Goal: Task Accomplishment & Management: Manage account settings

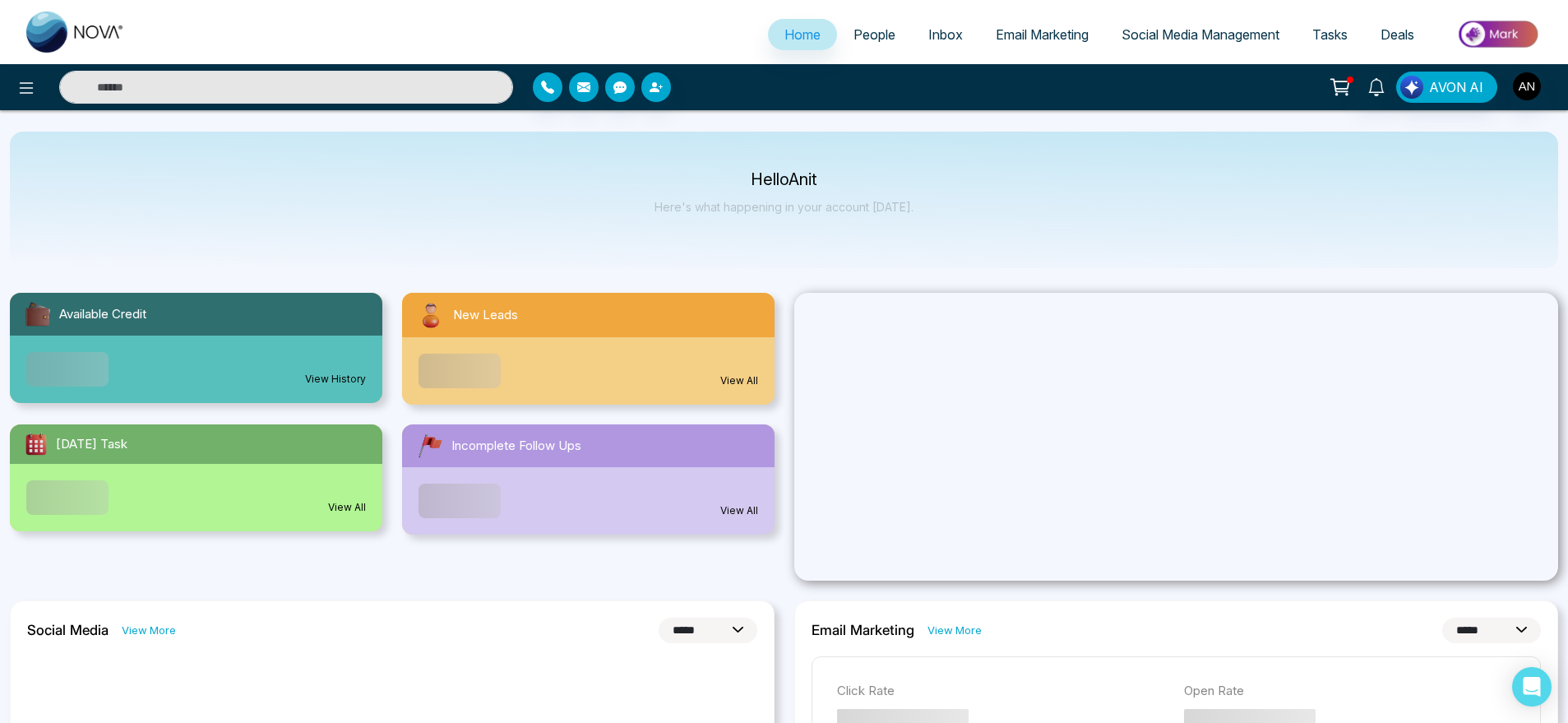
select select "*"
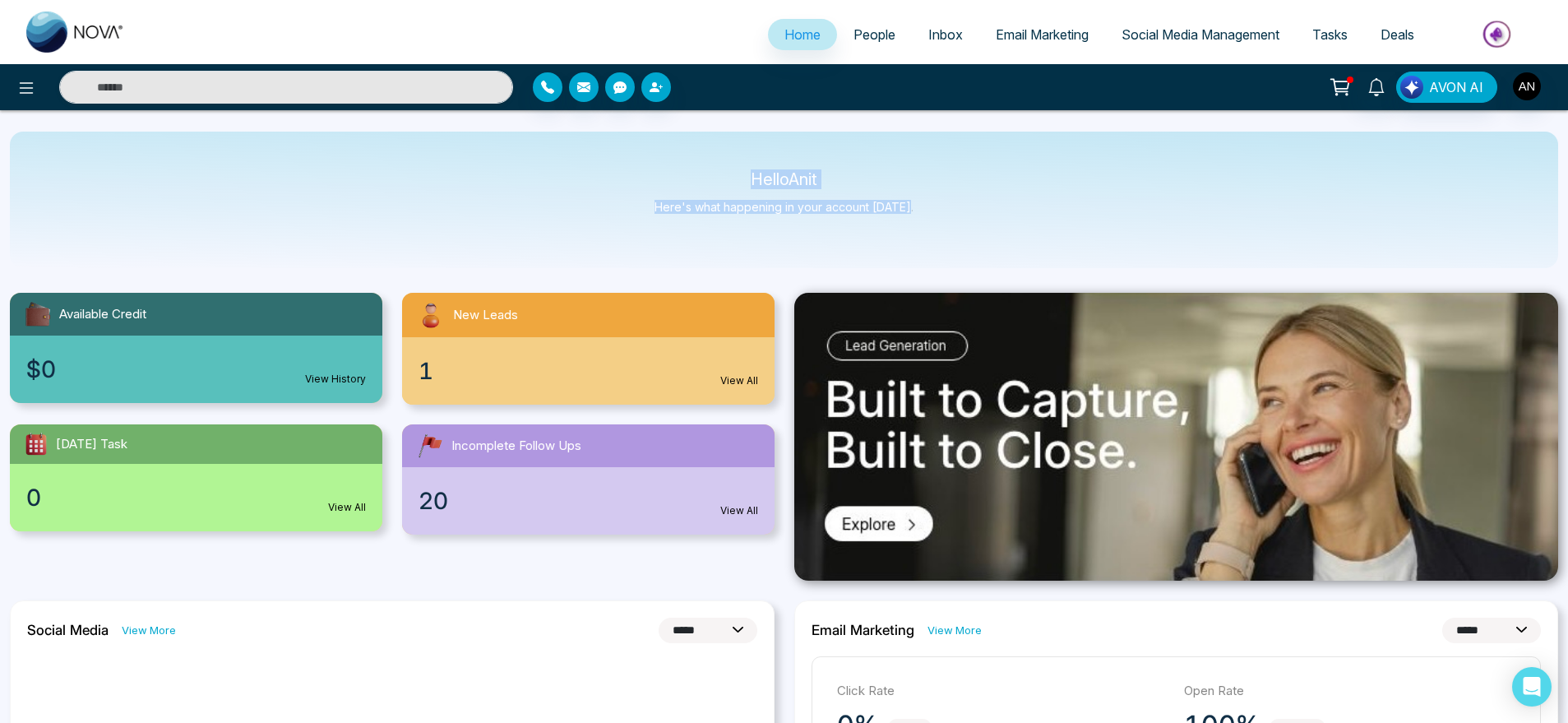
drag, startPoint x: 744, startPoint y: 184, endPoint x: 957, endPoint y: 234, distance: 218.8
click at [957, 234] on div "Hello Anit Here's what happening in your account [DATE]." at bounding box center [784, 199] width 1549 height 136
drag, startPoint x: 957, startPoint y: 234, endPoint x: 615, endPoint y: 111, distance: 363.4
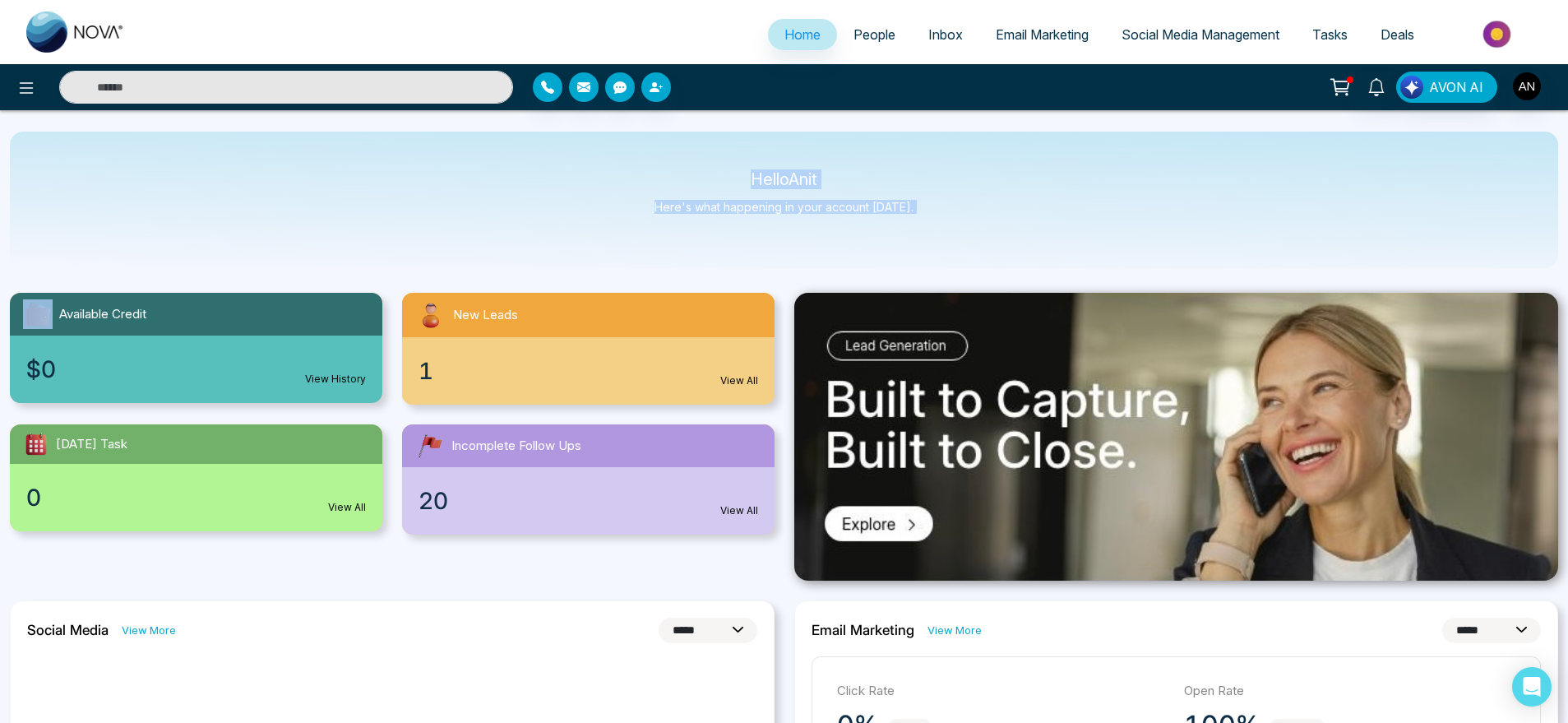
click at [29, 86] on icon at bounding box center [27, 88] width 20 height 20
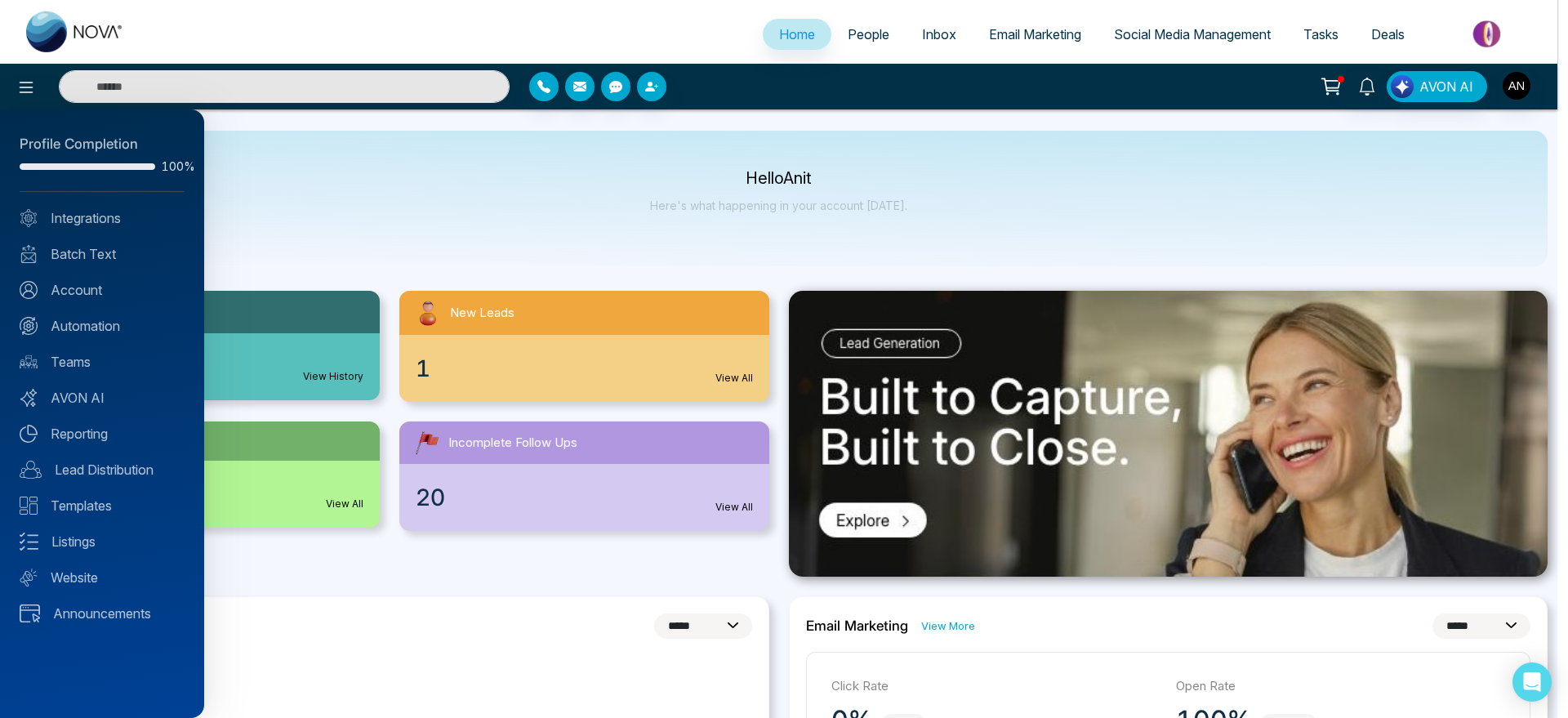
click at [383, 198] on div at bounding box center [784, 359] width 1568 height 718
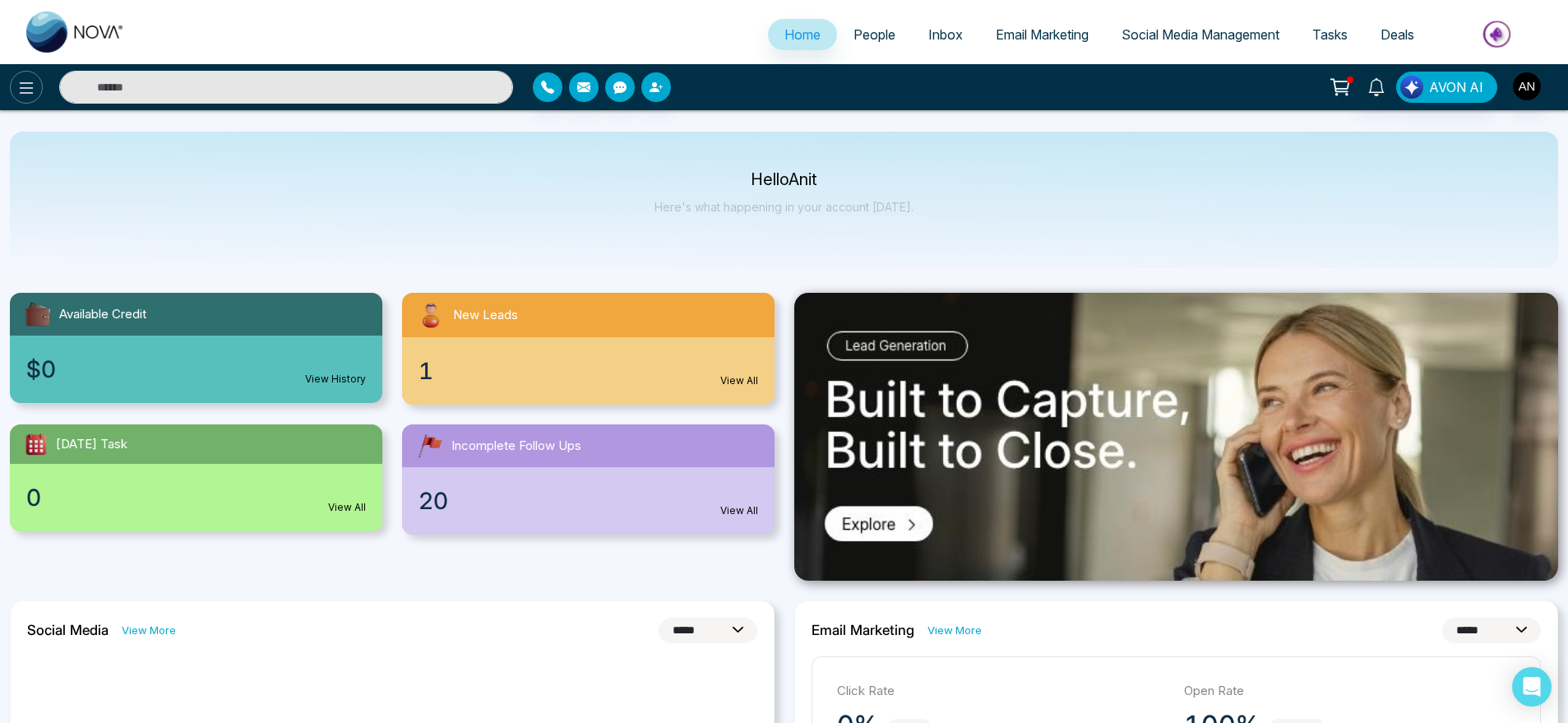
click at [39, 86] on button at bounding box center [27, 87] width 33 height 33
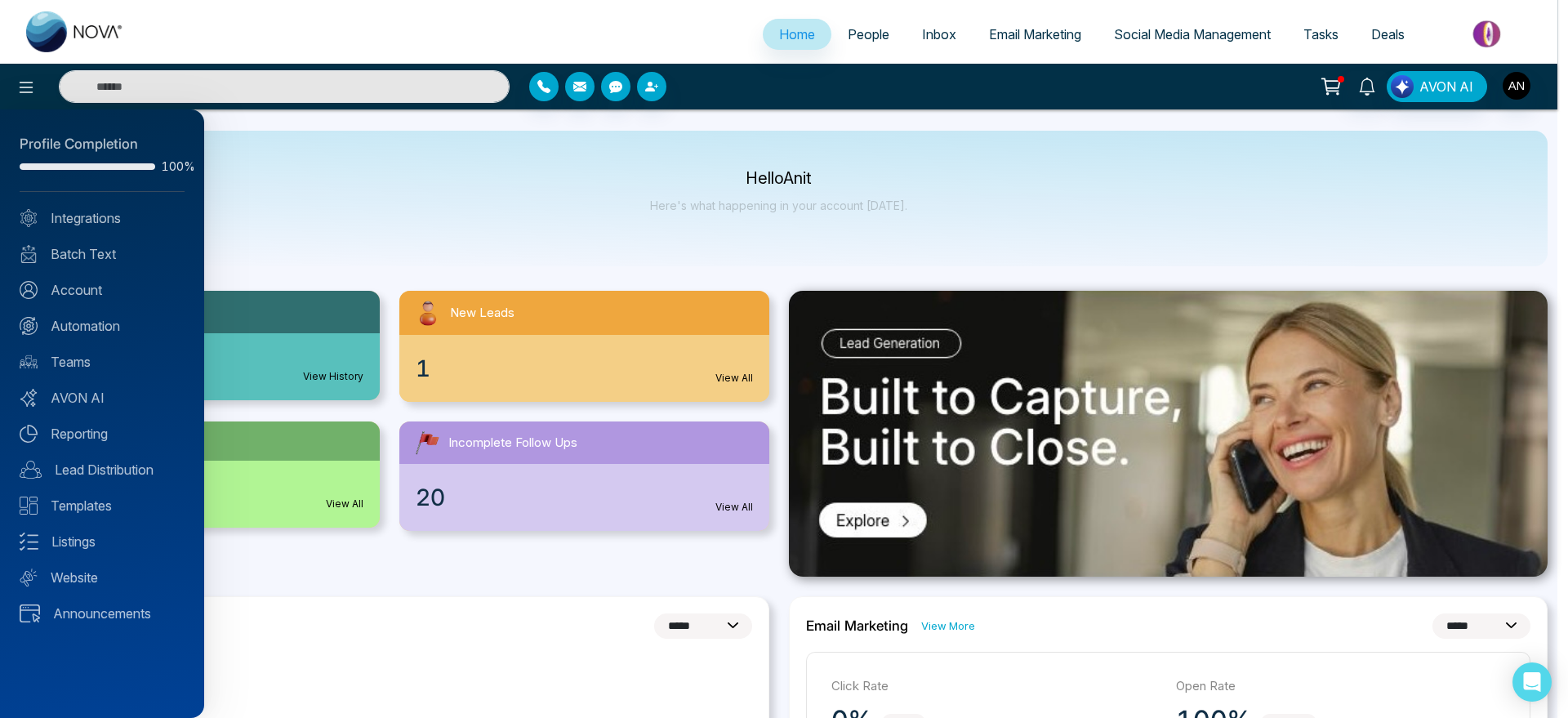
click at [884, 186] on div at bounding box center [784, 359] width 1568 height 718
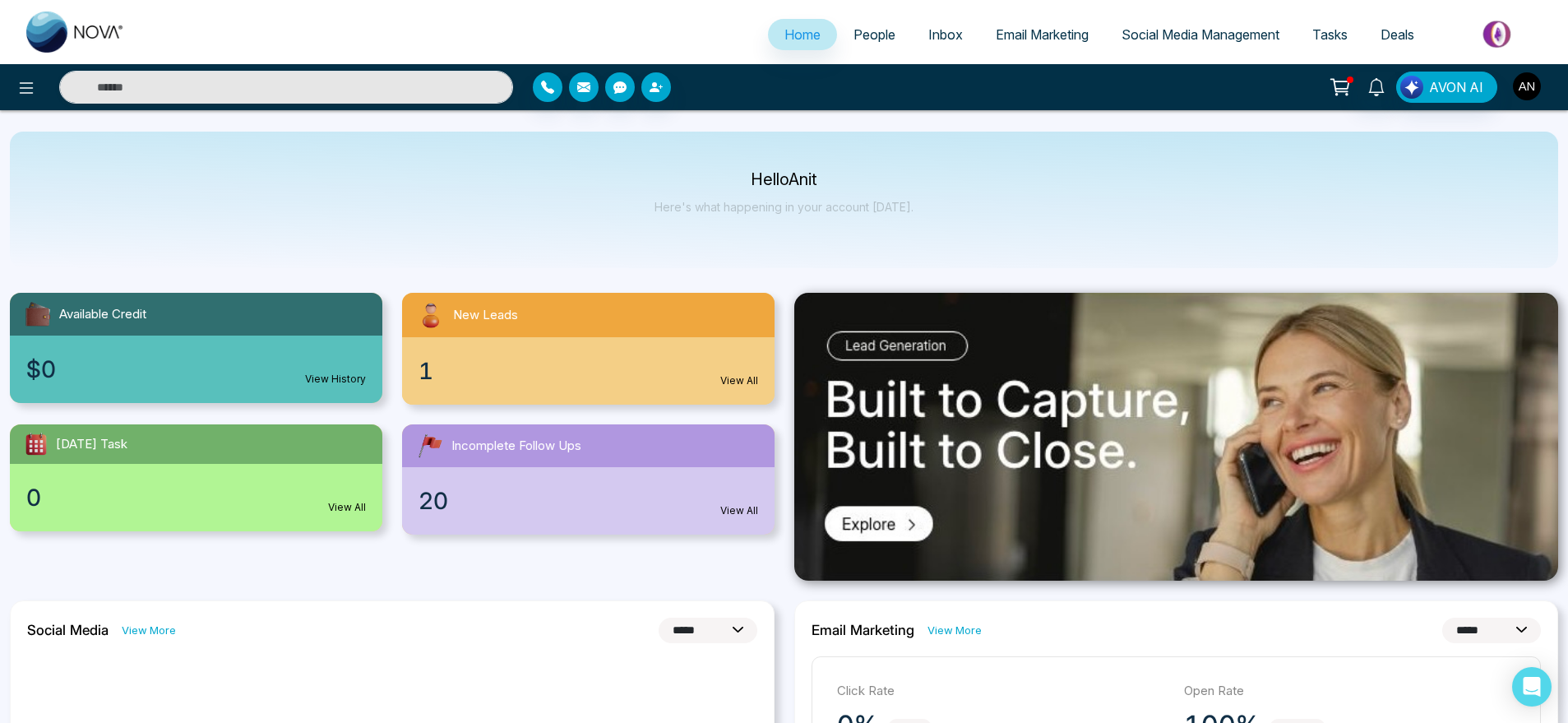
click at [1534, 89] on img "button" at bounding box center [1527, 86] width 28 height 28
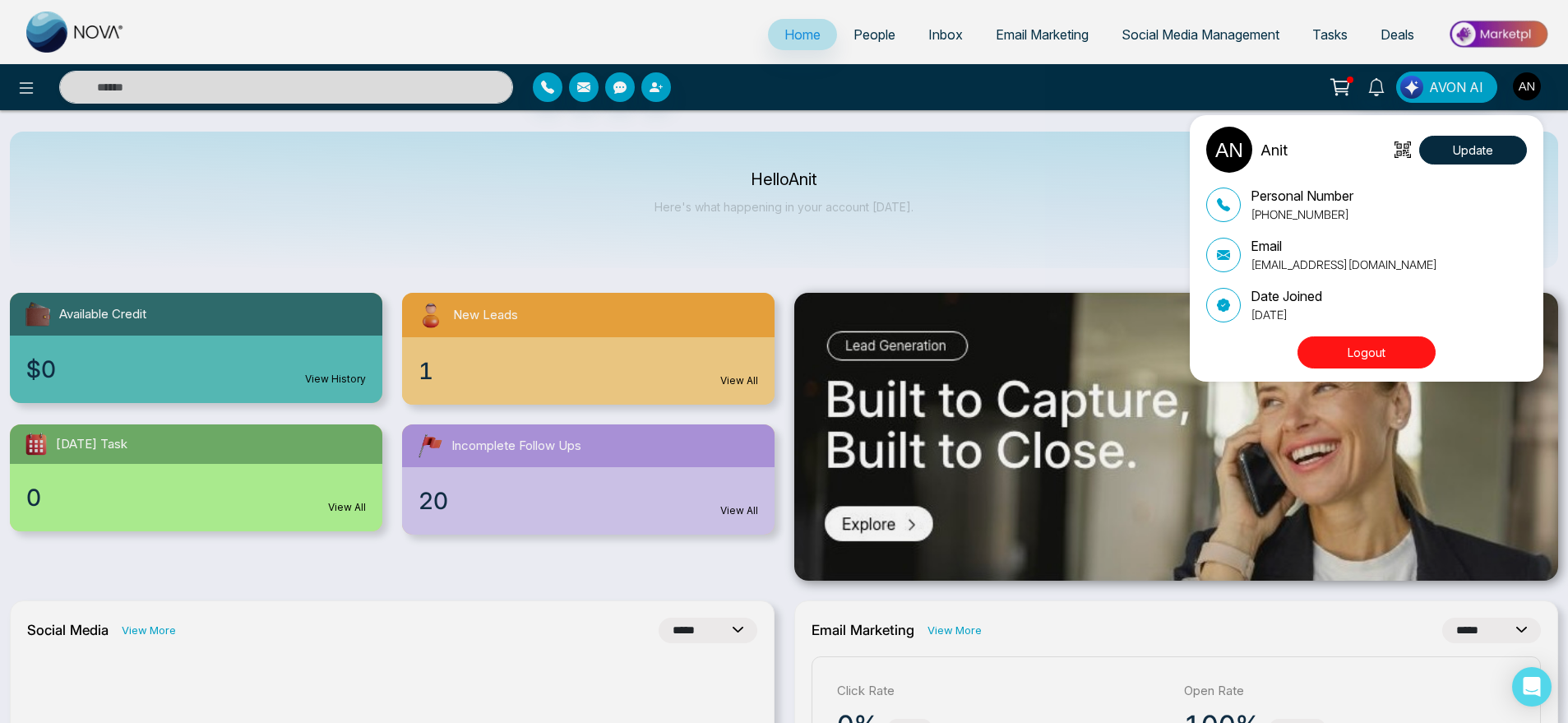
click at [1399, 160] on div "Update" at bounding box center [1460, 150] width 132 height 29
click at [894, 219] on div "Anit Update Personal Number [PHONE_NUMBER] Email [EMAIL_ADDRESS][DOMAIN_NAME] D…" at bounding box center [784, 362] width 1568 height 723
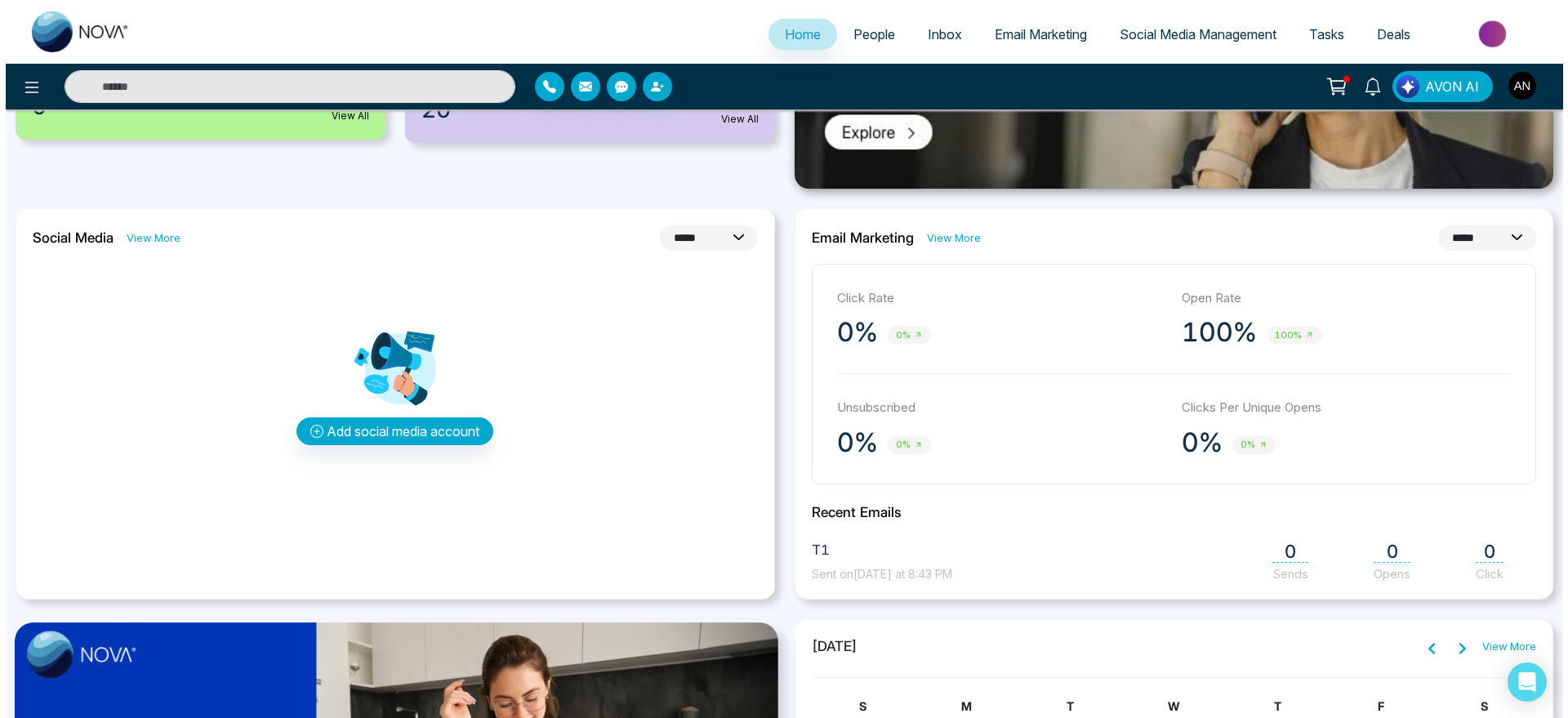
scroll to position [390, 0]
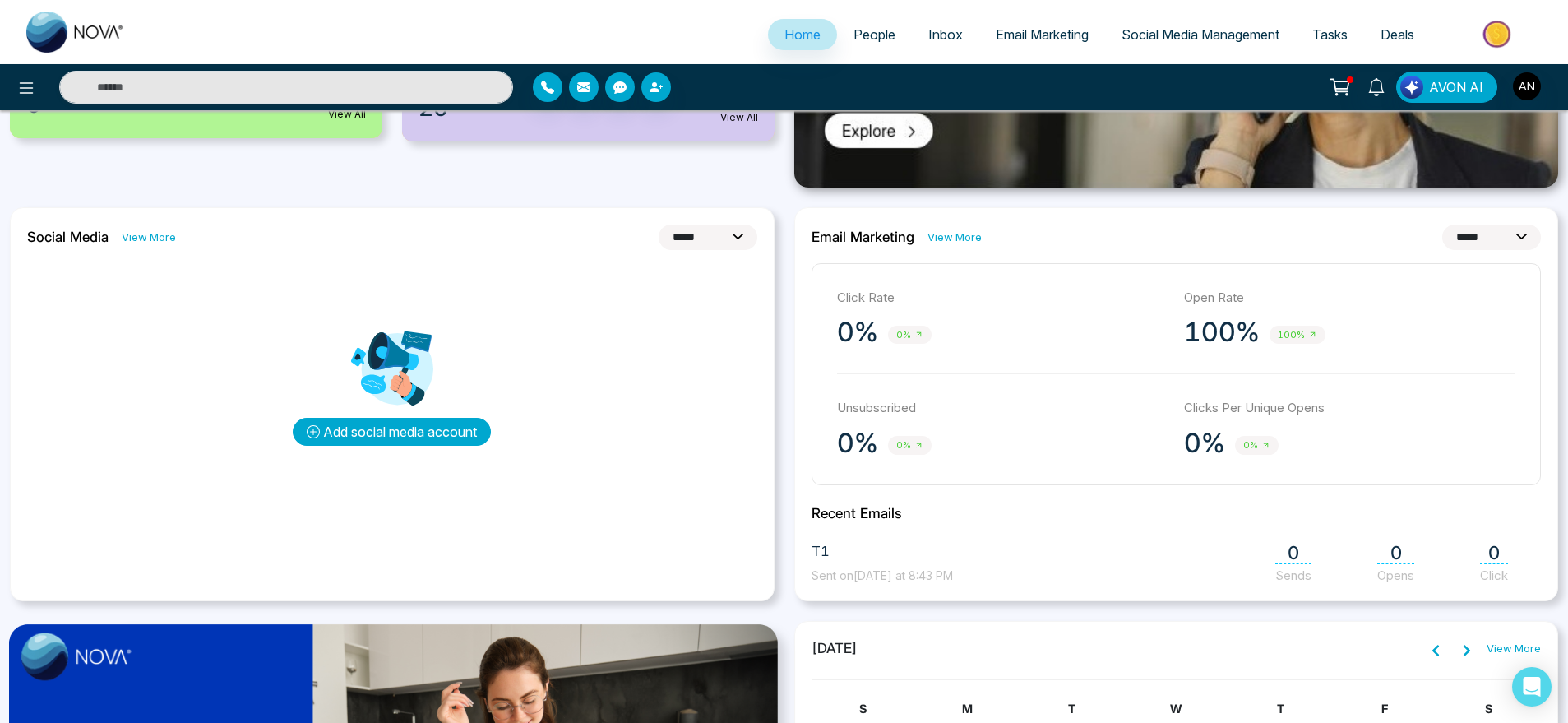
click at [445, 422] on button "Add social media account" at bounding box center [392, 432] width 198 height 28
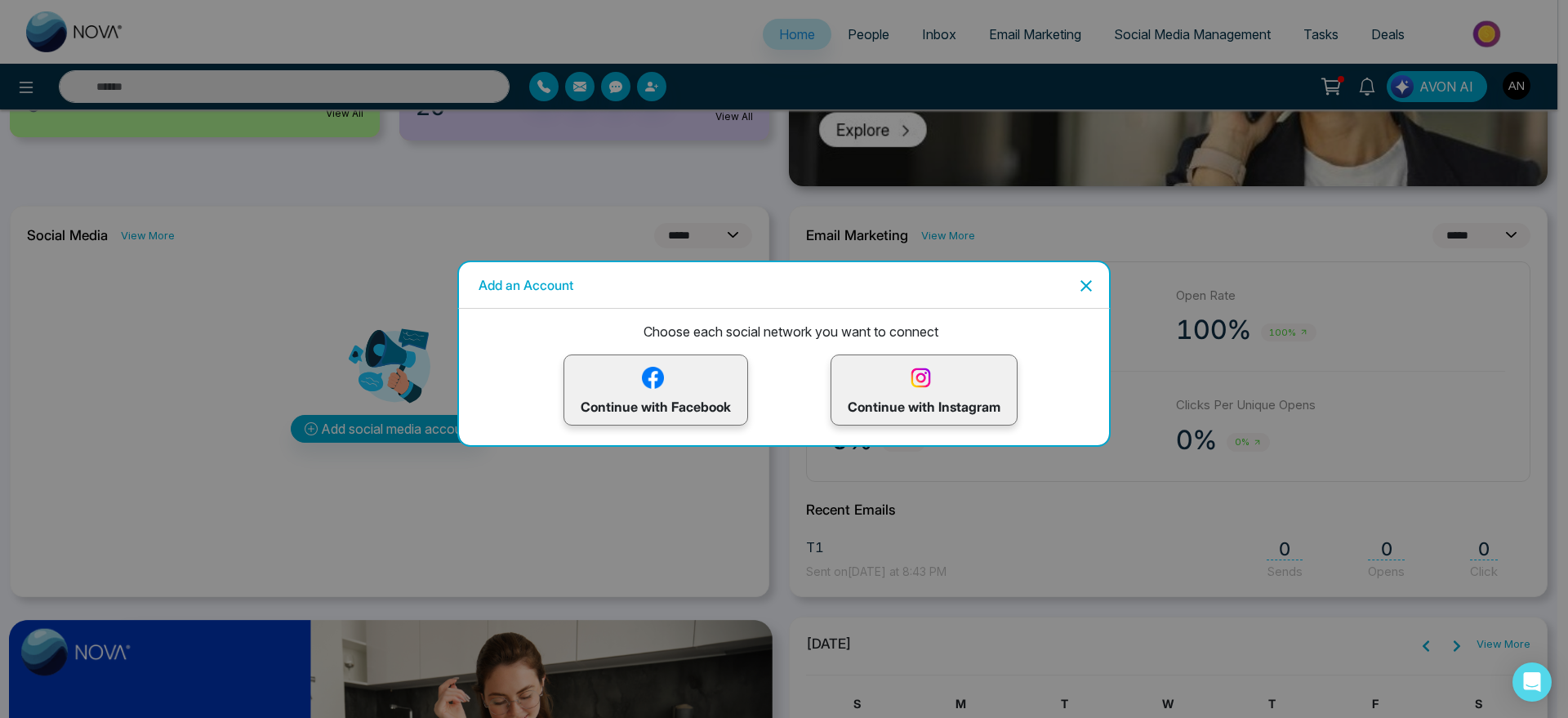
click at [907, 362] on div "Continue with Instagram" at bounding box center [924, 390] width 187 height 71
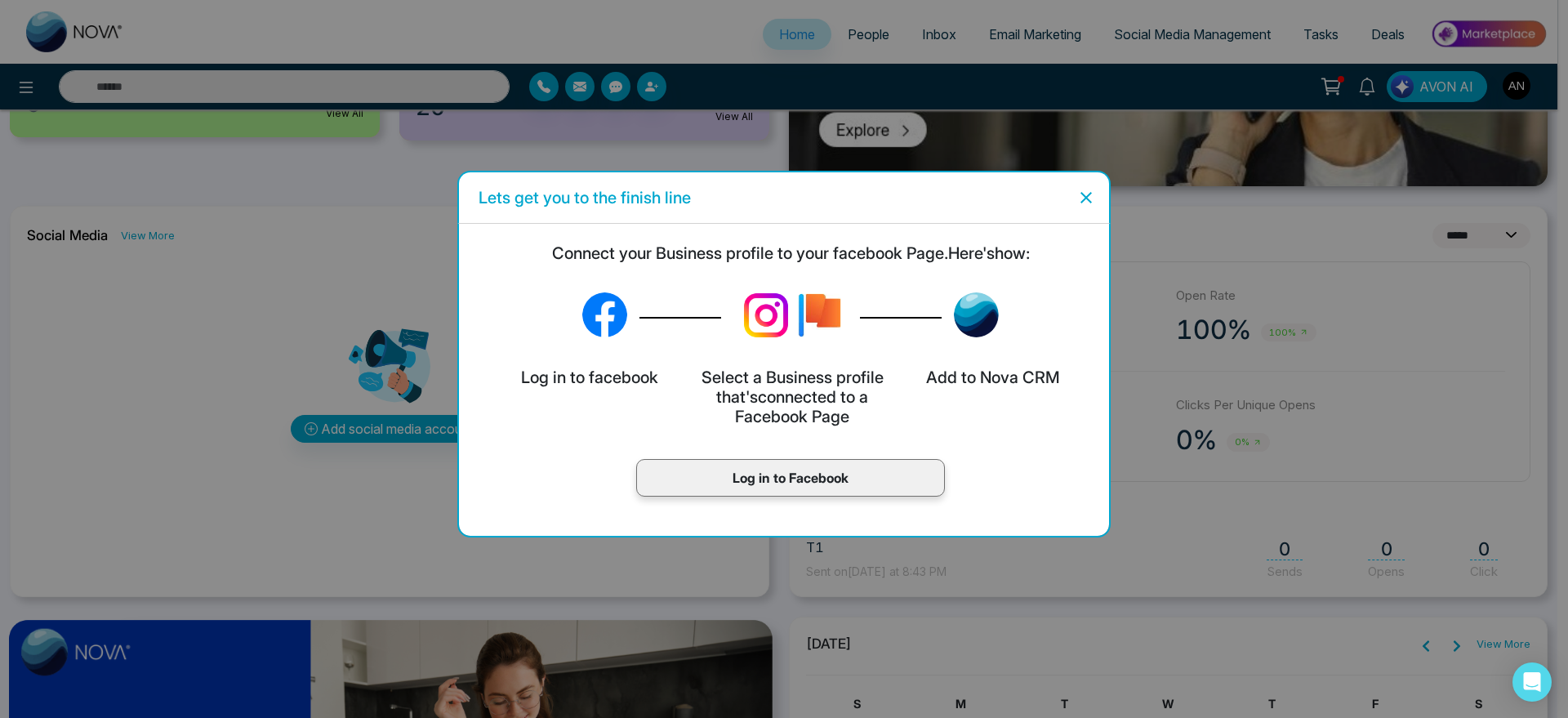
click at [775, 479] on p "Log in to Facebook" at bounding box center [790, 478] width 275 height 20
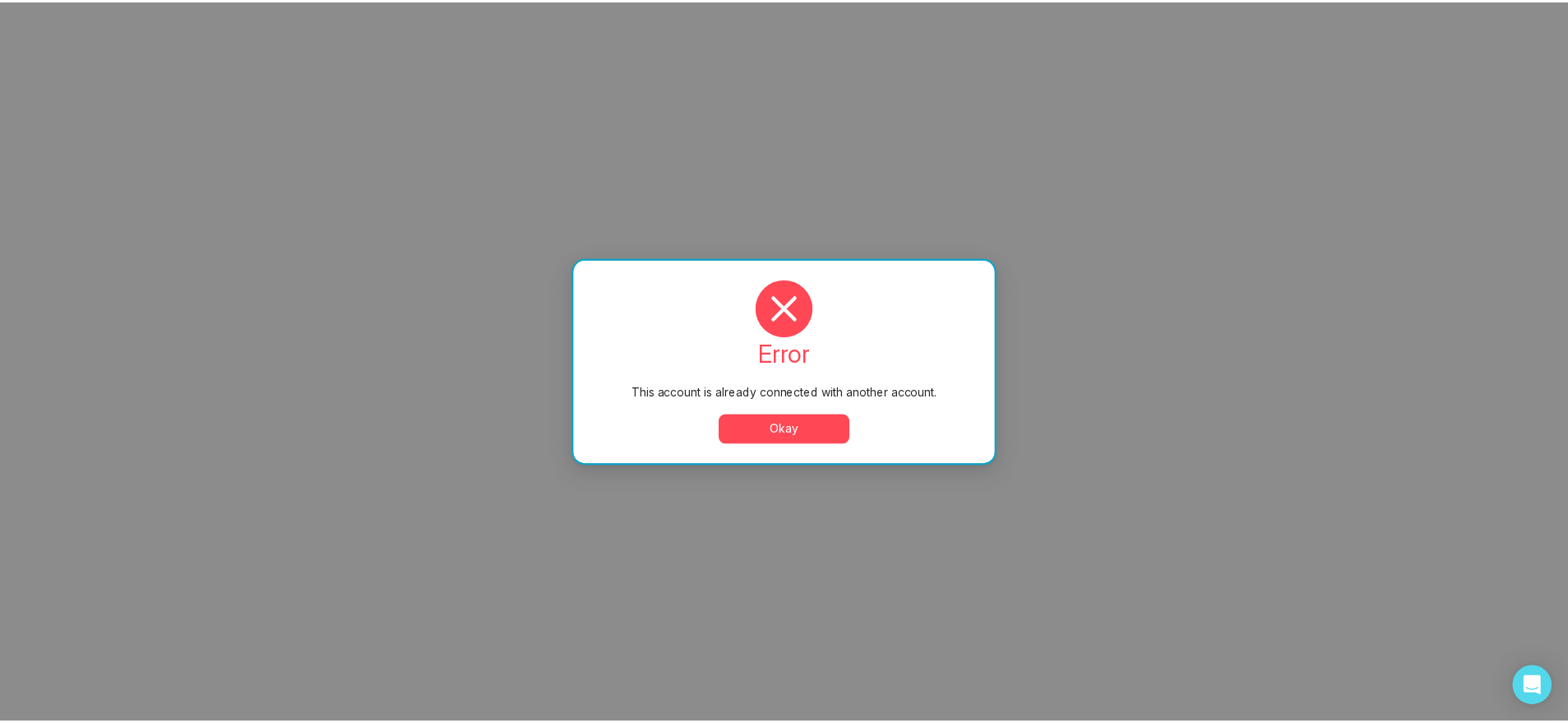
scroll to position [0, 0]
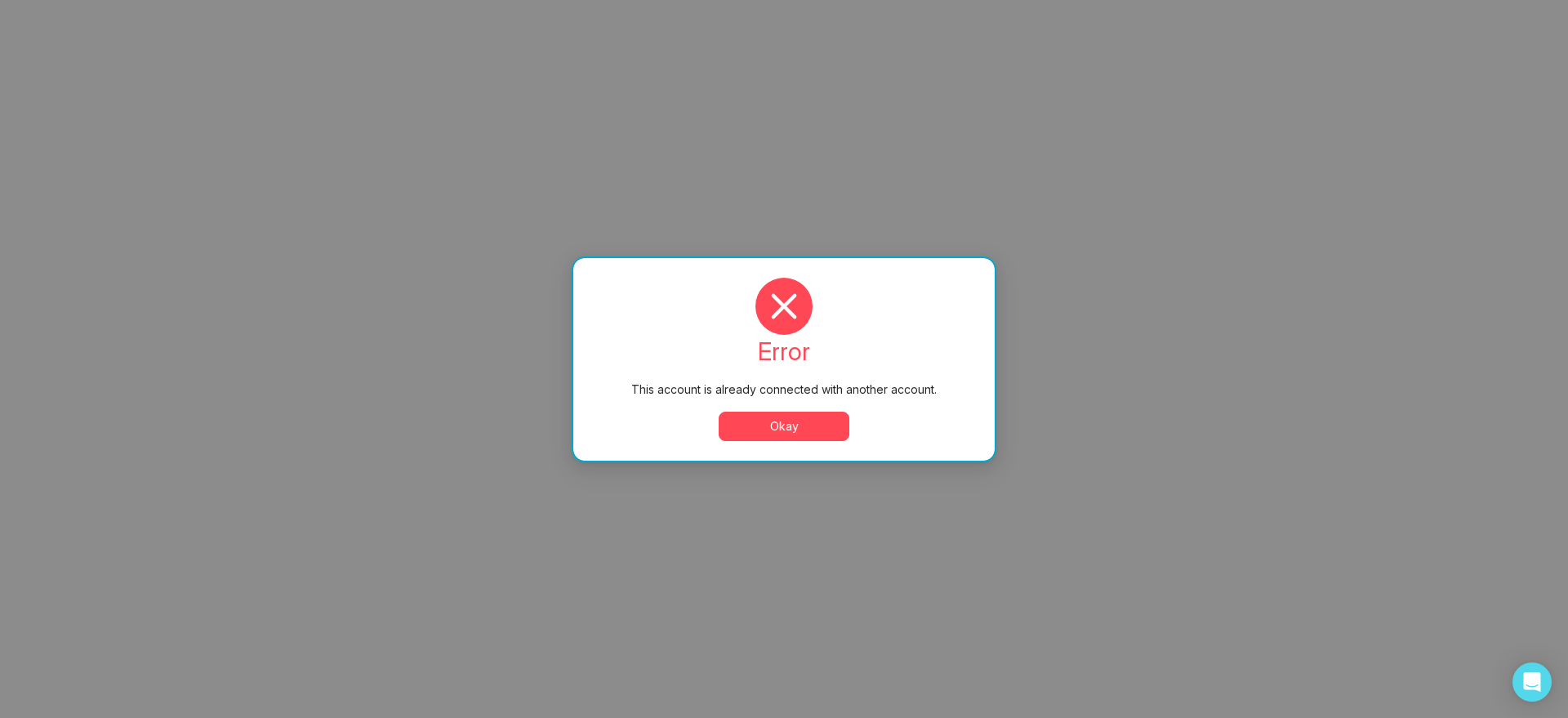
select select "*"
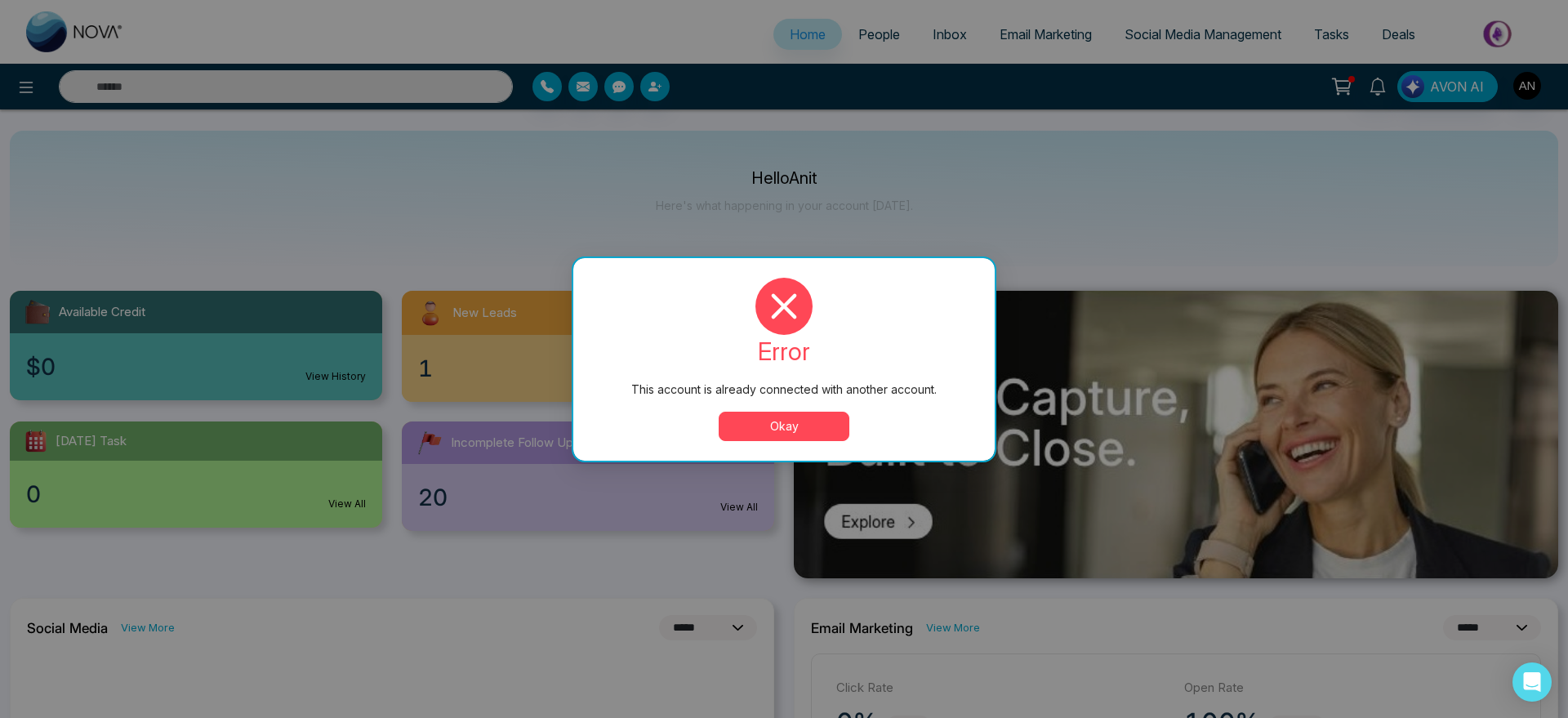
click at [734, 424] on button "Okay" at bounding box center [784, 427] width 130 height 30
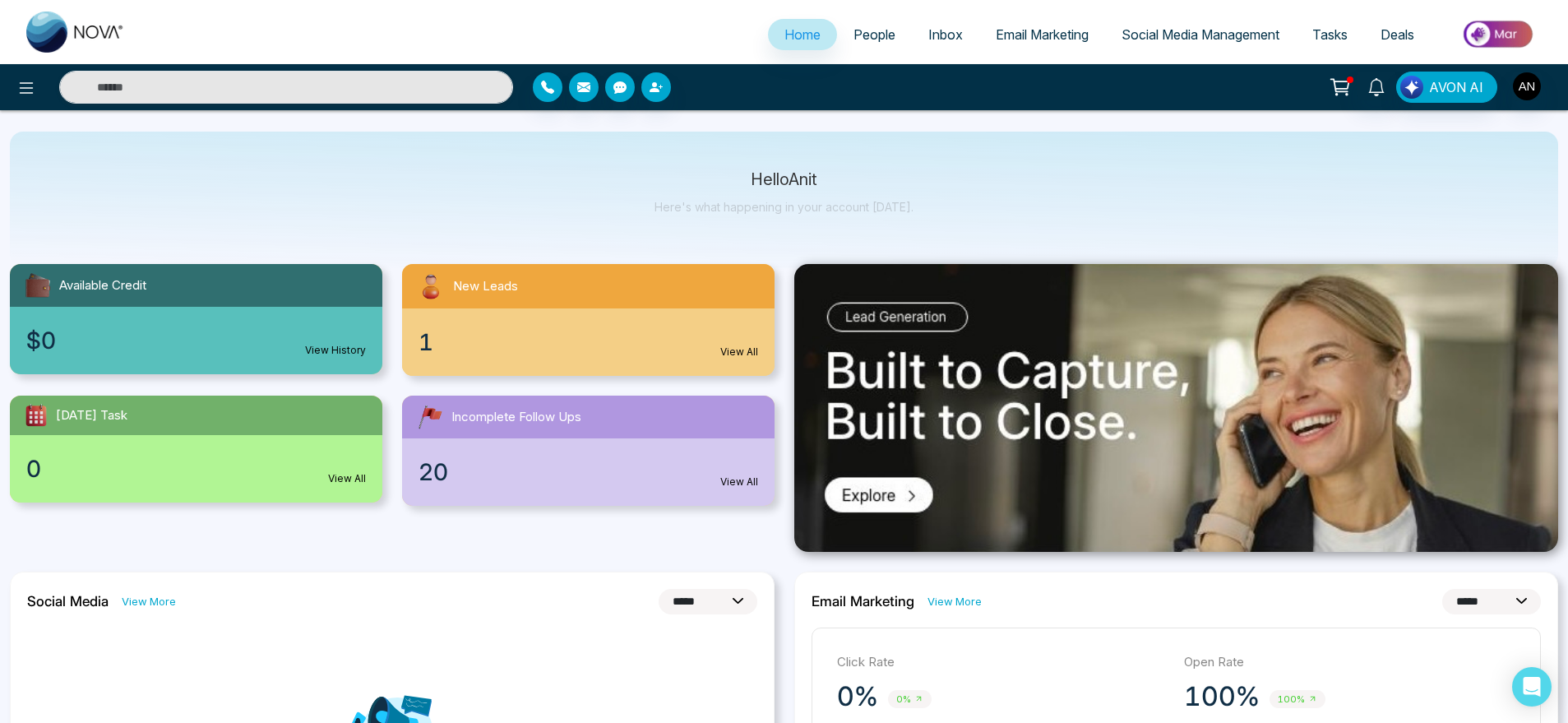
scroll to position [33, 0]
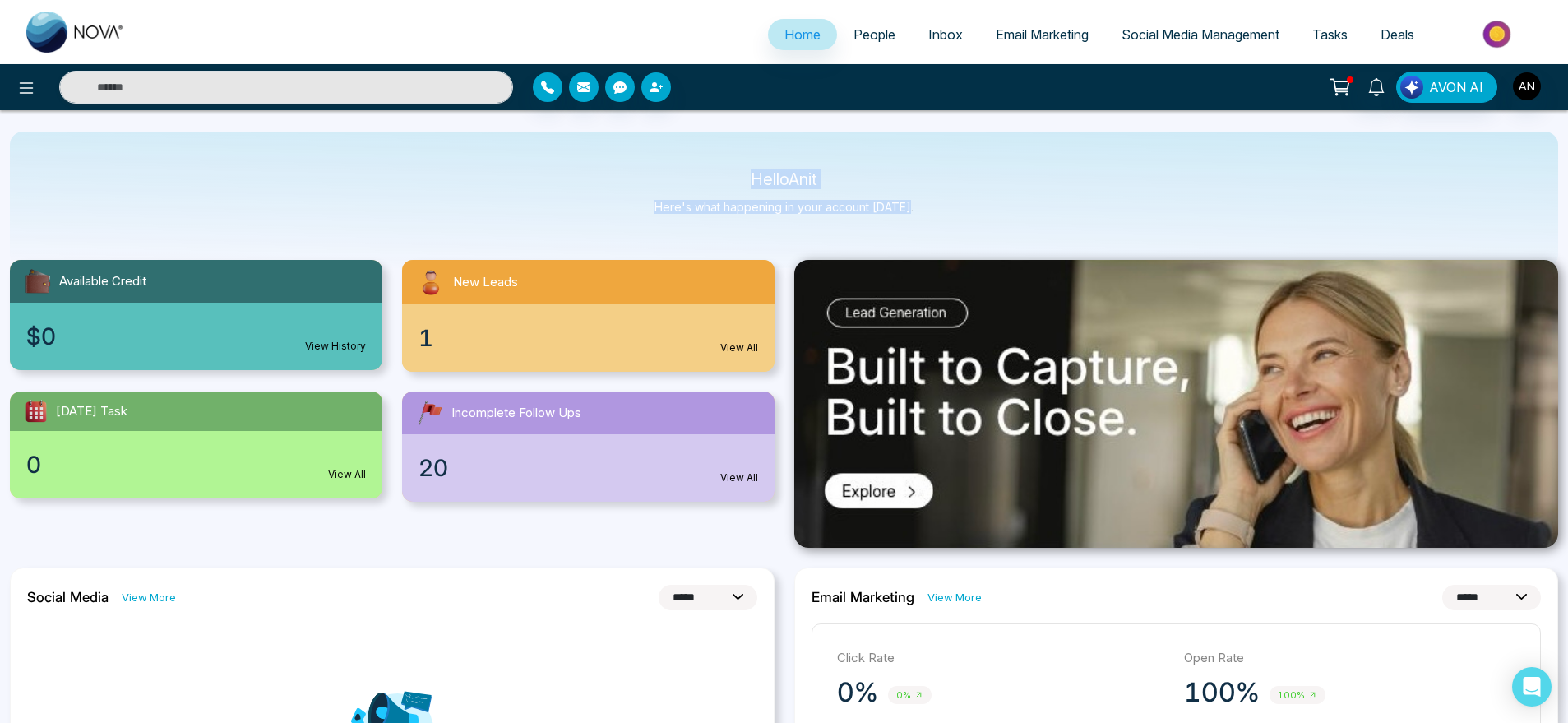
drag, startPoint x: 746, startPoint y: 155, endPoint x: 918, endPoint y: 217, distance: 182.8
click at [918, 217] on div "Hello Anit Here's what happening in your account [DATE]." at bounding box center [784, 199] width 1549 height 136
drag, startPoint x: 918, startPoint y: 217, endPoint x: 664, endPoint y: 150, distance: 262.7
click at [664, 150] on div "Hello Anit Here's what happening in your account [DATE]." at bounding box center [784, 199] width 1549 height 136
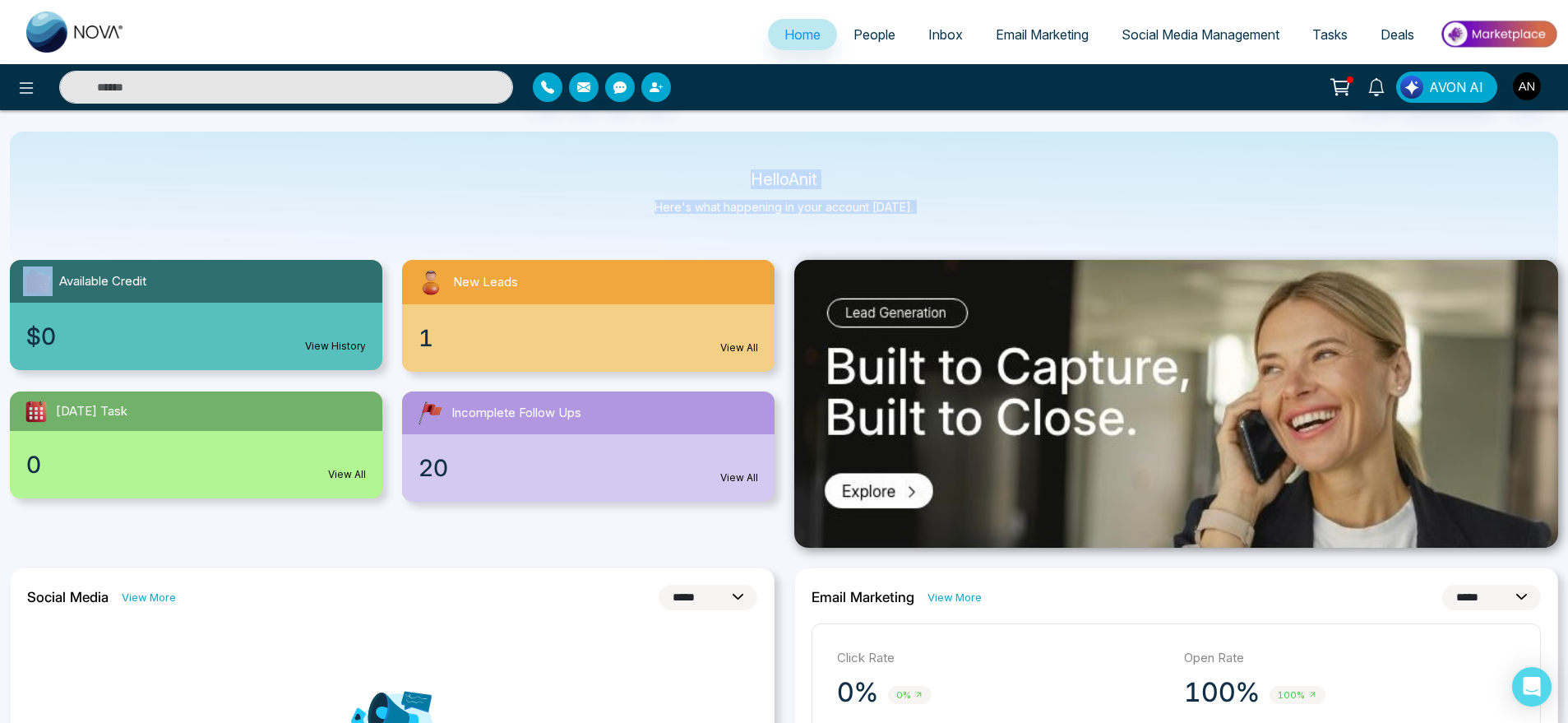
click at [664, 150] on div "Hello Anit Here's what happening in your account [DATE]." at bounding box center [784, 199] width 1549 height 136
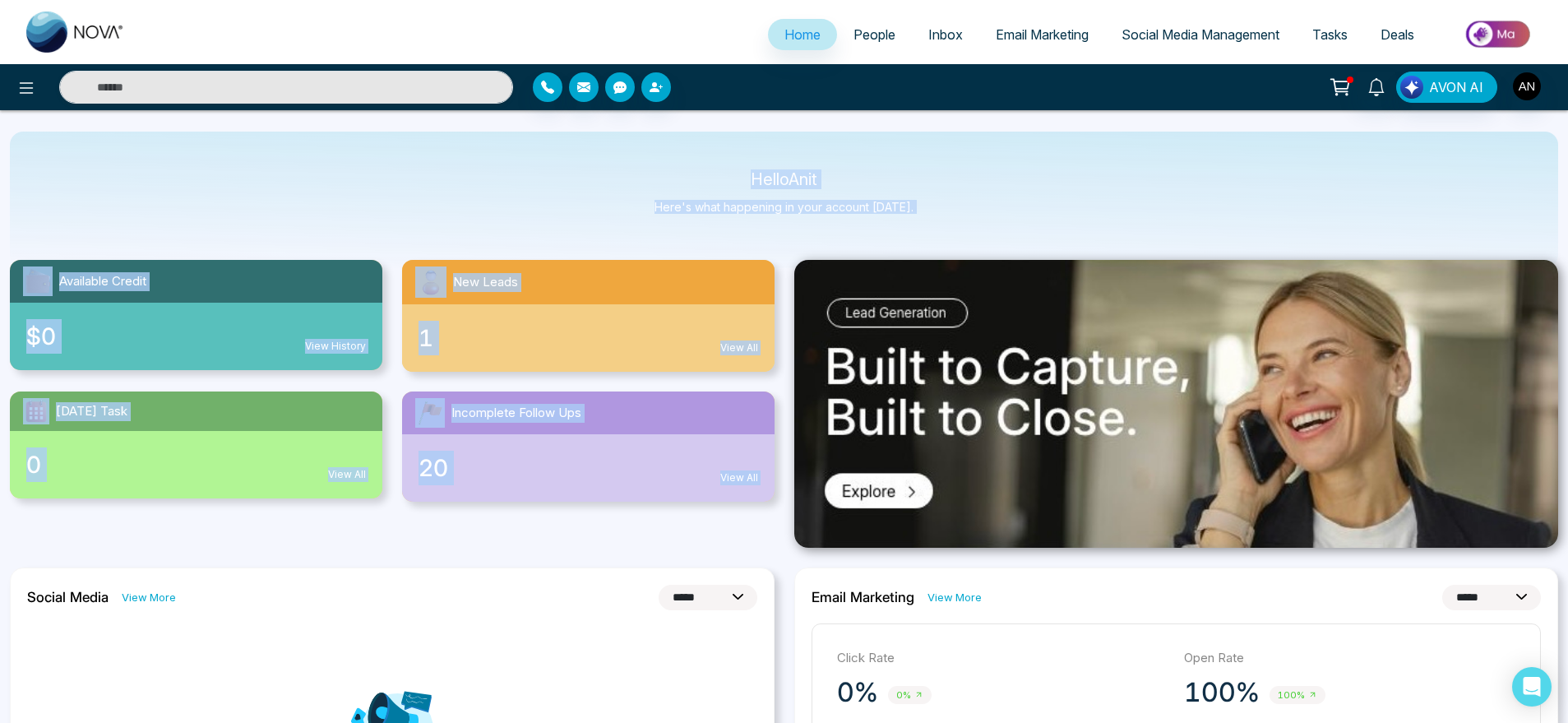
drag, startPoint x: 746, startPoint y: 168, endPoint x: 968, endPoint y: 253, distance: 237.7
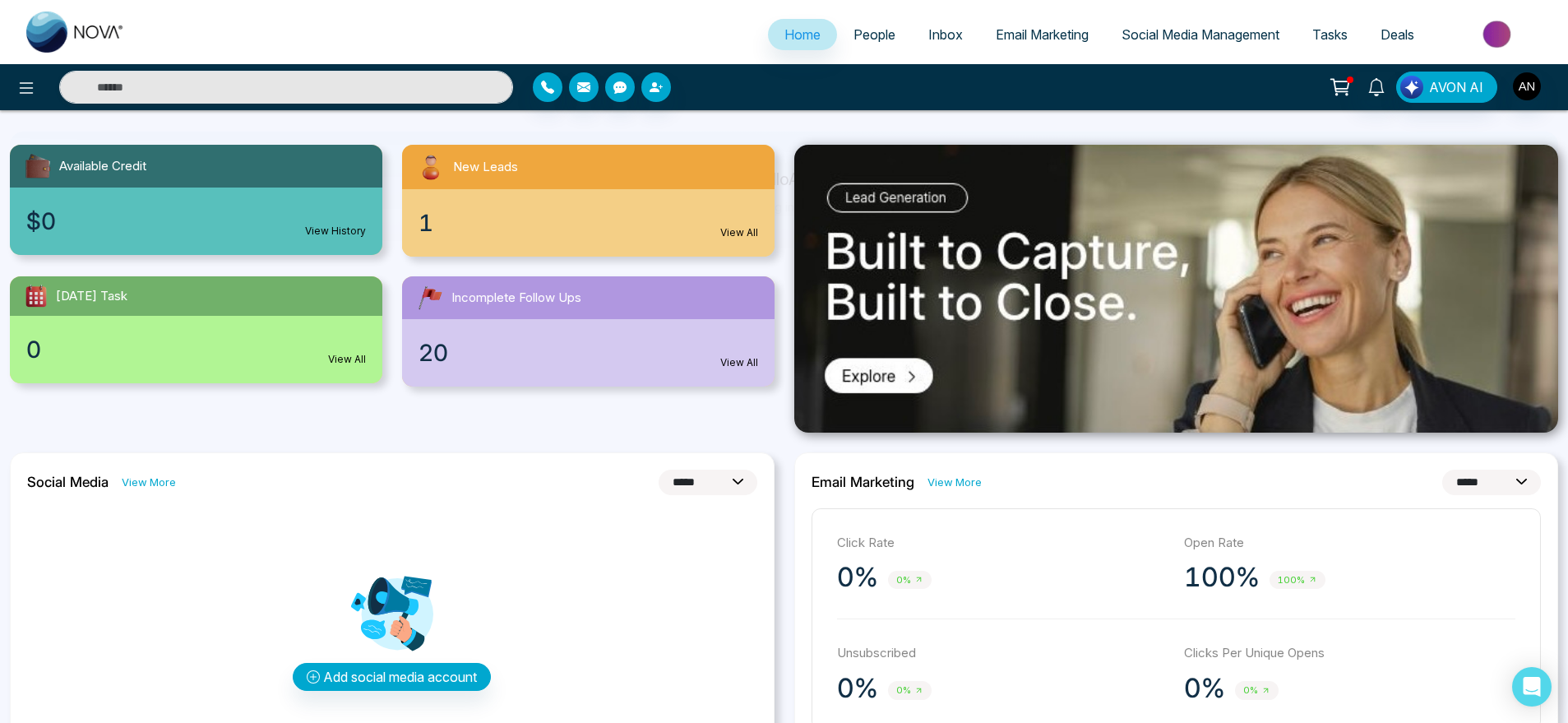
scroll to position [149, 0]
click at [321, 356] on div "0 View All" at bounding box center [196, 348] width 373 height 67
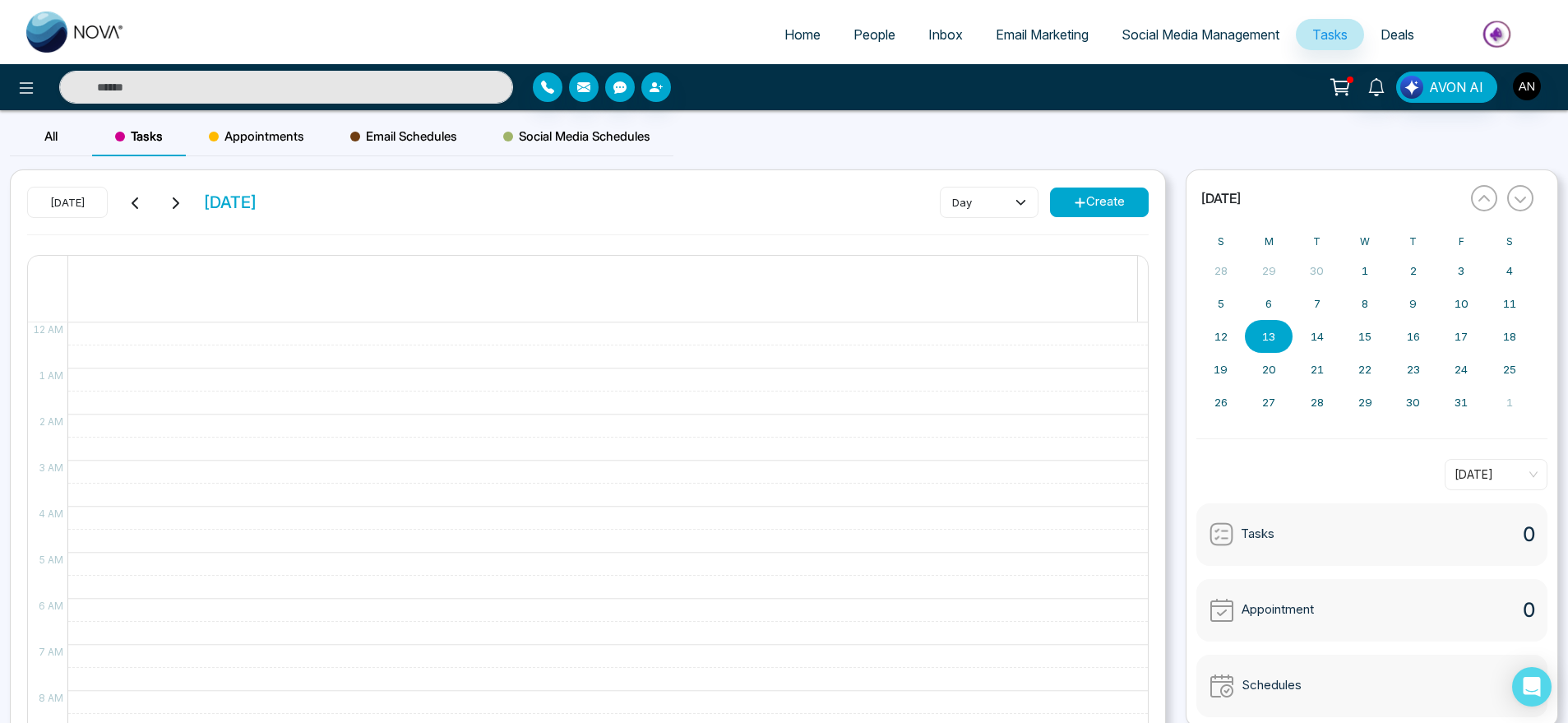
click at [785, 27] on span "Home" at bounding box center [803, 35] width 37 height 17
select select "*"
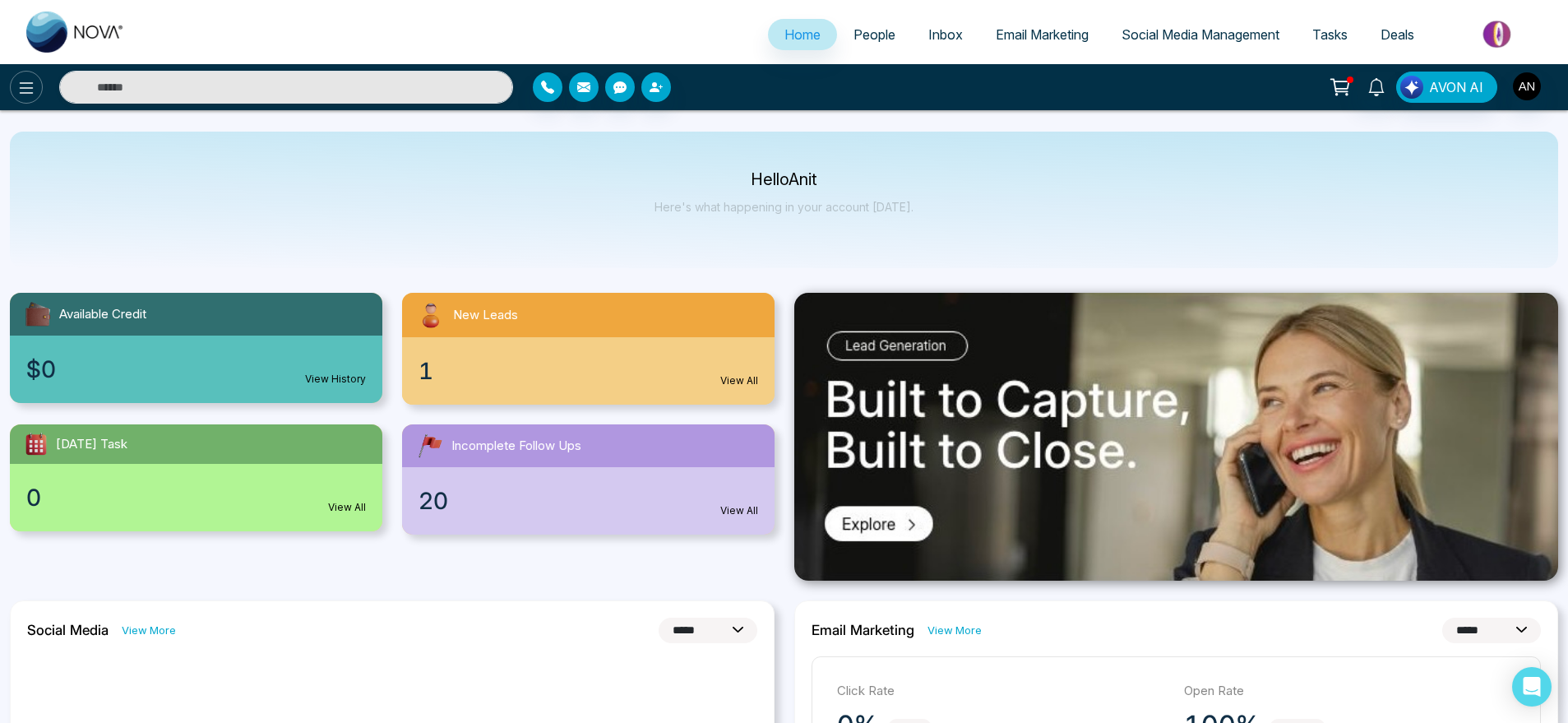
click at [17, 87] on icon at bounding box center [27, 88] width 20 height 20
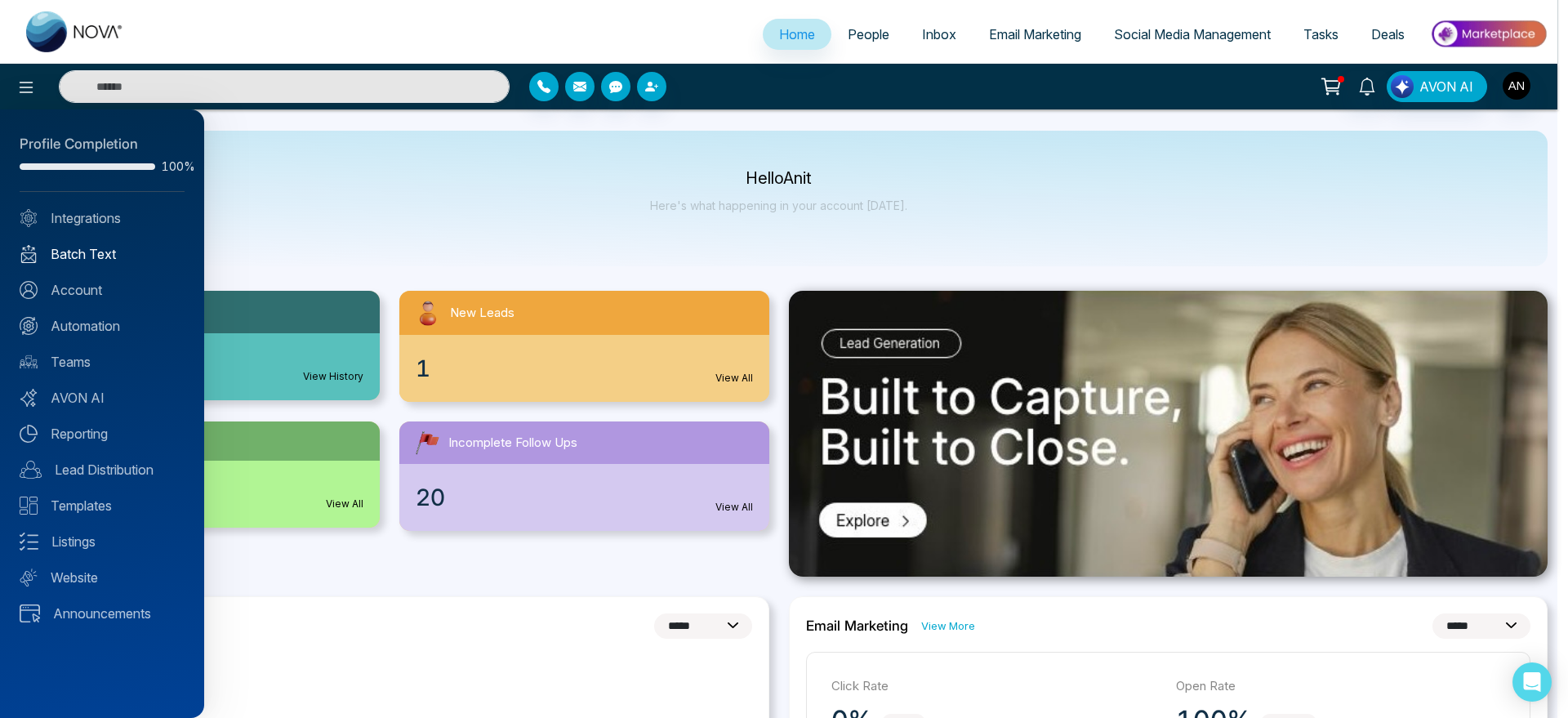
click at [76, 249] on link "Batch Text" at bounding box center [102, 254] width 165 height 20
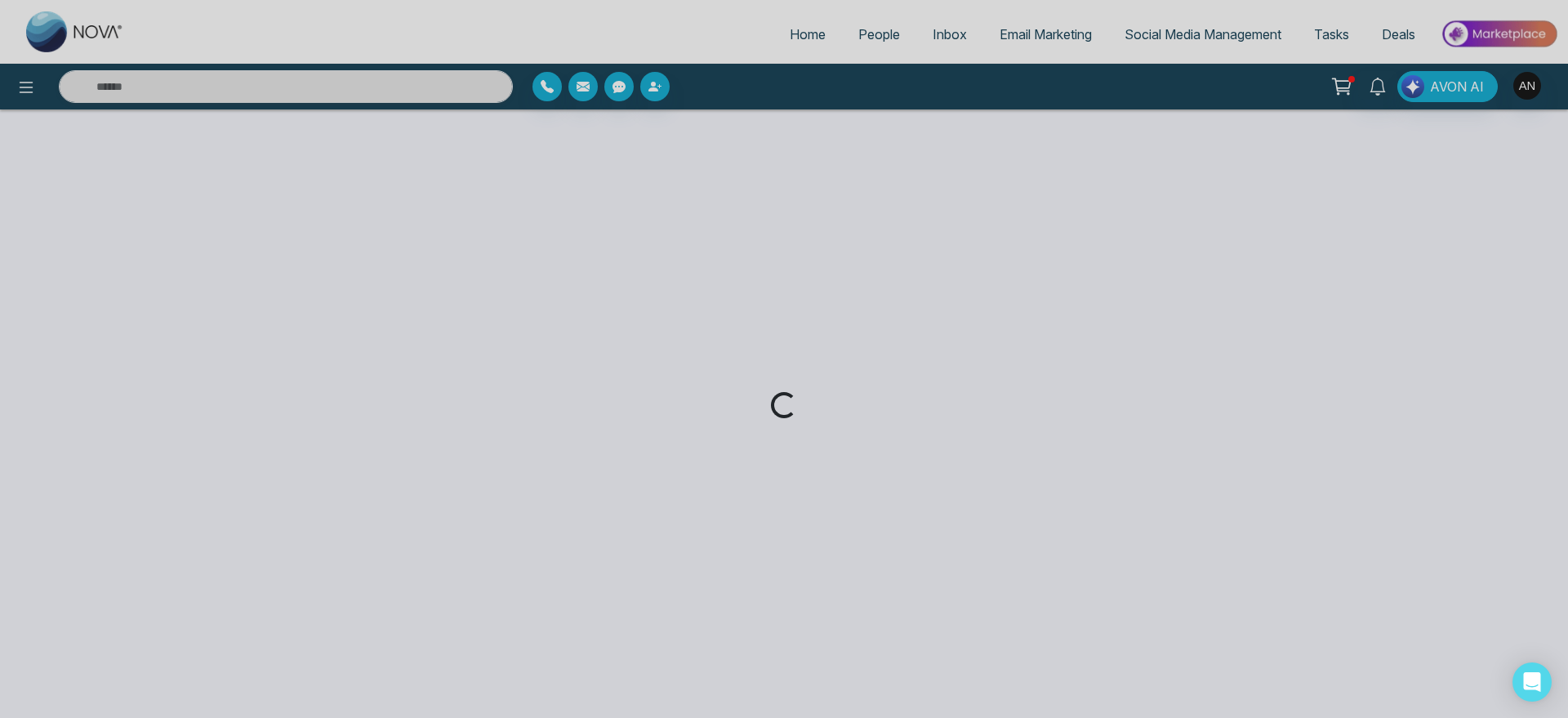
drag, startPoint x: 891, startPoint y: 27, endPoint x: 842, endPoint y: 39, distance: 50.4
click at [842, 39] on div "Loading..." at bounding box center [784, 359] width 1568 height 718
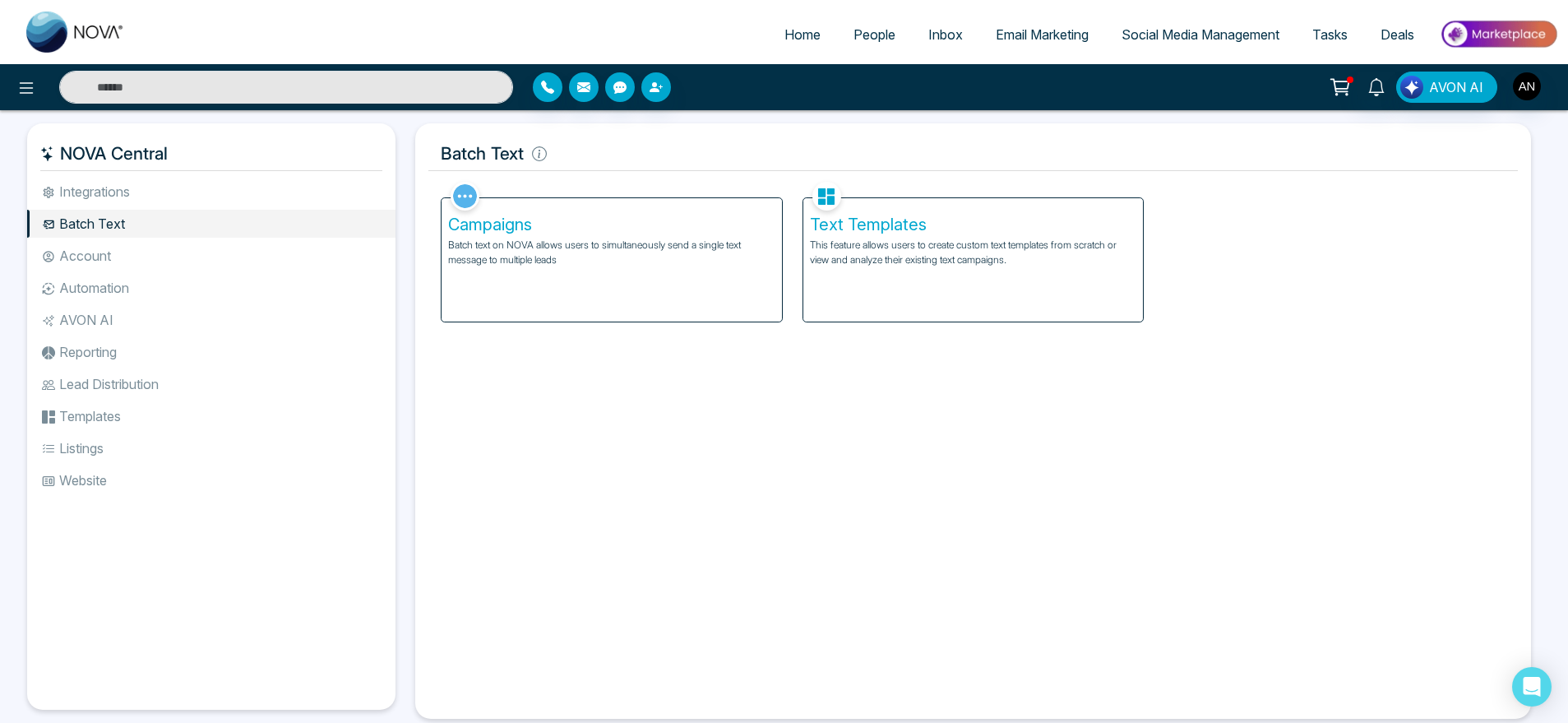
click at [854, 39] on span "People" at bounding box center [875, 35] width 42 height 17
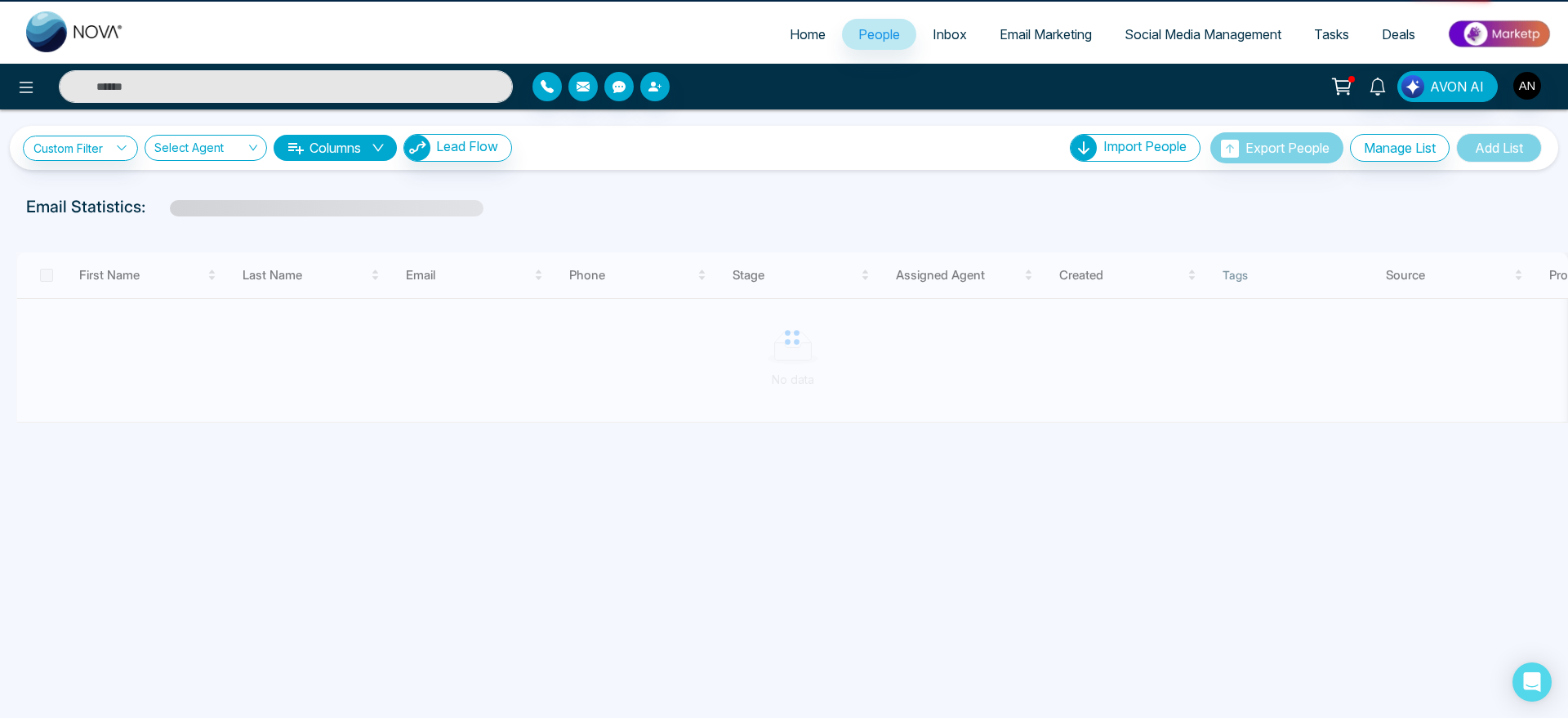
click at [842, 39] on link "People" at bounding box center [879, 35] width 74 height 31
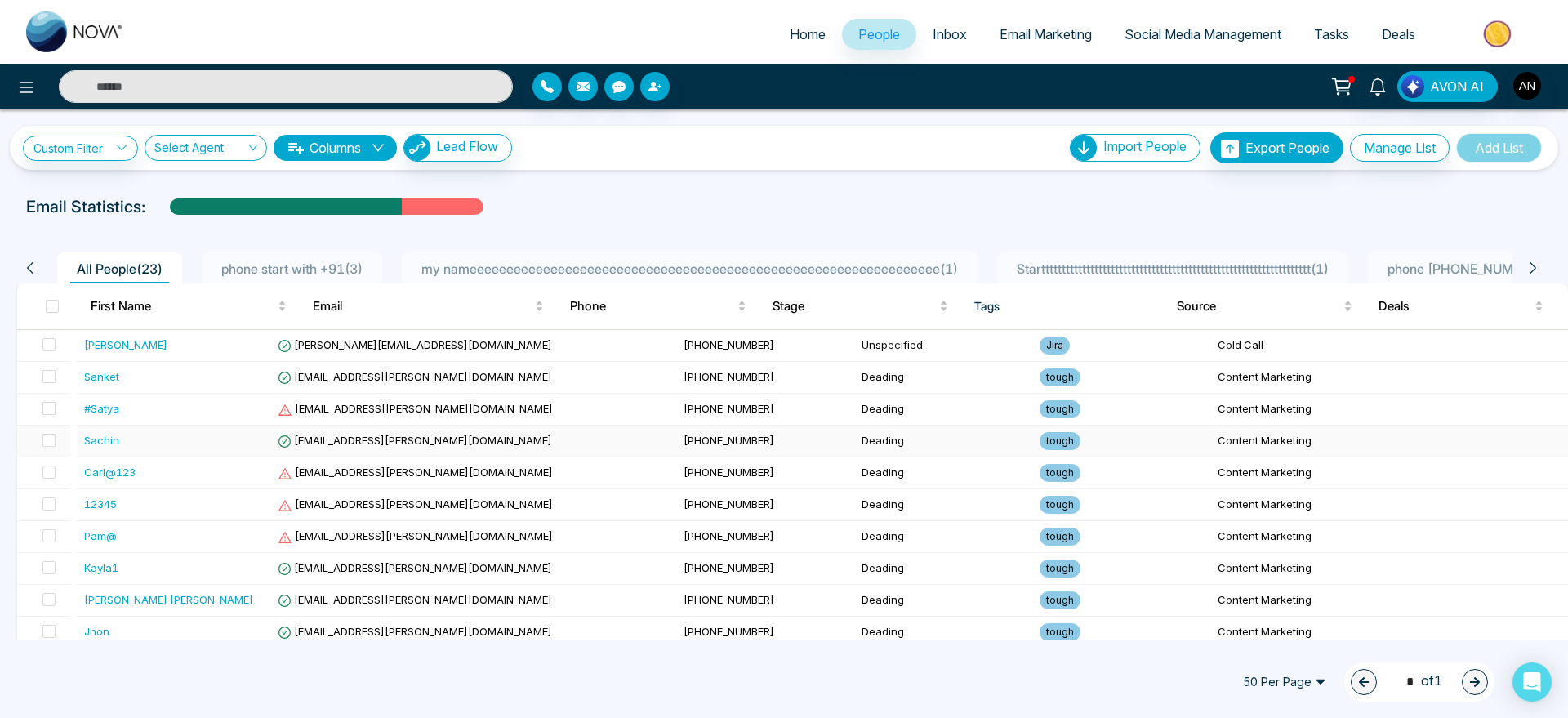
scroll to position [424, 0]
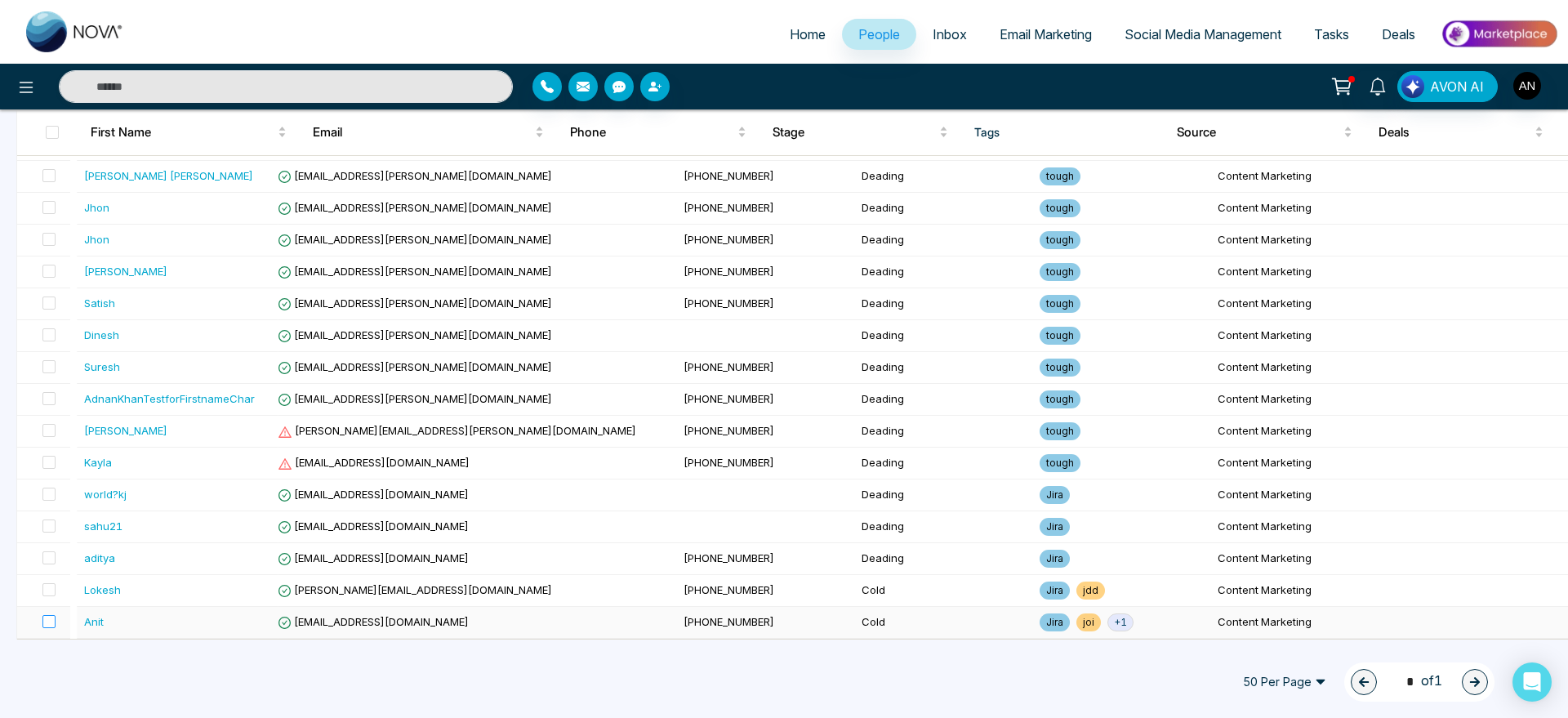
click at [42, 616] on label at bounding box center [45, 623] width 23 height 18
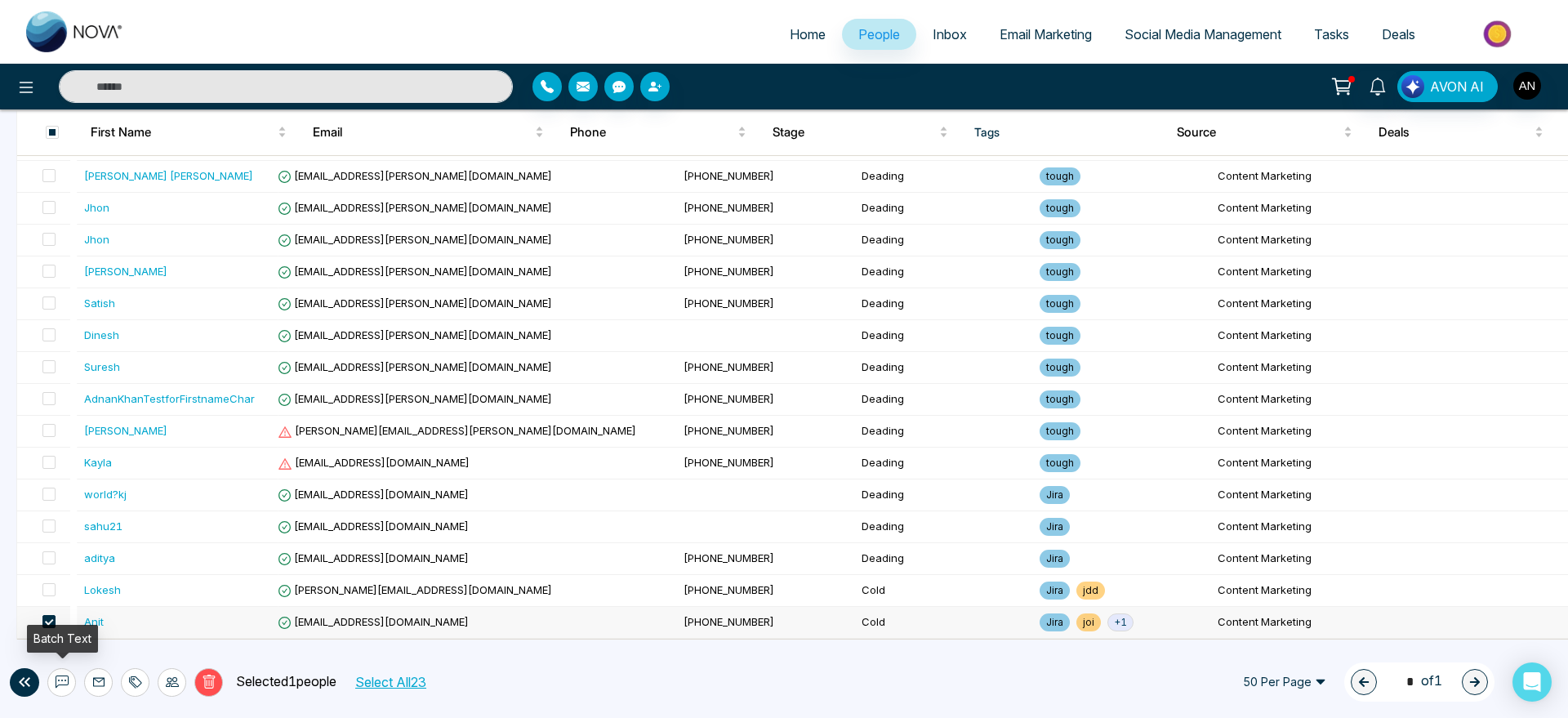
click at [73, 679] on button at bounding box center [61, 683] width 29 height 29
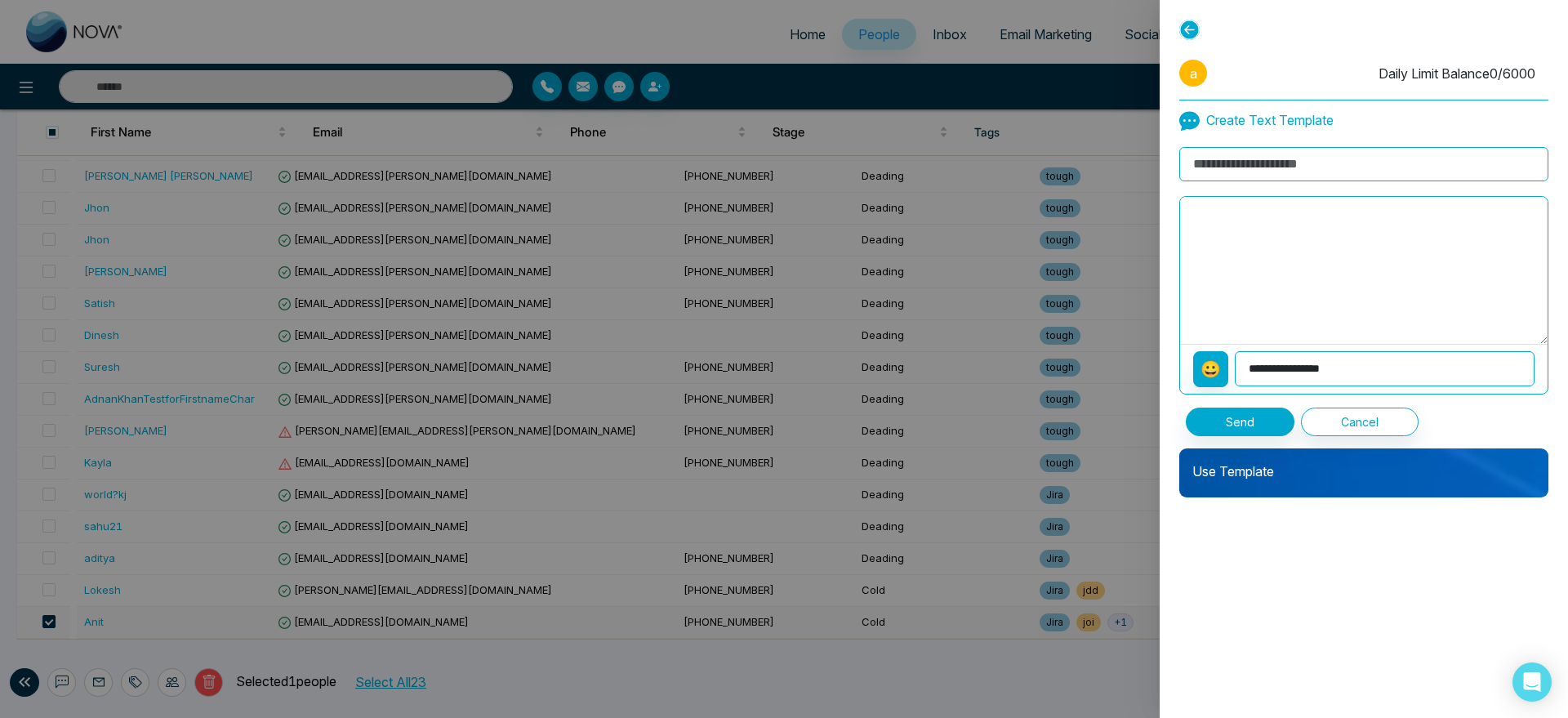
click at [1318, 464] on p "Use Template" at bounding box center [1364, 465] width 370 height 33
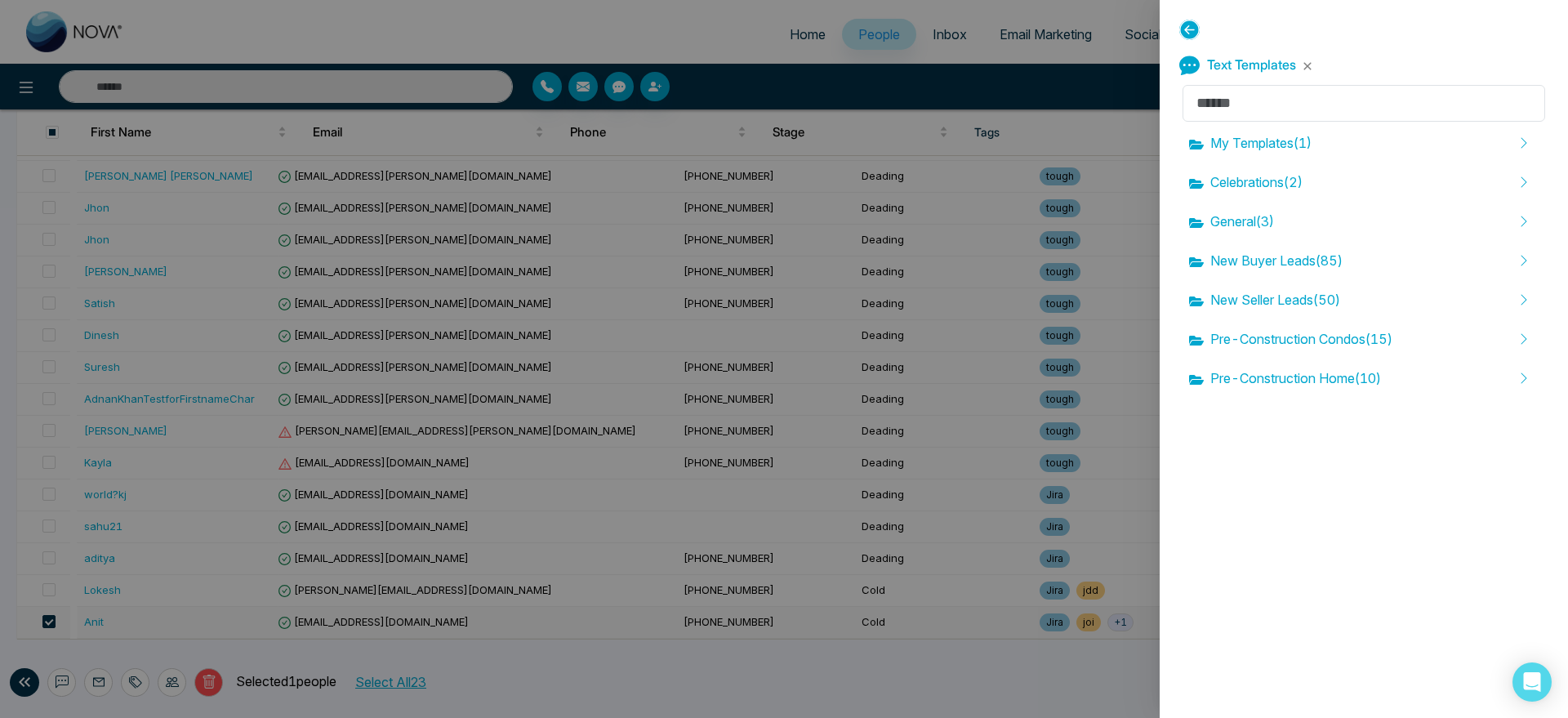
click at [1184, 32] on icon at bounding box center [1189, 30] width 21 height 21
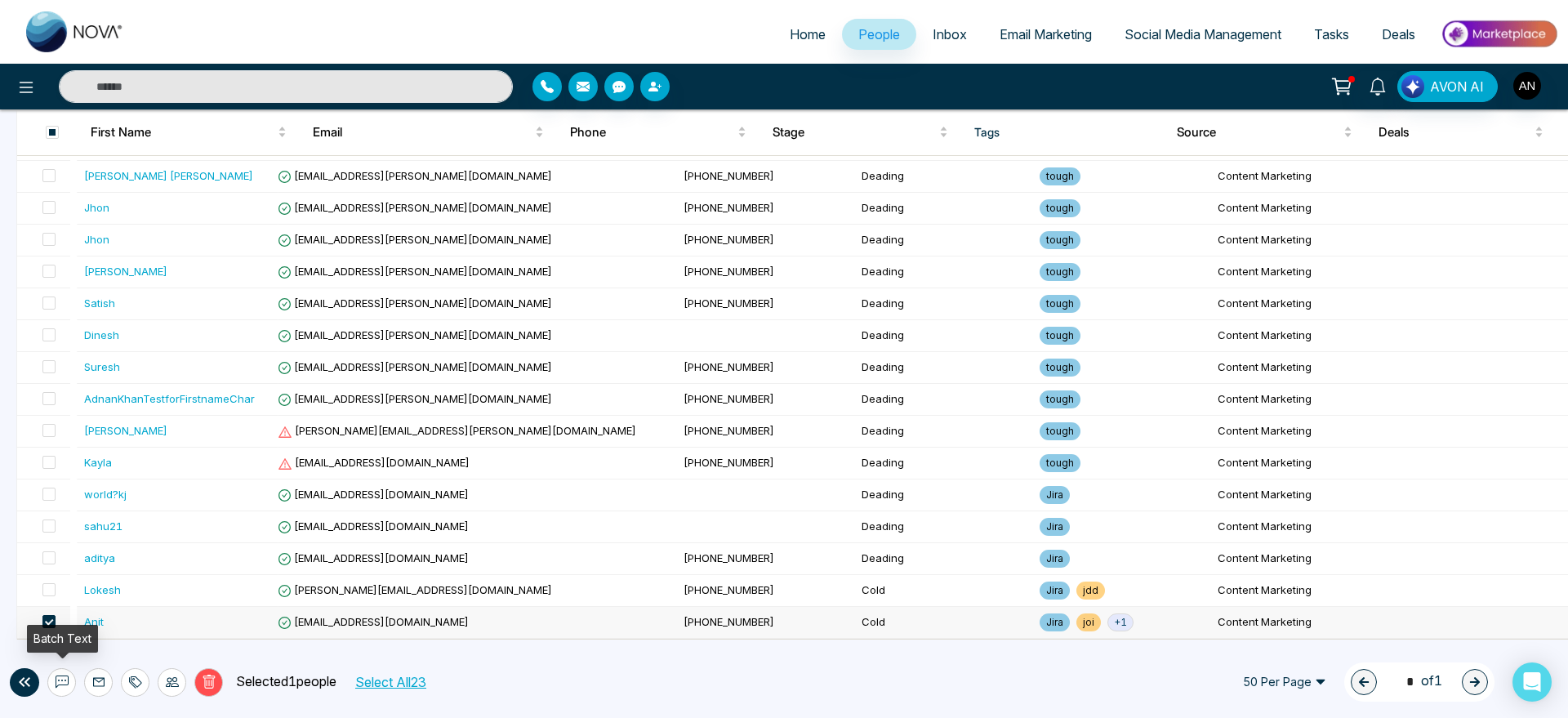
click at [62, 672] on button at bounding box center [61, 683] width 29 height 29
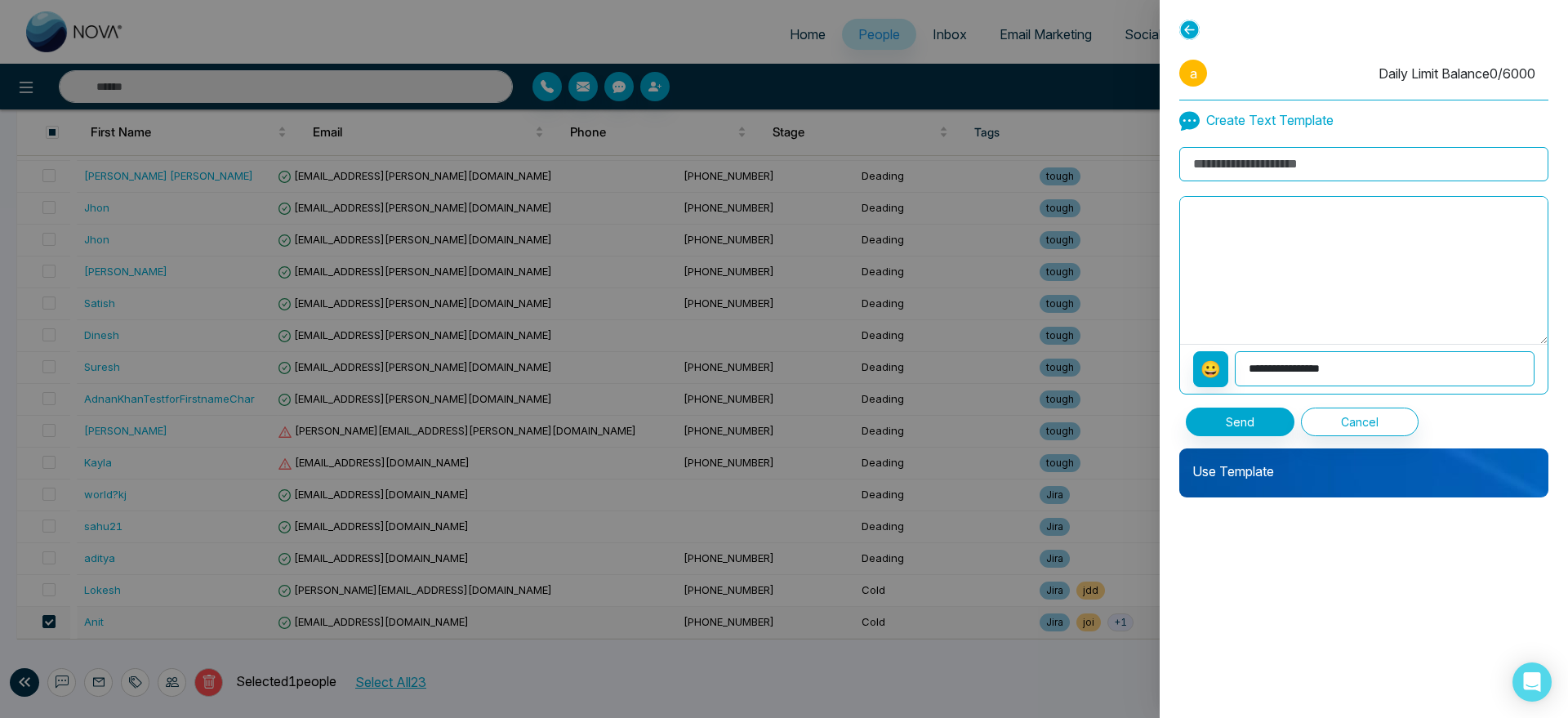
click at [858, 225] on div at bounding box center [784, 359] width 1568 height 718
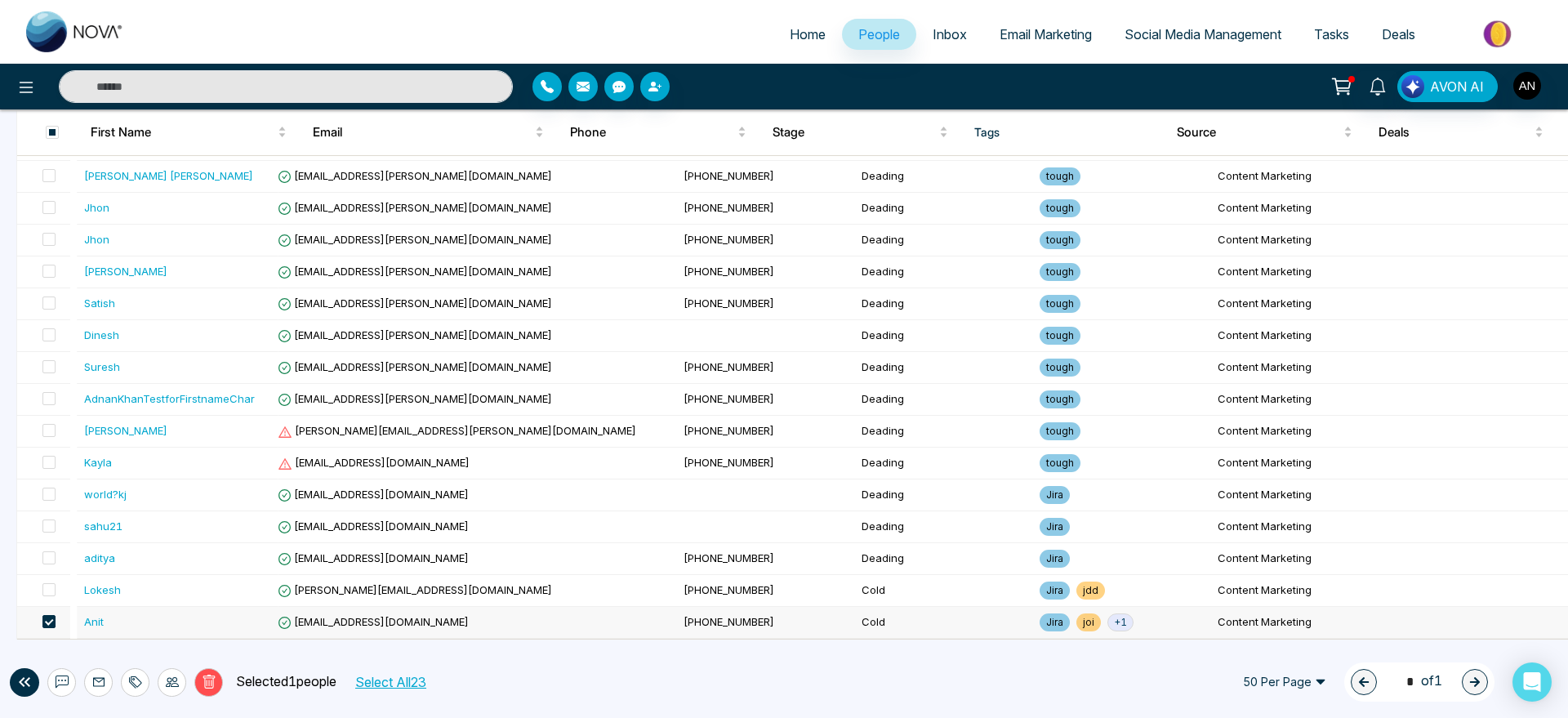
click at [57, 697] on div "Delete Selected 1 people Select All 23 50 Per Page 1 * of 1" at bounding box center [784, 682] width 1568 height 72
click at [65, 674] on button at bounding box center [61, 683] width 29 height 29
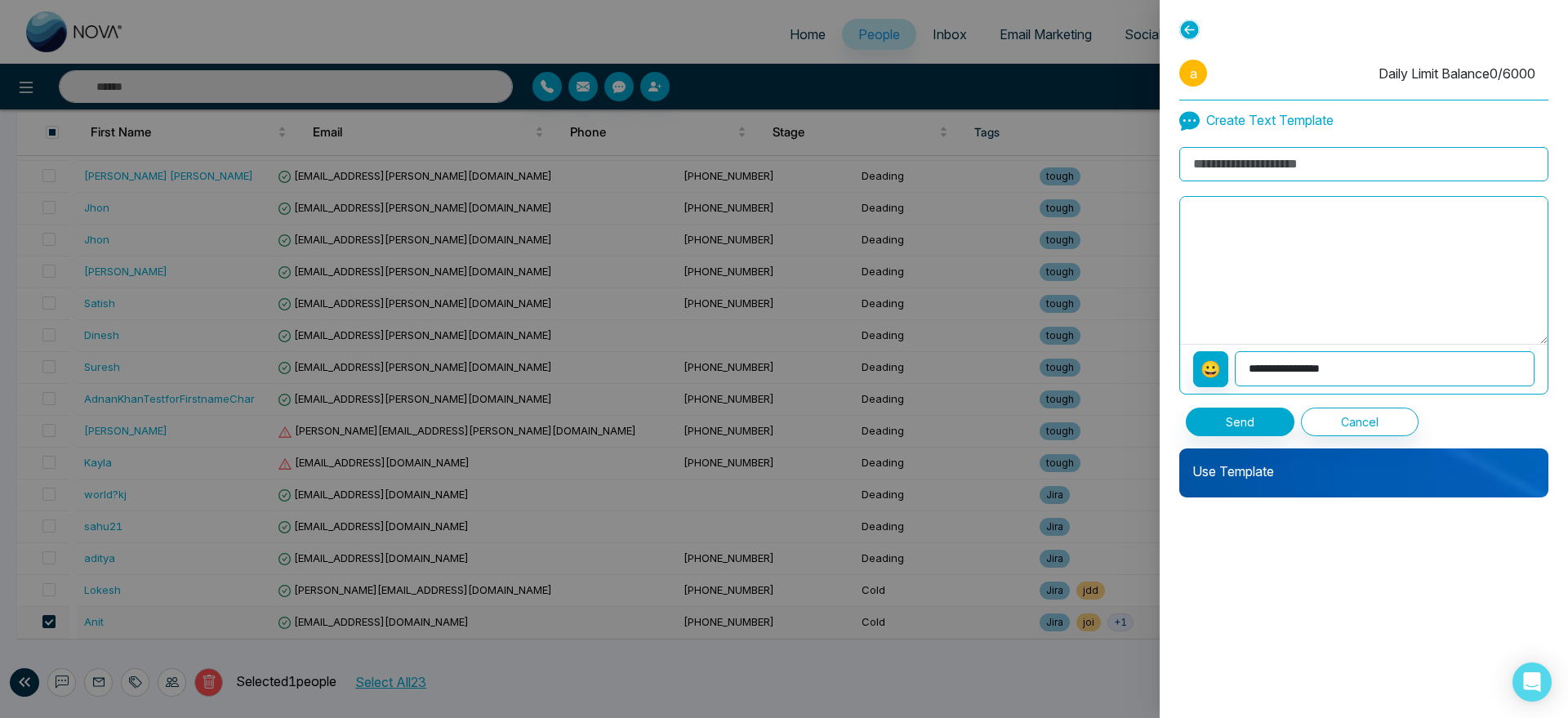
click at [1262, 463] on p "Use Template" at bounding box center [1364, 465] width 370 height 33
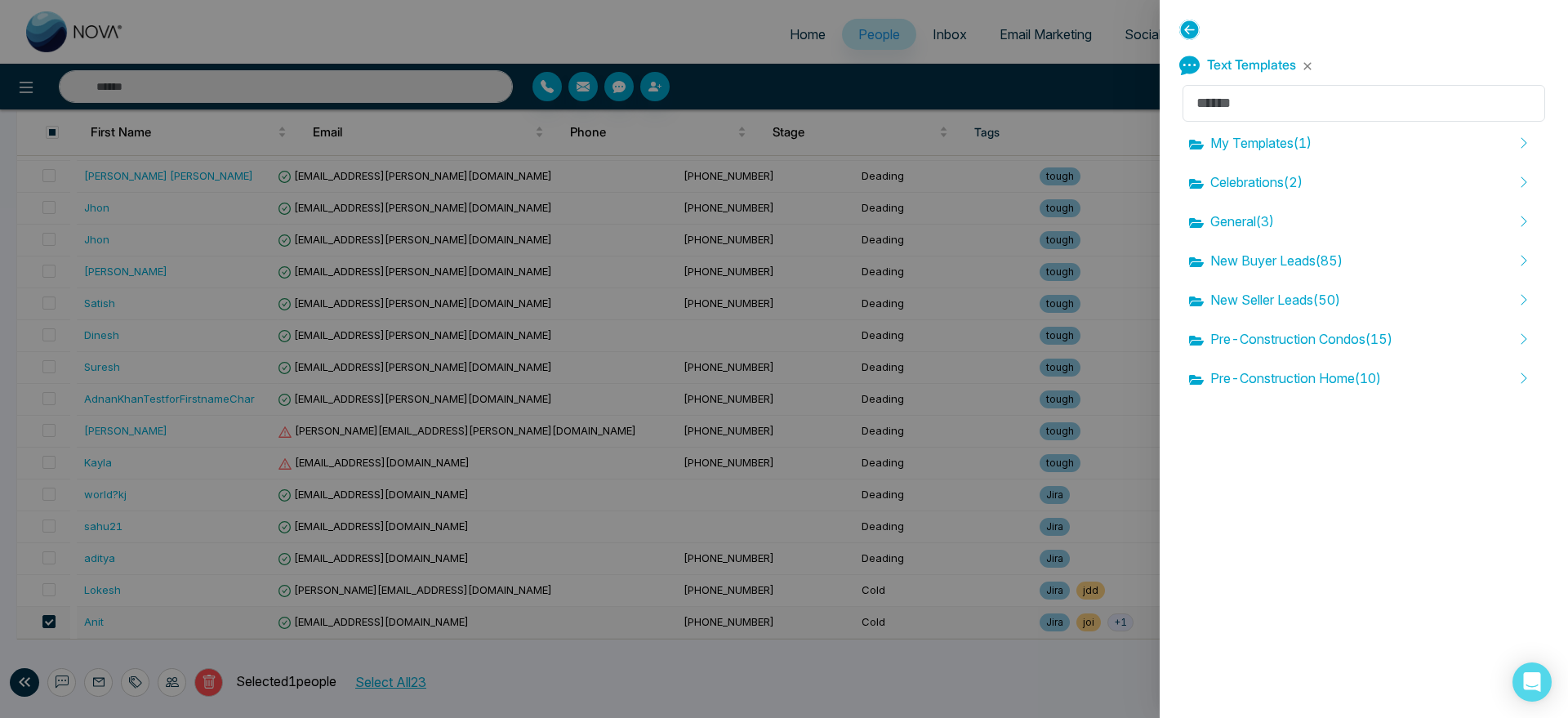
click at [1283, 280] on div "My Templates ( 1 ) Celebrations ( 2 ) General ( 3 ) New Buyer Leads ( 85 ) New …" at bounding box center [1364, 240] width 370 height 318
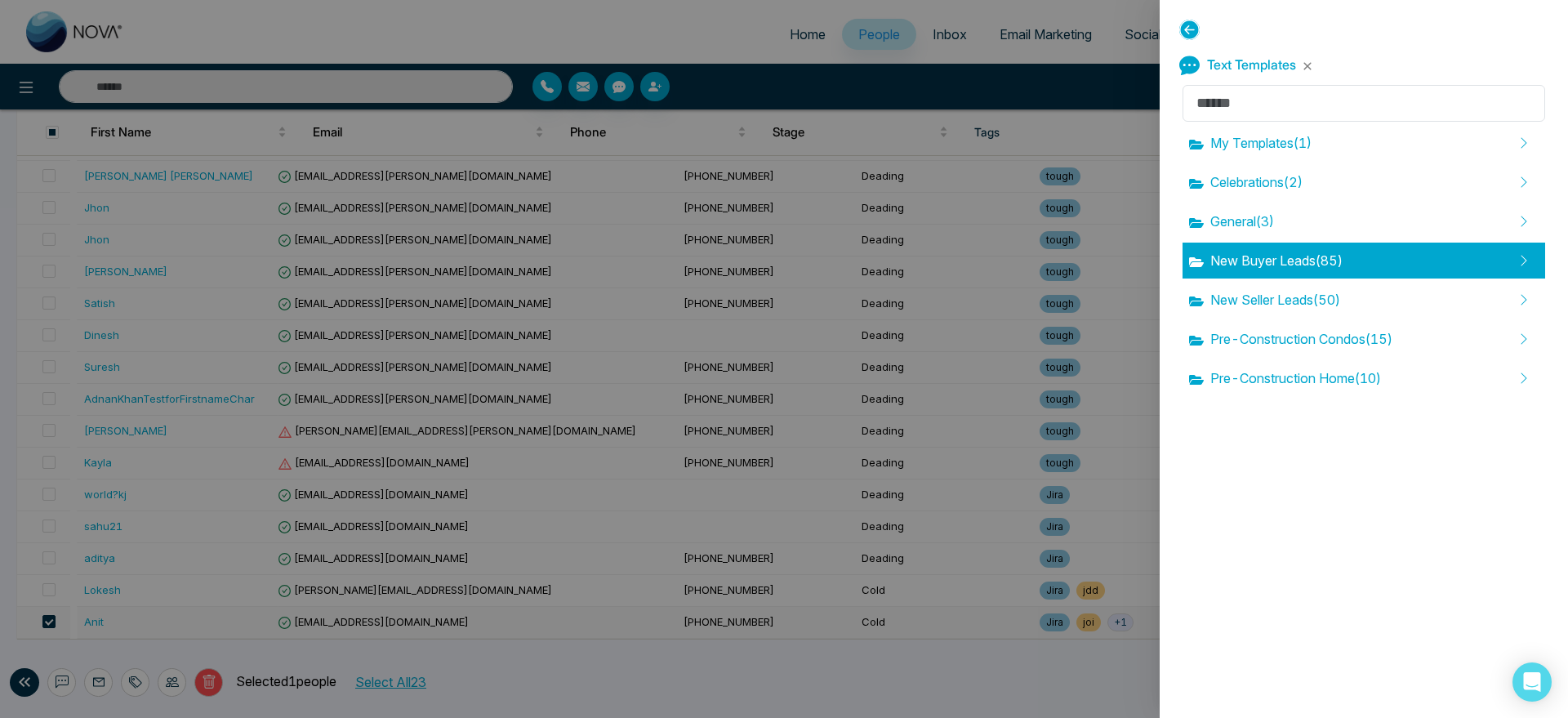
click at [1274, 267] on span "New Buyer Leads ( 85 )" at bounding box center [1266, 261] width 153 height 20
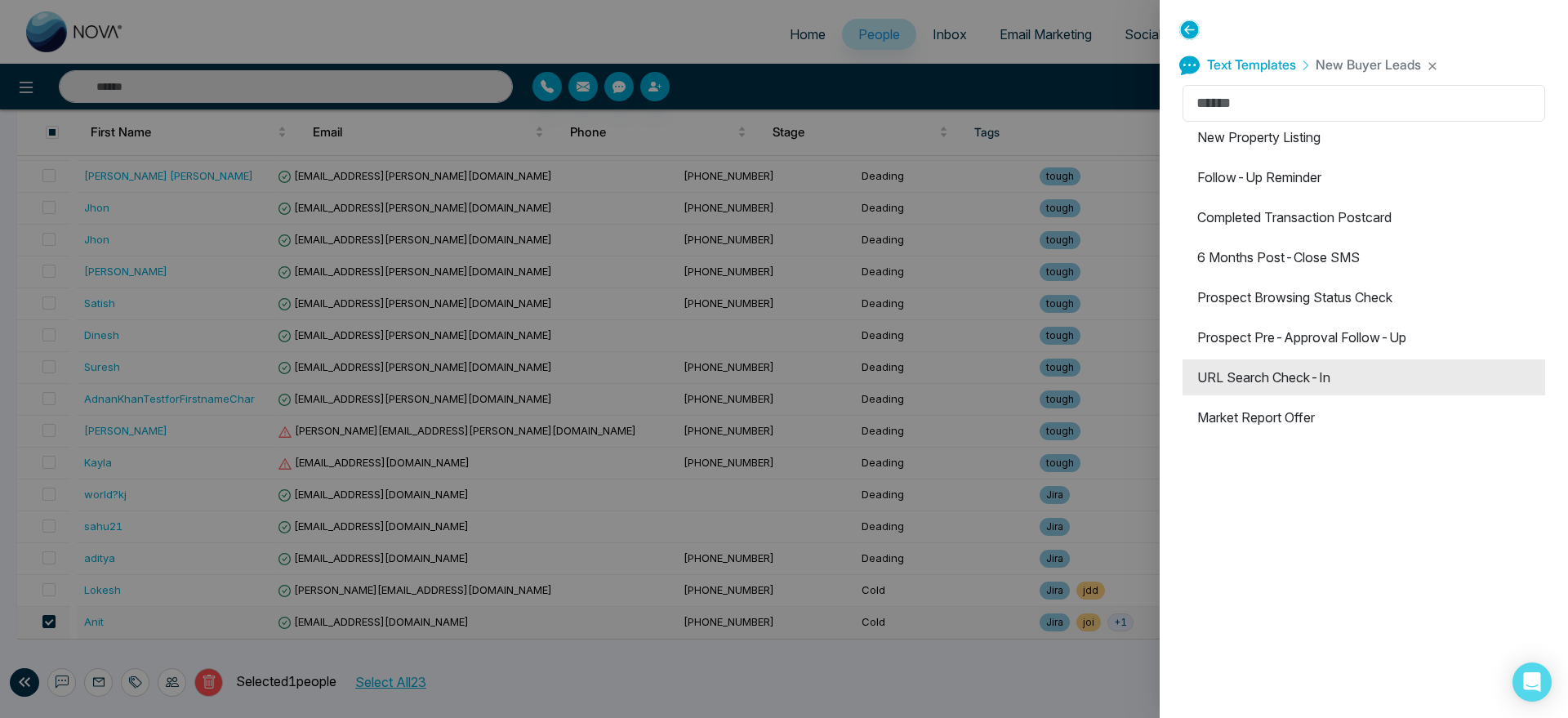
scroll to position [0, 0]
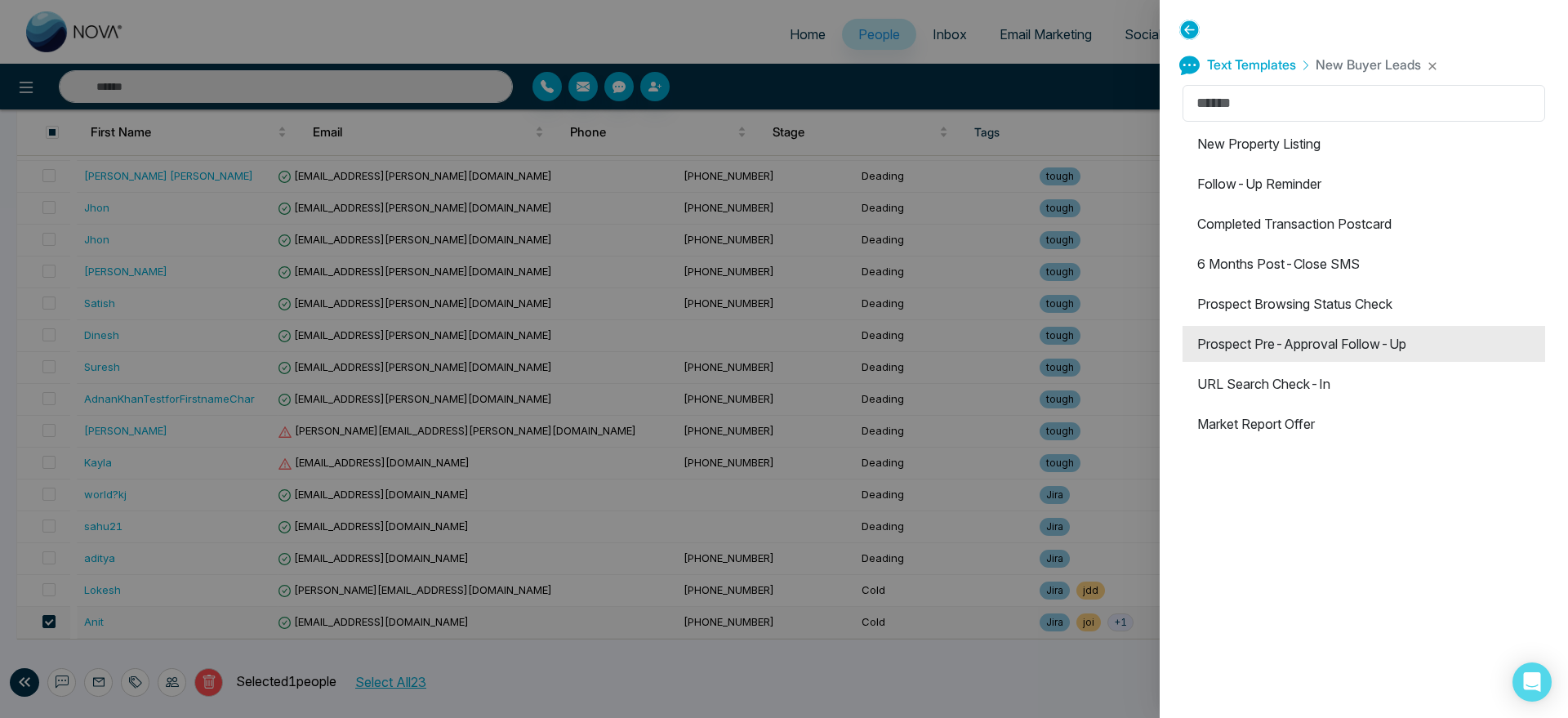
click at [1296, 344] on li "Prospect Pre-Approval Follow-Up" at bounding box center [1364, 344] width 363 height 36
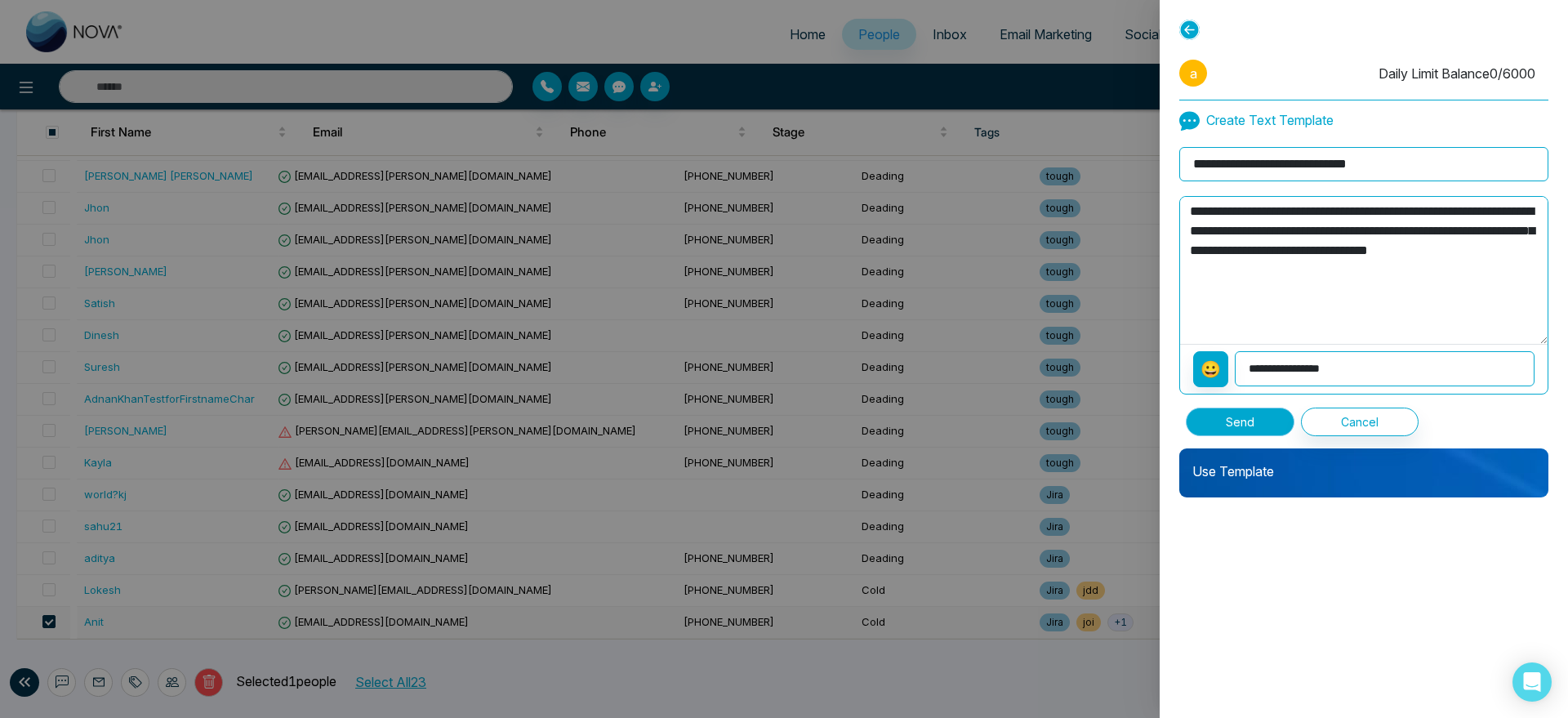
click at [1248, 417] on button "Send" at bounding box center [1241, 422] width 109 height 29
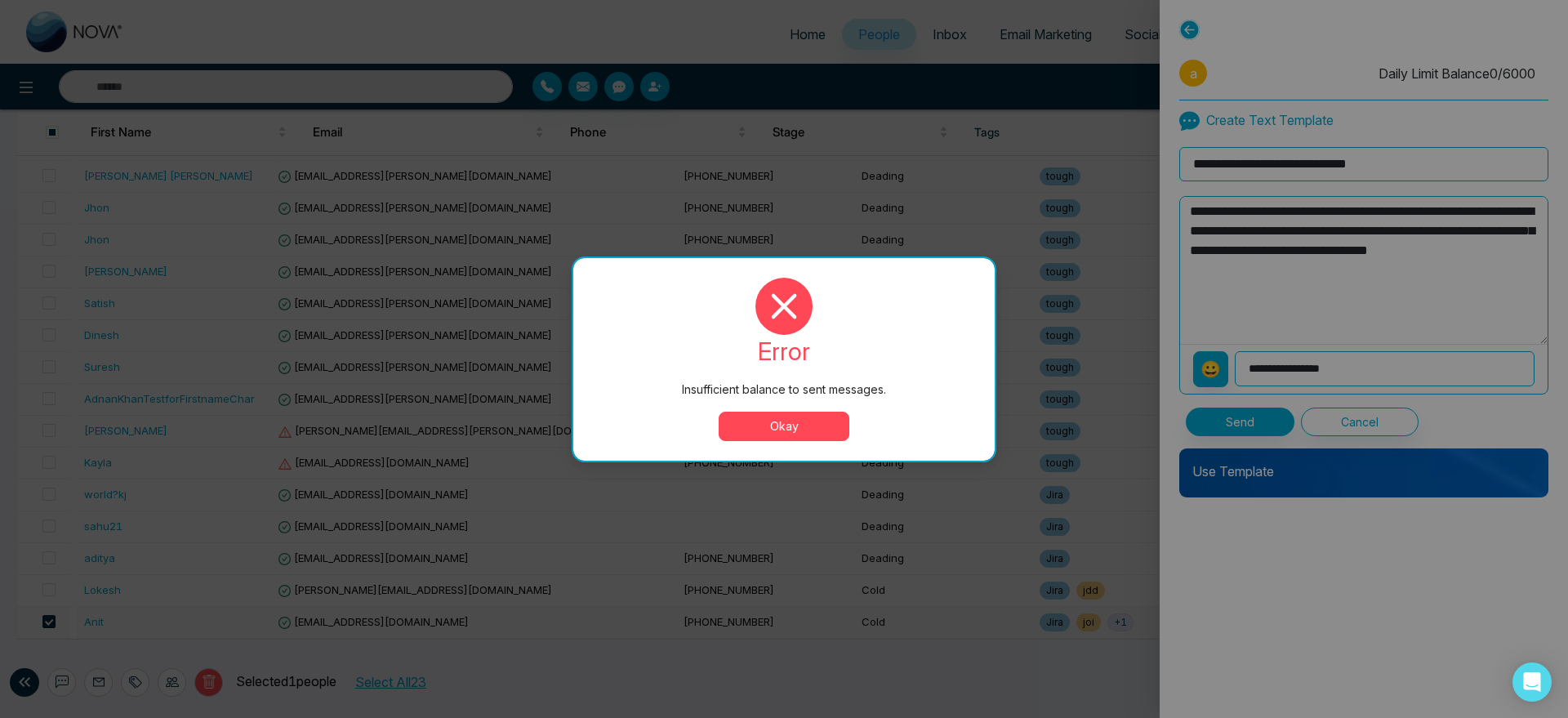
click at [795, 418] on button "Okay" at bounding box center [784, 427] width 130 height 30
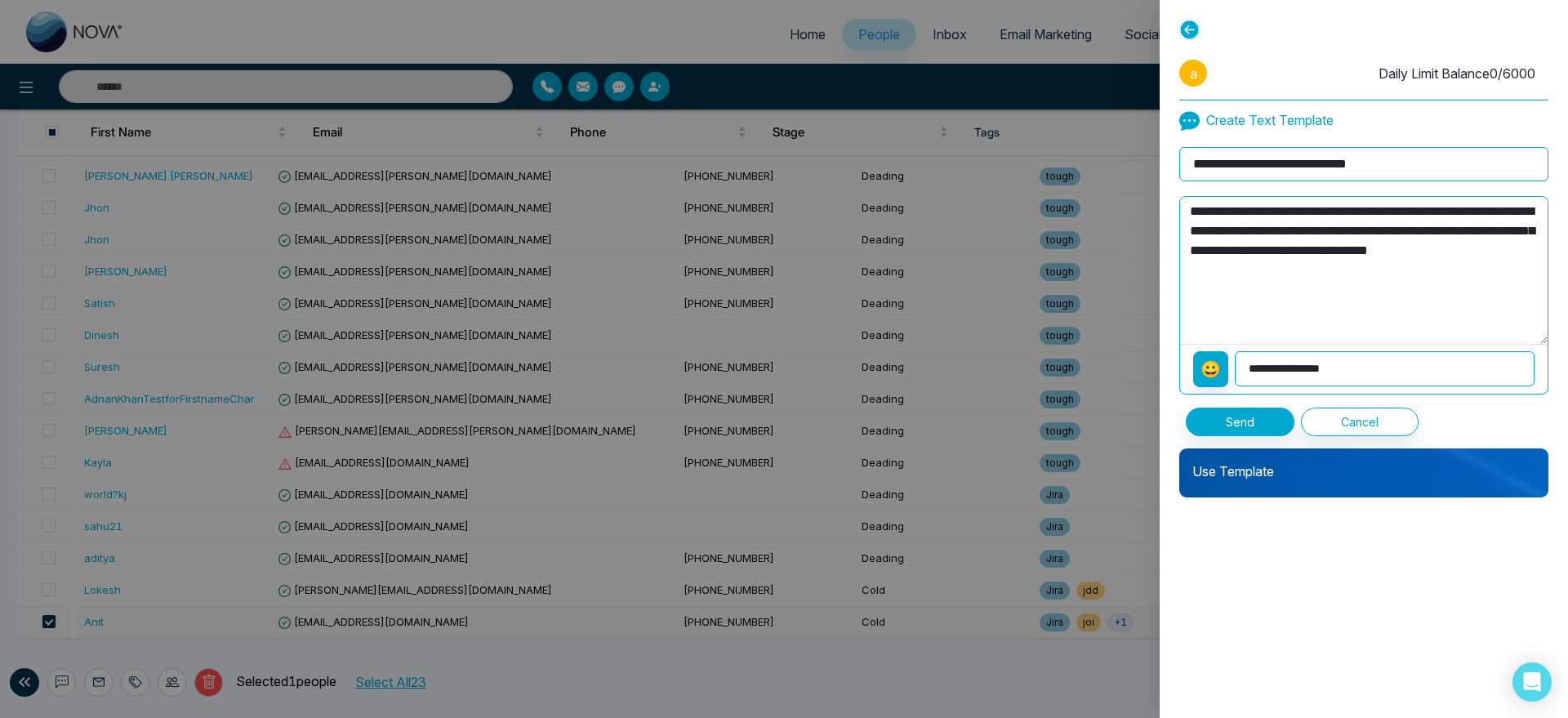
click at [1185, 21] on icon at bounding box center [1189, 30] width 21 height 21
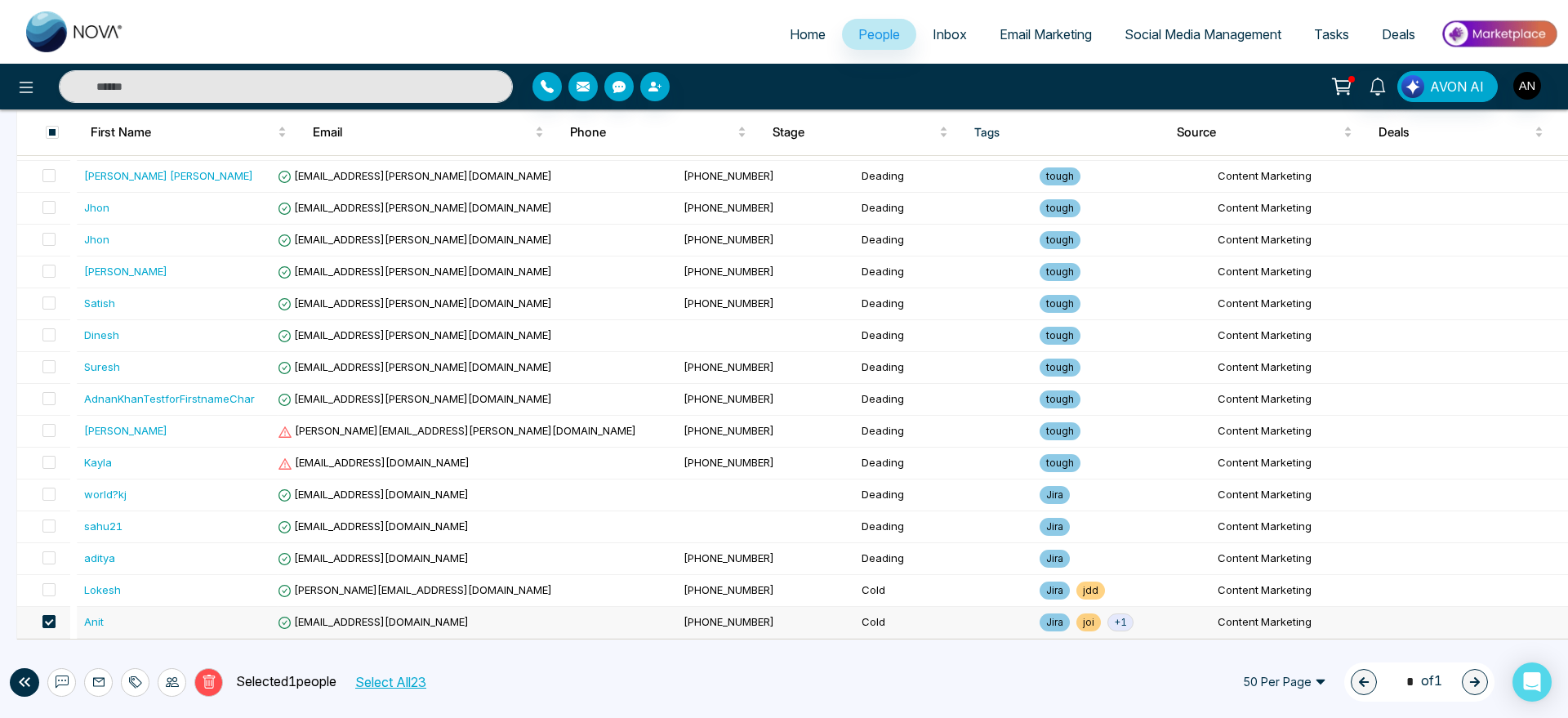
click at [50, 626] on span at bounding box center [49, 622] width 13 height 13
click at [49, 619] on span at bounding box center [49, 622] width 13 height 13
click at [98, 688] on icon at bounding box center [99, 683] width 13 height 13
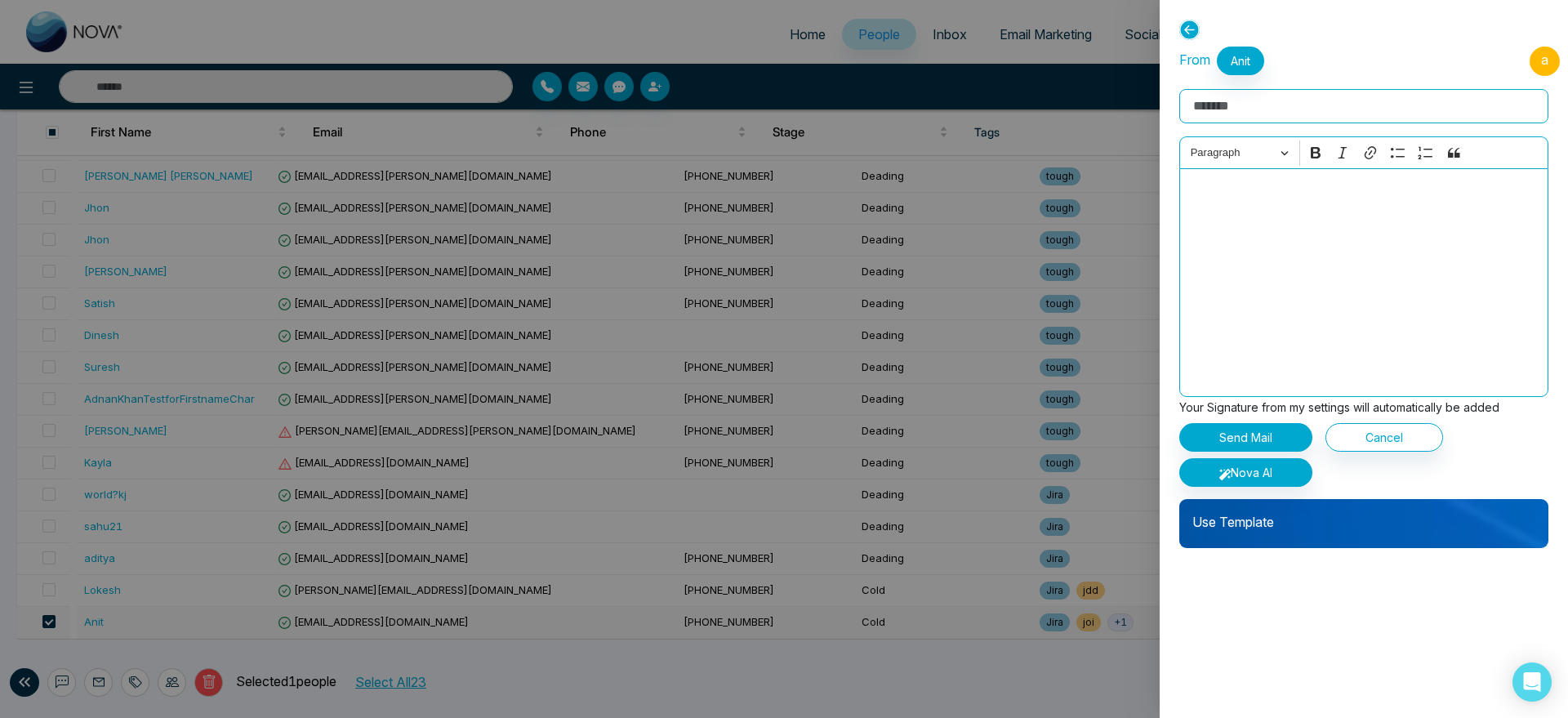
click at [1279, 539] on div "Use Template" at bounding box center [1364, 523] width 370 height 49
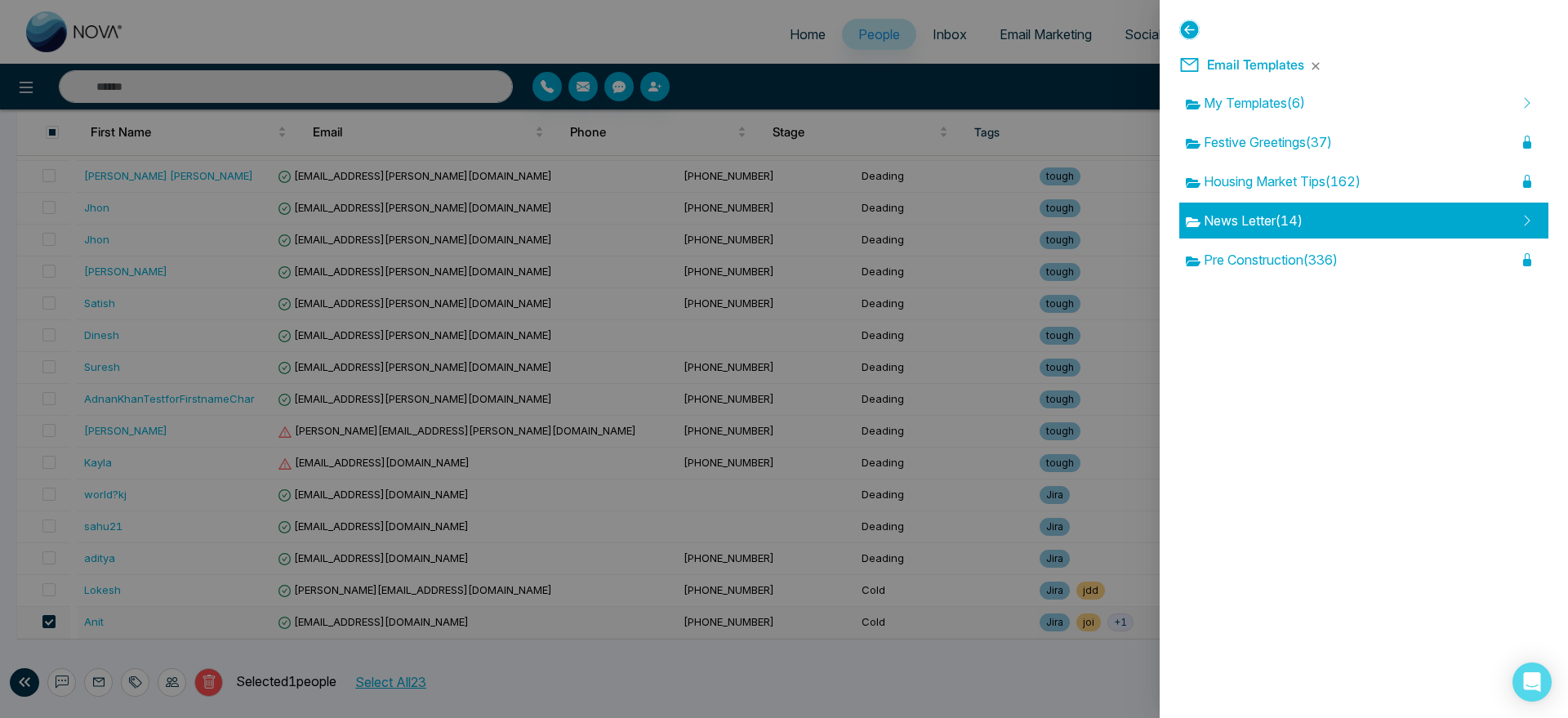
click at [1302, 218] on span "News Letter ( 14 )" at bounding box center [1245, 220] width 117 height 20
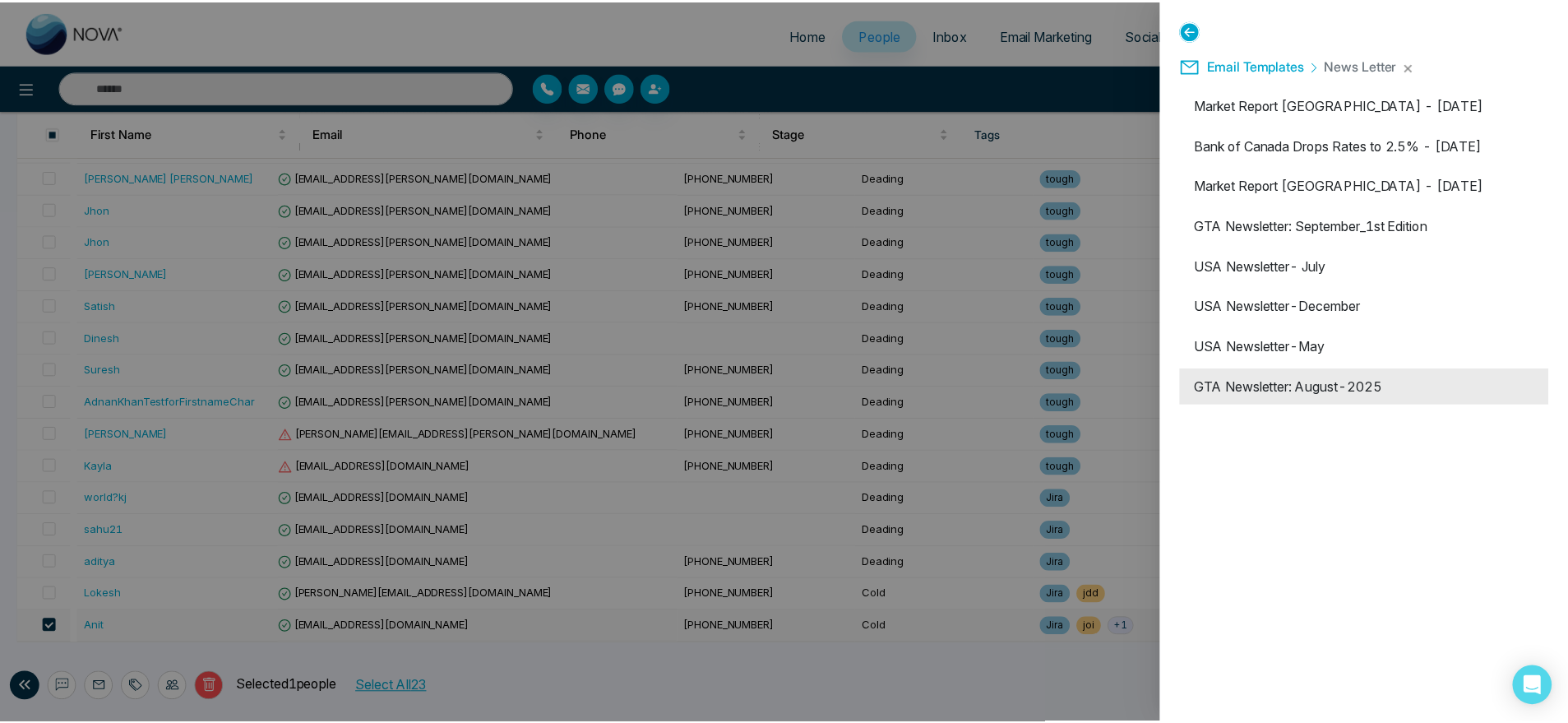
scroll to position [410, 0]
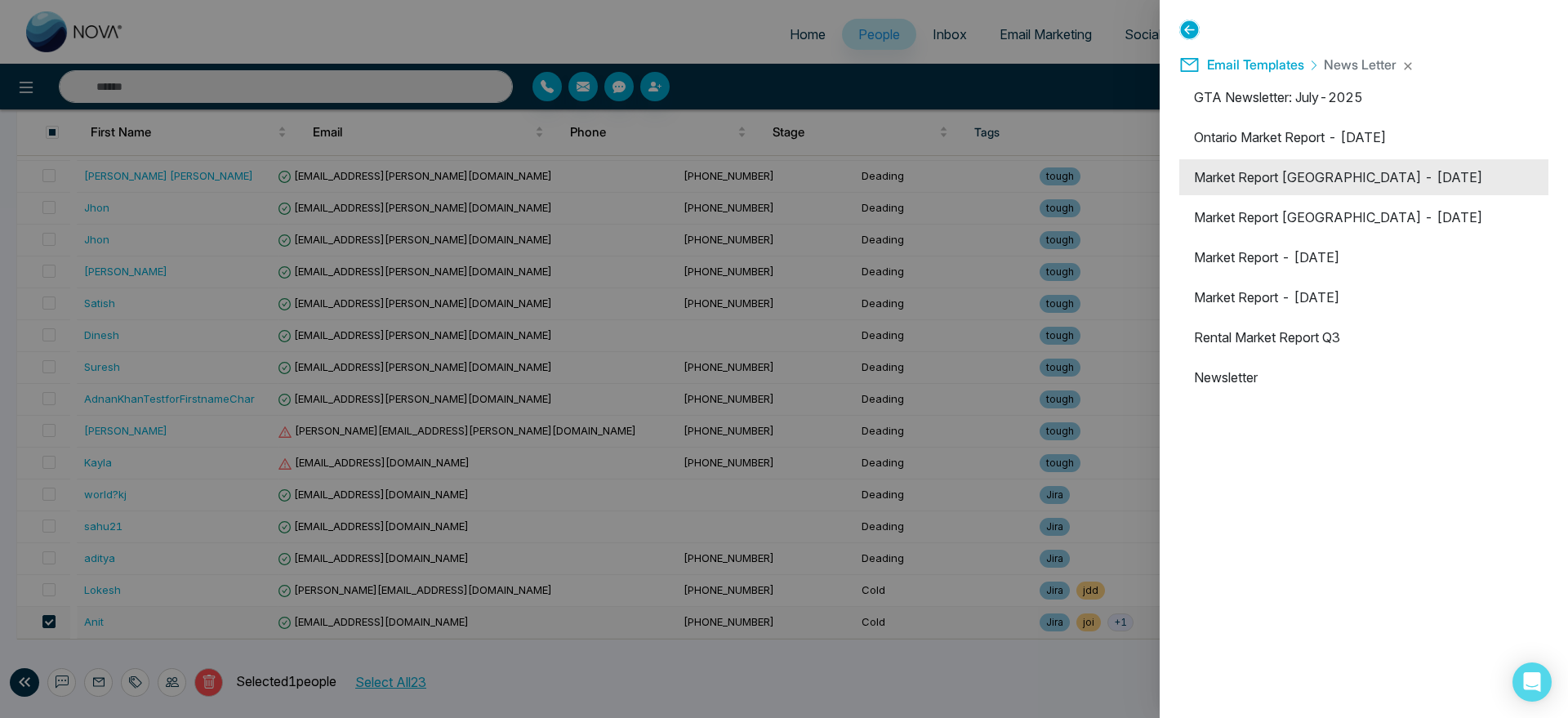
click at [1395, 170] on li "Market Report [GEOGRAPHIC_DATA] - [DATE]" at bounding box center [1364, 177] width 370 height 36
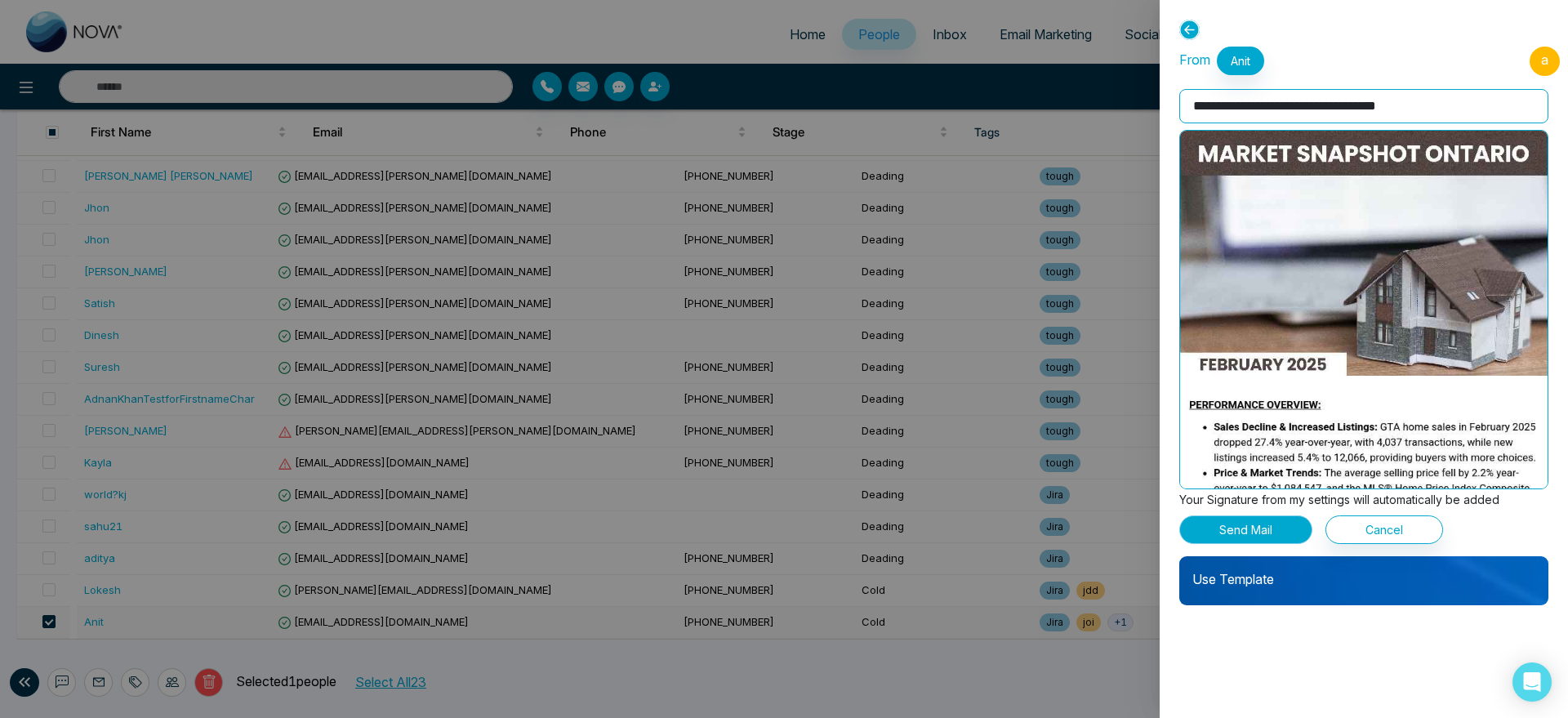
click at [1260, 541] on button "Send Mail" at bounding box center [1245, 530] width 133 height 29
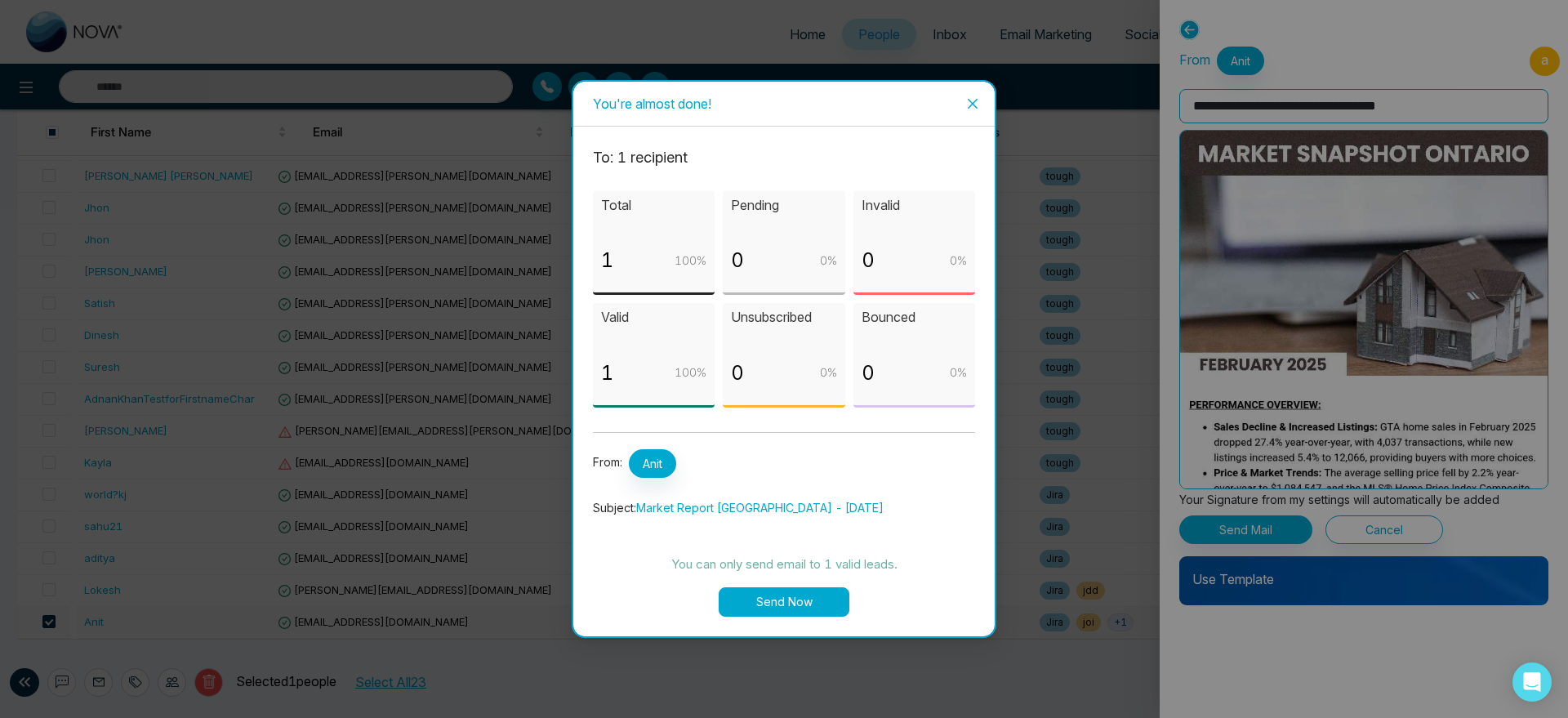
click at [796, 600] on button "Send Now" at bounding box center [784, 602] width 130 height 30
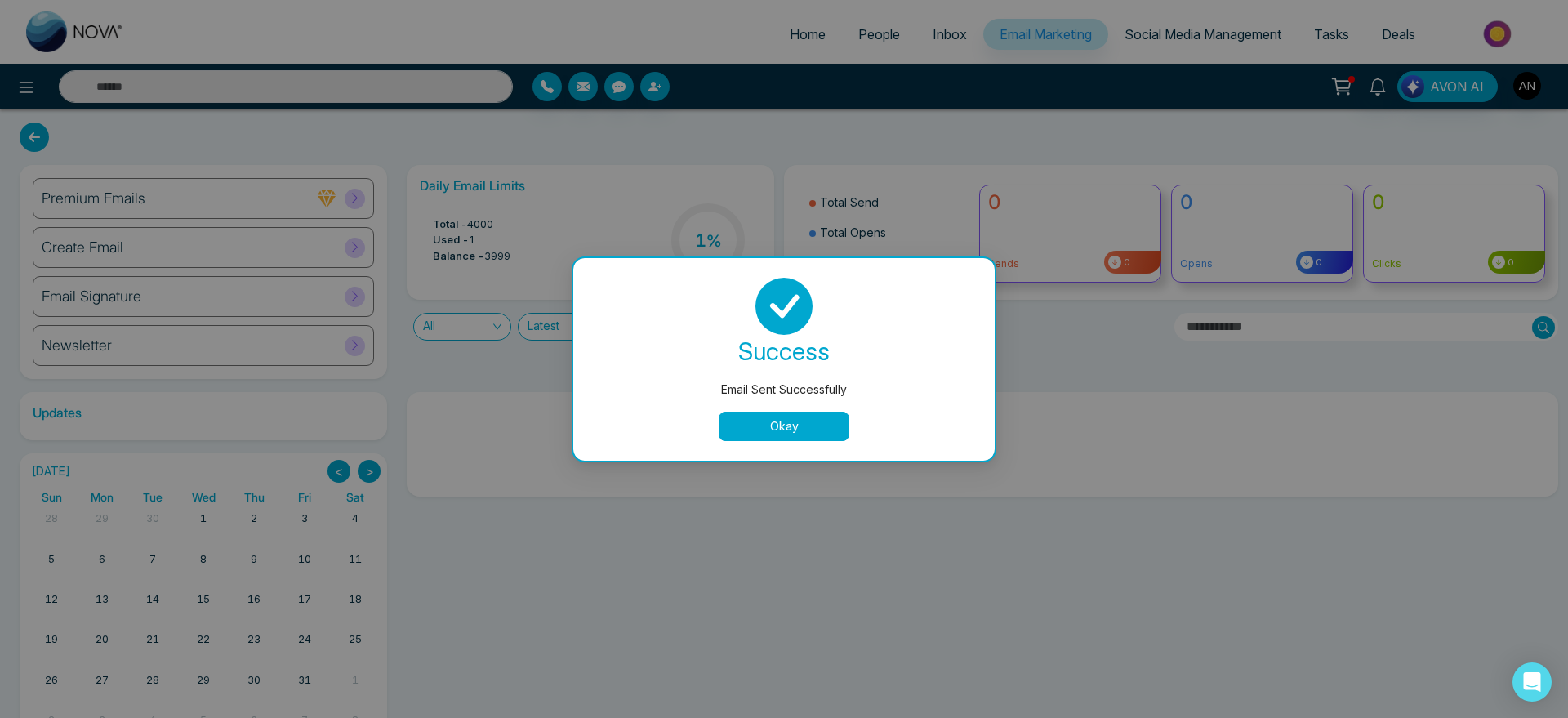
click at [764, 429] on button "Okay" at bounding box center [784, 427] width 130 height 30
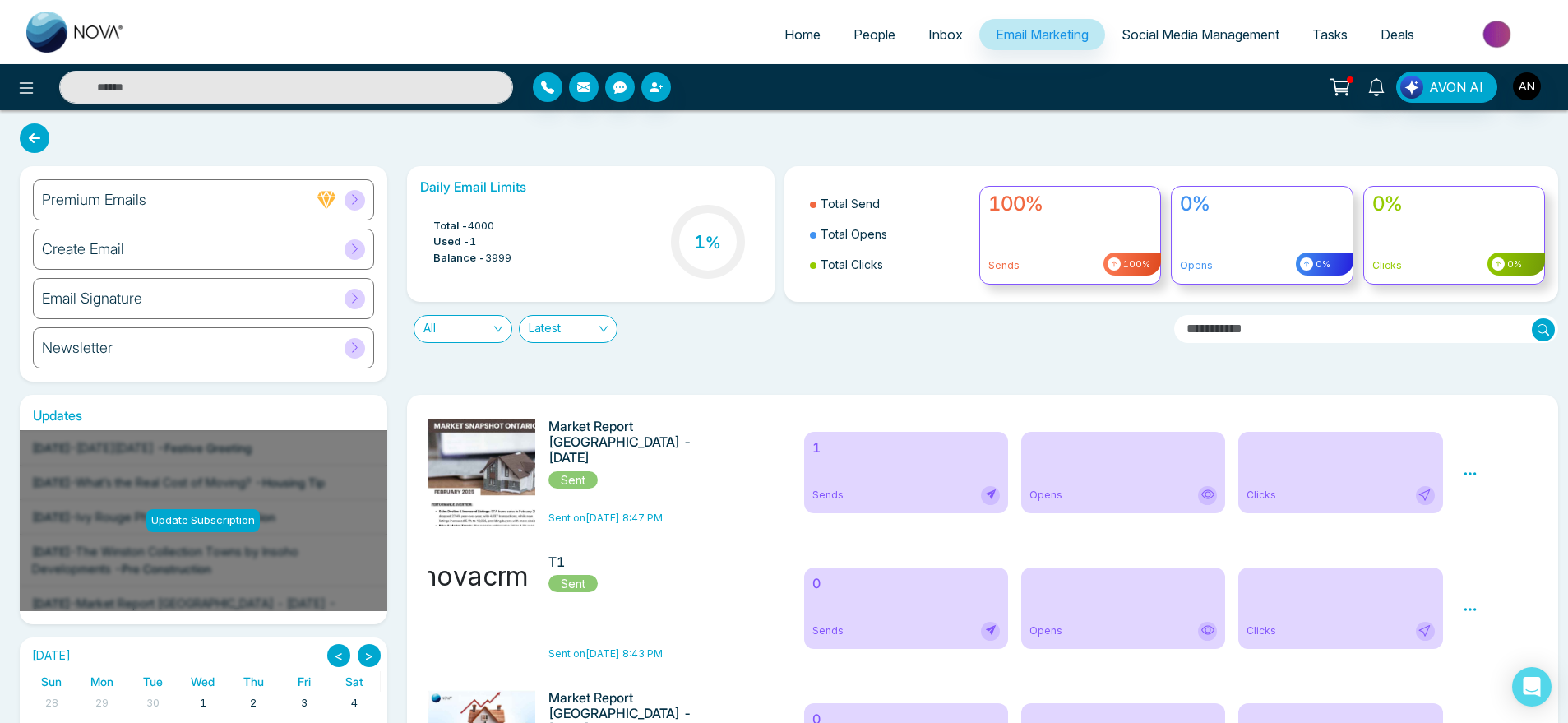
click at [800, 27] on span "Home" at bounding box center [803, 35] width 37 height 17
select select "*"
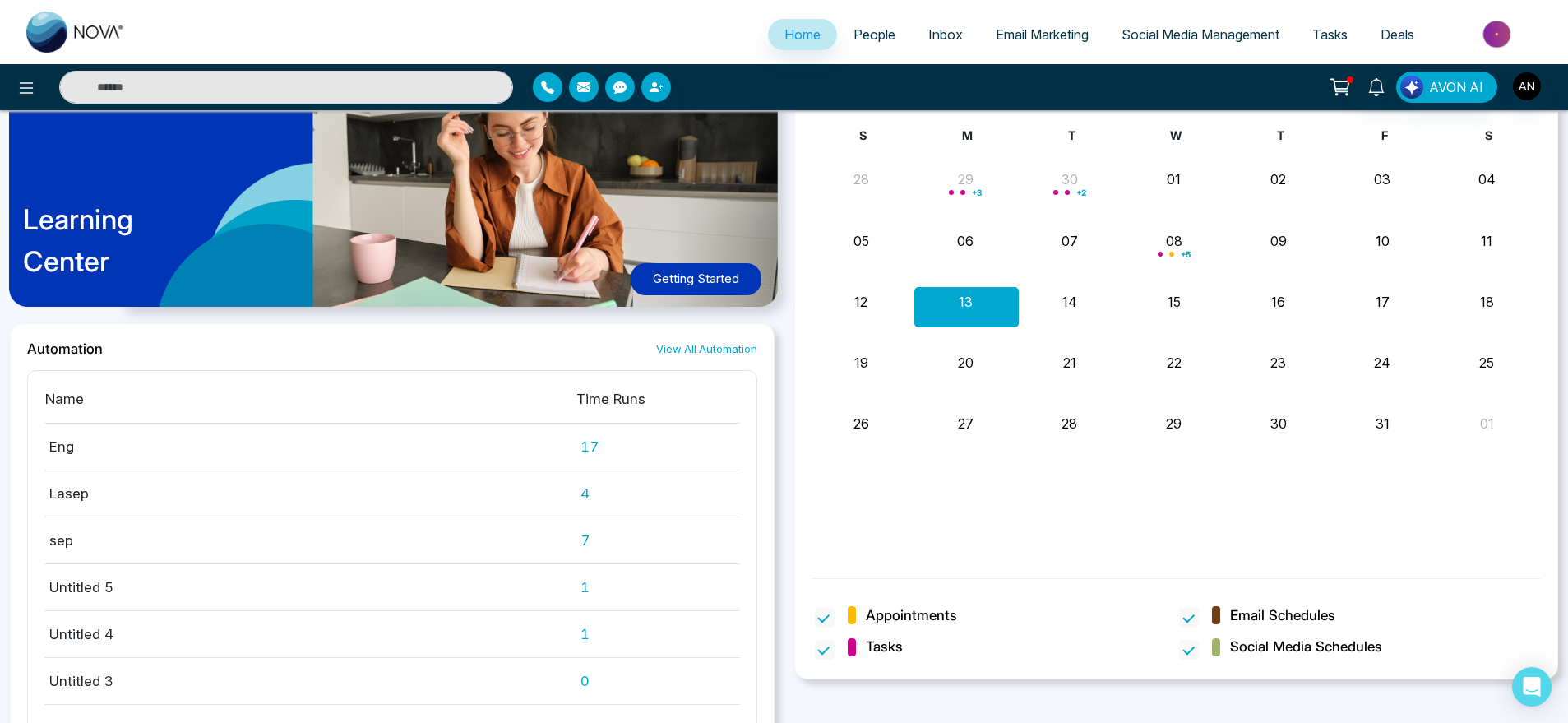
scroll to position [1059, 0]
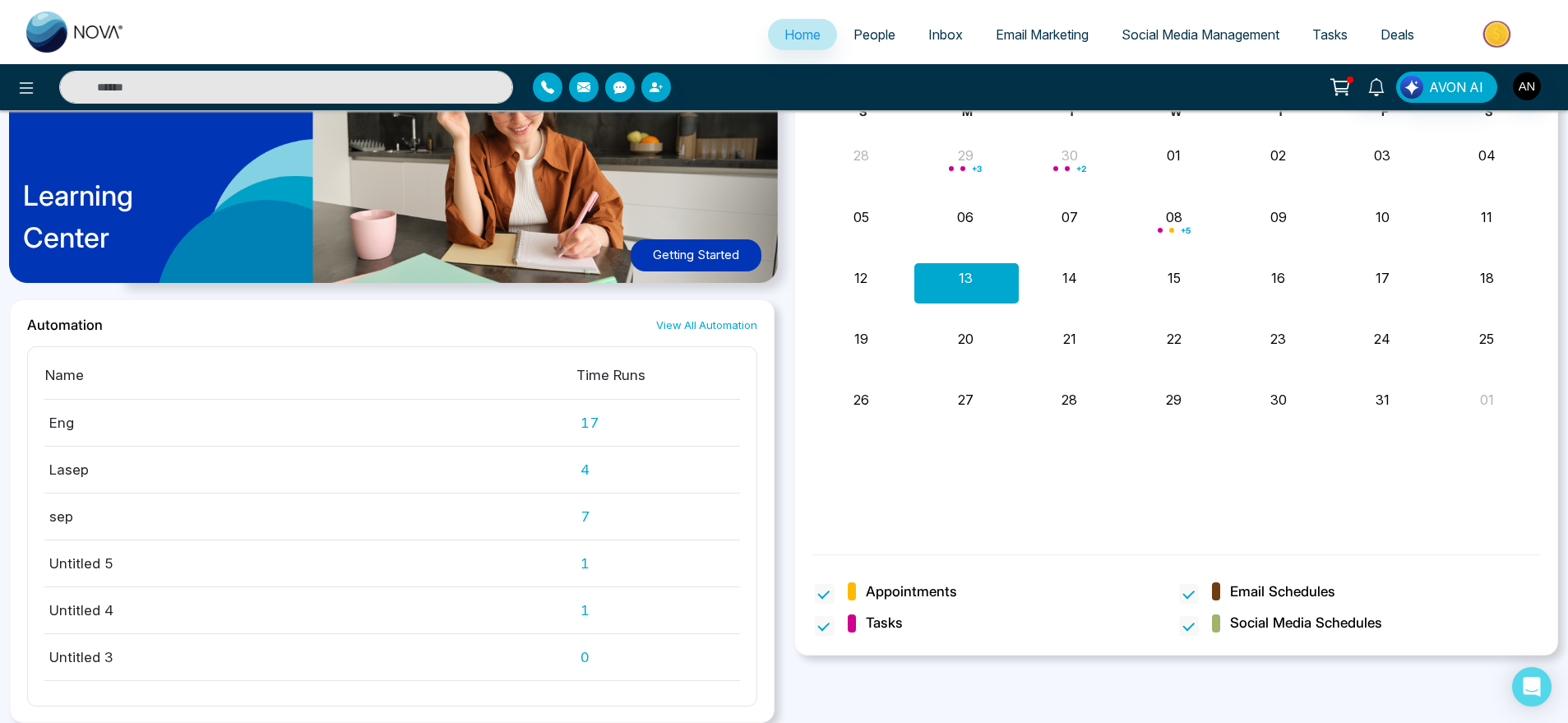
click at [716, 325] on link "View All Automation" at bounding box center [707, 325] width 101 height 16
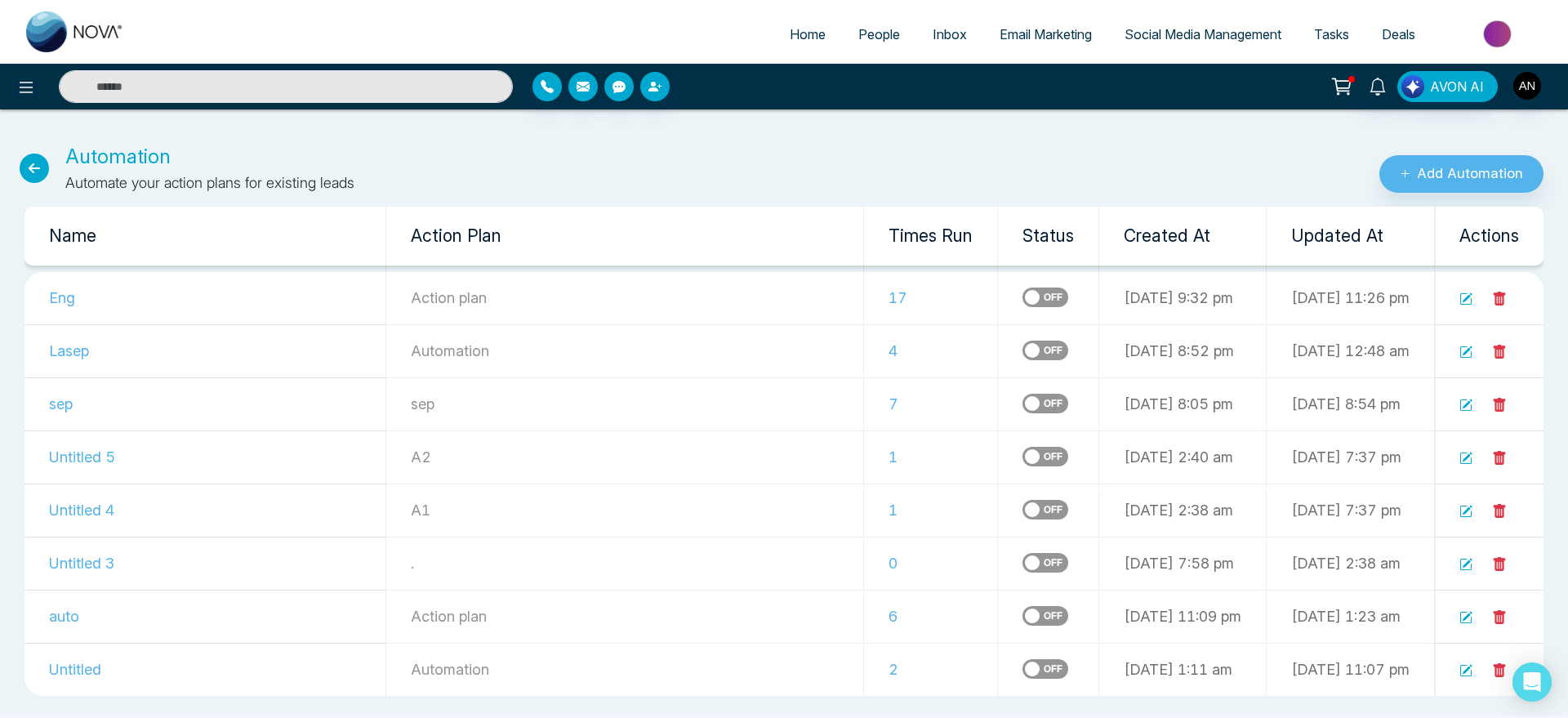
click at [790, 27] on span "Home" at bounding box center [808, 35] width 36 height 17
select select "*"
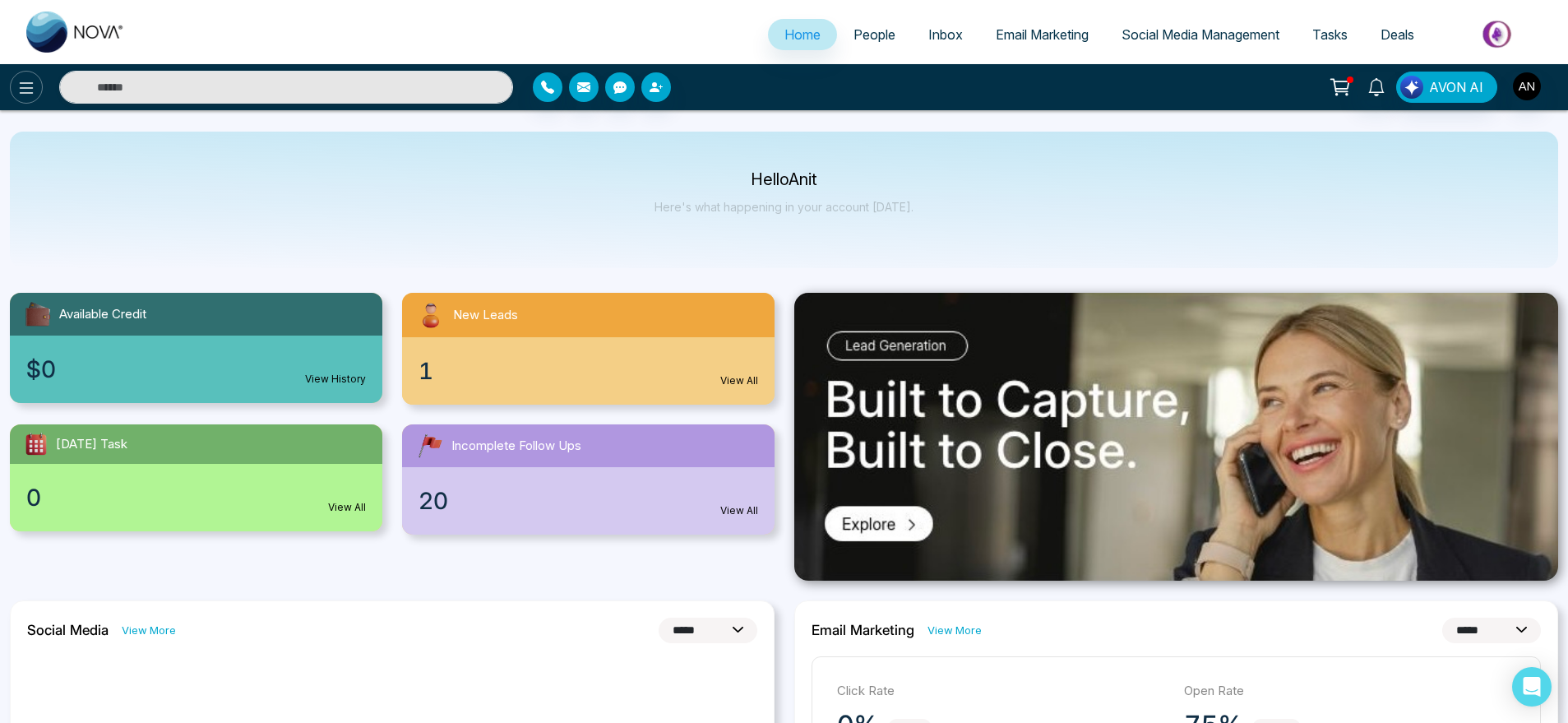
click at [19, 91] on icon at bounding box center [27, 88] width 20 height 20
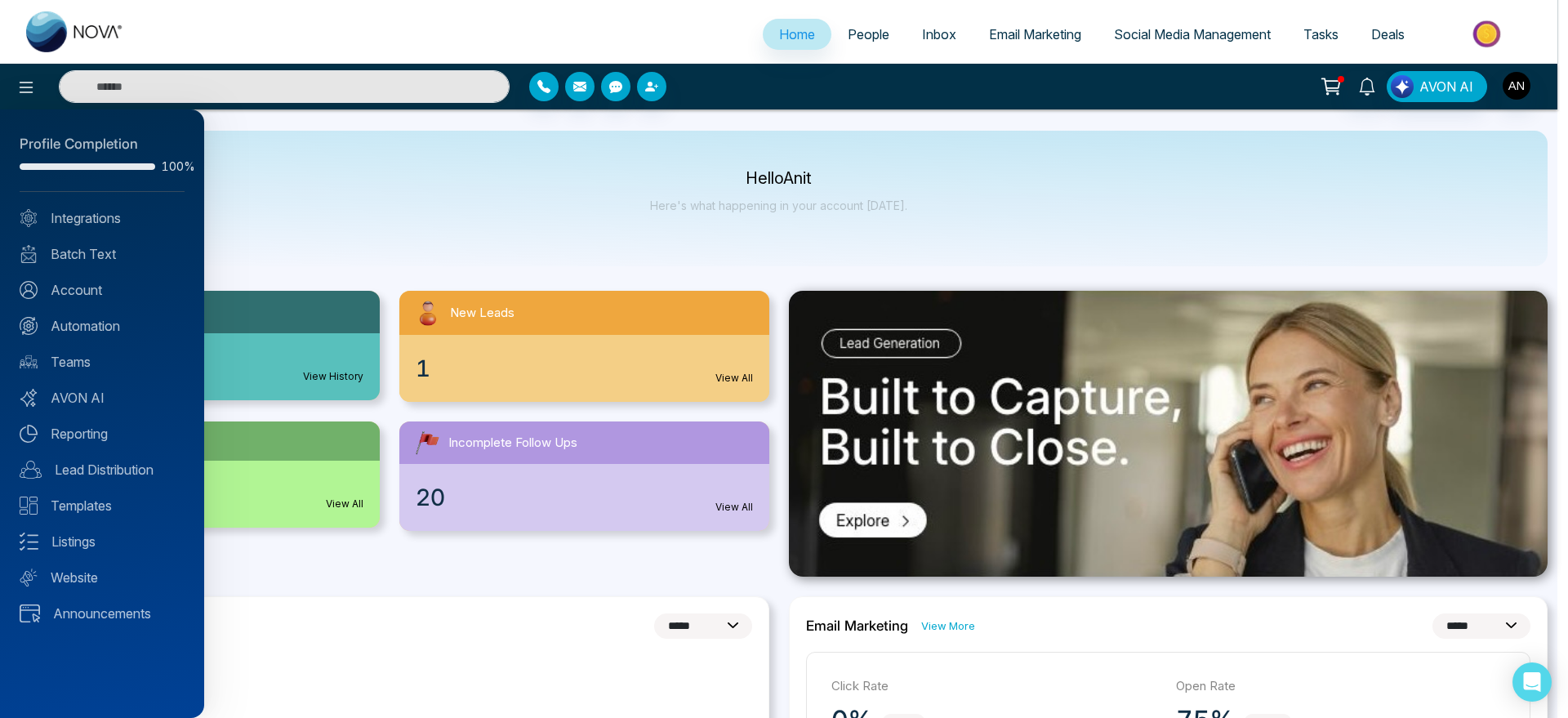
click at [643, 176] on div at bounding box center [784, 359] width 1568 height 718
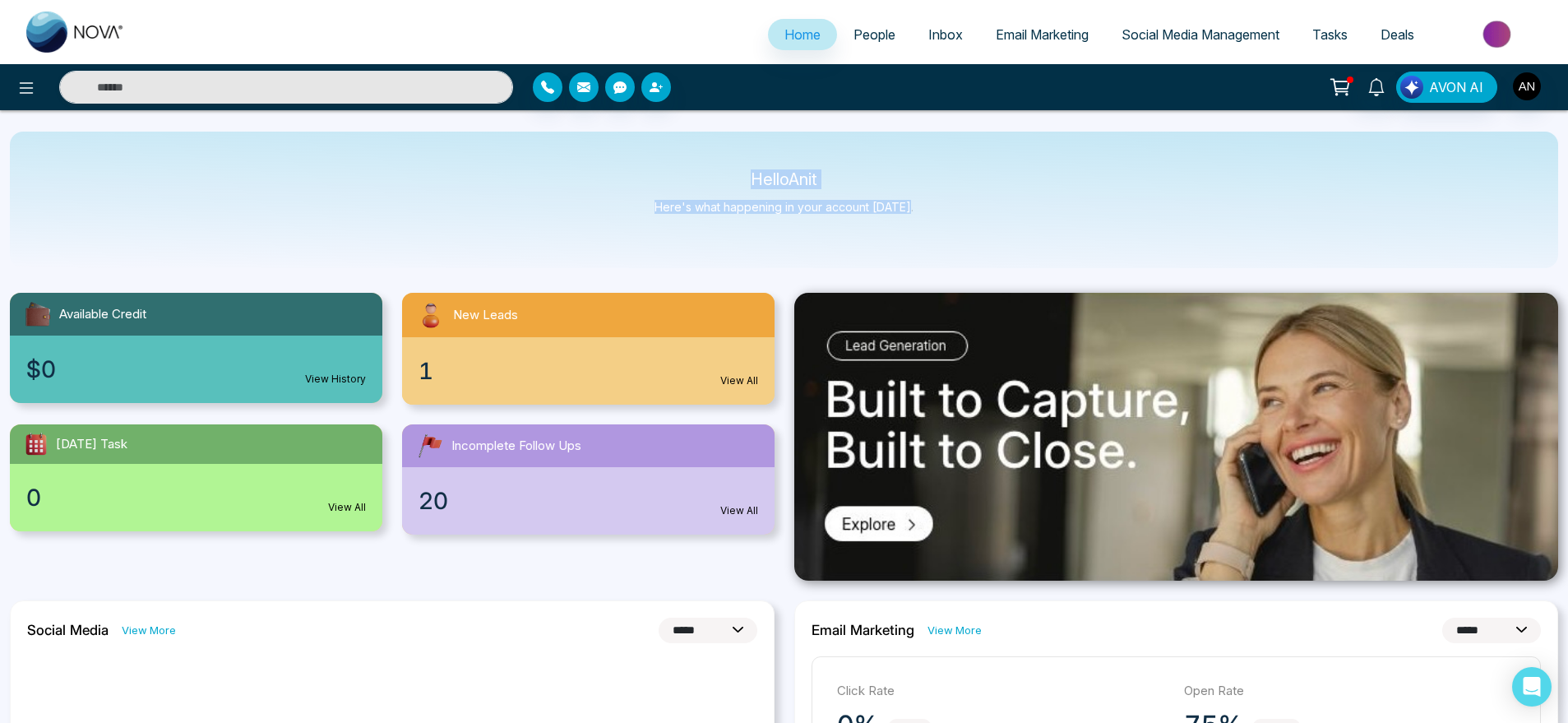
drag, startPoint x: 701, startPoint y: 180, endPoint x: 938, endPoint y: 236, distance: 243.5
click at [938, 236] on div "Hello Anit Here's what happening in your account [DATE]." at bounding box center [784, 199] width 1549 height 136
drag, startPoint x: 938, startPoint y: 236, endPoint x: 701, endPoint y: 142, distance: 255.0
click at [701, 142] on div "Hello Anit Here's what happening in your account [DATE]." at bounding box center [784, 199] width 1549 height 136
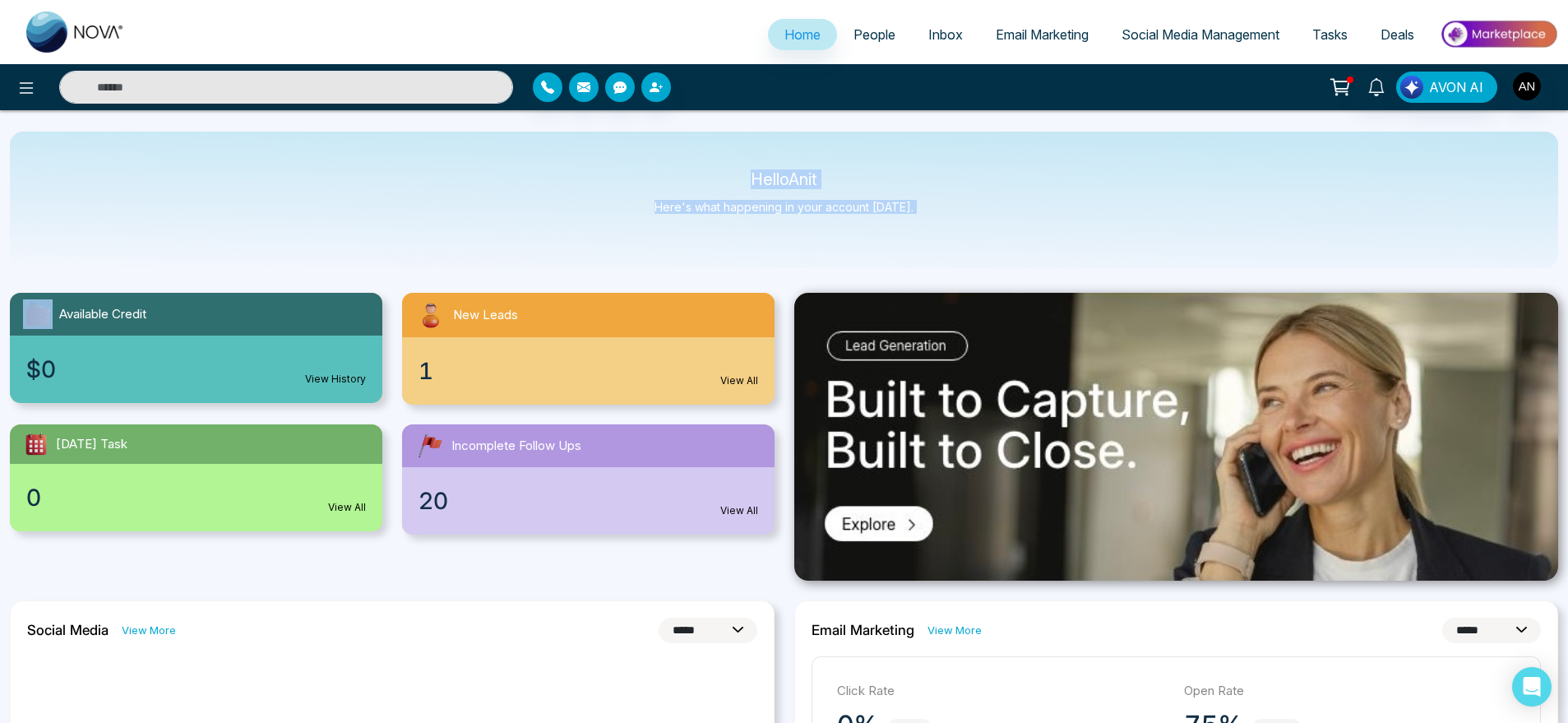
click at [701, 142] on div "Hello Anit Here's what happening in your account [DATE]." at bounding box center [784, 199] width 1549 height 136
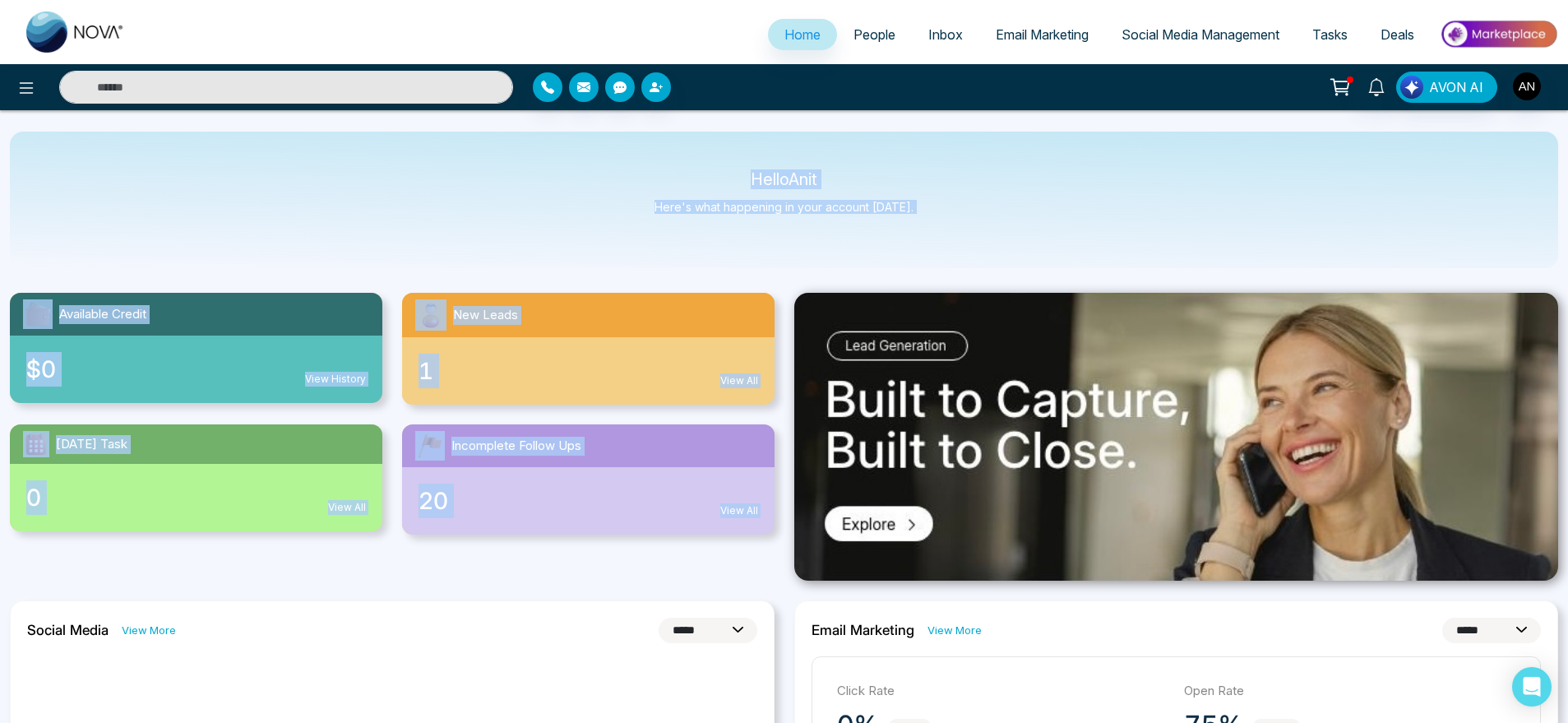
drag, startPoint x: 732, startPoint y: 167, endPoint x: 1009, endPoint y: 269, distance: 295.2
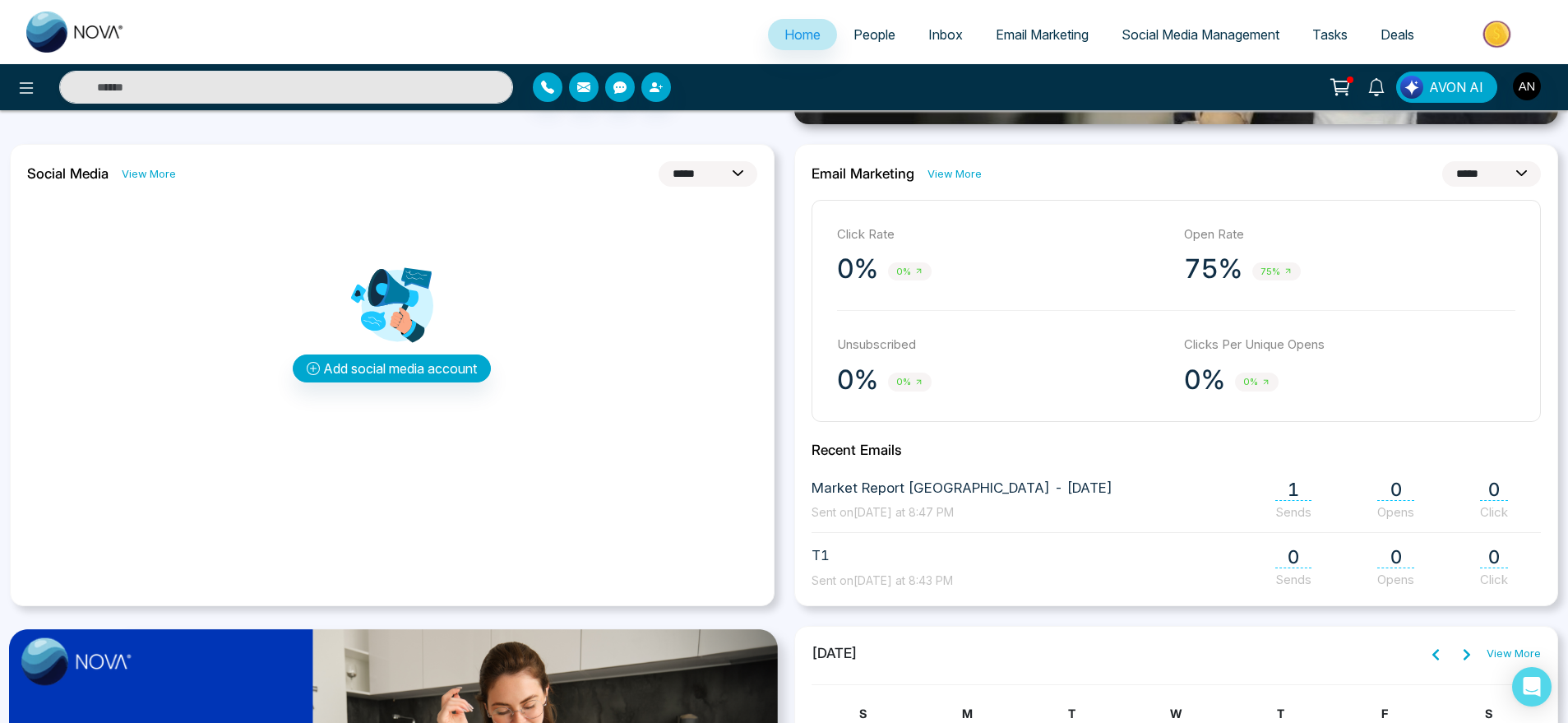
scroll to position [472, 0]
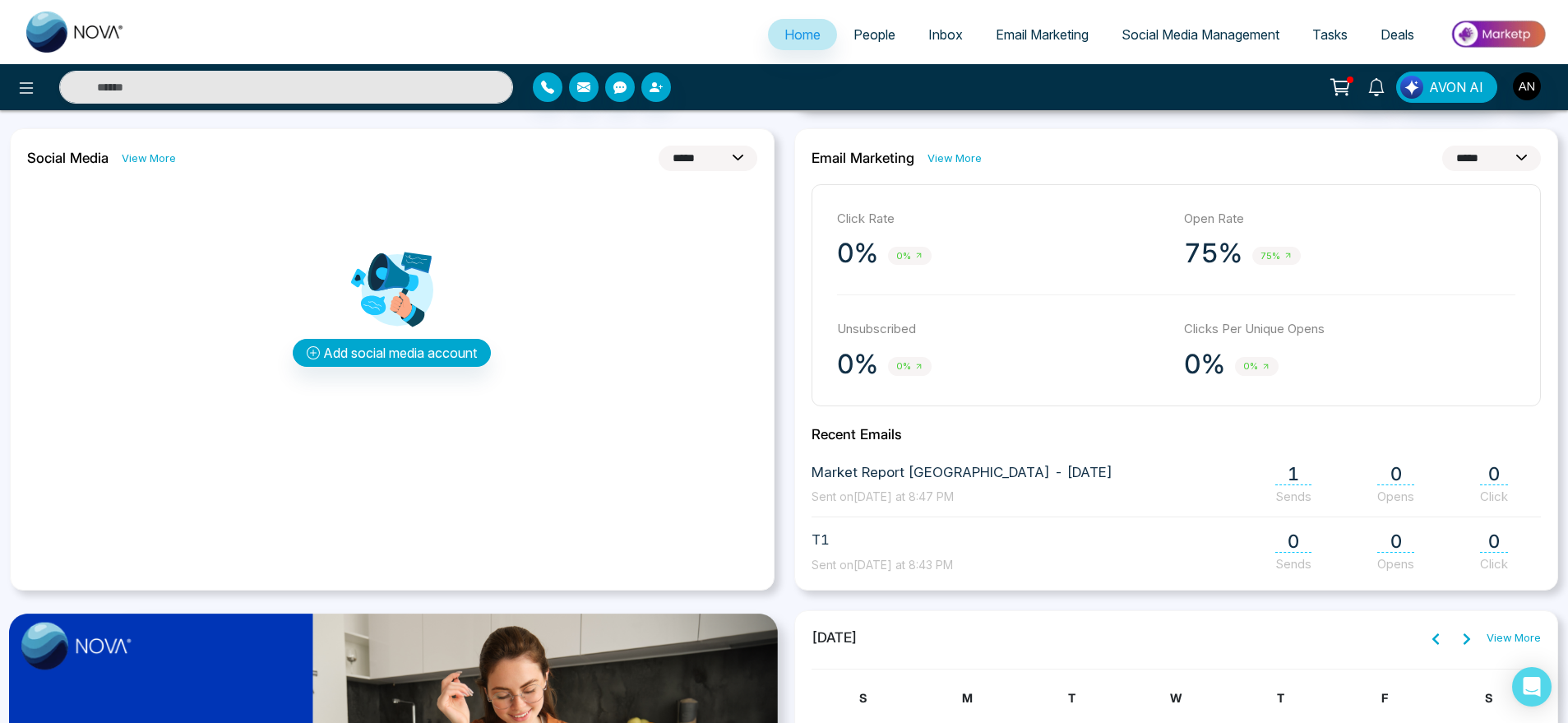
click at [693, 149] on select "**********" at bounding box center [708, 158] width 99 height 26
select select "*"
click at [659, 145] on select "**********" at bounding box center [708, 158] width 99 height 26
click at [664, 170] on div "**********" at bounding box center [392, 359] width 765 height 463
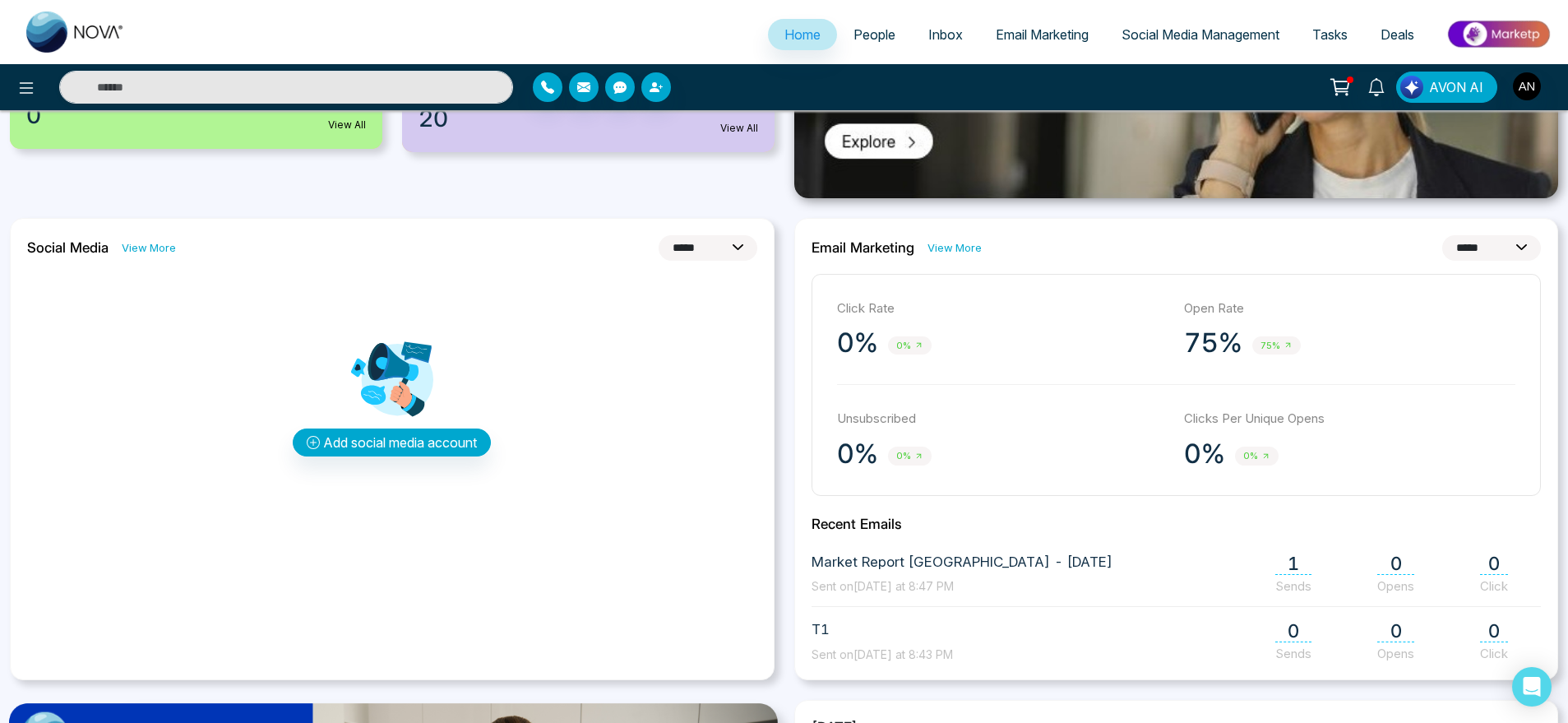
scroll to position [381, 0]
click at [700, 232] on div "**********" at bounding box center [392, 450] width 765 height 463
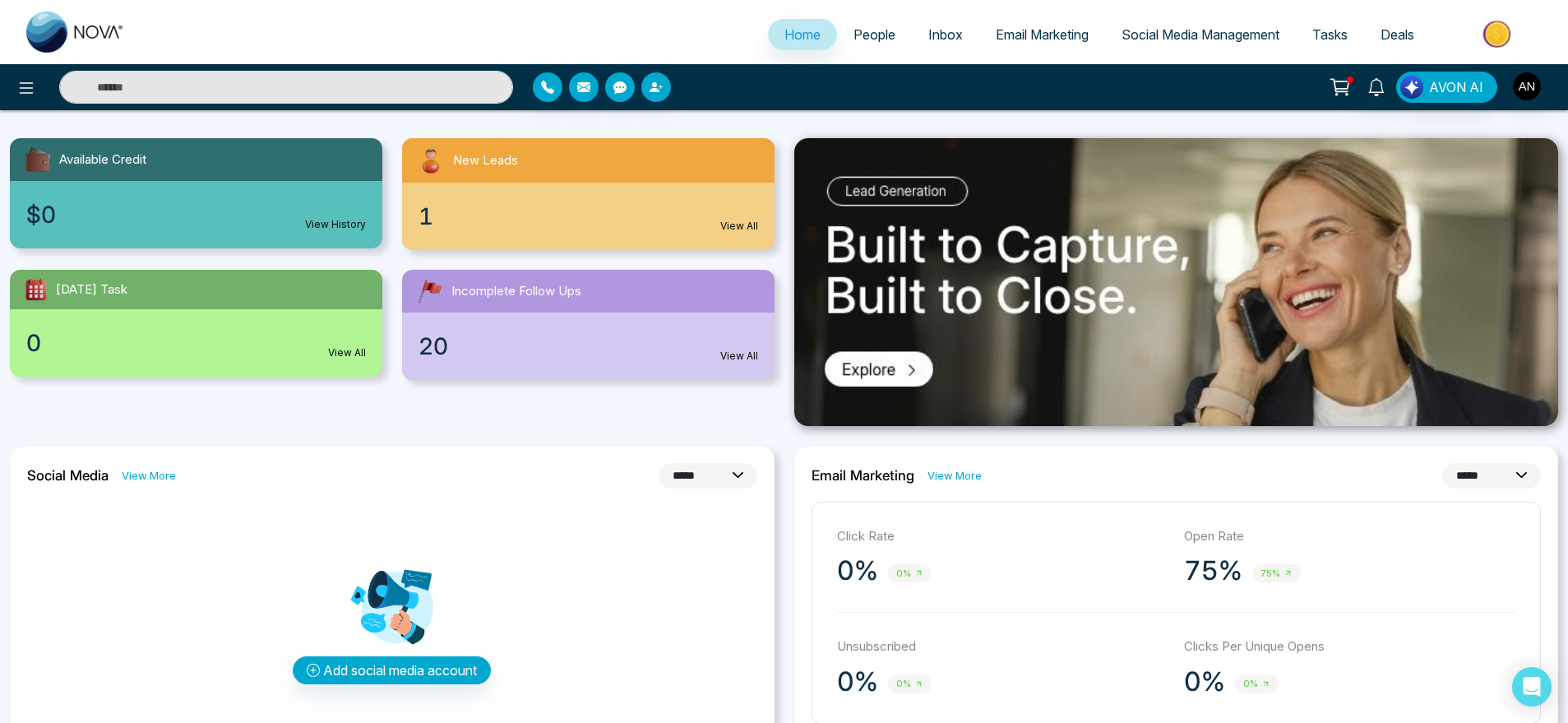
scroll to position [128, 0]
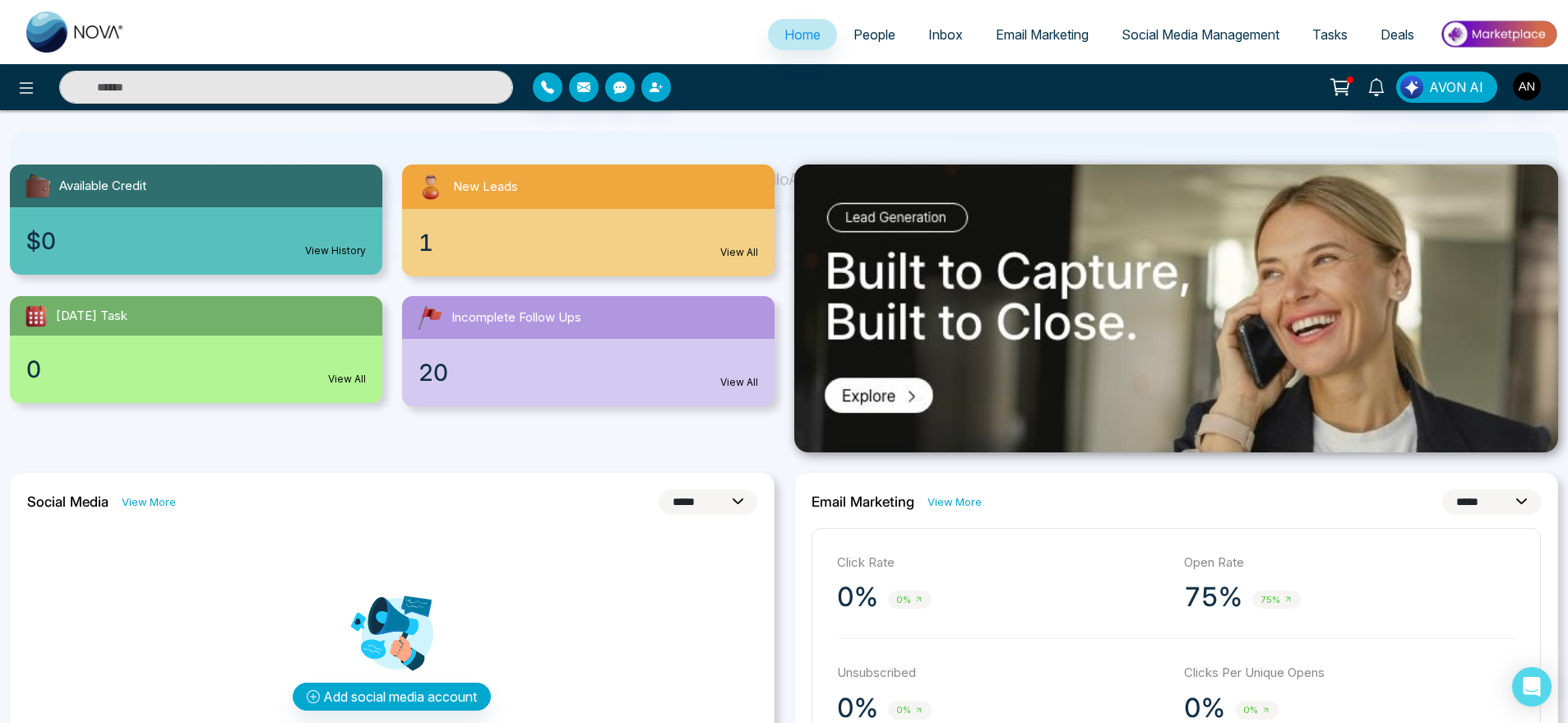
click at [945, 506] on link "View More" at bounding box center [954, 502] width 54 height 16
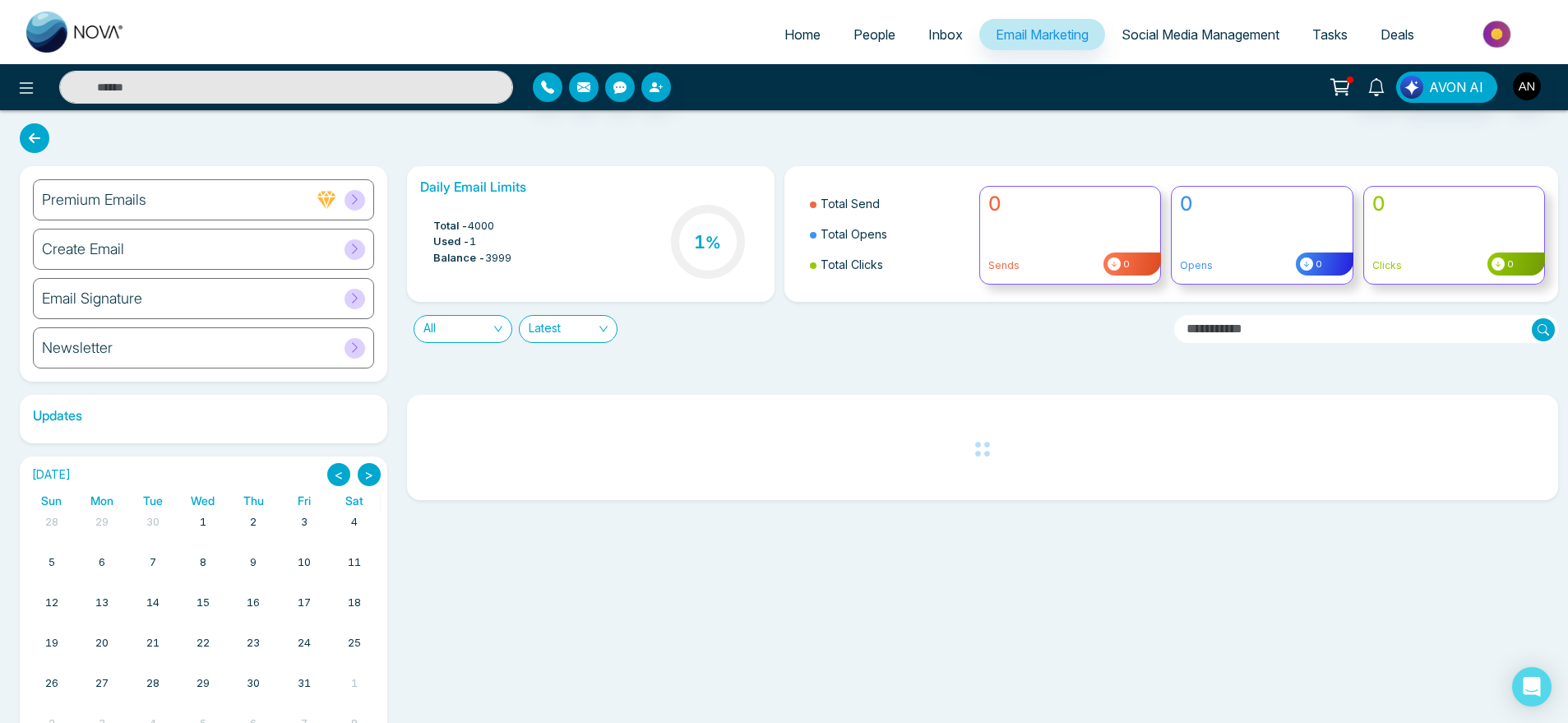
click at [799, 43] on link "Home" at bounding box center [802, 35] width 69 height 32
select select "*"
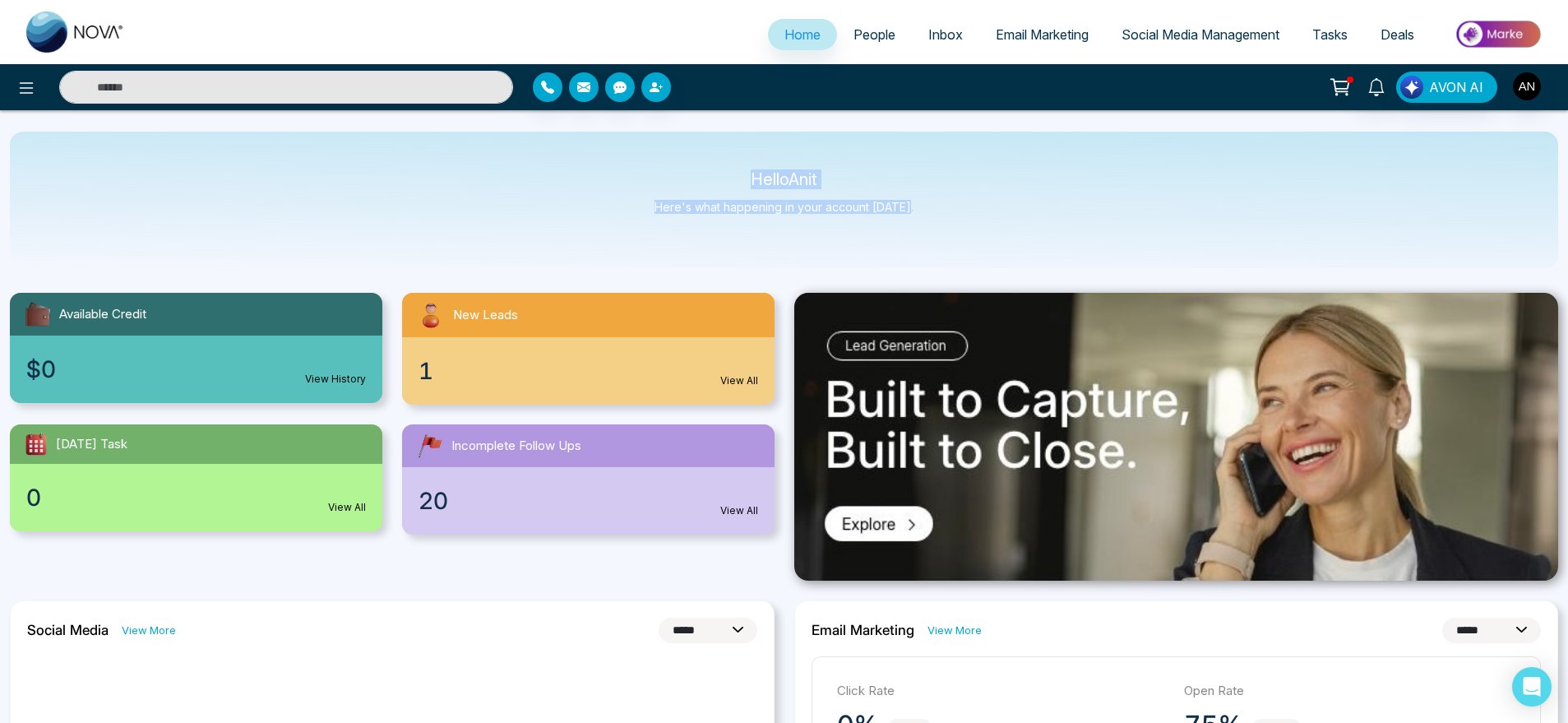
drag, startPoint x: 716, startPoint y: 171, endPoint x: 1026, endPoint y: 254, distance: 320.9
click at [1026, 254] on div "Hello Anit Here's what happening in your account [DATE]." at bounding box center [784, 199] width 1549 height 136
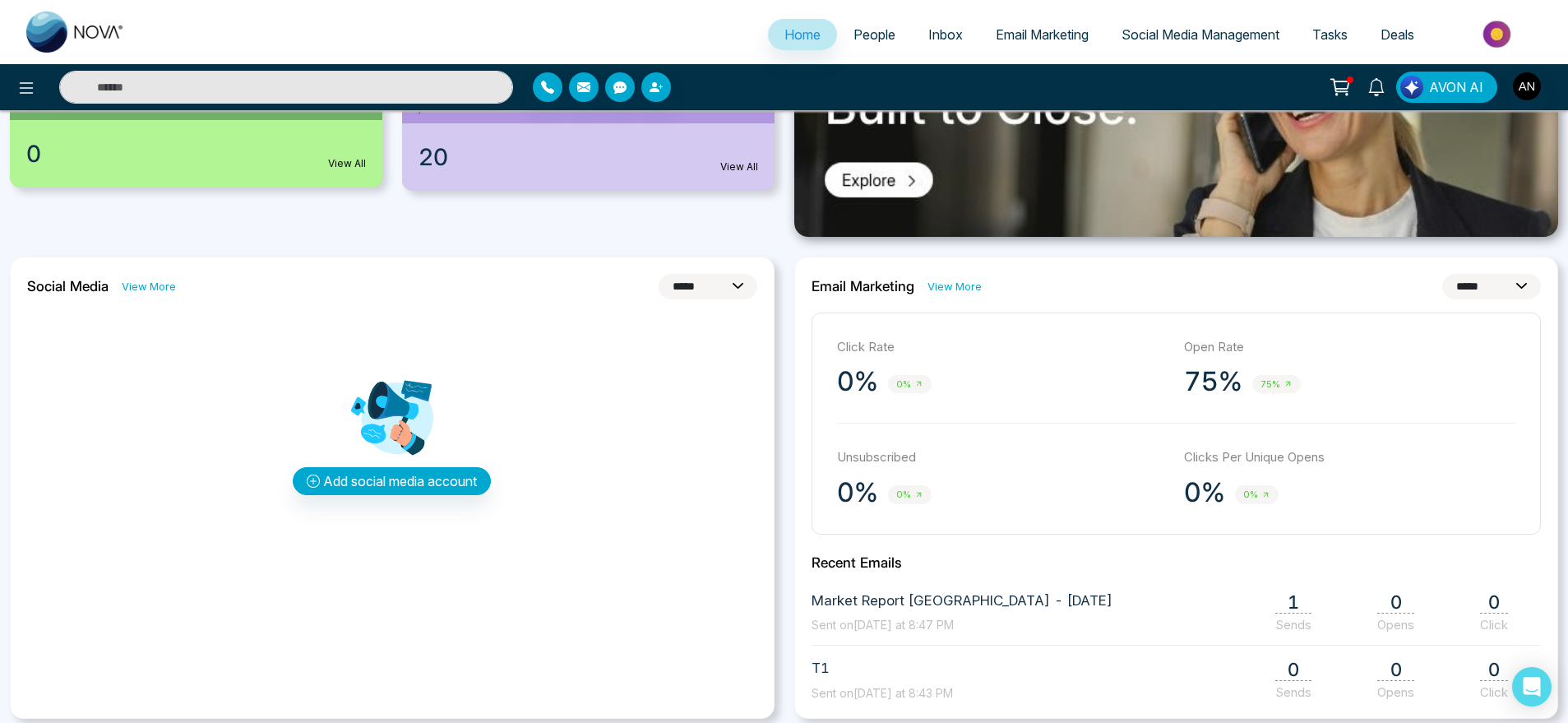
scroll to position [353, 0]
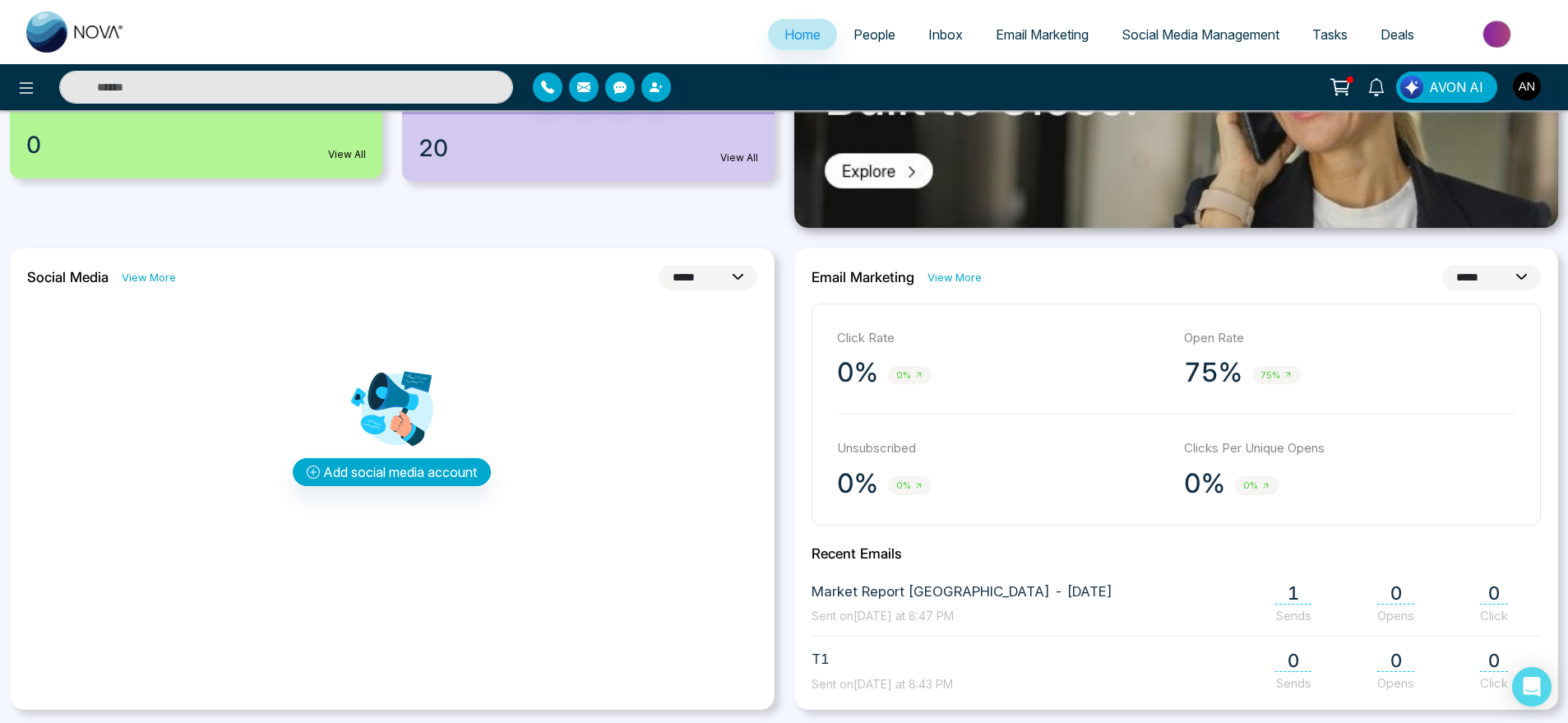
click at [1237, 27] on span "Social Media Management" at bounding box center [1201, 35] width 158 height 17
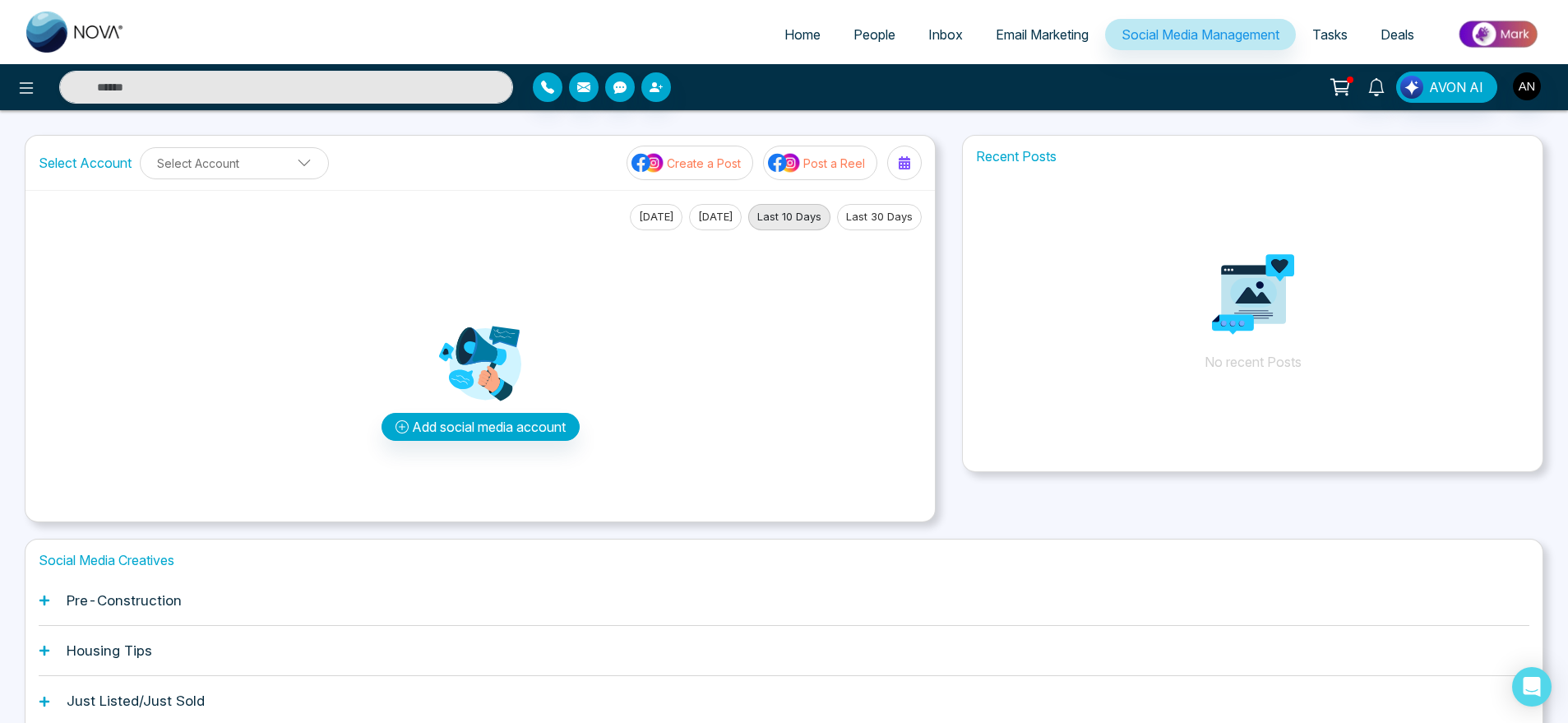
click at [648, 217] on button "[DATE]" at bounding box center [656, 218] width 52 height 27
click at [689, 222] on button "[DATE]" at bounding box center [715, 218] width 52 height 27
click at [831, 209] on div "[DATE] [DATE] Last 10 Days Last 30 Days" at bounding box center [777, 218] width 292 height 27
click at [893, 211] on button "Last 30 Days" at bounding box center [880, 218] width 85 height 27
drag, startPoint x: 777, startPoint y: 213, endPoint x: 663, endPoint y: 215, distance: 114.0
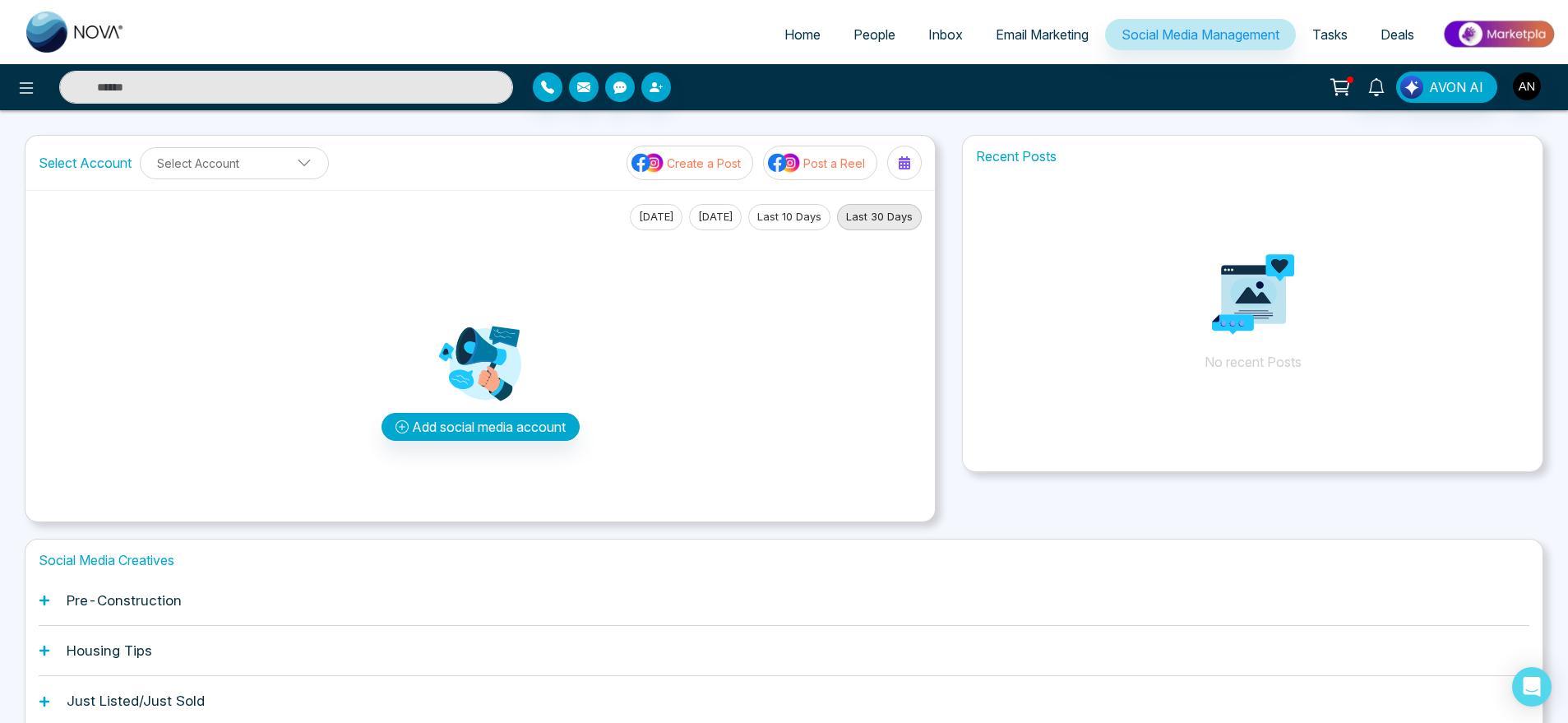
click at [663, 215] on div "[DATE] [DATE] Last 10 Days Last 30 Days" at bounding box center [777, 218] width 292 height 27
click at [663, 215] on button "[DATE]" at bounding box center [656, 218] width 52 height 27
click at [821, 32] on link "Home" at bounding box center [802, 35] width 69 height 32
select select "*"
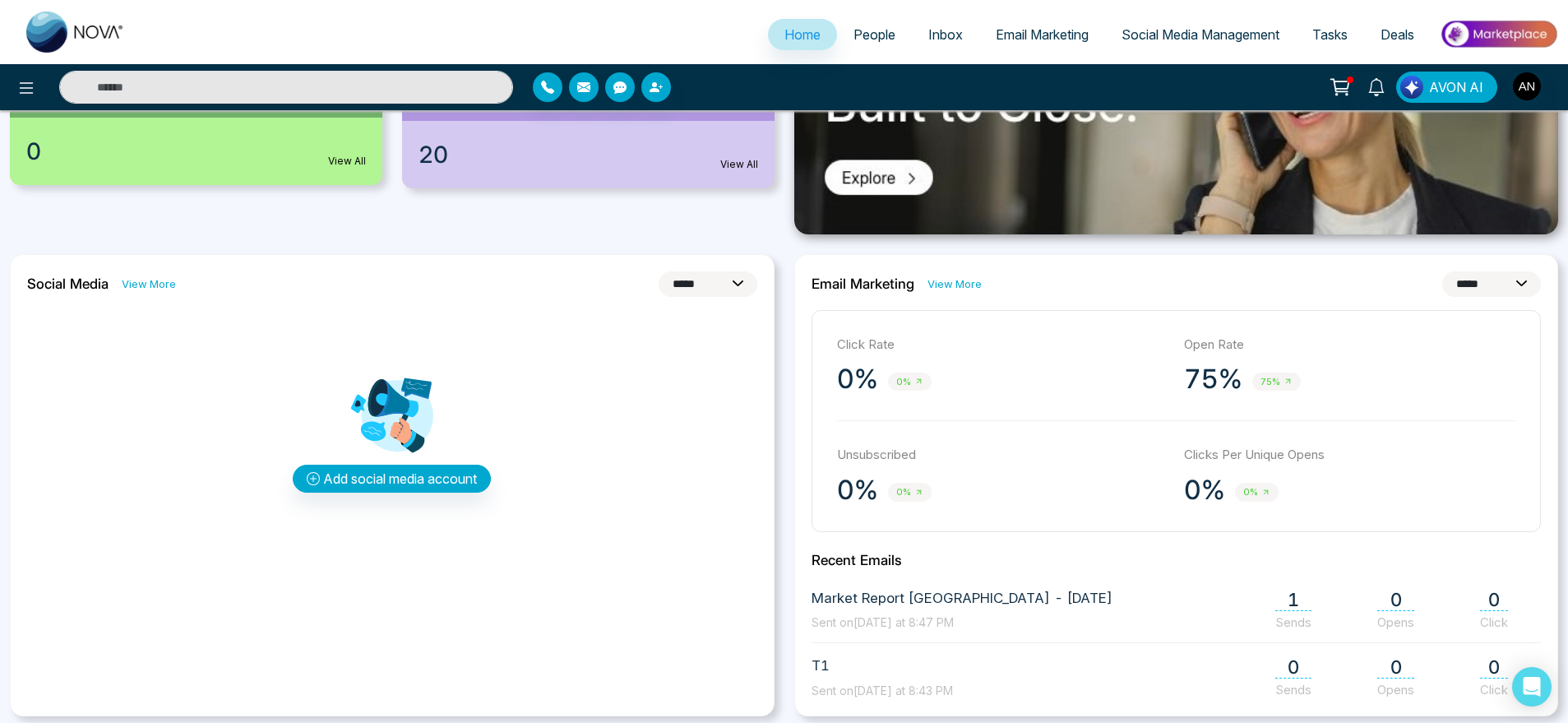
scroll to position [330, 0]
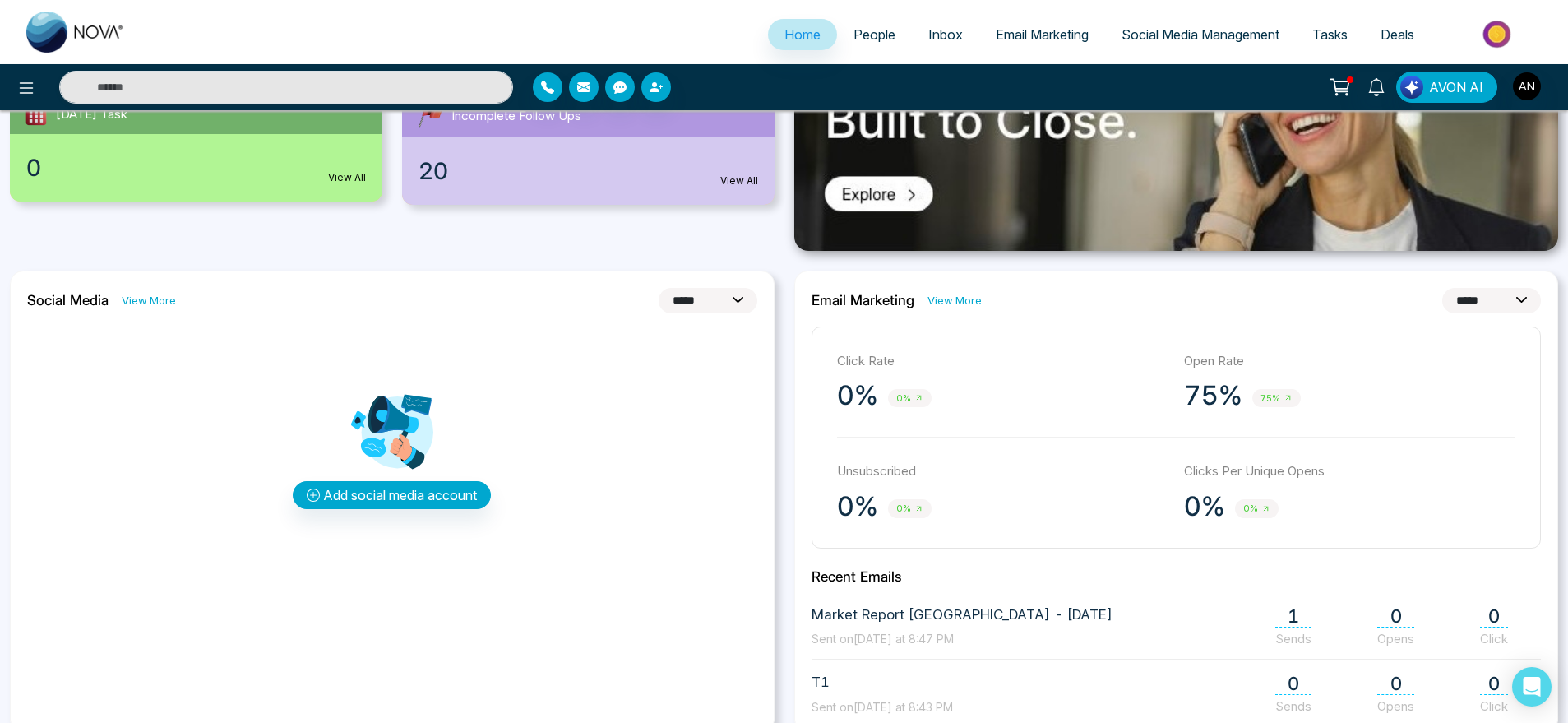
click at [1034, 13] on ul "Home People Inbox Email Marketing Social Media Management Tasks Deals" at bounding box center [850, 36] width 1417 height 45
click at [1034, 37] on span "Email Marketing" at bounding box center [1042, 35] width 93 height 17
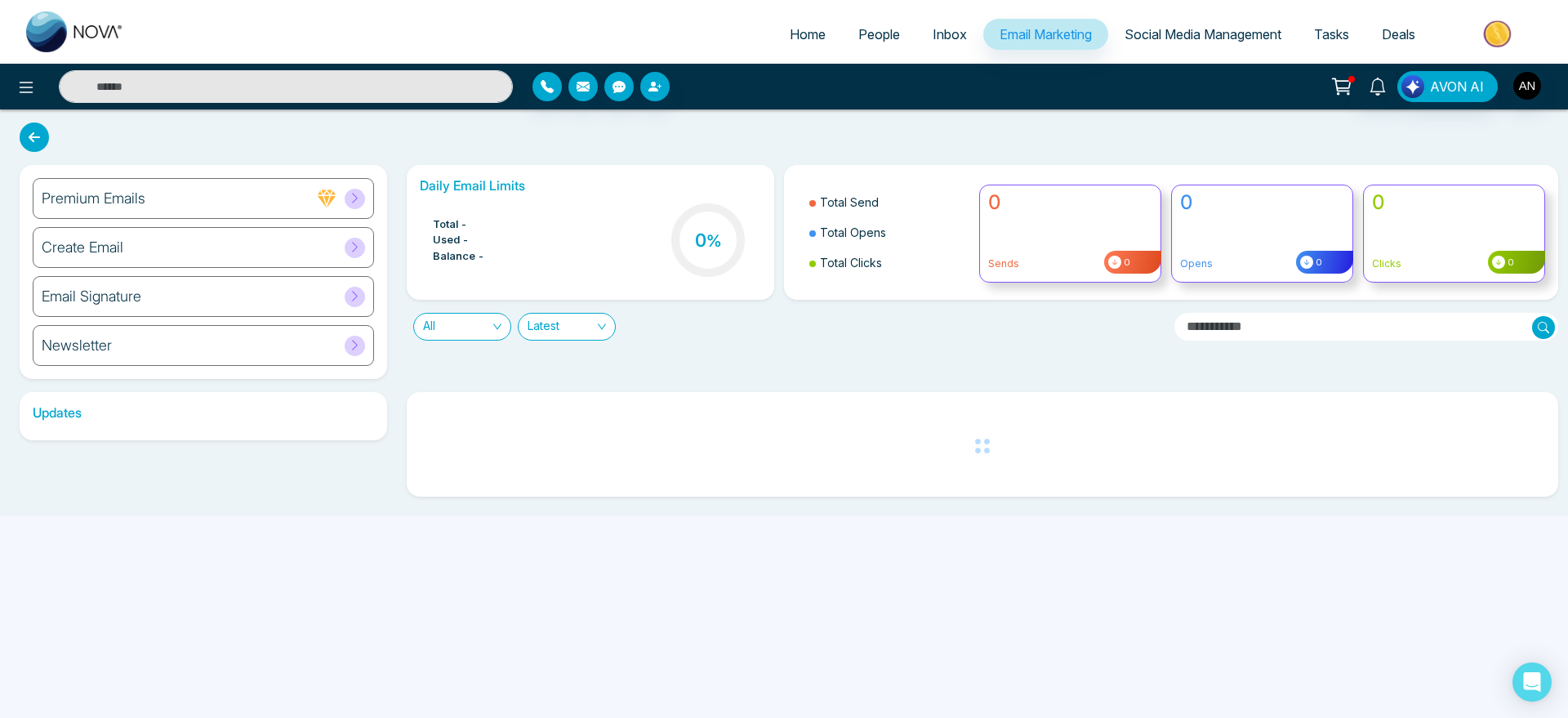
click at [846, 34] on link "People" at bounding box center [879, 35] width 74 height 31
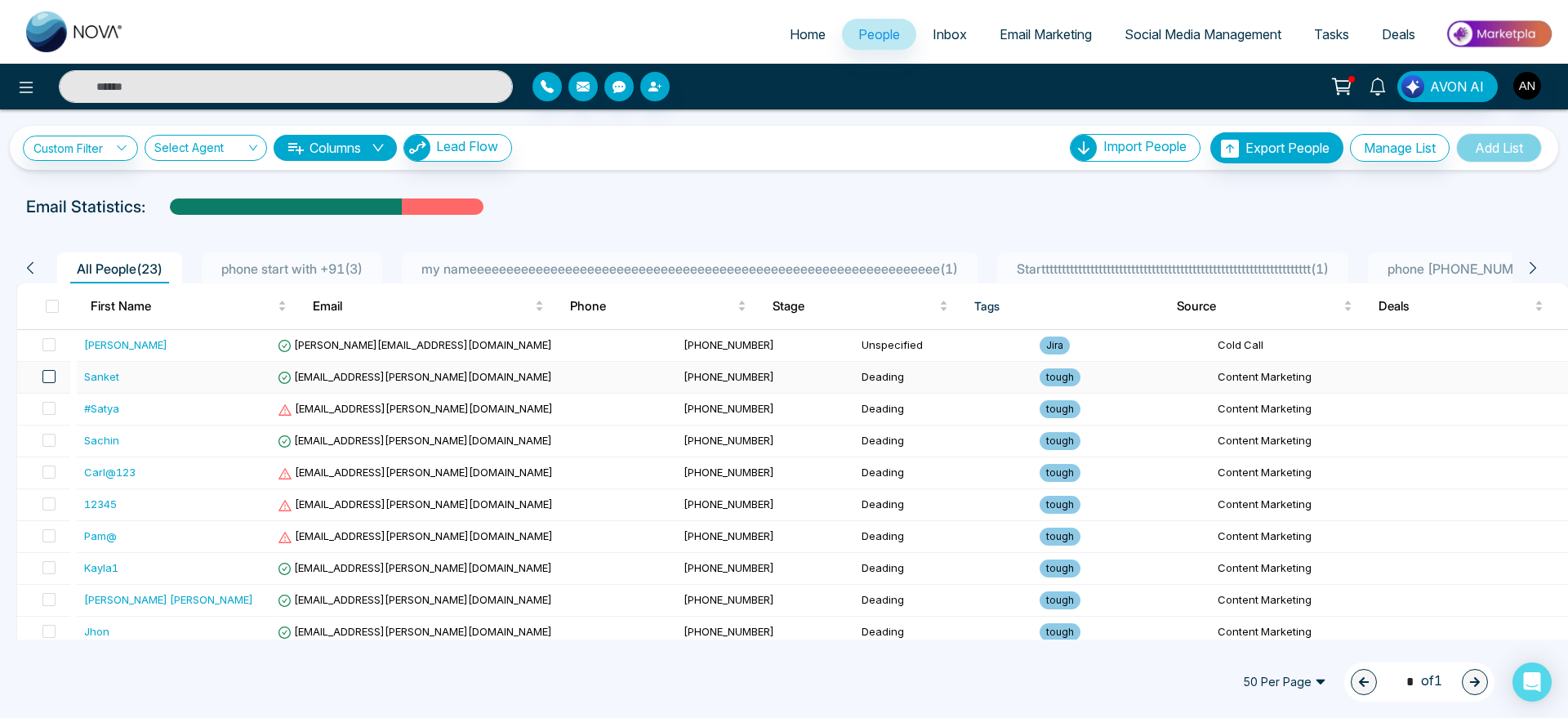
click at [46, 376] on span at bounding box center [49, 377] width 13 height 13
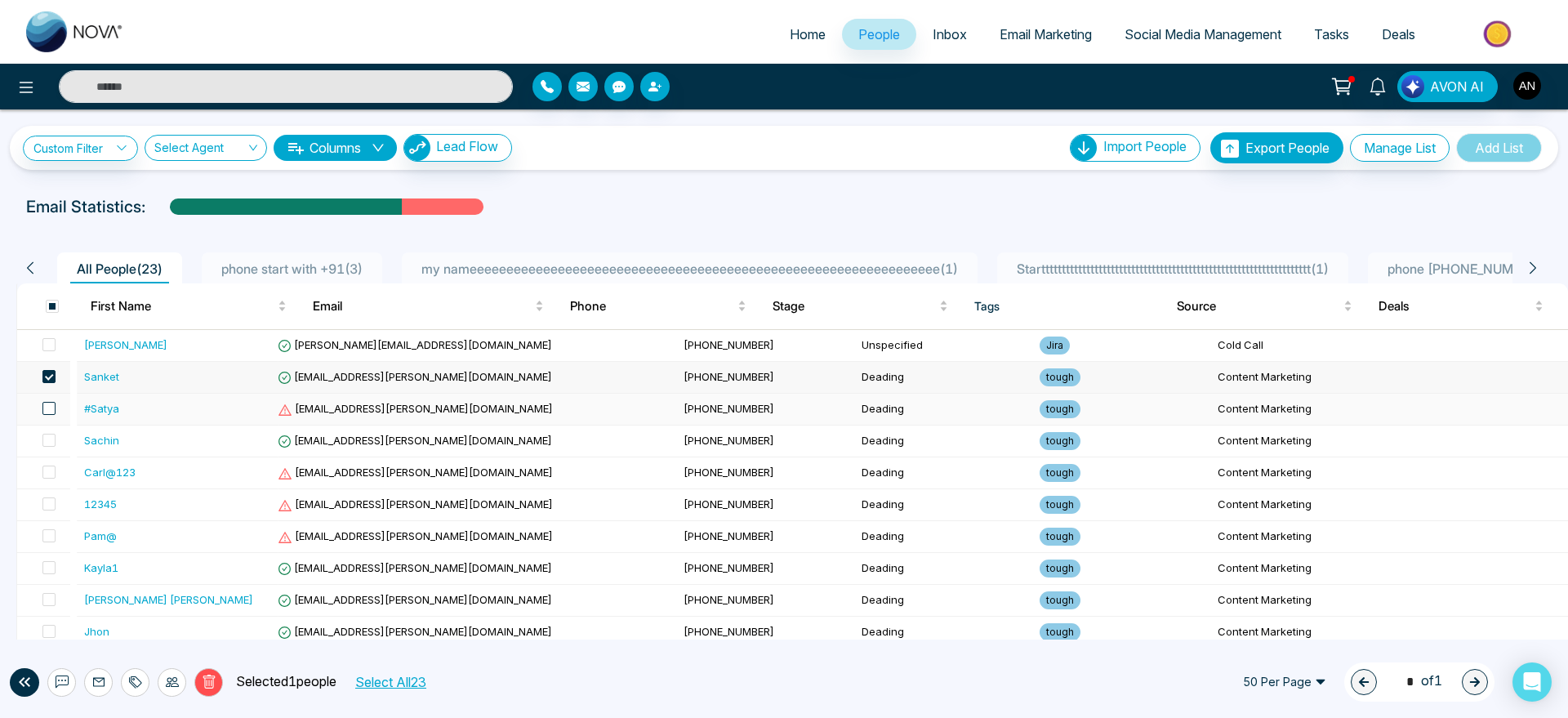
click at [47, 405] on span at bounding box center [49, 409] width 13 height 13
click at [53, 448] on label at bounding box center [45, 442] width 23 height 18
click at [55, 475] on span at bounding box center [49, 472] width 13 height 13
click at [55, 509] on span at bounding box center [49, 504] width 13 height 13
click at [55, 535] on span at bounding box center [49, 536] width 13 height 13
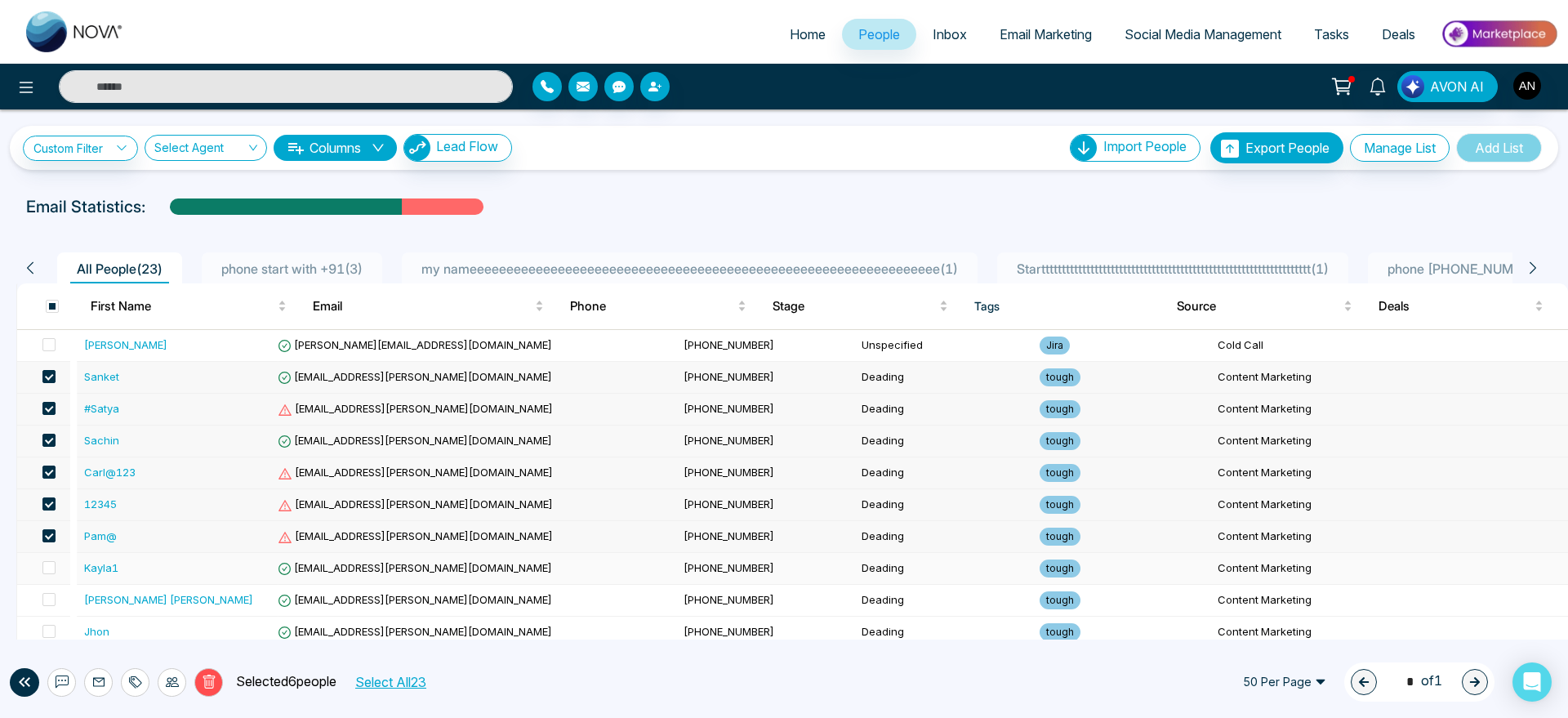
click at [59, 573] on td at bounding box center [44, 569] width 53 height 32
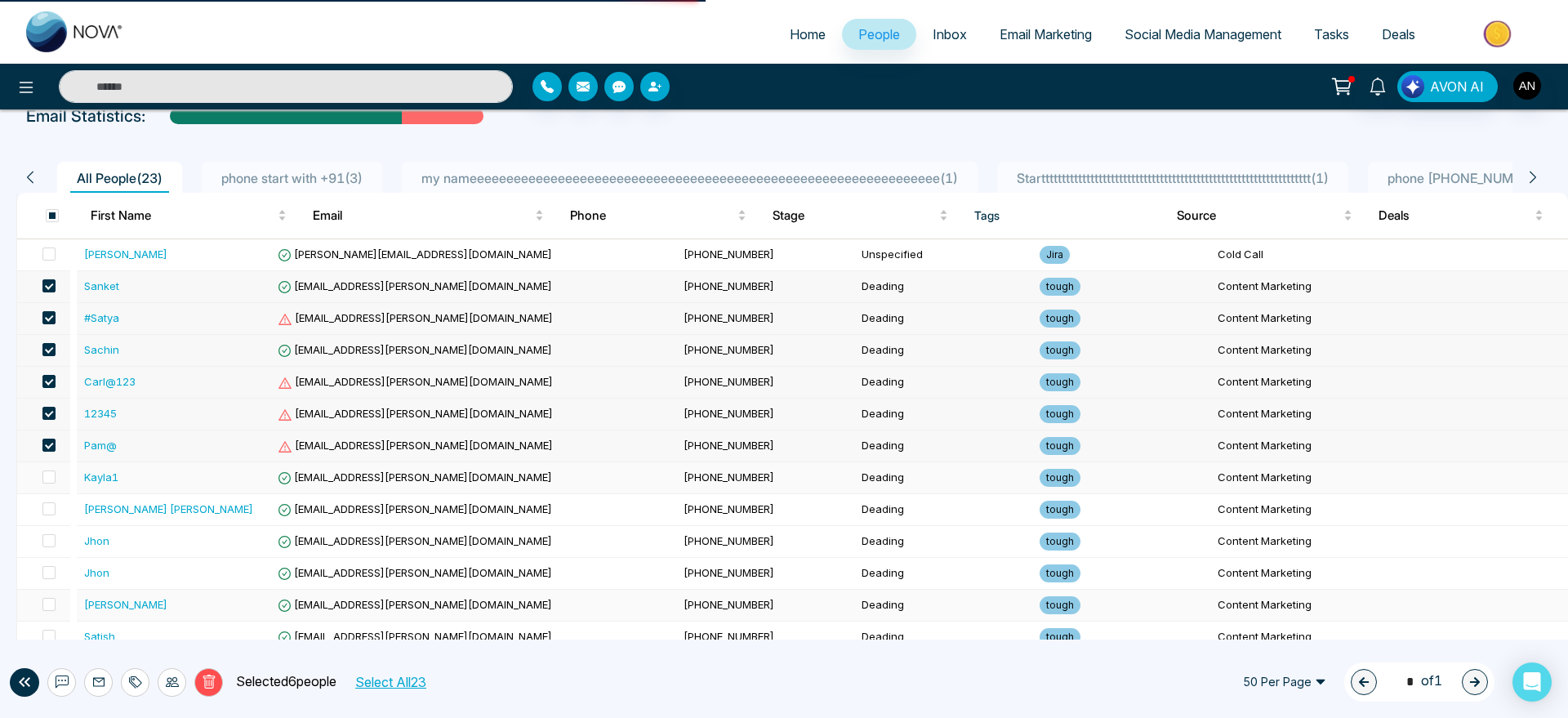
scroll to position [125, 0]
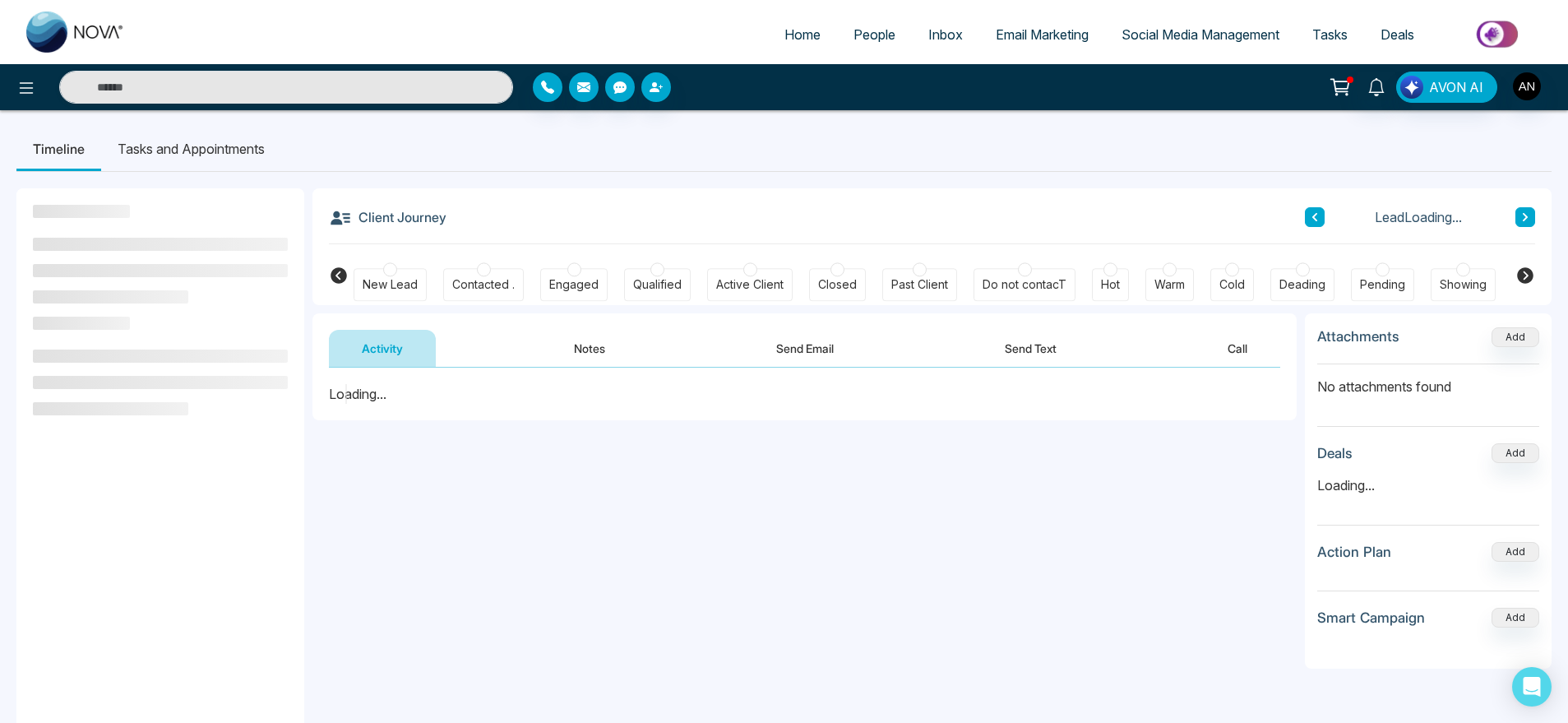
click at [854, 35] on span "People" at bounding box center [875, 35] width 42 height 17
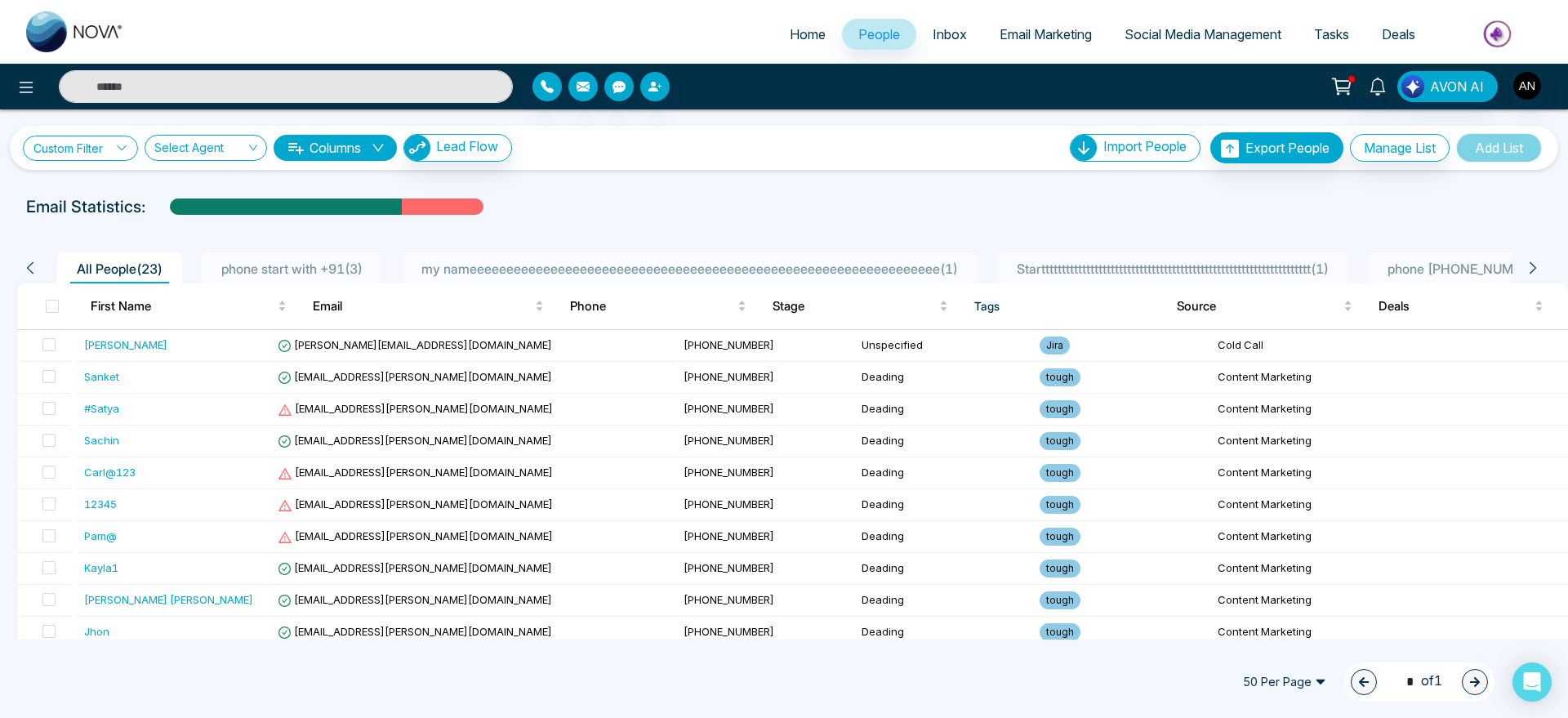
click at [84, 152] on link "Custom Filter" at bounding box center [81, 148] width 115 height 26
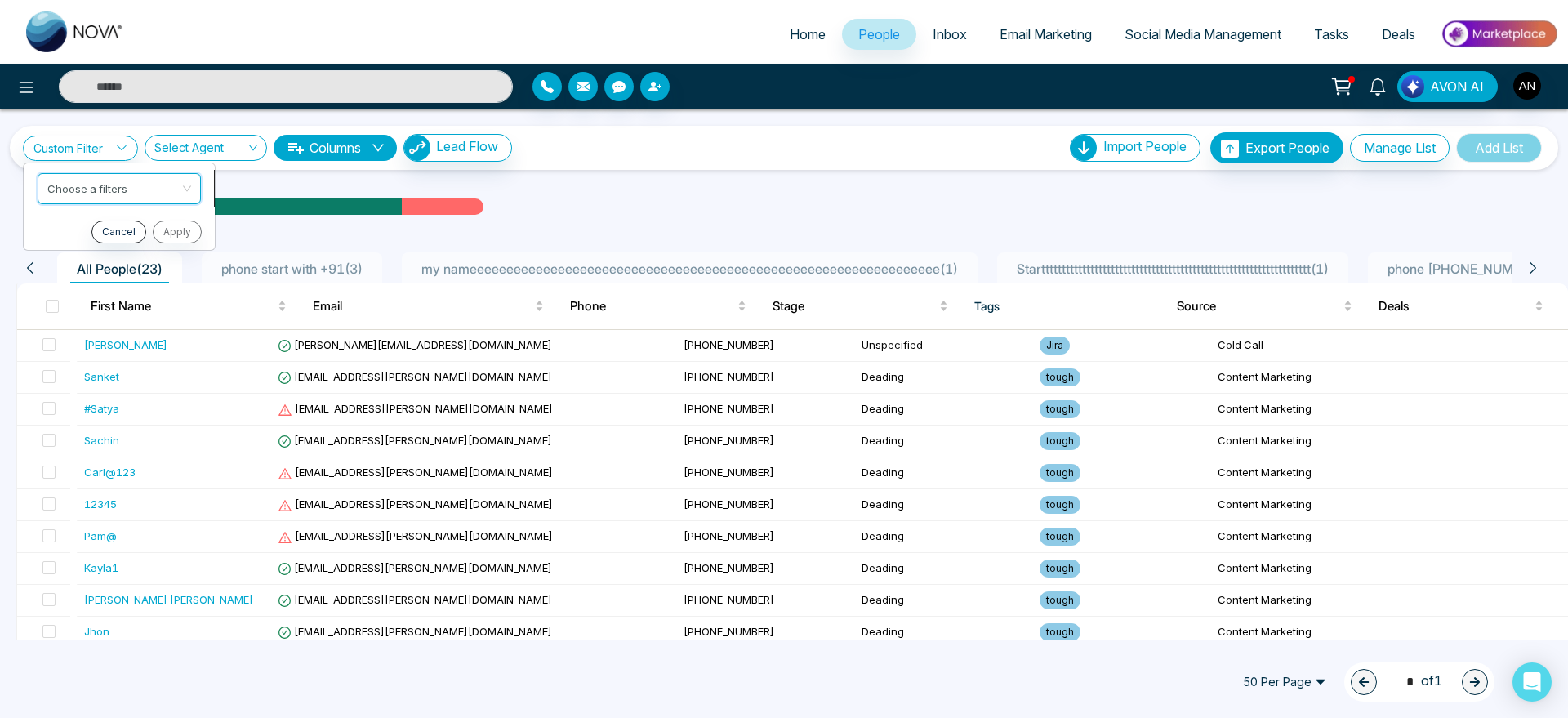
click at [89, 174] on input "search" at bounding box center [113, 187] width 132 height 25
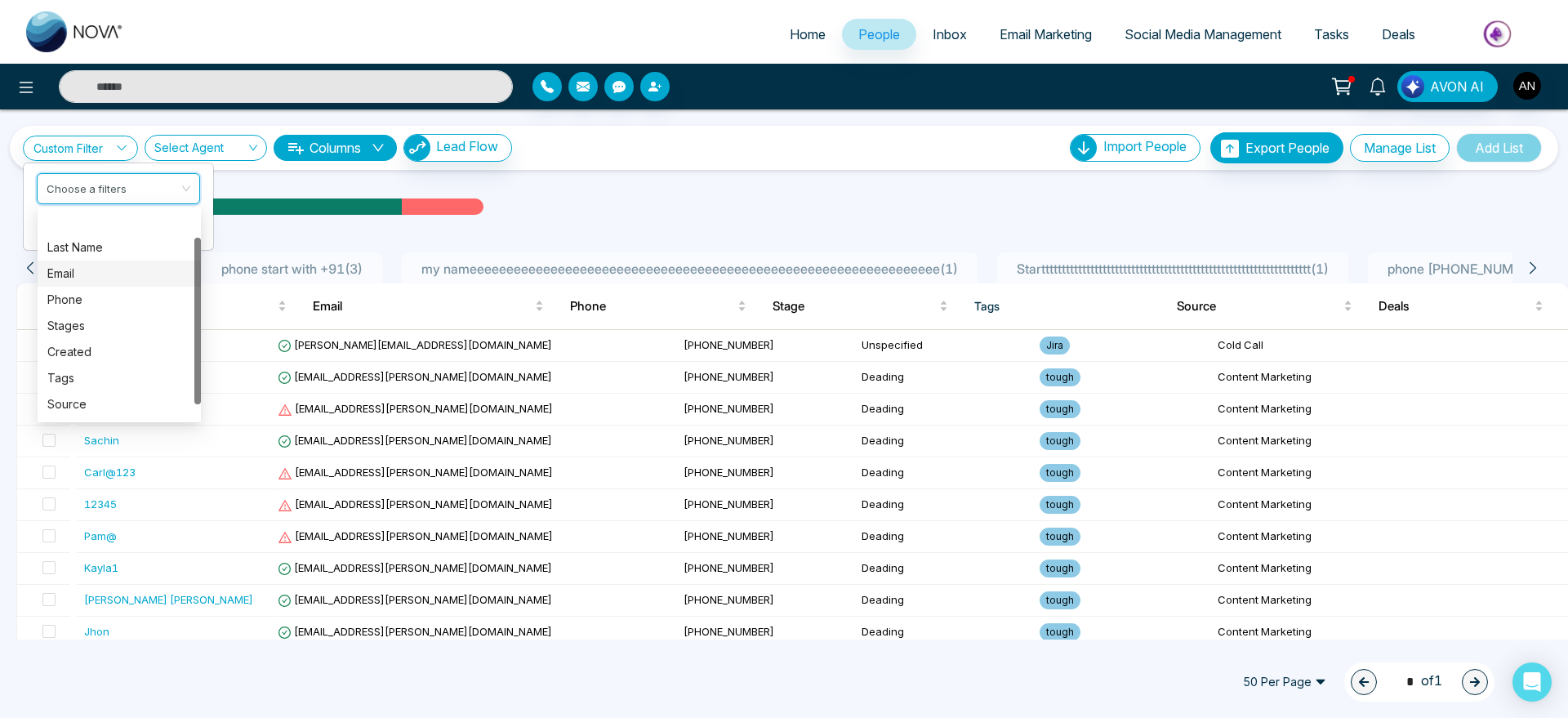
scroll to position [52, 0]
click at [100, 319] on div "Tags" at bounding box center [119, 328] width 144 height 18
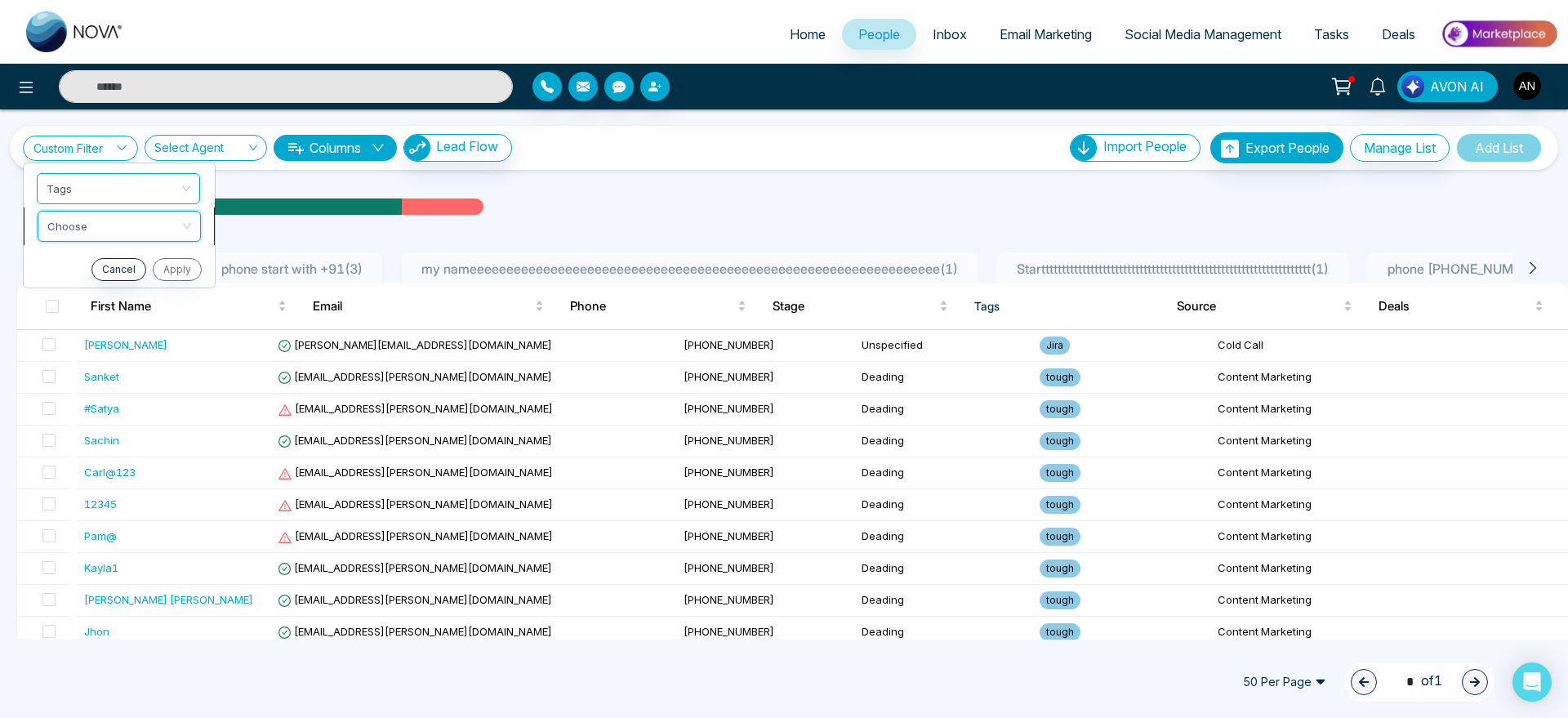
click at [134, 222] on input "search" at bounding box center [113, 224] width 132 height 25
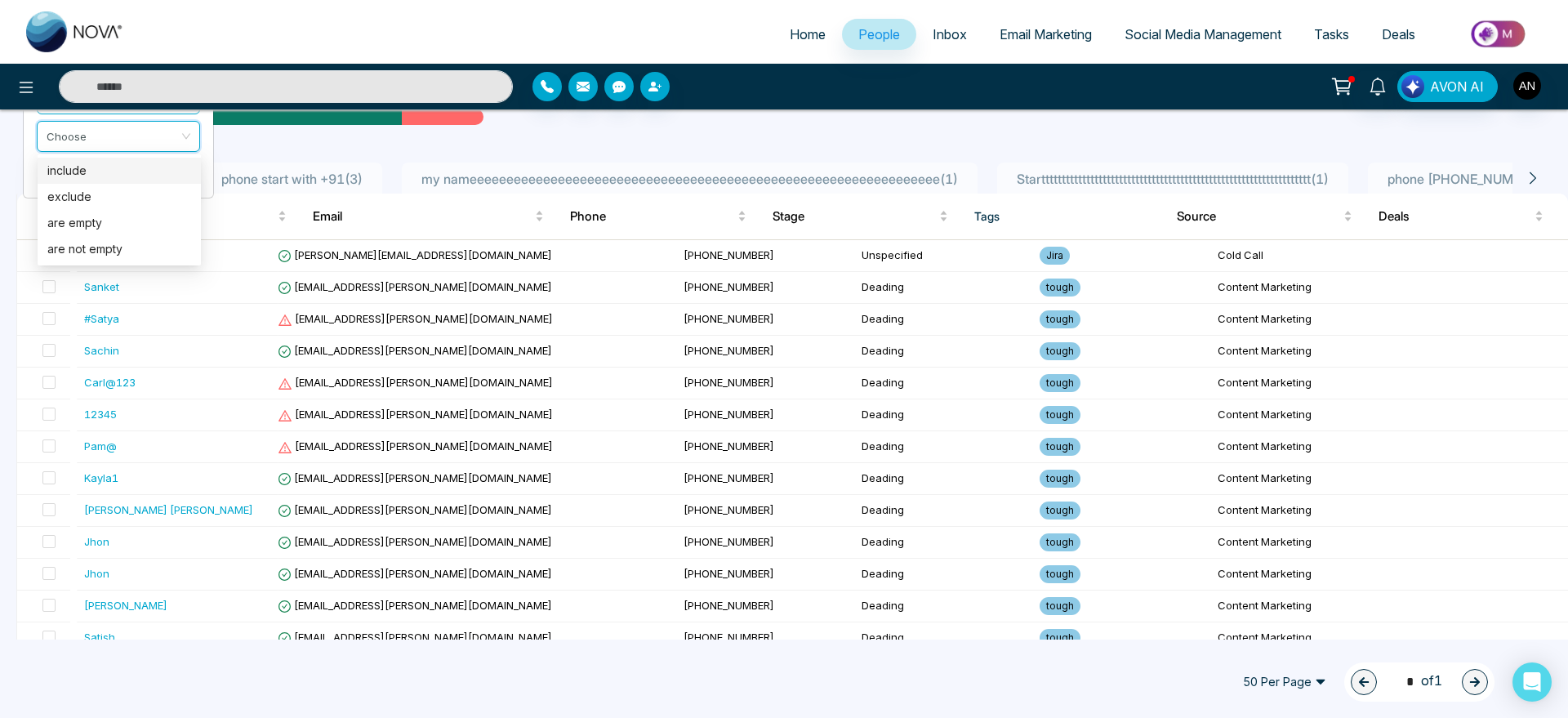
scroll to position [94, 0]
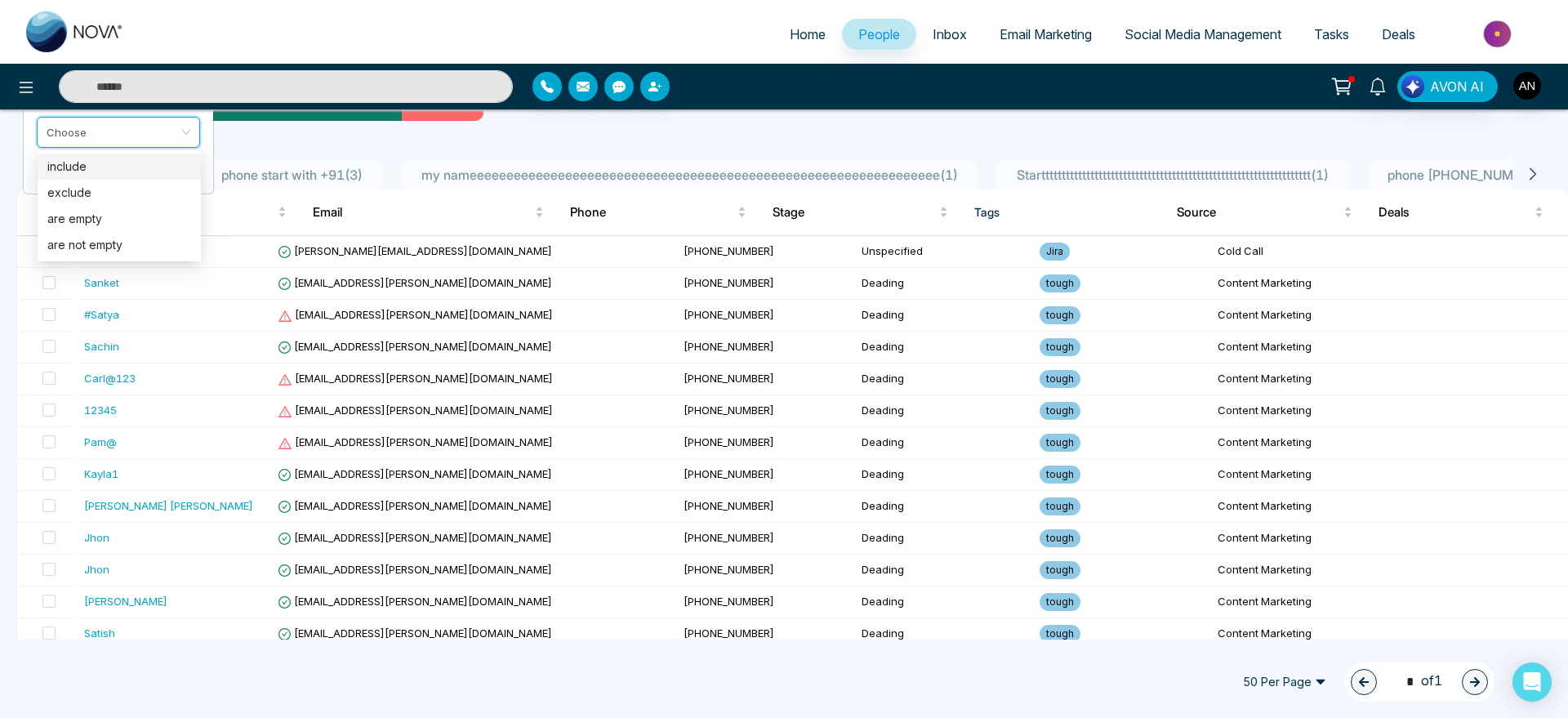
click at [141, 171] on div "include" at bounding box center [119, 167] width 144 height 18
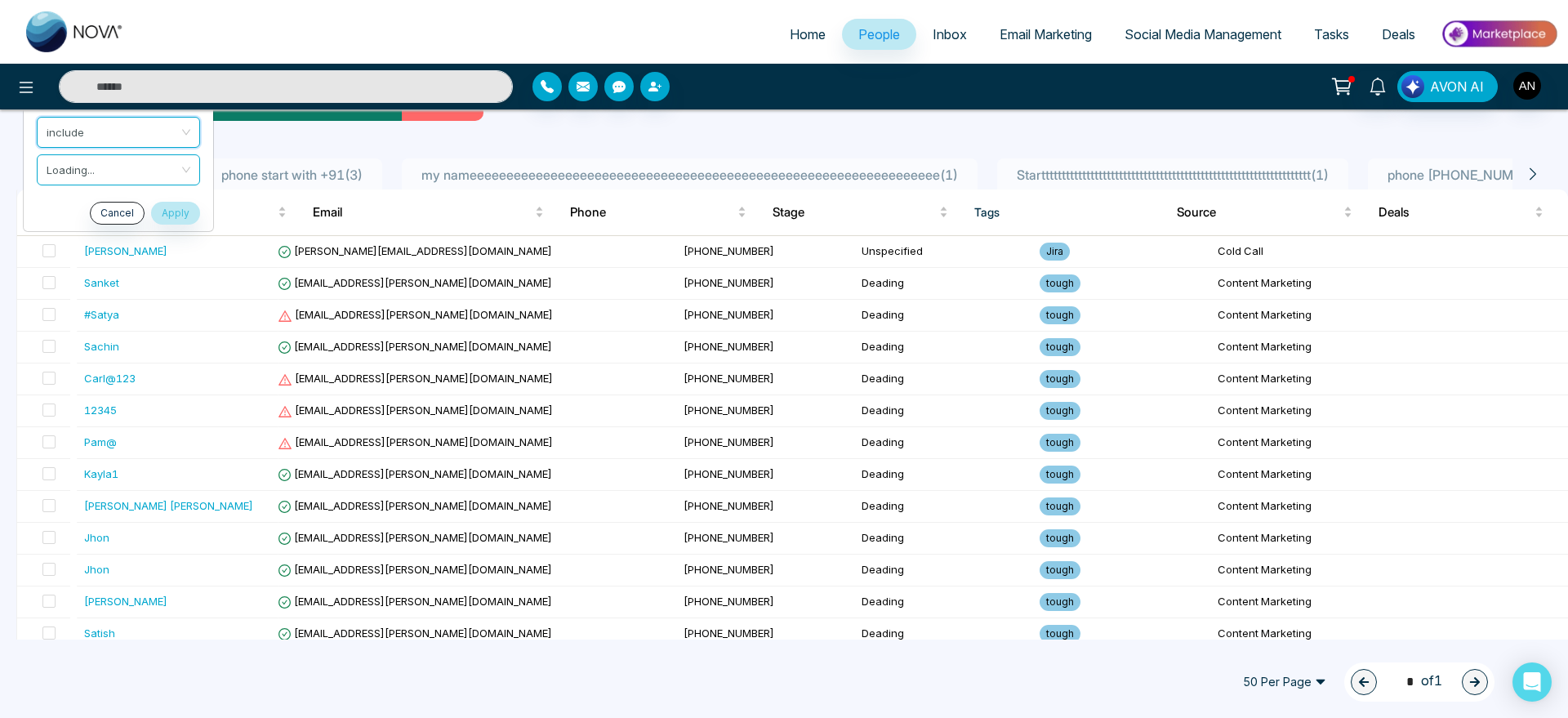
scroll to position [8, 0]
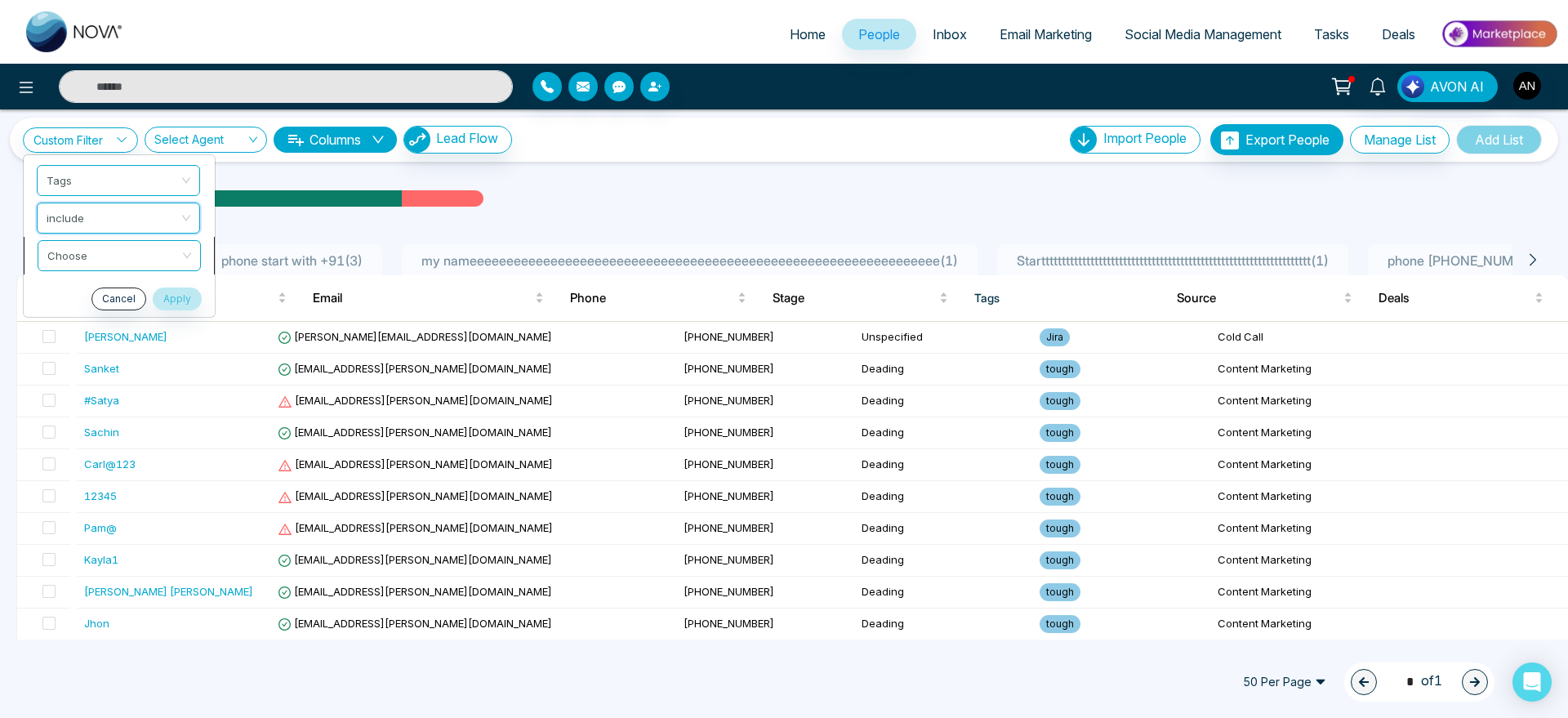
click at [147, 246] on input "search" at bounding box center [113, 253] width 132 height 25
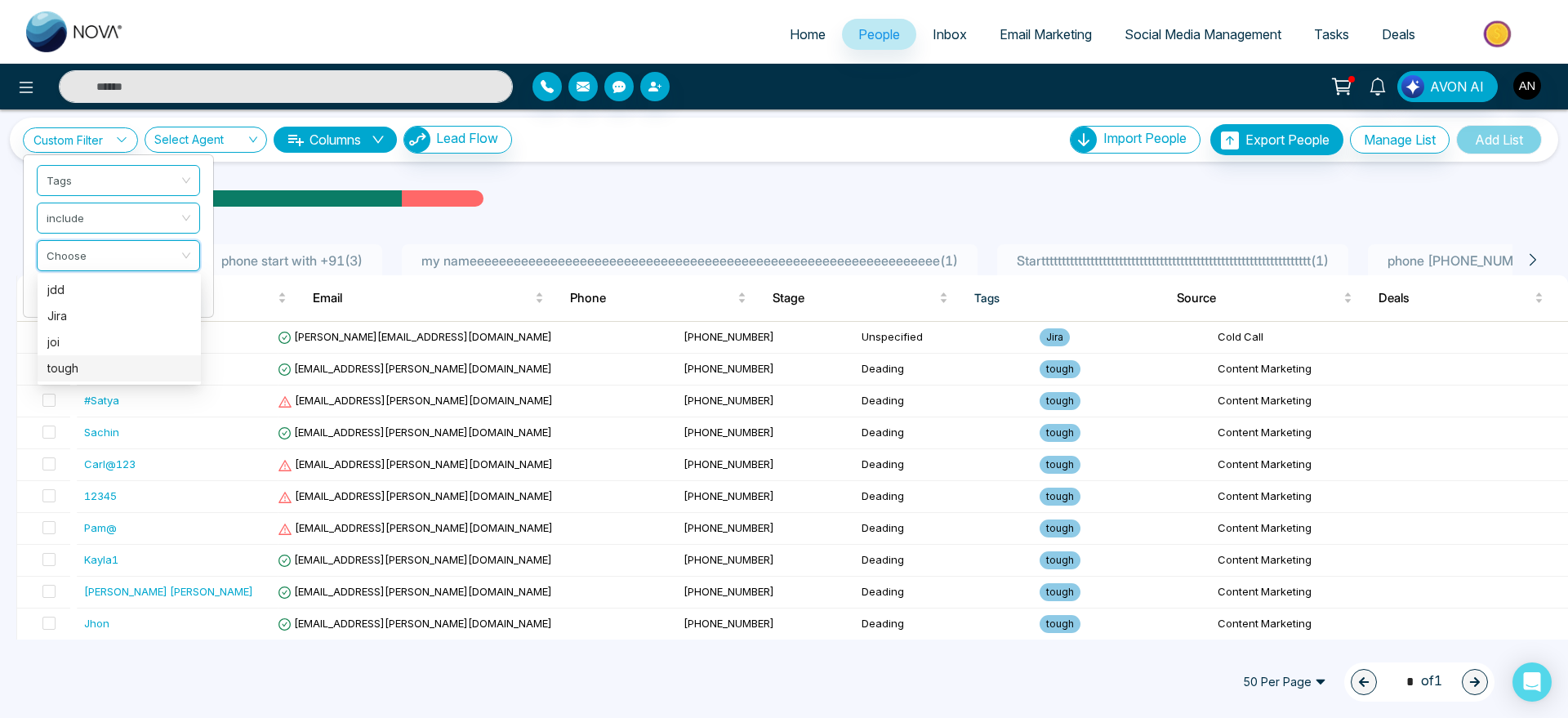
click at [106, 370] on div "tough" at bounding box center [119, 369] width 144 height 18
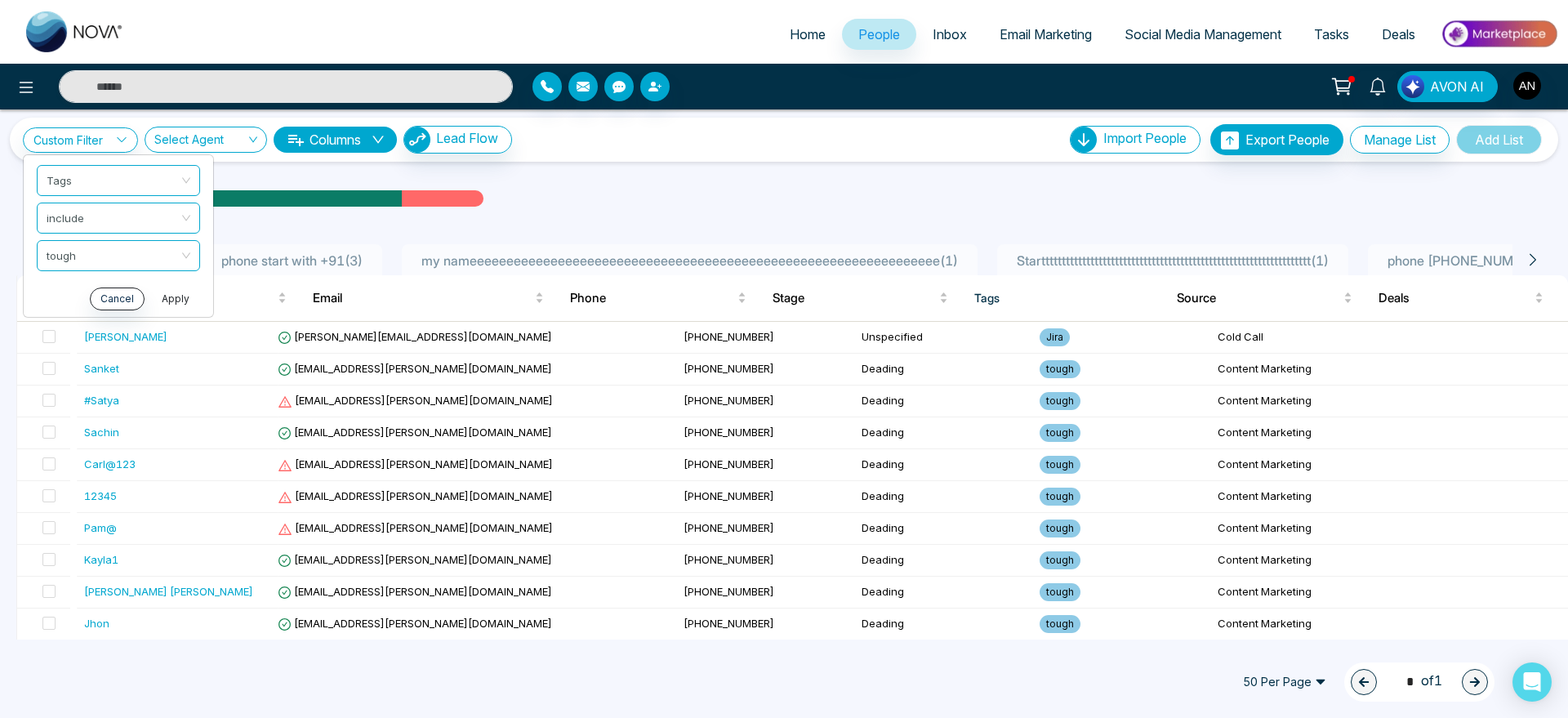
click at [182, 301] on button "Apply" at bounding box center [175, 300] width 49 height 23
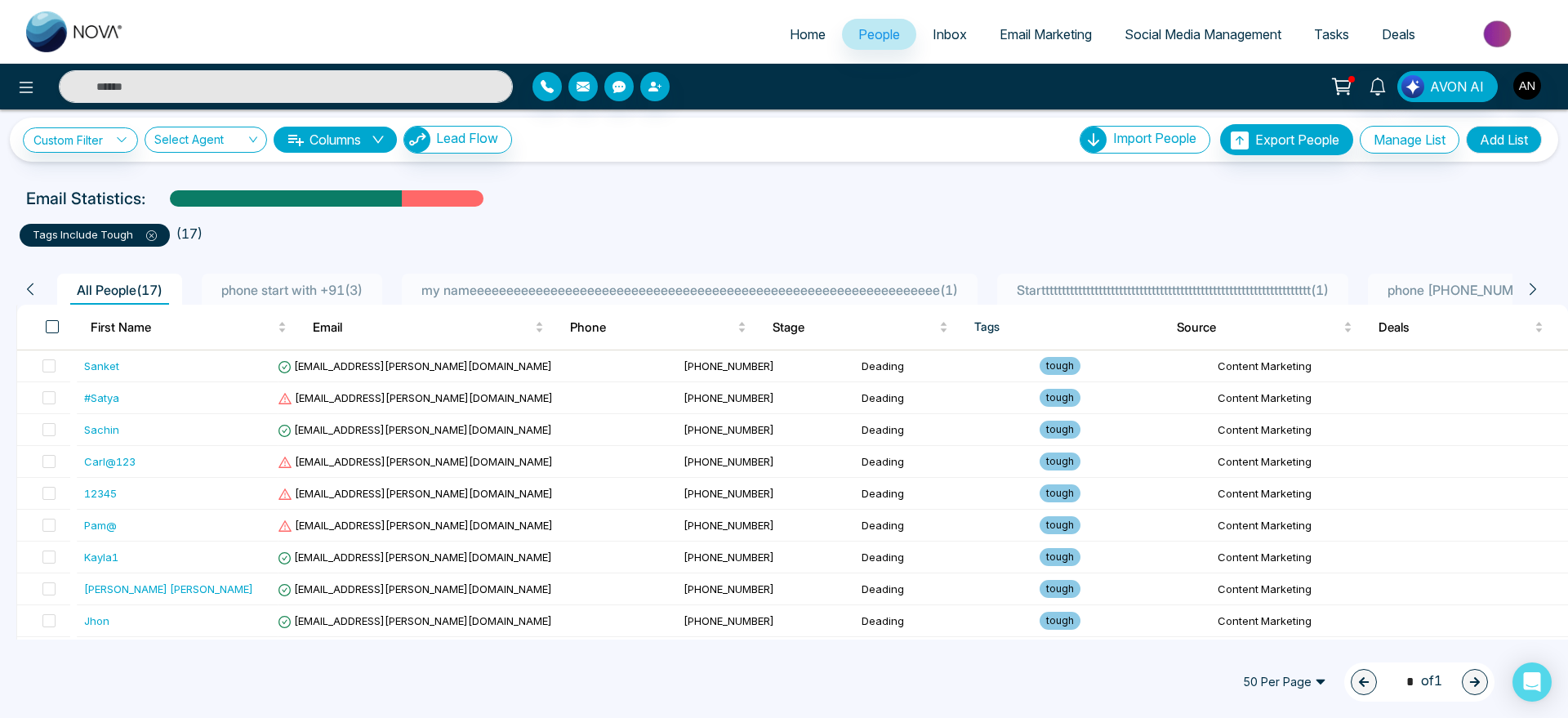
click at [54, 328] on span at bounding box center [52, 327] width 13 height 13
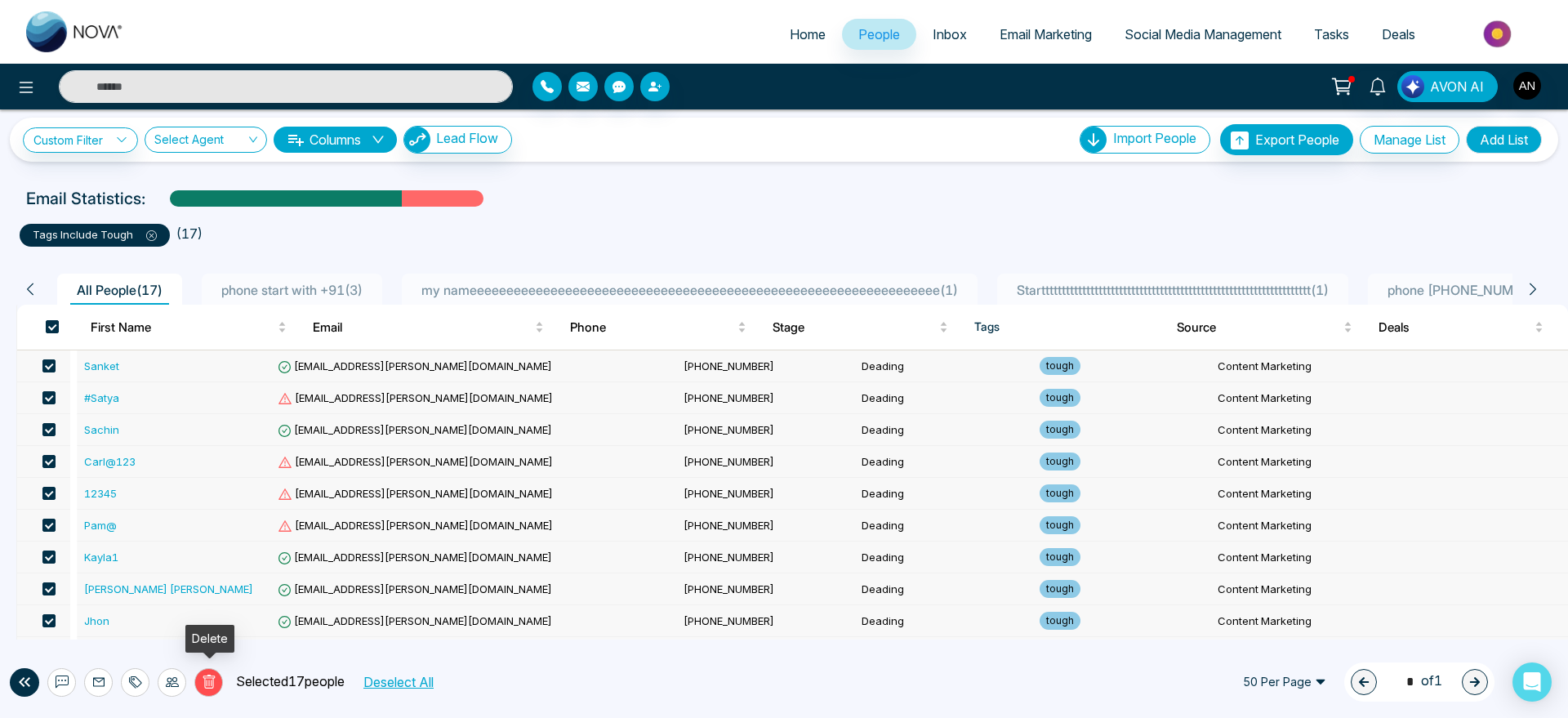
click at [220, 688] on button "Delete" at bounding box center [209, 683] width 29 height 29
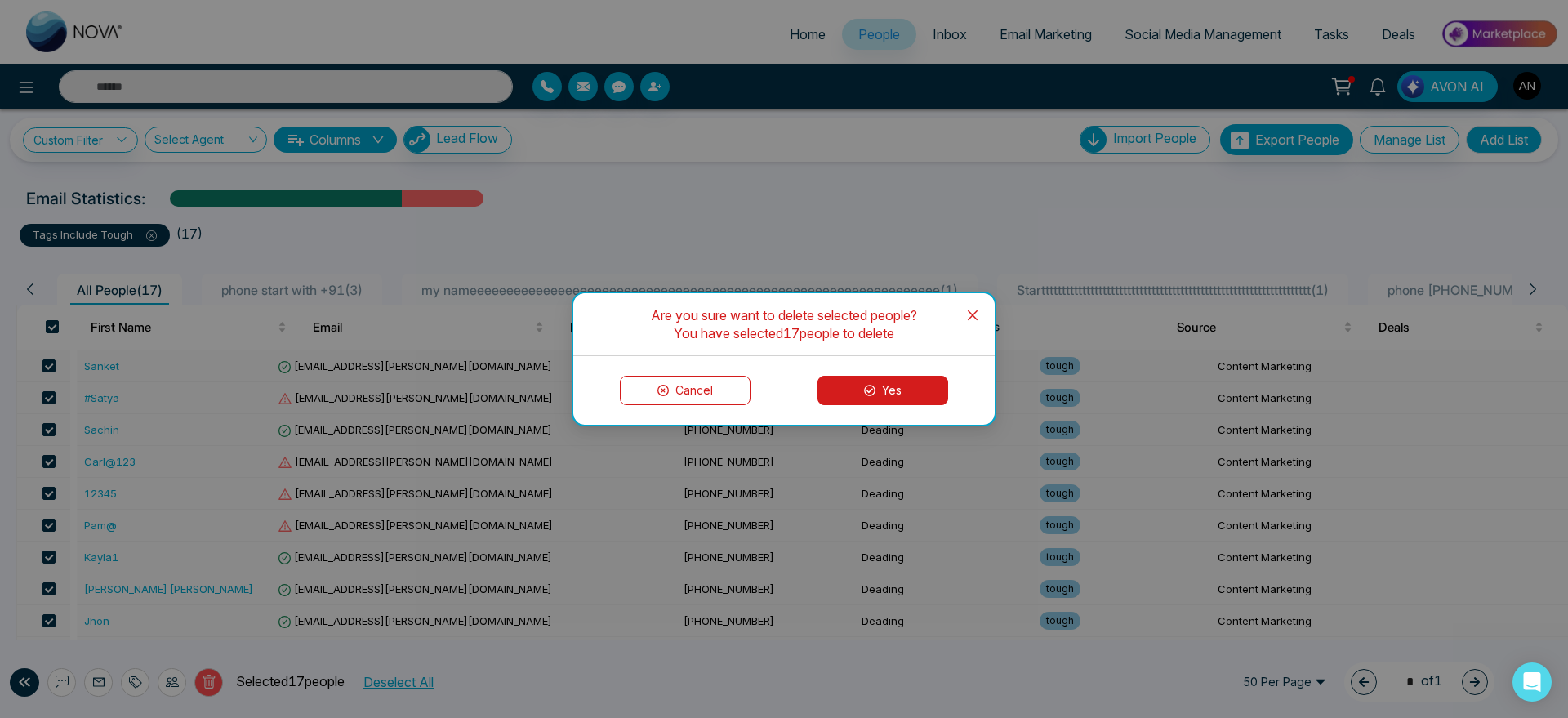
click at [906, 390] on button "Yes" at bounding box center [883, 391] width 130 height 30
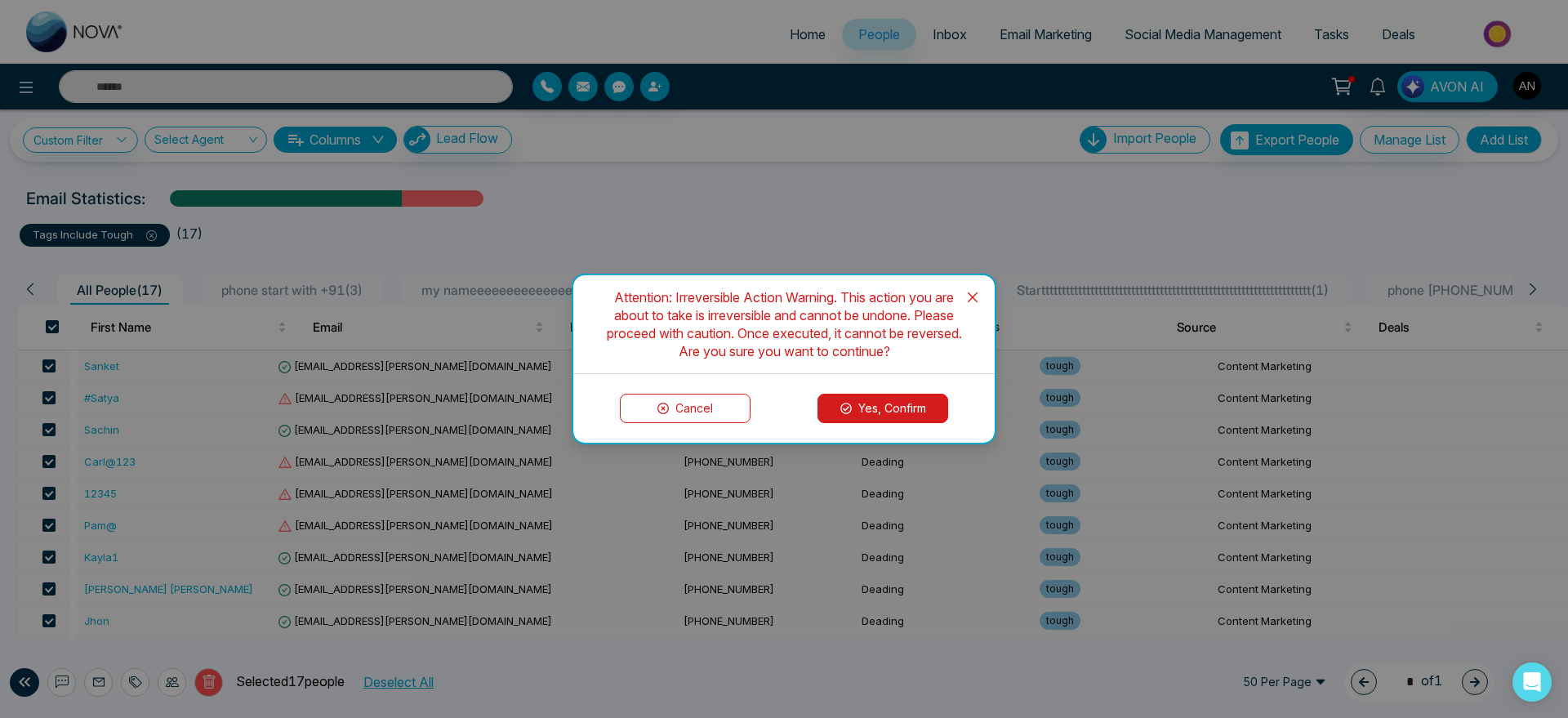
click at [914, 394] on button "Yes, Confirm" at bounding box center [883, 409] width 130 height 30
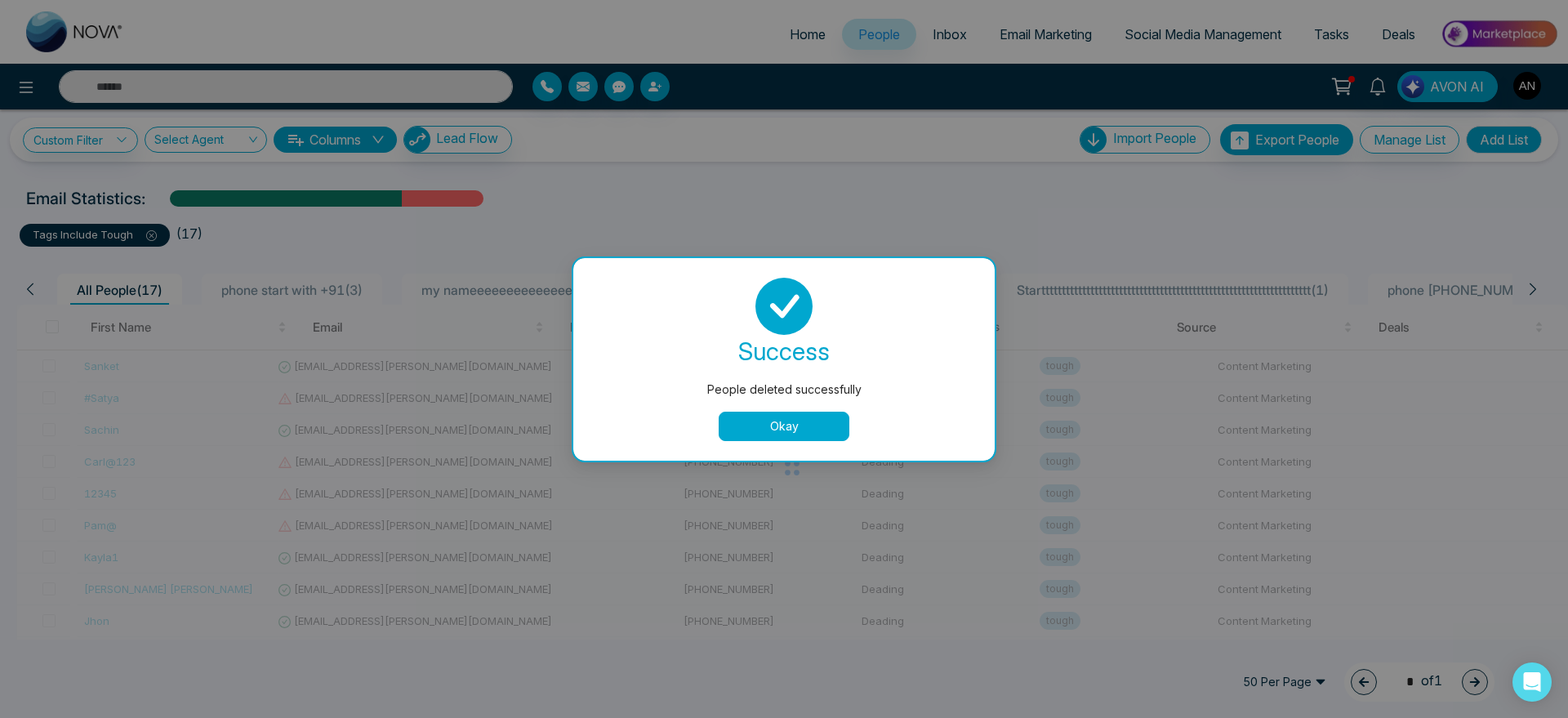
scroll to position [0, 0]
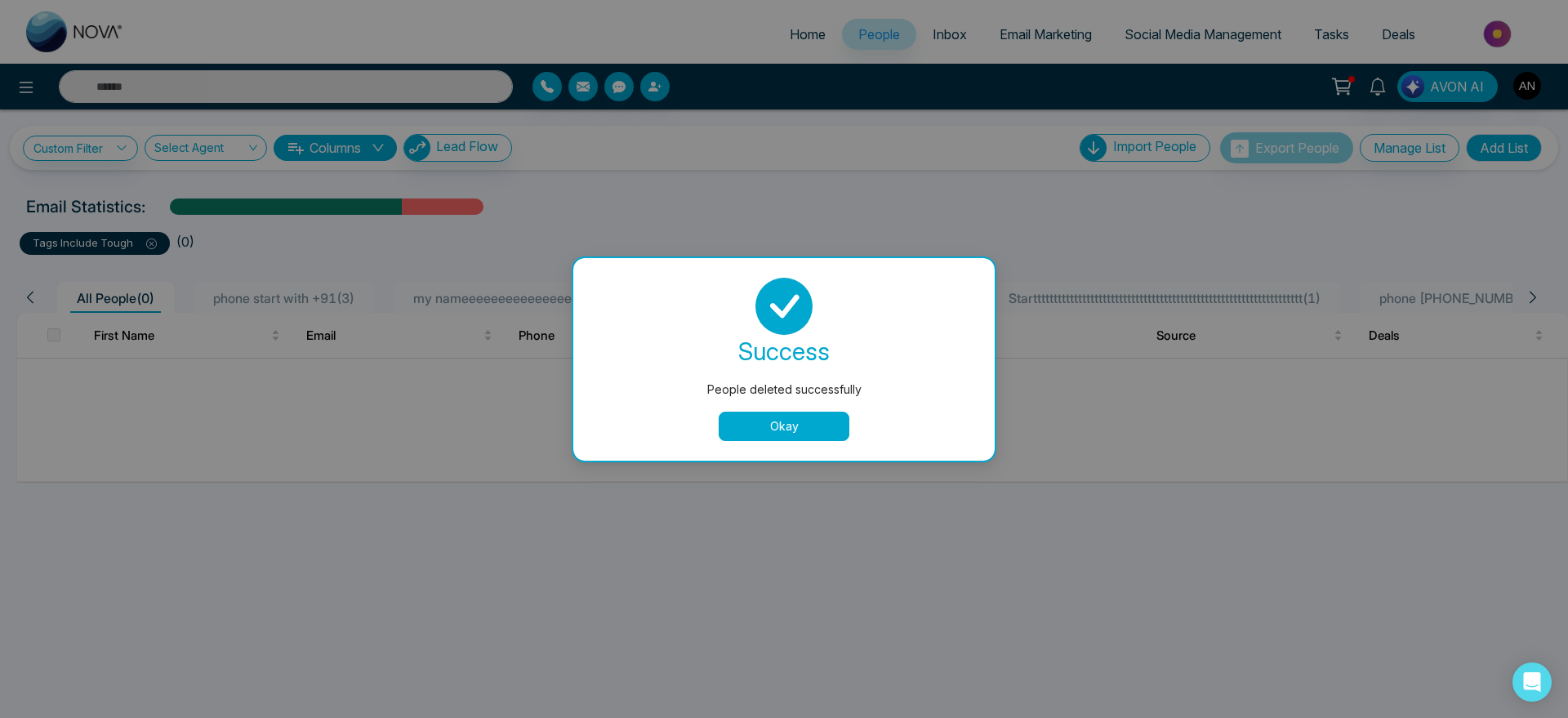
click at [754, 427] on button "Okay" at bounding box center [784, 427] width 130 height 30
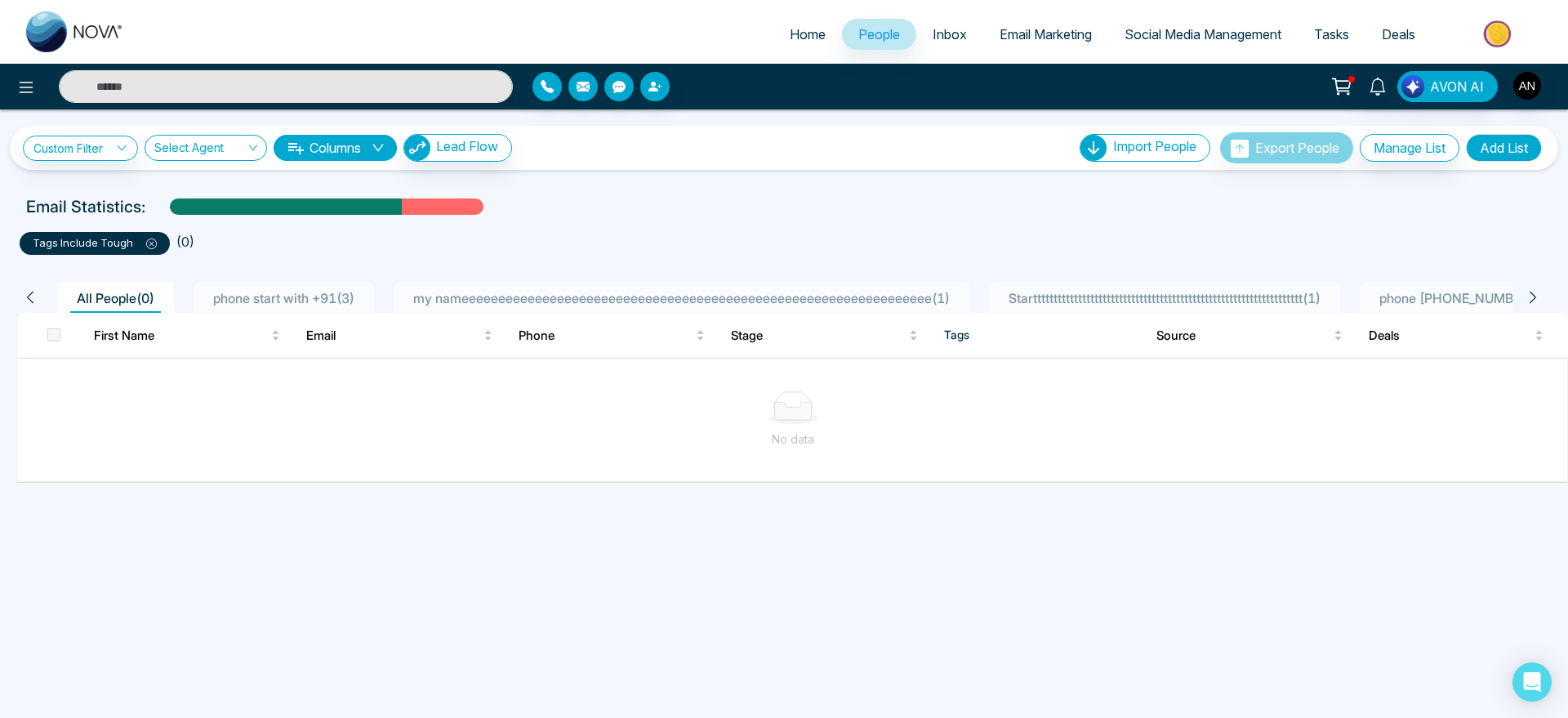
click at [149, 247] on icon at bounding box center [151, 243] width 11 height 11
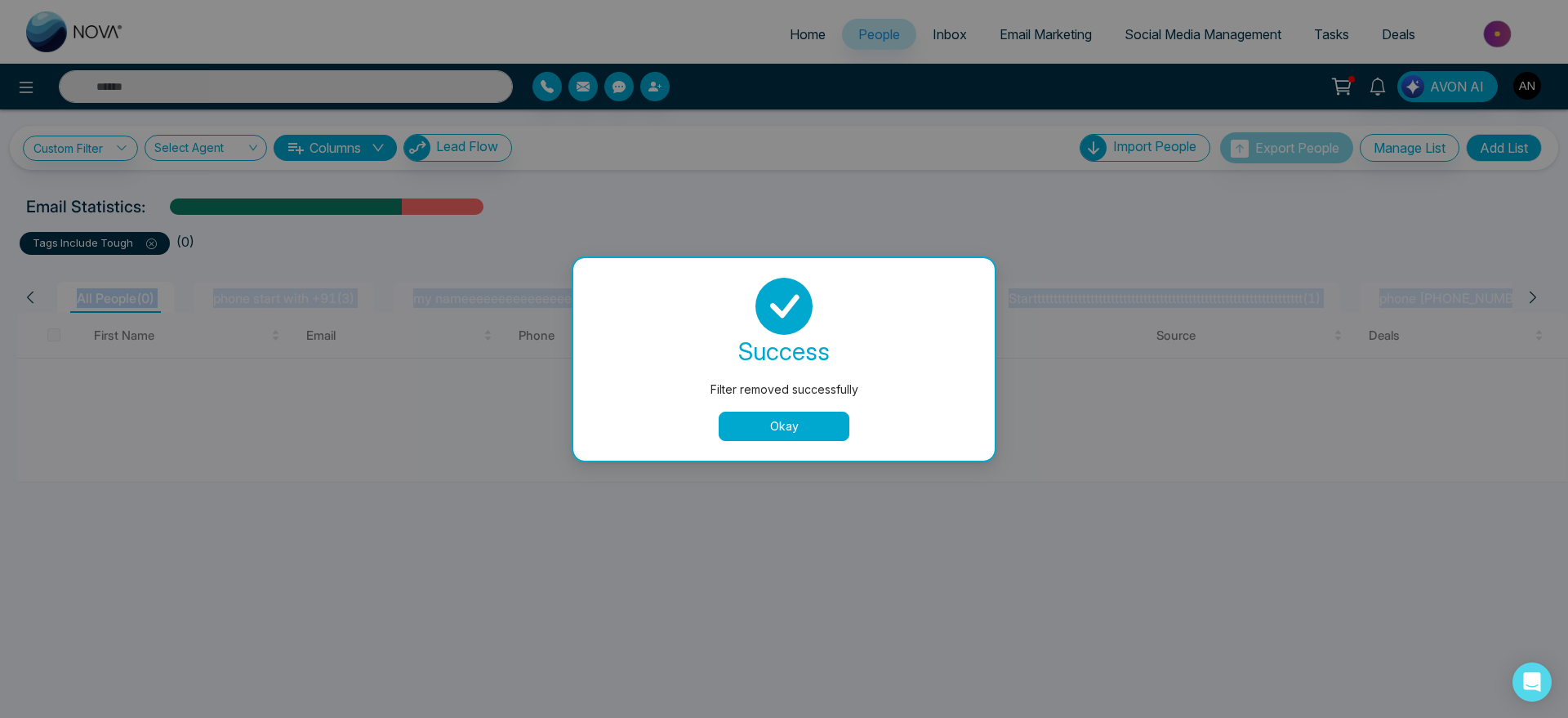
drag, startPoint x: 432, startPoint y: 242, endPoint x: 156, endPoint y: 238, distance: 276.0
click at [156, 238] on body "Home People Inbox Email Marketing Social Media Management Tasks Deals AVON AI C…" at bounding box center [784, 359] width 1568 height 718
click at [156, 238] on div "Filter removed successfully success Filter removed successfully Okay" at bounding box center [784, 359] width 1568 height 718
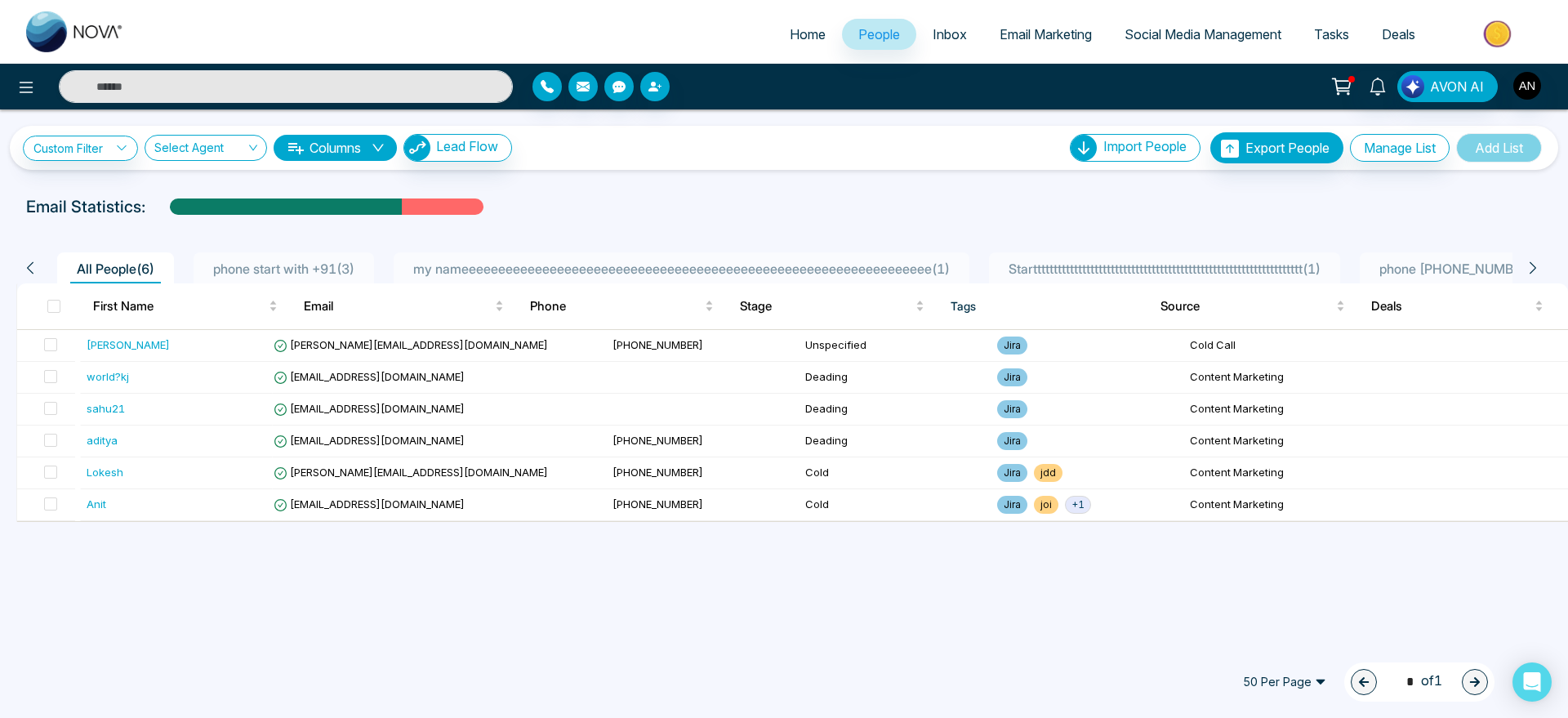
click at [692, 195] on div "Email Statistics:" at bounding box center [528, 207] width 1004 height 25
drag, startPoint x: 424, startPoint y: 205, endPoint x: 422, endPoint y: 215, distance: 10.2
click at [422, 215] on div "Email Statistics:" at bounding box center [528, 207] width 1004 height 25
drag, startPoint x: 436, startPoint y: 208, endPoint x: 442, endPoint y: 216, distance: 10.0
click at [442, 216] on div "Email Statistics:" at bounding box center [528, 207] width 1004 height 25
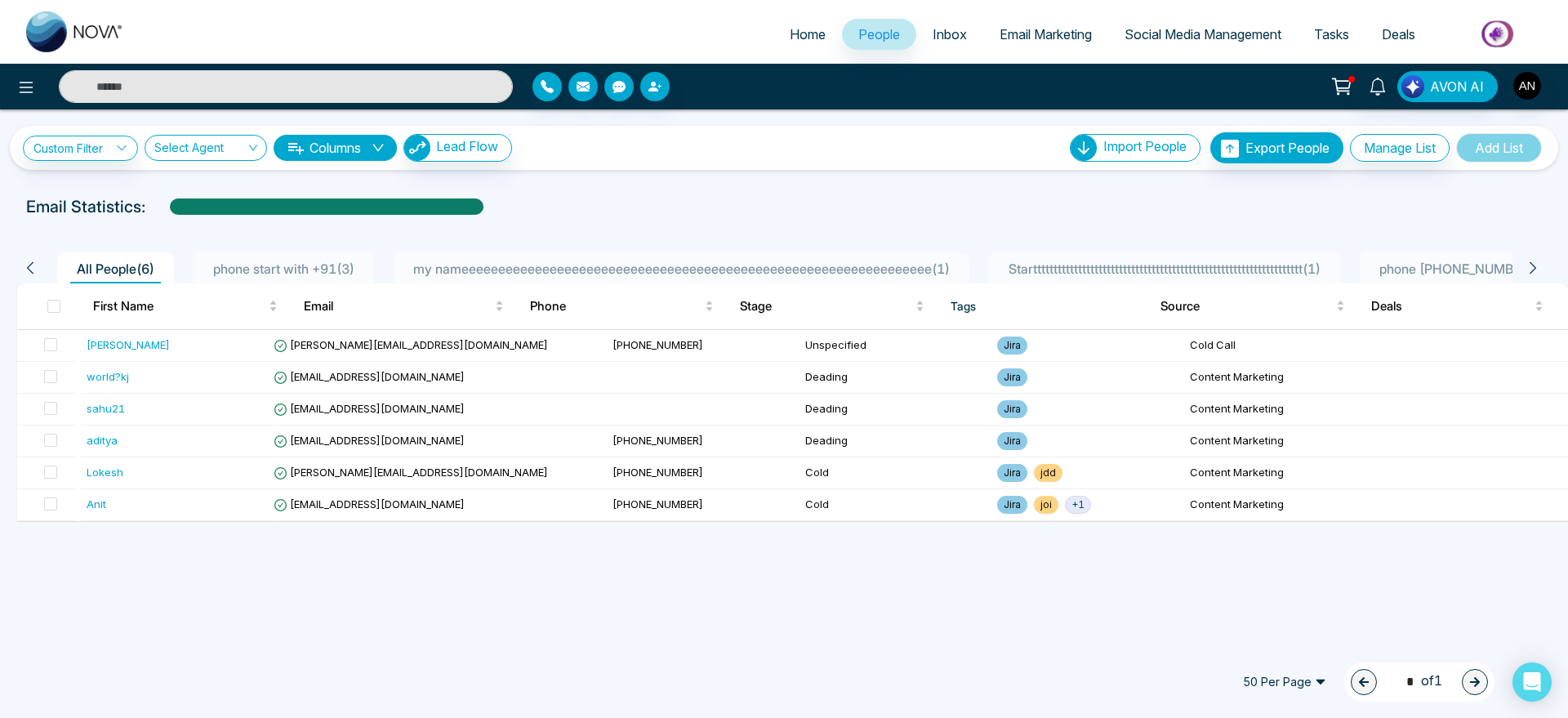
click at [1534, 265] on icon at bounding box center [1533, 268] width 15 height 15
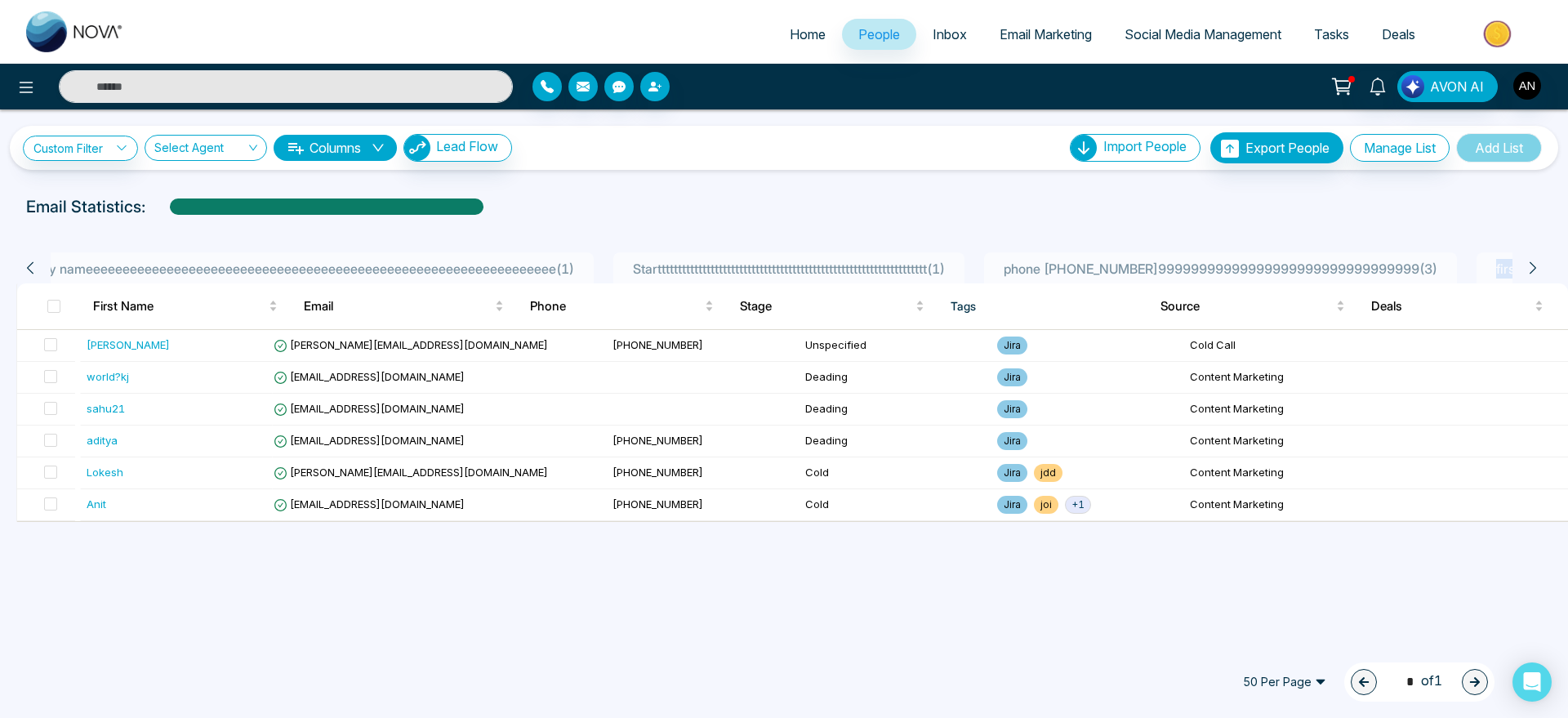
click at [1534, 265] on icon at bounding box center [1533, 268] width 15 height 15
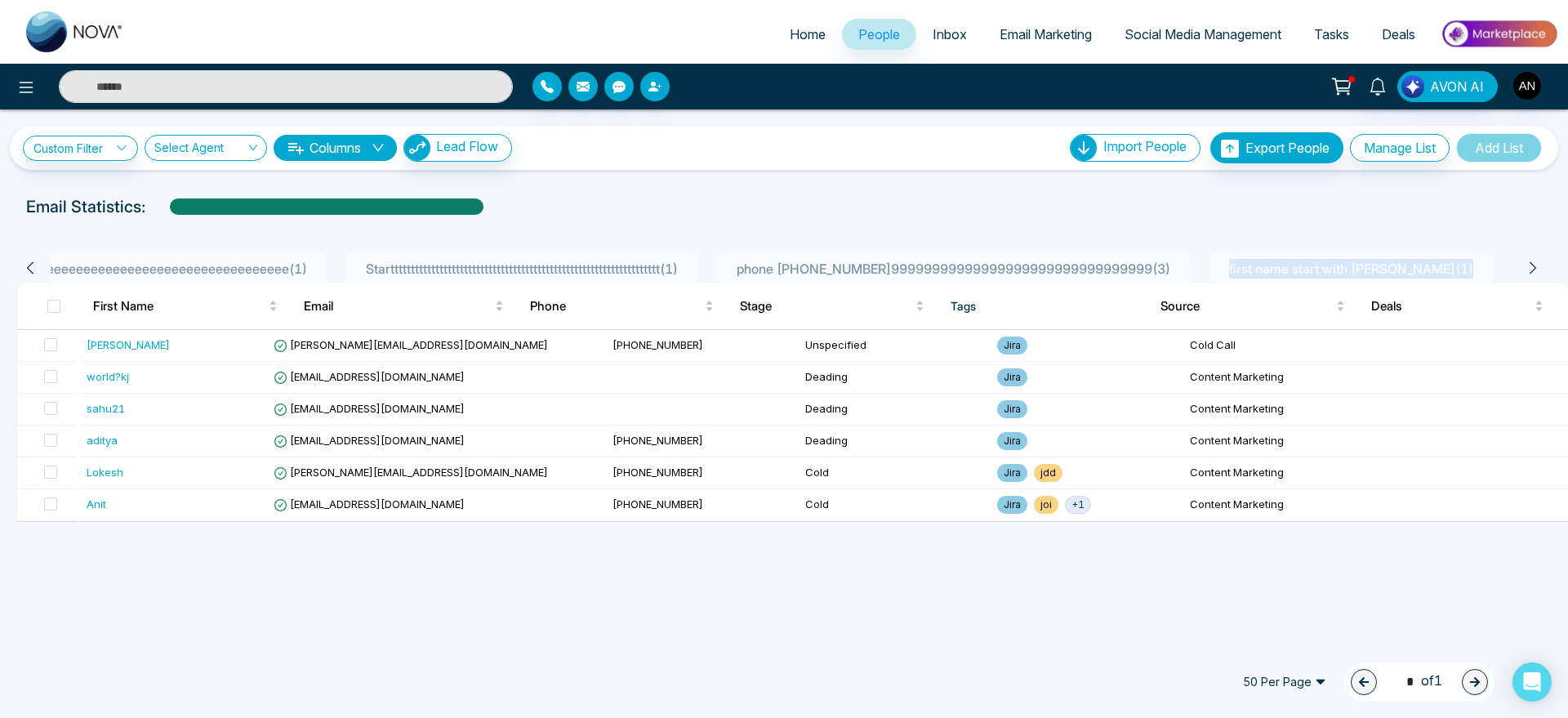
scroll to position [0, 737]
click at [911, 208] on div "Email Statistics:" at bounding box center [528, 207] width 1004 height 25
click at [200, 149] on input "search" at bounding box center [200, 151] width 92 height 31
click at [203, 154] on input "search" at bounding box center [200, 151] width 92 height 31
click at [55, 146] on link "Custom Filter" at bounding box center [81, 148] width 115 height 26
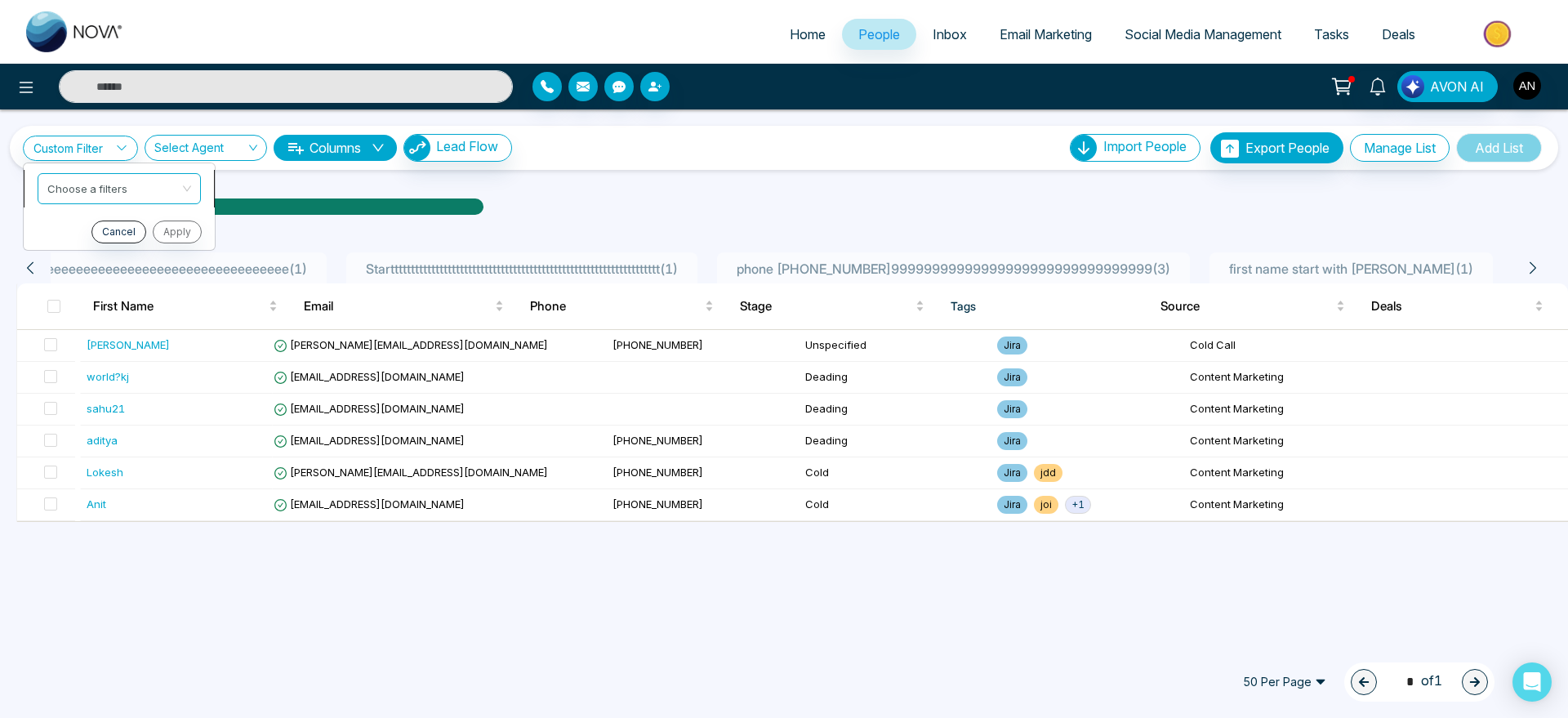
click at [78, 174] on input "search" at bounding box center [113, 187] width 132 height 25
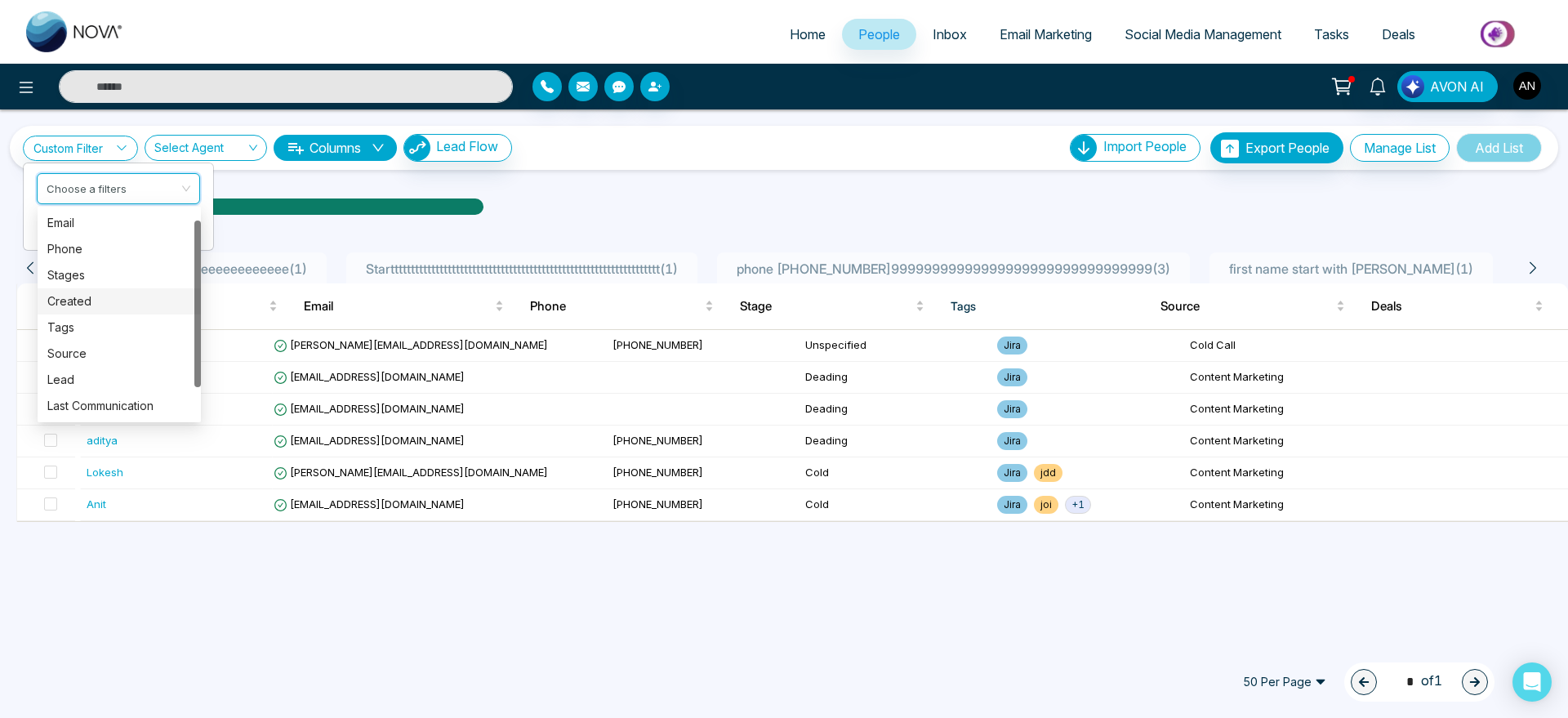
scroll to position [0, 0]
click at [115, 308] on div "Phone" at bounding box center [119, 302] width 144 height 18
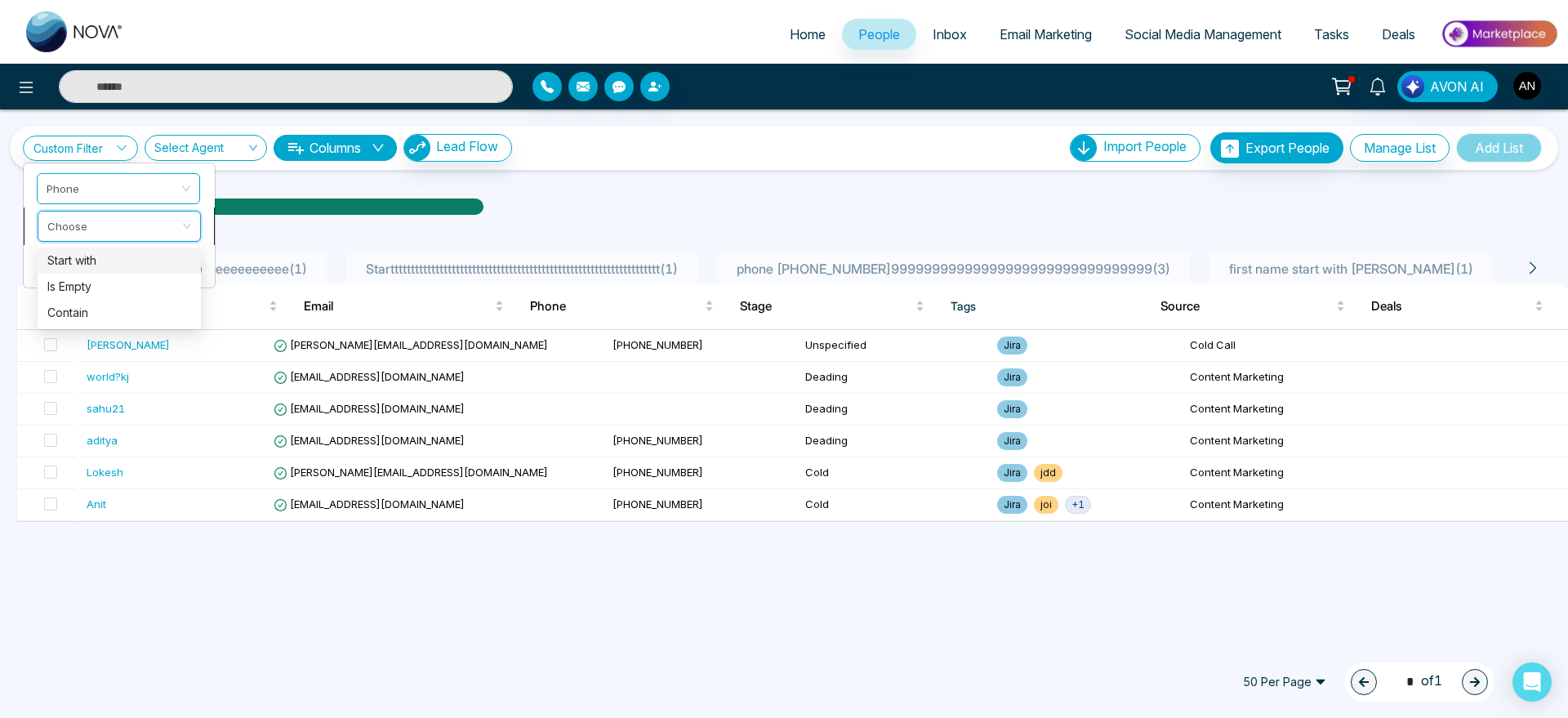
click at [137, 226] on input "search" at bounding box center [113, 224] width 132 height 25
click at [128, 264] on div "Start with" at bounding box center [119, 261] width 144 height 18
click at [126, 224] on span "Start with" at bounding box center [119, 226] width 144 height 30
click at [111, 314] on div "Contain" at bounding box center [119, 313] width 144 height 18
click at [144, 281] on input "text" at bounding box center [119, 267] width 163 height 31
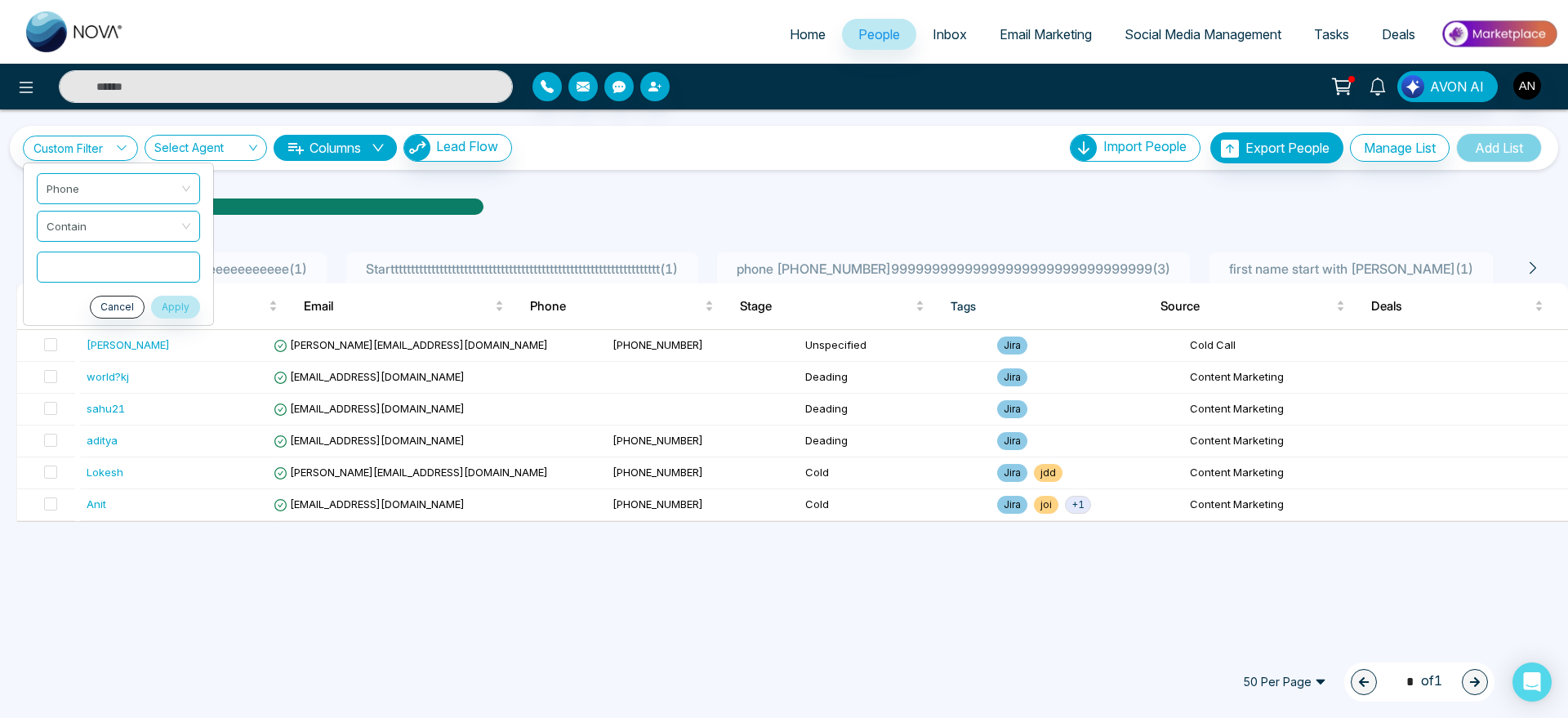
click at [144, 281] on input "text" at bounding box center [119, 267] width 163 height 31
type input "**"
click at [172, 300] on button "Apply" at bounding box center [175, 307] width 49 height 23
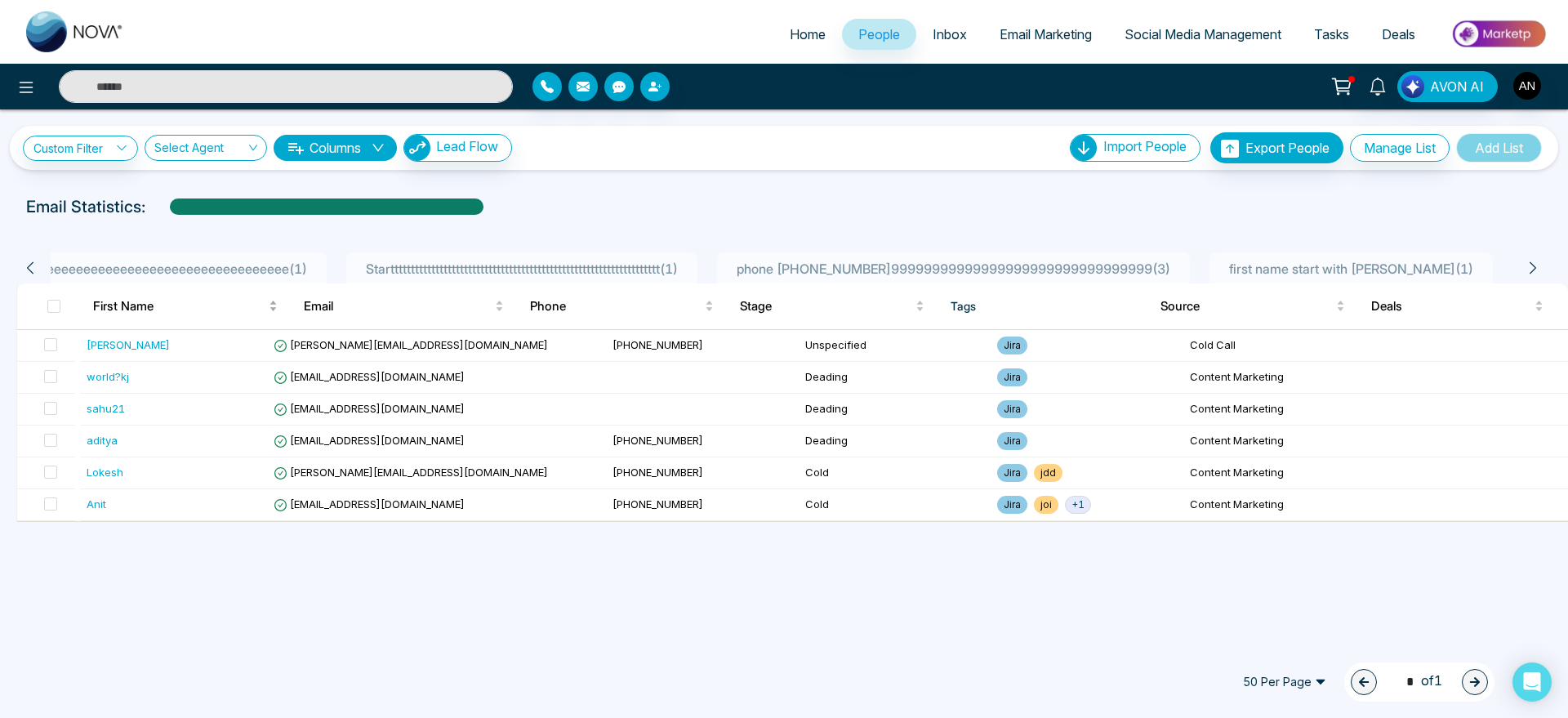
click at [172, 300] on div "First Name Email Phone Stage Tags Source Deals Jayesh [EMAIL_ADDRESS][DOMAIN_NA…" at bounding box center [792, 403] width 1552 height 239
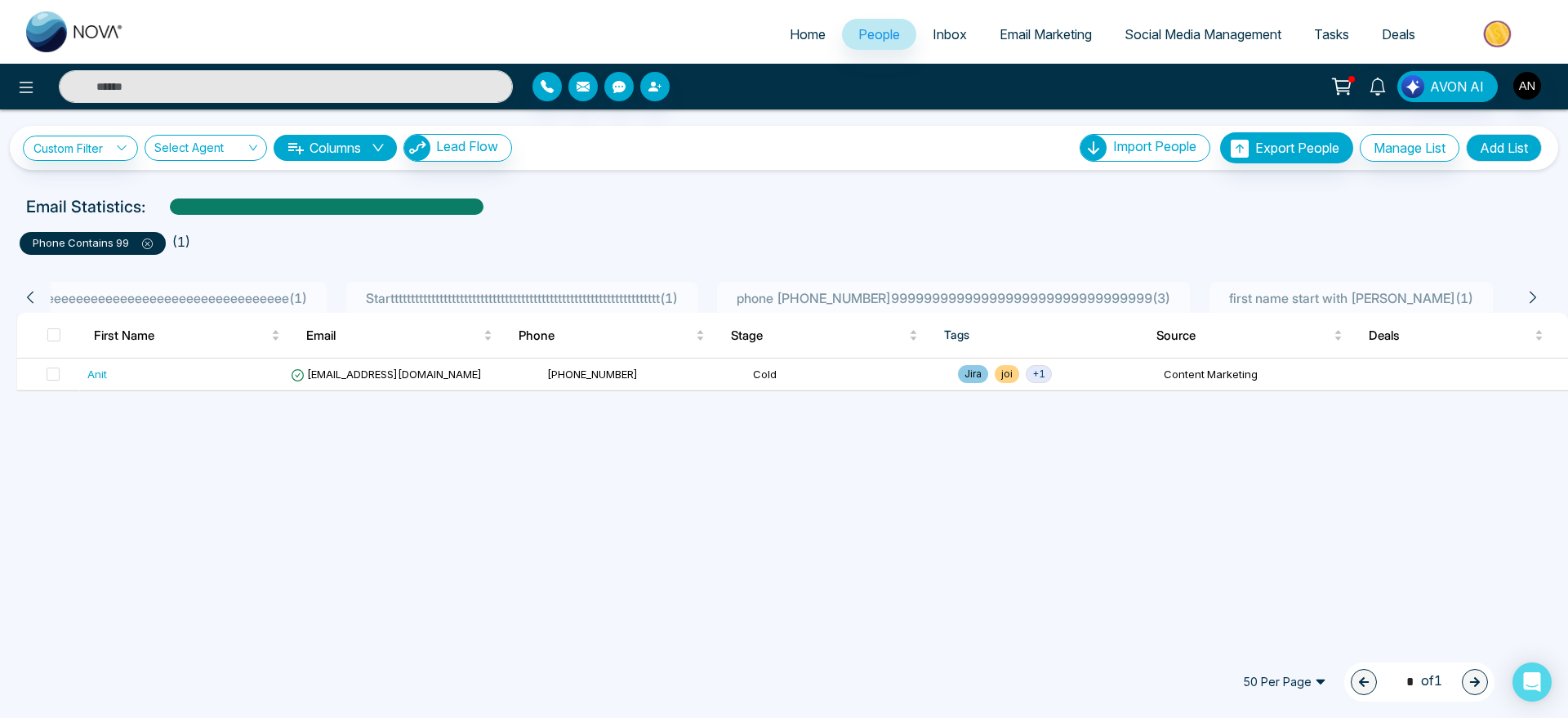
click at [150, 243] on icon at bounding box center [147, 243] width 11 height 11
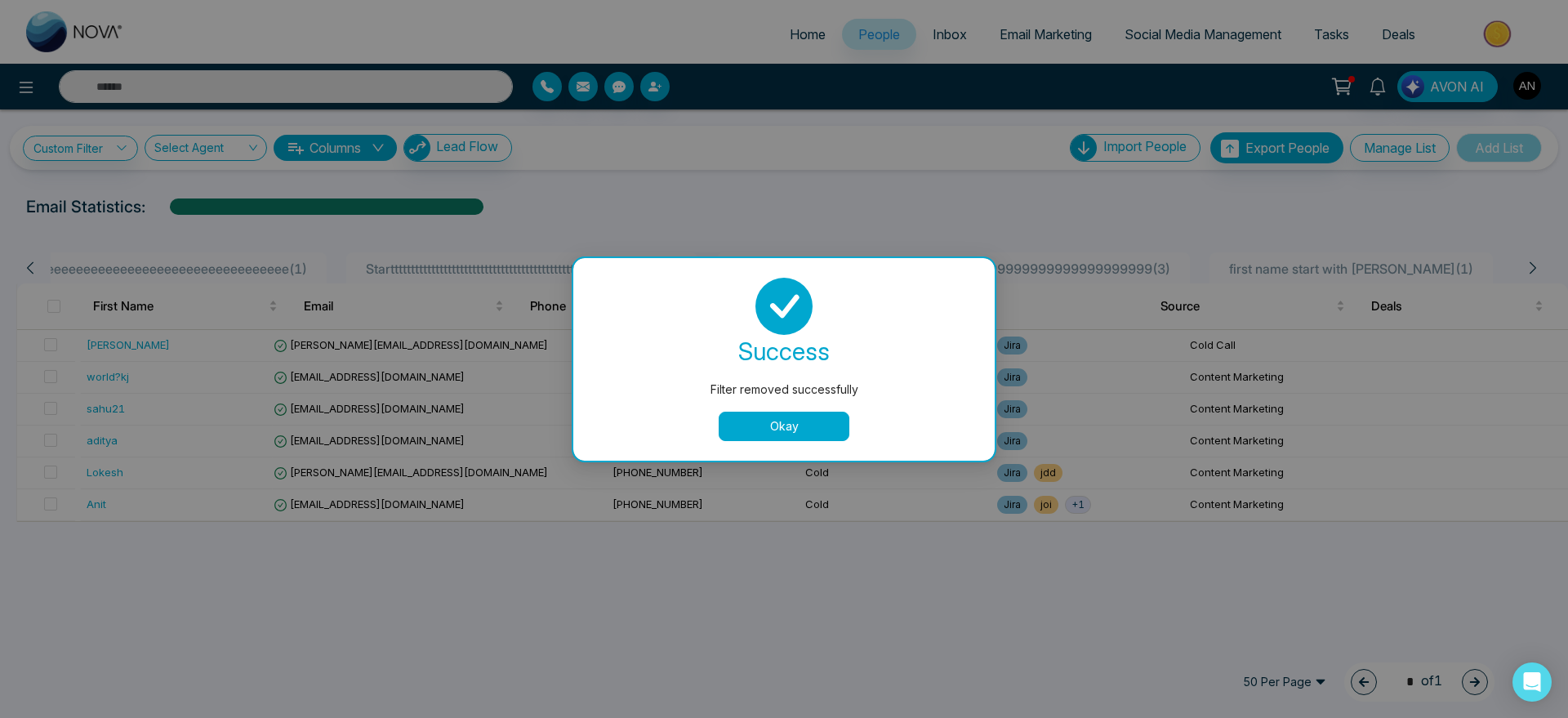
click at [827, 430] on button "Okay" at bounding box center [784, 427] width 130 height 30
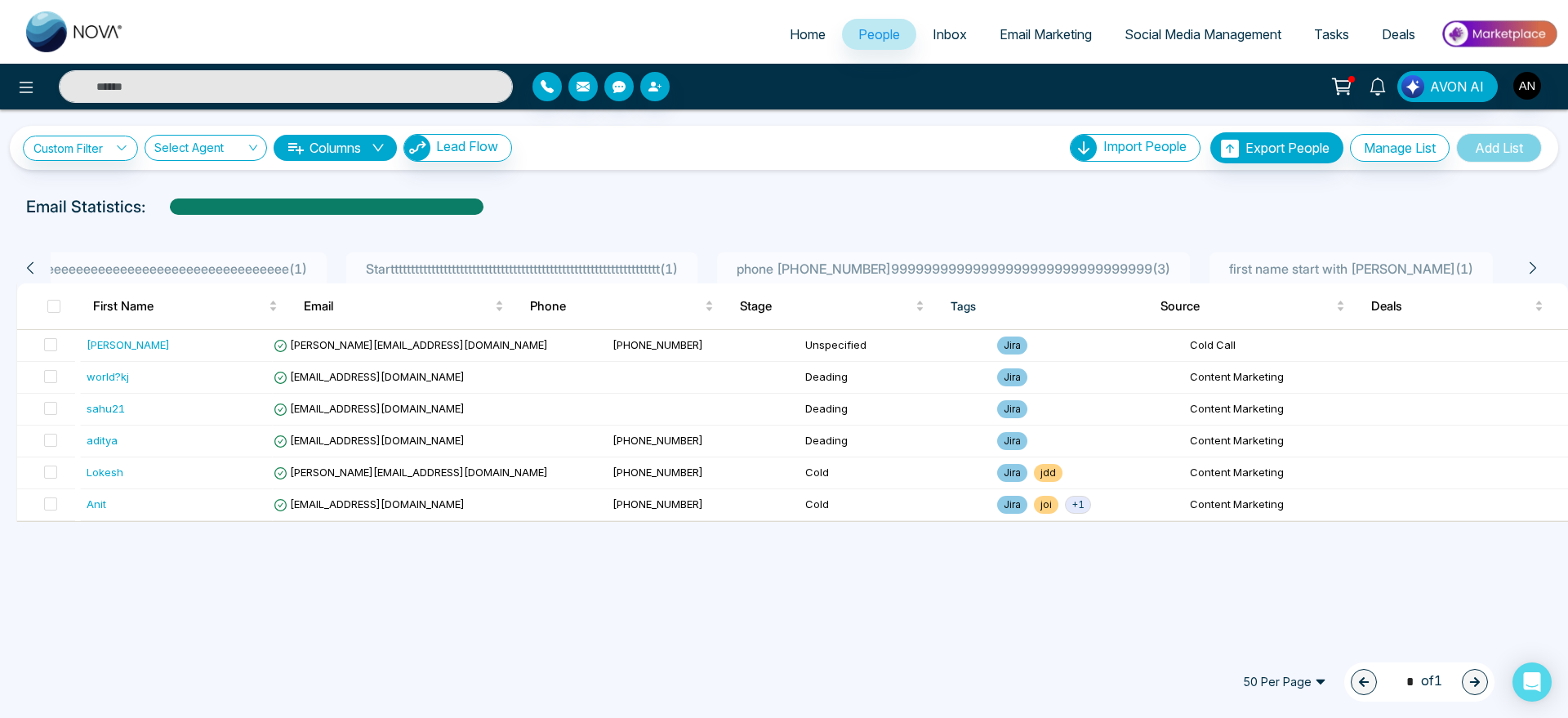
click at [704, 200] on div "Email Statistics:" at bounding box center [528, 207] width 1004 height 25
click at [236, 149] on input "search" at bounding box center [200, 151] width 92 height 31
click at [192, 201] on div "Anit (me)" at bounding box center [205, 207] width 103 height 18
click at [206, 149] on span "Anit (me)" at bounding box center [205, 147] width 103 height 16
click at [209, 166] on body "Home People Inbox Email Marketing Social Media Management Tasks Deals AVON AI C…" at bounding box center [784, 359] width 1568 height 718
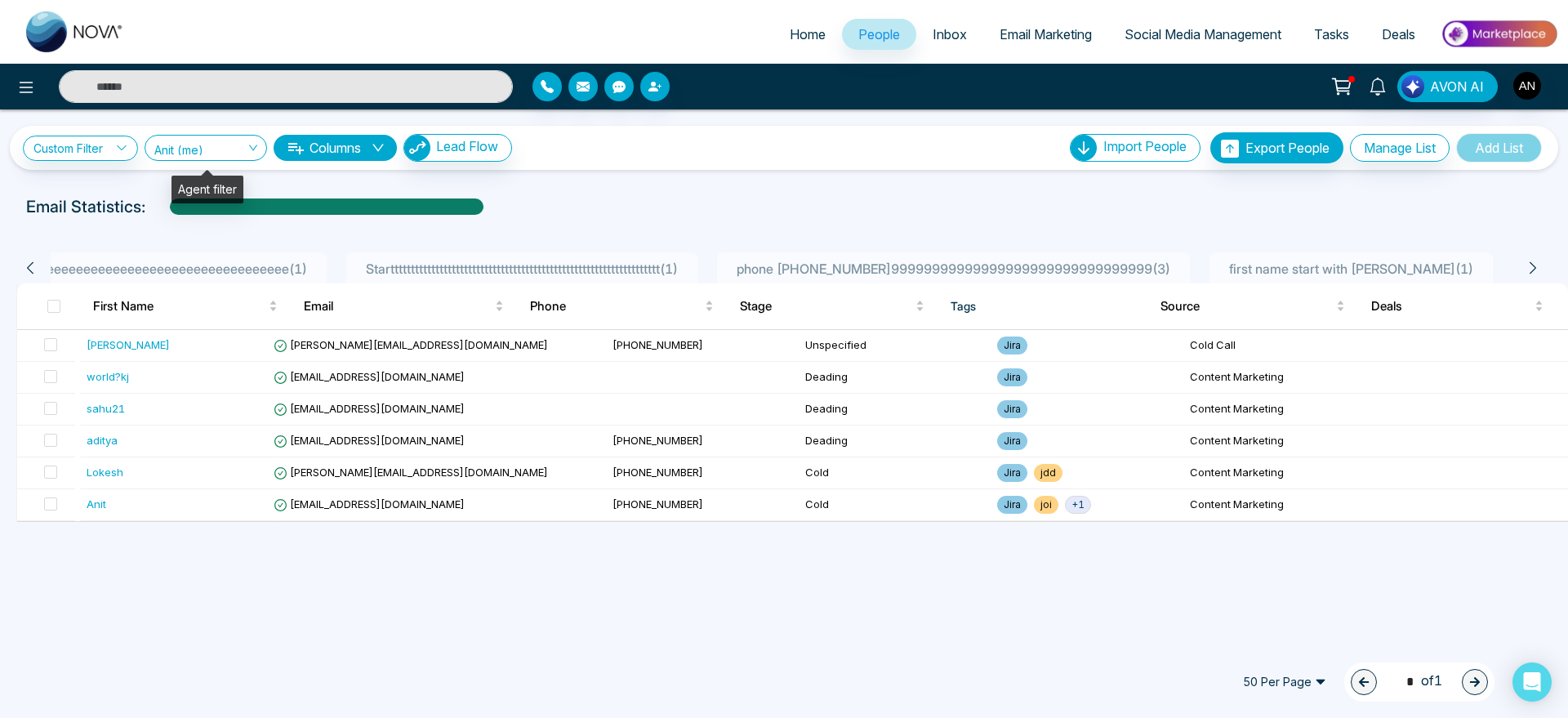
click at [216, 151] on span "Anit (me)" at bounding box center [205, 147] width 103 height 16
click at [209, 176] on div "Show All" at bounding box center [205, 181] width 103 height 18
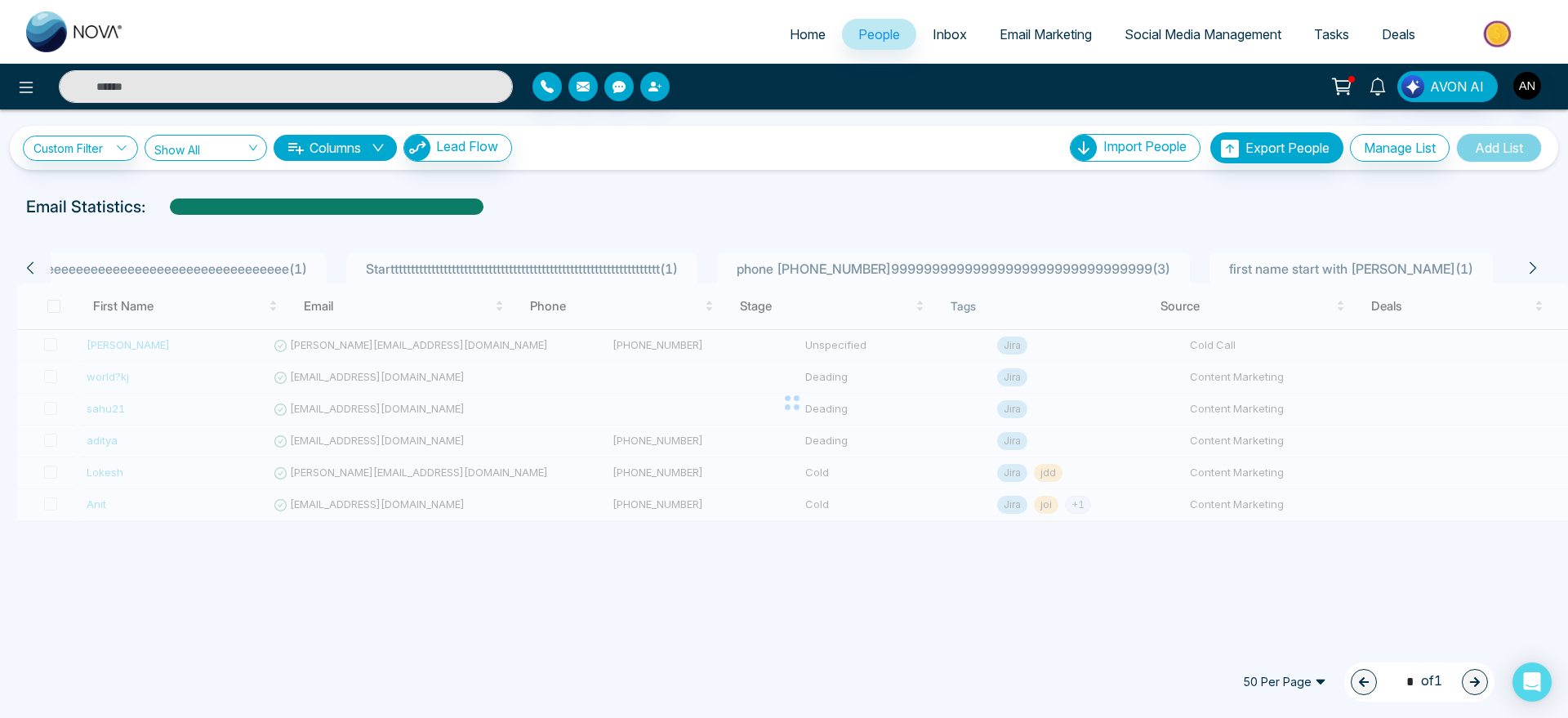
click at [804, 138] on div "Custom Filter Choose a filters Cancel Apply Show All 2776 Show All Anit (me) Co…" at bounding box center [784, 148] width 1523 height 31
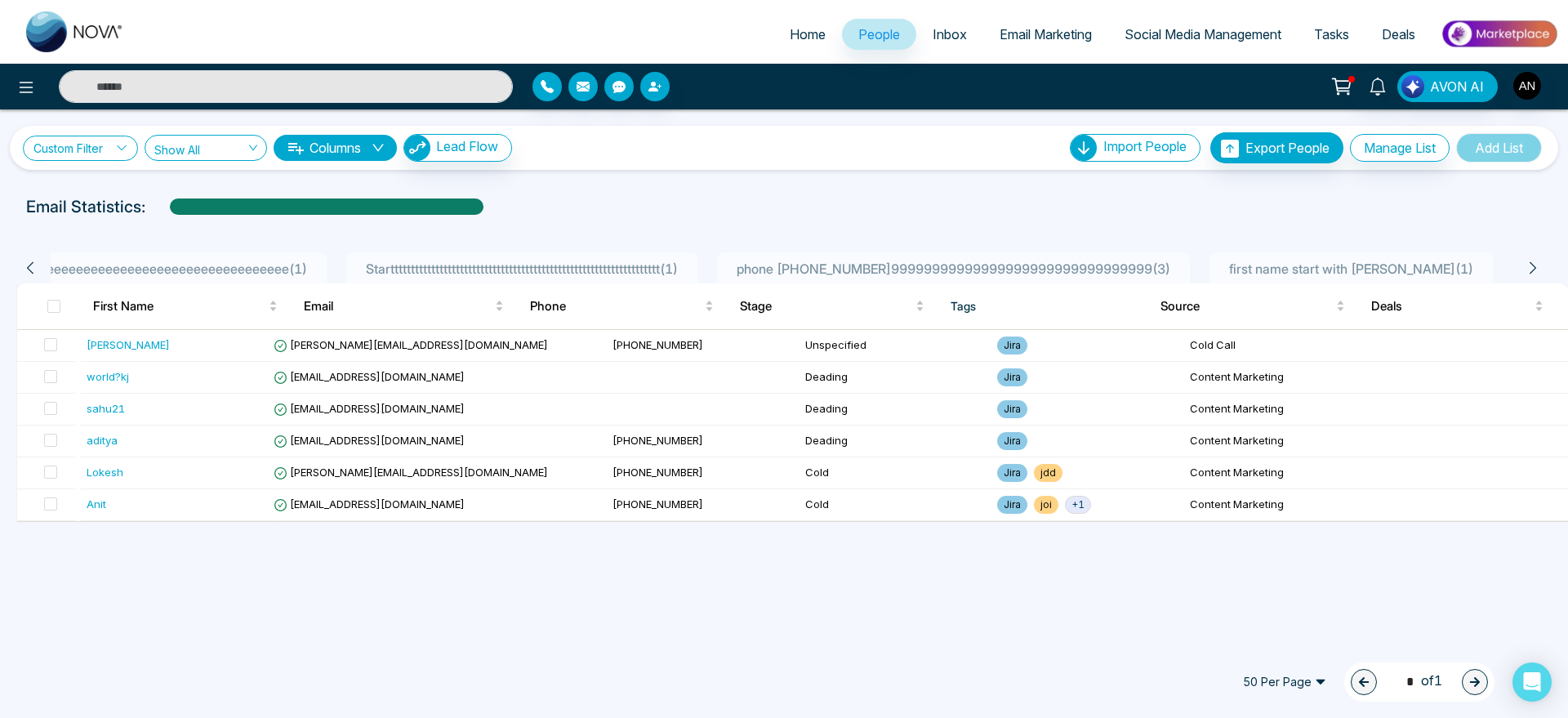
click at [124, 147] on icon at bounding box center [122, 148] width 12 height 12
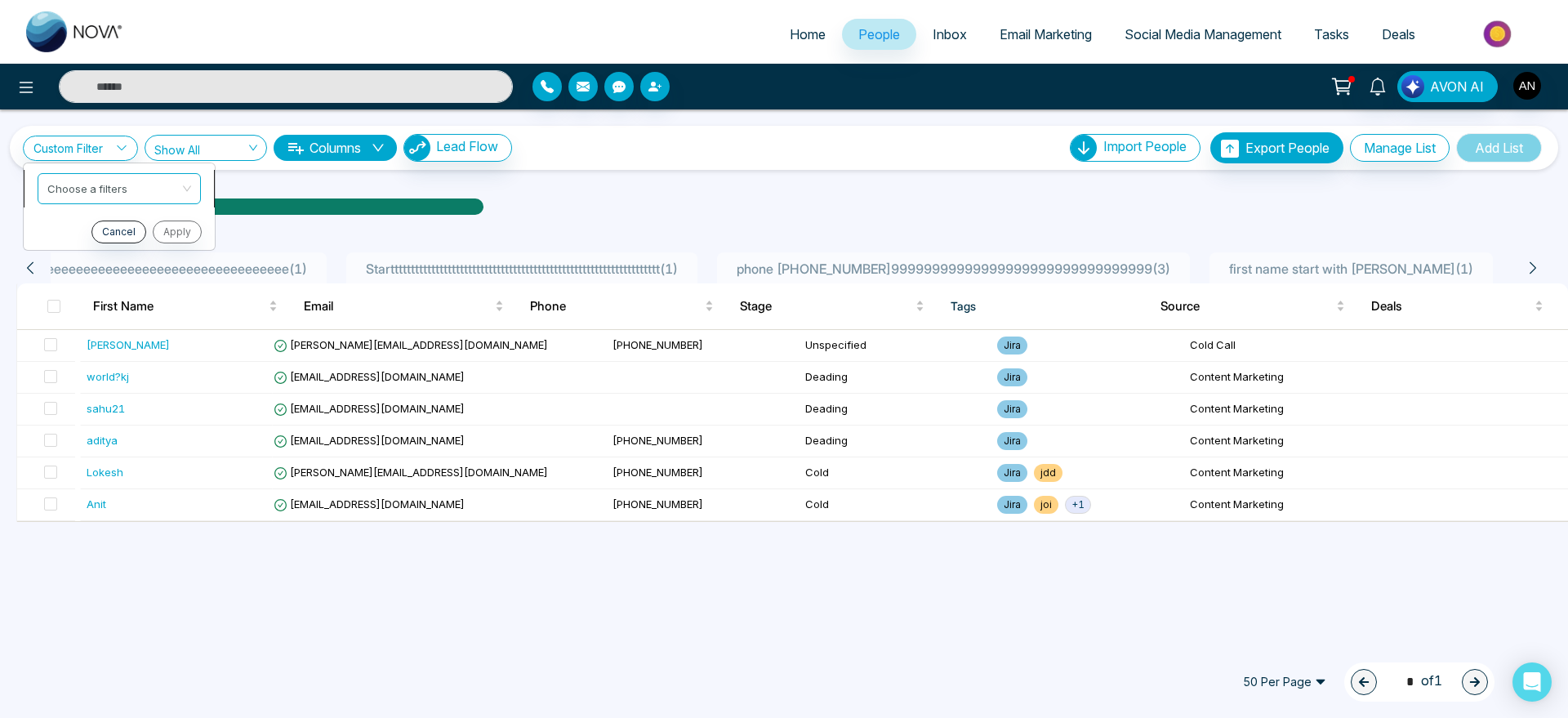
click at [114, 188] on input "search" at bounding box center [113, 187] width 132 height 25
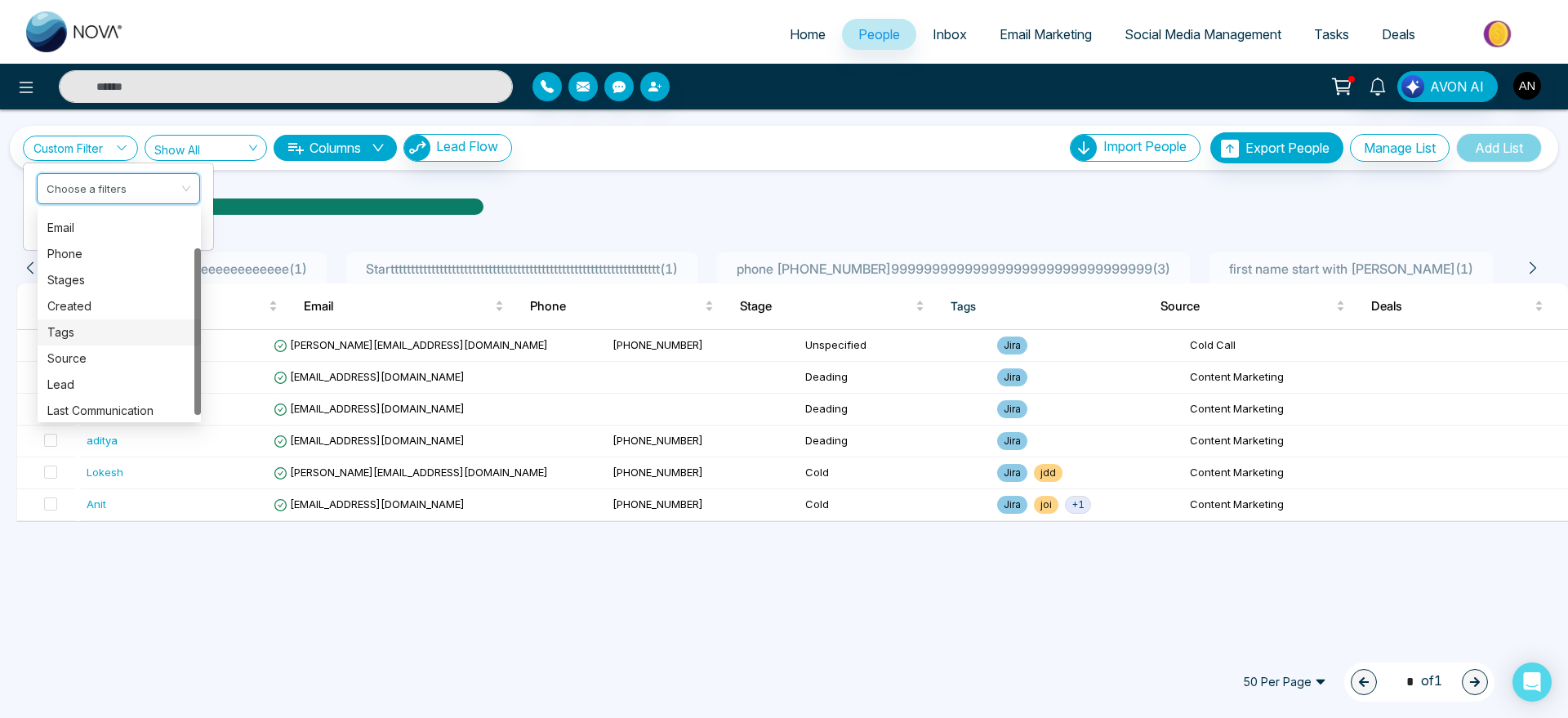
scroll to position [52, 0]
click at [102, 319] on div "Tags" at bounding box center [119, 328] width 144 height 18
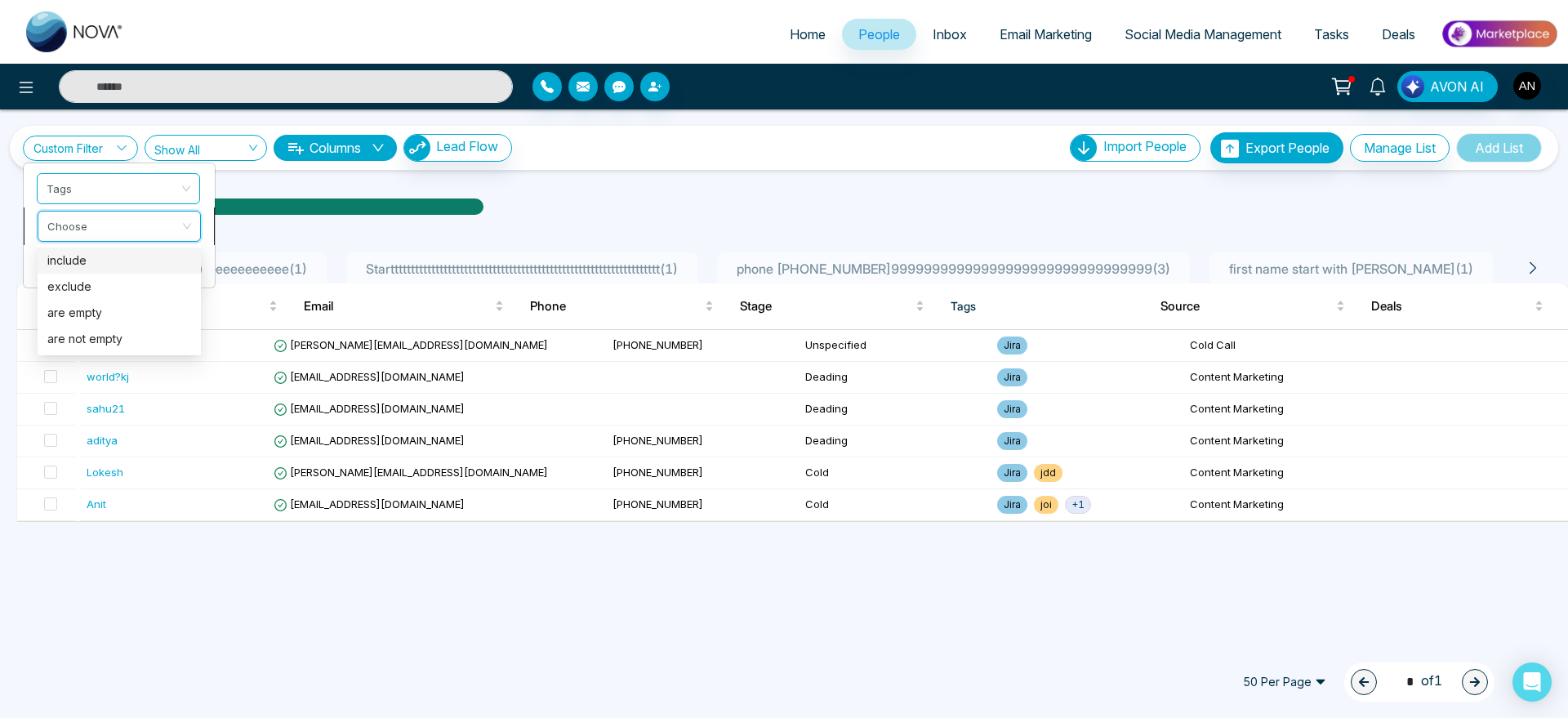
click at [129, 229] on input "search" at bounding box center [113, 224] width 132 height 25
click at [125, 267] on div "include" at bounding box center [118, 261] width 144 height 18
click at [189, 267] on div "Choose" at bounding box center [120, 264] width 163 height 31
click at [111, 324] on div "Jira" at bounding box center [119, 324] width 144 height 18
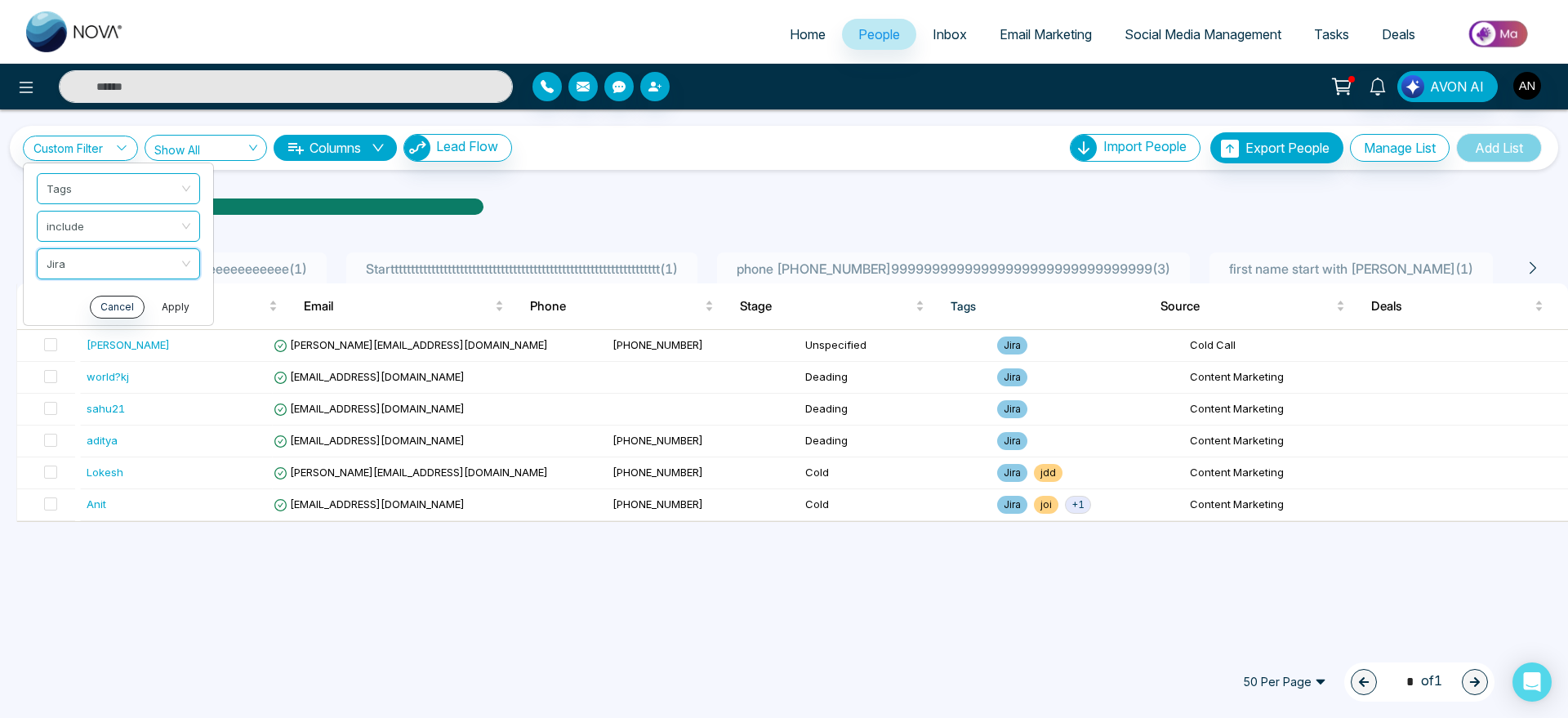
click at [189, 307] on button "Apply" at bounding box center [175, 307] width 49 height 23
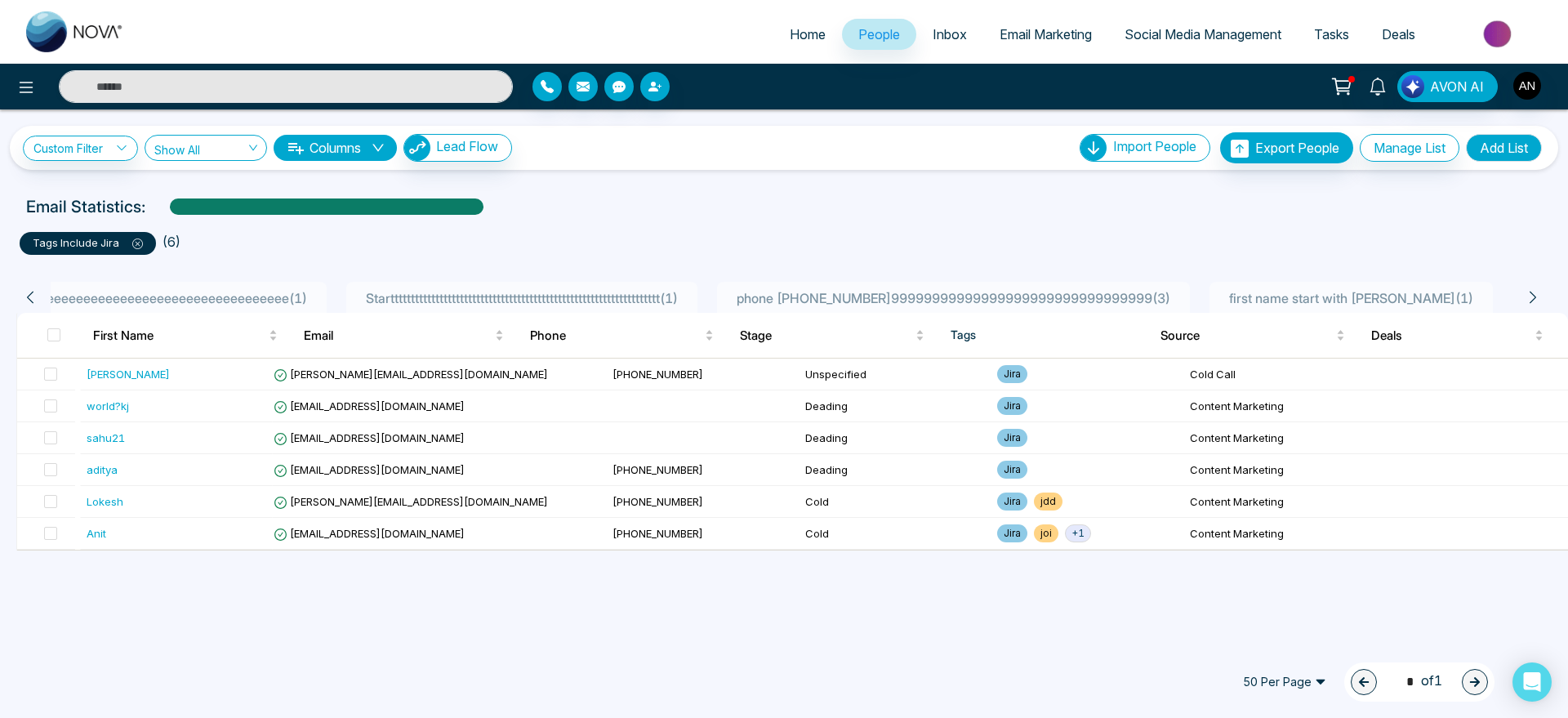
click at [134, 239] on icon at bounding box center [137, 243] width 11 height 11
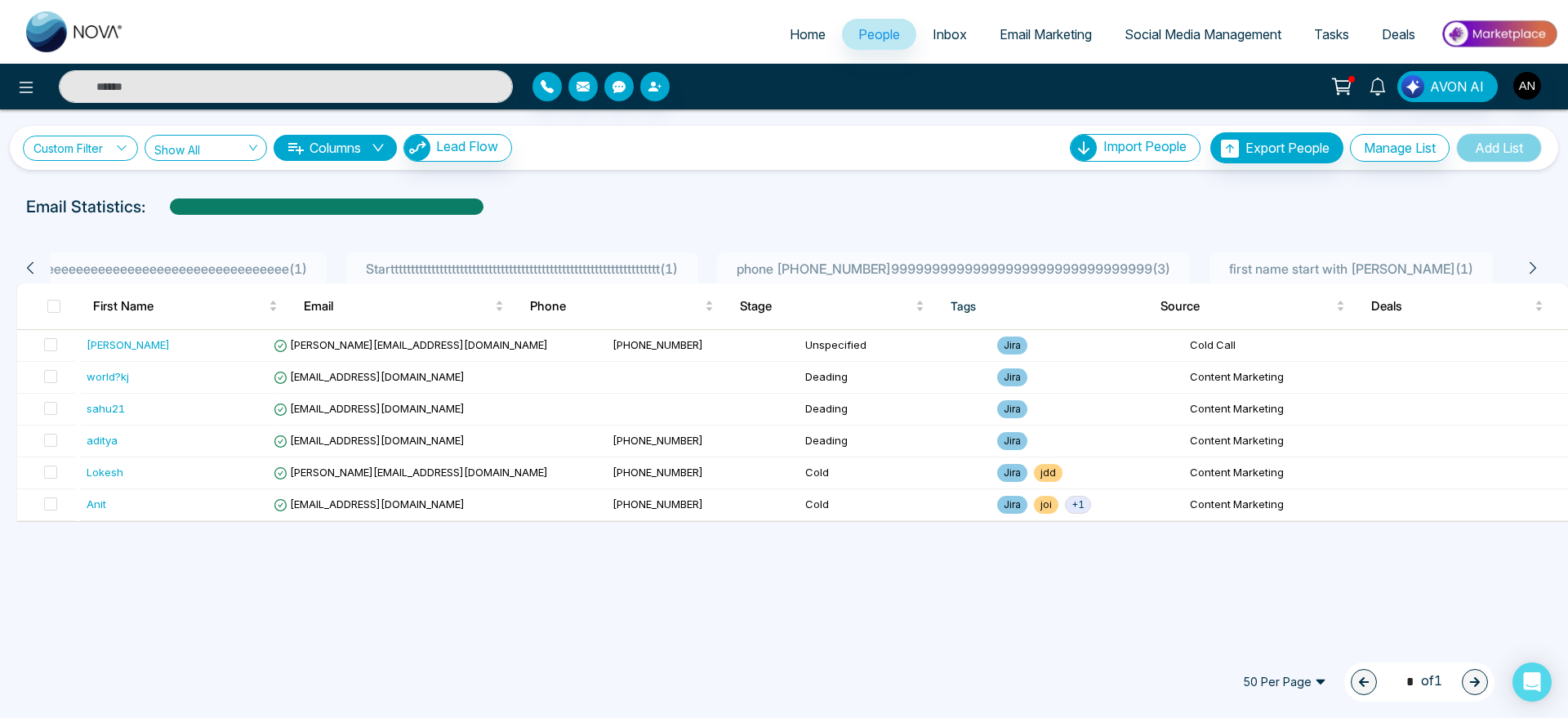
click at [101, 149] on link "Custom Filter" at bounding box center [81, 148] width 115 height 26
click at [136, 188] on input "search" at bounding box center [113, 187] width 132 height 25
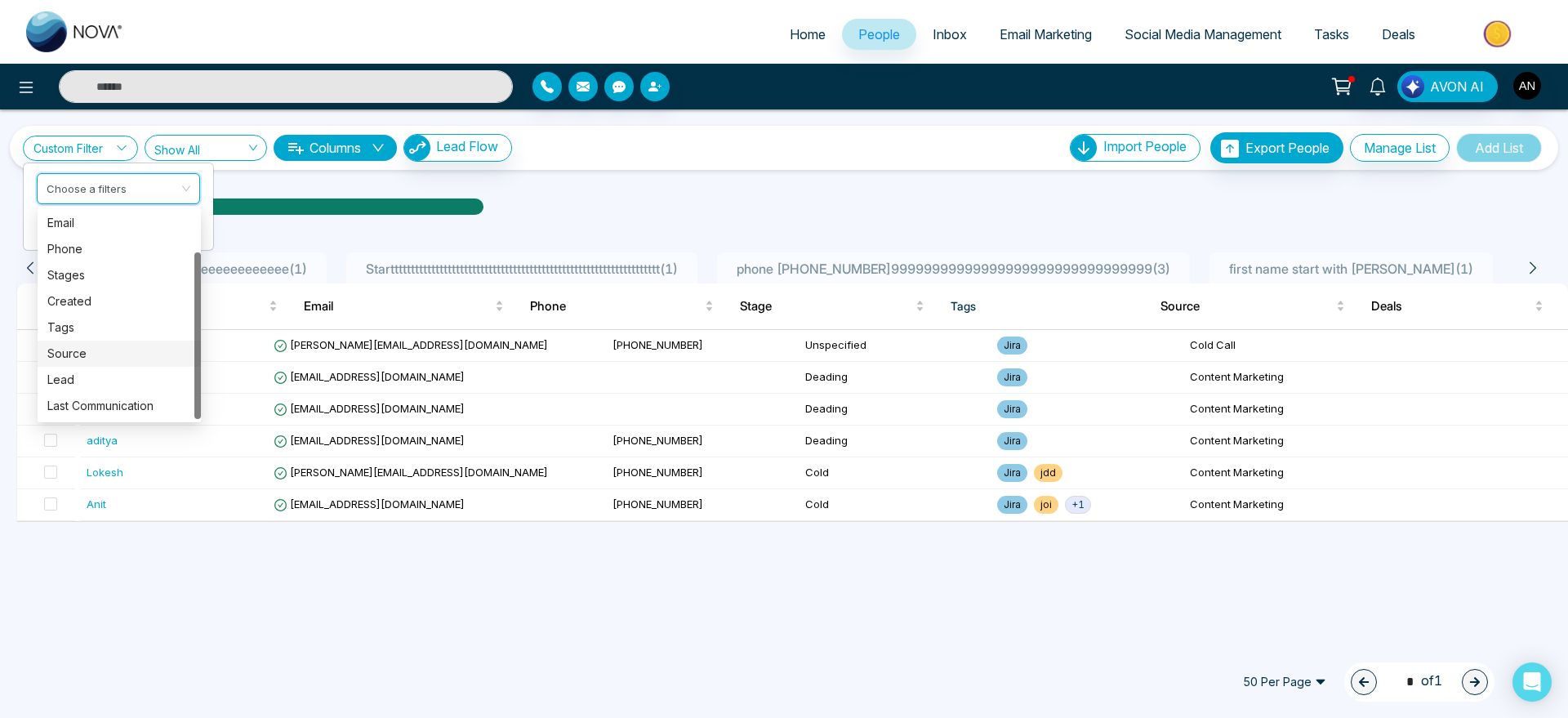
click at [102, 343] on div "Source" at bounding box center [120, 354] width 163 height 26
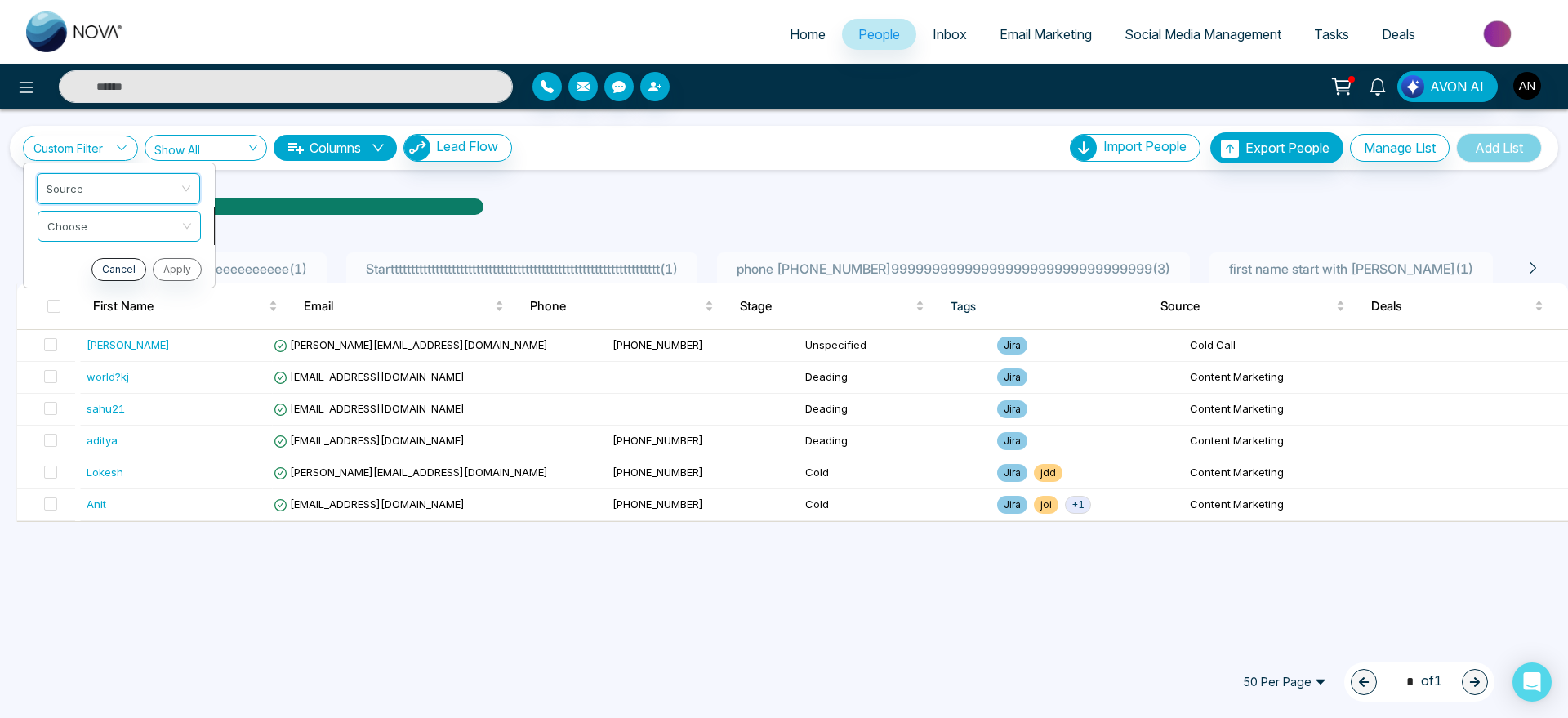
click at [132, 224] on input "search" at bounding box center [113, 224] width 132 height 25
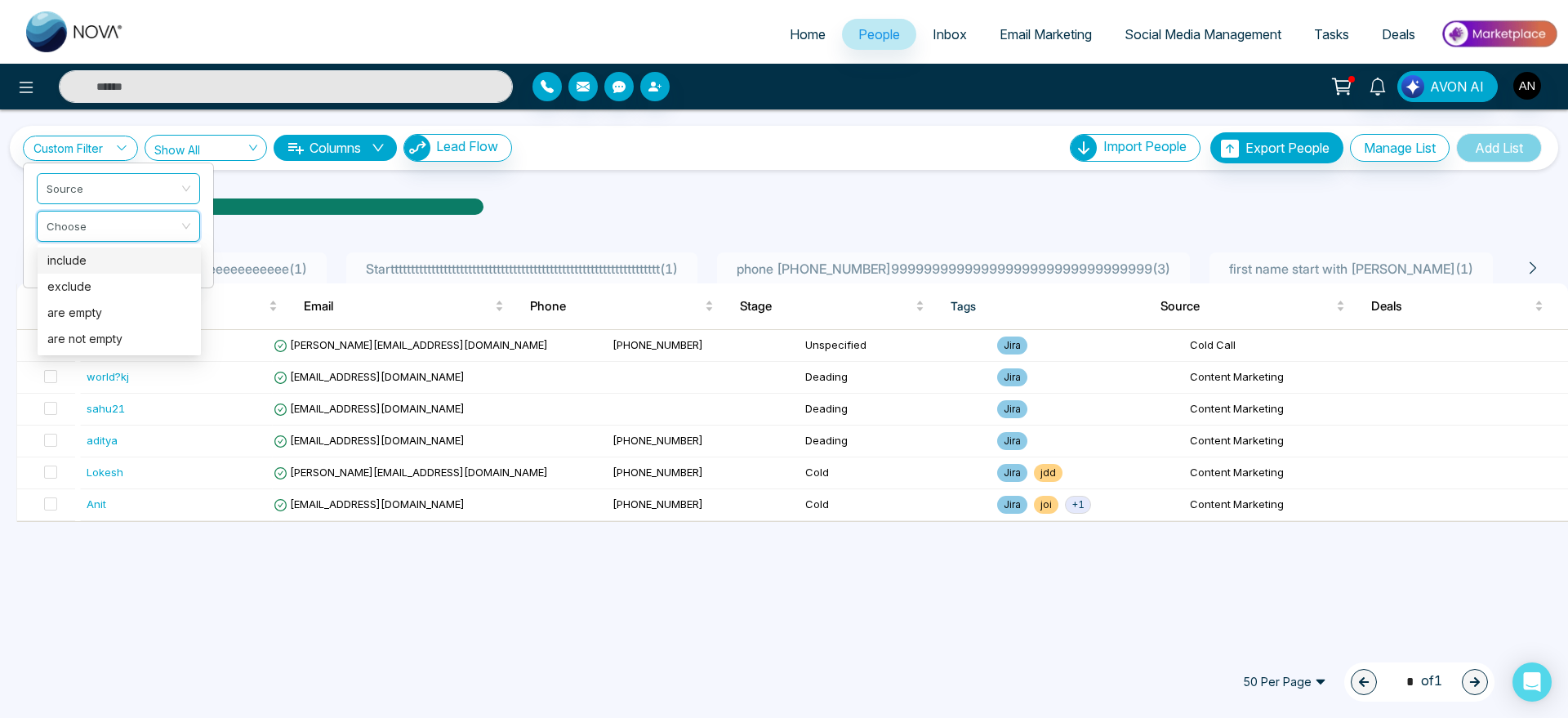
click at [138, 253] on div "include" at bounding box center [119, 261] width 144 height 18
click at [131, 264] on input "search" at bounding box center [113, 262] width 132 height 25
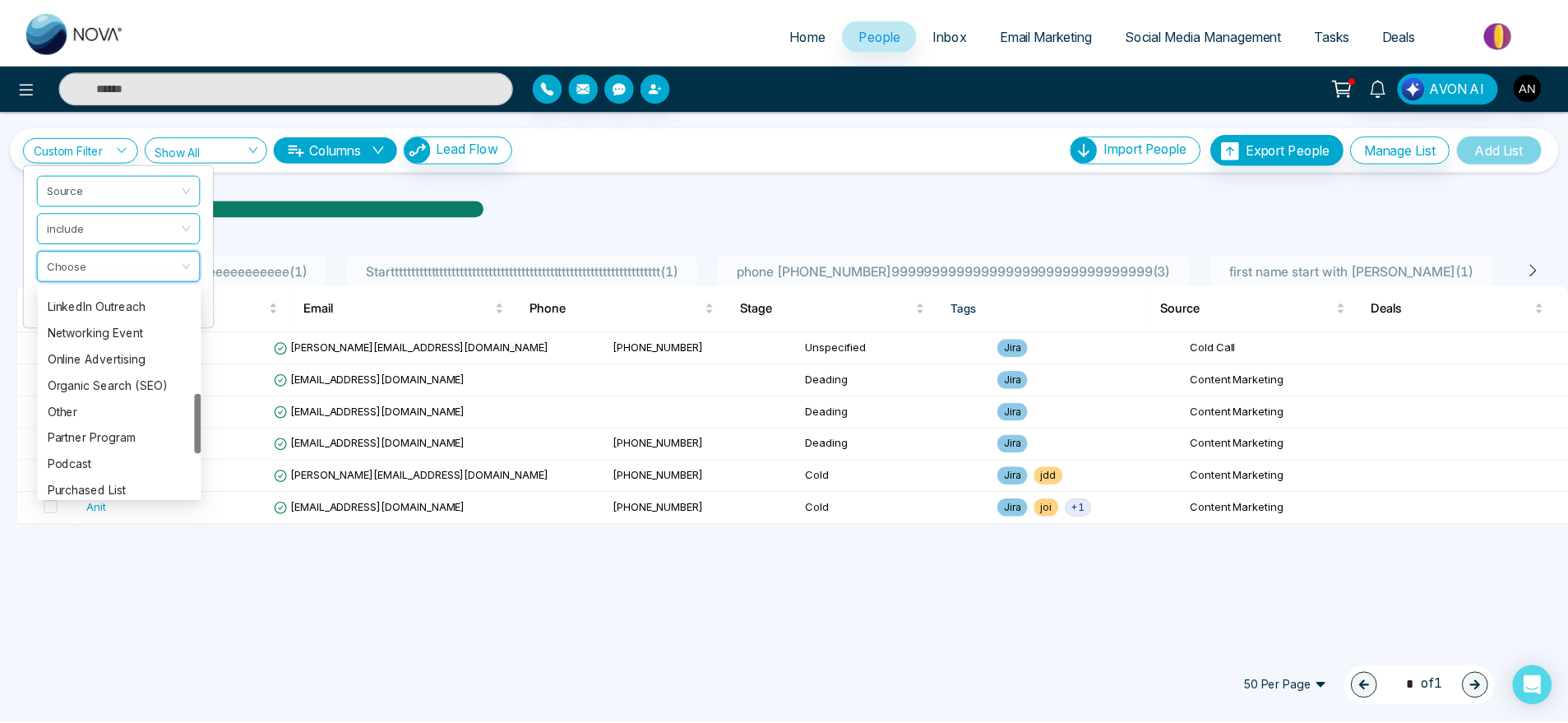
scroll to position [376, 0]
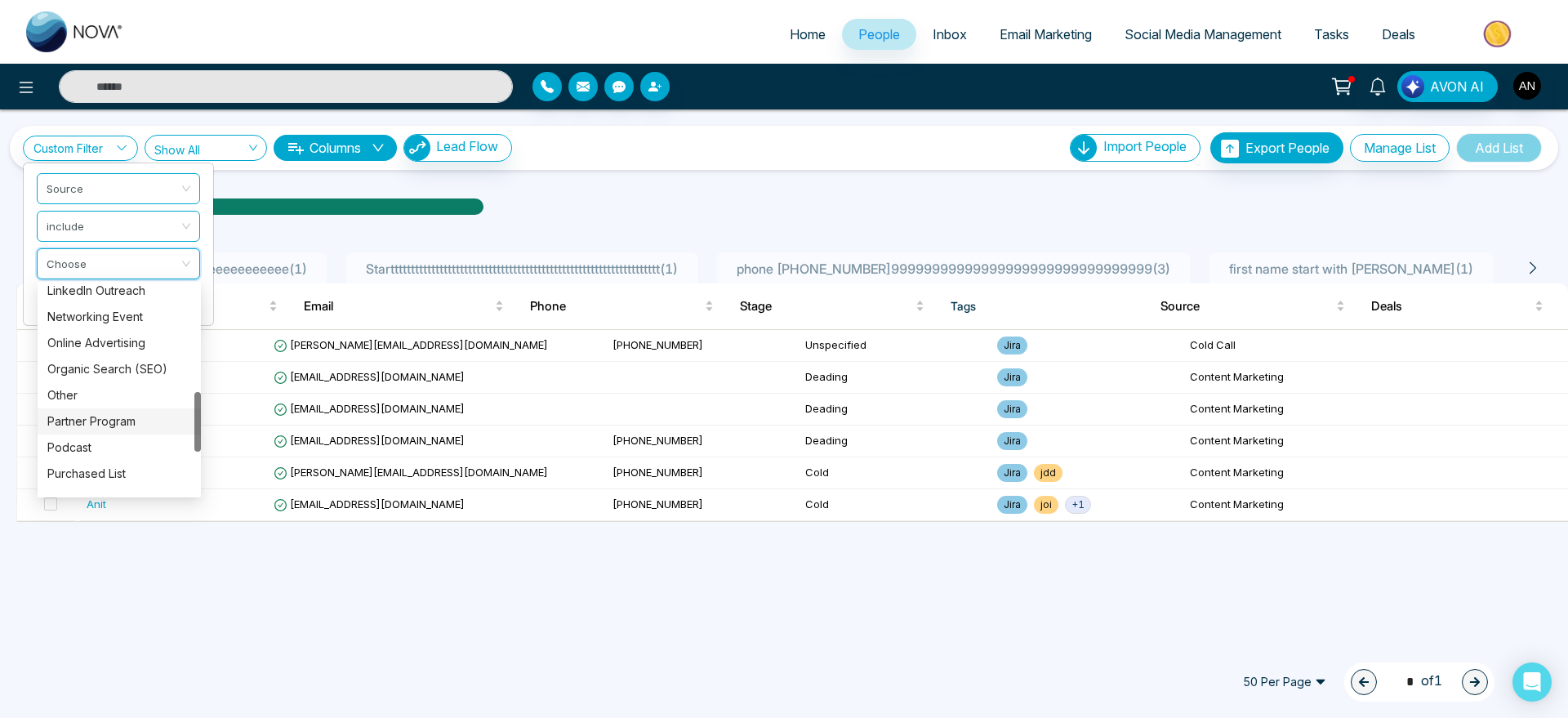
click at [94, 427] on div "Partner Program" at bounding box center [119, 422] width 144 height 18
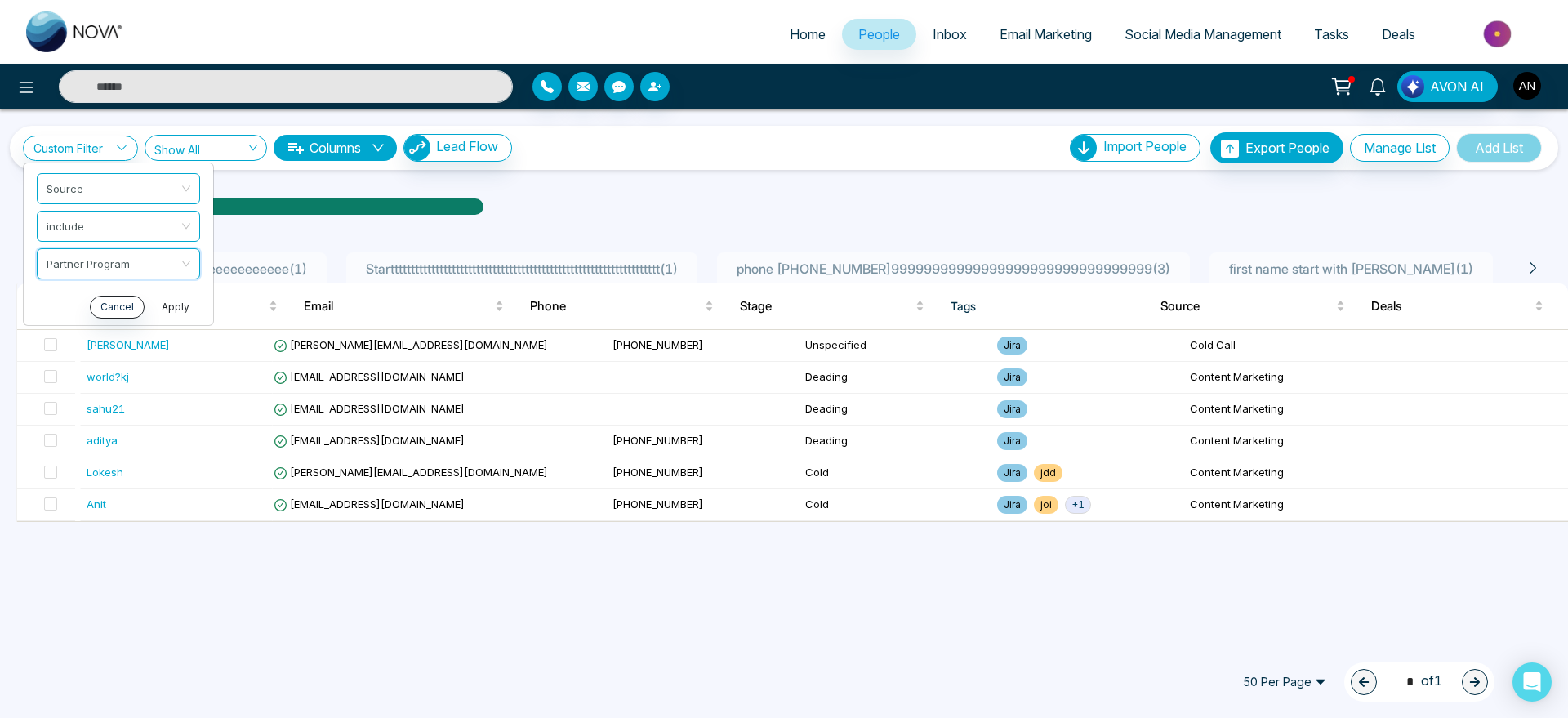
click at [157, 299] on button "Apply" at bounding box center [175, 307] width 49 height 23
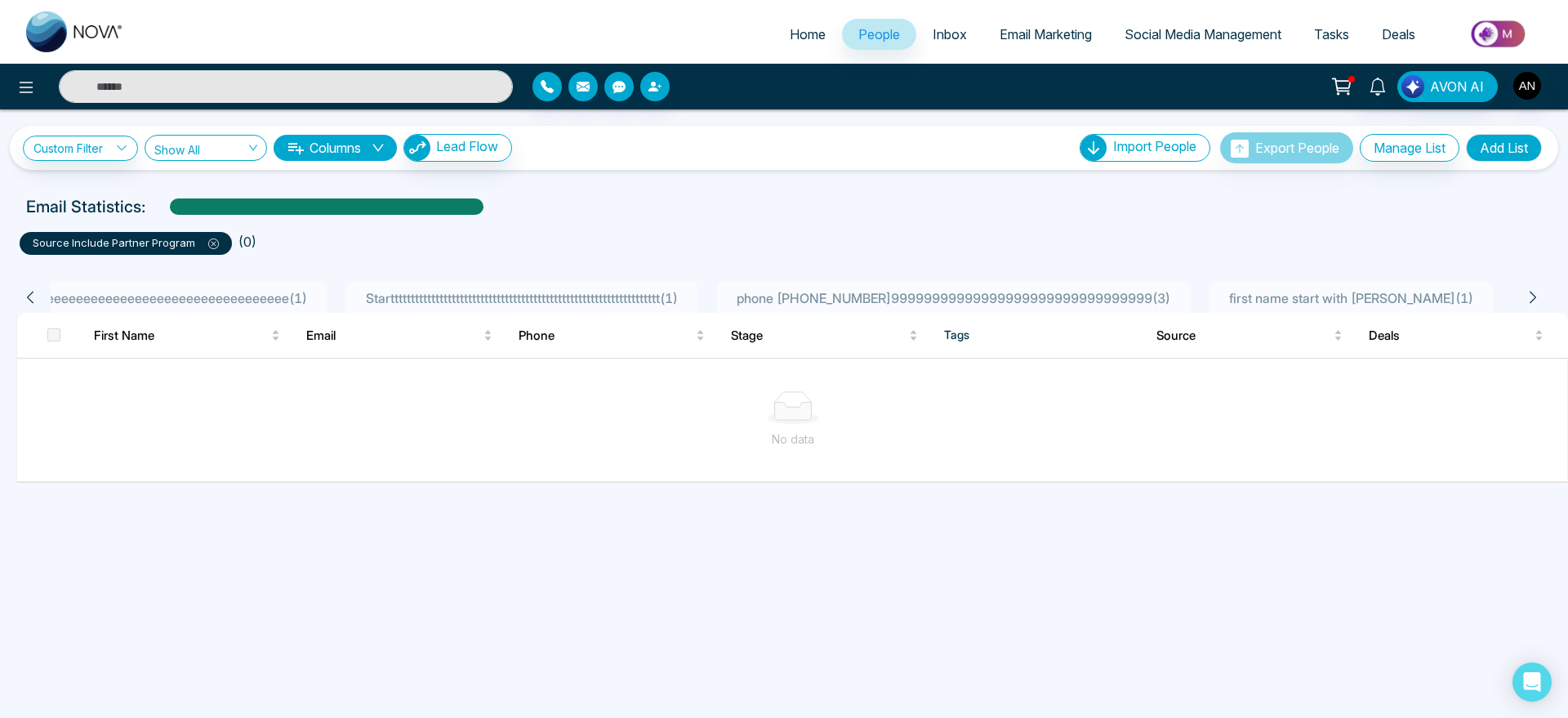
click at [214, 245] on icon at bounding box center [214, 243] width 11 height 11
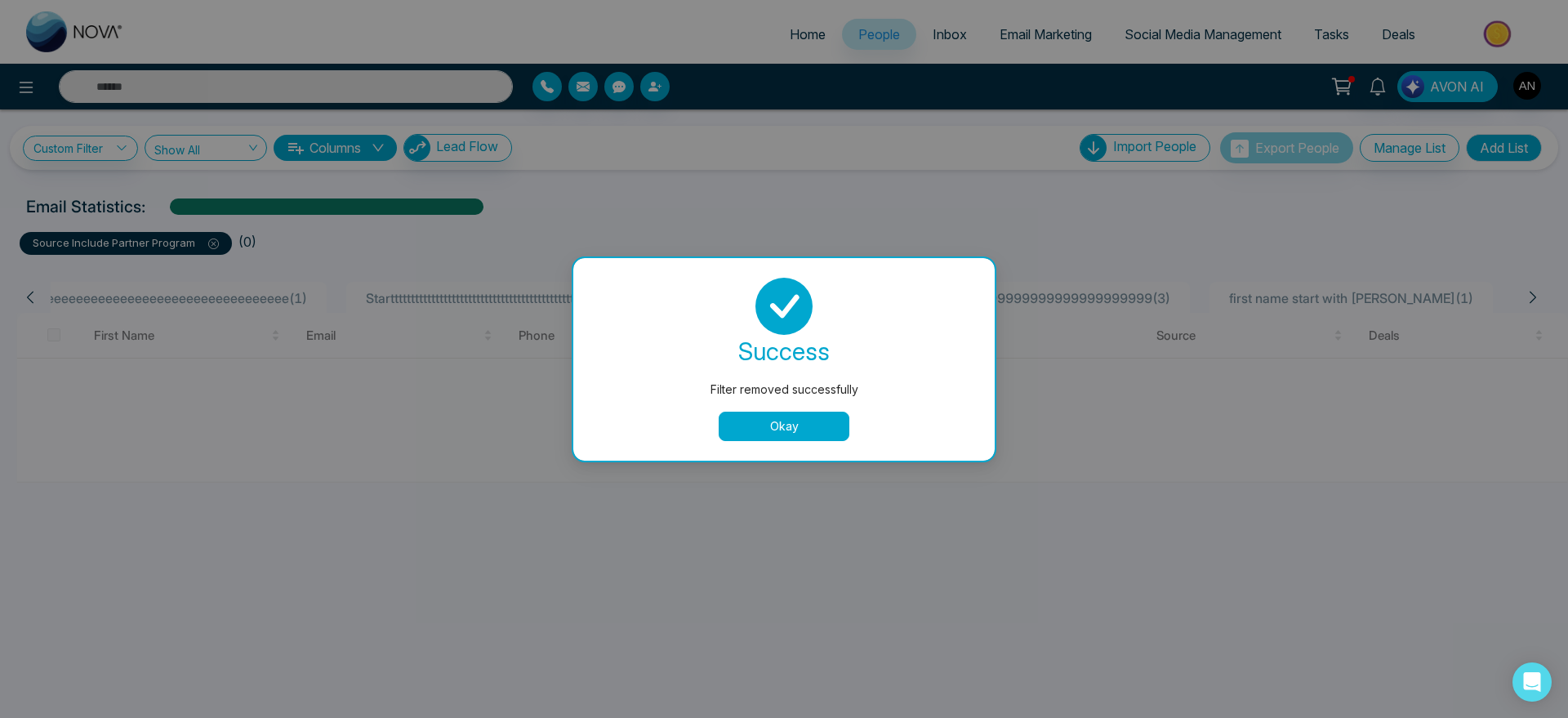
click at [790, 427] on button "Okay" at bounding box center [784, 427] width 130 height 30
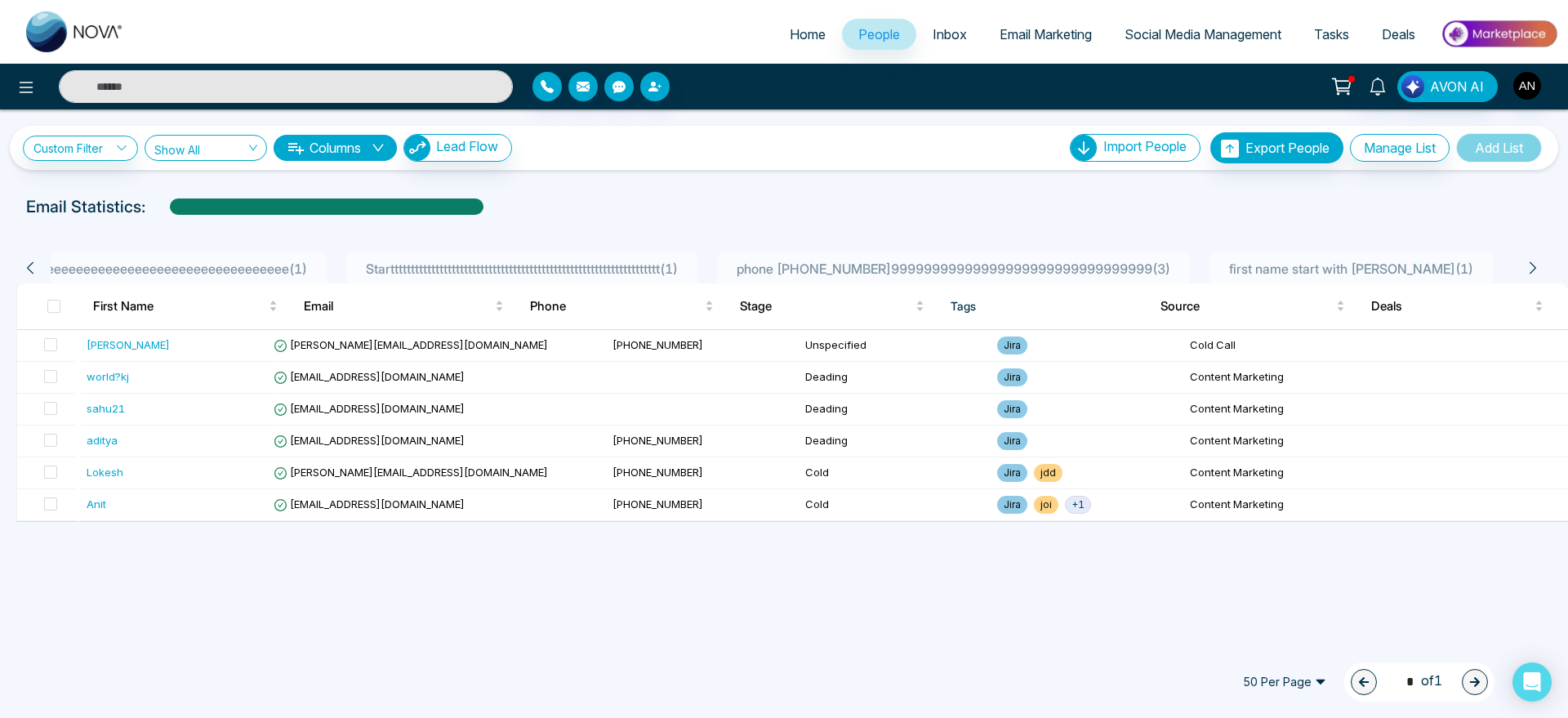
click at [805, 50] on li "Home" at bounding box center [808, 35] width 68 height 34
click at [790, 34] on span "Home" at bounding box center [808, 35] width 36 height 17
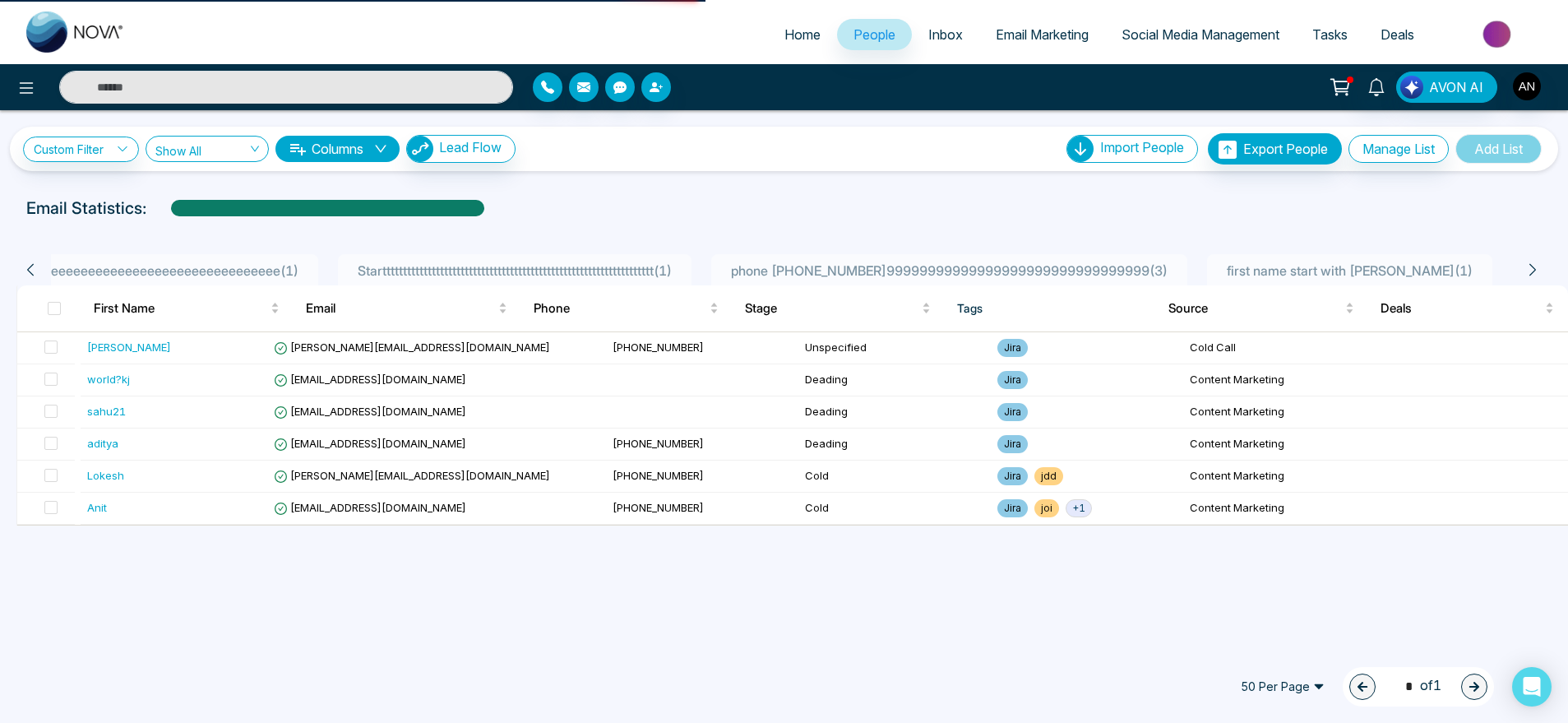
select select "*"
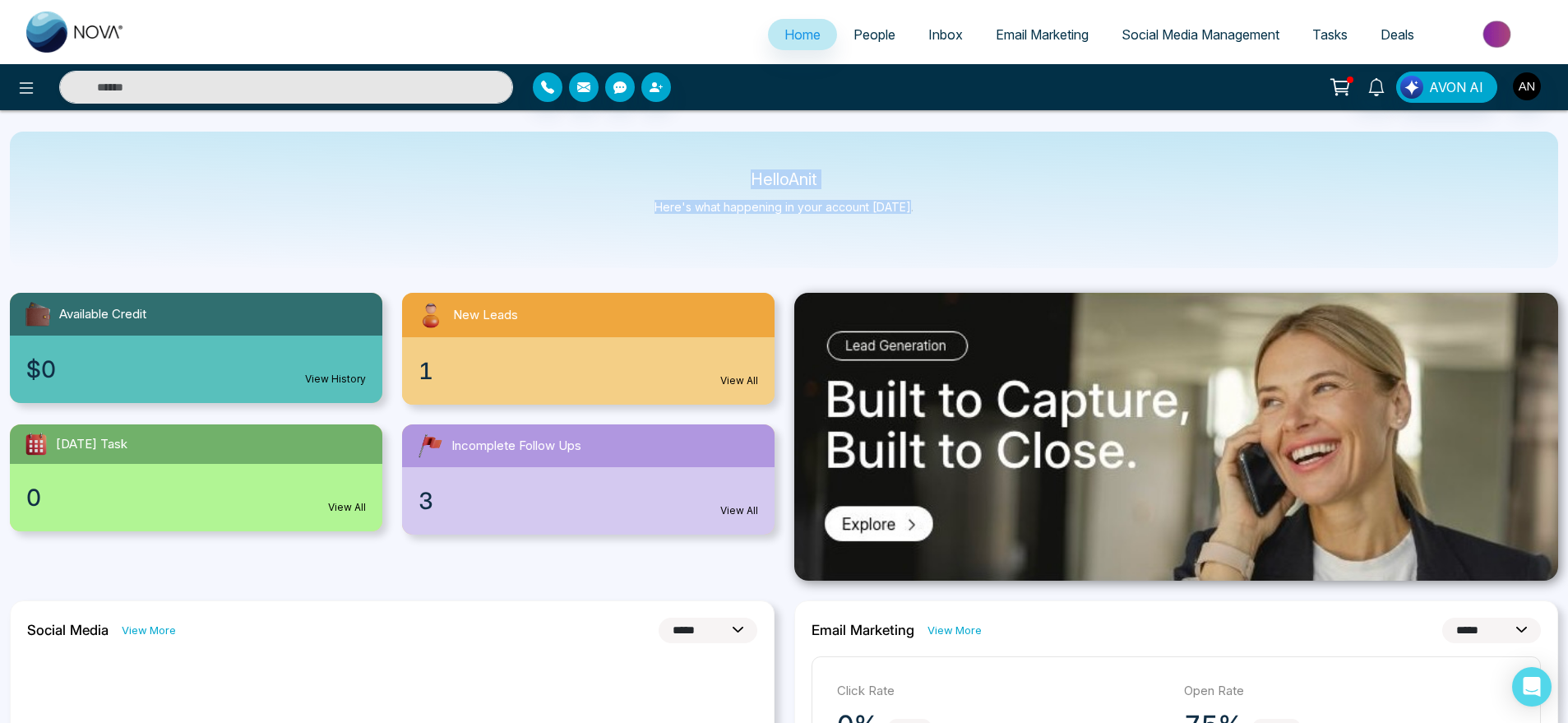
drag, startPoint x: 728, startPoint y: 164, endPoint x: 938, endPoint y: 221, distance: 217.6
click at [938, 221] on div "Hello Anit Here's what happening in your account [DATE]." at bounding box center [784, 199] width 1549 height 136
drag, startPoint x: 938, startPoint y: 221, endPoint x: 723, endPoint y: 151, distance: 226.1
click at [723, 151] on div "Hello Anit Here's what happening in your account [DATE]." at bounding box center [784, 199] width 1549 height 136
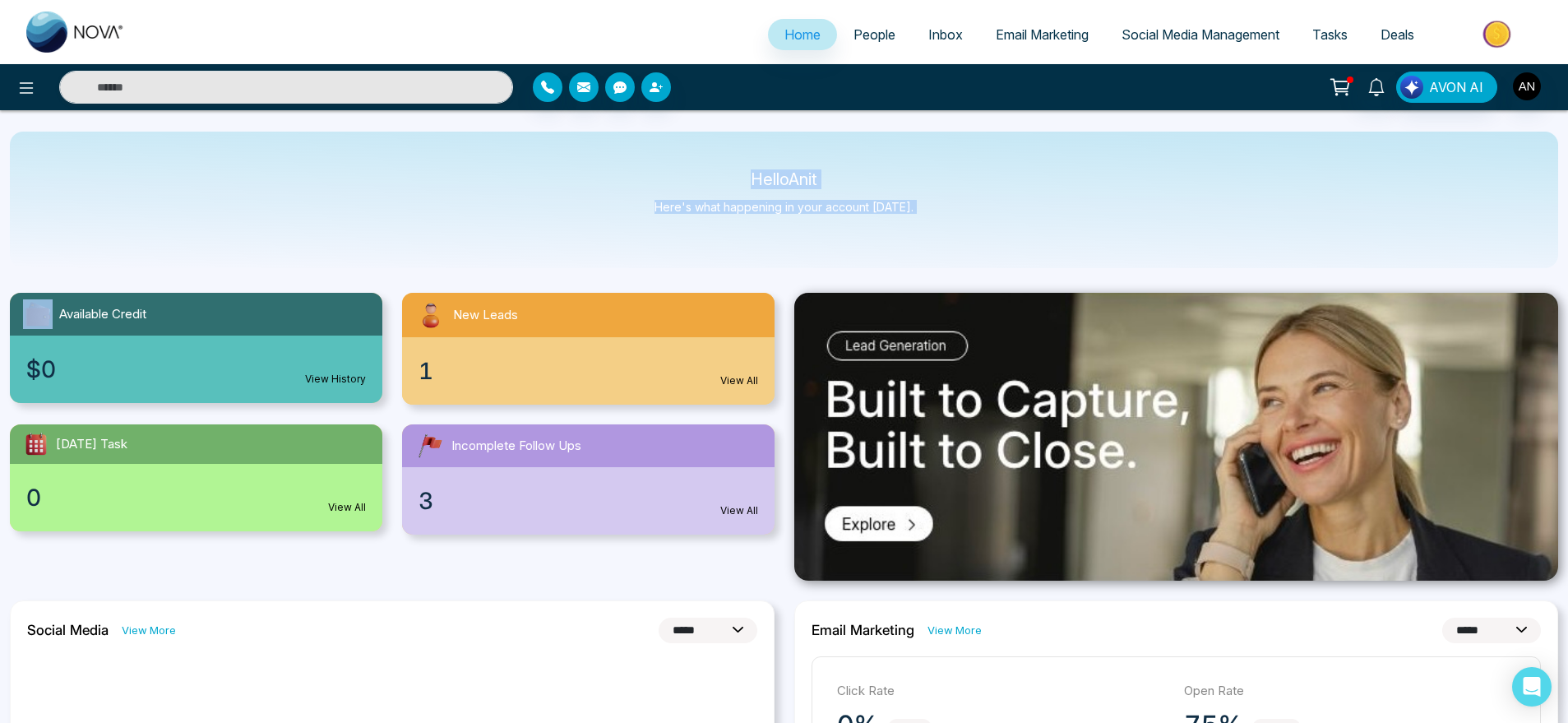
click at [723, 151] on div "Hello Anit Here's what happening in your account [DATE]." at bounding box center [784, 199] width 1549 height 136
click at [26, 78] on icon at bounding box center [27, 88] width 20 height 20
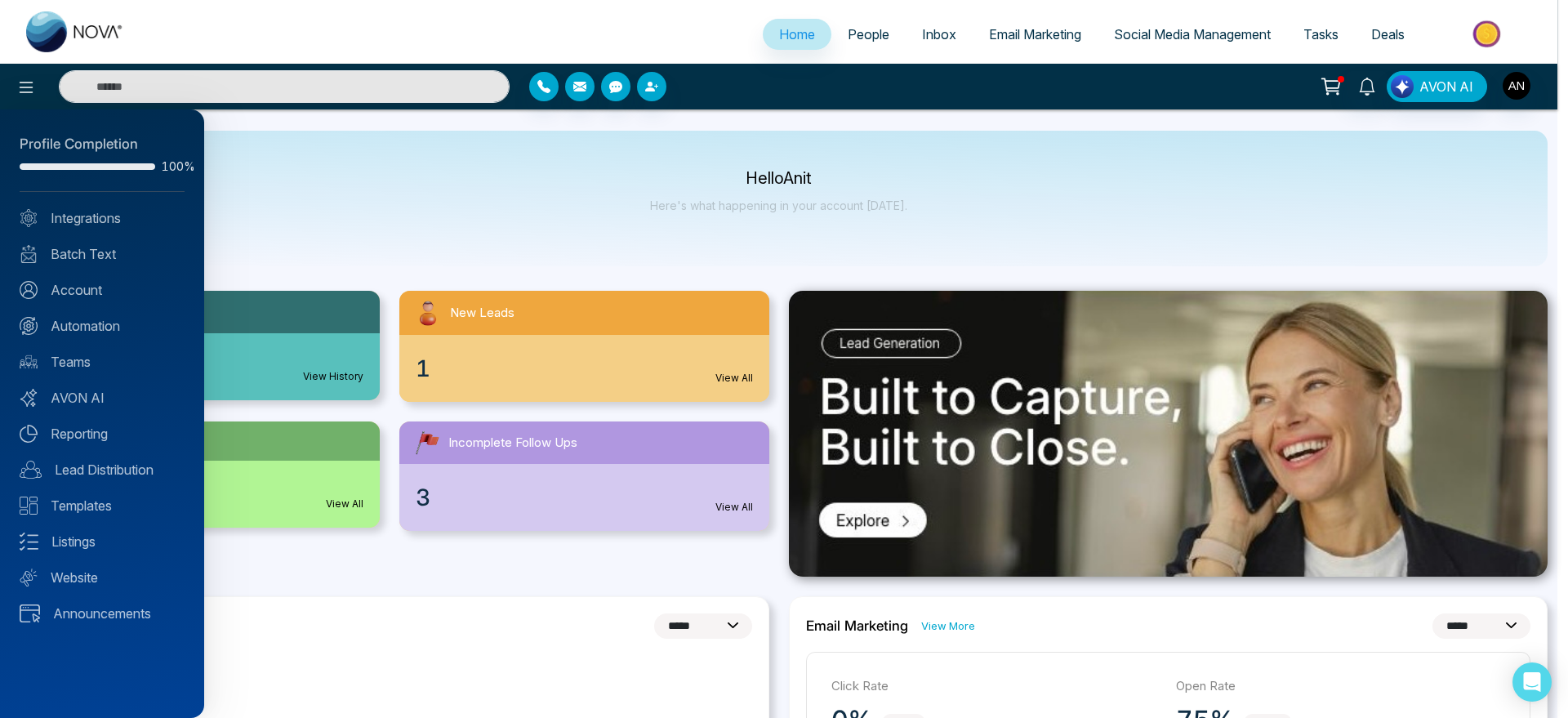
click at [589, 191] on div at bounding box center [784, 359] width 1568 height 718
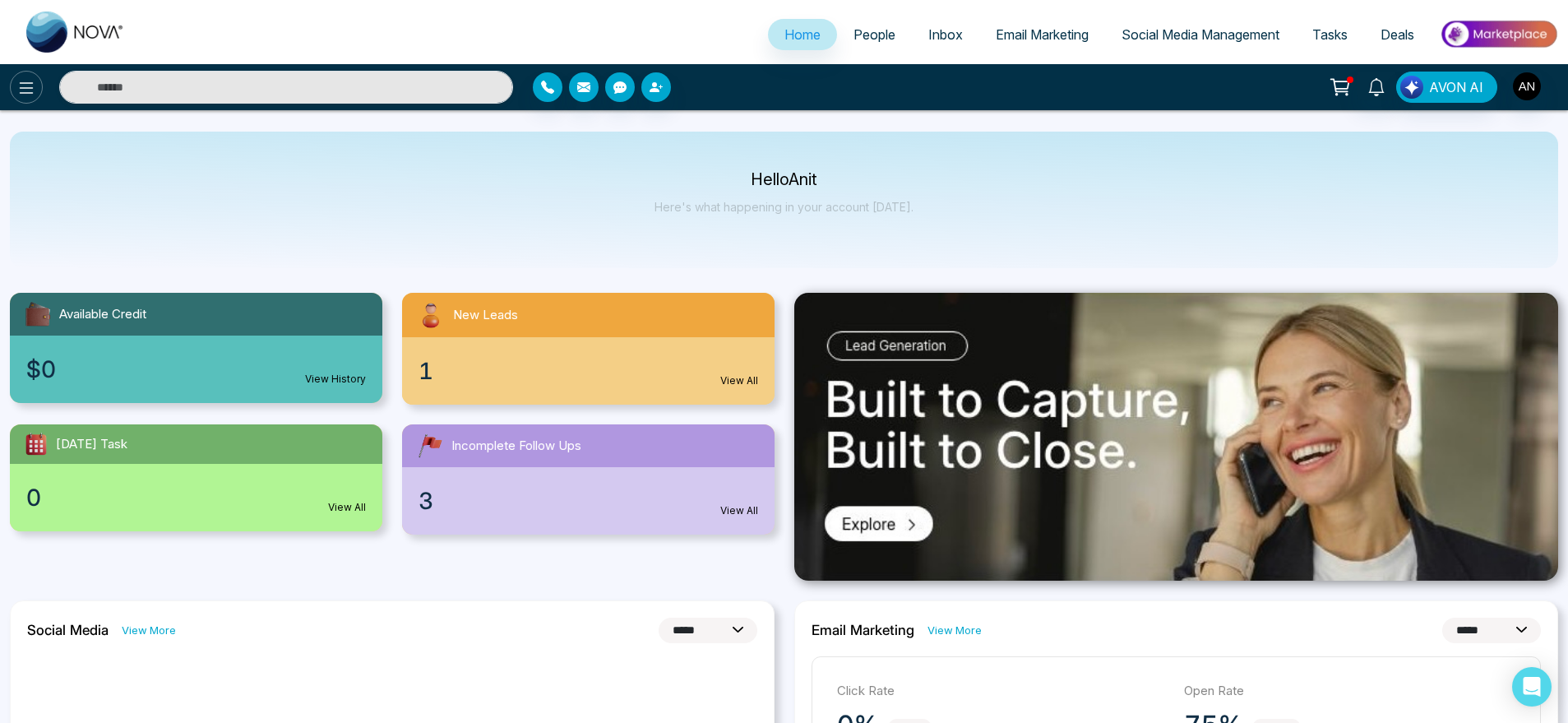
click at [12, 80] on button at bounding box center [27, 87] width 33 height 33
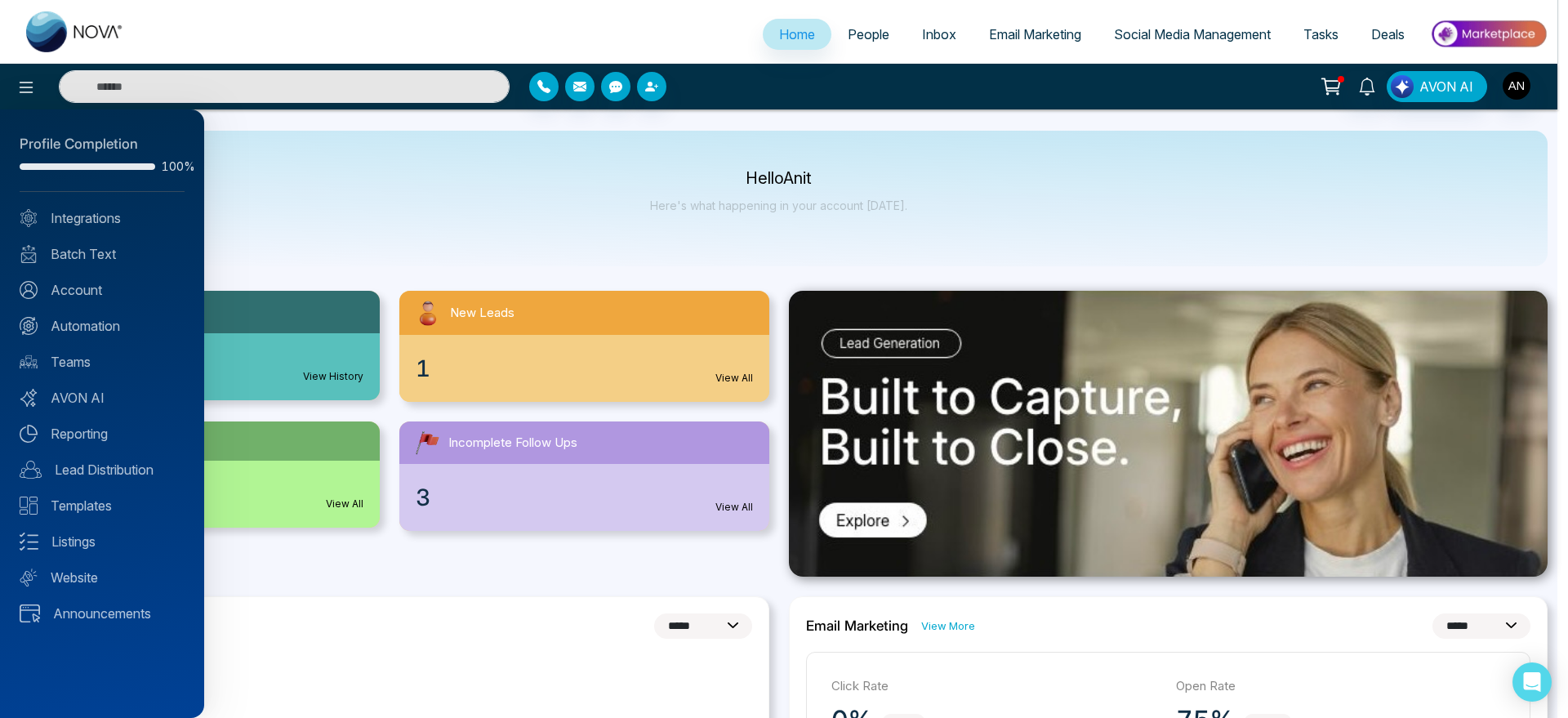
click at [95, 234] on div "Profile Completion 100% Integrations Batch Text Account Automation Teams AVON A…" at bounding box center [102, 414] width 205 height 609
click at [120, 213] on link "Integrations" at bounding box center [102, 219] width 165 height 20
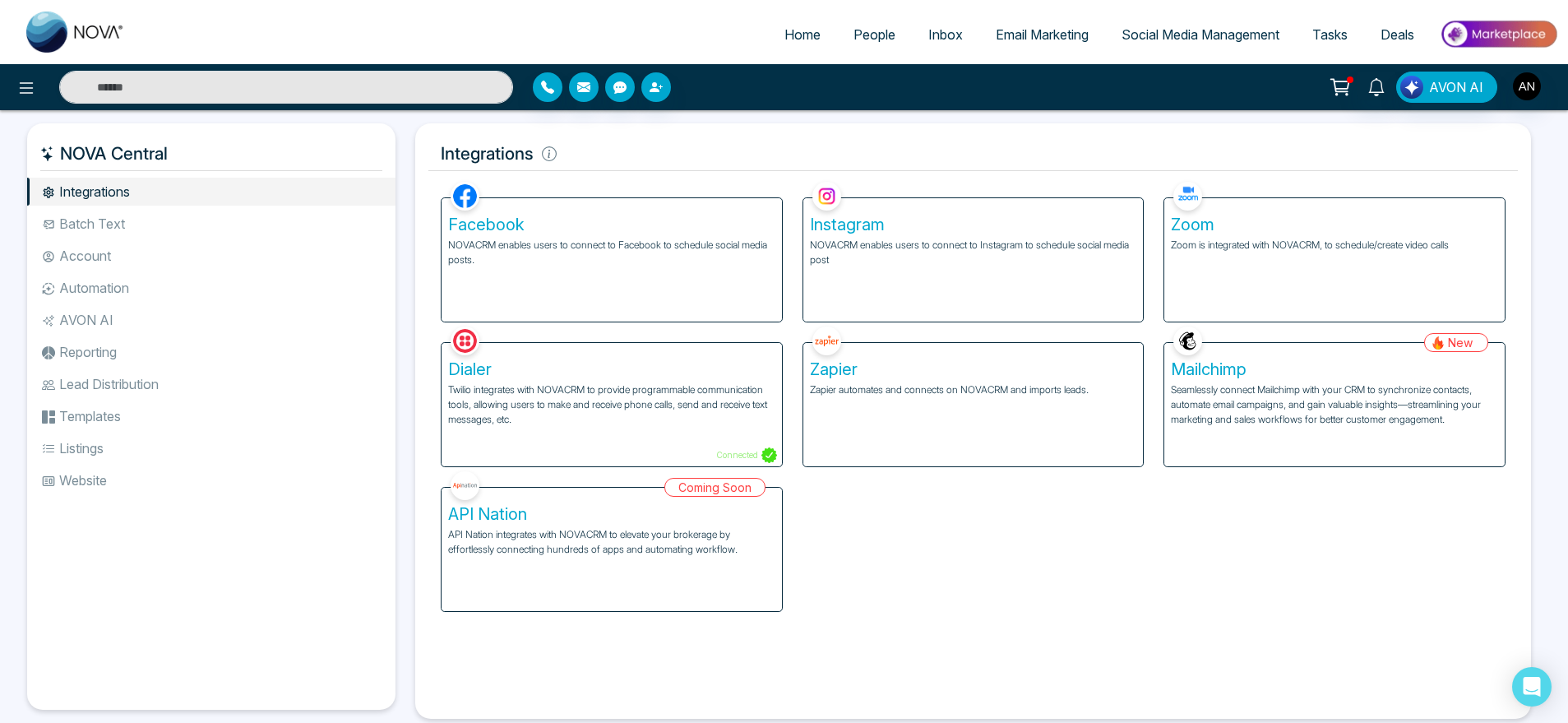
click at [193, 229] on li "Batch Text" at bounding box center [212, 224] width 369 height 28
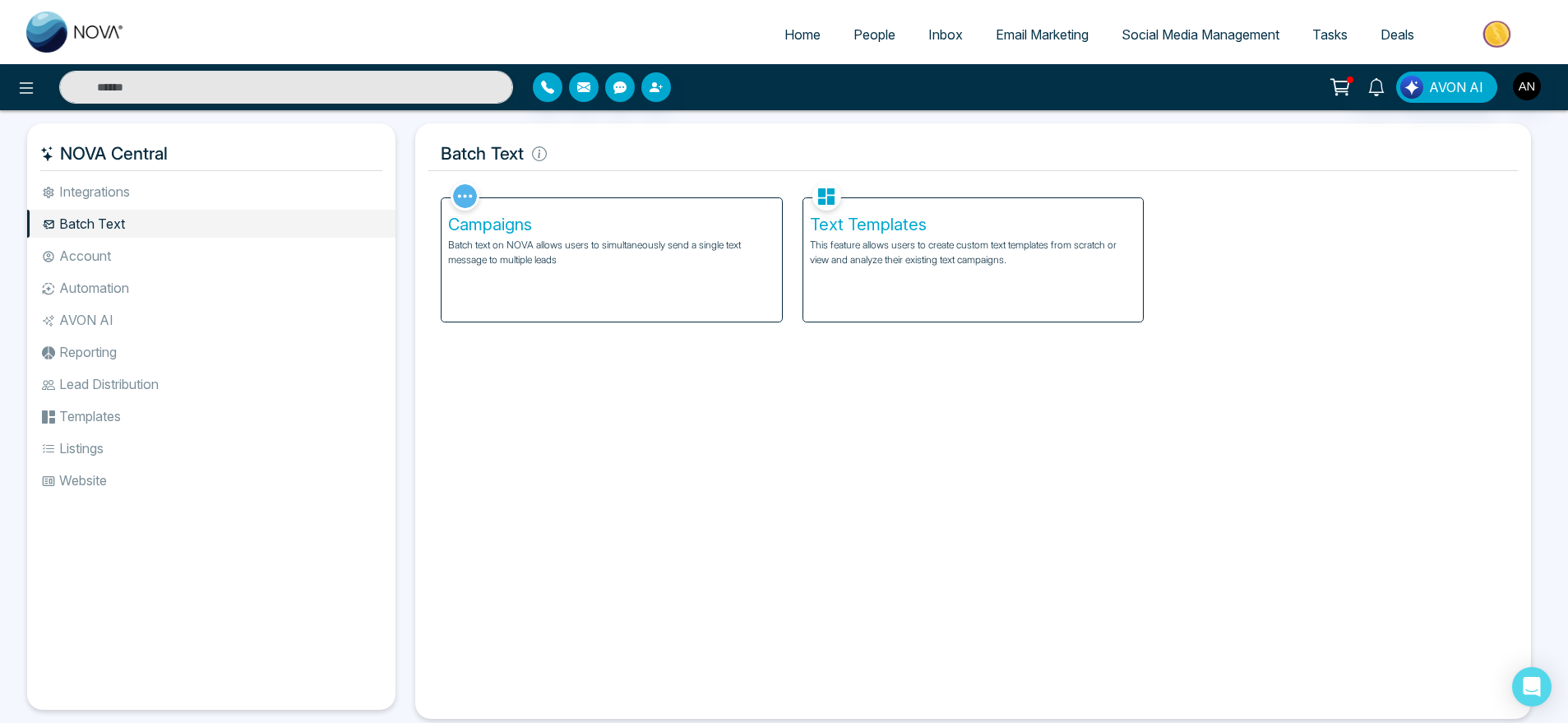
click at [915, 263] on p "This feature allows users to create custom text templates from scratch or view …" at bounding box center [973, 253] width 327 height 30
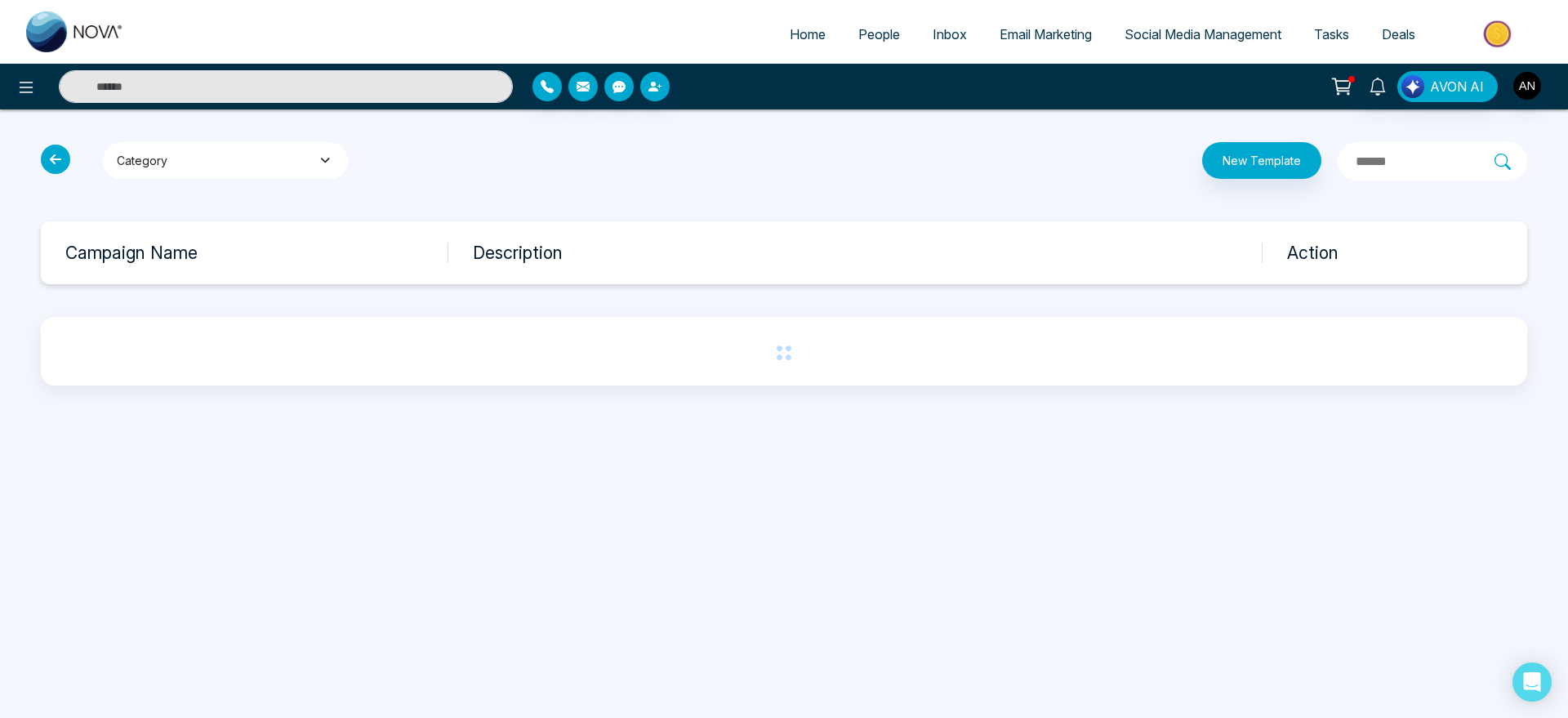
click at [243, 151] on button "Category" at bounding box center [225, 160] width 245 height 37
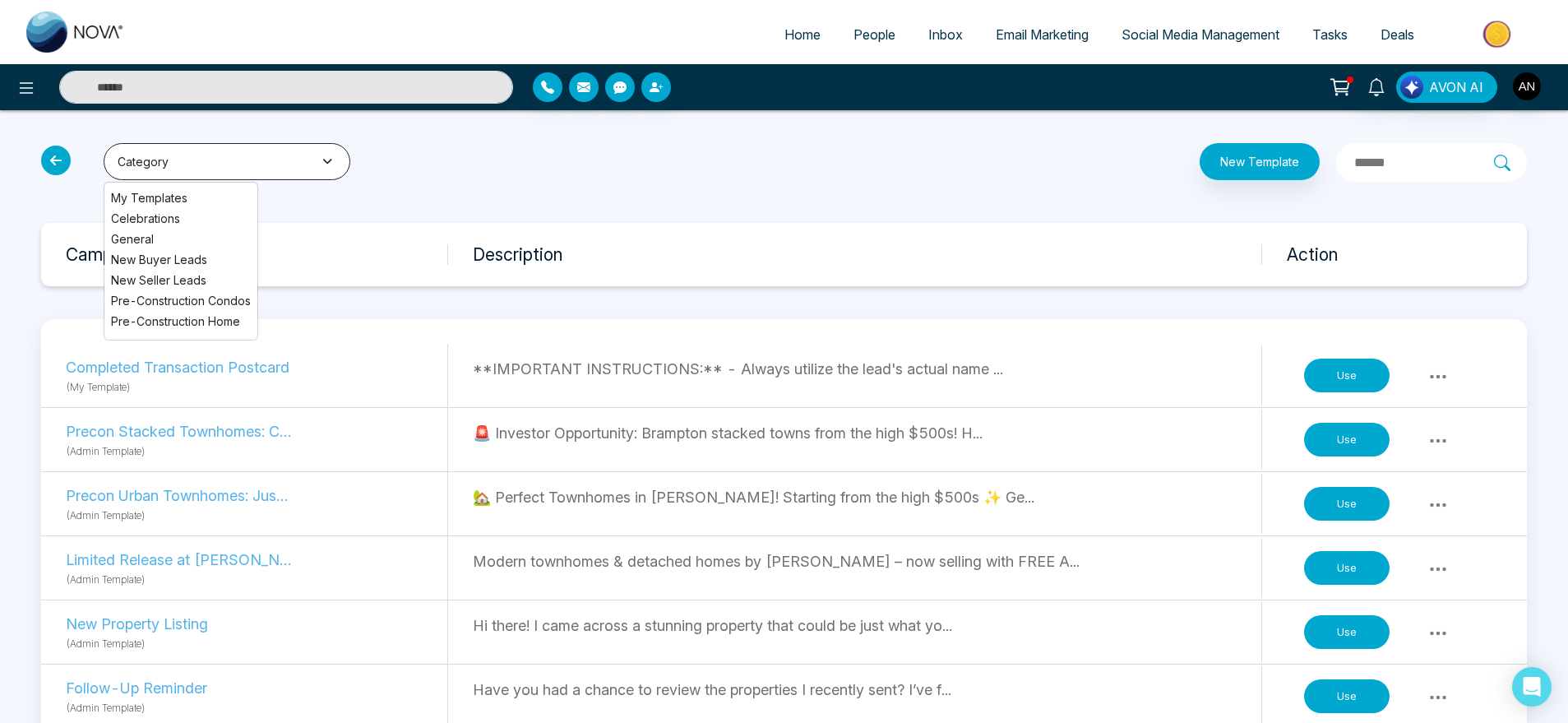
click at [245, 152] on button "Category" at bounding box center [227, 161] width 247 height 37
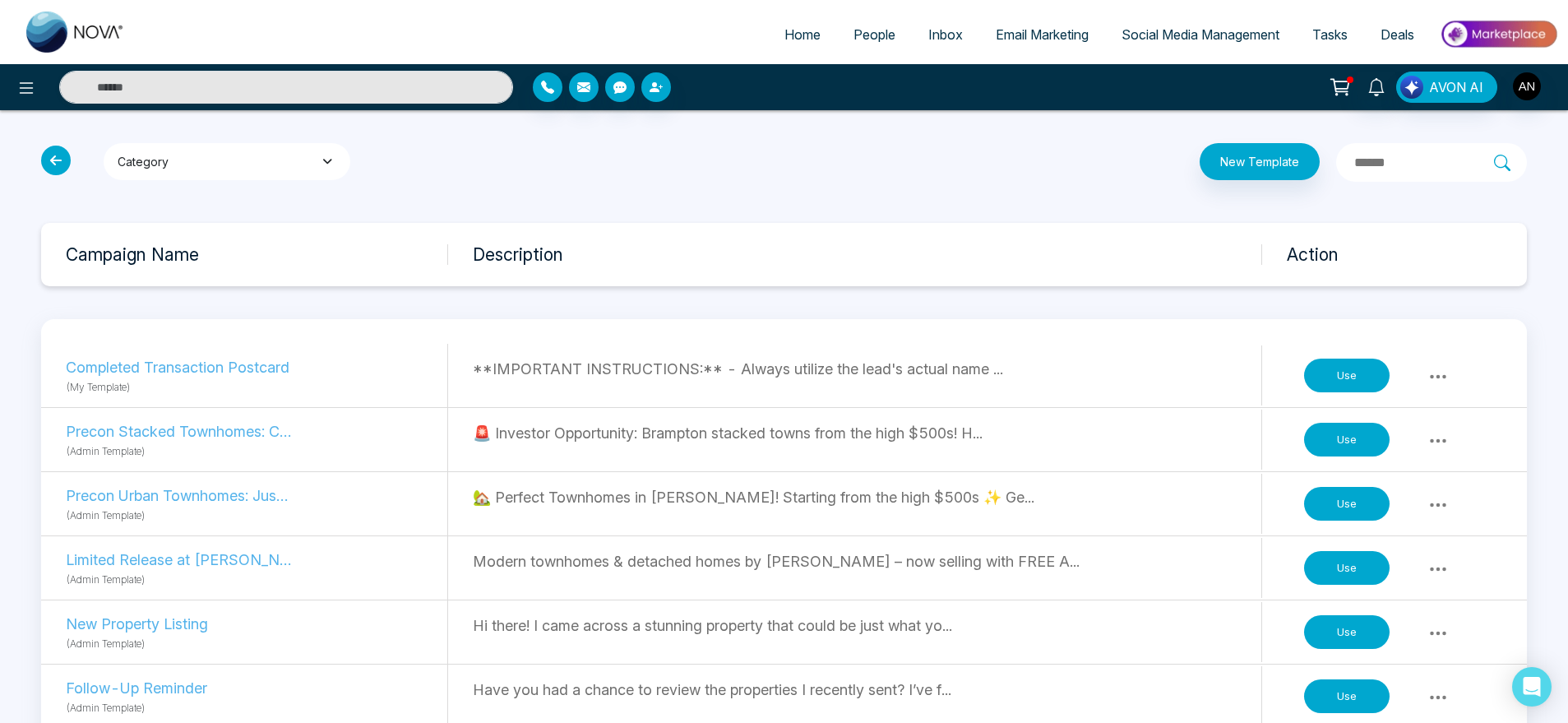
click at [245, 153] on button "Category" at bounding box center [227, 161] width 247 height 37
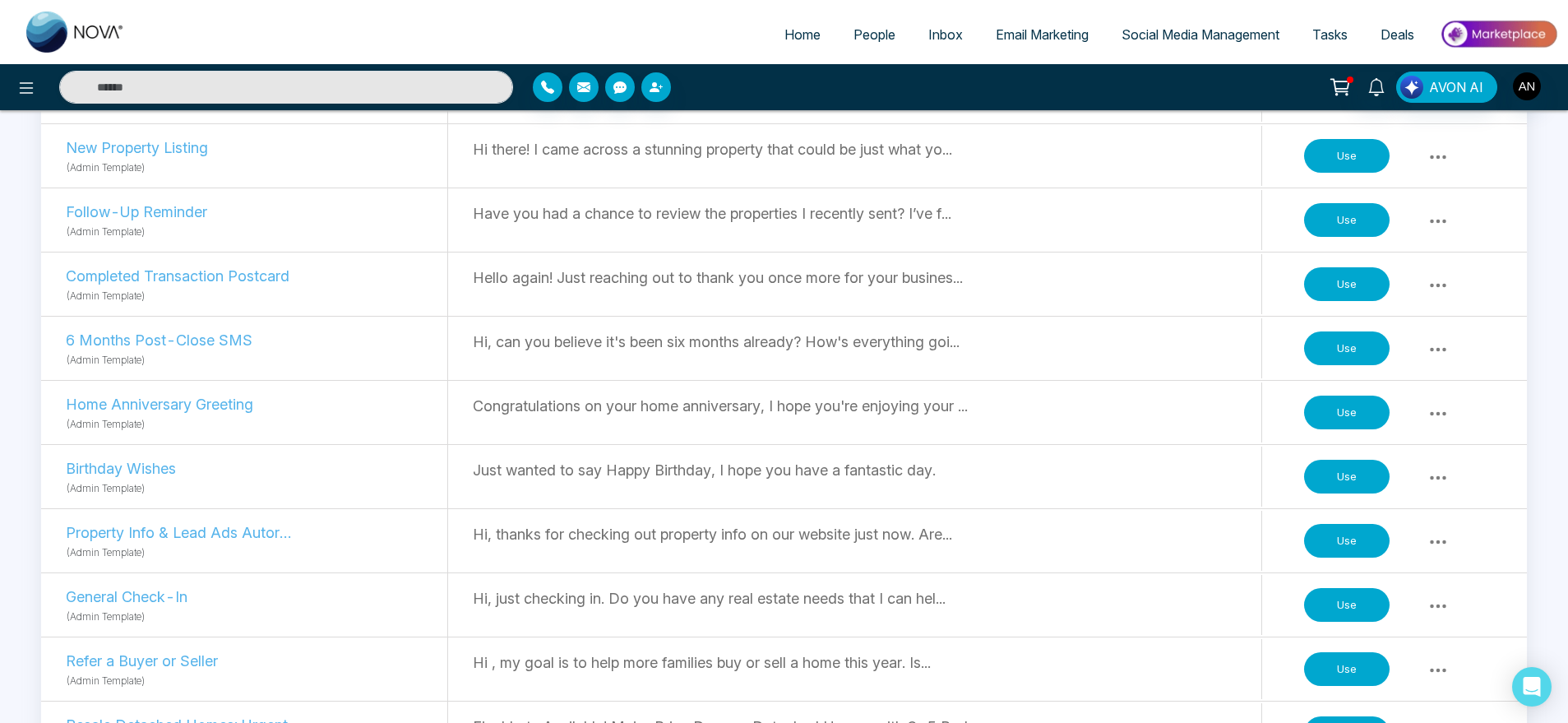
scroll to position [477, 0]
click at [1369, 408] on button "Use" at bounding box center [1347, 412] width 86 height 35
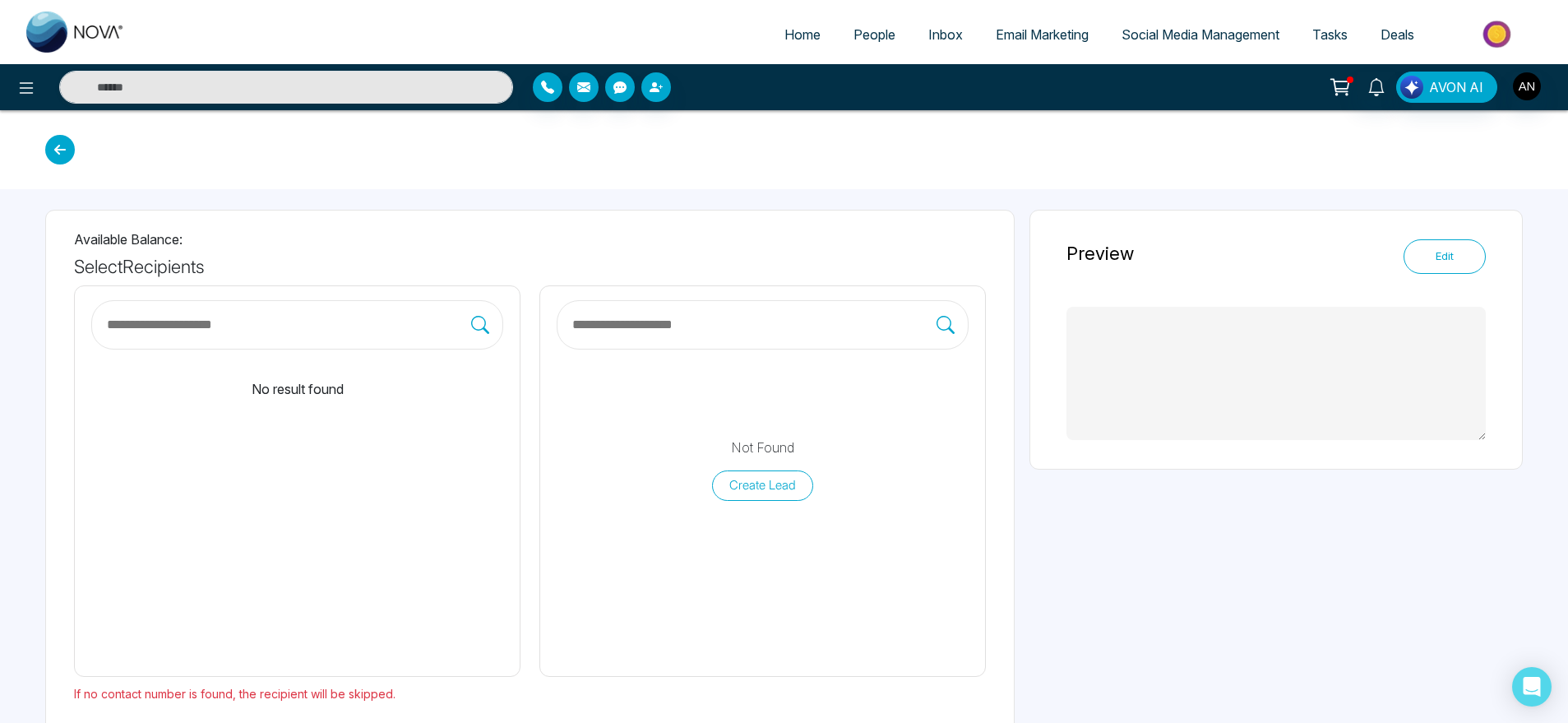
type textarea "**********"
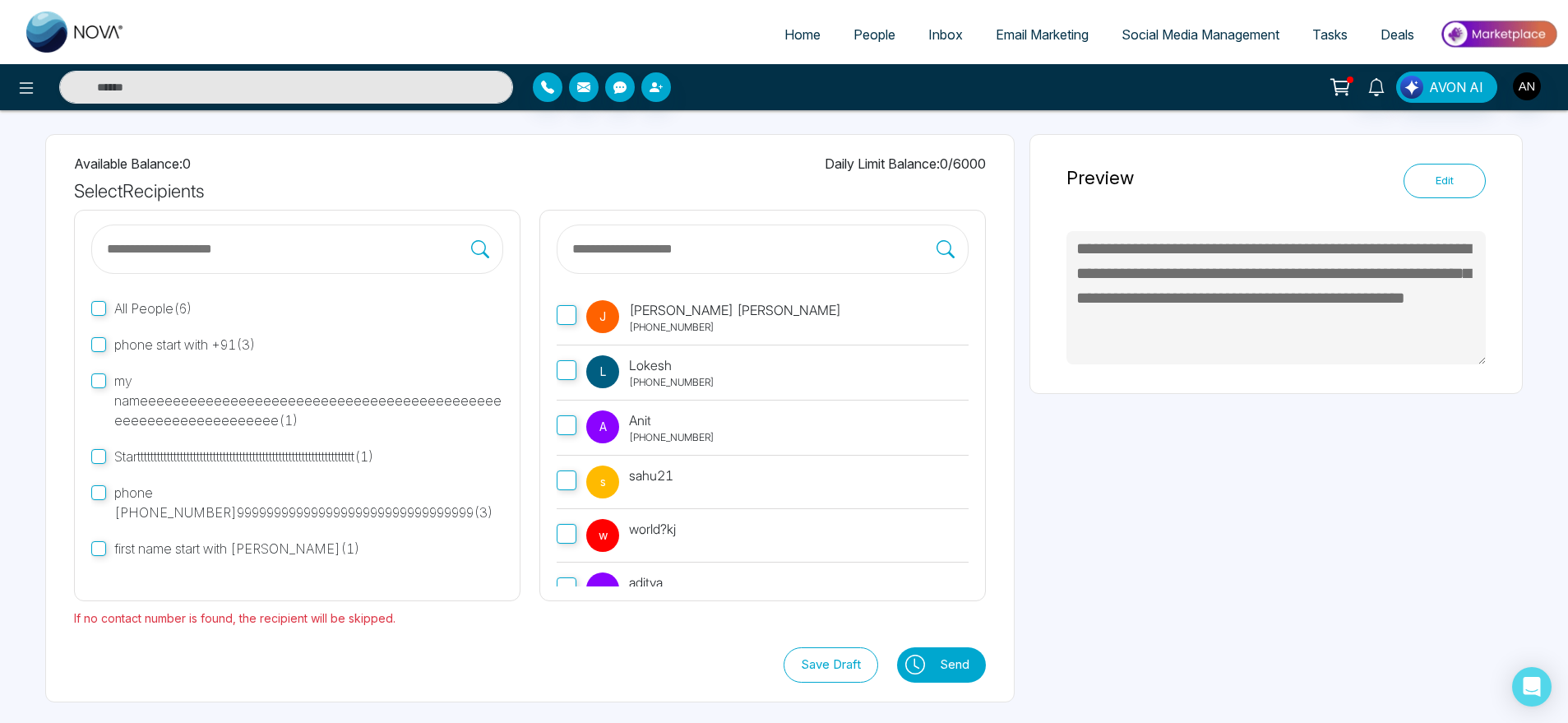
click at [676, 419] on p "Anit" at bounding box center [672, 421] width 86 height 20
click at [968, 660] on button "Send" at bounding box center [958, 665] width 54 height 36
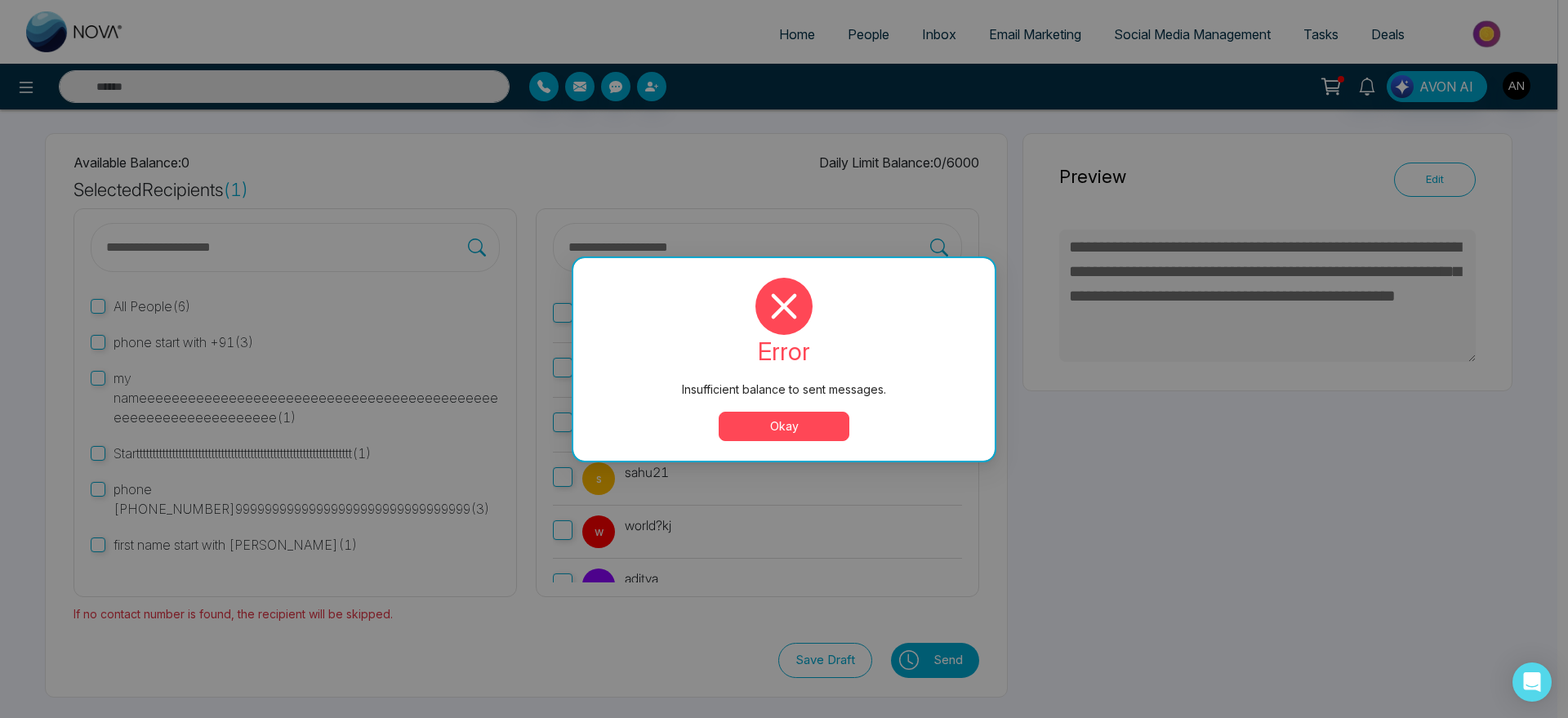
click at [794, 424] on button "Okay" at bounding box center [784, 427] width 130 height 30
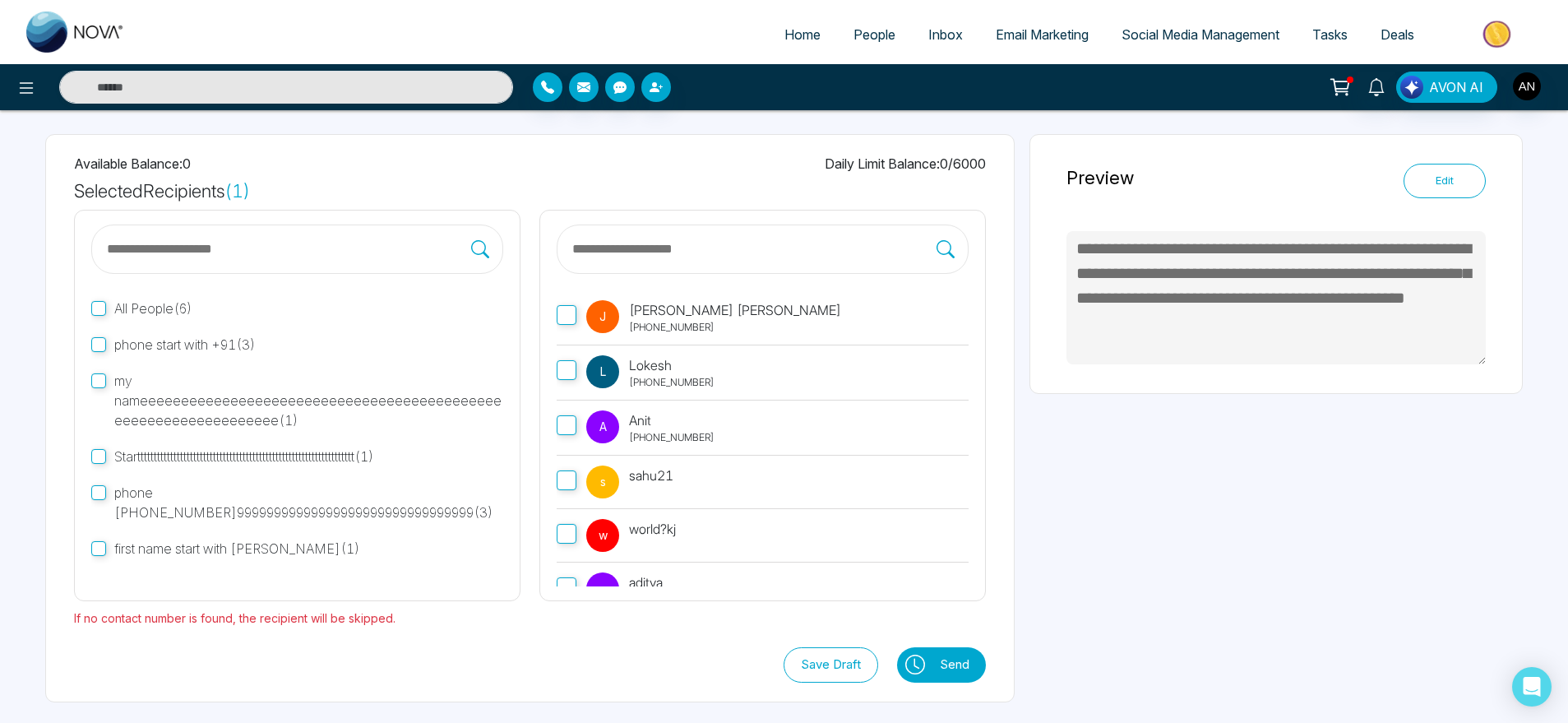
click at [799, 29] on span "Home" at bounding box center [803, 35] width 37 height 17
select select "*"
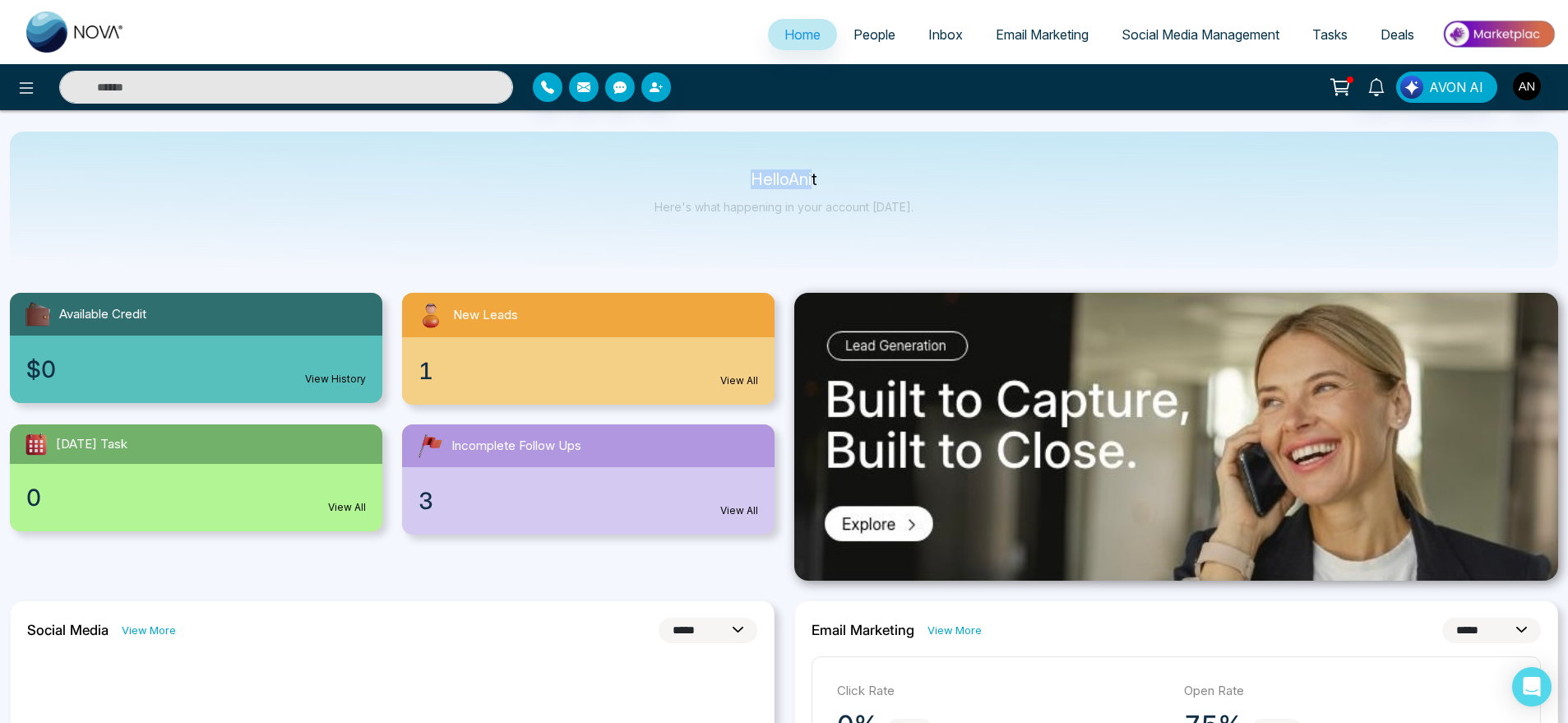
drag, startPoint x: 753, startPoint y: 169, endPoint x: 936, endPoint y: 225, distance: 191.4
click at [936, 225] on div "Hello Anit Here's what happening in your account [DATE]." at bounding box center [784, 199] width 1549 height 136
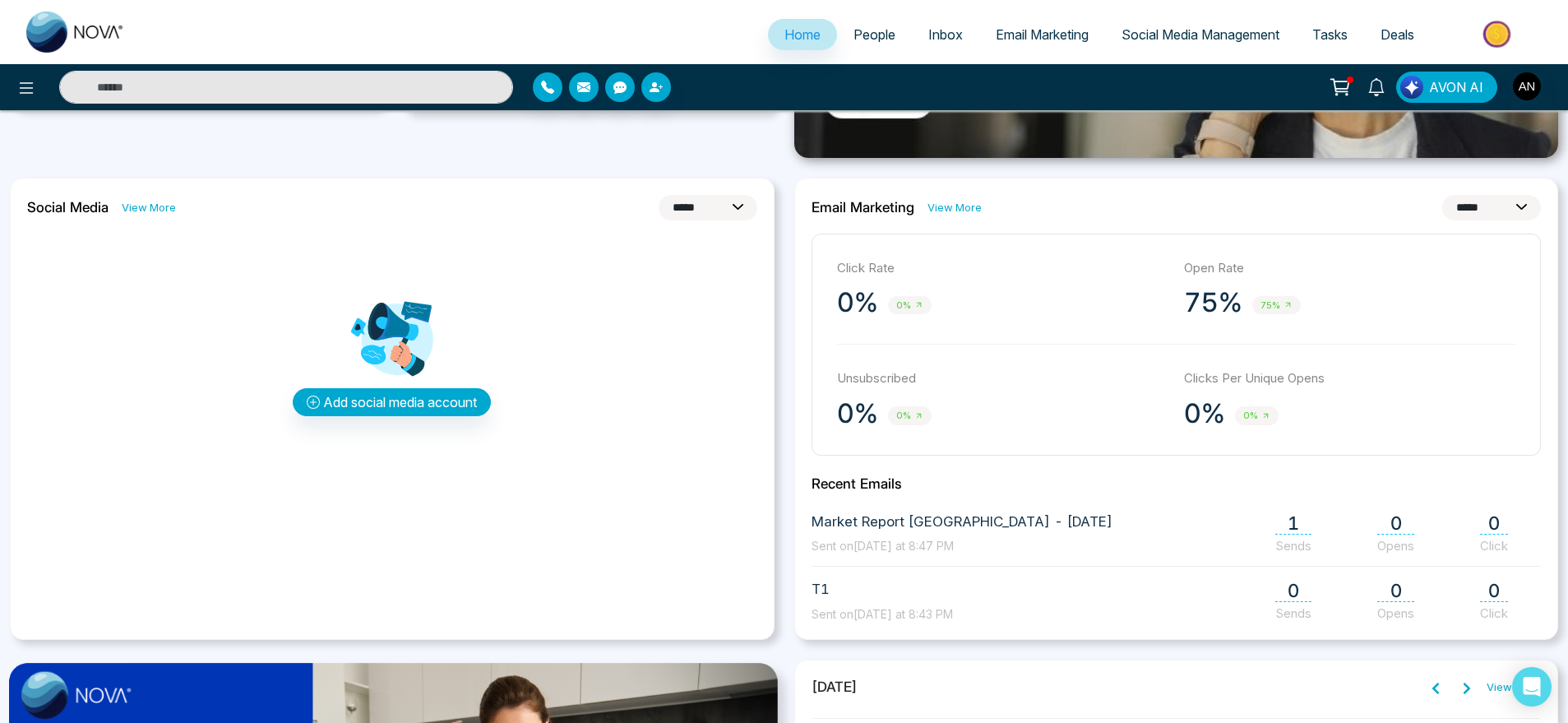
scroll to position [427, 0]
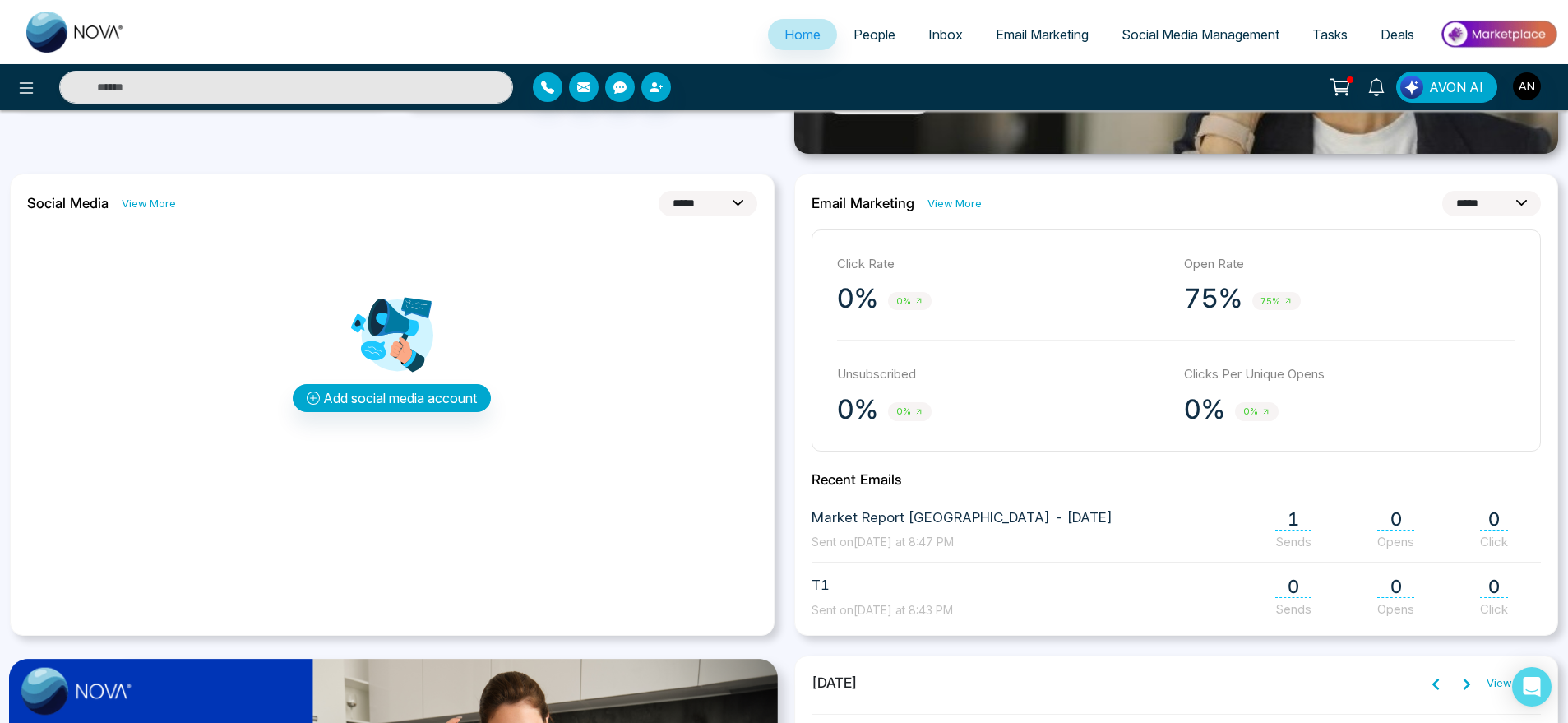
click at [665, 185] on div "**********" at bounding box center [392, 405] width 765 height 463
click at [688, 205] on select "**********" at bounding box center [708, 204] width 99 height 26
select select "*"
click at [659, 191] on select "**********" at bounding box center [708, 204] width 99 height 26
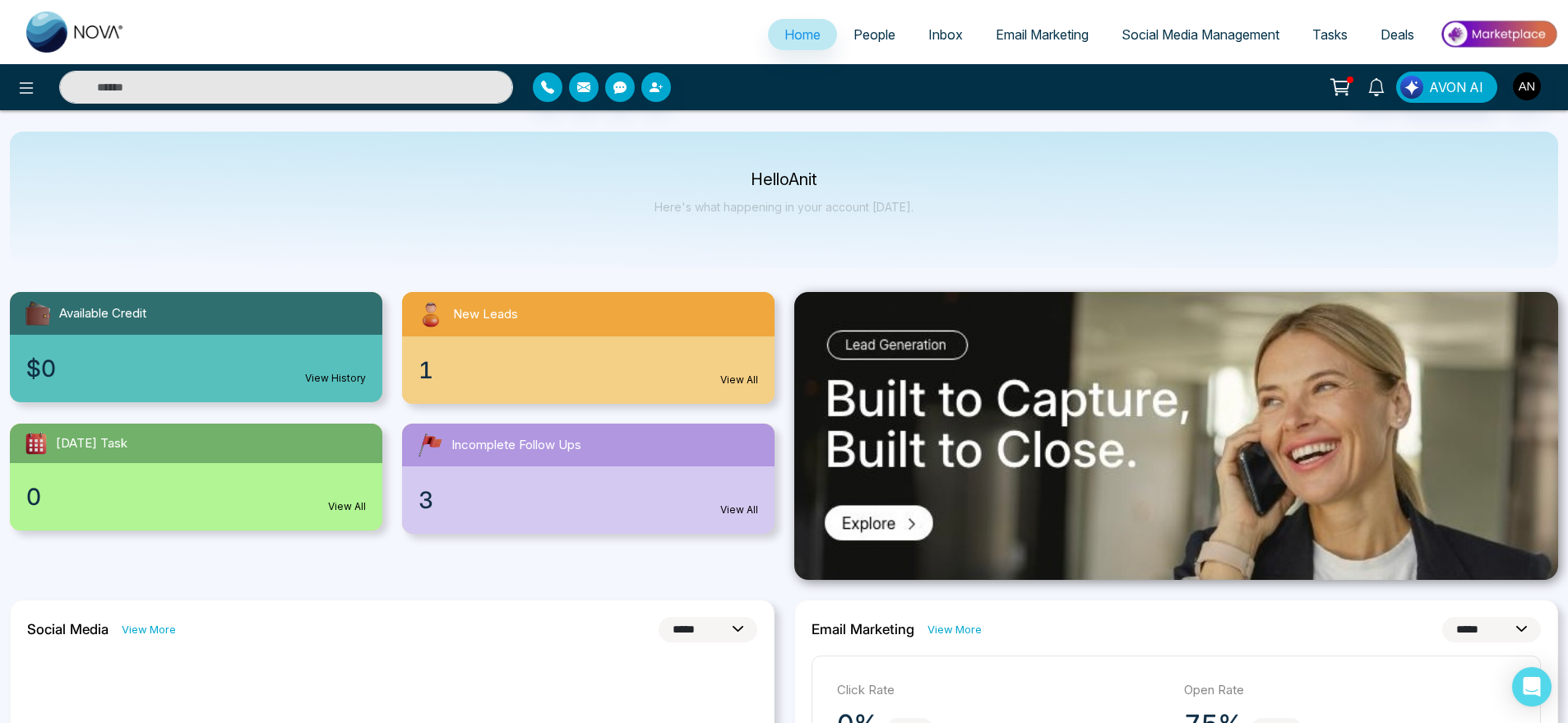
scroll to position [0, 0]
click at [37, 100] on div at bounding box center [262, 87] width 523 height 33
click at [33, 97] on icon at bounding box center [27, 88] width 20 height 20
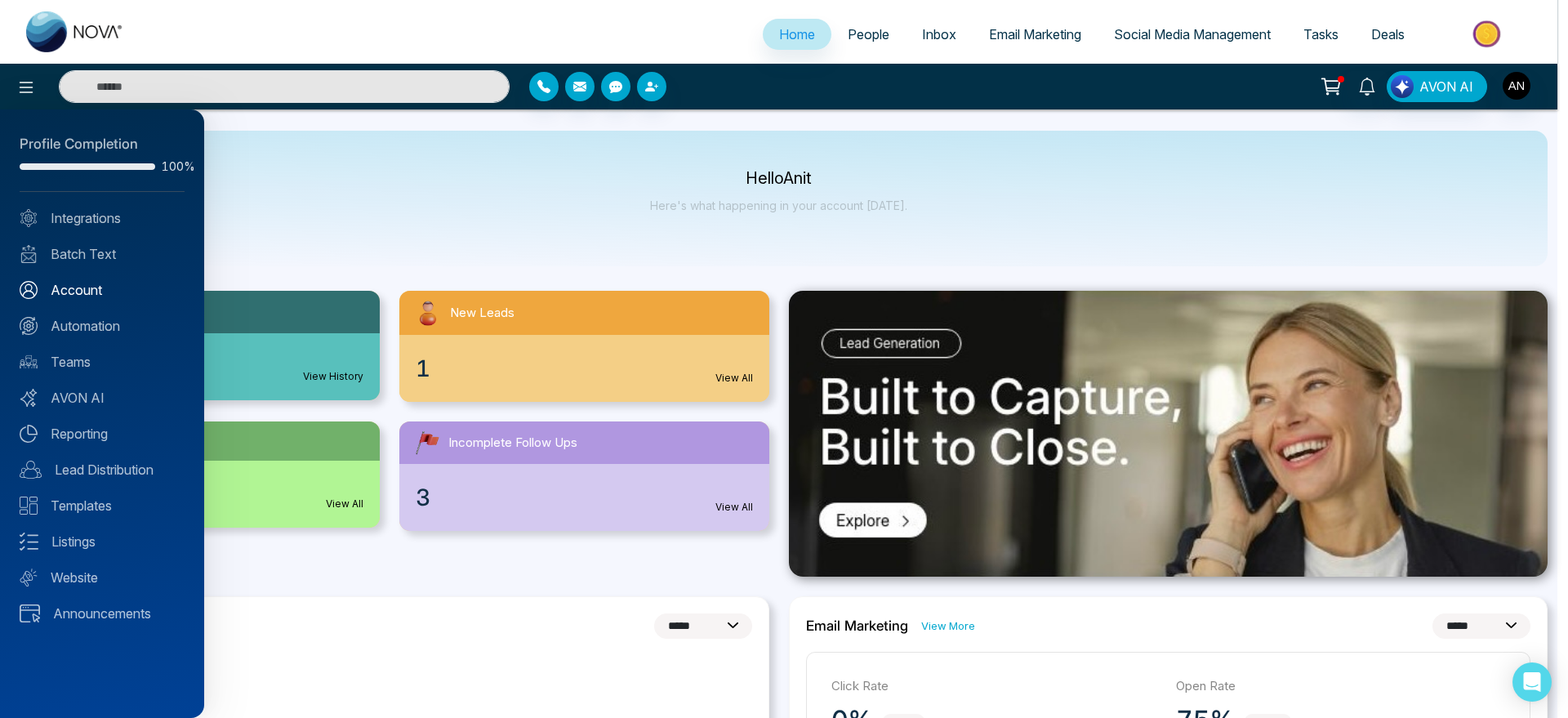
click at [106, 283] on link "Account" at bounding box center [102, 291] width 165 height 20
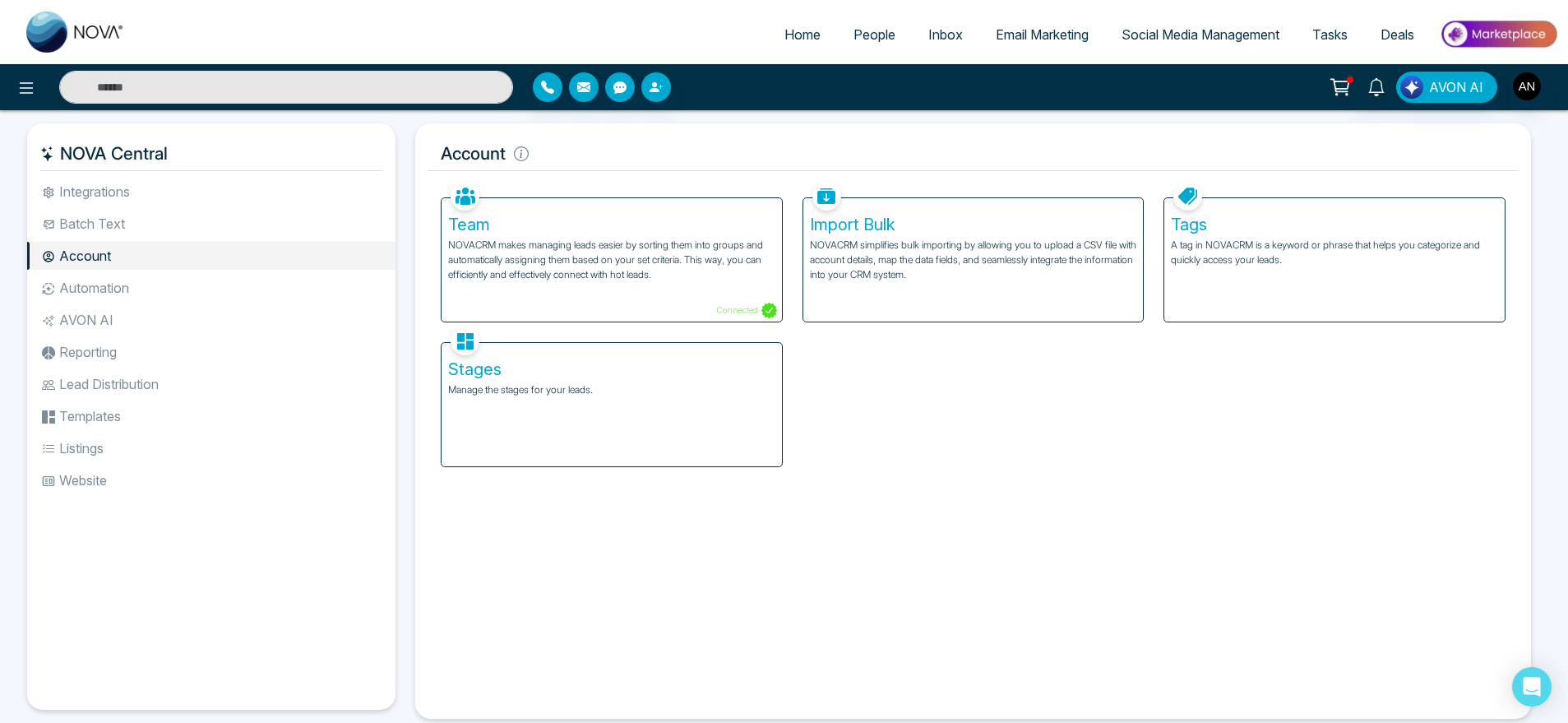
click at [1249, 230] on h5 "Tags" at bounding box center [1335, 224] width 327 height 20
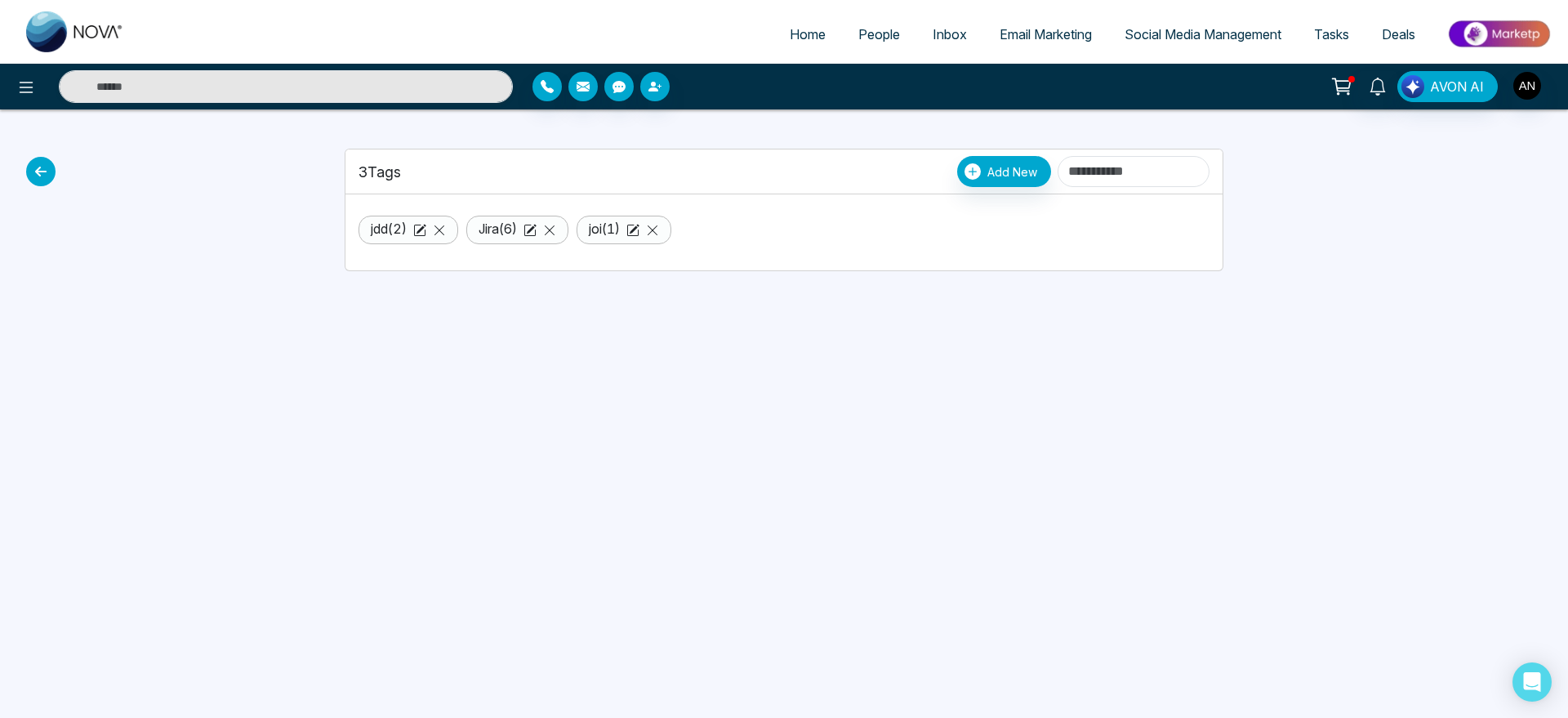
drag, startPoint x: 935, startPoint y: 146, endPoint x: 954, endPoint y: 188, distance: 46.1
click at [954, 188] on div "3 Tags Add New jdd ( 2 ) Jira ( 6 ) joi ( 1 )" at bounding box center [784, 191] width 898 height 162
click at [954, 188] on div "3 Tags Add New" at bounding box center [784, 172] width 878 height 45
click at [987, 163] on span "Add New" at bounding box center [1012, 172] width 49 height 17
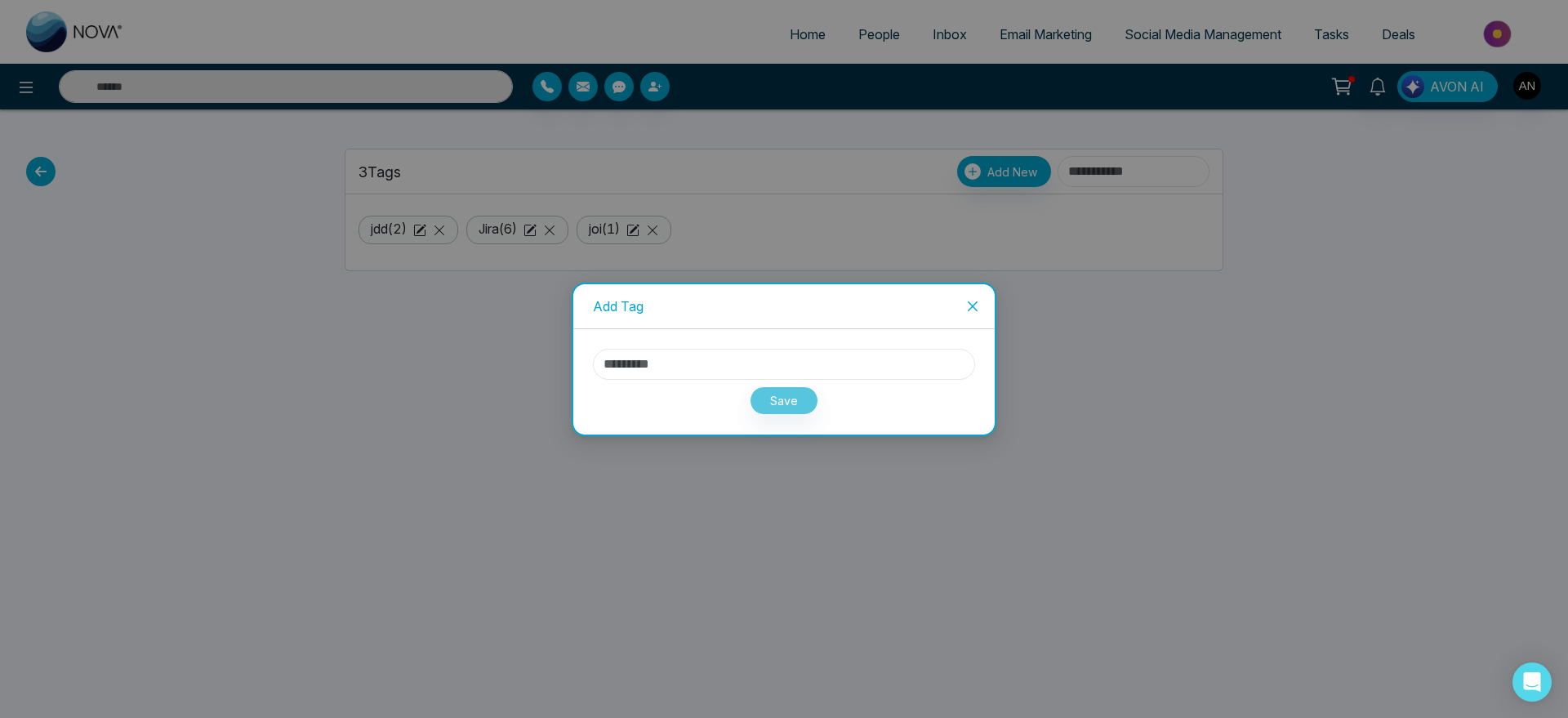
drag, startPoint x: 704, startPoint y: 360, endPoint x: 704, endPoint y: 371, distance: 11.0
click at [704, 371] on input "text" at bounding box center [784, 365] width 382 height 31
click at [646, 352] on input "text" at bounding box center [784, 365] width 382 height 31
click at [694, 354] on input "text" at bounding box center [784, 365] width 382 height 31
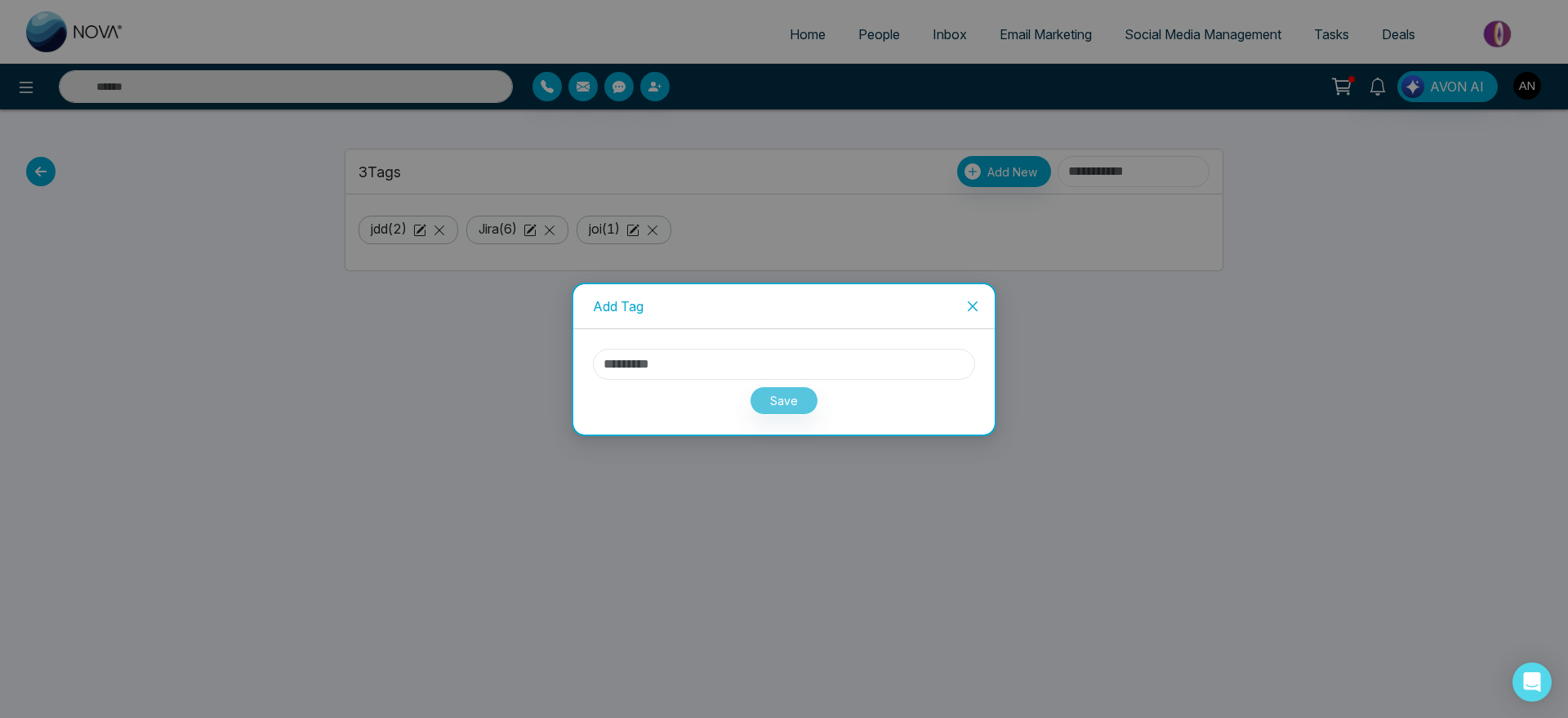
type input "**********"
click at [803, 387] on button "Save" at bounding box center [784, 400] width 68 height 29
click at [803, 387] on div "Processing..." at bounding box center [784, 397] width 382 height 35
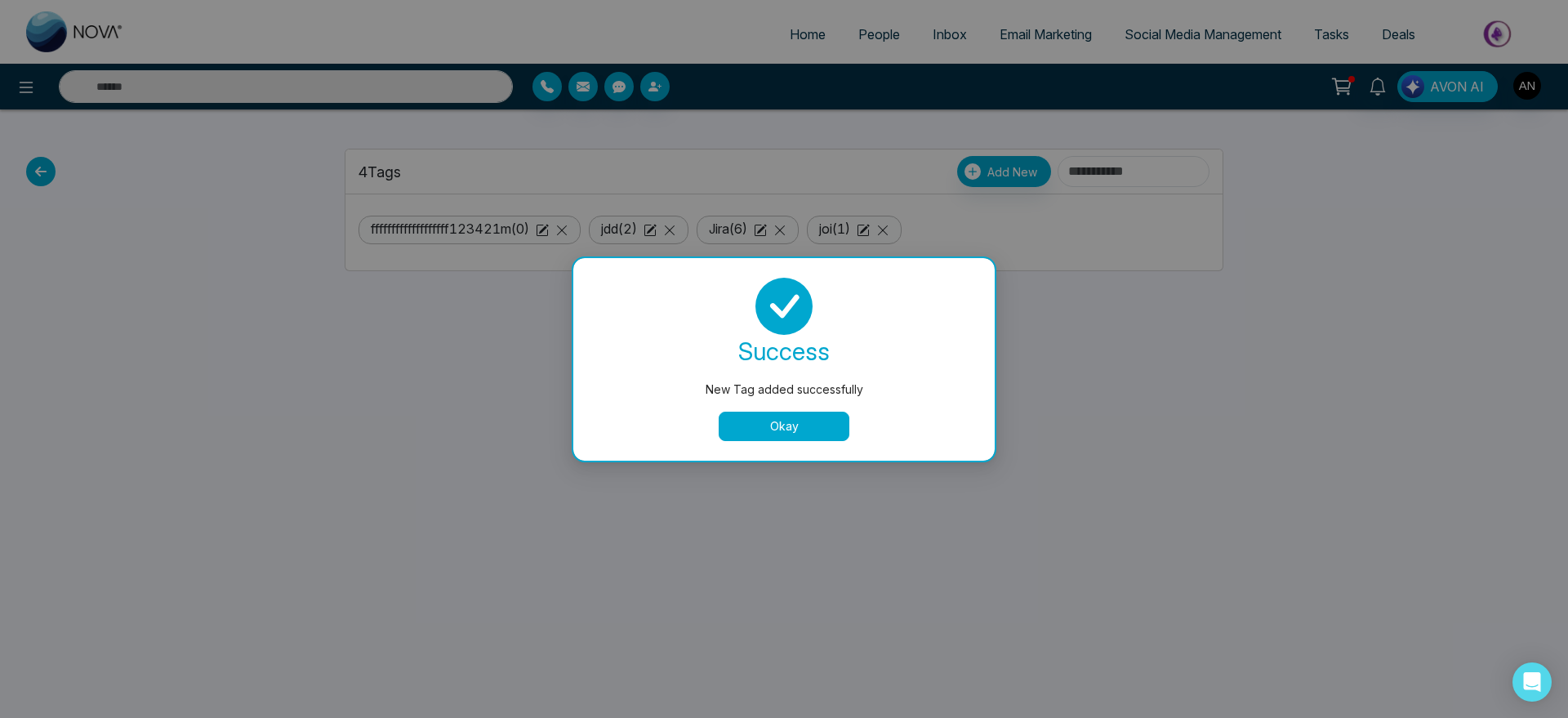
click at [765, 412] on div "Okay" at bounding box center [784, 427] width 382 height 30
click at [765, 432] on button "Okay" at bounding box center [784, 427] width 130 height 30
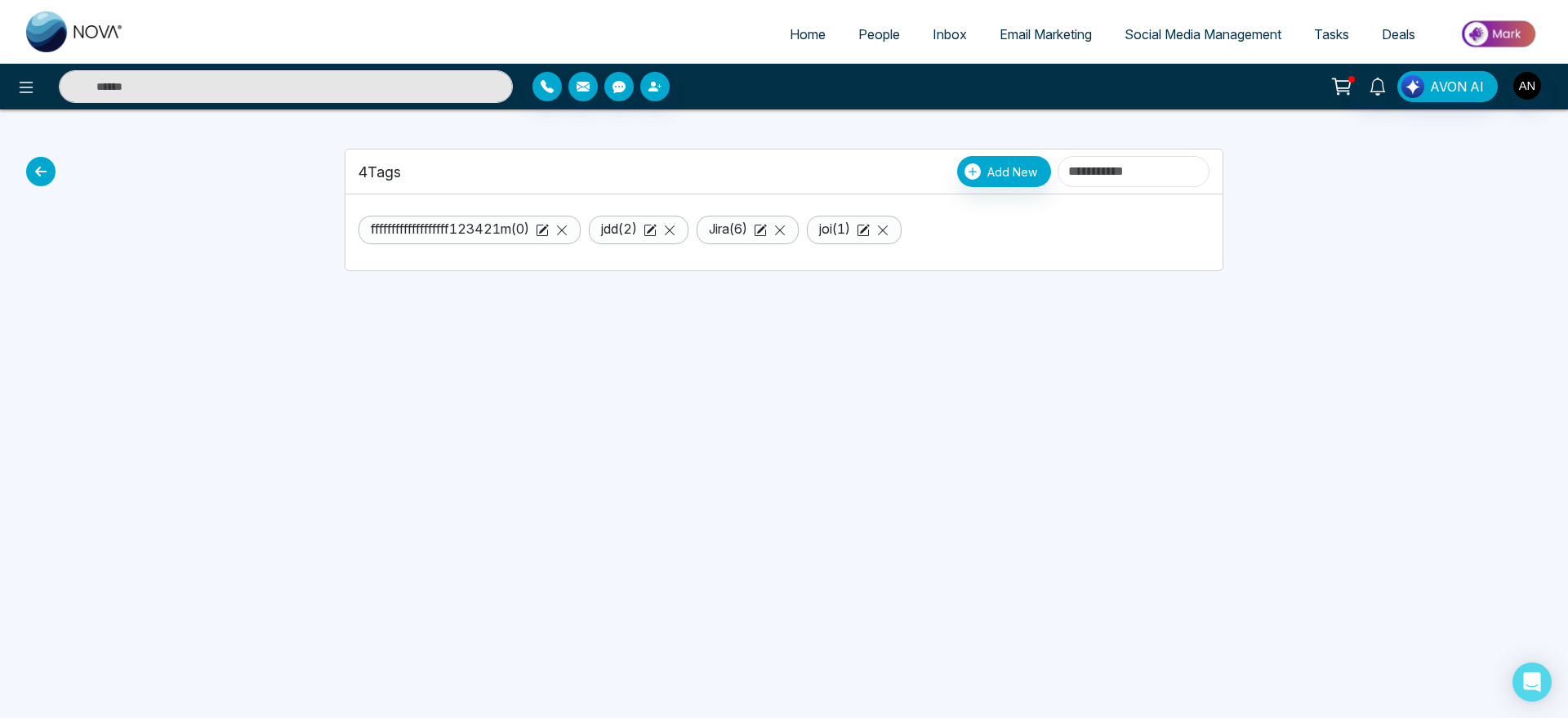
click at [51, 161] on icon at bounding box center [41, 172] width 30 height 30
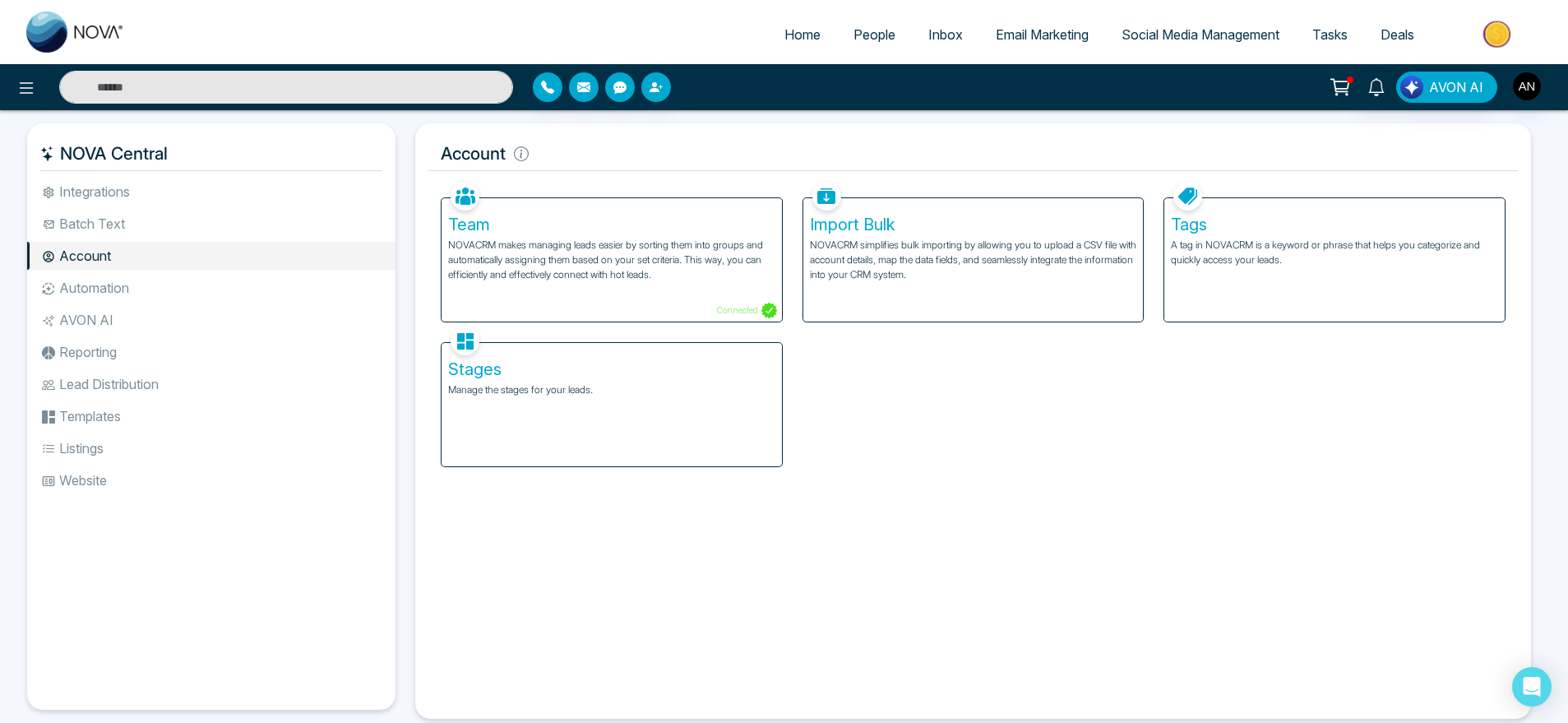
click at [1286, 227] on h5 "Tags" at bounding box center [1335, 224] width 327 height 20
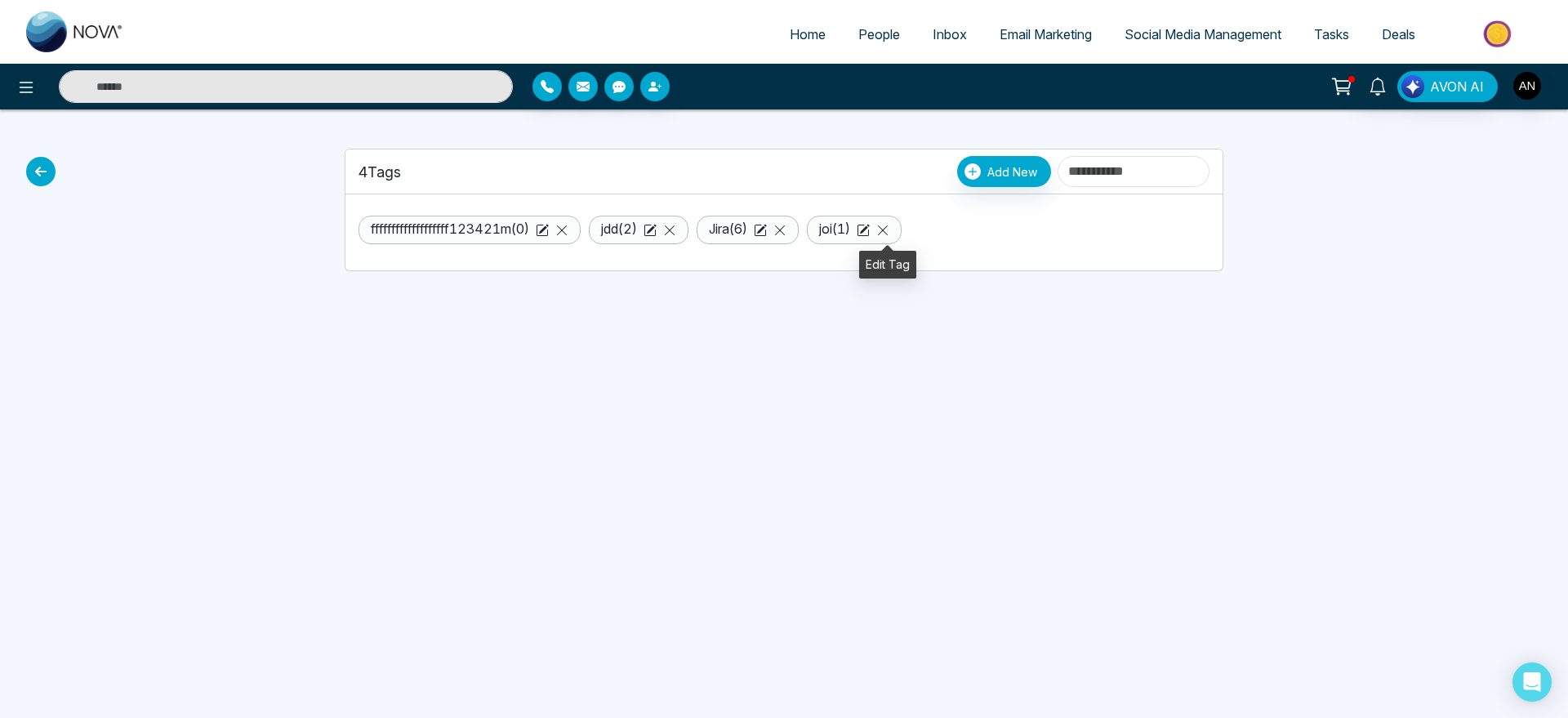
click at [870, 231] on icon at bounding box center [864, 230] width 13 height 13
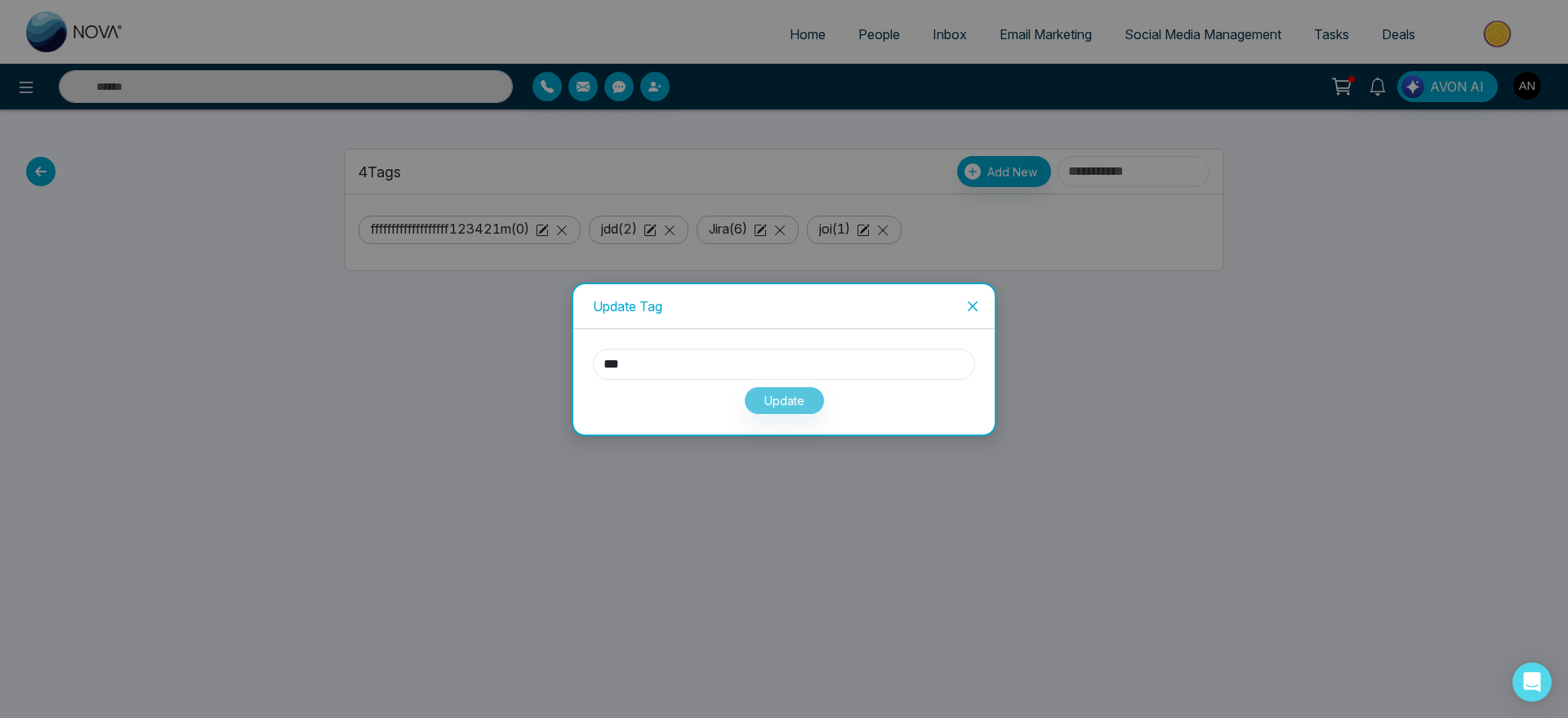
click at [770, 361] on input "***" at bounding box center [784, 365] width 382 height 31
type input "*****"
click at [792, 409] on button "Update" at bounding box center [784, 400] width 81 height 29
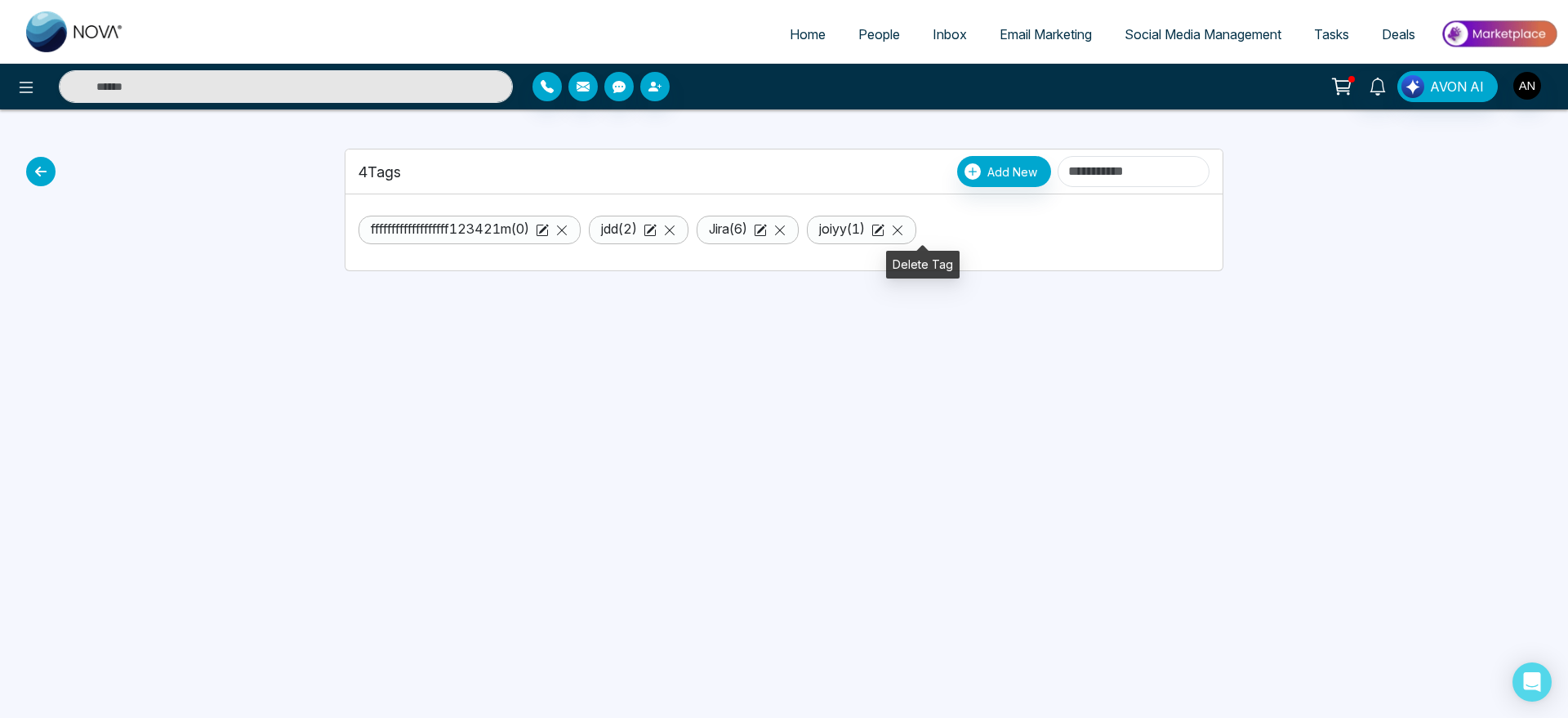
click at [904, 229] on icon at bounding box center [897, 230] width 13 height 13
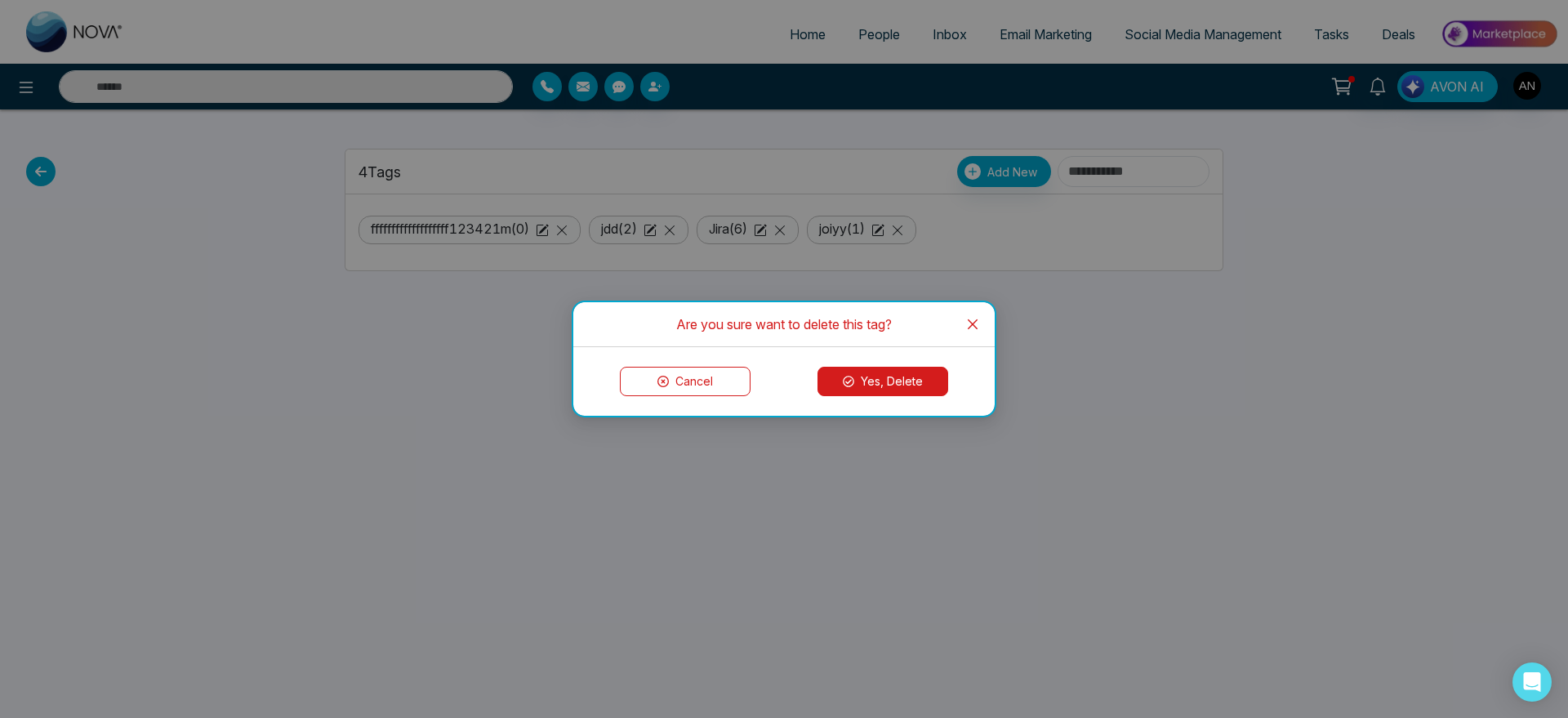
click at [935, 376] on button "Yes, Delete" at bounding box center [883, 382] width 130 height 30
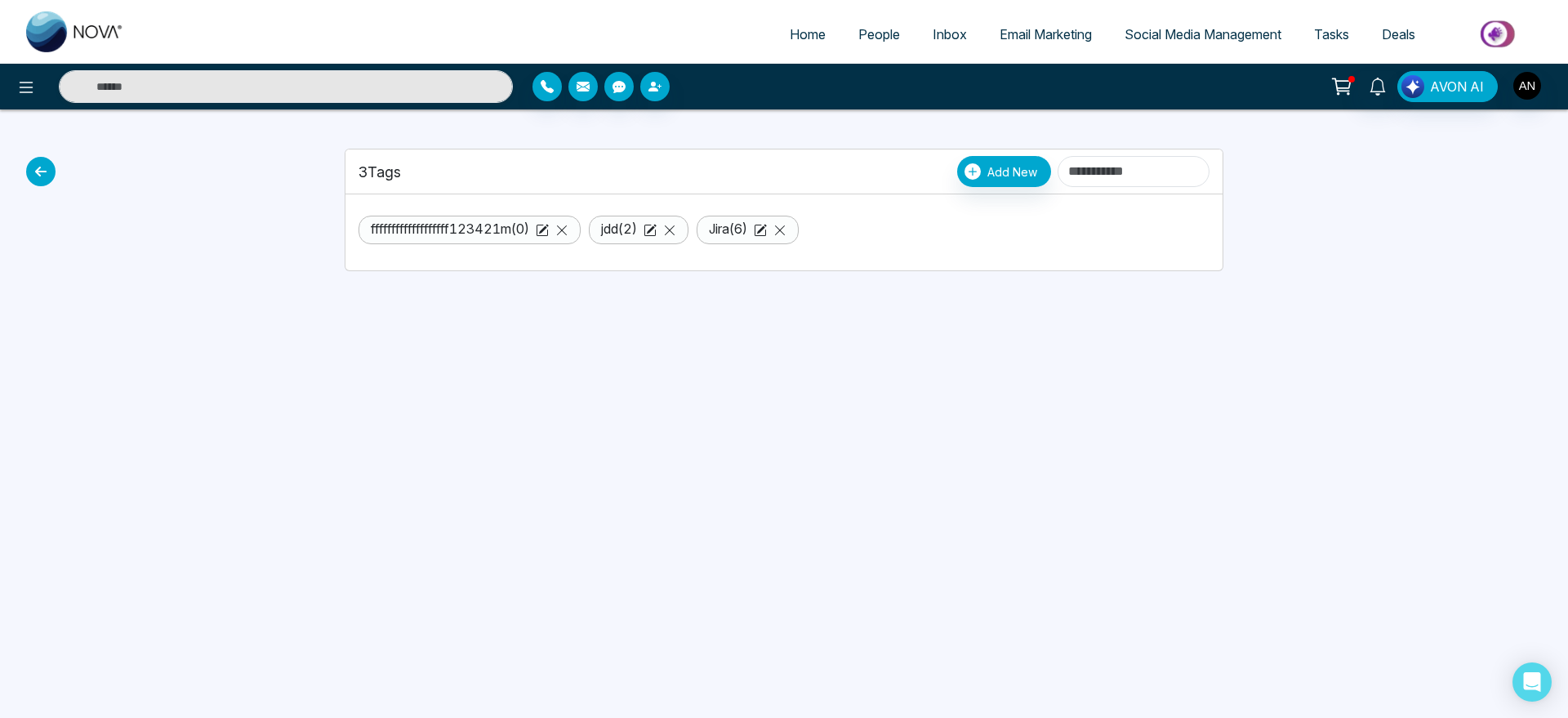
click at [45, 163] on icon at bounding box center [41, 172] width 30 height 30
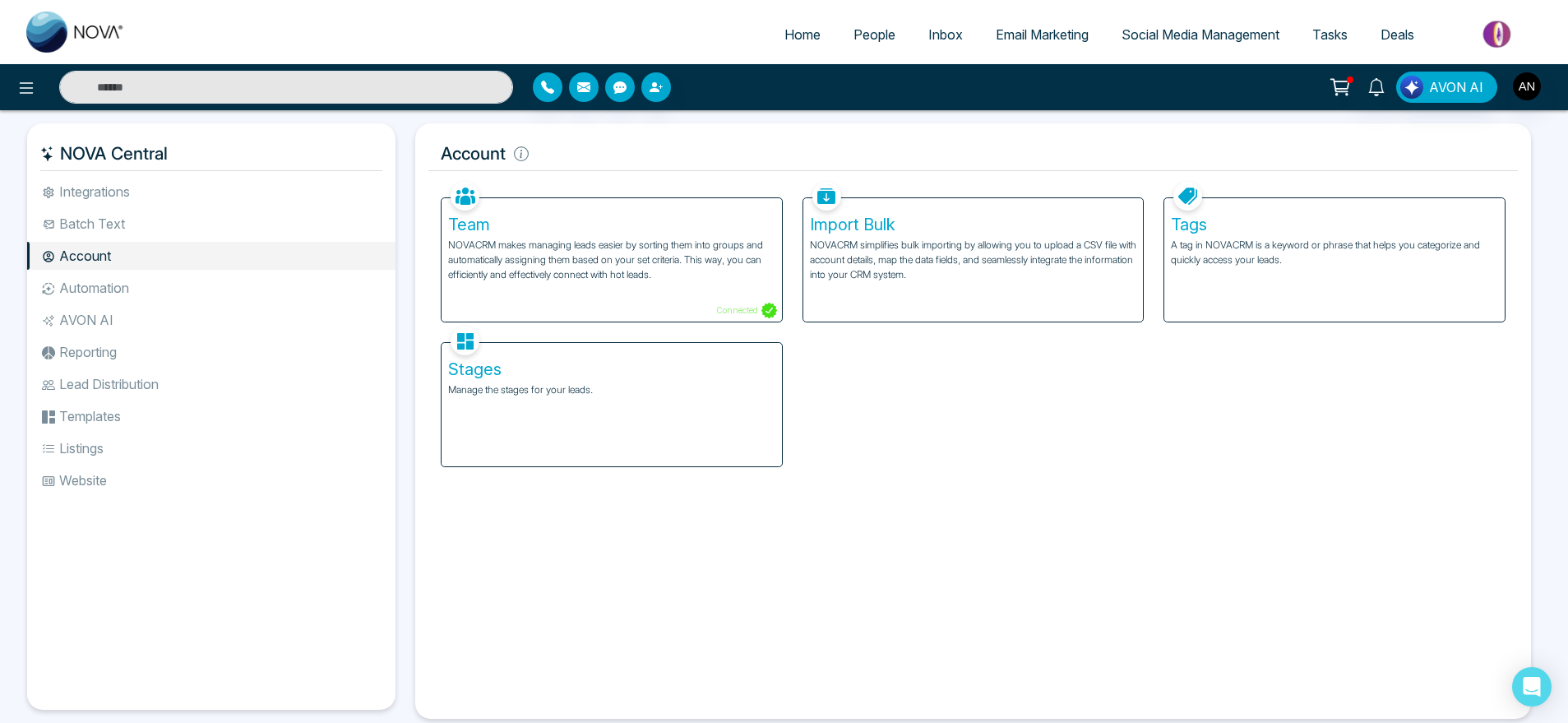
scroll to position [36, 0]
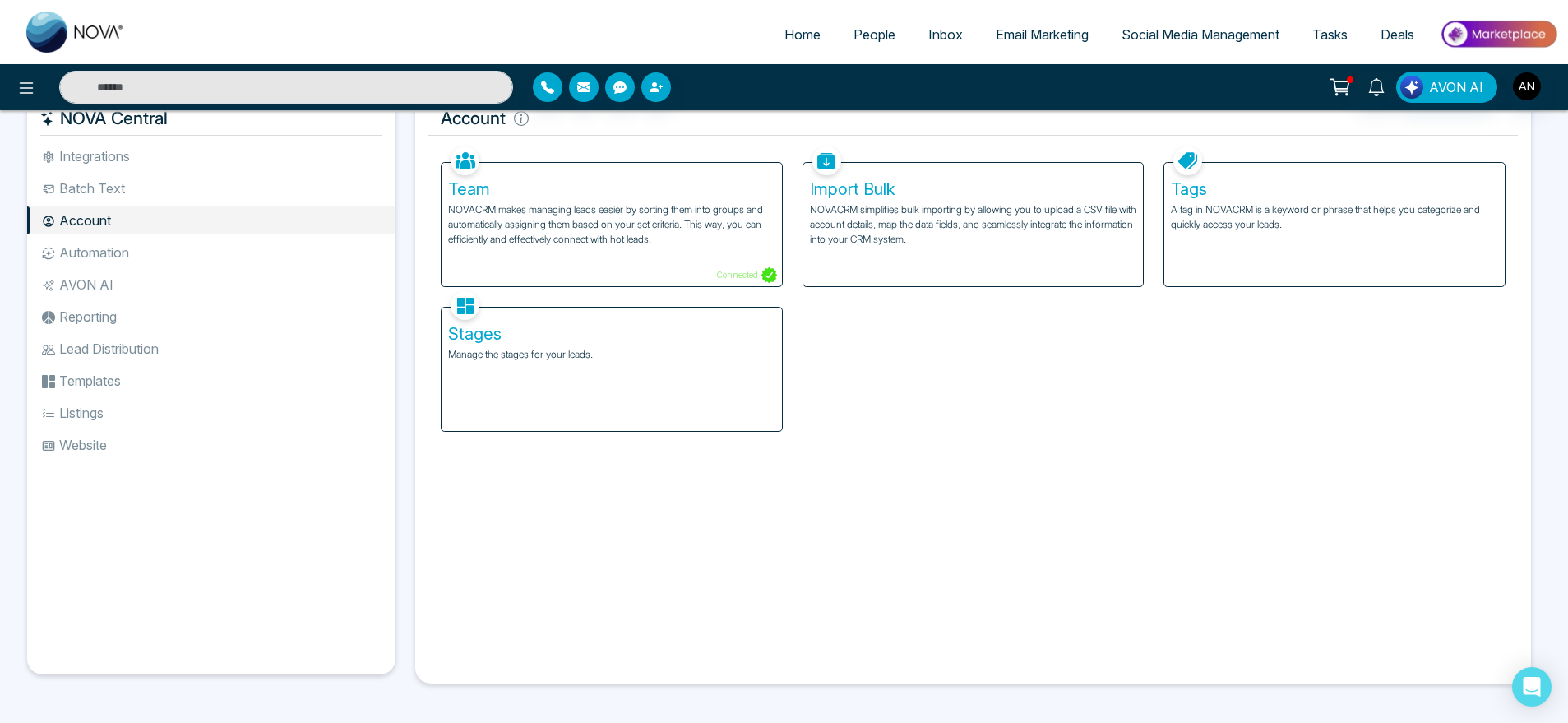
click at [223, 232] on li "Account" at bounding box center [212, 221] width 369 height 28
click at [212, 260] on li "Automation" at bounding box center [212, 253] width 369 height 28
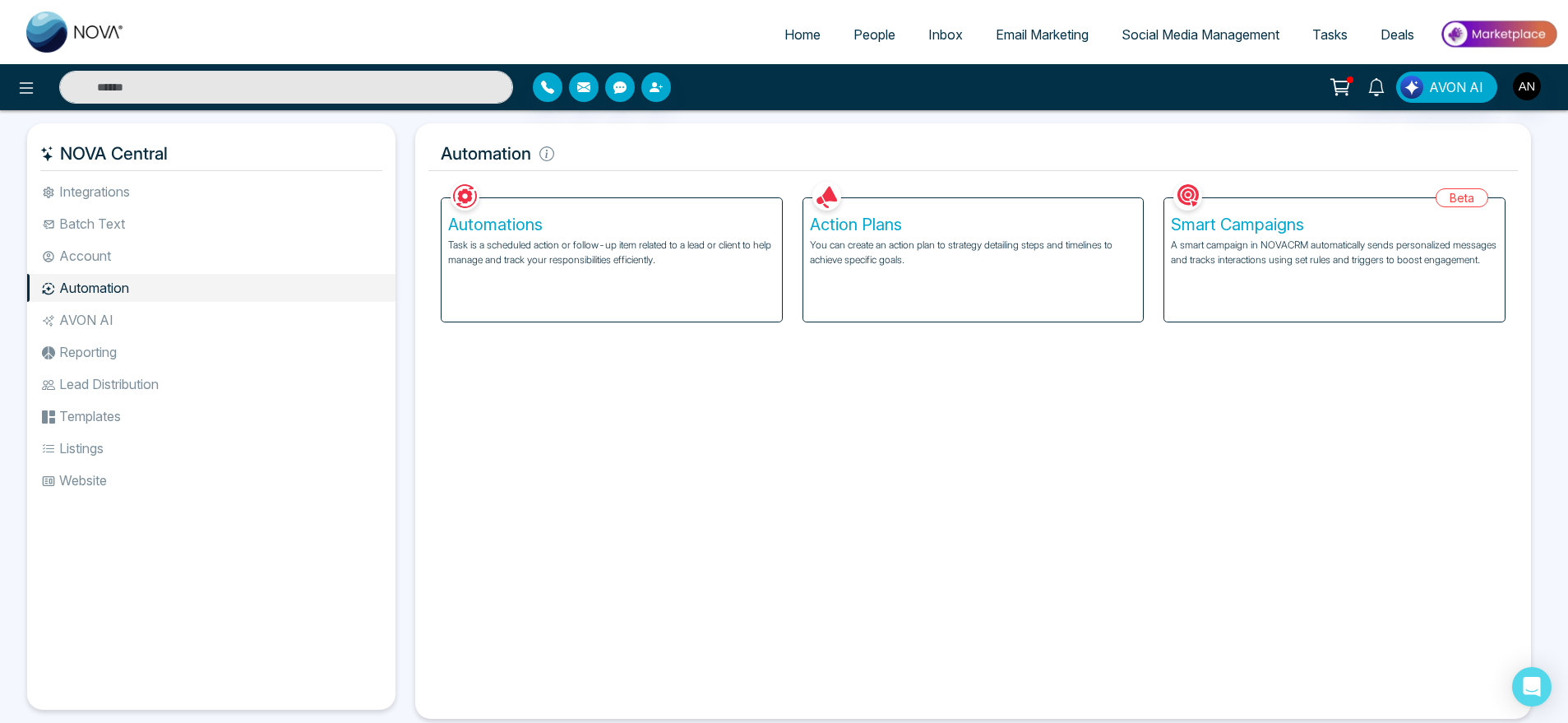
click at [1255, 295] on div "Smart Campaigns A smart campaign in NOVACRM automatically sends personalized me…" at bounding box center [1335, 260] width 341 height 124
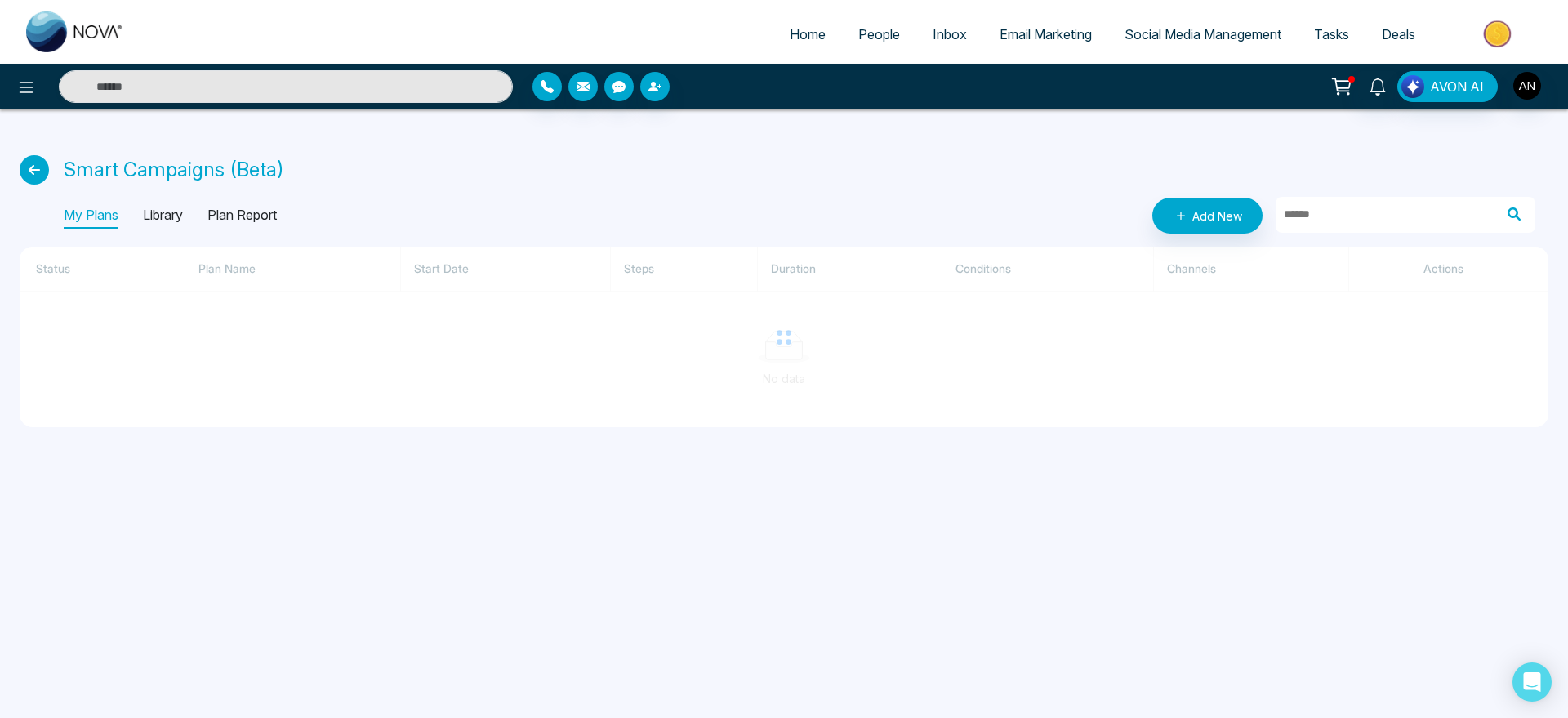
click at [40, 167] on icon at bounding box center [35, 170] width 30 height 30
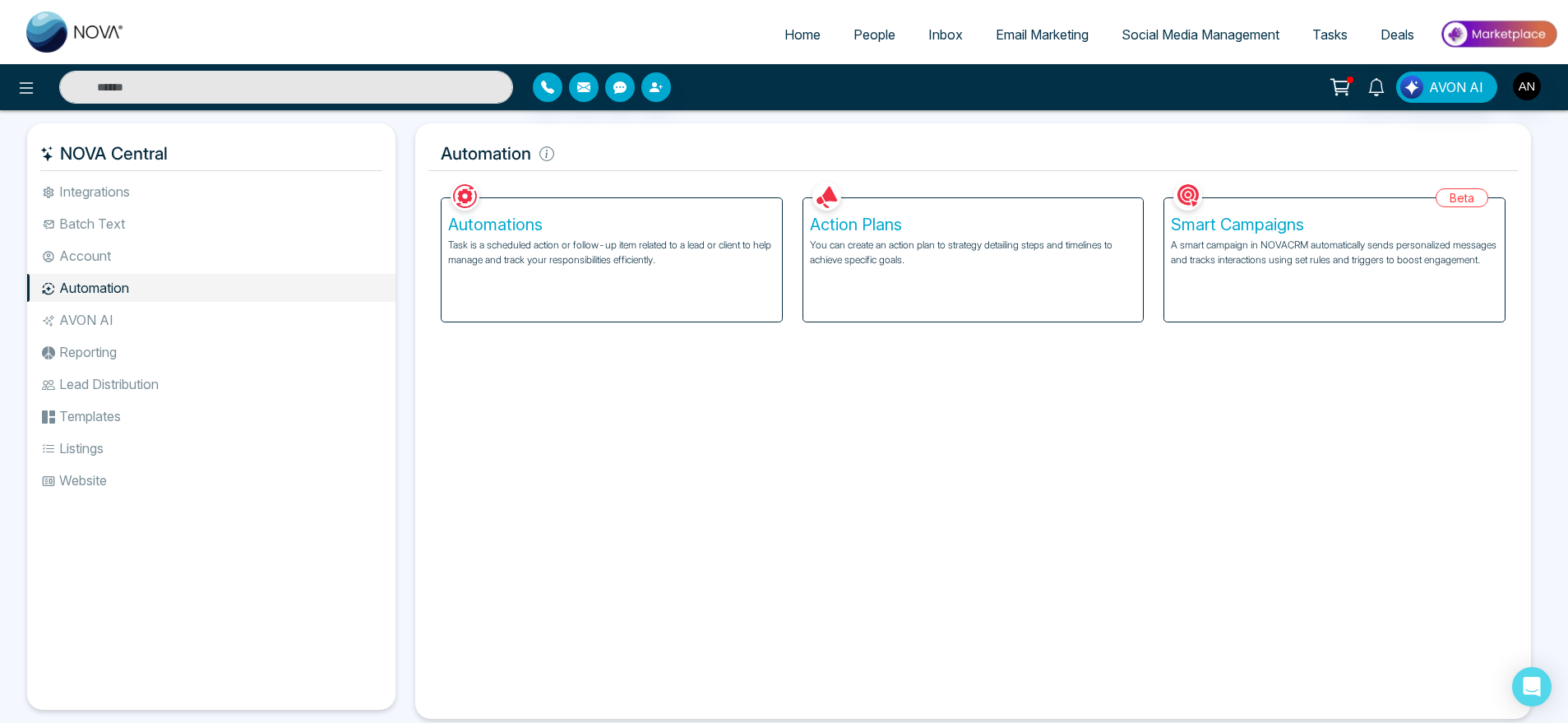
click at [659, 209] on div "Automations Task is a scheduled action or follow-up item related to a lead or c…" at bounding box center [612, 260] width 341 height 124
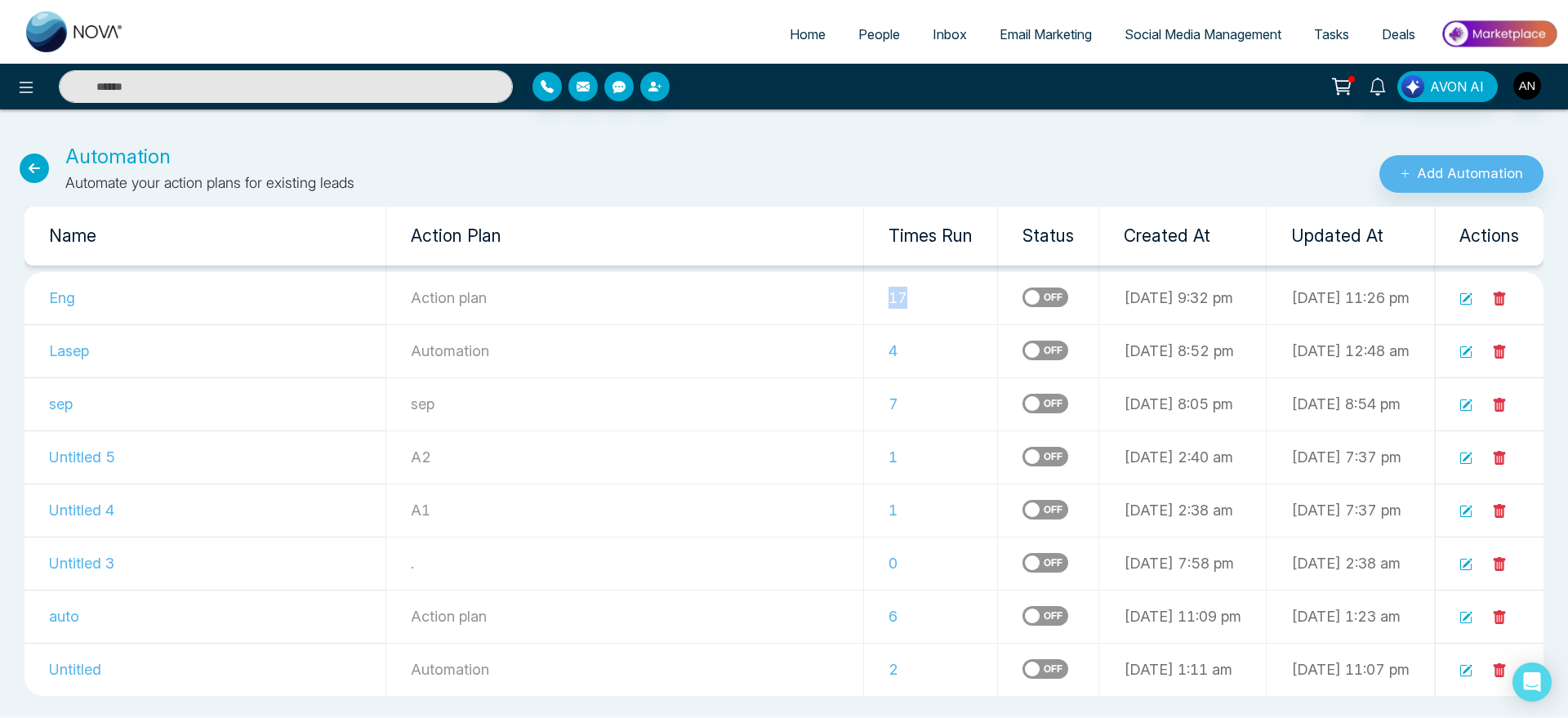
drag, startPoint x: 781, startPoint y: 291, endPoint x: 869, endPoint y: 294, distance: 88.1
click at [869, 294] on td "17" at bounding box center [931, 299] width 134 height 53
click at [1504, 295] on icon at bounding box center [1500, 299] width 12 height 14
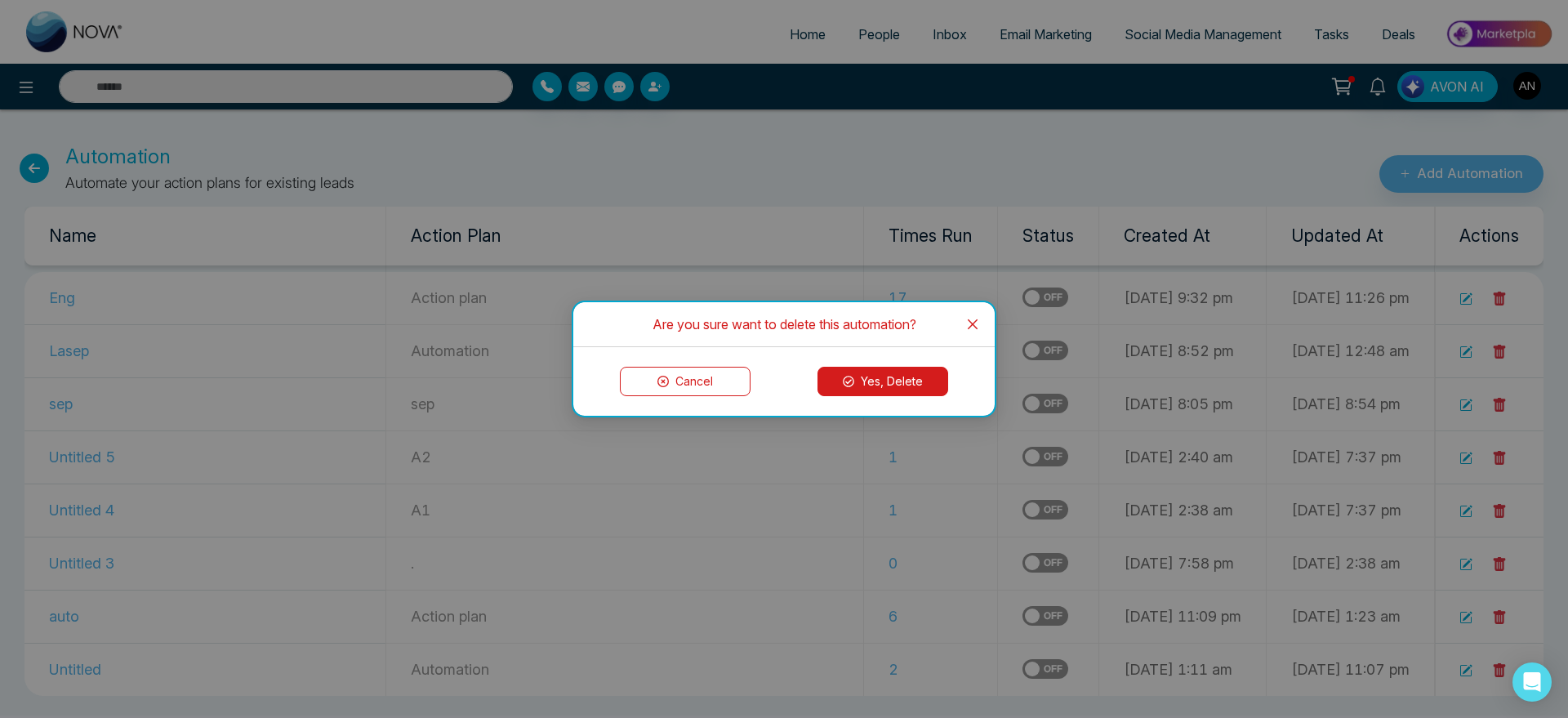
click at [883, 388] on button "Yes, Delete" at bounding box center [883, 382] width 130 height 30
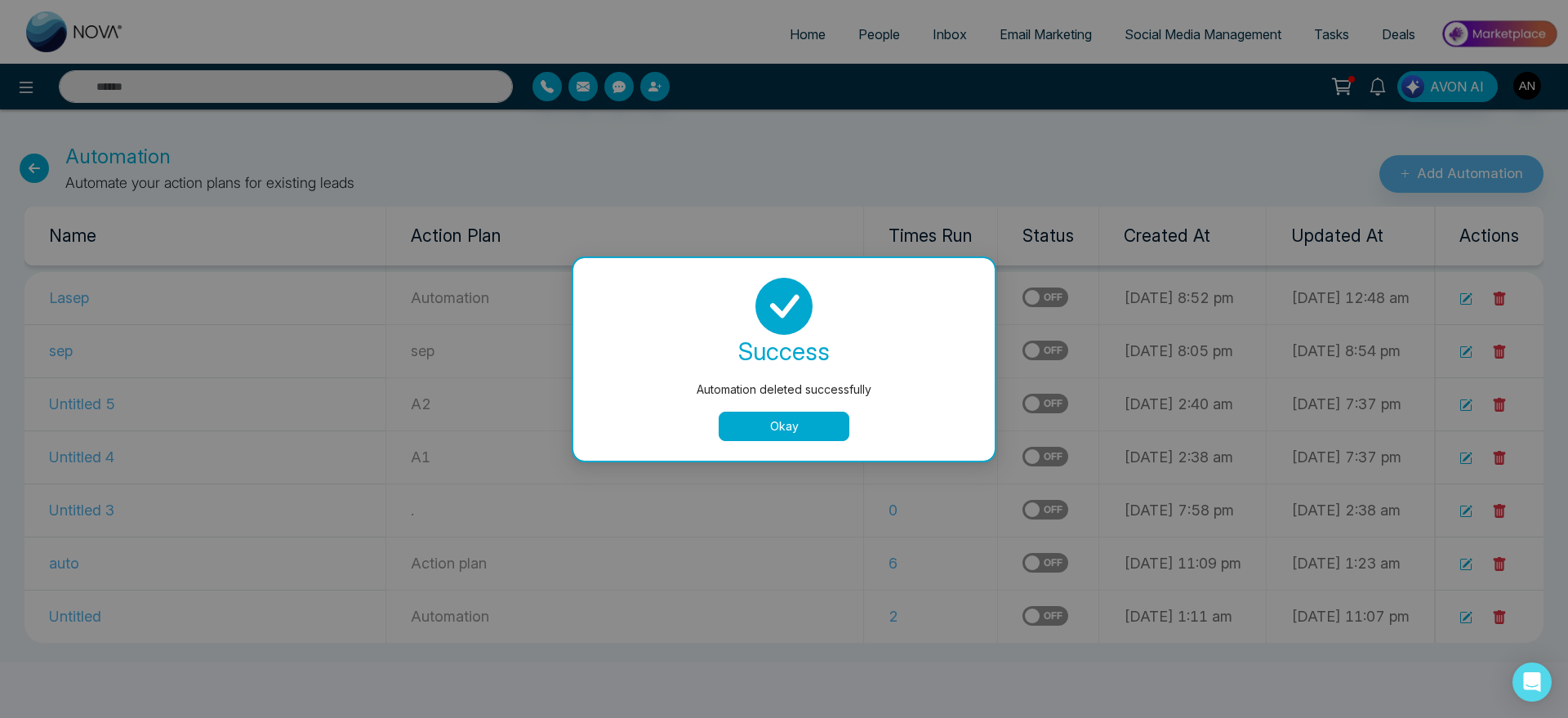
click at [794, 422] on button "Okay" at bounding box center [784, 427] width 130 height 30
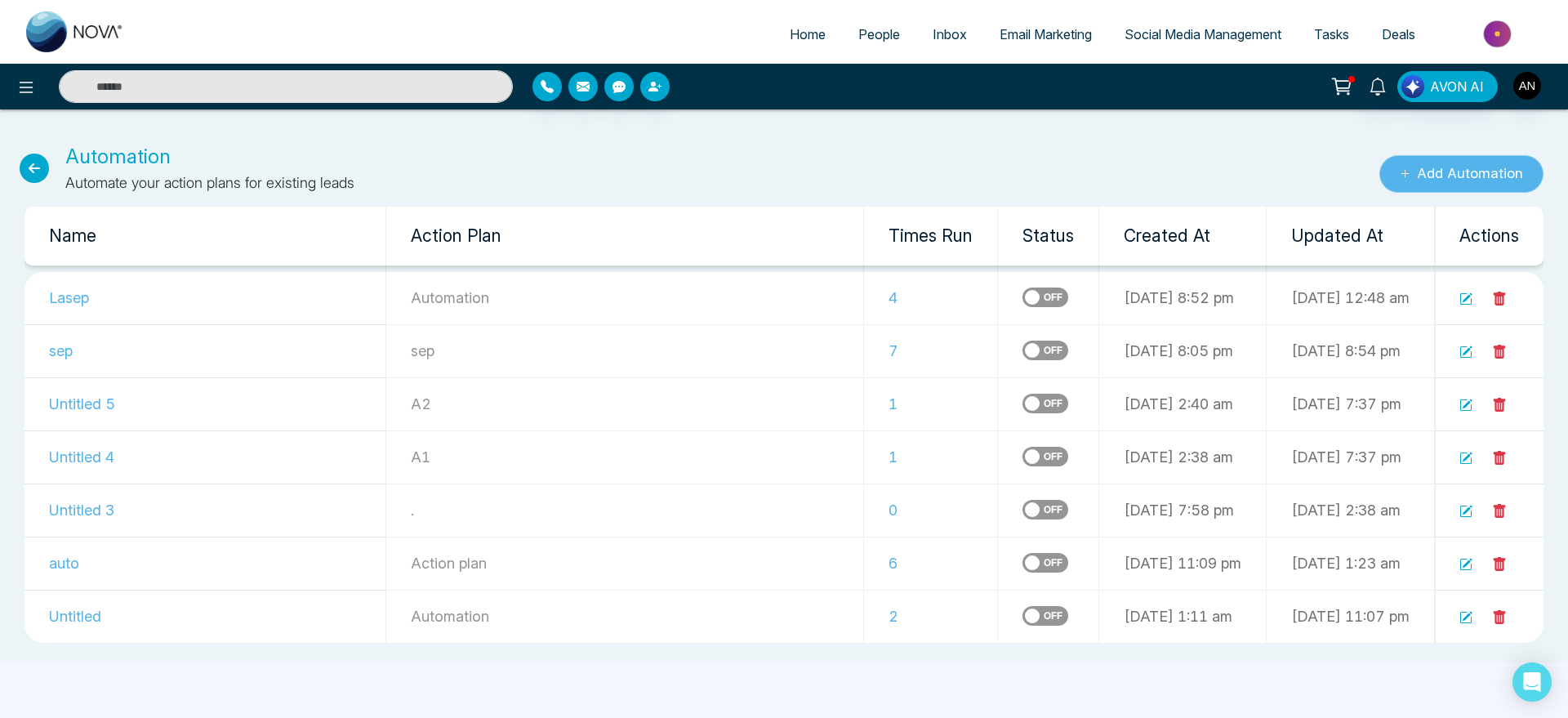
click at [1432, 171] on button "Add Automation" at bounding box center [1461, 174] width 164 height 38
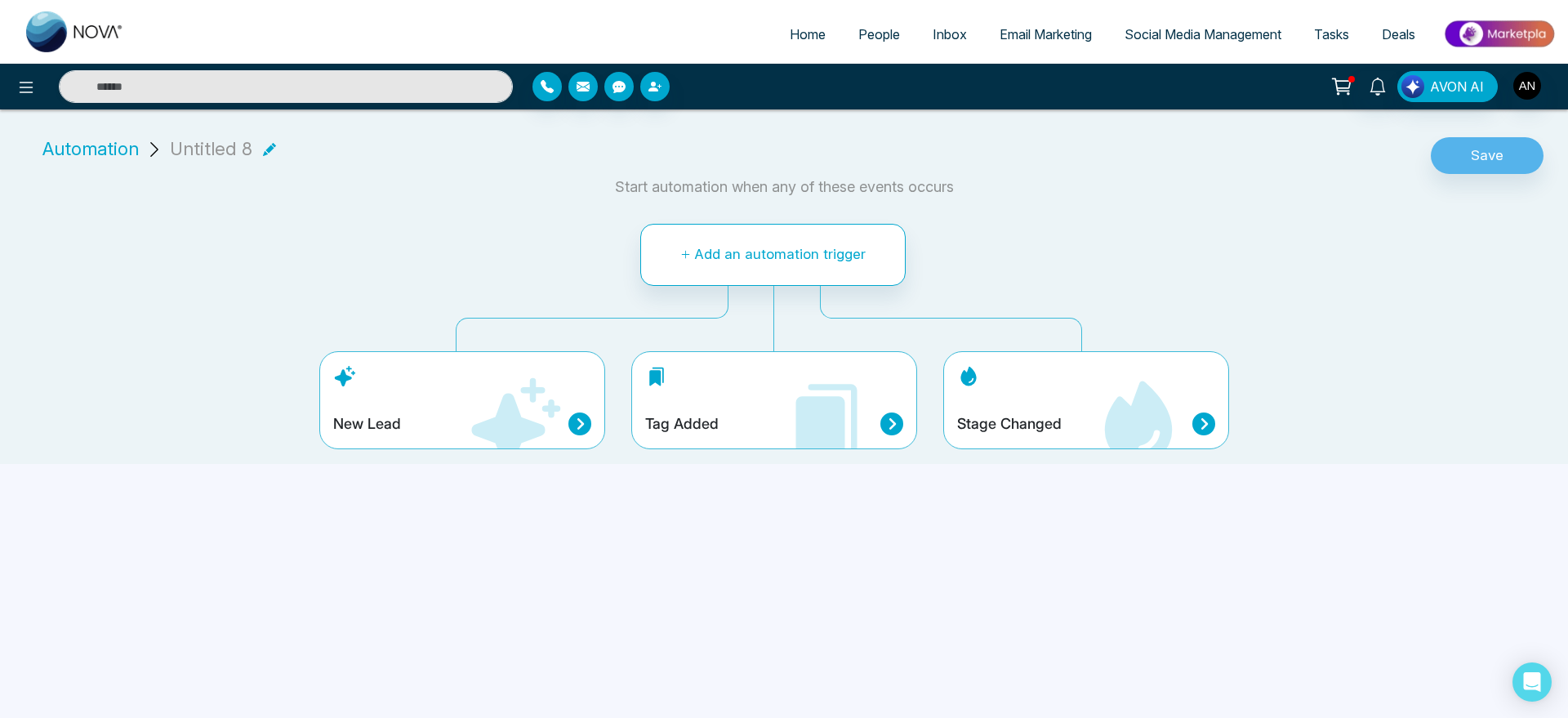
click at [756, 393] on div "Tag Added" at bounding box center [774, 400] width 286 height 98
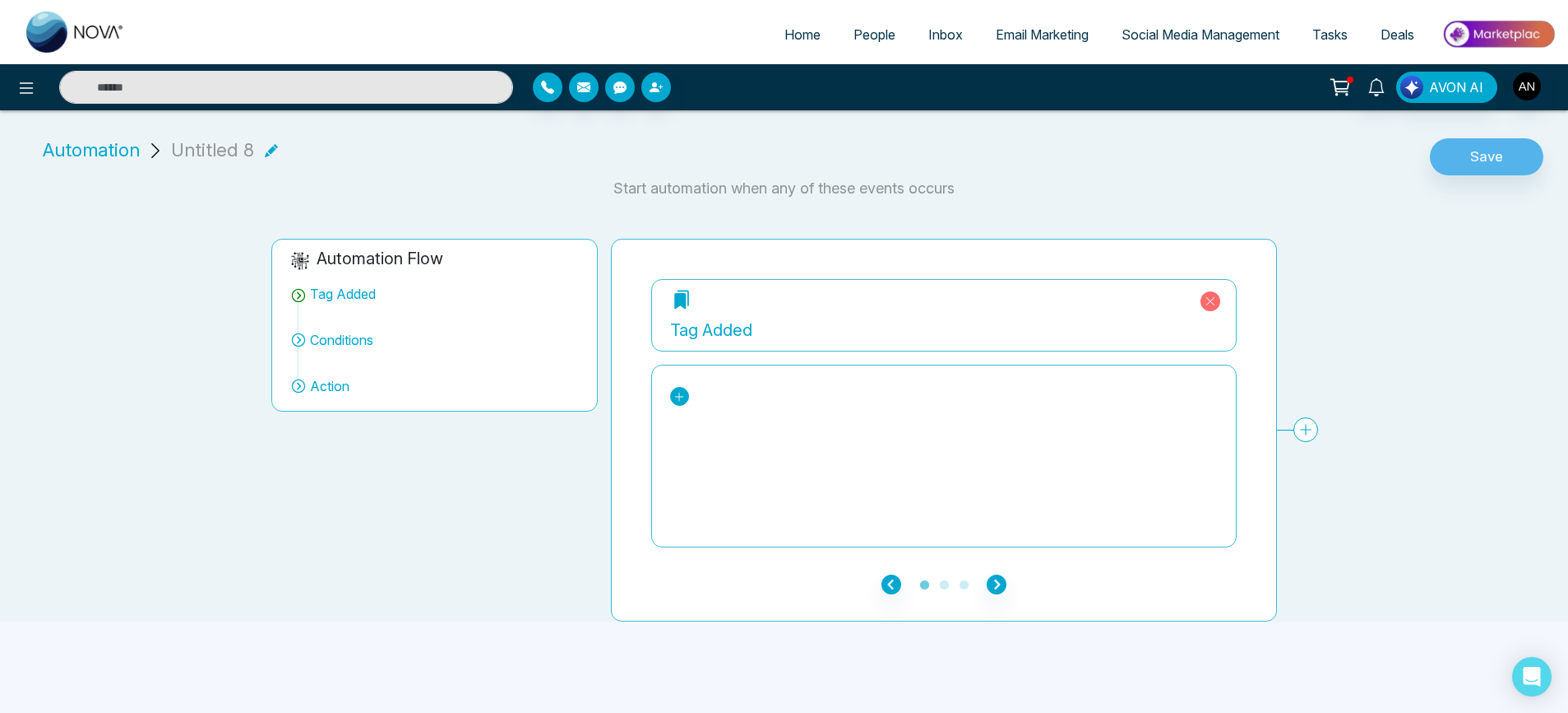
click at [674, 398] on icon at bounding box center [679, 396] width 12 height 12
click at [772, 450] on div "fffffffffffffffffff123421m" at bounding box center [755, 460] width 141 height 20
click at [1001, 574] on icon "button" at bounding box center [997, 584] width 20 height 20
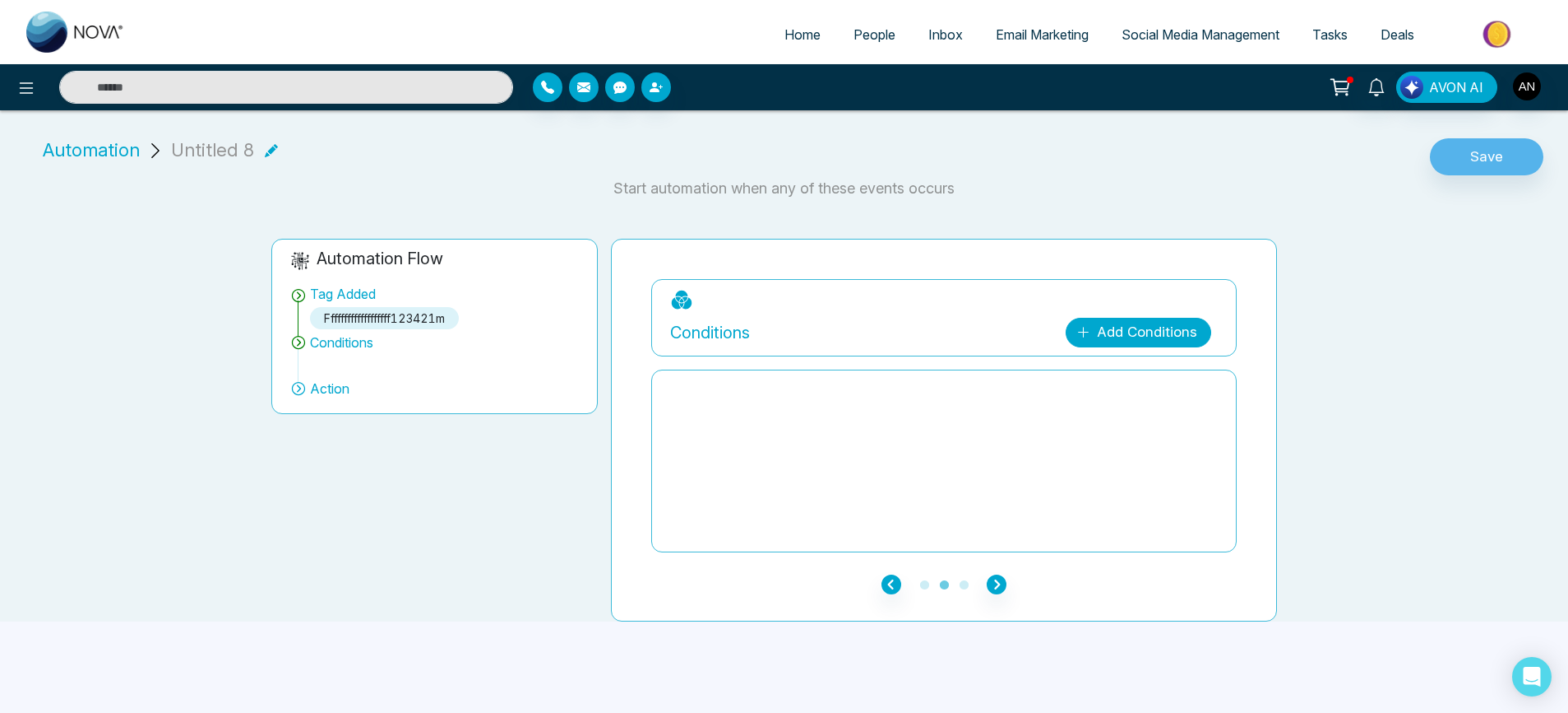
click at [1145, 319] on link "Add Conditions" at bounding box center [1138, 332] width 145 height 30
click at [1214, 373] on input "search" at bounding box center [1157, 373] width 133 height 25
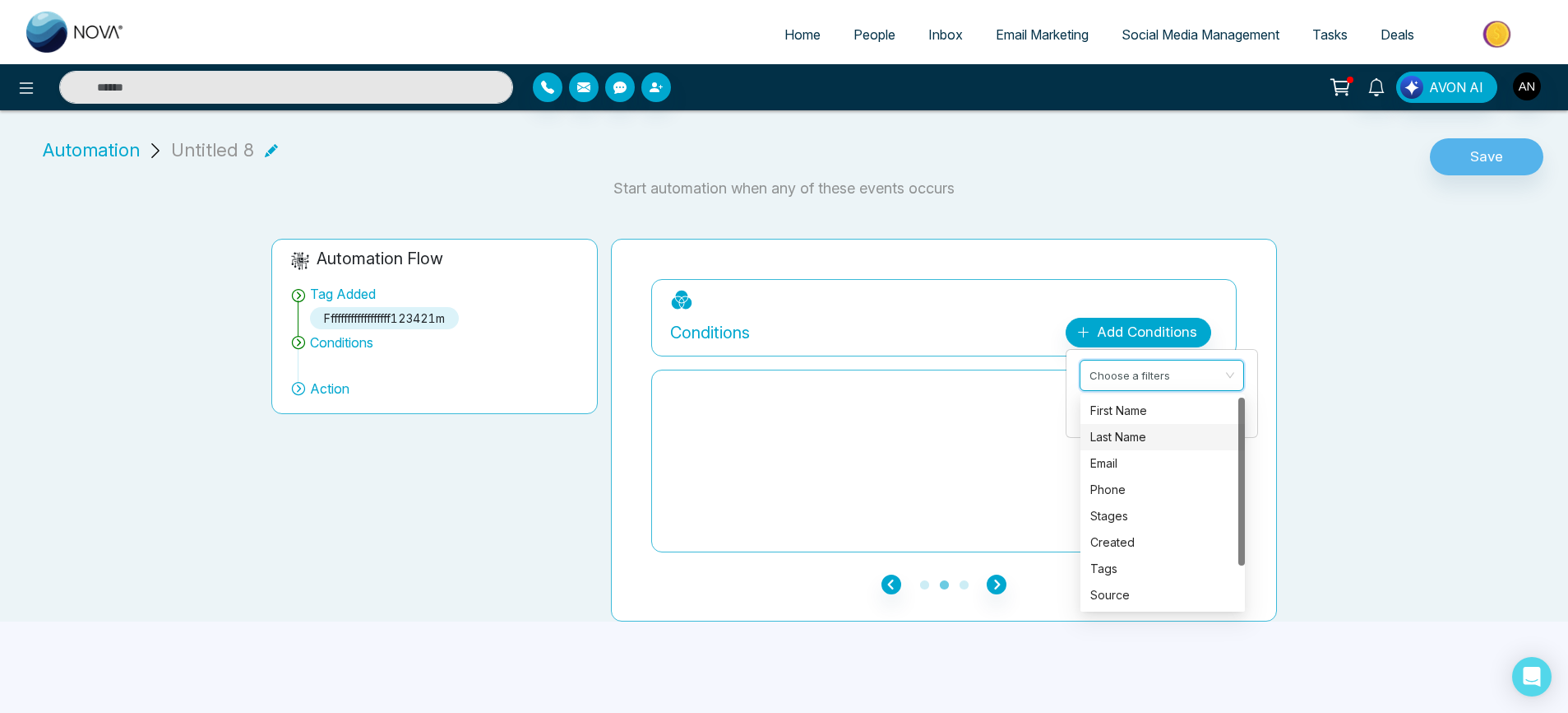
scroll to position [10, 0]
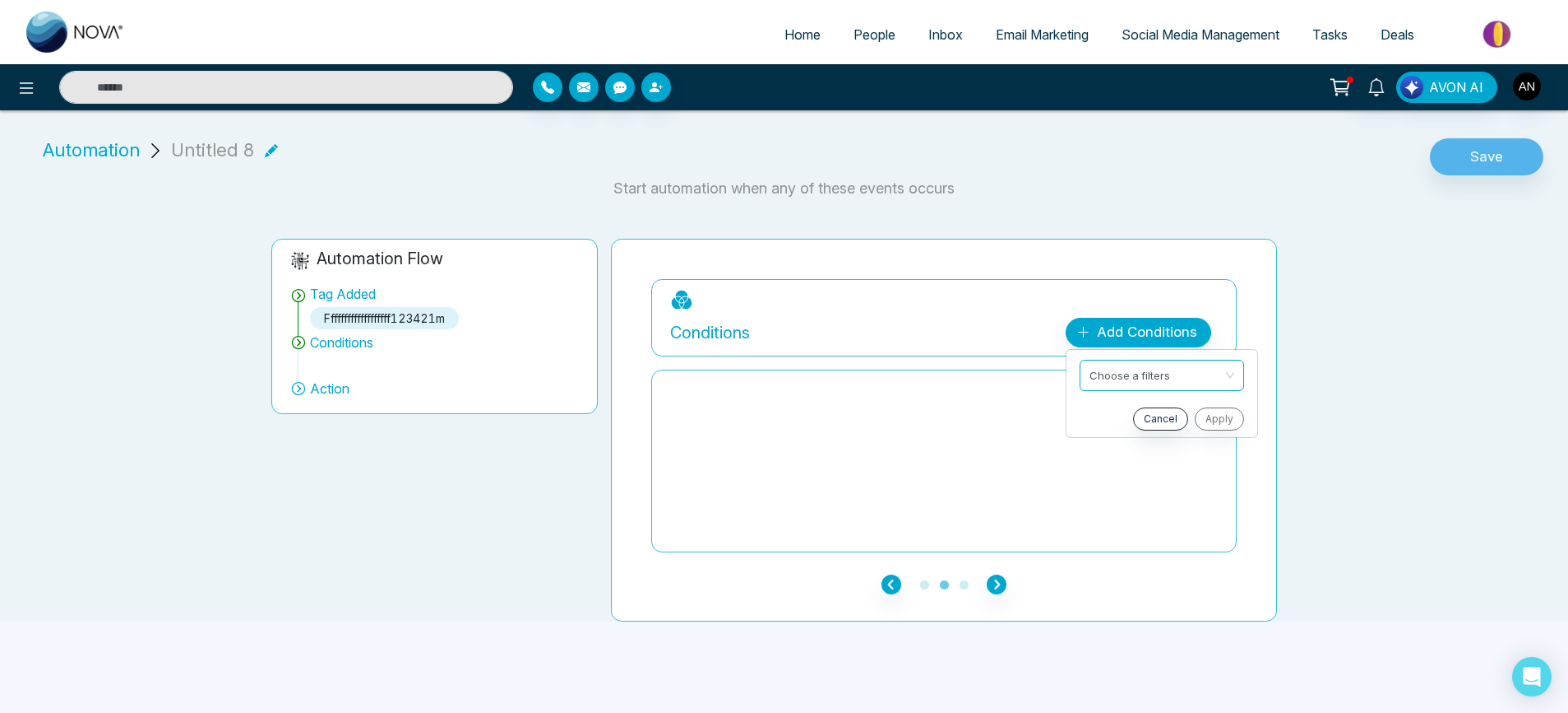
click at [896, 403] on div at bounding box center [943, 461] width 547 height 165
click at [884, 579] on icon "button" at bounding box center [892, 584] width 20 height 20
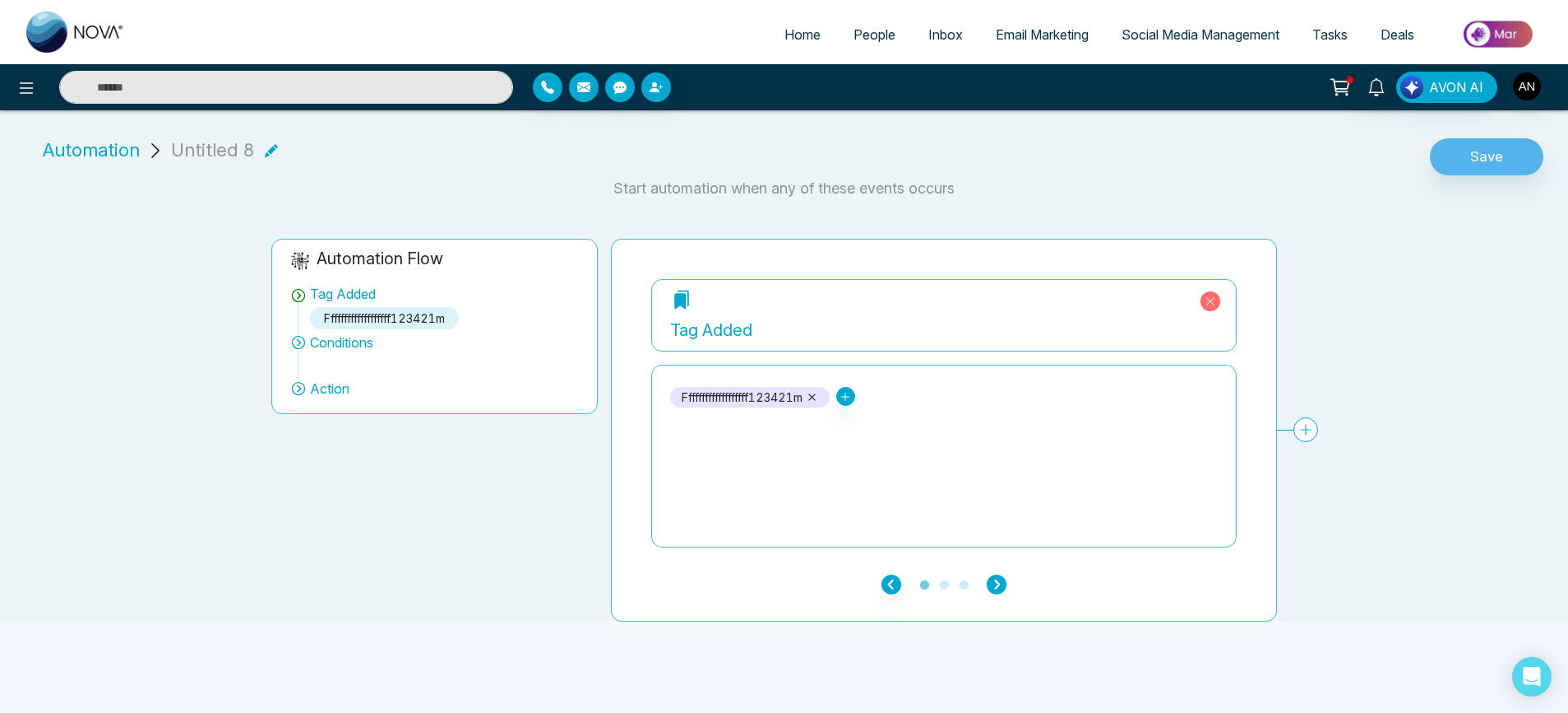
click at [1006, 574] on icon "button" at bounding box center [997, 584] width 20 height 20
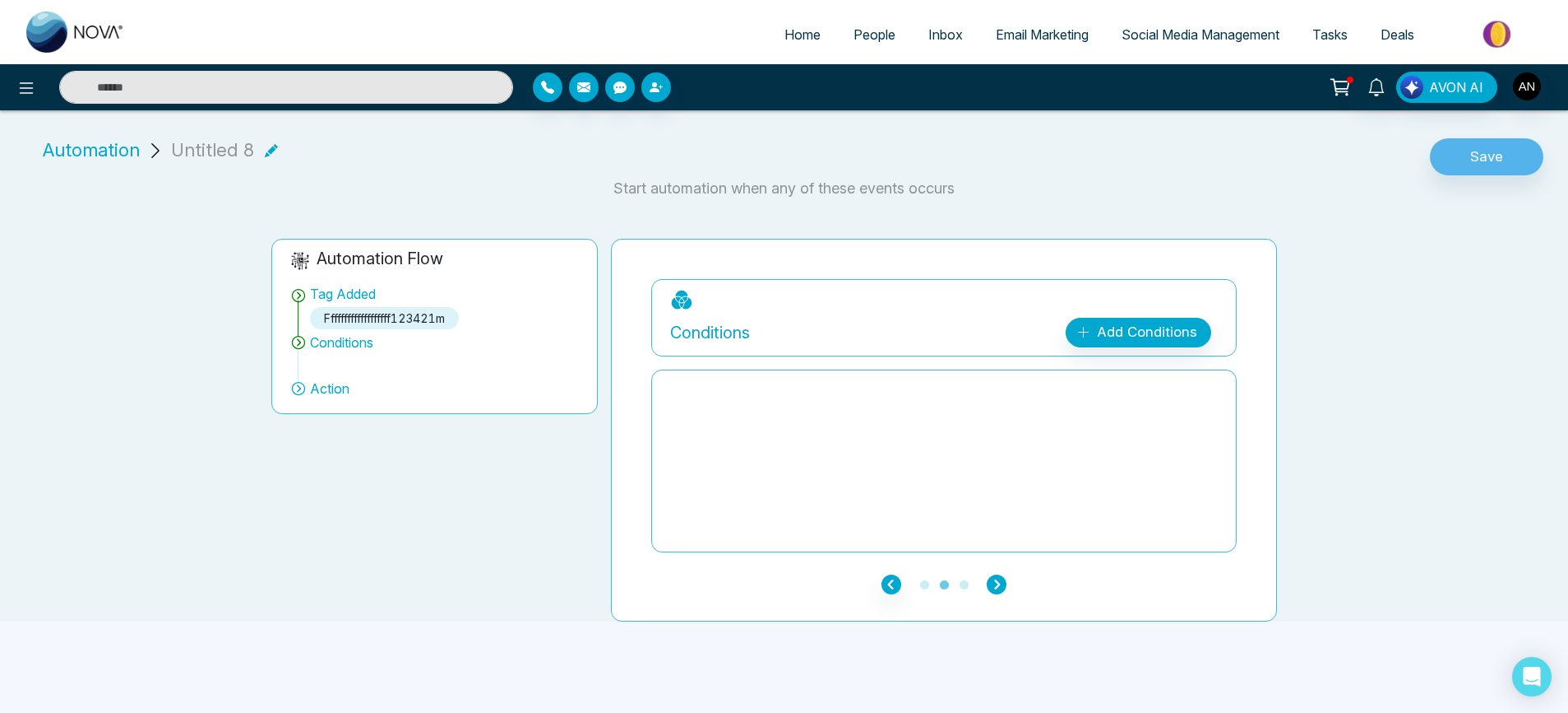
click at [997, 574] on icon "button" at bounding box center [997, 584] width 20 height 20
click at [1139, 322] on div "Add Action Plan" at bounding box center [1144, 332] width 105 height 22
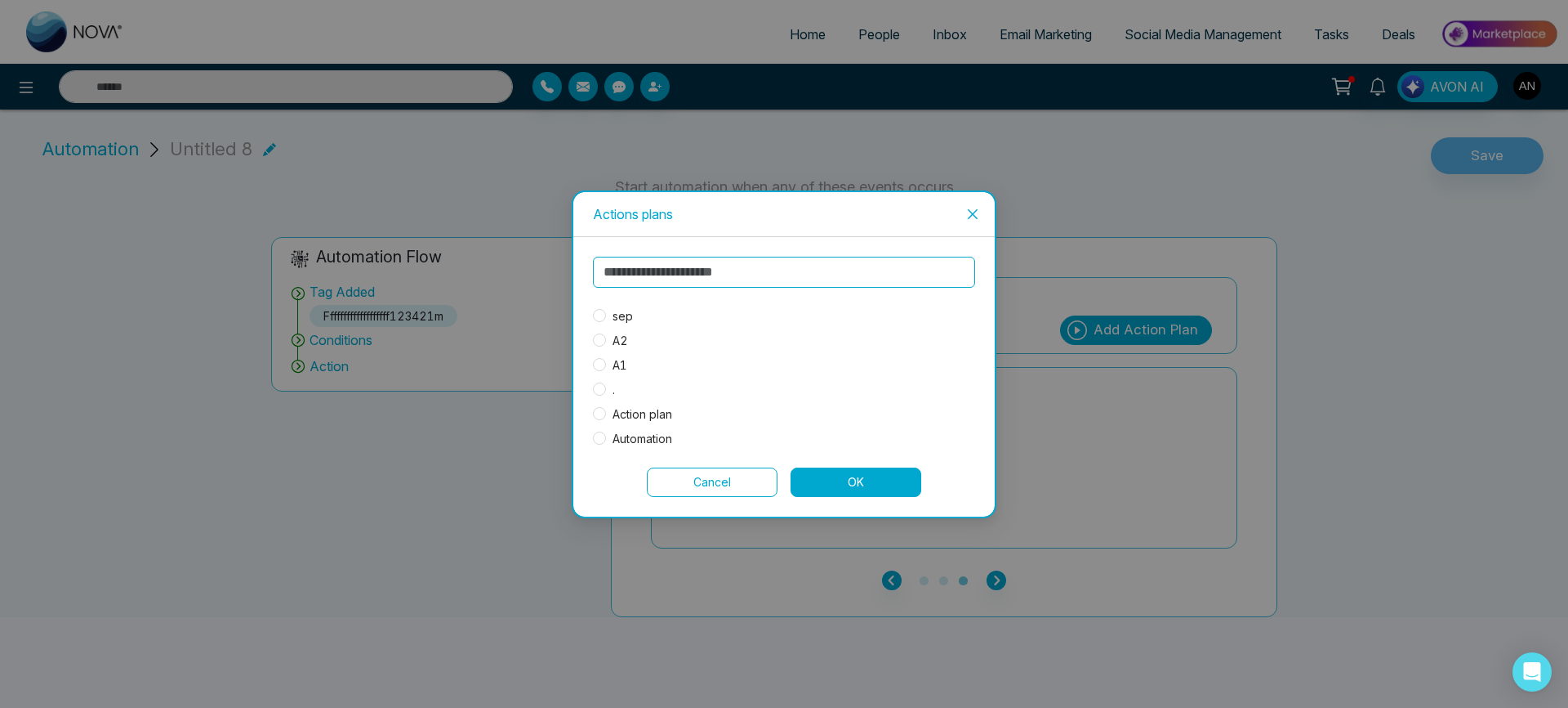
click at [640, 420] on span "Action plan" at bounding box center [643, 414] width 73 height 18
click at [875, 483] on button "OK" at bounding box center [856, 482] width 130 height 30
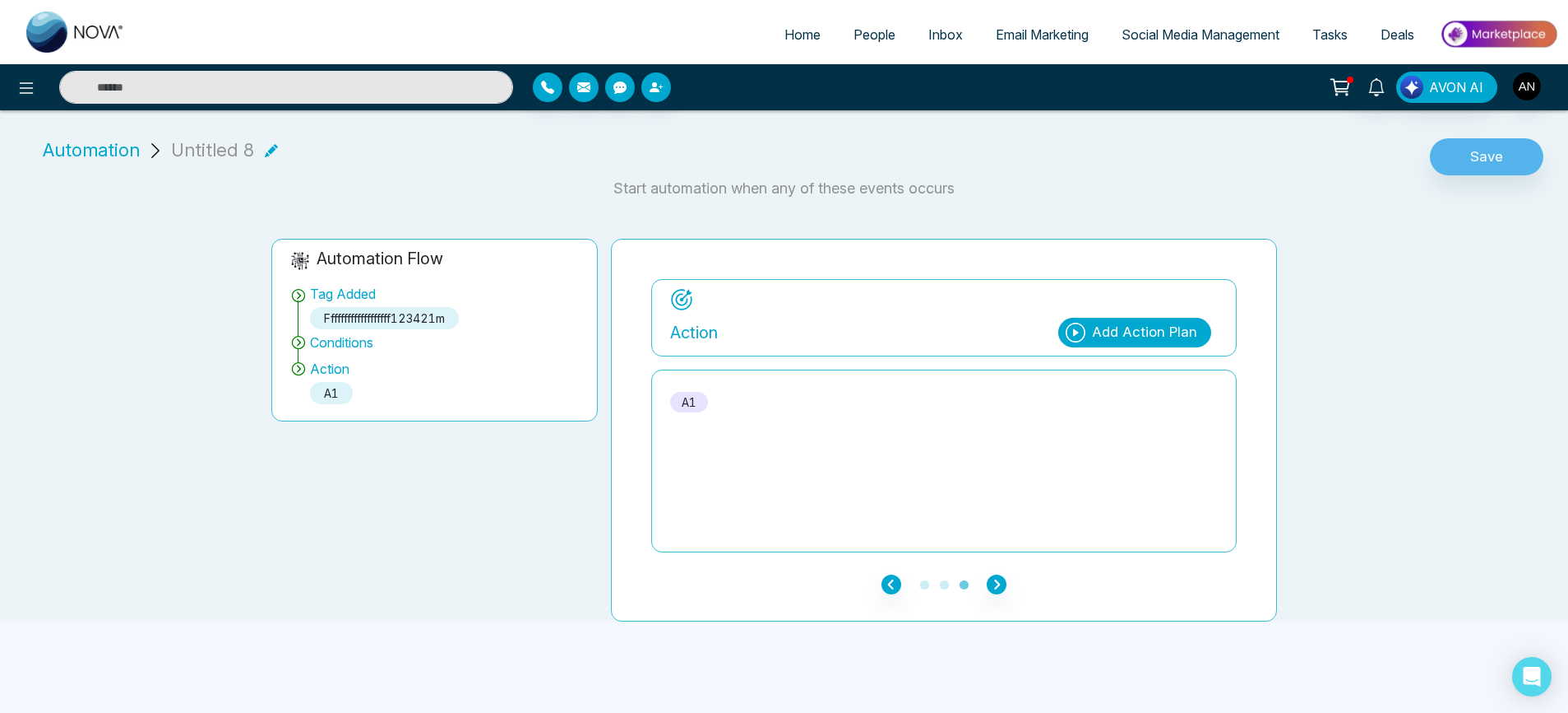
click at [1006, 574] on ul "1 2 3" at bounding box center [943, 583] width 586 height 20
click at [1006, 574] on icon "button" at bounding box center [997, 584] width 20 height 20
click at [995, 574] on icon "button" at bounding box center [997, 584] width 20 height 20
click at [892, 574] on icon "button" at bounding box center [892, 584] width 20 height 20
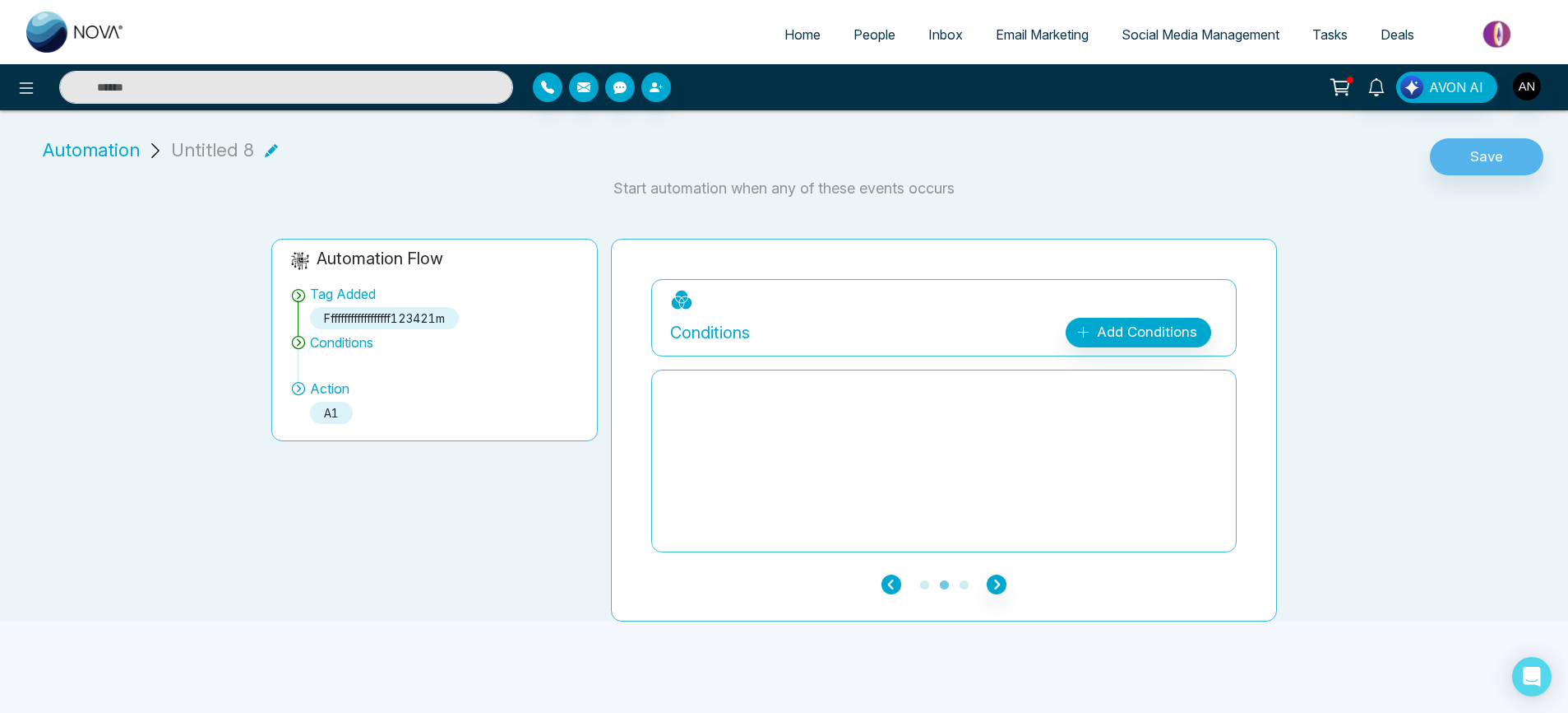
click at [892, 574] on icon "button" at bounding box center [892, 584] width 20 height 20
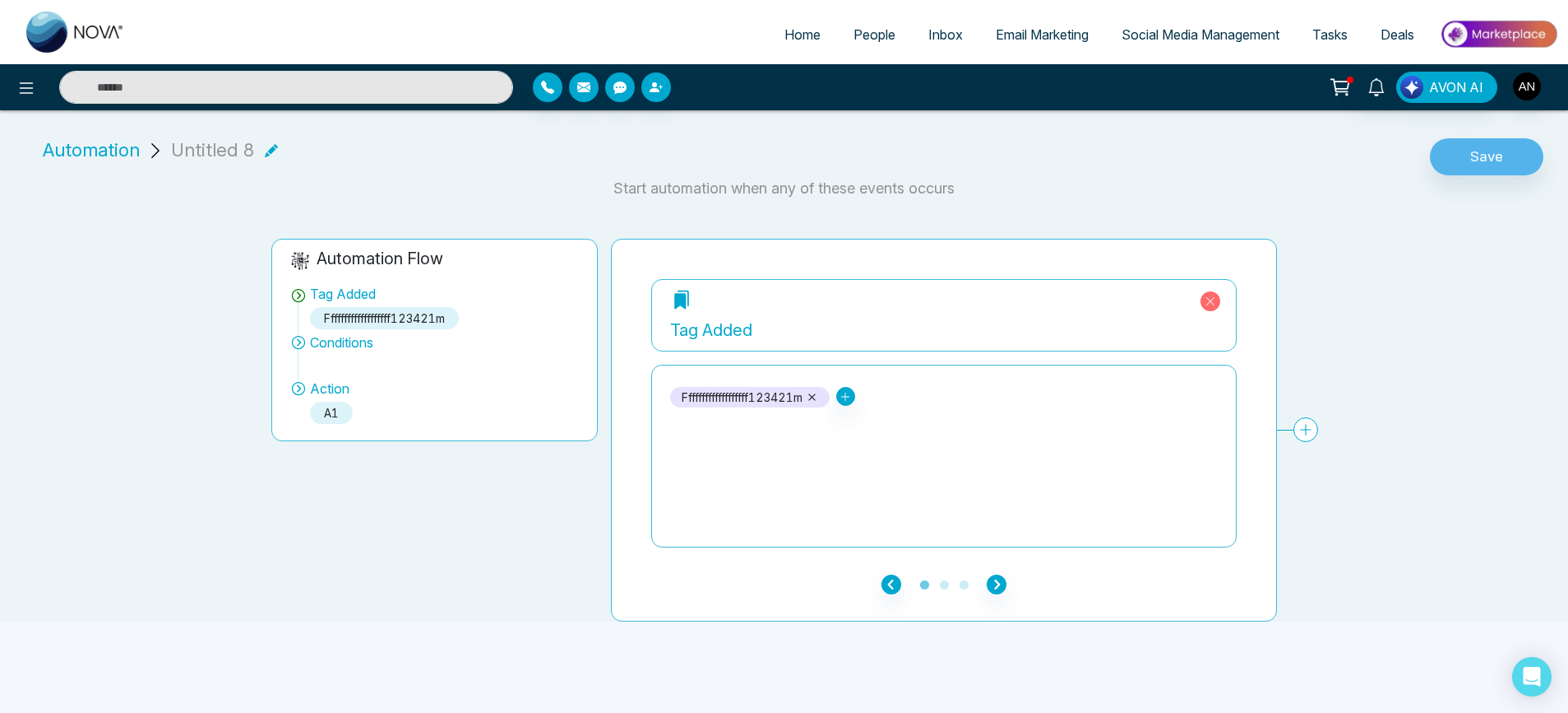
click at [1305, 420] on div "Tag Added fffffffffffffffffff123421m jdd Jira Conditions Add Conditions Choose …" at bounding box center [1529, 416] width 1757 height 273
drag, startPoint x: 1305, startPoint y: 420, endPoint x: 1000, endPoint y: 574, distance: 341.7
click at [1000, 552] on div "Tag Added fffffffffffffffffff123421m jdd Jira Conditions Add Conditions Choose …" at bounding box center [943, 416] width 586 height 273
click at [1000, 574] on icon "button" at bounding box center [997, 584] width 20 height 20
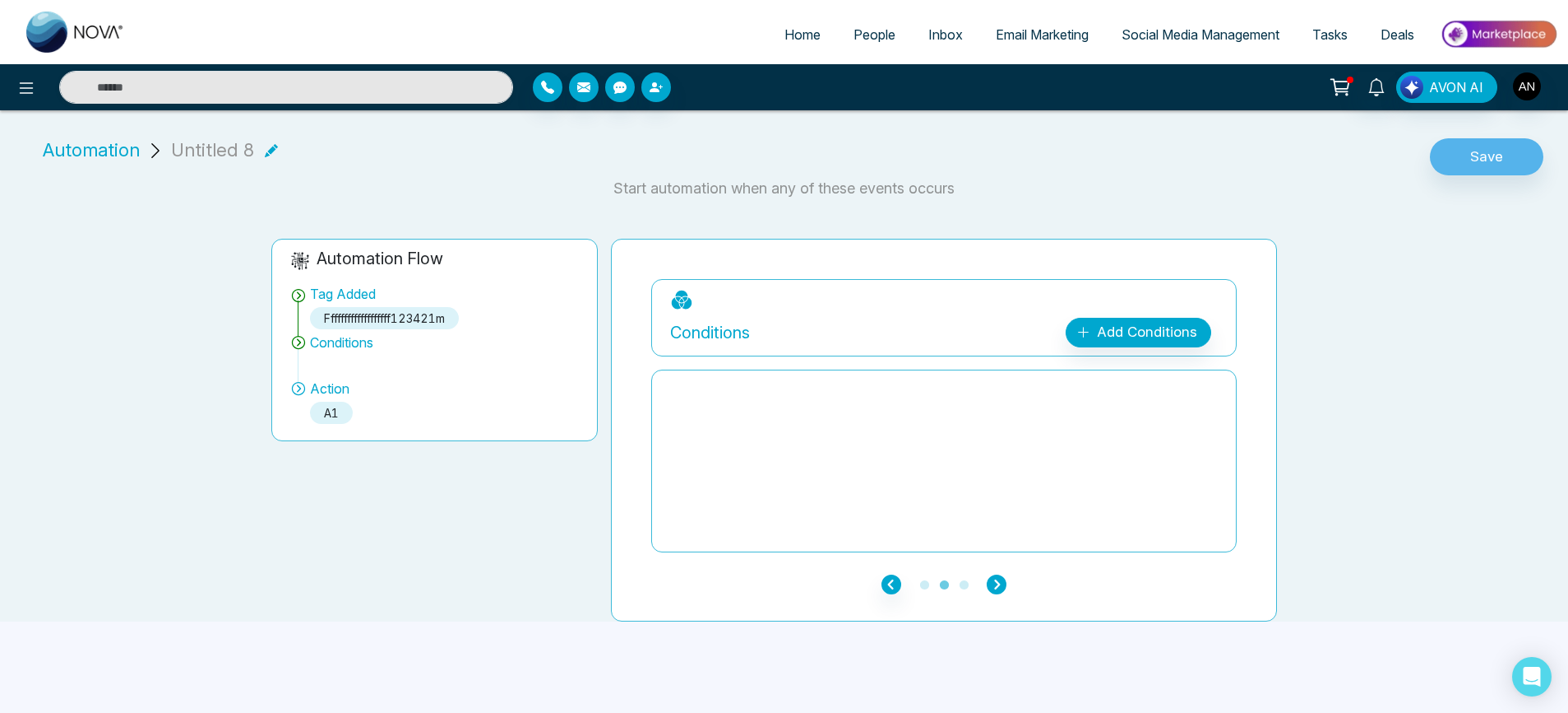
click at [1000, 574] on icon "button" at bounding box center [997, 584] width 20 height 20
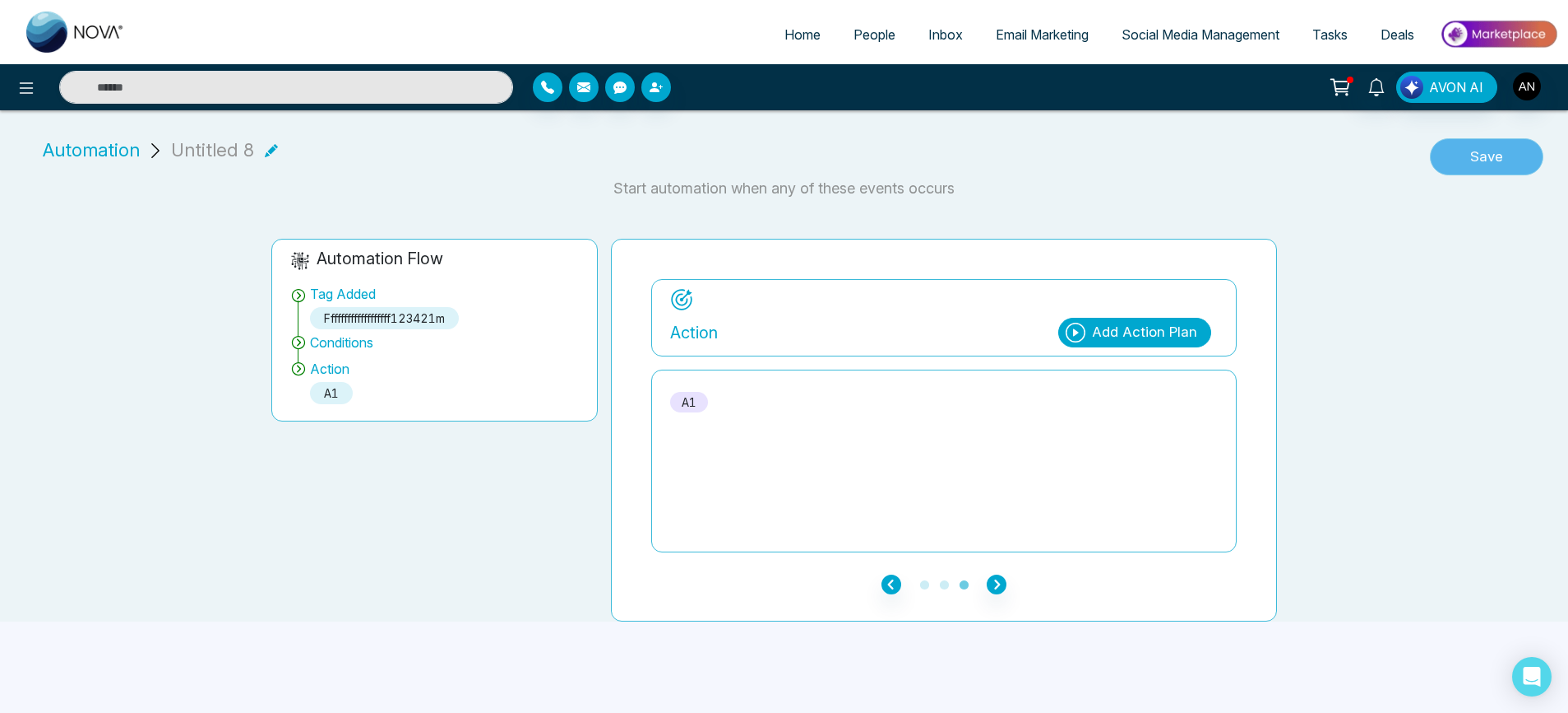
click at [1505, 138] on button "Save" at bounding box center [1487, 157] width 114 height 38
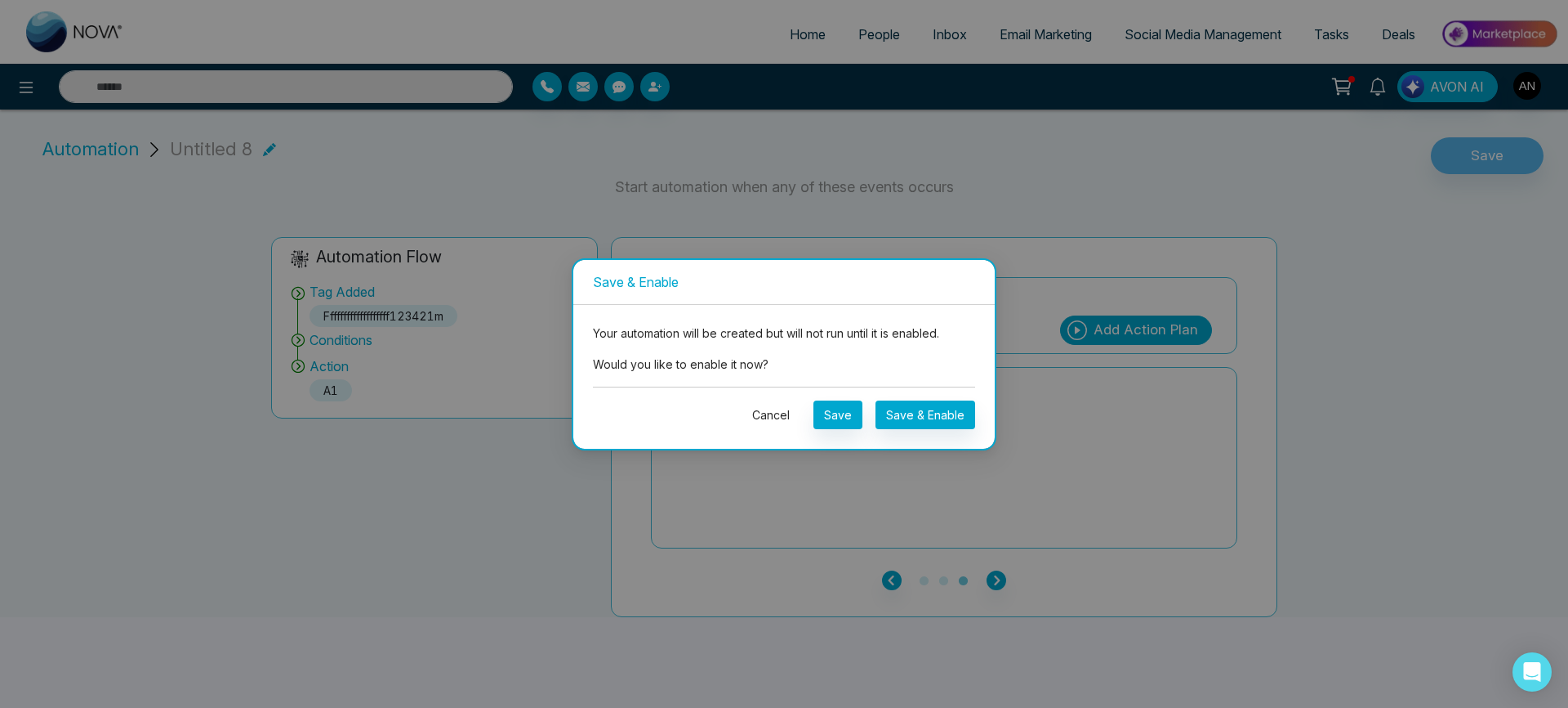
click at [769, 404] on button "Cancel" at bounding box center [770, 414] width 59 height 29
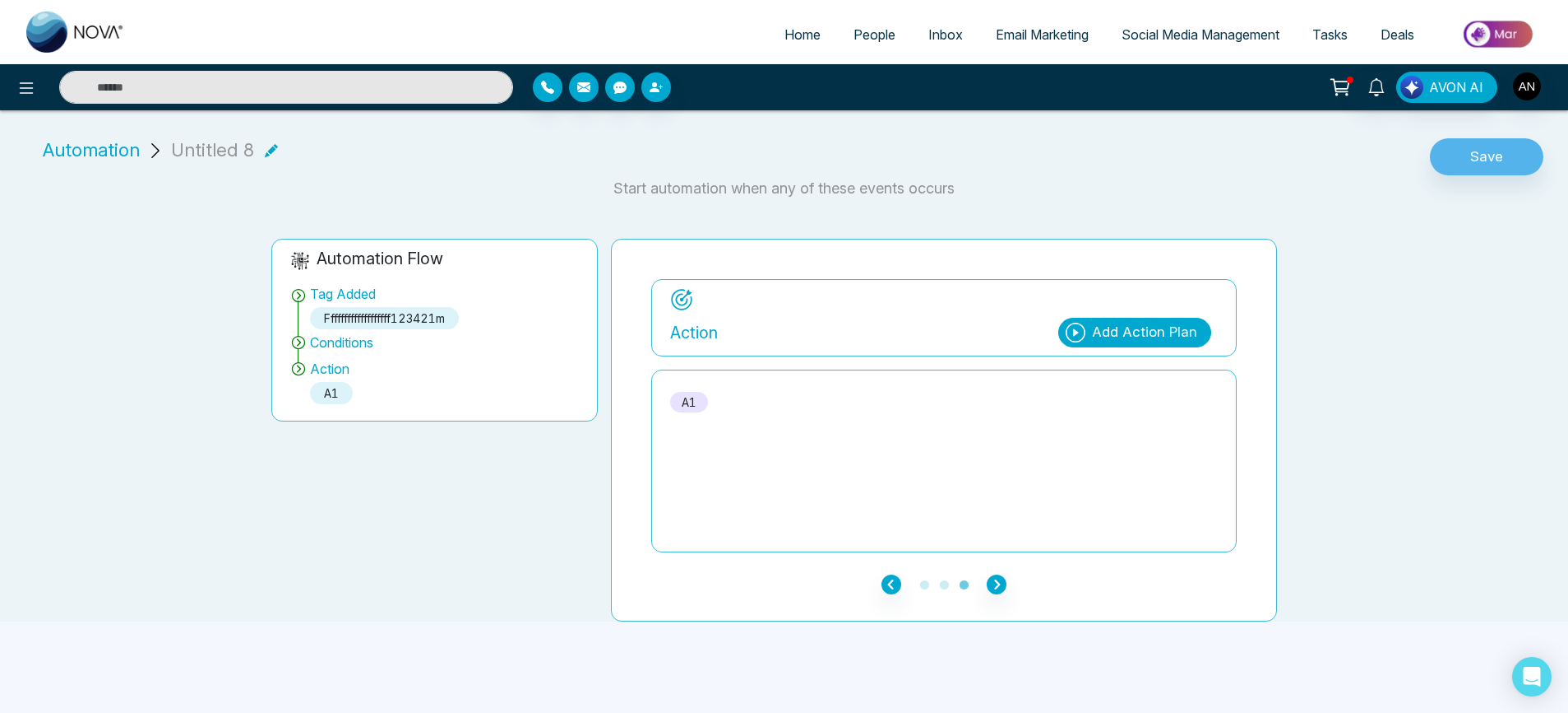
click at [265, 144] on icon at bounding box center [272, 150] width 13 height 13
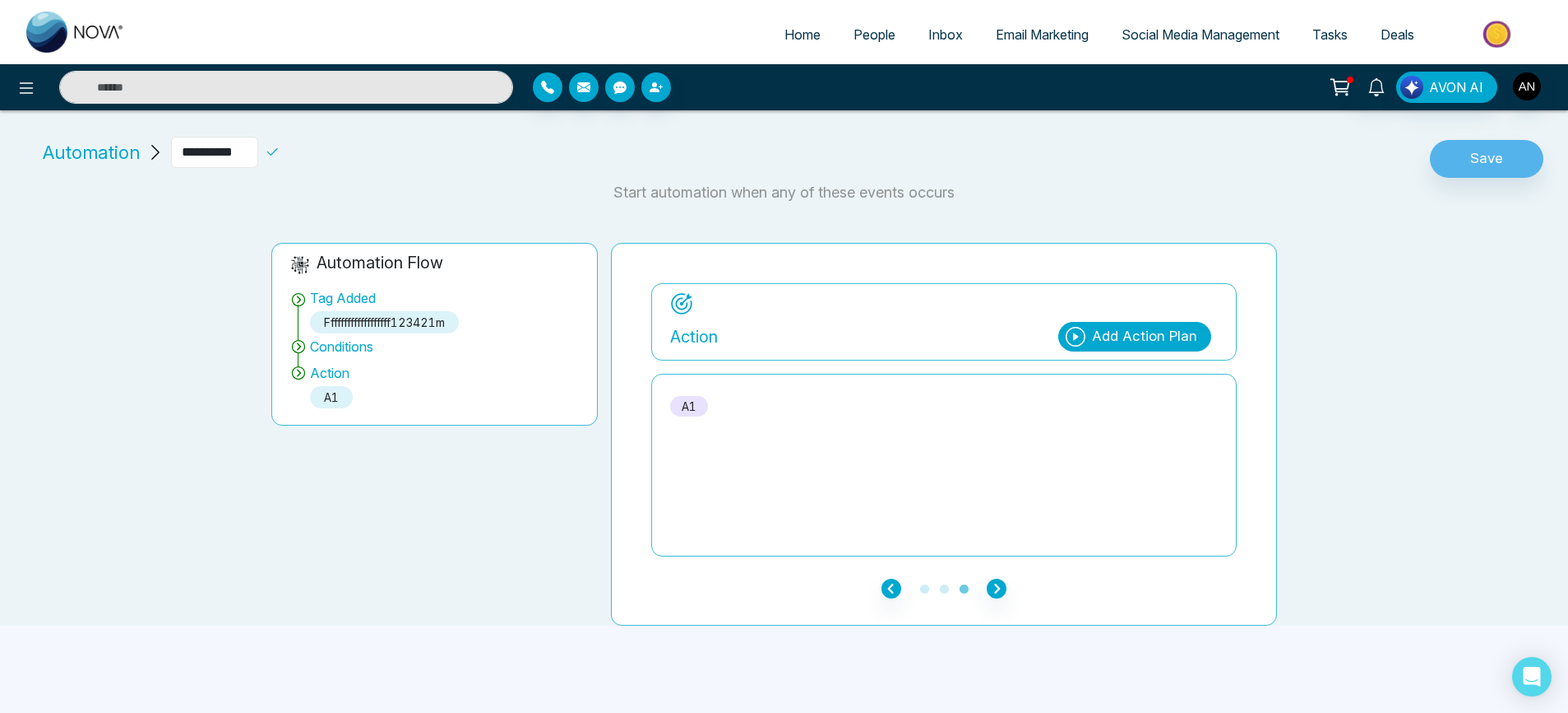
click at [258, 136] on input "**********" at bounding box center [214, 152] width 87 height 32
type input "*****"
click at [280, 145] on icon at bounding box center [272, 152] width 15 height 15
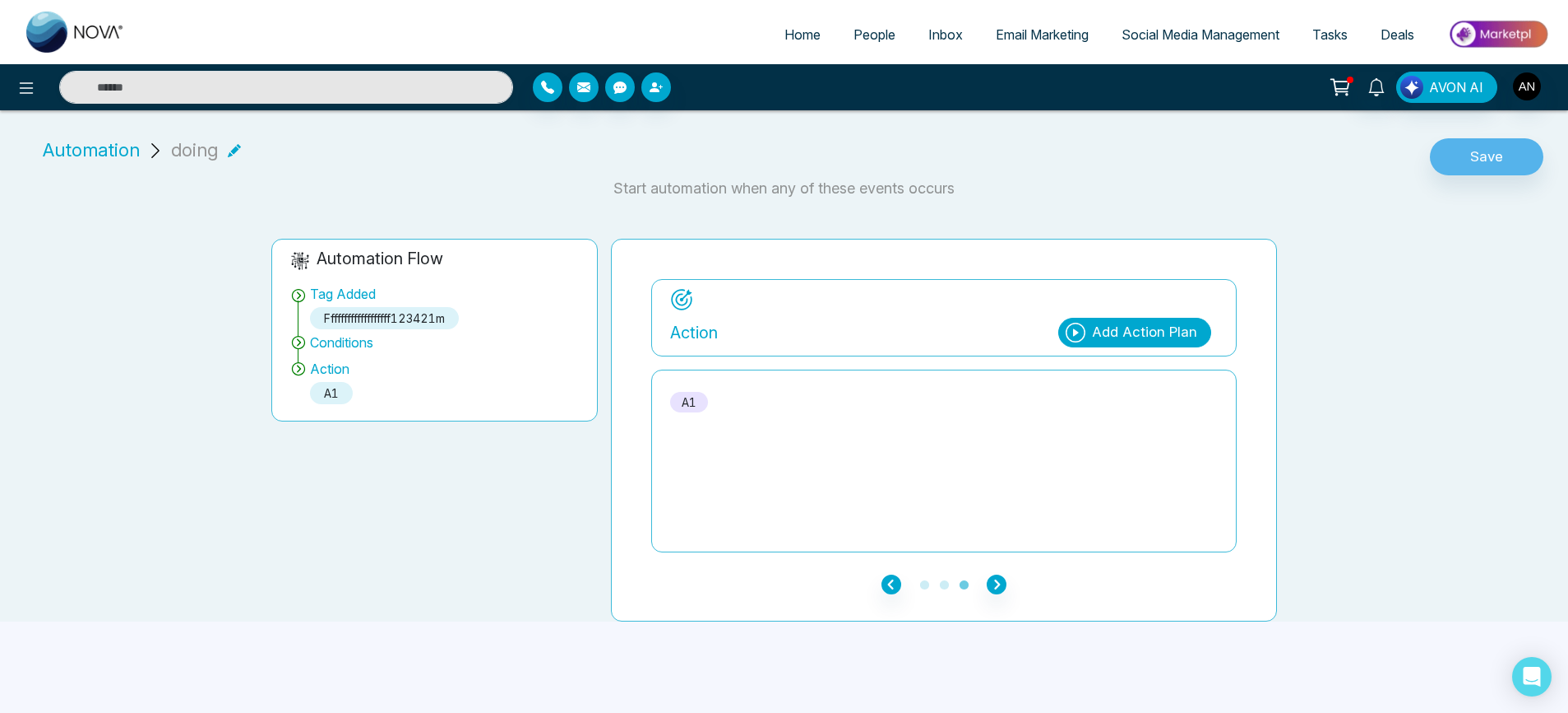
scroll to position [11, 0]
click at [1465, 151] on button "Save" at bounding box center [1487, 157] width 114 height 38
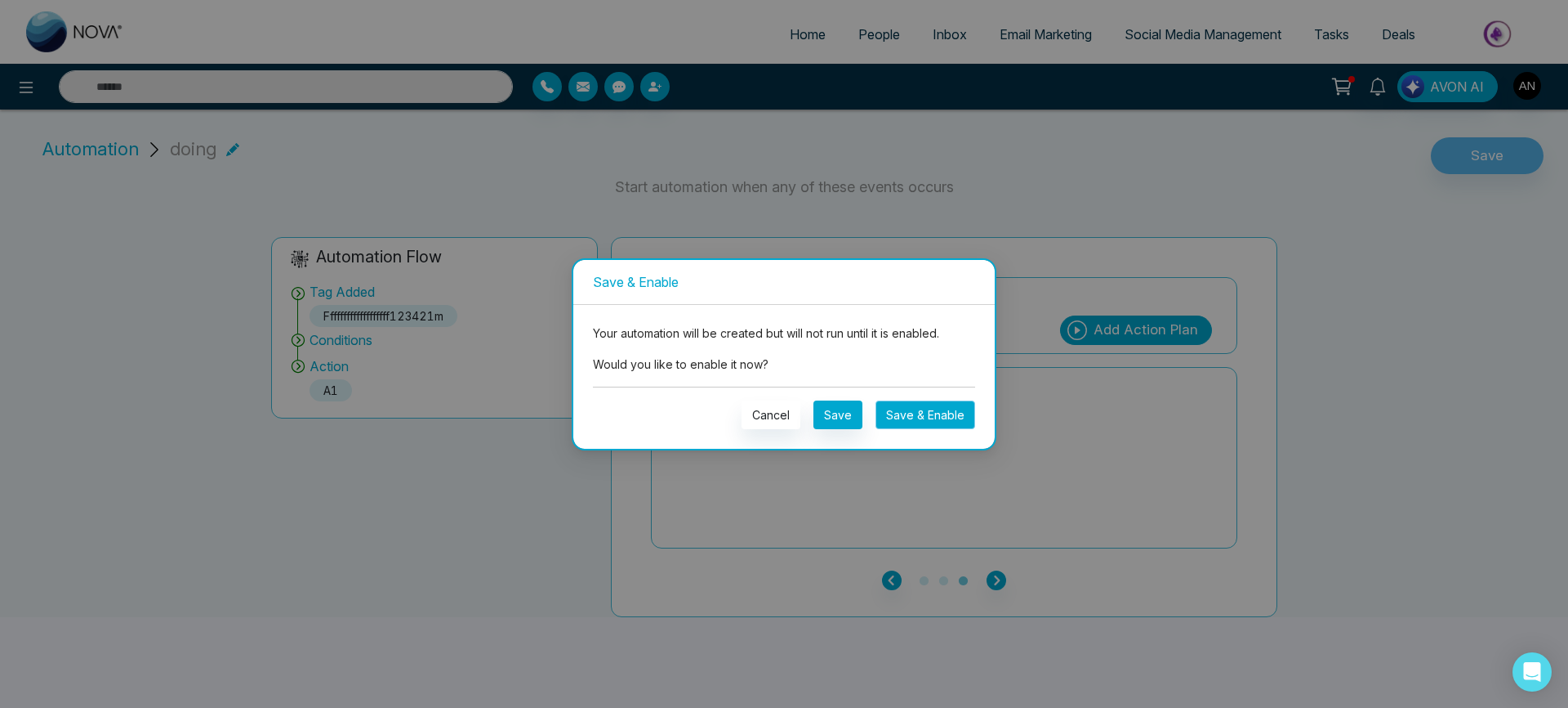
click at [935, 418] on button "Save & Enable" at bounding box center [925, 414] width 100 height 29
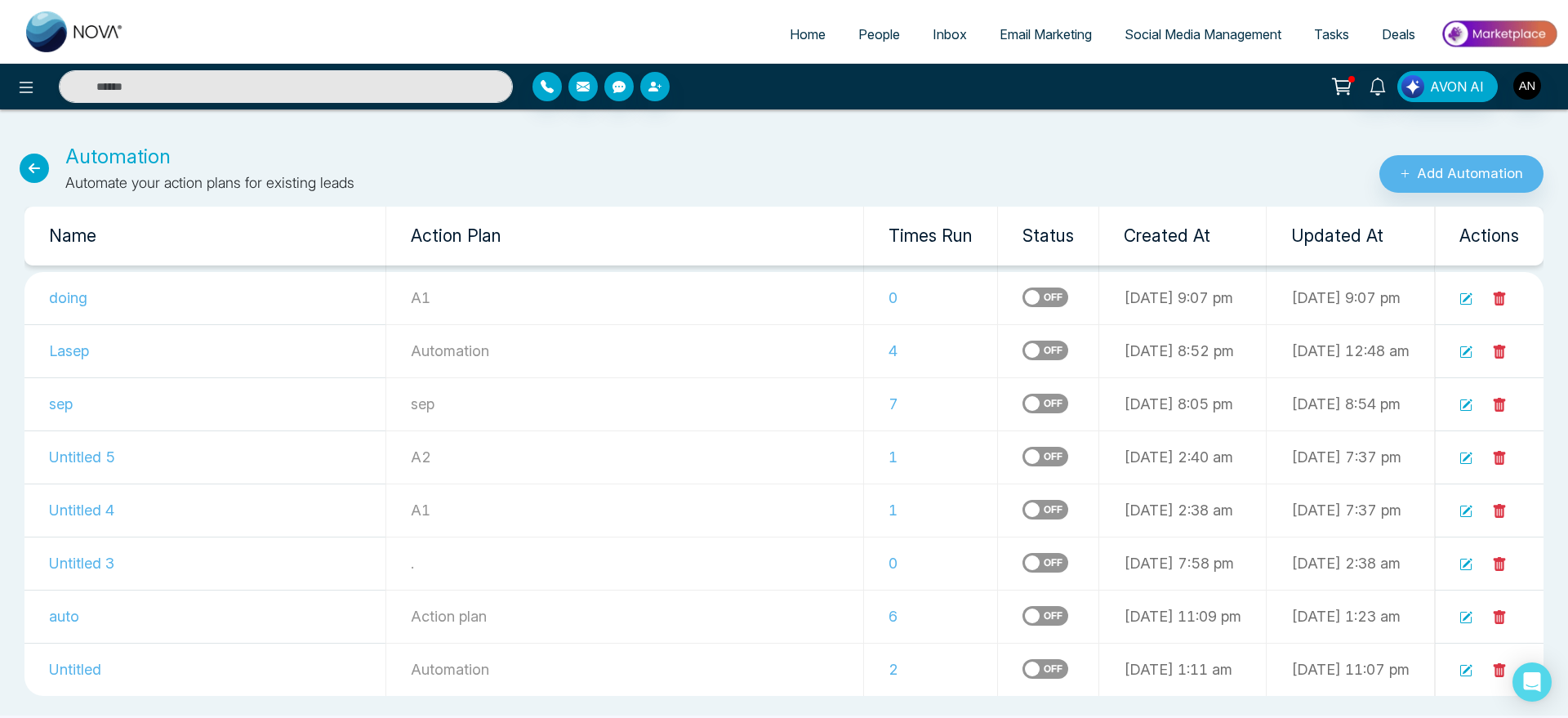
click at [1463, 301] on icon at bounding box center [1467, 300] width 13 height 13
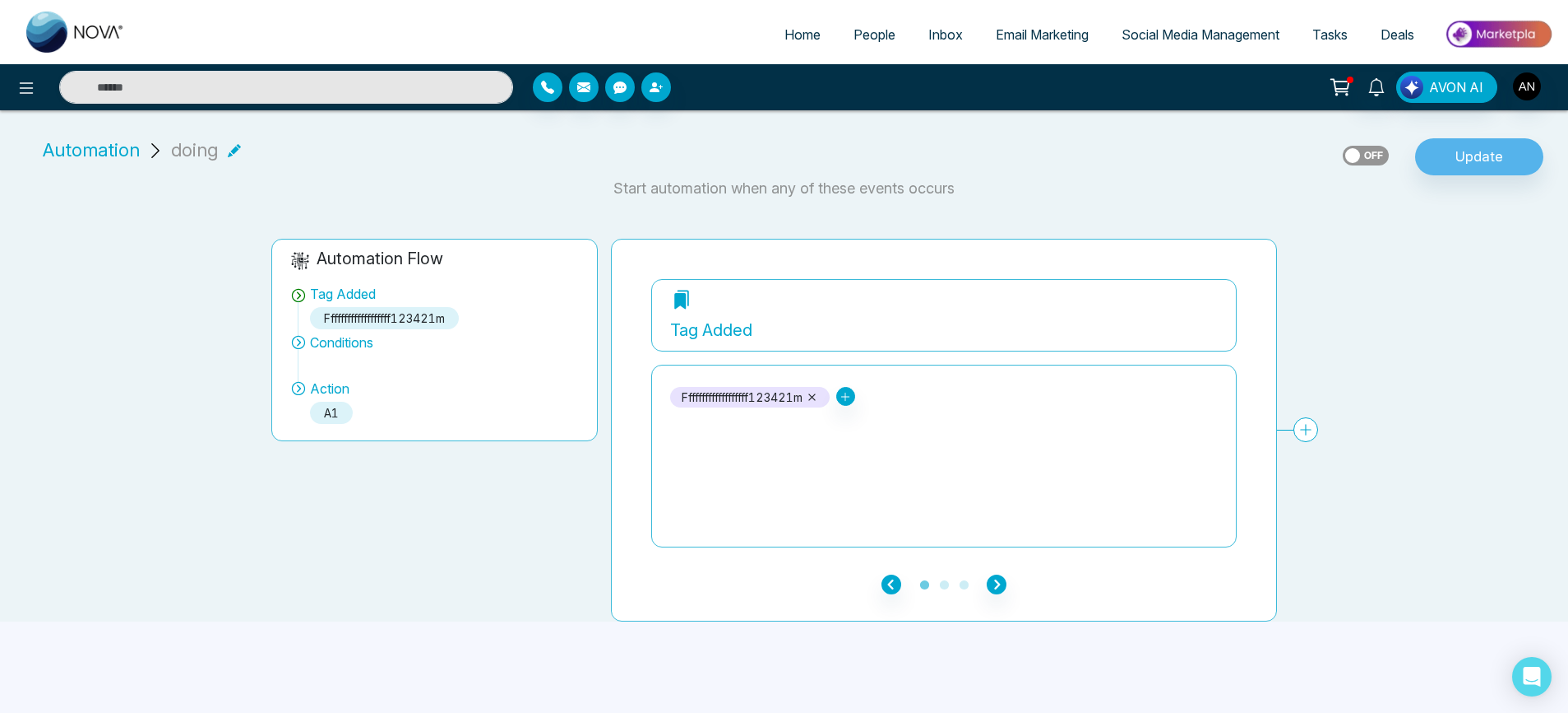
click at [875, 30] on span "People" at bounding box center [875, 35] width 42 height 17
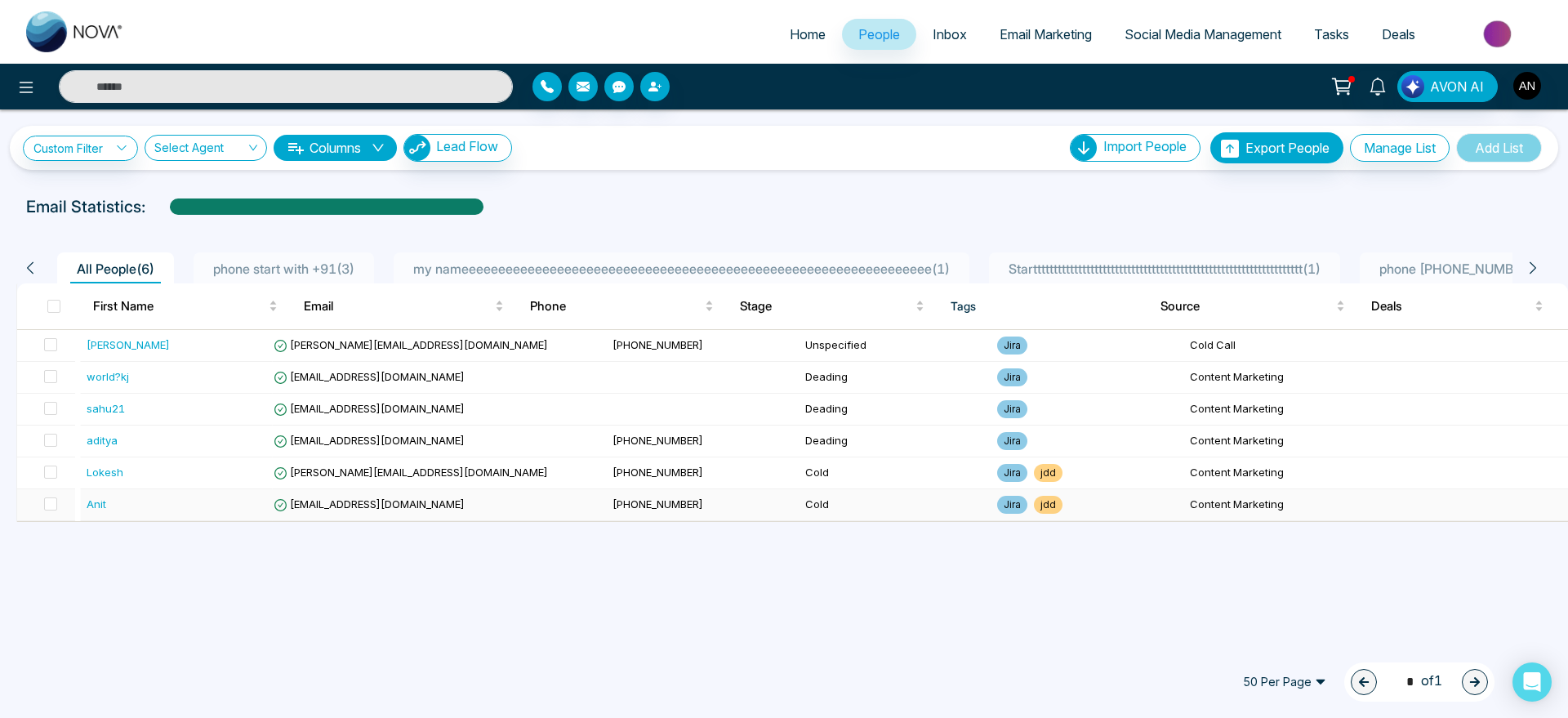
click at [60, 498] on td at bounding box center [46, 505] width 58 height 32
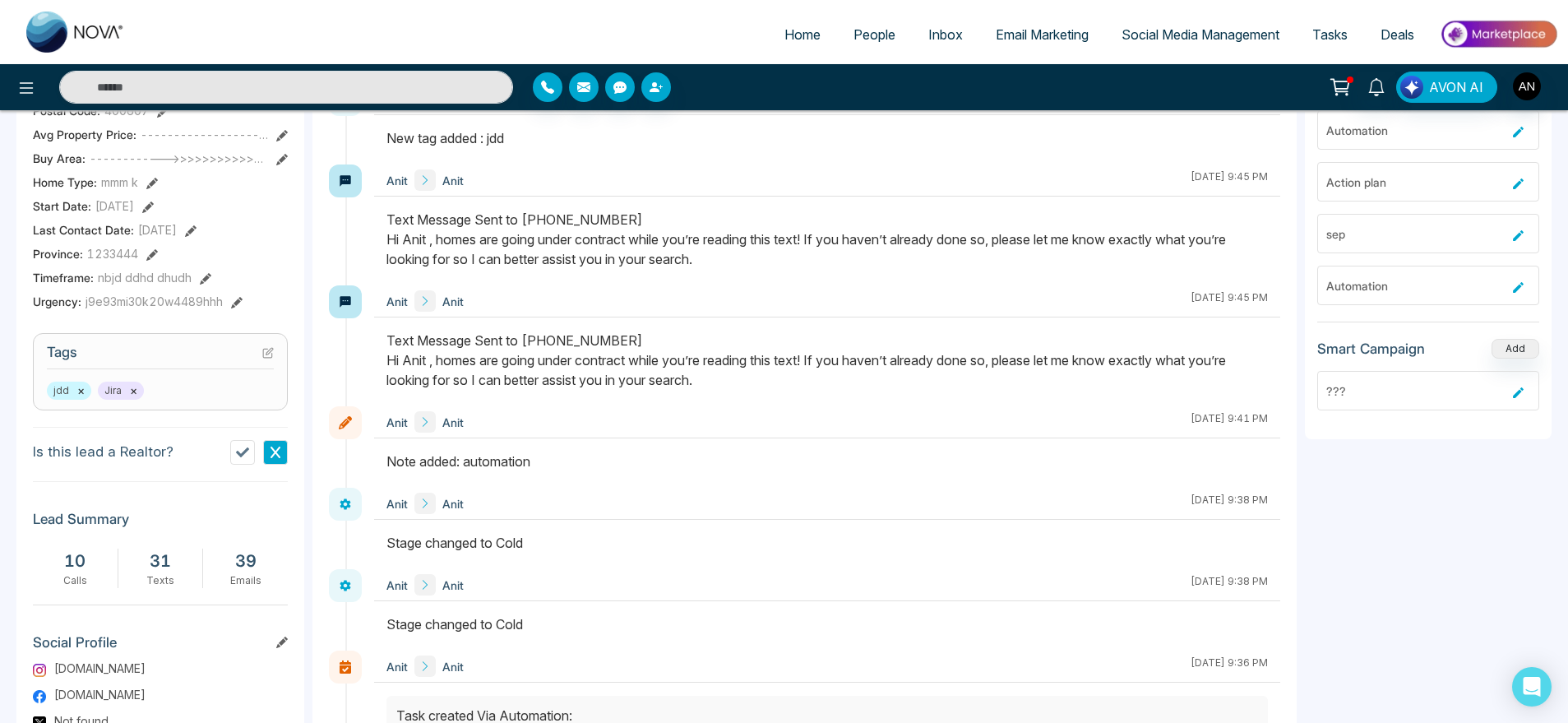
scroll to position [465, 0]
click at [267, 354] on icon at bounding box center [270, 351] width 7 height 7
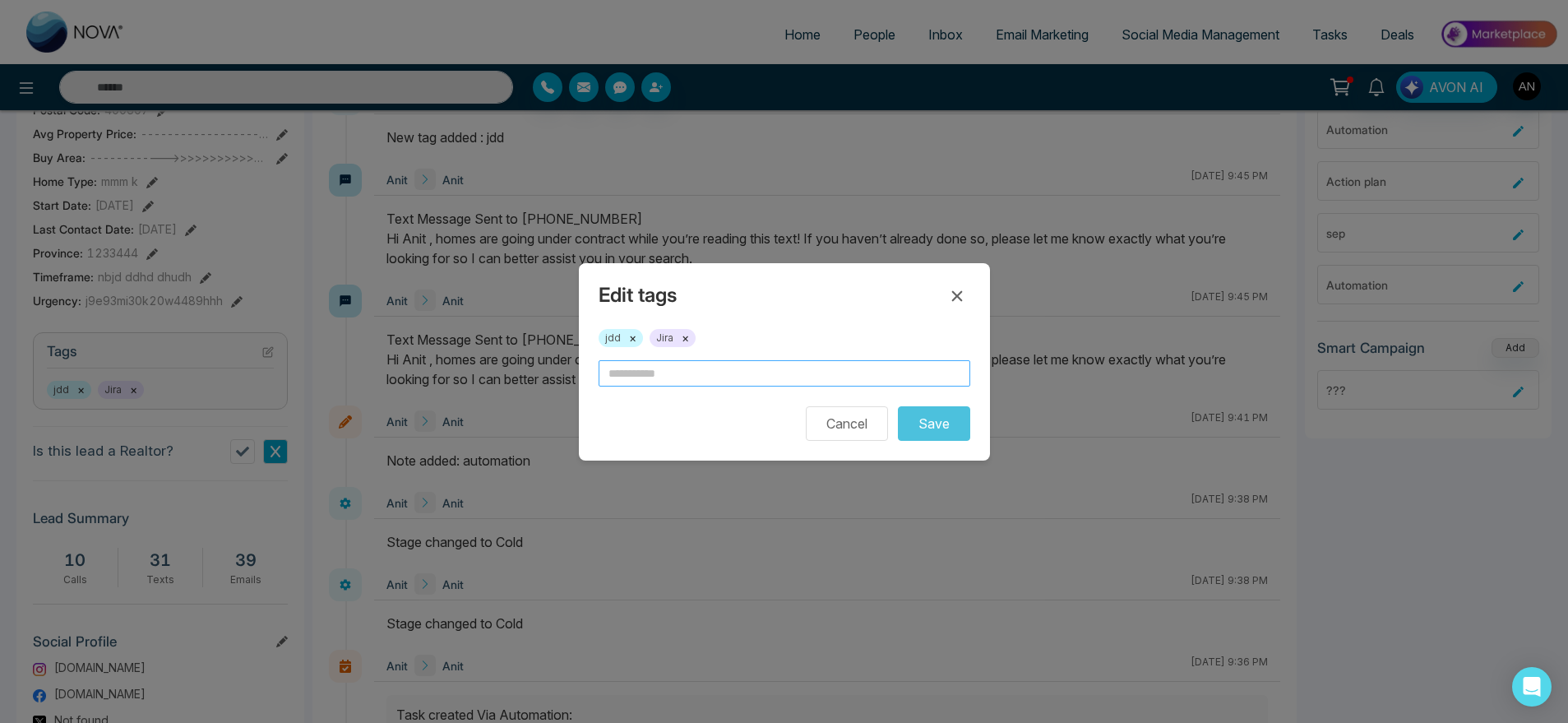
click at [693, 382] on input "text" at bounding box center [785, 374] width 372 height 27
type input "*"
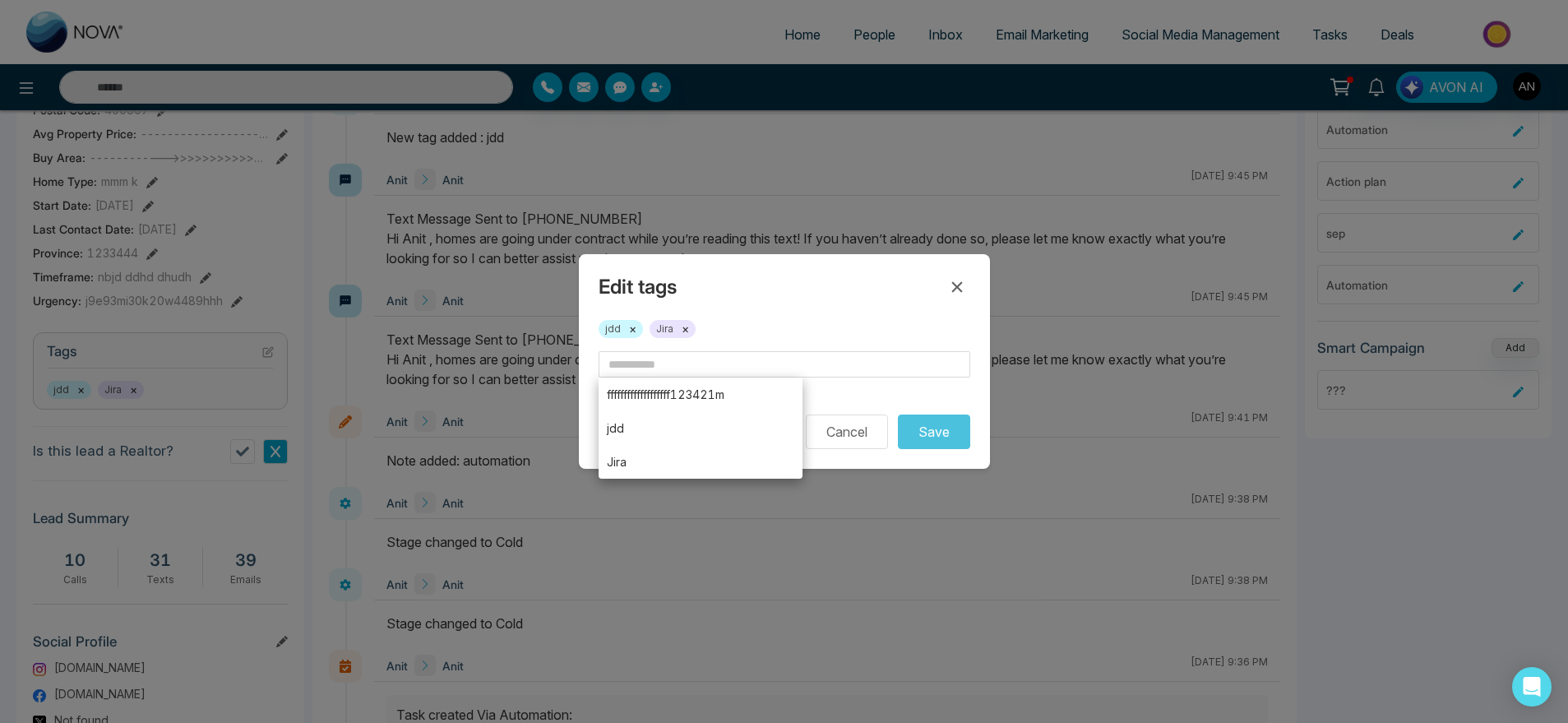
click at [817, 290] on div "Edit tags" at bounding box center [785, 288] width 372 height 27
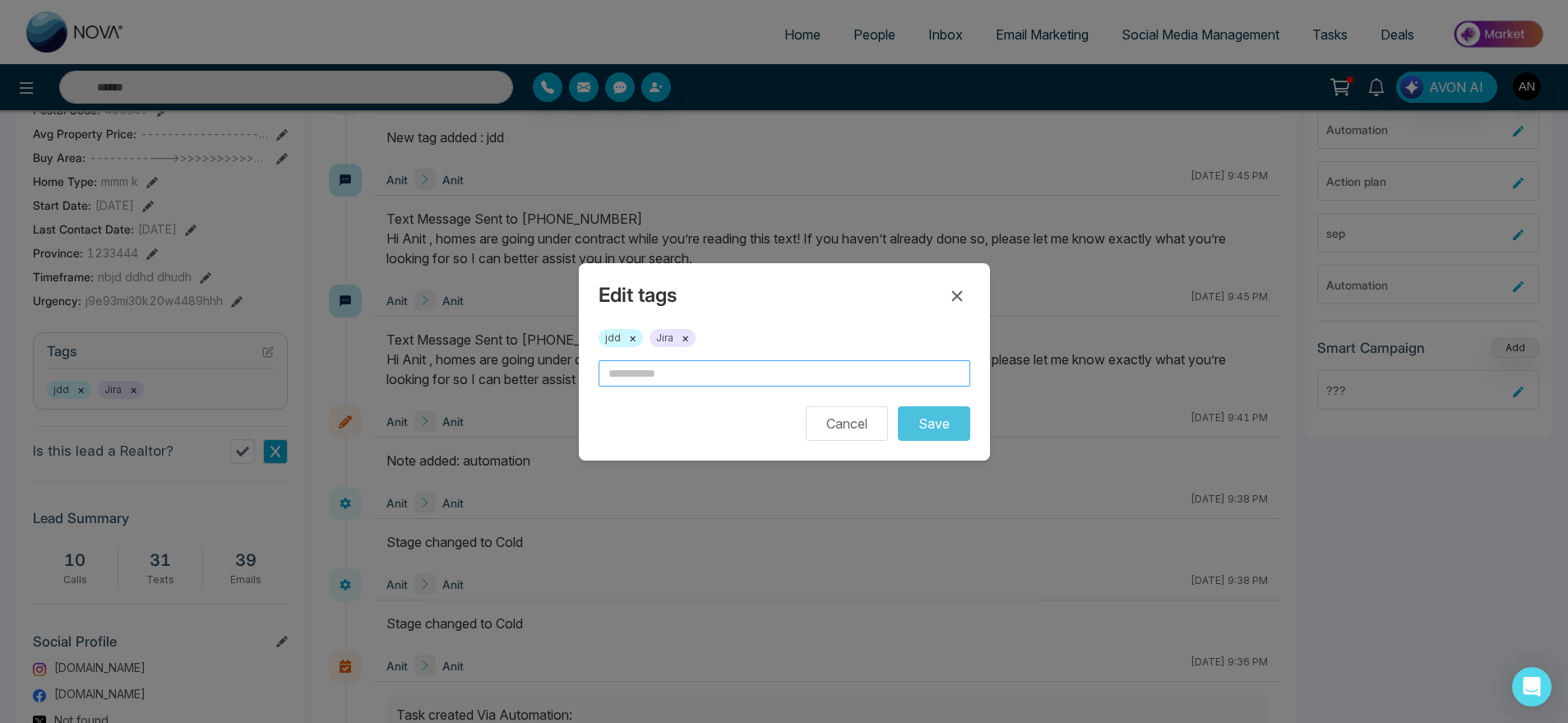
click at [766, 377] on input "text" at bounding box center [785, 374] width 372 height 27
type input "*"
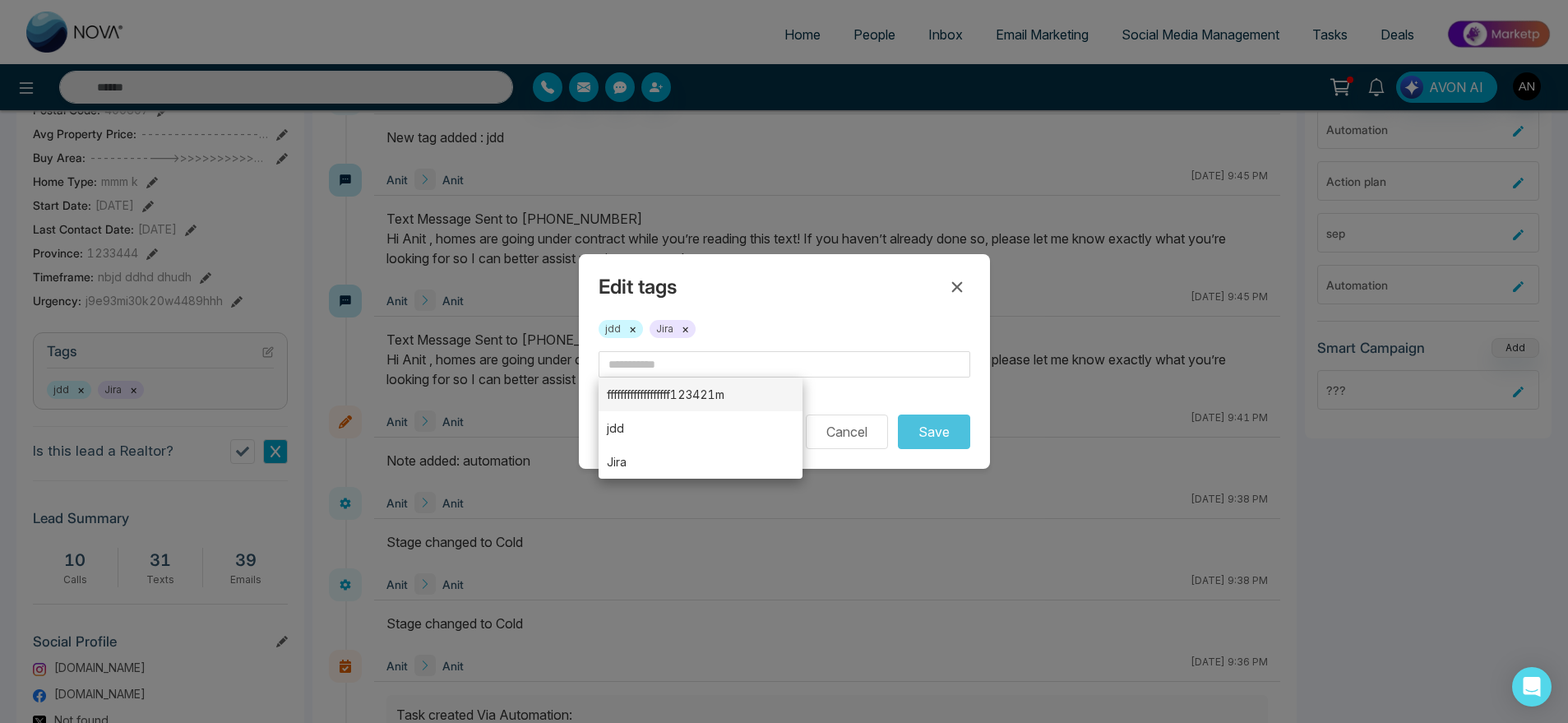
click at [729, 398] on li "fffffffffffffffffff123421m" at bounding box center [701, 395] width 205 height 34
type input "**********"
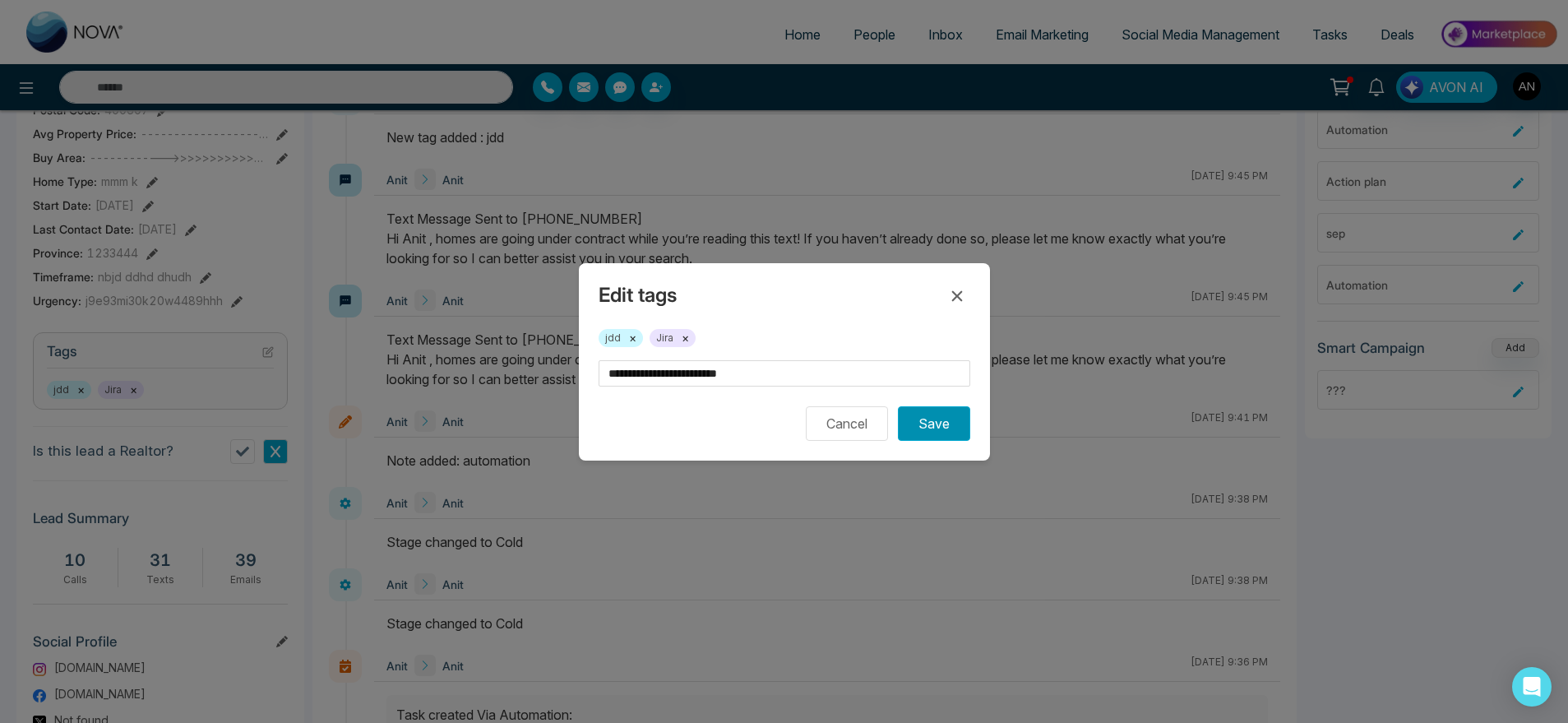
click at [947, 419] on button "Save" at bounding box center [933, 424] width 72 height 35
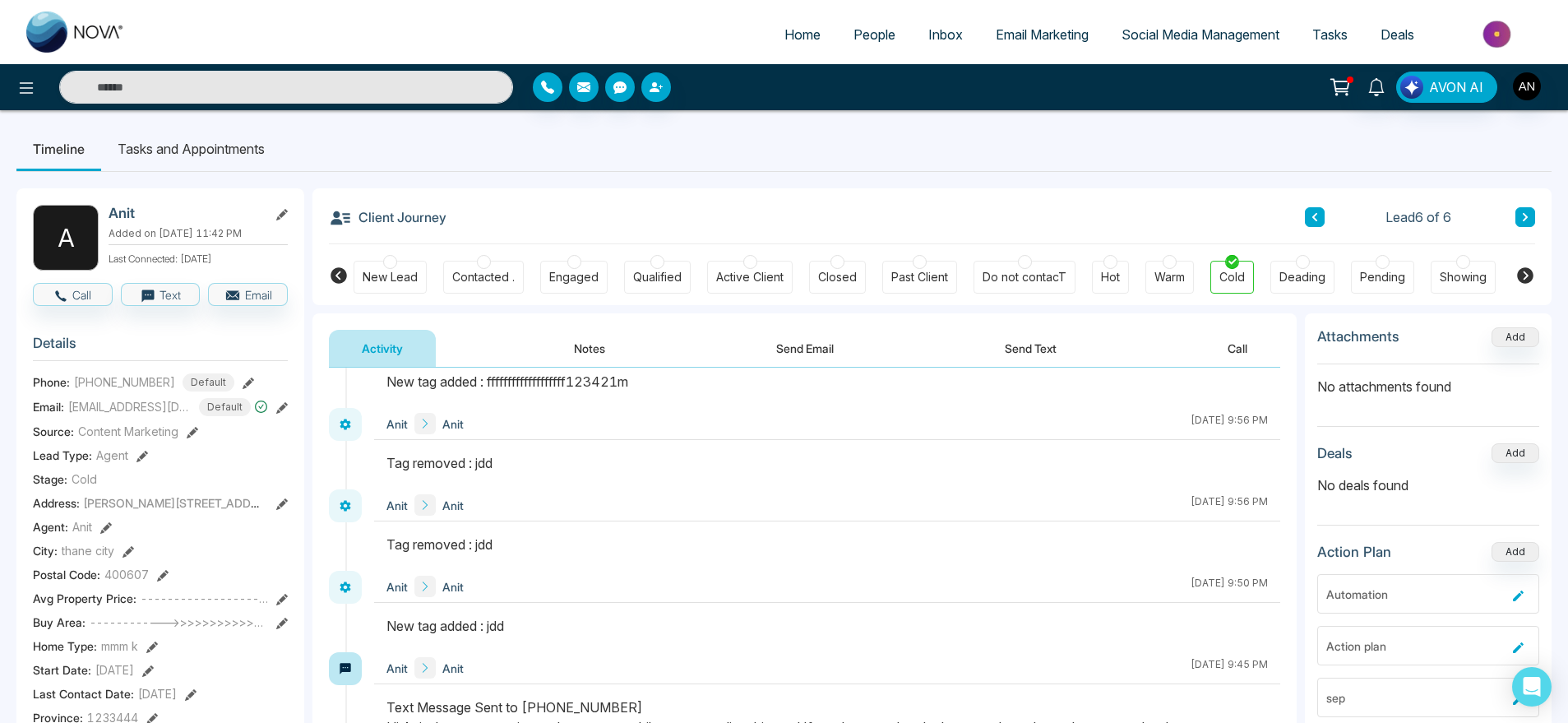
scroll to position [0, 0]
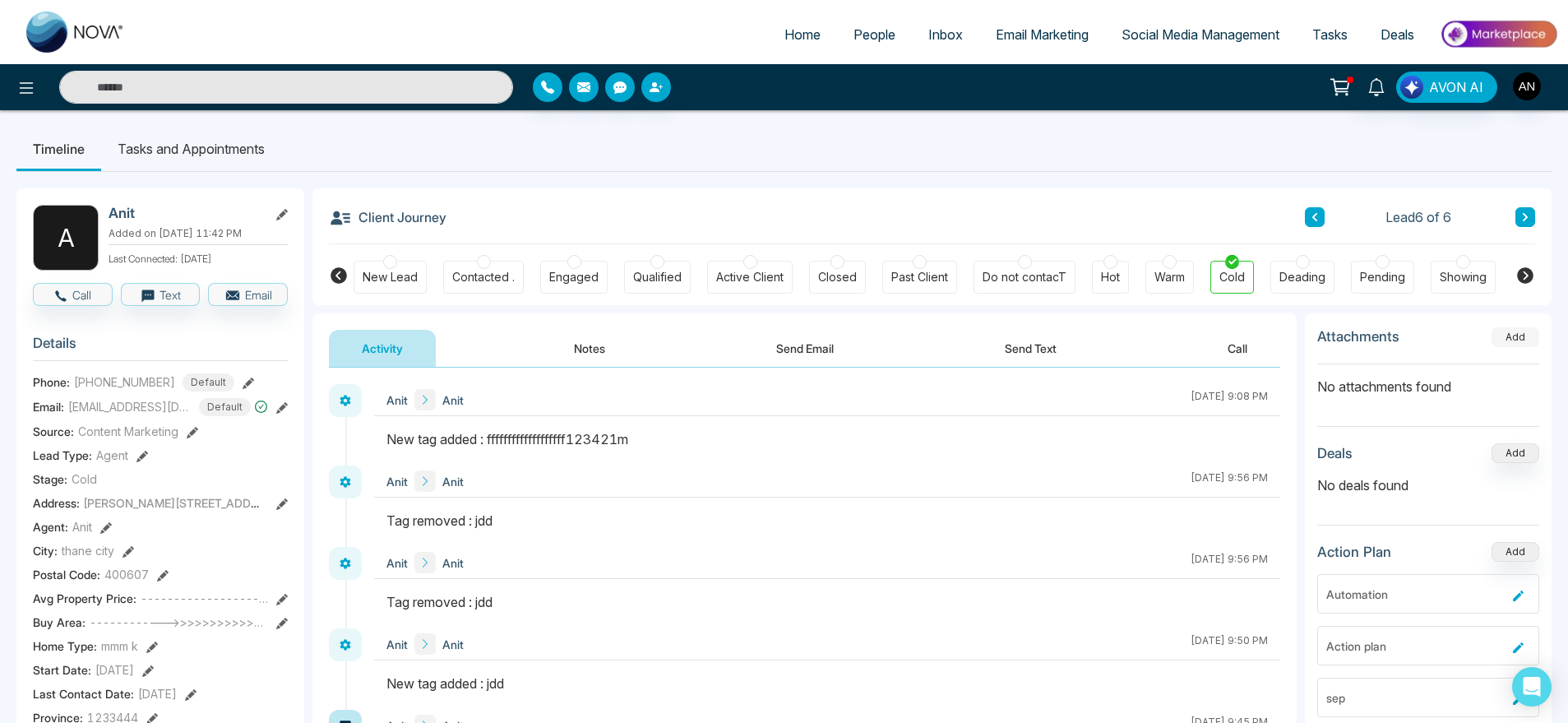
click at [1498, 337] on button "Add" at bounding box center [1515, 337] width 47 height 20
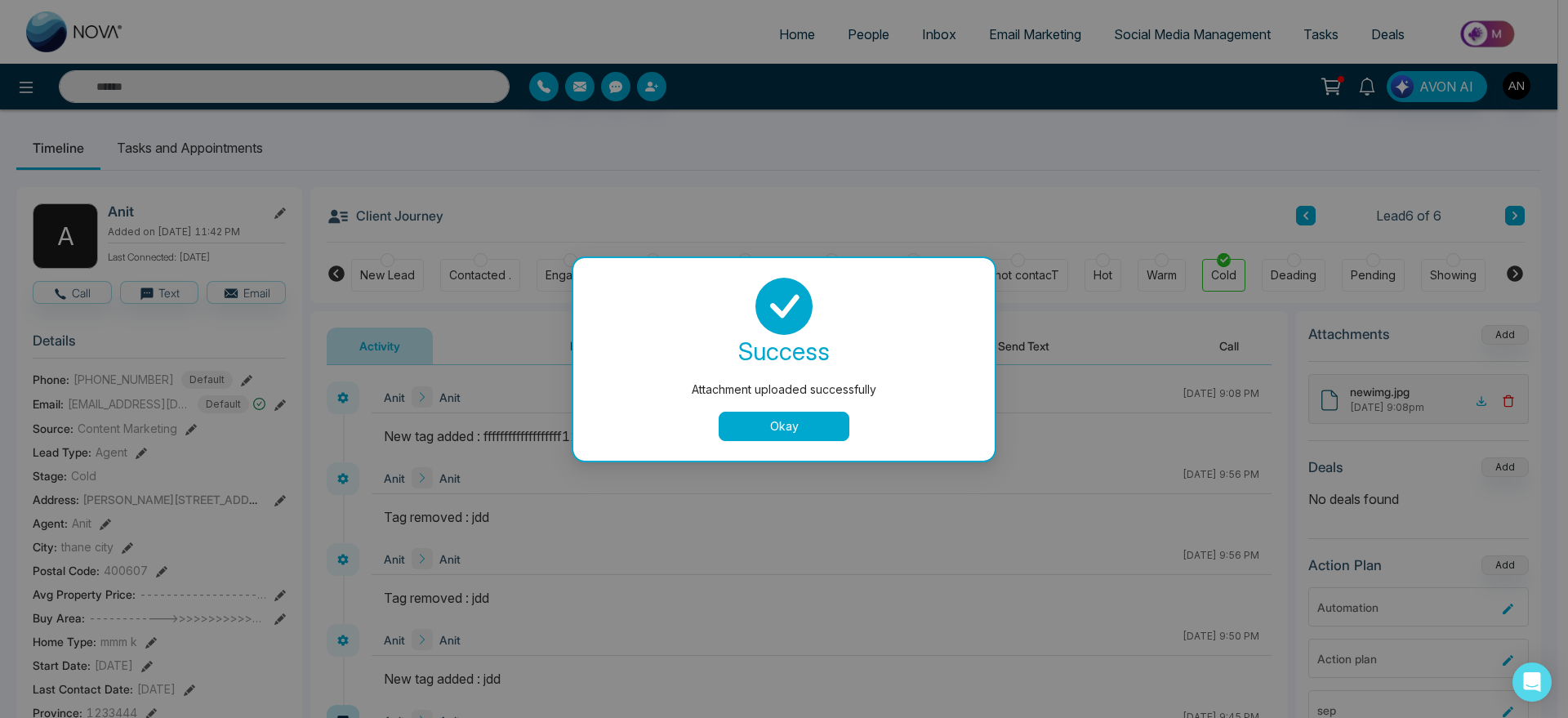
click at [797, 417] on button "Okay" at bounding box center [784, 427] width 130 height 30
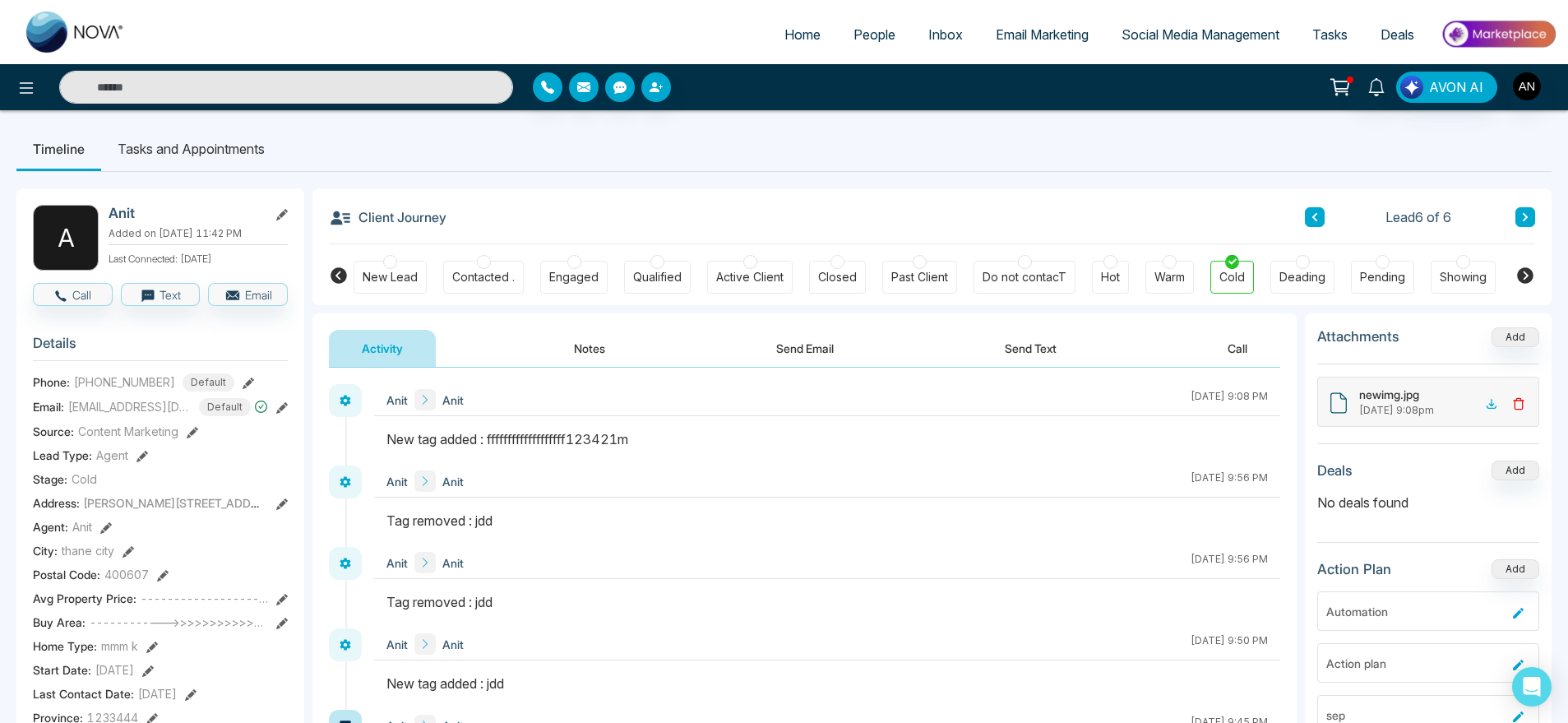
click at [1514, 405] on icon at bounding box center [1519, 404] width 13 height 13
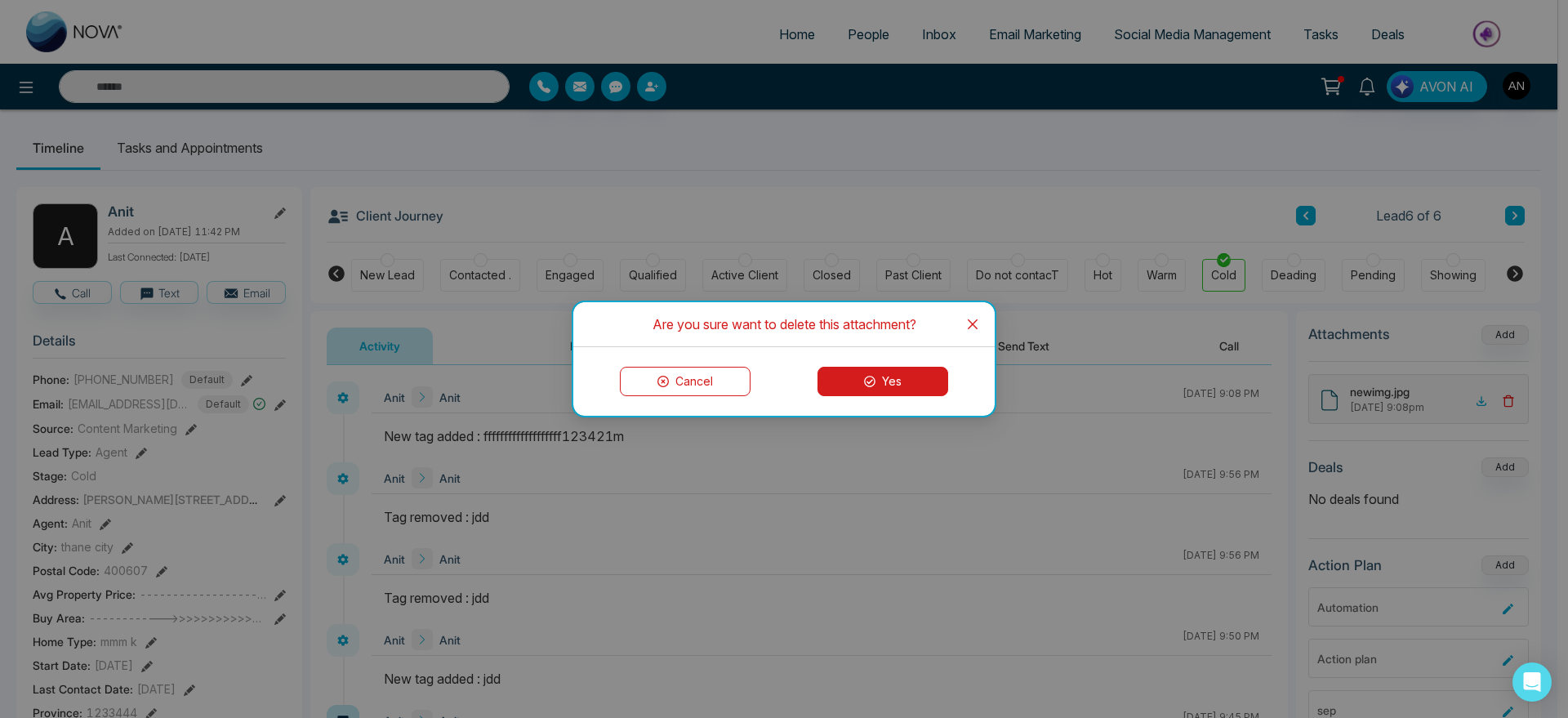
click at [887, 385] on button "Yes" at bounding box center [883, 382] width 130 height 30
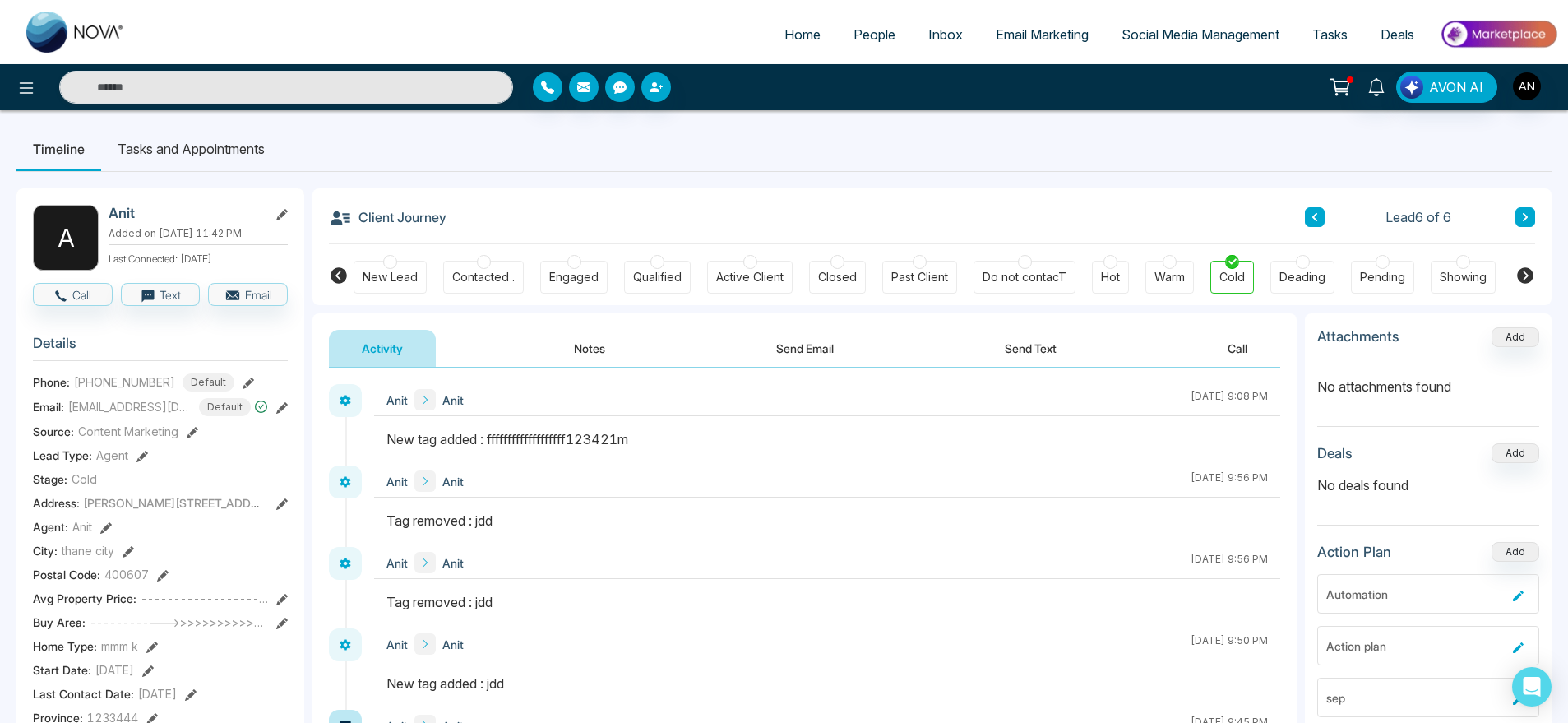
drag, startPoint x: 350, startPoint y: 216, endPoint x: 479, endPoint y: 219, distance: 129.0
click at [479, 219] on div "Client Journey Lead 6 of 6" at bounding box center [932, 216] width 1207 height 56
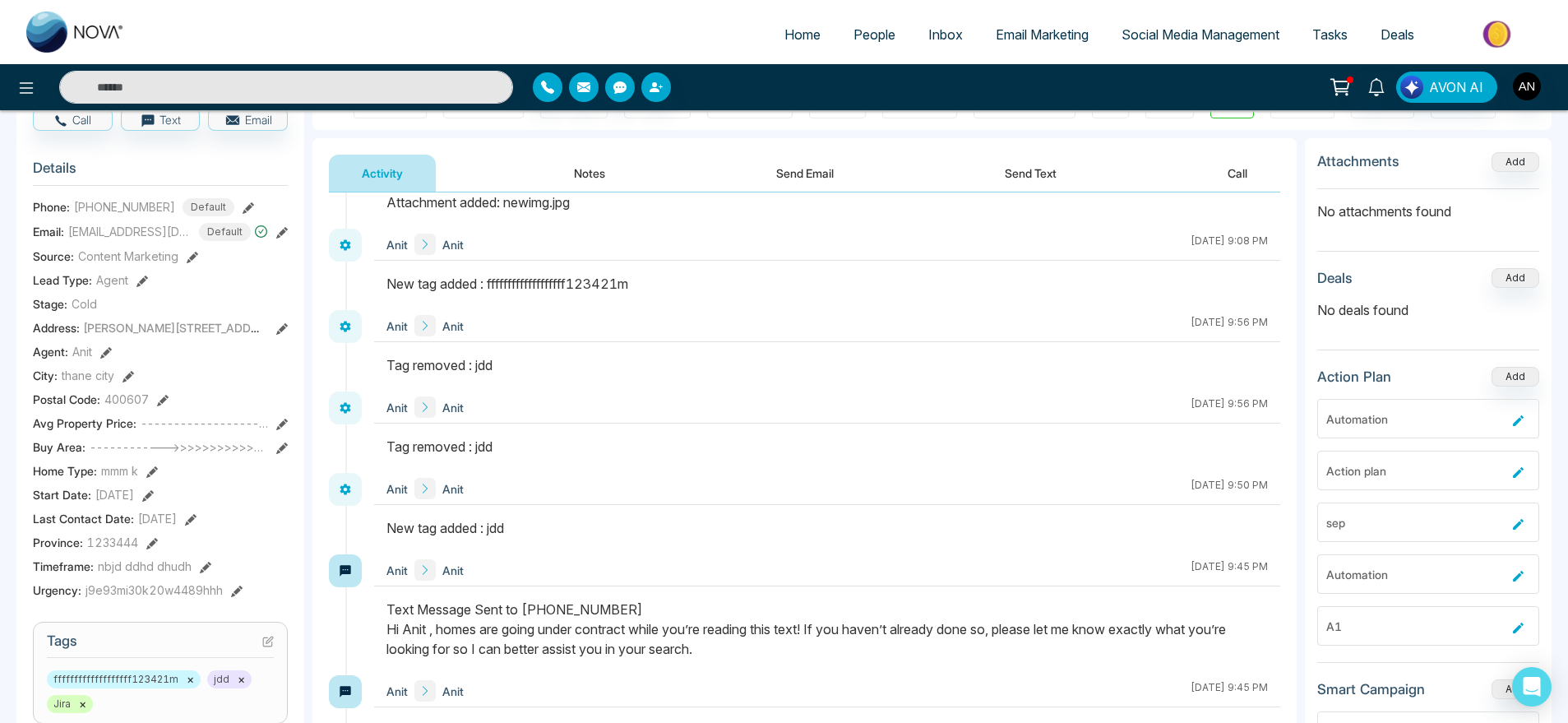
scroll to position [174, 0]
click at [247, 207] on section "Details Phone: [PHONE_NUMBER] Default Email: [EMAIL_ADDRESS][DOMAIN_NAME] Defau…" at bounding box center [160, 377] width 255 height 458
click at [247, 215] on icon at bounding box center [248, 210] width 12 height 12
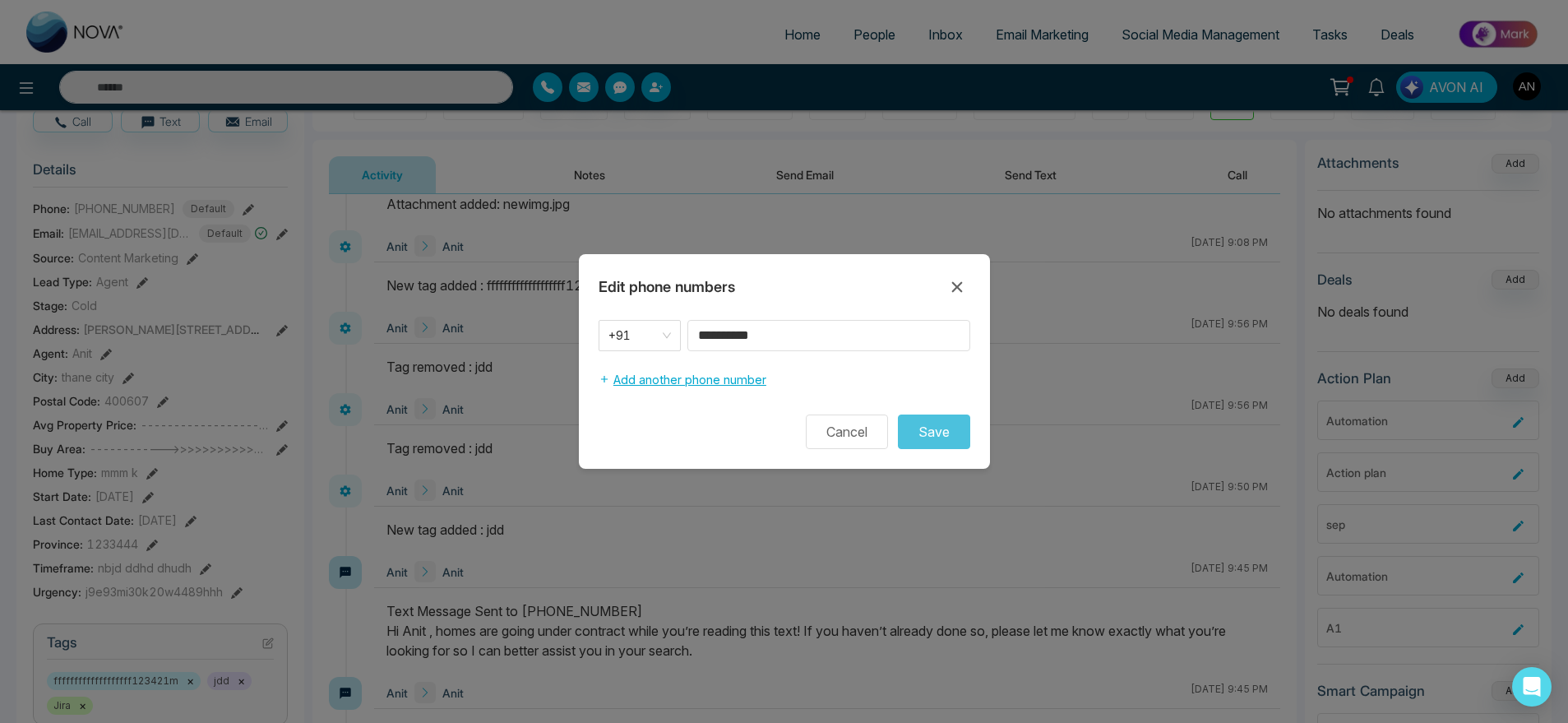
click at [708, 385] on button "Add another phone number" at bounding box center [683, 381] width 168 height 32
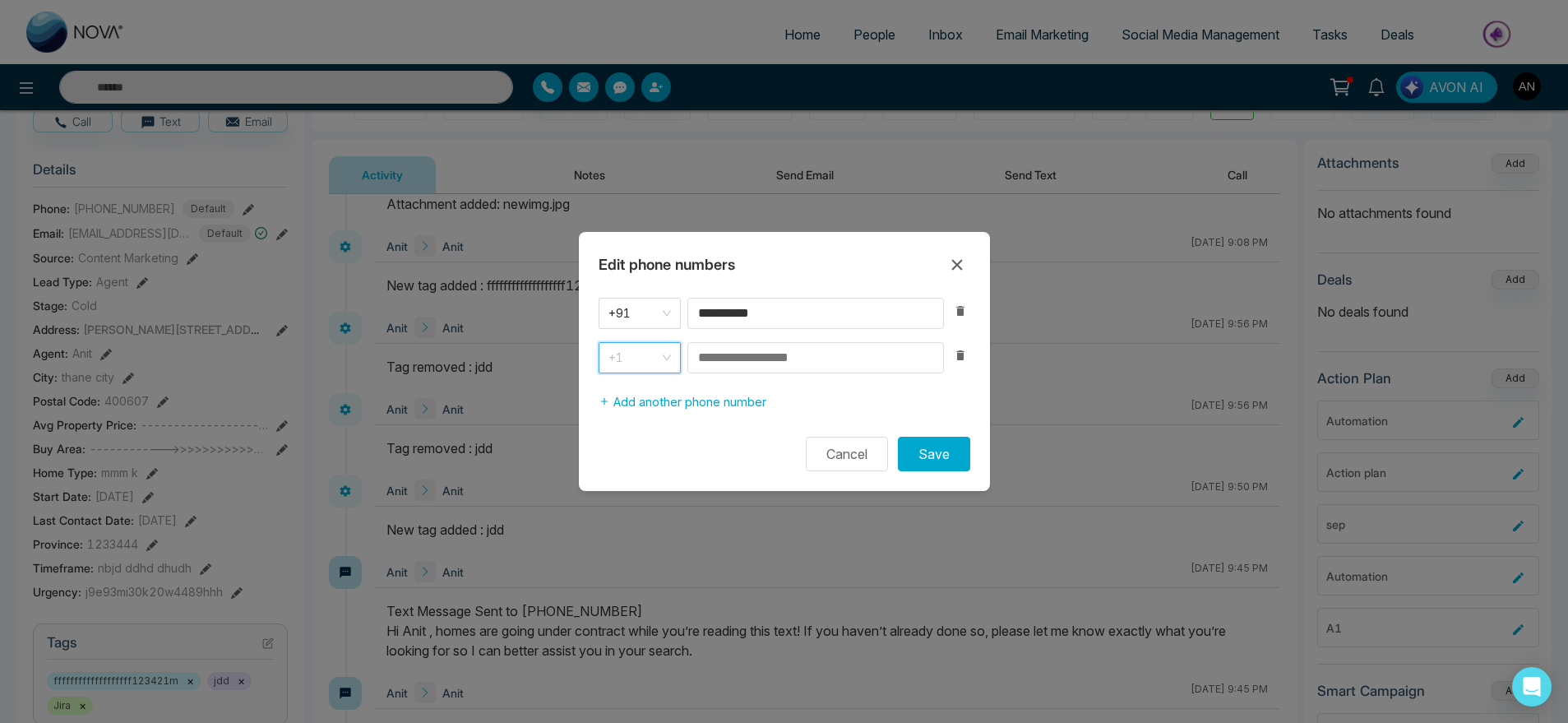
click at [660, 363] on span "+1" at bounding box center [639, 358] width 62 height 23
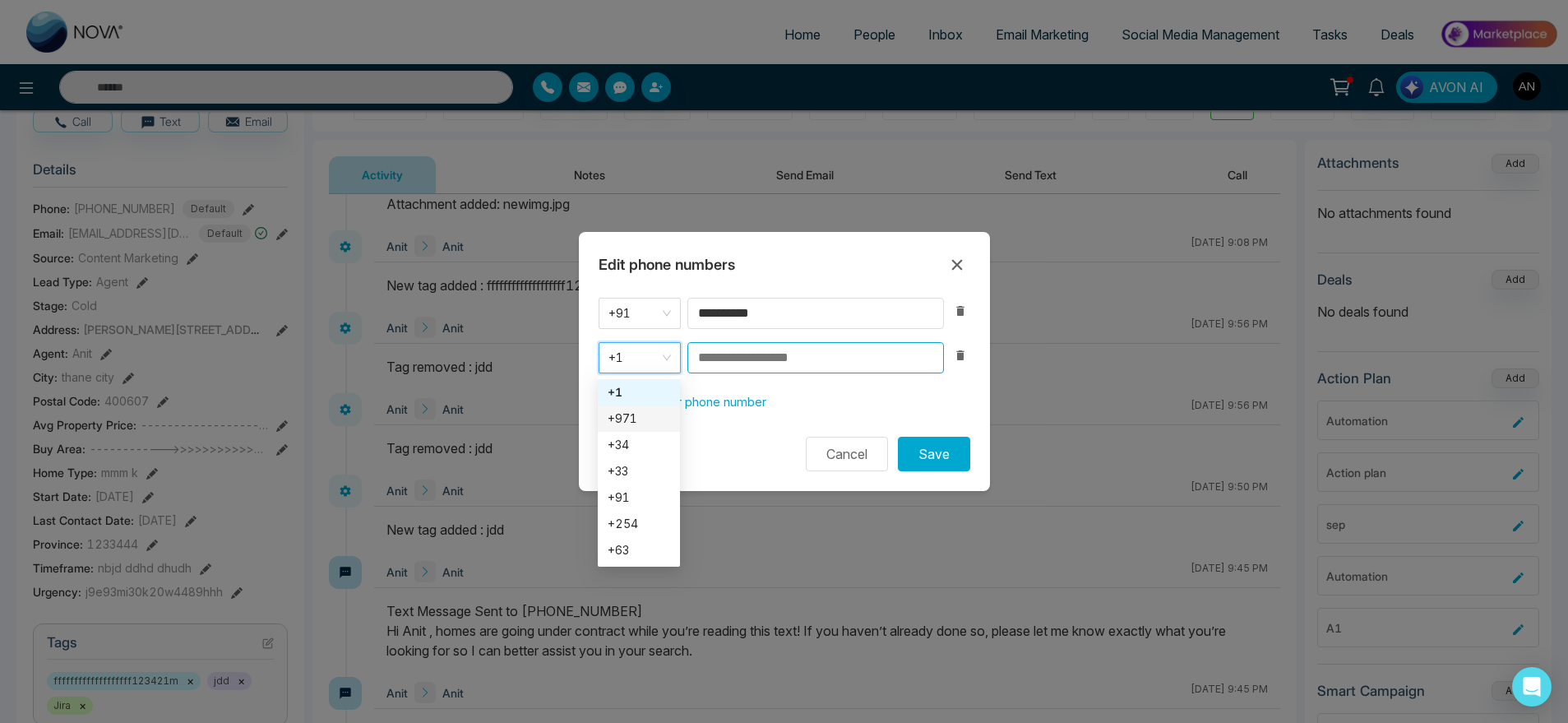
click at [777, 362] on input at bounding box center [816, 358] width 257 height 32
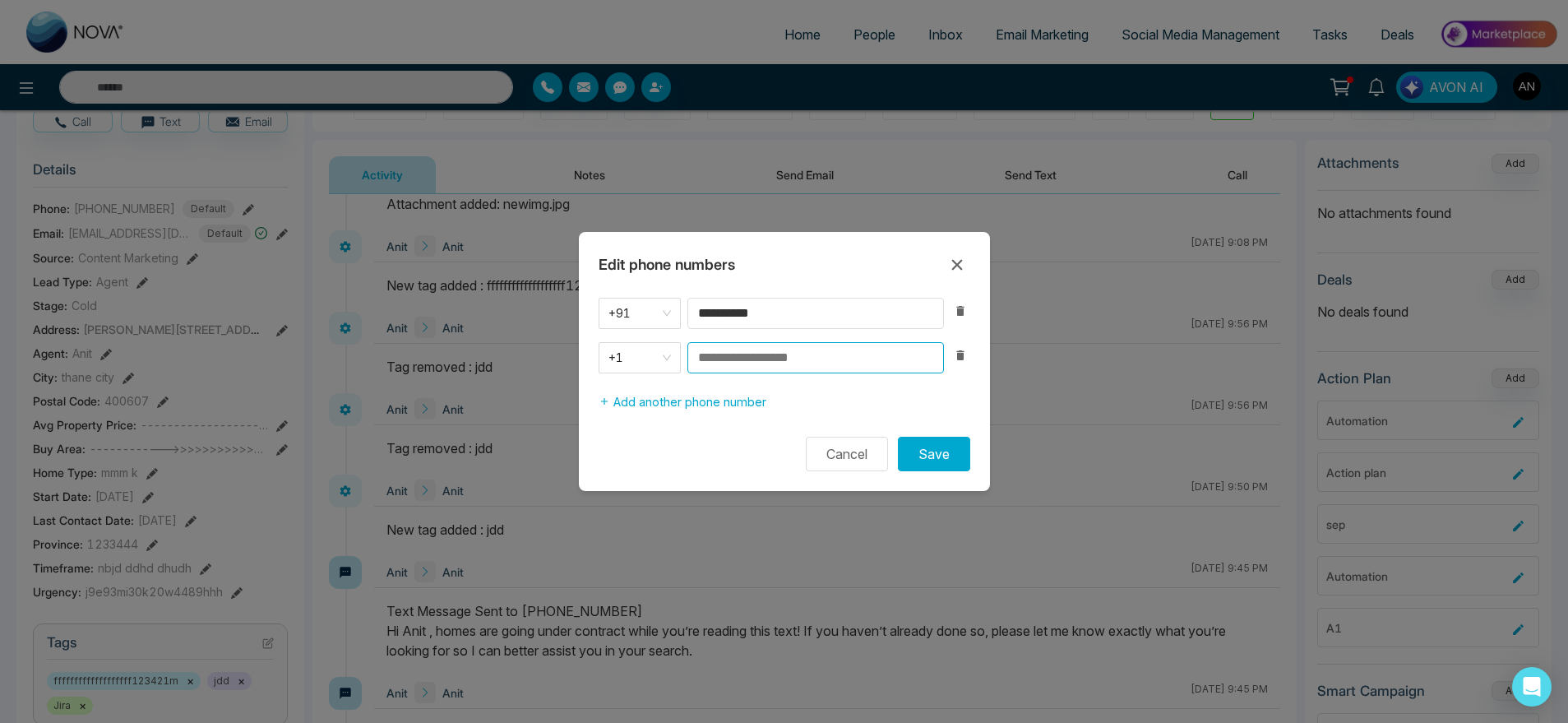
type input "**********"
click at [936, 452] on button "Save" at bounding box center [933, 455] width 72 height 35
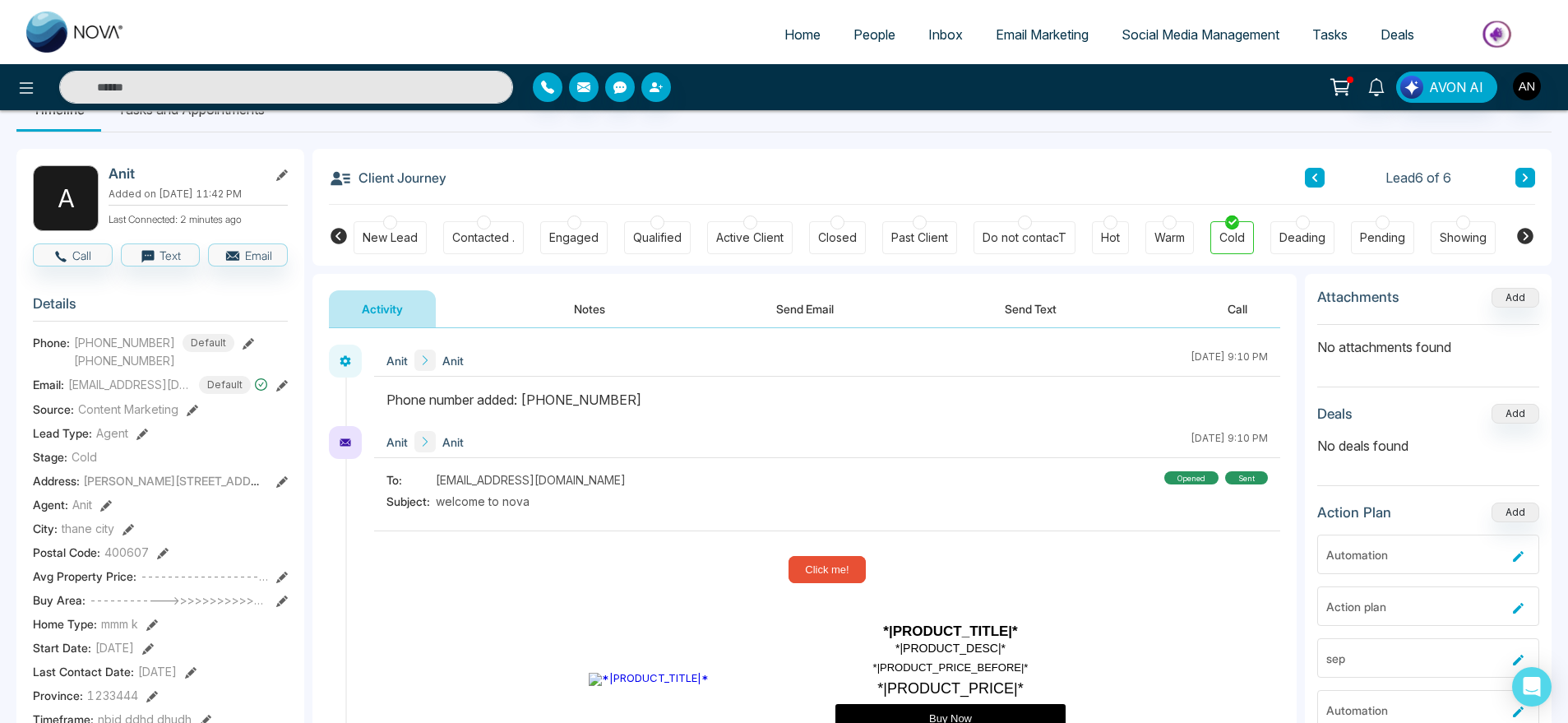
scroll to position [36, 0]
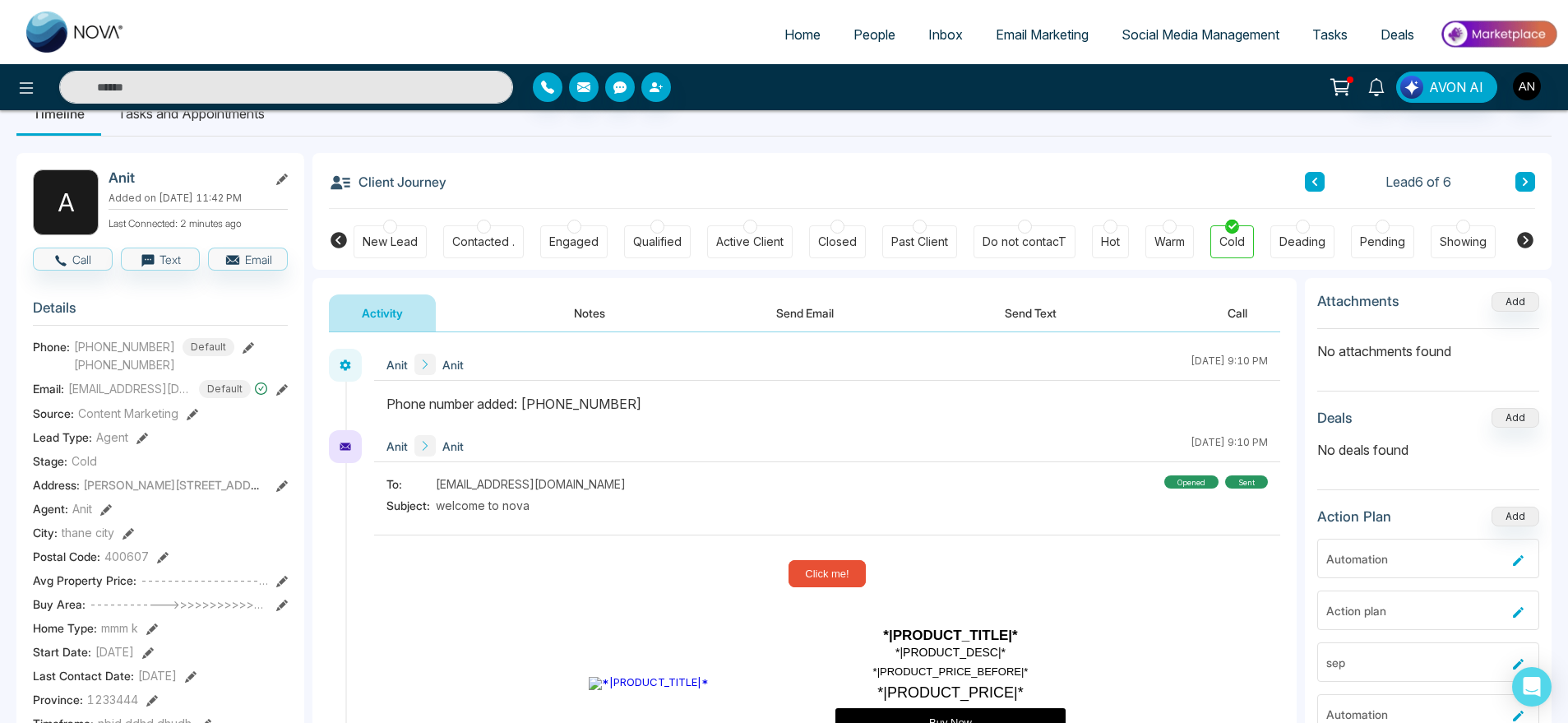
click at [243, 354] on icon at bounding box center [248, 348] width 12 height 12
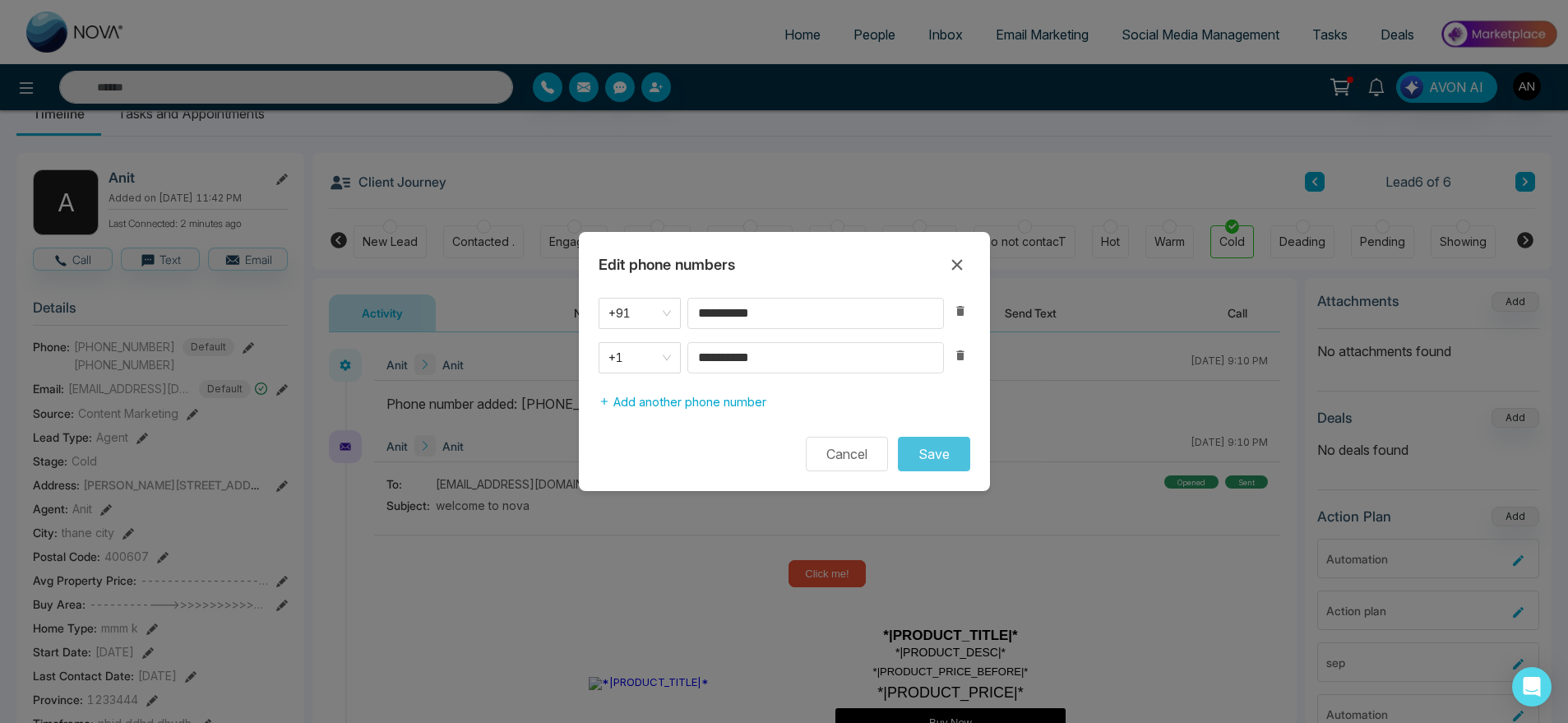
click at [963, 374] on div "**********" at bounding box center [784, 357] width 411 height 120
click at [963, 356] on icon "button" at bounding box center [960, 356] width 7 height 10
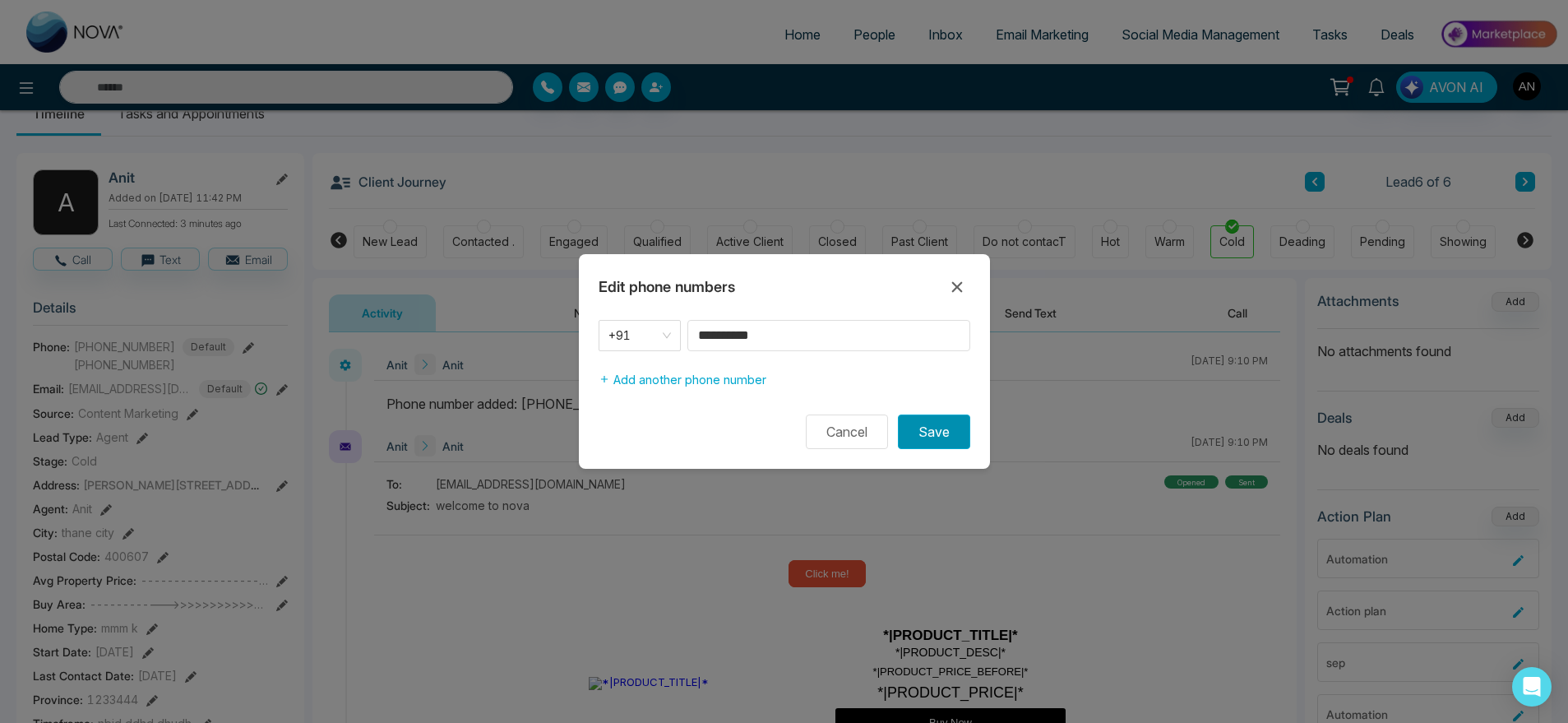
click at [939, 420] on button "Save" at bounding box center [933, 432] width 72 height 35
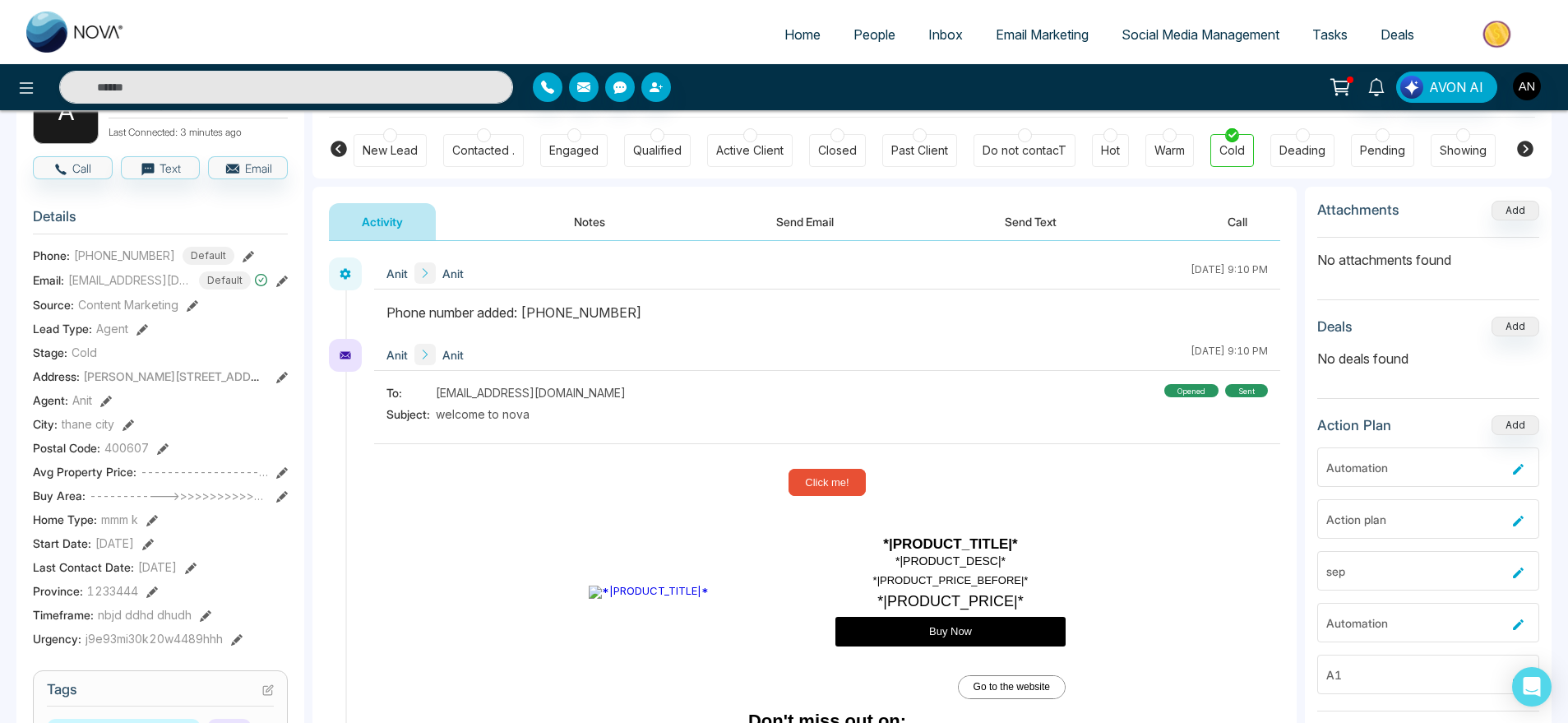
scroll to position [128, 0]
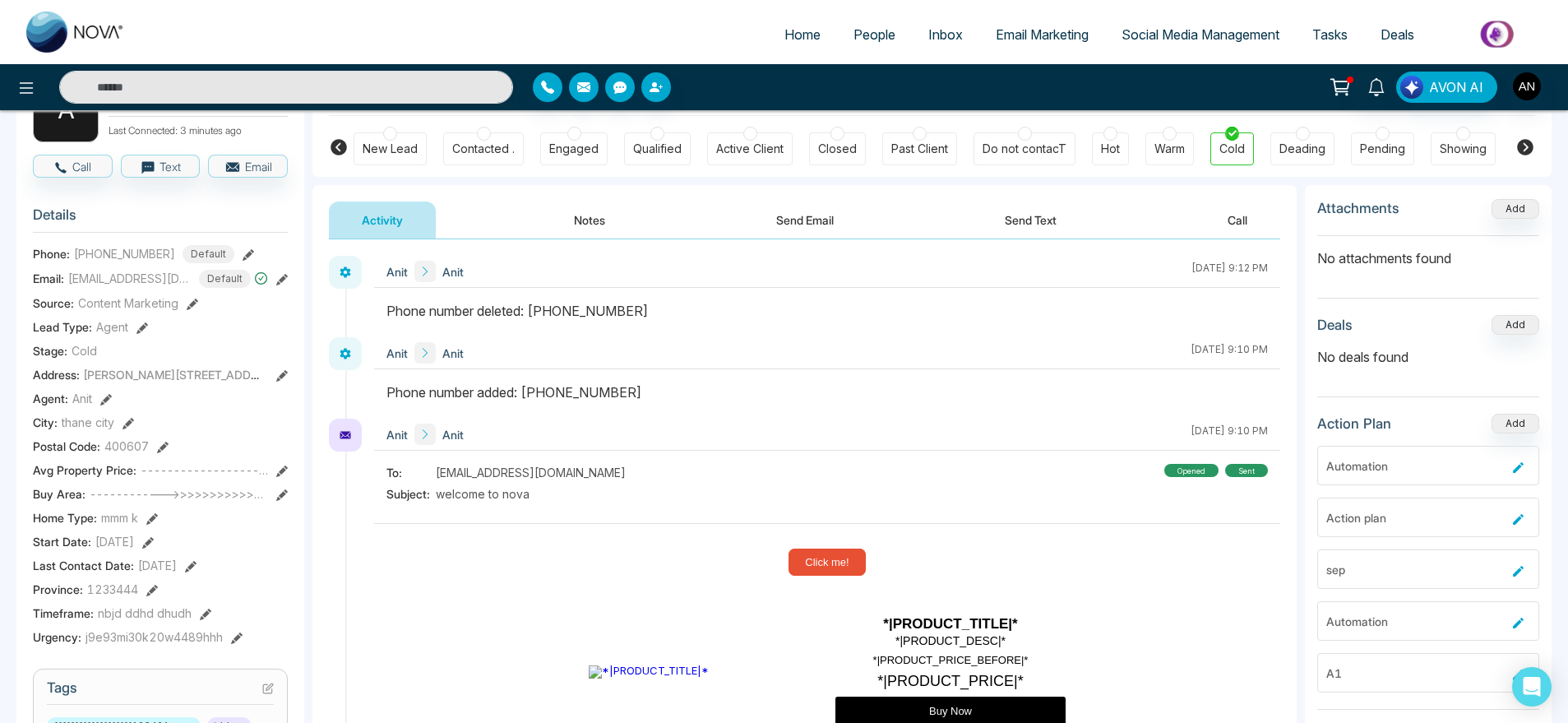
click at [282, 288] on button at bounding box center [282, 278] width 12 height 17
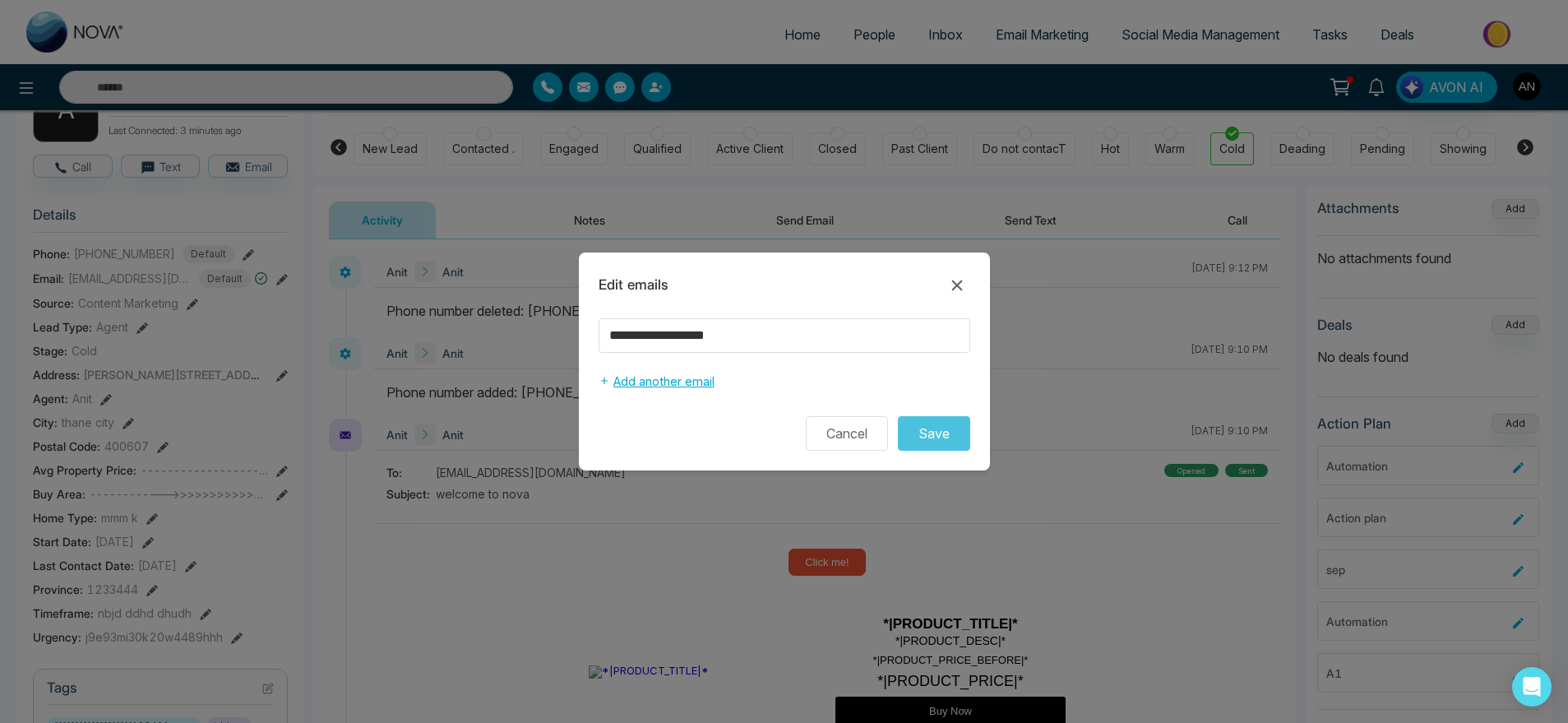
click at [639, 386] on button "Add another email" at bounding box center [657, 382] width 116 height 32
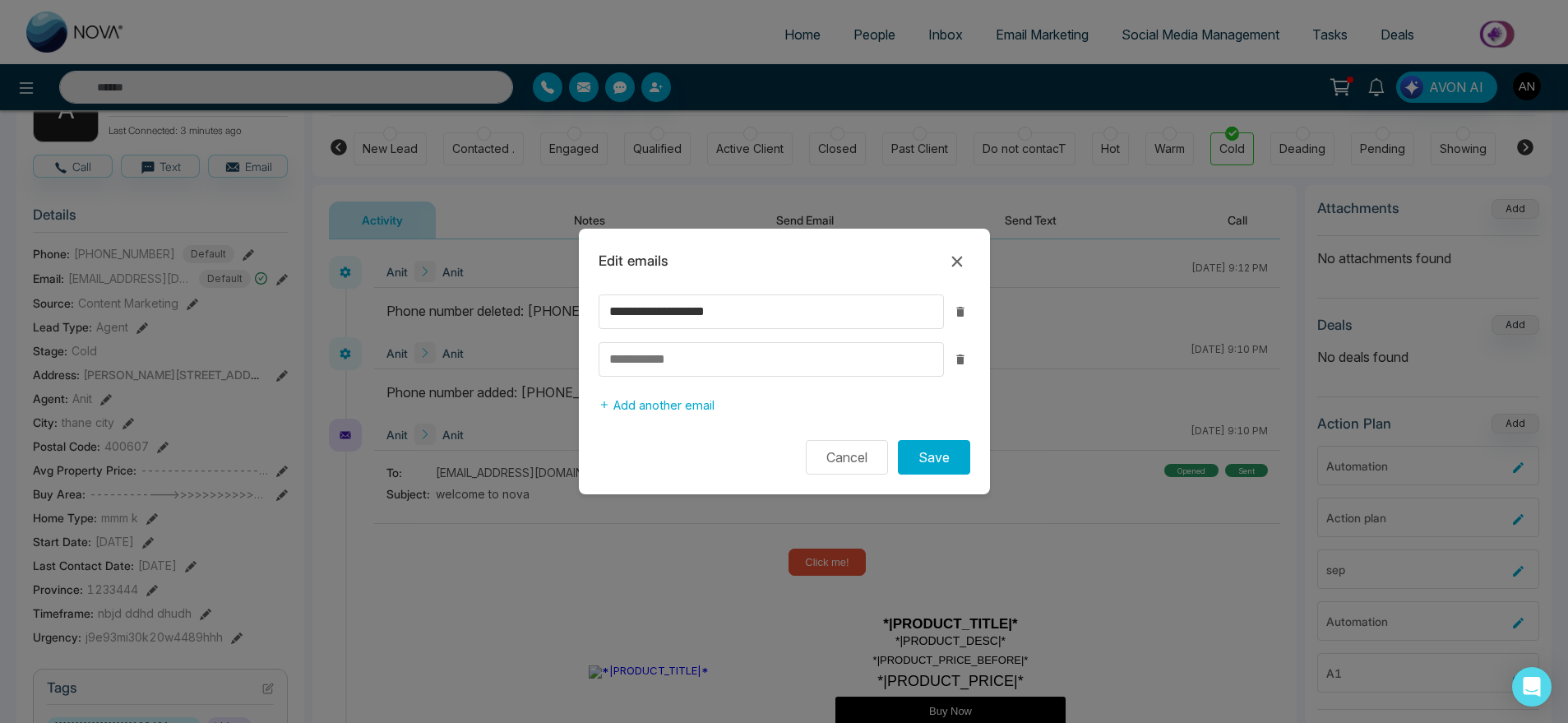
click at [645, 346] on input at bounding box center [772, 360] width 345 height 35
type input "**********"
click at [938, 454] on button "Save" at bounding box center [933, 458] width 72 height 35
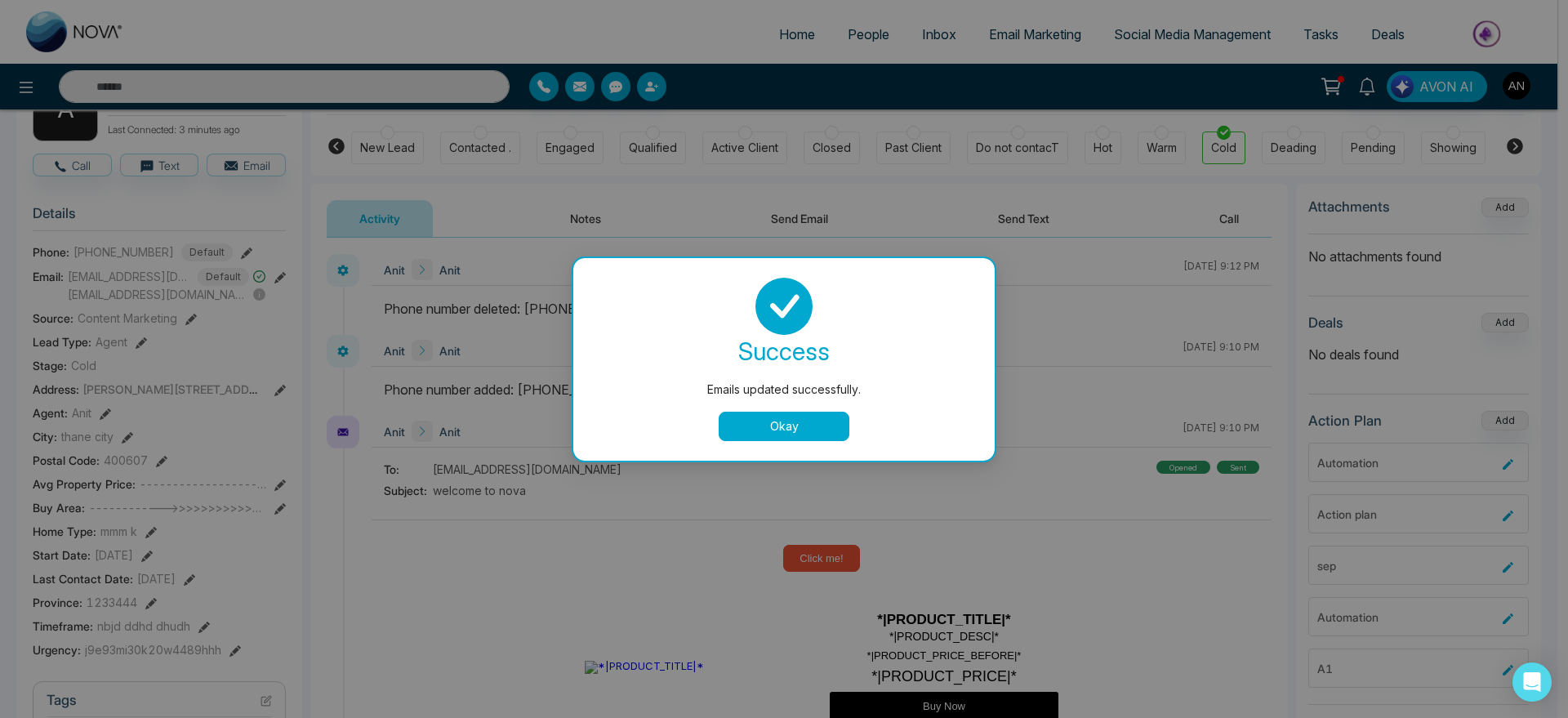
click at [764, 416] on button "Okay" at bounding box center [784, 427] width 130 height 30
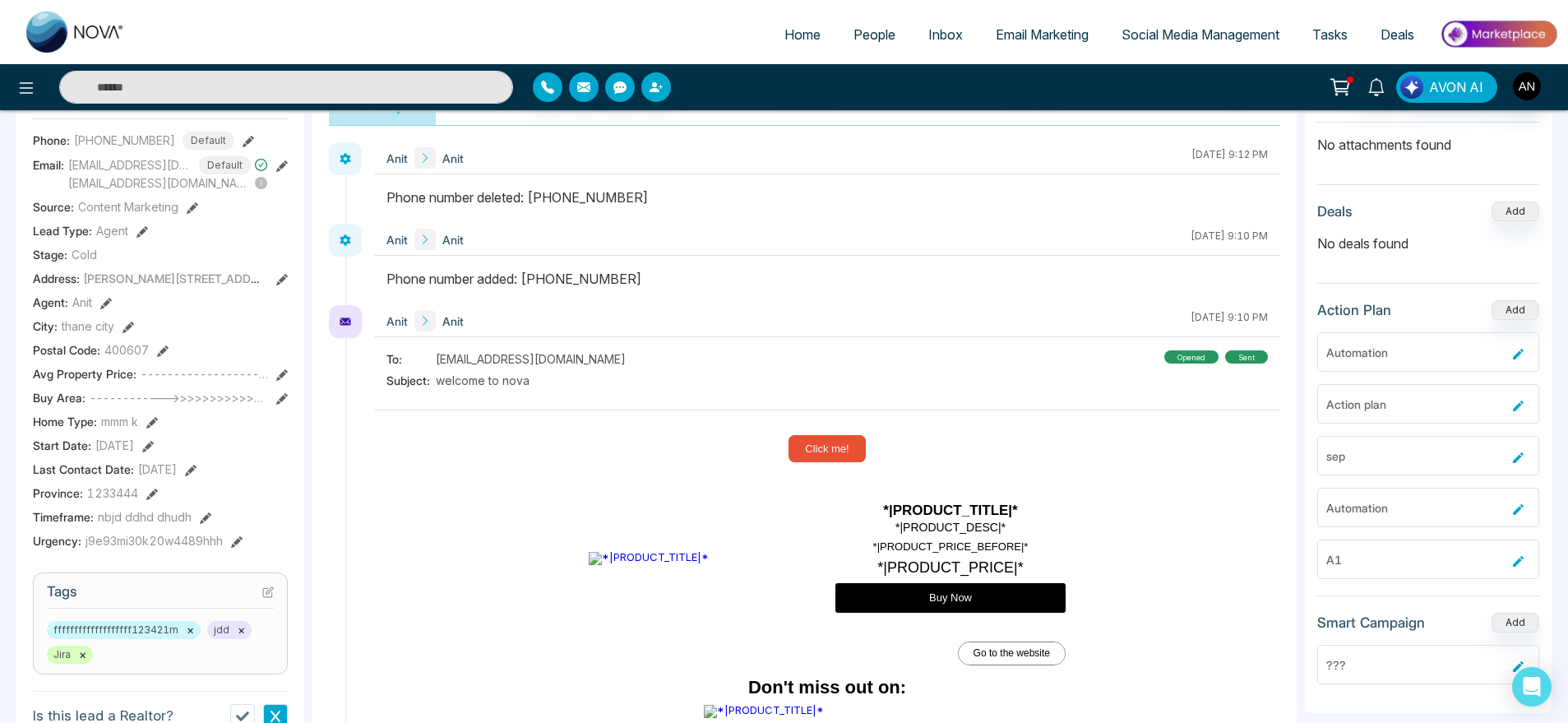
scroll to position [243, 0]
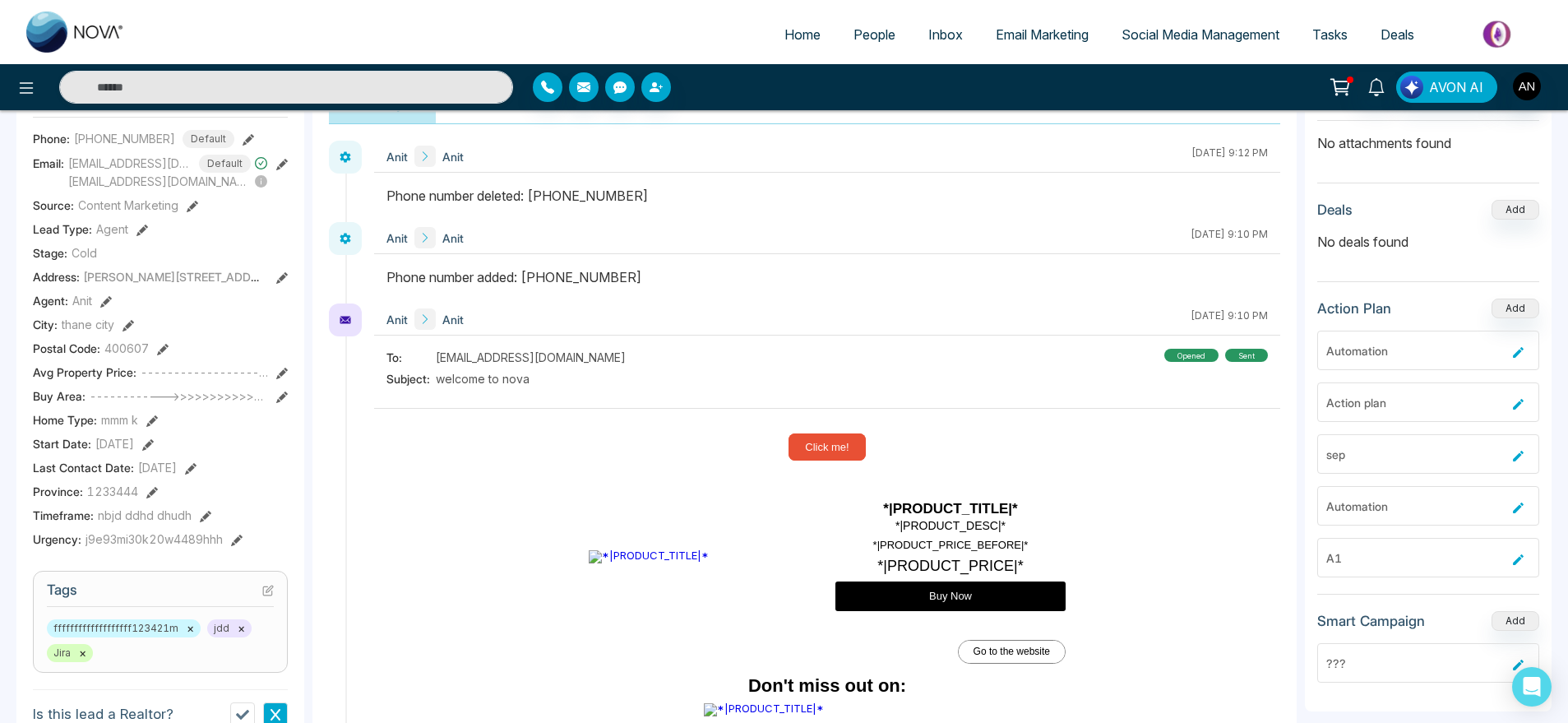
click at [136, 236] on icon at bounding box center [142, 230] width 12 height 12
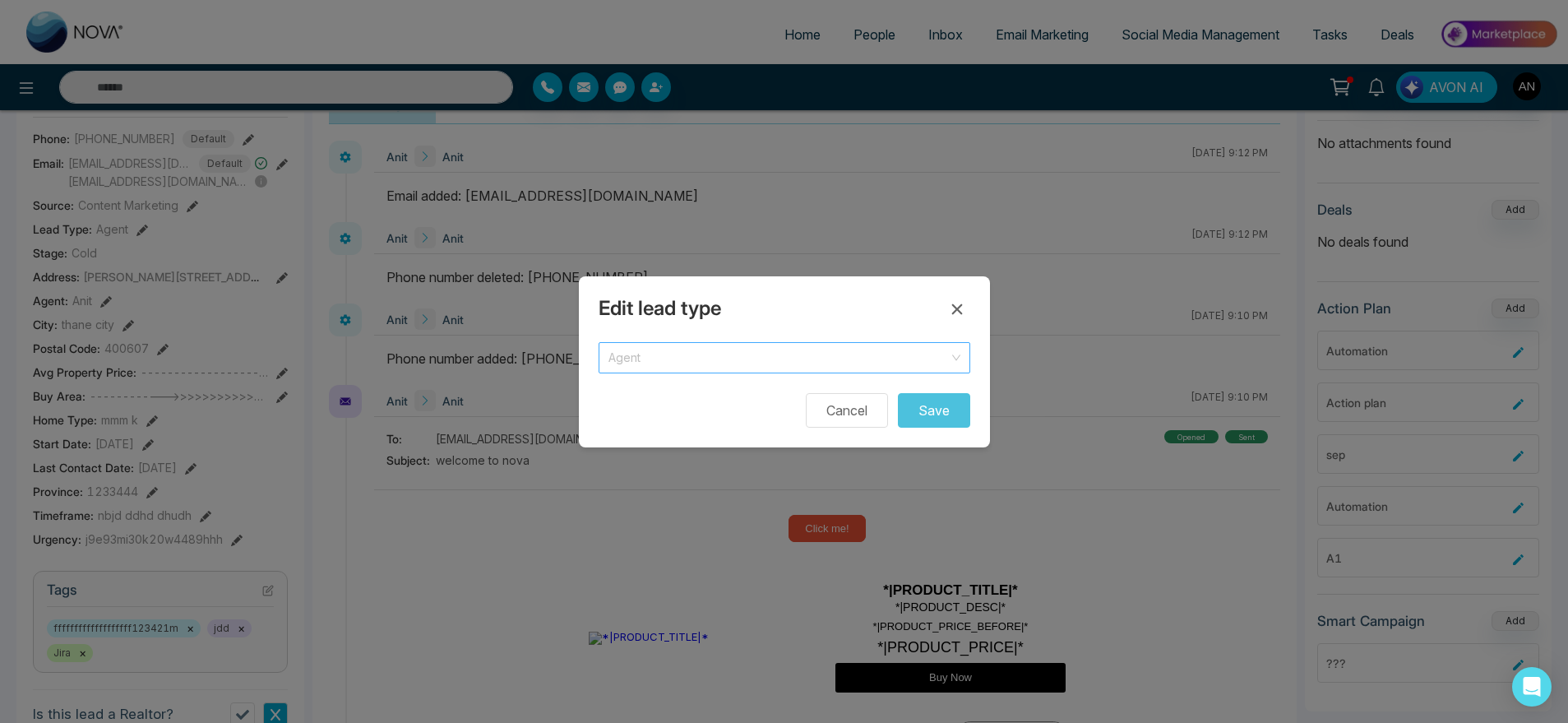
click at [651, 347] on span "Agent" at bounding box center [785, 358] width 352 height 23
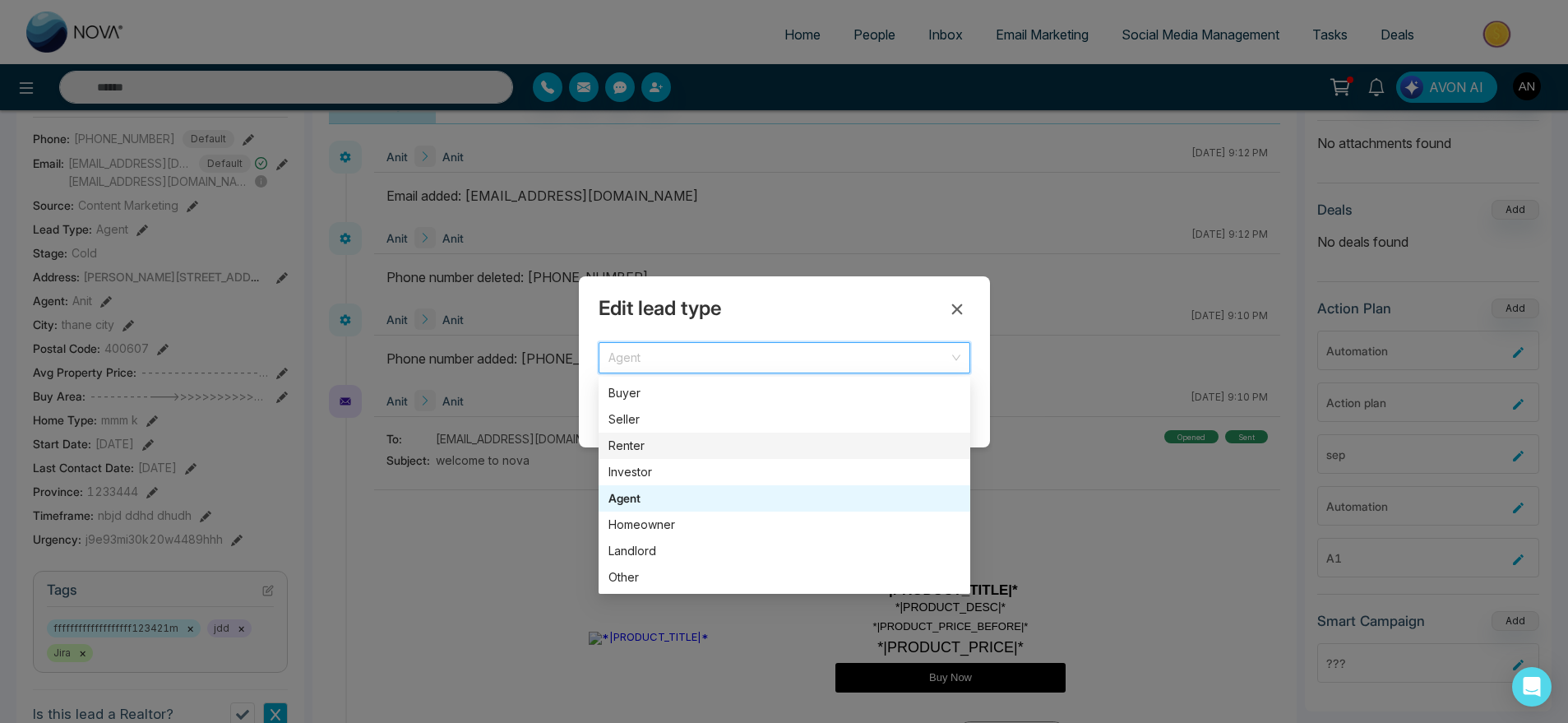
click at [657, 433] on div "Renter" at bounding box center [785, 446] width 372 height 27
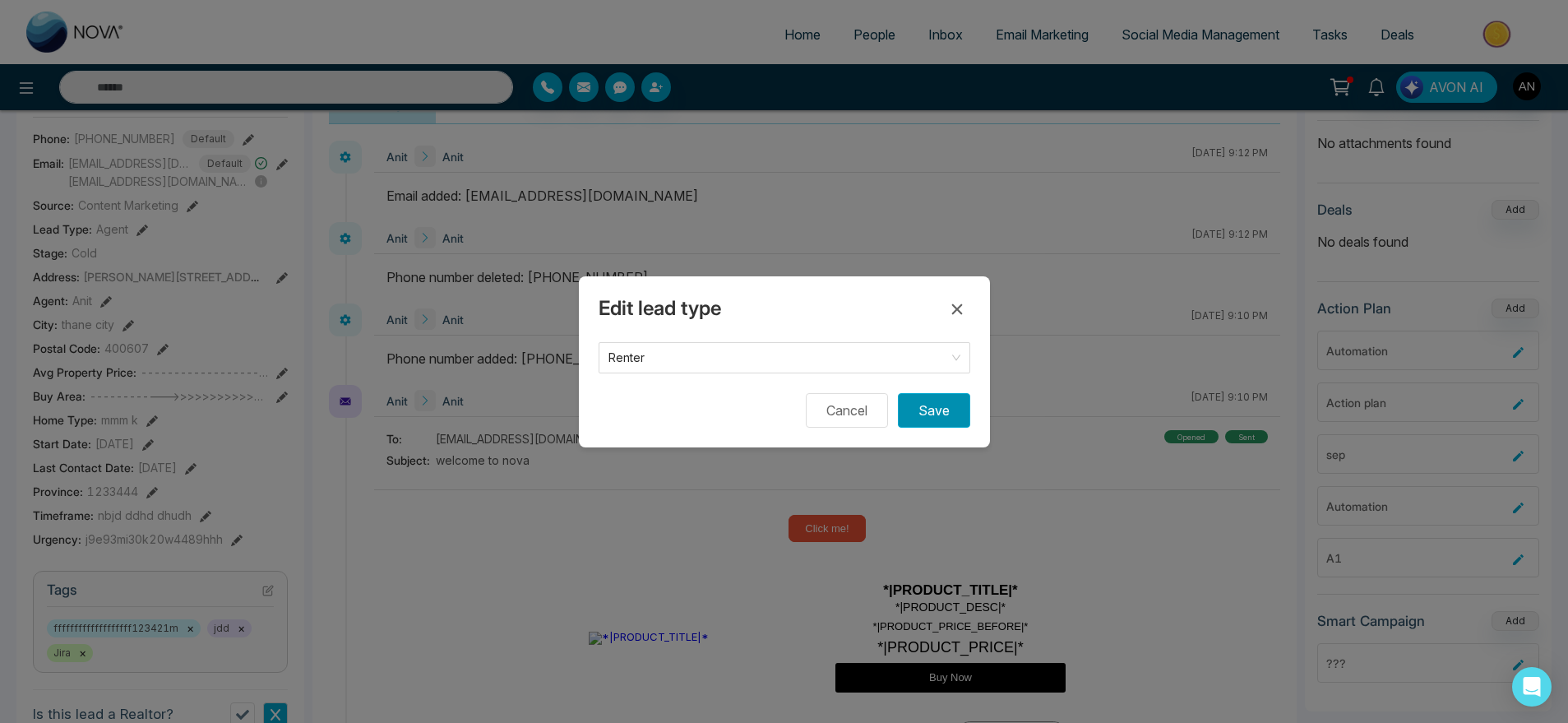
click at [943, 420] on button "Save" at bounding box center [933, 411] width 72 height 35
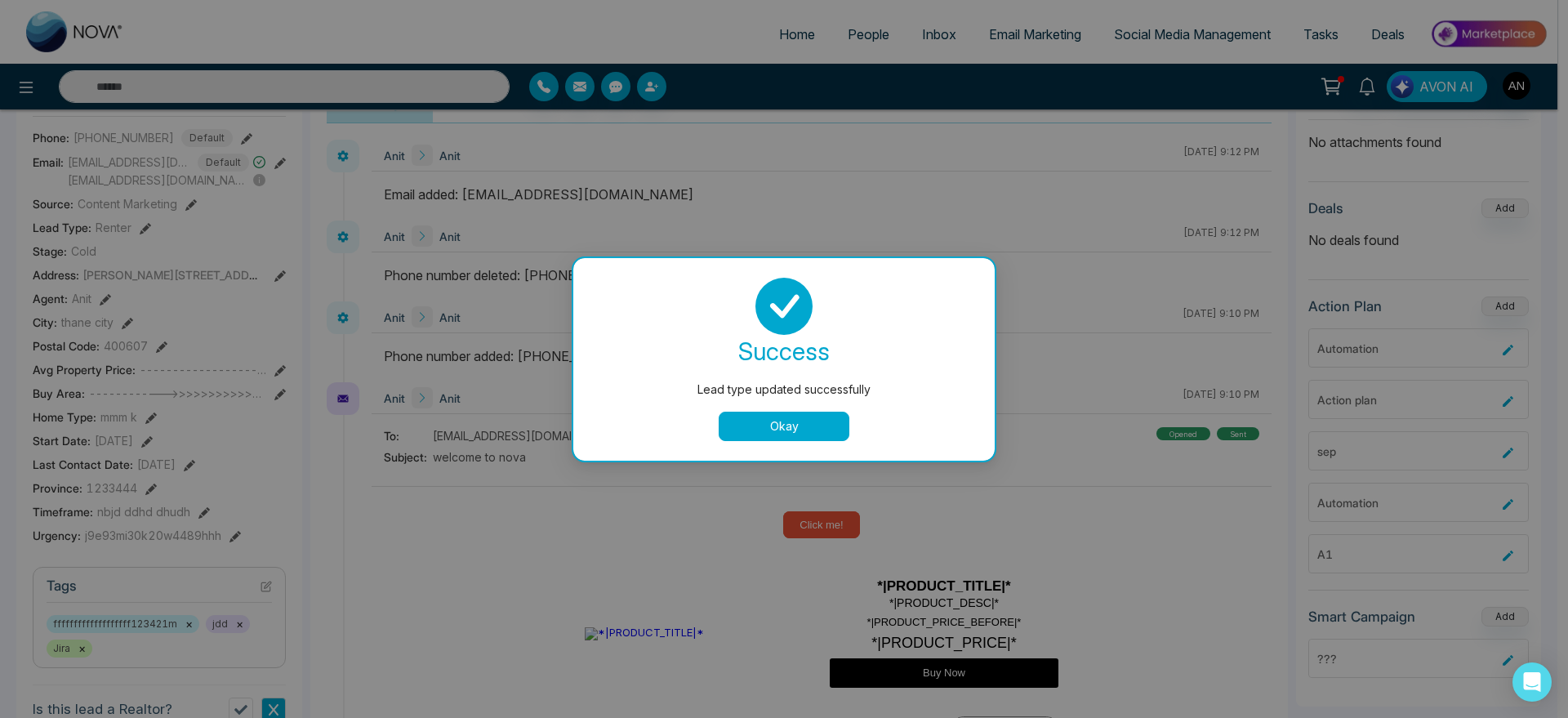
click at [775, 427] on button "Okay" at bounding box center [784, 427] width 130 height 30
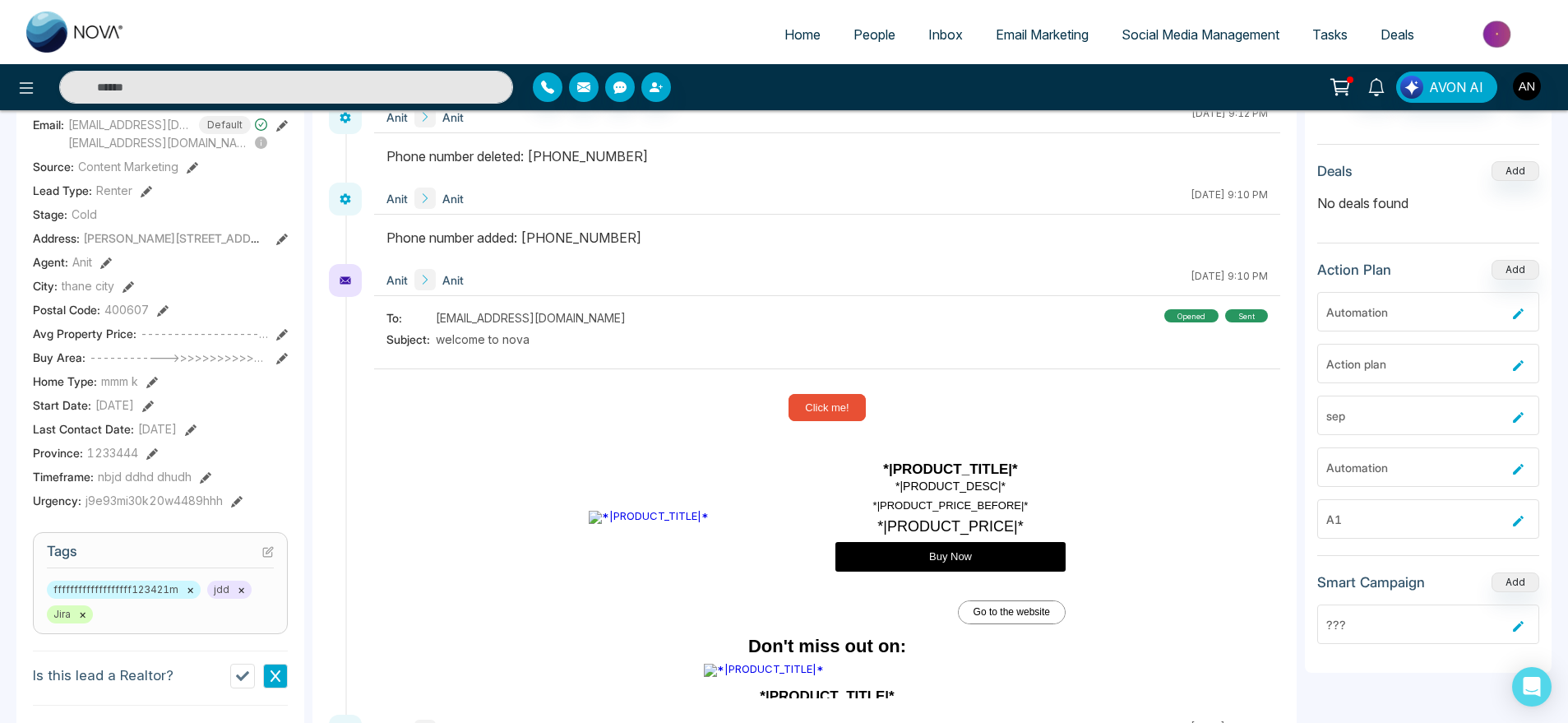
scroll to position [267, 0]
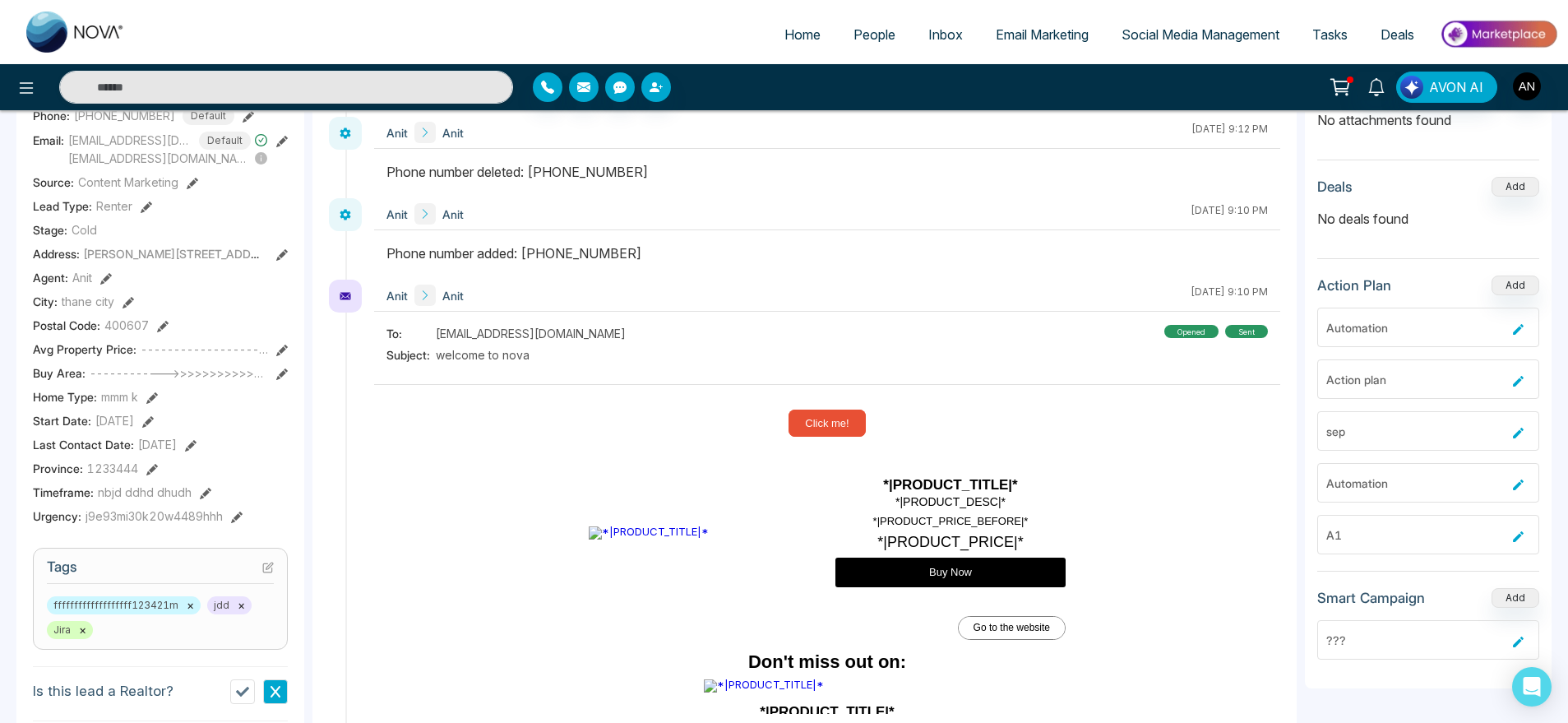
click at [189, 184] on button at bounding box center [193, 182] width 12 height 17
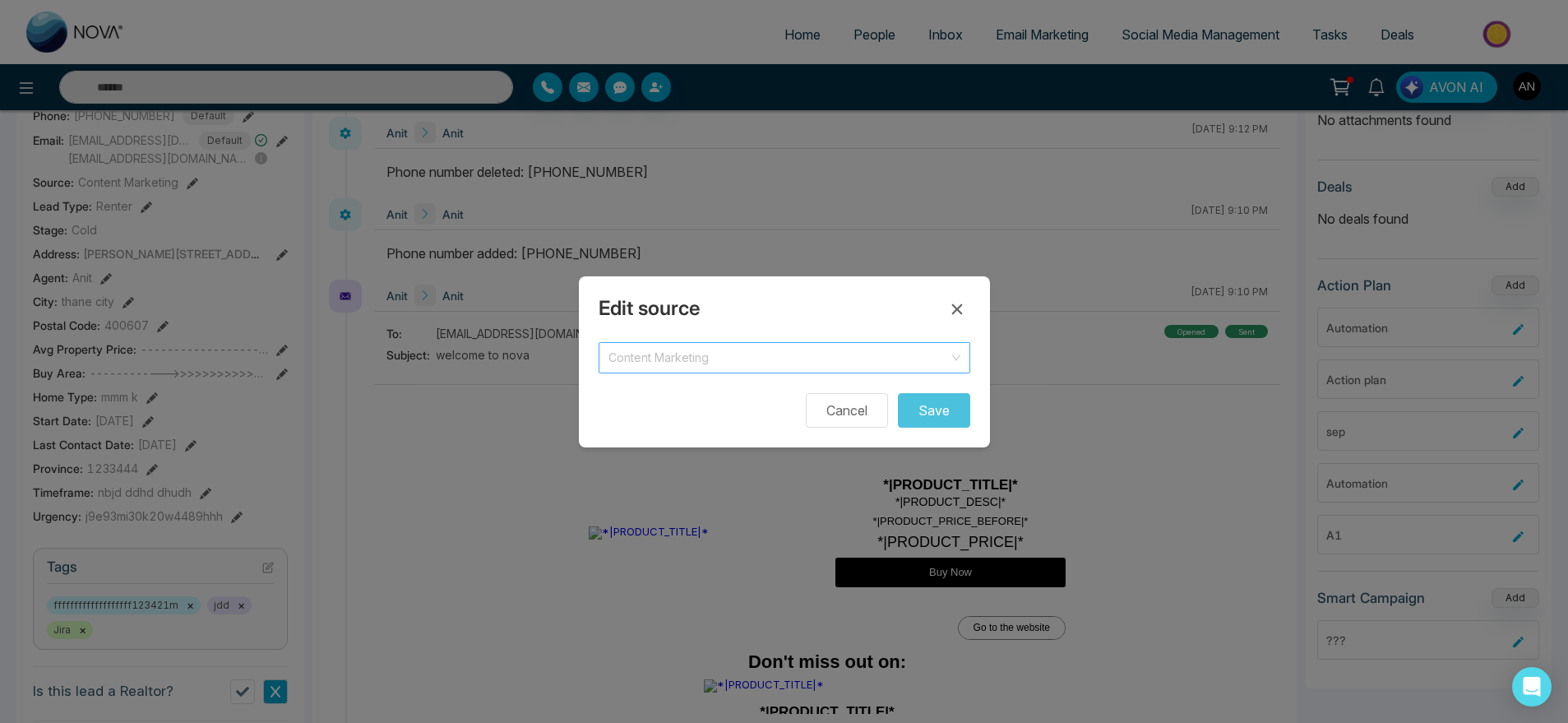
click at [860, 358] on span "Content Marketing" at bounding box center [785, 358] width 352 height 23
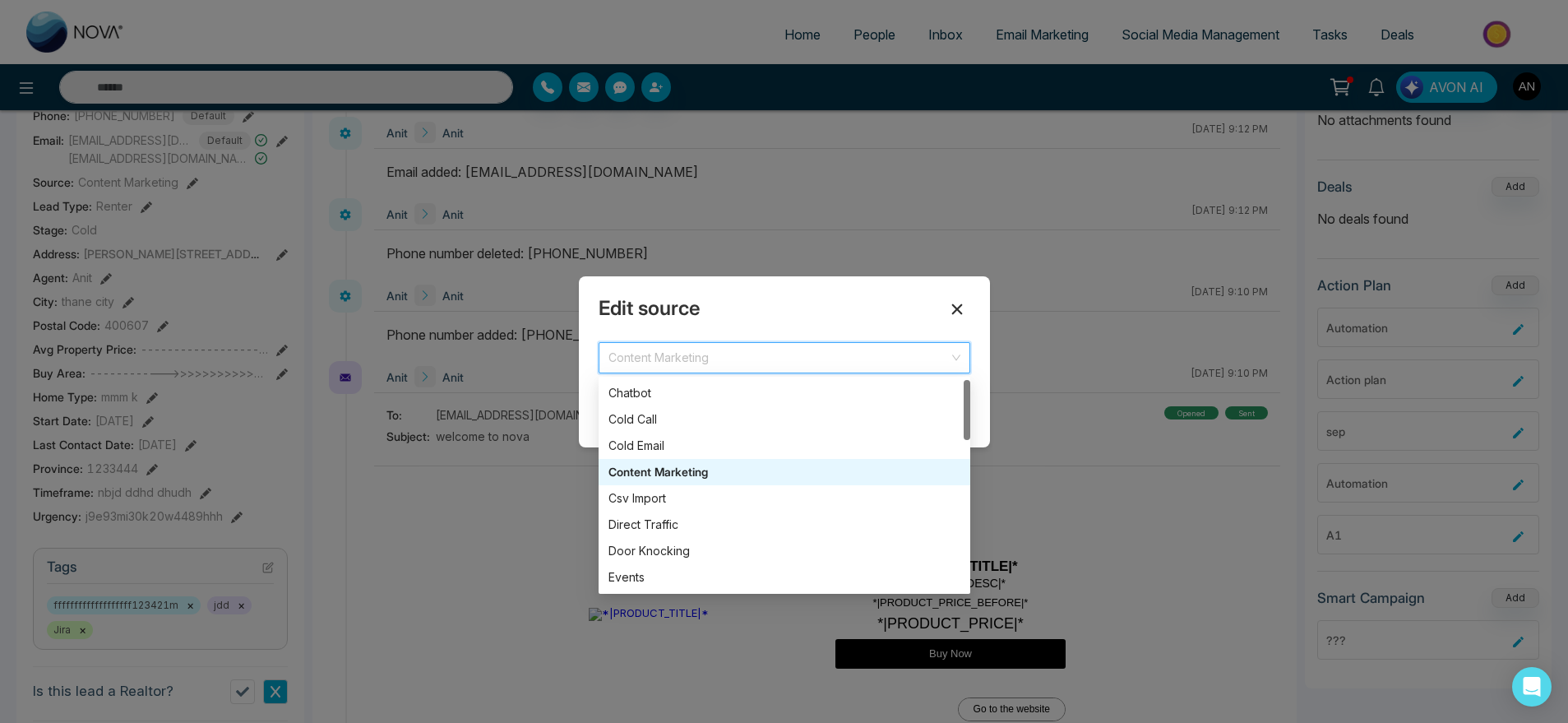
click at [964, 312] on icon at bounding box center [958, 309] width 20 height 20
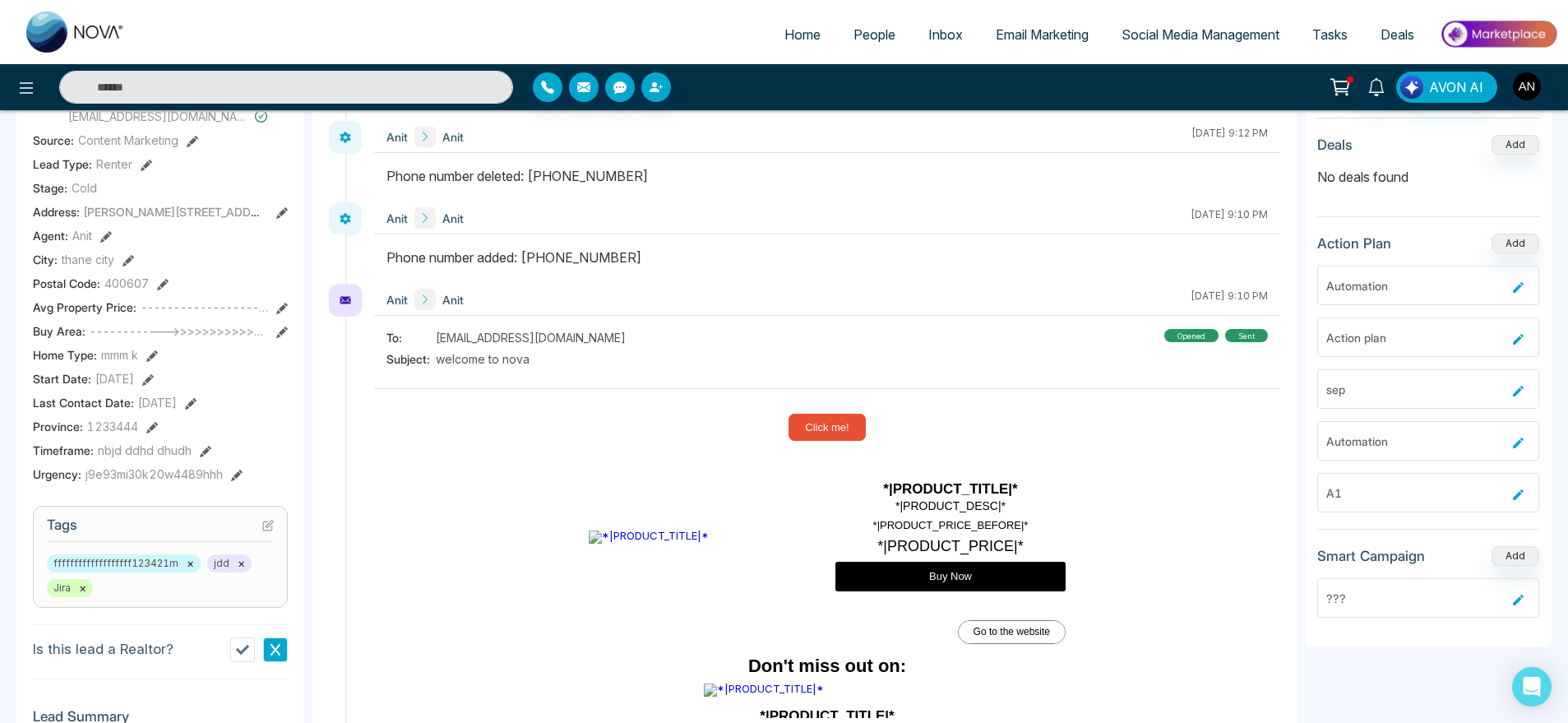
scroll to position [311, 0]
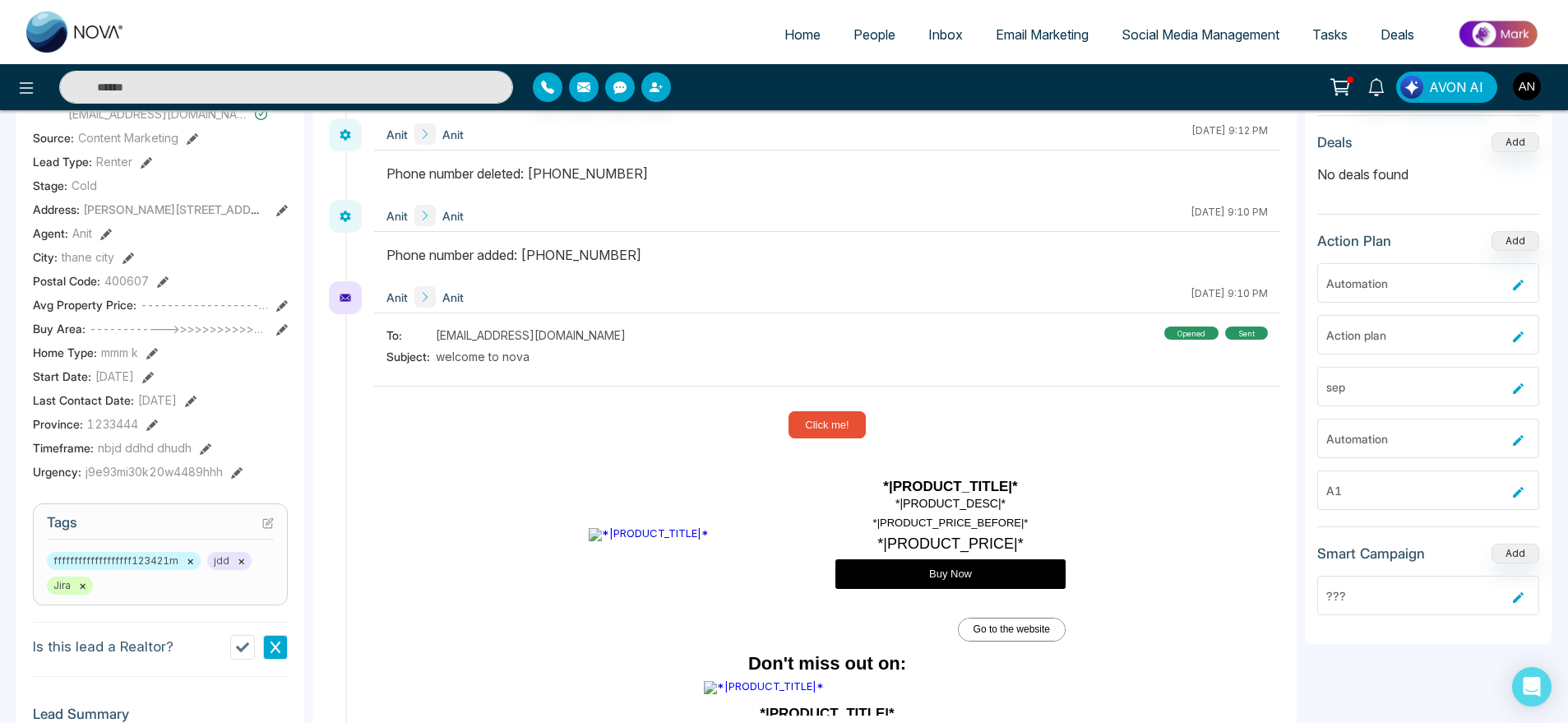
click at [142, 169] on icon at bounding box center [146, 163] width 12 height 12
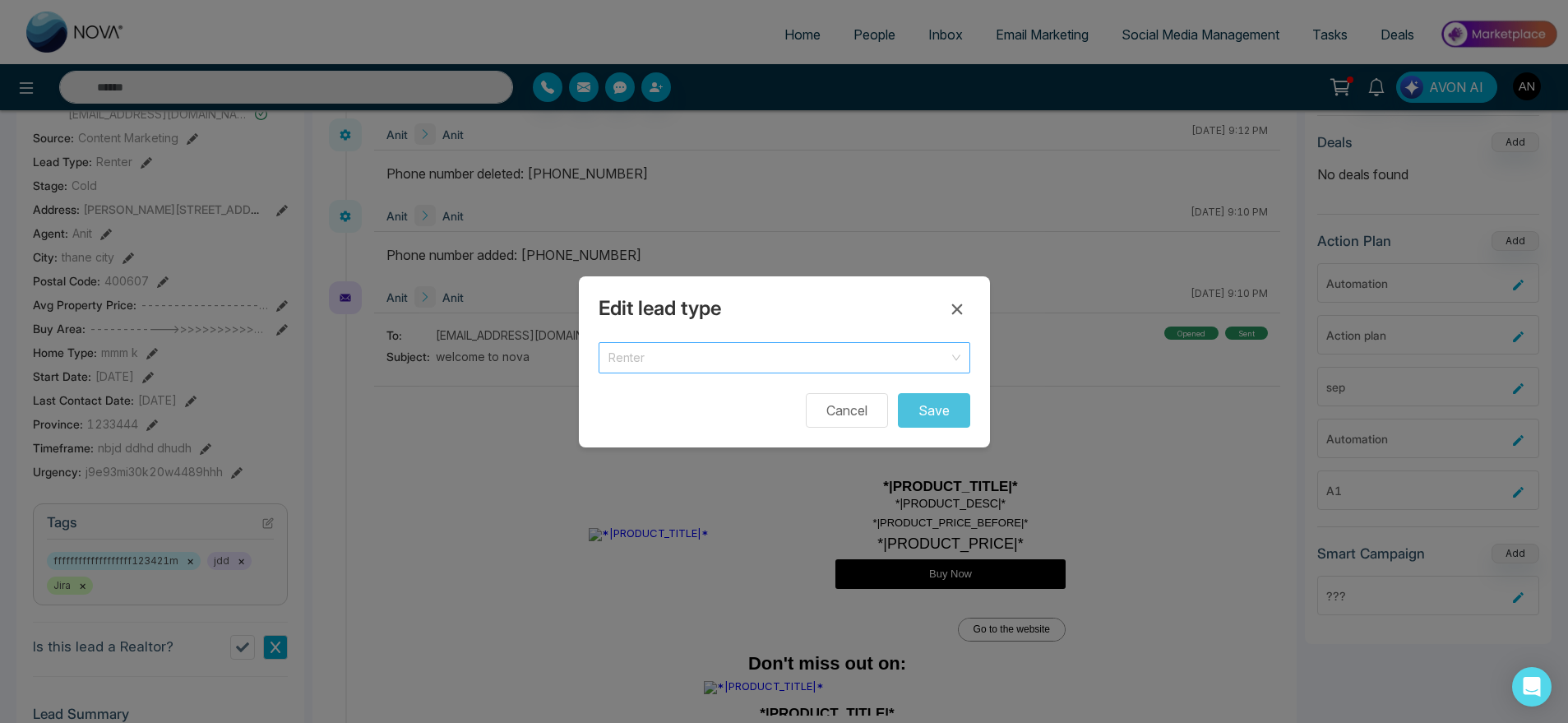
click at [683, 352] on span "Renter" at bounding box center [785, 358] width 352 height 23
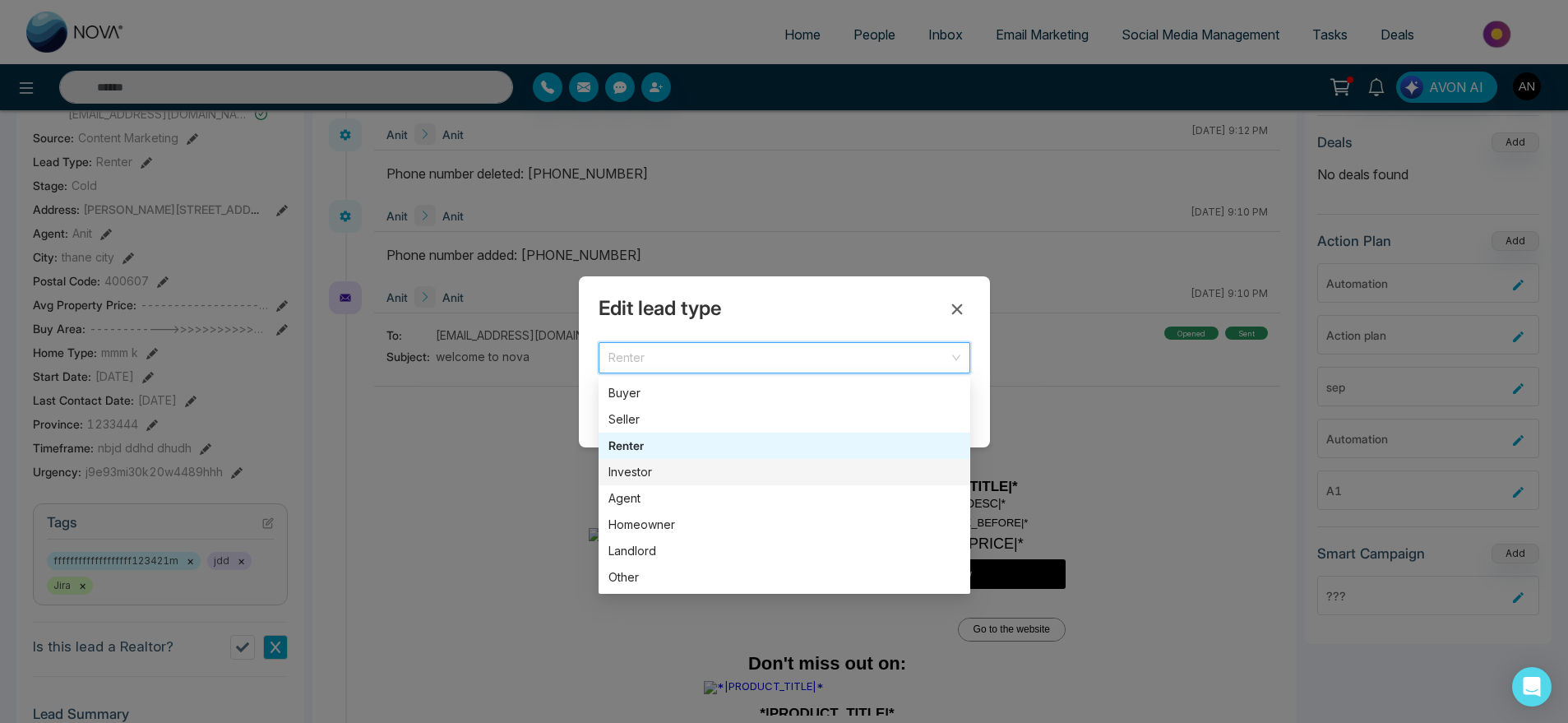
click at [653, 471] on div "Investor" at bounding box center [785, 472] width 352 height 18
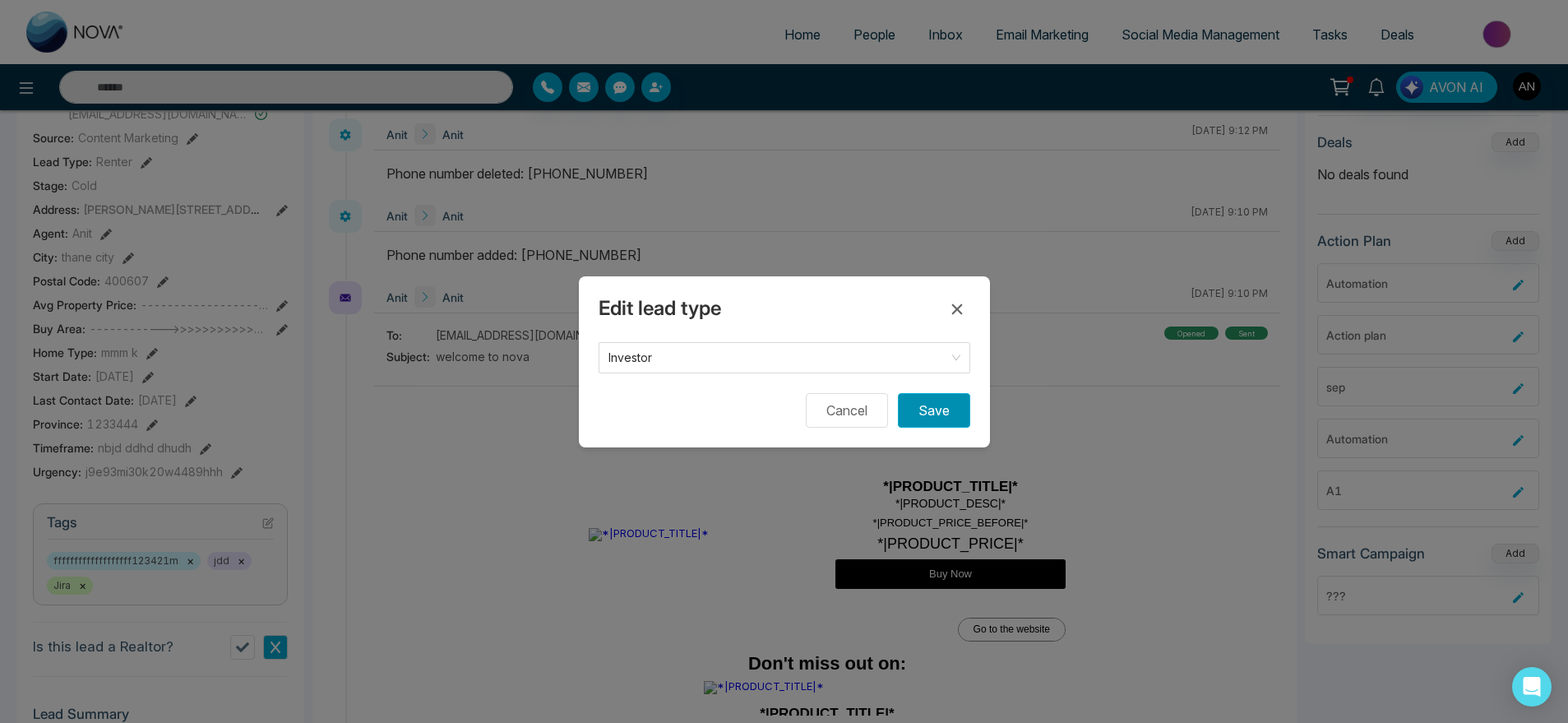
click at [949, 404] on button "Save" at bounding box center [933, 411] width 72 height 35
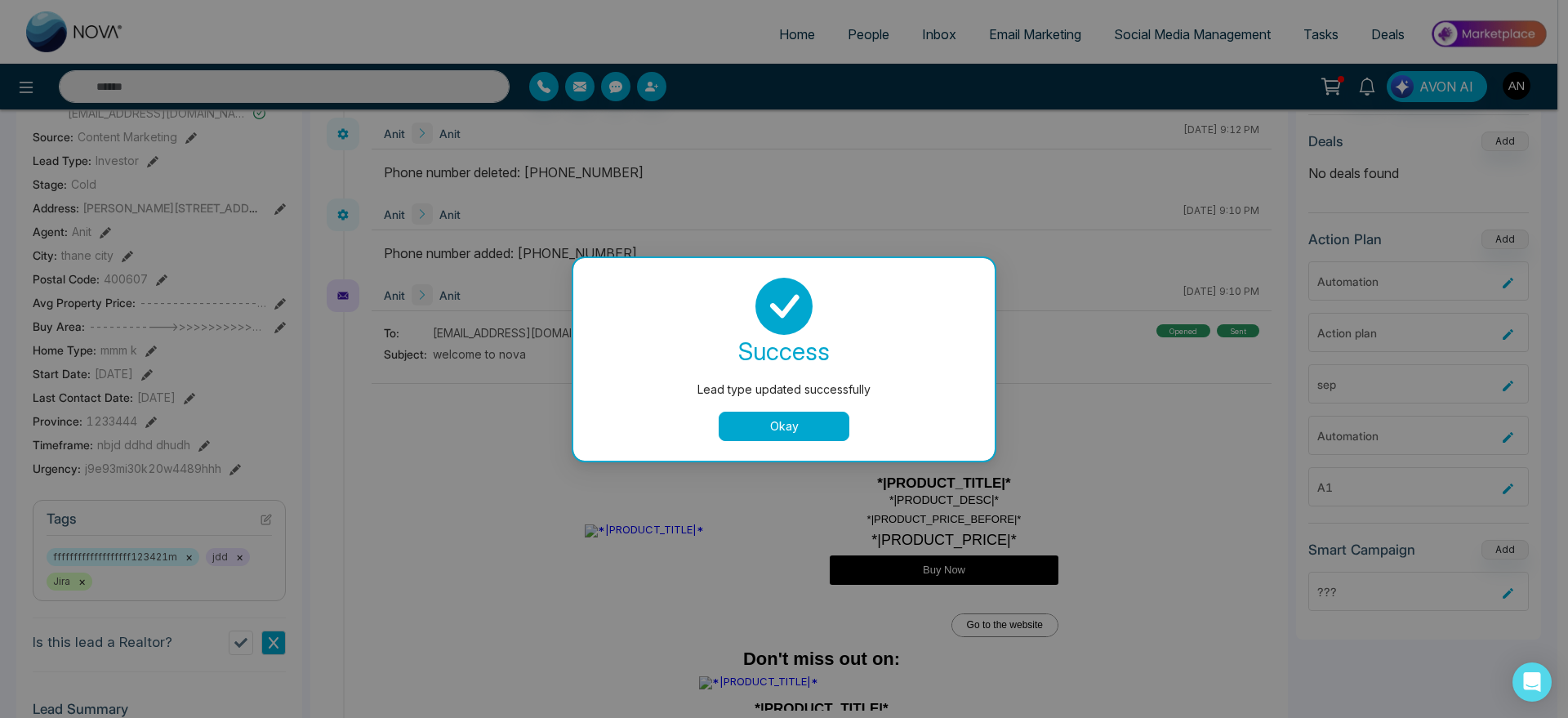
click at [788, 434] on button "Okay" at bounding box center [784, 427] width 130 height 30
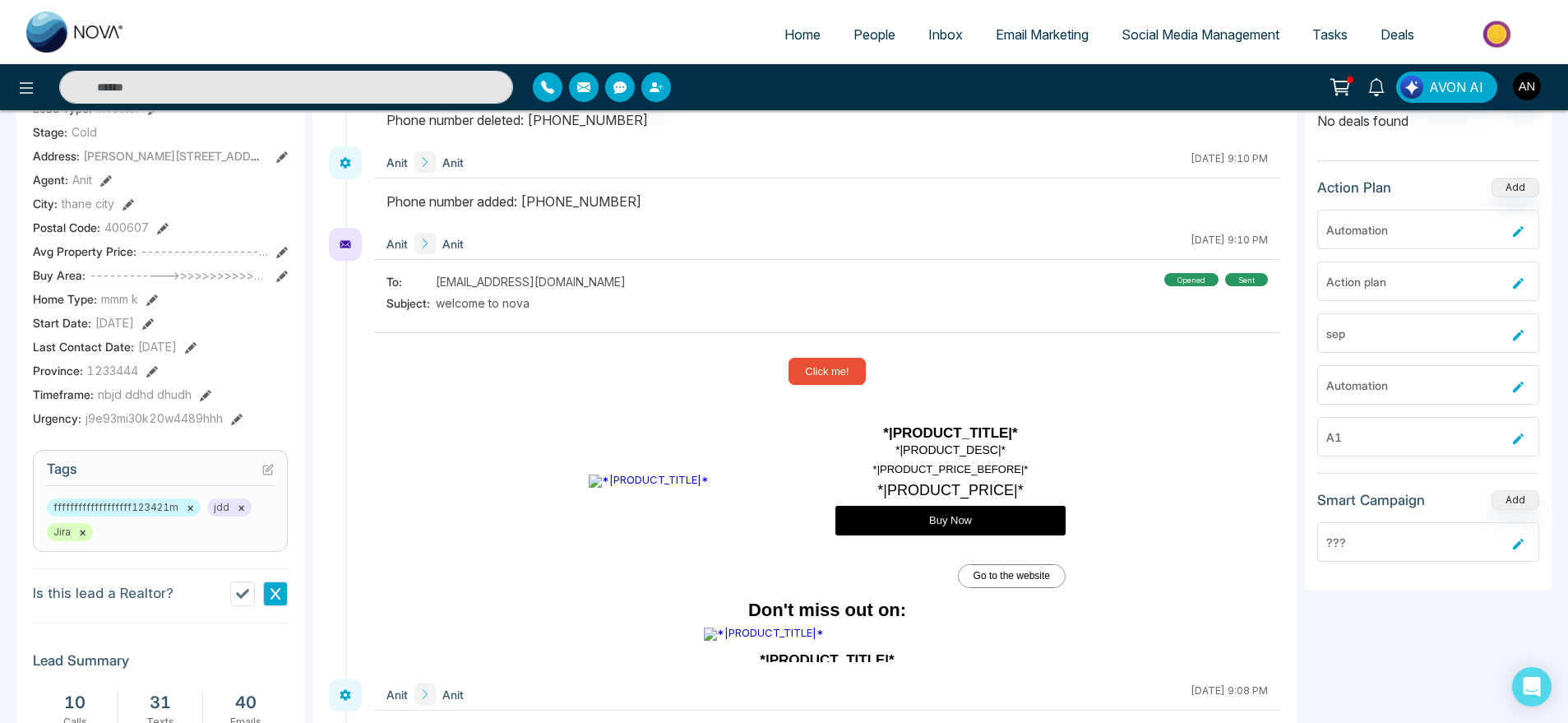
scroll to position [369, 0]
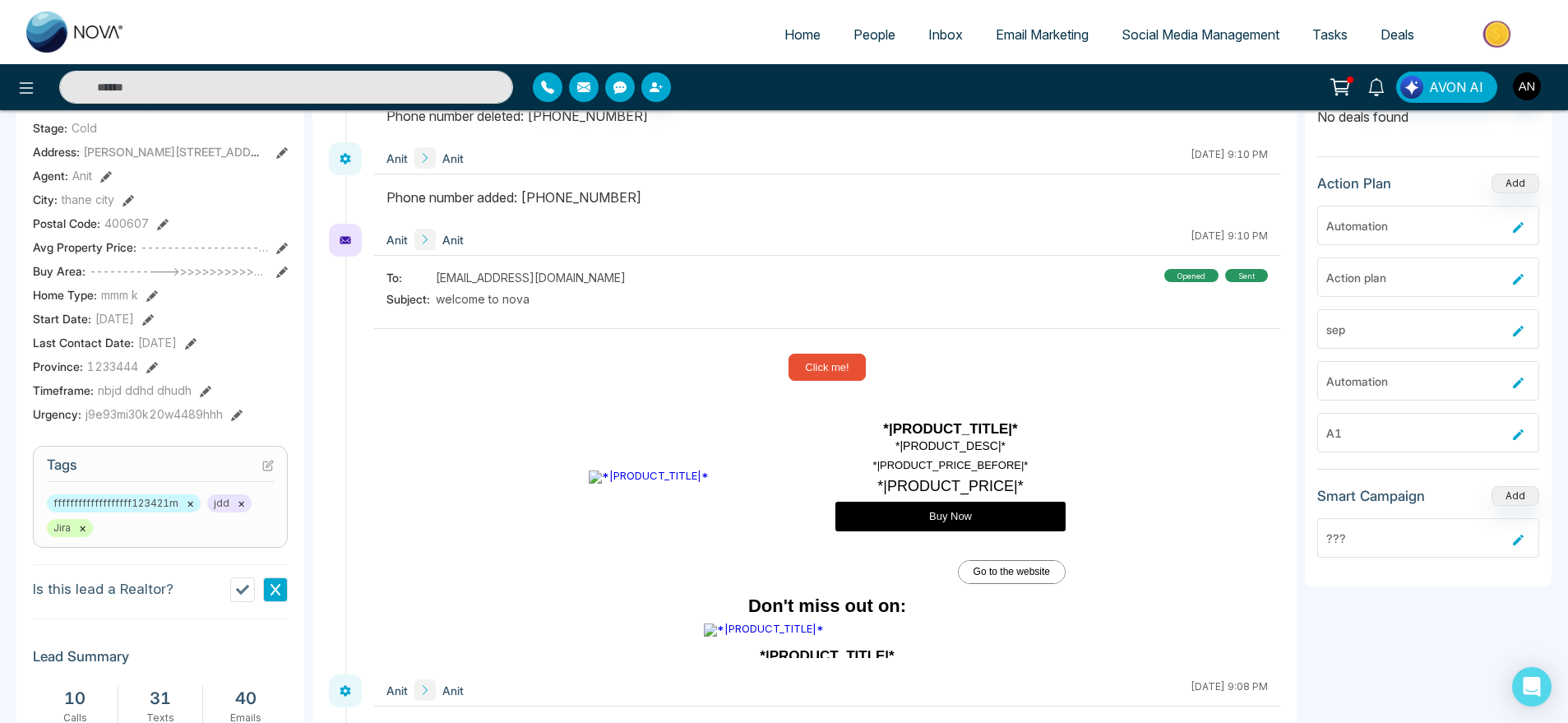
click at [126, 207] on icon at bounding box center [129, 201] width 12 height 12
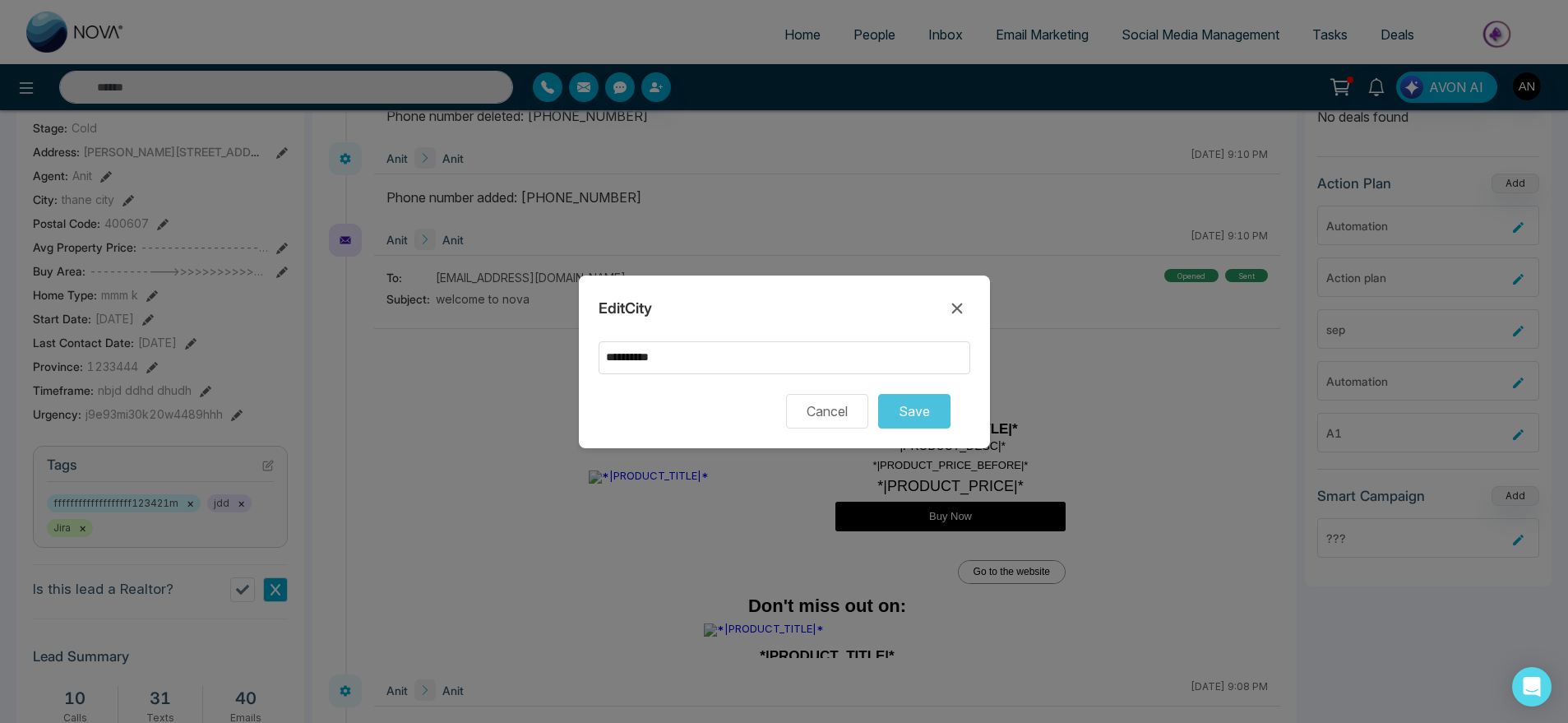
click at [742, 379] on form "**********" at bounding box center [785, 385] width 372 height 87
click at [759, 358] on input "**********" at bounding box center [785, 358] width 372 height 33
click at [951, 305] on icon at bounding box center [958, 308] width 20 height 20
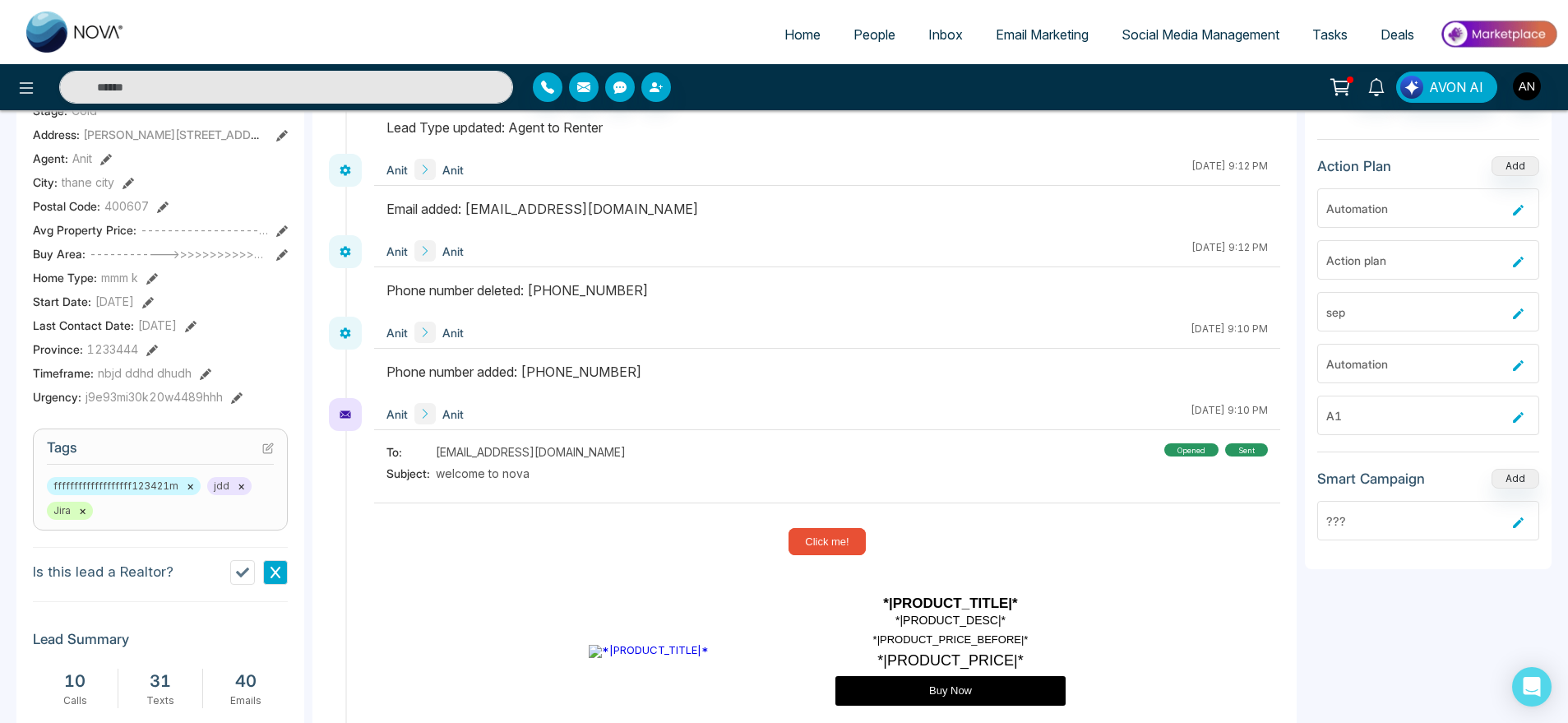
scroll to position [9, 0]
click at [288, 242] on div "A Anit Added on [DATE] 11:42 PM Last Connected: 4 minutes ago Call Text Email D…" at bounding box center [160, 395] width 288 height 1185
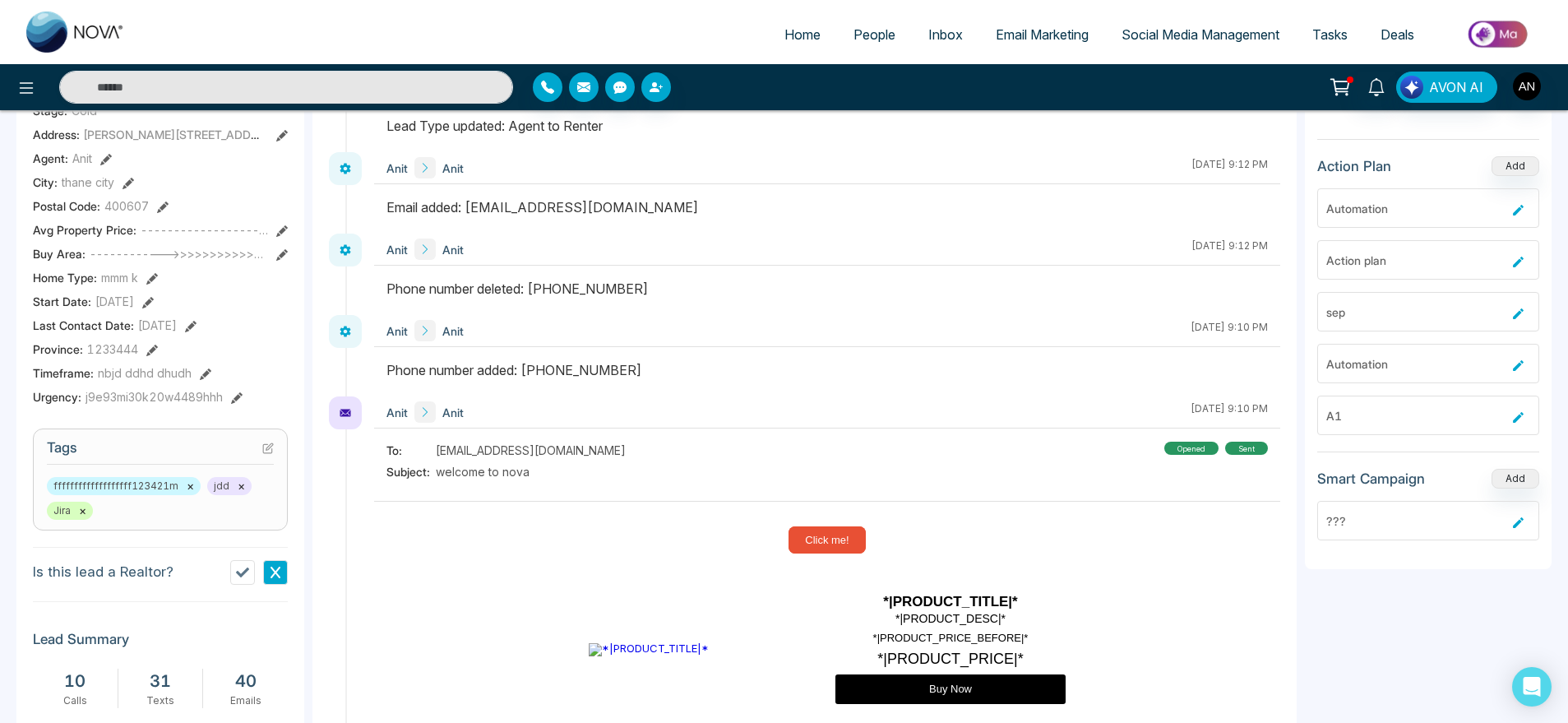
click at [287, 237] on icon at bounding box center [282, 231] width 12 height 12
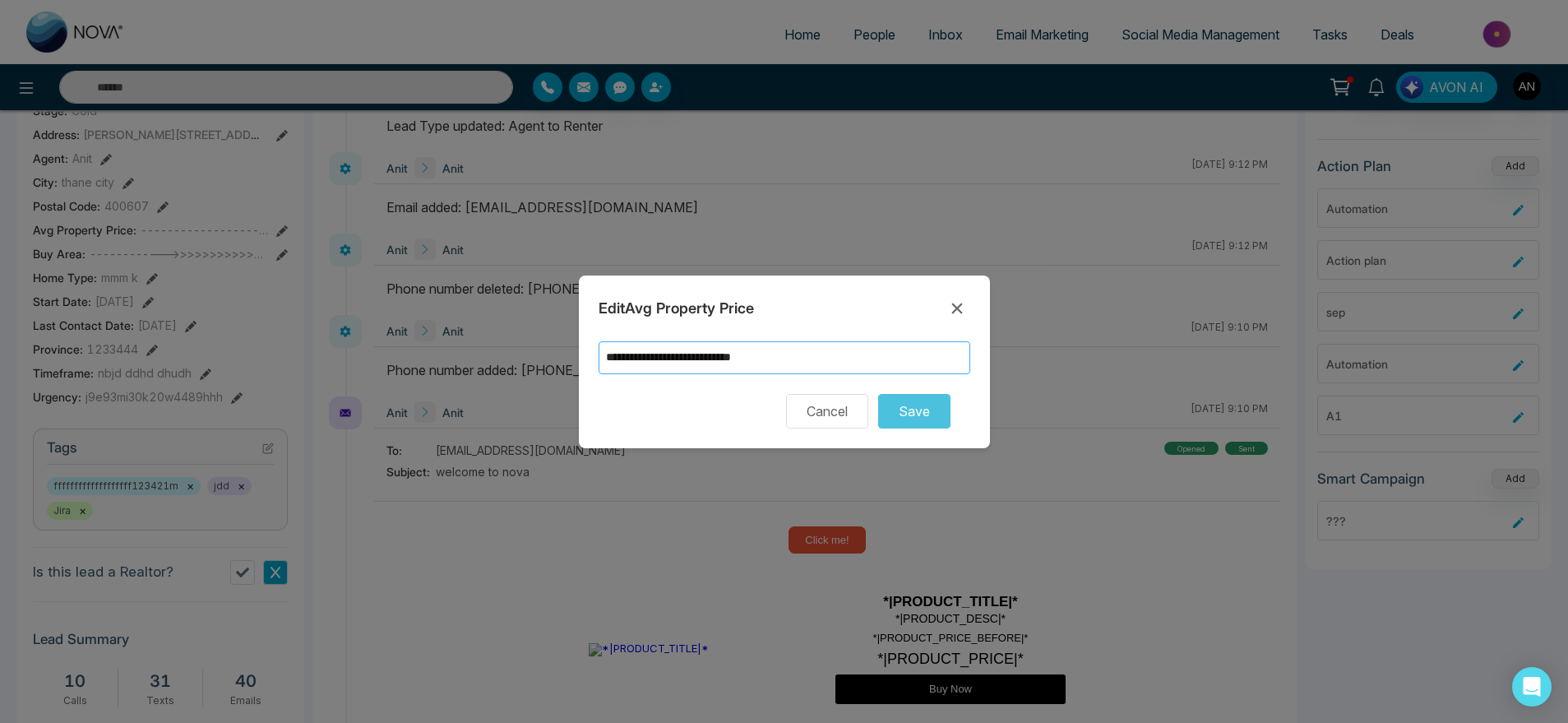
click at [822, 357] on input "**********" at bounding box center [785, 358] width 372 height 33
type input "*"
type input "**********"
drag, startPoint x: 911, startPoint y: 389, endPoint x: 915, endPoint y: 401, distance: 12.6
click at [915, 401] on form "**********" at bounding box center [785, 385] width 372 height 87
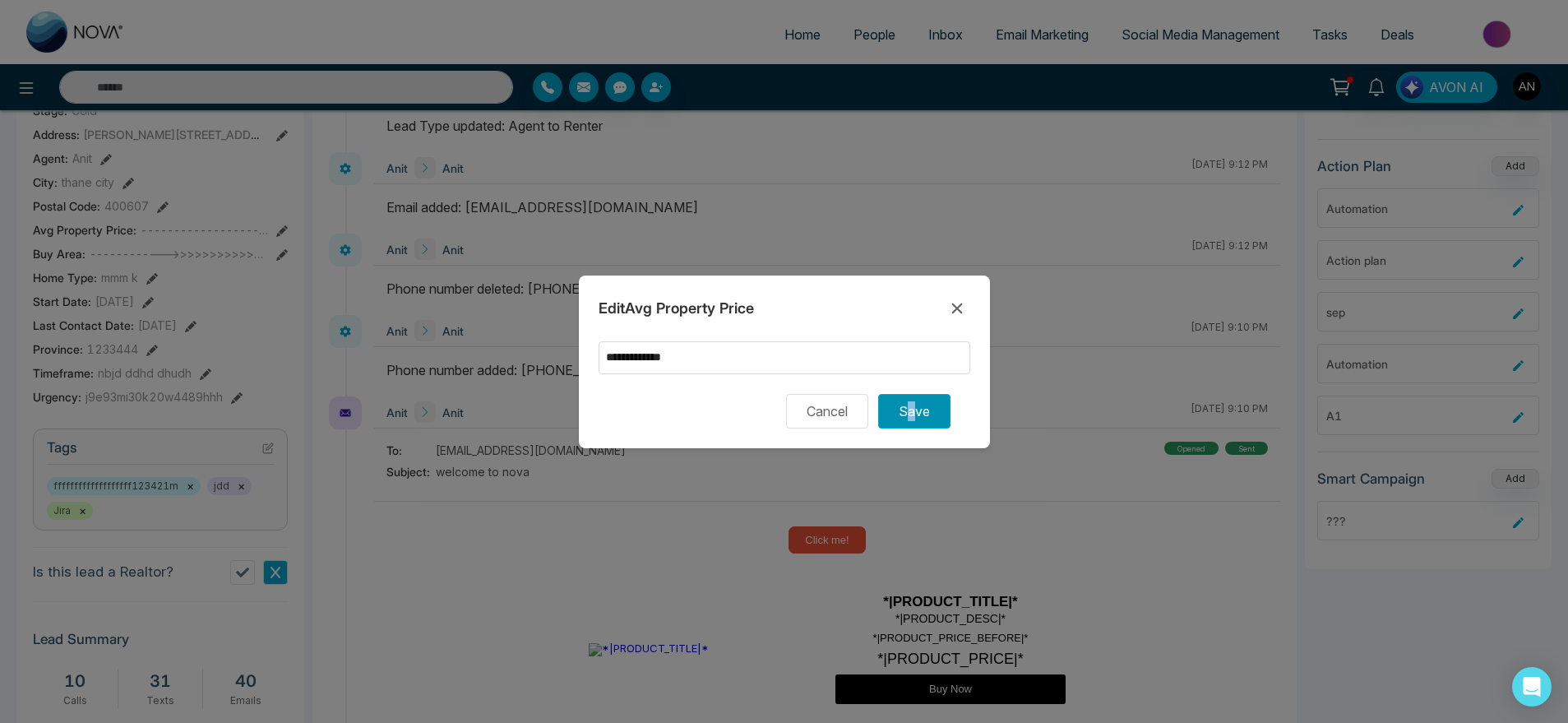
click at [915, 401] on button "Save" at bounding box center [914, 411] width 72 height 35
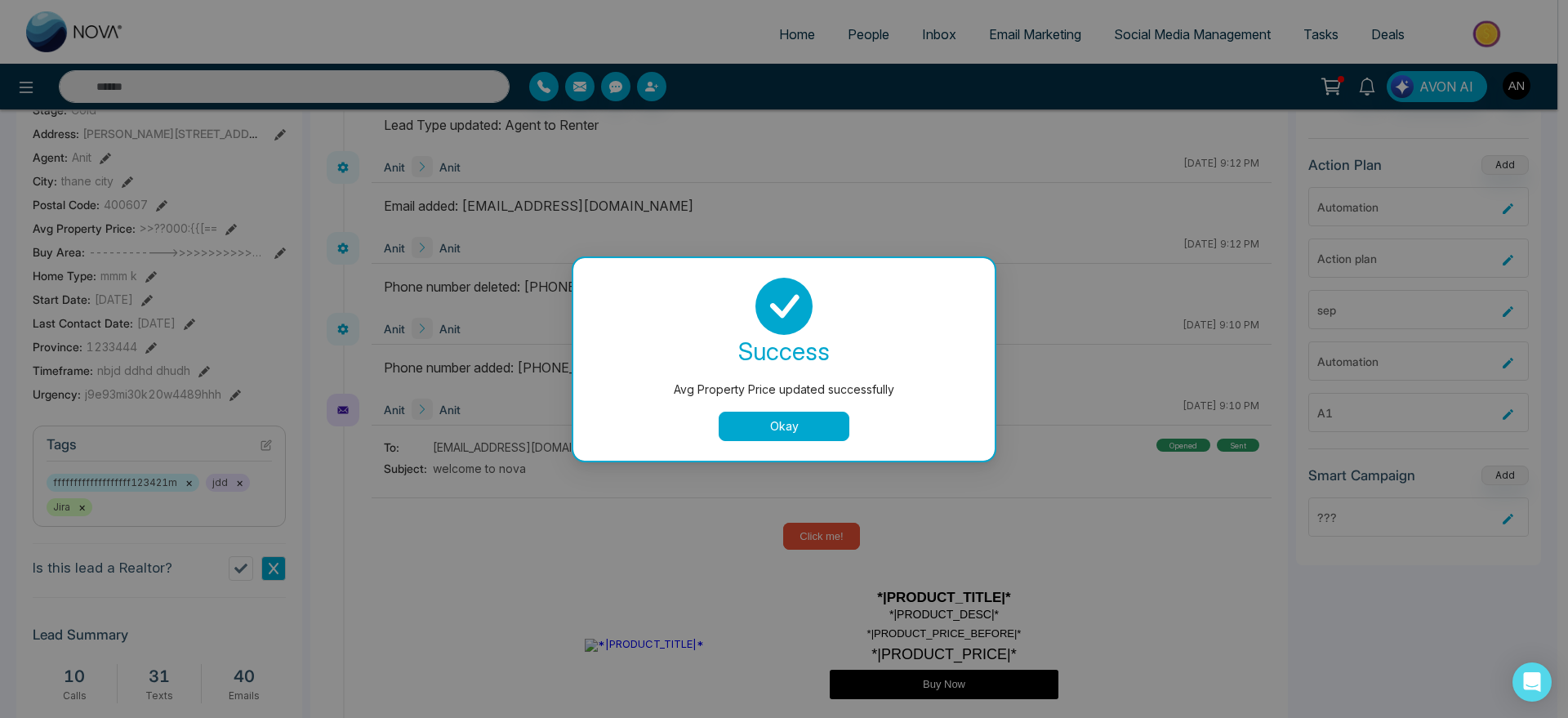
click at [797, 427] on button "Okay" at bounding box center [784, 427] width 130 height 30
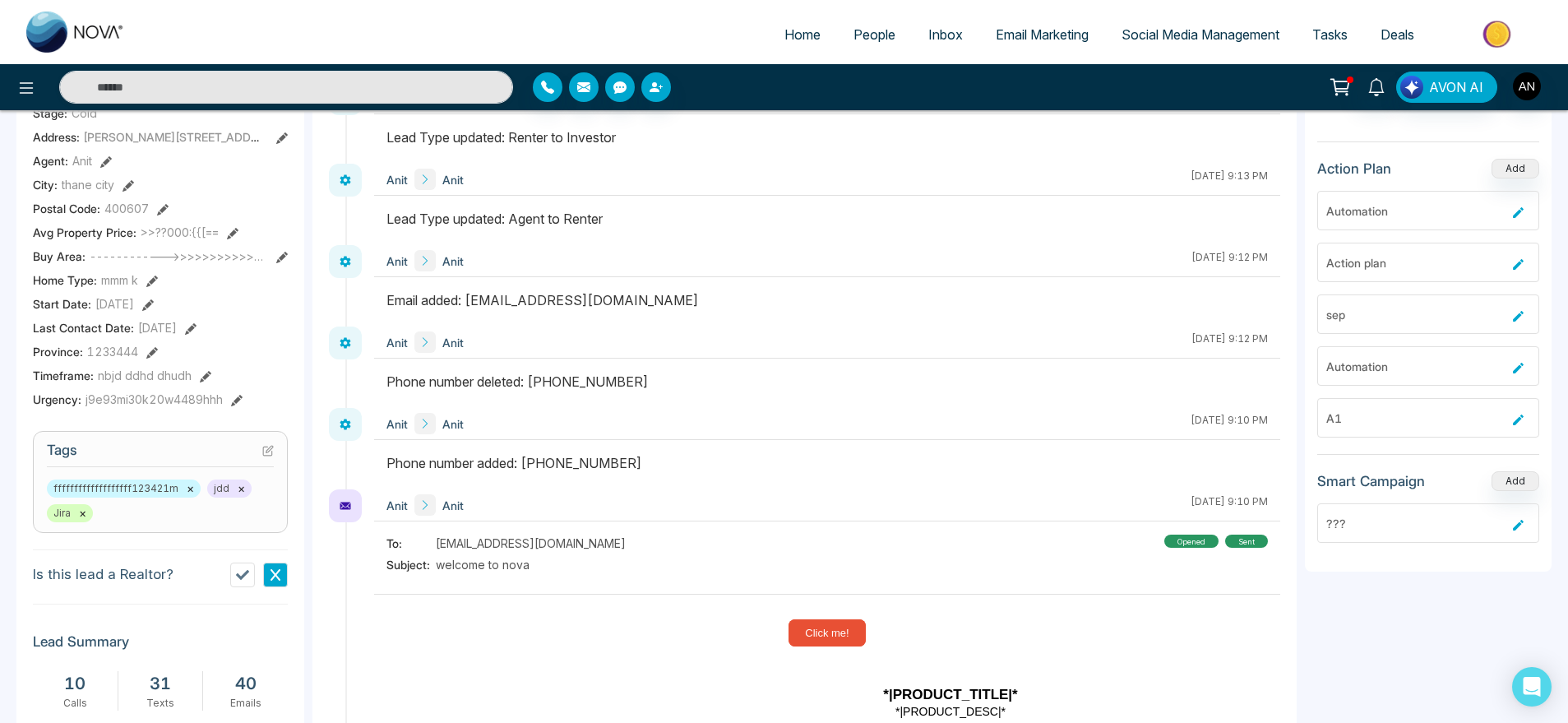
scroll to position [385, 0]
click at [200, 381] on icon at bounding box center [206, 376] width 12 height 12
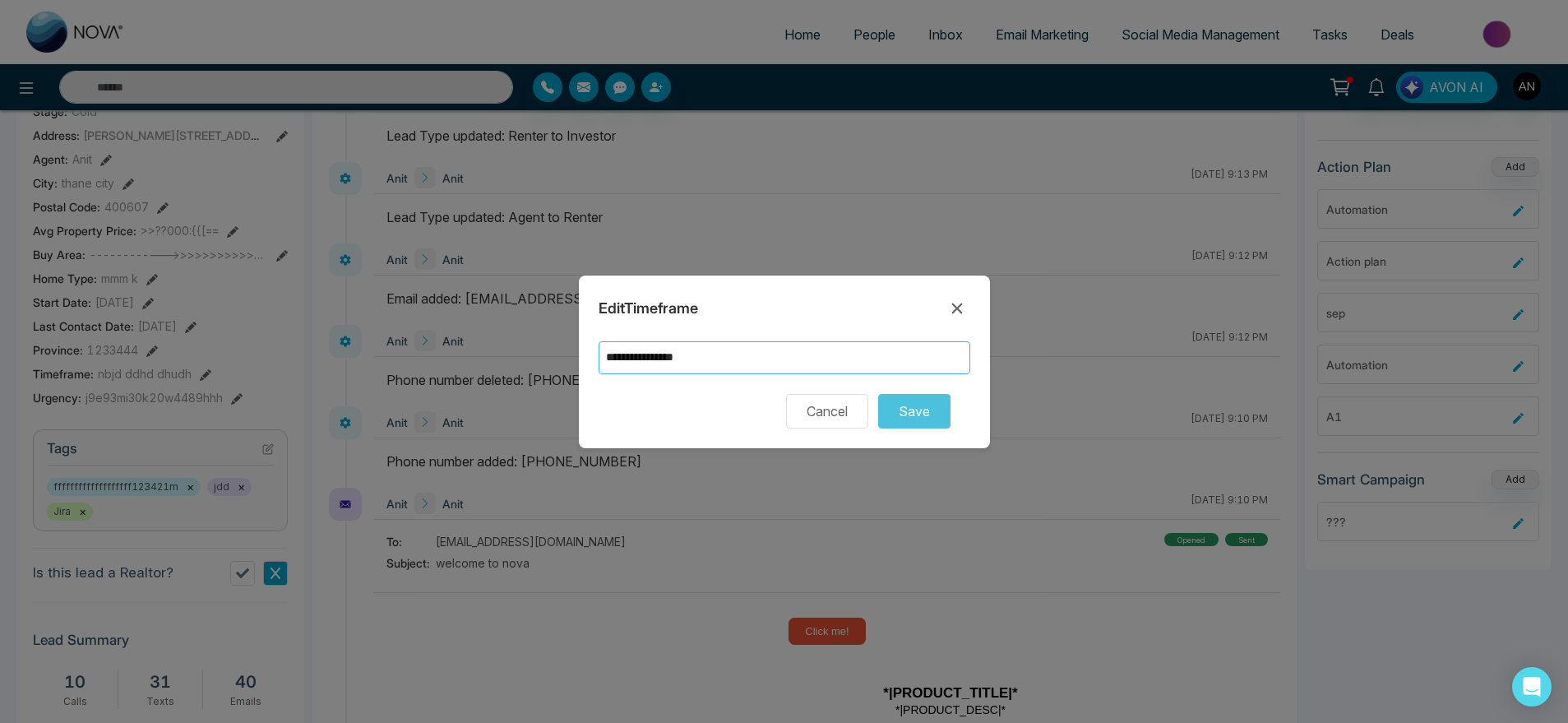
click at [751, 373] on input "**********" at bounding box center [785, 358] width 372 height 33
type input "**********"
click at [909, 420] on button "Save" at bounding box center [914, 411] width 72 height 35
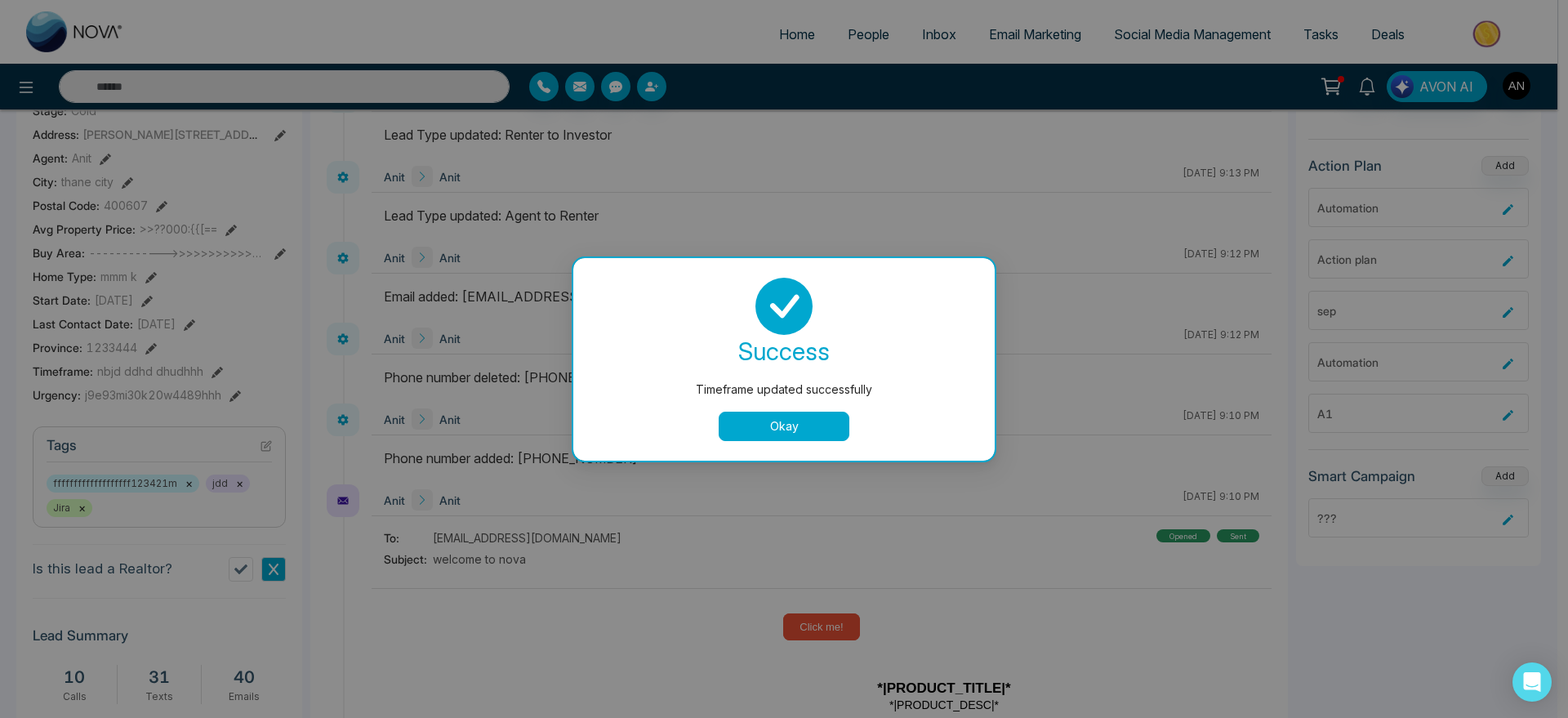
click at [823, 417] on button "Okay" at bounding box center [784, 427] width 130 height 30
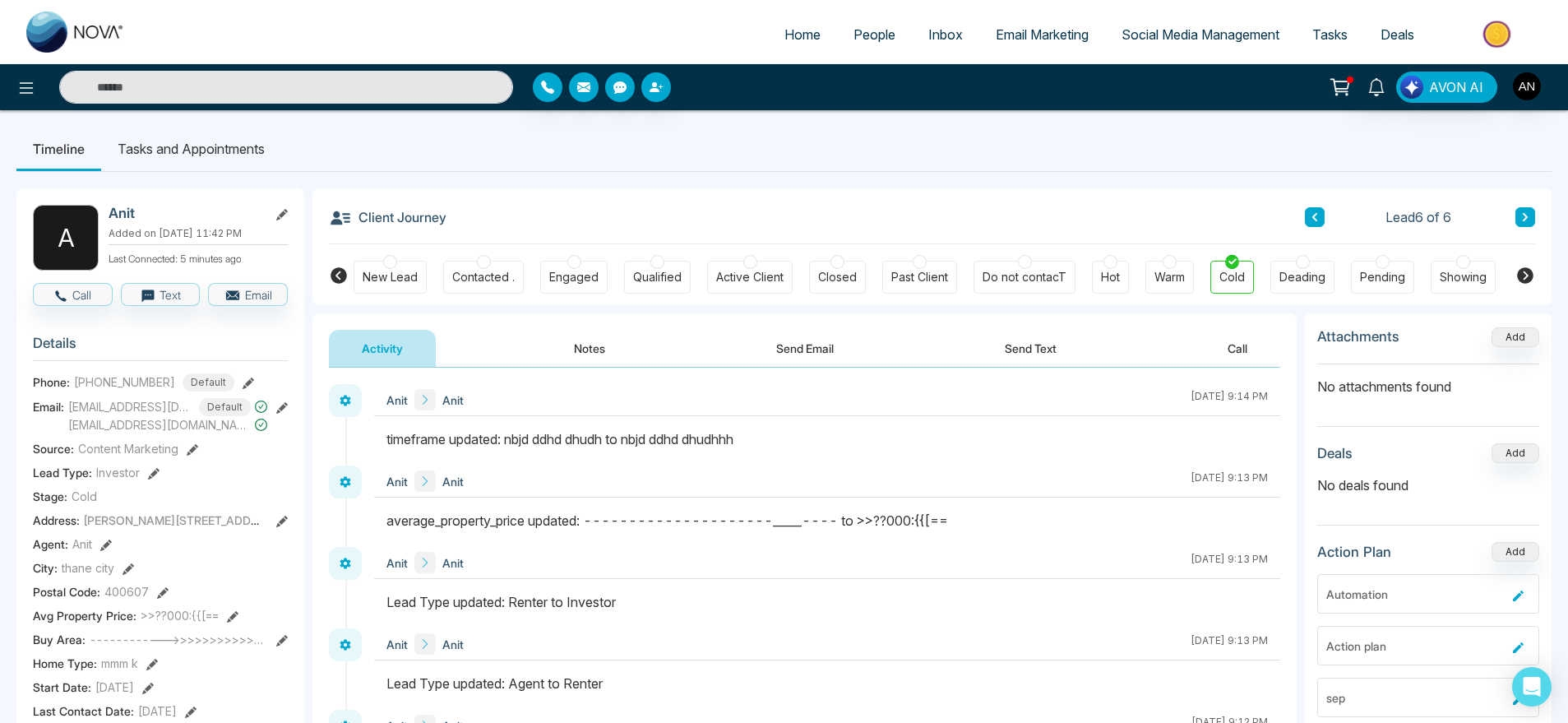
scroll to position [140, 0]
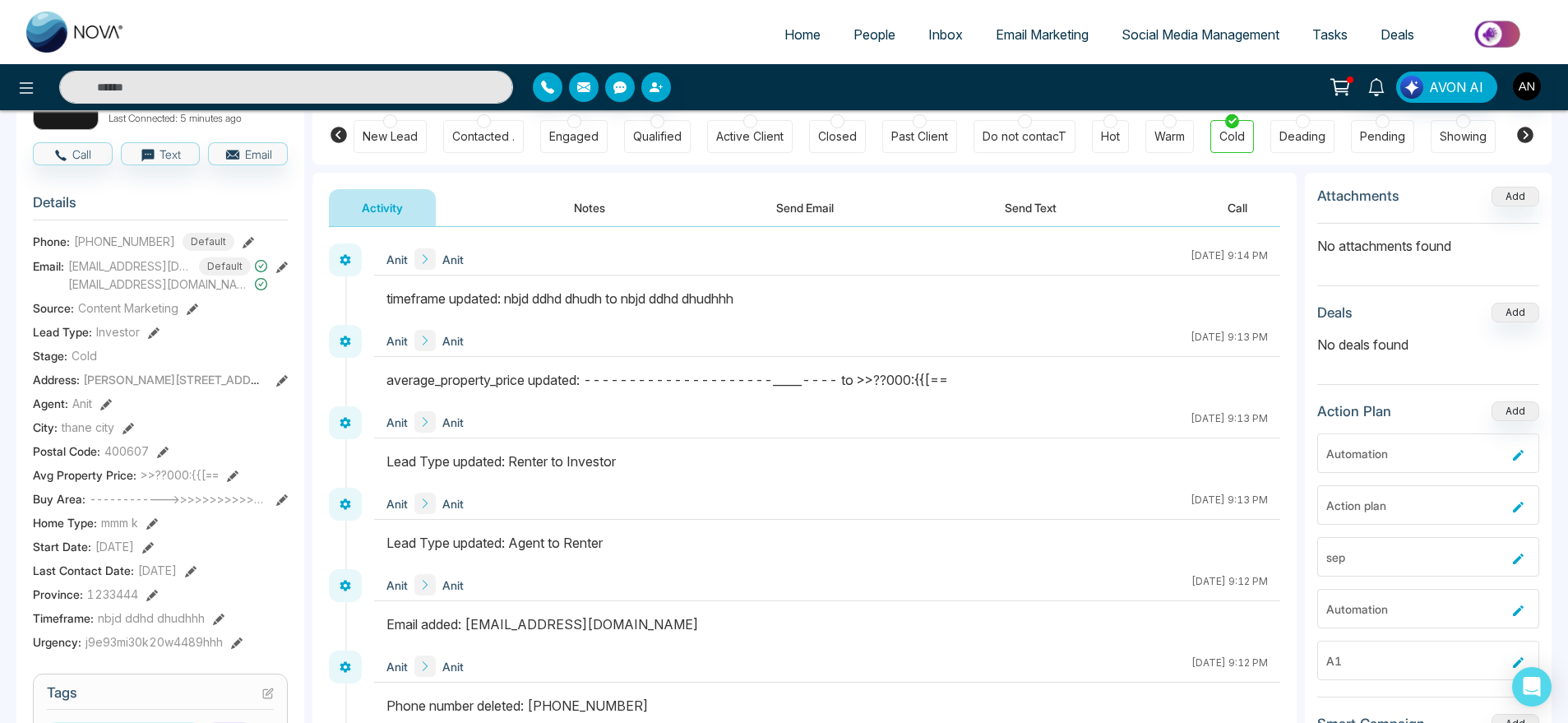
click at [154, 530] on icon at bounding box center [152, 524] width 12 height 12
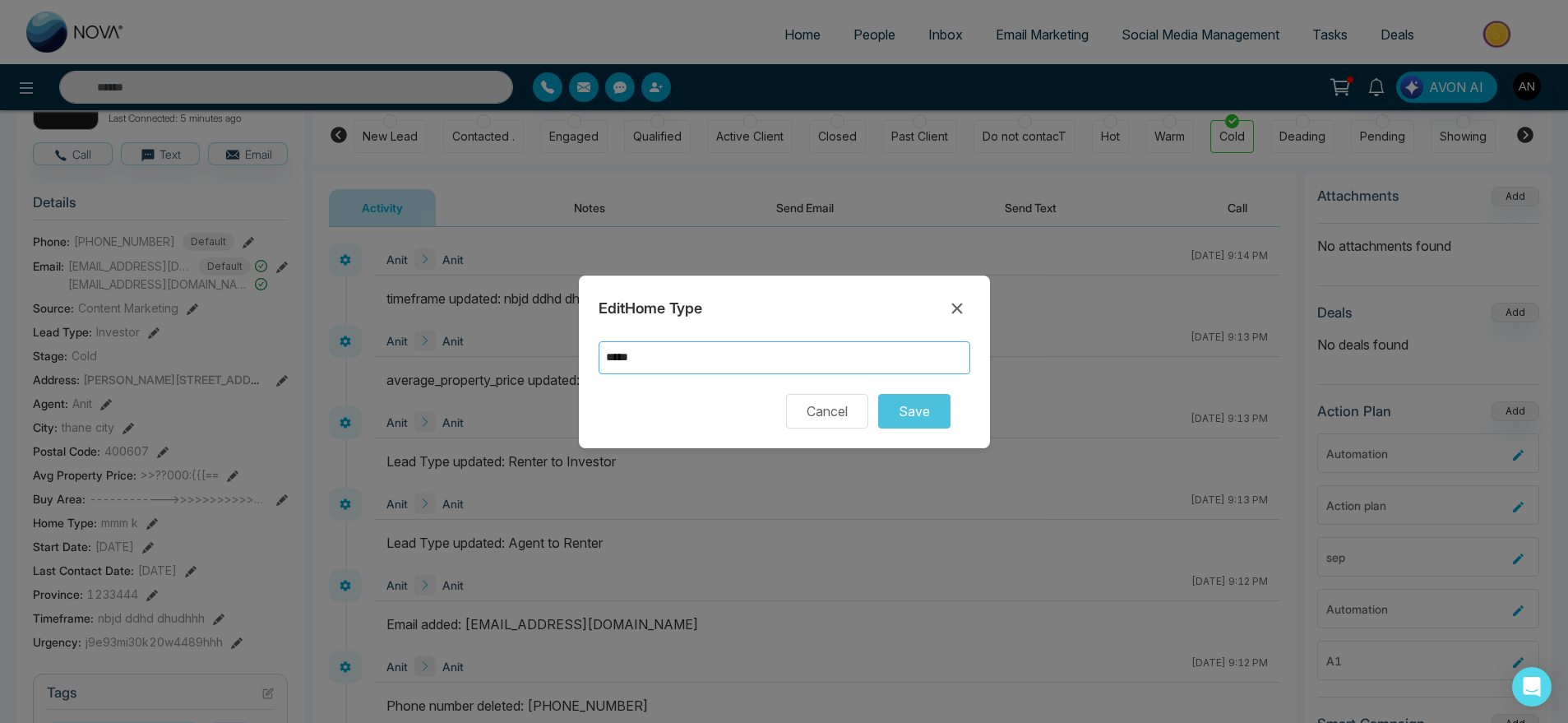
click at [835, 367] on input "*****" at bounding box center [785, 358] width 372 height 33
click at [711, 363] on input "*****" at bounding box center [785, 358] width 372 height 33
type input "******"
click at [918, 417] on button "Save" at bounding box center [914, 411] width 72 height 35
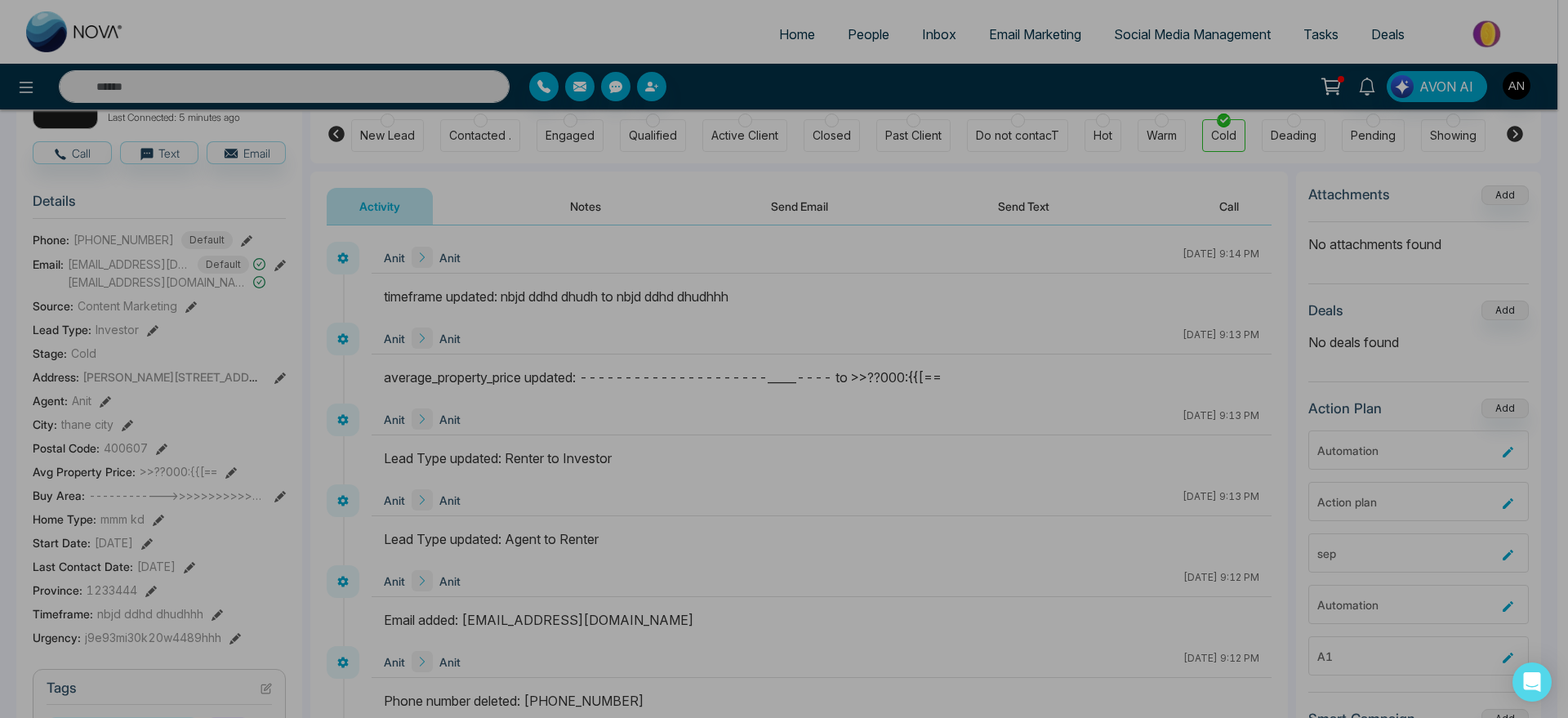
click at [956, 302] on div "Home Type updated successfully success Home Type updated successfully Okay" at bounding box center [784, 359] width 1568 height 718
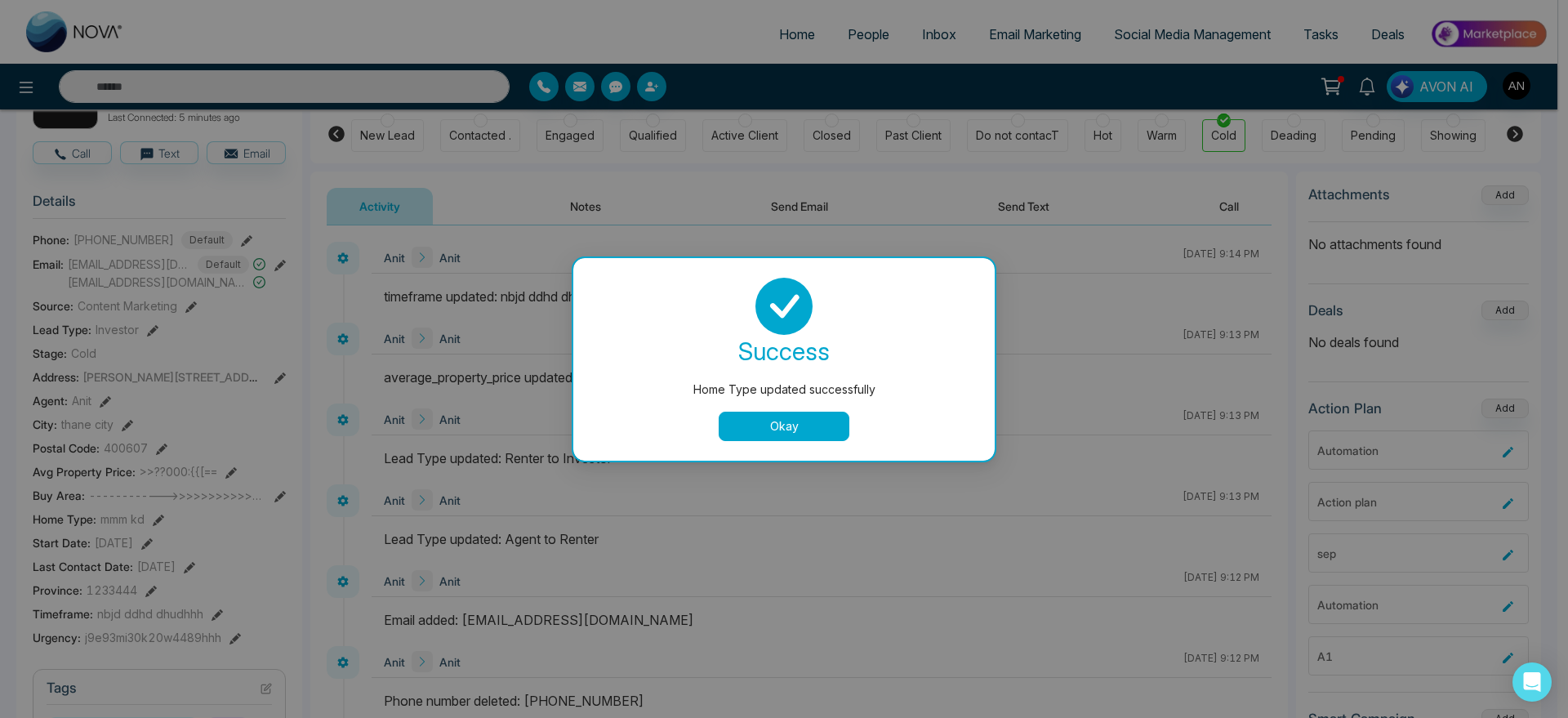
click at [768, 418] on button "Okay" at bounding box center [784, 427] width 130 height 30
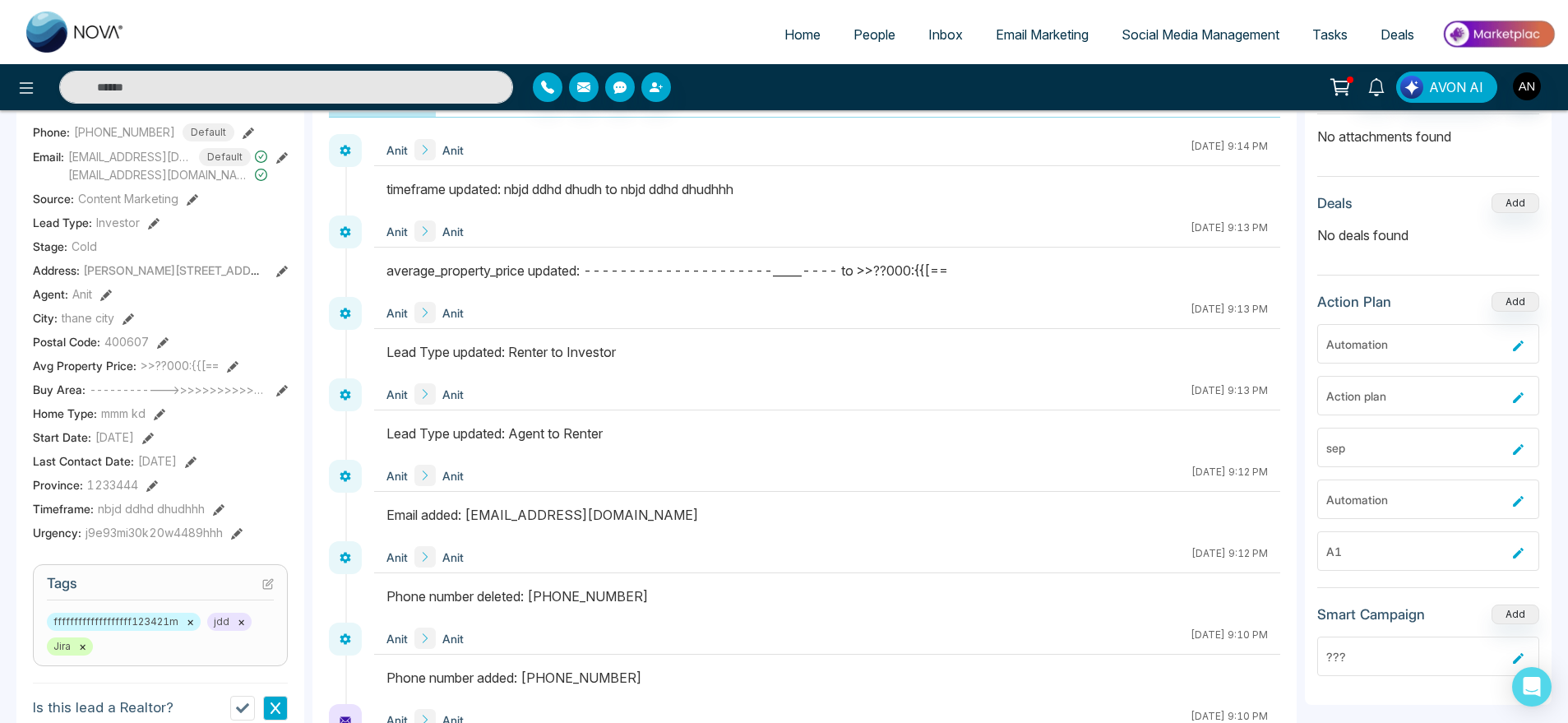
scroll to position [259, 0]
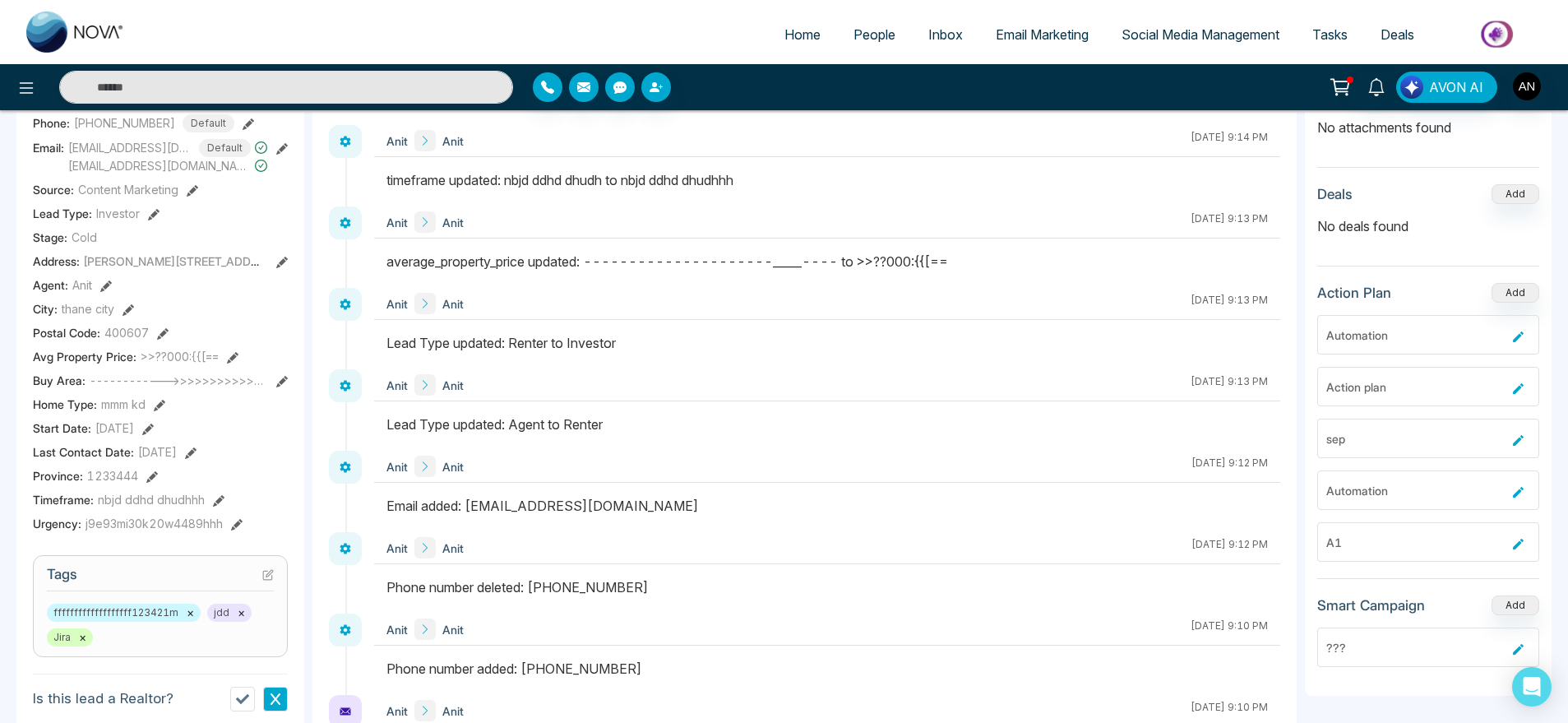
click at [154, 494] on section "Details Phone: [PHONE_NUMBER] Default Email: [EMAIL_ADDRESS][DOMAIN_NAME] Defau…" at bounding box center [160, 300] width 255 height 475
click at [154, 484] on button at bounding box center [152, 475] width 12 height 17
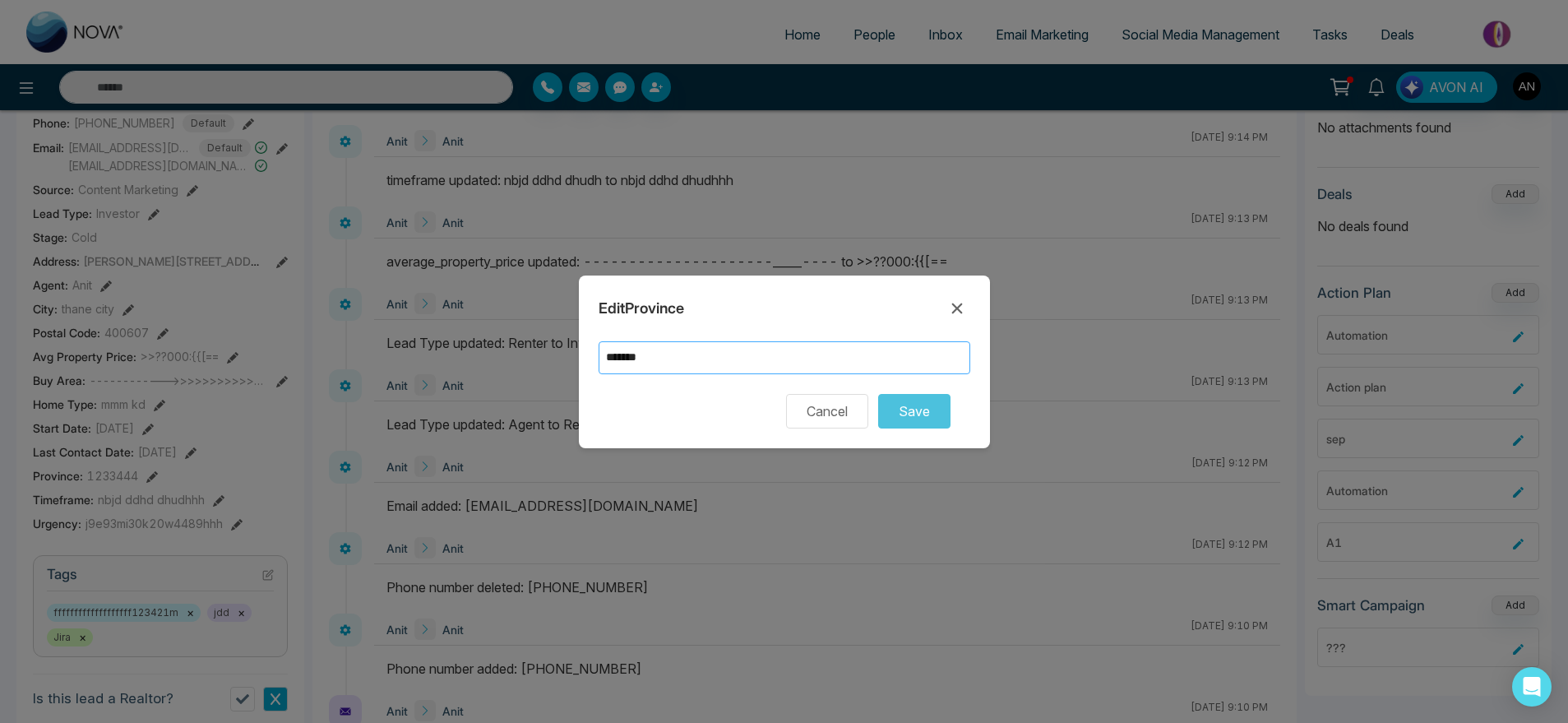
click at [731, 366] on input "*******" at bounding box center [785, 358] width 372 height 33
type input "********"
click at [919, 398] on button "Save" at bounding box center [914, 411] width 72 height 35
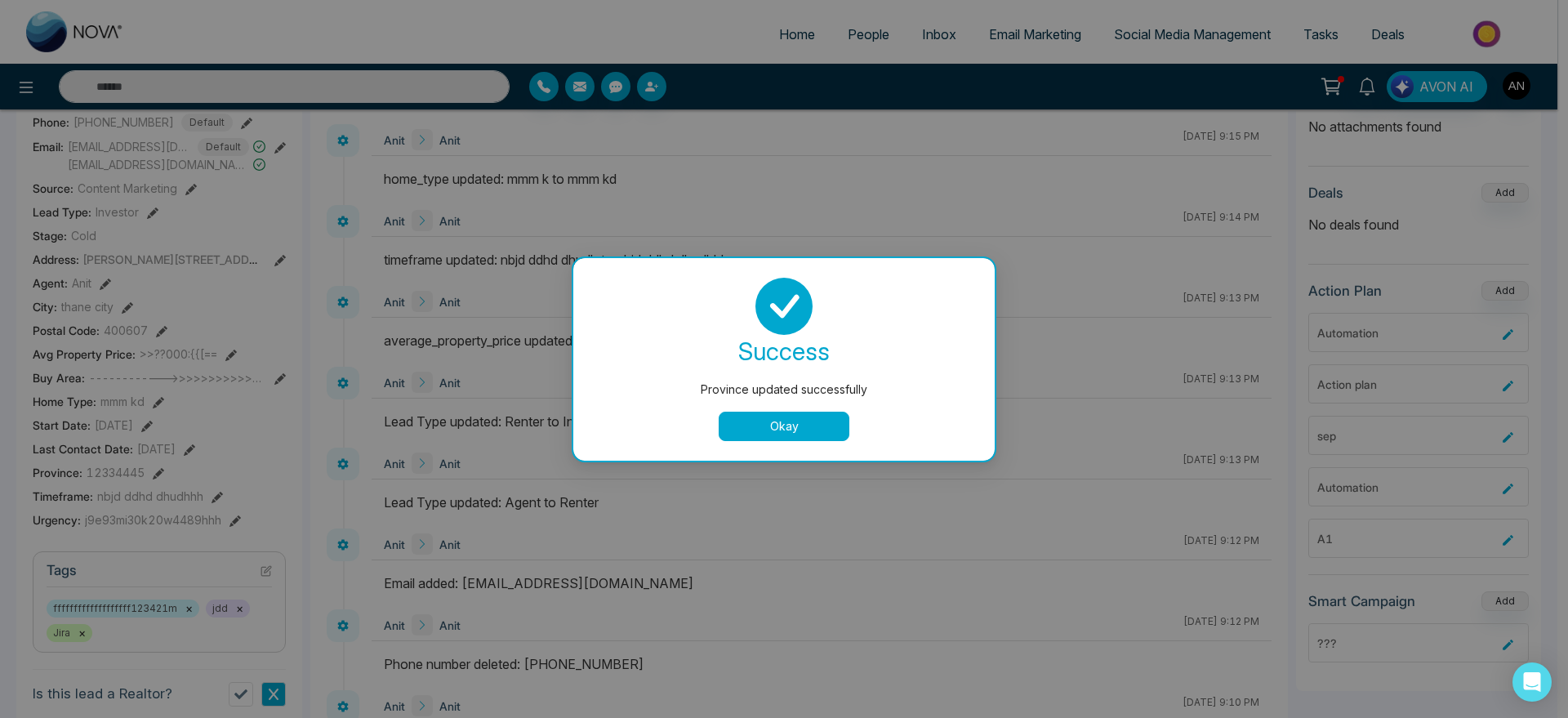
click at [793, 425] on button "Okay" at bounding box center [784, 427] width 130 height 30
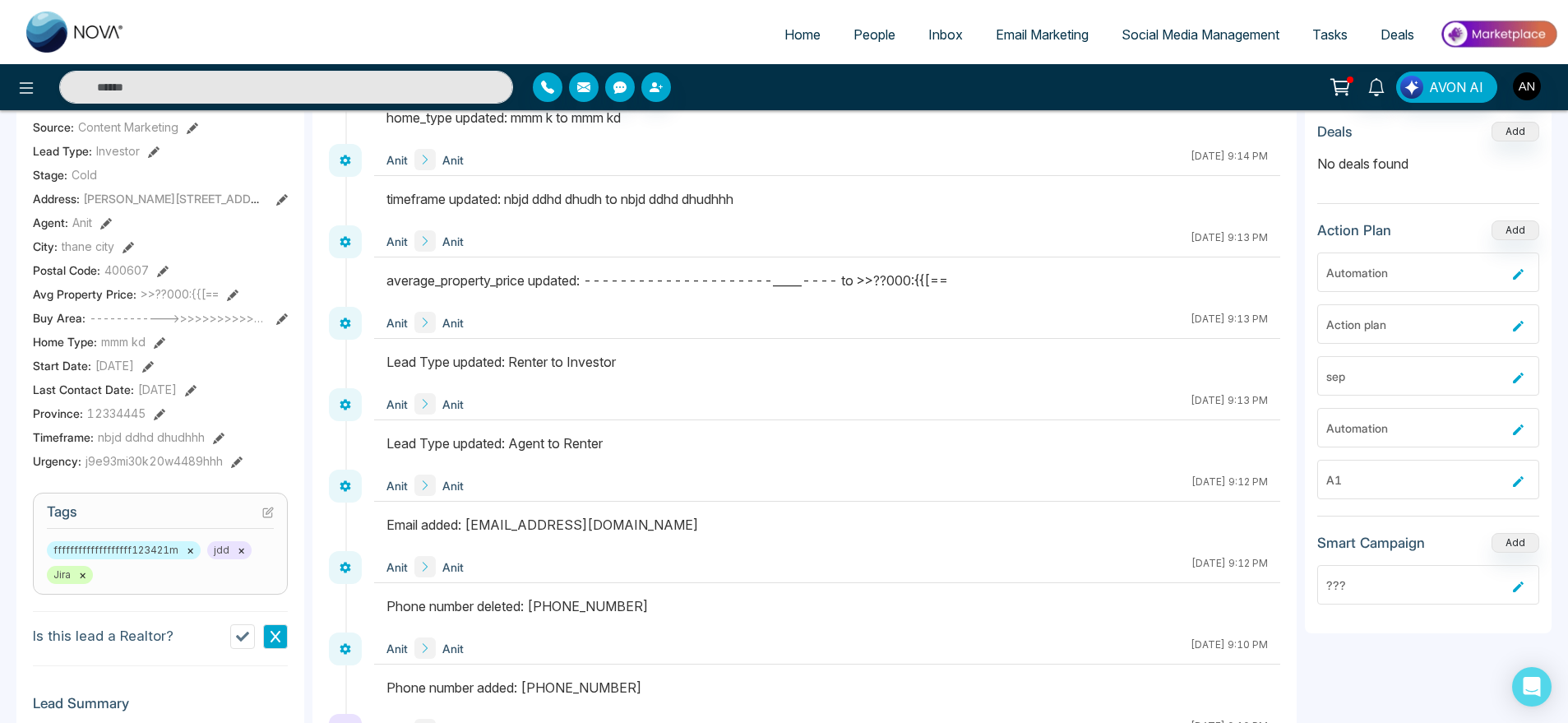
scroll to position [328, 0]
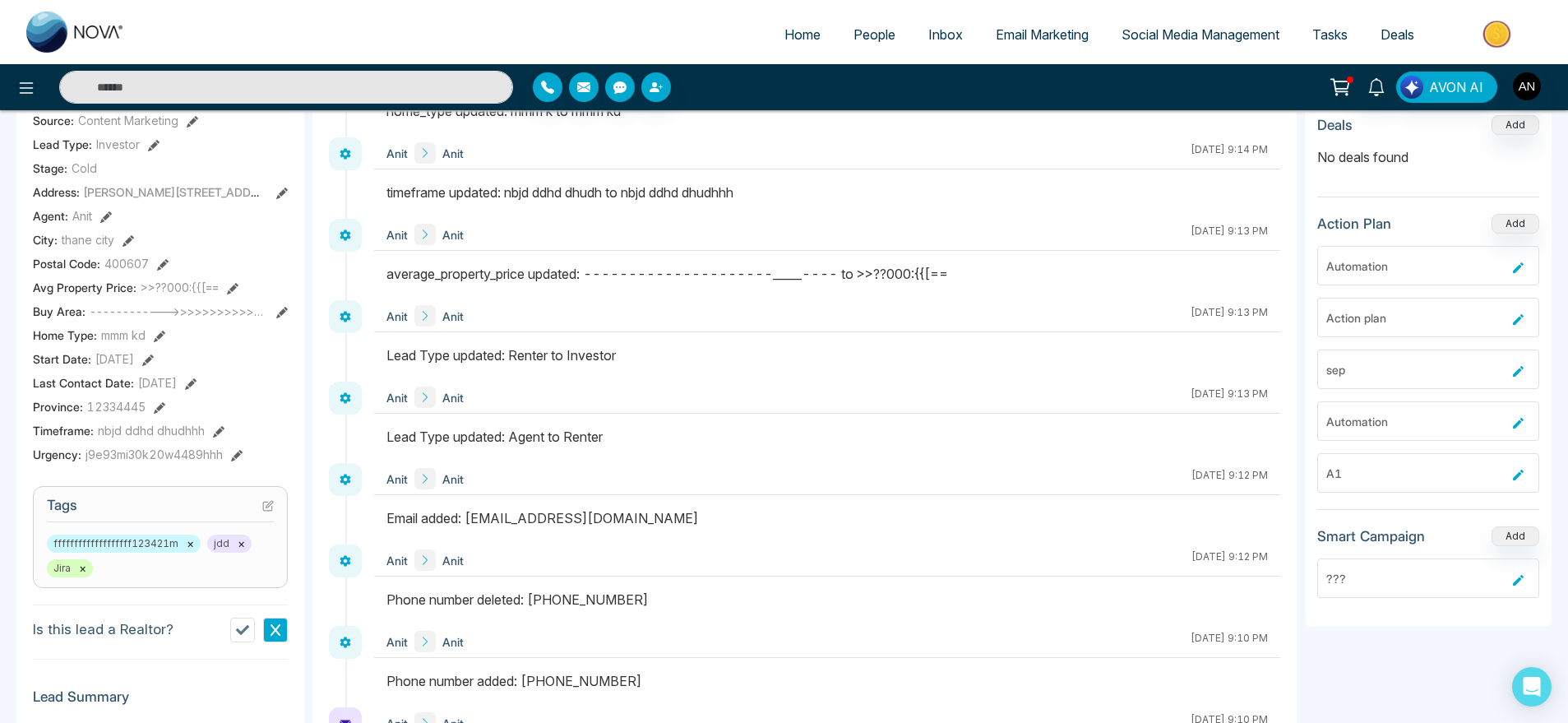
click at [228, 364] on div "Start Date : [DATE]" at bounding box center [160, 359] width 255 height 17
click at [228, 368] on div "Start Date : [DATE]" at bounding box center [160, 359] width 255 height 17
click at [154, 366] on icon at bounding box center [148, 361] width 12 height 12
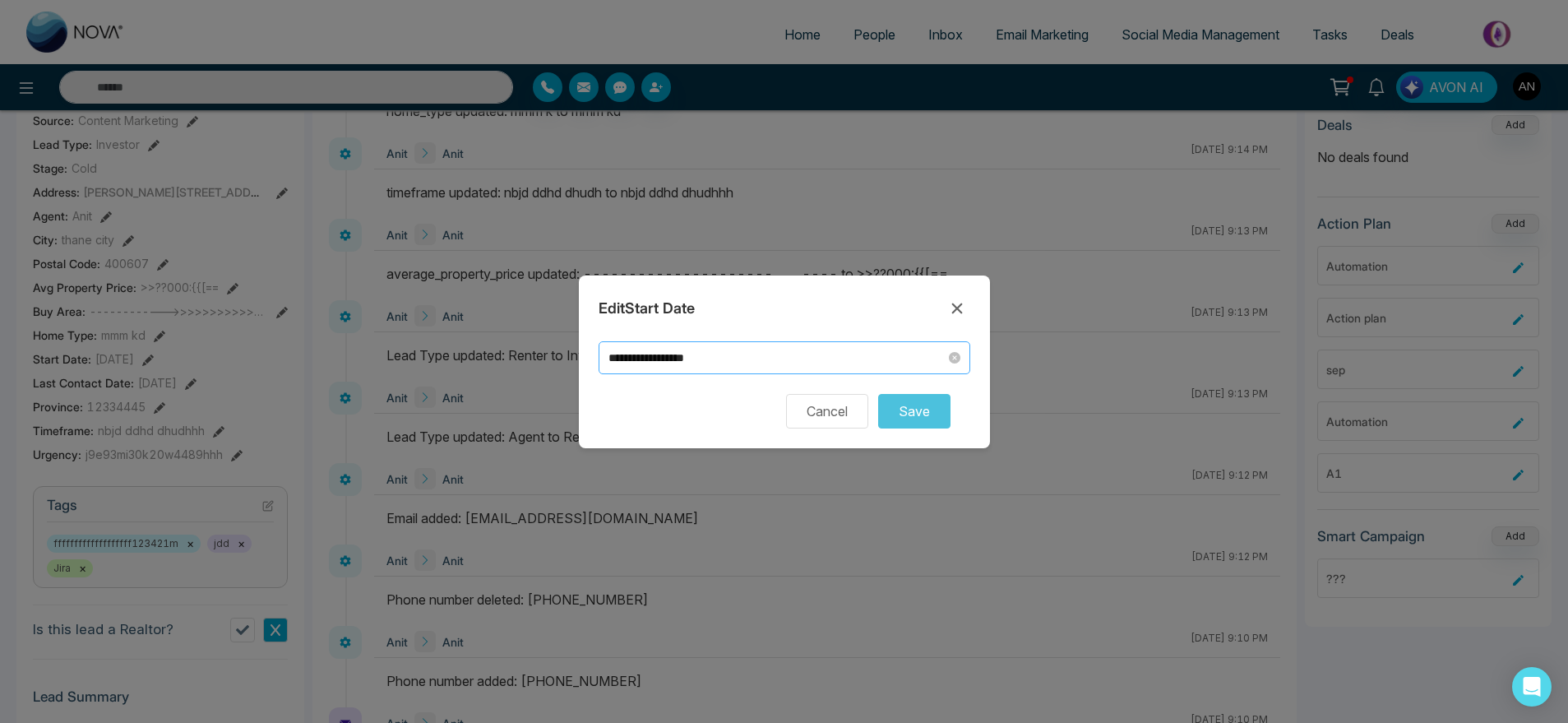
click at [756, 357] on input "**********" at bounding box center [777, 358] width 337 height 18
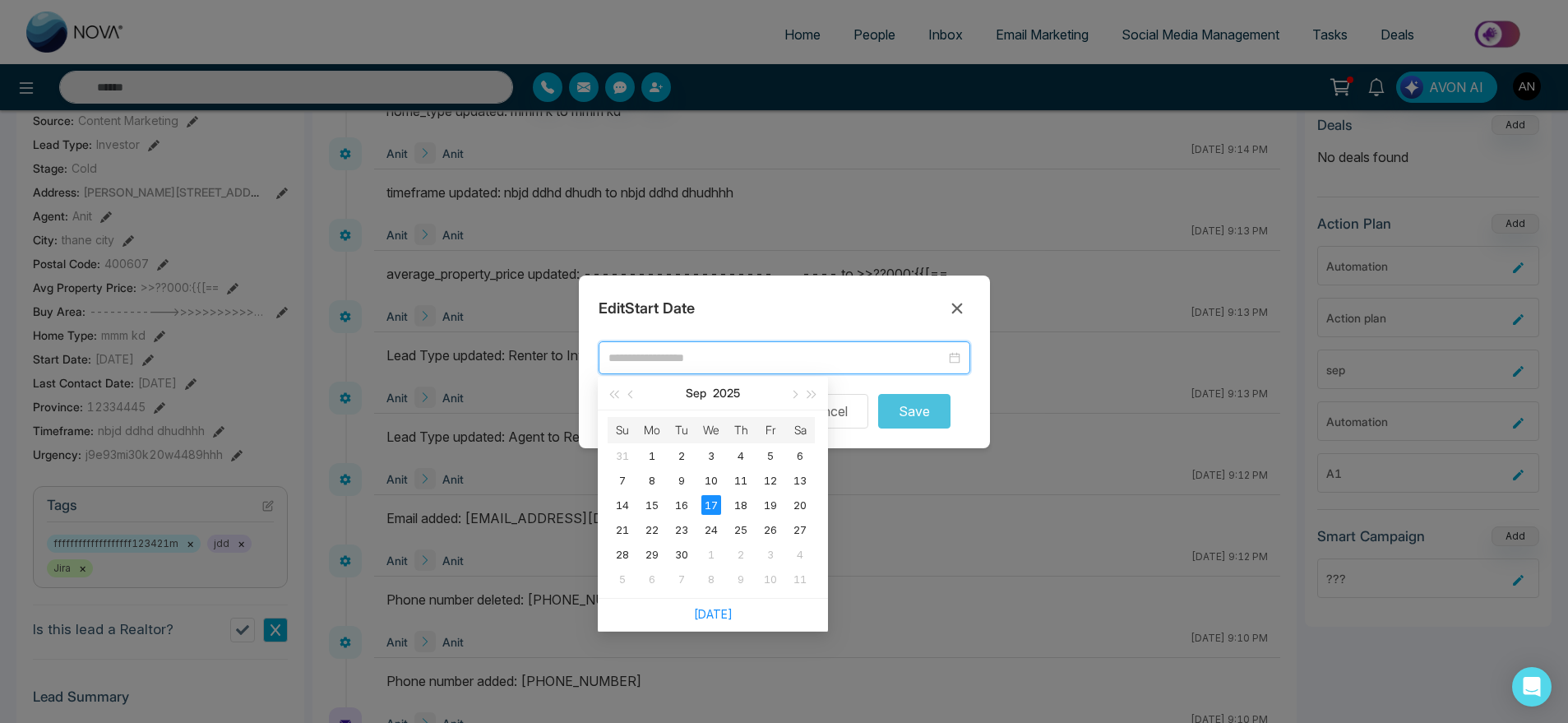
type input "**********"
click at [942, 304] on div "Edit Start Date" at bounding box center [785, 308] width 372 height 27
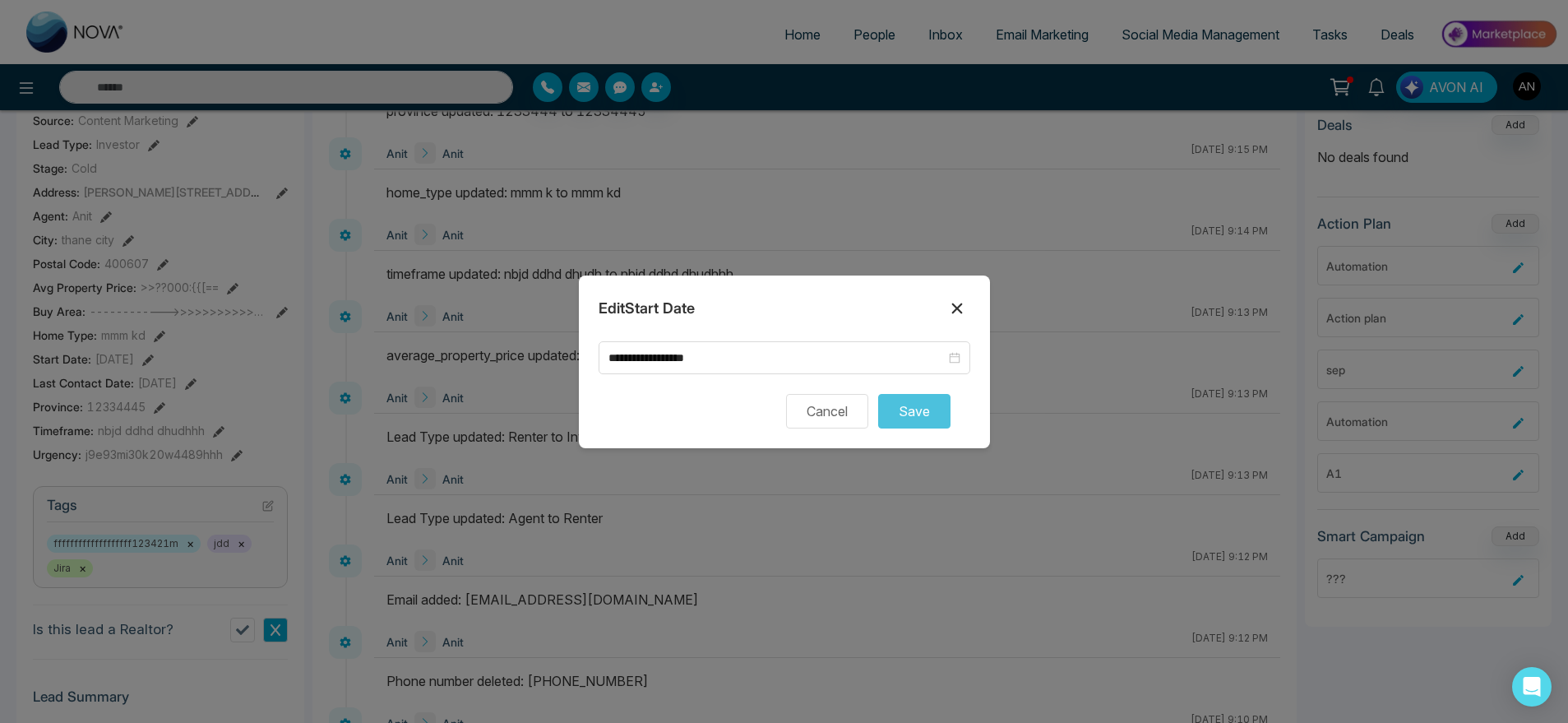
click at [959, 312] on icon at bounding box center [958, 308] width 20 height 20
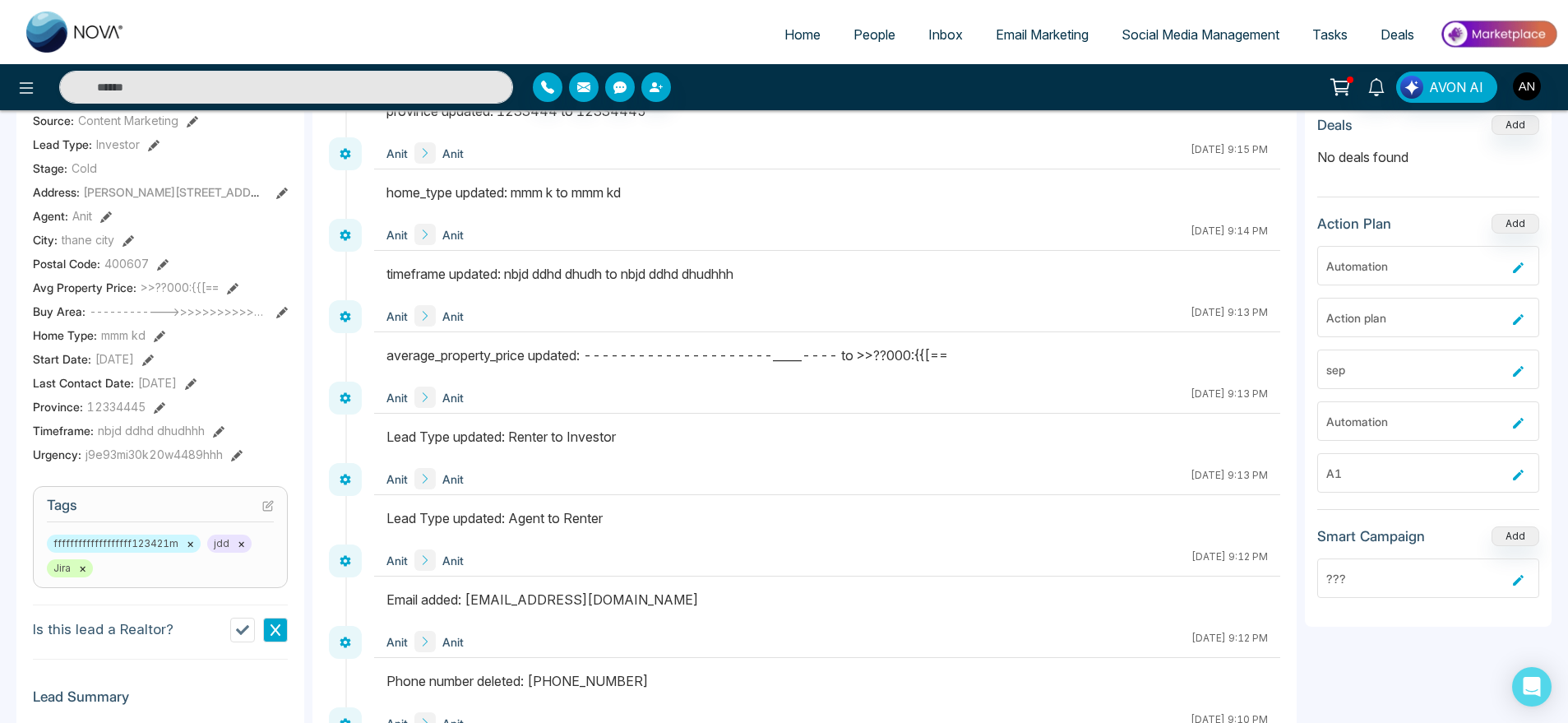
click at [197, 390] on icon at bounding box center [191, 385] width 12 height 12
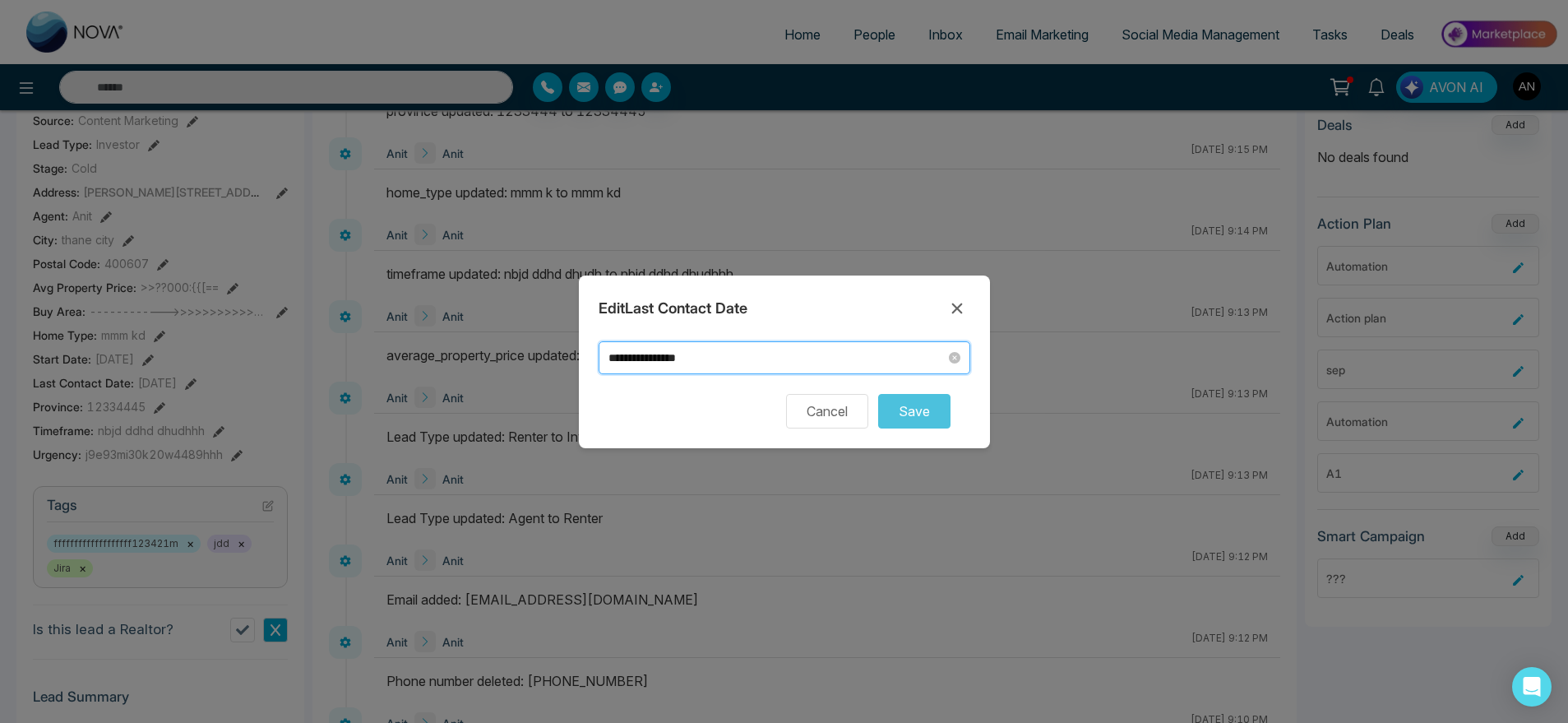
click at [732, 355] on input "**********" at bounding box center [777, 358] width 337 height 18
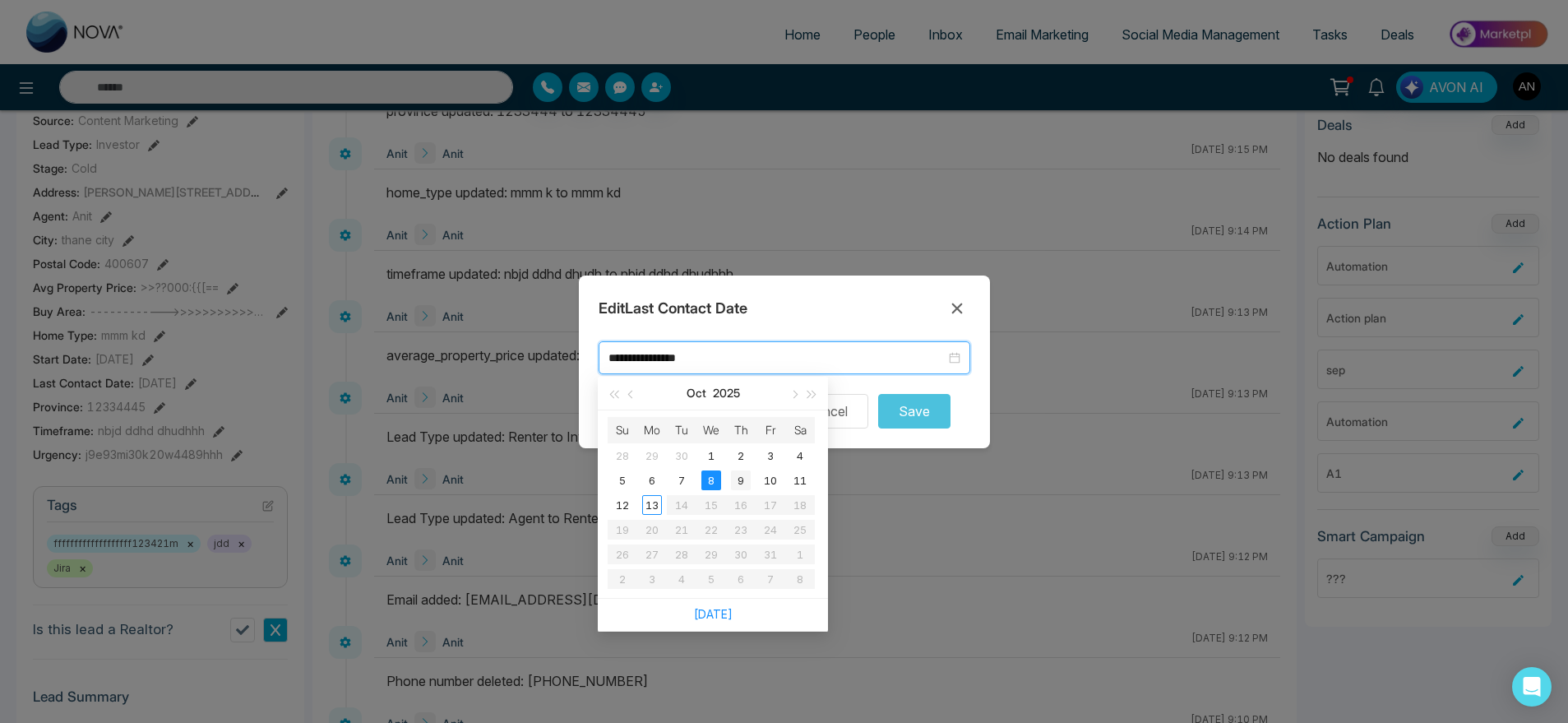
type input "**********"
click at [728, 473] on td "9" at bounding box center [741, 480] width 30 height 25
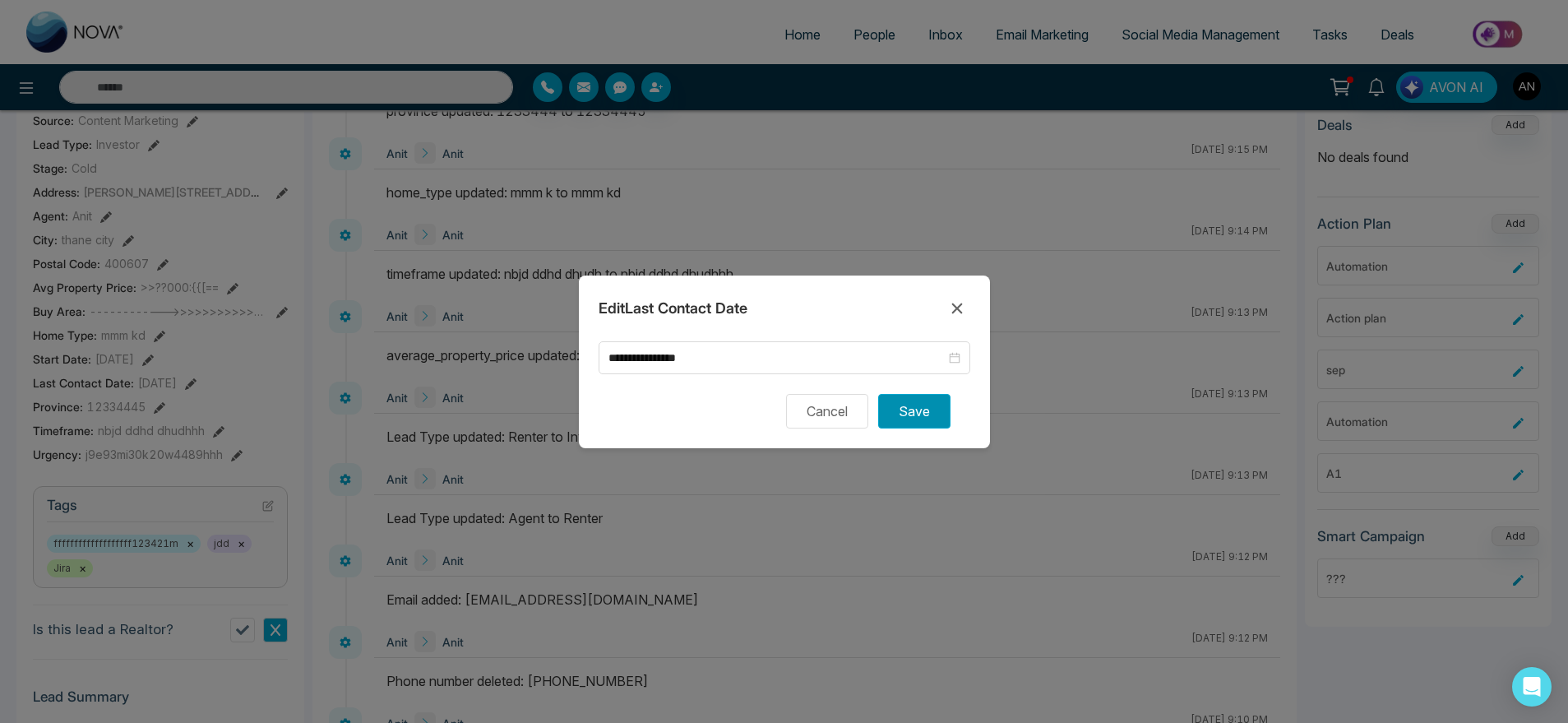
click at [943, 395] on button "Save" at bounding box center [914, 411] width 72 height 35
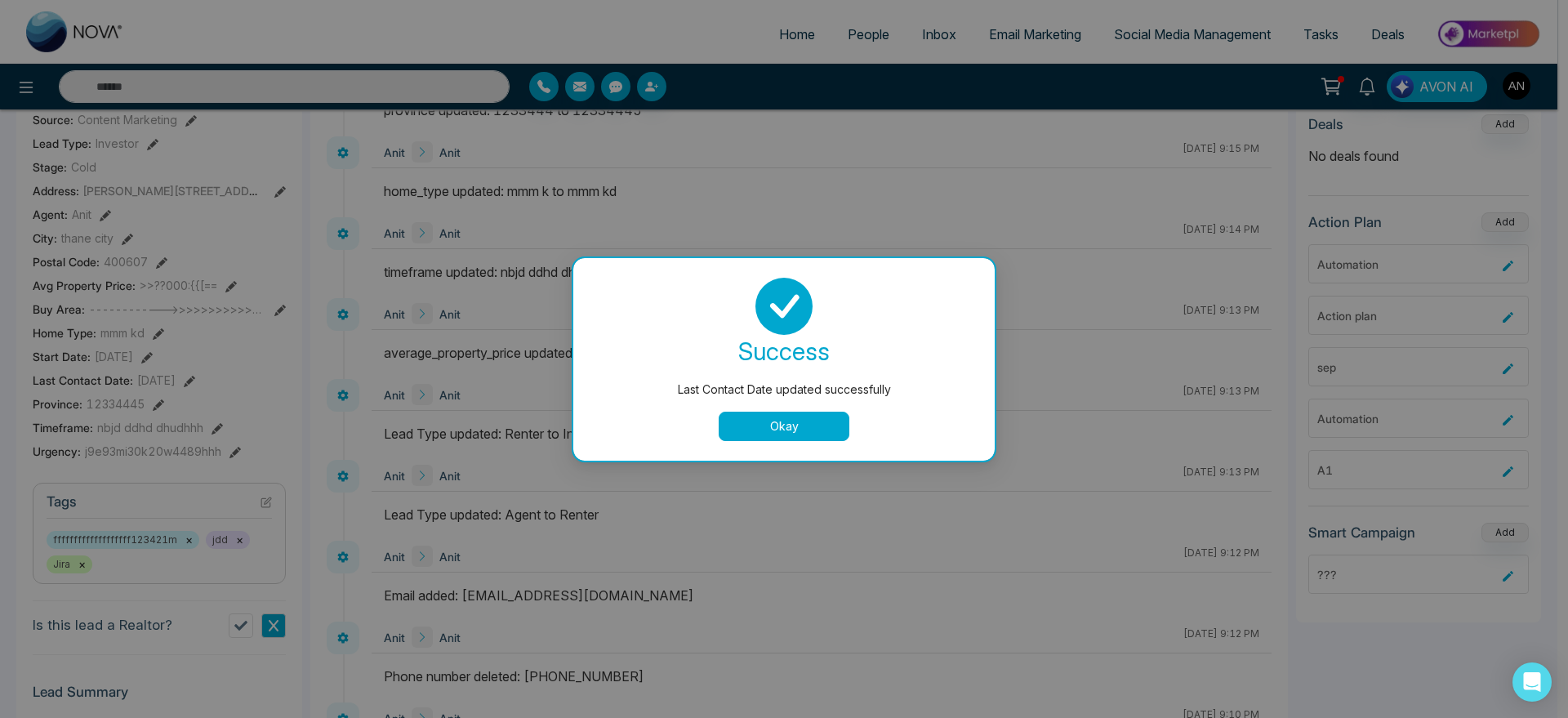
click at [774, 433] on button "Okay" at bounding box center [784, 427] width 130 height 30
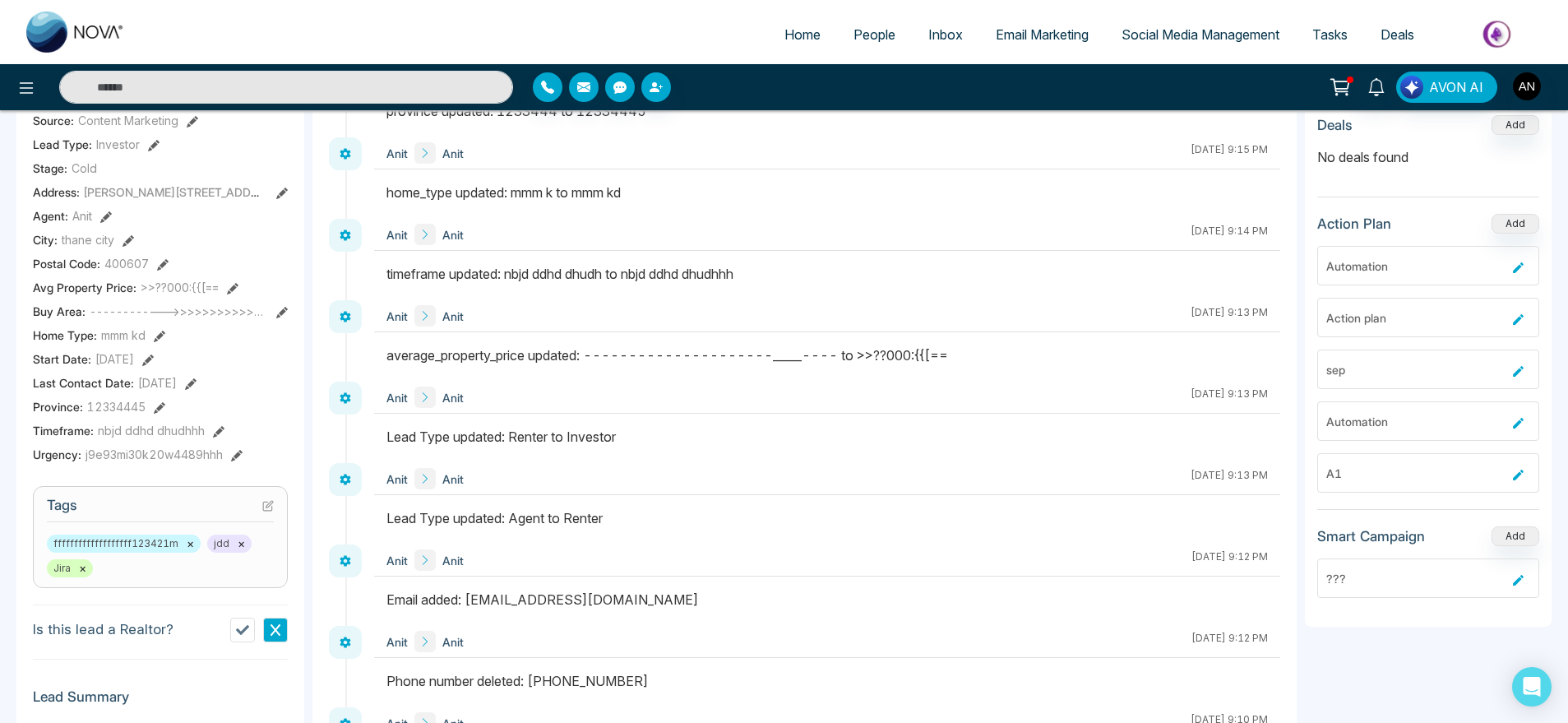
click at [223, 440] on div "Timeframe : nbjd ddhd dhudhhh" at bounding box center [160, 430] width 255 height 17
click at [223, 439] on div "Timeframe : nbjd ddhd dhudhhh" at bounding box center [160, 430] width 255 height 17
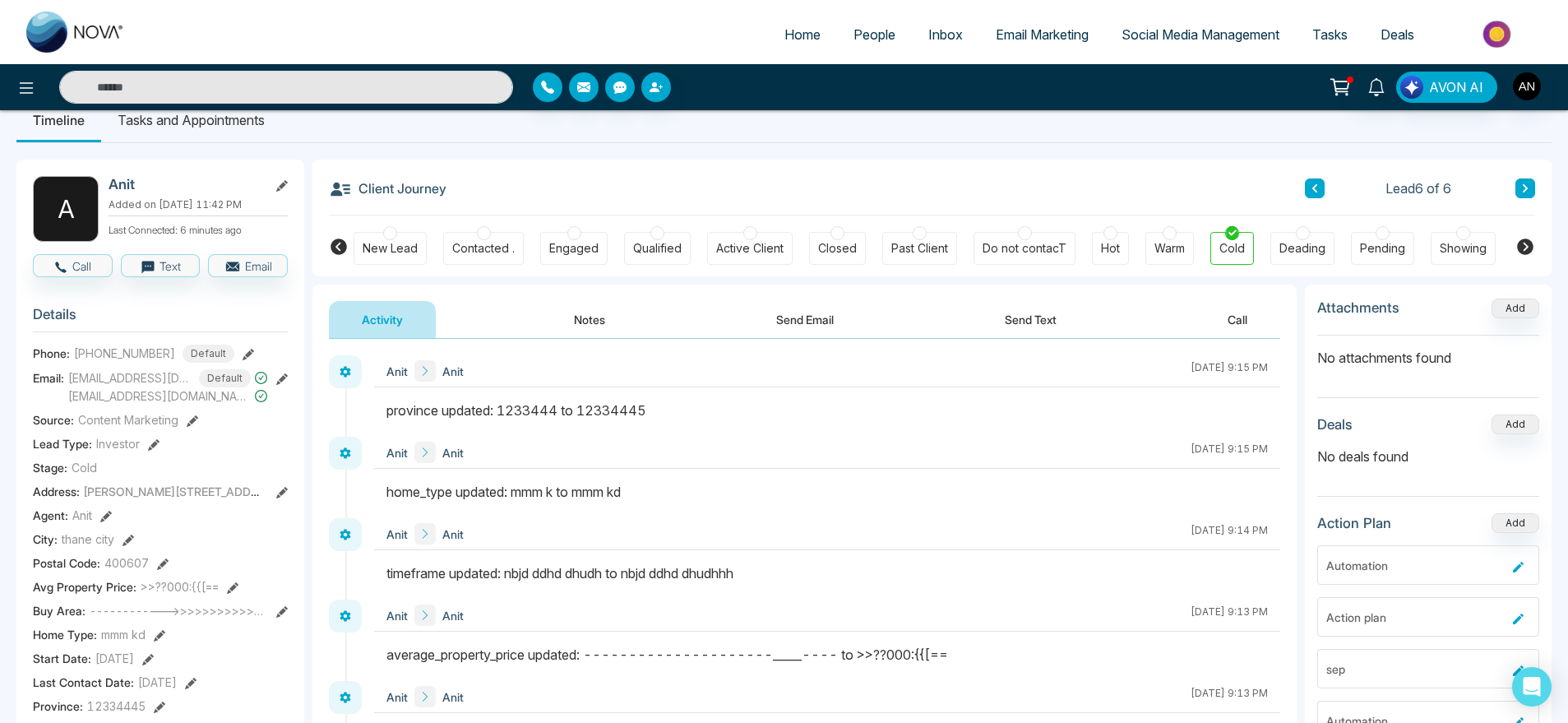
scroll to position [0, 0]
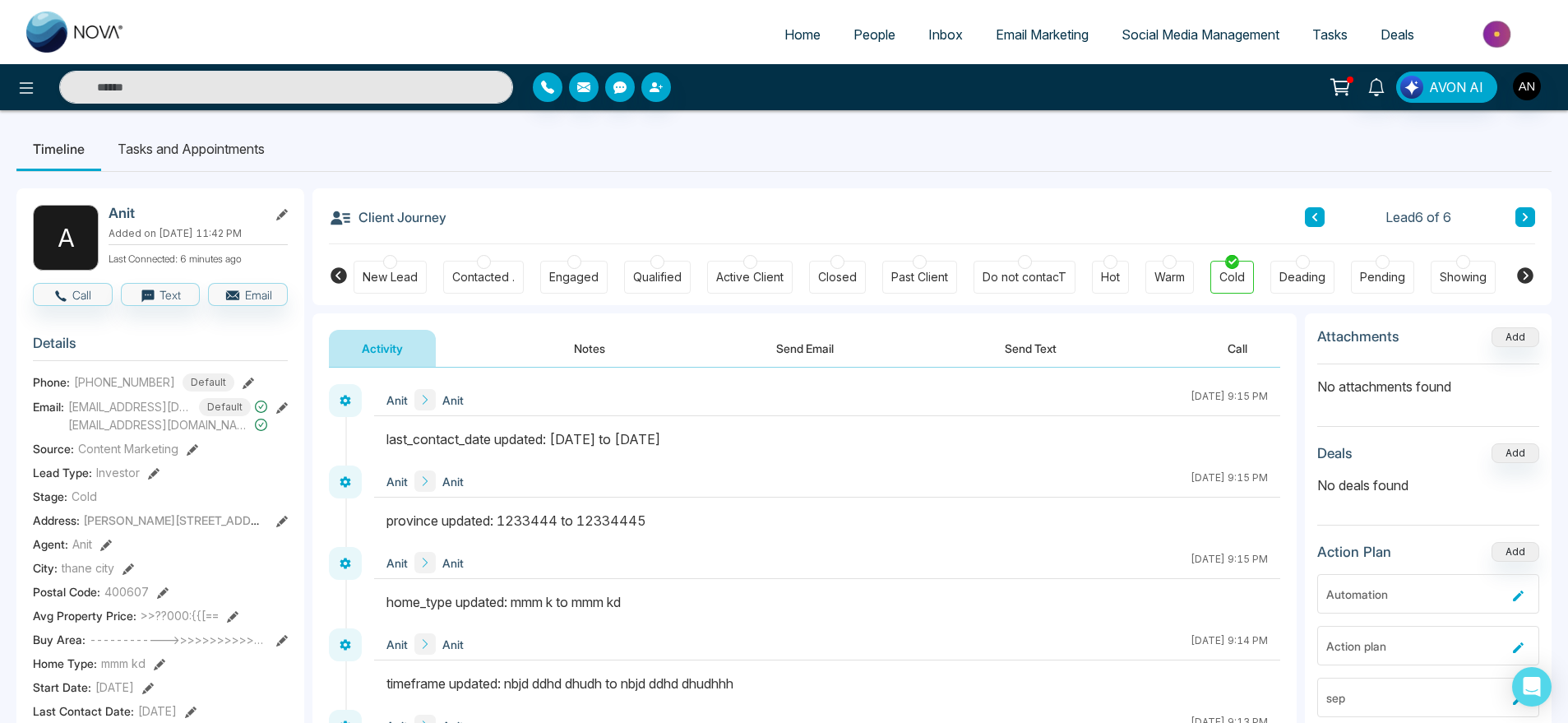
click at [282, 528] on icon at bounding box center [282, 522] width 12 height 12
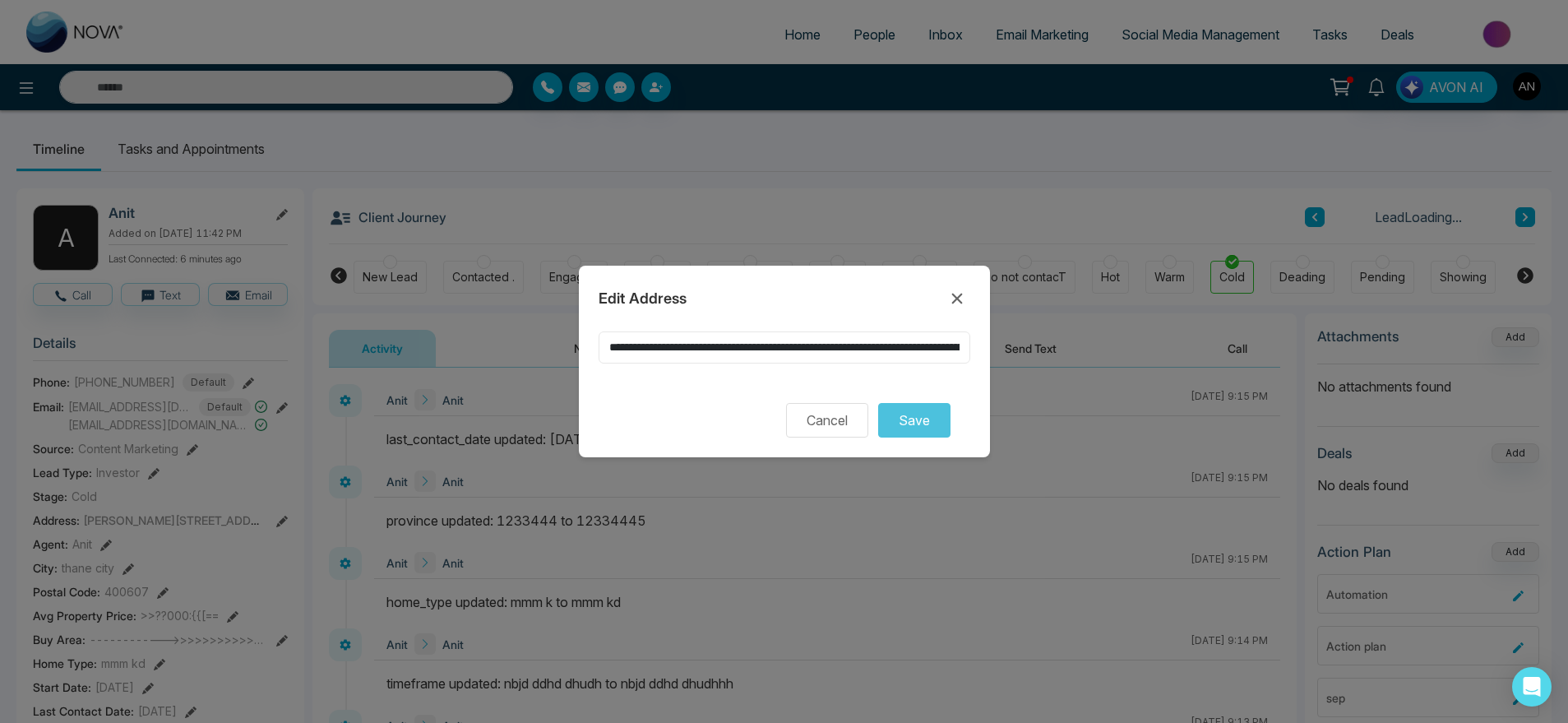
click at [828, 332] on input "**********" at bounding box center [785, 347] width 372 height 32
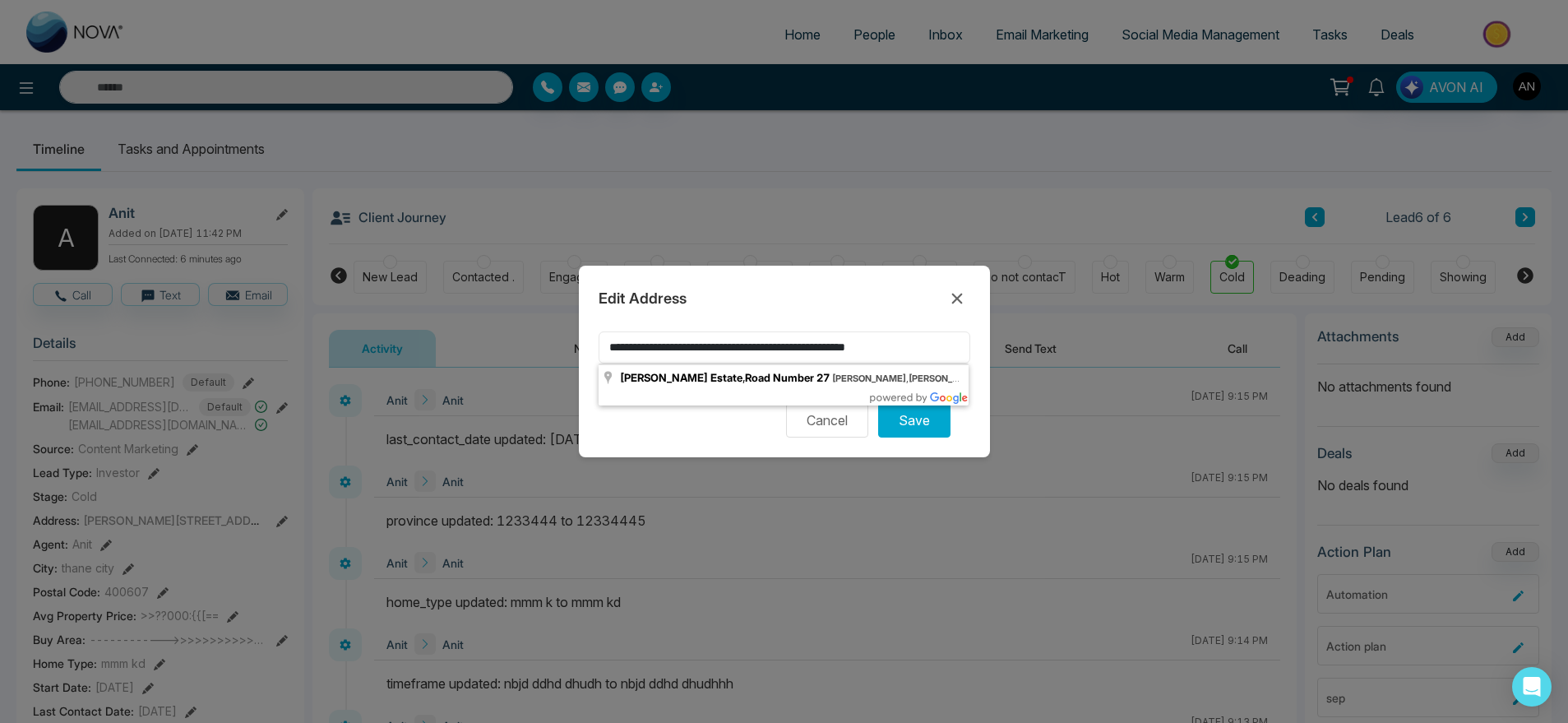
type input "**********"
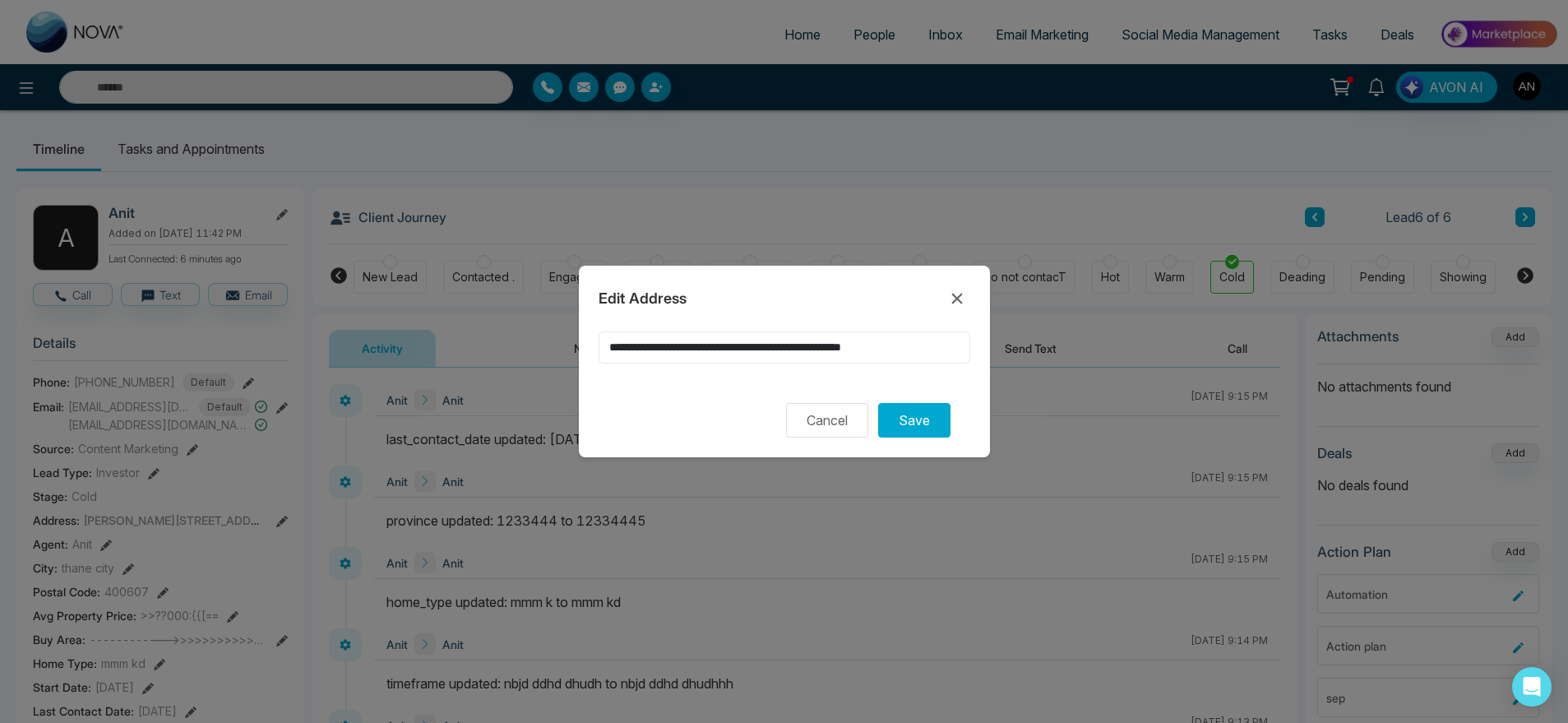
drag, startPoint x: 938, startPoint y: 351, endPoint x: 516, endPoint y: 333, distance: 422.4
click at [516, 333] on div "**********" at bounding box center [784, 362] width 1568 height 723
click at [605, 352] on input at bounding box center [785, 347] width 372 height 32
drag, startPoint x: 605, startPoint y: 352, endPoint x: 710, endPoint y: 341, distance: 105.6
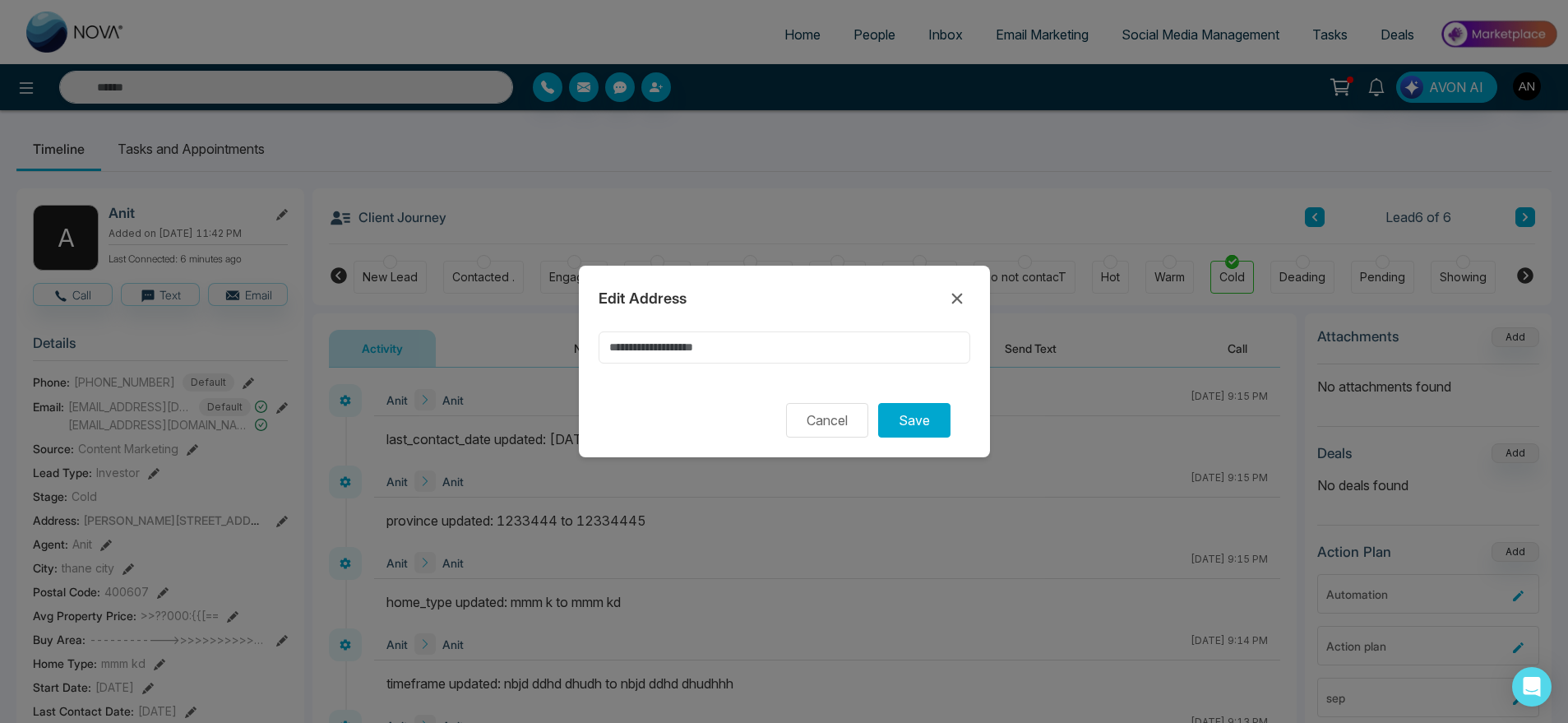
click at [710, 341] on input at bounding box center [785, 347] width 372 height 32
type input "**"
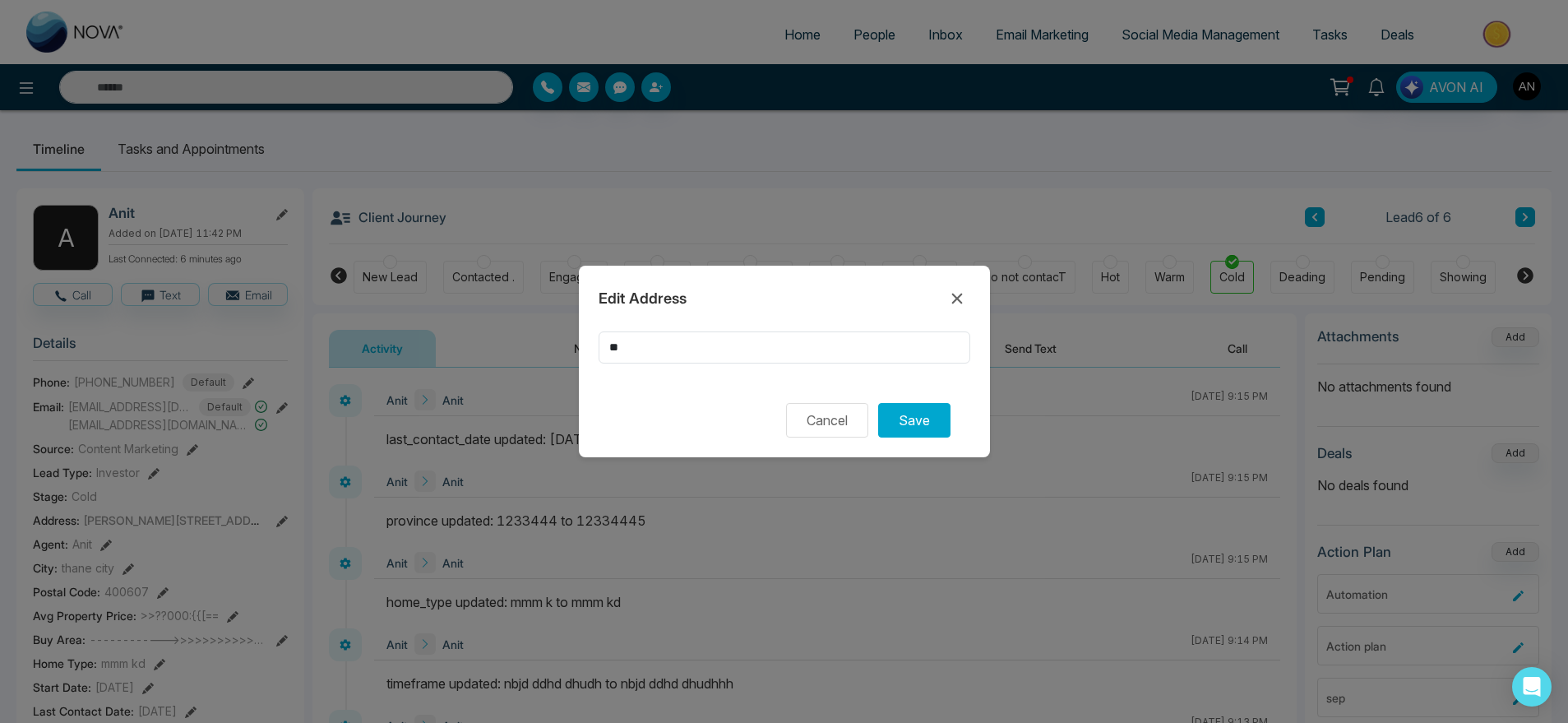
click at [726, 325] on div "Edit Address ** Cancel Save" at bounding box center [784, 362] width 411 height 192
click at [909, 418] on button "Save" at bounding box center [914, 421] width 72 height 35
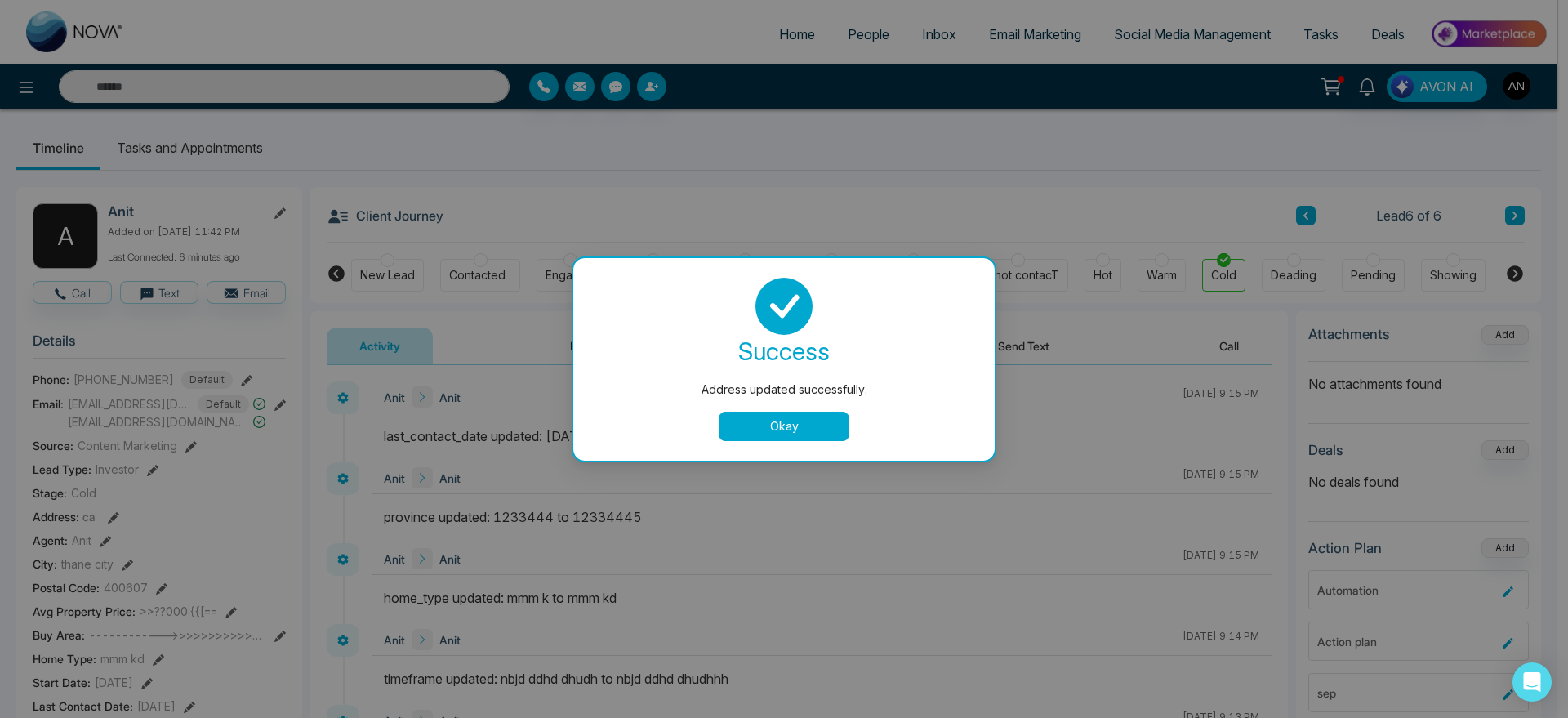
click at [838, 419] on button "Okay" at bounding box center [784, 427] width 130 height 30
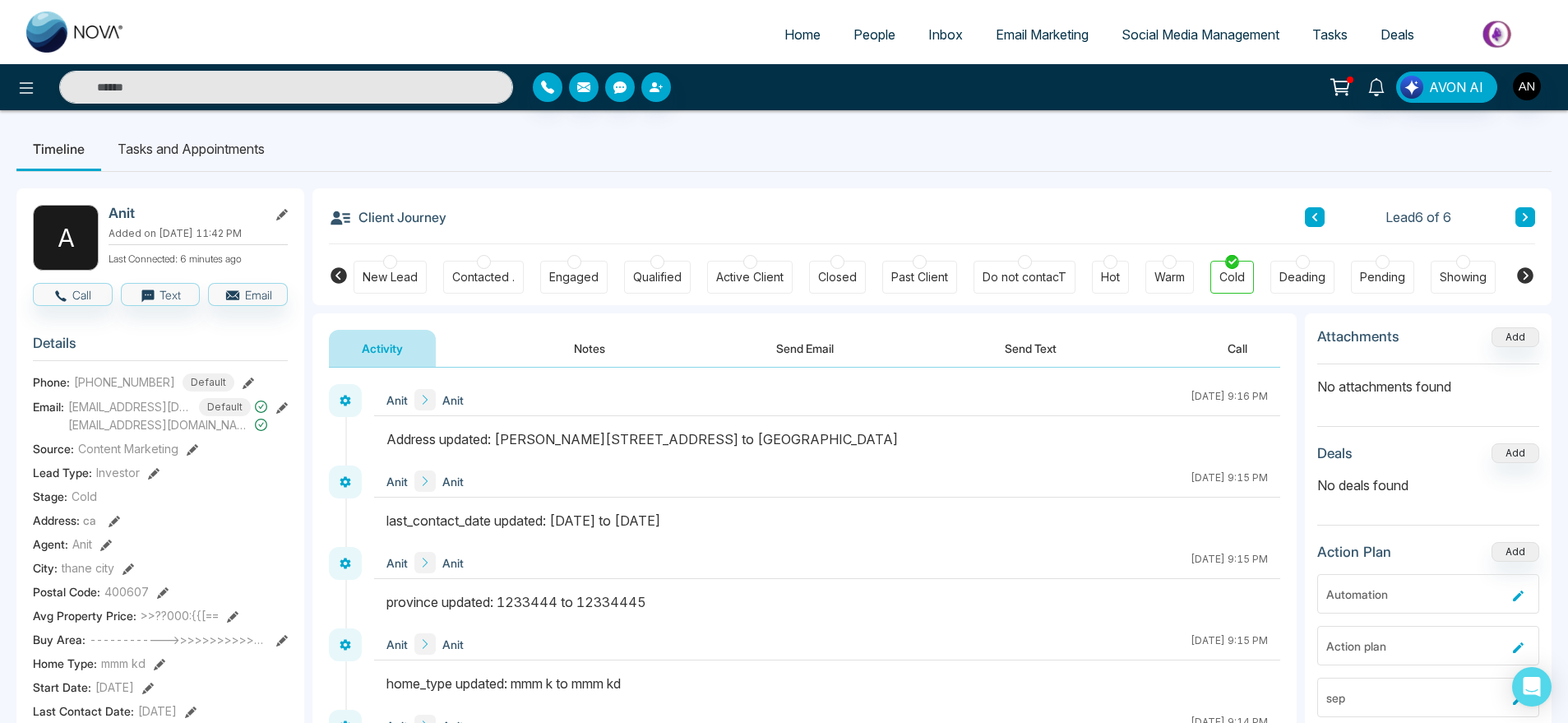
click at [109, 528] on icon at bounding box center [115, 522] width 12 height 12
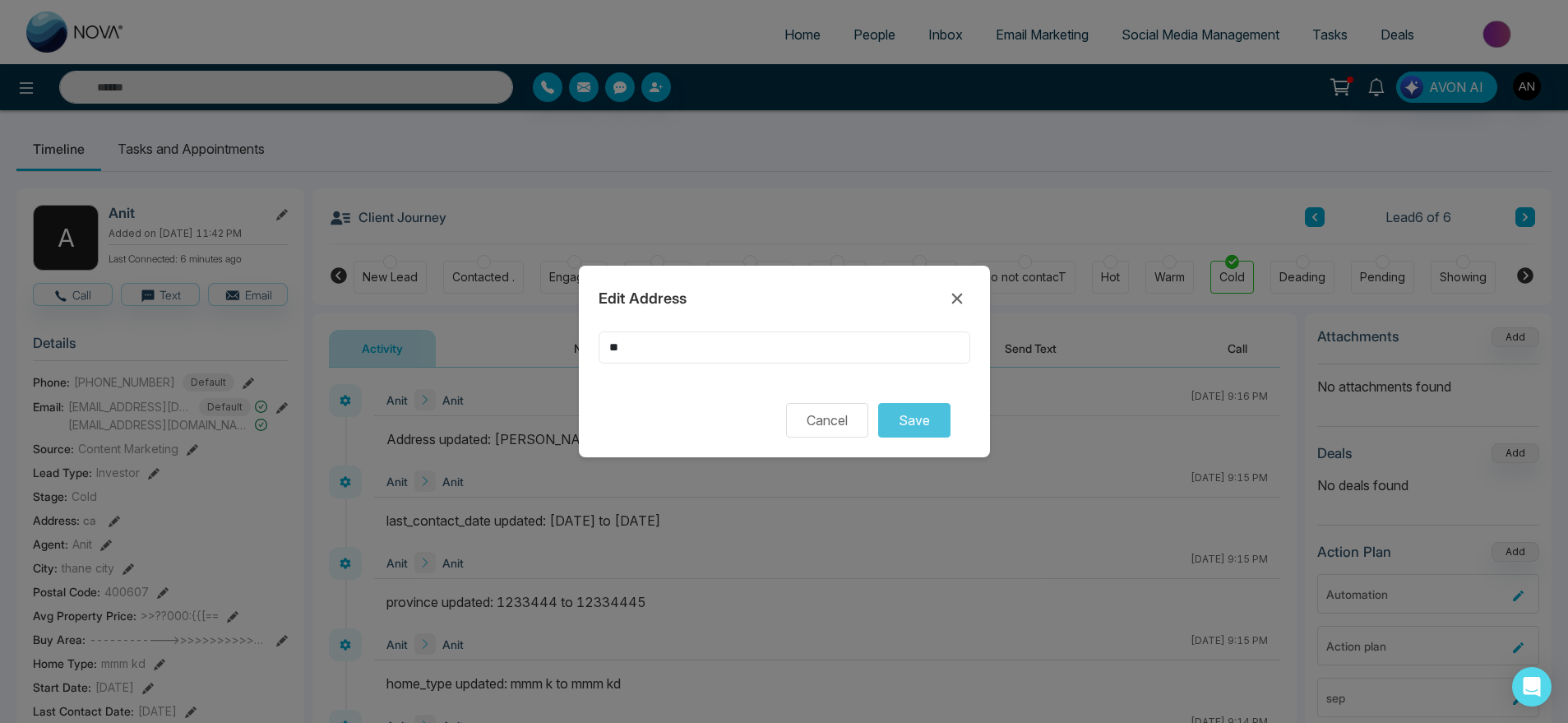
click at [689, 332] on input "**" at bounding box center [785, 347] width 372 height 32
drag, startPoint x: 991, startPoint y: 384, endPoint x: 902, endPoint y: 440, distance: 105.2
click at [902, 440] on div "Edit Address ** Cancel Save" at bounding box center [784, 362] width 1568 height 723
click at [902, 440] on div "Edit Address ** Cancel Save" at bounding box center [784, 362] width 411 height 192
click at [680, 335] on input "**" at bounding box center [785, 347] width 372 height 32
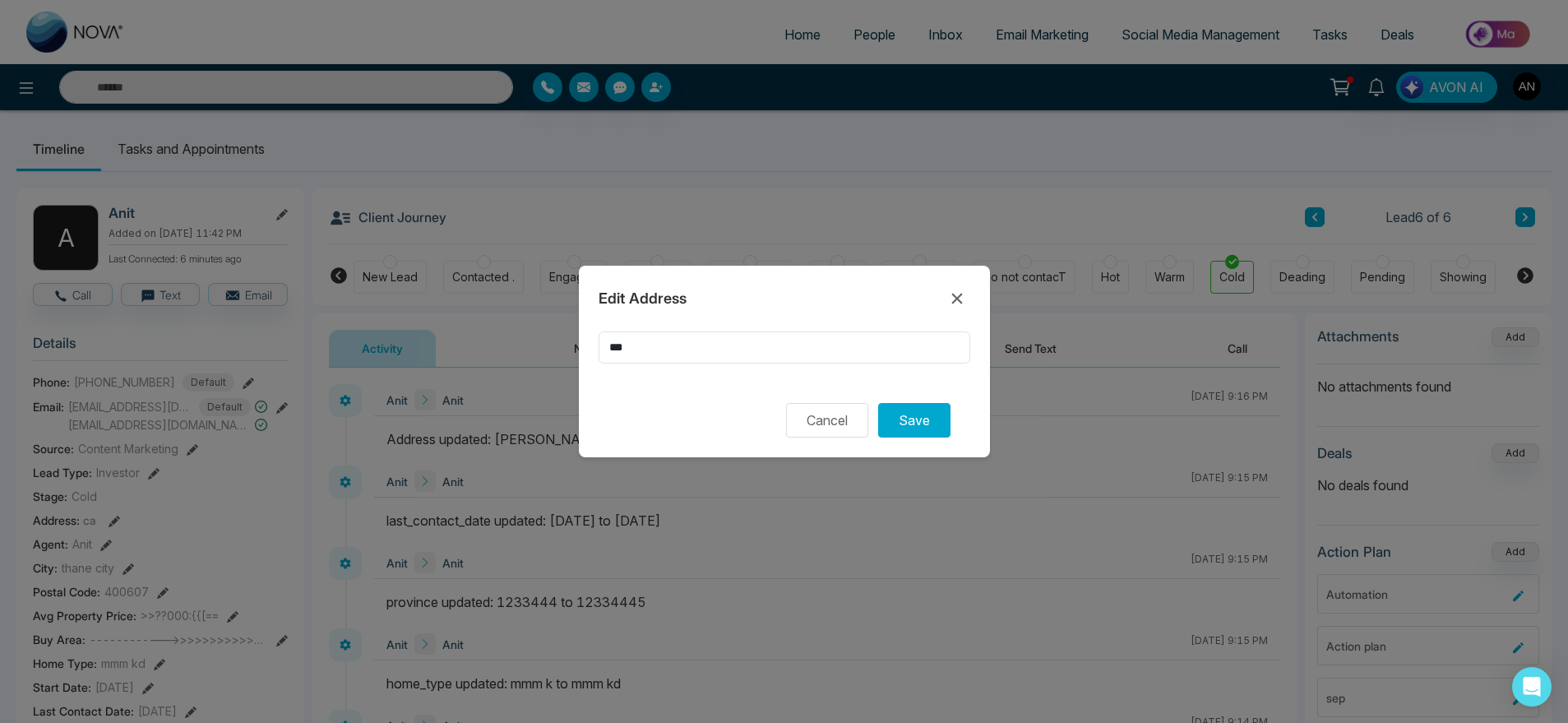
drag, startPoint x: 978, startPoint y: 425, endPoint x: 867, endPoint y: 445, distance: 112.8
click at [867, 445] on div "Edit Address *** Cancel Save" at bounding box center [784, 362] width 411 height 192
click at [922, 431] on button "Save" at bounding box center [914, 421] width 72 height 35
click at [698, 329] on div "Edit Address *** Please select the address Cancel Save" at bounding box center [784, 362] width 411 height 192
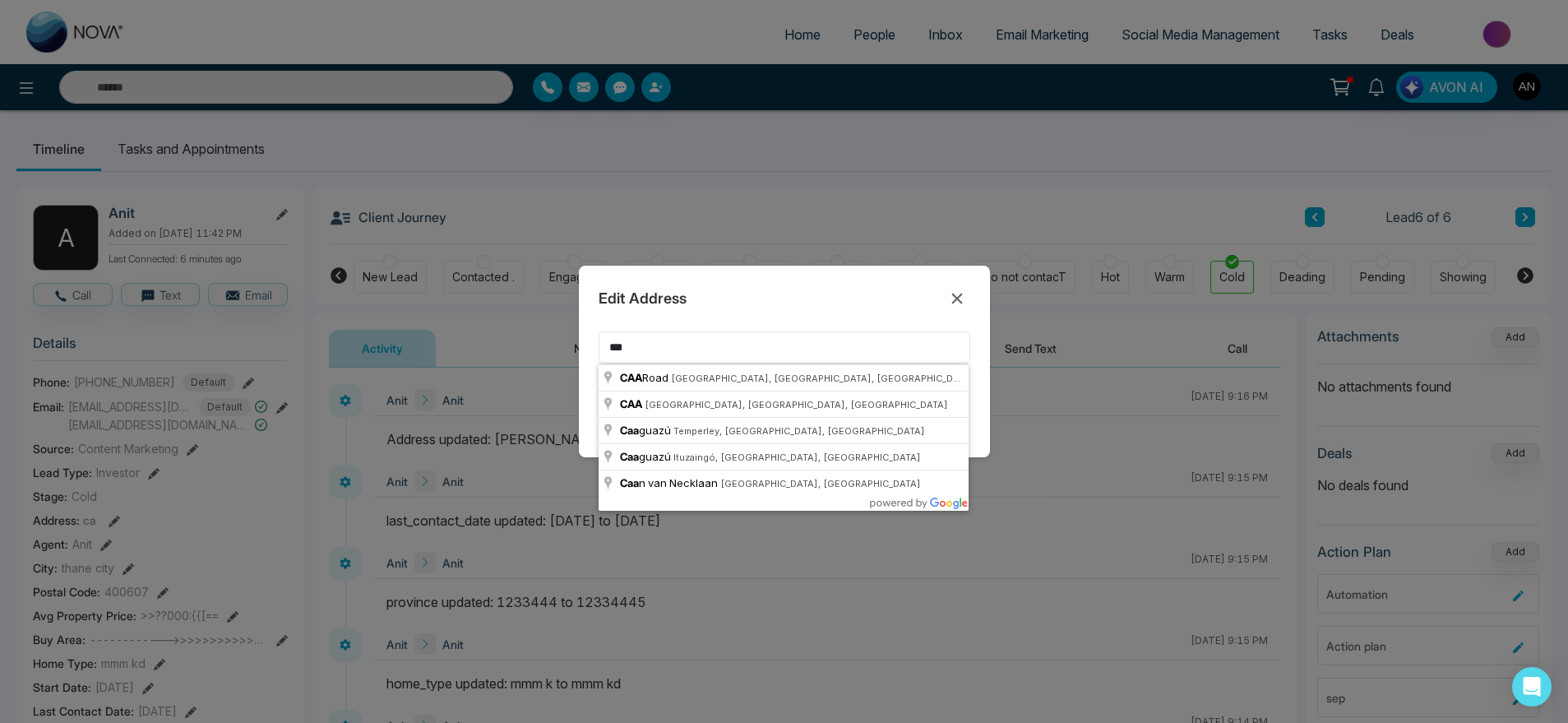
click at [728, 347] on input "***" at bounding box center [785, 347] width 372 height 32
type input "**********"
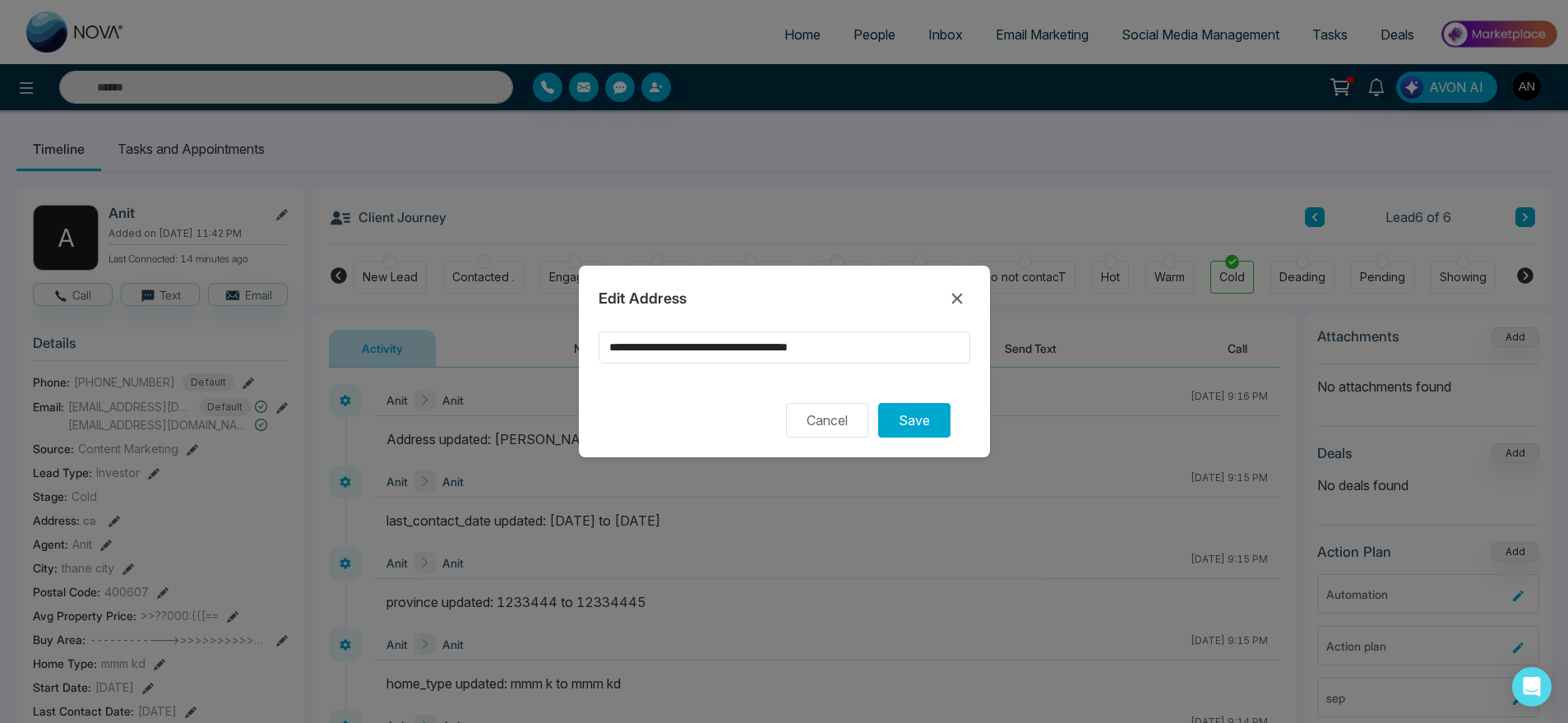
click at [943, 302] on div "Edit Address" at bounding box center [785, 299] width 372 height 27
click at [952, 298] on icon at bounding box center [958, 299] width 20 height 20
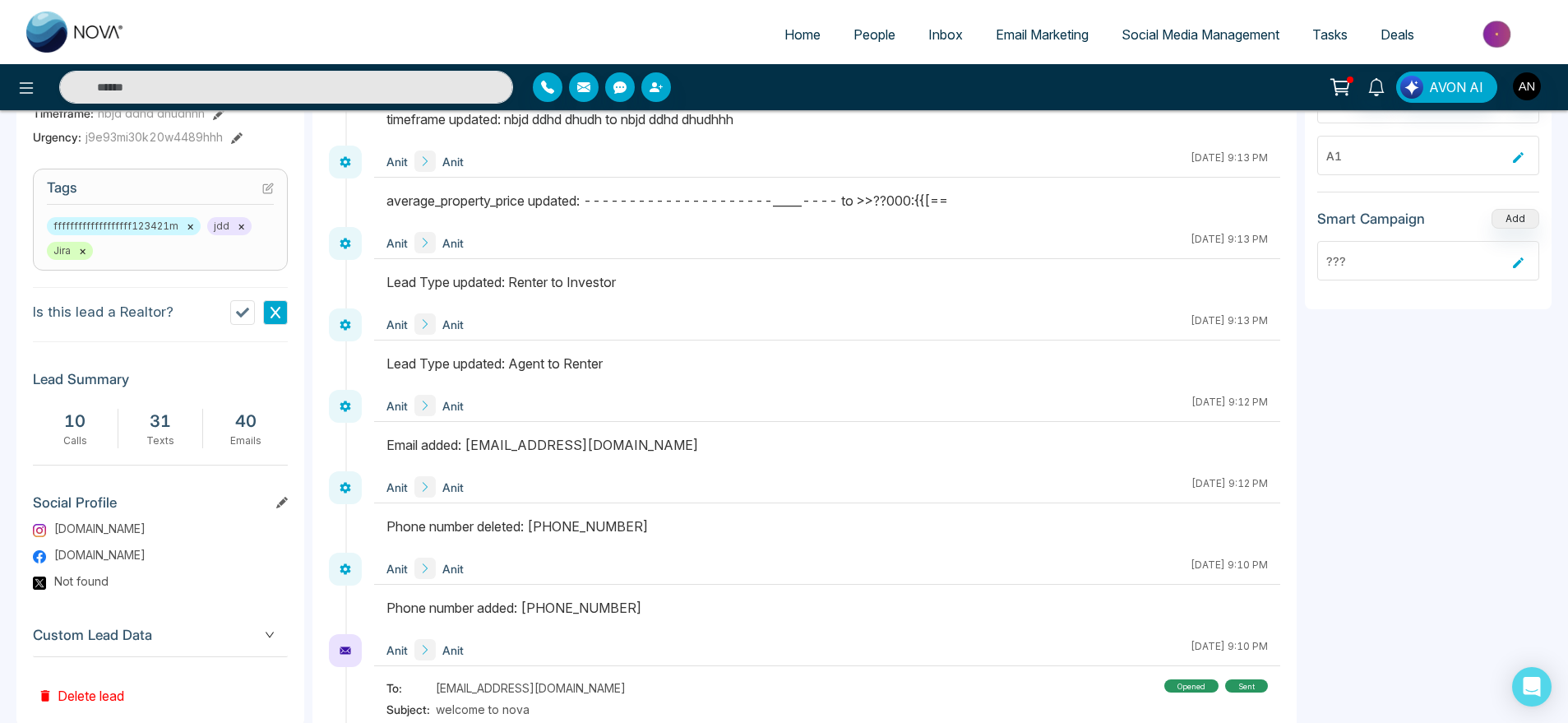
scroll to position [648, 0]
click at [267, 322] on button at bounding box center [276, 310] width 25 height 25
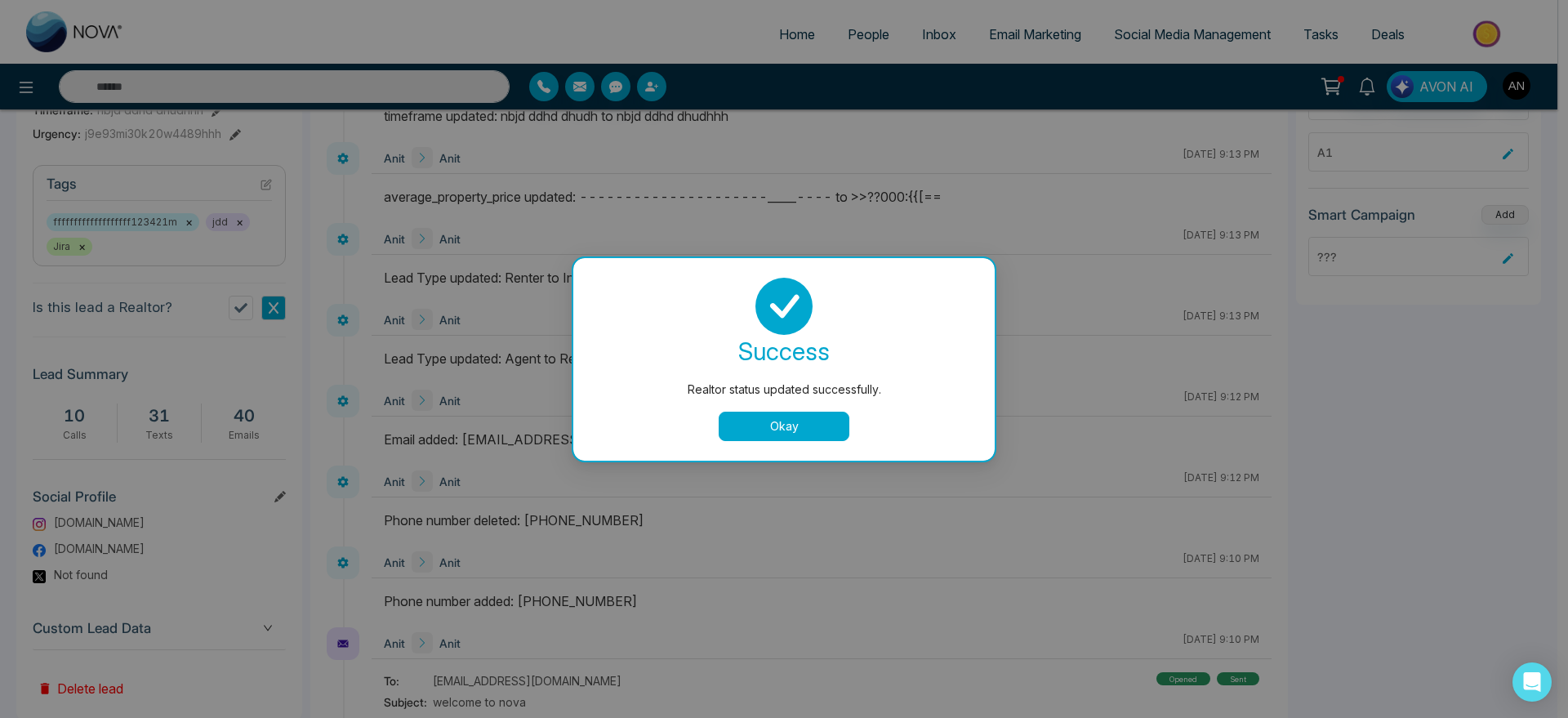
click at [707, 423] on div "Okay" at bounding box center [784, 427] width 382 height 30
click at [763, 426] on button "Okay" at bounding box center [784, 427] width 130 height 30
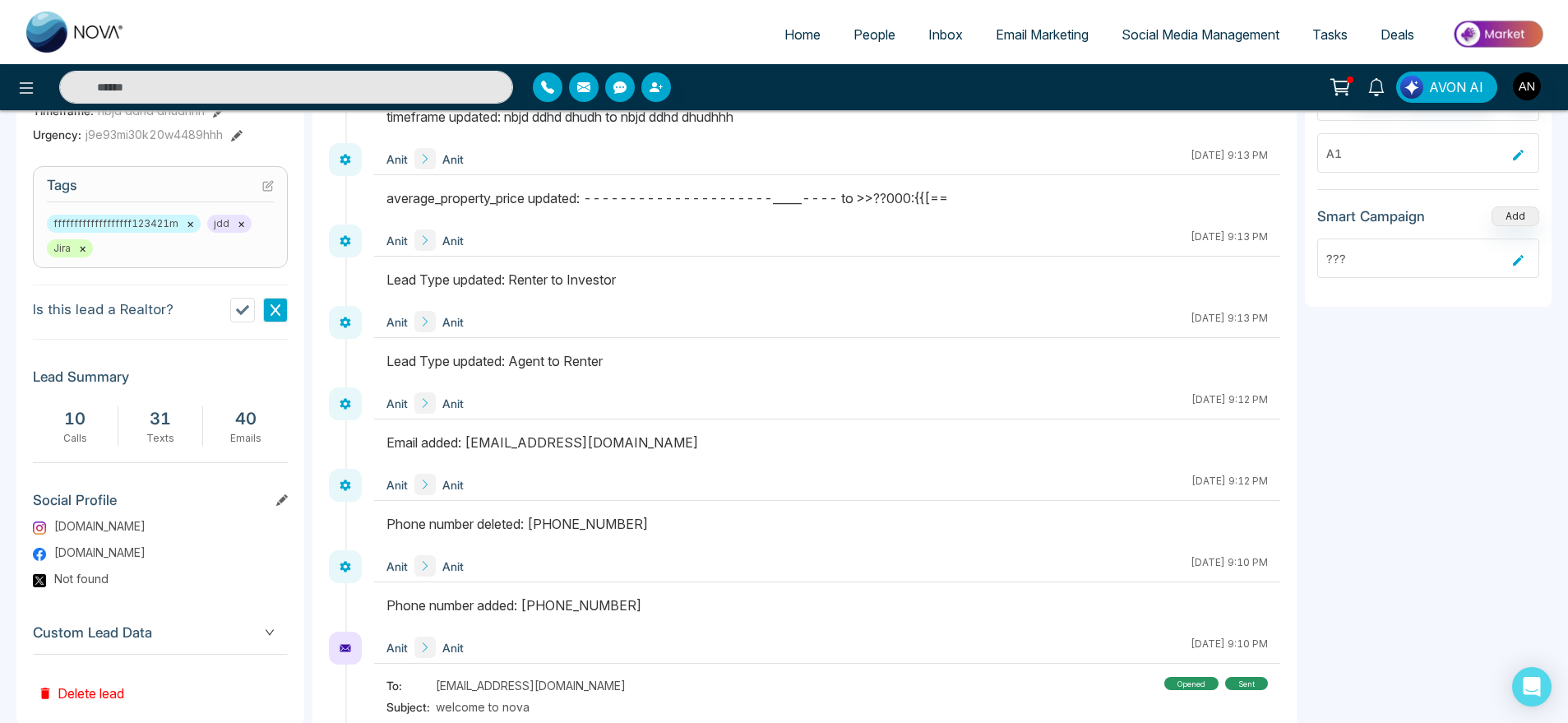
scroll to position [694, 0]
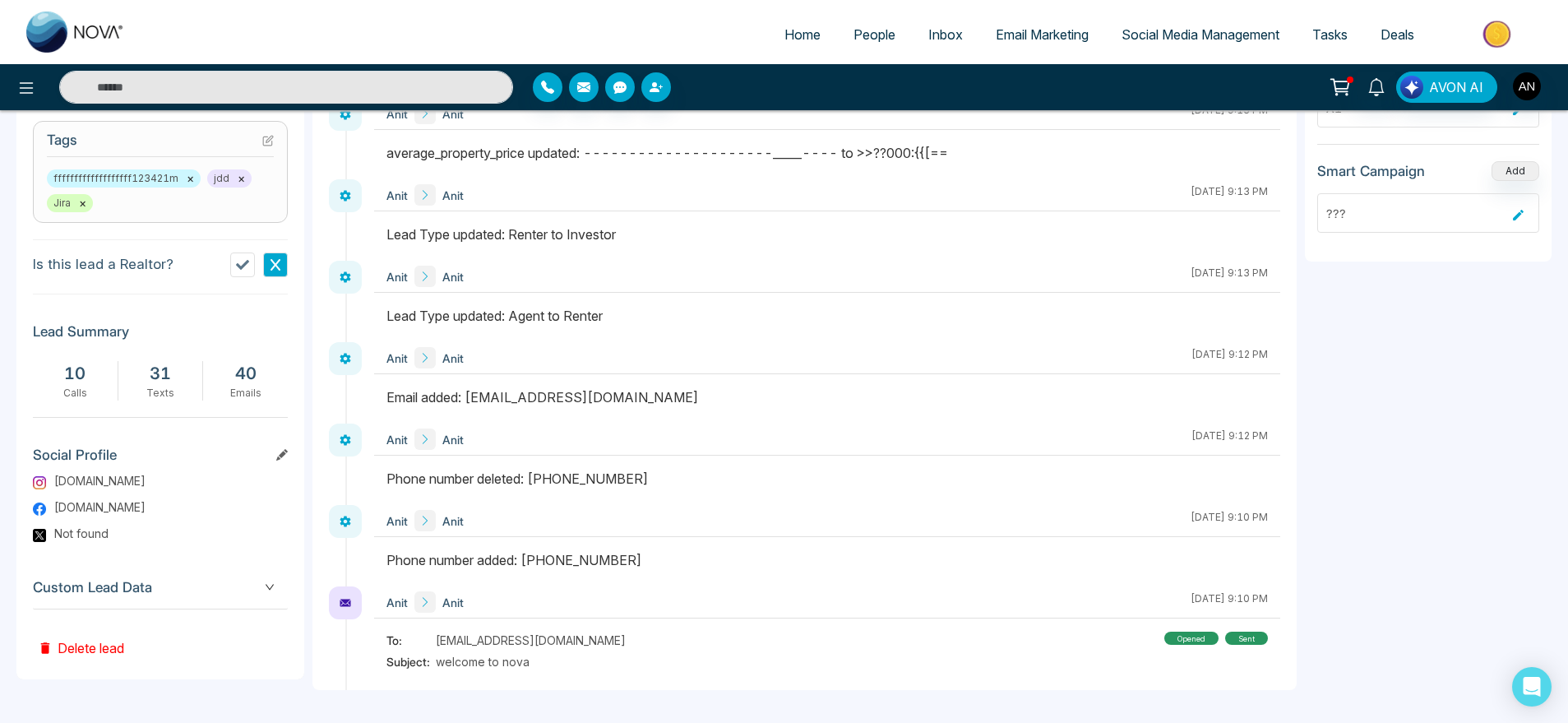
click at [280, 461] on icon at bounding box center [282, 455] width 12 height 12
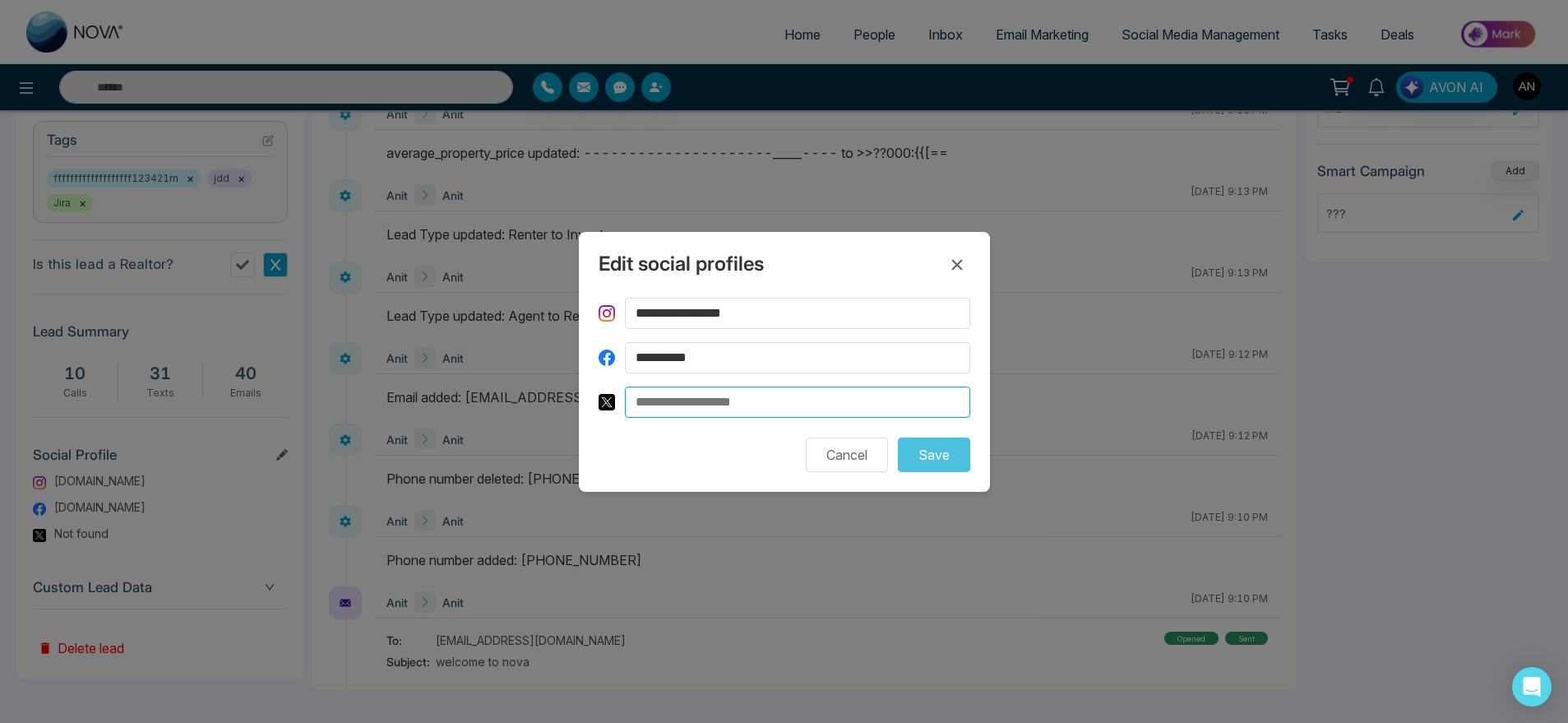
click at [735, 412] on input at bounding box center [798, 402] width 345 height 32
type input "**********"
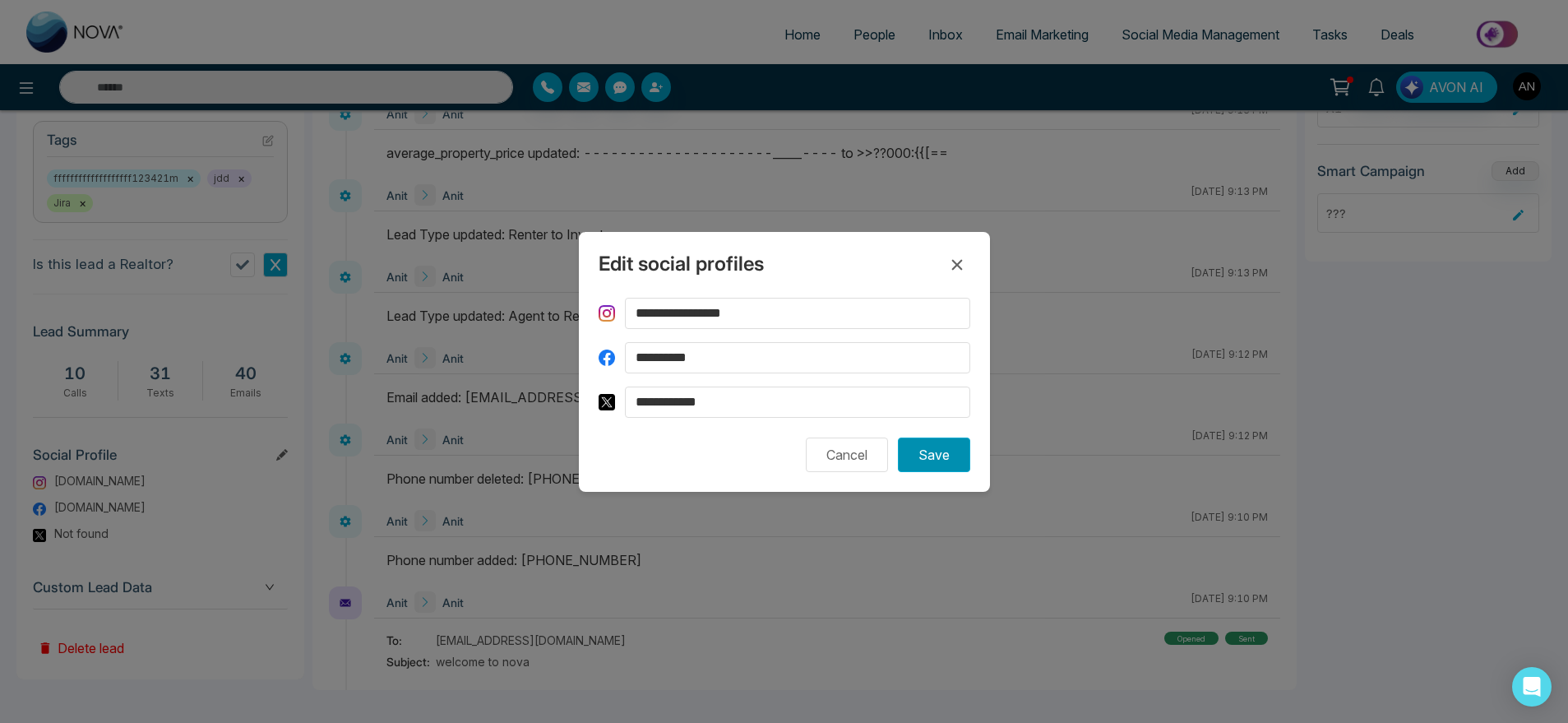
click at [957, 442] on button "Save" at bounding box center [933, 455] width 72 height 35
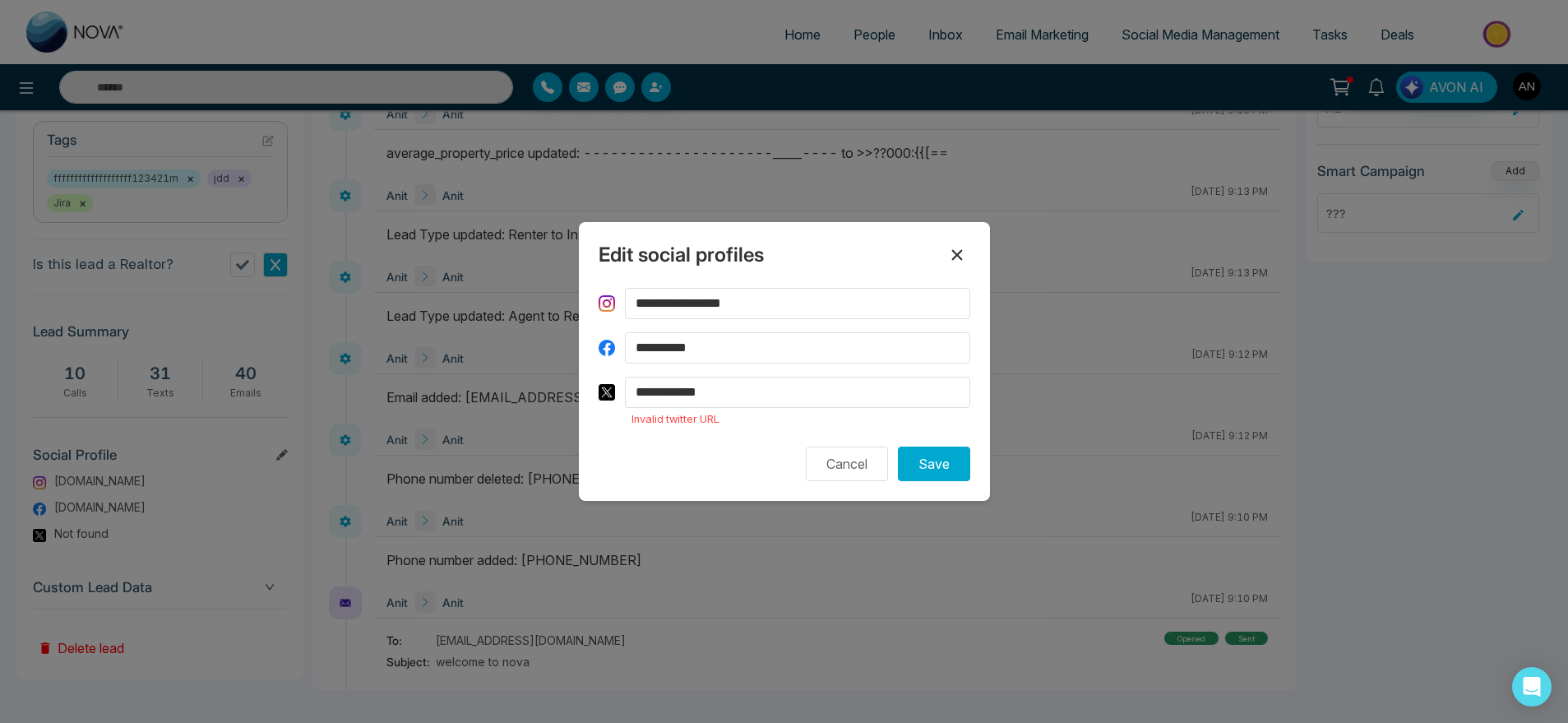
click at [958, 252] on icon at bounding box center [958, 255] width 20 height 20
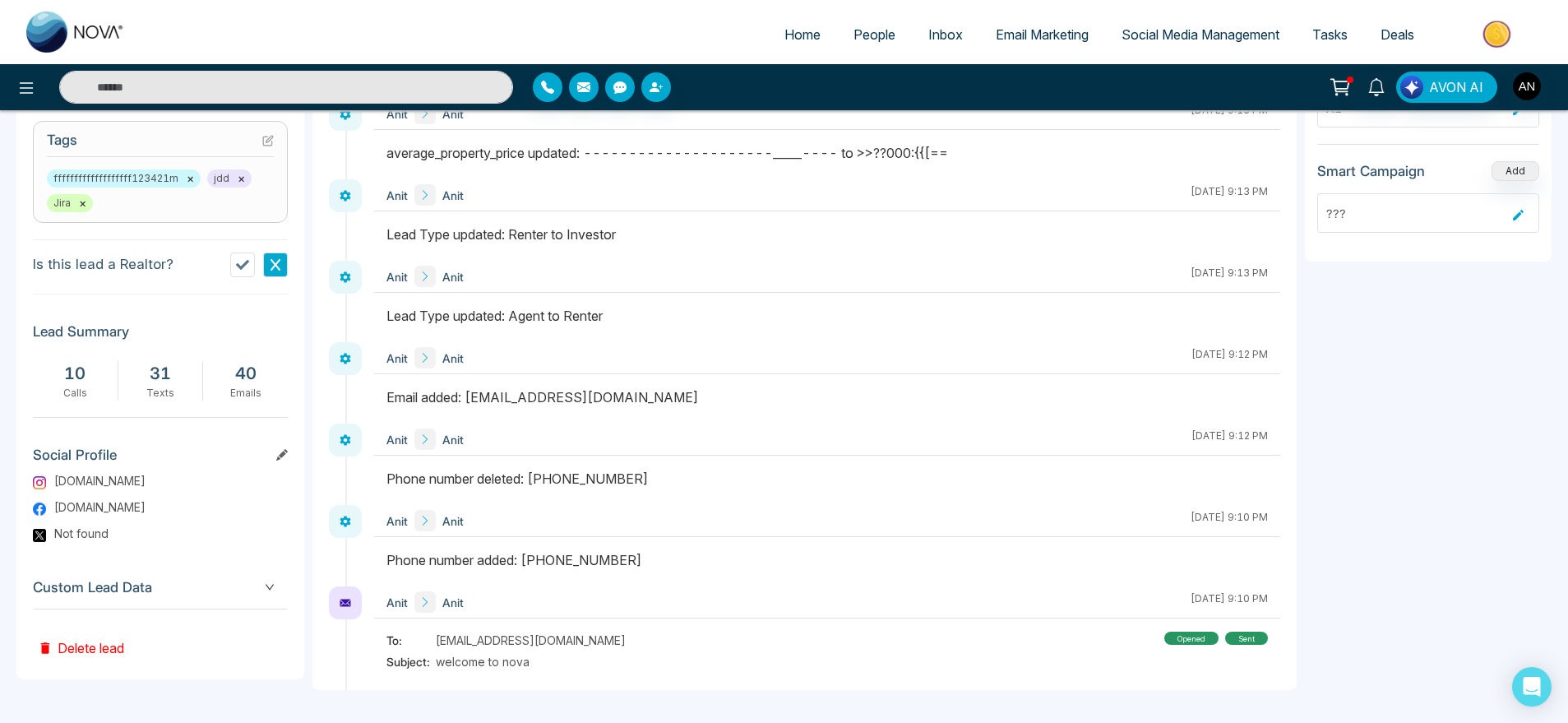
scroll to position [693, 0]
click at [207, 583] on div "Custom Lead Data" at bounding box center [160, 588] width 255 height 42
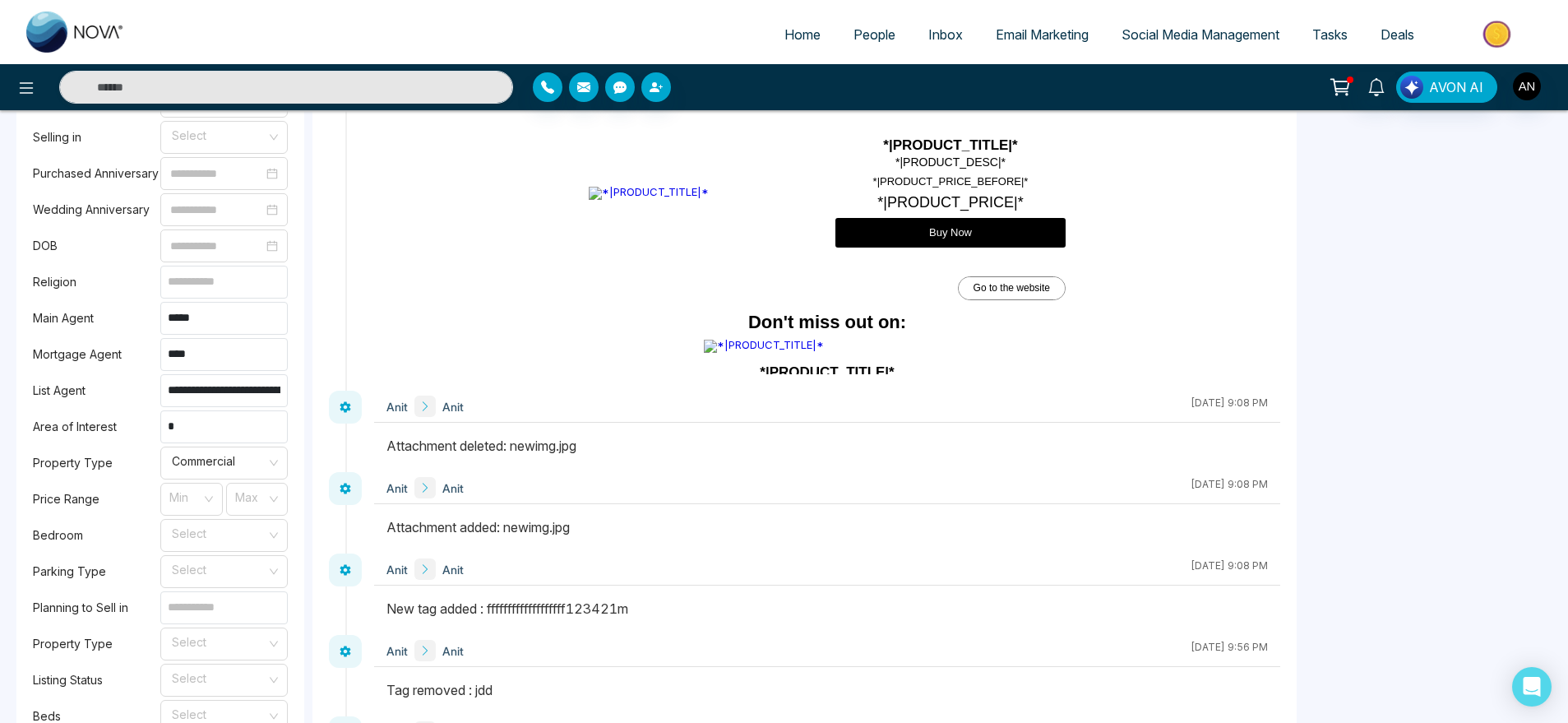
scroll to position [1344, 0]
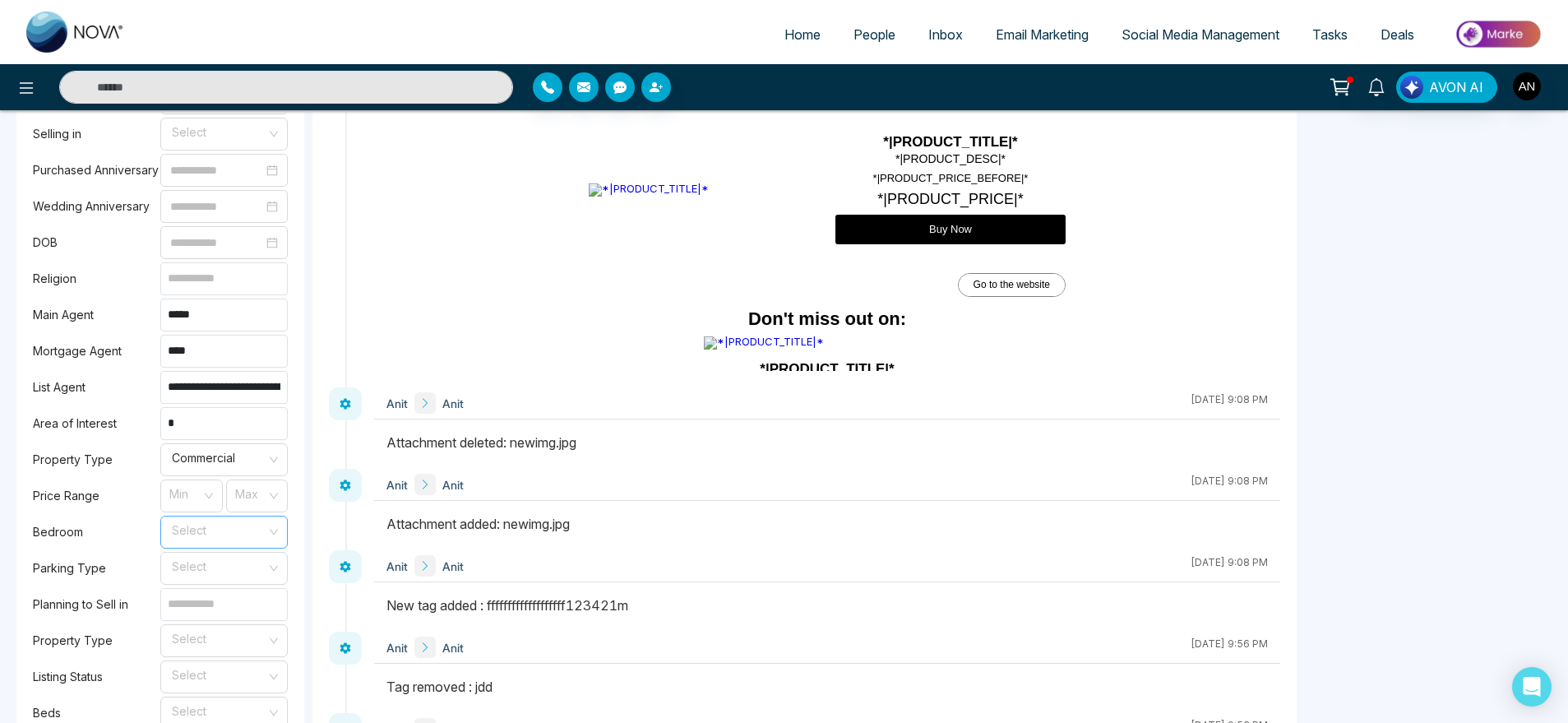
click at [212, 540] on input "search" at bounding box center [218, 529] width 96 height 25
click at [212, 588] on div "1" at bounding box center [223, 578] width 127 height 27
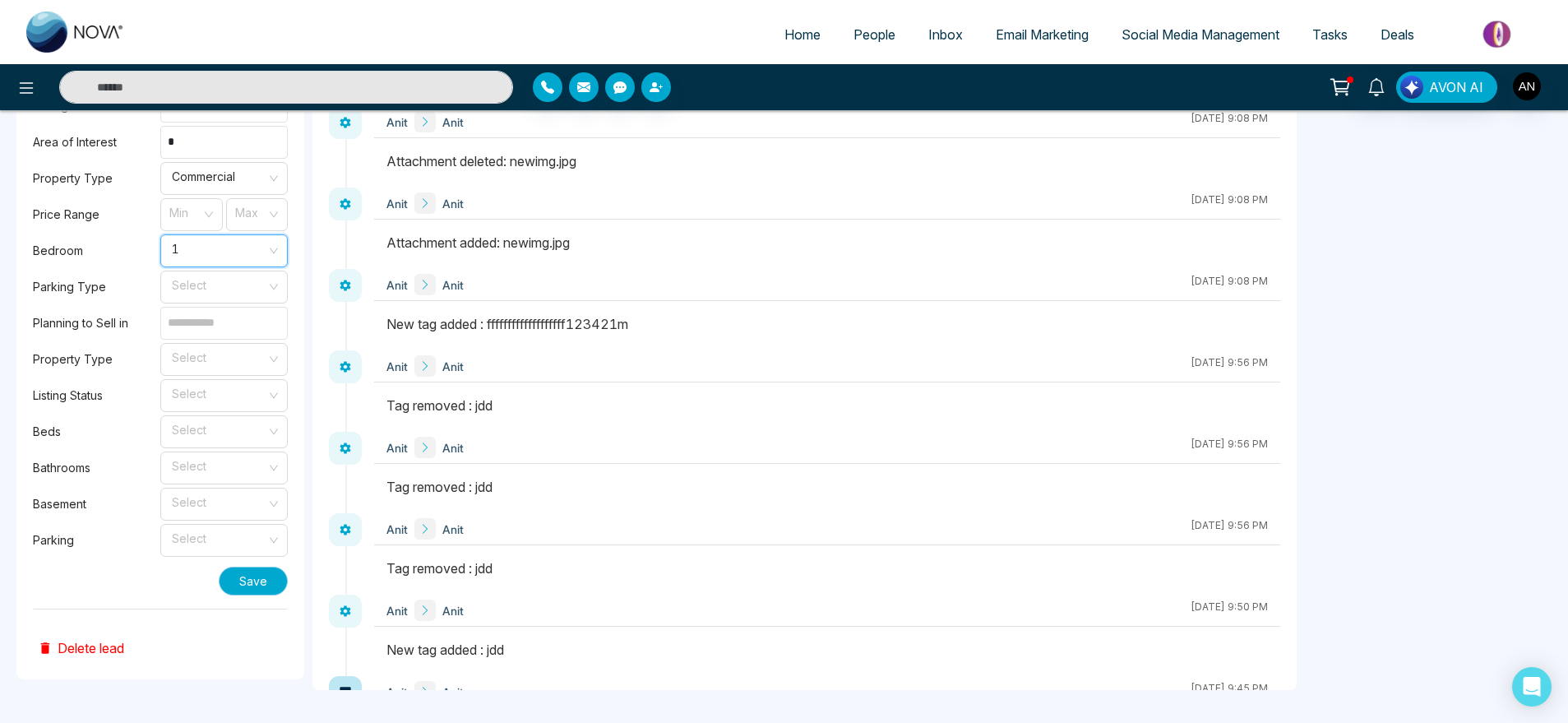
click at [274, 596] on button "Save" at bounding box center [252, 581] width 69 height 29
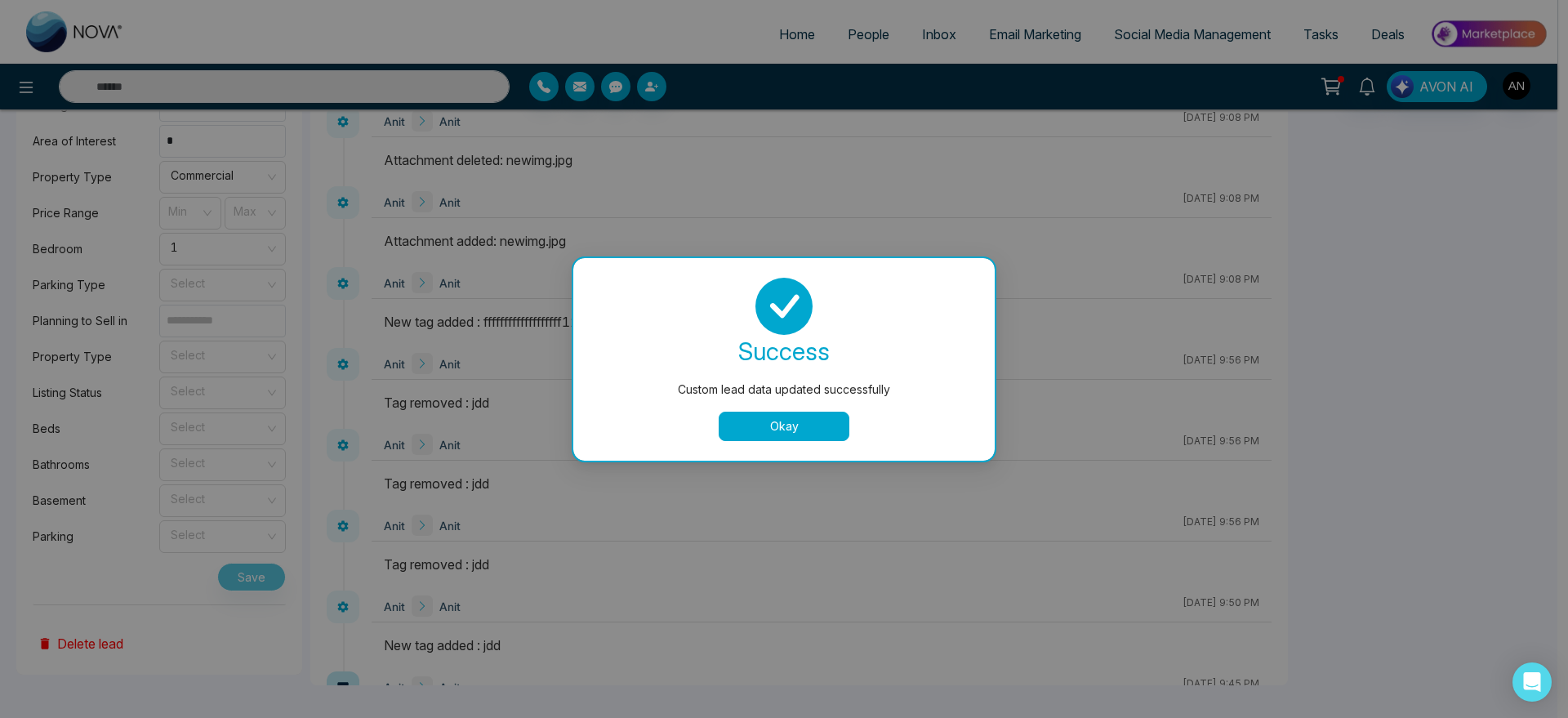
click at [794, 436] on button "Okay" at bounding box center [784, 427] width 130 height 30
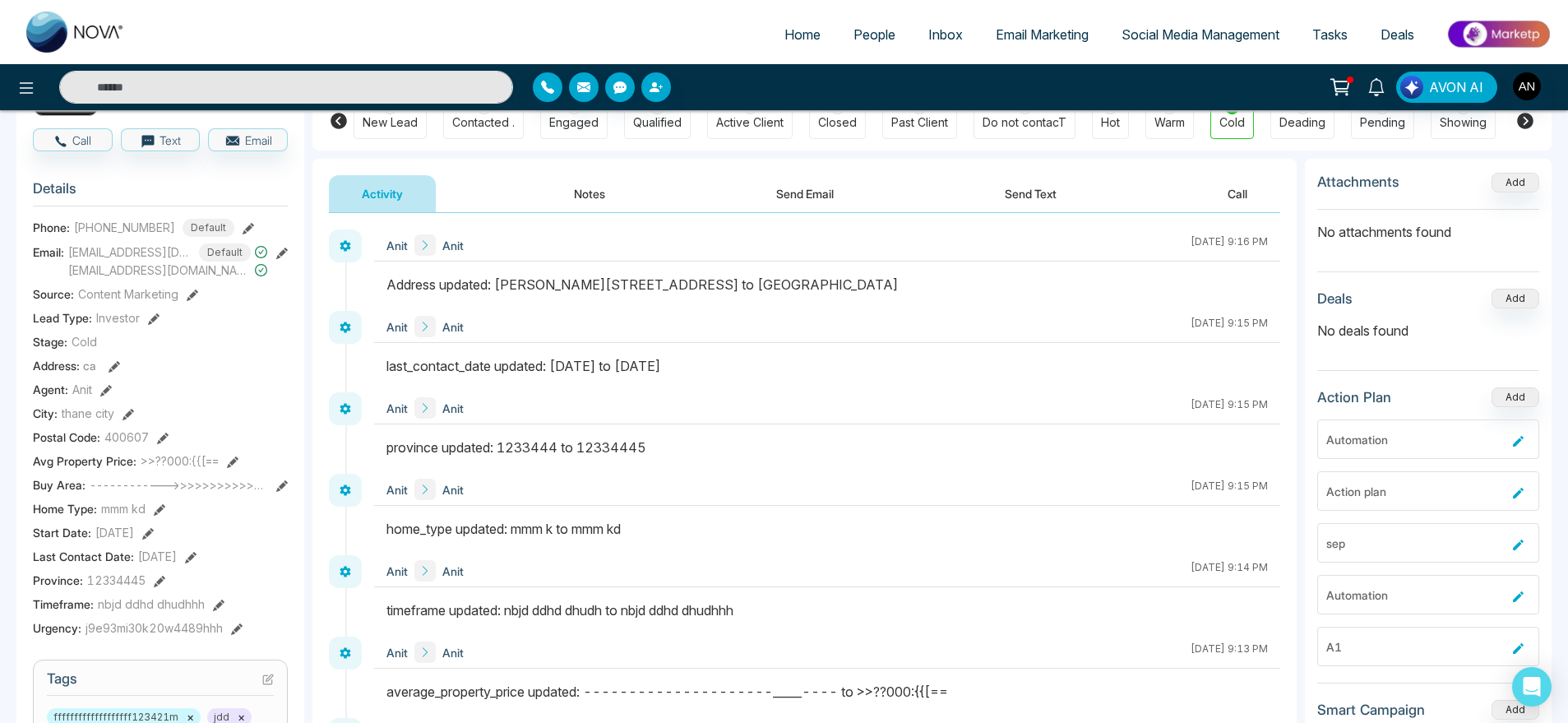
scroll to position [0, 0]
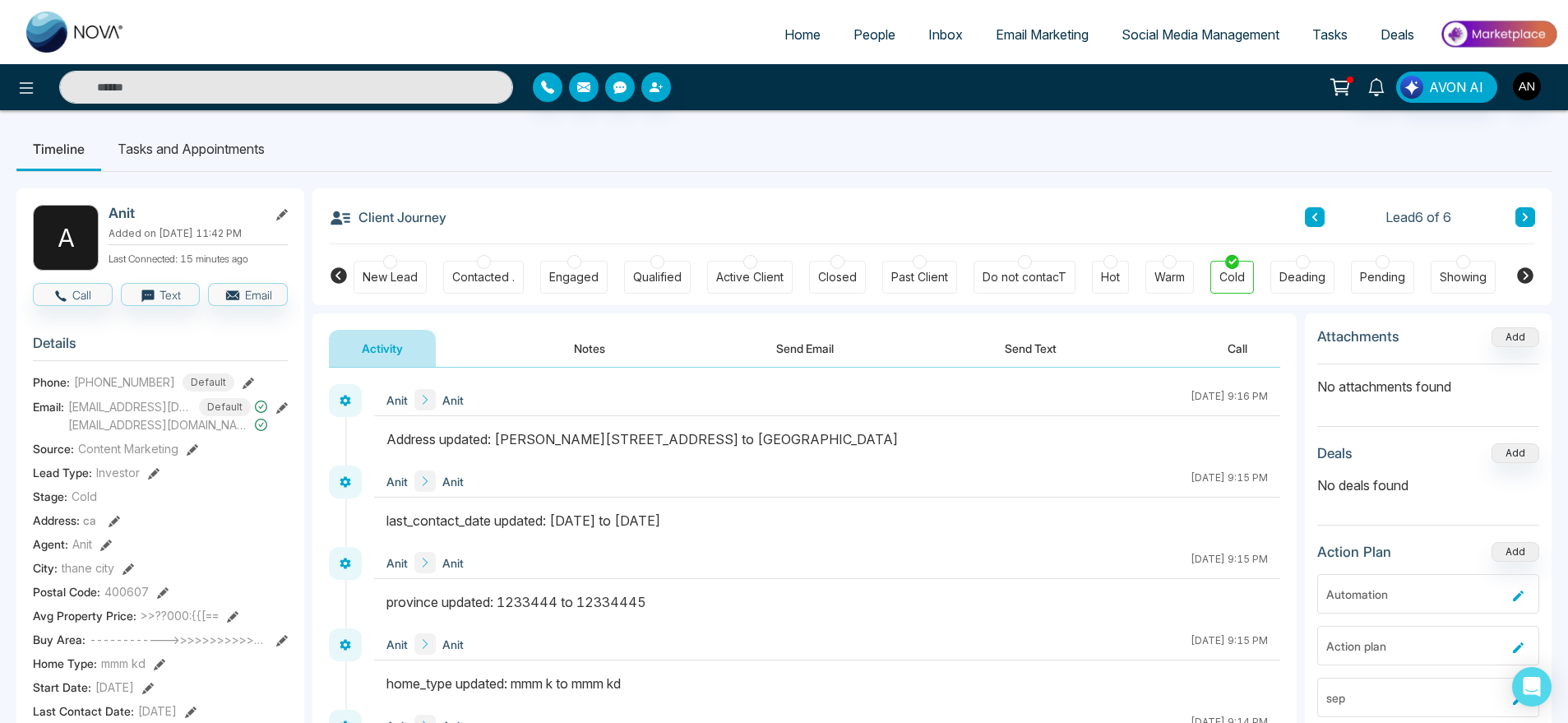
click at [615, 349] on button "Notes" at bounding box center [590, 348] width 97 height 37
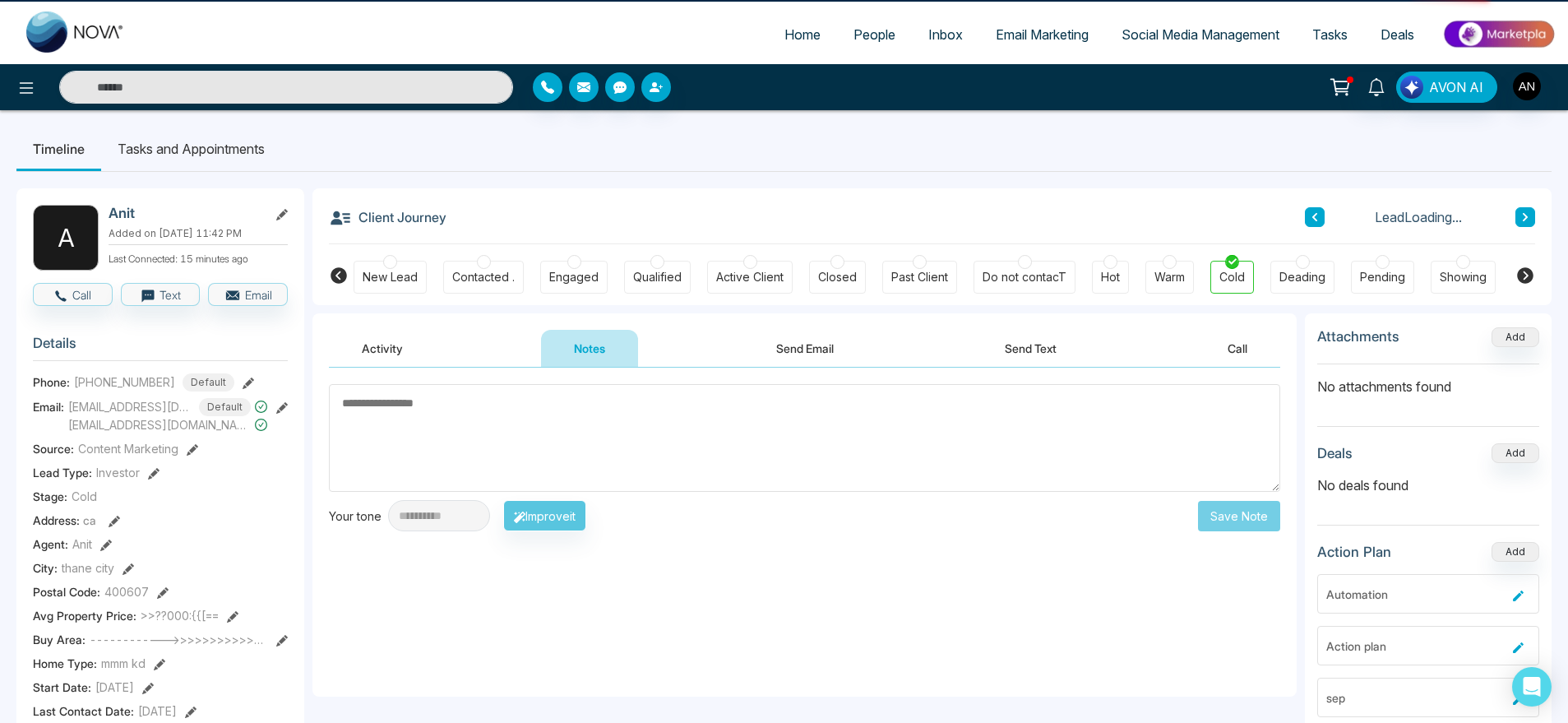
click at [357, 348] on button "Activity" at bounding box center [382, 348] width 107 height 37
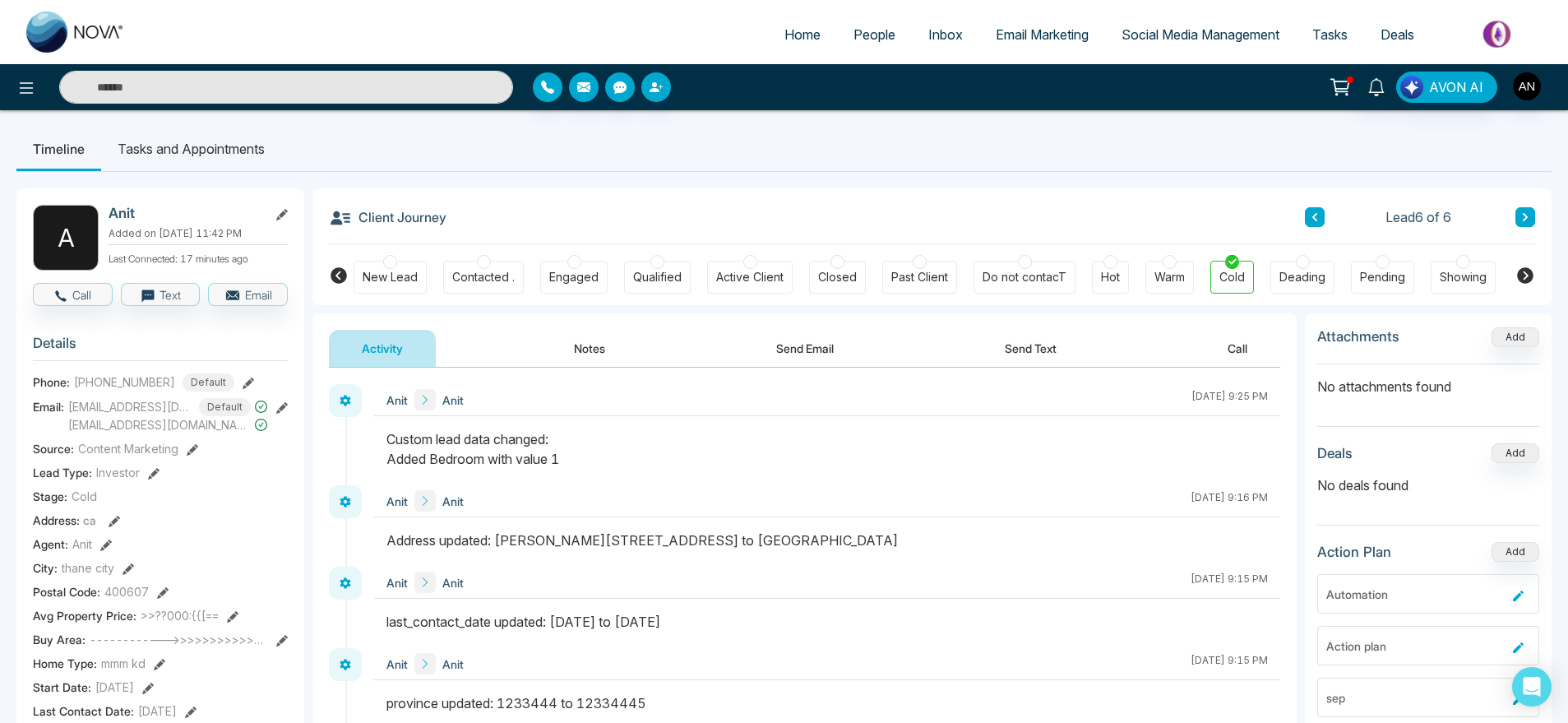
click at [1168, 263] on div at bounding box center [1169, 262] width 14 height 14
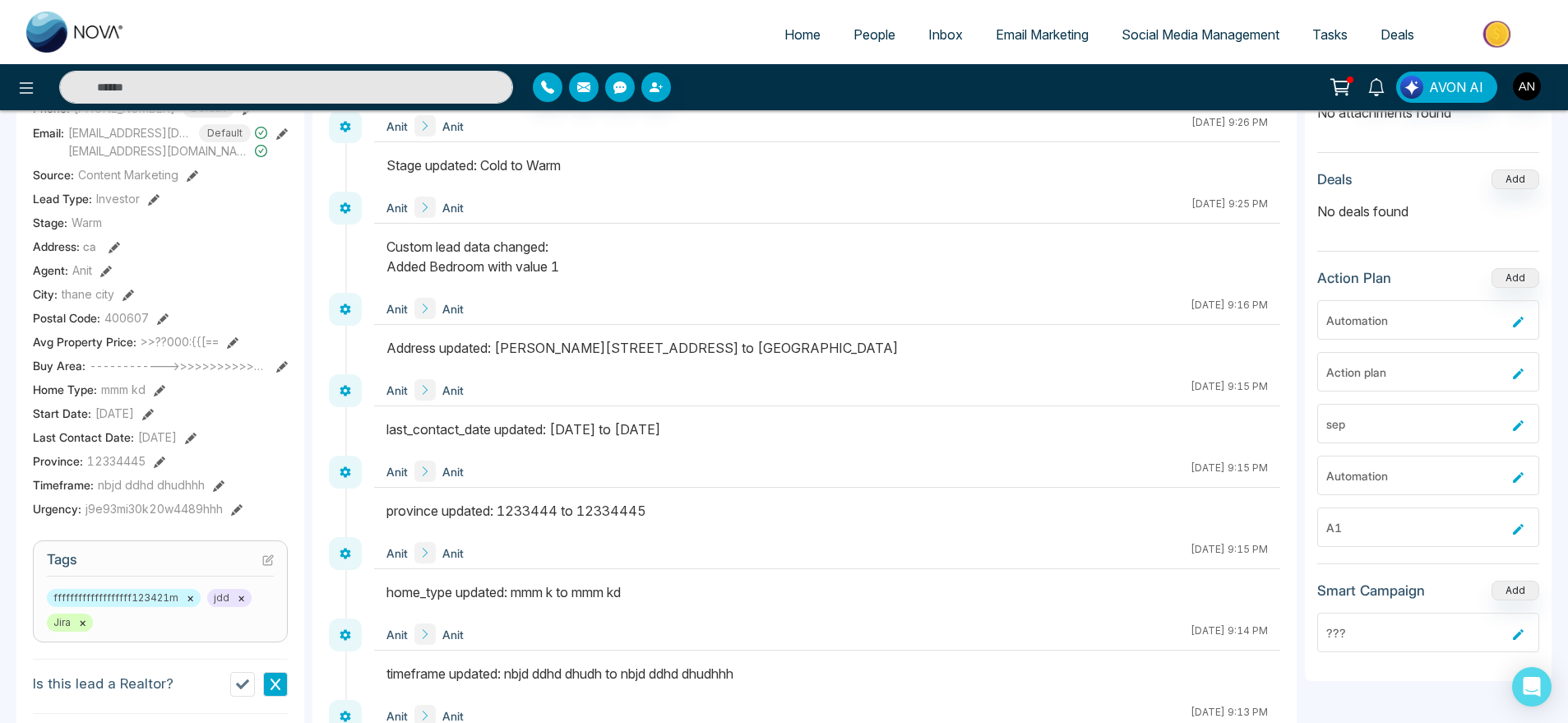
scroll to position [276, 0]
click at [1517, 271] on button "Add" at bounding box center [1515, 277] width 47 height 20
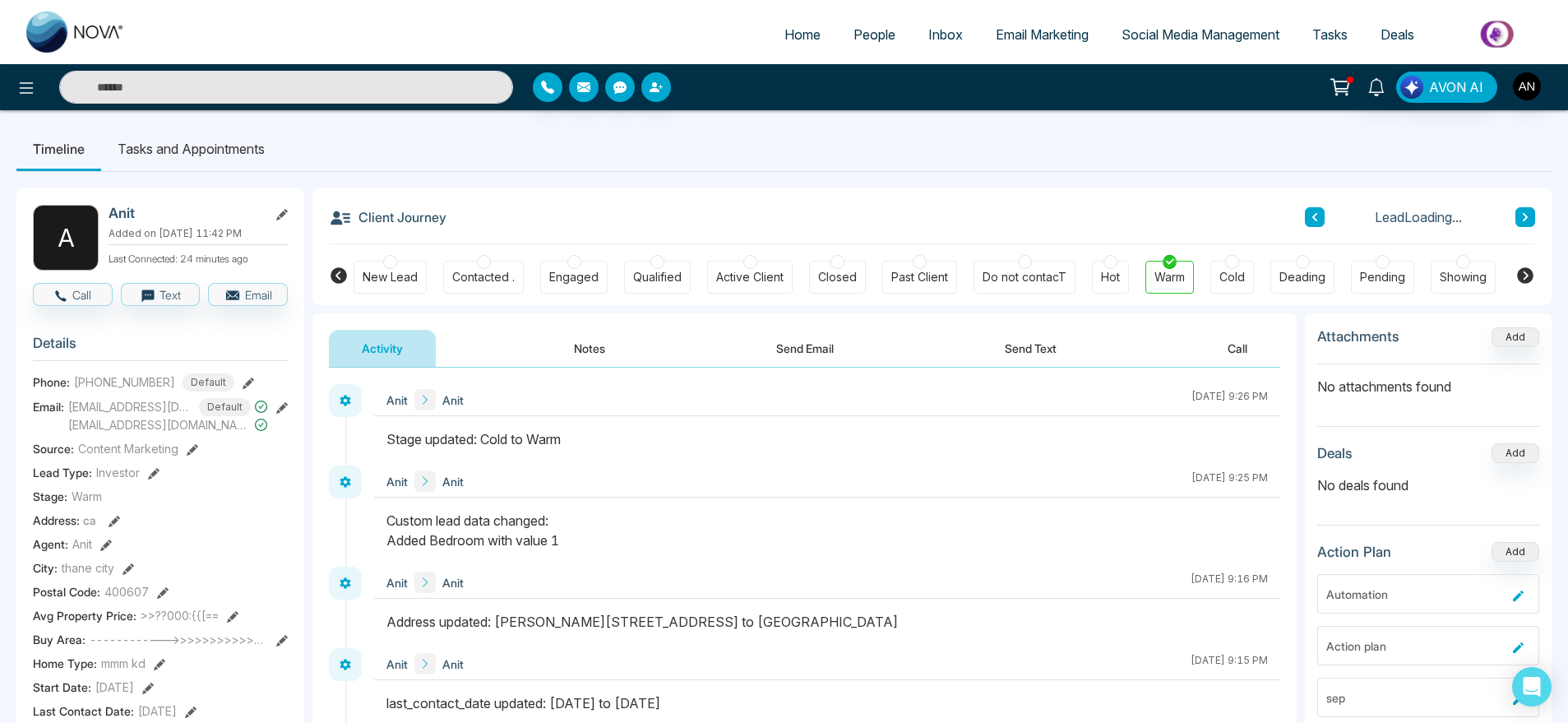
scroll to position [271, 0]
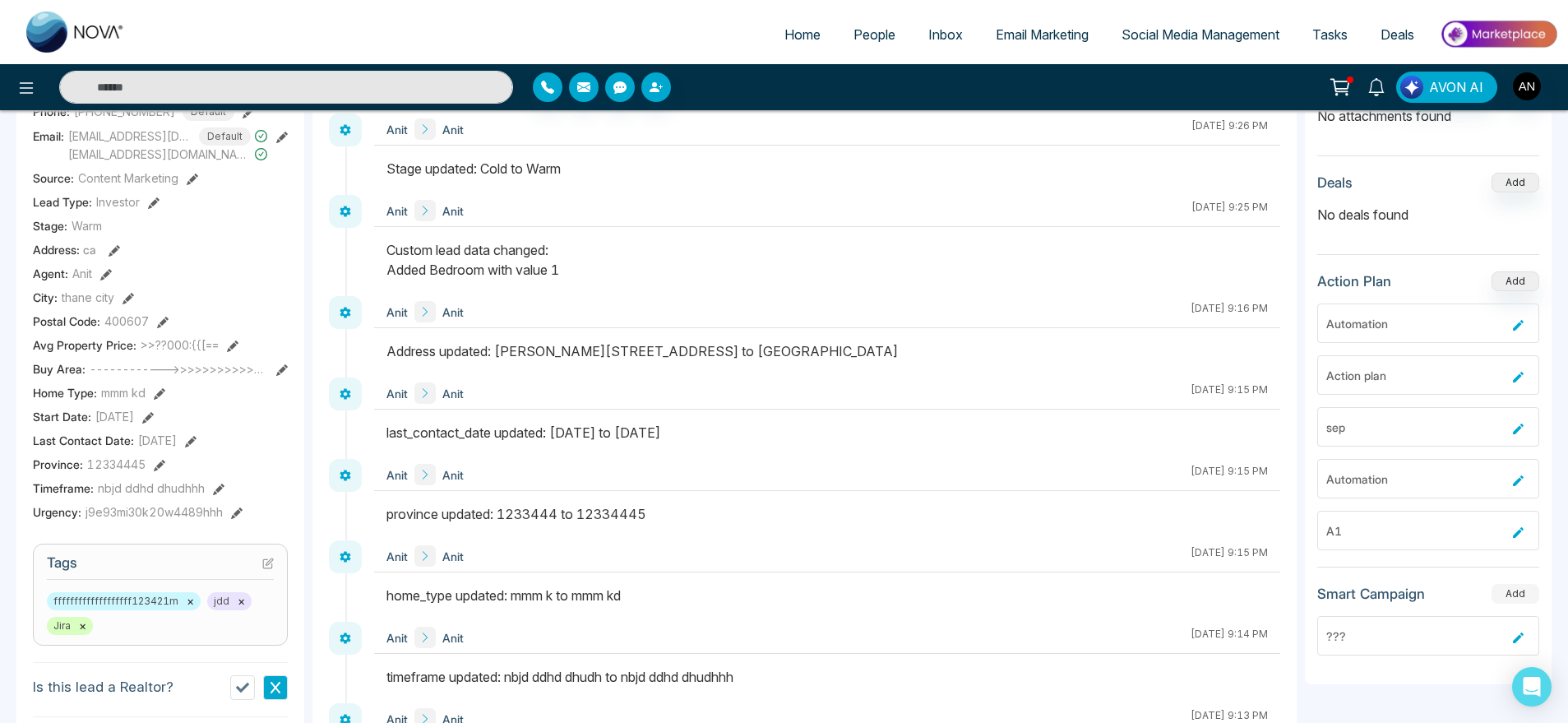
click at [1525, 599] on button "Add" at bounding box center [1515, 594] width 47 height 20
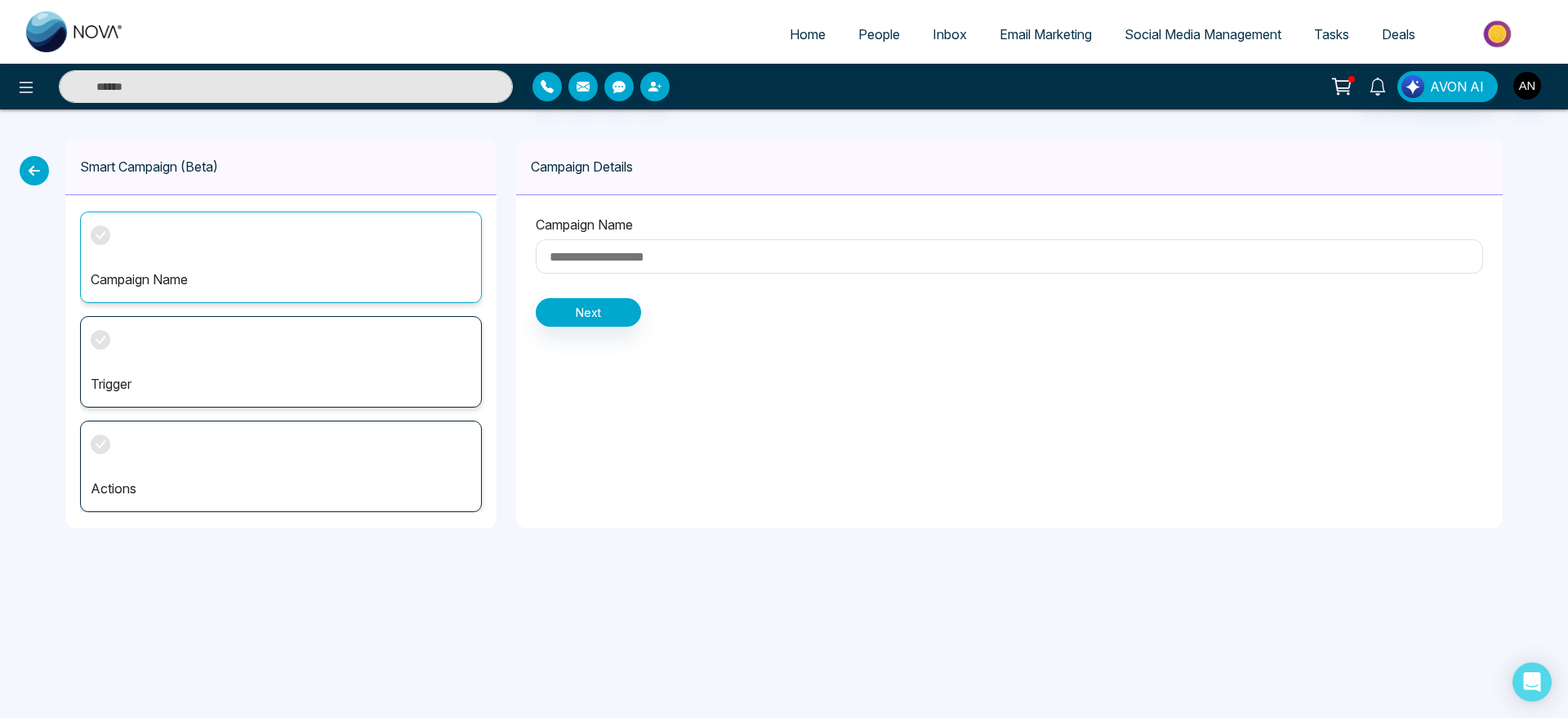
click at [31, 166] on icon at bounding box center [35, 171] width 30 height 30
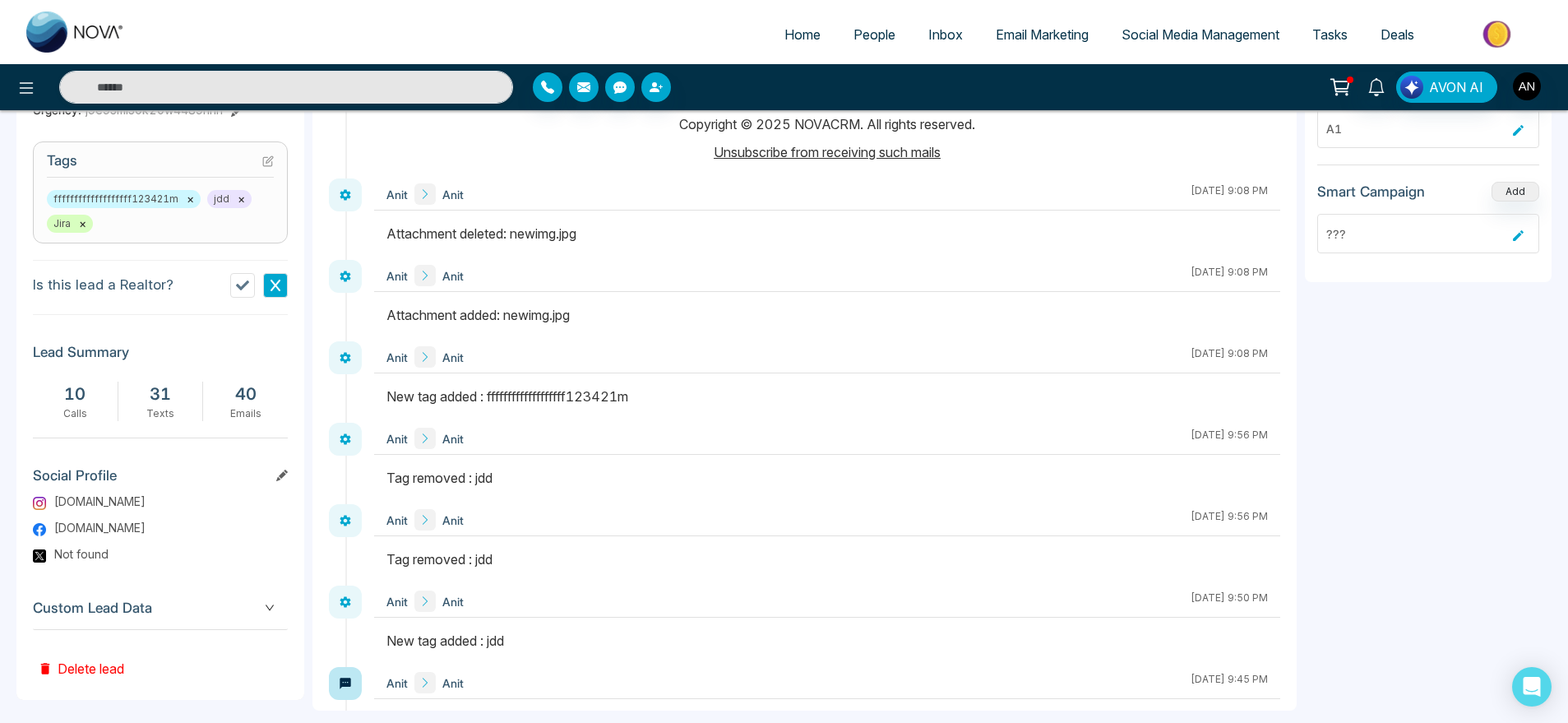
scroll to position [676, 0]
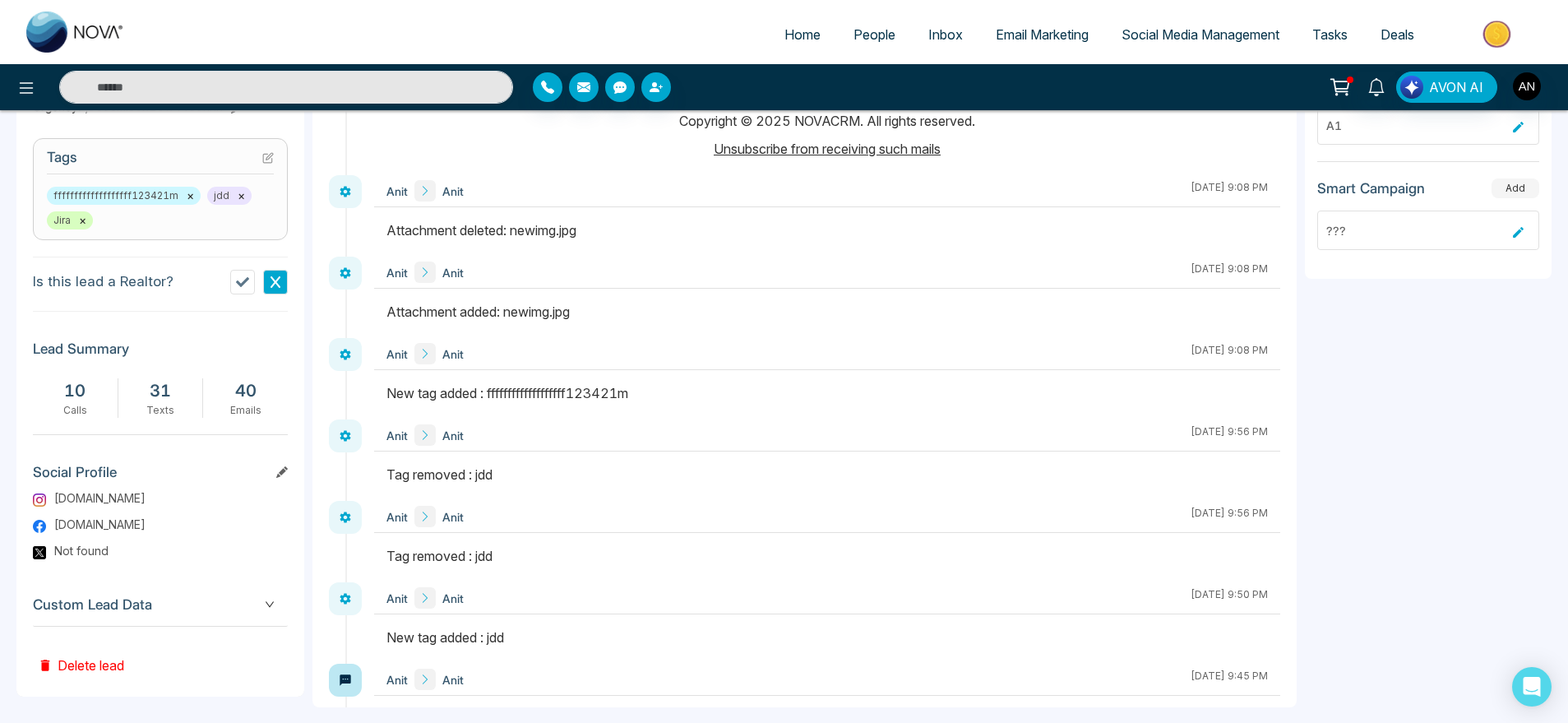
click at [1506, 194] on button "Add" at bounding box center [1515, 189] width 47 height 20
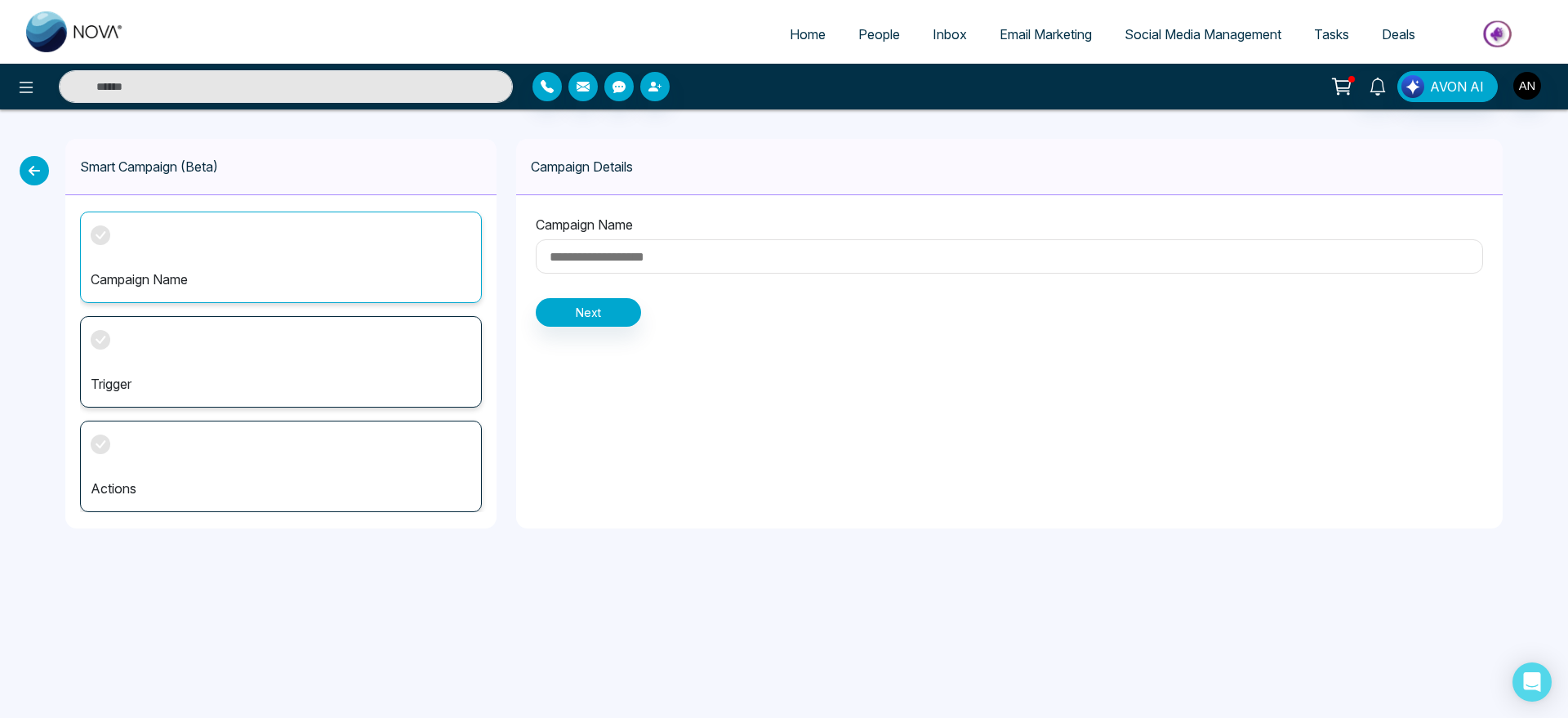
click at [795, 27] on span "Home" at bounding box center [808, 35] width 36 height 17
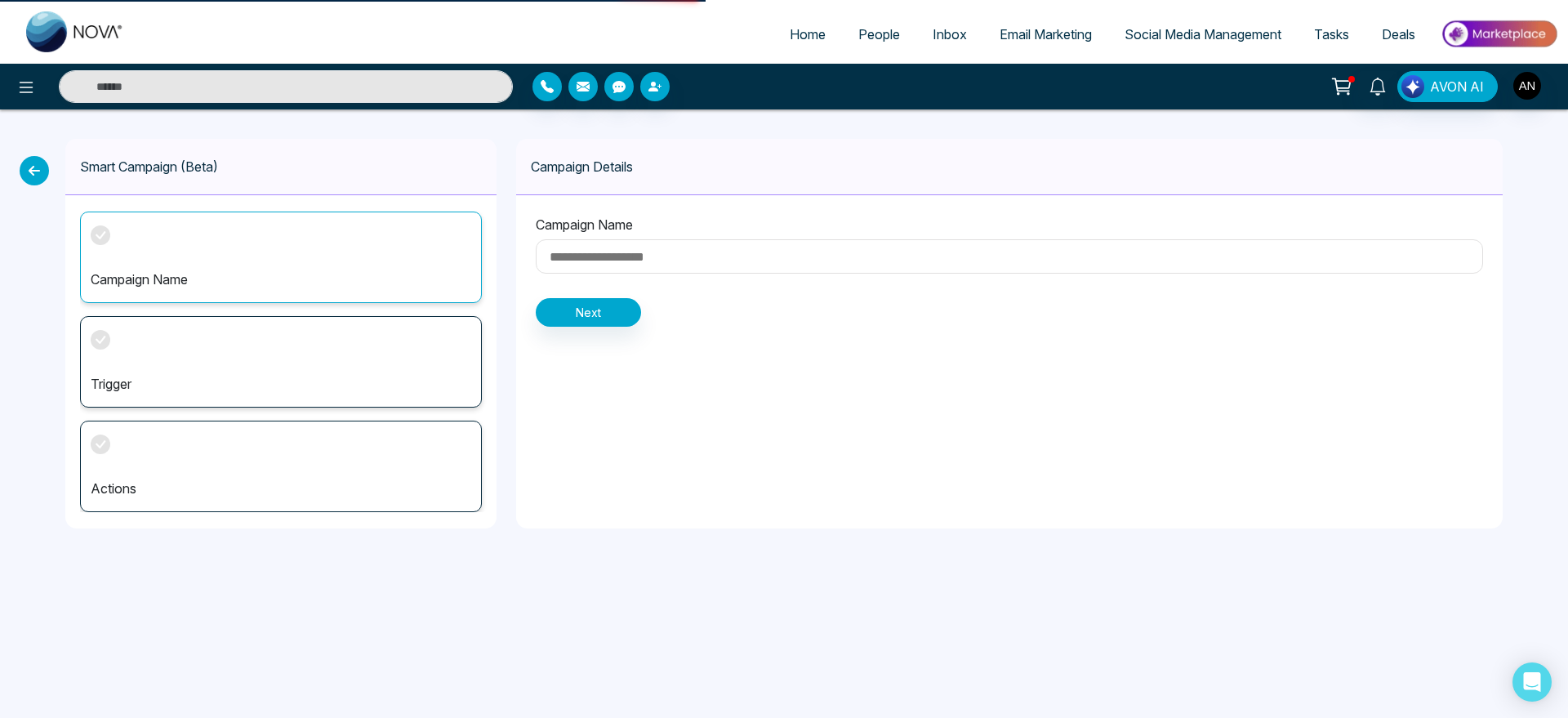
select select "*"
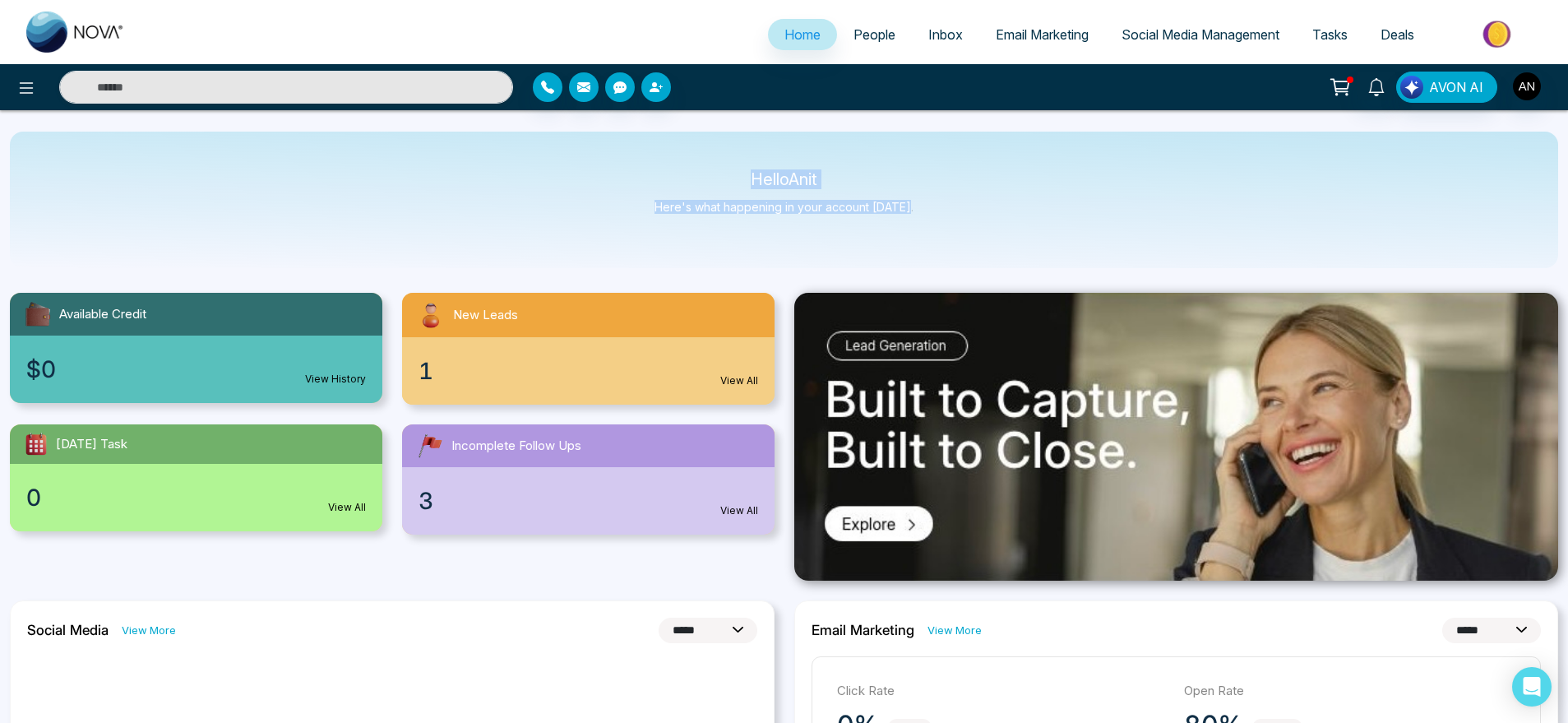
drag, startPoint x: 687, startPoint y: 144, endPoint x: 936, endPoint y: 210, distance: 257.6
click at [936, 210] on div "Hello Anit Here's what happening in your account [DATE]." at bounding box center [784, 199] width 1549 height 136
drag, startPoint x: 936, startPoint y: 210, endPoint x: 630, endPoint y: 165, distance: 309.3
click at [630, 165] on div "Hello Anit Here's what happening in your account [DATE]." at bounding box center [784, 199] width 1549 height 136
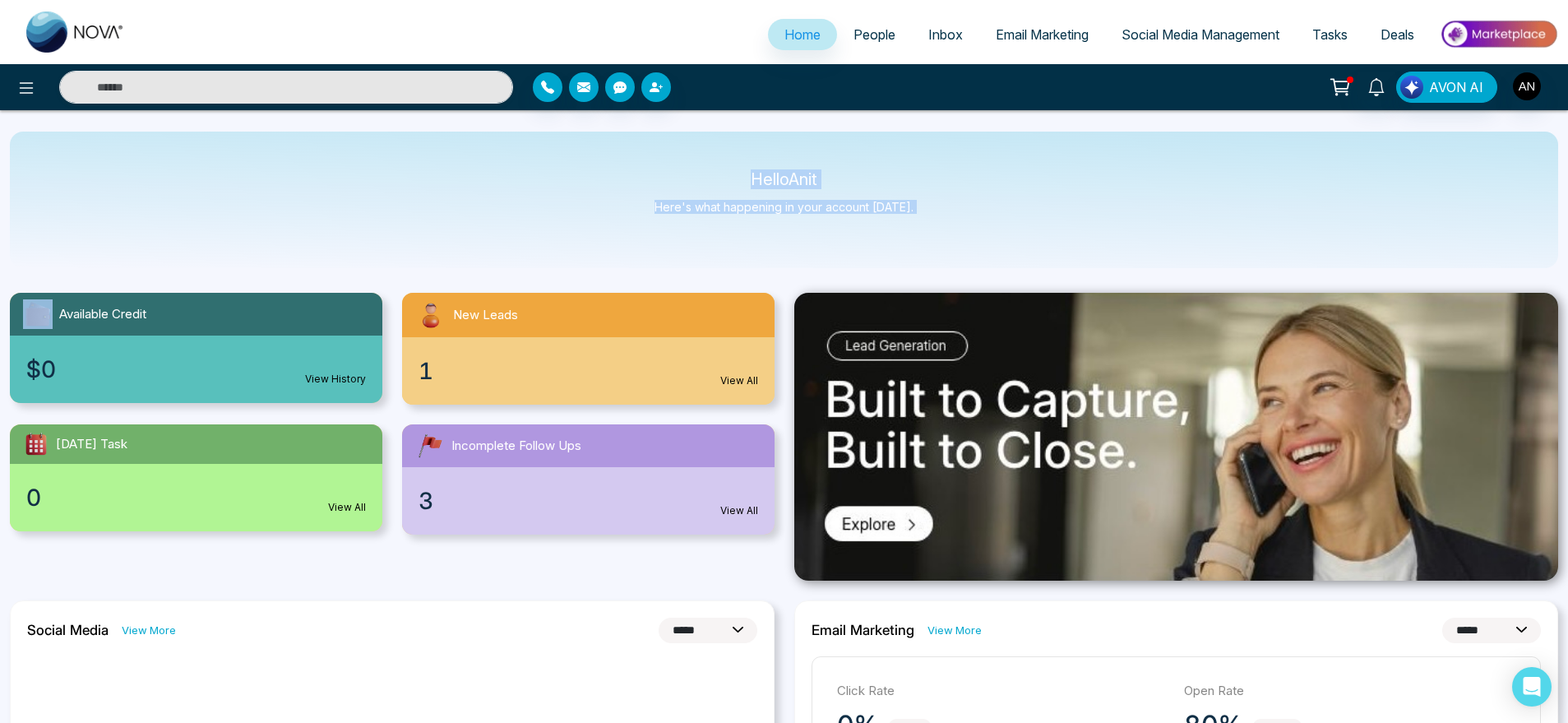
click at [630, 165] on div "Hello Anit Here's what happening in your account [DATE]." at bounding box center [784, 199] width 1549 height 136
drag, startPoint x: 737, startPoint y: 174, endPoint x: 962, endPoint y: 235, distance: 233.1
click at [962, 235] on div "Hello Anit Here's what happening in your account [DATE]." at bounding box center [784, 199] width 1549 height 136
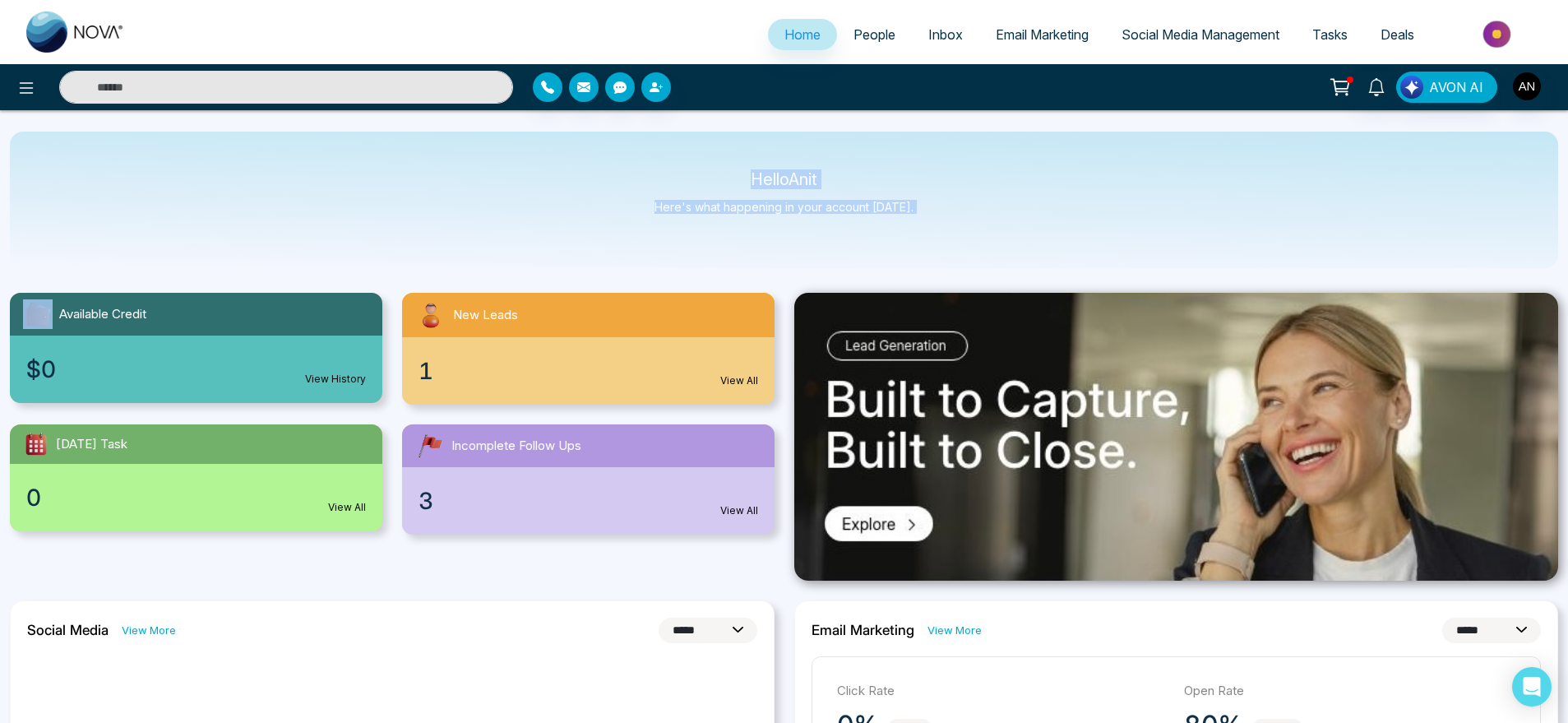
drag, startPoint x: 962, startPoint y: 235, endPoint x: 679, endPoint y: 151, distance: 295.2
click at [679, 151] on div "Hello Anit Here's what happening in your account [DATE]." at bounding box center [784, 199] width 1549 height 136
drag, startPoint x: 722, startPoint y: 168, endPoint x: 949, endPoint y: 219, distance: 232.7
click at [949, 219] on div "Hello Anit Here's what happening in your account [DATE]." at bounding box center [784, 199] width 1549 height 136
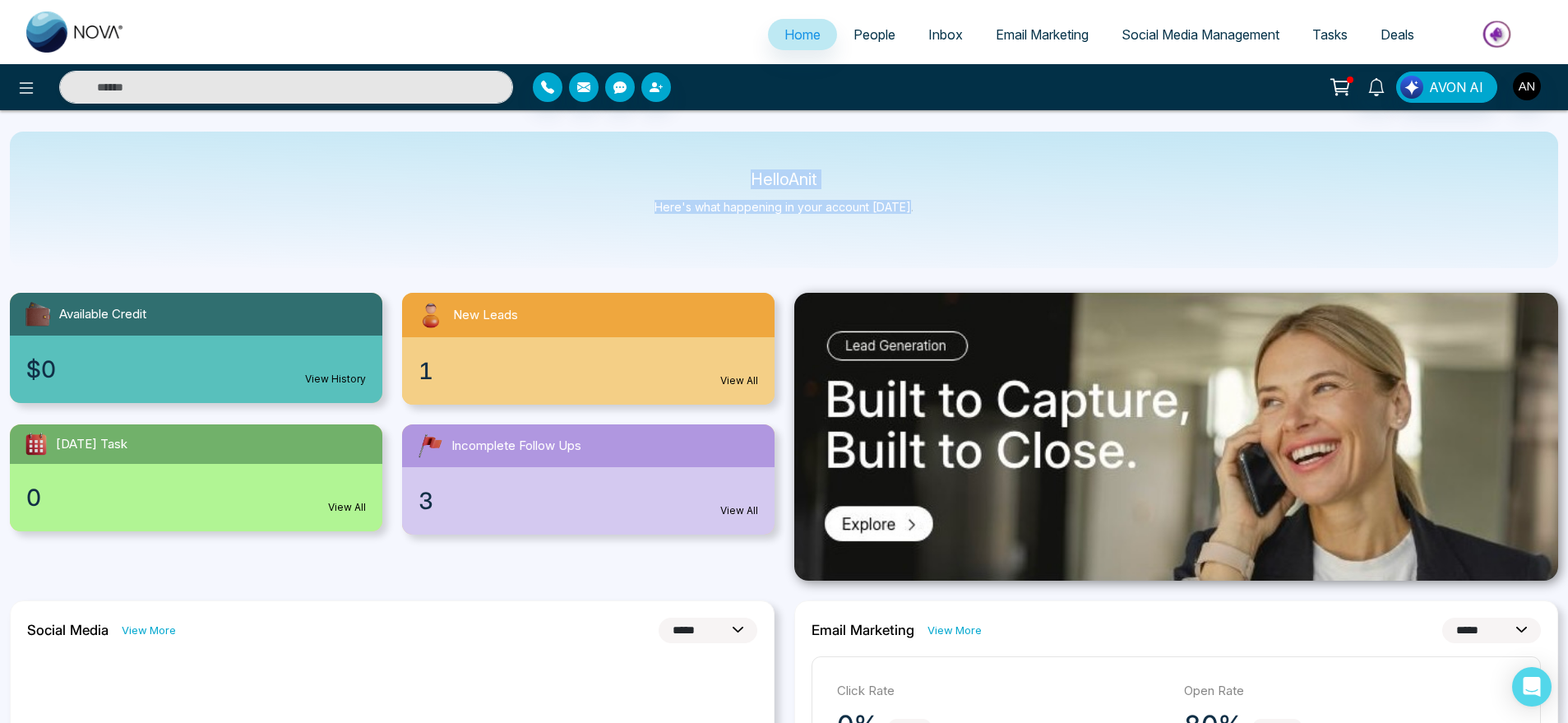
click at [949, 219] on div "Hello Anit Here's what happening in your account [DATE]." at bounding box center [784, 199] width 1549 height 136
drag, startPoint x: 949, startPoint y: 219, endPoint x: 691, endPoint y: 163, distance: 264.0
click at [691, 163] on div "Hello Anit Here's what happening in your account [DATE]." at bounding box center [784, 199] width 1549 height 136
drag, startPoint x: 721, startPoint y: 175, endPoint x: 939, endPoint y: 217, distance: 222.0
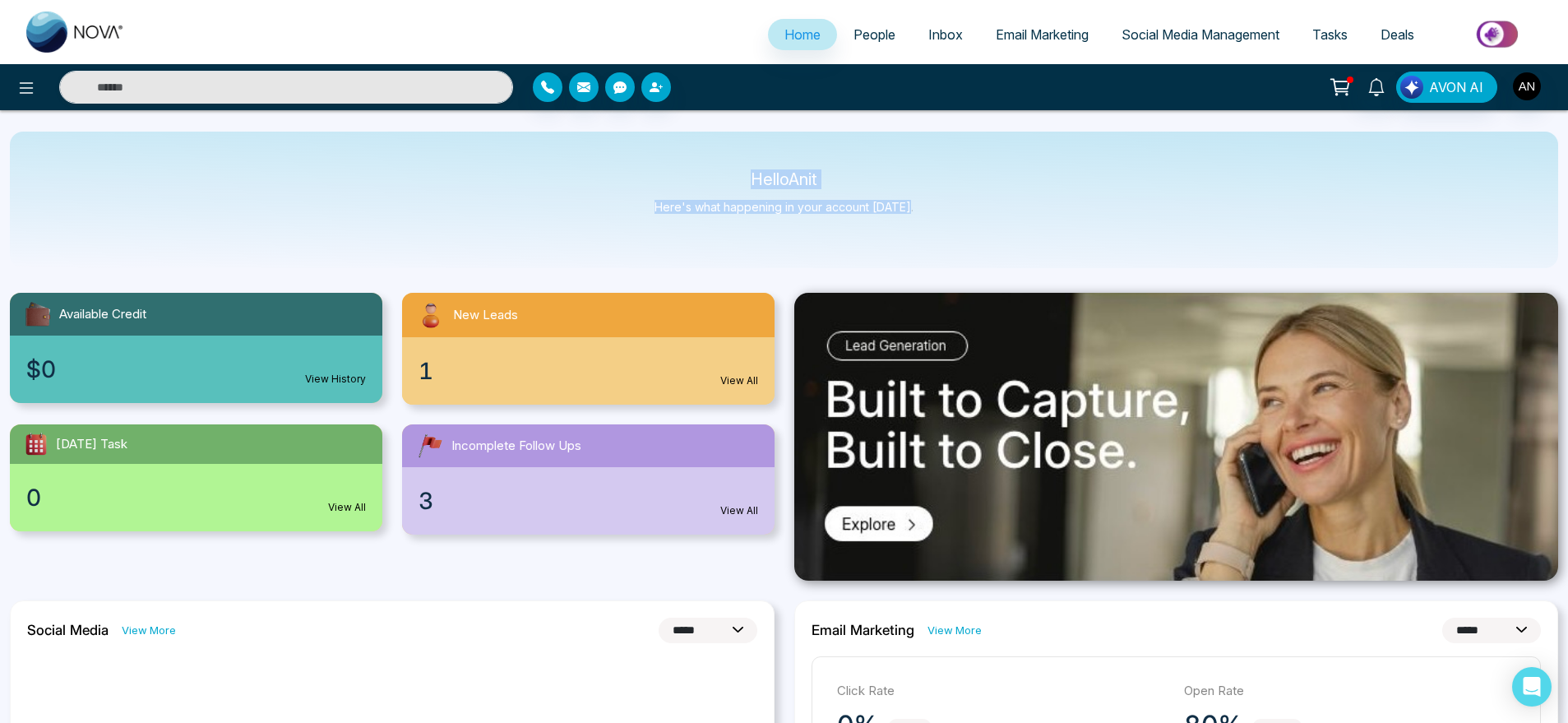
click at [939, 217] on div "Hello Anit Here's what happening in your account [DATE]." at bounding box center [784, 199] width 1549 height 136
drag, startPoint x: 939, startPoint y: 217, endPoint x: 667, endPoint y: 168, distance: 276.4
click at [667, 168] on div "Hello Anit Here's what happening in your account [DATE]." at bounding box center [784, 199] width 1549 height 136
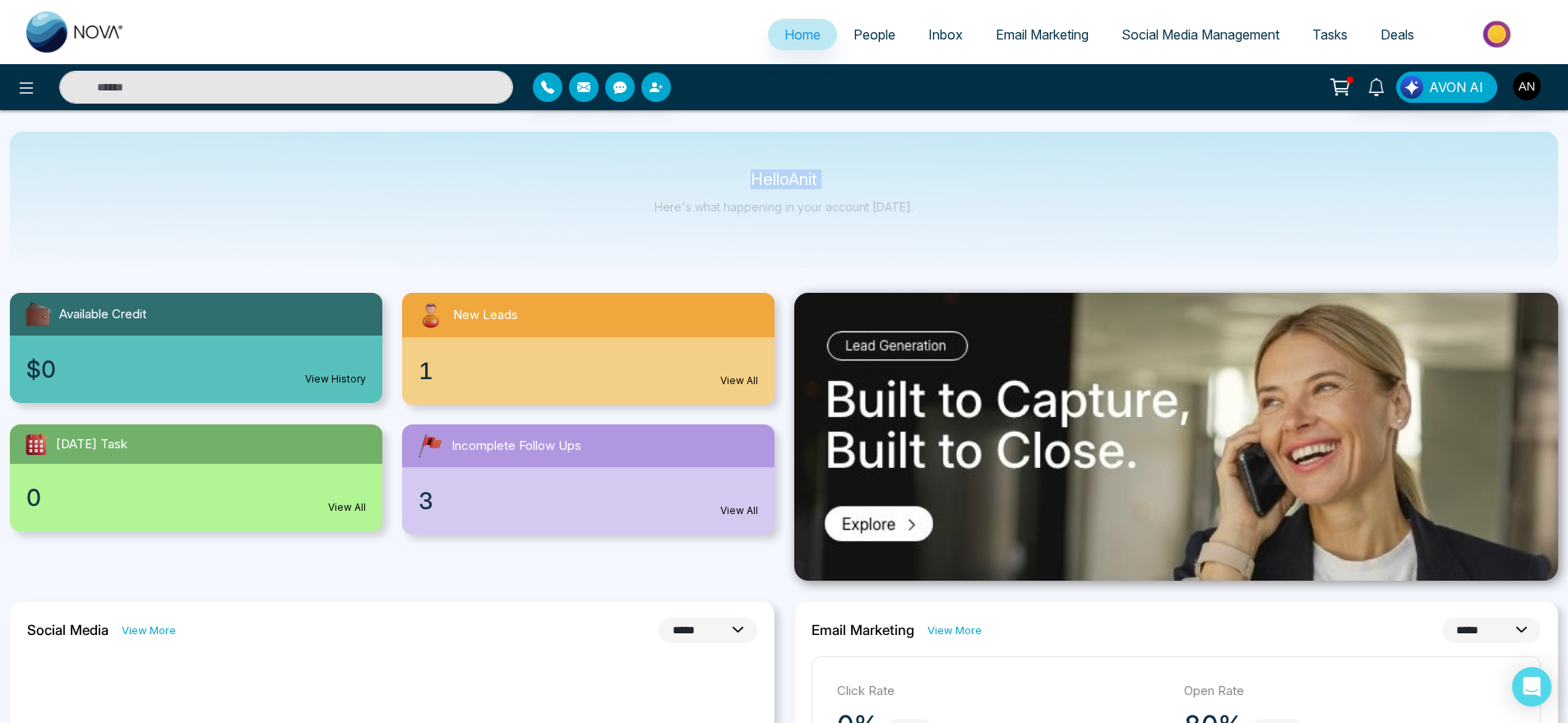
drag, startPoint x: 667, startPoint y: 168, endPoint x: 932, endPoint y: 210, distance: 268.3
click at [932, 210] on div "Hello Anit Here's what happening in your account [DATE]." at bounding box center [784, 199] width 1549 height 136
drag, startPoint x: 932, startPoint y: 210, endPoint x: 659, endPoint y: 162, distance: 277.2
click at [659, 162] on div "Hello Anit Here's what happening in your account [DATE]." at bounding box center [784, 199] width 1549 height 136
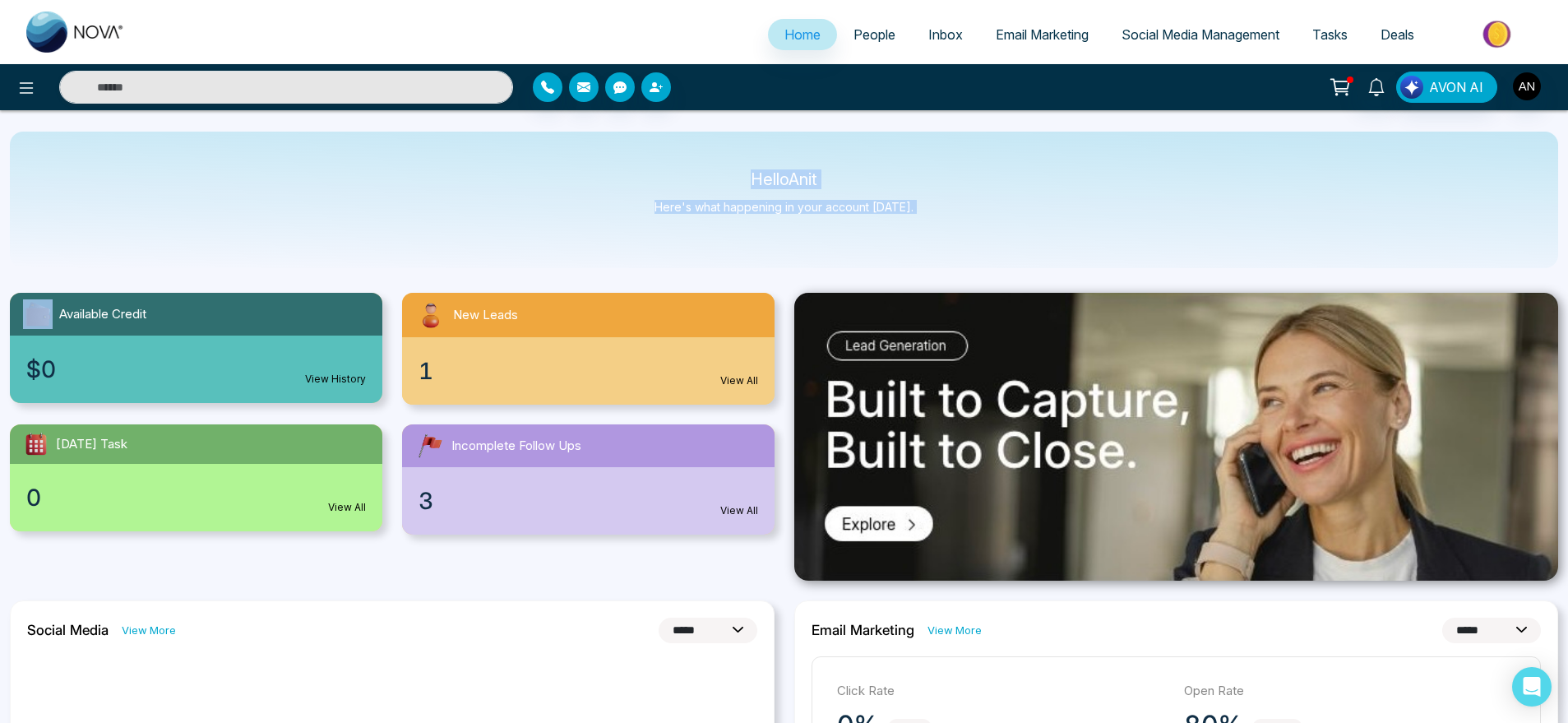
click at [659, 162] on div "Hello Anit Here's what happening in your account [DATE]." at bounding box center [784, 199] width 1549 height 136
drag, startPoint x: 707, startPoint y: 164, endPoint x: 937, endPoint y: 234, distance: 240.4
click at [937, 234] on div "Hello Anit Here's what happening in your account [DATE]." at bounding box center [784, 199] width 1549 height 136
drag, startPoint x: 937, startPoint y: 234, endPoint x: 659, endPoint y: 161, distance: 287.4
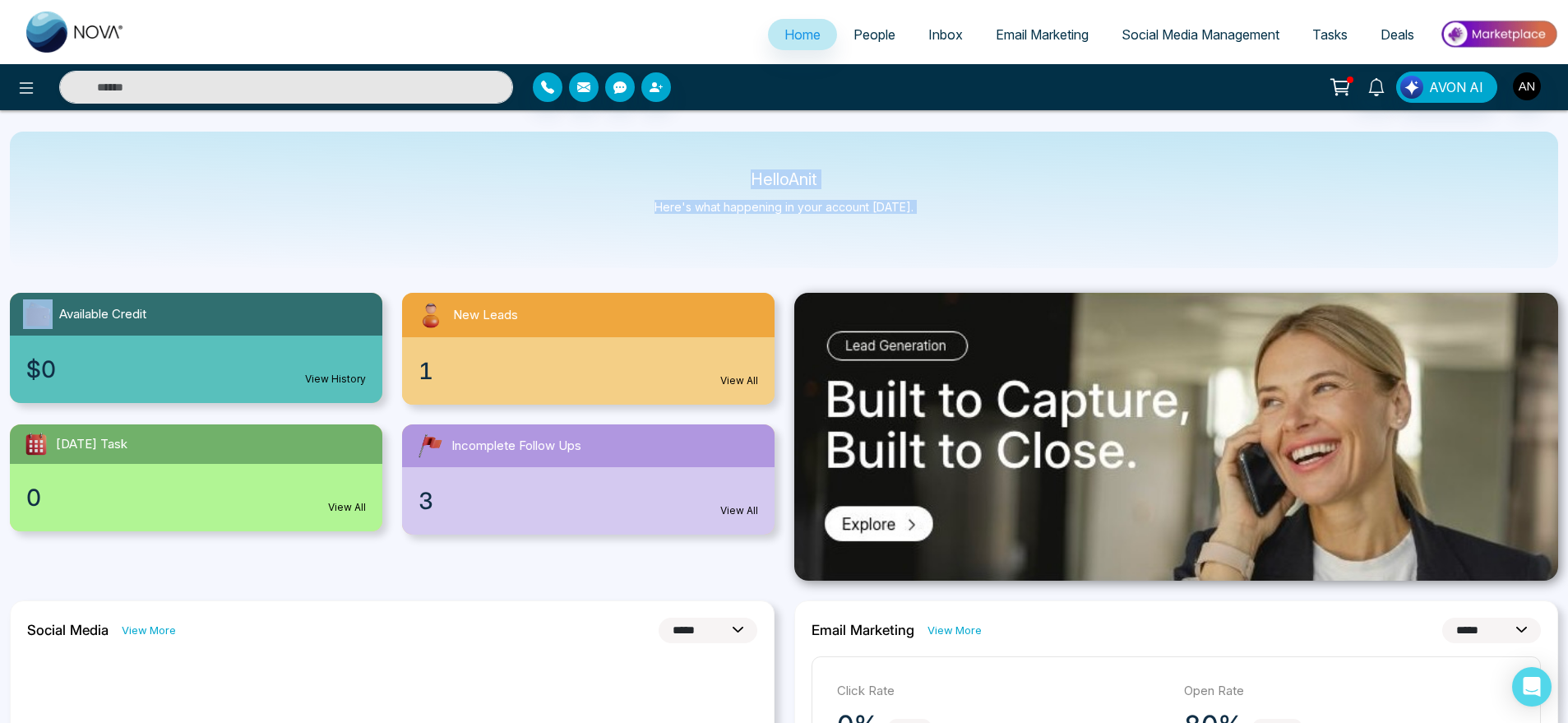
click at [659, 161] on div "Hello Anit Here's what happening in your account [DATE]." at bounding box center [784, 199] width 1549 height 136
drag, startPoint x: 6, startPoint y: 72, endPoint x: 23, endPoint y: 83, distance: 20.2
click at [23, 83] on div at bounding box center [262, 87] width 523 height 33
click at [23, 83] on icon at bounding box center [27, 88] width 20 height 20
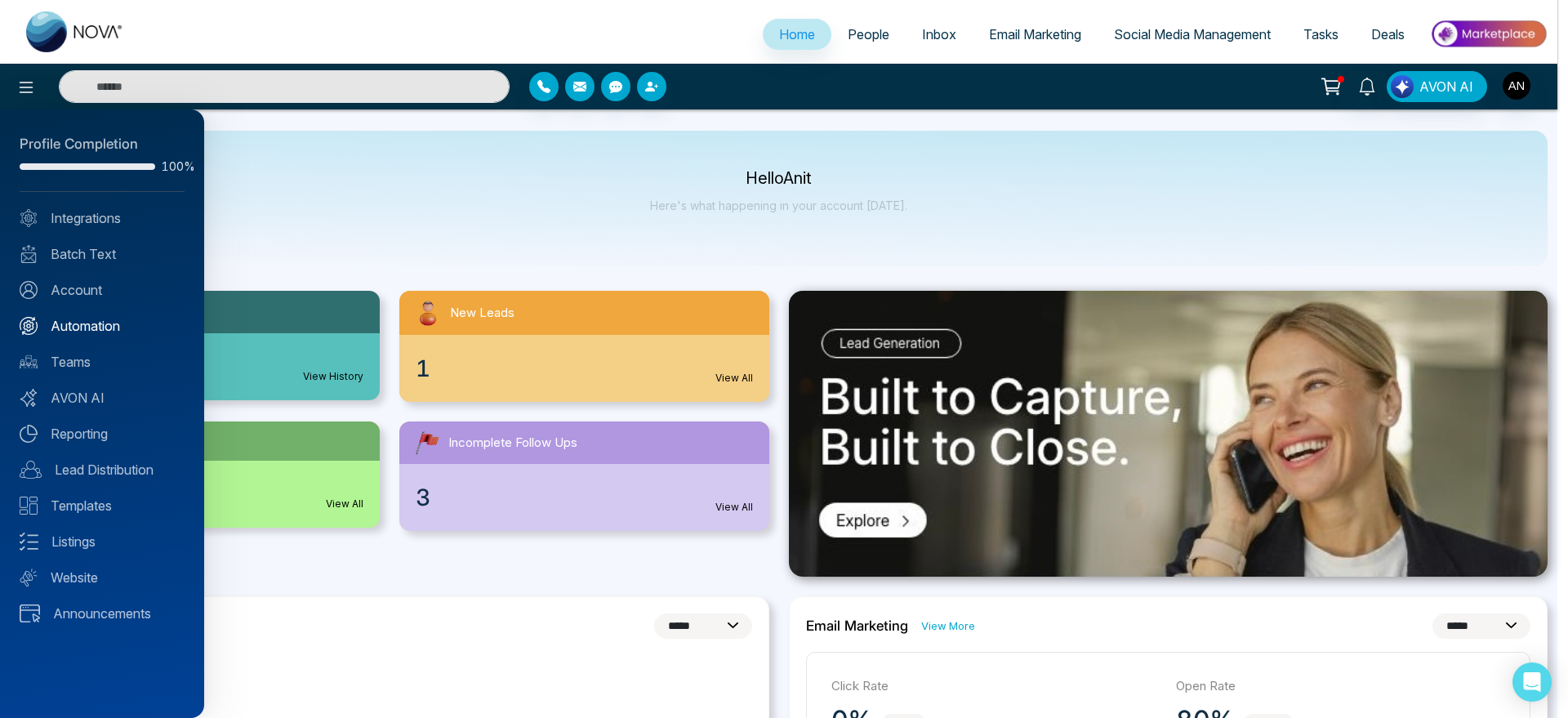
click at [102, 320] on link "Automation" at bounding box center [102, 326] width 165 height 20
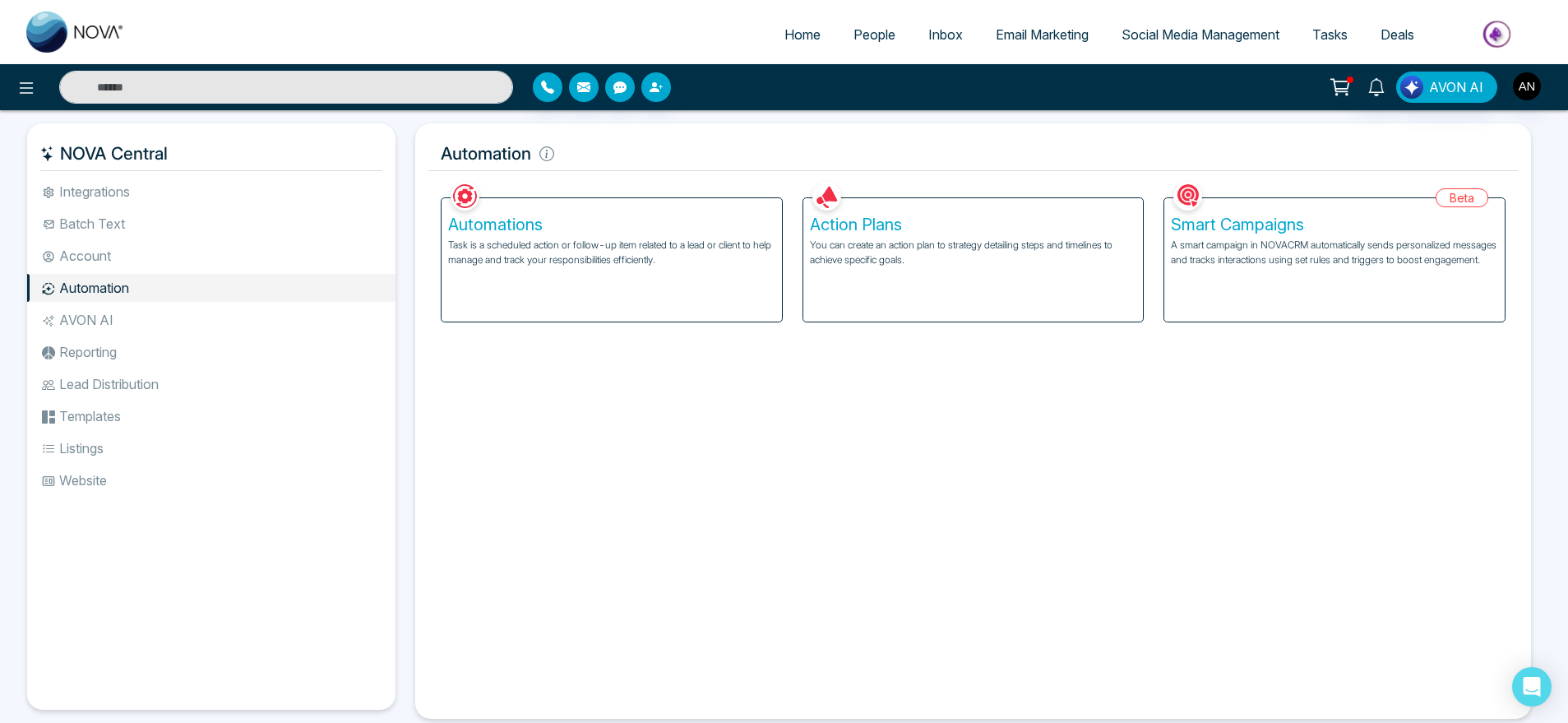
click at [676, 314] on div "Automations Task is a scheduled action or follow-up item related to a lead or c…" at bounding box center [612, 260] width 341 height 124
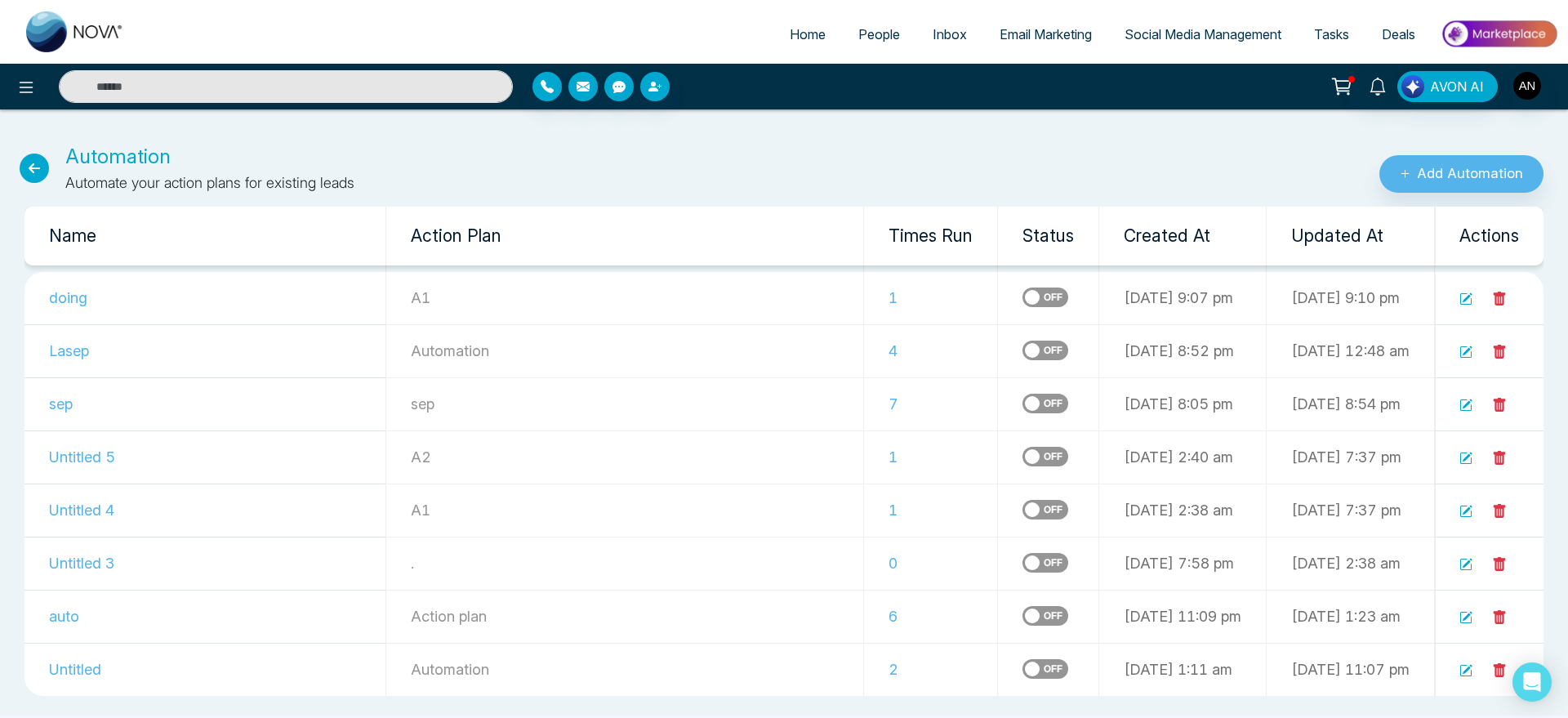
click at [1023, 293] on label at bounding box center [1045, 298] width 45 height 20
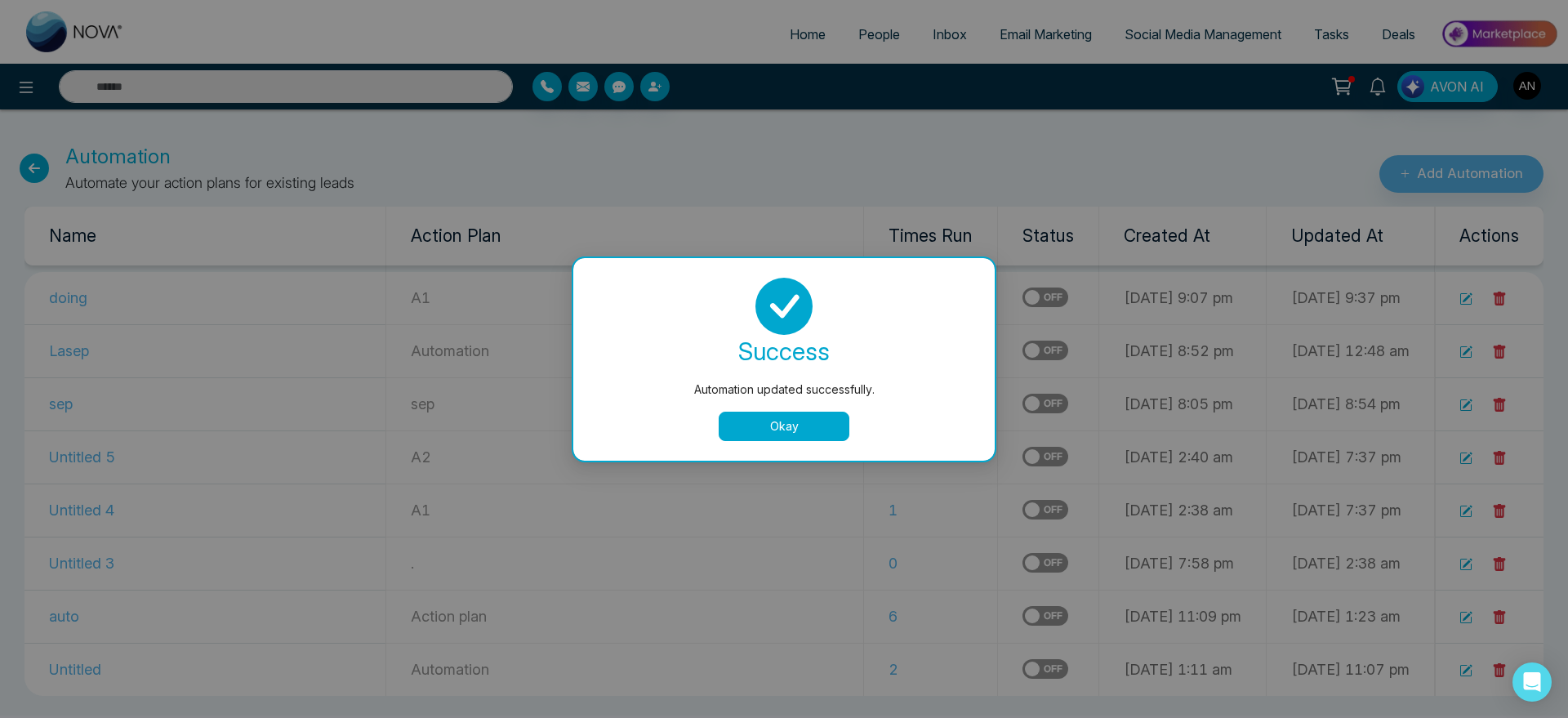
click at [744, 417] on button "Okay" at bounding box center [784, 427] width 130 height 30
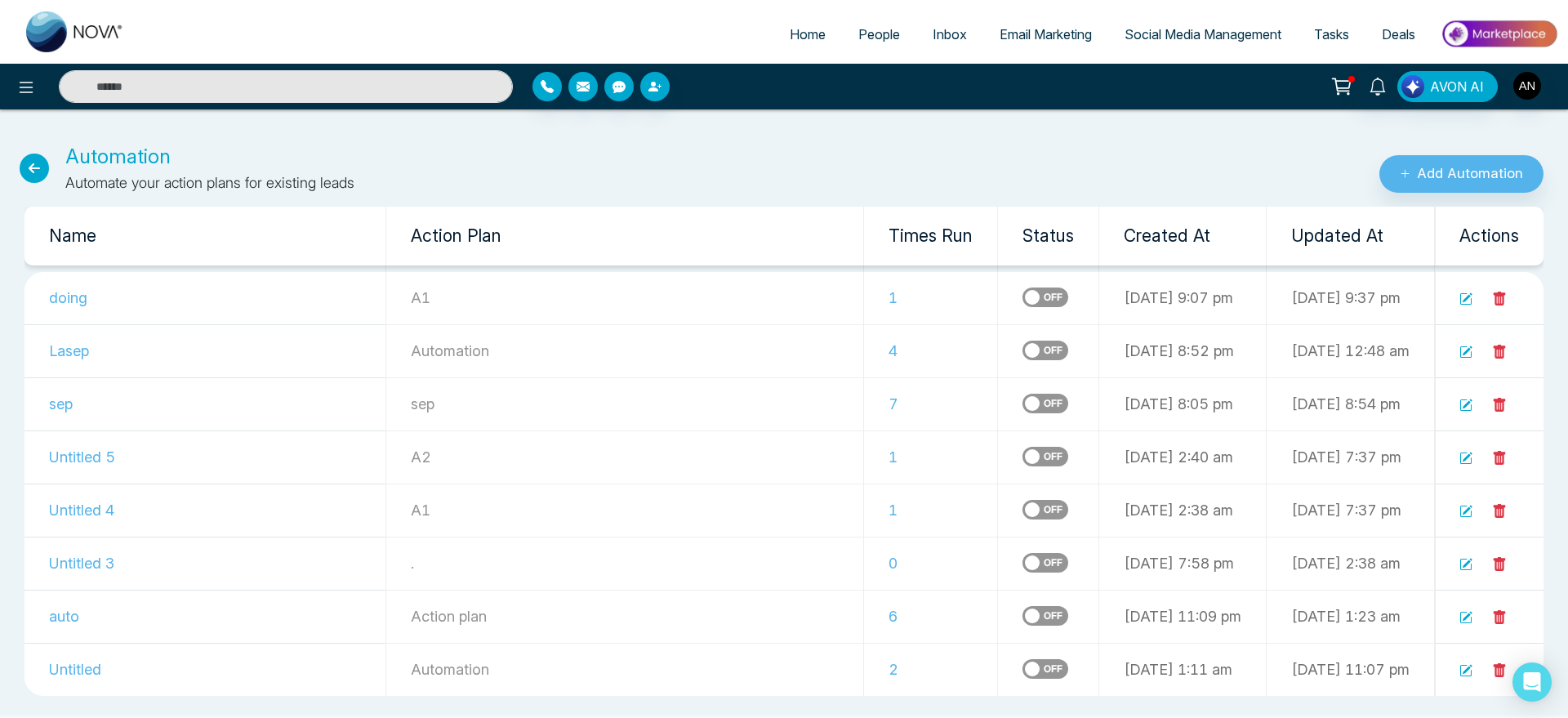
click at [31, 168] on icon at bounding box center [35, 168] width 30 height 30
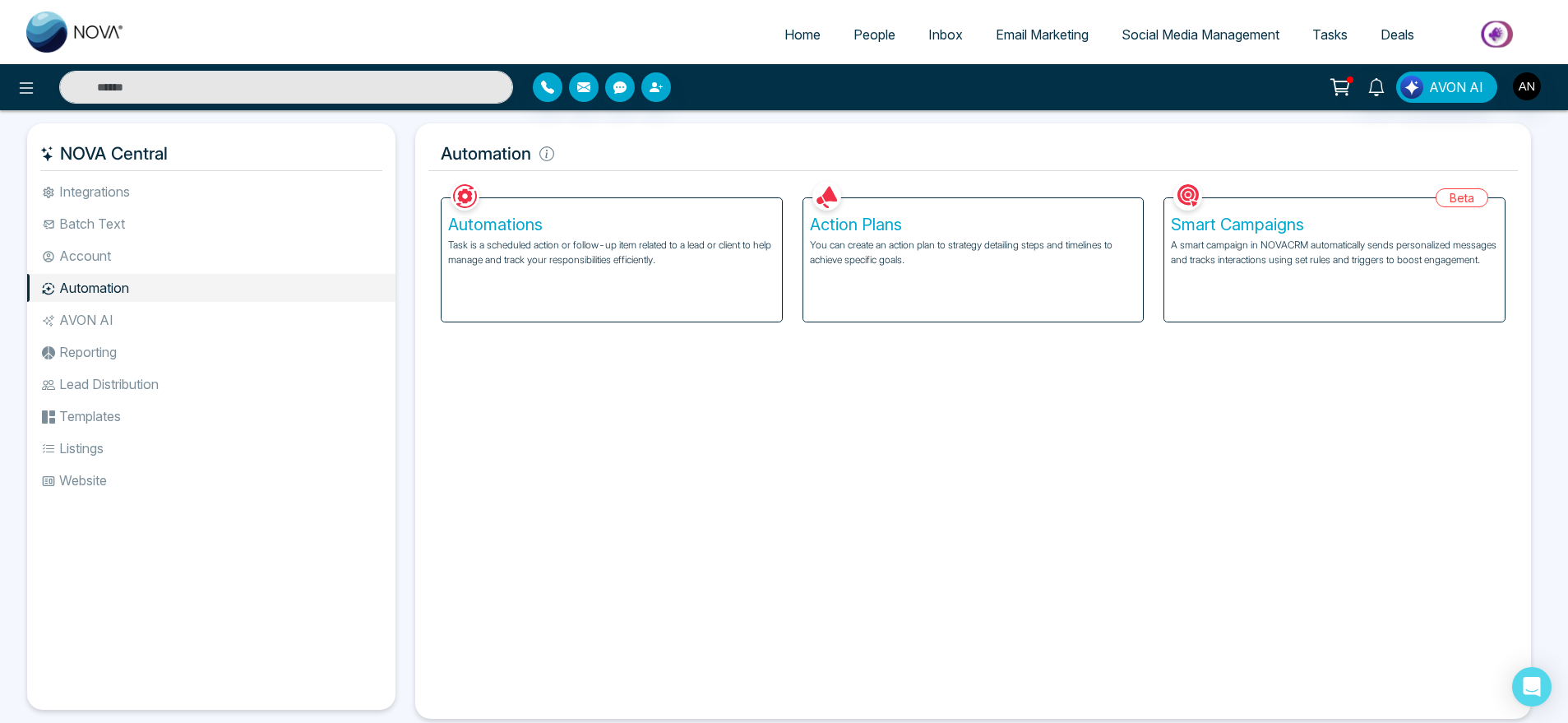
click at [1056, 254] on p "You can create an action plan to strategy detailing steps and timelines to achi…" at bounding box center [973, 253] width 327 height 30
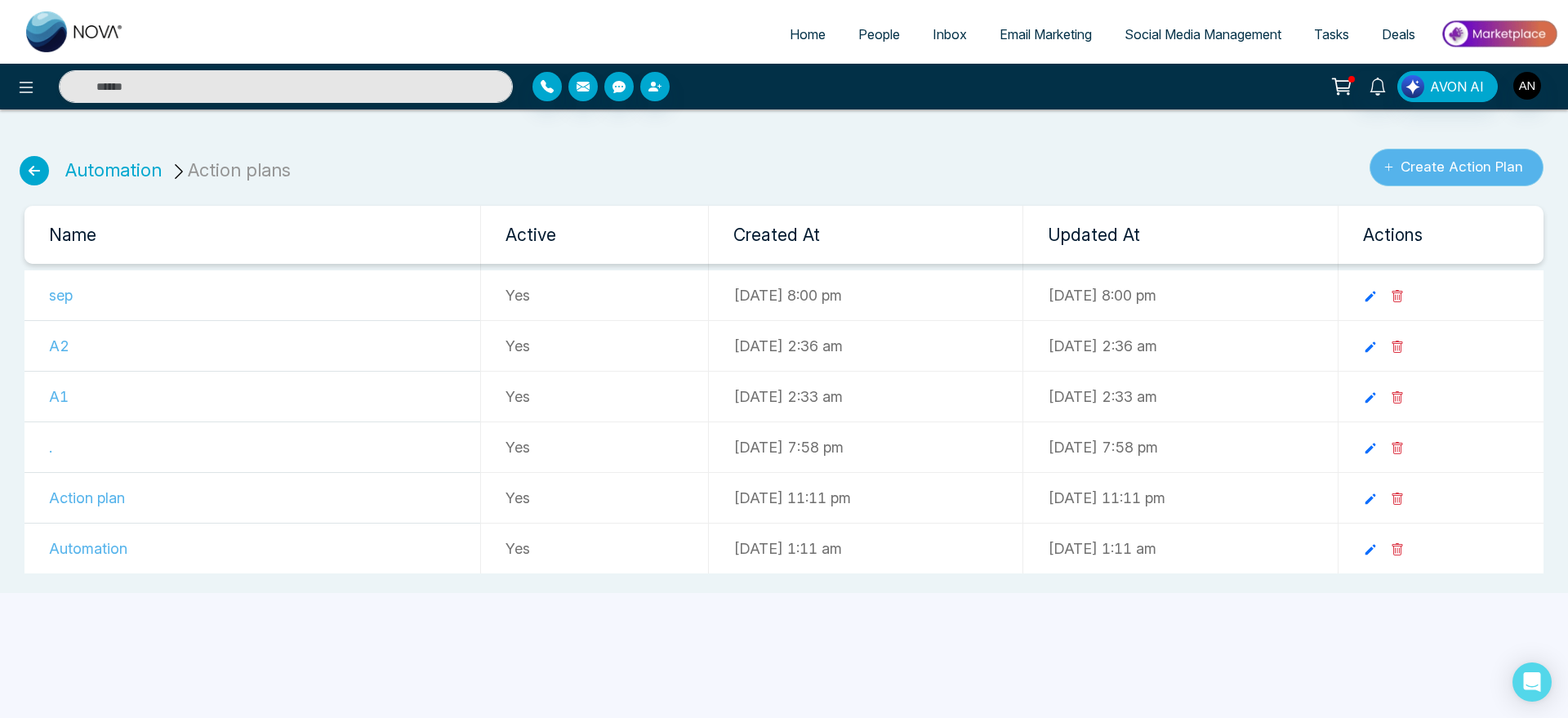
click at [1439, 178] on button "Create Action Plan" at bounding box center [1457, 168] width 174 height 38
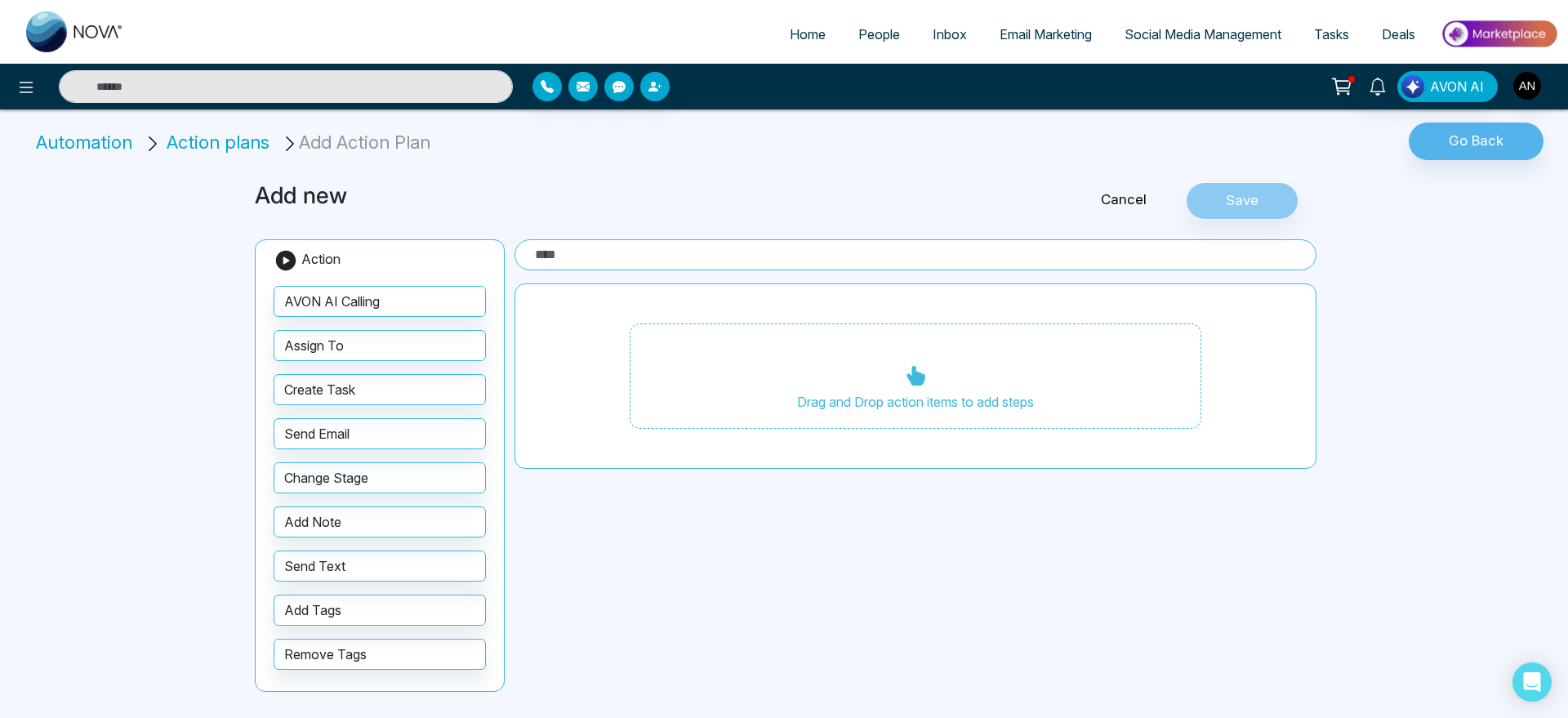
click at [610, 250] on input "text" at bounding box center [916, 255] width 802 height 31
type input "****"
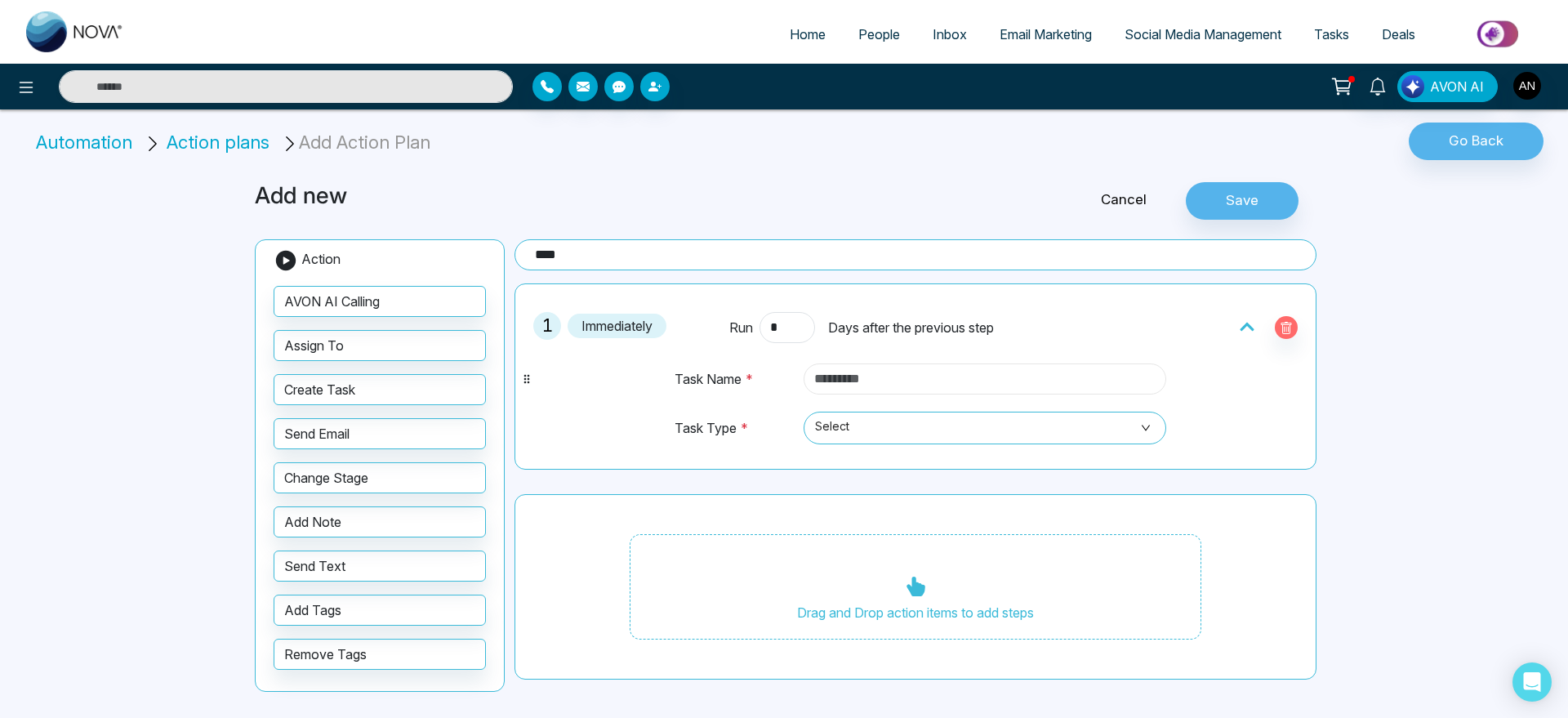
click at [892, 376] on input "text" at bounding box center [985, 380] width 363 height 31
type input "**********"
click at [838, 439] on span "Select" at bounding box center [985, 428] width 340 height 28
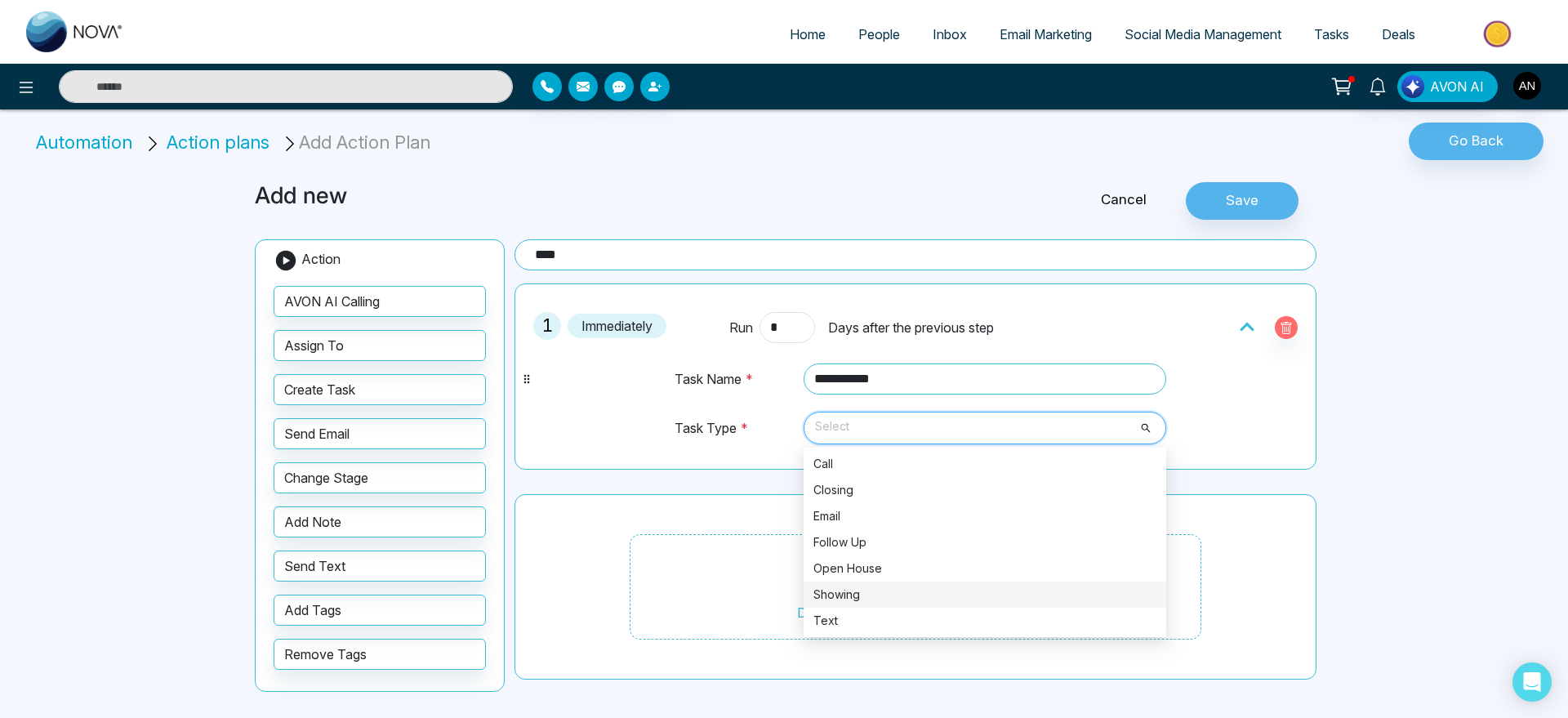
click at [917, 598] on div "Showing" at bounding box center [985, 595] width 343 height 18
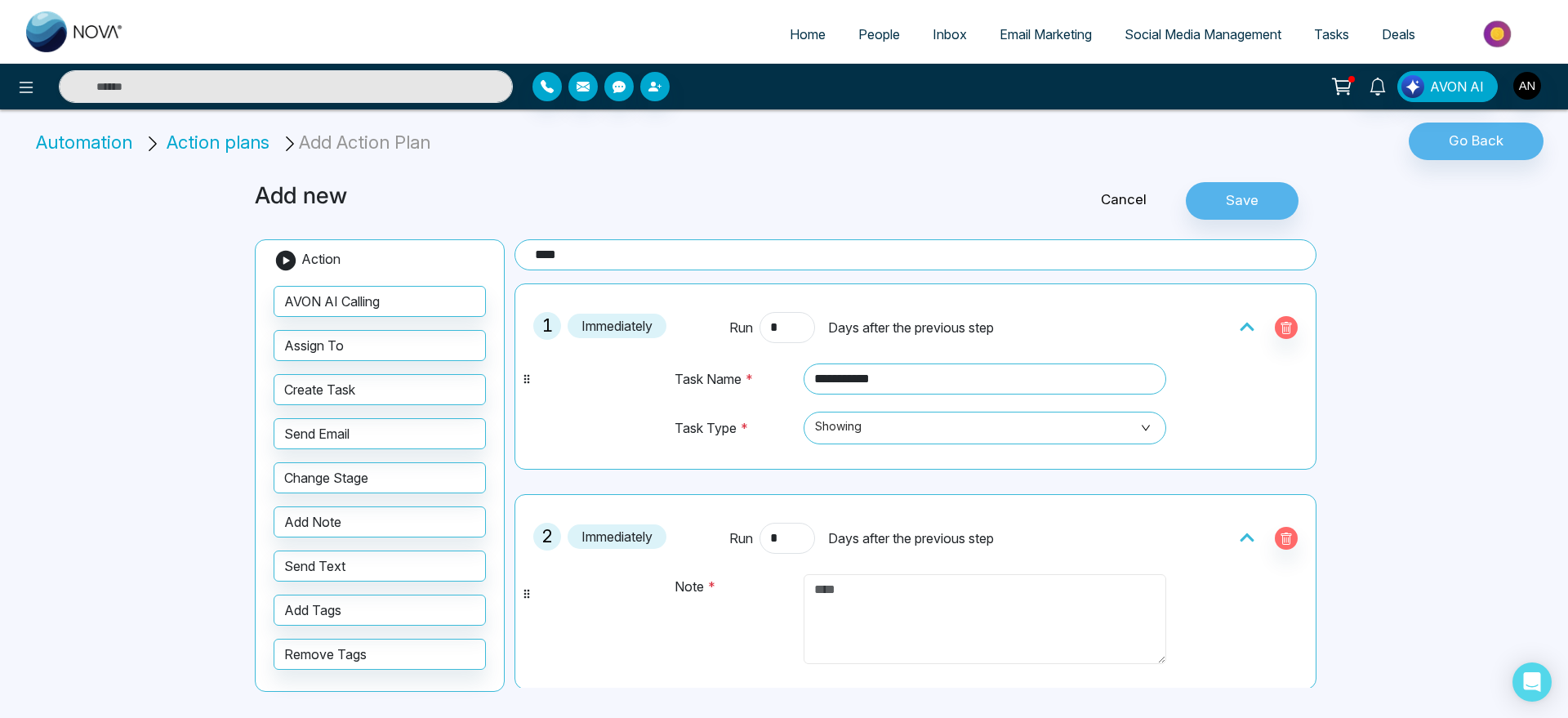
click at [868, 590] on textarea at bounding box center [985, 619] width 363 height 90
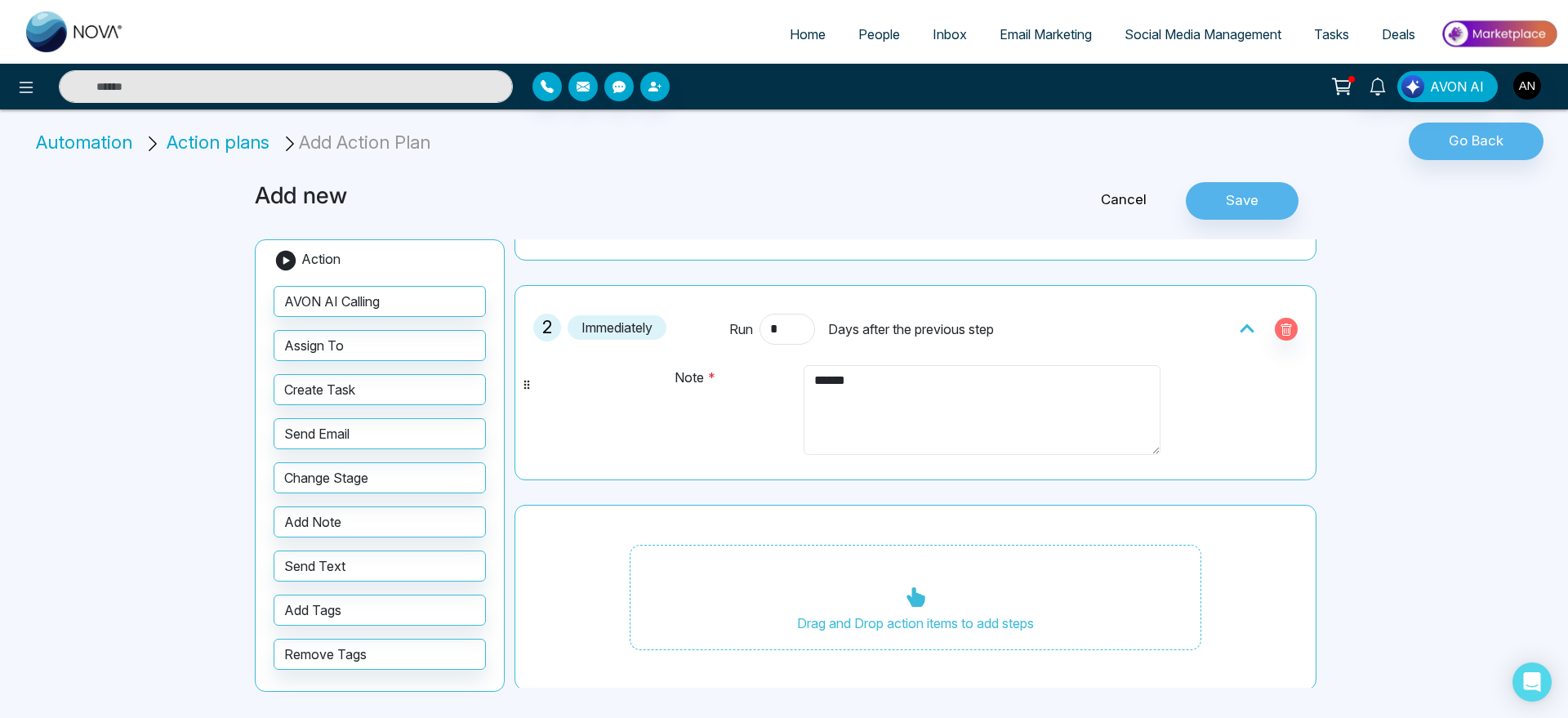
scroll to position [211, 0]
type textarea "*****"
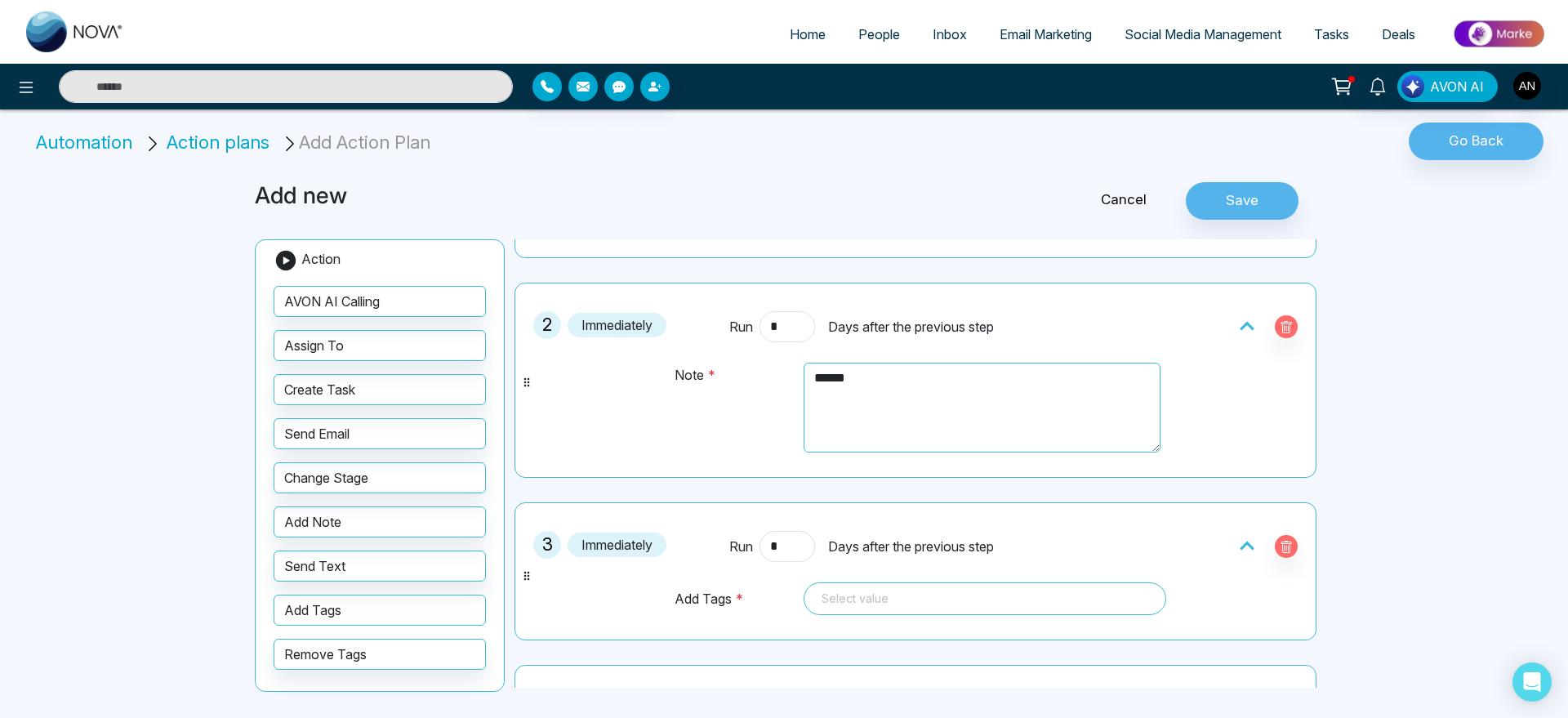
scroll to position [375, 0]
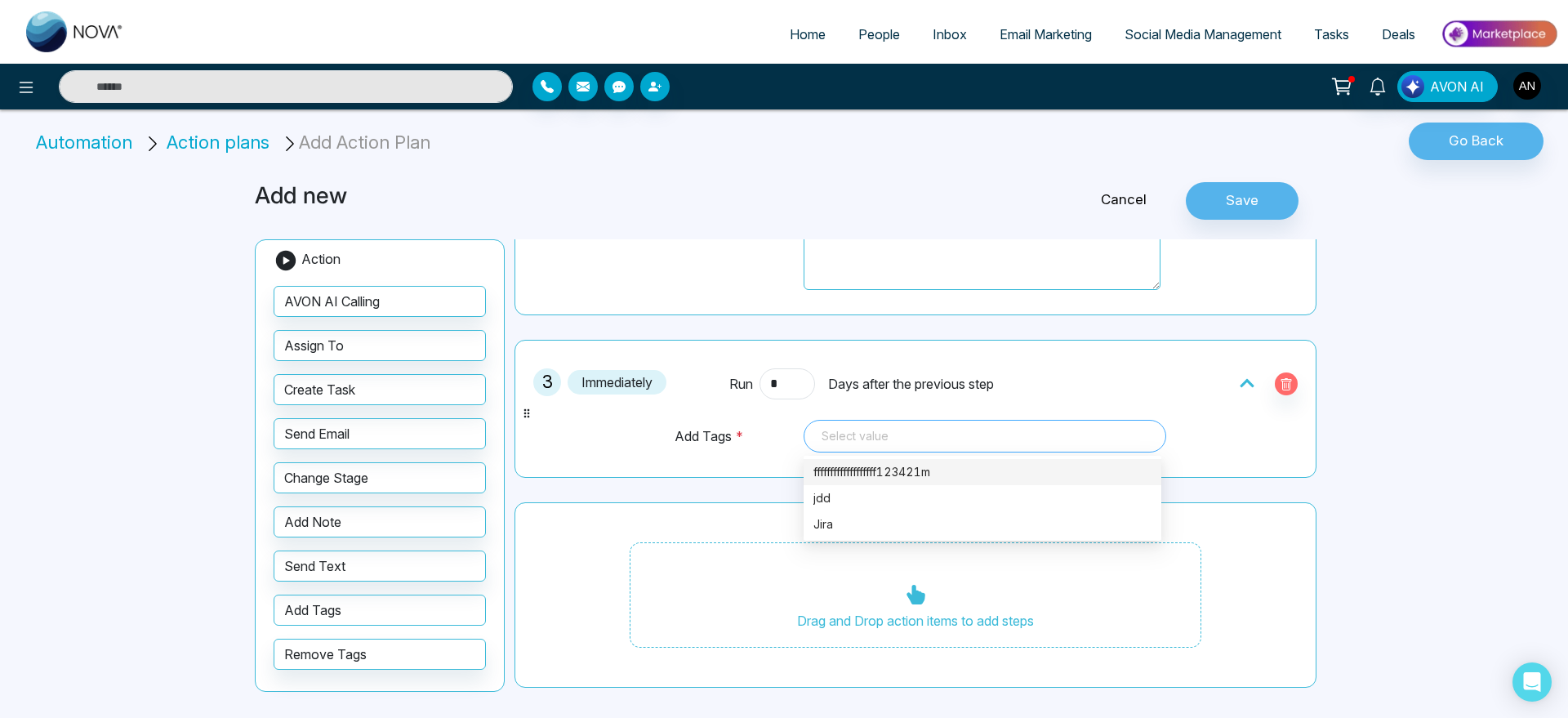
click at [925, 431] on div at bounding box center [985, 437] width 340 height 20
click at [910, 502] on div "jdd" at bounding box center [982, 498] width 338 height 18
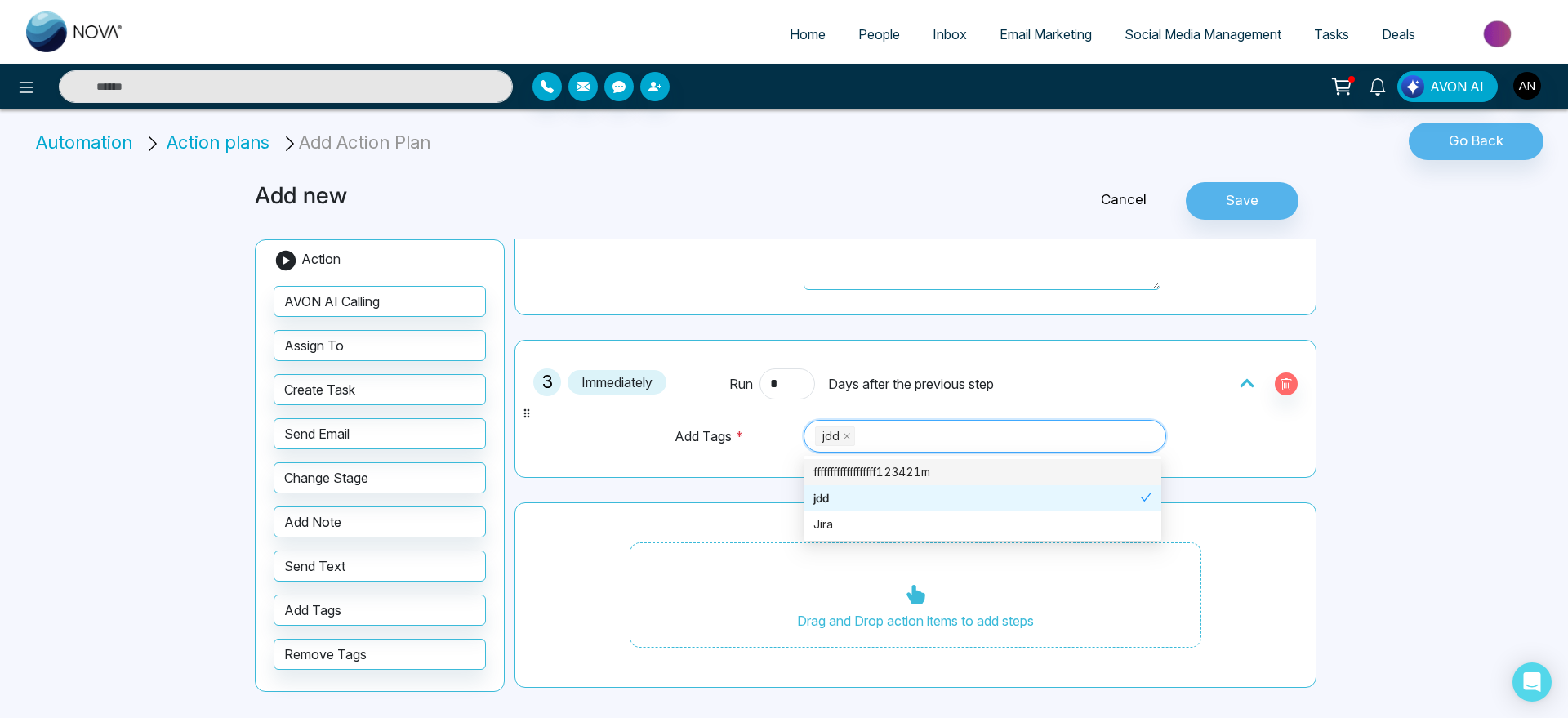
click at [909, 477] on div "fffffffffffffffffff123421m" at bounding box center [982, 472] width 338 height 18
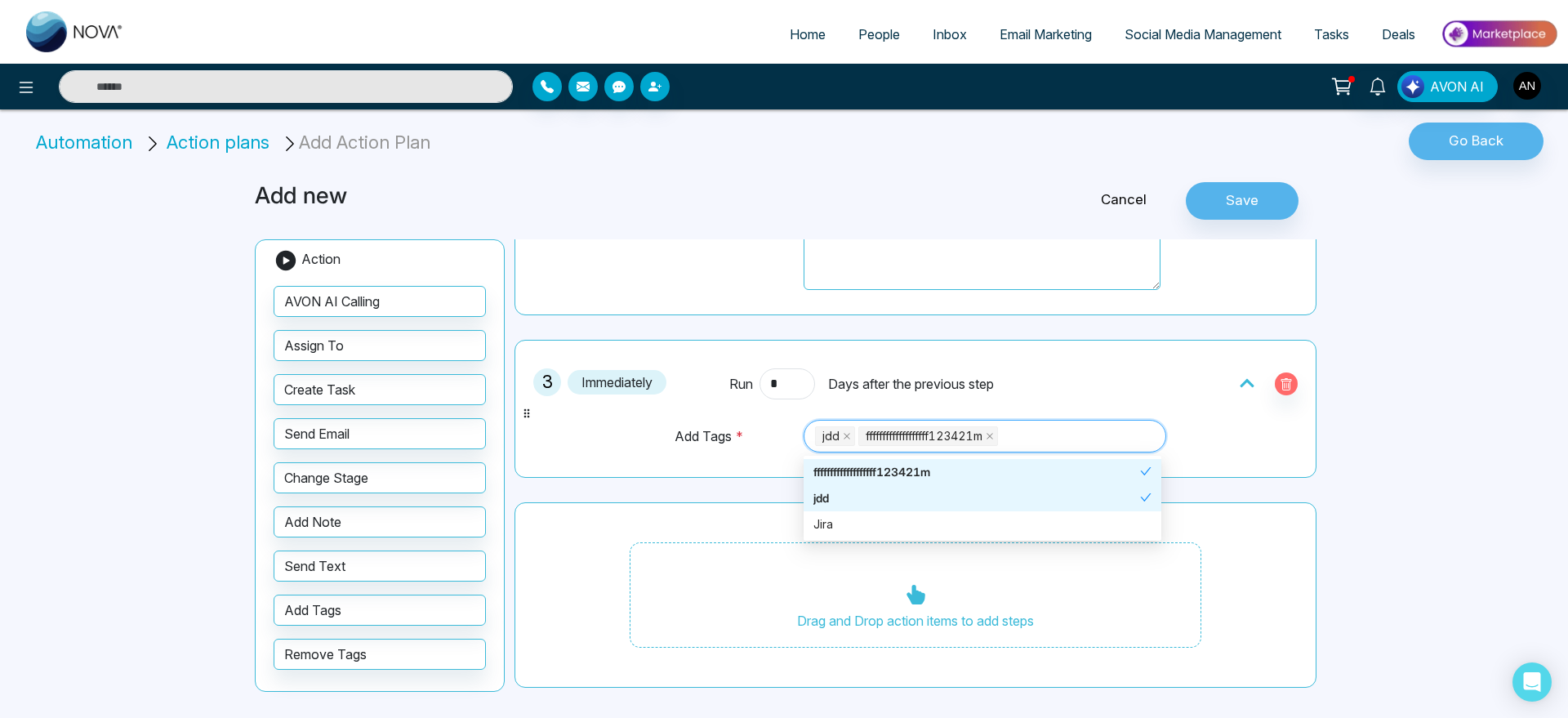
click at [909, 477] on div "fffffffffffffffffff123421m" at bounding box center [977, 472] width 327 height 18
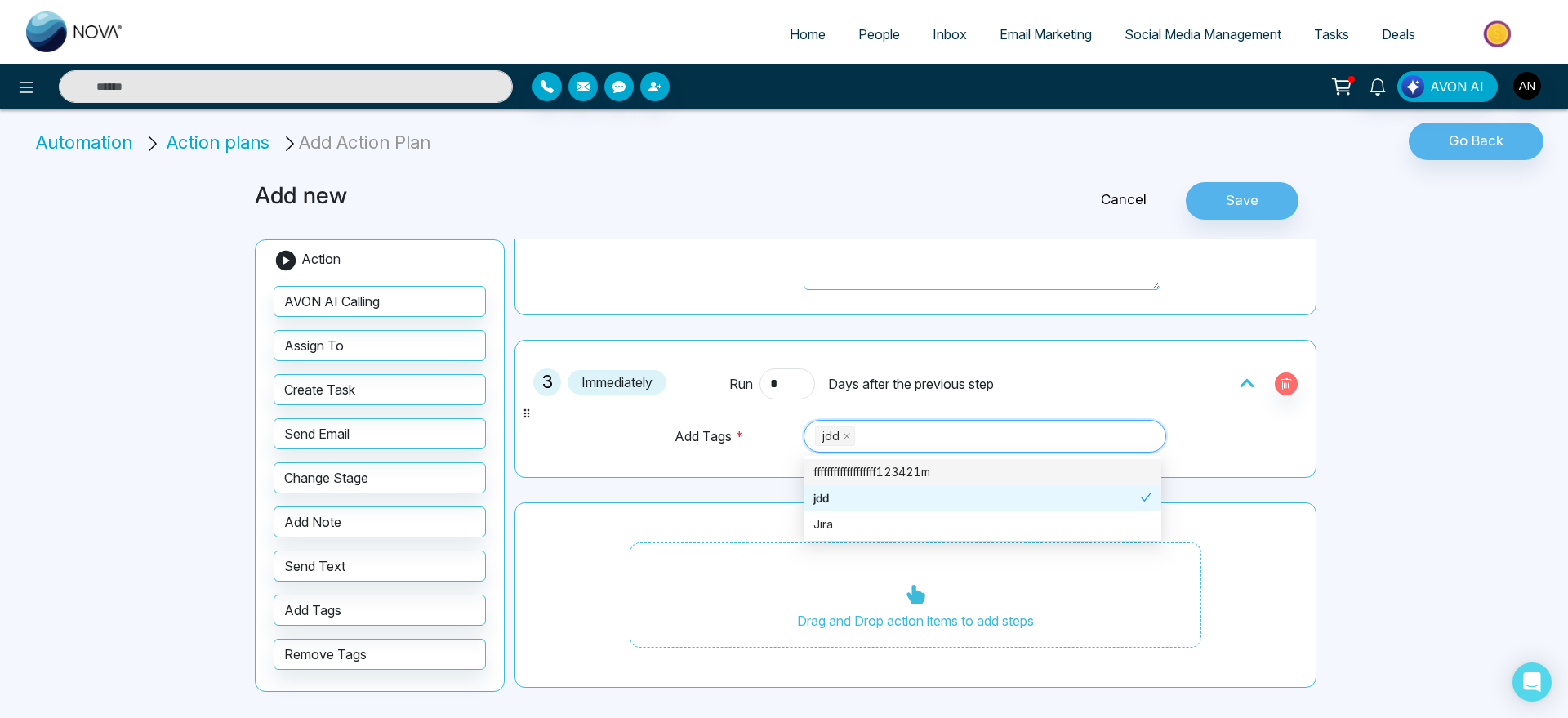
click at [909, 477] on div "fffffffffffffffffff123421m" at bounding box center [982, 472] width 338 height 18
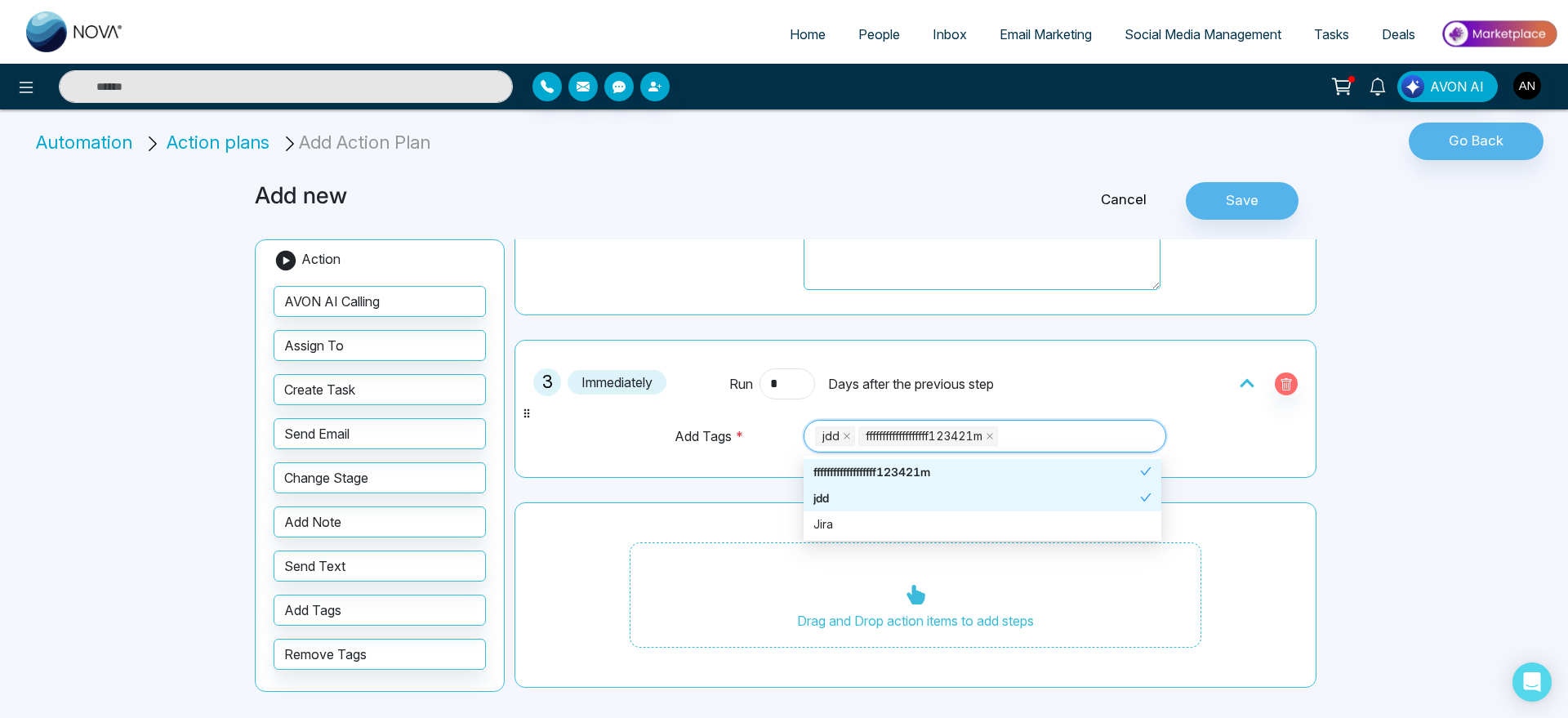
click at [909, 477] on div "fffffffffffffffffff123421m" at bounding box center [977, 472] width 327 height 18
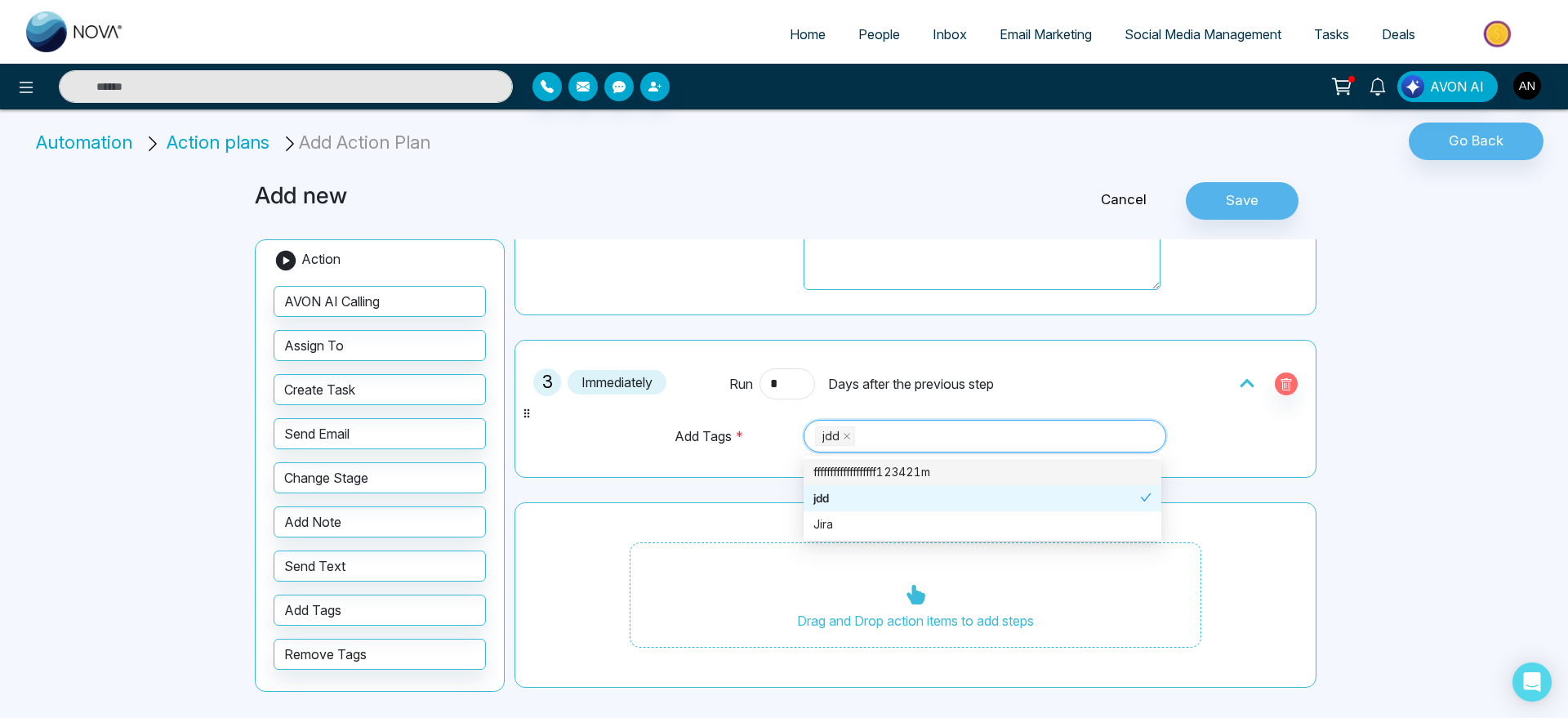
click at [909, 477] on div "fffffffffffffffffff123421m" at bounding box center [982, 472] width 338 height 18
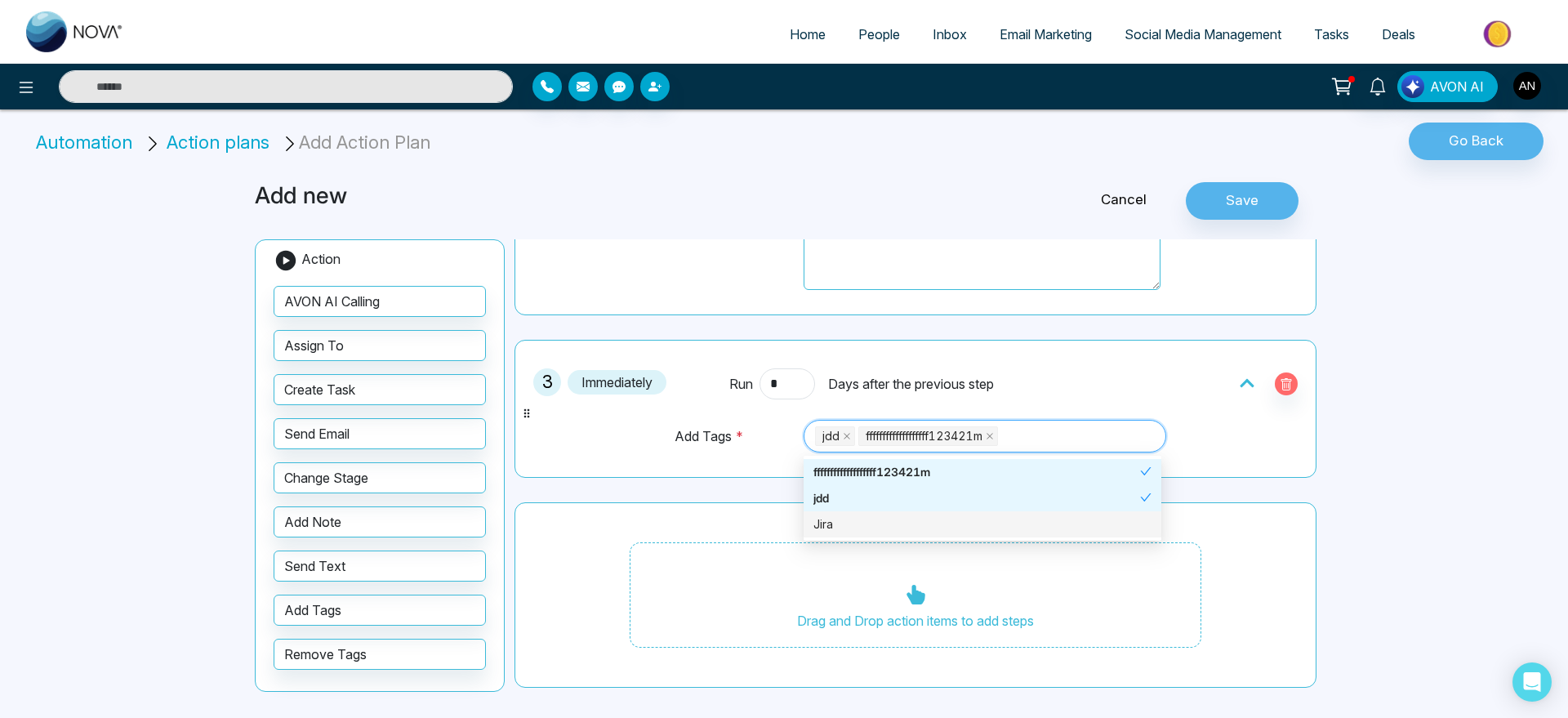
click at [931, 543] on div "Drag and Drop action items to add steps" at bounding box center [915, 596] width 572 height 106
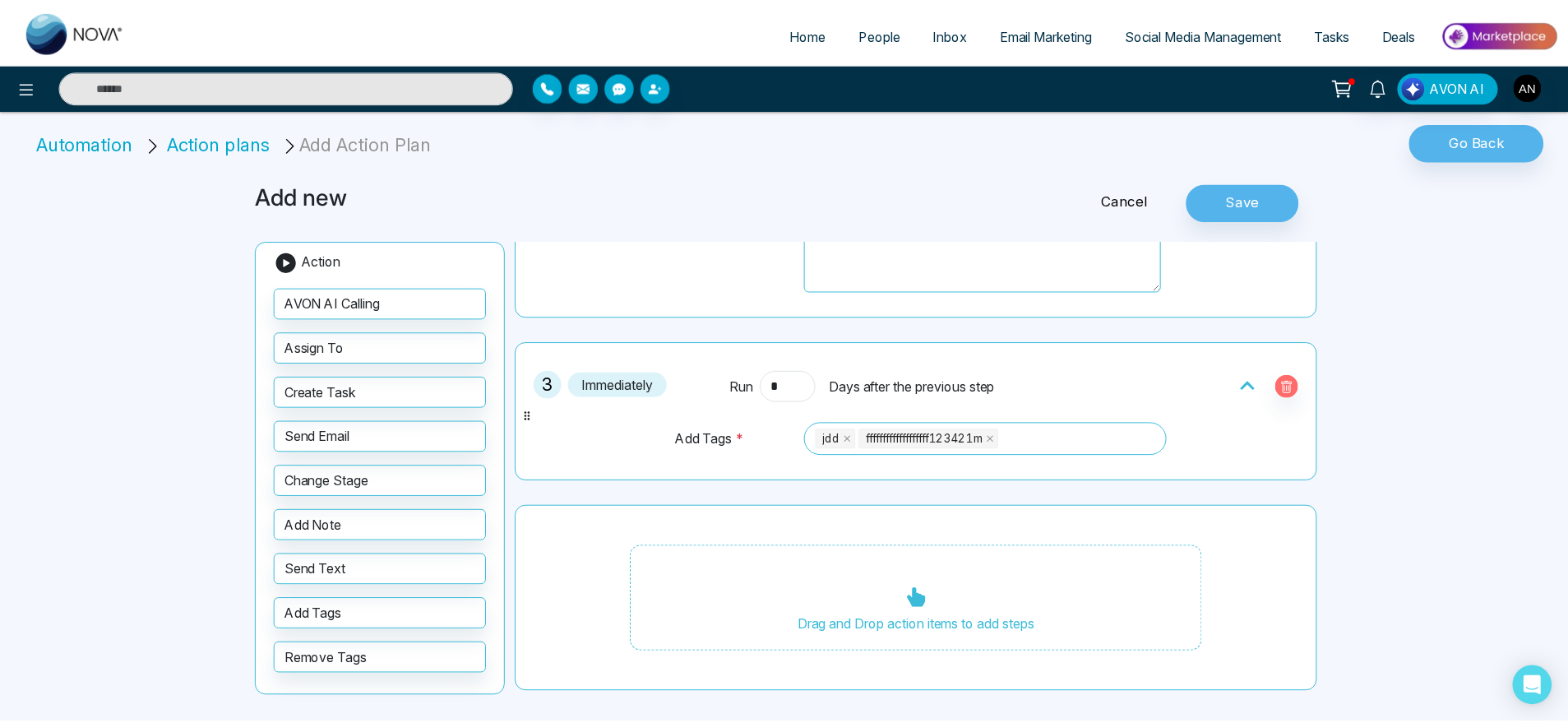
scroll to position [0, 0]
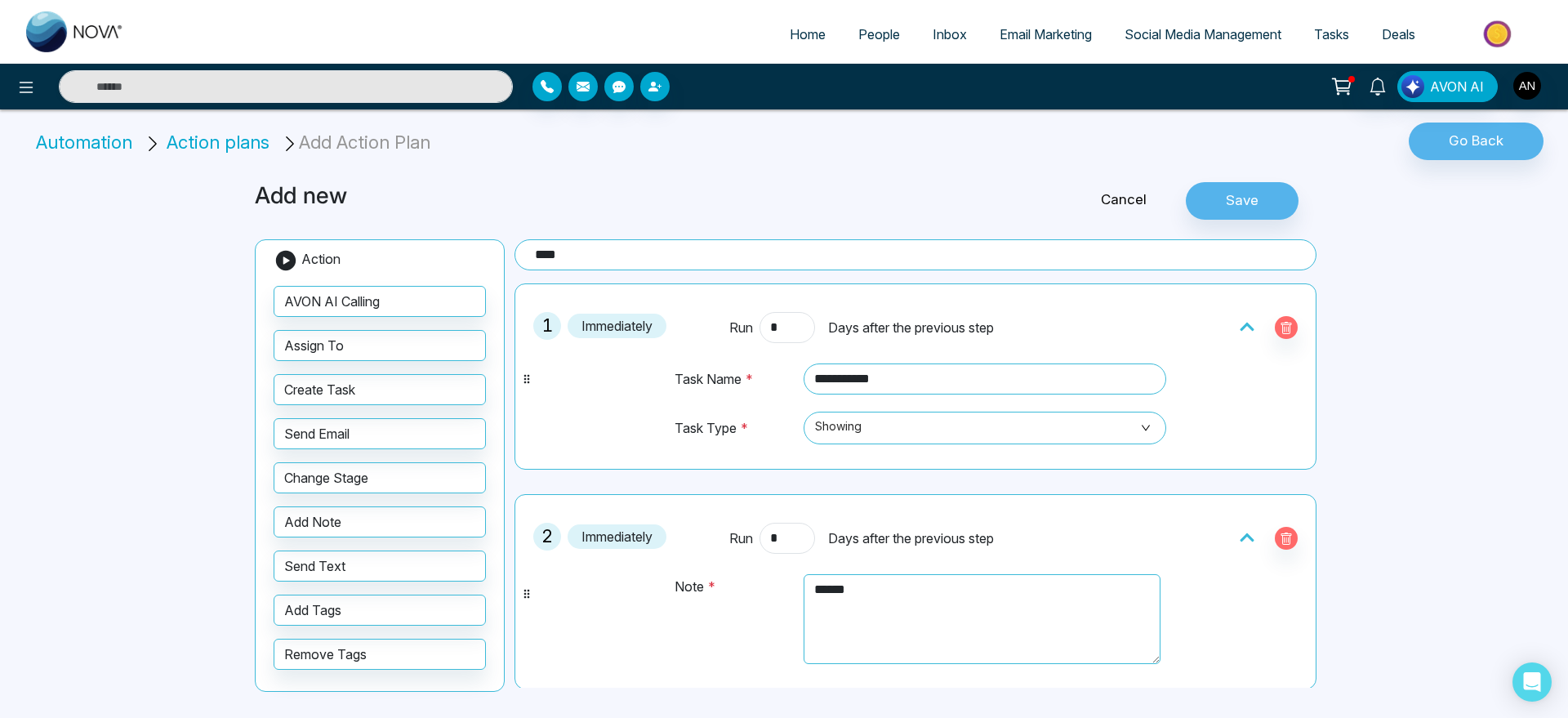
click at [1227, 227] on div "**********" at bounding box center [784, 439] width 1078 height 554
click at [1243, 191] on button "Save" at bounding box center [1242, 201] width 113 height 38
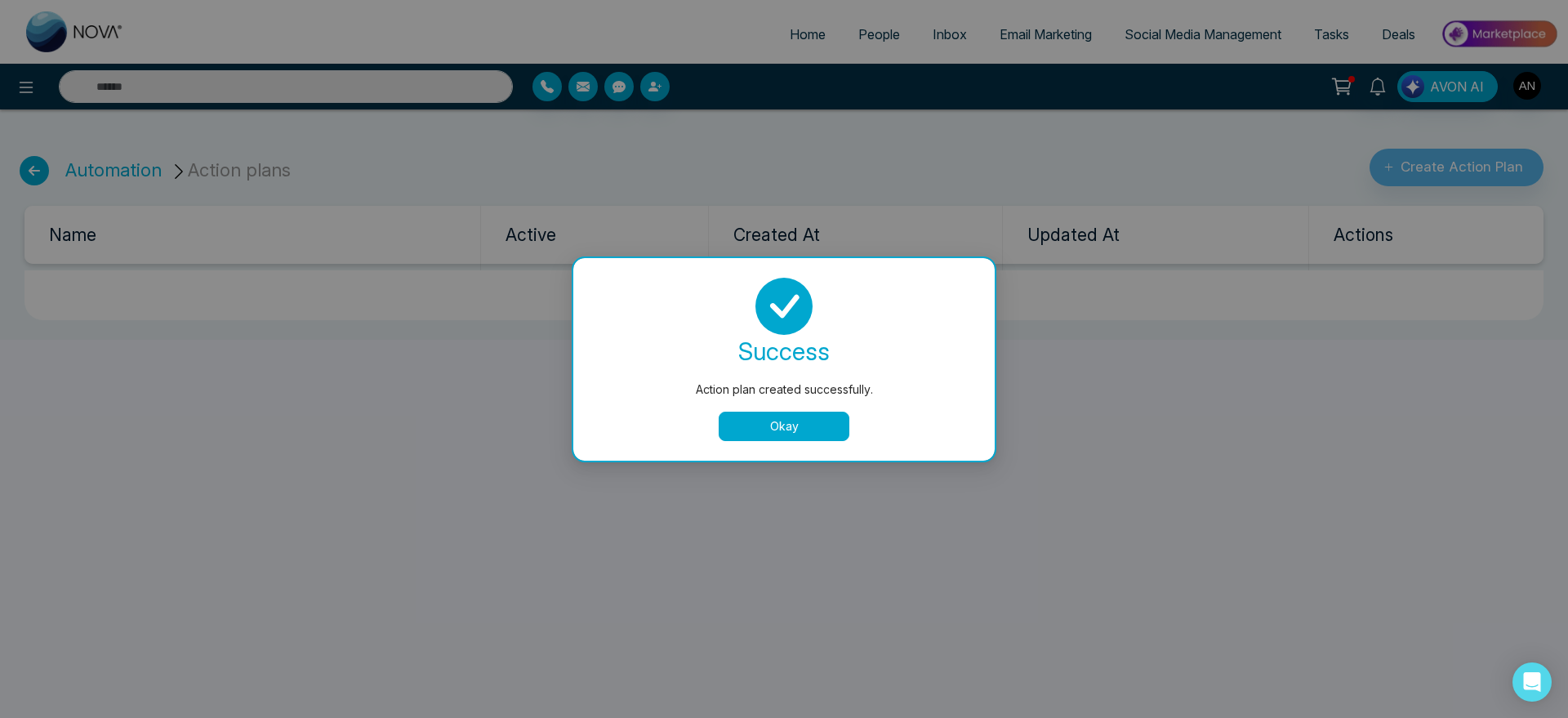
click at [831, 415] on button "Okay" at bounding box center [784, 427] width 130 height 30
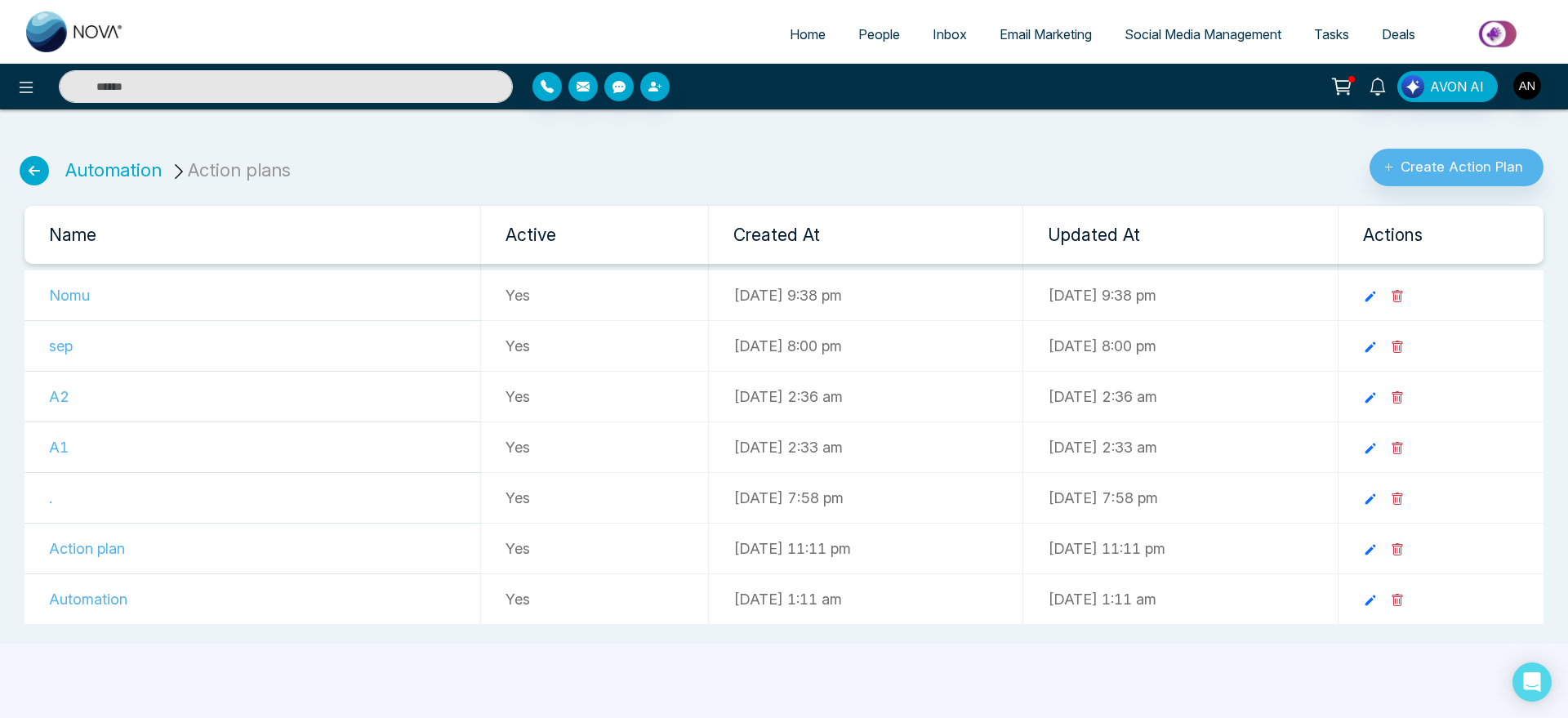
click at [36, 164] on icon at bounding box center [35, 171] width 30 height 30
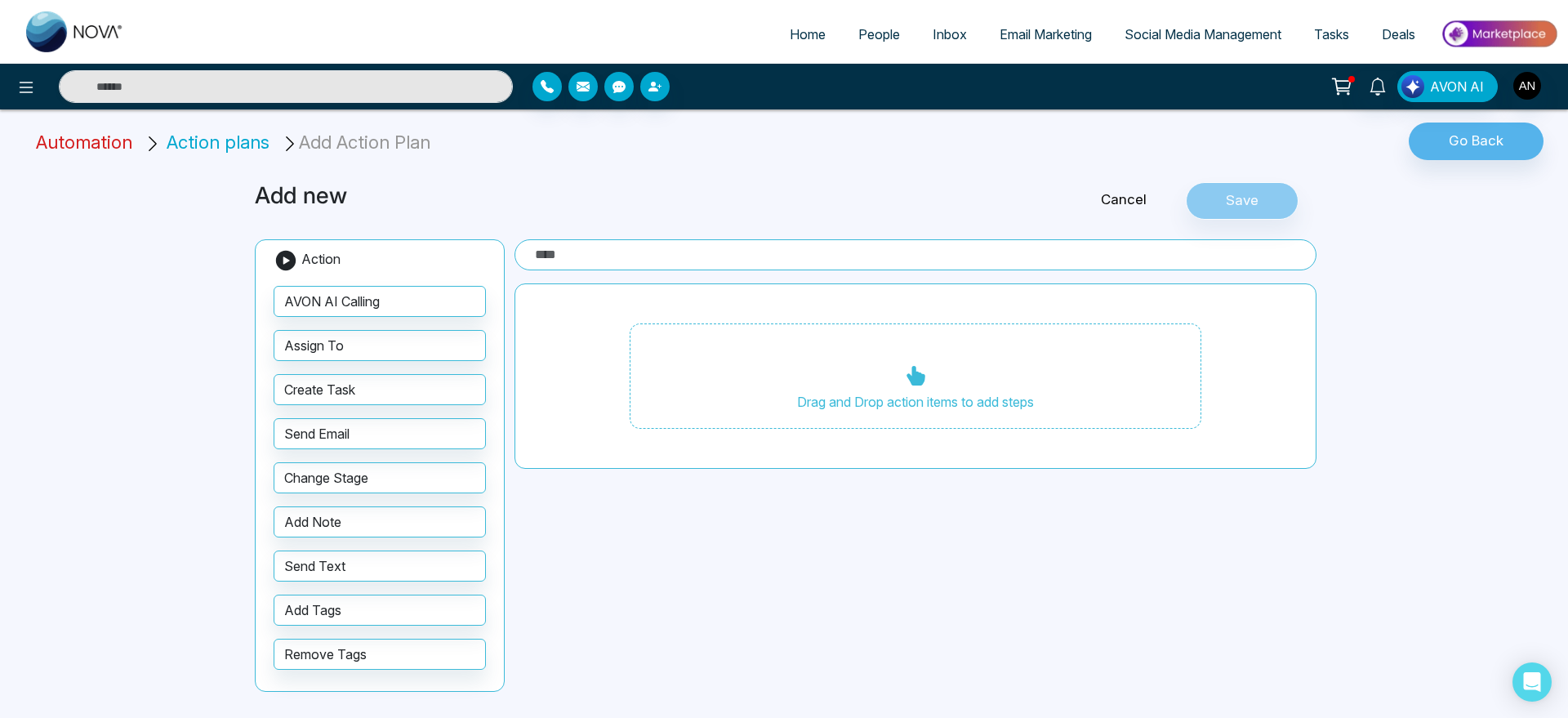
click at [67, 131] on span "Automation" at bounding box center [84, 142] width 97 height 21
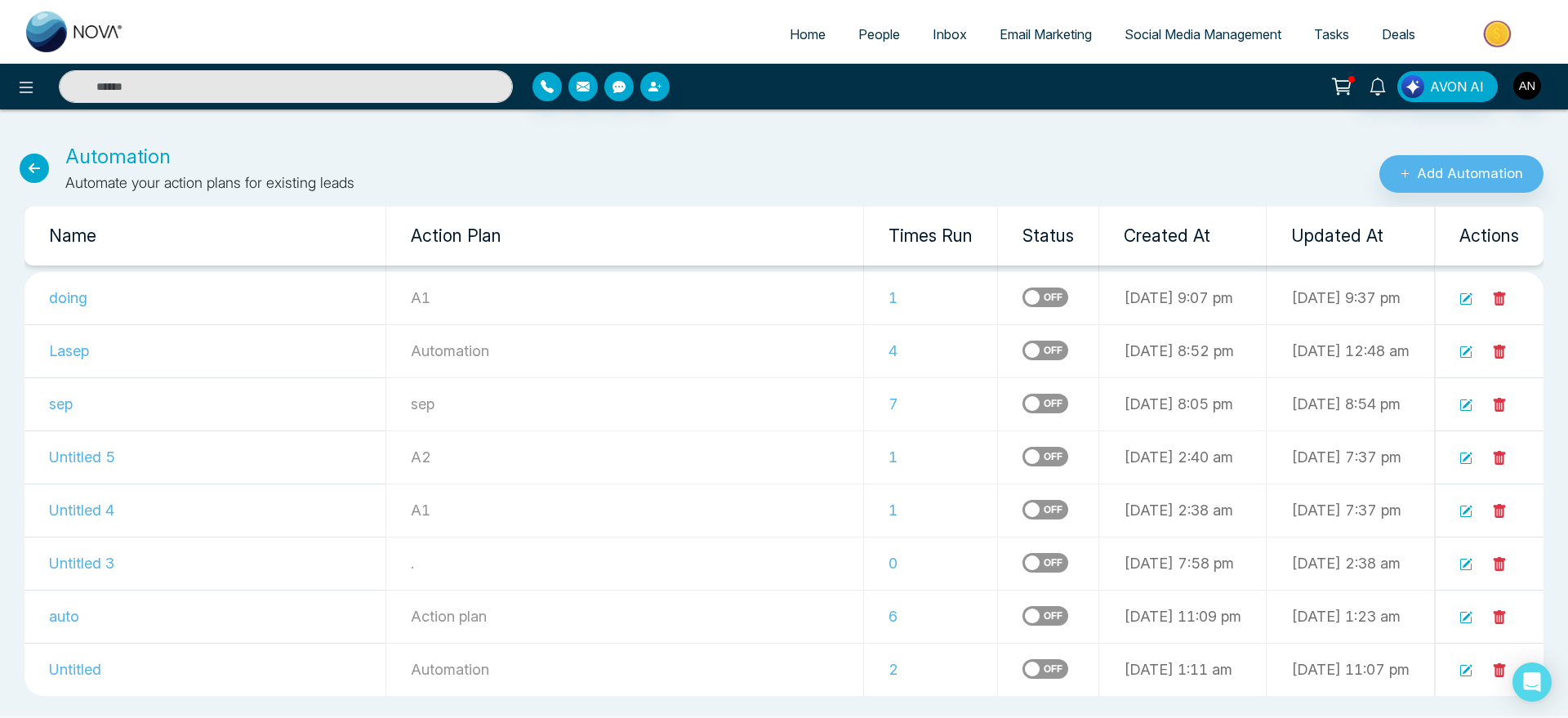
click at [40, 168] on icon at bounding box center [35, 168] width 30 height 30
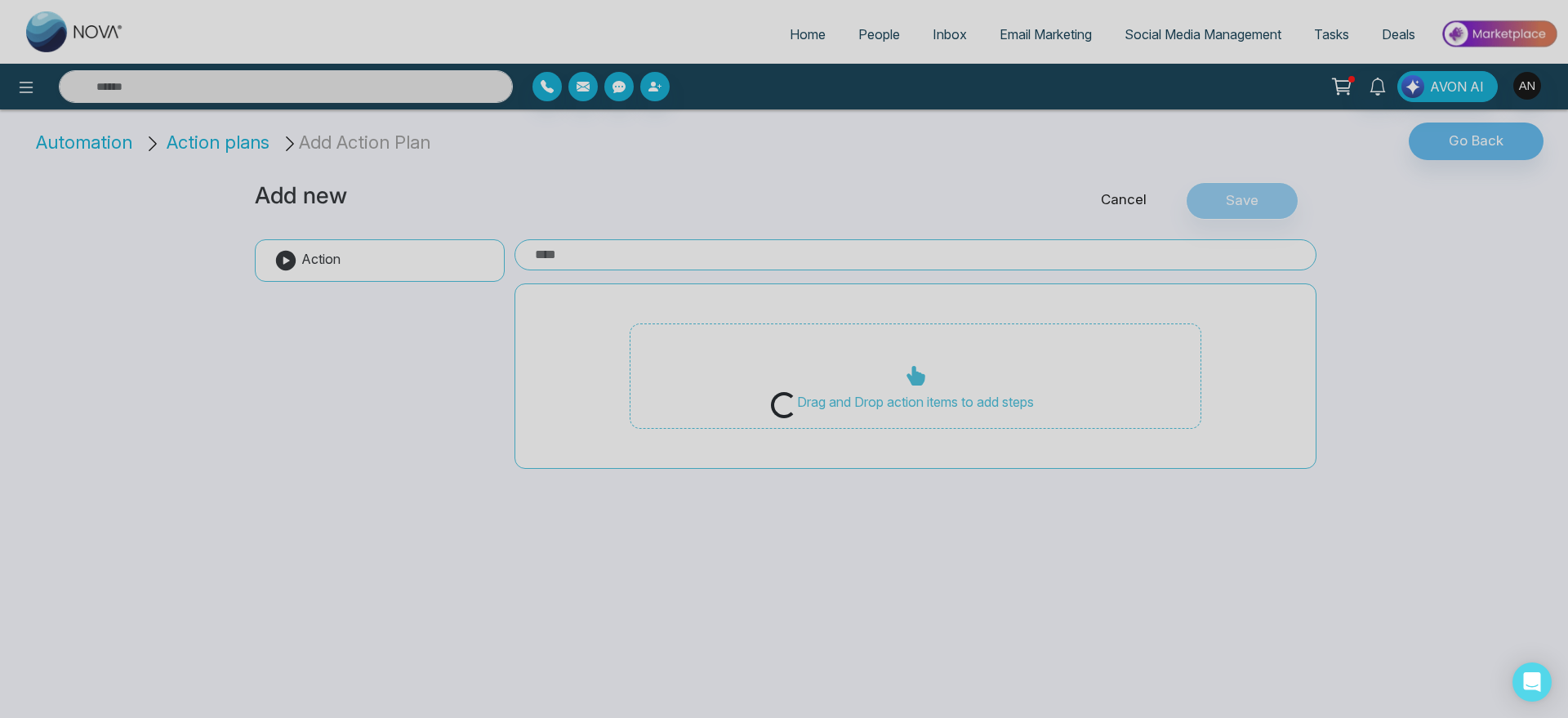
click at [97, 140] on div "Loading..." at bounding box center [784, 359] width 1568 height 718
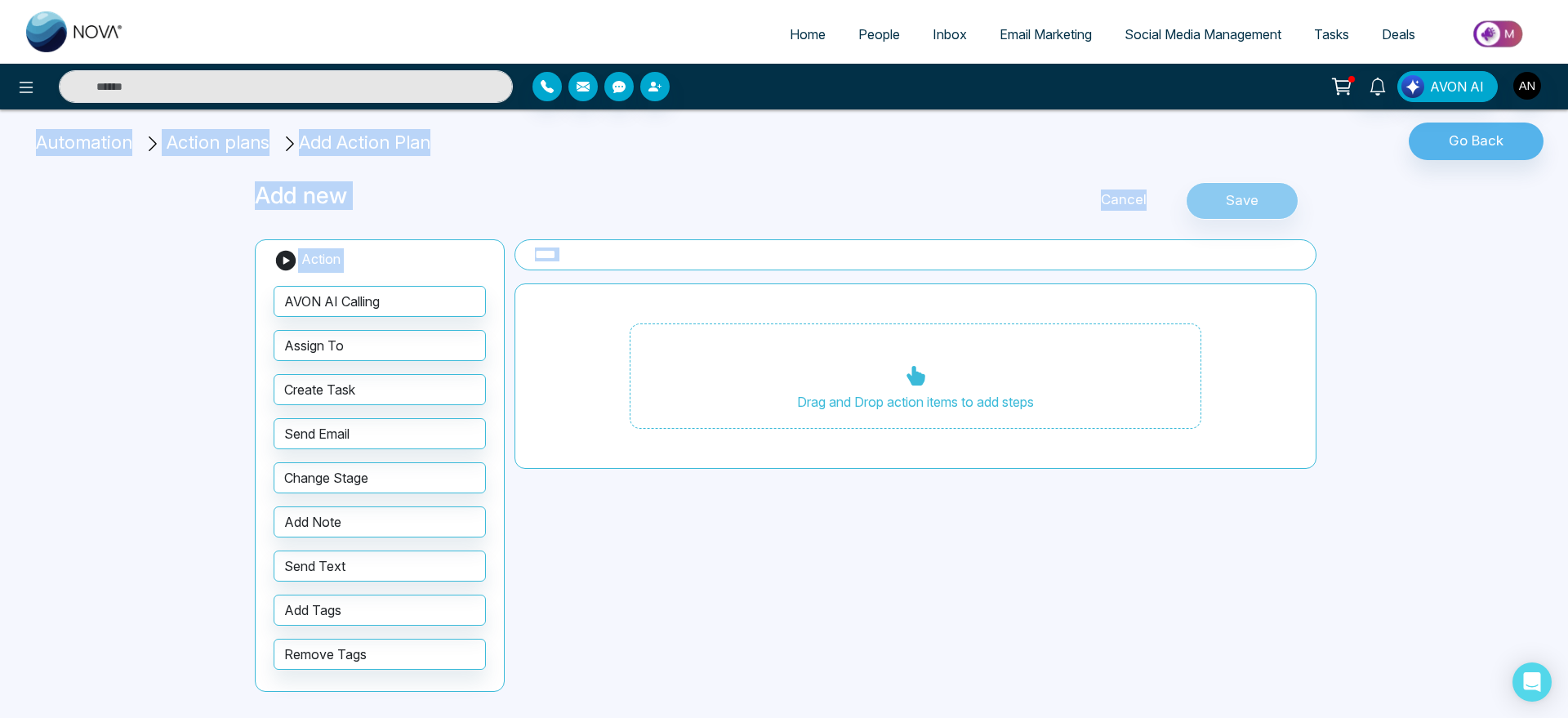
click at [97, 140] on span "Automation" at bounding box center [84, 142] width 97 height 21
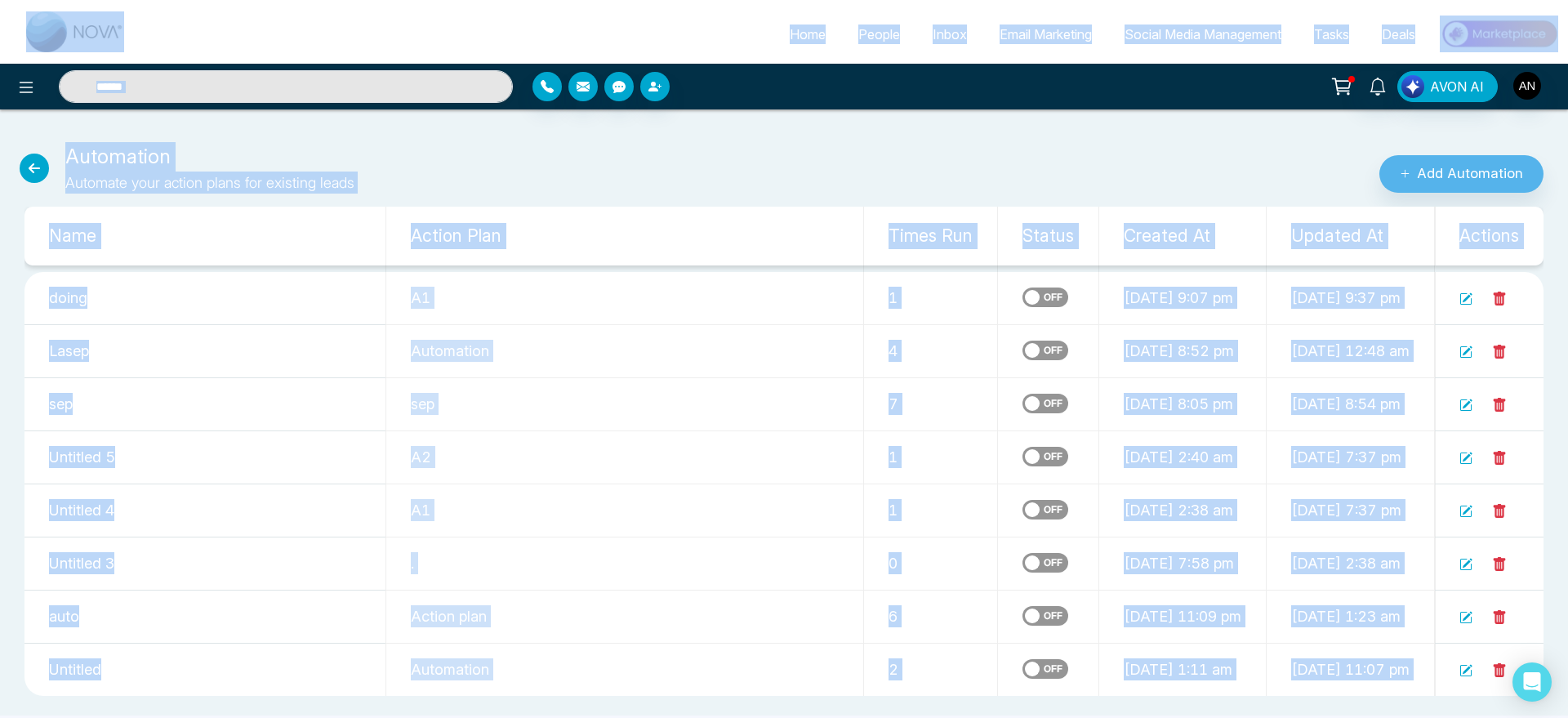
click at [31, 166] on icon at bounding box center [35, 168] width 30 height 30
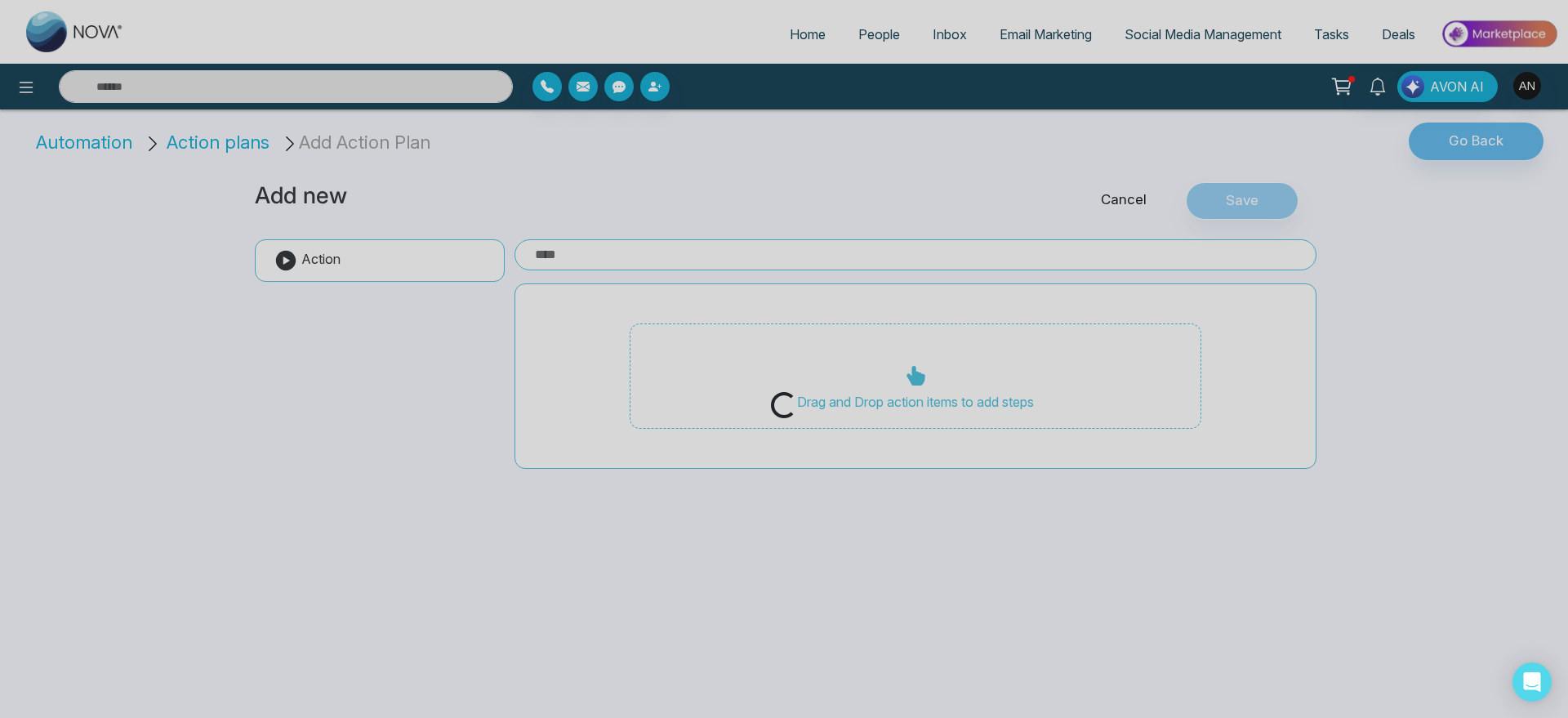
click at [31, 166] on div "Loading..." at bounding box center [784, 359] width 1568 height 718
drag, startPoint x: 31, startPoint y: 166, endPoint x: 89, endPoint y: 147, distance: 61.0
click at [89, 147] on div "Loading..." at bounding box center [784, 359] width 1568 height 718
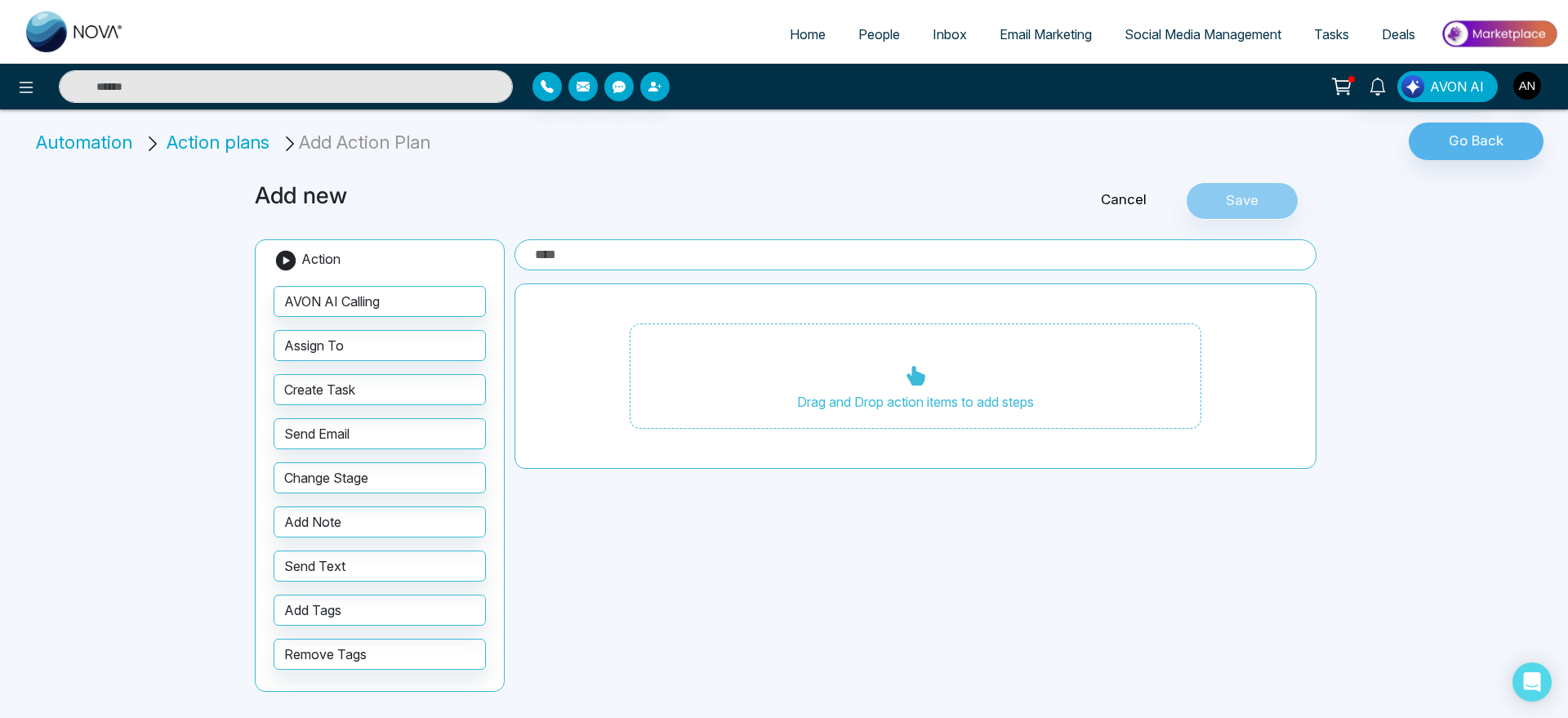
click at [127, 179] on div "Home People Inbox Email Marketing Social Media Management Tasks Deals AVON AI A…" at bounding box center [784, 359] width 1568 height 718
click at [1500, 133] on button "Go Back" at bounding box center [1476, 142] width 134 height 38
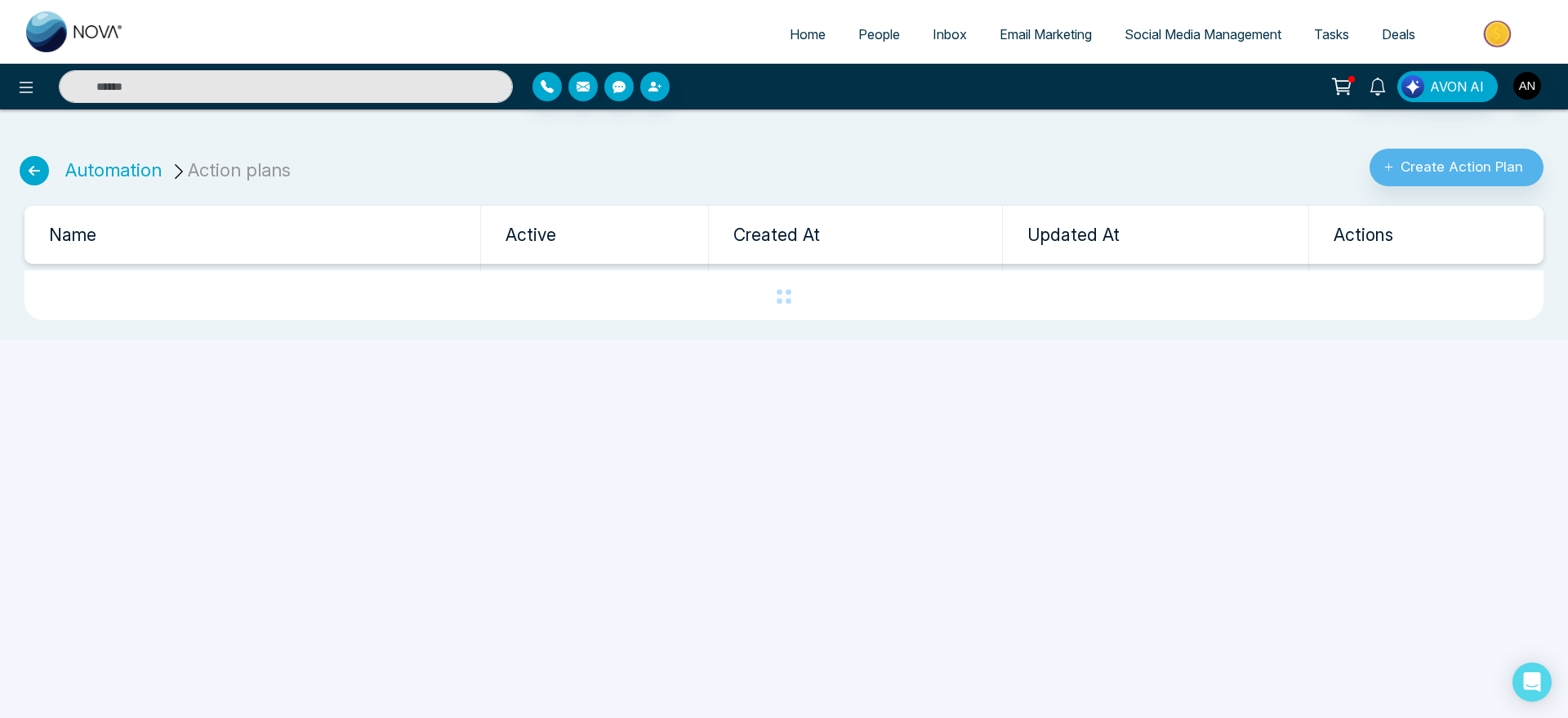
click at [47, 159] on ul "Automation Action plans" at bounding box center [156, 160] width 293 height 50
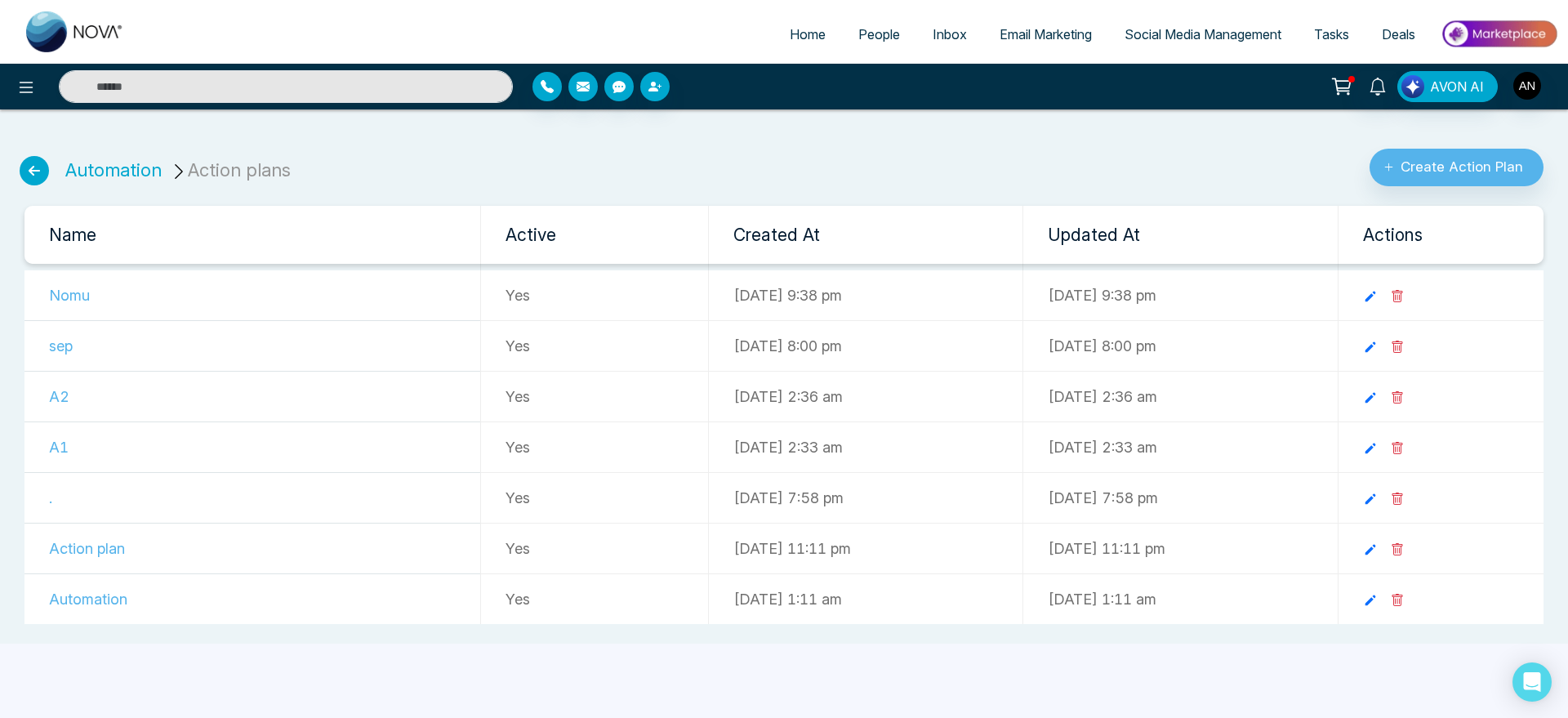
click at [40, 164] on icon at bounding box center [35, 171] width 30 height 30
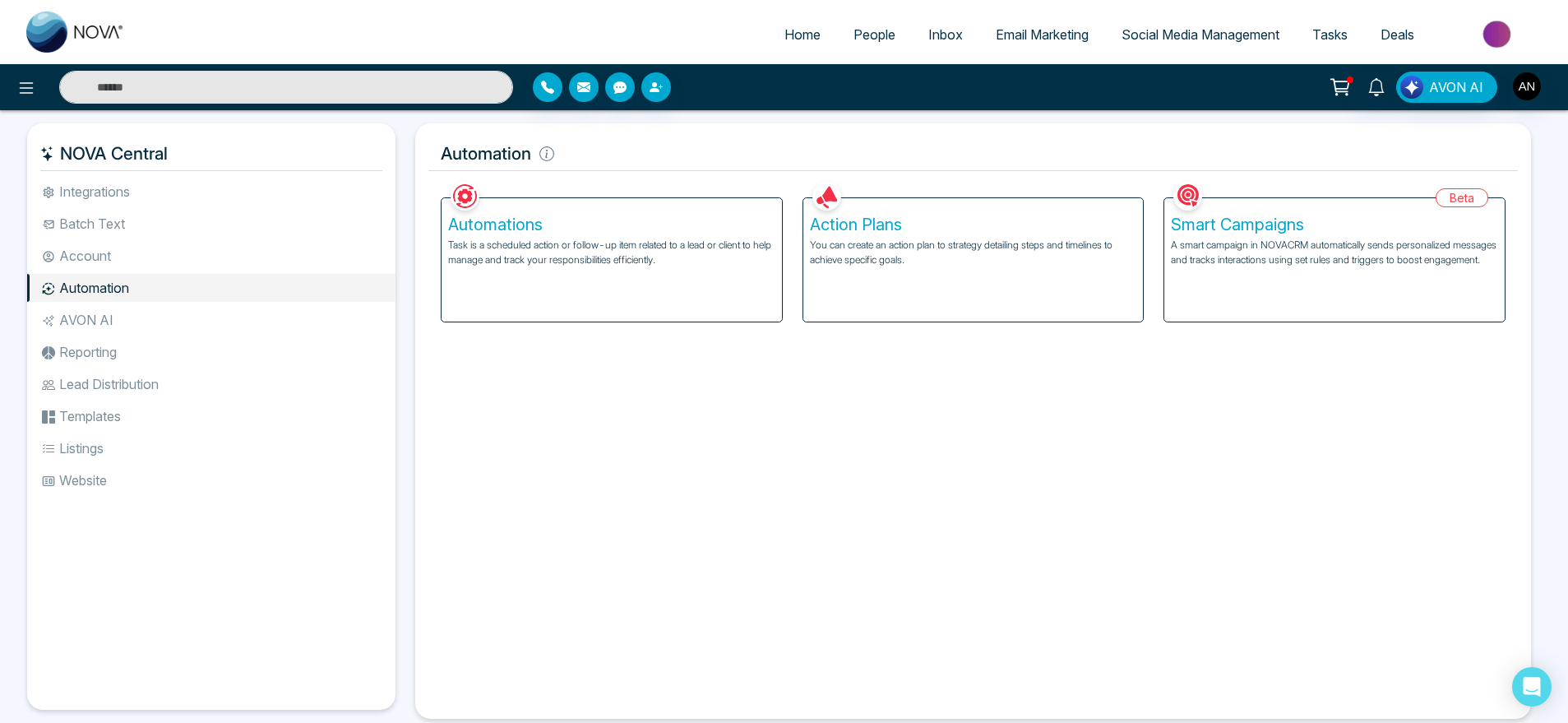
click at [139, 312] on li "AVON AI" at bounding box center [212, 320] width 369 height 28
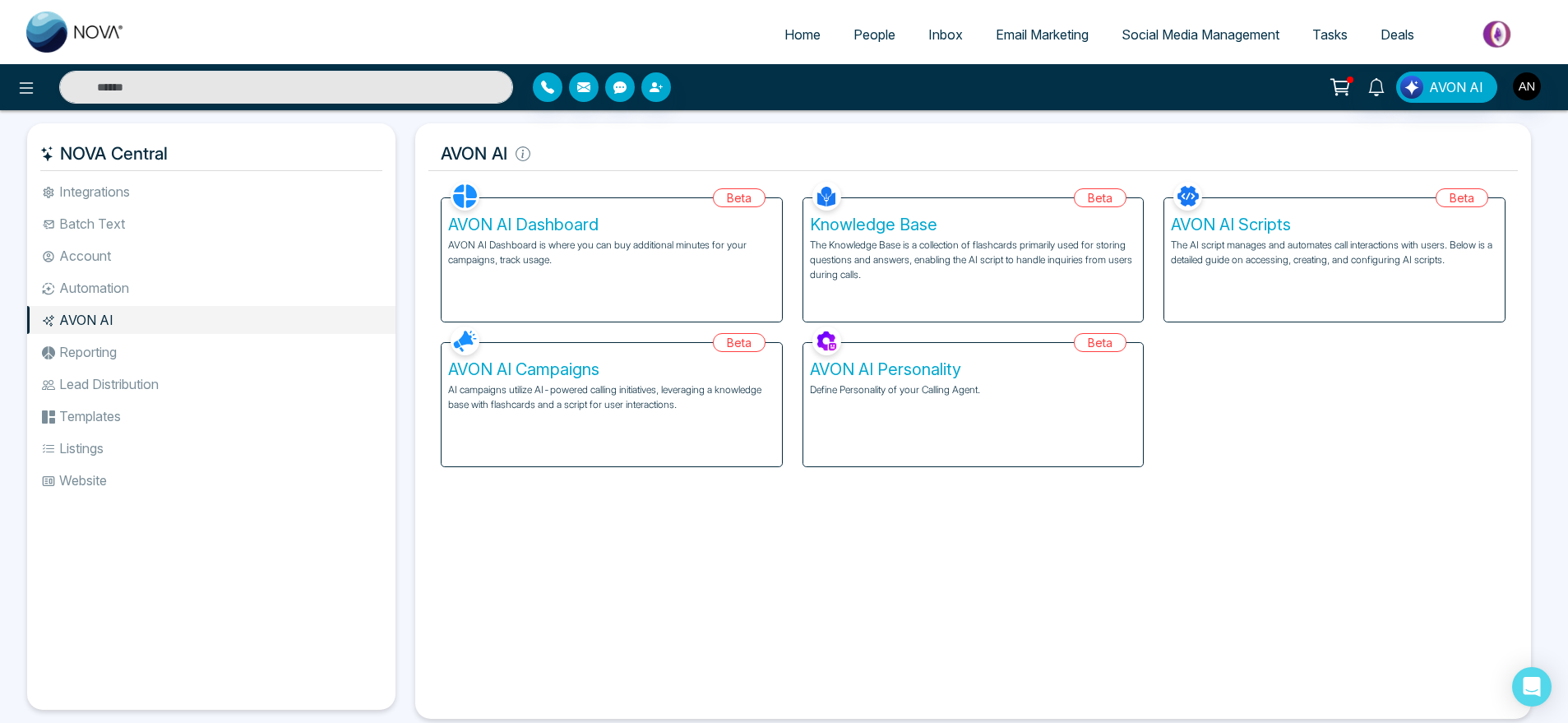
click at [674, 285] on div "AVON AI Dashboard AVON AI Dashboard is where you can buy additional minutes for…" at bounding box center [612, 260] width 341 height 124
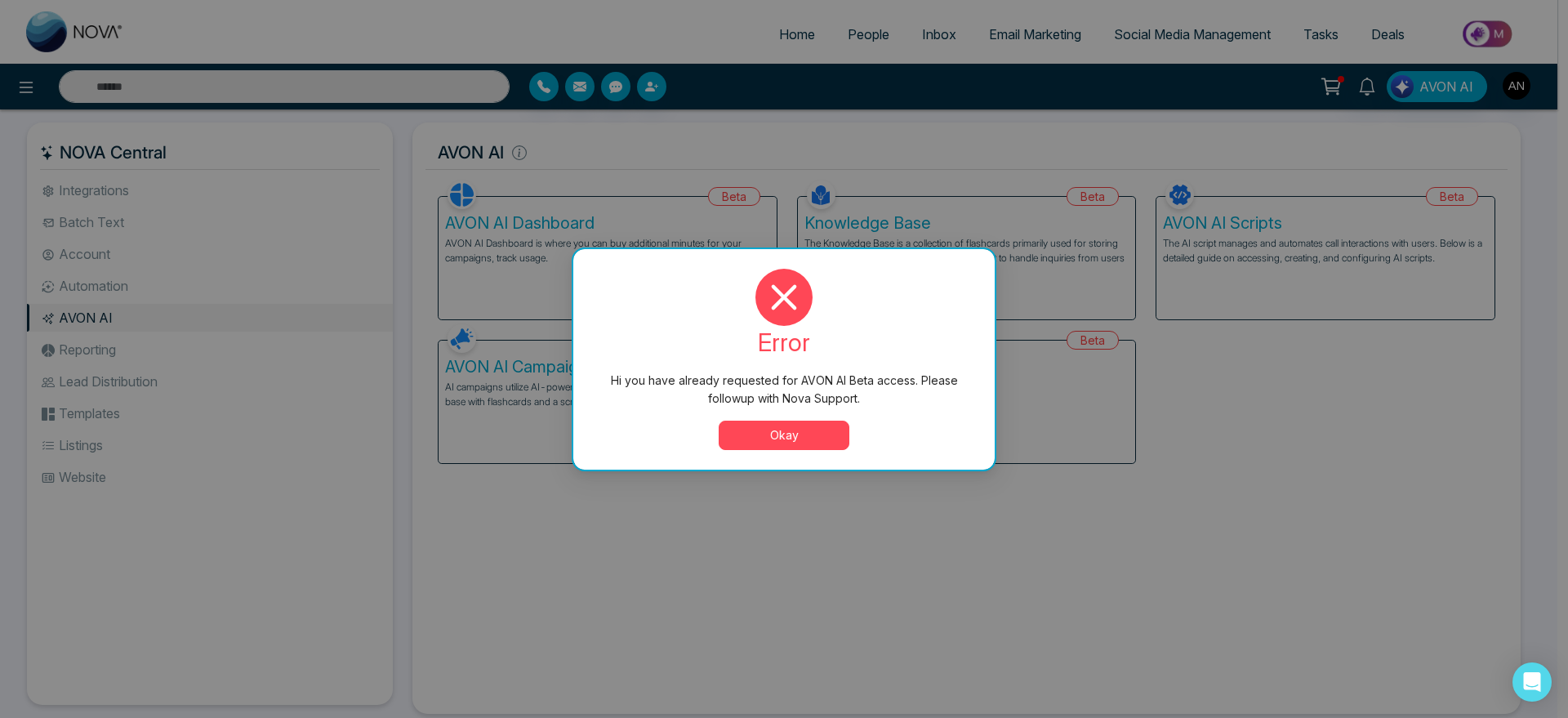
click at [812, 433] on button "Okay" at bounding box center [784, 436] width 130 height 30
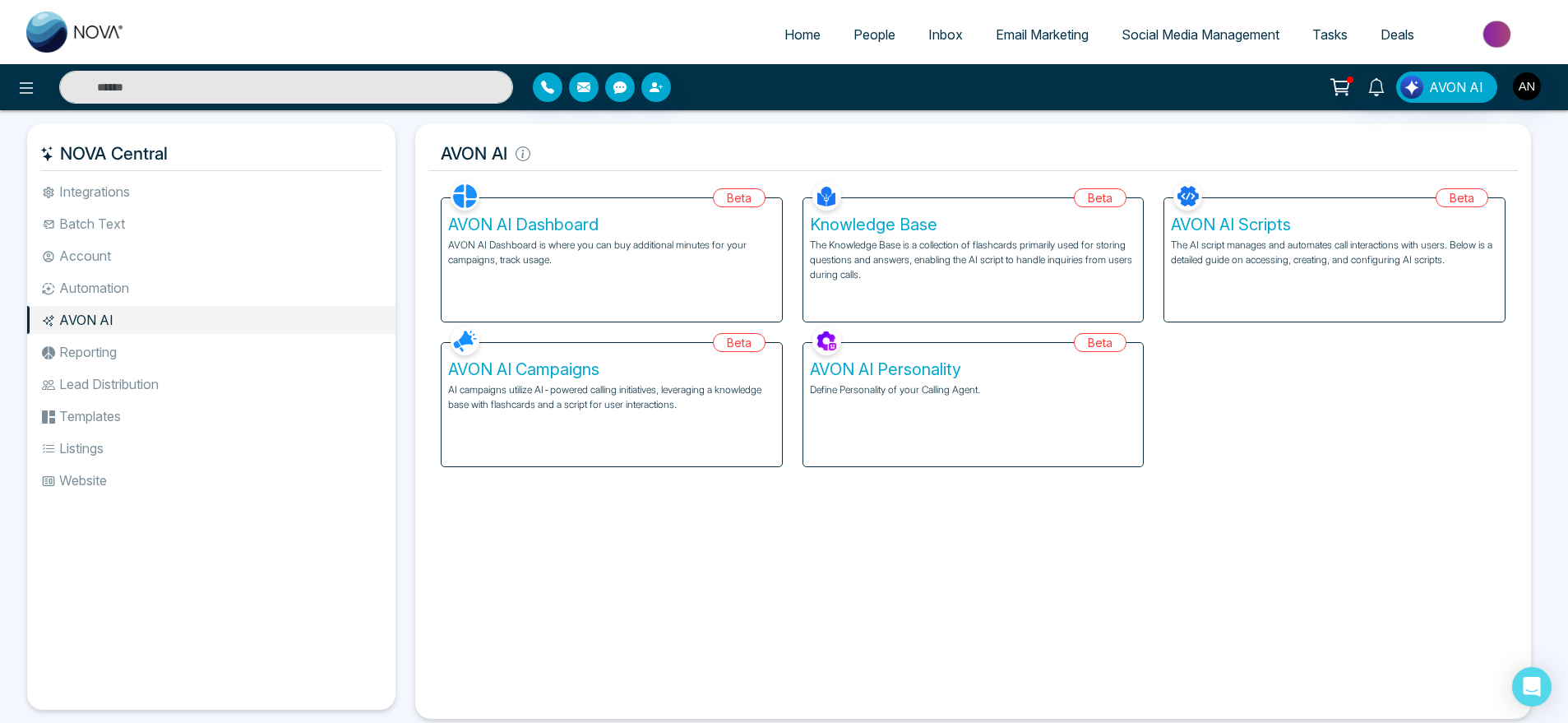
click at [139, 346] on li "Reporting" at bounding box center [212, 352] width 369 height 28
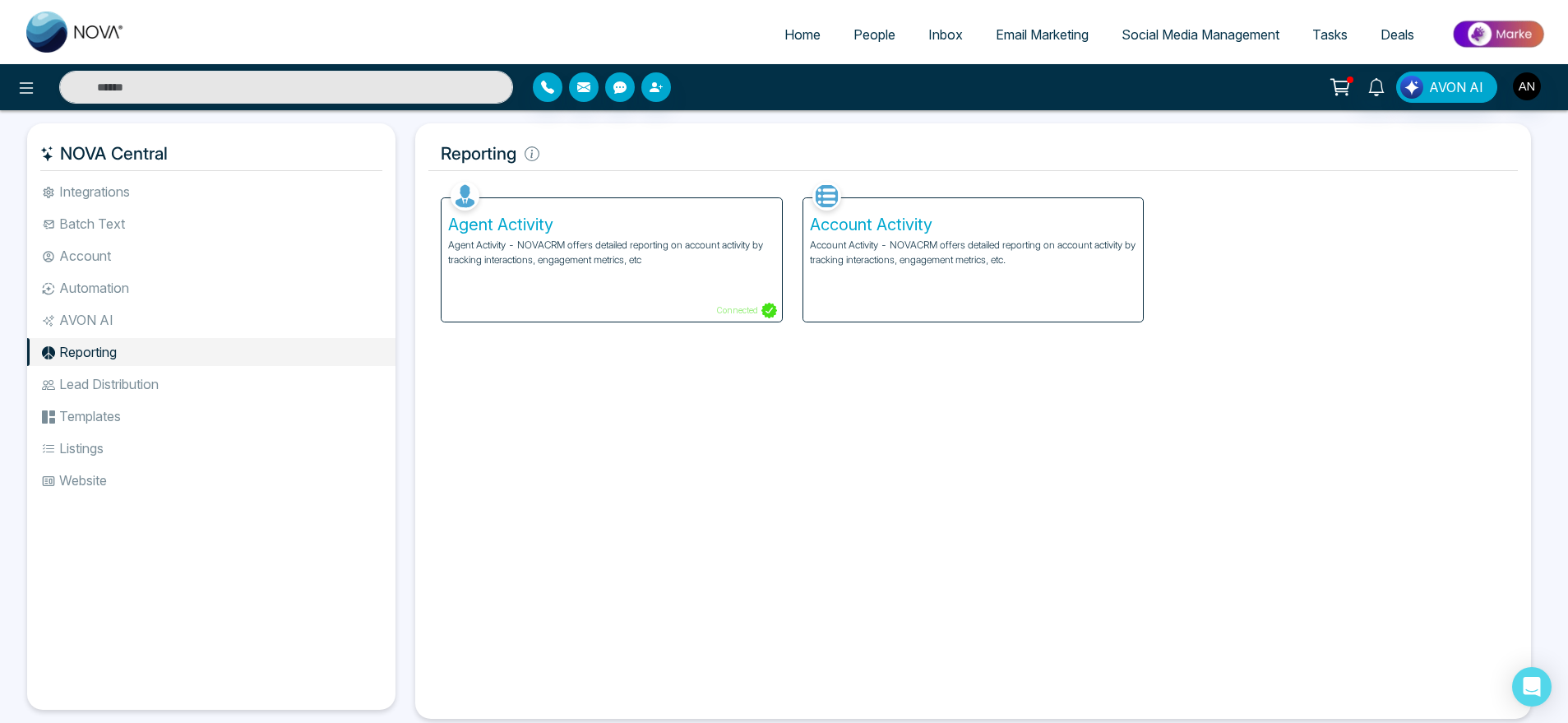
click at [857, 265] on p "Account Activity - NOVACRM offers detailed reporting on account activity by tra…" at bounding box center [973, 253] width 327 height 30
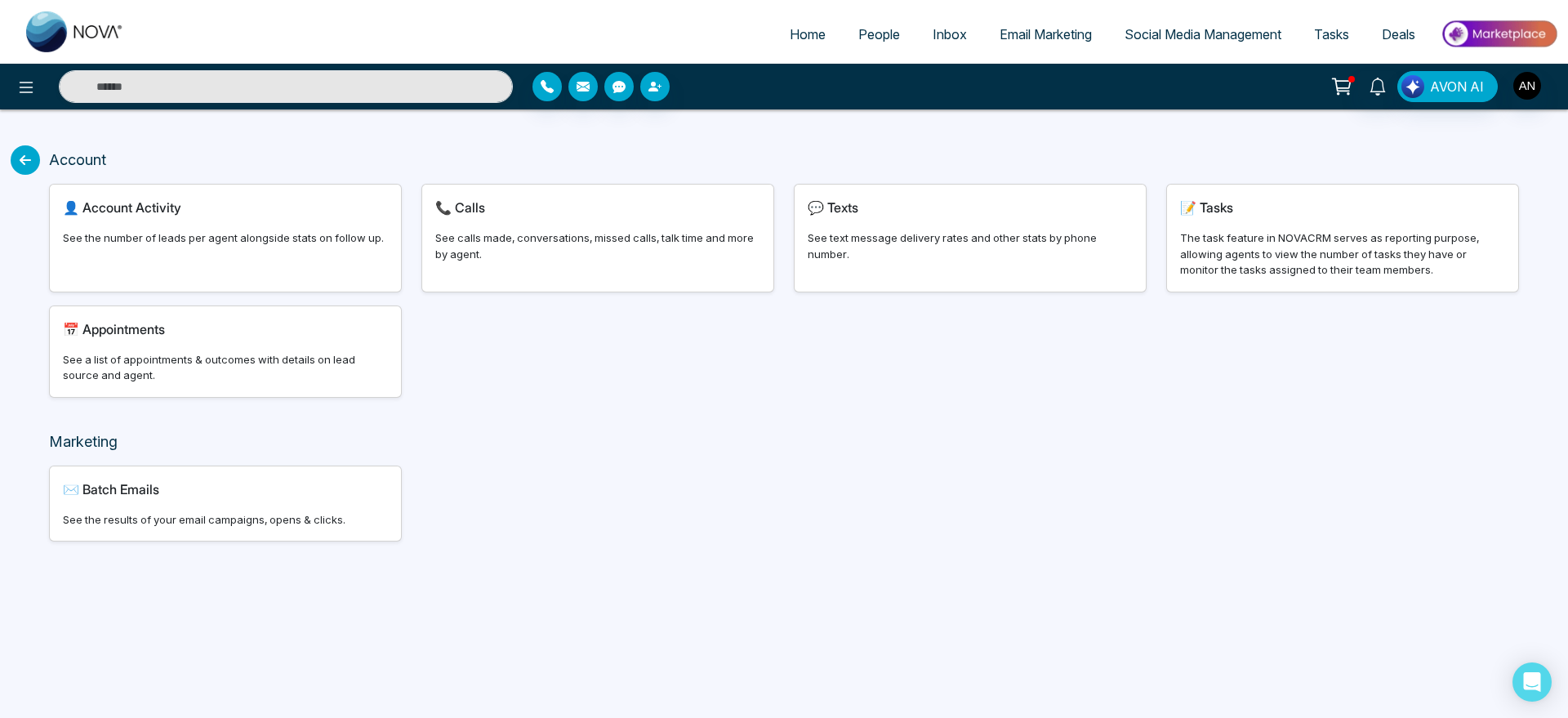
click at [117, 208] on span "Account Activity" at bounding box center [132, 208] width 99 height 17
select select "***"
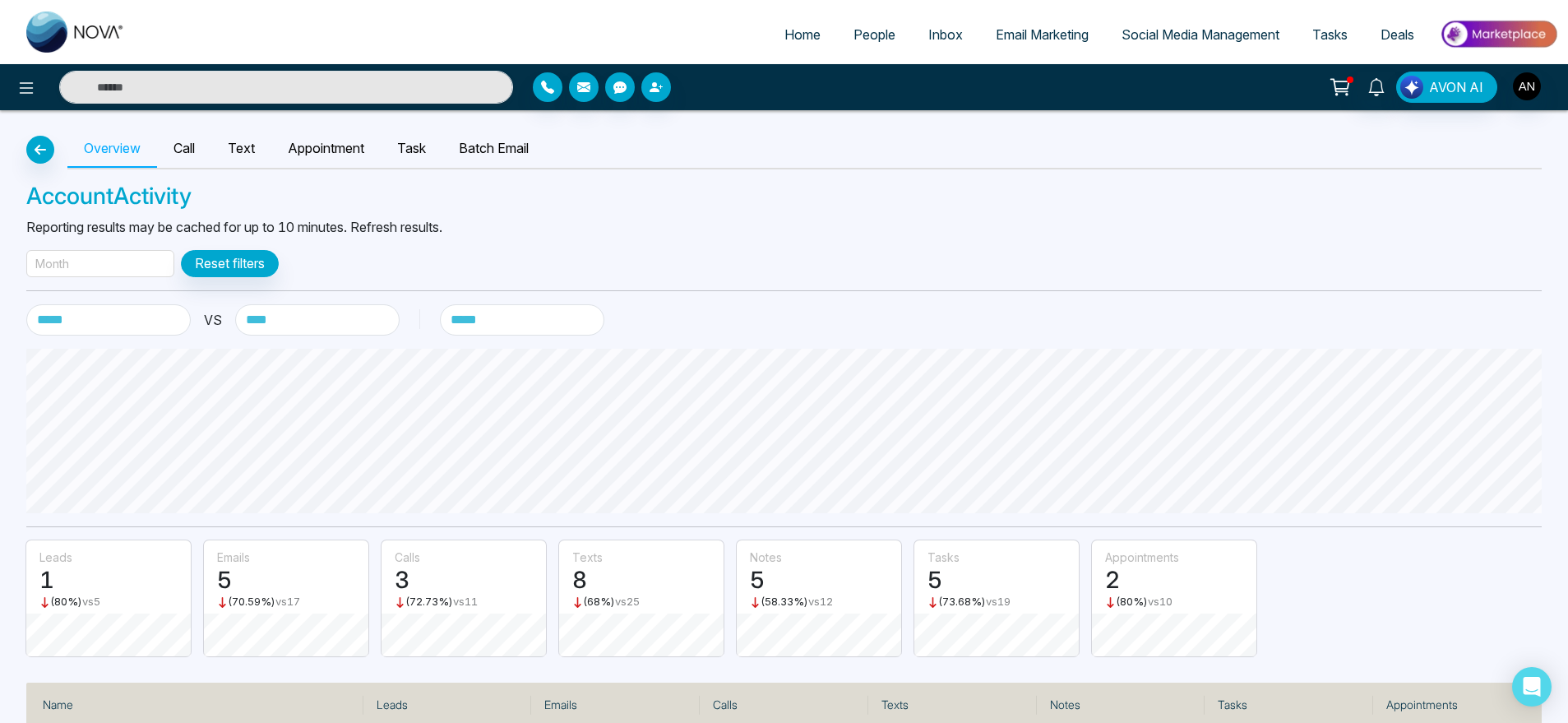
click at [71, 263] on div "Month" at bounding box center [100, 263] width 148 height 27
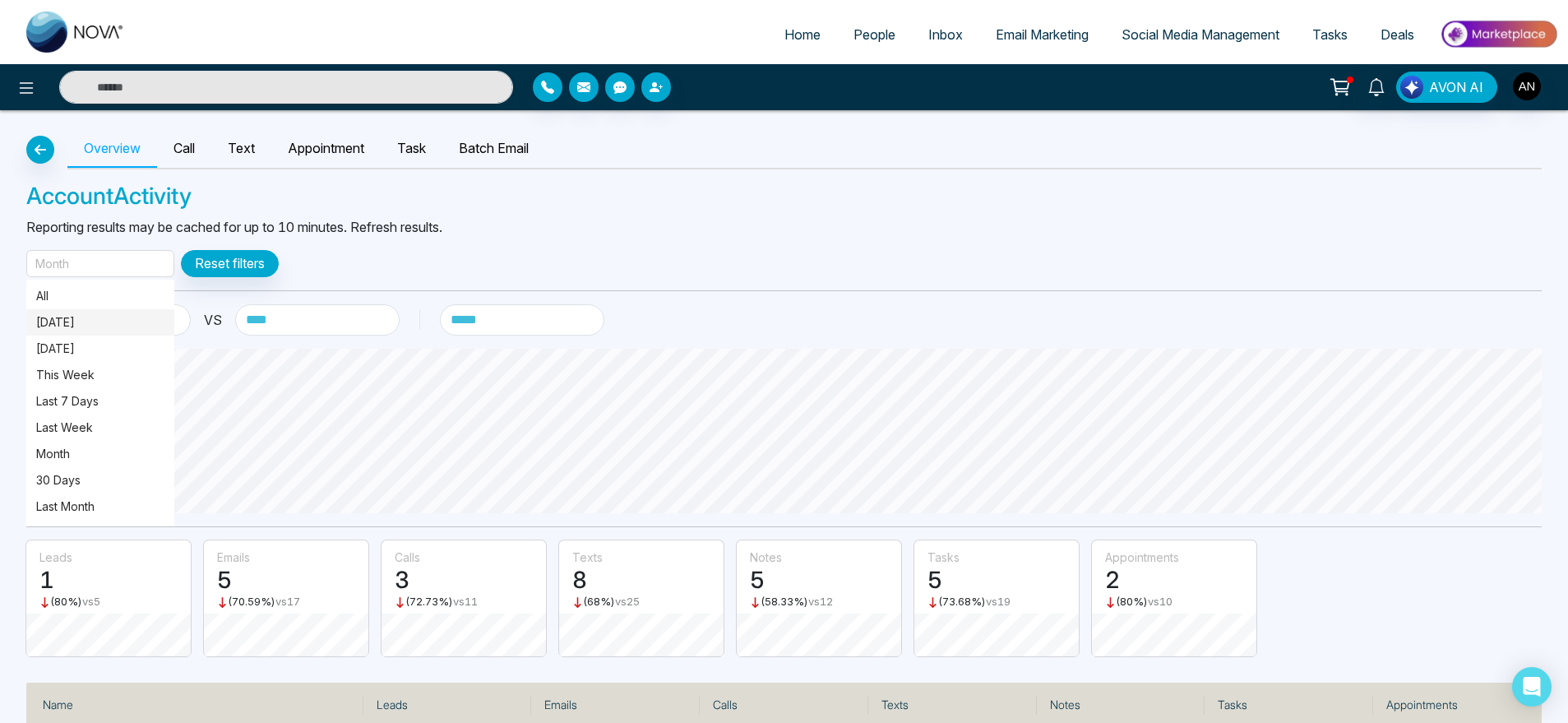
click at [79, 332] on span "[DATE]" at bounding box center [100, 322] width 148 height 27
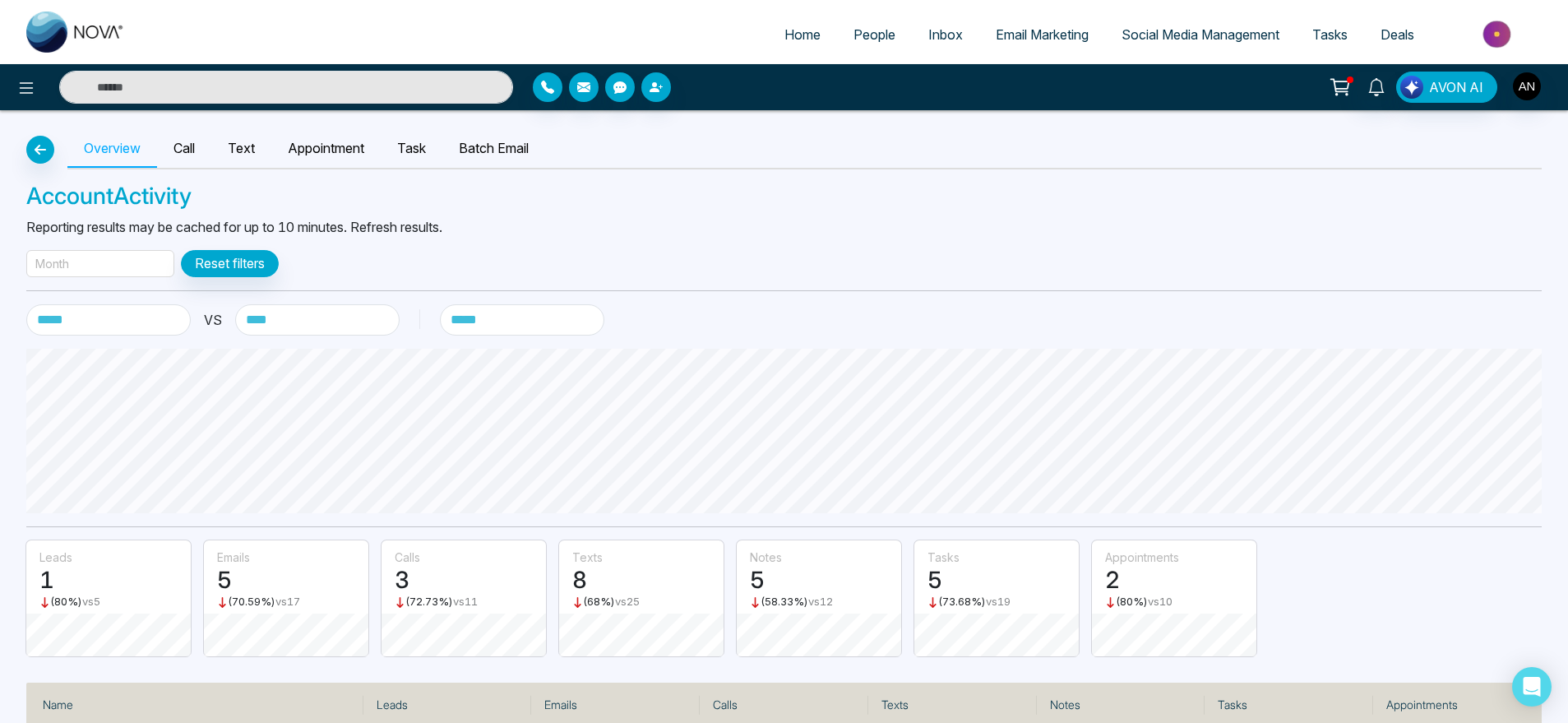
click at [147, 251] on div "Month" at bounding box center [100, 263] width 148 height 27
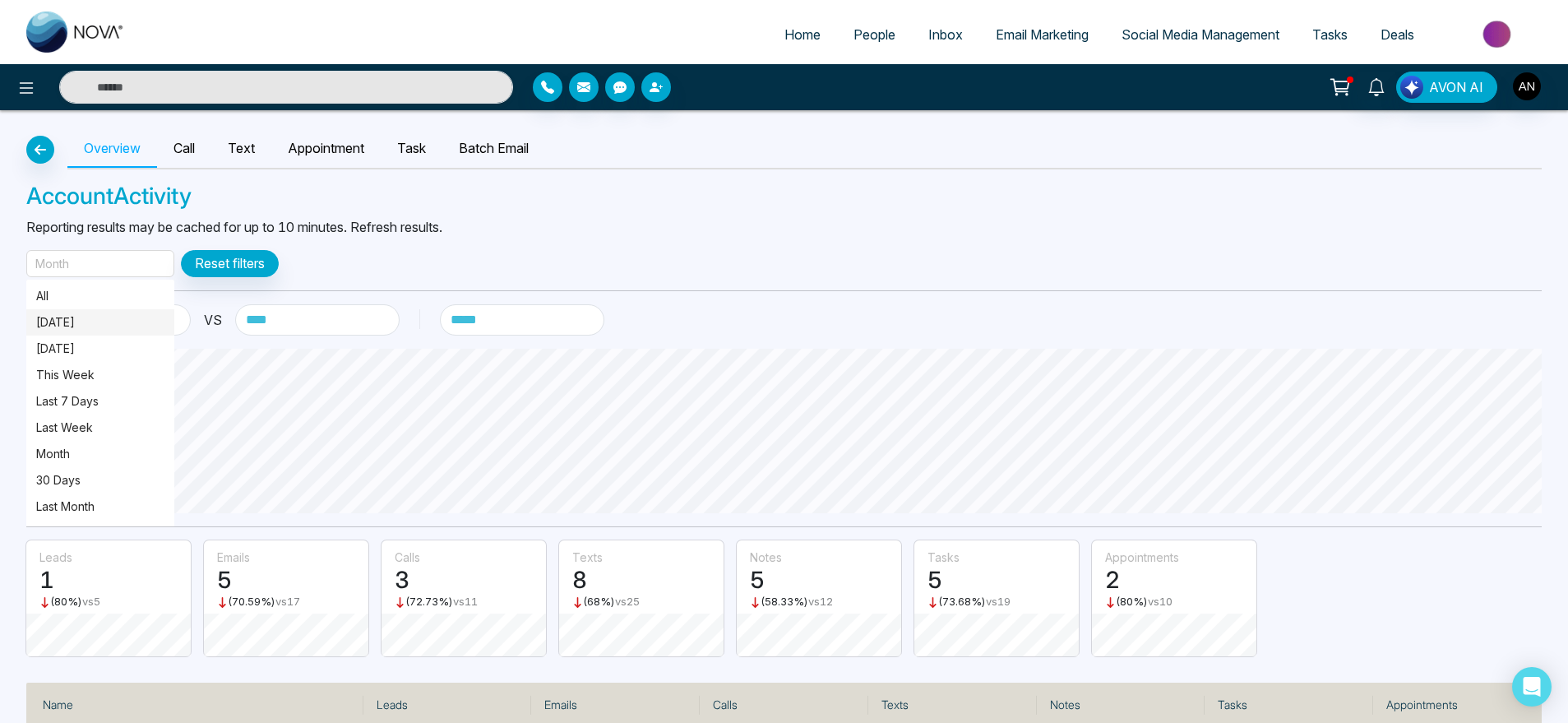
click at [76, 316] on p "[DATE]" at bounding box center [100, 322] width 128 height 18
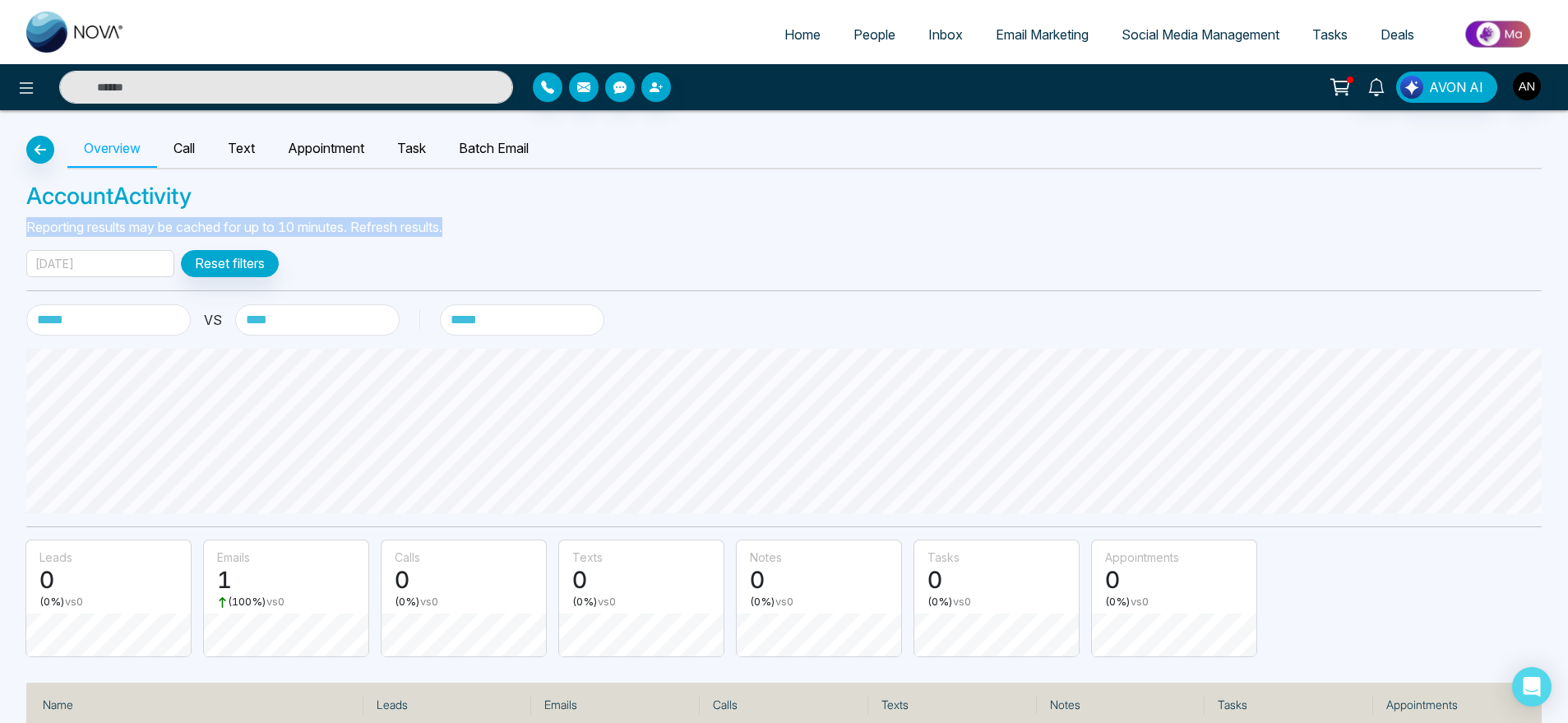
drag, startPoint x: 4, startPoint y: 216, endPoint x: 602, endPoint y: 214, distance: 598.0
click at [602, 214] on div "**********" at bounding box center [784, 460] width 1568 height 700
drag, startPoint x: 15, startPoint y: 194, endPoint x: 501, endPoint y: 230, distance: 487.3
click at [501, 230] on div "**********" at bounding box center [784, 460] width 1568 height 700
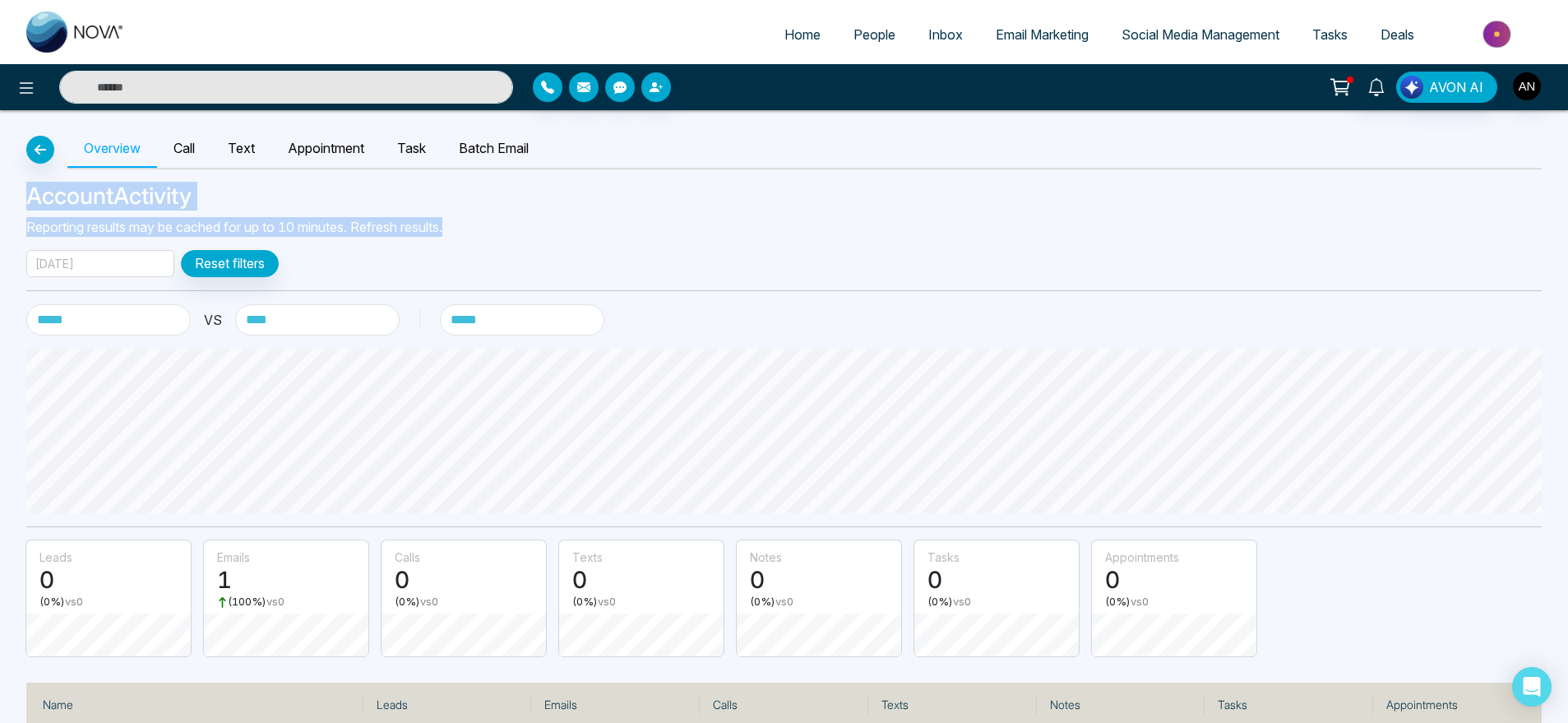
click at [501, 230] on p "Reporting results may be cached for up to 10 minutes. Refresh results." at bounding box center [784, 227] width 1516 height 20
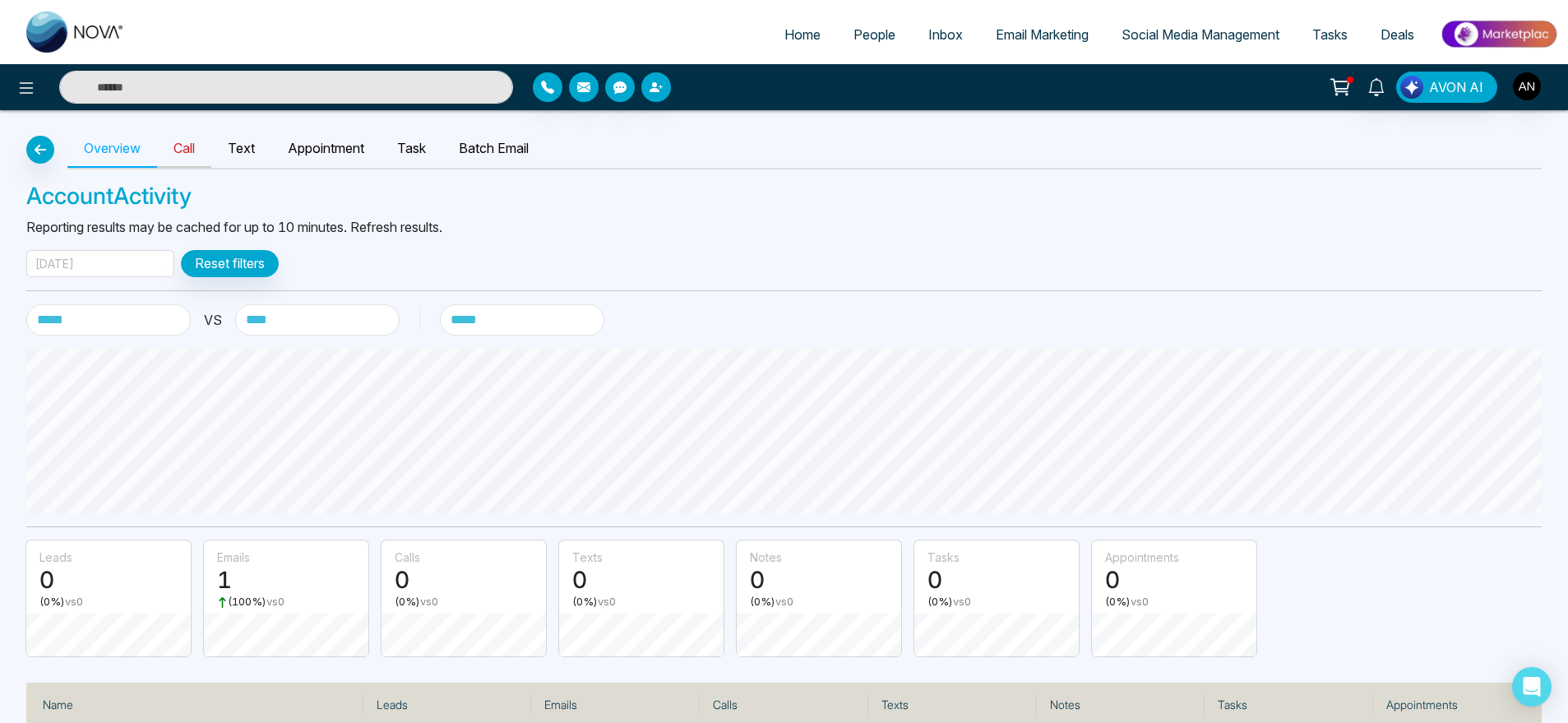
click at [181, 158] on link "Call" at bounding box center [184, 149] width 54 height 38
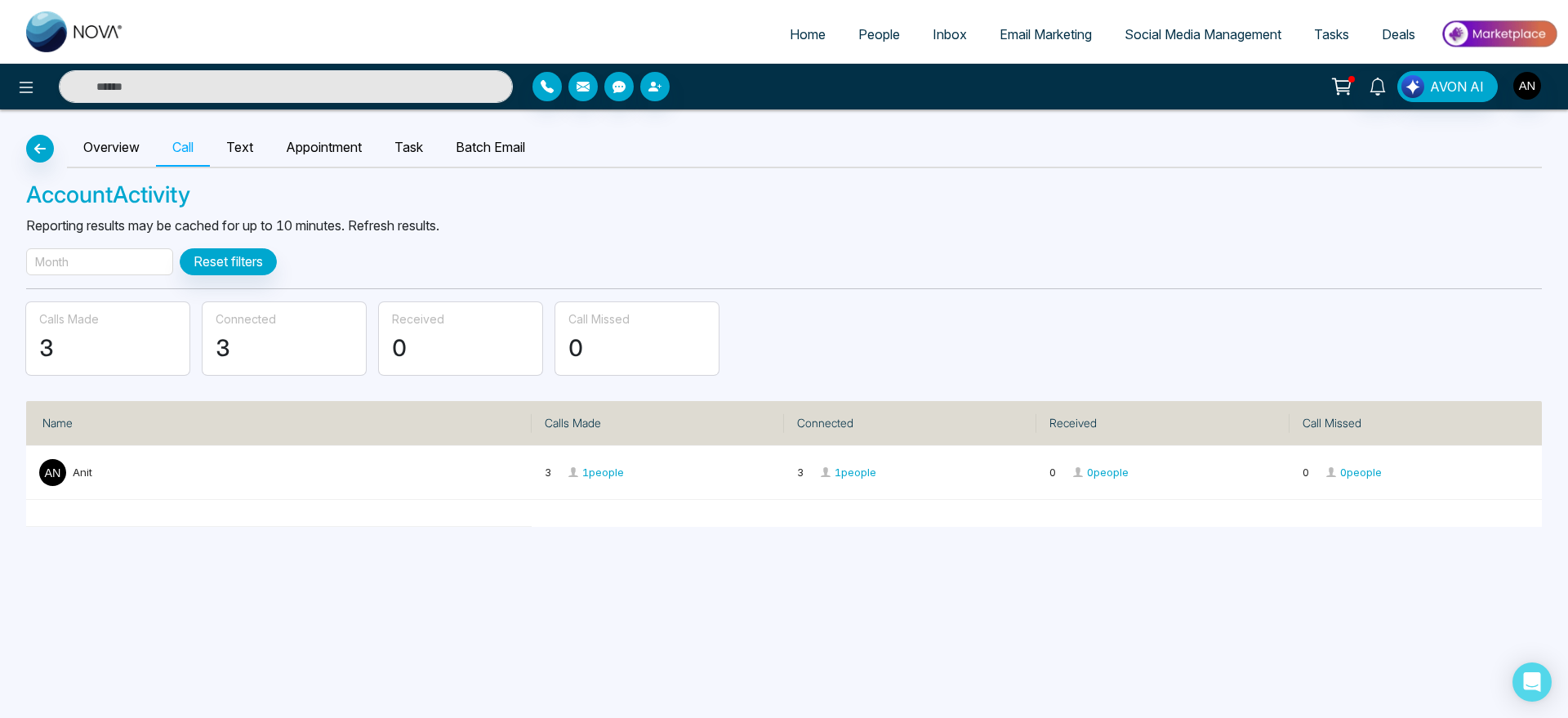
click at [107, 261] on div "Month" at bounding box center [100, 262] width 147 height 27
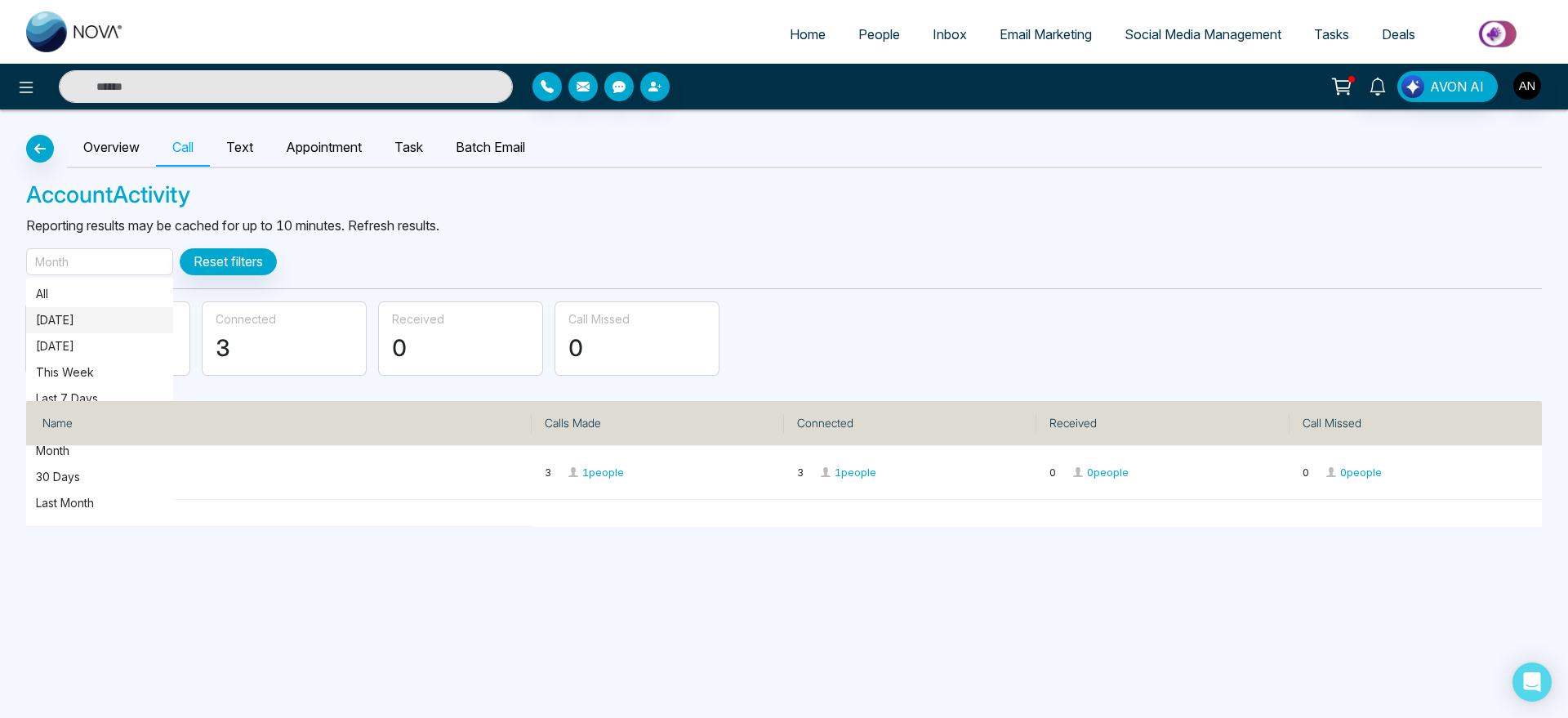
click at [87, 319] on p "[DATE]" at bounding box center [100, 320] width 127 height 18
click at [29, 152] on button "button" at bounding box center [40, 149] width 28 height 28
select select "***"
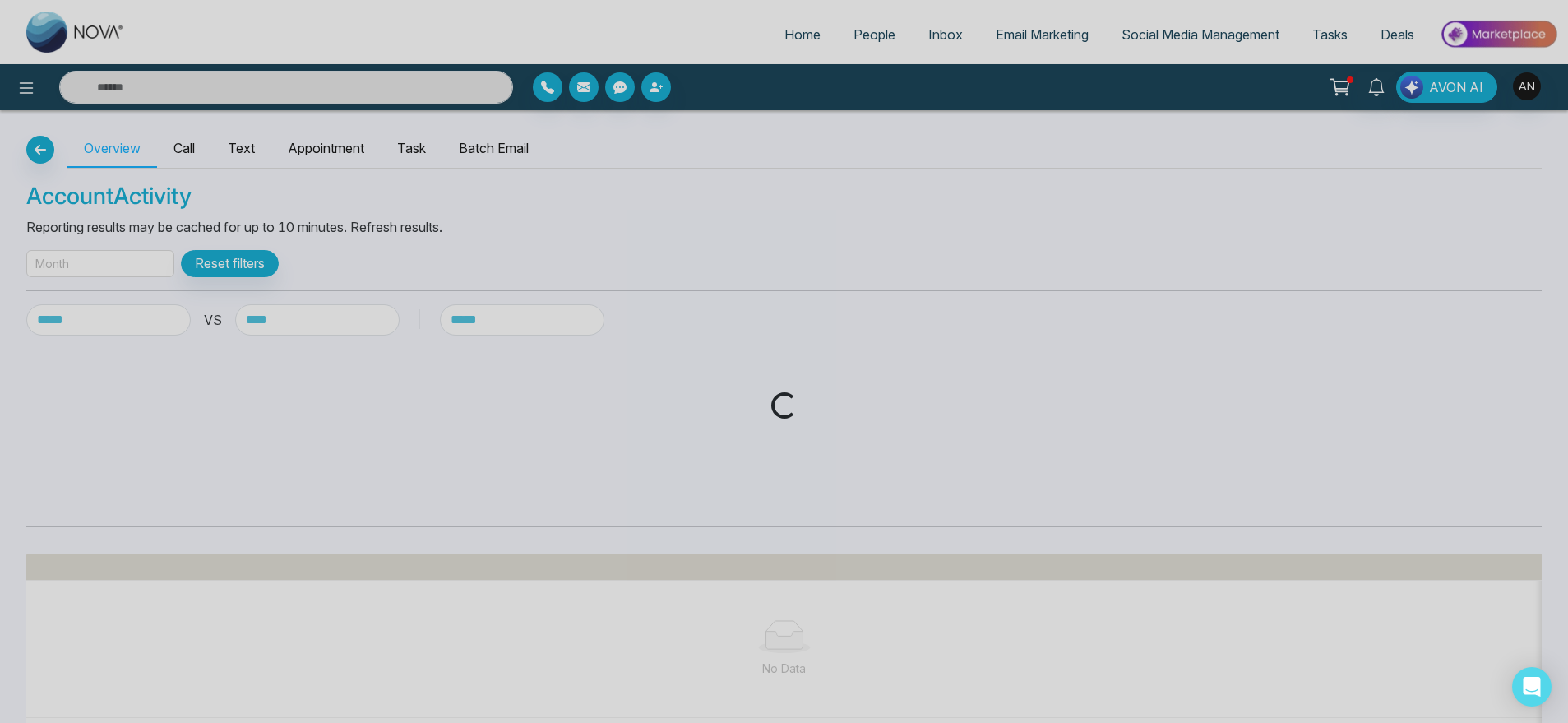
click at [29, 153] on div "Loading..." at bounding box center [784, 362] width 1568 height 723
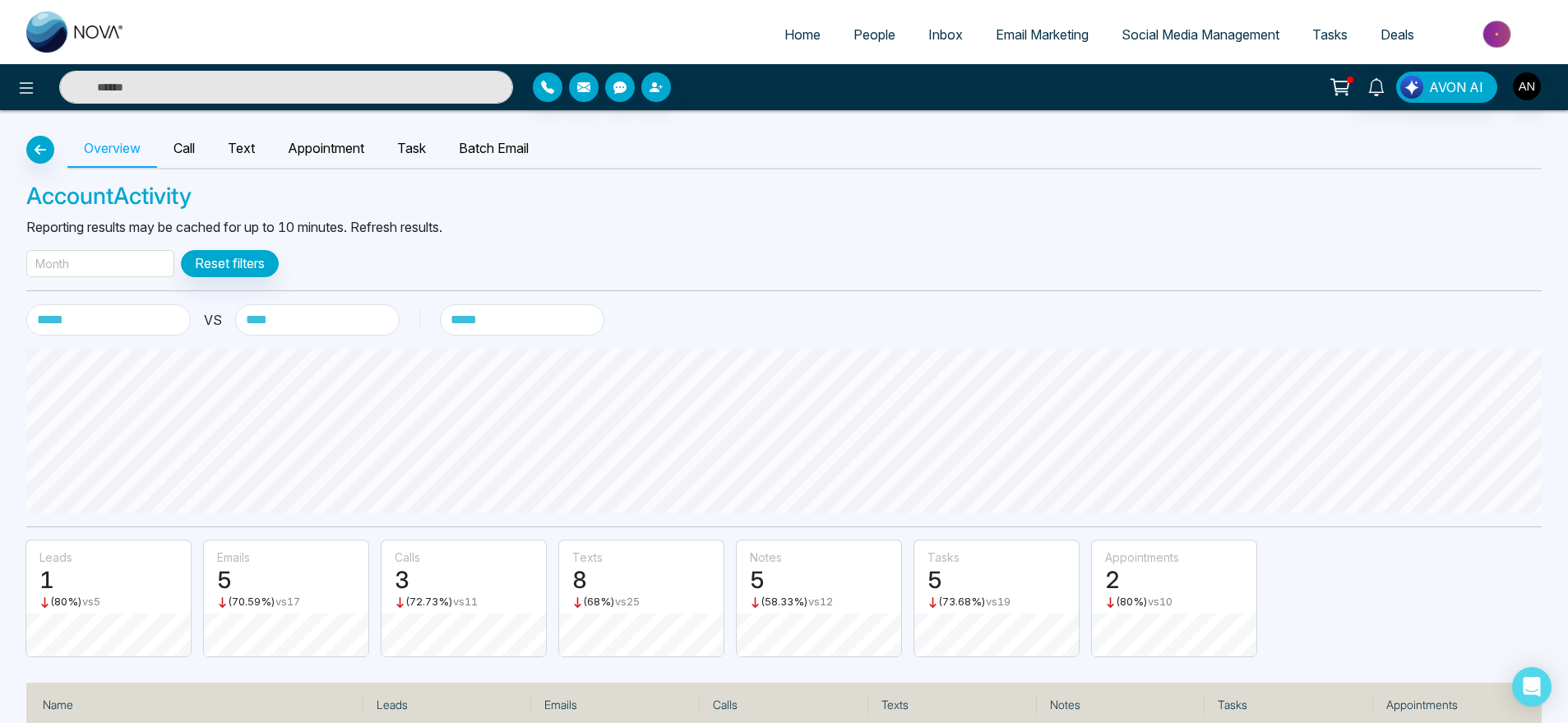
click at [21, 153] on div "**********" at bounding box center [784, 460] width 1568 height 700
click at [33, 153] on icon "button" at bounding box center [41, 150] width 20 height 13
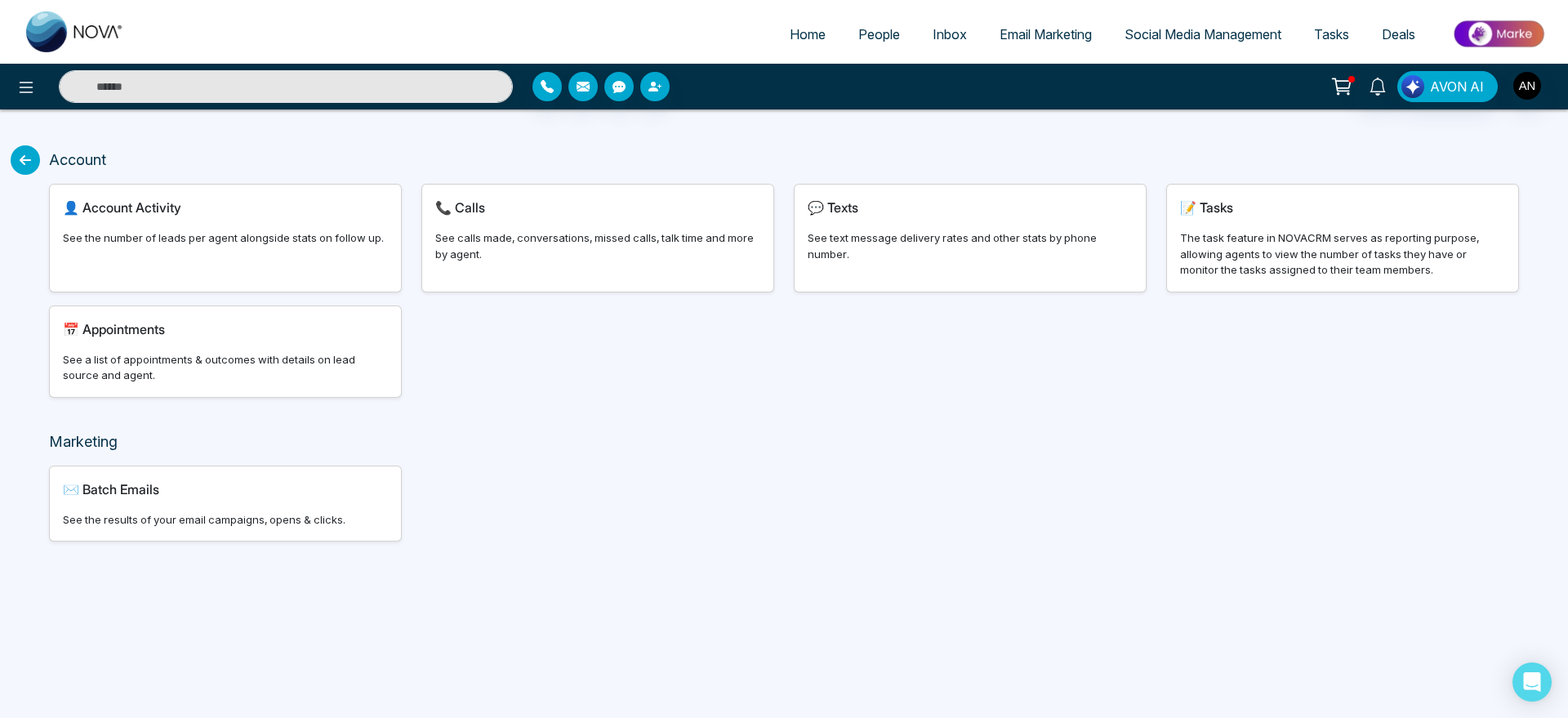
click at [1363, 209] on div "📝 Tasks" at bounding box center [1343, 208] width 325 height 20
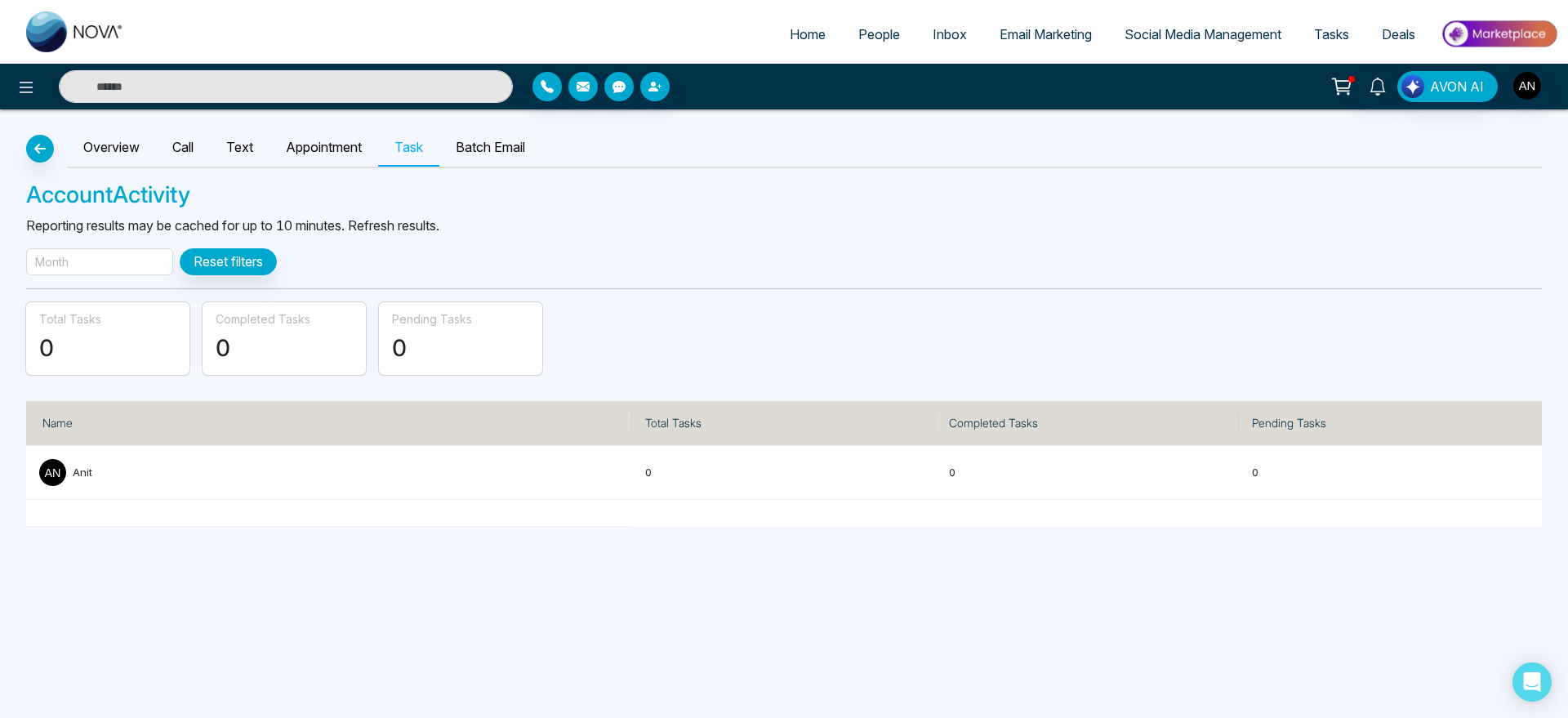
click at [150, 264] on div "Month" at bounding box center [100, 262] width 147 height 27
click at [116, 328] on p "[DATE]" at bounding box center [100, 320] width 127 height 18
click at [42, 154] on icon "button" at bounding box center [40, 149] width 20 height 13
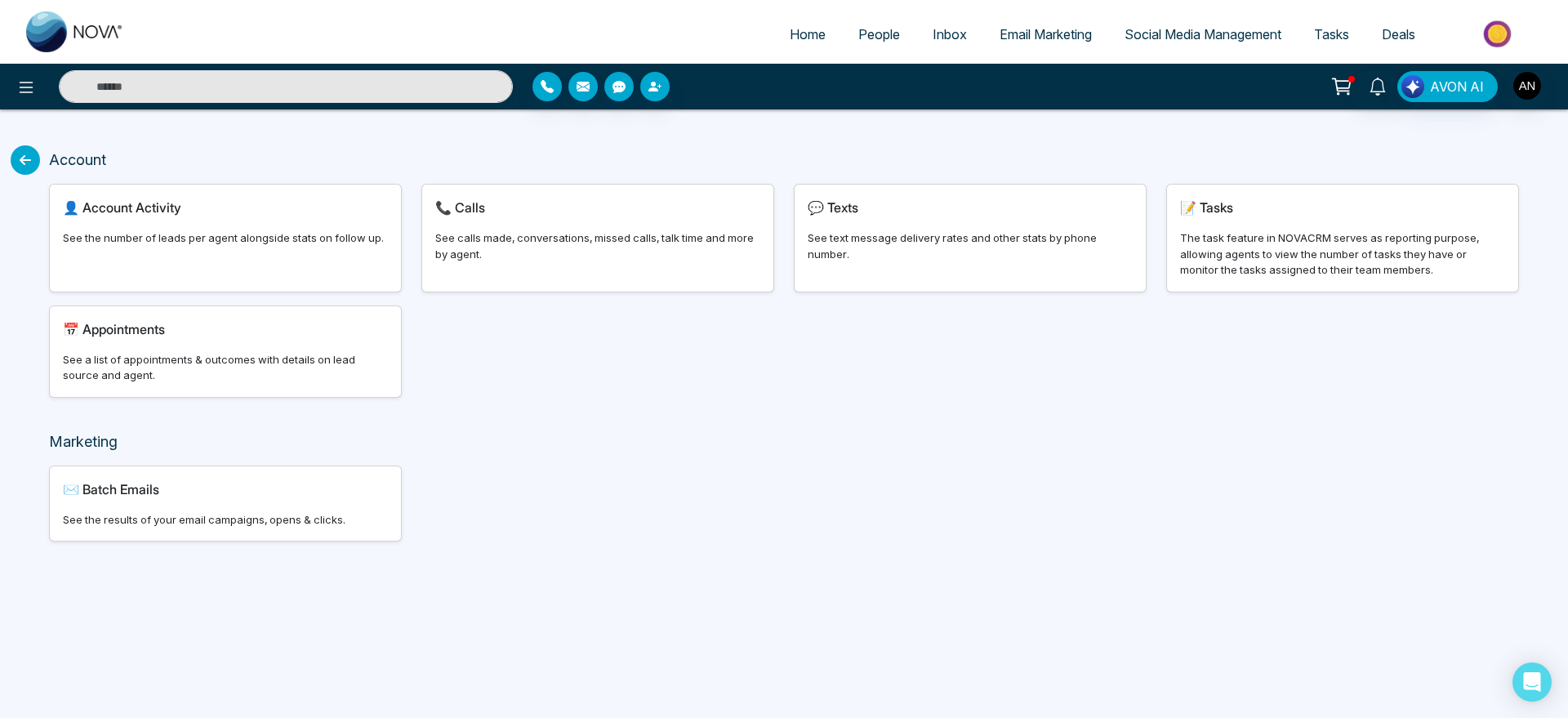
click at [234, 348] on div "📅 Appointments See a list of appointments & outcomes with details on lead sourc…" at bounding box center [225, 352] width 351 height 91
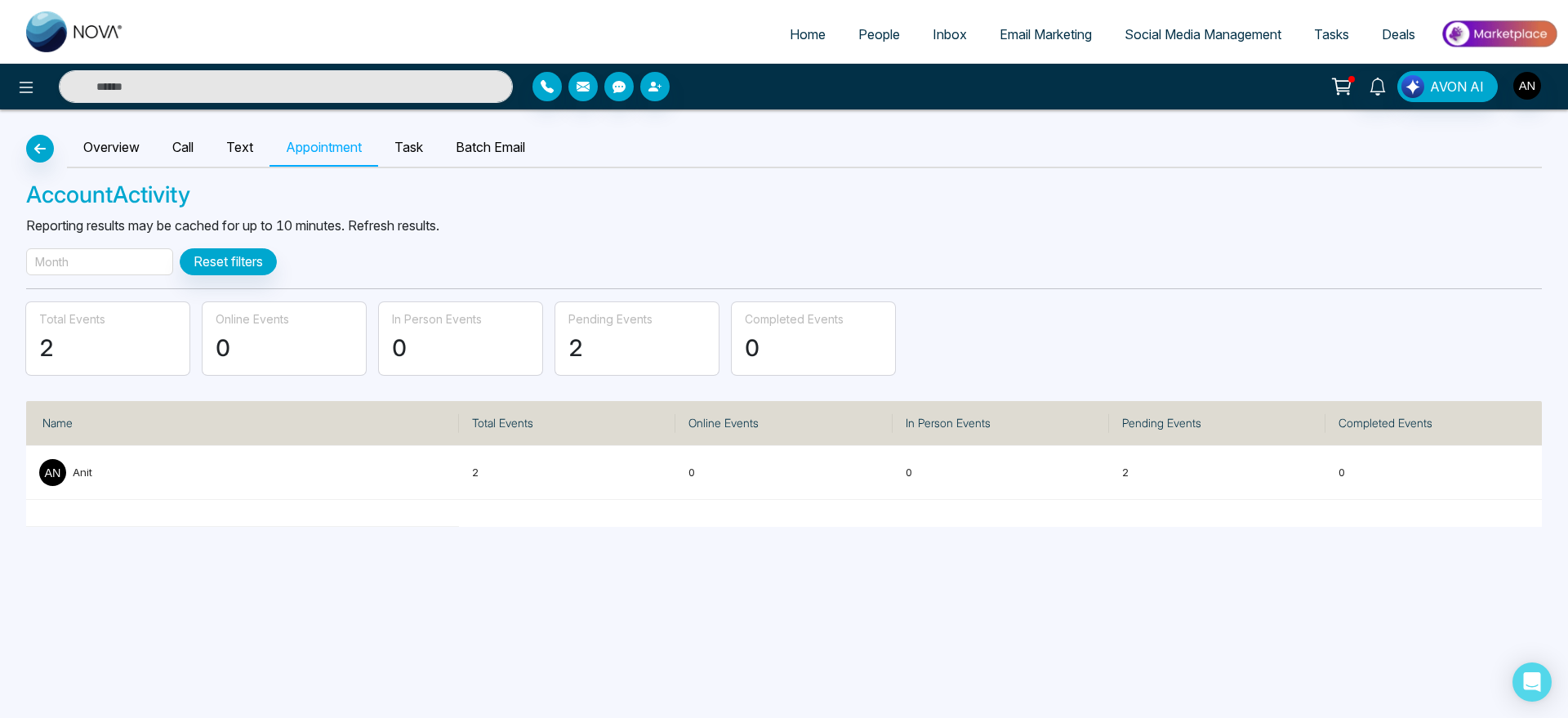
click at [112, 262] on div "Month" at bounding box center [100, 262] width 147 height 27
click at [97, 320] on p "[DATE]" at bounding box center [100, 320] width 127 height 18
click at [325, 199] on h3 "Account Activity" at bounding box center [784, 196] width 1516 height 28
click at [46, 142] on icon "button" at bounding box center [40, 149] width 20 height 13
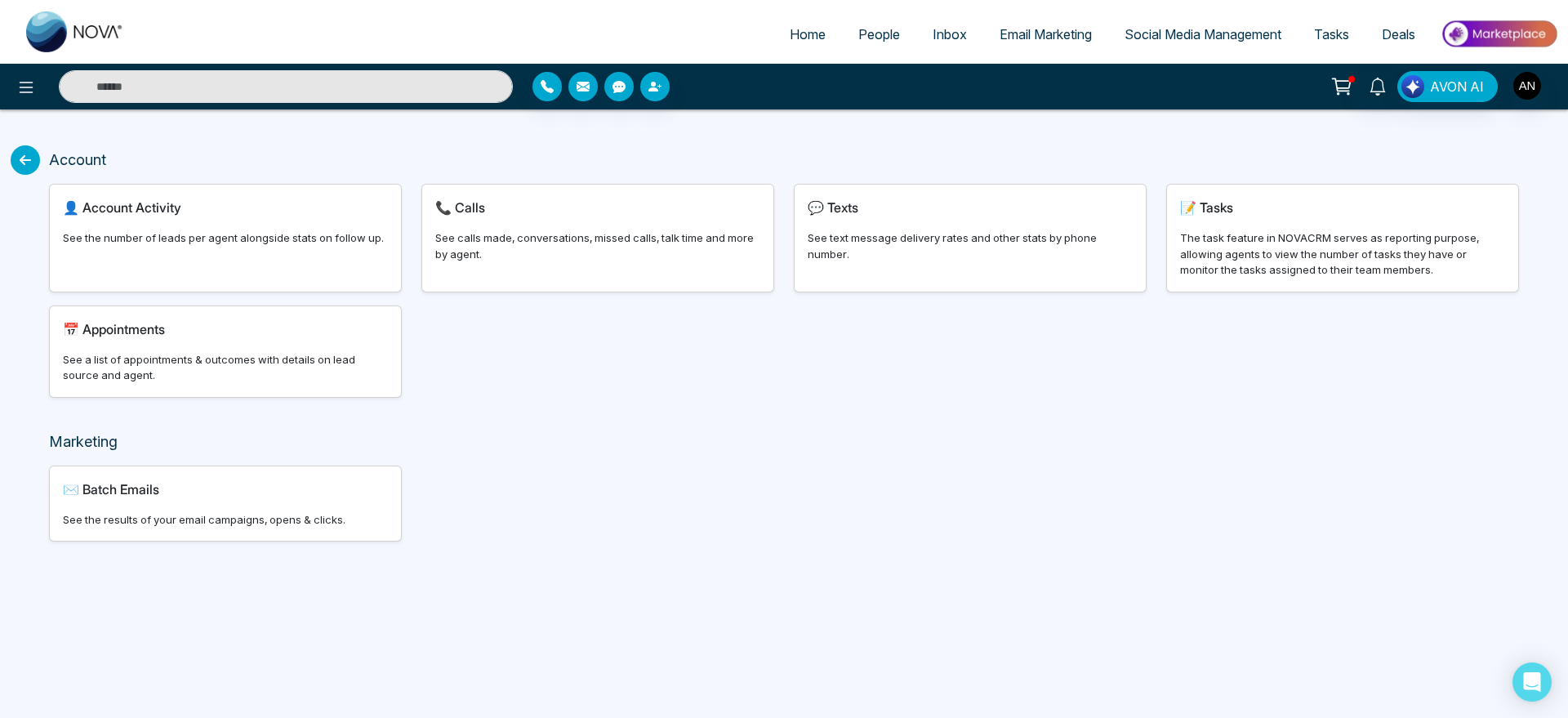
click at [259, 494] on div "✉️ Batch Emails" at bounding box center [225, 489] width 325 height 20
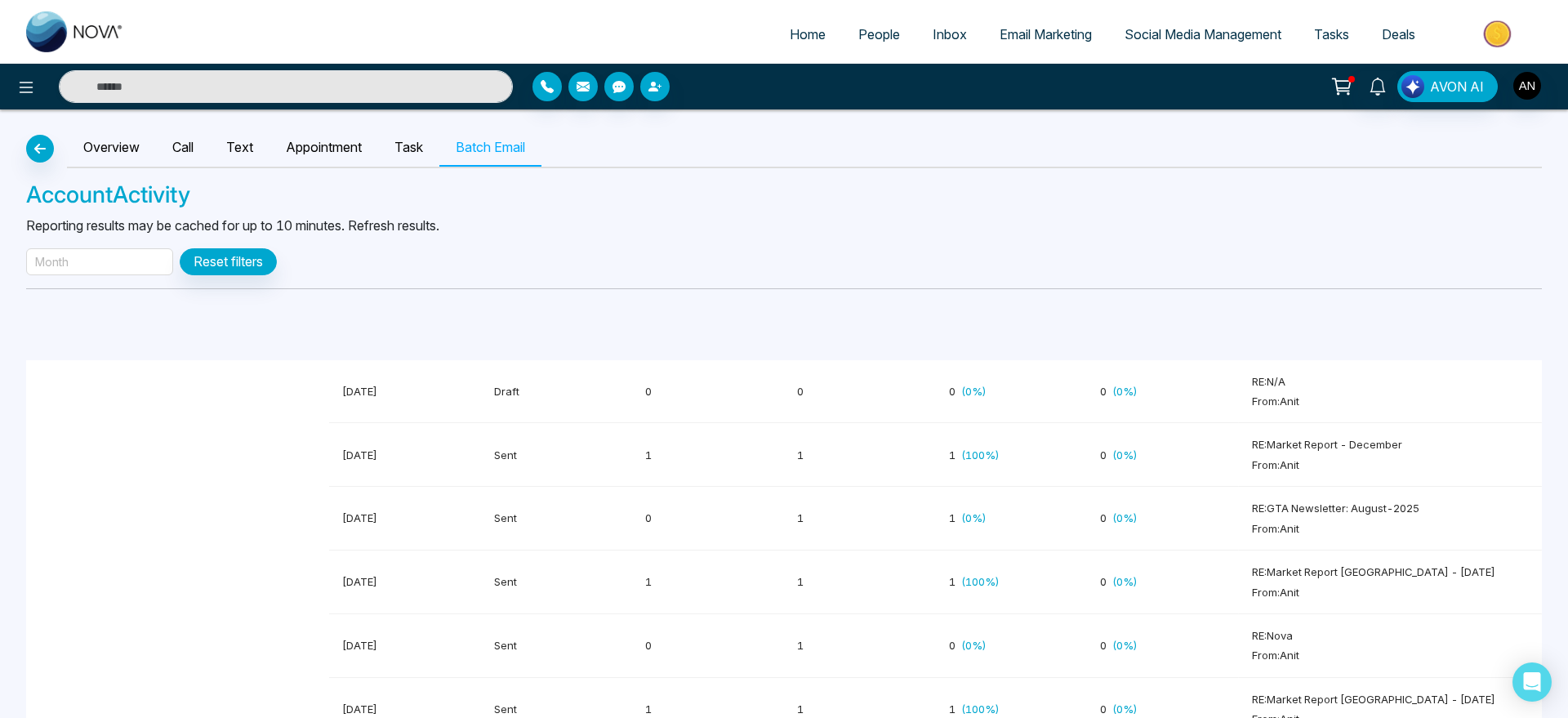
click at [112, 267] on div "Month" at bounding box center [100, 262] width 147 height 27
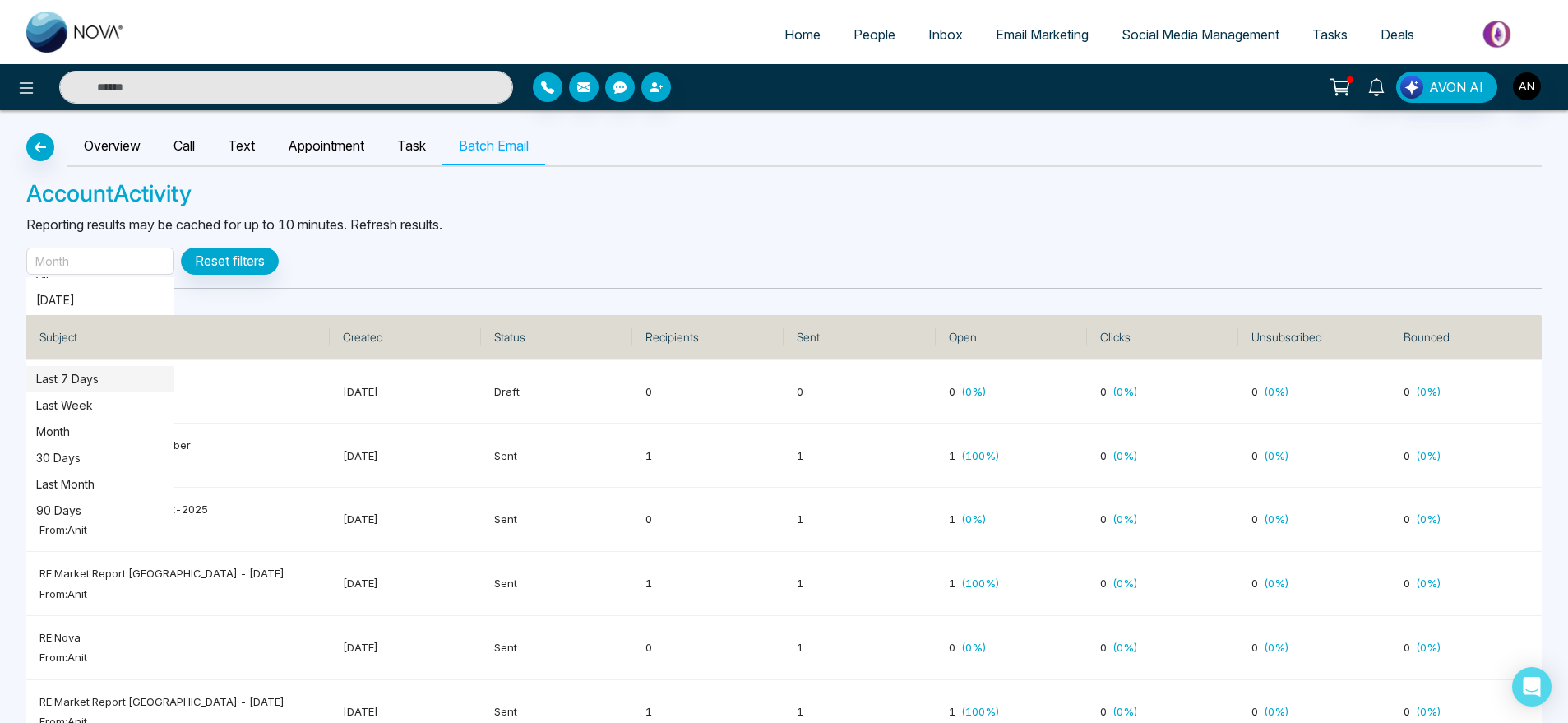
scroll to position [22, 0]
click at [95, 297] on p "[DATE]" at bounding box center [100, 299] width 128 height 18
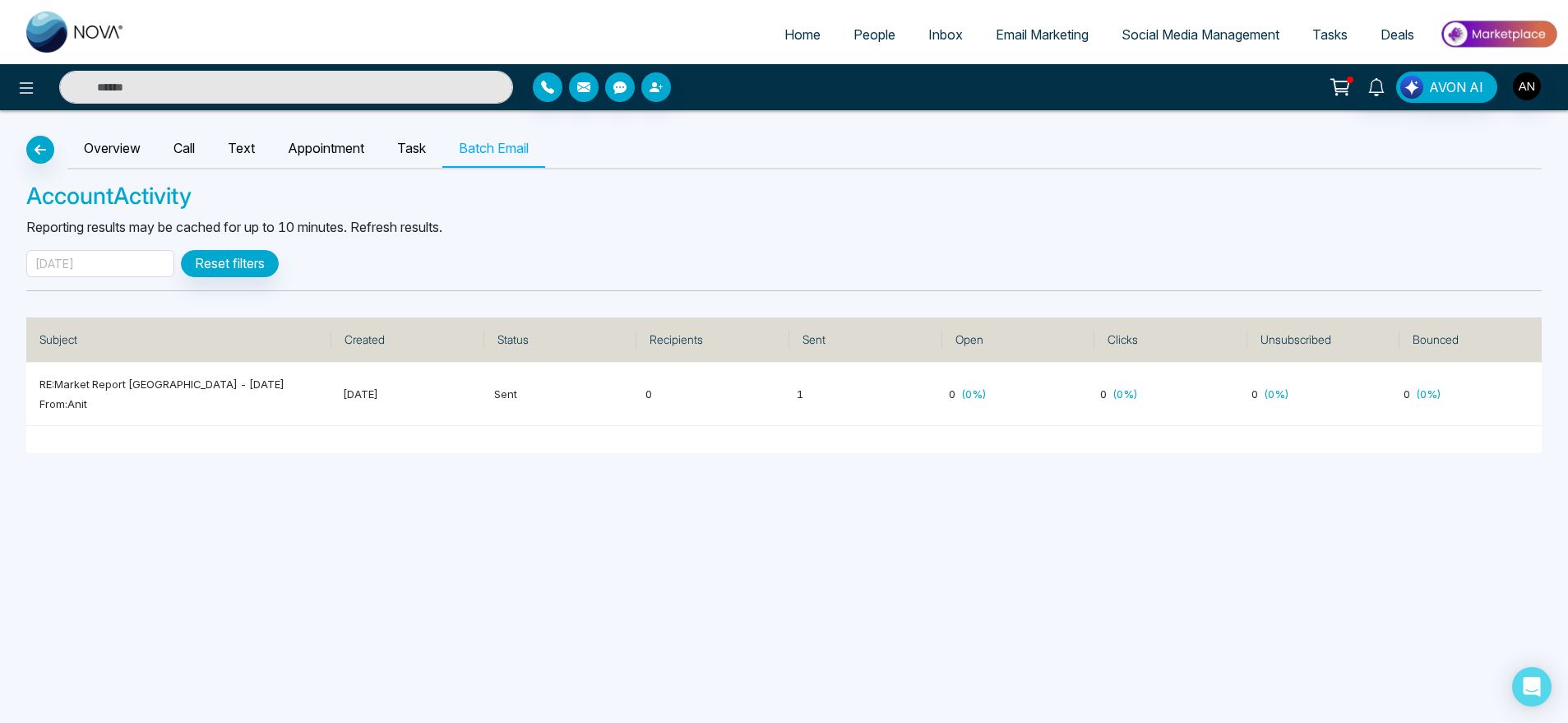
scroll to position [0, 0]
click at [253, 265] on button "Reset filters" at bounding box center [230, 263] width 98 height 27
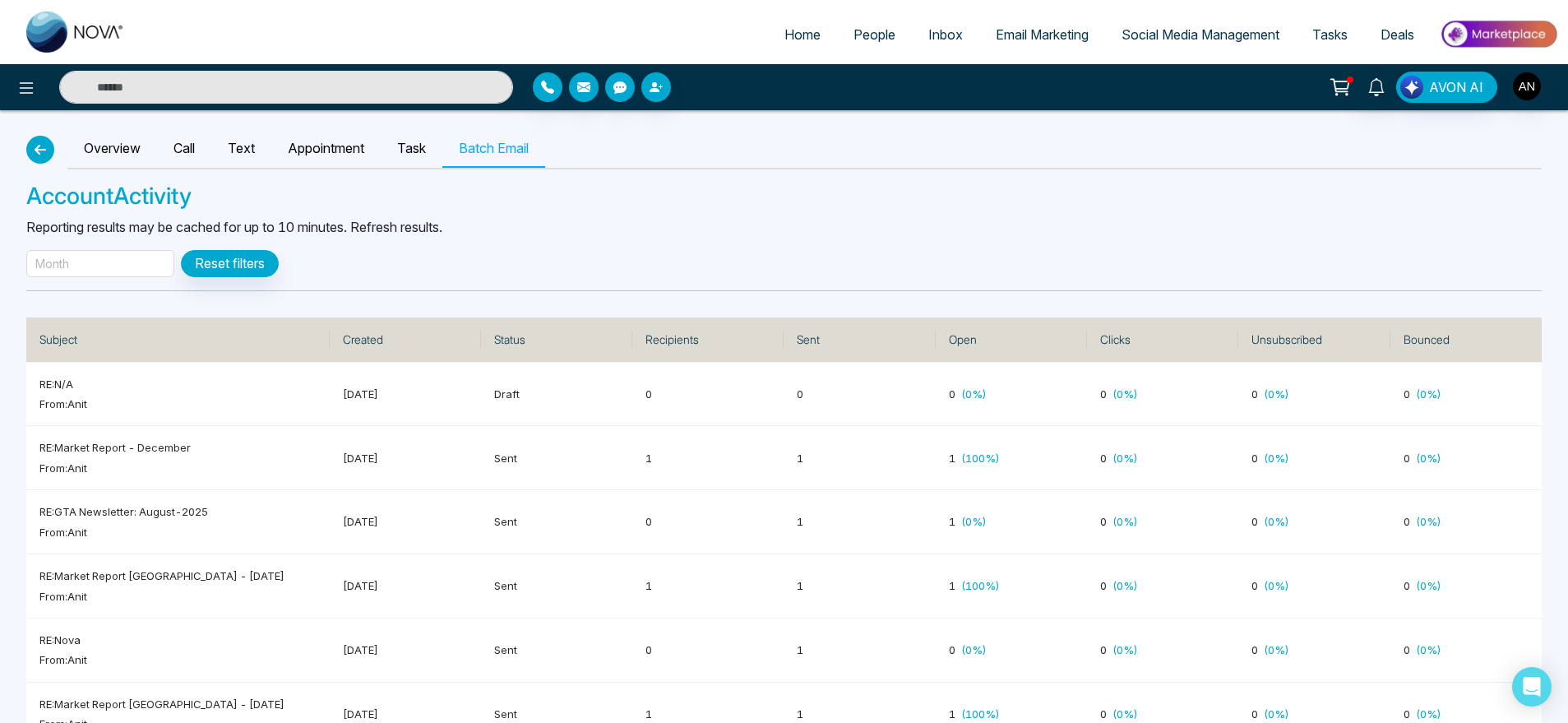
click at [47, 151] on icon "button" at bounding box center [41, 150] width 20 height 13
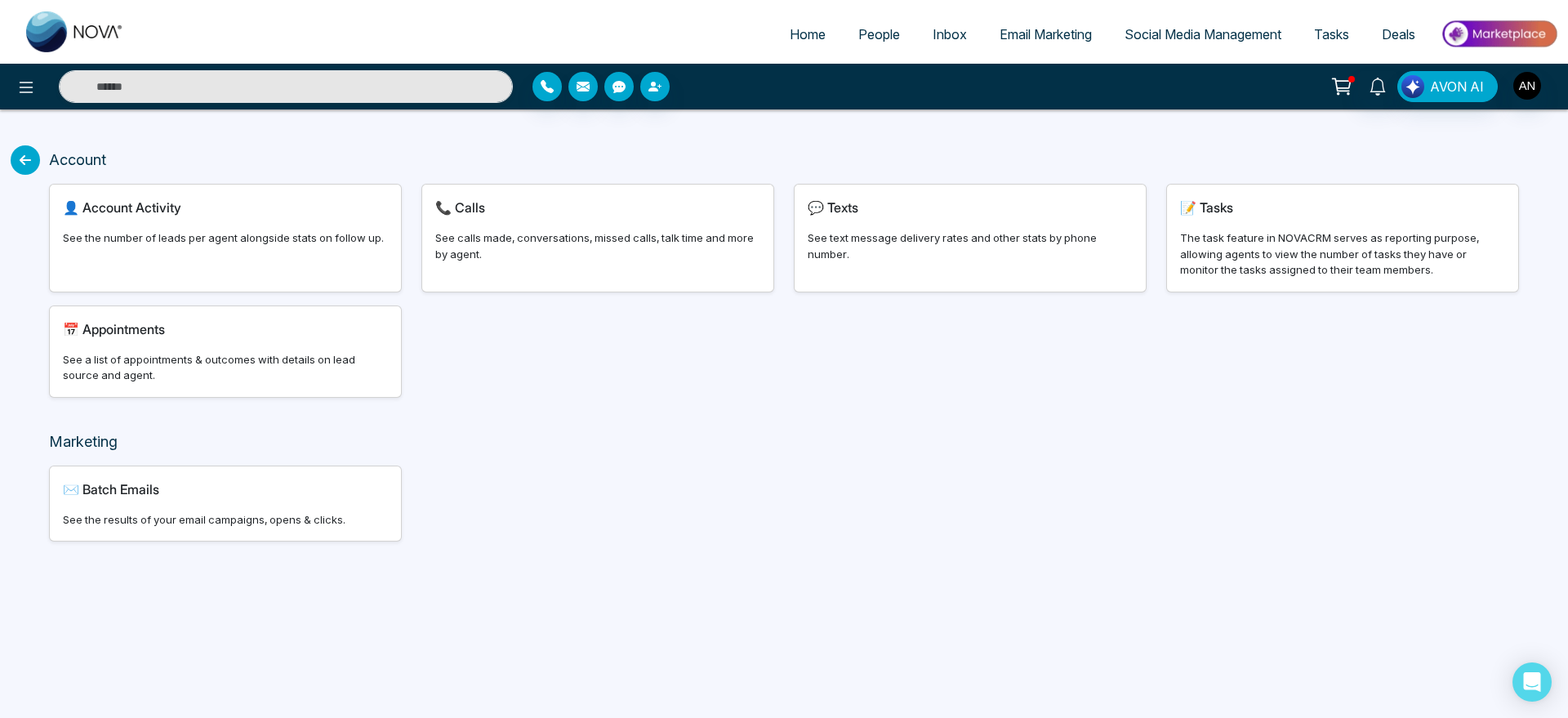
click at [285, 500] on div "✉️ Batch Emails See the results of your email campaigns, opens & clicks." at bounding box center [225, 503] width 351 height 75
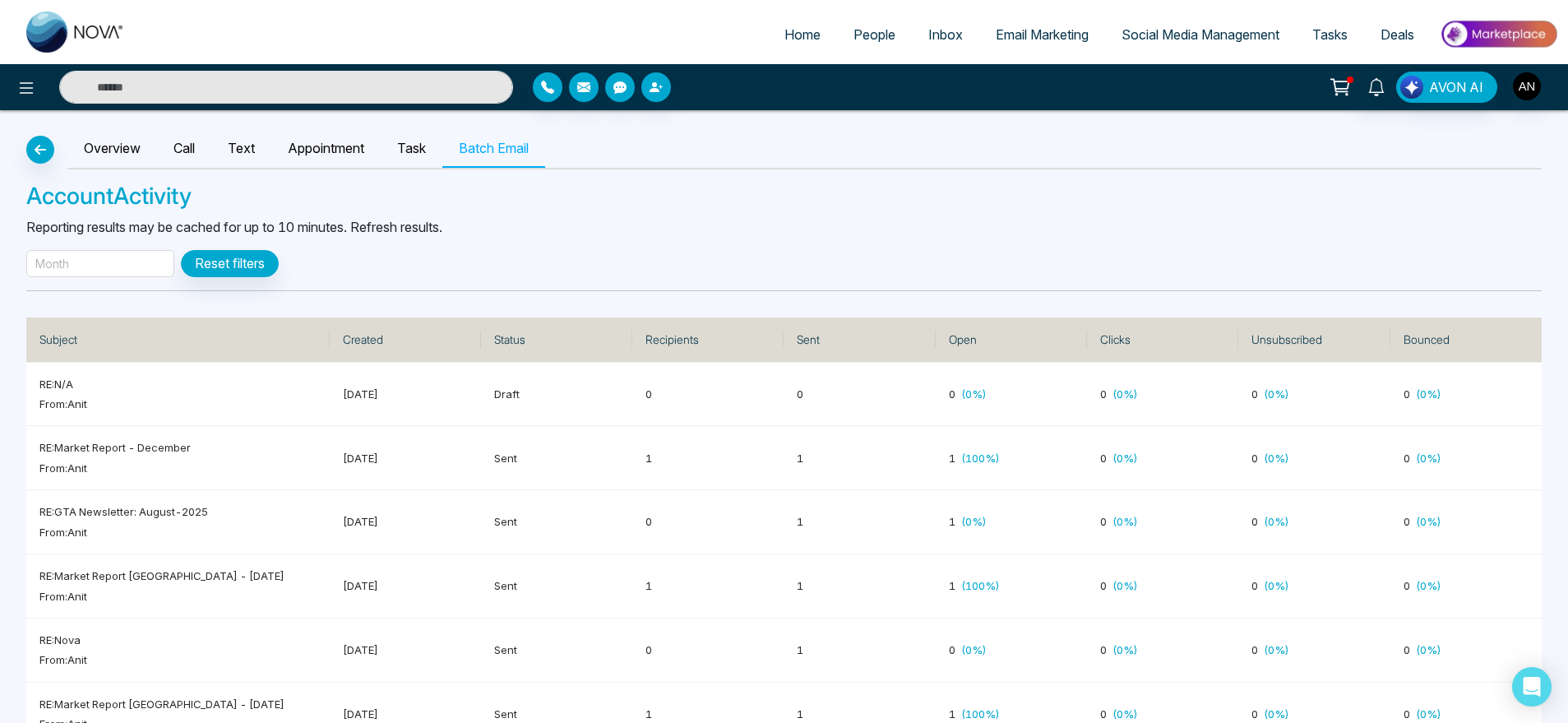
click at [73, 269] on div "Month" at bounding box center [100, 263] width 148 height 27
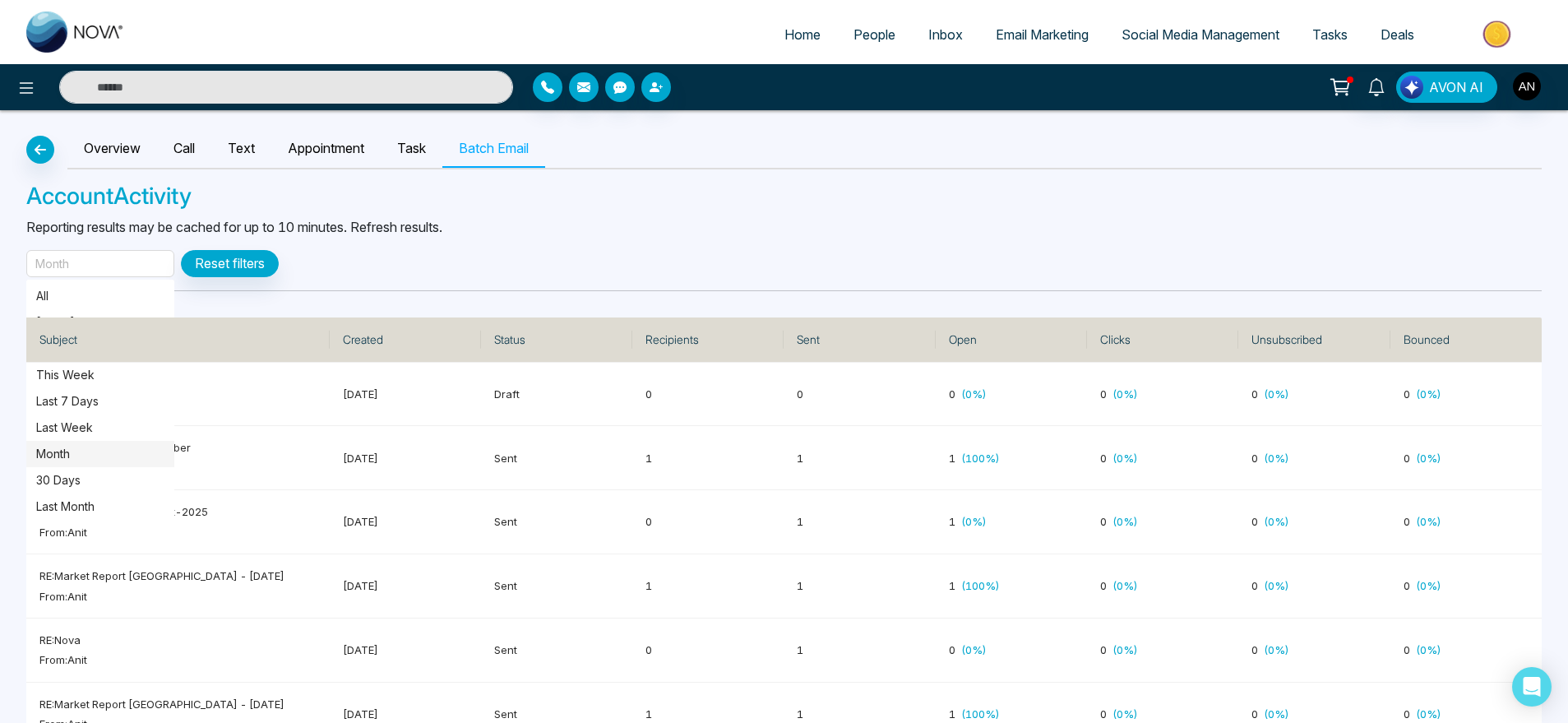
click at [82, 441] on span "Month" at bounding box center [100, 455] width 148 height 27
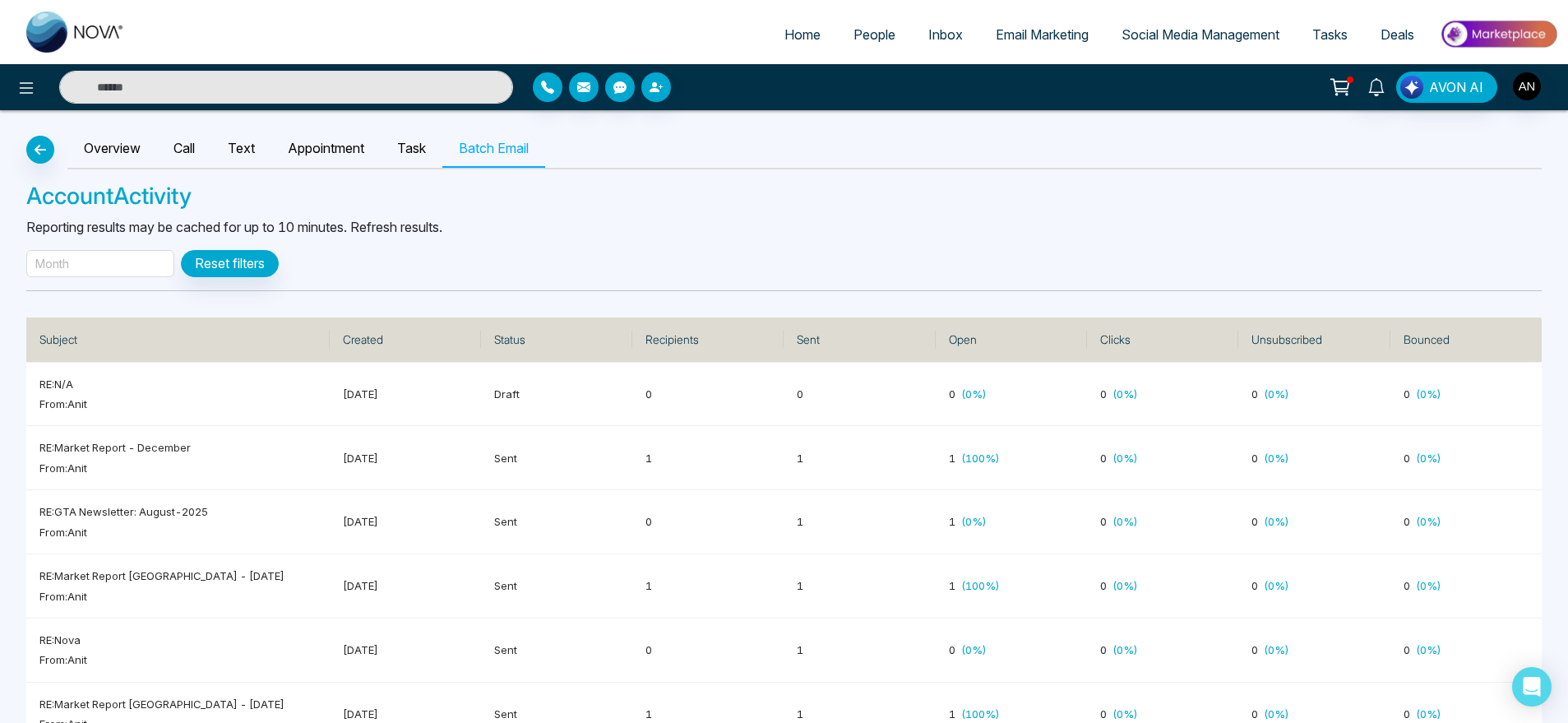
click at [120, 264] on div "Month" at bounding box center [100, 263] width 148 height 27
click at [90, 480] on p "30 Days" at bounding box center [100, 480] width 128 height 18
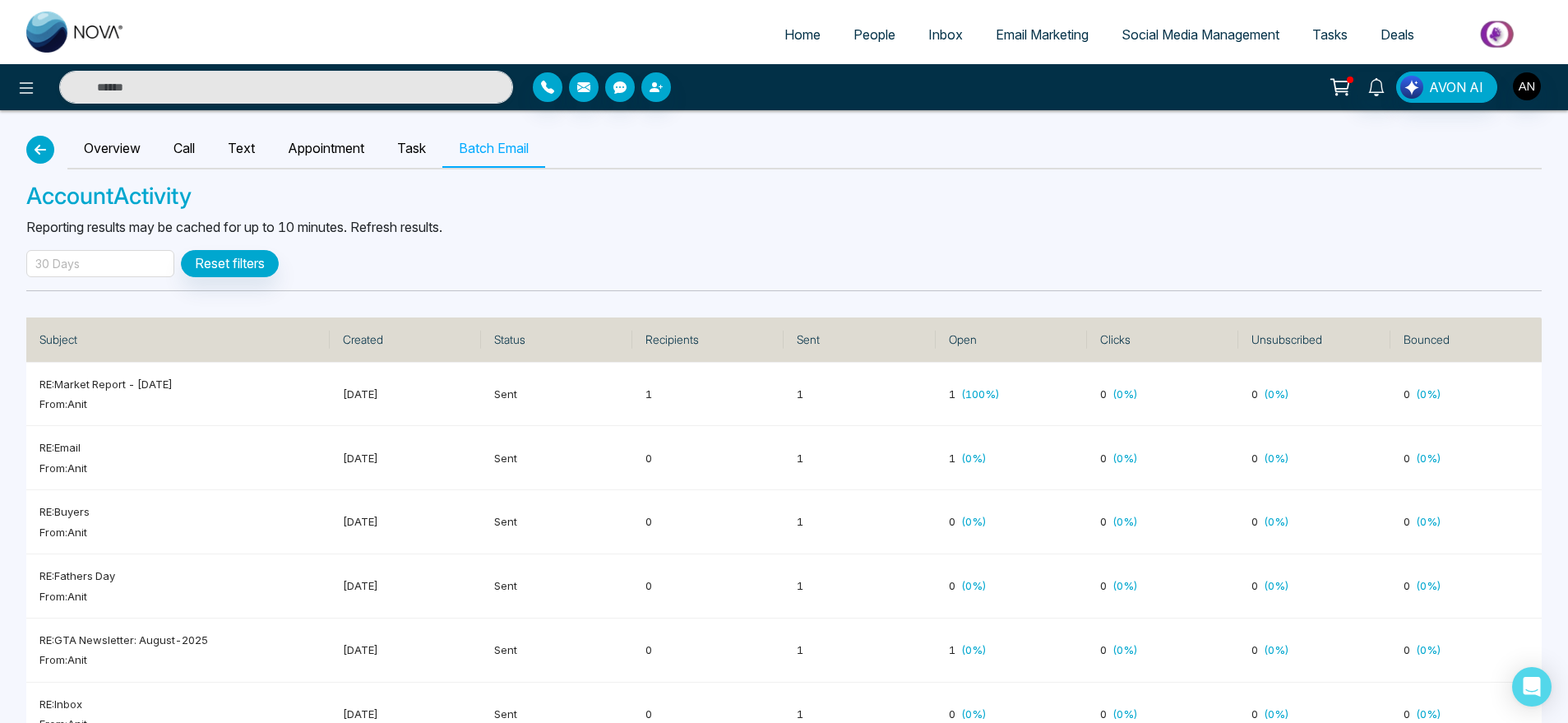
click at [45, 153] on icon "button" at bounding box center [41, 150] width 20 height 13
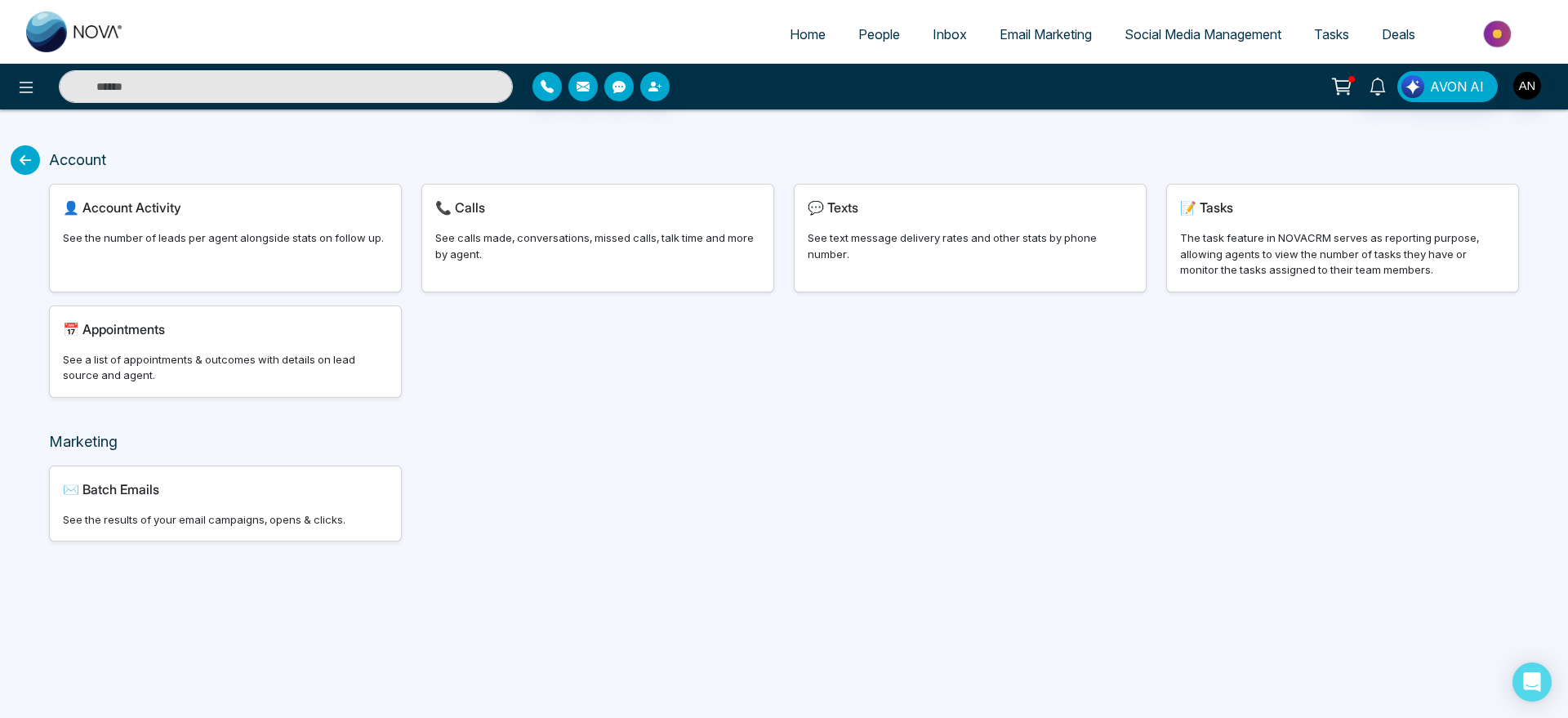
click at [18, 154] on icon at bounding box center [26, 160] width 30 height 30
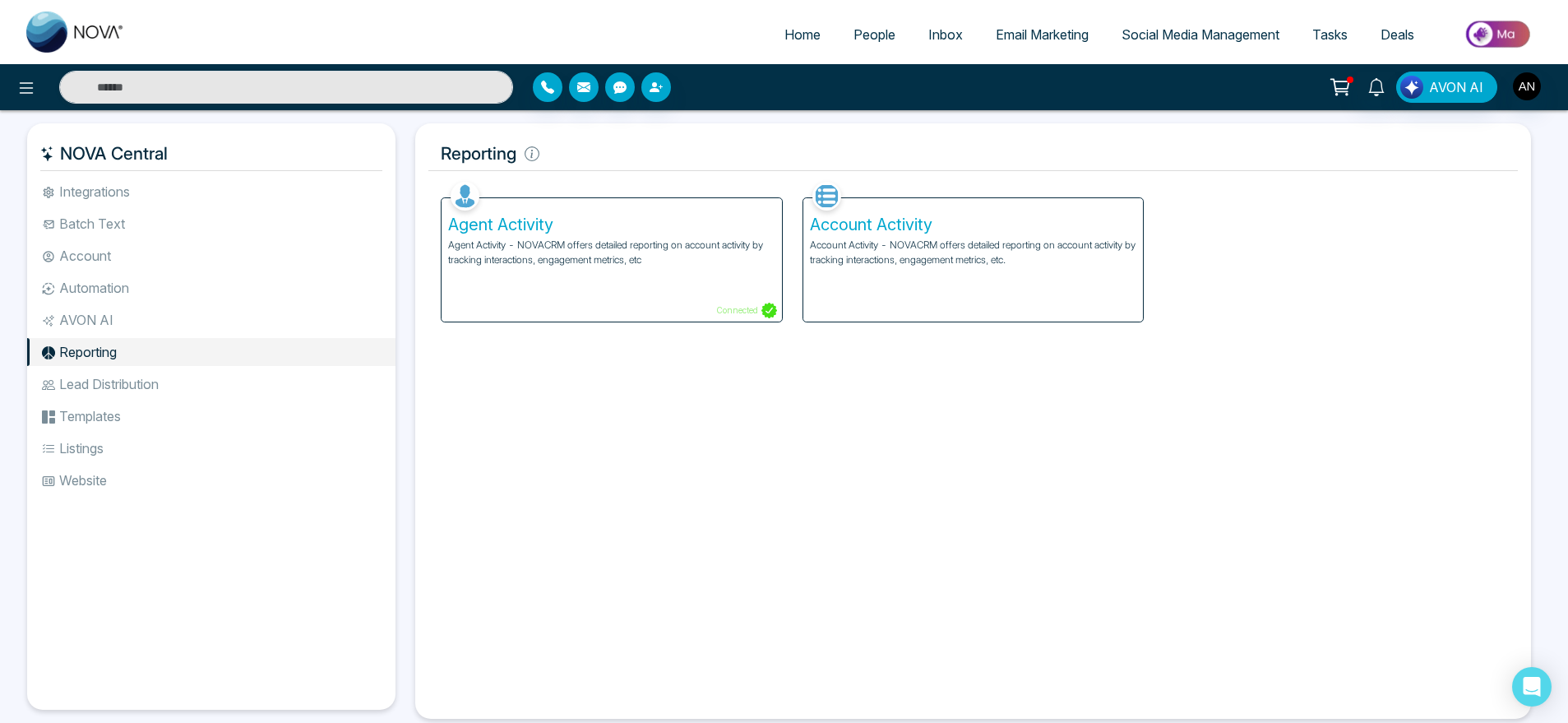
click at [136, 378] on li "Lead Distribution" at bounding box center [212, 385] width 369 height 28
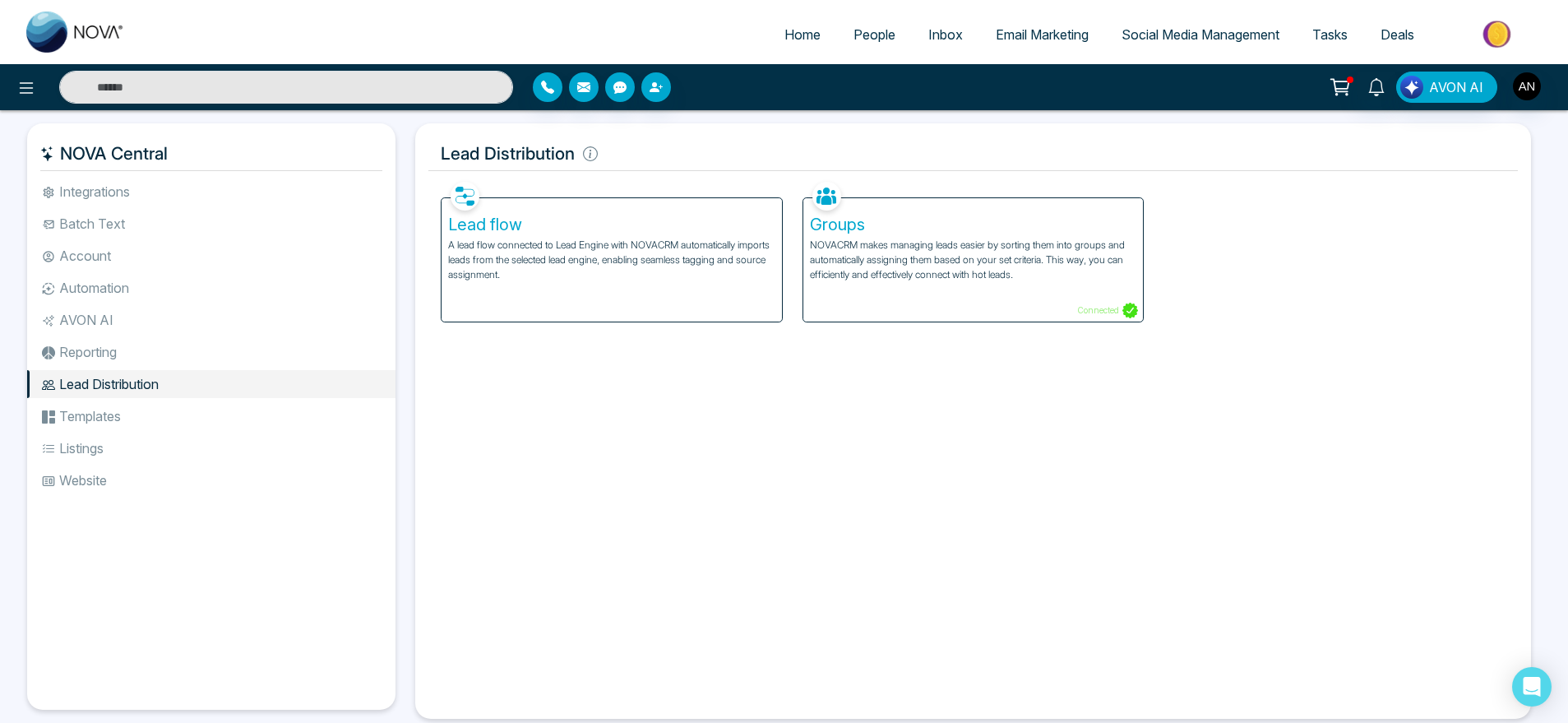
click at [69, 408] on li "Templates" at bounding box center [212, 416] width 369 height 28
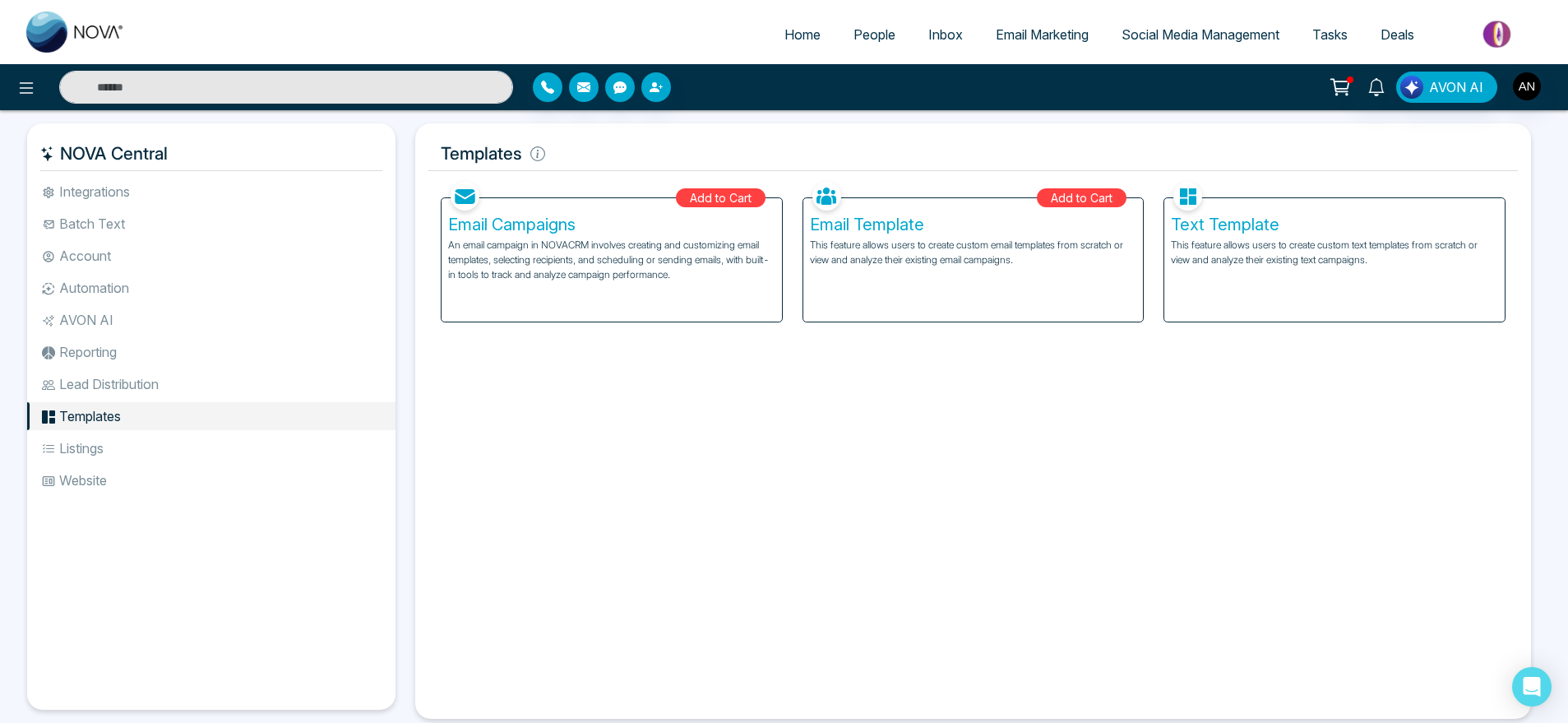
click at [867, 219] on h5 "Email Template" at bounding box center [973, 224] width 327 height 20
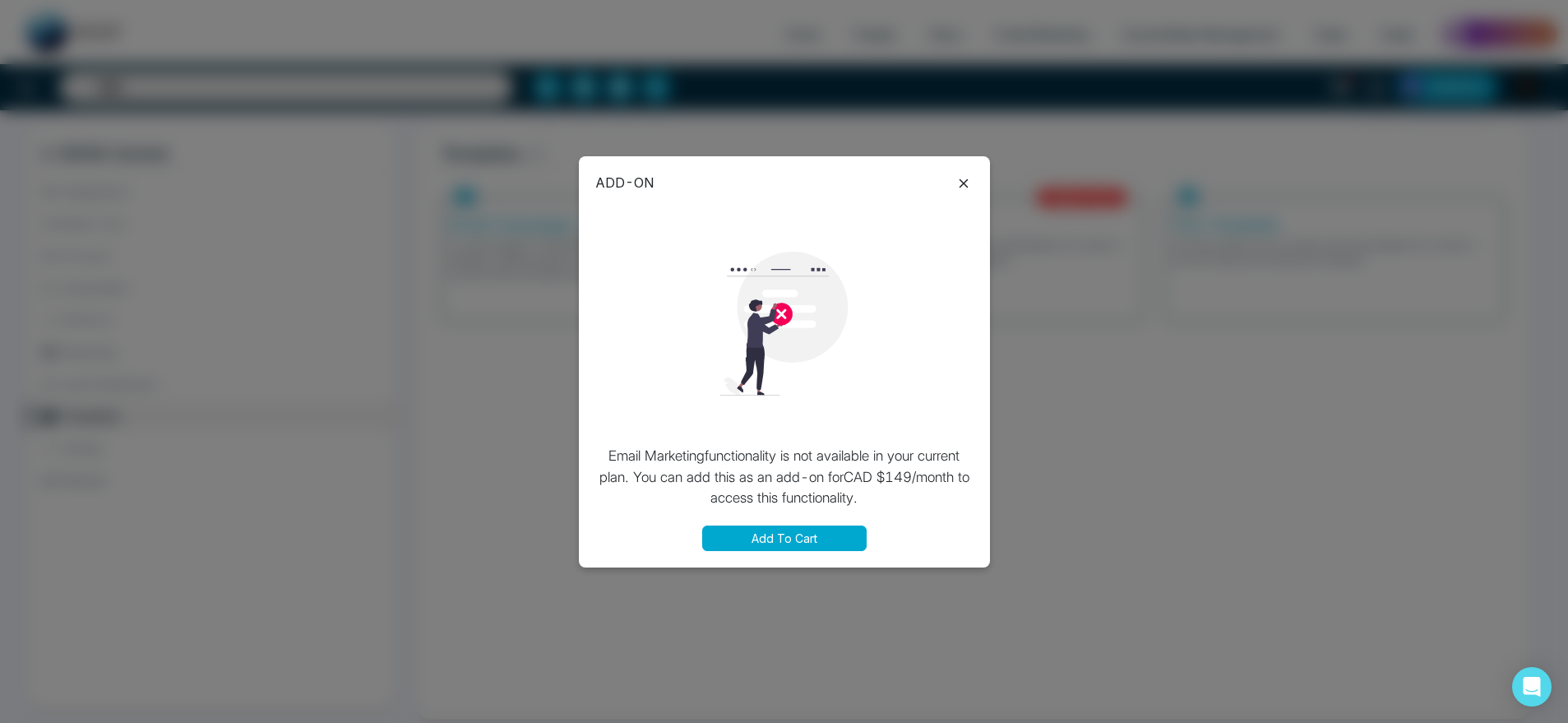
click at [966, 191] on icon at bounding box center [964, 184] width 20 height 20
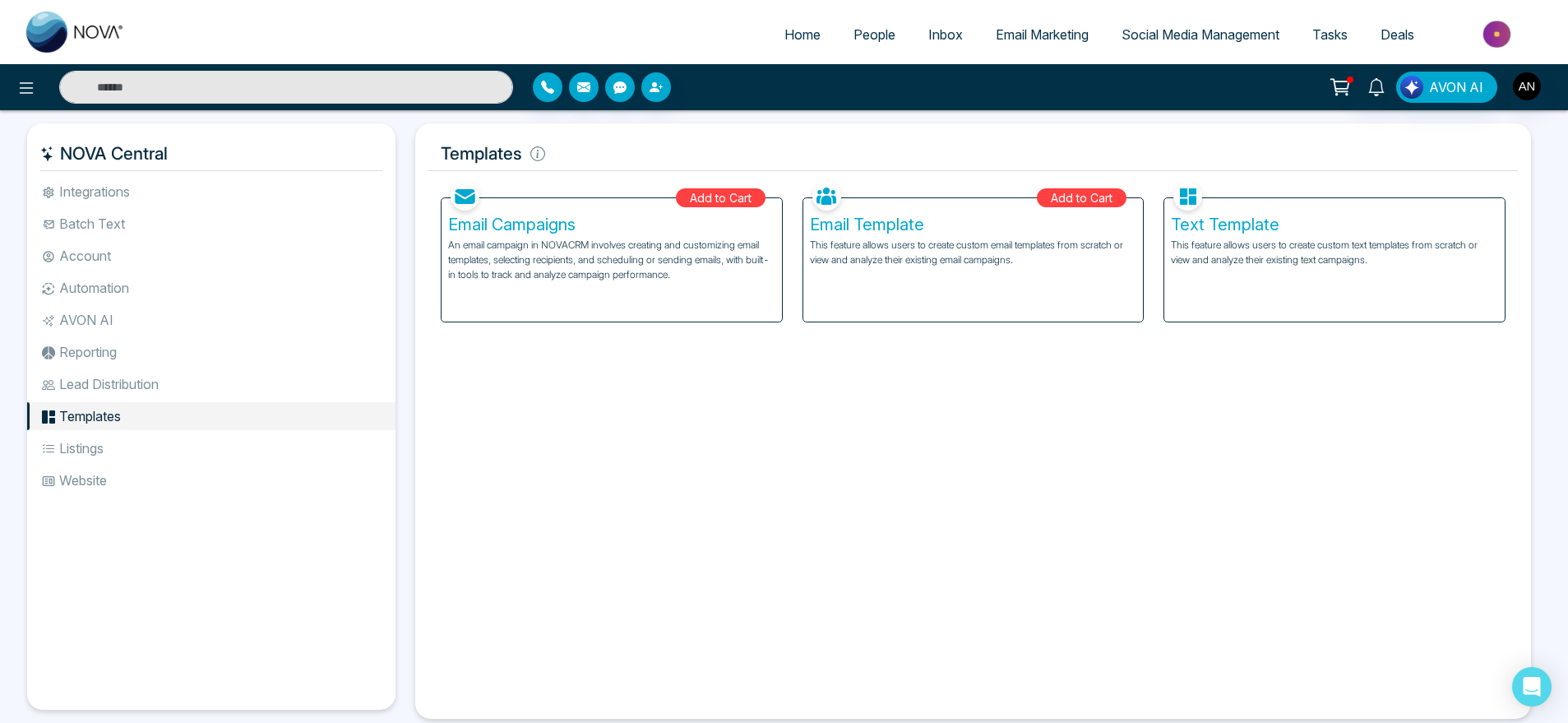
click at [1248, 235] on div "Text Template This feature allows users to create custom text templates from sc…" at bounding box center [1335, 260] width 341 height 124
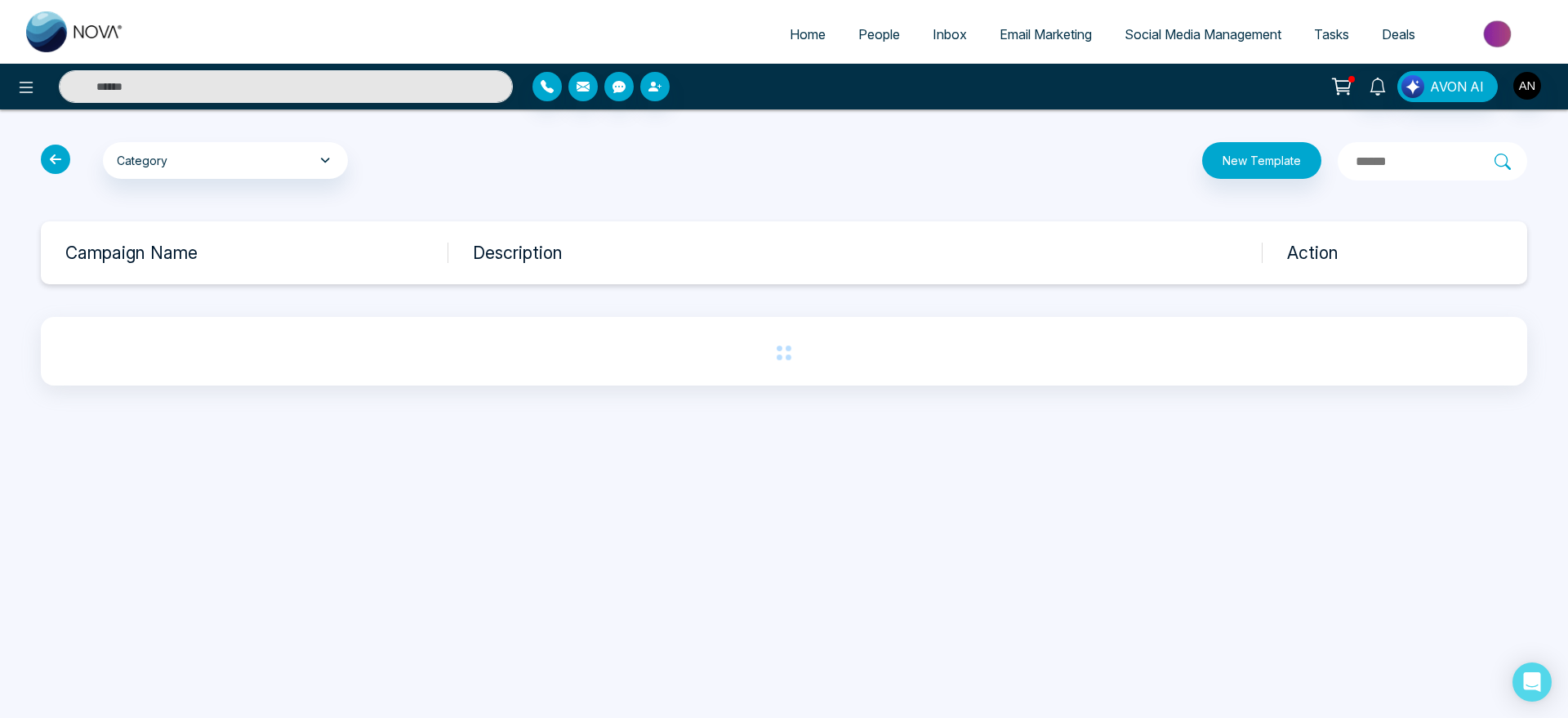
click at [312, 179] on div "Category My Templates Celebrations General New Buyer Leads New Seller Leads Pre…" at bounding box center [282, 161] width 502 height 39
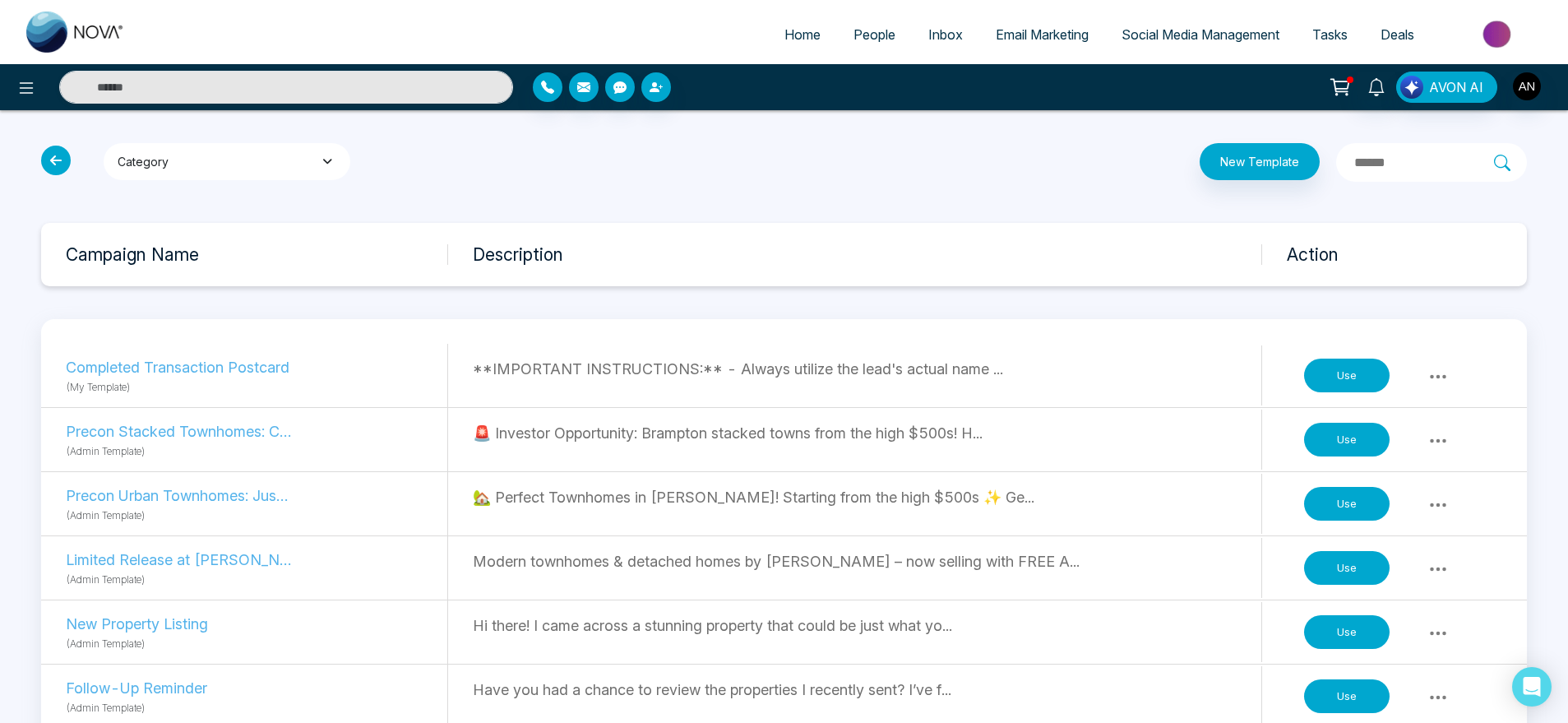
click at [321, 160] on icon "button" at bounding box center [327, 161] width 17 height 12
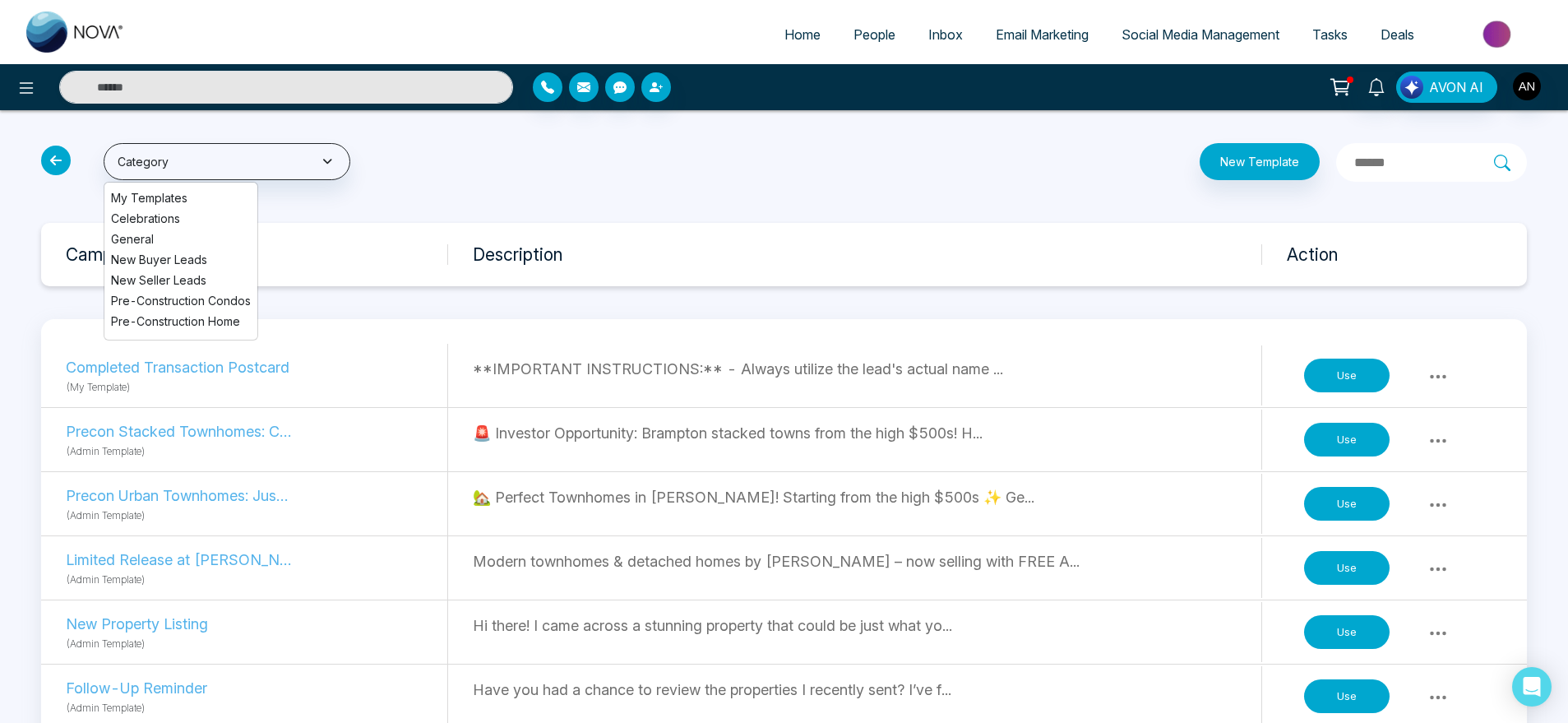
click at [870, 32] on span "People" at bounding box center [875, 35] width 42 height 17
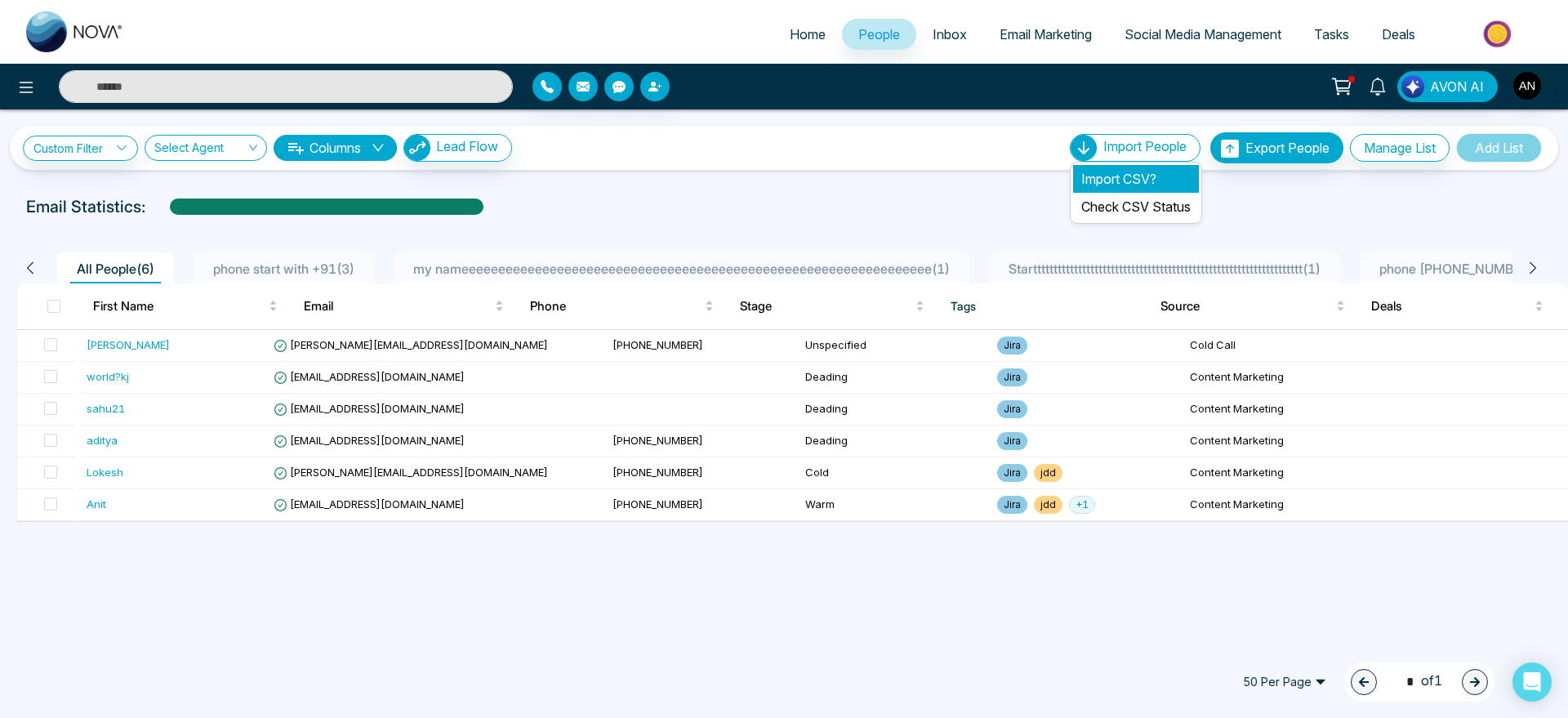
click at [1128, 172] on li "Import CSV?" at bounding box center [1136, 179] width 125 height 28
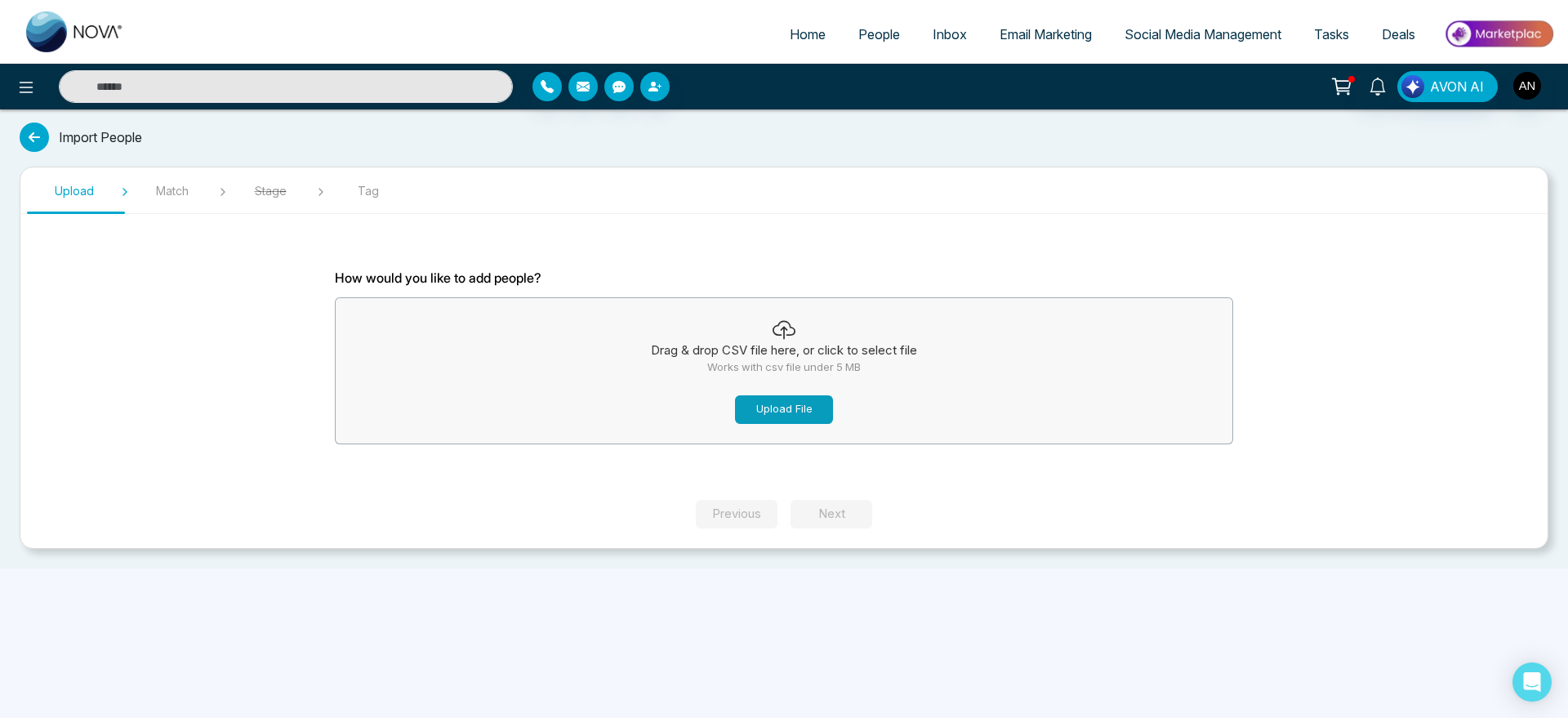
click at [807, 414] on button "Upload File" at bounding box center [784, 409] width 98 height 29
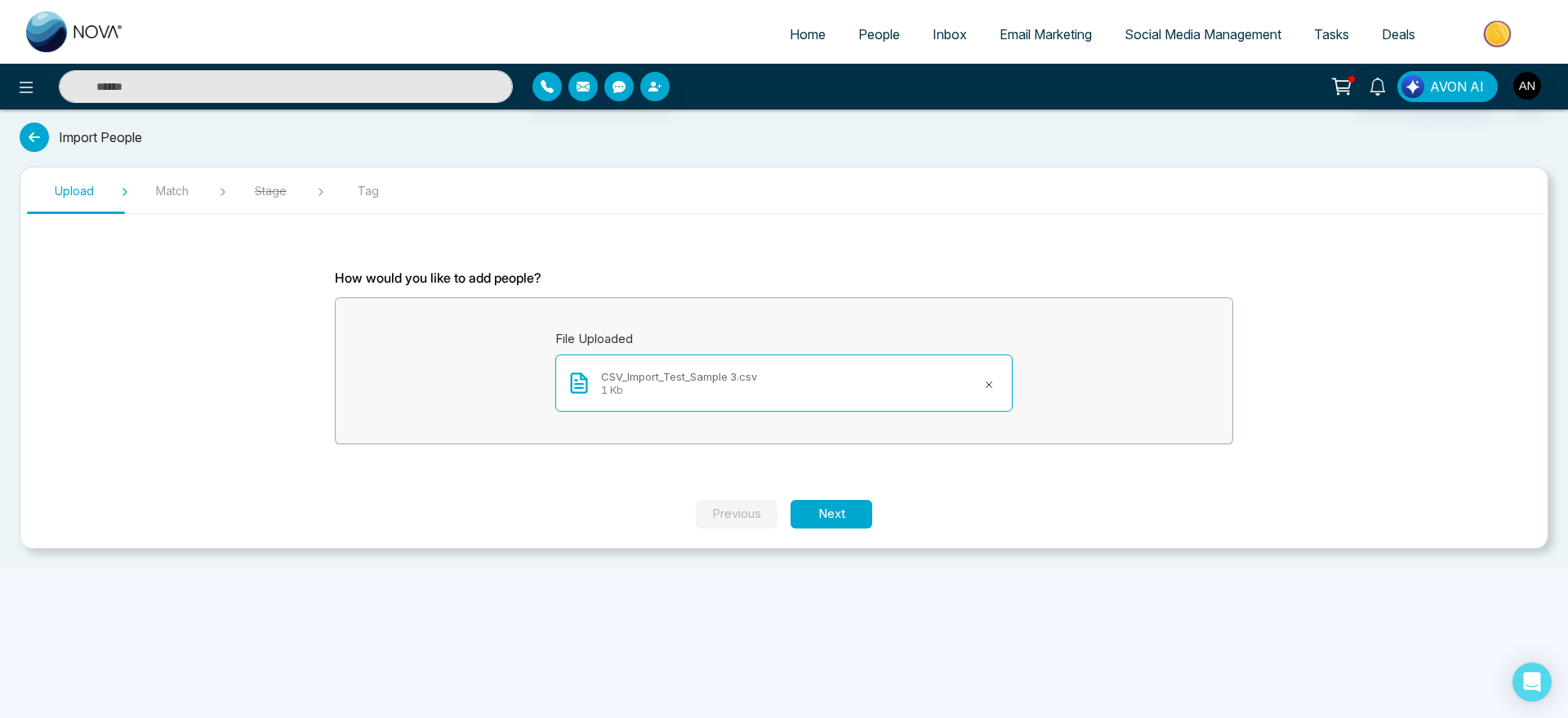
drag, startPoint x: 845, startPoint y: 464, endPoint x: 841, endPoint y: 498, distance: 34.2
click at [841, 498] on section "How would you like to add people? File Uploaded CSV_Import_Test_Sample 3.csv 1 …" at bounding box center [784, 363] width 980 height 273
click at [839, 511] on button "Next" at bounding box center [831, 514] width 82 height 29
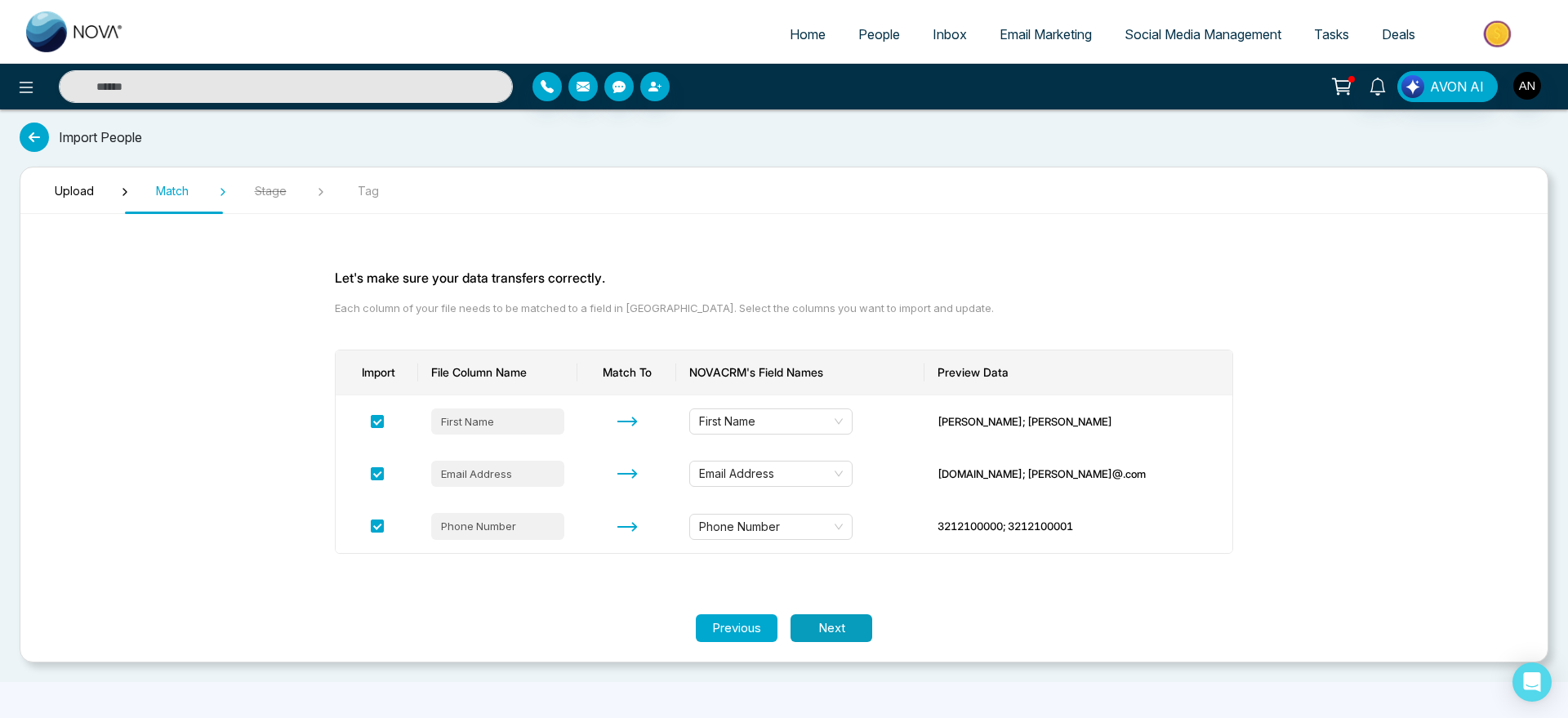
drag, startPoint x: 855, startPoint y: 609, endPoint x: 850, endPoint y: 618, distance: 10.3
click at [850, 618] on section "Upload Match Stage Tag Let's make sure your data transfers correctly. Each colu…" at bounding box center [784, 414] width 1529 height 496
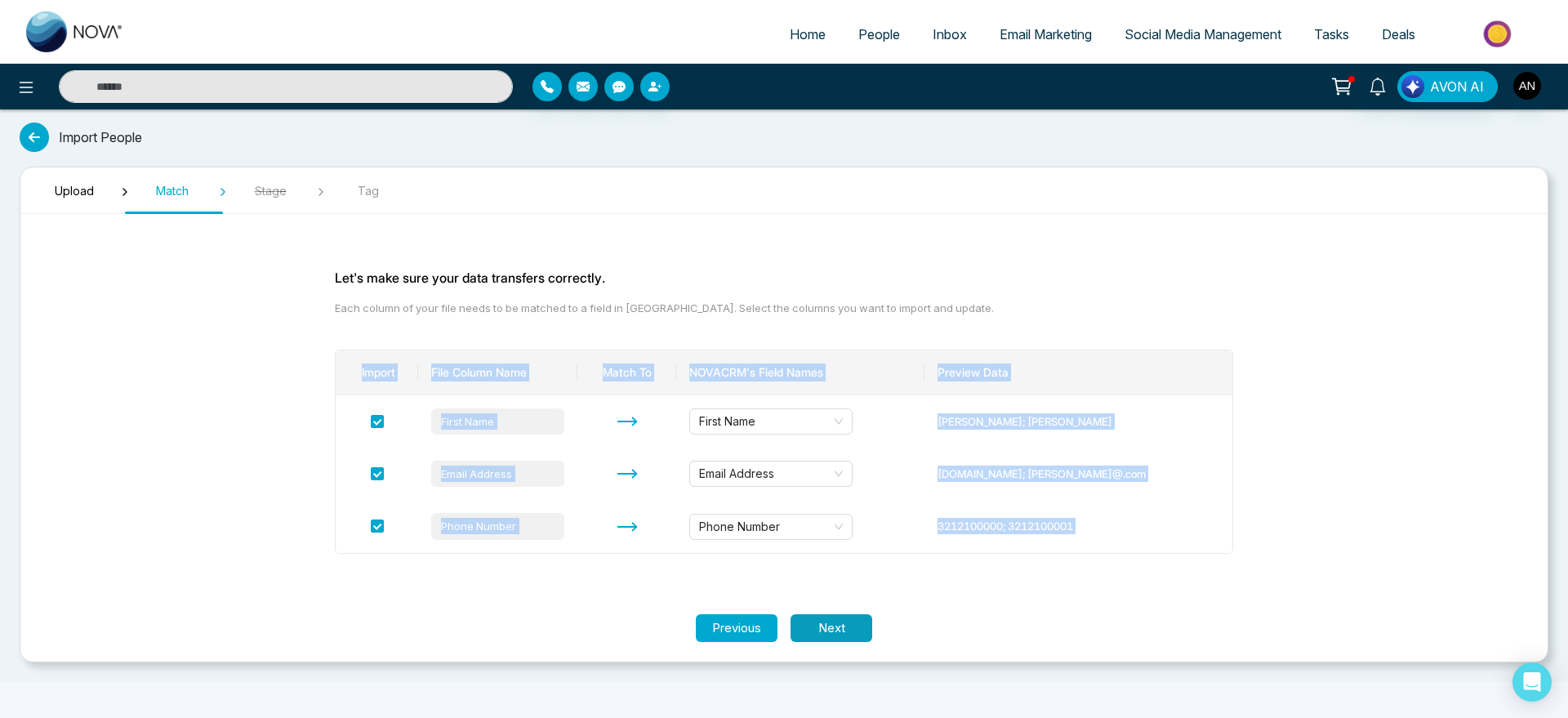
click at [850, 618] on button "Next" at bounding box center [831, 629] width 82 height 29
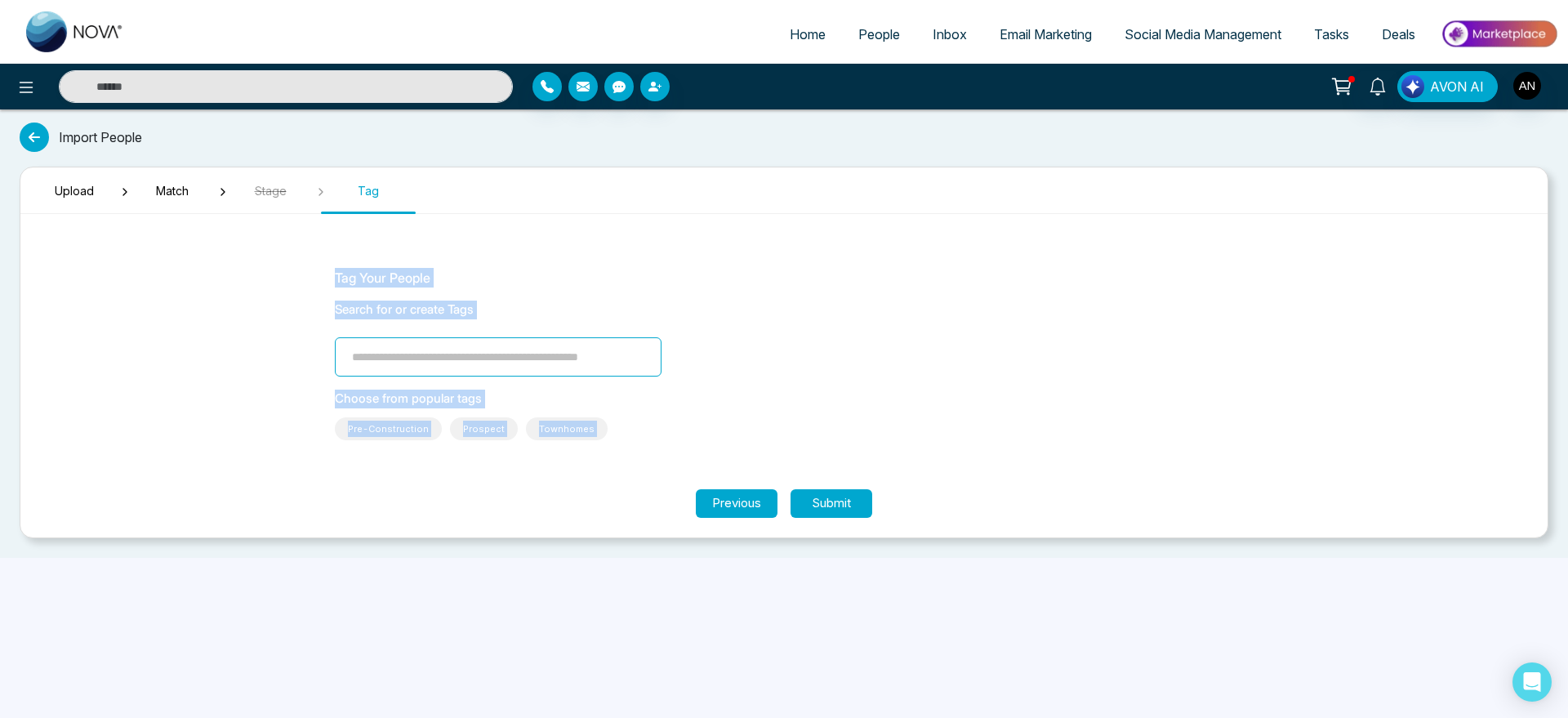
click at [472, 354] on input "search" at bounding box center [498, 357] width 327 height 40
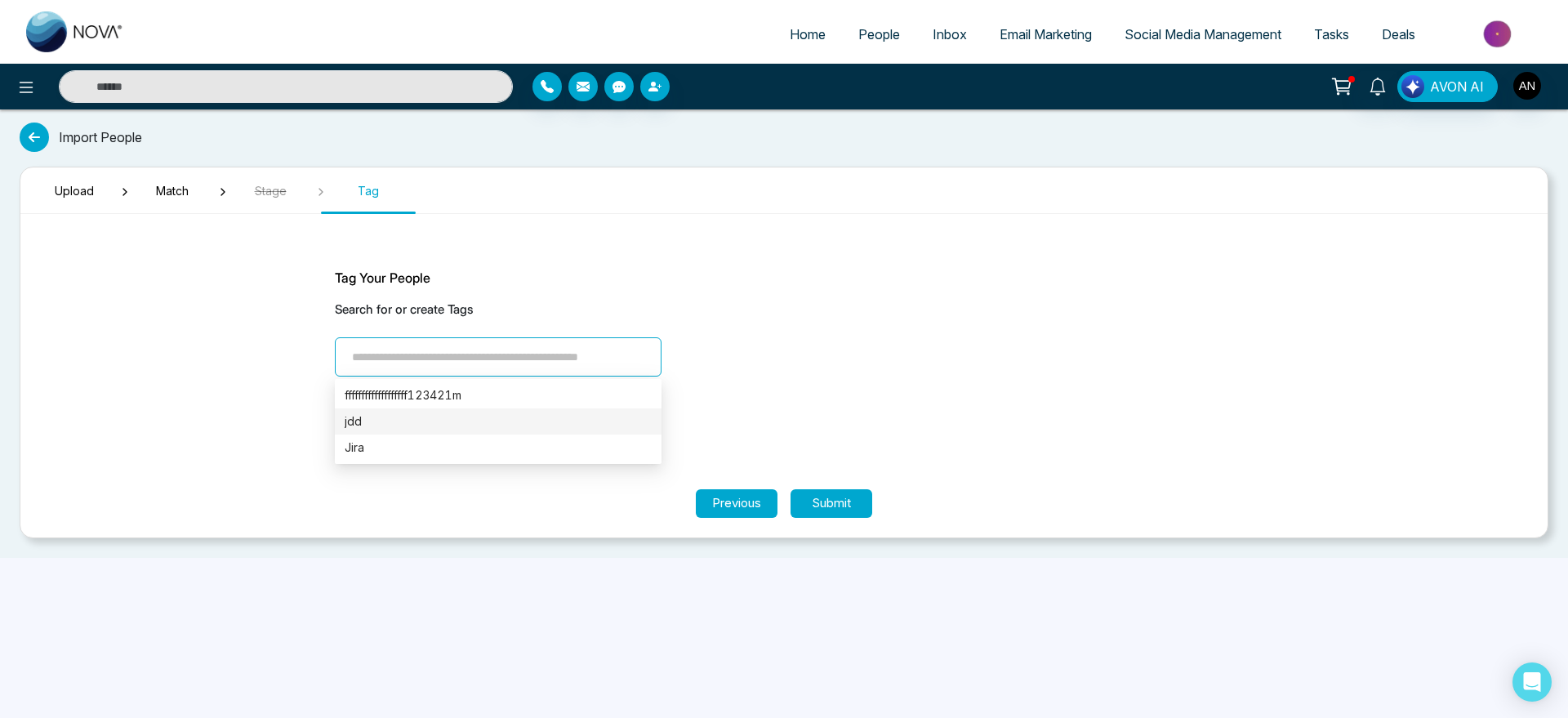
click at [486, 423] on div "jdd" at bounding box center [498, 422] width 307 height 18
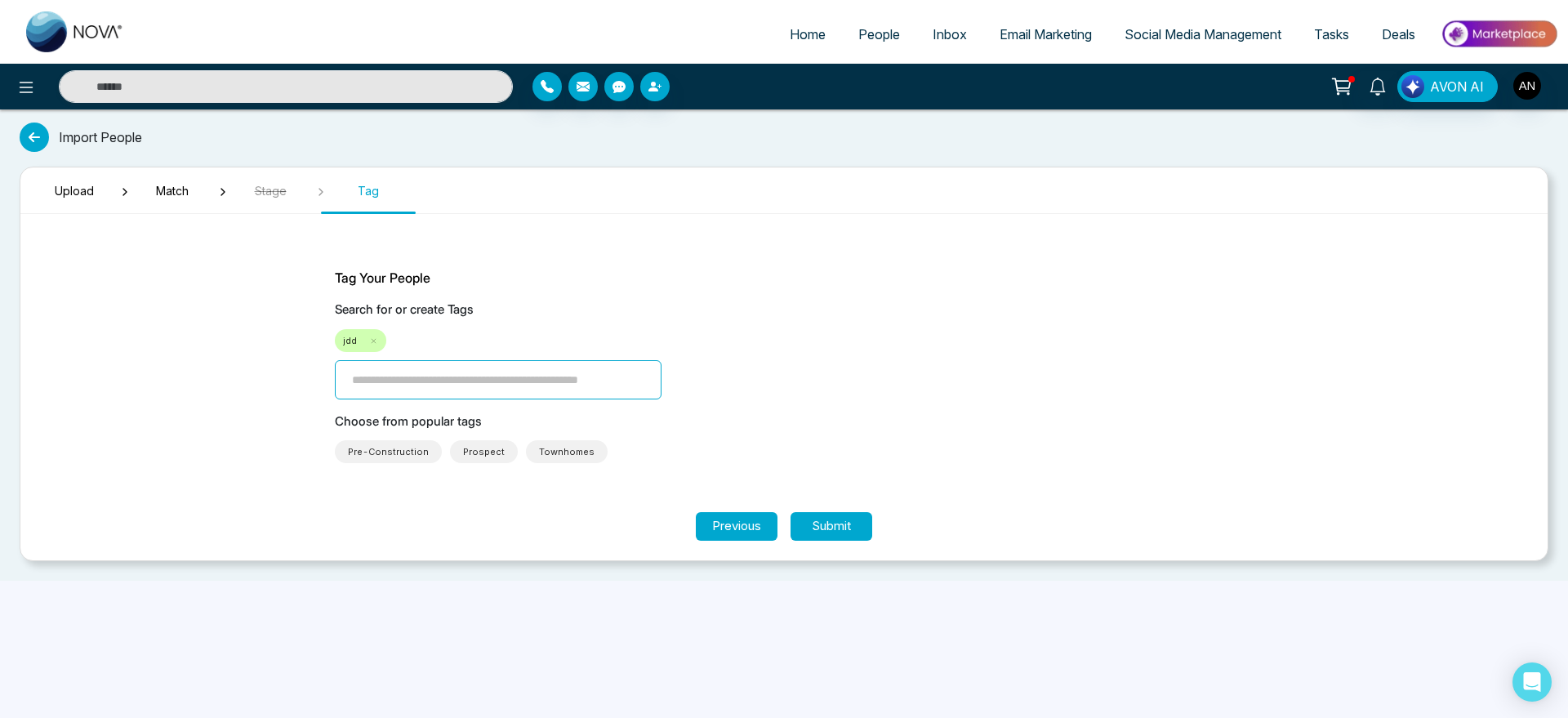
click at [823, 541] on section "Upload Match Stage Tag Tag Your People Search for or create Tags jdd Choose fro…" at bounding box center [784, 364] width 1529 height 394
click at [845, 522] on button "Submit" at bounding box center [831, 527] width 82 height 29
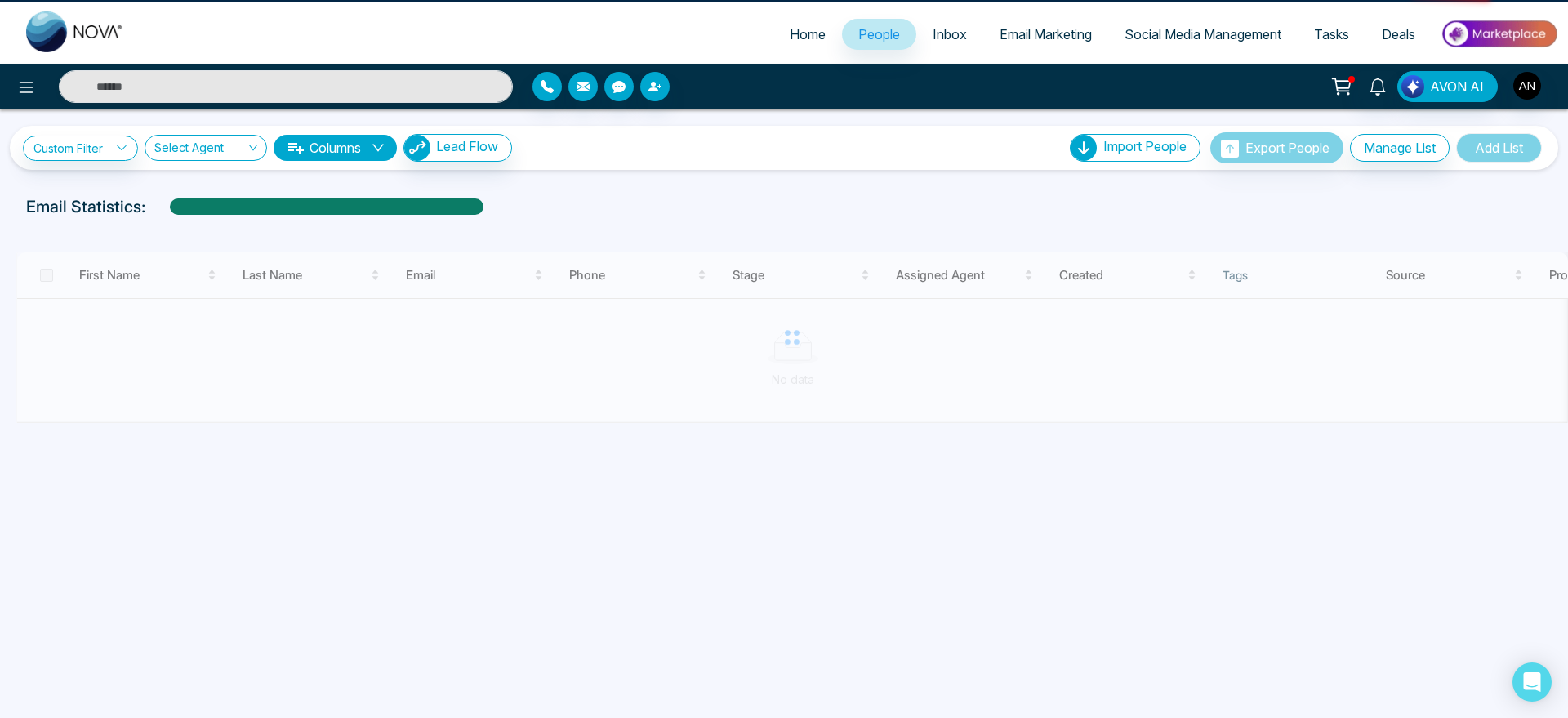
drag, startPoint x: 193, startPoint y: 685, endPoint x: 101, endPoint y: 685, distance: 92.0
click at [101, 685] on div "Home People Inbox Email Marketing Social Media Management Tasks Deals AVON AI C…" at bounding box center [784, 359] width 1568 height 718
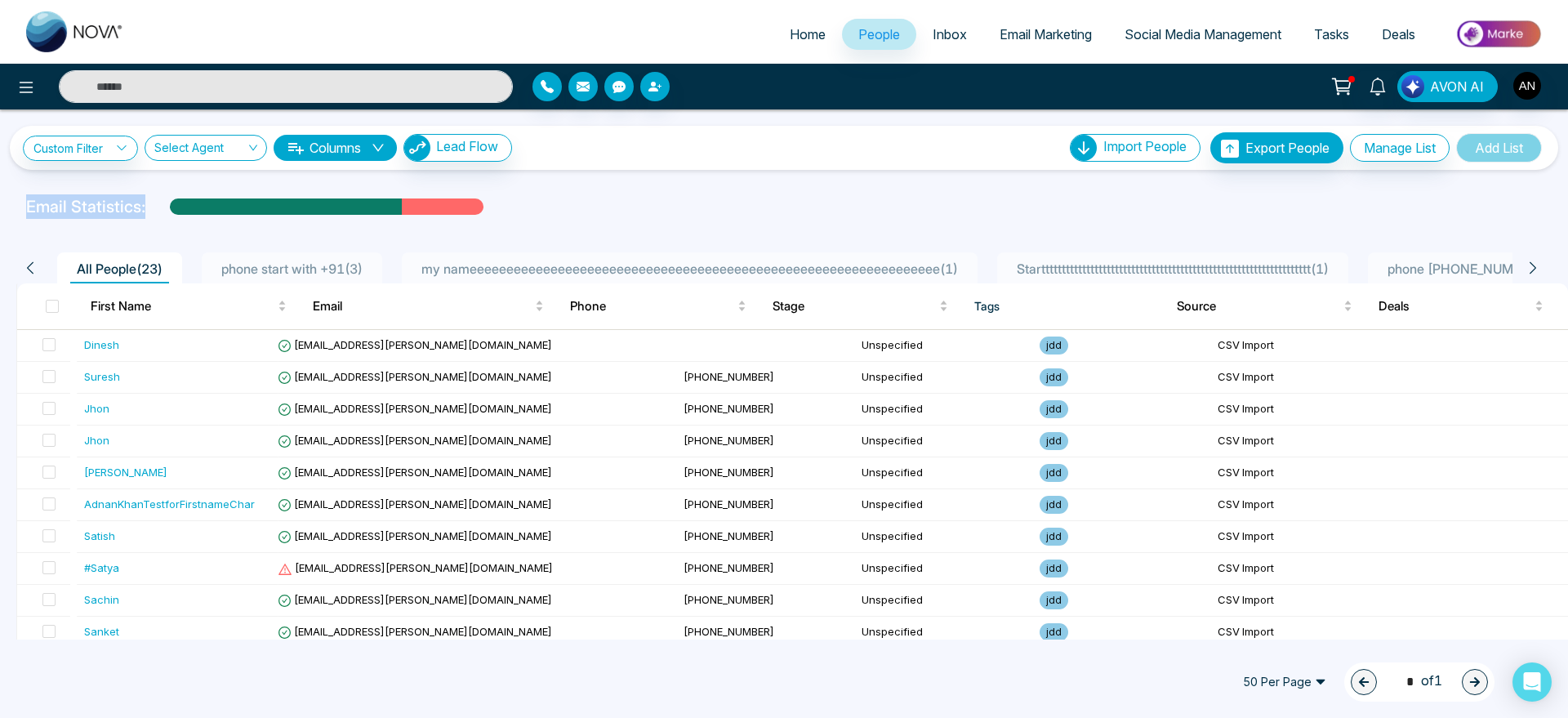
drag, startPoint x: 26, startPoint y: 196, endPoint x: 521, endPoint y: 182, distance: 495.2
click at [521, 182] on div "Custom Filter Choose a filters Cancel Apply Select Agent Columns Lead Flow Impo…" at bounding box center [784, 375] width 1568 height 531
click at [1123, 210] on link "Check CSV Status" at bounding box center [1136, 207] width 110 height 17
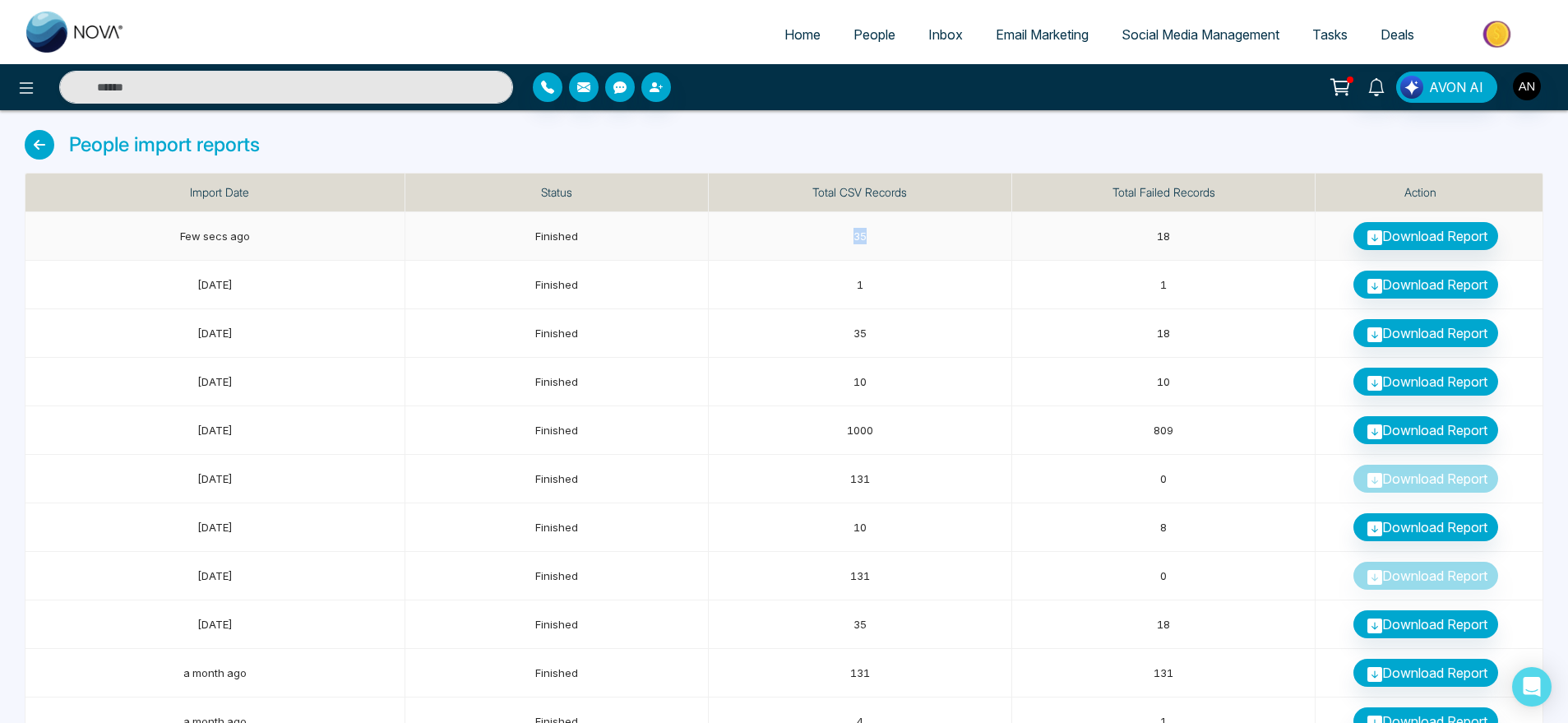
drag, startPoint x: 840, startPoint y: 225, endPoint x: 972, endPoint y: 237, distance: 132.5
click at [972, 237] on td "35" at bounding box center [860, 236] width 303 height 48
click at [42, 144] on icon at bounding box center [40, 145] width 30 height 30
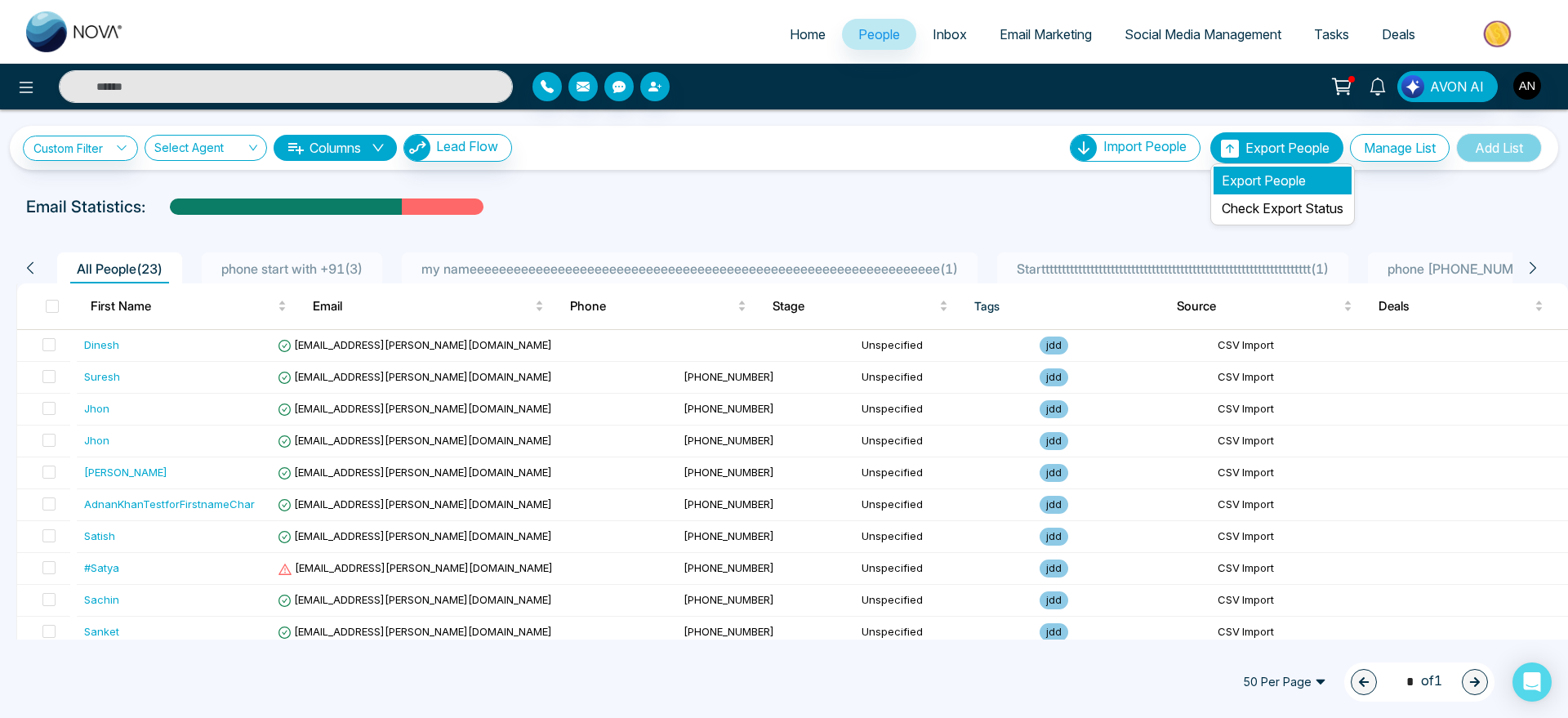
click at [1242, 172] on li "Export People" at bounding box center [1282, 181] width 138 height 28
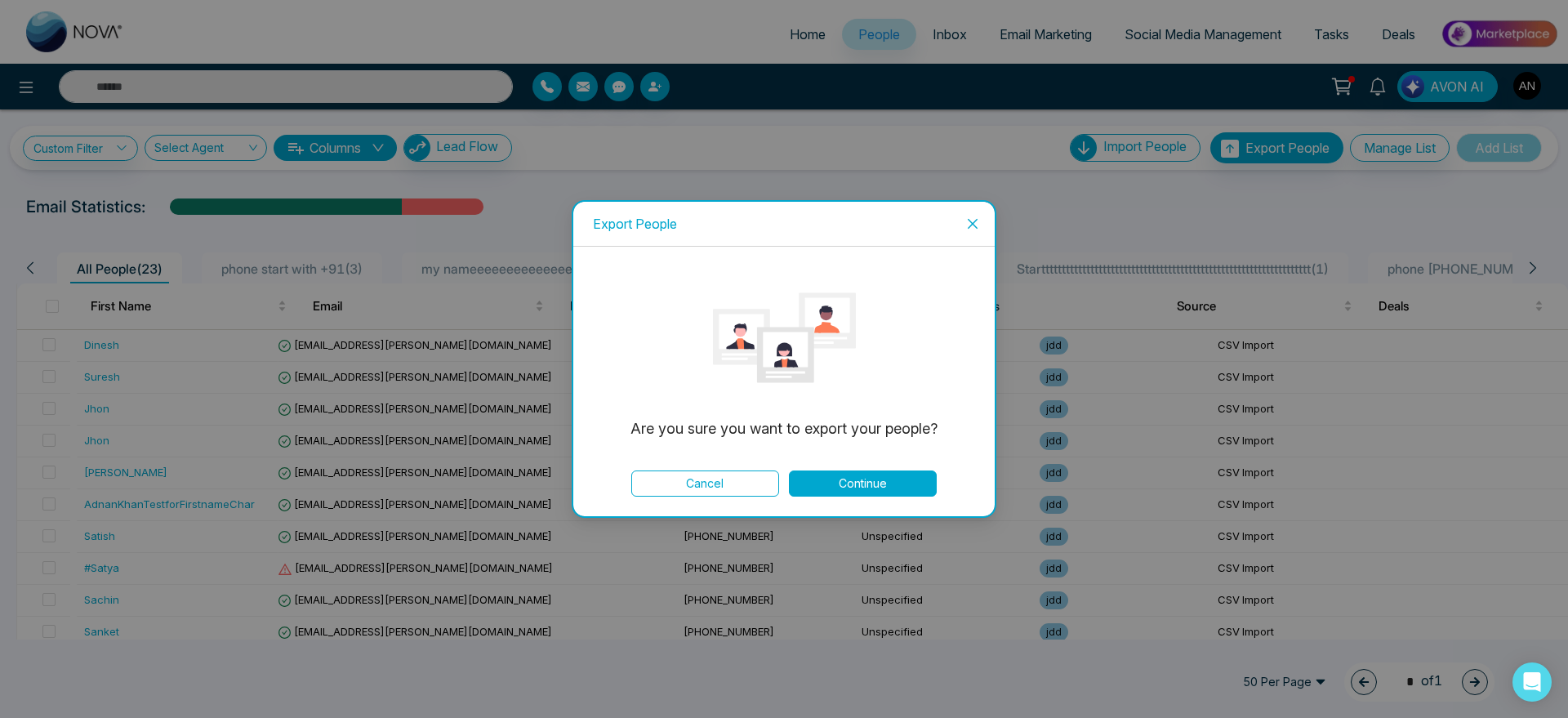
click at [862, 491] on button "Continue" at bounding box center [863, 484] width 148 height 26
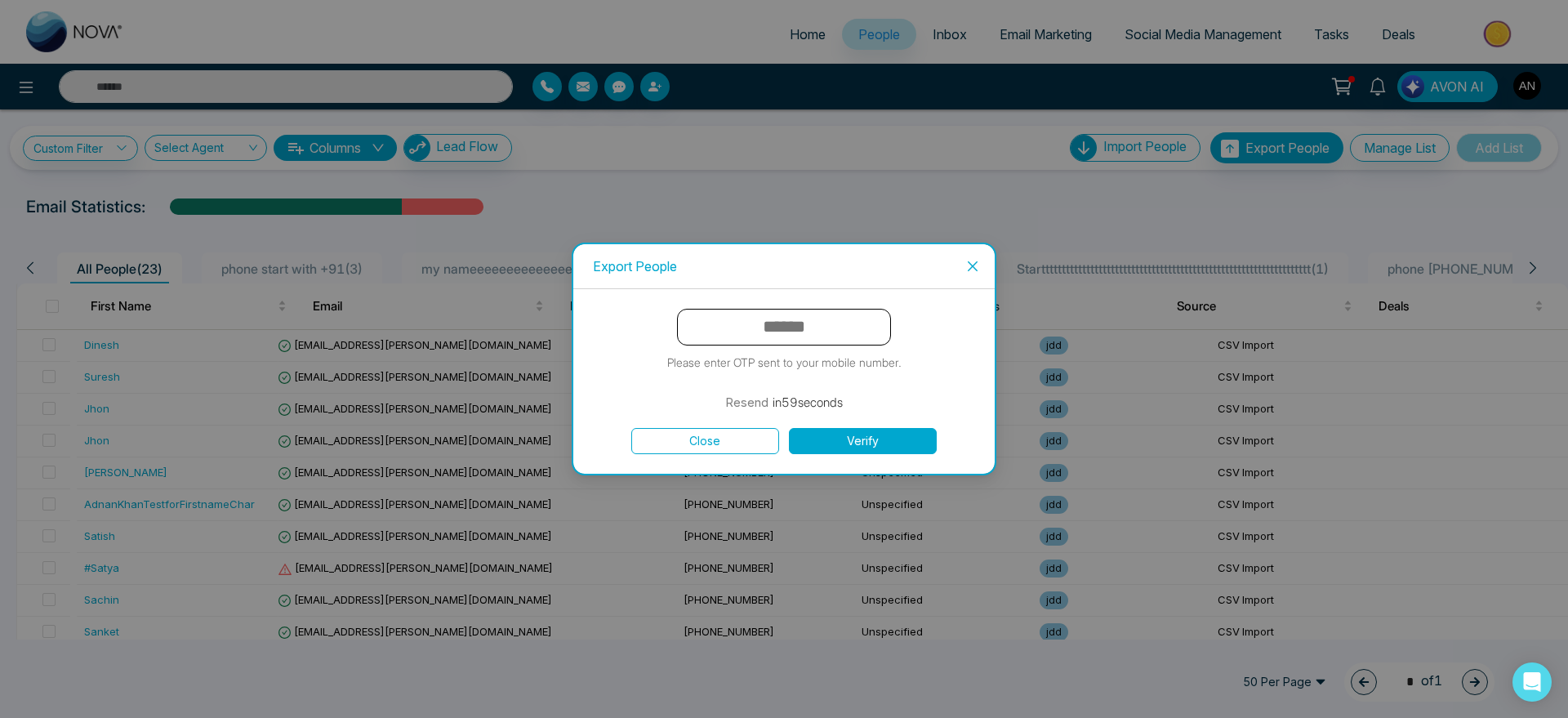
click at [806, 319] on input "text" at bounding box center [784, 327] width 214 height 37
type input "******"
click at [876, 430] on button "Verify" at bounding box center [863, 442] width 148 height 26
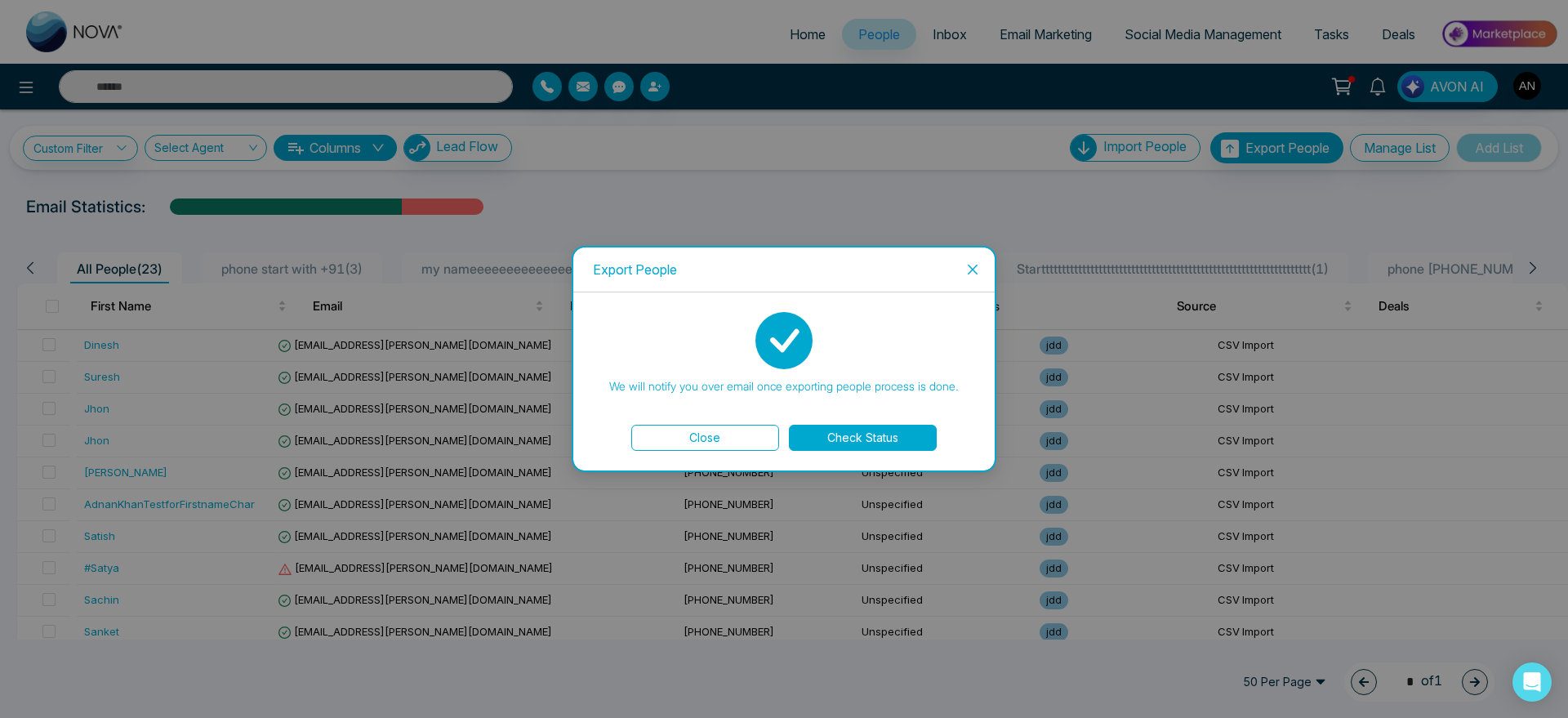
click at [851, 436] on button "Check Status" at bounding box center [863, 438] width 148 height 26
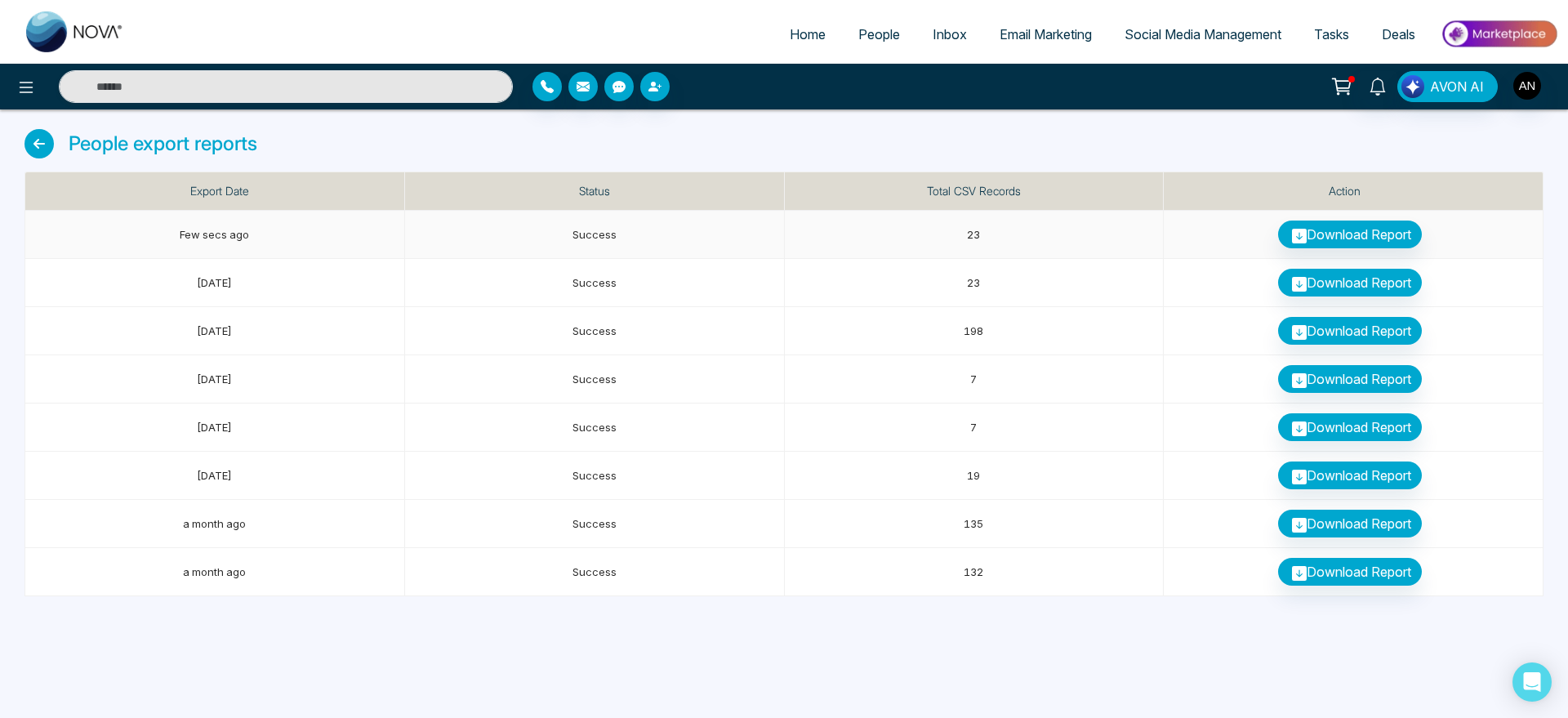
drag, startPoint x: 954, startPoint y: 232, endPoint x: 1086, endPoint y: 239, distance: 132.2
click at [1086, 239] on td "23" at bounding box center [975, 234] width 379 height 48
click at [37, 141] on icon at bounding box center [40, 144] width 30 height 30
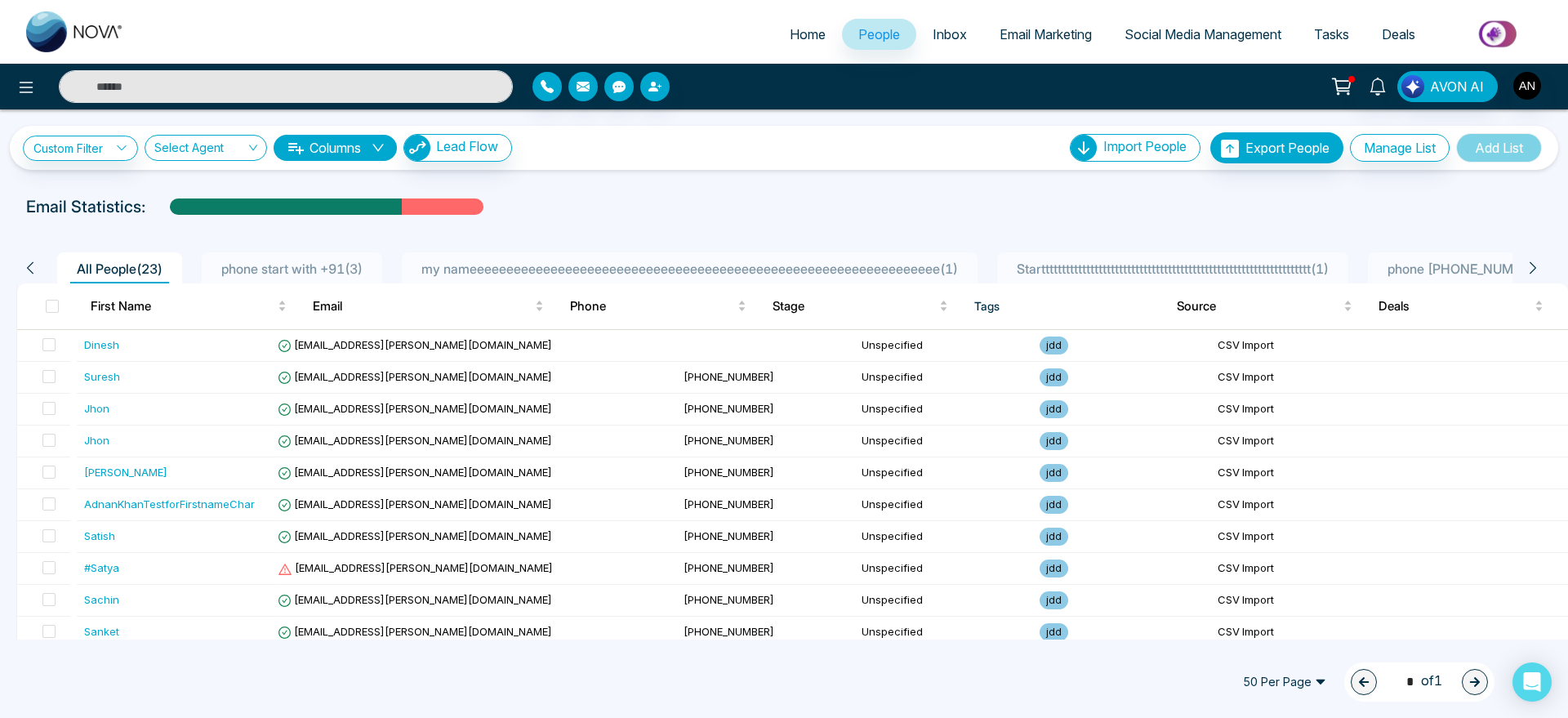
scroll to position [8, 0]
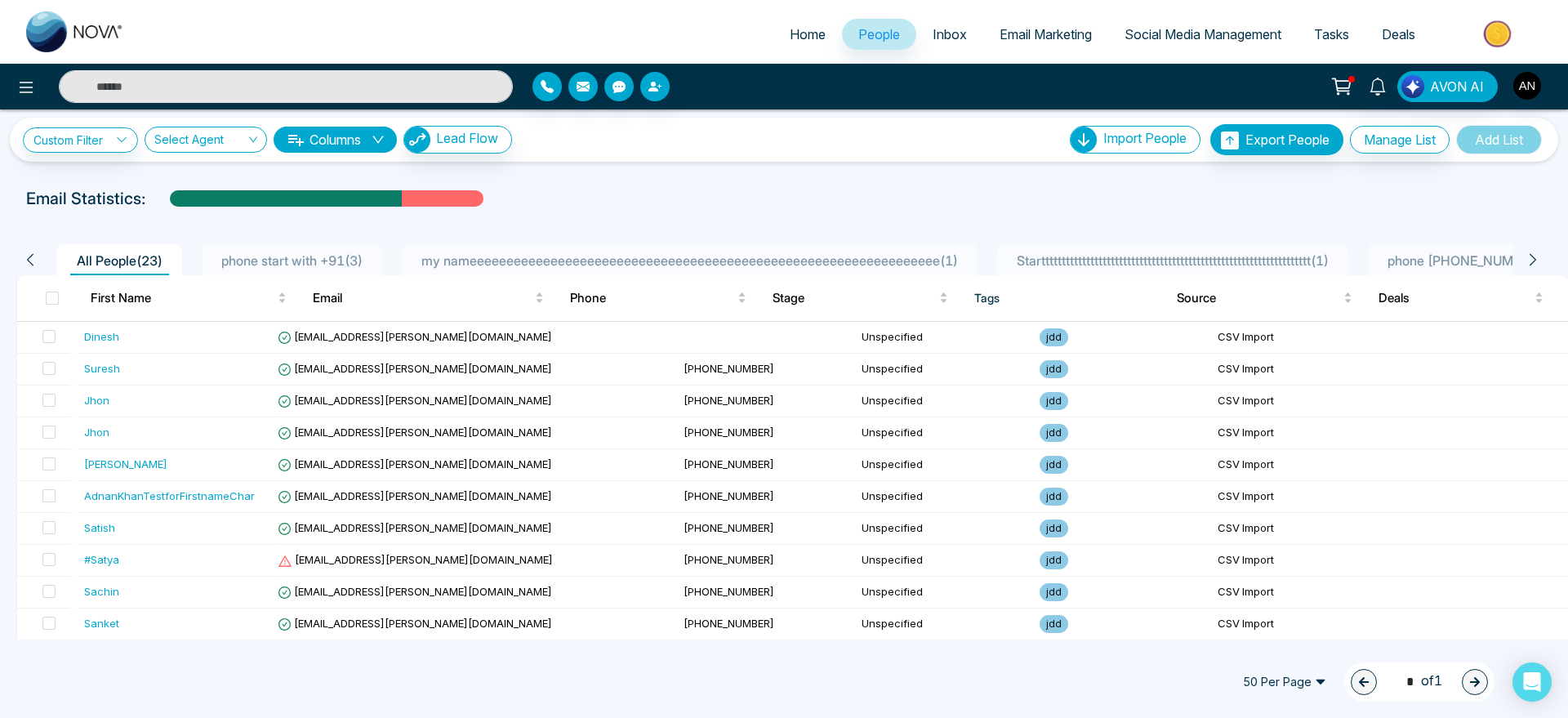
click at [801, 188] on div "Email Statistics:" at bounding box center [528, 199] width 1004 height 25
click at [949, 44] on link "Inbox" at bounding box center [949, 35] width 67 height 31
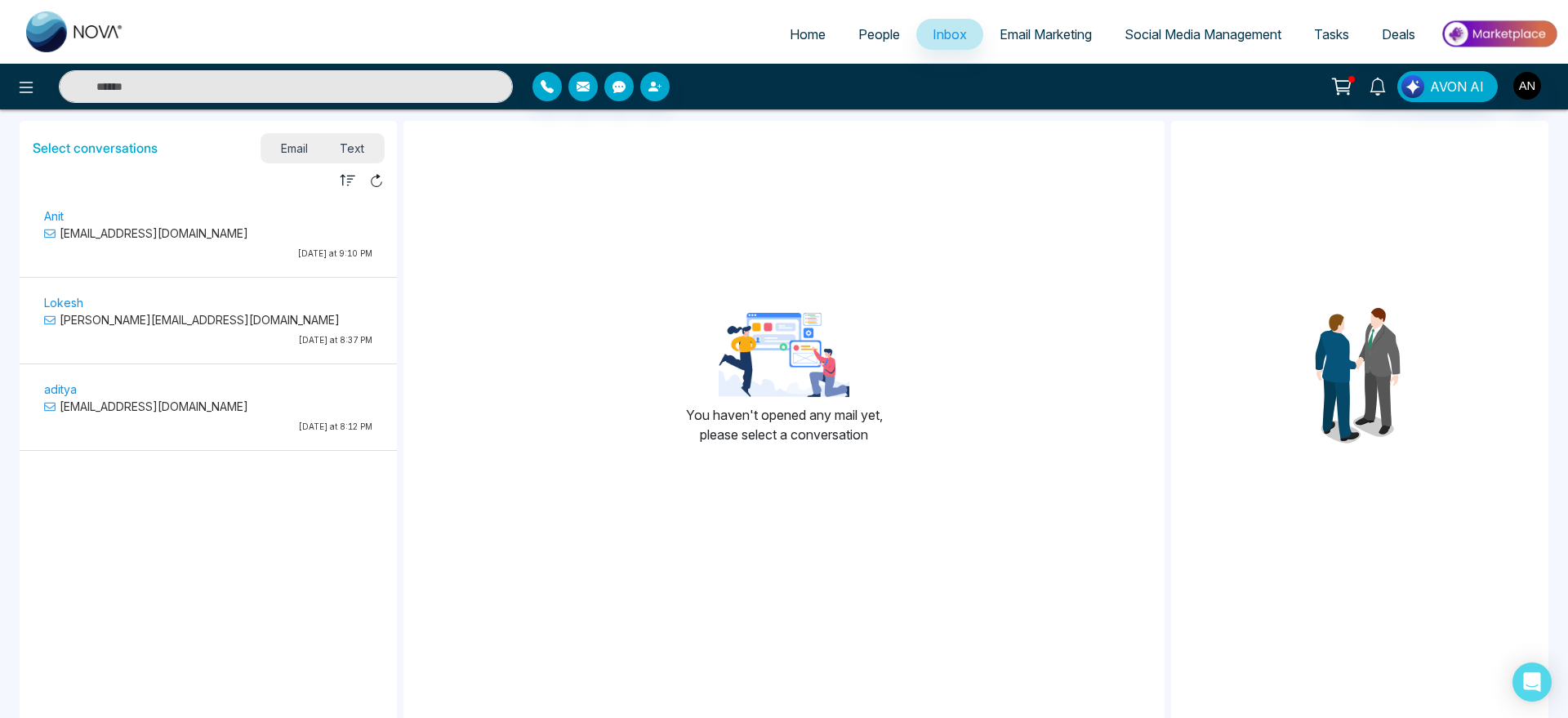
click at [363, 155] on span "Text" at bounding box center [352, 148] width 57 height 22
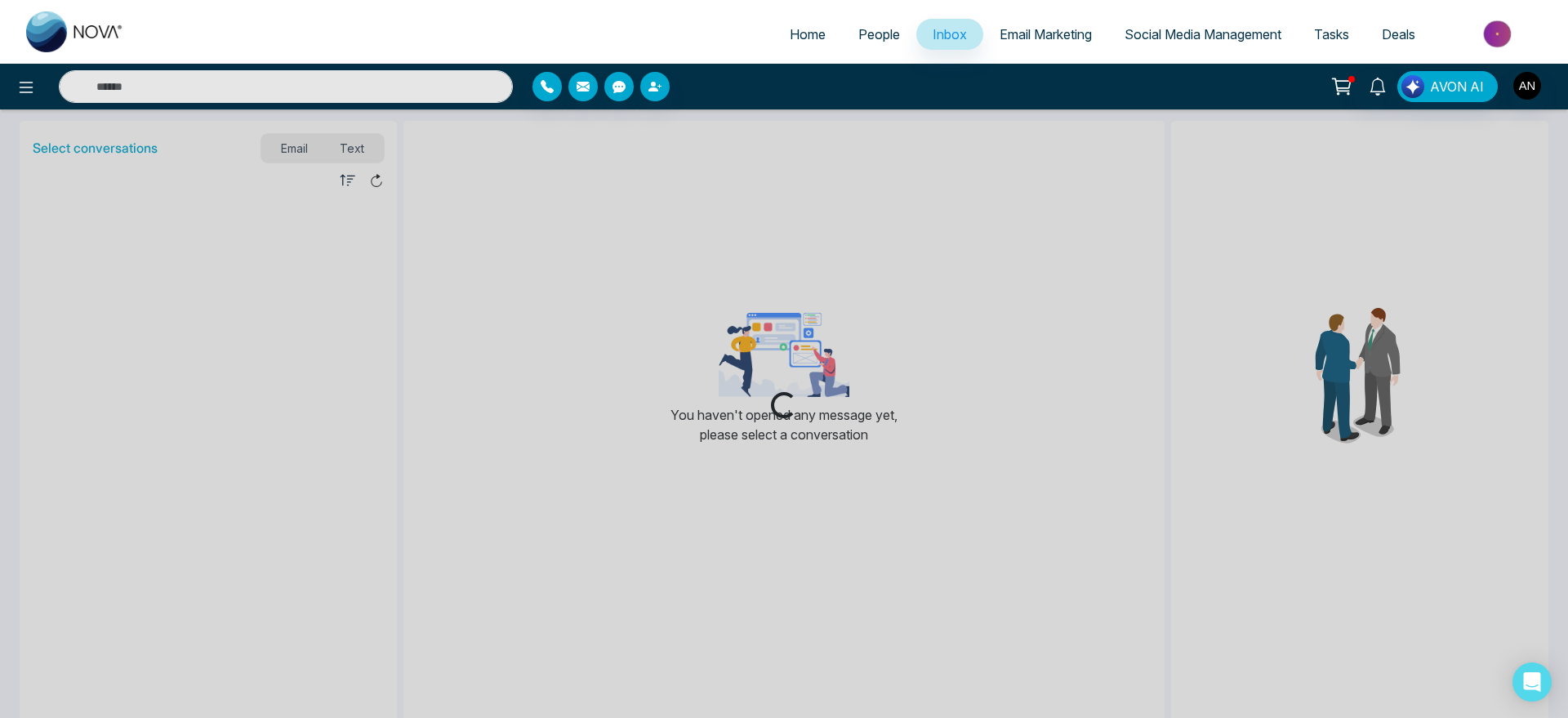
click at [294, 154] on div "Loading..." at bounding box center [784, 359] width 1568 height 718
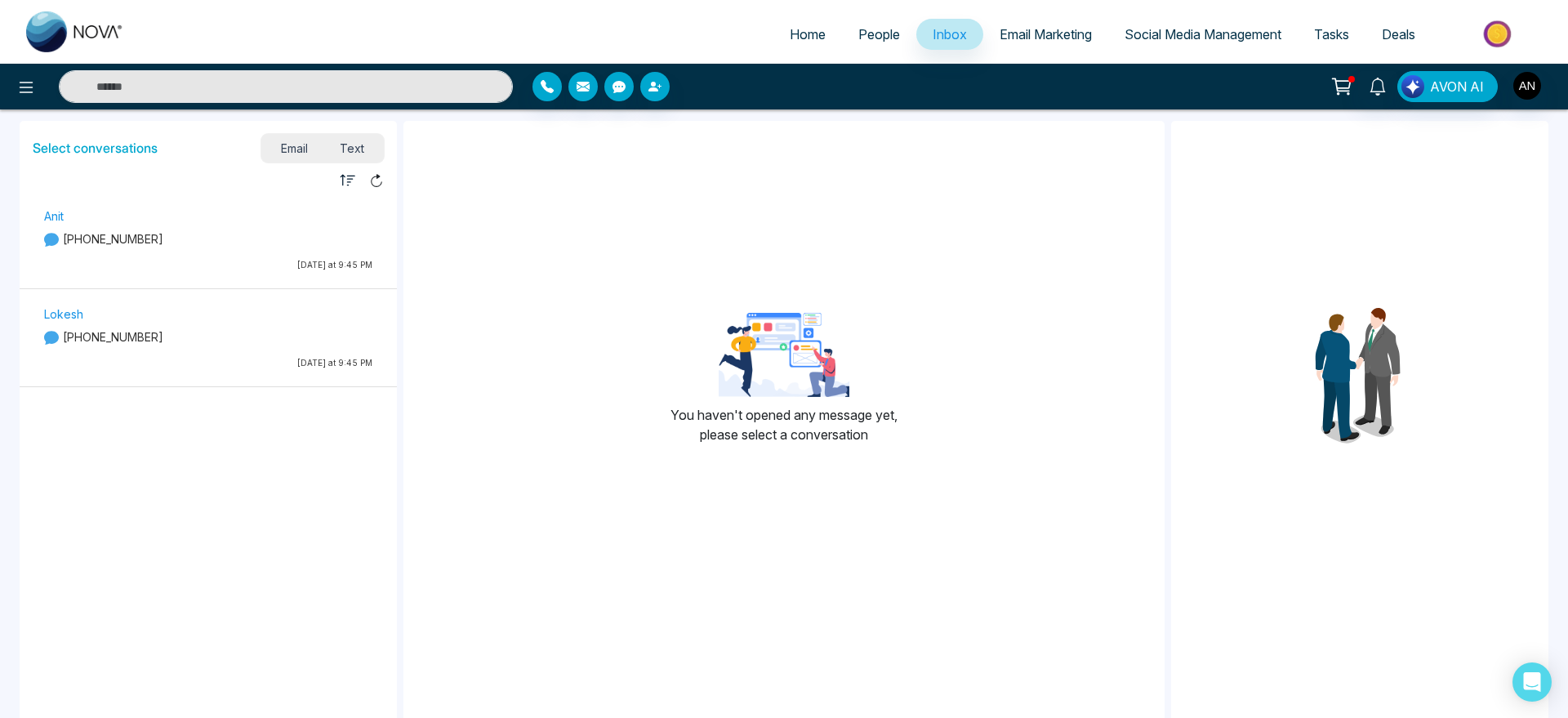
click at [294, 154] on span "Email" at bounding box center [294, 148] width 59 height 22
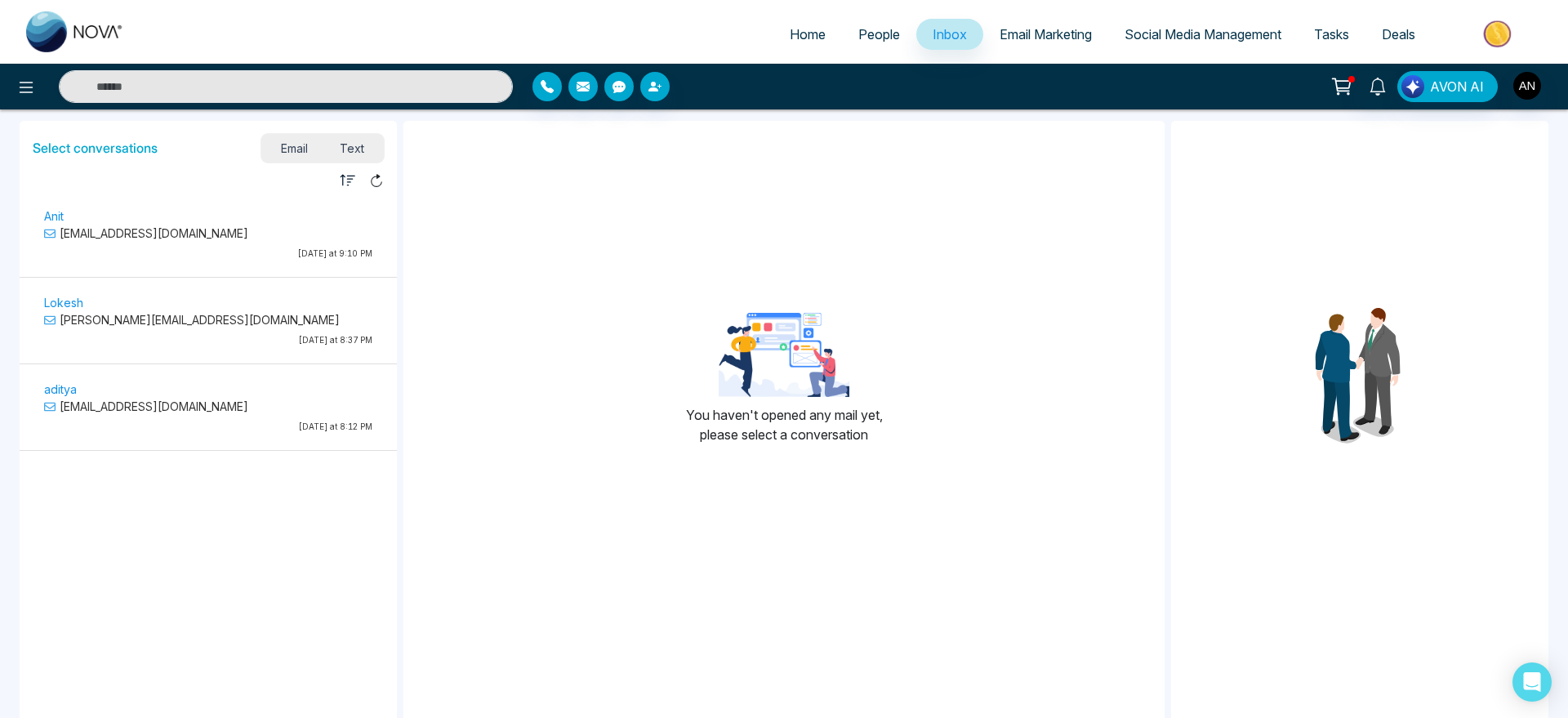
click at [306, 246] on div "Anit [EMAIL_ADDRESS][DOMAIN_NAME] [DATE] at 9:10 PM" at bounding box center [209, 237] width 345 height 61
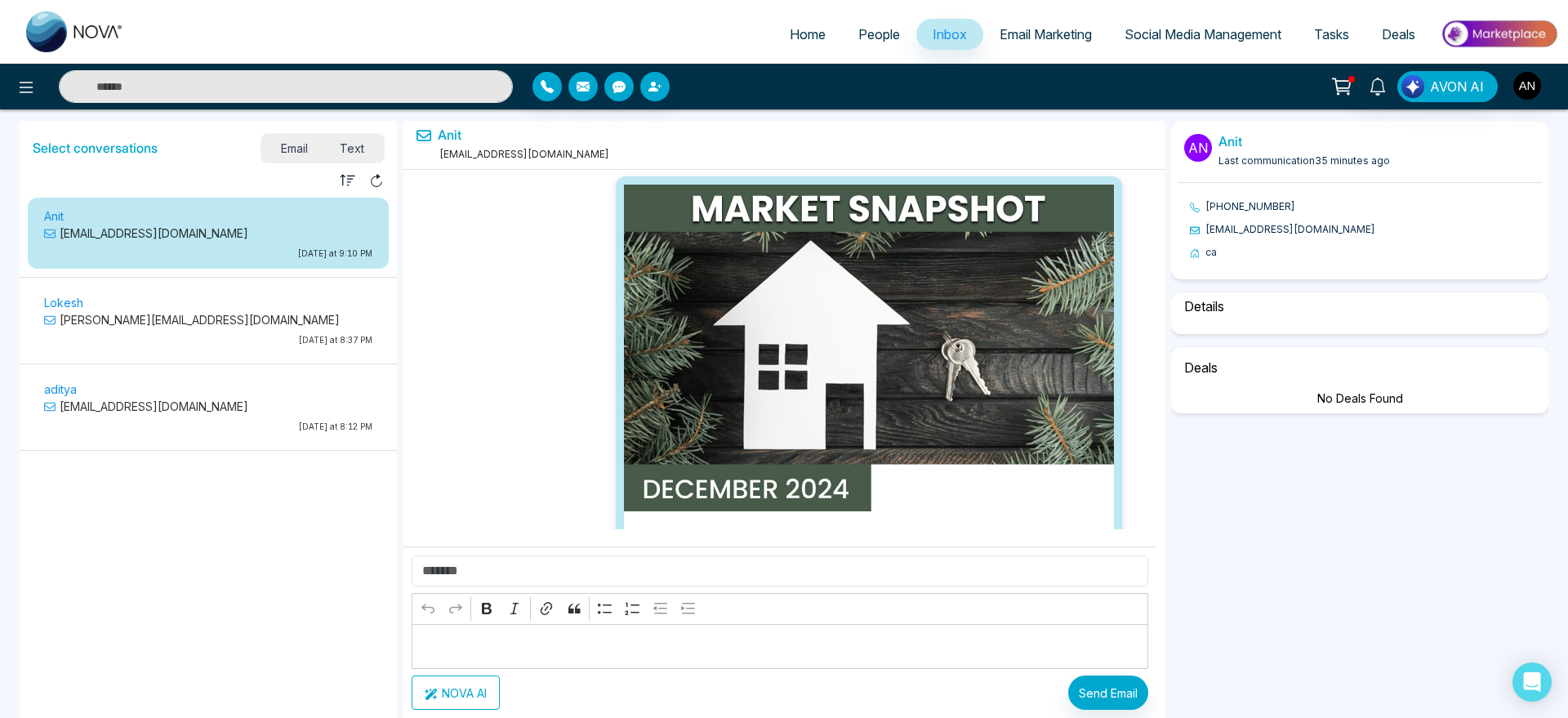
scroll to position [39479, 0]
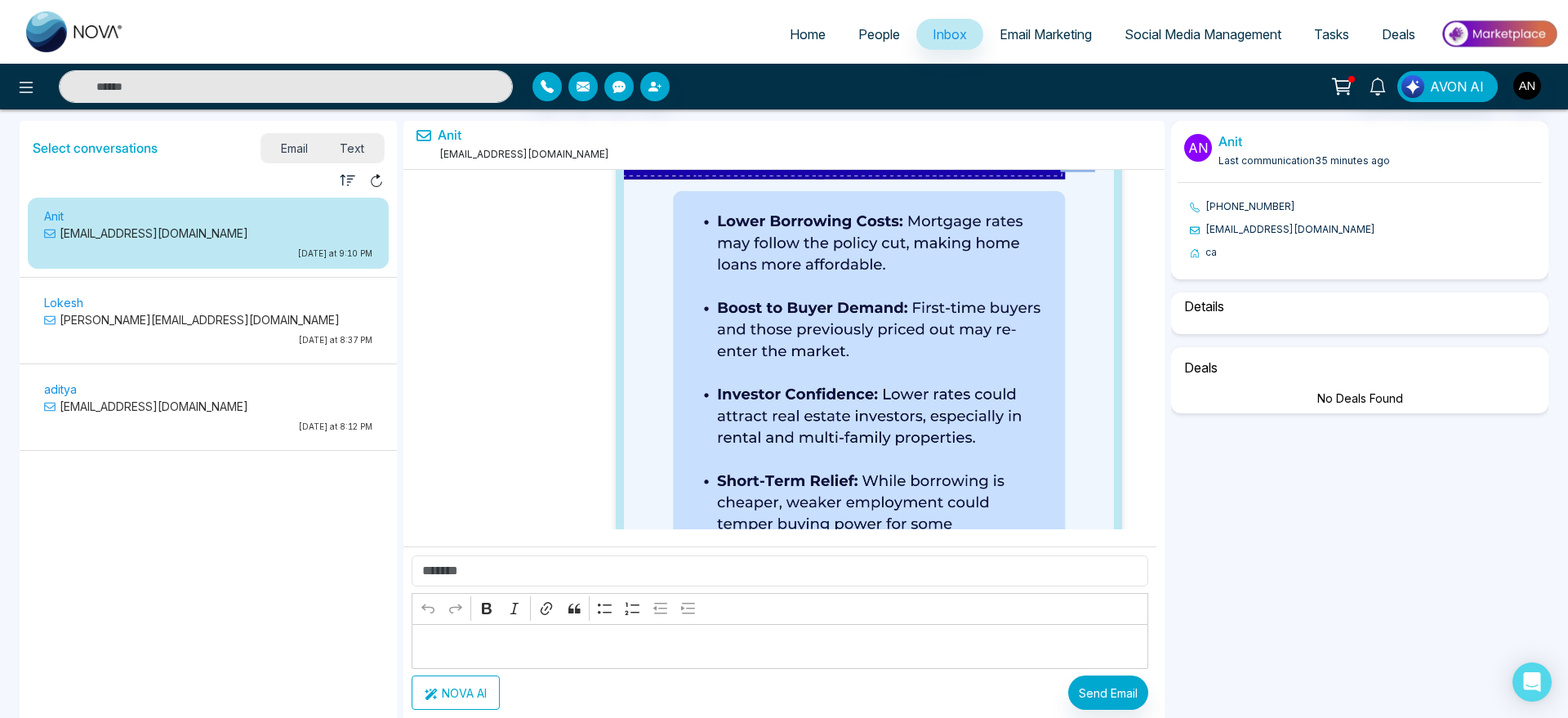
select select "****"
select select "**********"
select select "********"
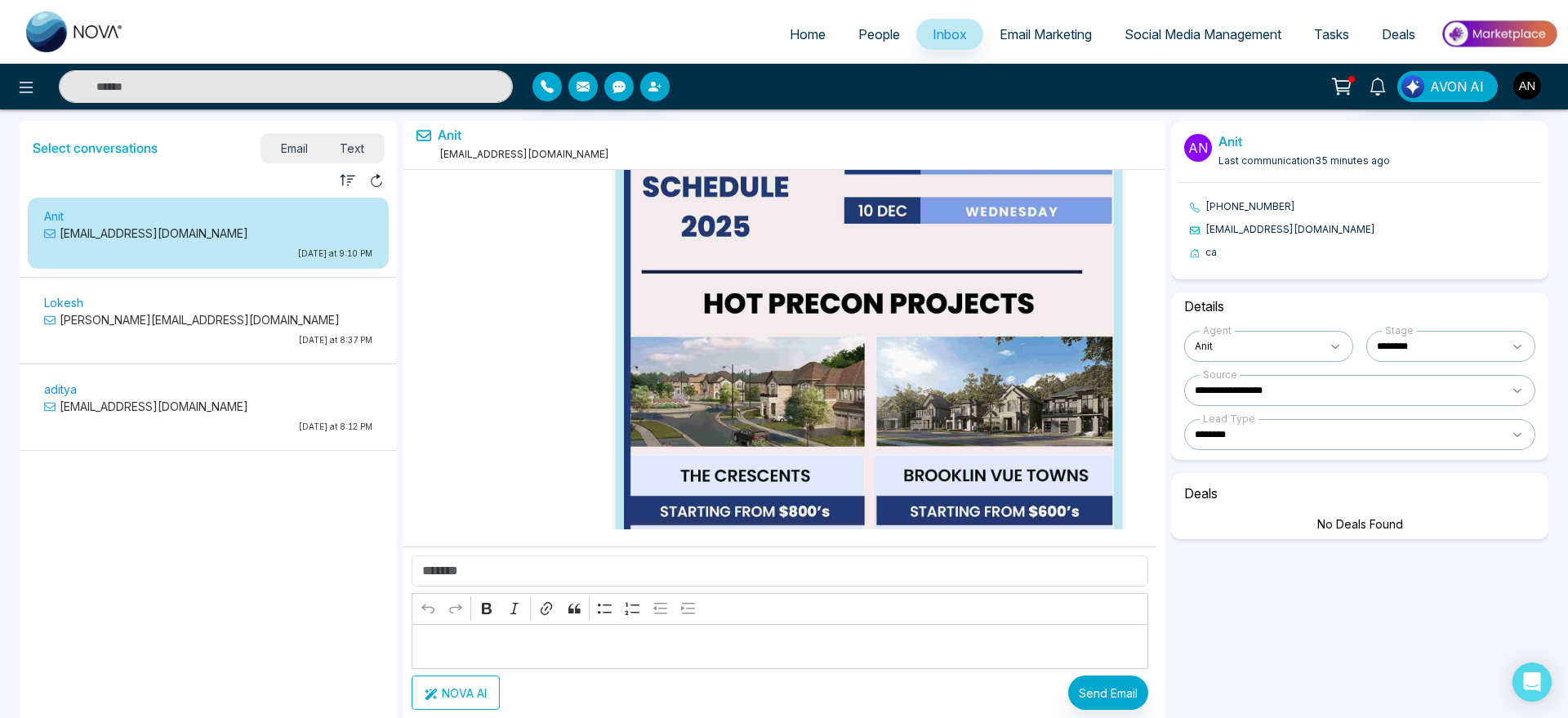
scroll to position [75487, 0]
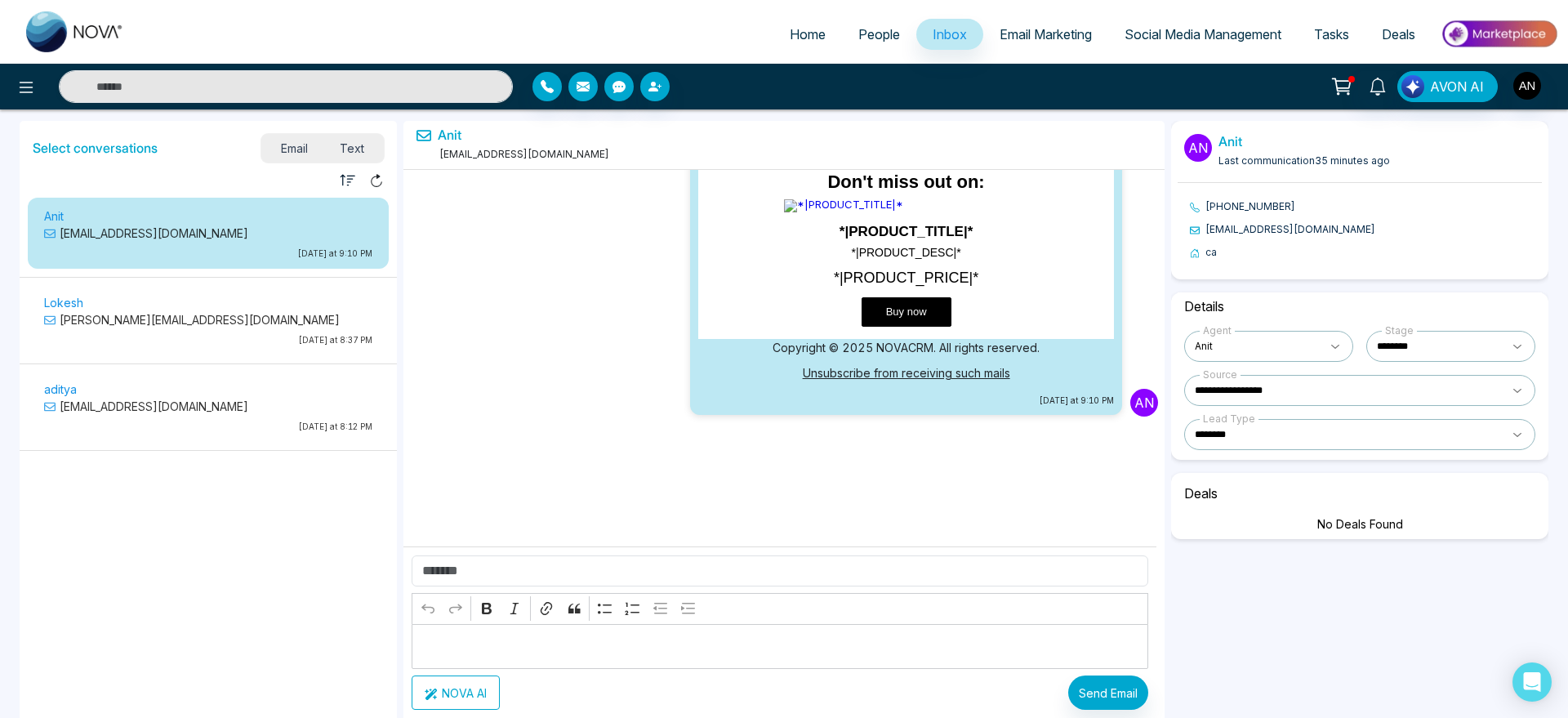
click at [526, 544] on div "Anit [EMAIL_ADDRESS][DOMAIN_NAME] [DATE] An [DATE] An [DATE] nova.xlsx Nova_CRM…" at bounding box center [784, 480] width 761 height 718
click at [1438, 337] on select "**********" at bounding box center [1451, 347] width 169 height 31
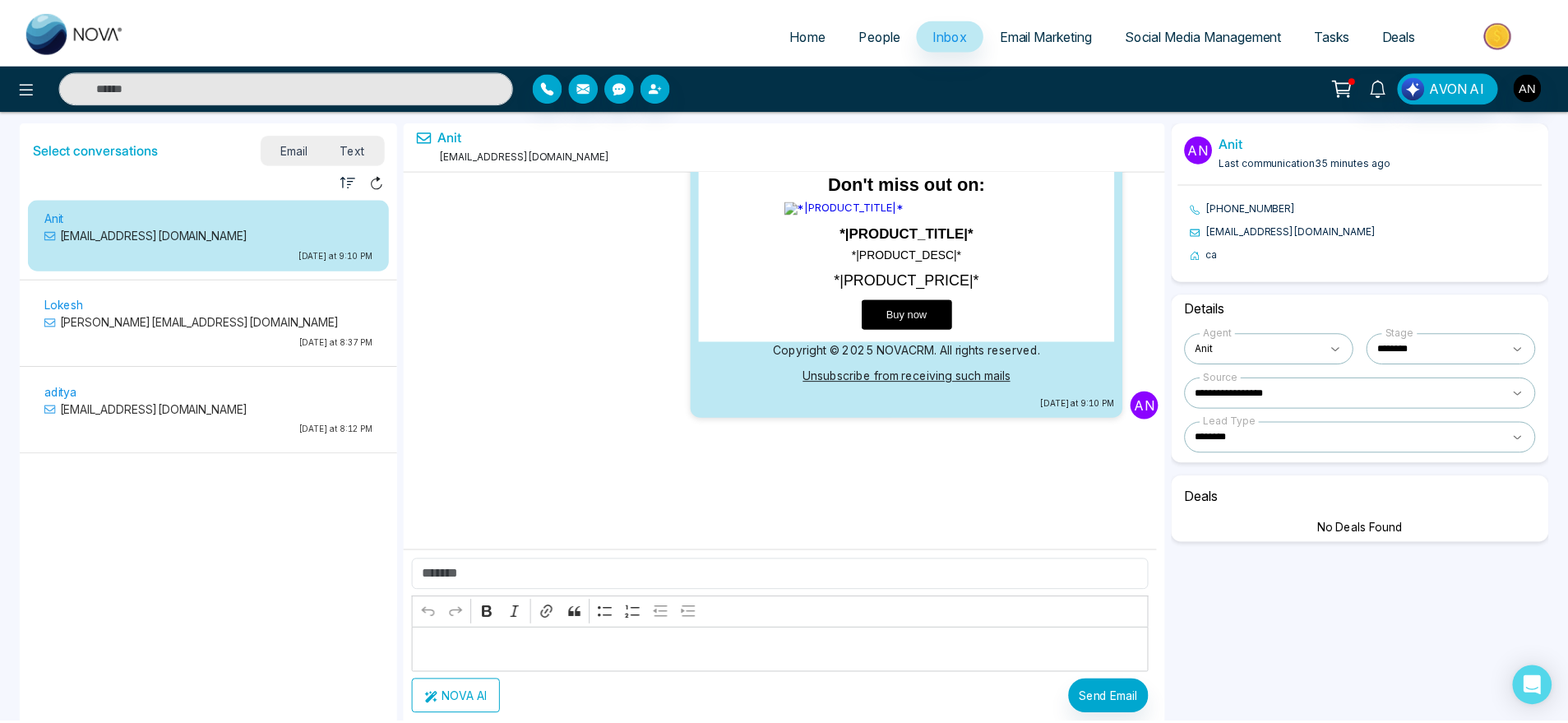
scroll to position [76110, 0]
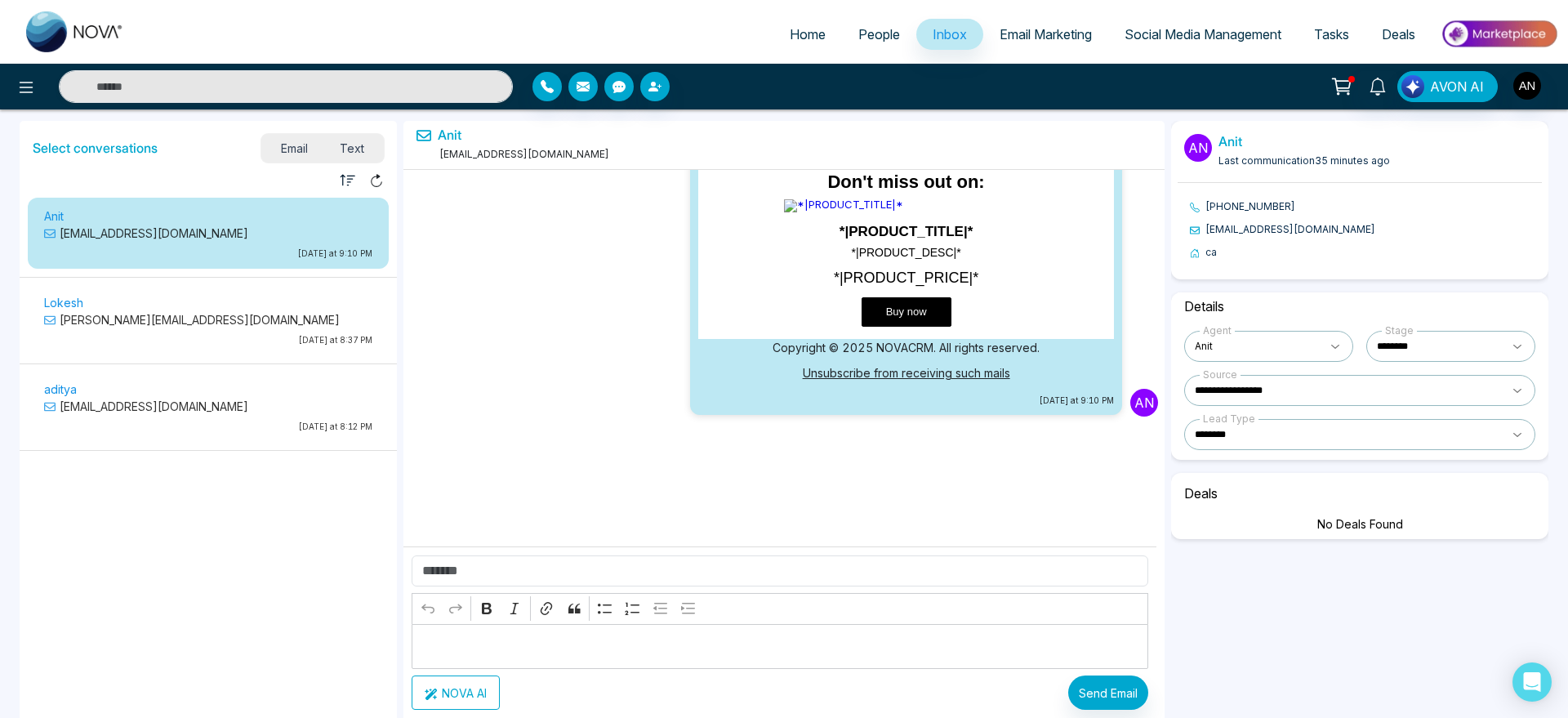
click at [358, 144] on span "Text" at bounding box center [352, 148] width 57 height 22
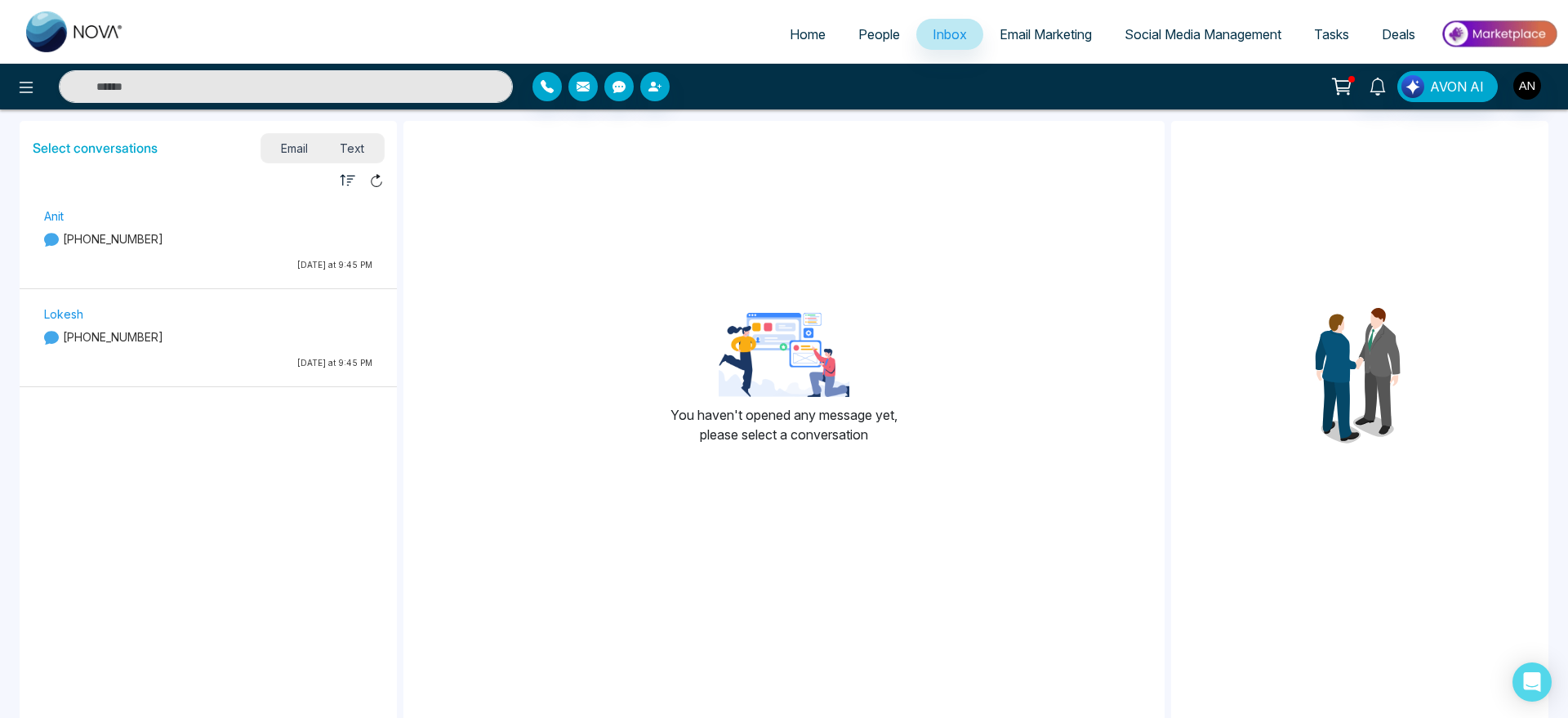
click at [1347, 97] on icon at bounding box center [1342, 87] width 23 height 23
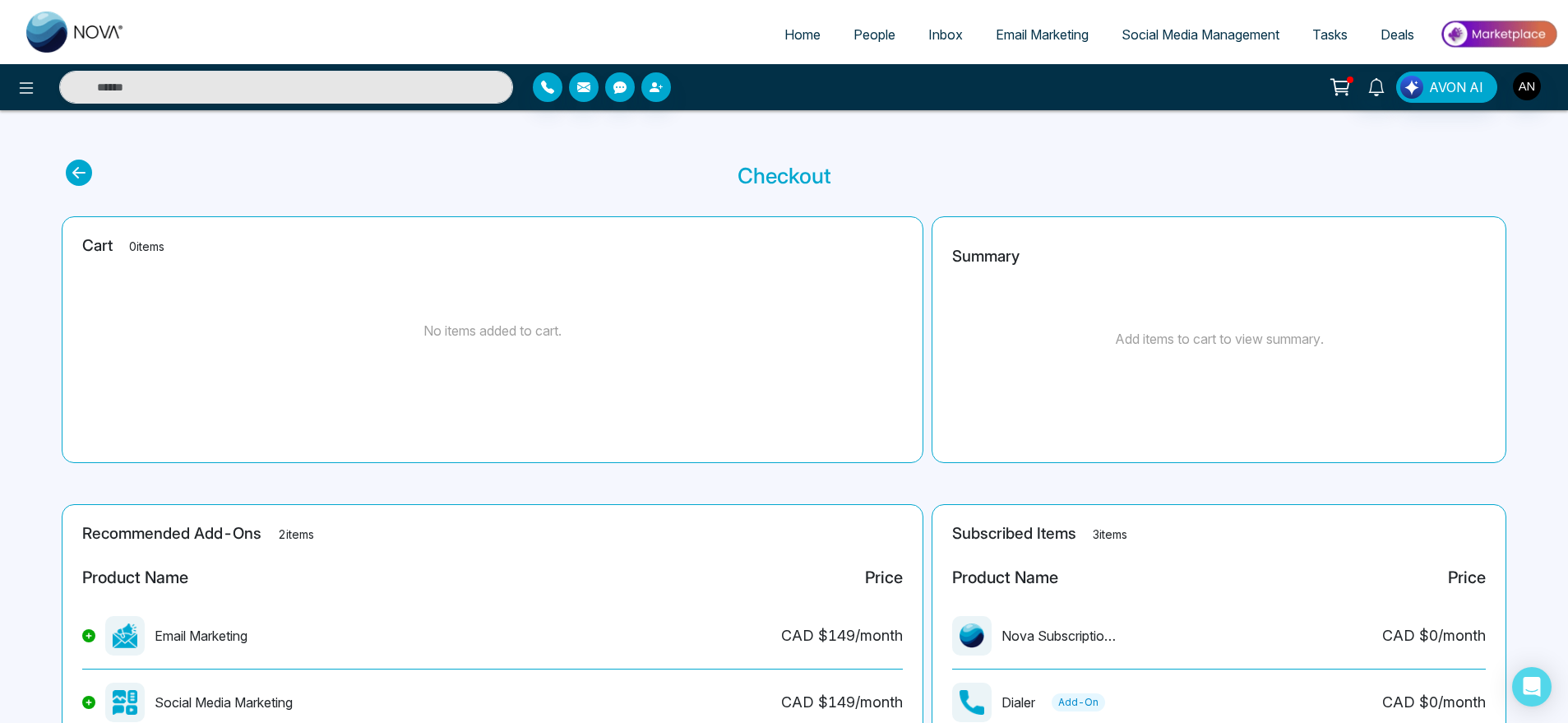
click at [785, 31] on span "Home" at bounding box center [803, 35] width 37 height 17
select select "*"
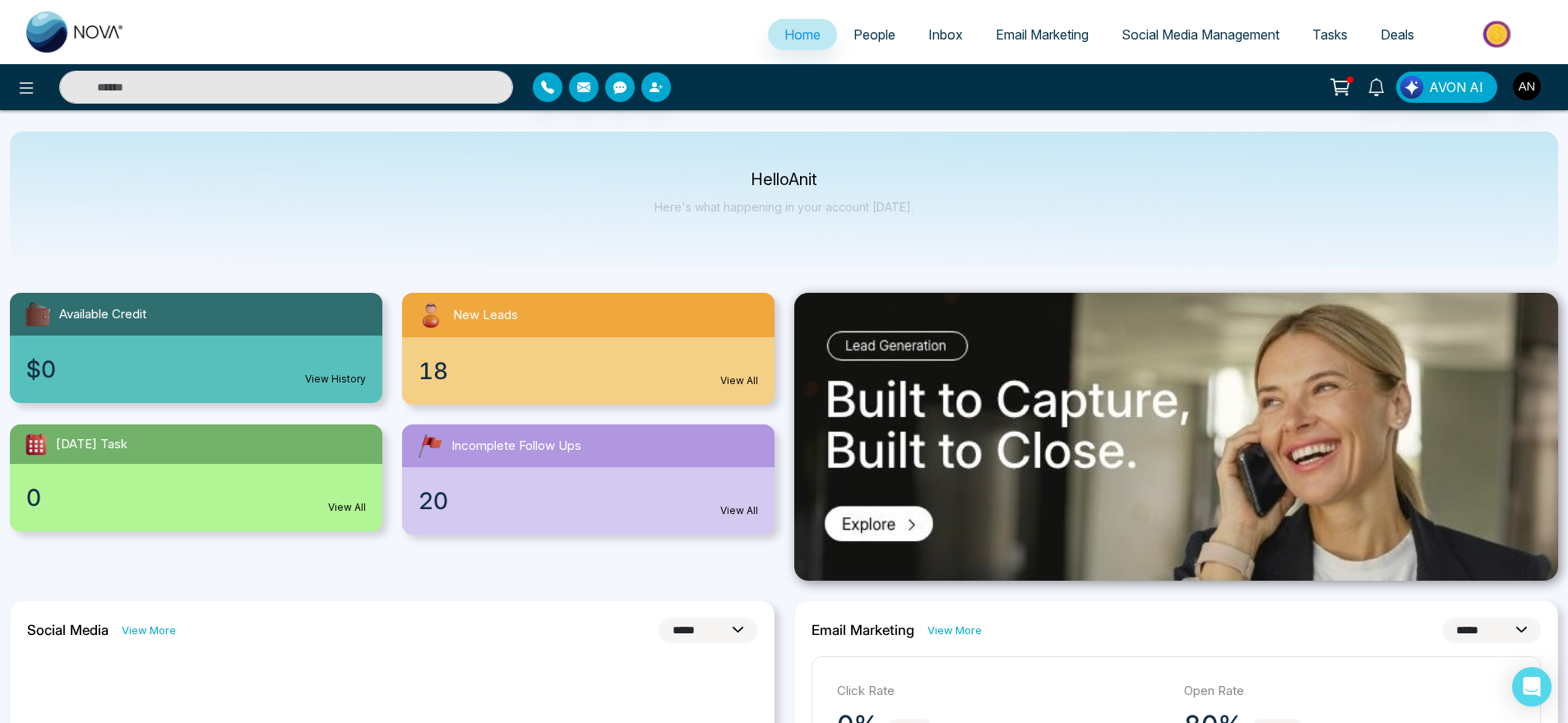
click at [273, 355] on div "$0 View History" at bounding box center [196, 369] width 373 height 67
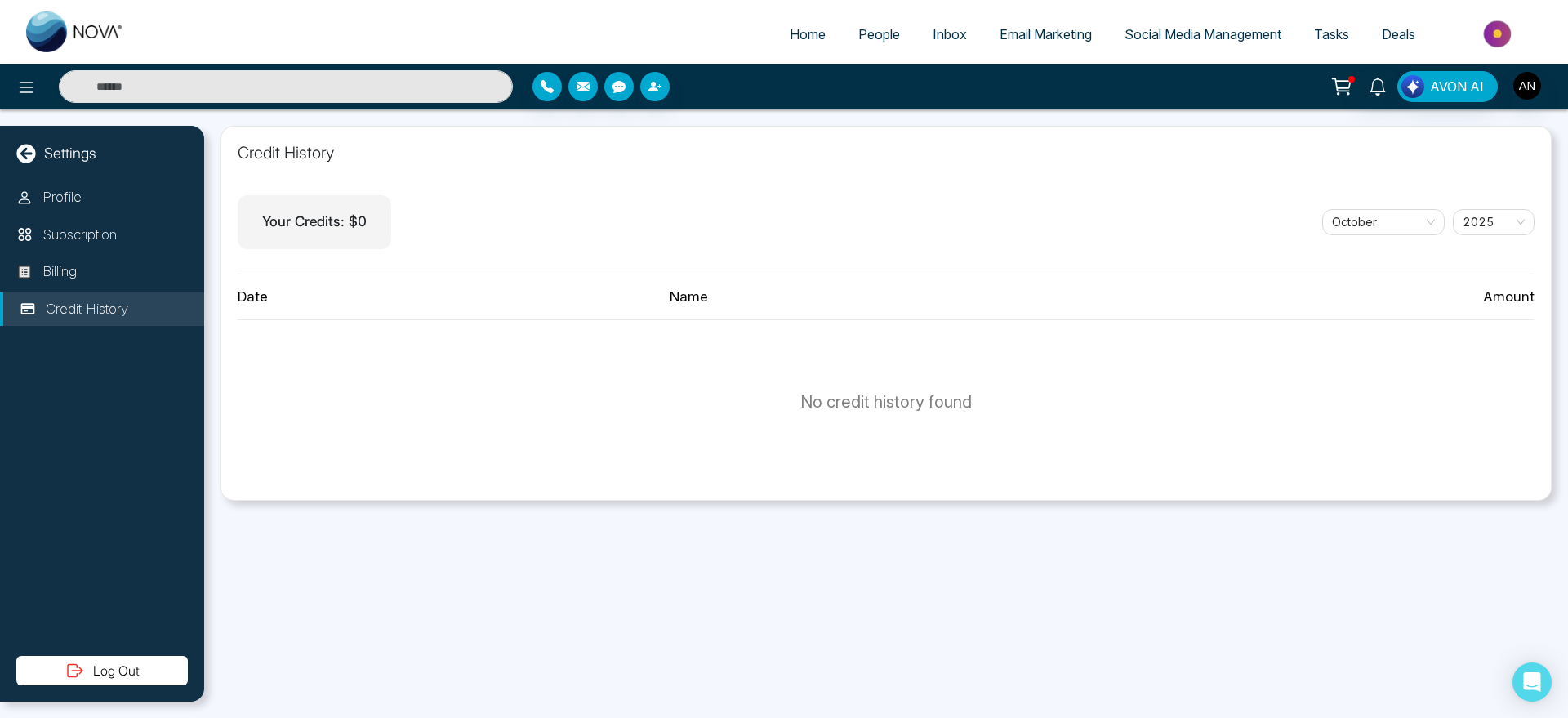
click at [800, 42] on link "Home" at bounding box center [808, 35] width 68 height 31
select select "*"
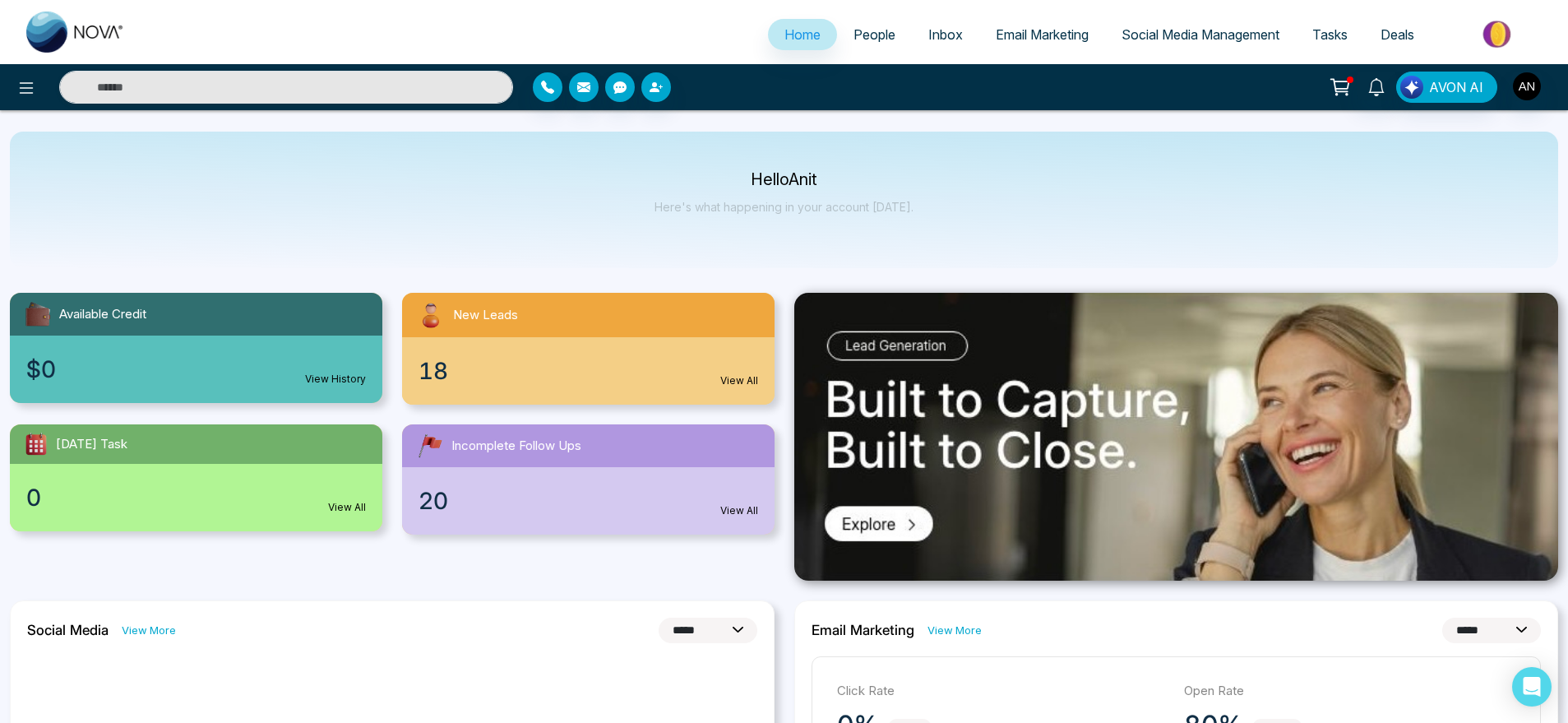
click at [936, 444] on img at bounding box center [1177, 437] width 765 height 288
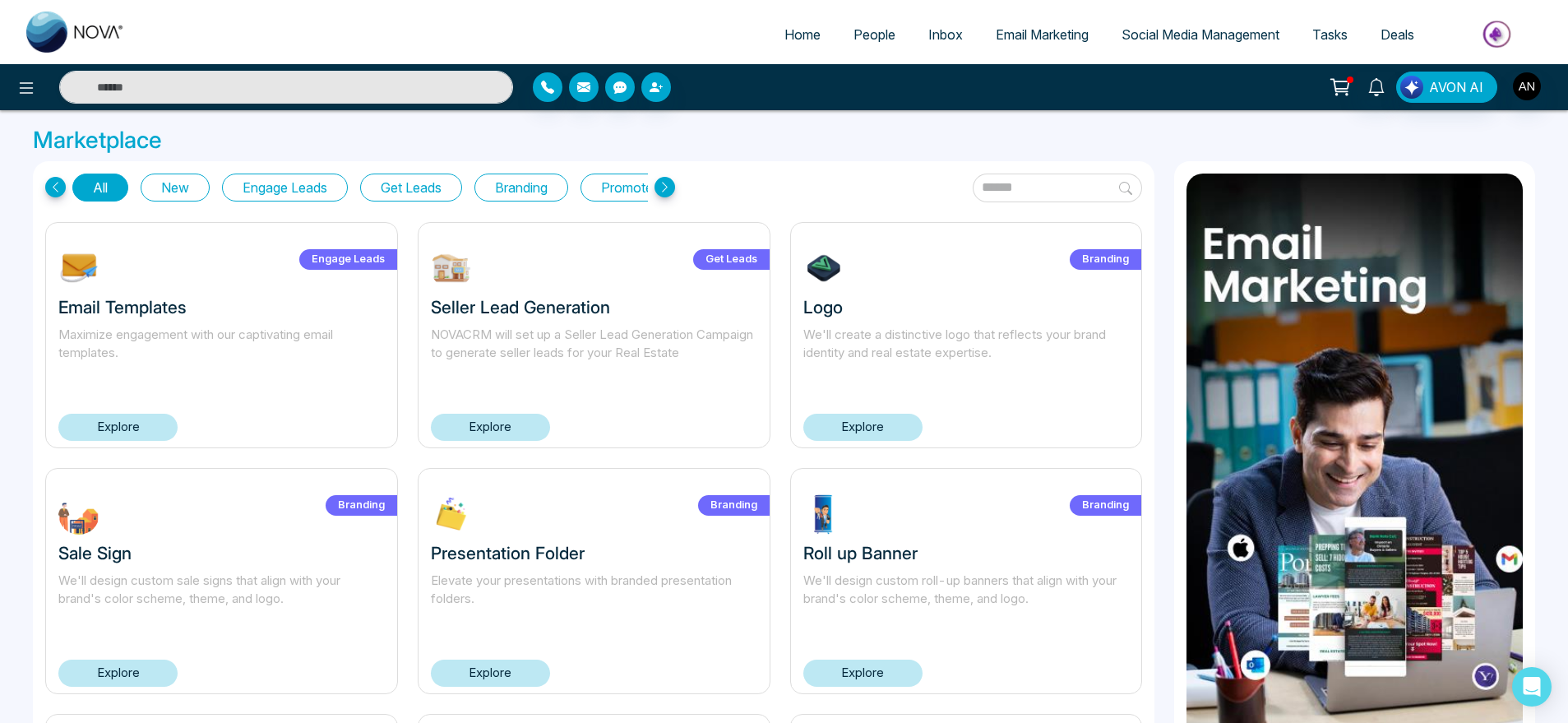
click at [785, 41] on span "Home" at bounding box center [803, 35] width 37 height 17
select select "*"
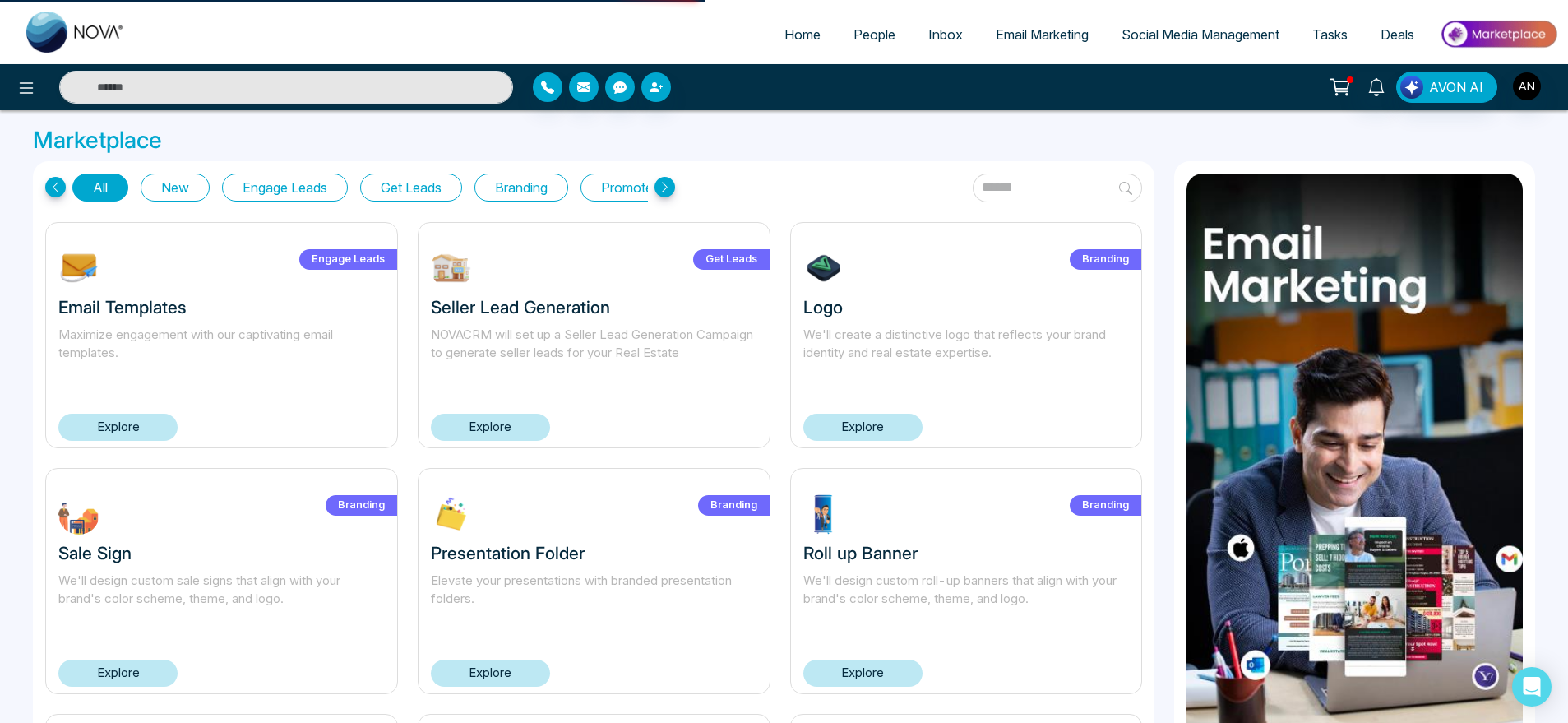
select select "*"
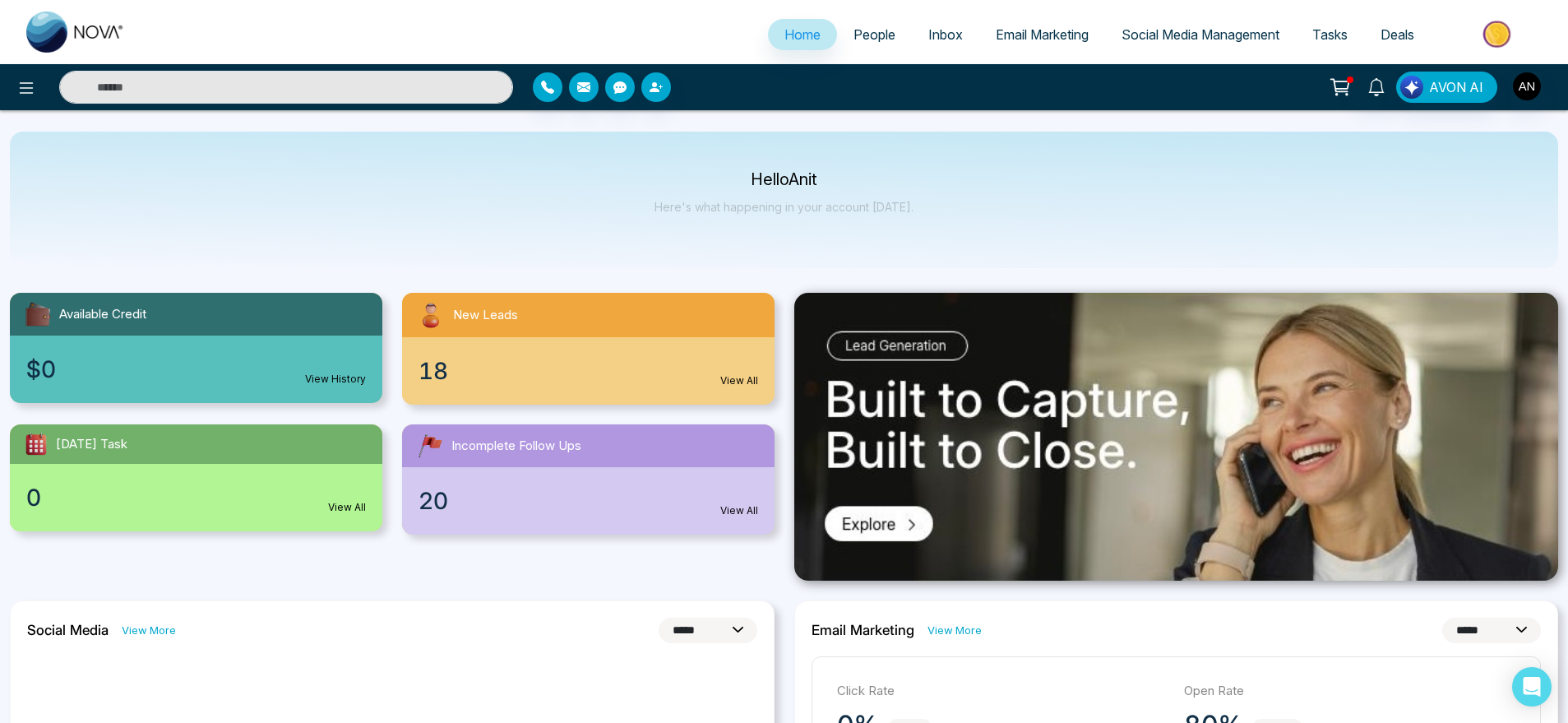
click at [859, 37] on span "People" at bounding box center [875, 35] width 42 height 17
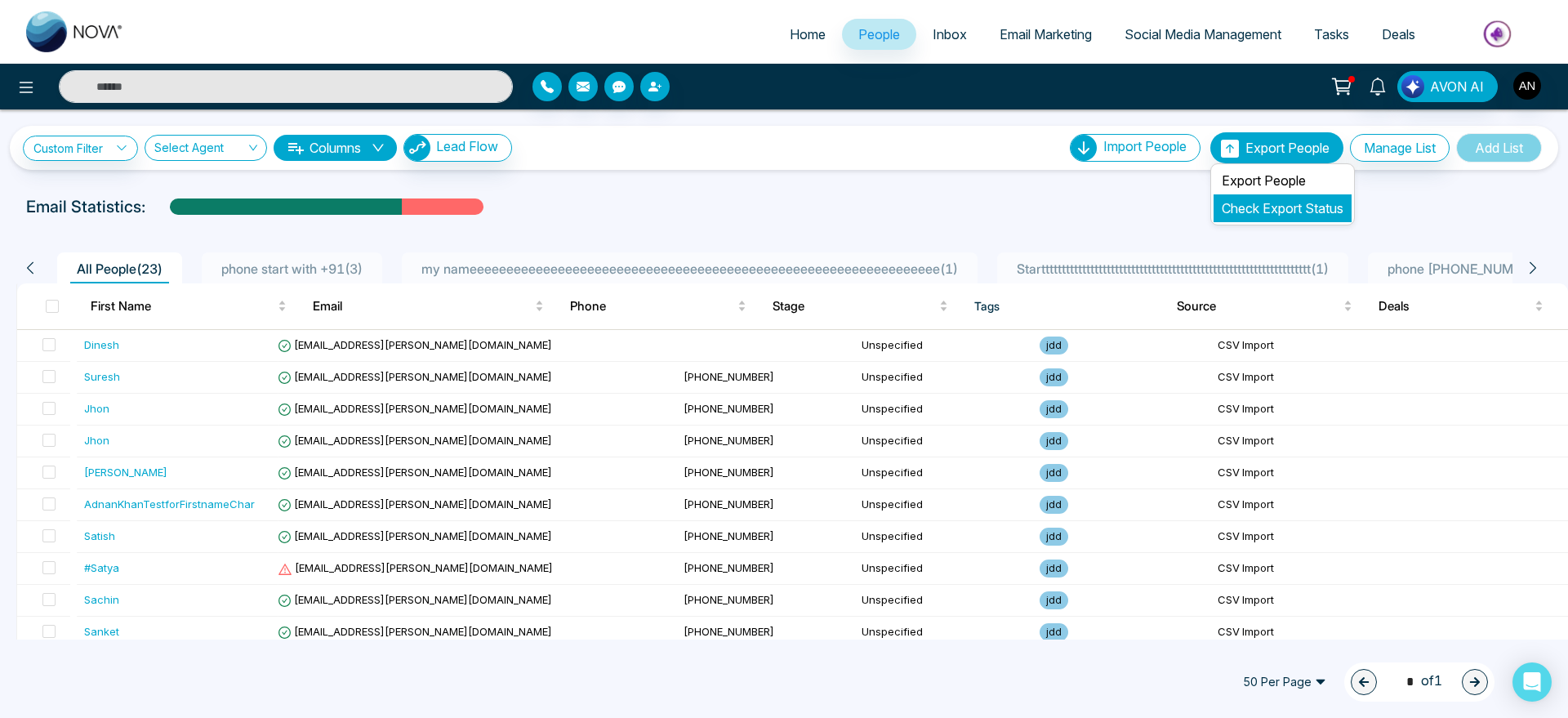
click at [1263, 209] on link "Check Export Status" at bounding box center [1283, 209] width 122 height 17
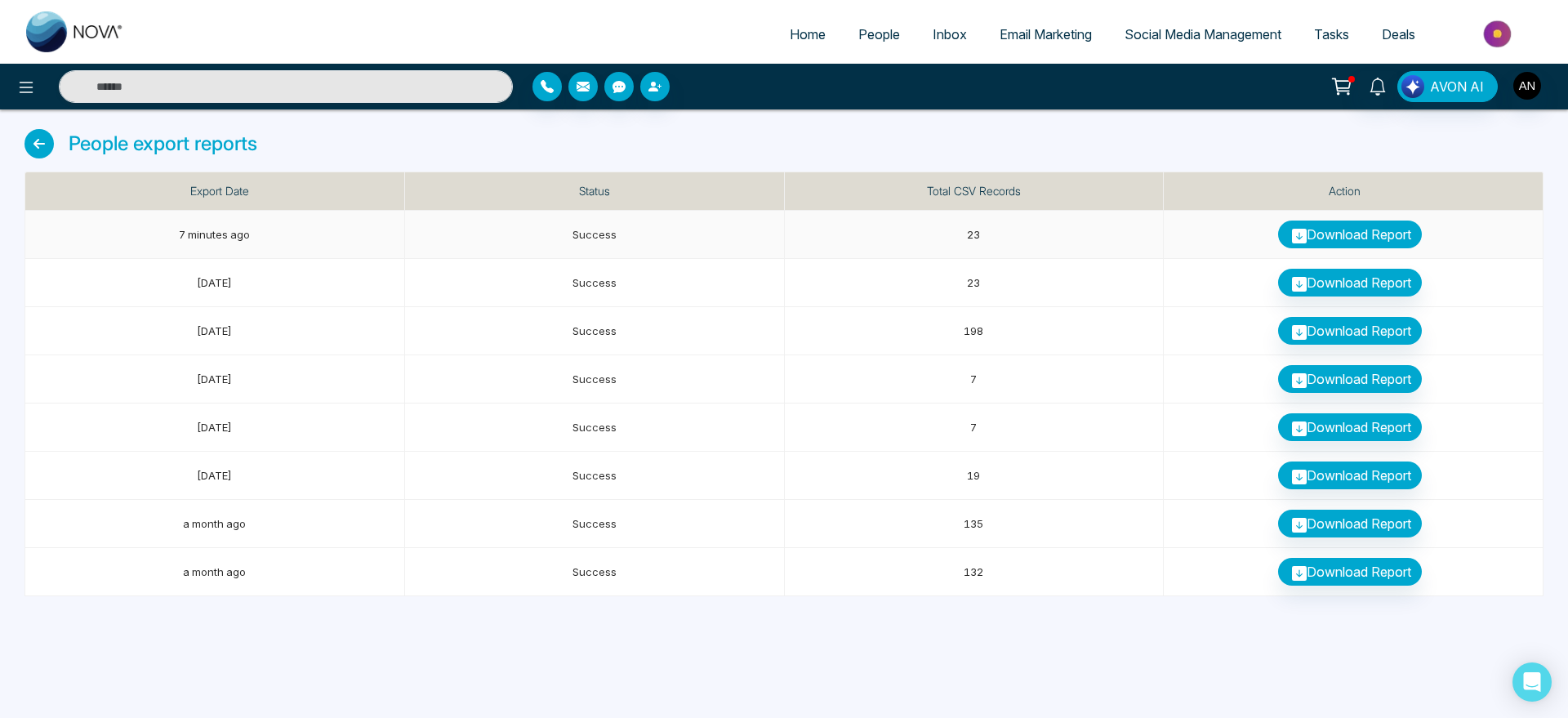
click at [1349, 243] on link "Download Report" at bounding box center [1350, 234] width 144 height 28
click at [934, 43] on link "Inbox" at bounding box center [949, 35] width 67 height 31
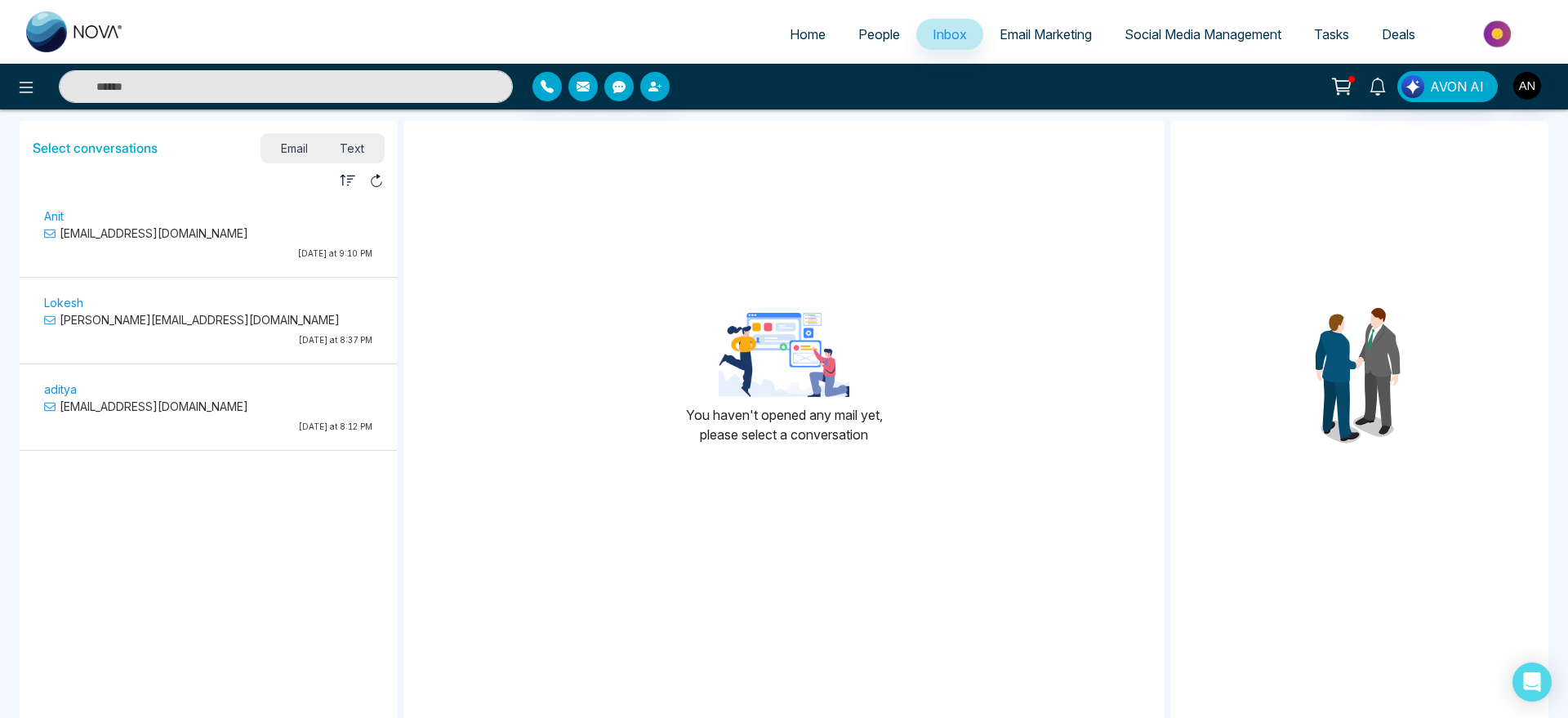
click at [1058, 53] on ul "Home People Inbox Email Marketing Social Media Management Tasks Deals" at bounding box center [849, 35] width 1418 height 45
click at [1049, 45] on link "Email Marketing" at bounding box center [1046, 35] width 125 height 31
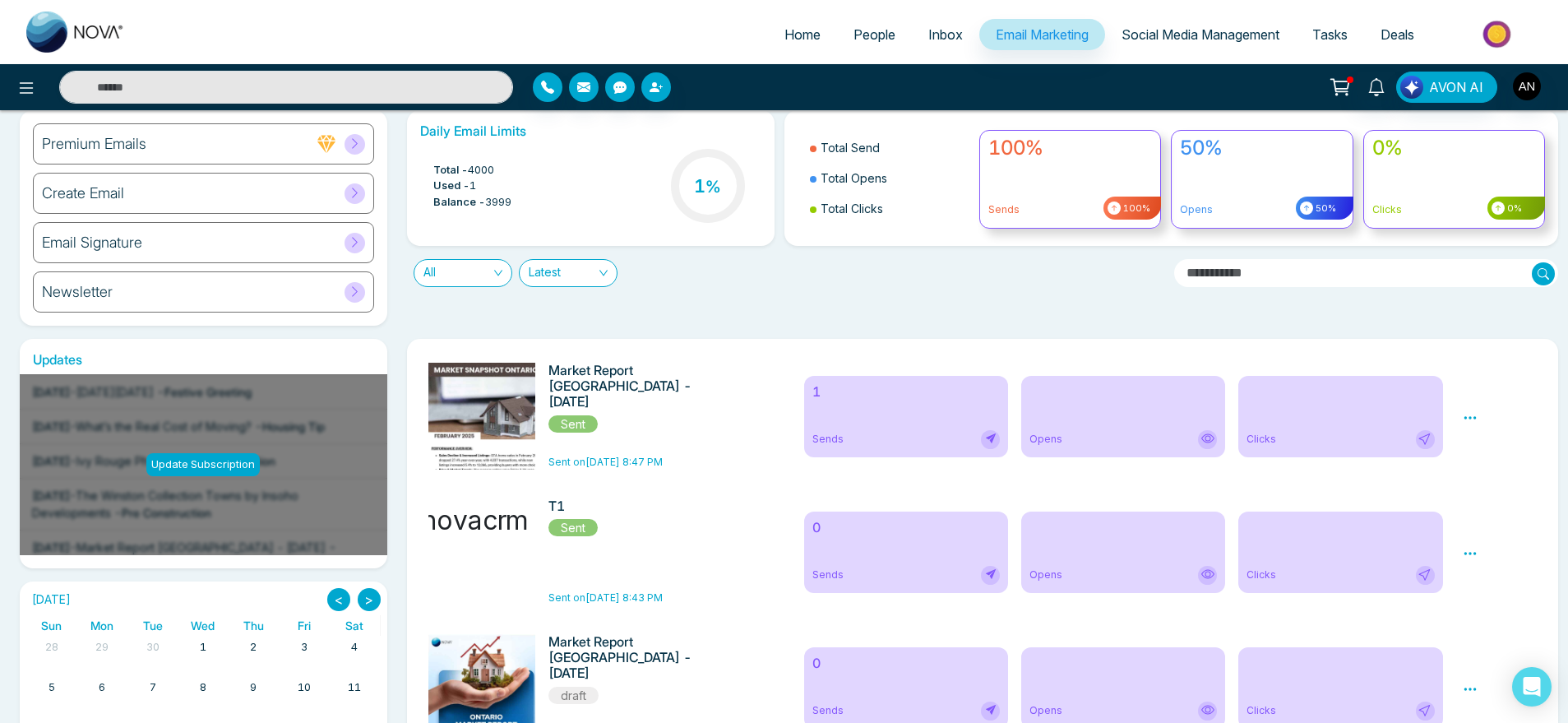
scroll to position [50, 0]
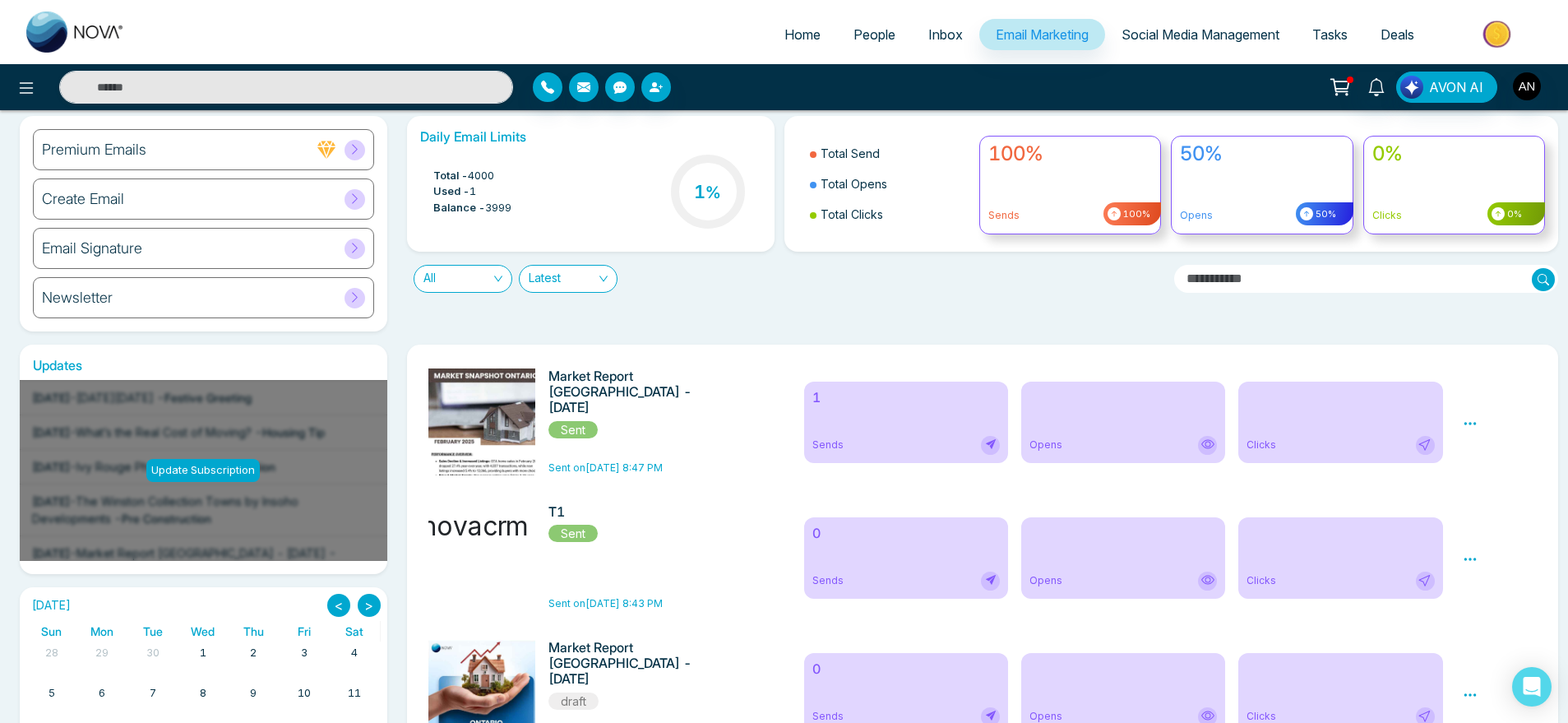
click at [223, 280] on div "Newsletter" at bounding box center [203, 298] width 341 height 42
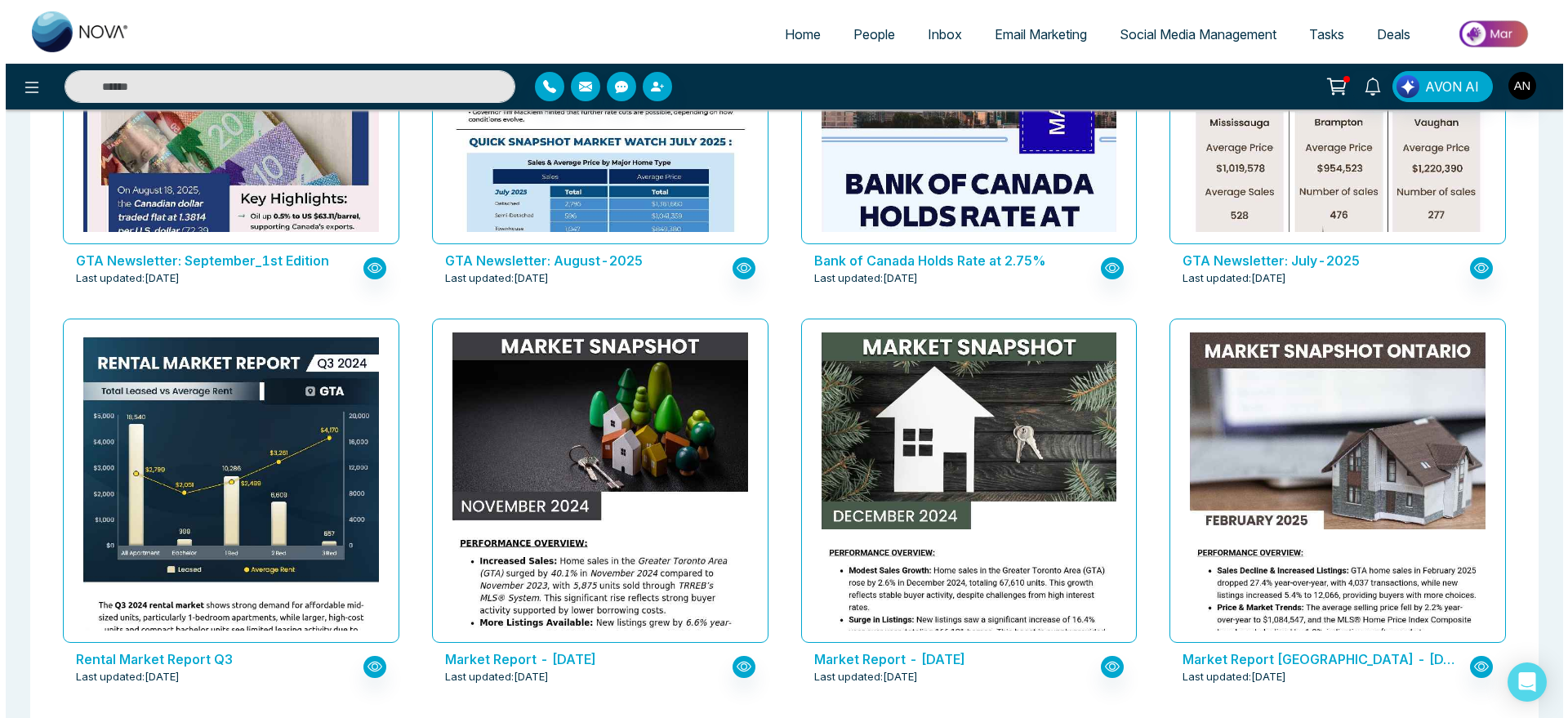
scroll to position [704, 0]
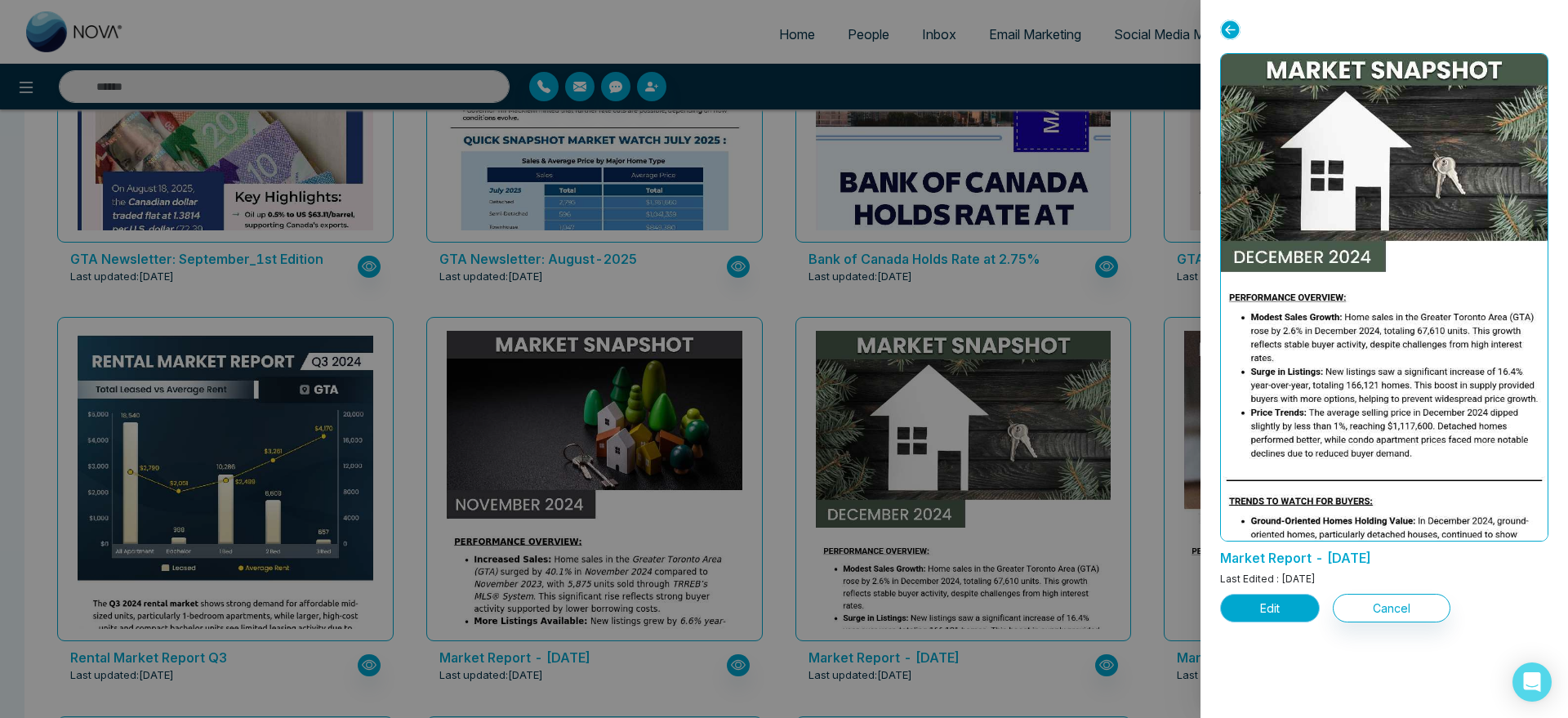
click at [1299, 612] on button "Edit" at bounding box center [1269, 608] width 100 height 29
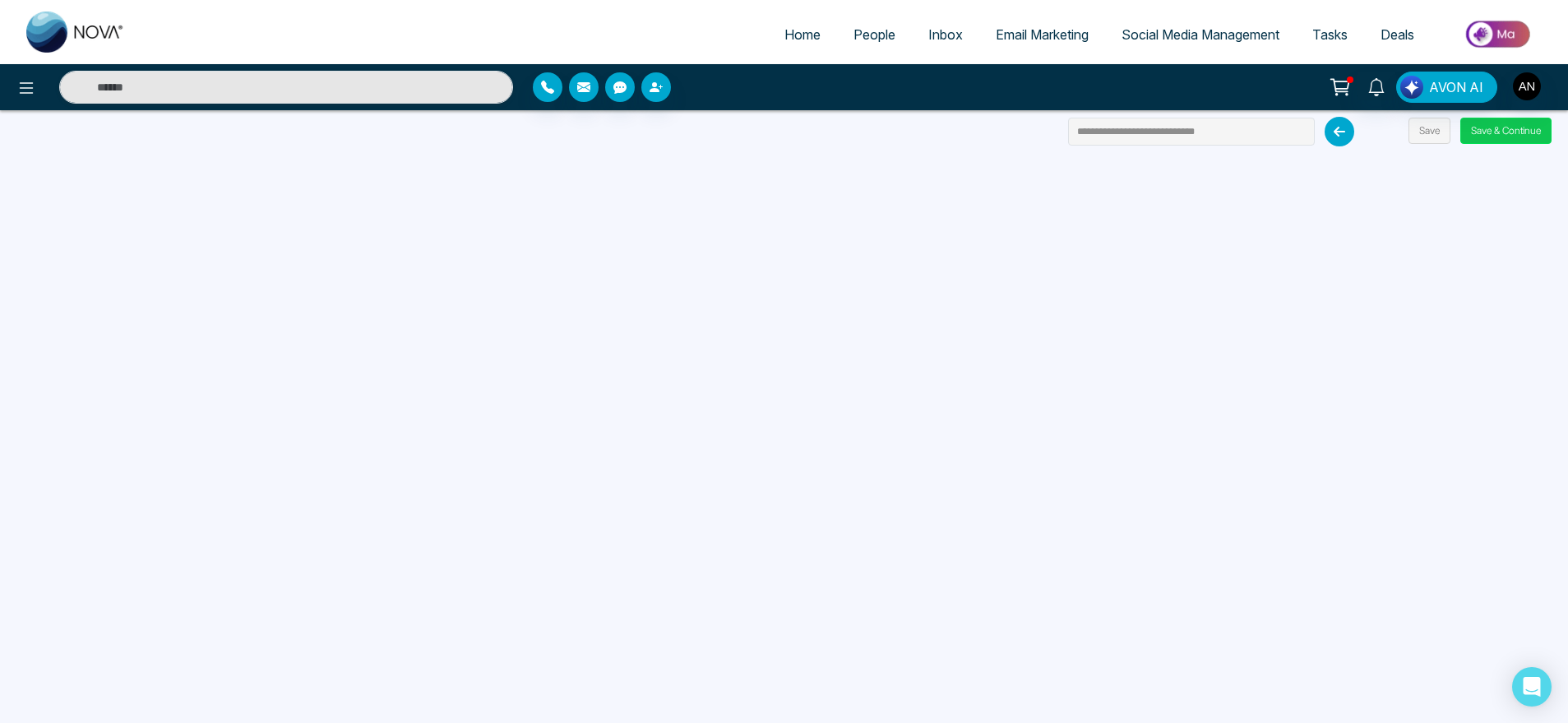
click at [1524, 137] on button "Save & Continue" at bounding box center [1507, 131] width 91 height 27
click at [1494, 130] on button "Save & Continue" at bounding box center [1507, 131] width 91 height 27
click at [791, 48] on link "Home" at bounding box center [802, 35] width 69 height 32
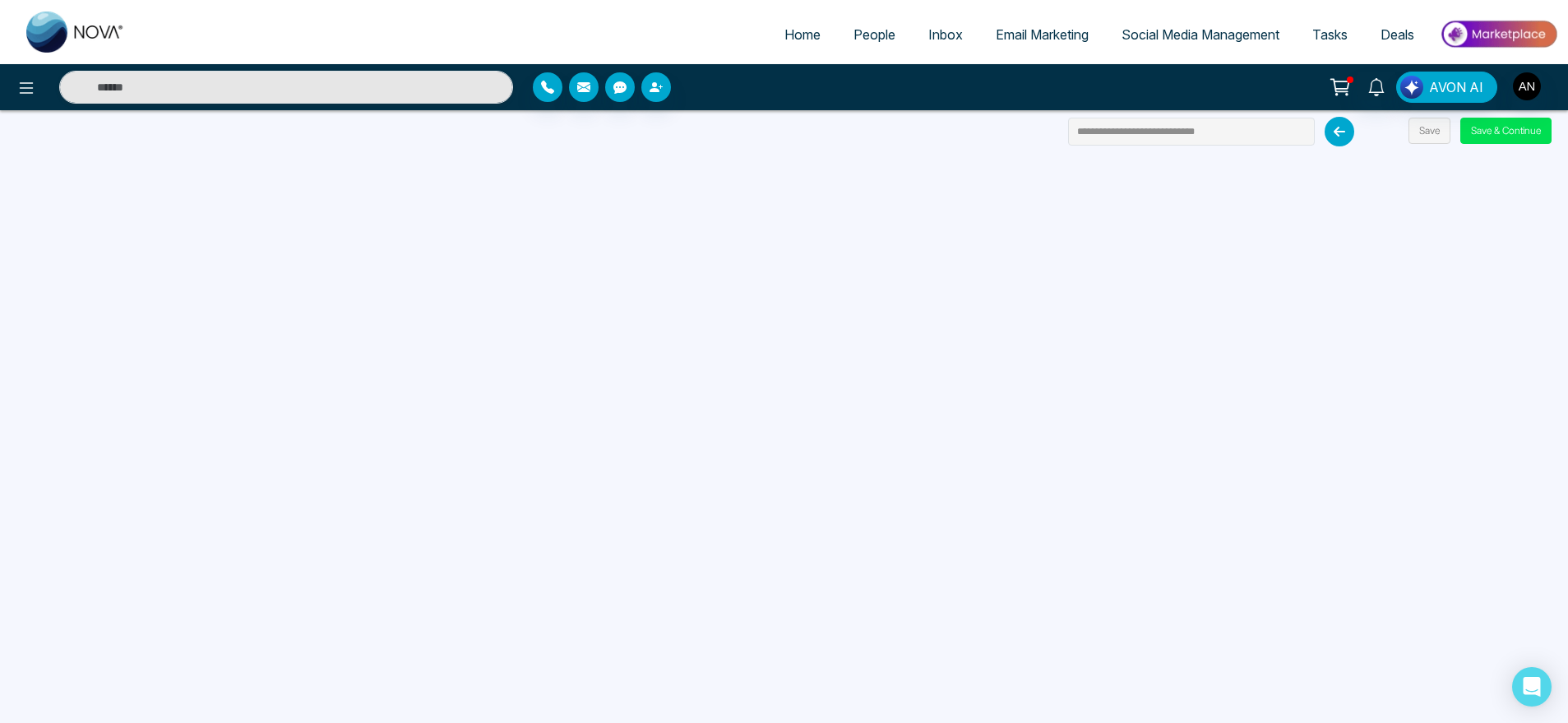
select select "*"
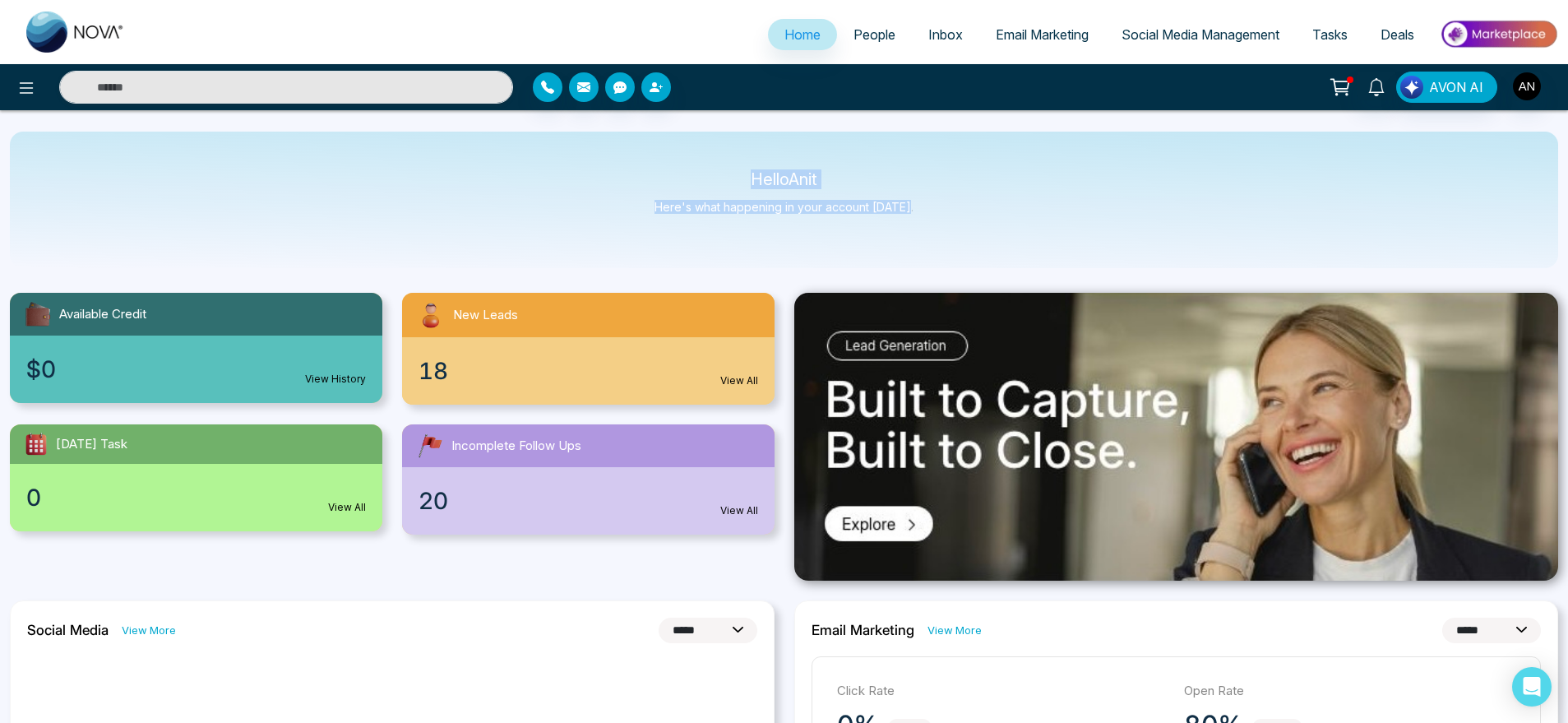
drag, startPoint x: 720, startPoint y: 160, endPoint x: 946, endPoint y: 250, distance: 243.3
click at [946, 250] on div "Hello Anit Here's what happening in your account [DATE]." at bounding box center [784, 199] width 1549 height 136
drag, startPoint x: 946, startPoint y: 250, endPoint x: 687, endPoint y: 159, distance: 274.5
click at [687, 159] on div "Hello Anit Here's what happening in your account [DATE]." at bounding box center [784, 199] width 1549 height 136
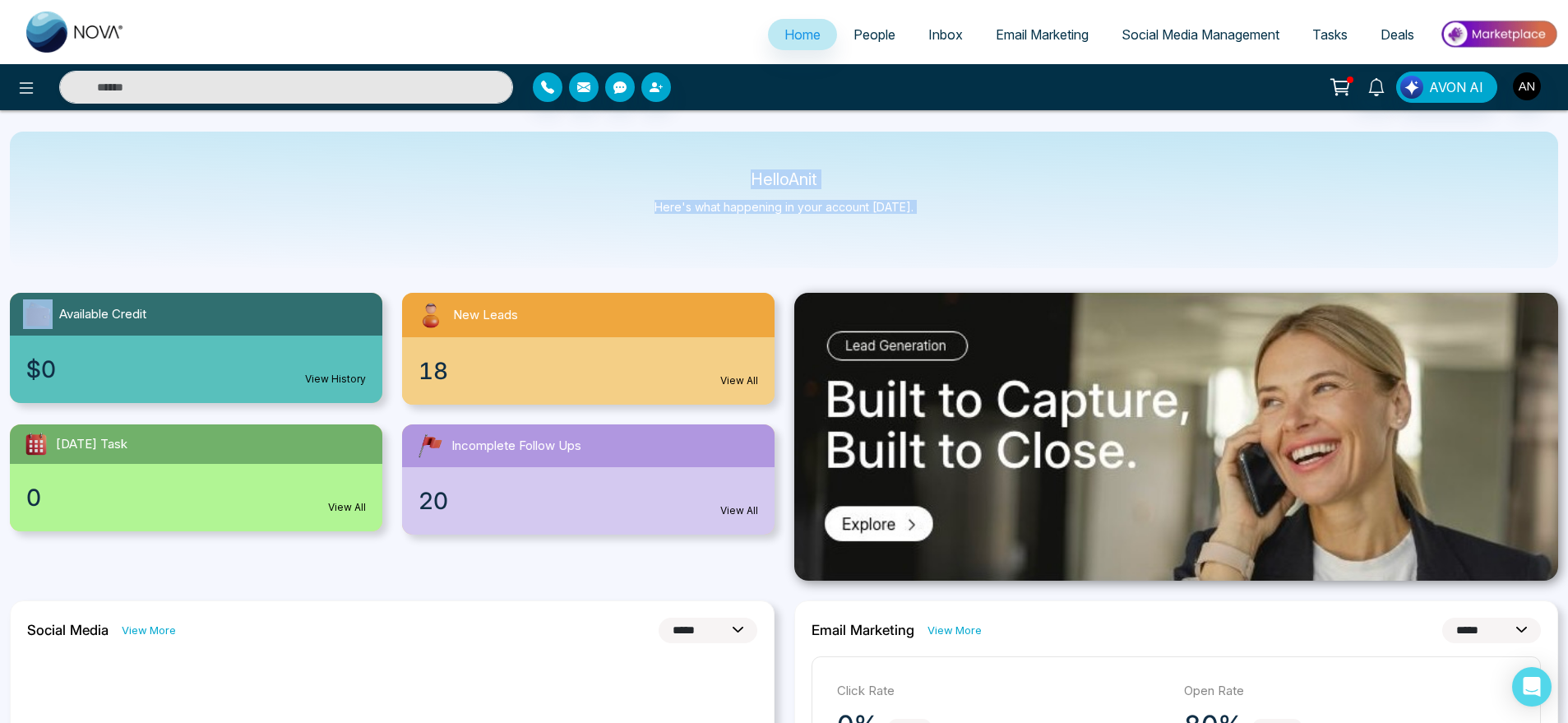
click at [687, 159] on div "Hello Anit Here's what happening in your account [DATE]." at bounding box center [784, 199] width 1549 height 136
drag, startPoint x: 687, startPoint y: 159, endPoint x: 963, endPoint y: 238, distance: 287.1
click at [963, 238] on div "Hello Anit Here's what happening in your account [DATE]." at bounding box center [784, 199] width 1549 height 136
drag, startPoint x: 963, startPoint y: 238, endPoint x: 704, endPoint y: 139, distance: 277.3
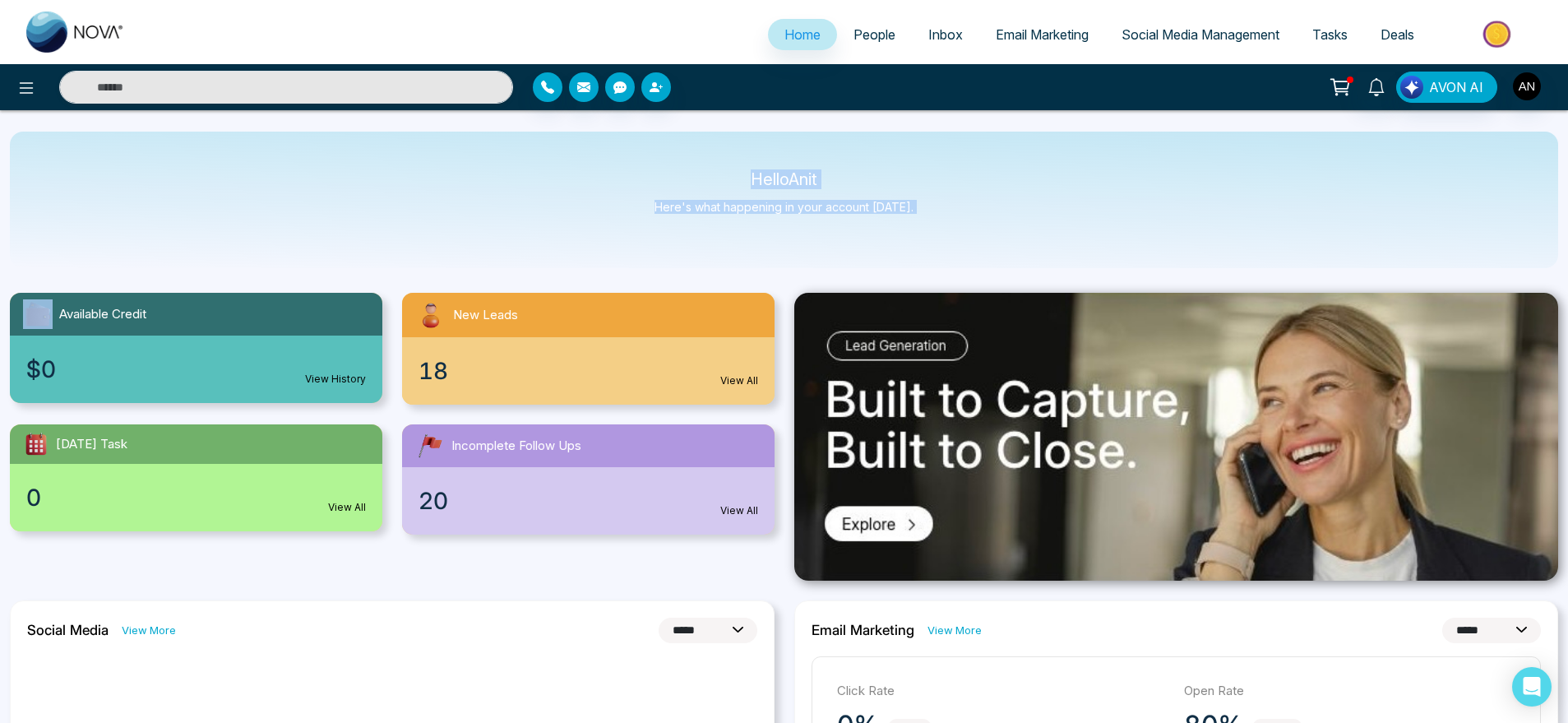
click at [704, 139] on div "Hello Anit Here's what happening in your account [DATE]." at bounding box center [784, 199] width 1549 height 136
drag, startPoint x: 704, startPoint y: 139, endPoint x: 891, endPoint y: 205, distance: 198.3
click at [891, 205] on div "Hello Anit Here's what happening in your account [DATE]." at bounding box center [784, 199] width 1549 height 136
click at [968, 227] on div "Hello Anit Here's what happening in your account [DATE]." at bounding box center [784, 199] width 1549 height 136
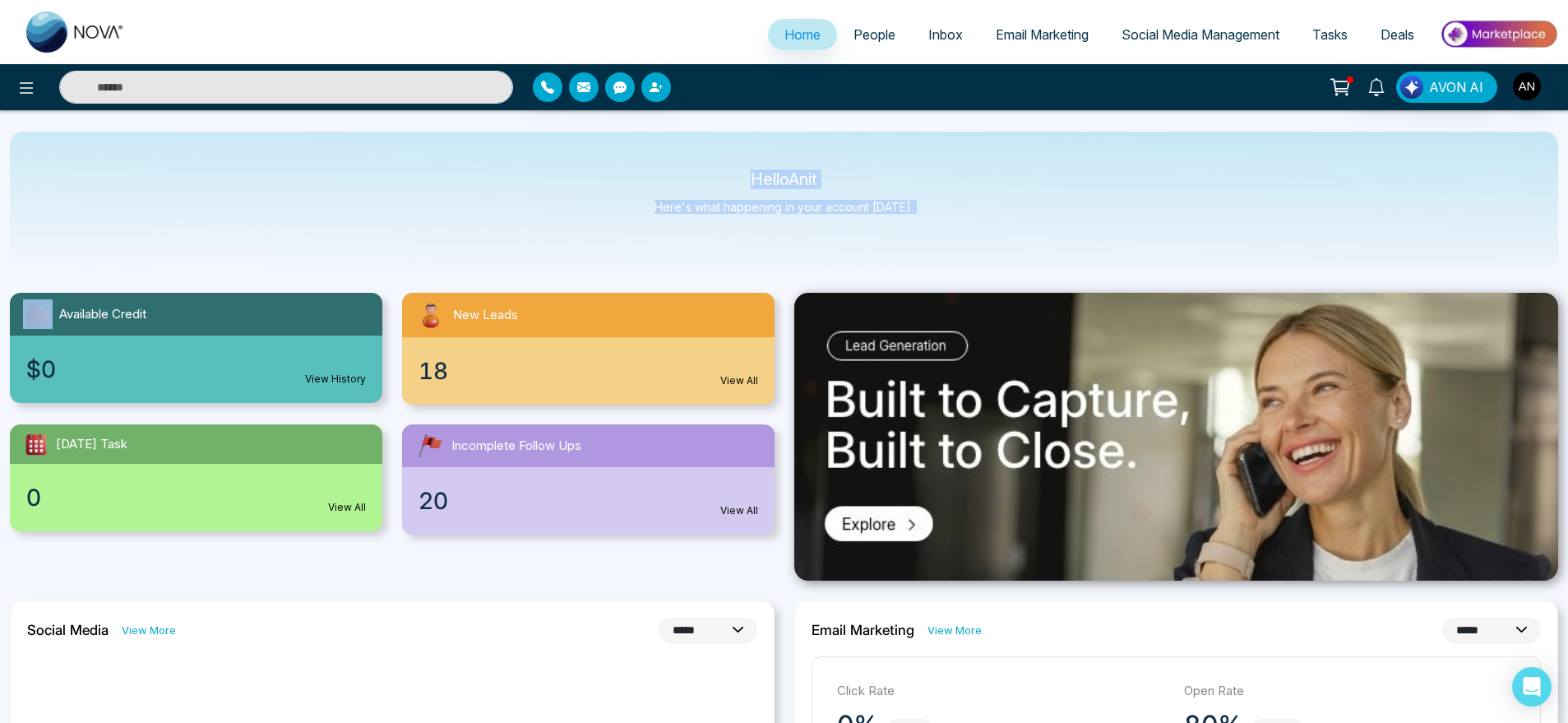
drag, startPoint x: 968, startPoint y: 227, endPoint x: 650, endPoint y: 135, distance: 331.0
click at [650, 135] on div "Hello Anit Here's what happening in your account [DATE]." at bounding box center [784, 199] width 1549 height 136
drag, startPoint x: 728, startPoint y: 163, endPoint x: 1019, endPoint y: 220, distance: 296.5
click at [1019, 220] on div "Hello Anit Here's what happening in your account [DATE]." at bounding box center [784, 199] width 1549 height 136
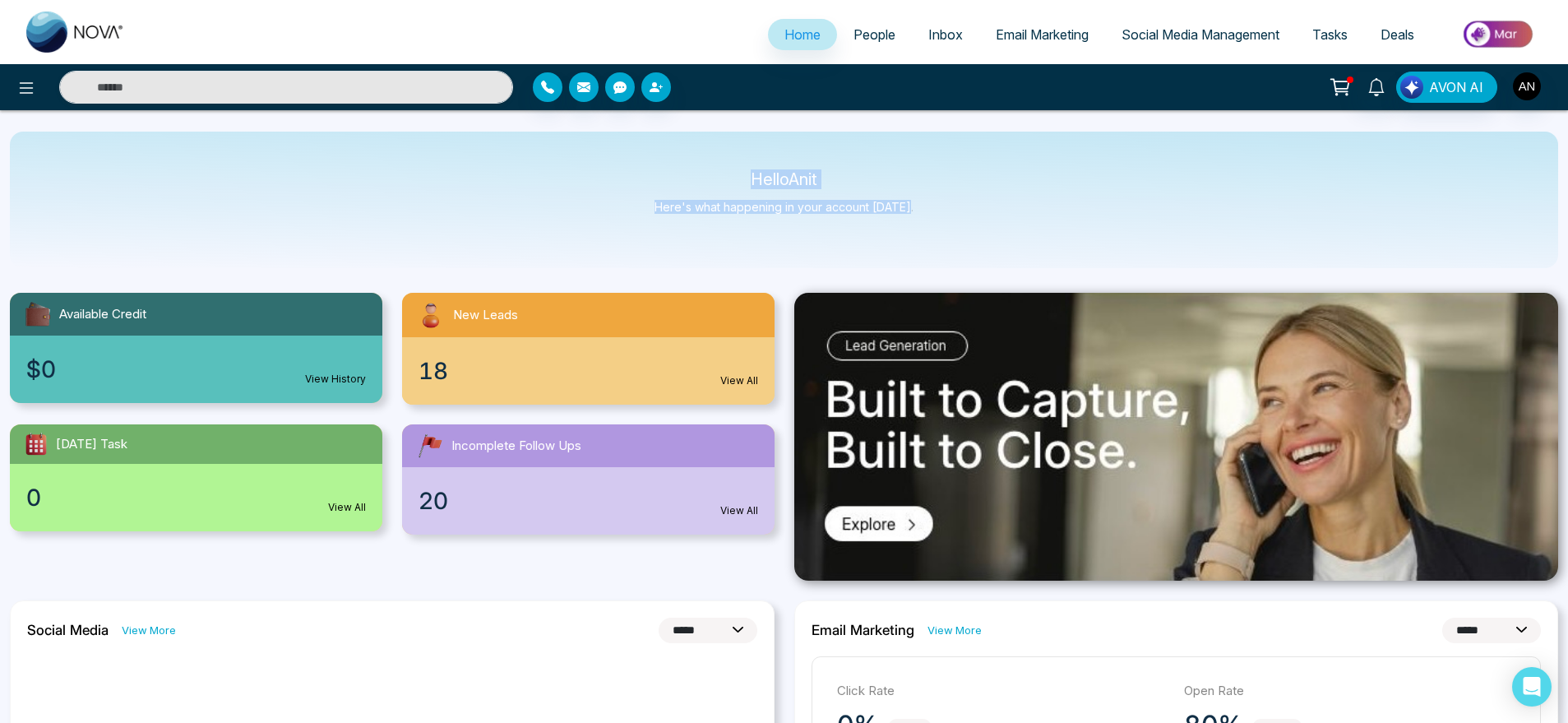
click at [1019, 220] on div "Hello Anit Here's what happening in your account [DATE]." at bounding box center [784, 199] width 1549 height 136
drag, startPoint x: 742, startPoint y: 174, endPoint x: 945, endPoint y: 237, distance: 212.6
click at [945, 237] on div "Hello Anit Here's what happening in your account [DATE]." at bounding box center [784, 199] width 1549 height 136
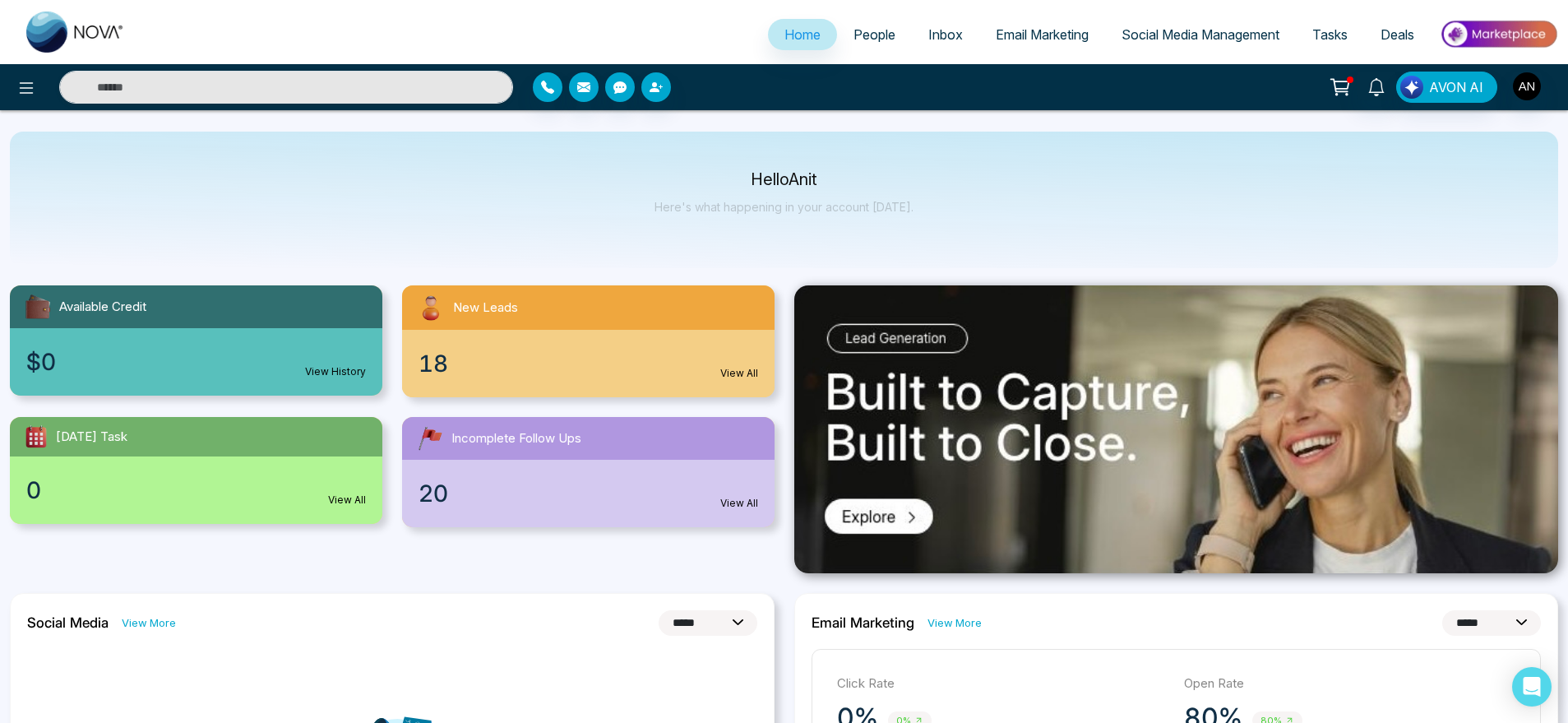
scroll to position [8, 0]
drag, startPoint x: 734, startPoint y: 174, endPoint x: 919, endPoint y: 227, distance: 192.4
click at [919, 227] on div "Hello Anit Here's what happening in your account [DATE]." at bounding box center [784, 199] width 1549 height 136
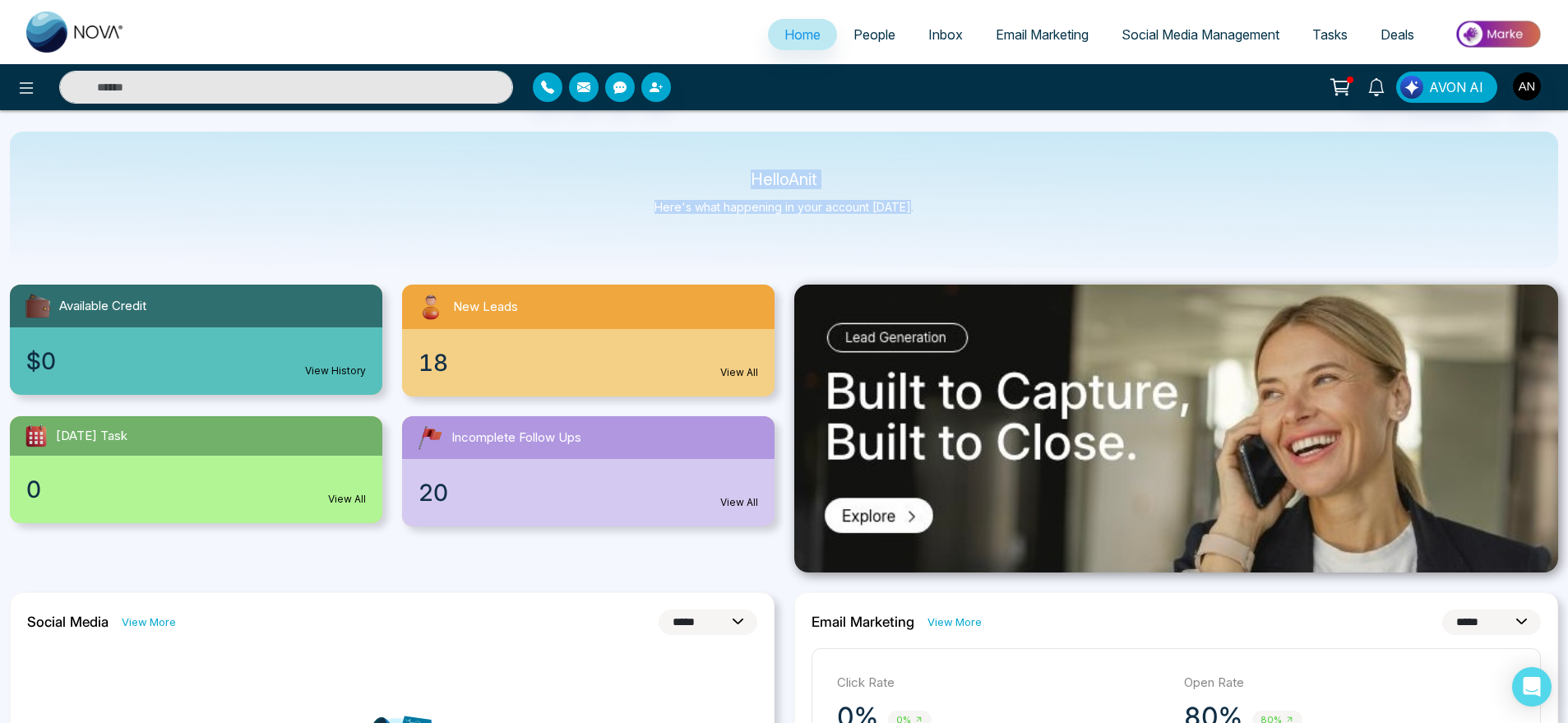
click at [919, 227] on div "Hello Anit Here's what happening in your account [DATE]." at bounding box center [784, 199] width 1549 height 136
drag, startPoint x: 919, startPoint y: 227, endPoint x: 674, endPoint y: 167, distance: 252.2
click at [674, 167] on div "Hello Anit Here's what happening in your account [DATE]." at bounding box center [784, 199] width 1549 height 136
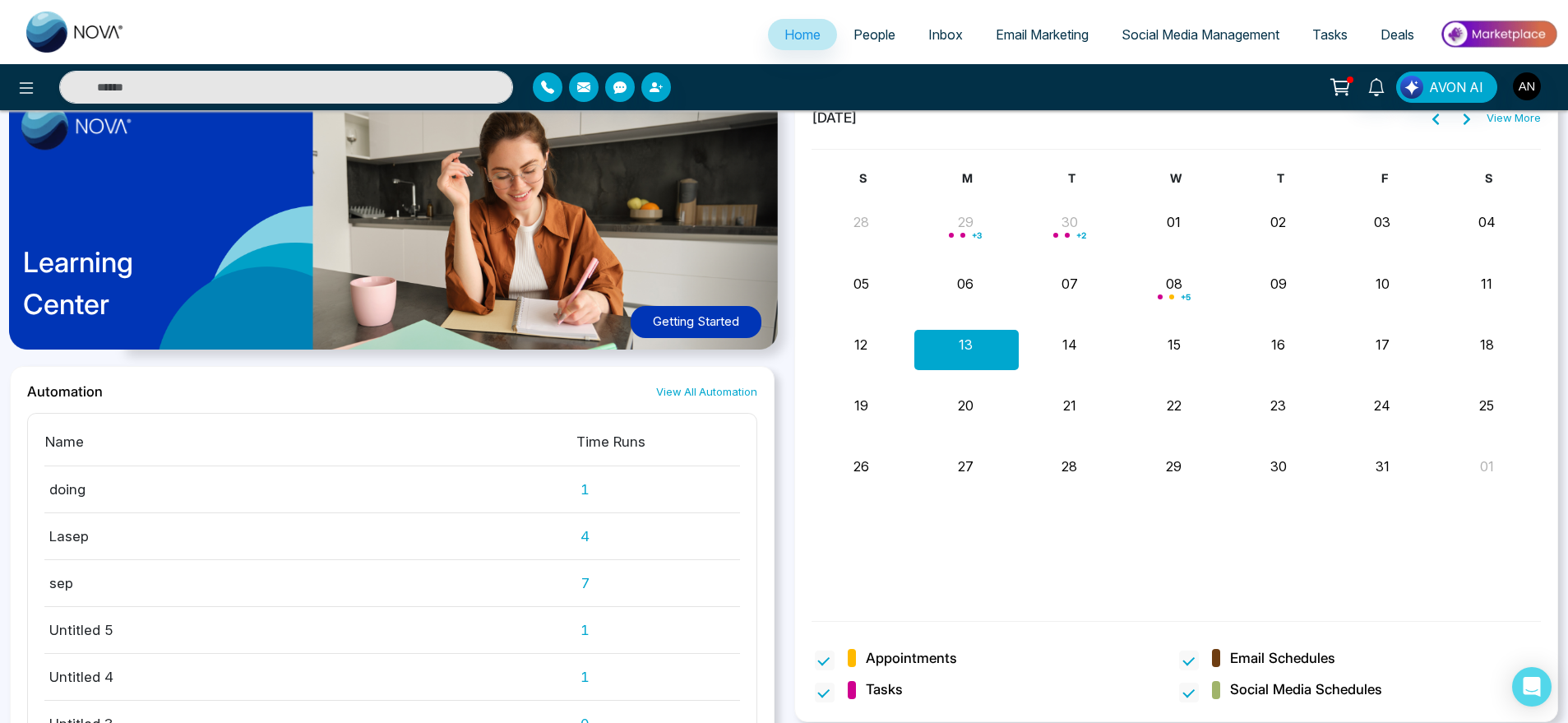
scroll to position [996, 0]
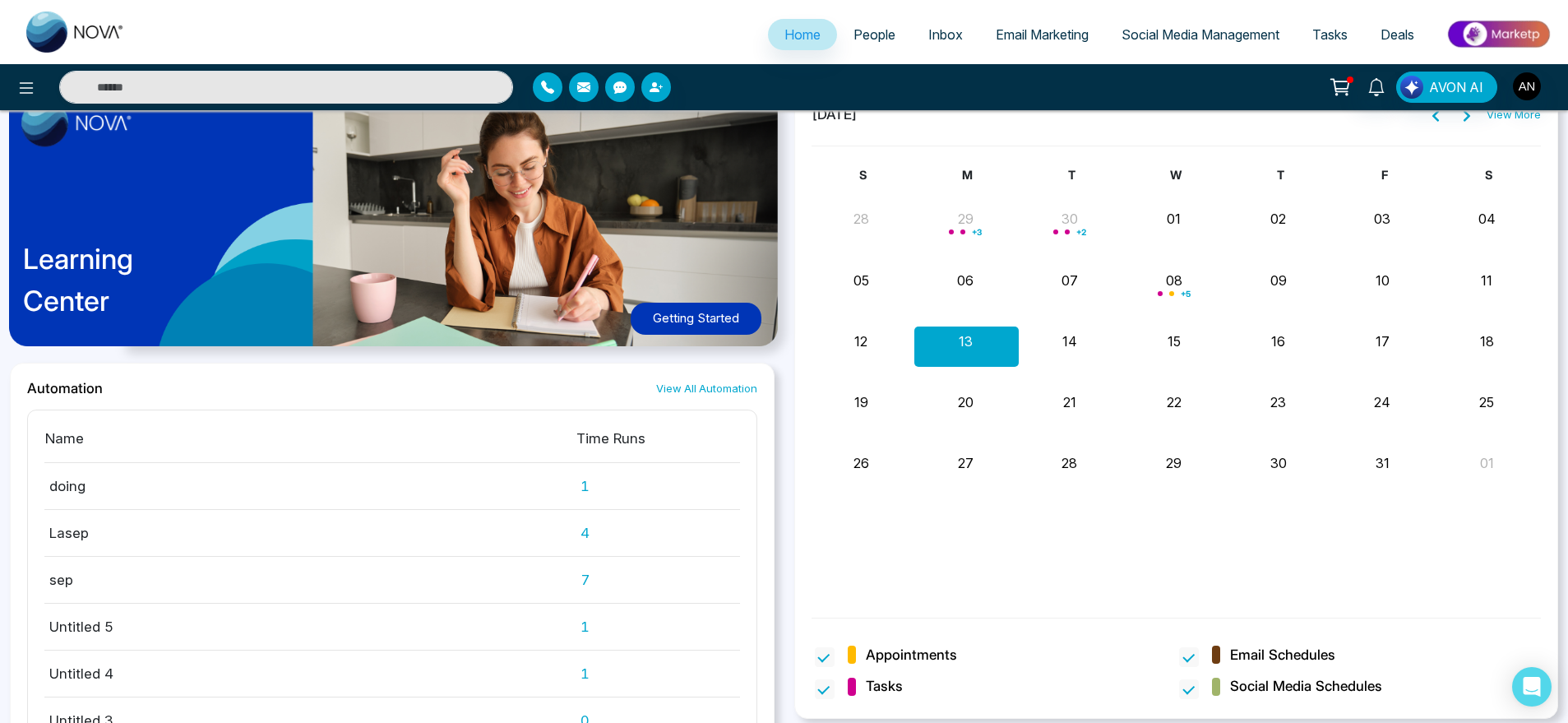
click at [721, 389] on link "View All Automation" at bounding box center [707, 388] width 101 height 16
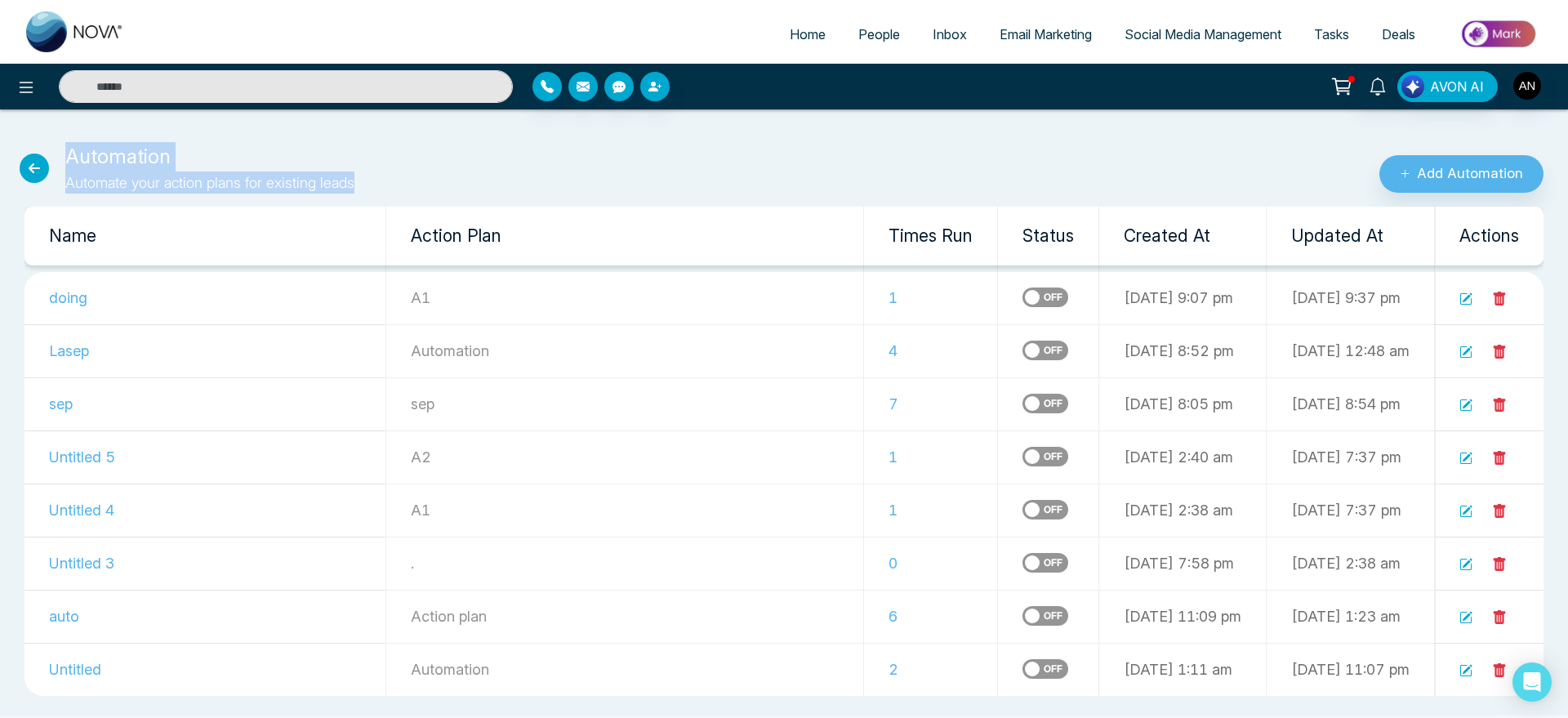
drag, startPoint x: 64, startPoint y: 160, endPoint x: 397, endPoint y: 195, distance: 334.8
click at [397, 195] on div "Automation Automate your action plans for existing leads Add Automation Name Ac…" at bounding box center [784, 419] width 1568 height 593
click at [34, 159] on icon at bounding box center [35, 168] width 30 height 30
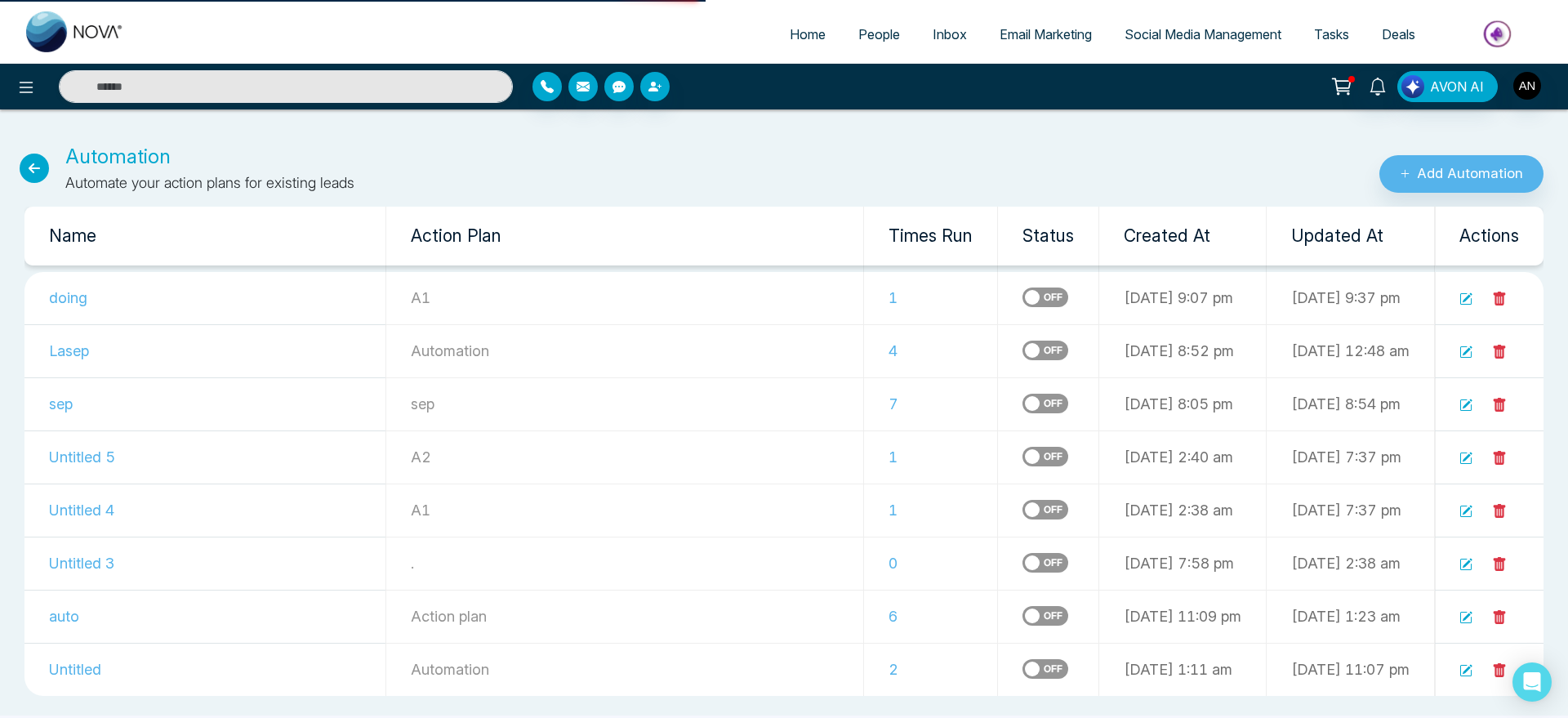
select select "*"
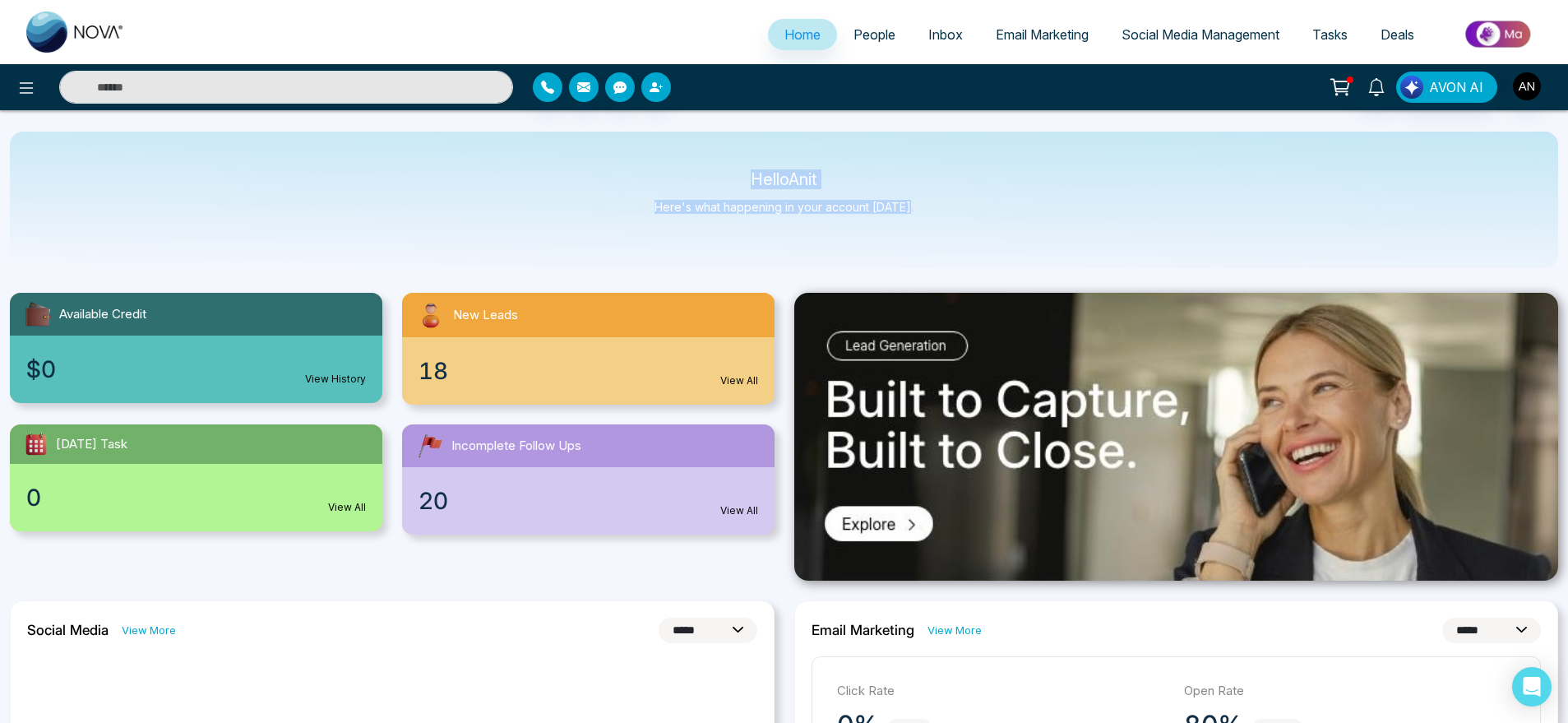
drag, startPoint x: 728, startPoint y: 165, endPoint x: 981, endPoint y: 248, distance: 266.3
click at [981, 248] on div "Hello Anit Here's what happening in your account [DATE]." at bounding box center [784, 199] width 1549 height 136
drag, startPoint x: 981, startPoint y: 248, endPoint x: 664, endPoint y: 158, distance: 329.5
click at [664, 158] on div "Hello Anit Here's what happening in your account [DATE]." at bounding box center [784, 199] width 1549 height 136
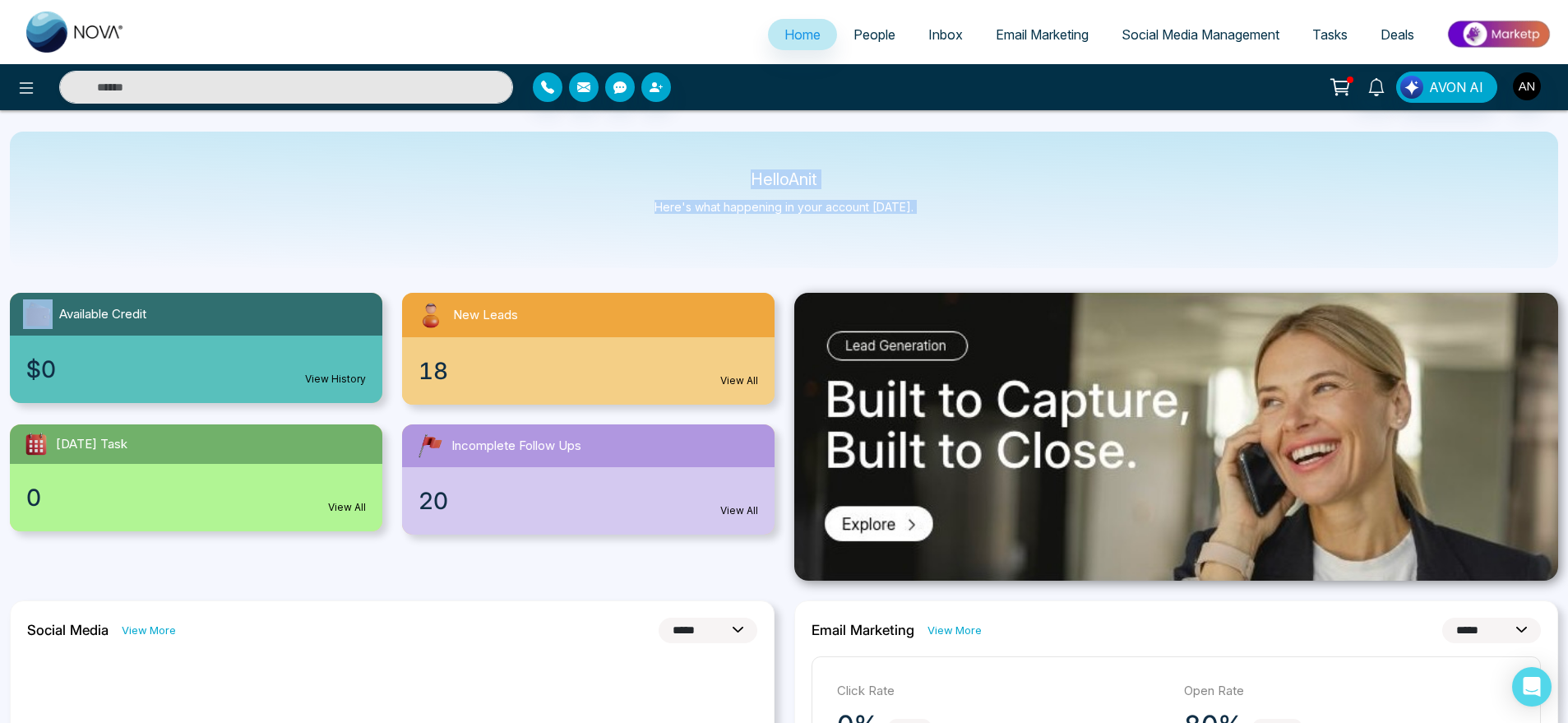
click at [664, 158] on div "Hello Anit Here's what happening in your account [DATE]." at bounding box center [784, 199] width 1549 height 136
drag, startPoint x: 733, startPoint y: 166, endPoint x: 905, endPoint y: 231, distance: 183.9
click at [905, 231] on div "Hello Anit Here's what happening in your account [DATE]." at bounding box center [784, 199] width 1549 height 136
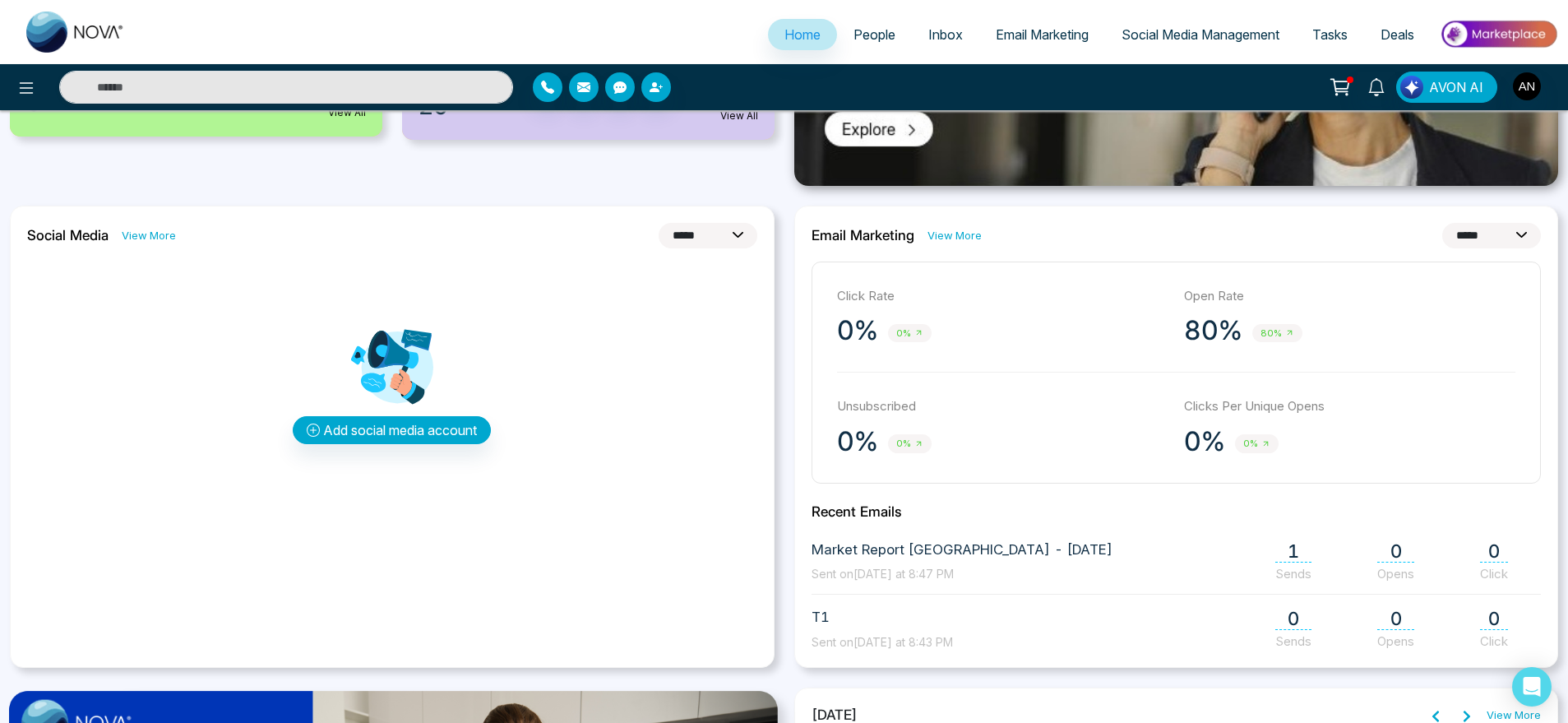
scroll to position [403, 0]
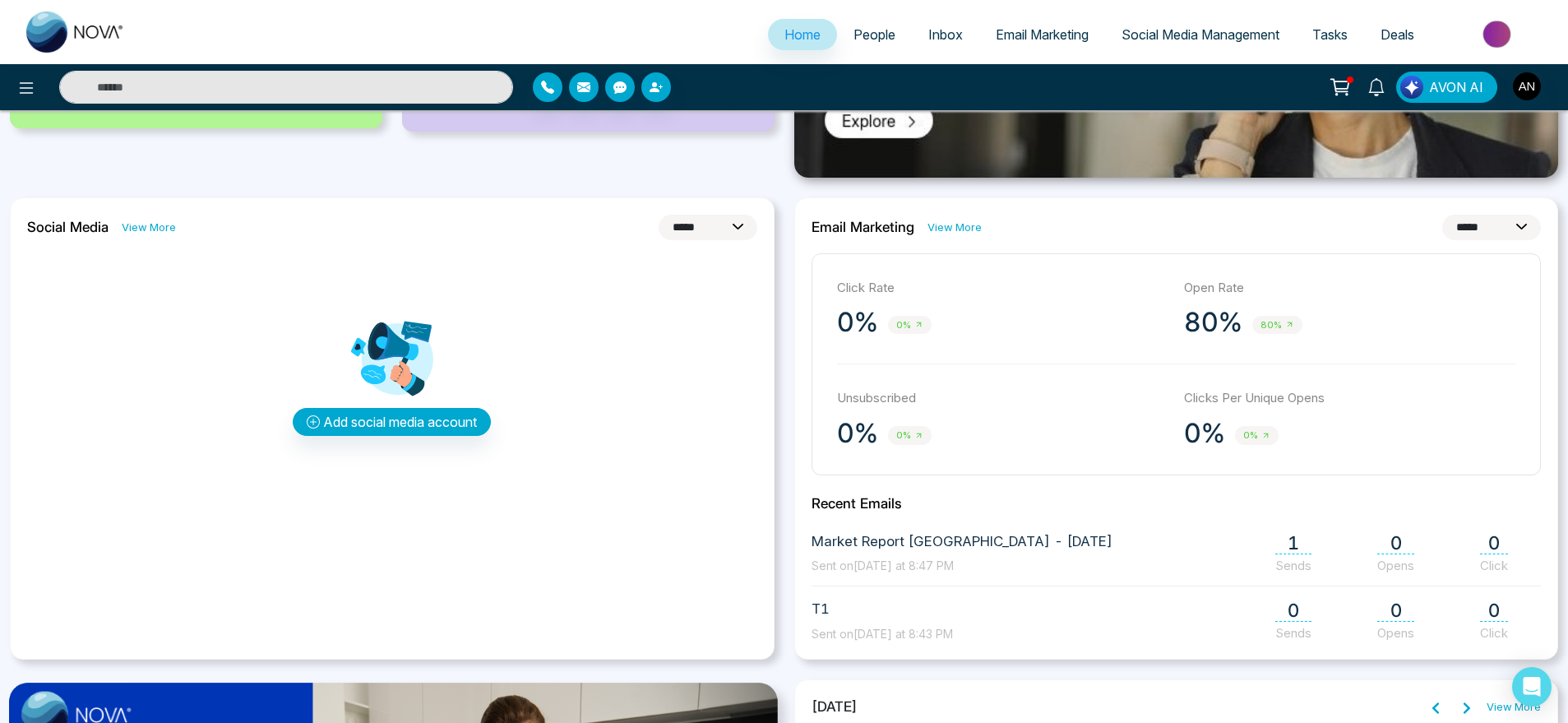
click at [963, 230] on link "View More" at bounding box center [954, 227] width 54 height 16
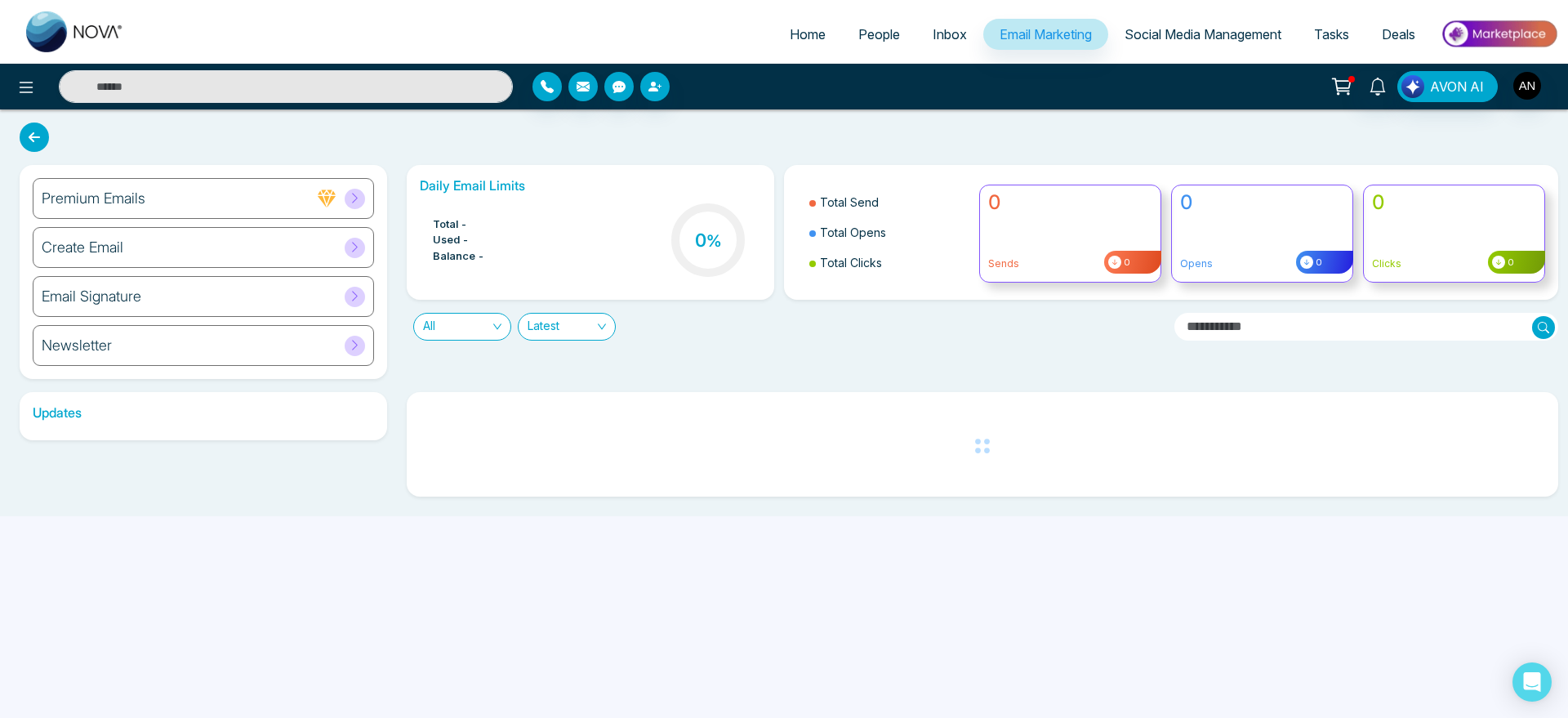
click at [787, 43] on link "Home" at bounding box center [808, 35] width 68 height 31
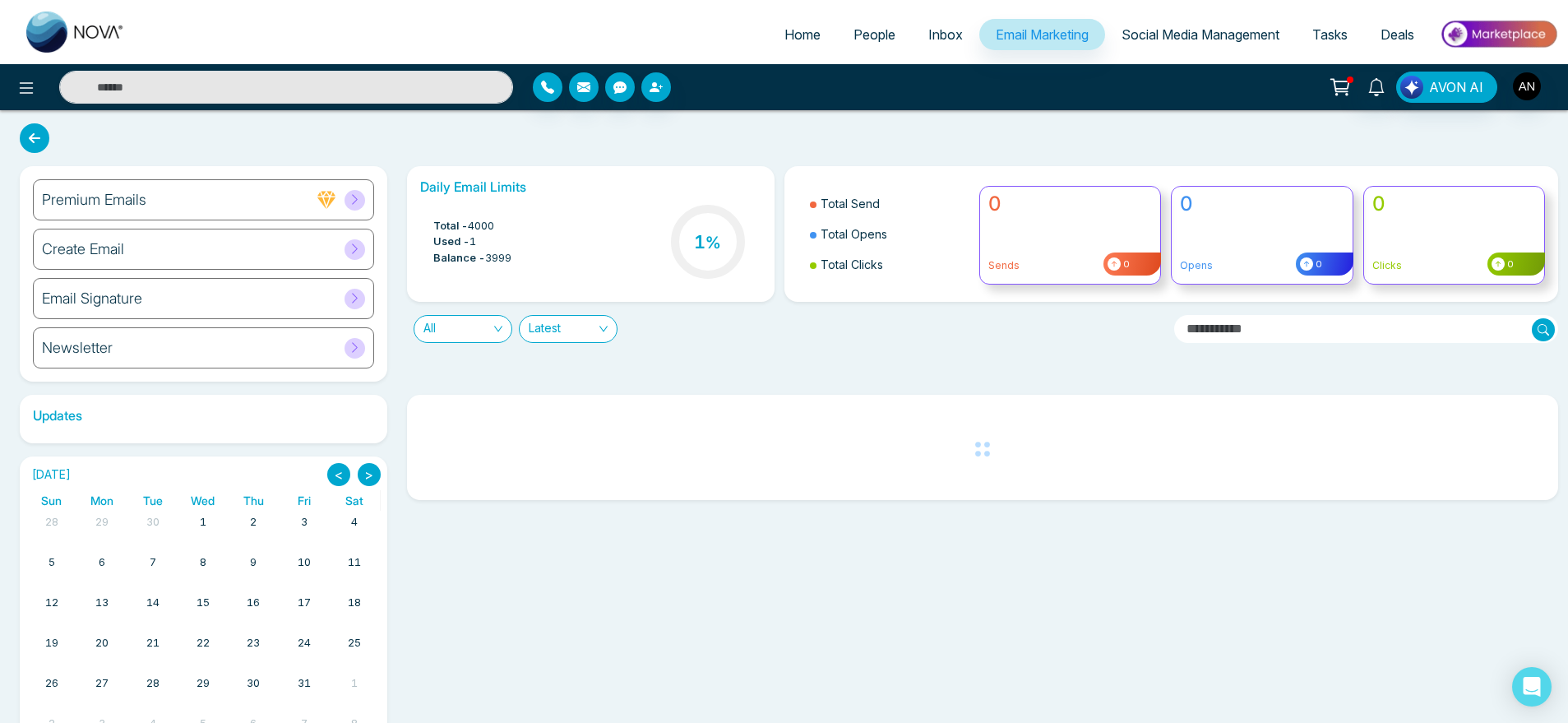
select select "*"
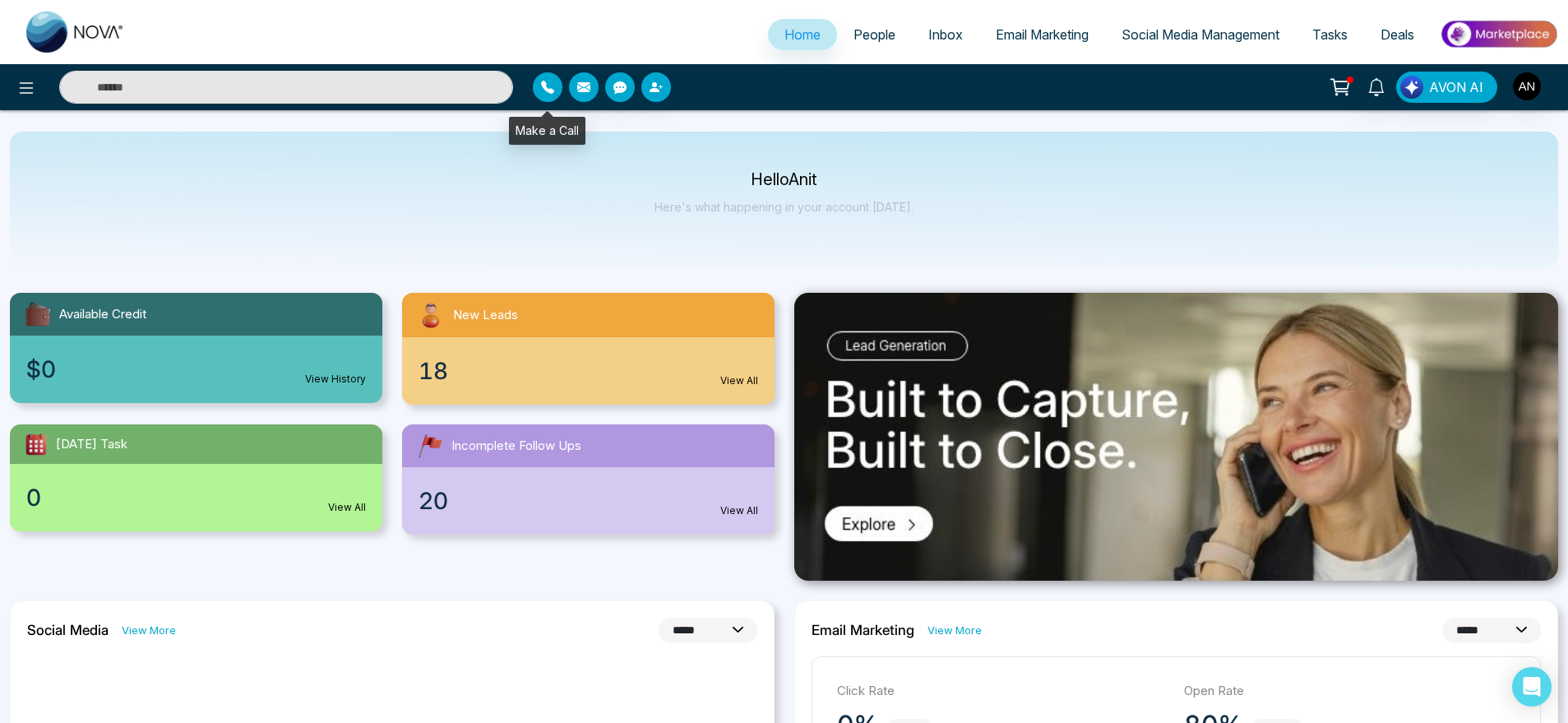
click at [544, 84] on icon "button" at bounding box center [548, 87] width 13 height 13
click at [365, 78] on input "text" at bounding box center [286, 87] width 454 height 33
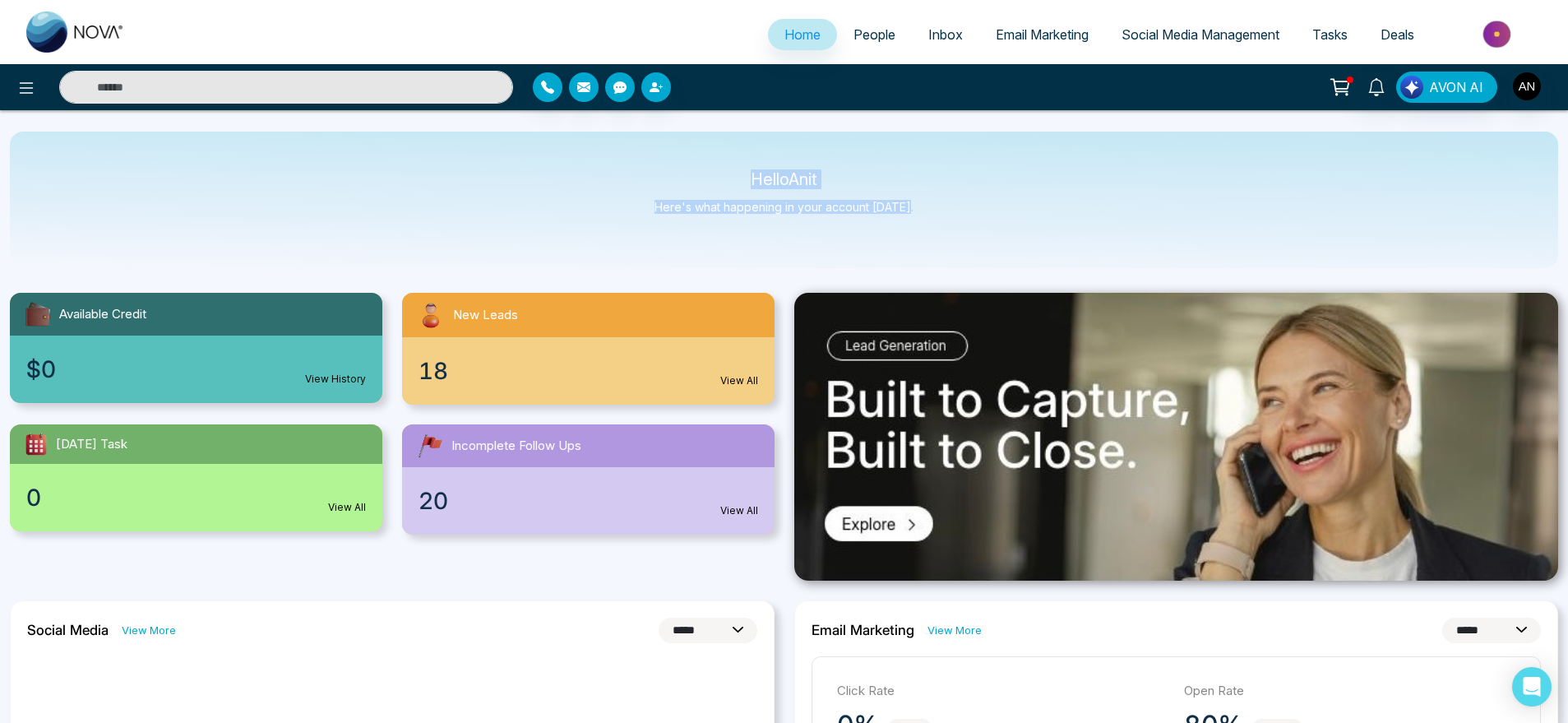
drag, startPoint x: 704, startPoint y: 155, endPoint x: 945, endPoint y: 229, distance: 252.1
click at [945, 229] on div "Hello Anit Here's what happening in your account [DATE]." at bounding box center [784, 199] width 1549 height 136
drag, startPoint x: 945, startPoint y: 229, endPoint x: 689, endPoint y: 159, distance: 265.4
click at [689, 159] on div "Hello Anit Here's what happening in your account [DATE]." at bounding box center [784, 199] width 1549 height 136
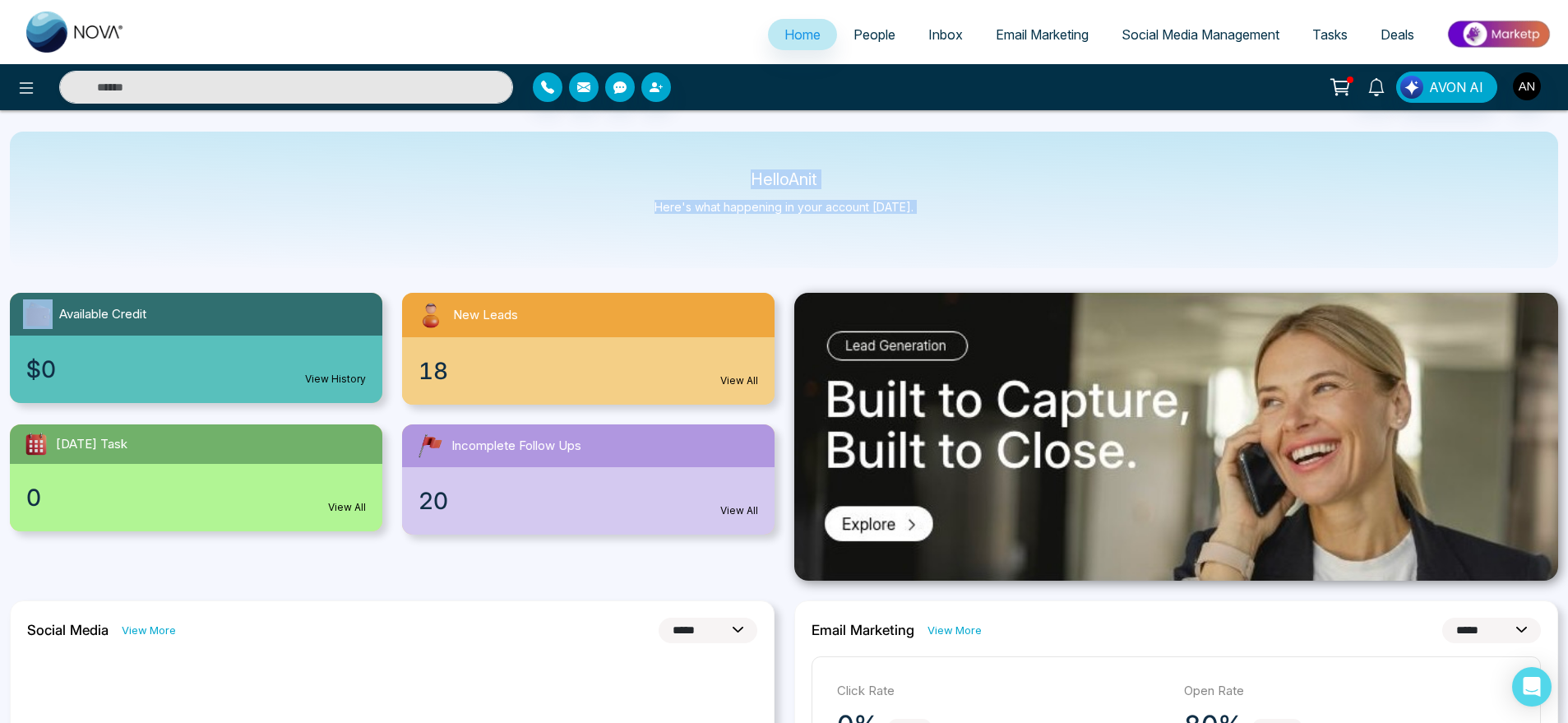
click at [689, 159] on div "Hello Anit Here's what happening in your account [DATE]." at bounding box center [784, 199] width 1549 height 136
drag, startPoint x: 738, startPoint y: 176, endPoint x: 904, endPoint y: 214, distance: 170.3
click at [904, 214] on div "Hello Anit Here's what happening in your account [DATE]." at bounding box center [784, 199] width 259 height 54
drag, startPoint x: 904, startPoint y: 214, endPoint x: 684, endPoint y: 164, distance: 225.6
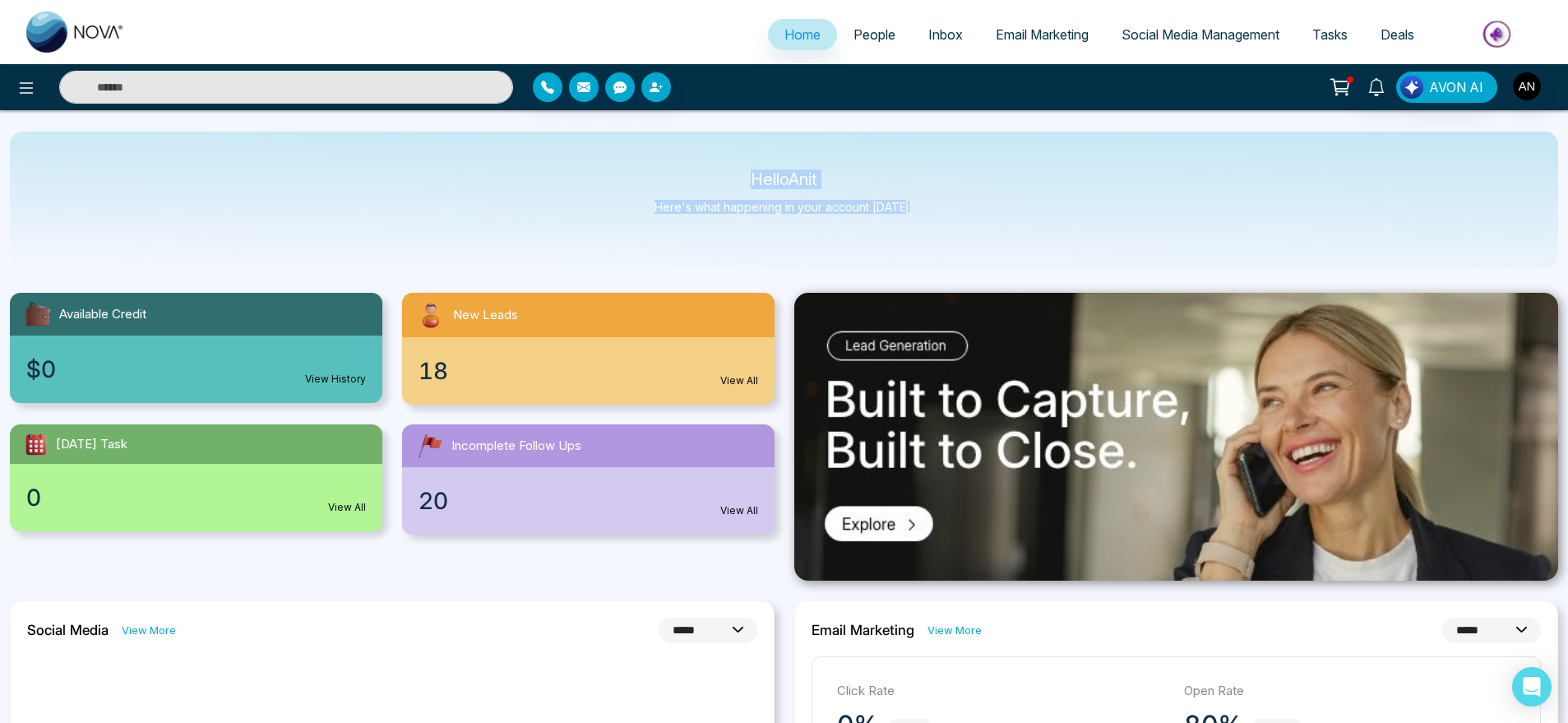
click at [684, 164] on div "Hello Anit Here's what happening in your account [DATE]." at bounding box center [784, 199] width 1549 height 136
drag, startPoint x: 752, startPoint y: 177, endPoint x: 901, endPoint y: 223, distance: 155.9
click at [901, 223] on div "Hello Anit Here's what happening in your account [DATE]." at bounding box center [784, 199] width 259 height 54
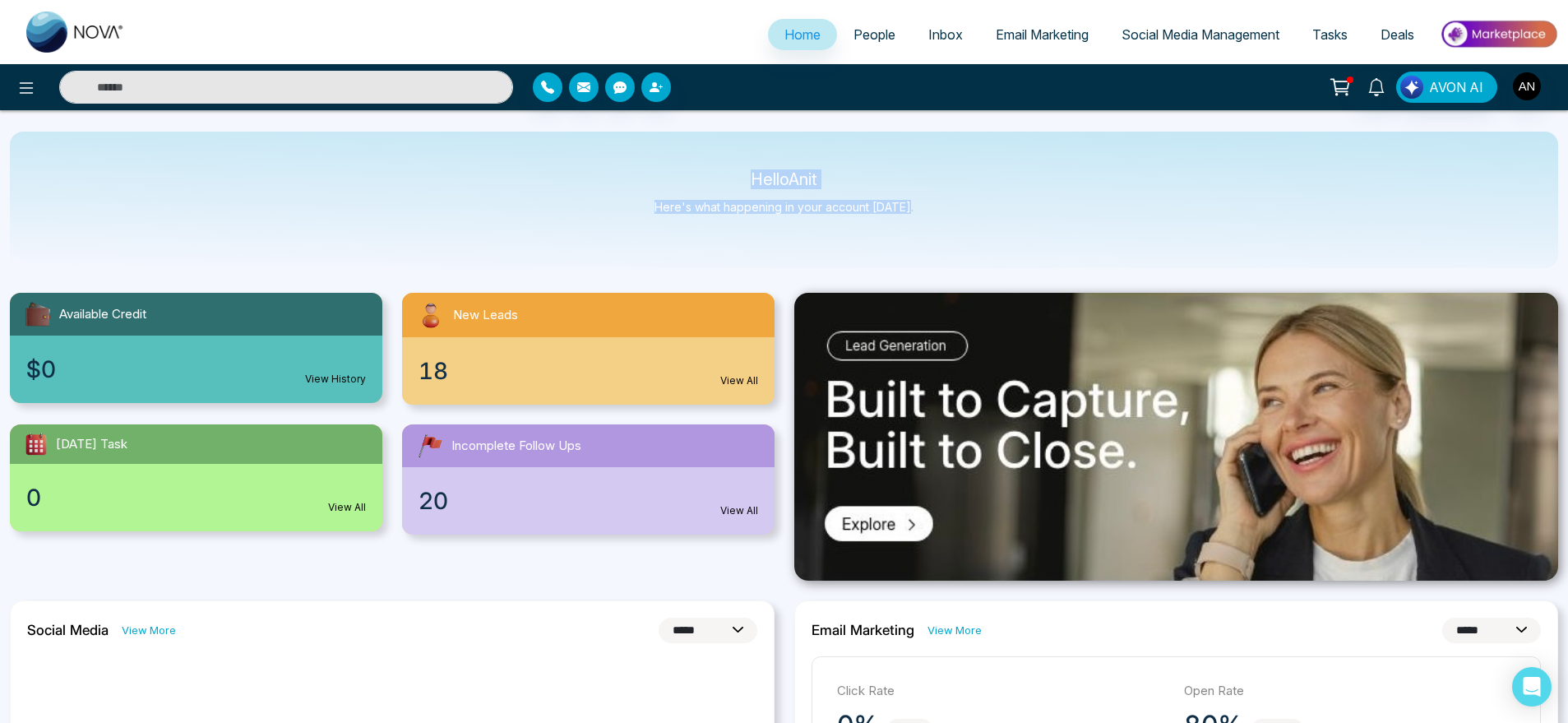
drag, startPoint x: 911, startPoint y: 223, endPoint x: 693, endPoint y: 150, distance: 229.9
click at [693, 150] on div "Hello Anit Here's what happening in your account [DATE]." at bounding box center [784, 199] width 1549 height 136
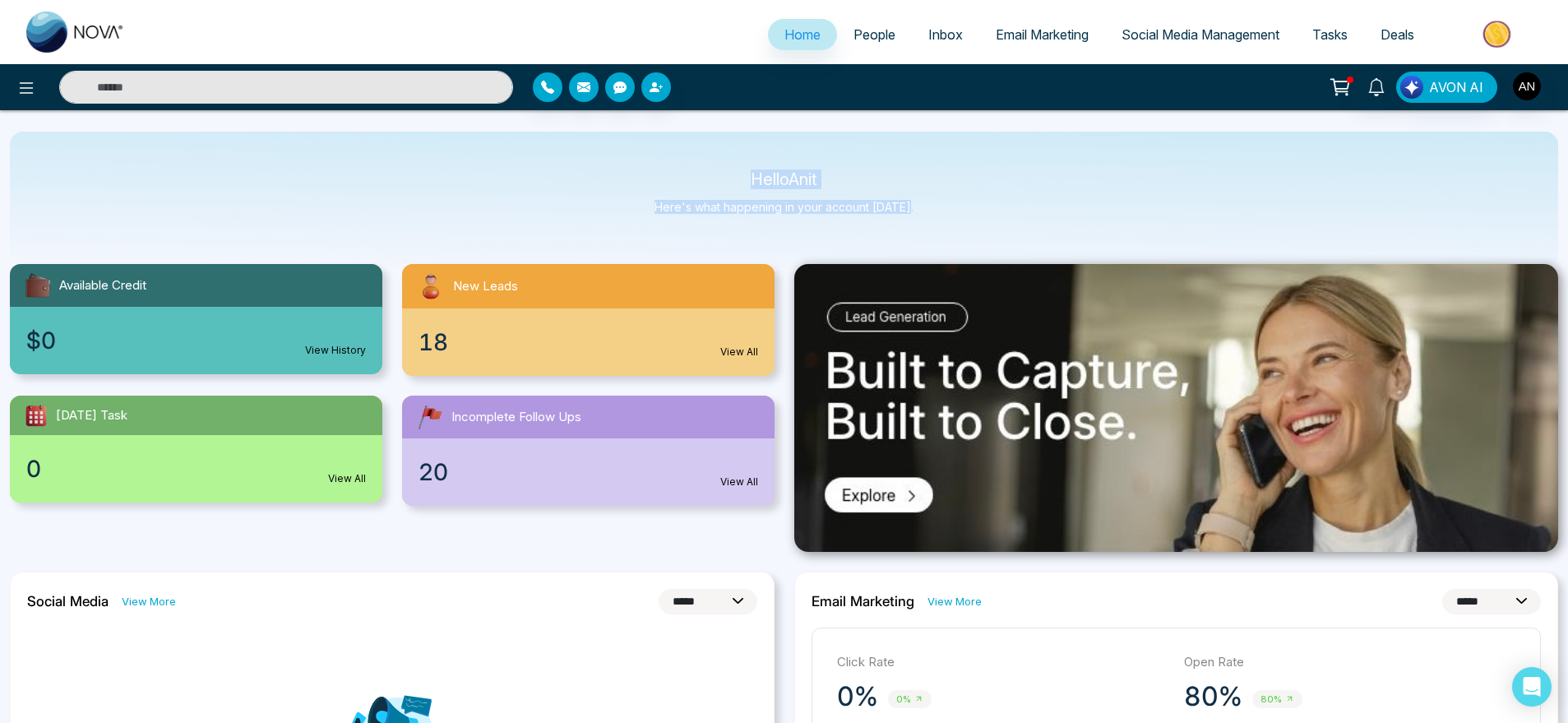
drag, startPoint x: 723, startPoint y: 166, endPoint x: 979, endPoint y: 218, distance: 261.2
click at [979, 218] on div "Hello Anit Here's what happening in your account [DATE]." at bounding box center [784, 199] width 1549 height 136
drag, startPoint x: 979, startPoint y: 218, endPoint x: 708, endPoint y: 155, distance: 278.2
click at [708, 155] on div "Hello Anit Here's what happening in your account [DATE]." at bounding box center [784, 199] width 1549 height 136
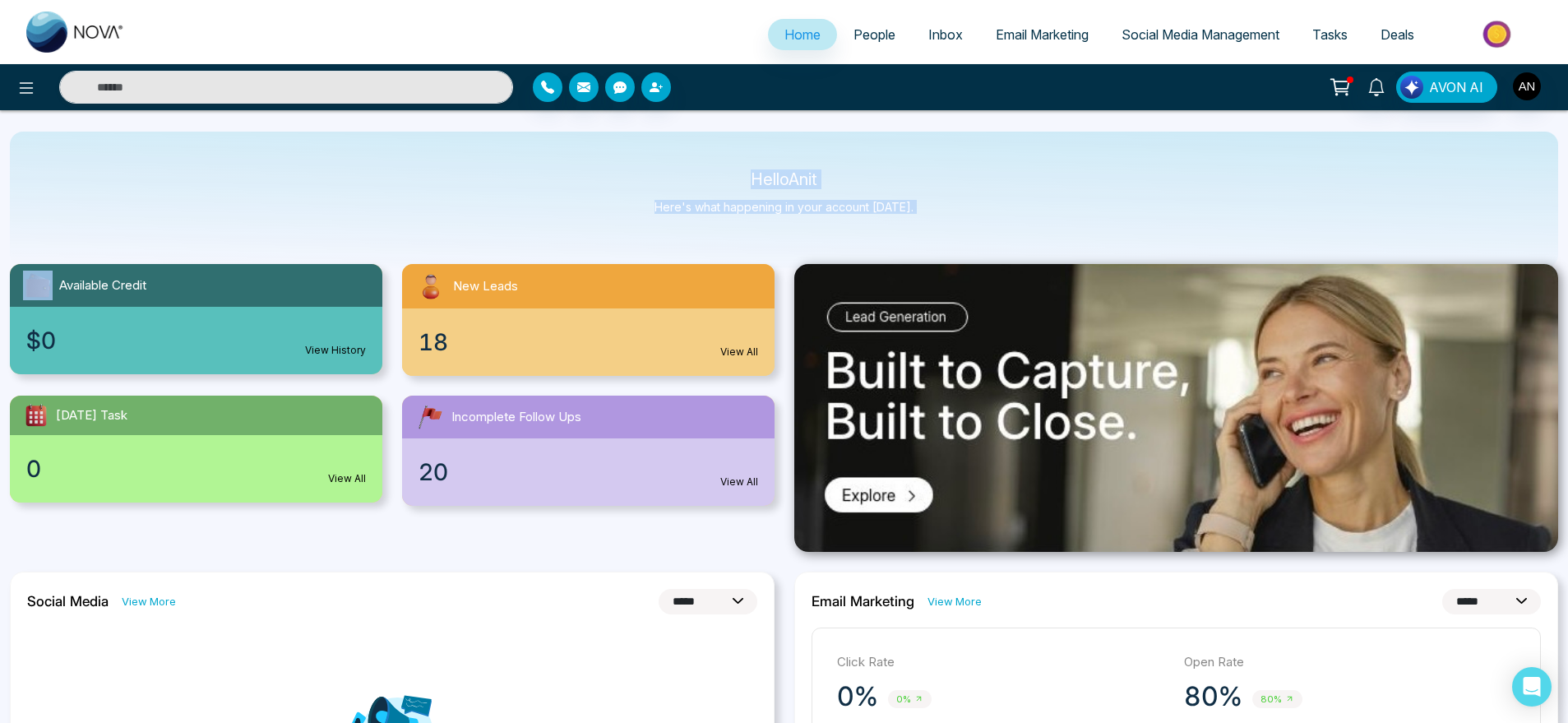
click at [708, 155] on div "Hello Anit Here's what happening in your account [DATE]." at bounding box center [784, 199] width 1549 height 136
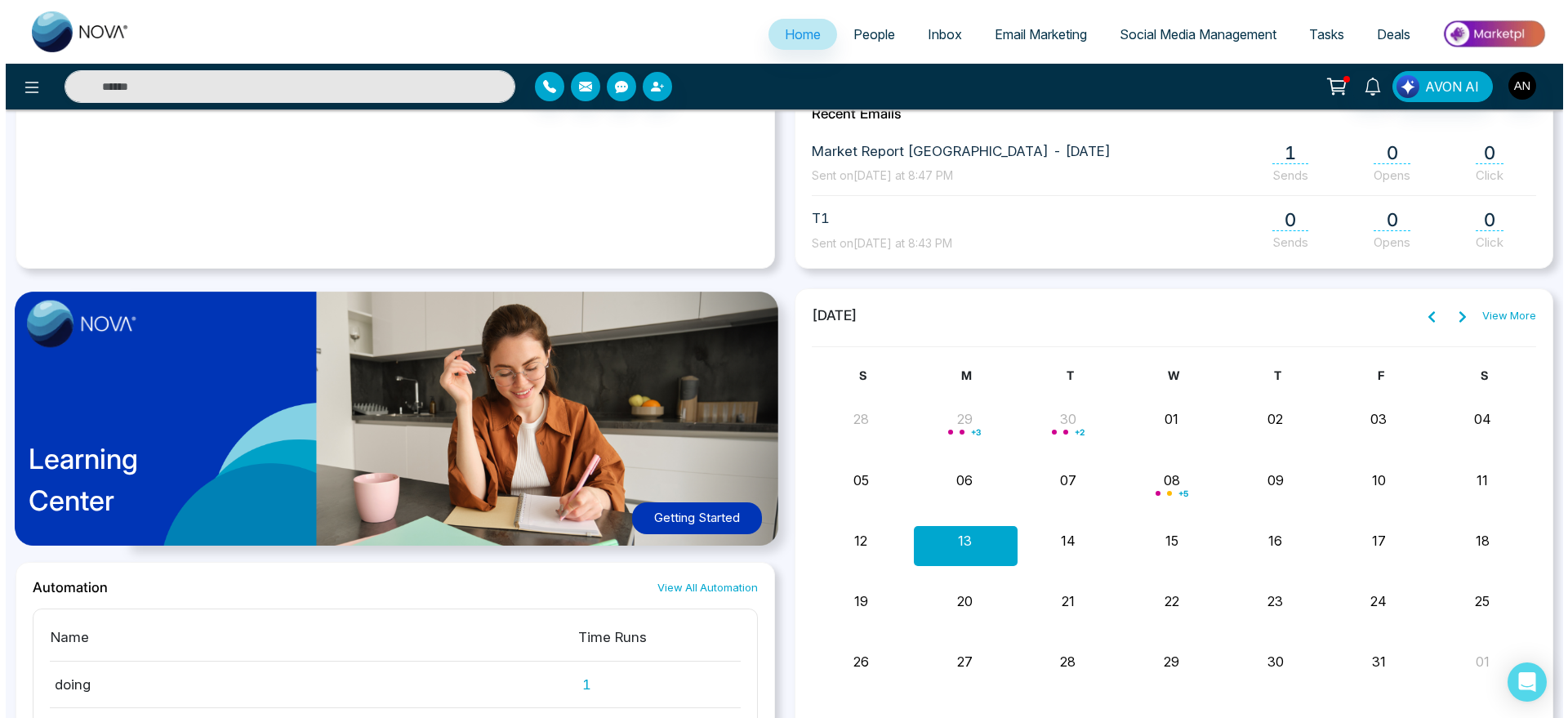
scroll to position [786, 0]
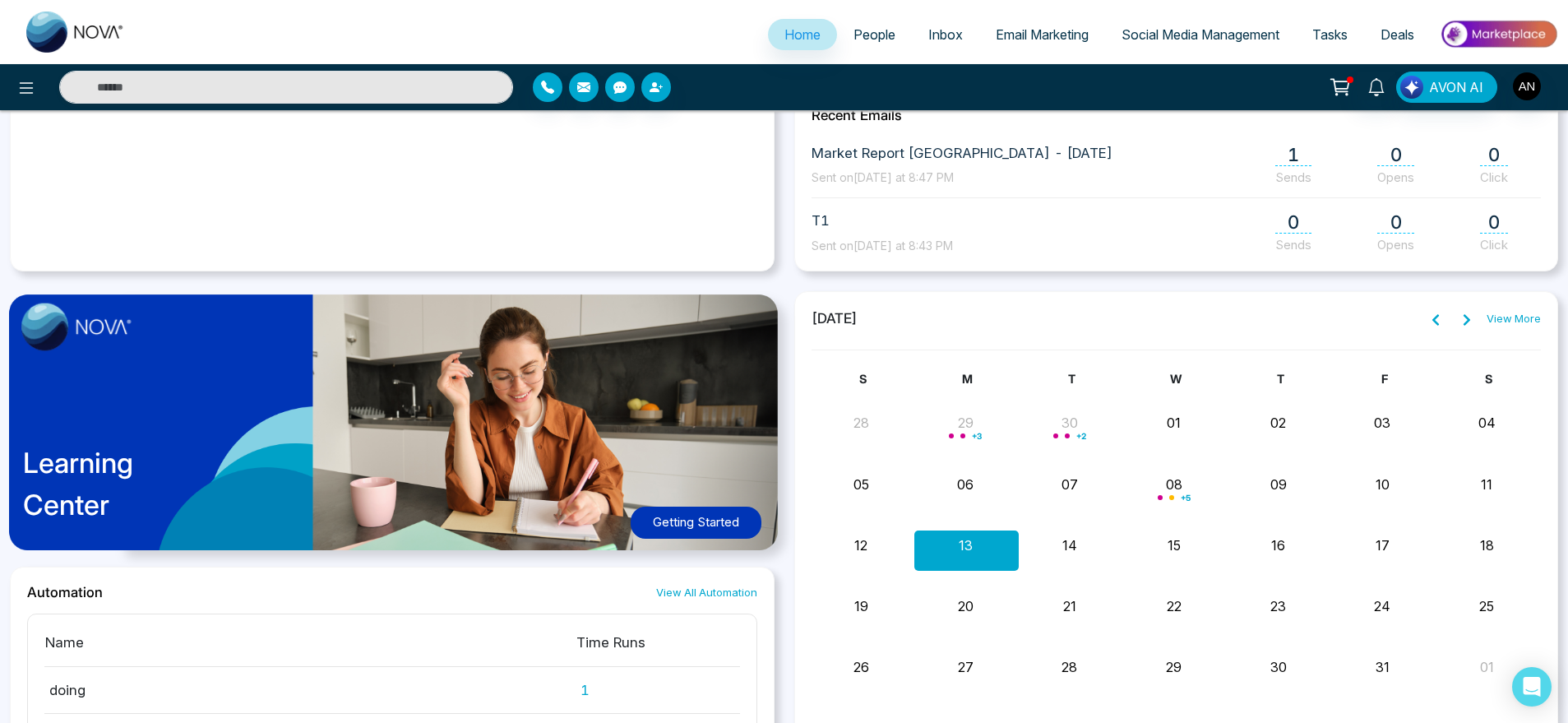
click at [7, 78] on div at bounding box center [262, 87] width 523 height 33
click at [17, 84] on icon at bounding box center [27, 88] width 20 height 20
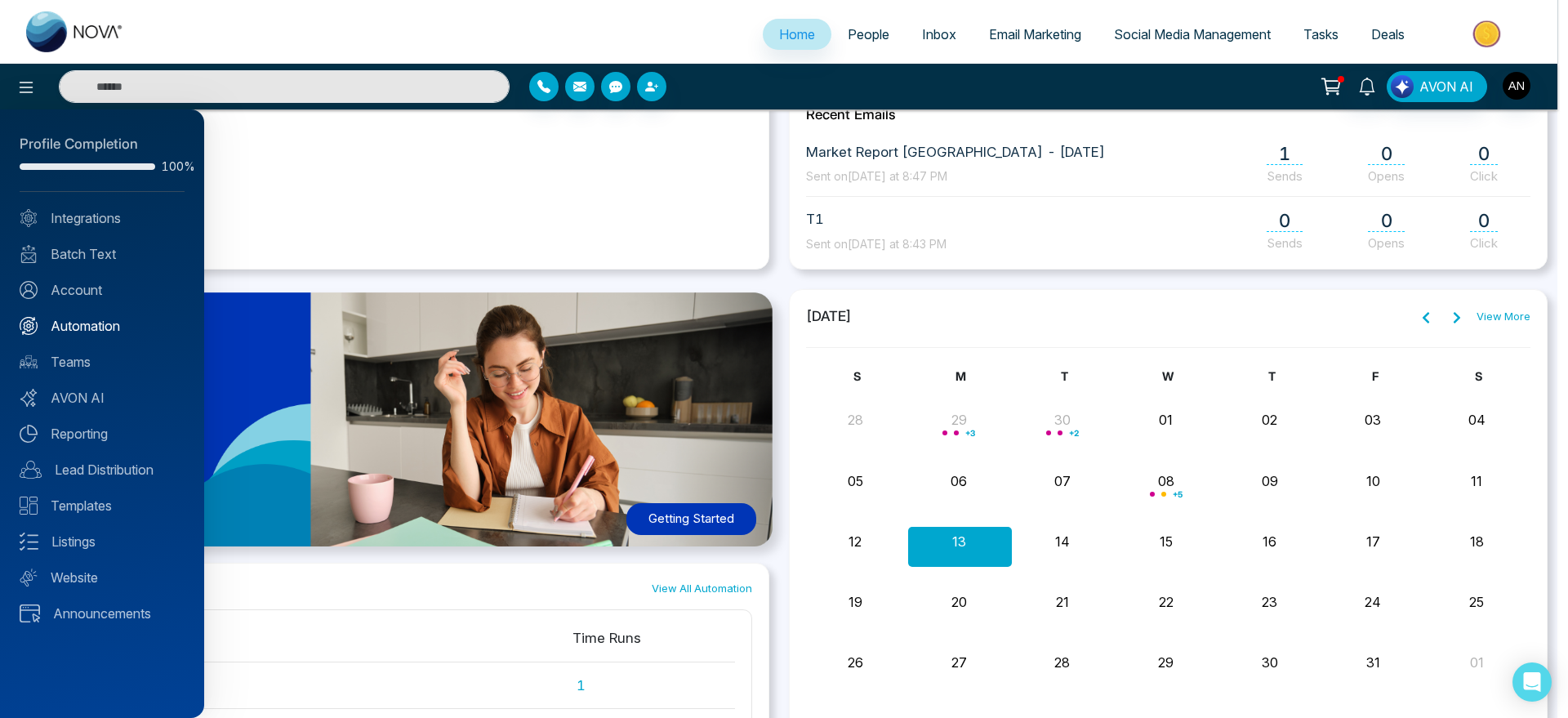
click at [114, 334] on link "Automation" at bounding box center [102, 326] width 165 height 20
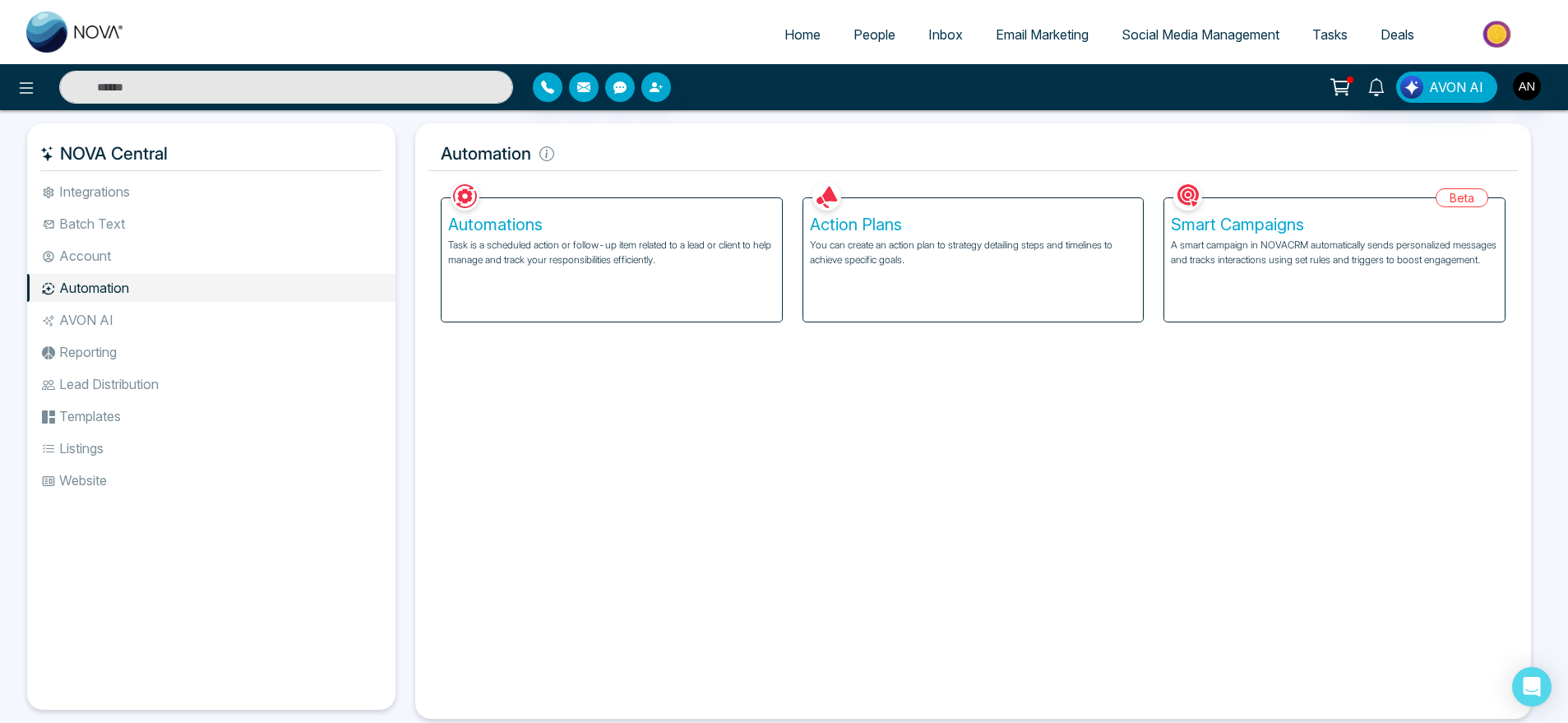
click at [1286, 245] on p "A smart campaign in NOVACRM automatically sends personalized messages and track…" at bounding box center [1335, 253] width 327 height 30
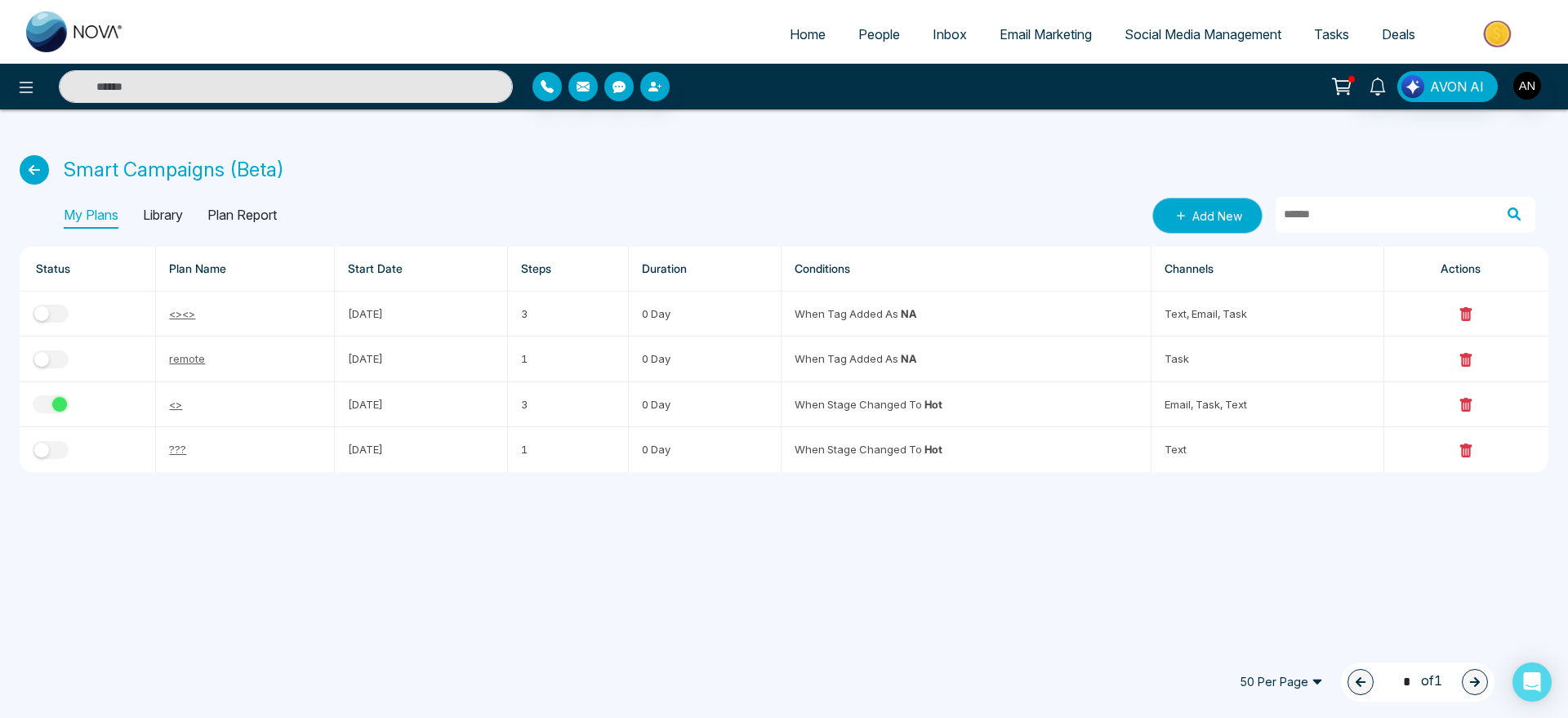
click at [1206, 213] on link "Add New" at bounding box center [1208, 216] width 111 height 36
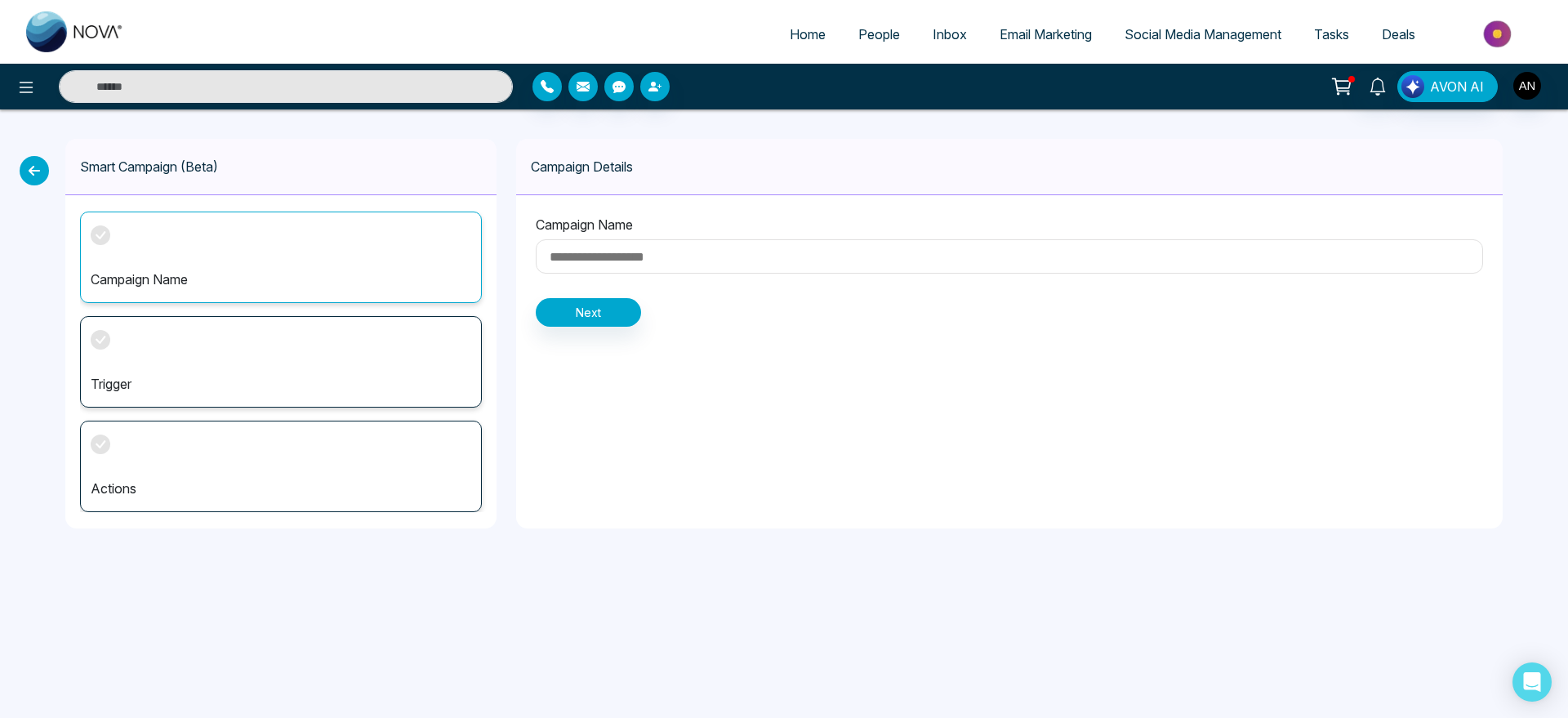
click at [620, 258] on input at bounding box center [1010, 257] width 948 height 35
click at [654, 262] on input at bounding box center [1010, 257] width 948 height 35
click at [627, 253] on input at bounding box center [1010, 257] width 948 height 35
click at [285, 254] on div "Campaign Name" at bounding box center [280, 257] width 402 height 92
click at [605, 261] on input at bounding box center [1010, 257] width 948 height 35
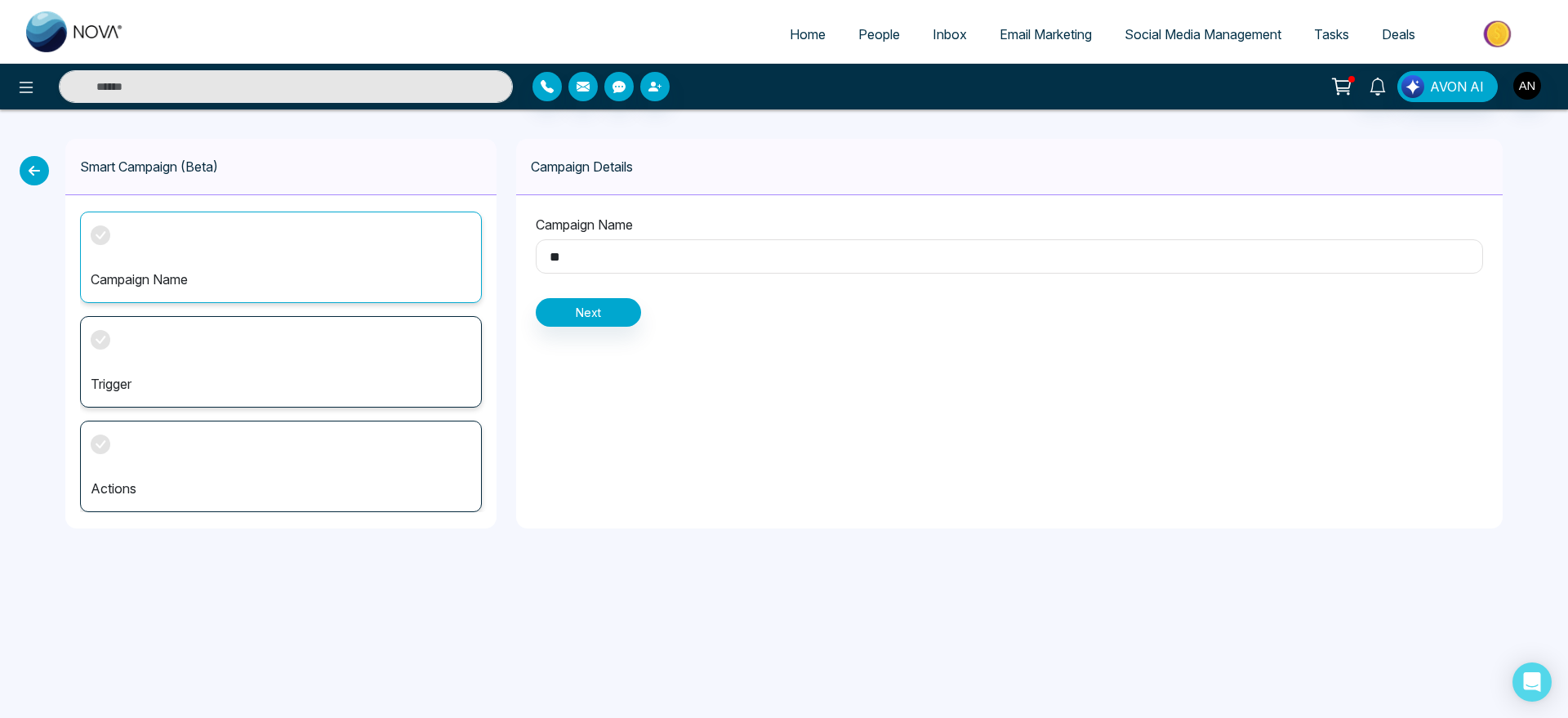
type input "*"
type input "****"
click at [627, 310] on button "Next" at bounding box center [589, 312] width 106 height 29
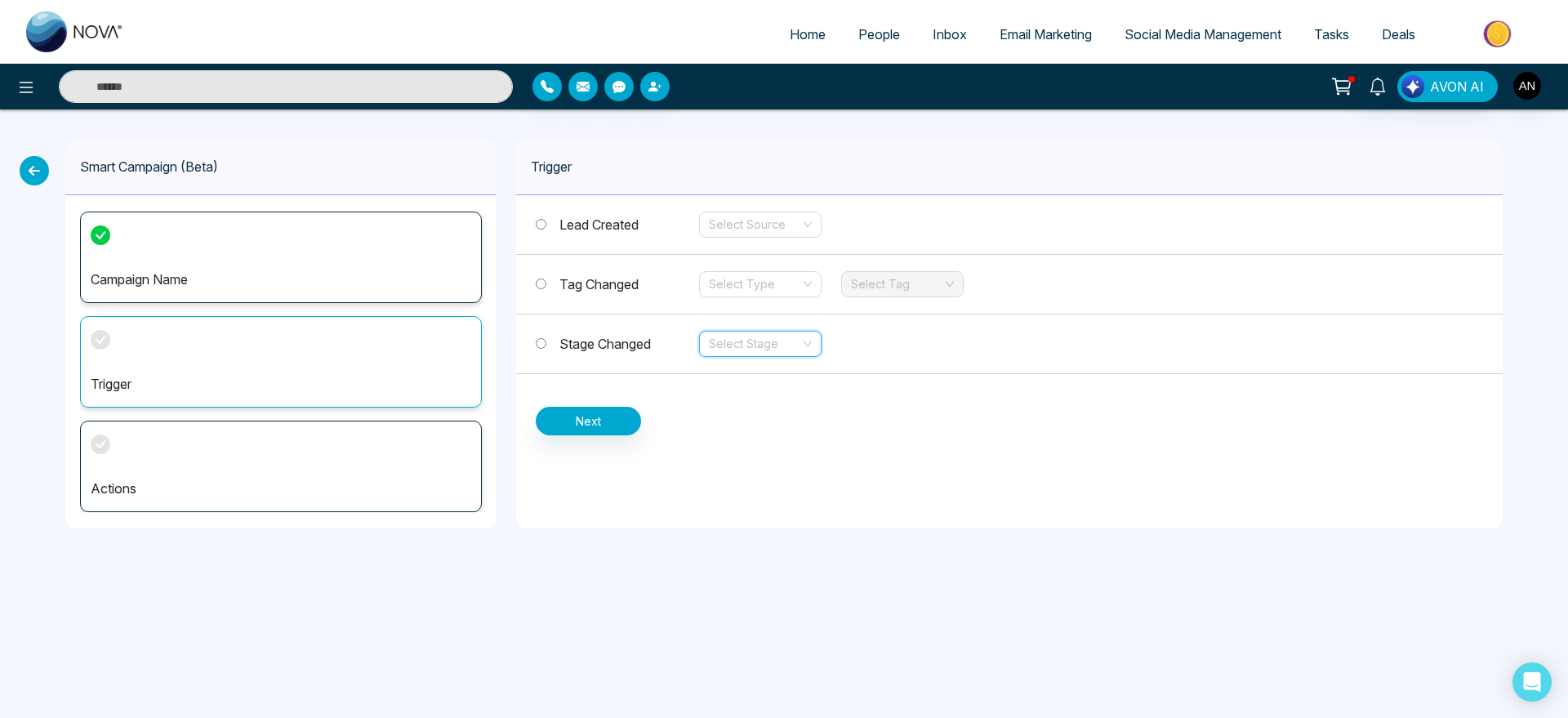
click at [730, 343] on input "search" at bounding box center [755, 344] width 92 height 25
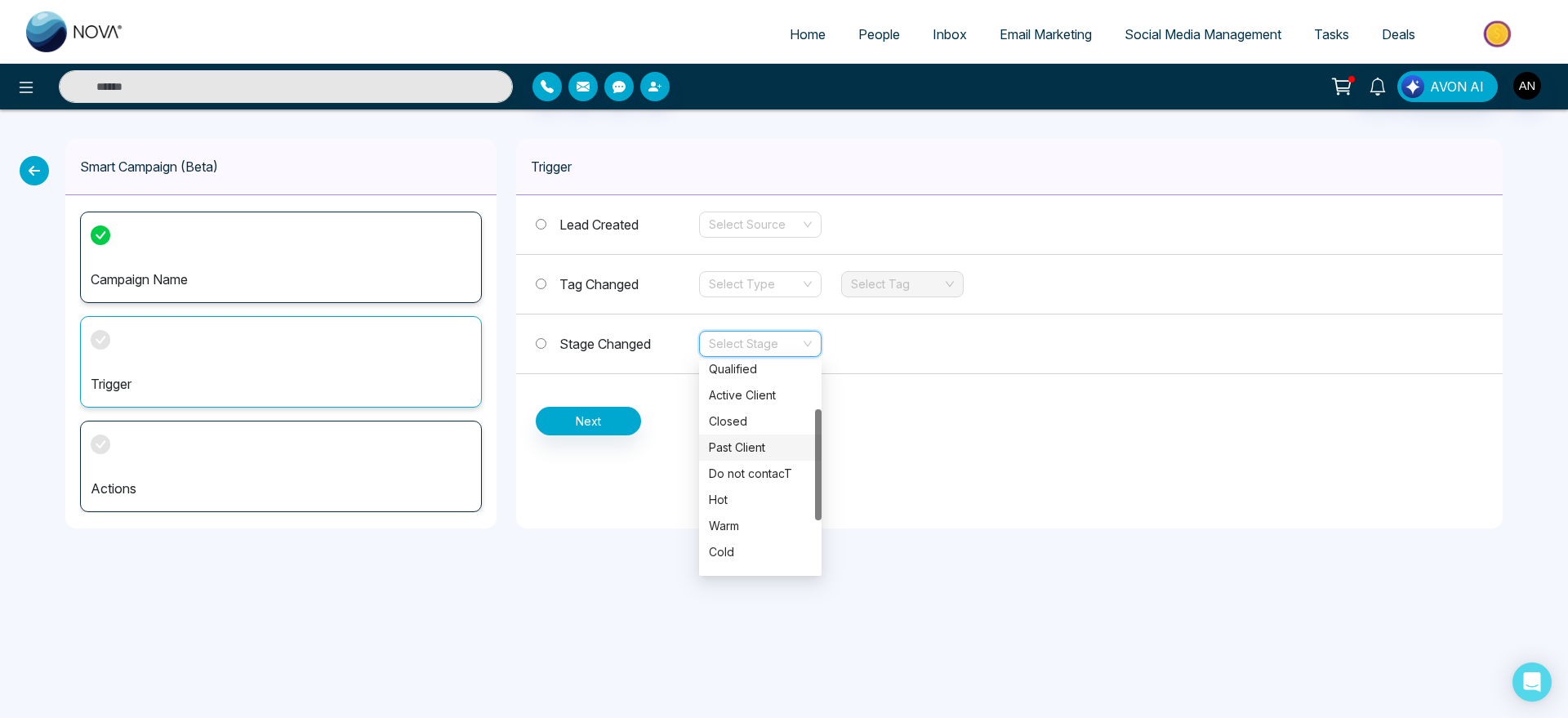
scroll to position [89, 0]
click at [757, 494] on div "Hot" at bounding box center [760, 497] width 103 height 18
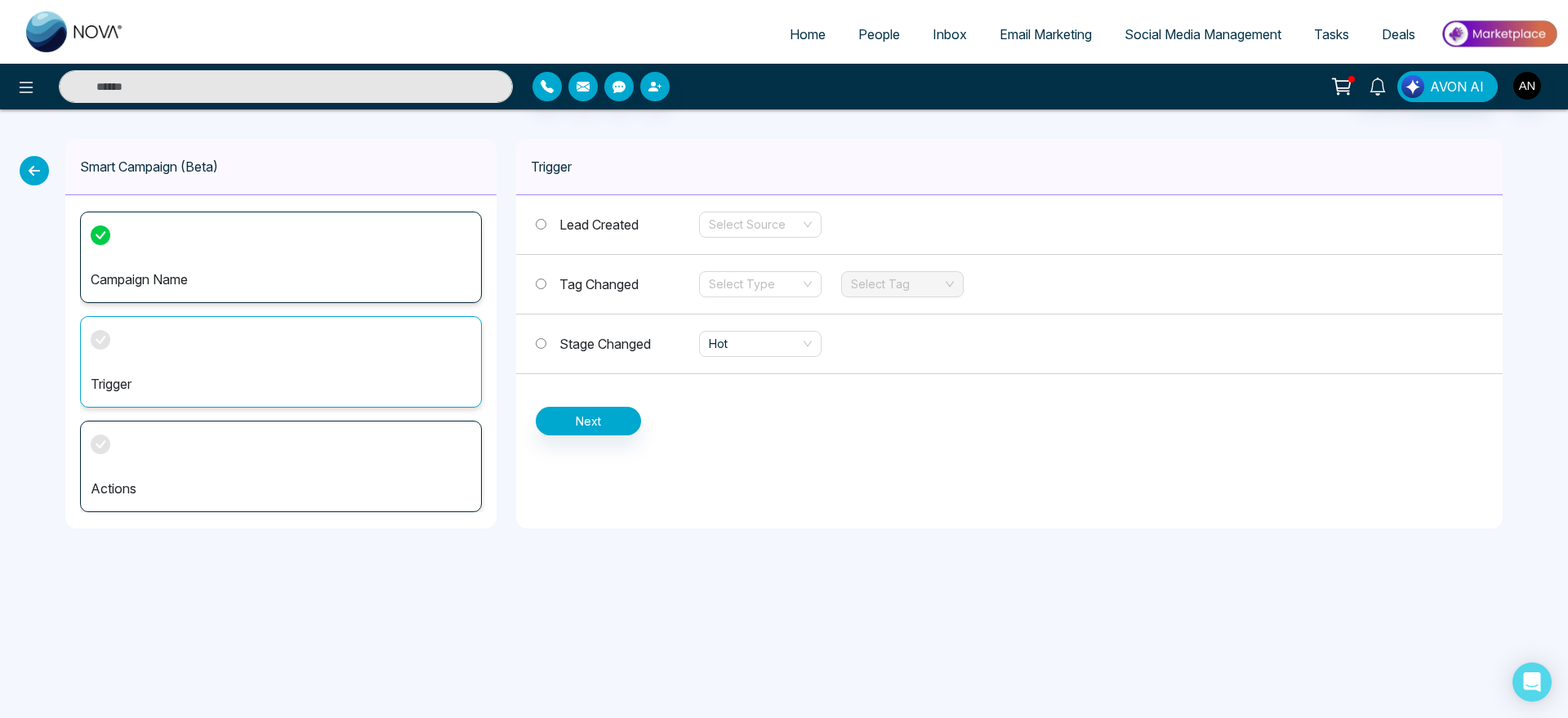
click at [557, 347] on label "Stage Changed" at bounding box center [618, 344] width 163 height 20
click at [577, 398] on div "Lead Created Select Source Tag Changed Select Type Select Tag Stage Changed Hot…" at bounding box center [1010, 315] width 986 height 240
click at [602, 429] on button "Next" at bounding box center [589, 421] width 106 height 29
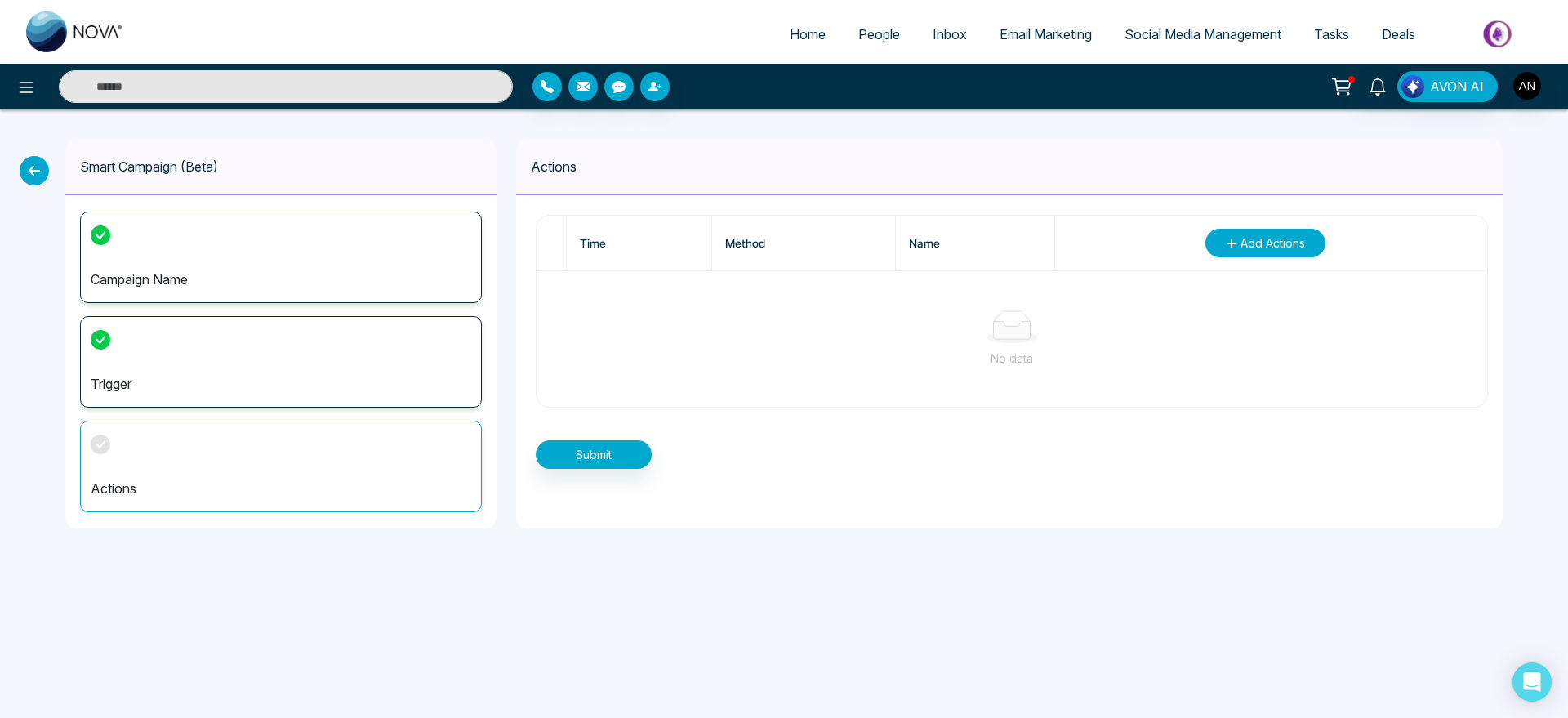
click at [1296, 256] on button "Add Actions" at bounding box center [1266, 243] width 120 height 29
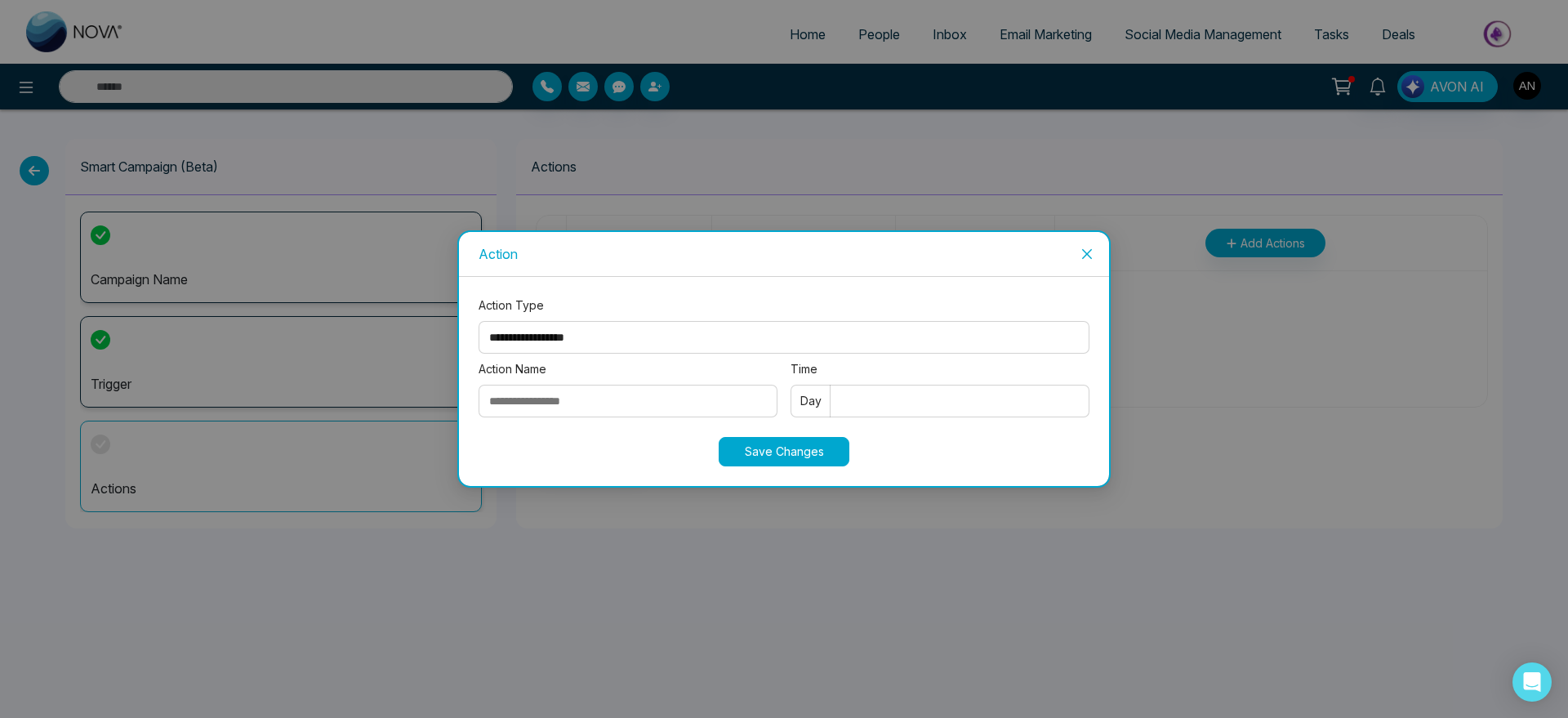
click at [588, 390] on input "Action Name" at bounding box center [628, 401] width 299 height 33
click at [564, 395] on input "Action Name" at bounding box center [628, 401] width 299 height 33
type input "****"
click at [888, 396] on input "Time" at bounding box center [940, 401] width 299 height 33
type input "*"
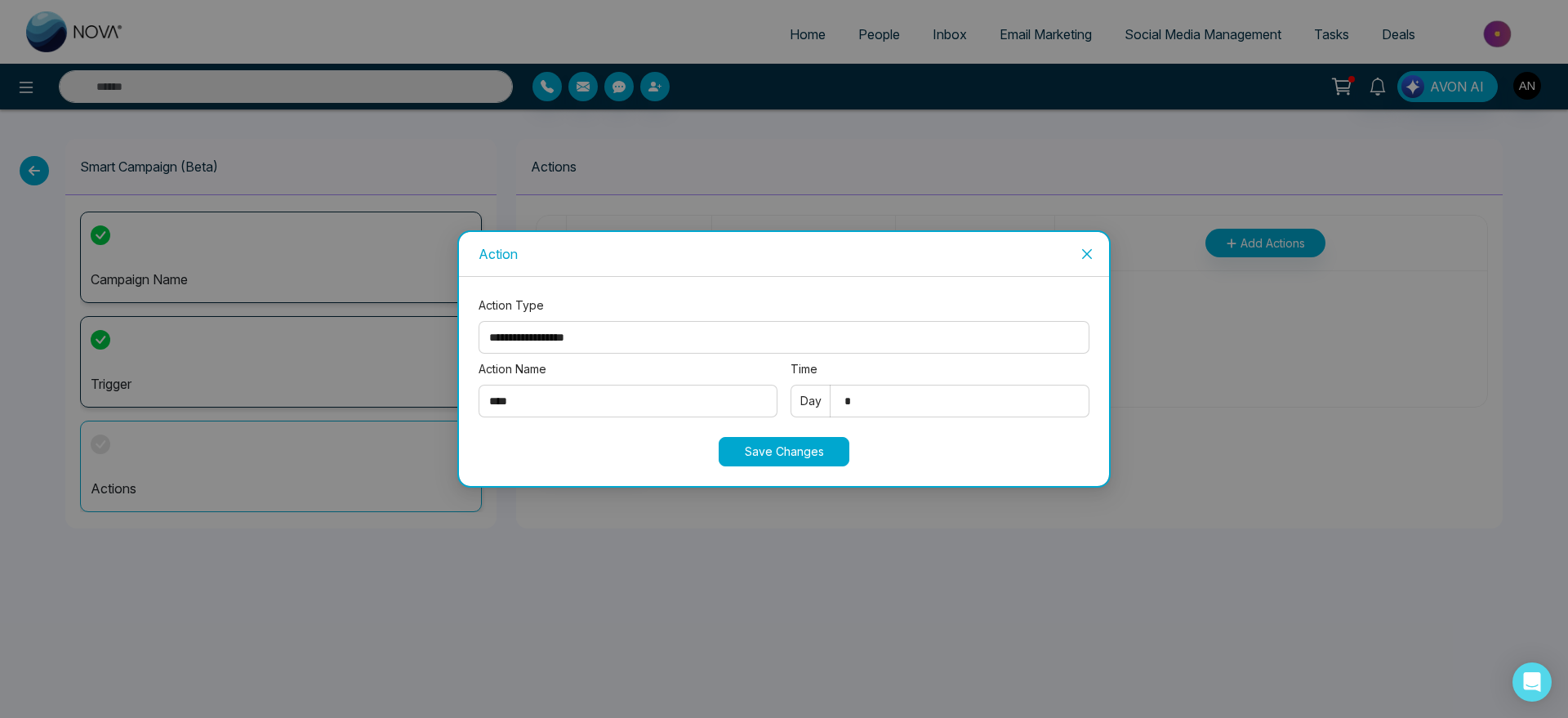
click at [779, 453] on button "Save Changes" at bounding box center [784, 452] width 130 height 30
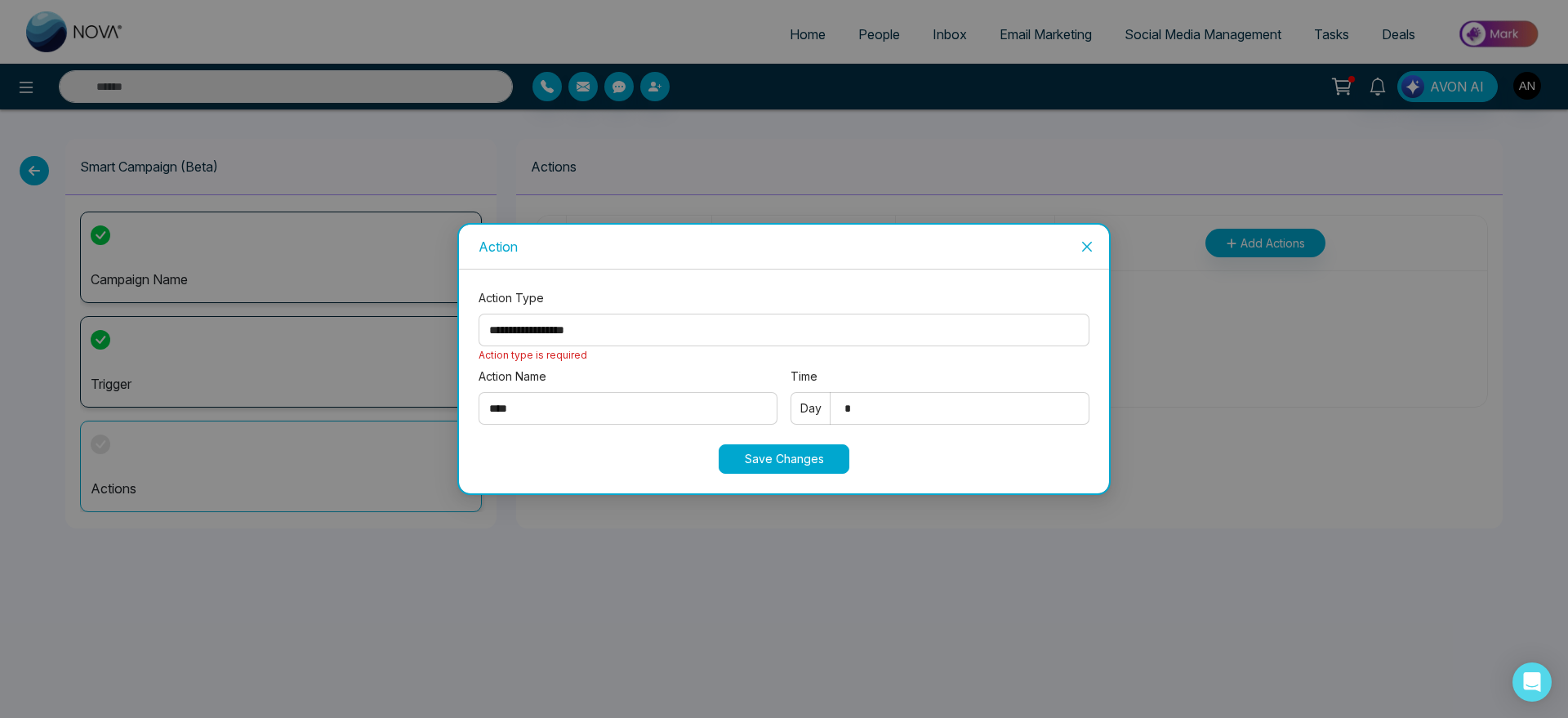
click at [635, 320] on select "**********" at bounding box center [784, 330] width 611 height 33
select select "****"
click at [478, 314] on select "**********" at bounding box center [784, 330] width 611 height 33
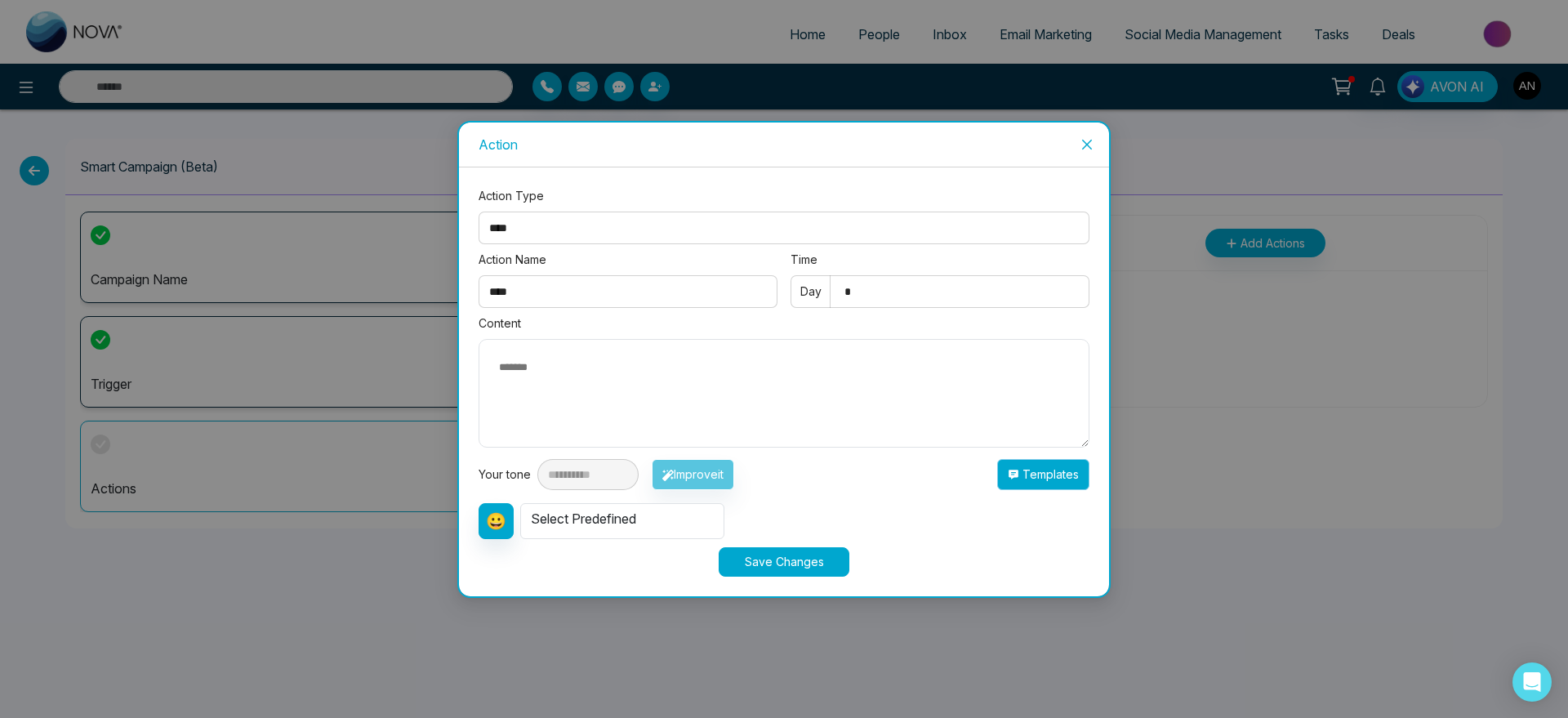
click at [1054, 462] on button "Templates" at bounding box center [1043, 475] width 92 height 31
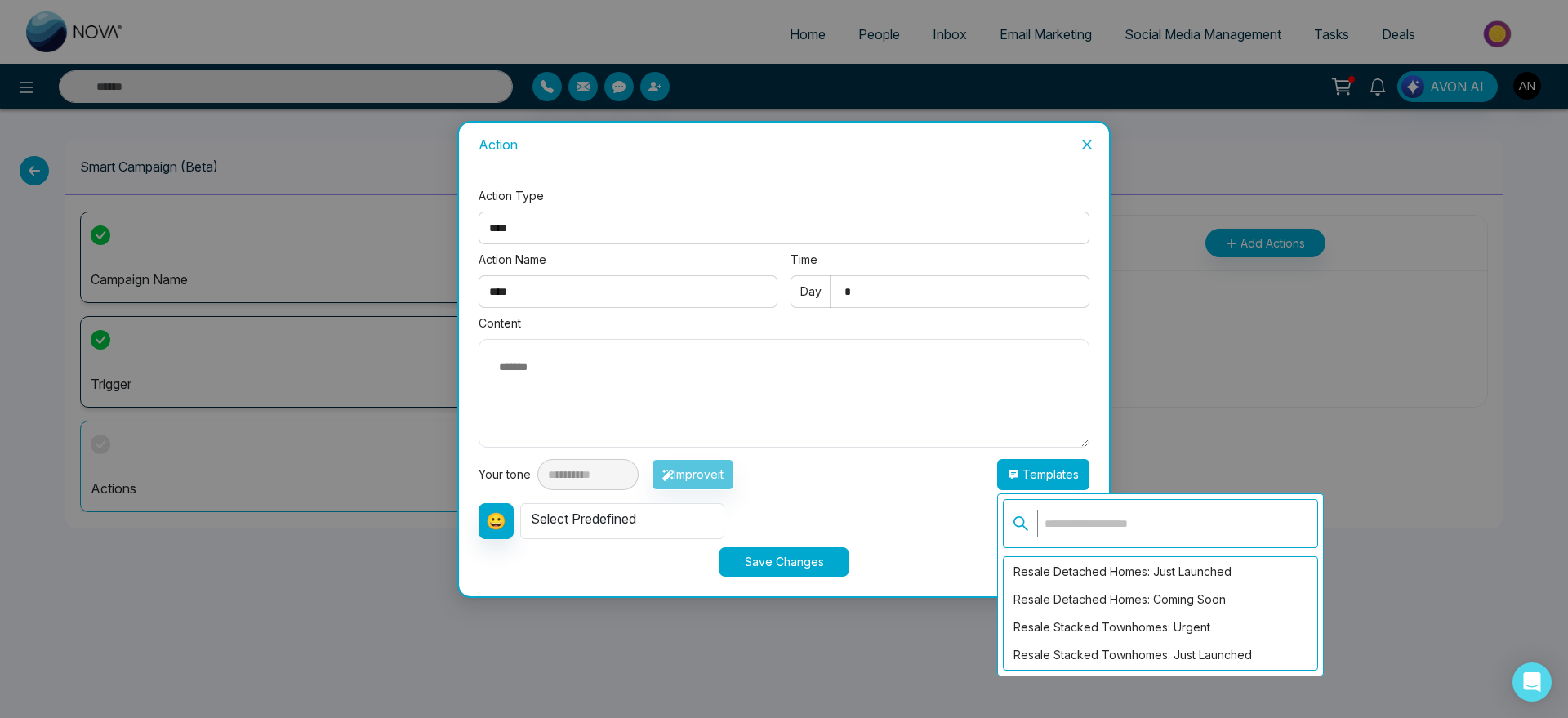
scroll to position [333, 0]
click at [1080, 626] on div "Resale Stacked Townhomes: Just Launched" at bounding box center [1161, 627] width 313 height 28
type textarea "**********"
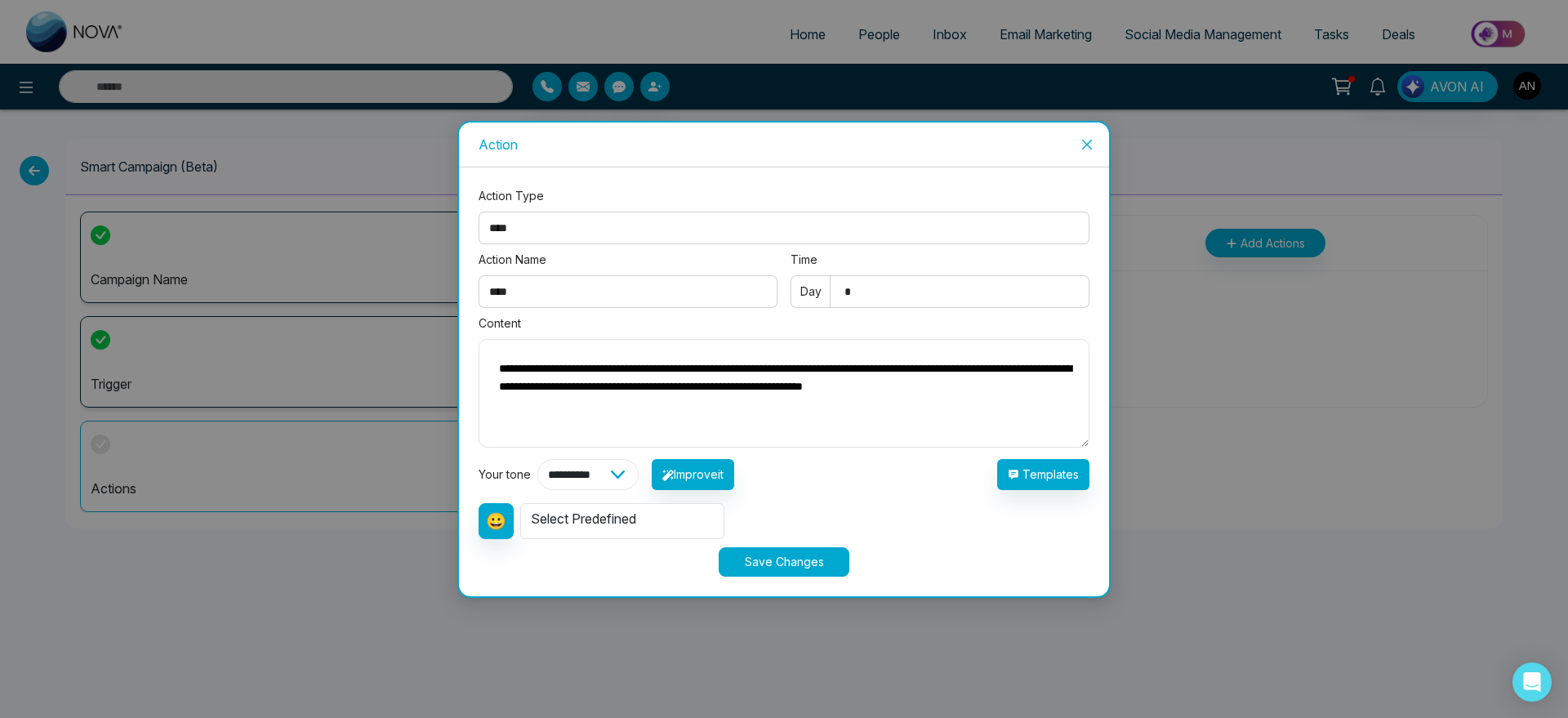
click at [583, 466] on select "**********" at bounding box center [588, 475] width 101 height 31
select select "**********"
click at [538, 460] on select "**********" at bounding box center [588, 475] width 101 height 31
click at [795, 569] on button "Save Changes" at bounding box center [784, 562] width 130 height 30
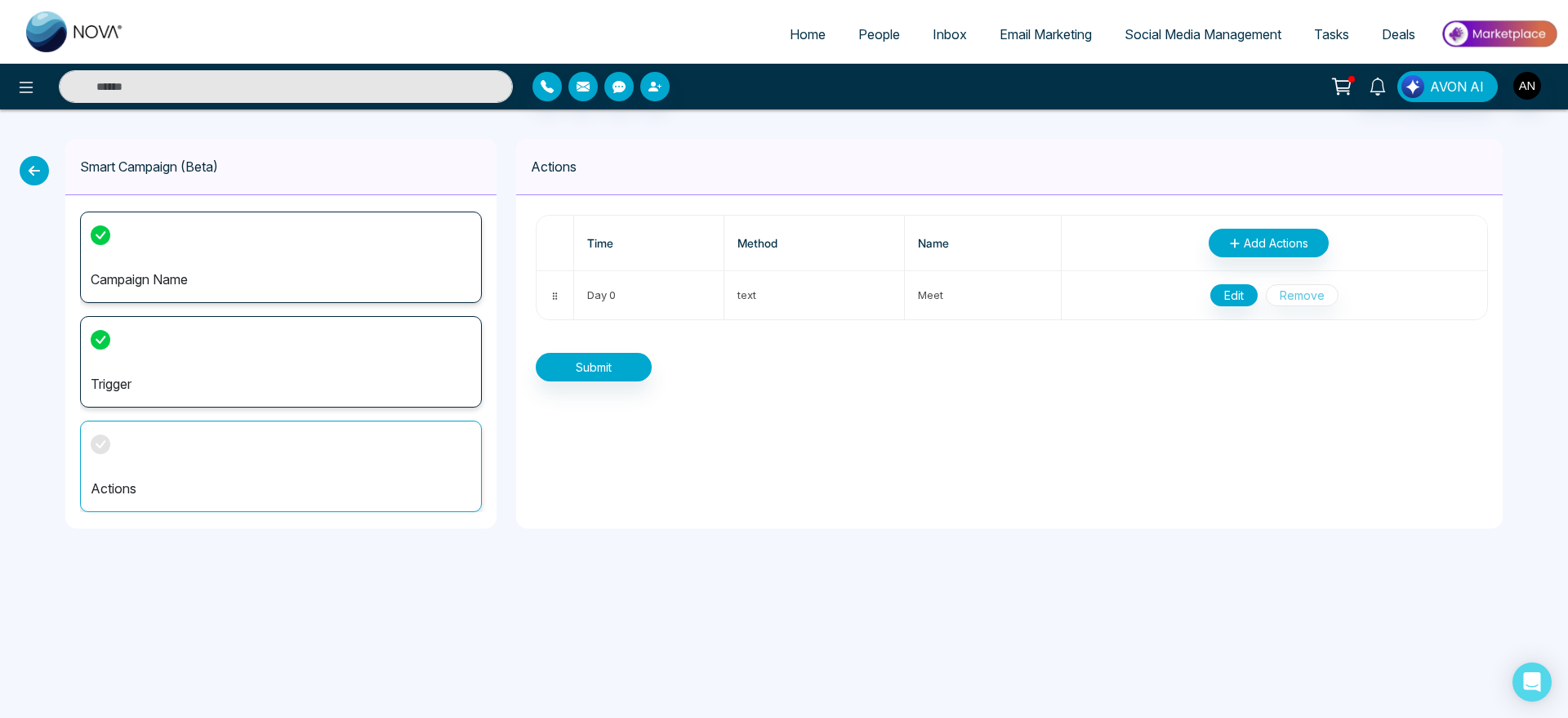
click at [586, 381] on div "Time Method Name Add Actions Day 0 text Meet Edit Remove Submit" at bounding box center [1010, 299] width 986 height 206
click at [612, 368] on button "Submit" at bounding box center [594, 367] width 116 height 29
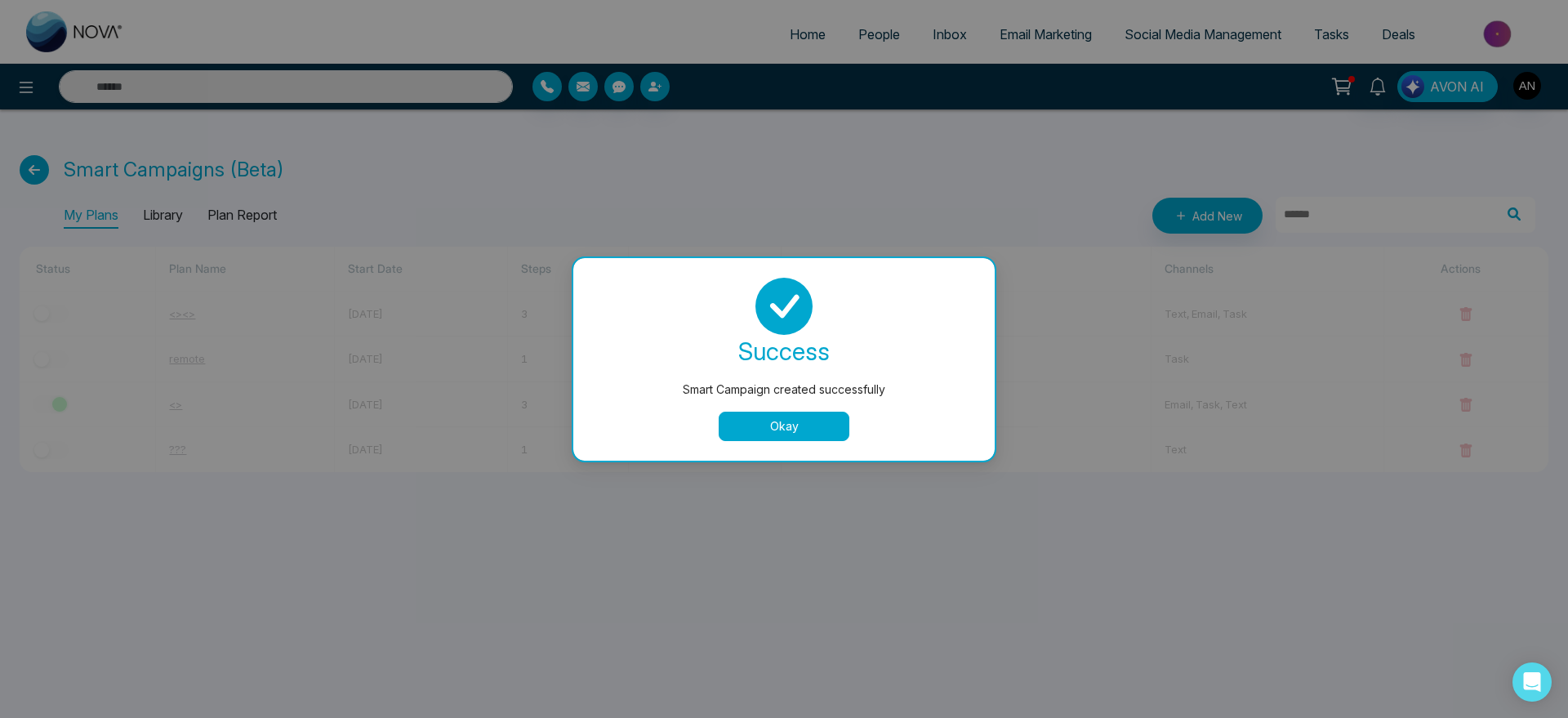
click at [747, 442] on div "success Smart Campaign created successfully Okay" at bounding box center [784, 360] width 421 height 203
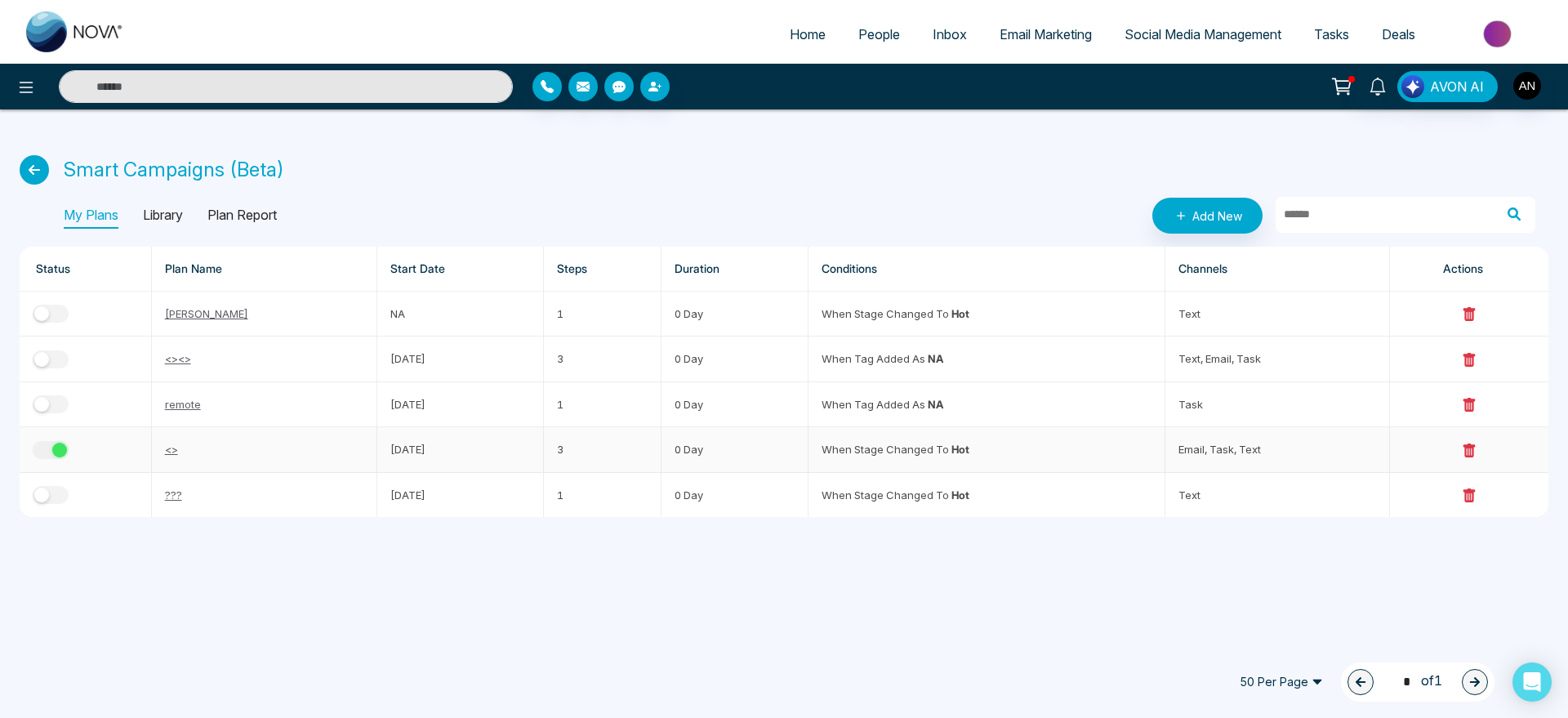
drag, startPoint x: 346, startPoint y: 447, endPoint x: 368, endPoint y: 447, distance: 22.0
click at [377, 447] on td "17 Sep 2025" at bounding box center [460, 450] width 167 height 45
drag, startPoint x: 327, startPoint y: 447, endPoint x: 1067, endPoint y: 454, distance: 740.0
click at [1067, 454] on tr "<> 17 Sep 2025 3 0 Day When stage changed to Hot email, task, text" at bounding box center [784, 450] width 1529 height 45
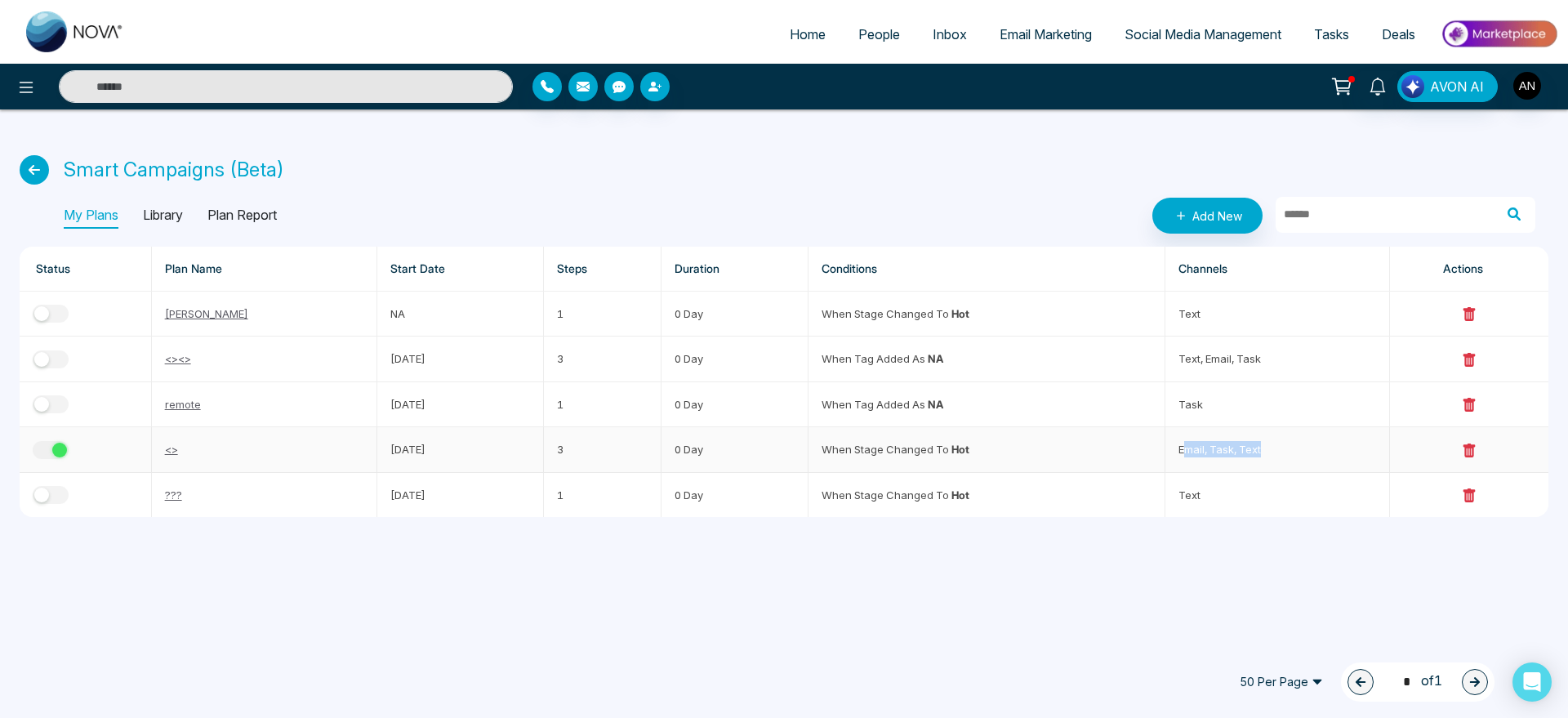
drag, startPoint x: 1176, startPoint y: 452, endPoint x: 1348, endPoint y: 451, distance: 172.0
click at [1348, 451] on td "email, task, text" at bounding box center [1277, 450] width 224 height 45
drag, startPoint x: 1348, startPoint y: 451, endPoint x: 883, endPoint y: 446, distance: 465.0
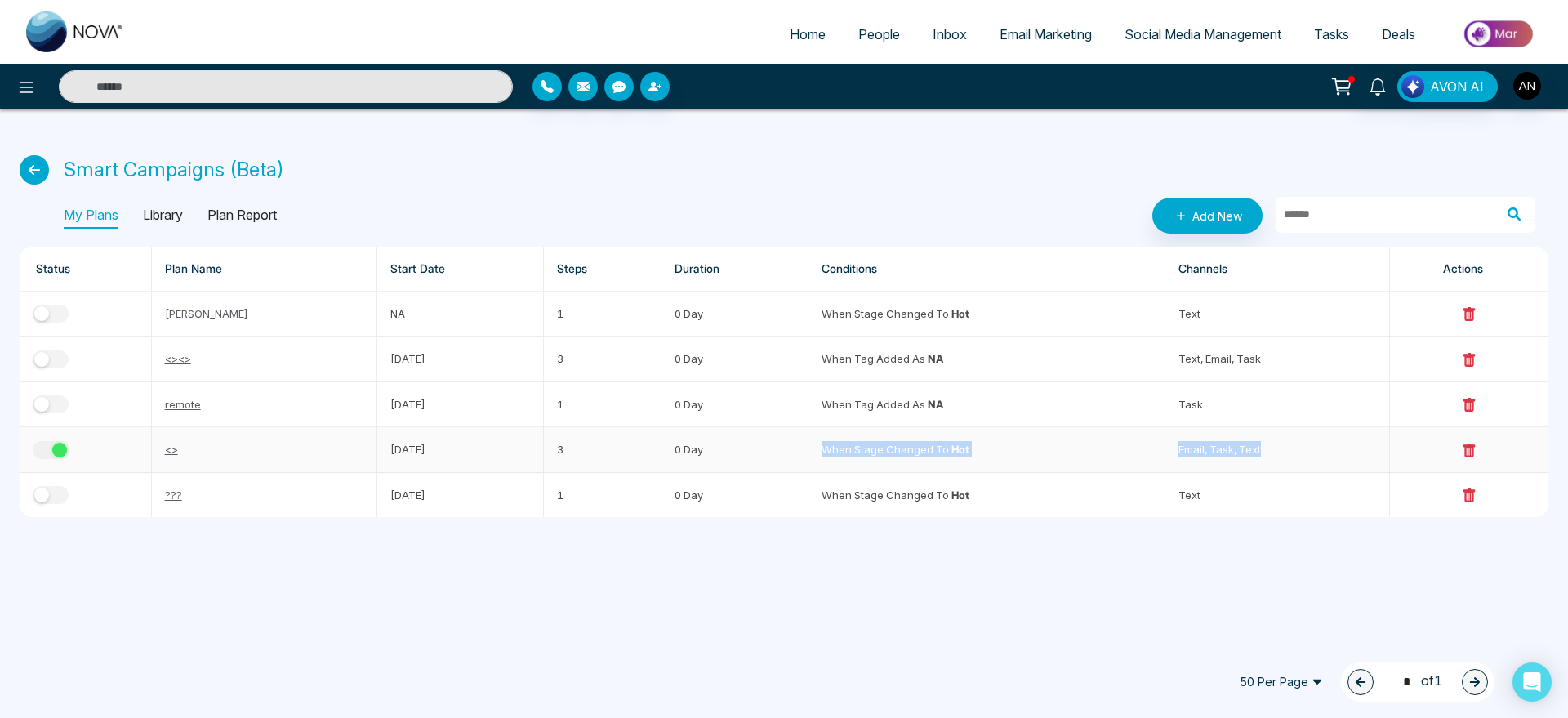
click at [883, 446] on tr "<> 17 Sep 2025 3 0 Day When stage changed to Hot email, task, text" at bounding box center [784, 450] width 1529 height 45
click at [52, 455] on div "button" at bounding box center [59, 451] width 15 height 15
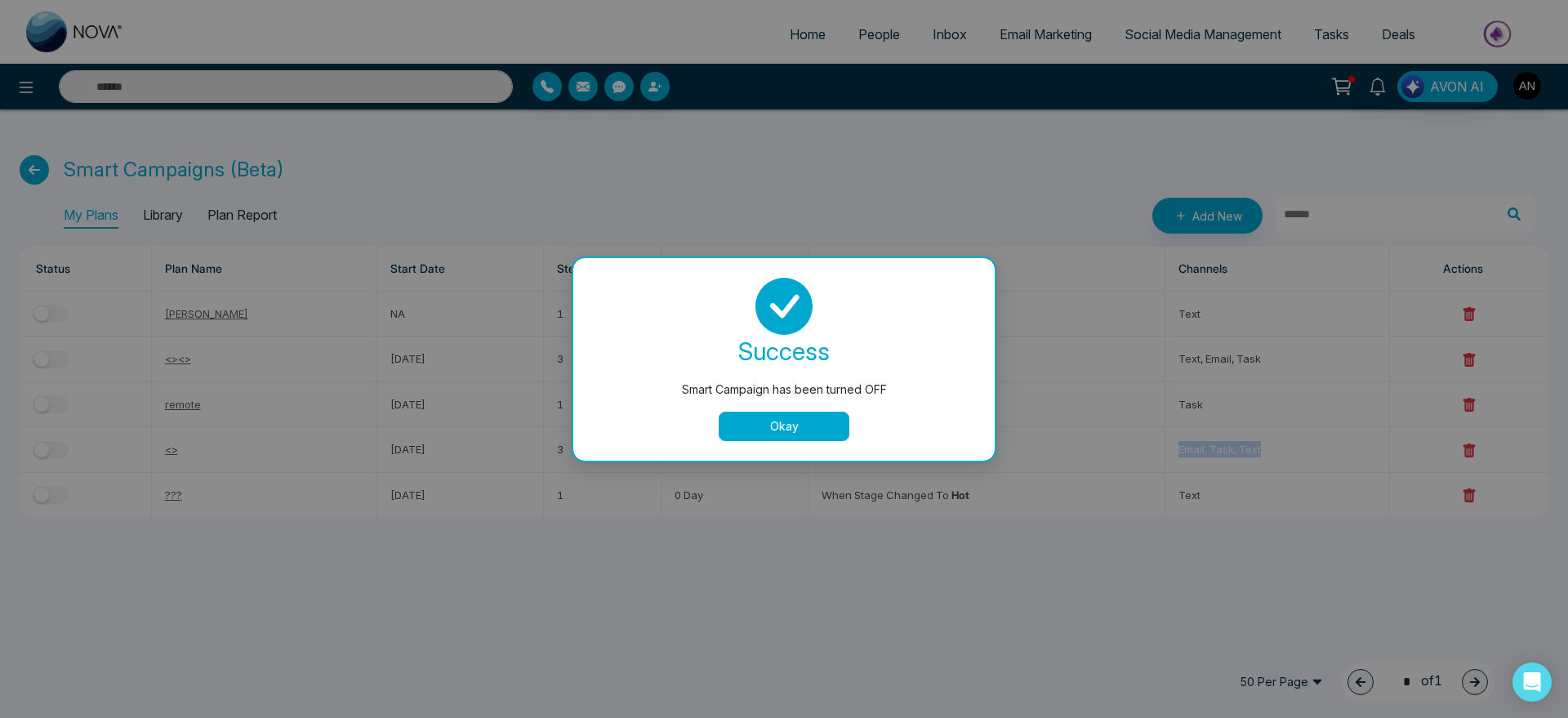
click at [756, 437] on button "Okay" at bounding box center [784, 427] width 130 height 30
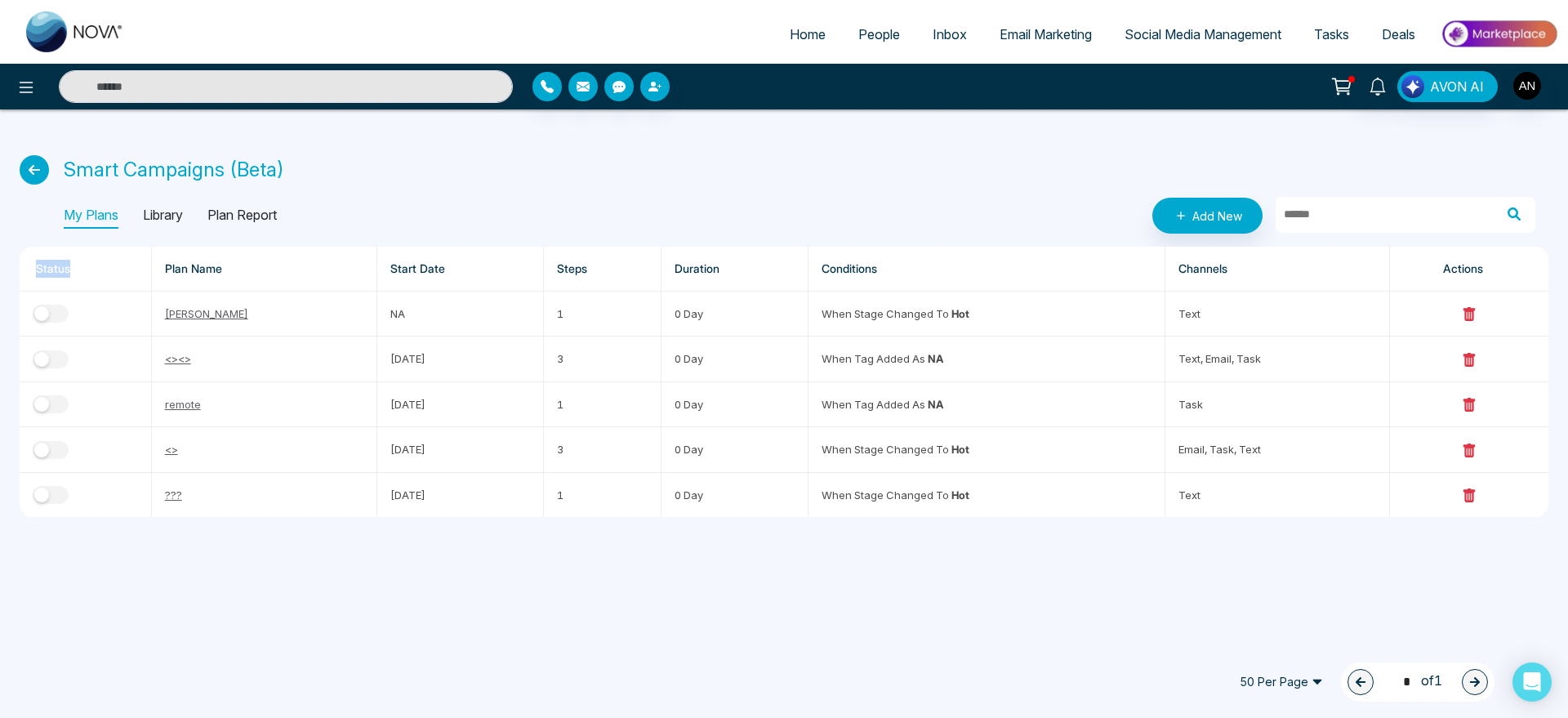
drag, startPoint x: 33, startPoint y: 277, endPoint x: 89, endPoint y: 276, distance: 56.0
click at [89, 276] on th "Status" at bounding box center [86, 269] width 132 height 45
drag, startPoint x: 89, startPoint y: 276, endPoint x: 2, endPoint y: 272, distance: 87.1
click at [2, 272] on div "Smart Campaigns (Beta) My Plans Library Plan Report Add New Status Plan Name St…" at bounding box center [784, 324] width 1568 height 427
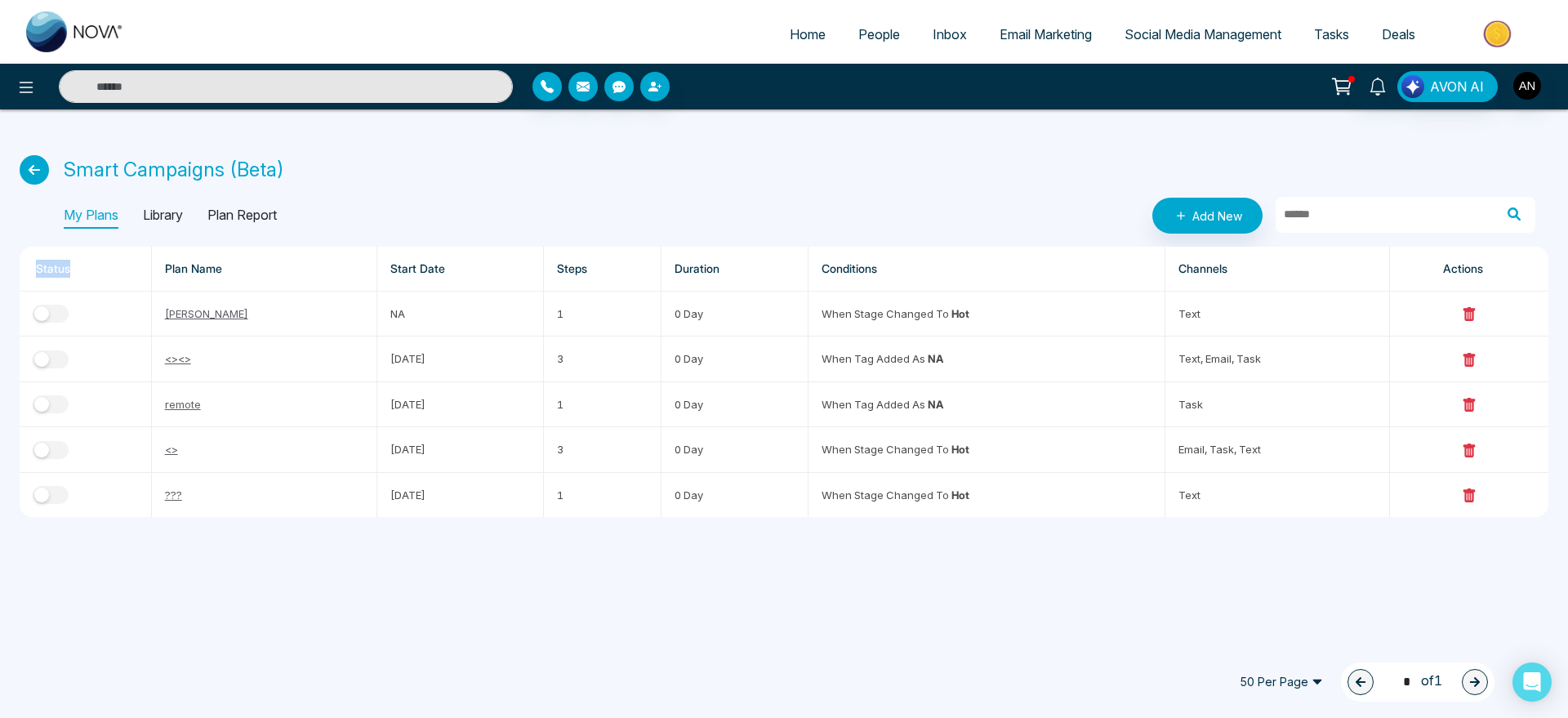
click at [2, 272] on div "Smart Campaigns (Beta) My Plans Library Plan Report Add New Status Plan Name St…" at bounding box center [784, 324] width 1568 height 427
drag, startPoint x: 2, startPoint y: 272, endPoint x: 120, endPoint y: 273, distance: 118.0
click at [120, 273] on div "Smart Campaigns (Beta) My Plans Library Plan Report Add New Status Plan Name St…" at bounding box center [784, 324] width 1568 height 427
click at [120, 273] on th "Status" at bounding box center [86, 269] width 132 height 45
click at [44, 318] on div "button" at bounding box center [42, 314] width 15 height 15
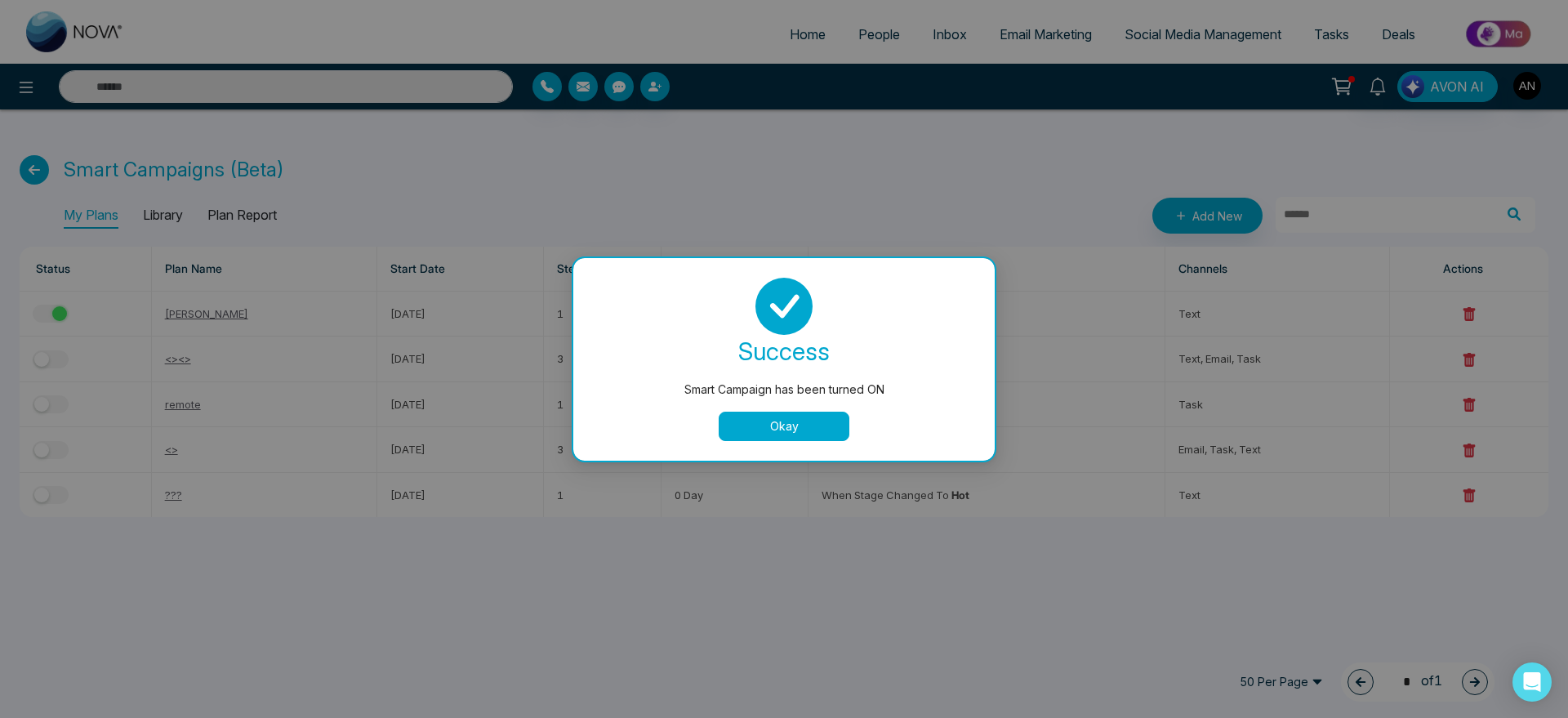
click at [758, 432] on button "Okay" at bounding box center [784, 427] width 130 height 30
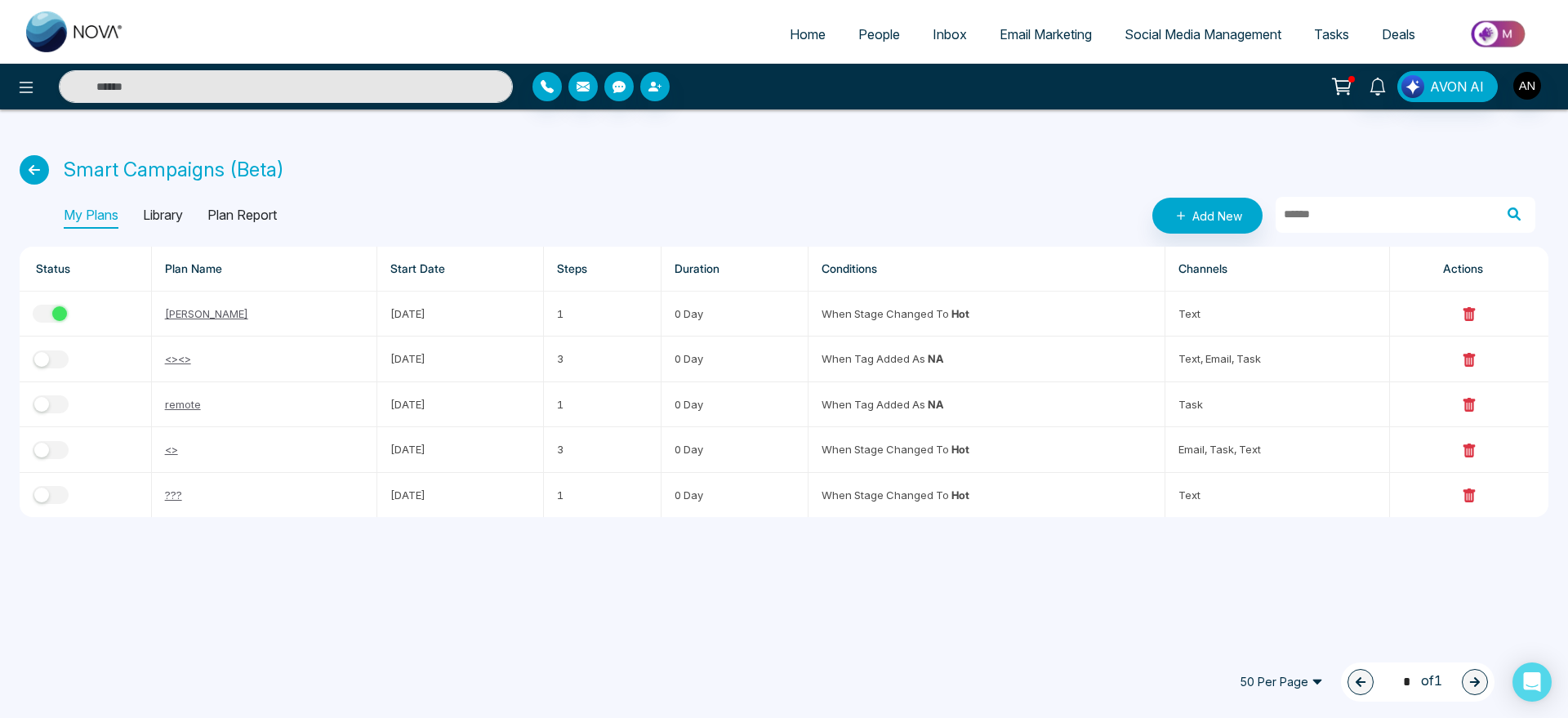
click at [859, 40] on span "People" at bounding box center [879, 35] width 42 height 17
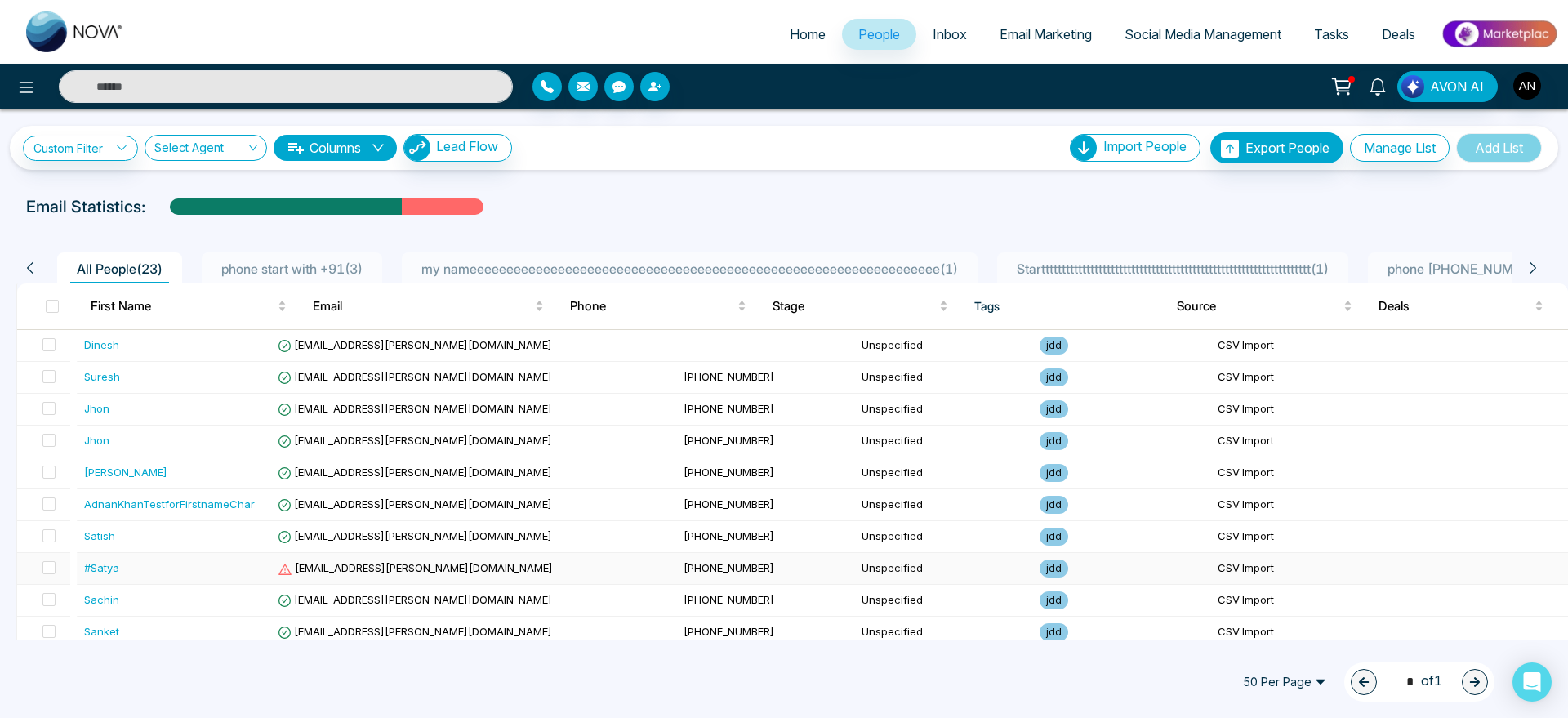
scroll to position [424, 0]
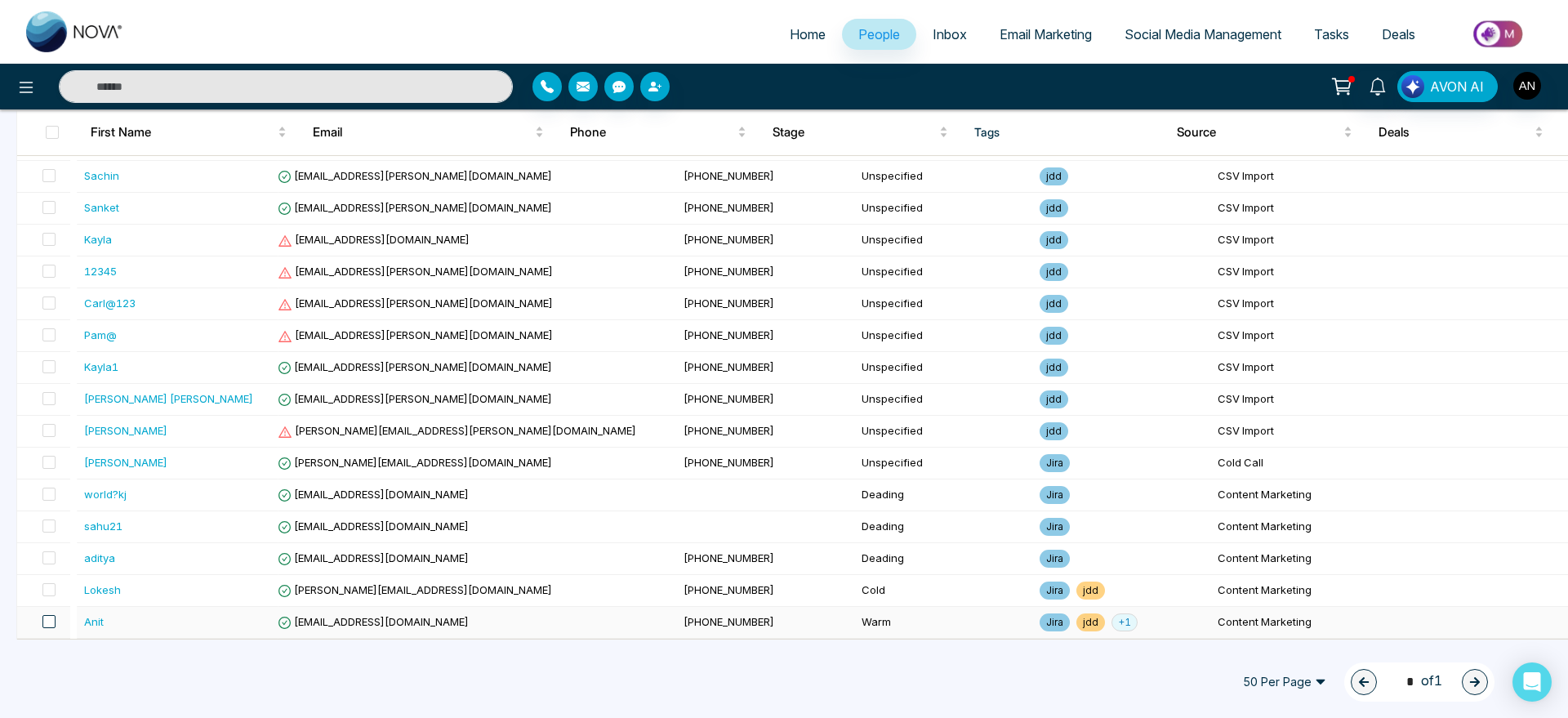
click at [55, 624] on span at bounding box center [49, 622] width 13 height 13
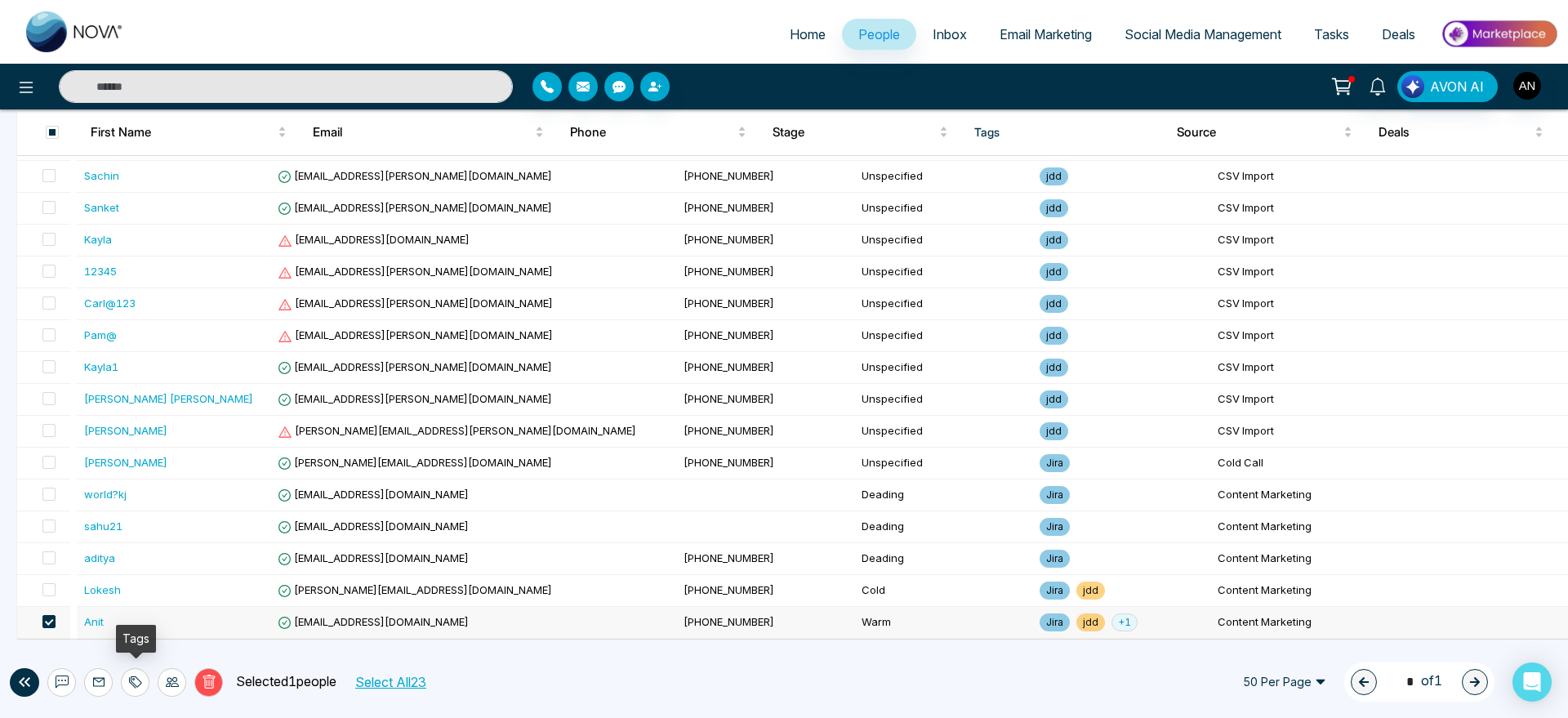
click at [141, 685] on icon at bounding box center [135, 683] width 13 height 13
click at [180, 690] on div at bounding box center [172, 683] width 29 height 29
click at [181, 589] on link "Update Stage" at bounding box center [143, 593] width 75 height 14
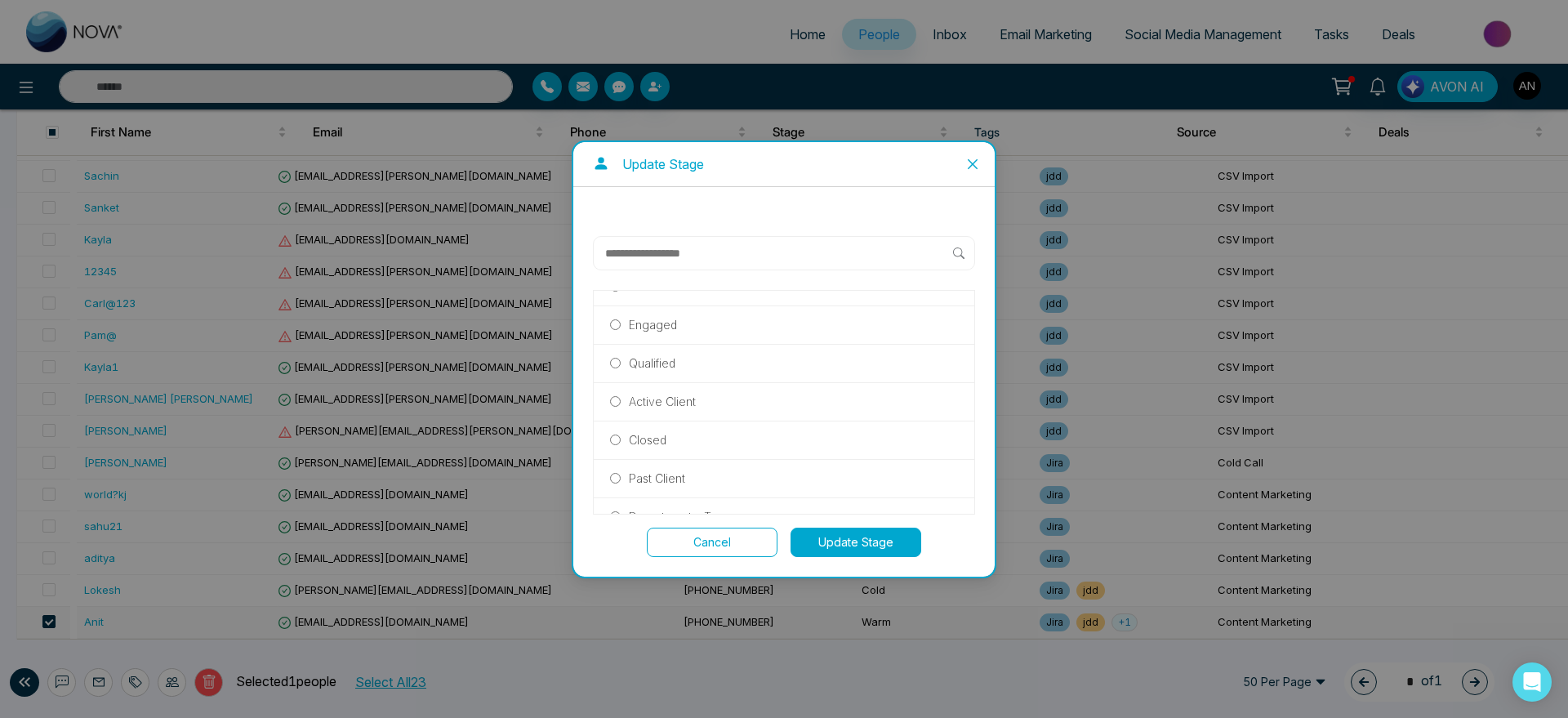
scroll to position [68, 0]
click at [690, 359] on label "Qualified" at bounding box center [784, 357] width 348 height 18
click at [820, 542] on button "Update Stage" at bounding box center [856, 543] width 130 height 30
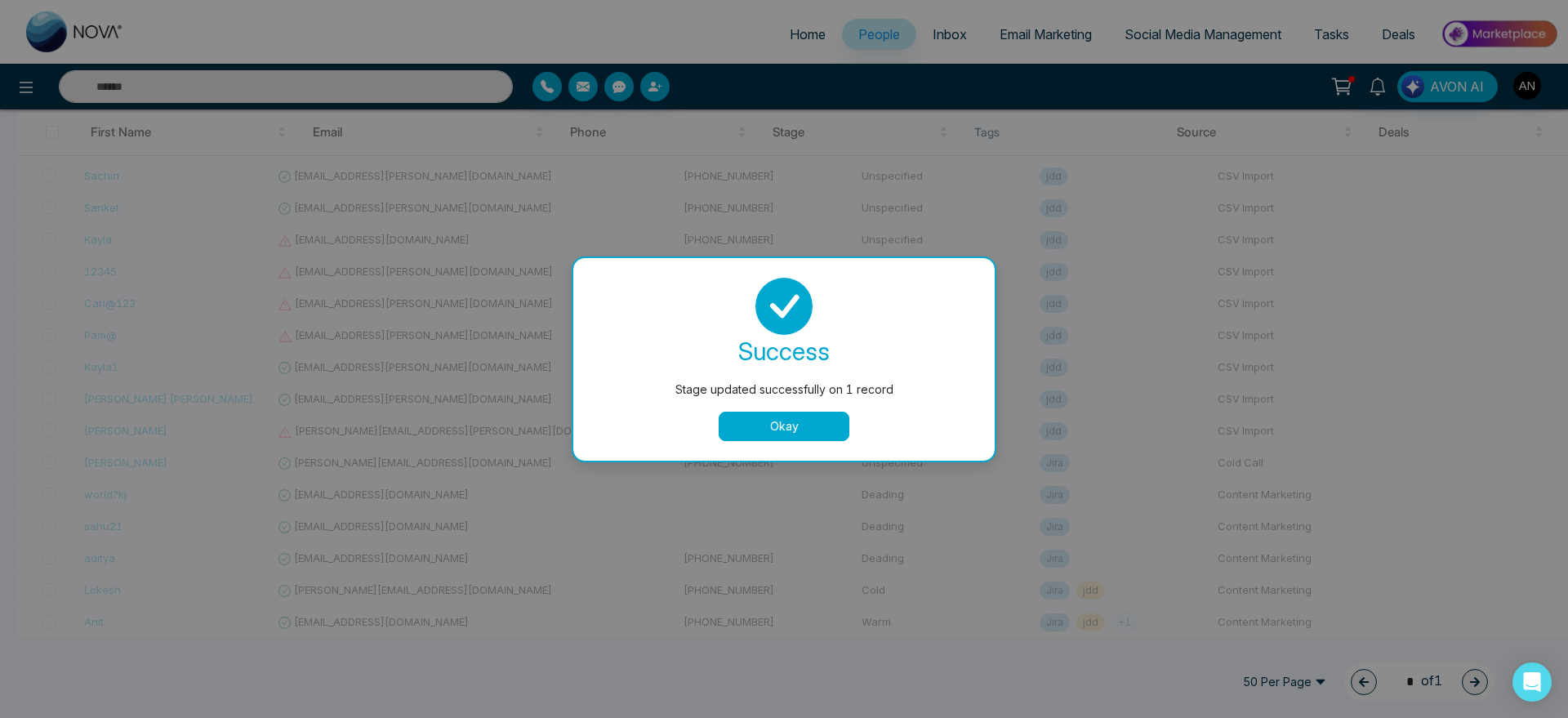
click at [802, 431] on button "Okay" at bounding box center [784, 427] width 130 height 30
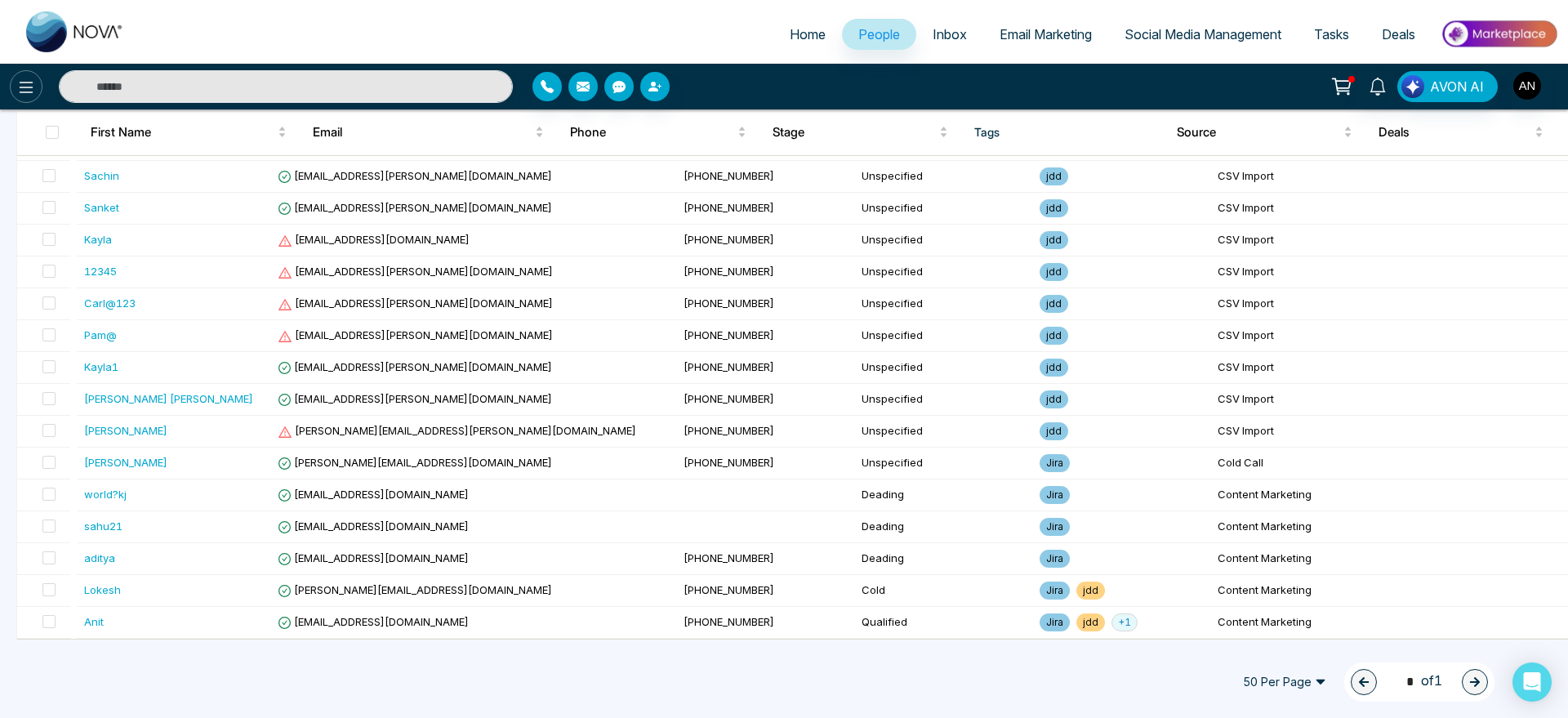
click at [23, 85] on icon at bounding box center [26, 87] width 20 height 20
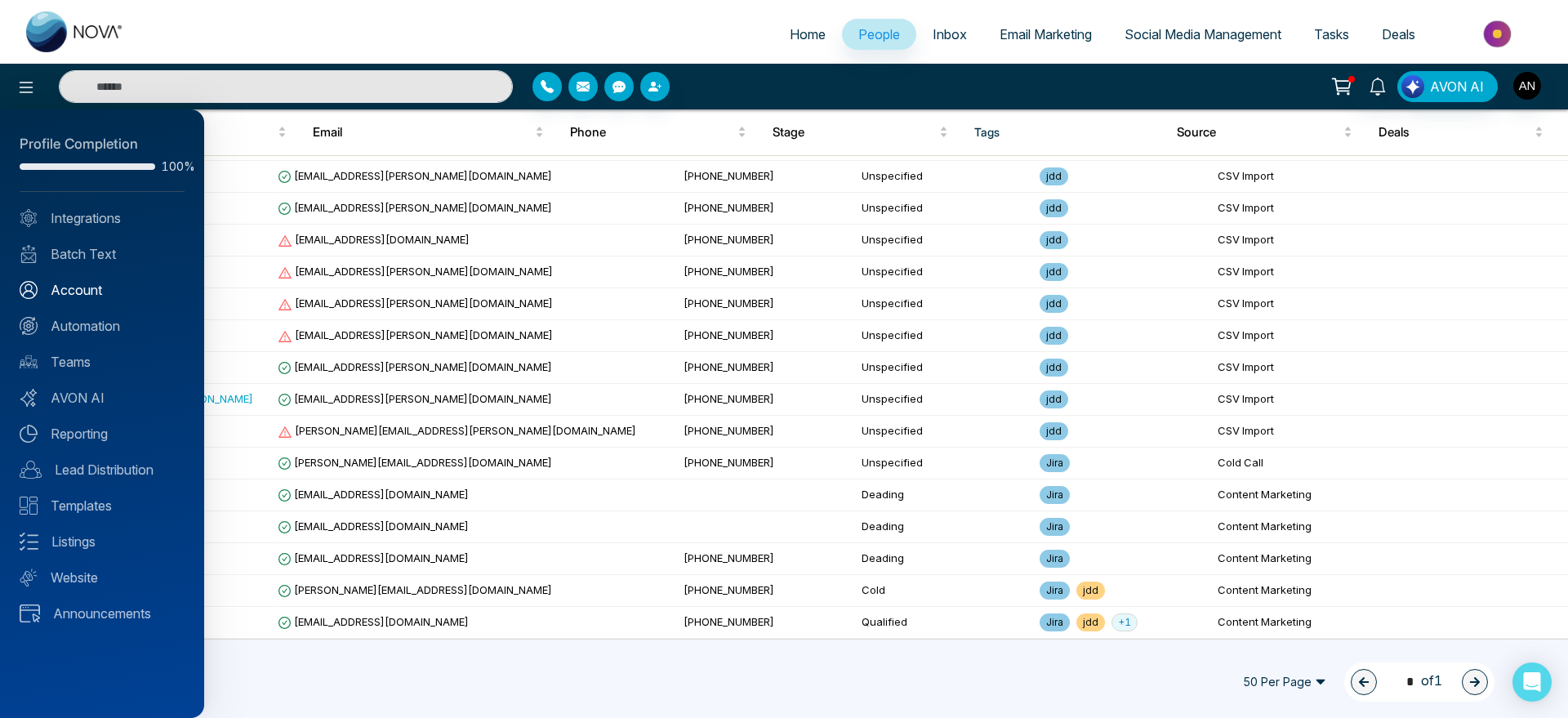
click at [121, 290] on link "Account" at bounding box center [102, 291] width 165 height 20
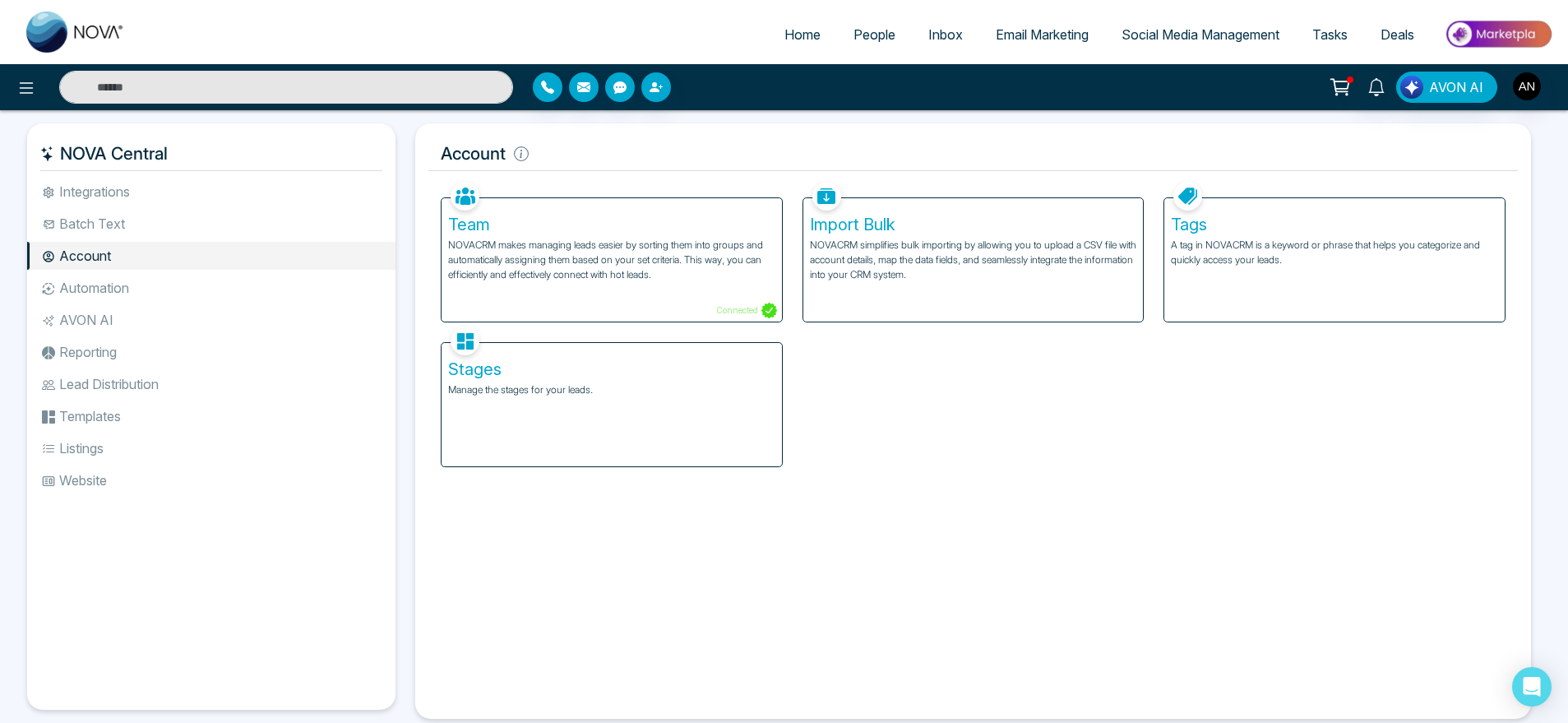
click at [143, 277] on li "Automation" at bounding box center [212, 288] width 369 height 28
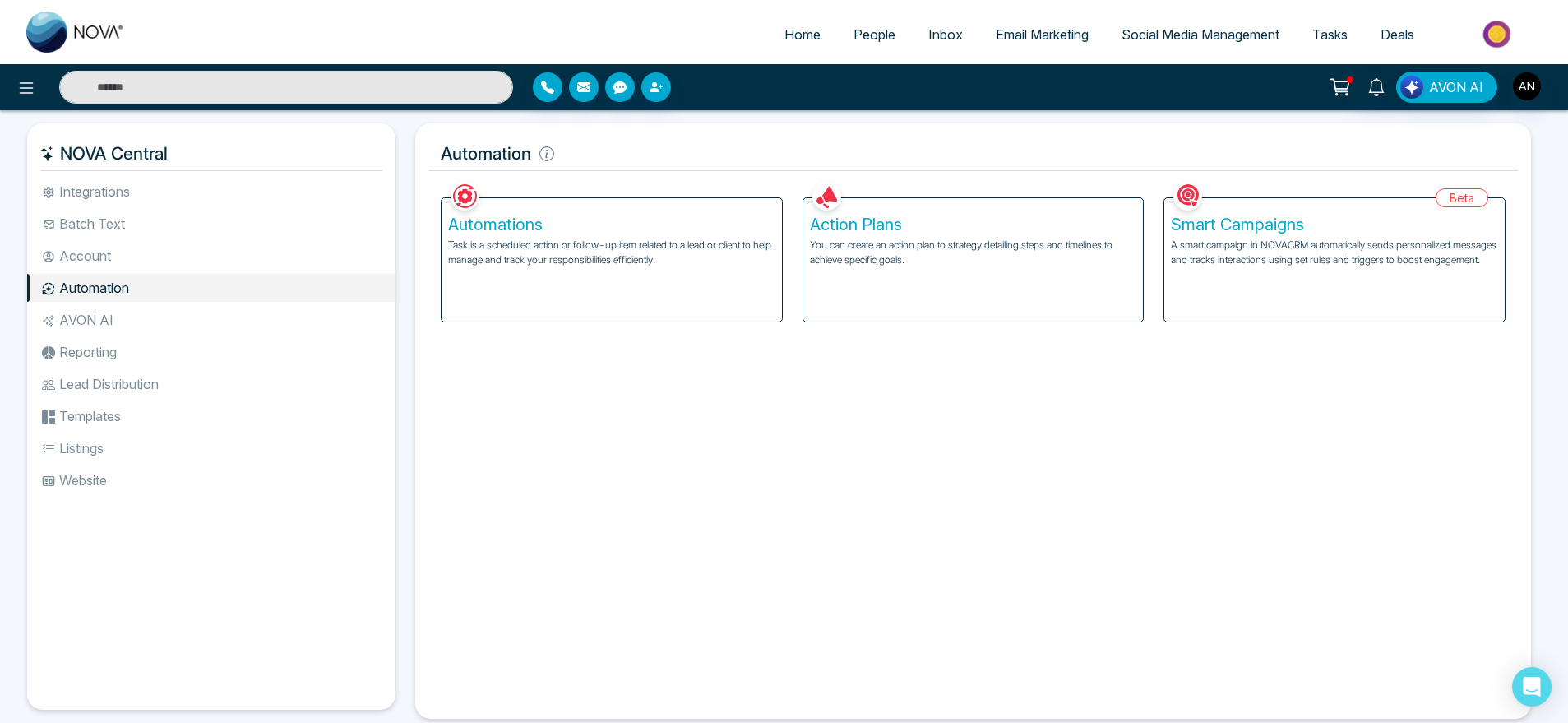
click at [244, 312] on li "AVON AI" at bounding box center [212, 320] width 369 height 28
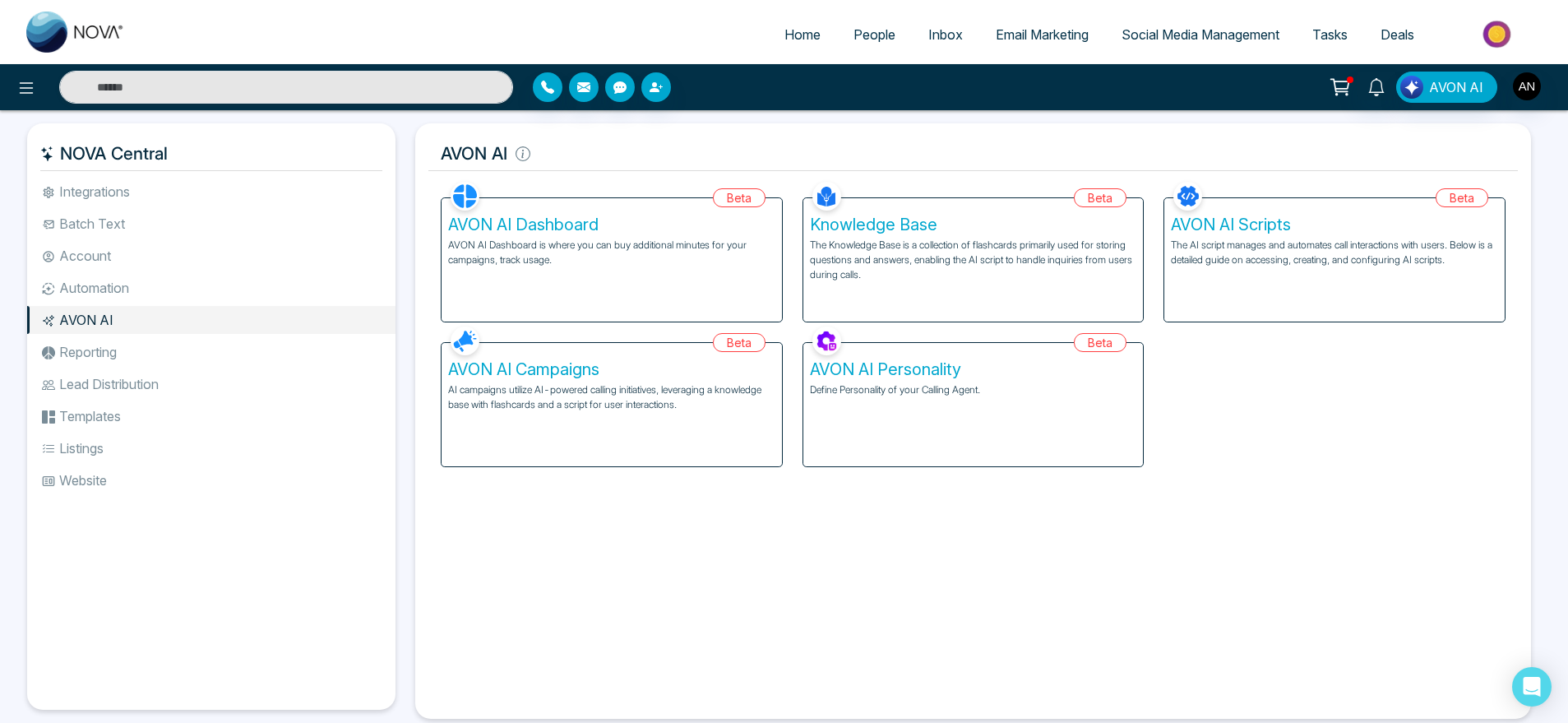
click at [113, 359] on li "Reporting" at bounding box center [212, 352] width 369 height 28
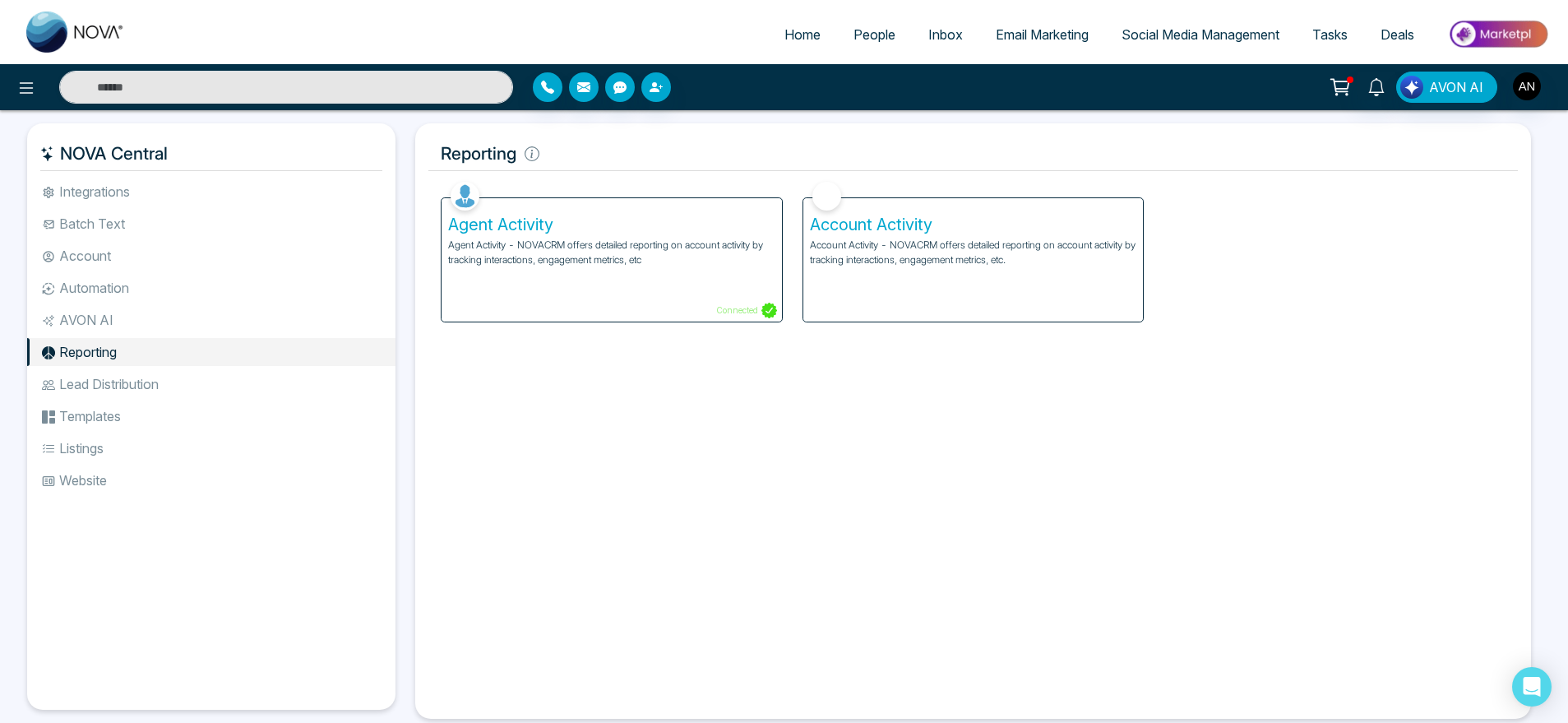
click at [87, 238] on ul "Integrations Batch Text Account Automation AVON AI Reporting Lead Distribution …" at bounding box center [212, 430] width 369 height 506
click at [133, 219] on li "Batch Text" at bounding box center [212, 224] width 369 height 28
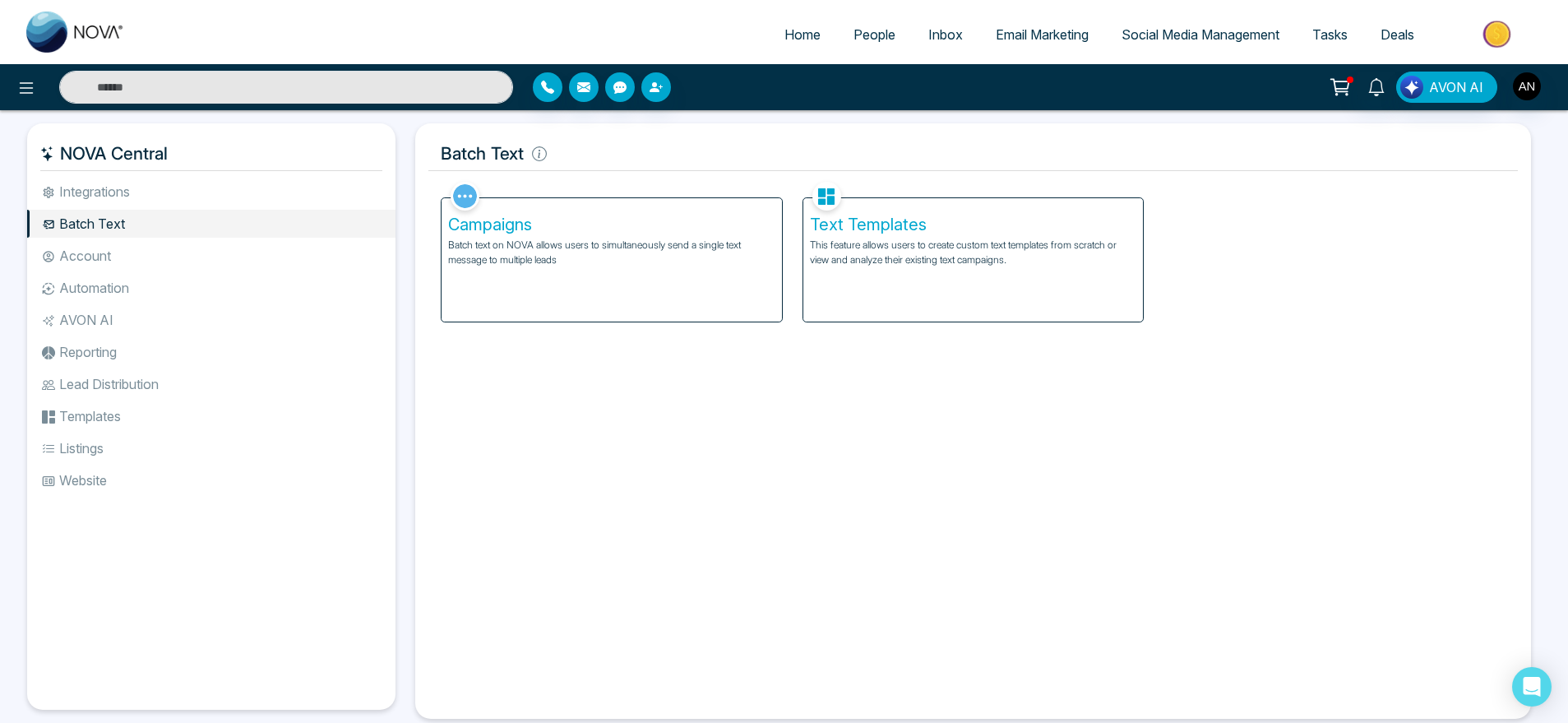
click at [135, 258] on li "Account" at bounding box center [212, 256] width 369 height 28
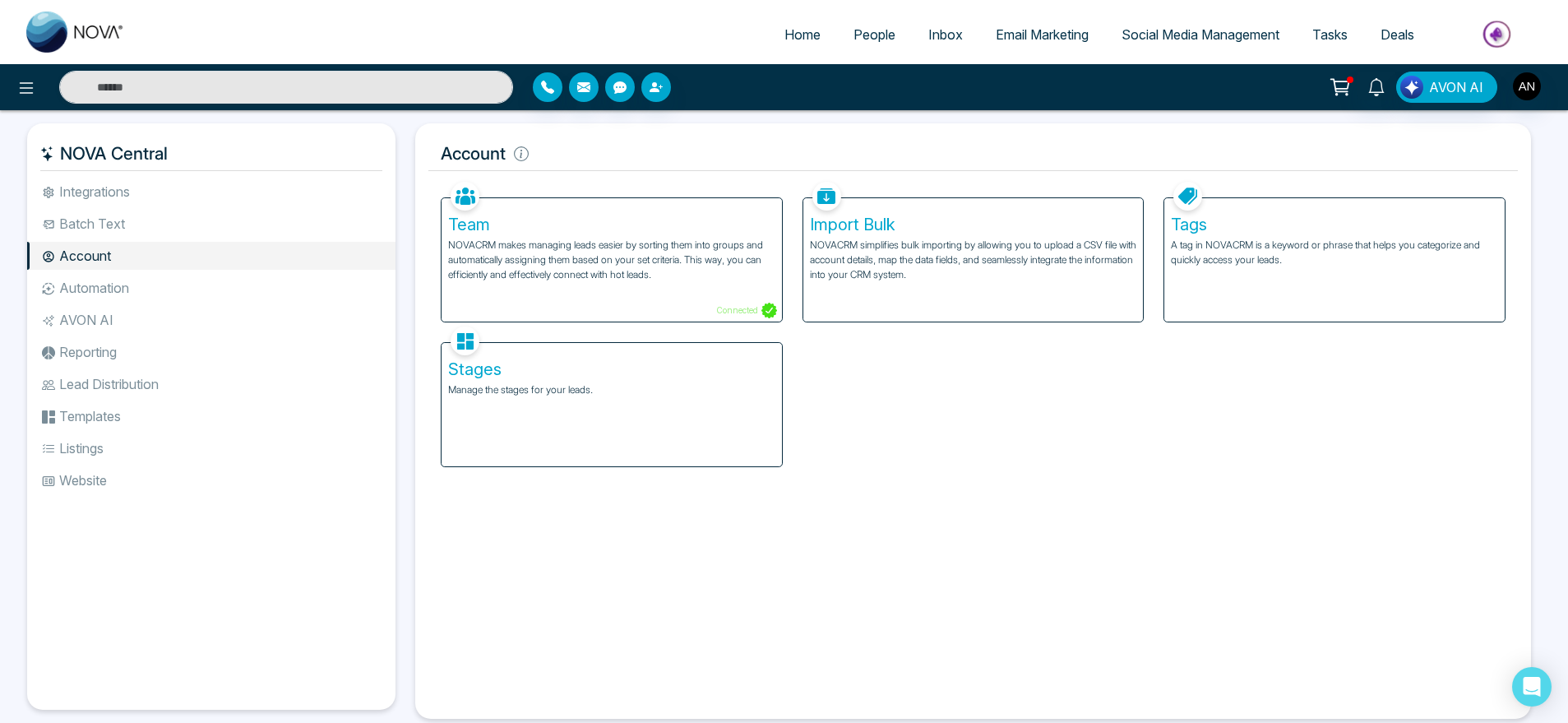
click at [219, 306] on li "AVON AI" at bounding box center [212, 320] width 369 height 28
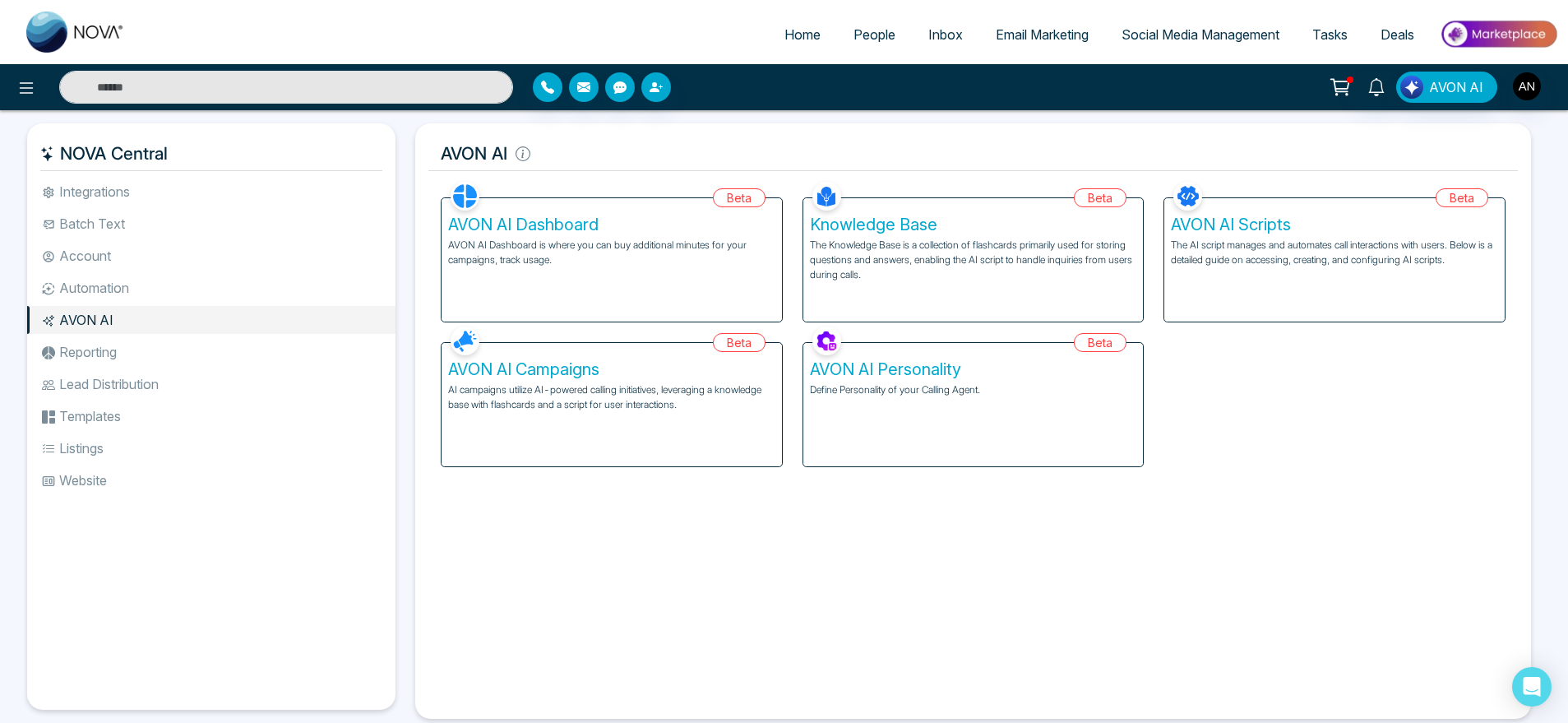
click at [140, 276] on li "Automation" at bounding box center [212, 288] width 369 height 28
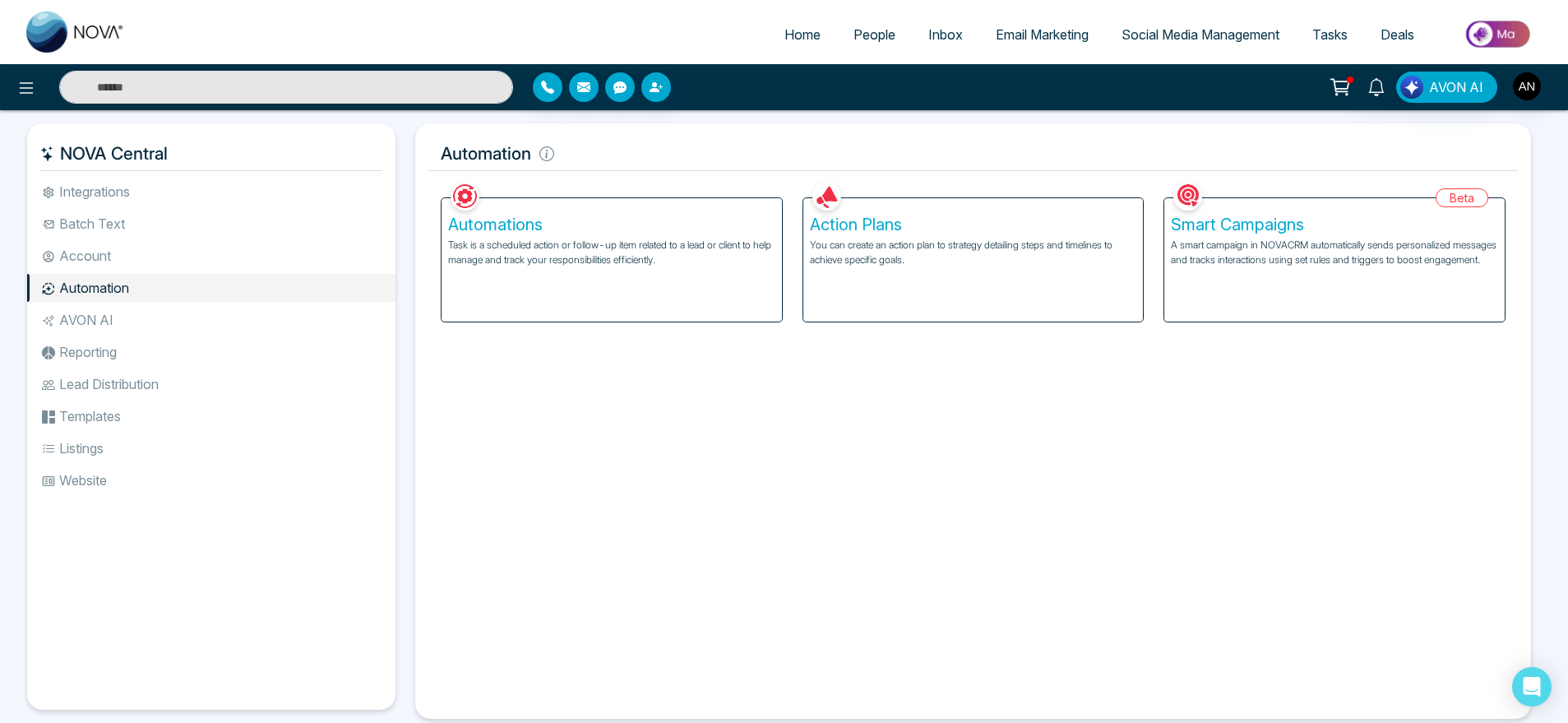
click at [147, 316] on li "AVON AI" at bounding box center [212, 320] width 369 height 28
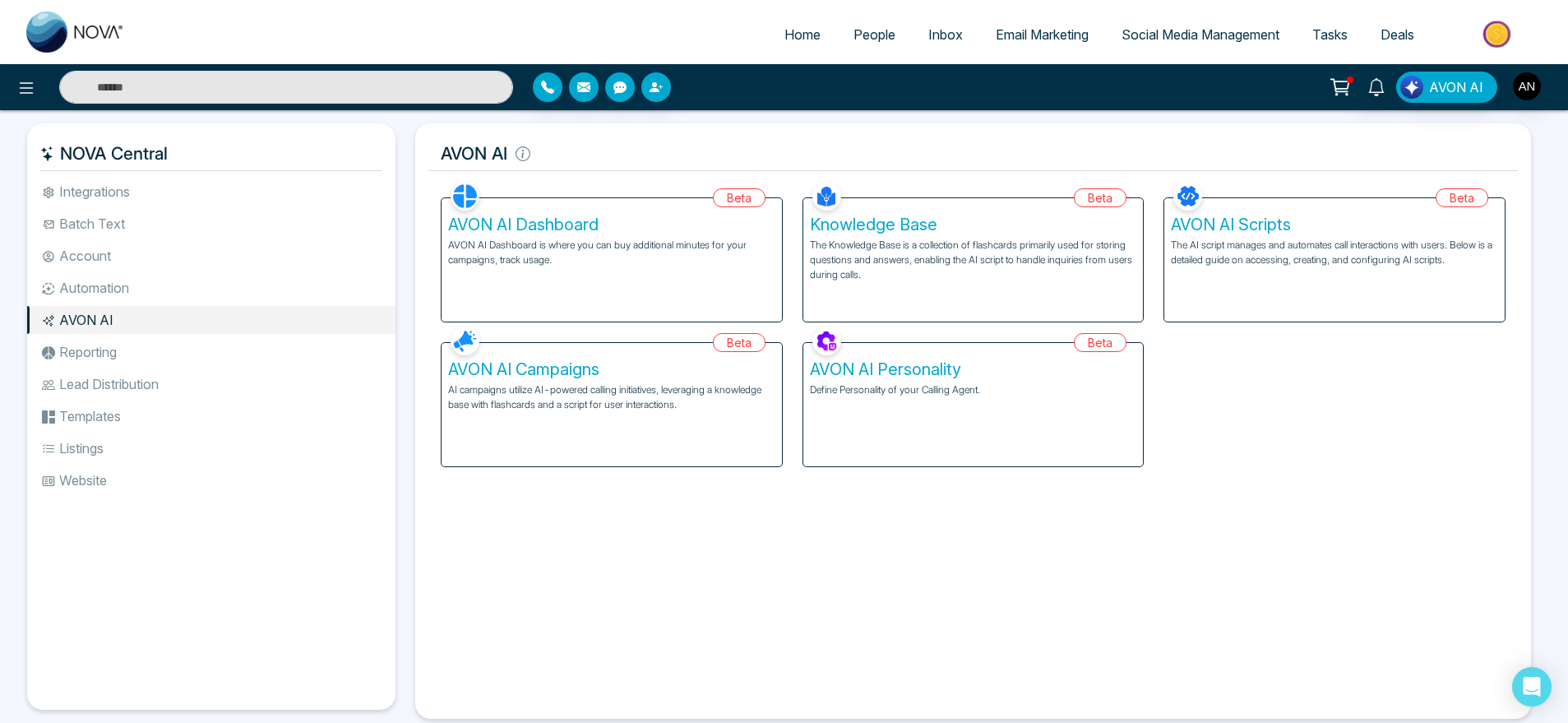
click at [147, 350] on li "Reporting" at bounding box center [212, 352] width 369 height 28
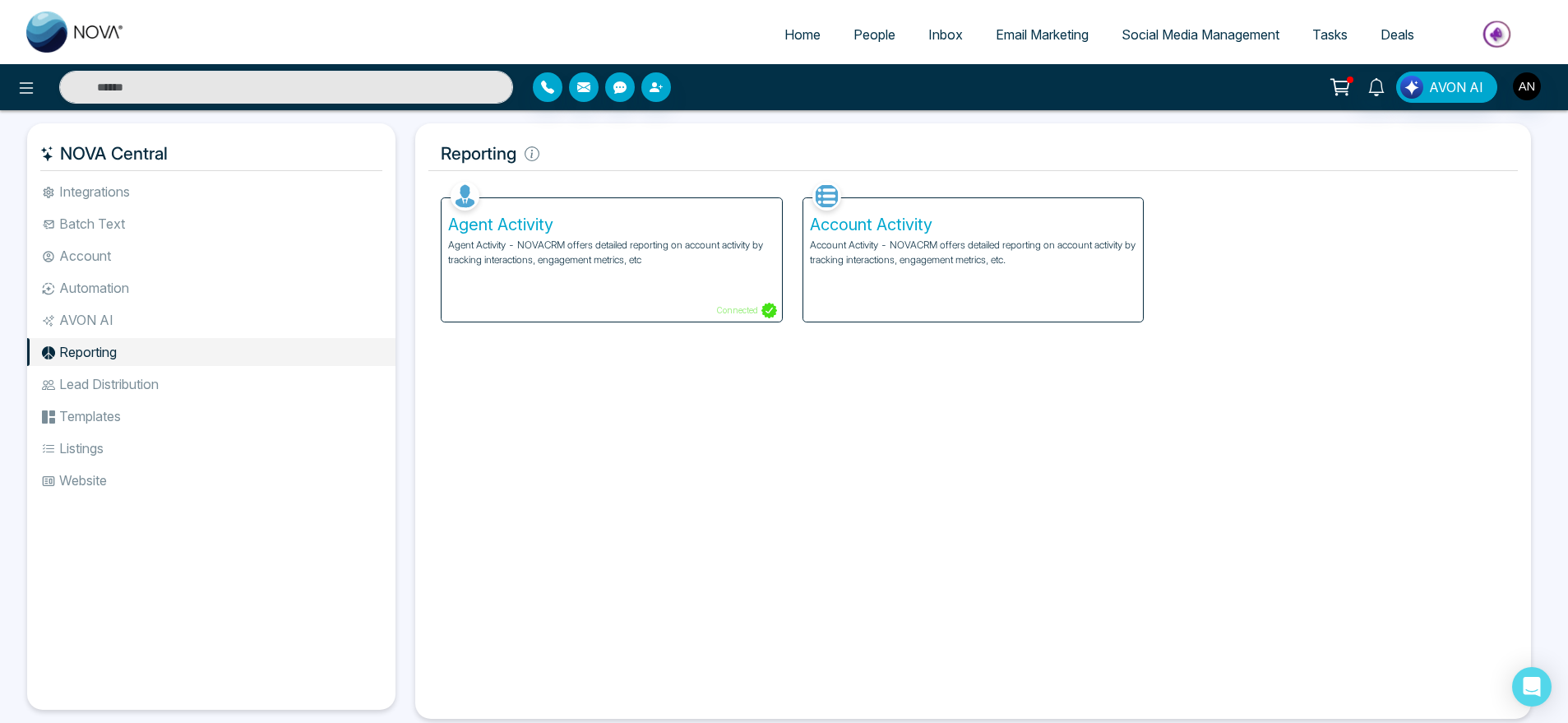
drag, startPoint x: 432, startPoint y: 136, endPoint x: 617, endPoint y: 170, distance: 188.1
click at [617, 170] on h5 "Reporting" at bounding box center [973, 154] width 1090 height 35
click at [158, 297] on li "Automation" at bounding box center [212, 288] width 369 height 28
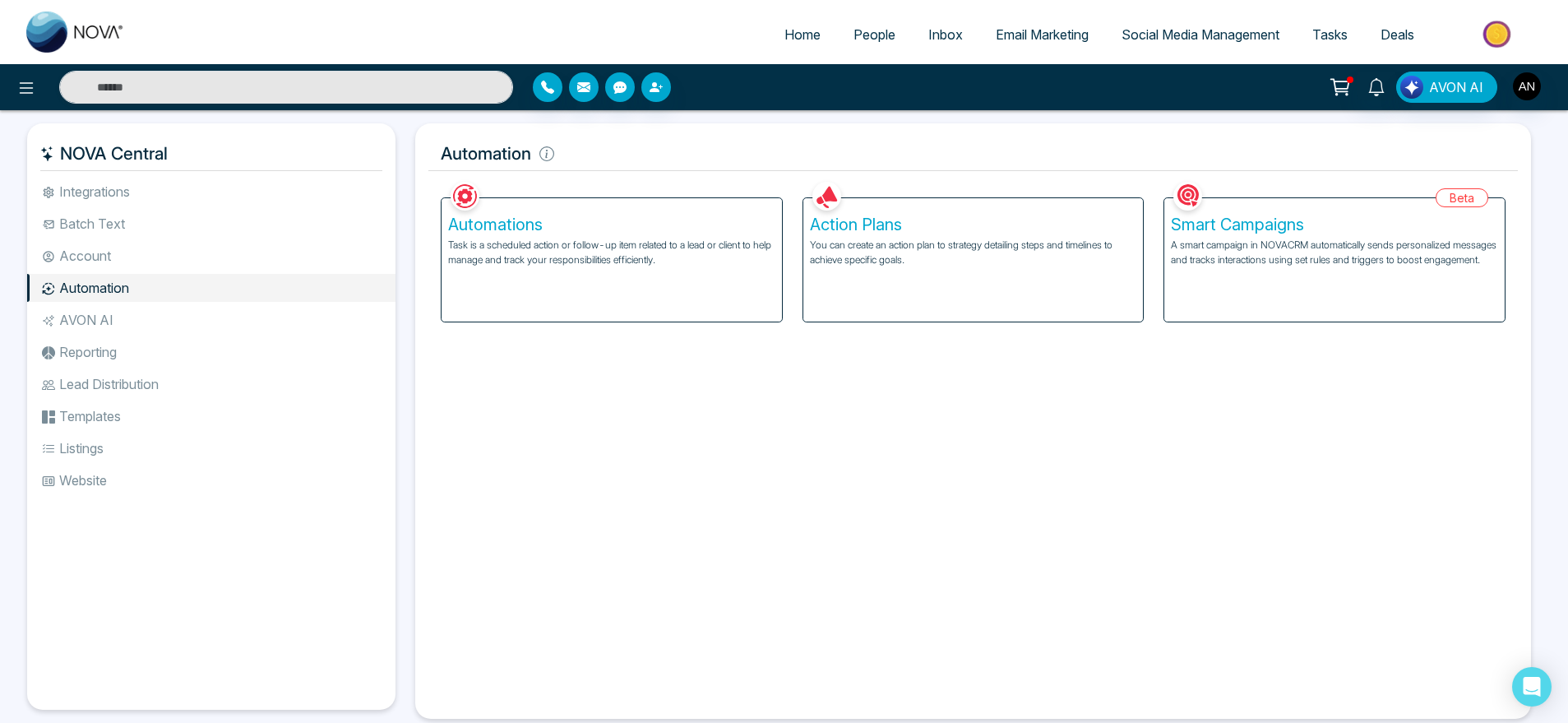
drag, startPoint x: 413, startPoint y: 165, endPoint x: 607, endPoint y: 170, distance: 194.1
click at [607, 170] on div "Automation Facebook NOVACRM enables users to connect to Facebook to schedule so…" at bounding box center [973, 421] width 1136 height 596
drag, startPoint x: 563, startPoint y: 155, endPoint x: 433, endPoint y: 154, distance: 130.0
click at [433, 154] on h5 "Automation" at bounding box center [973, 154] width 1090 height 35
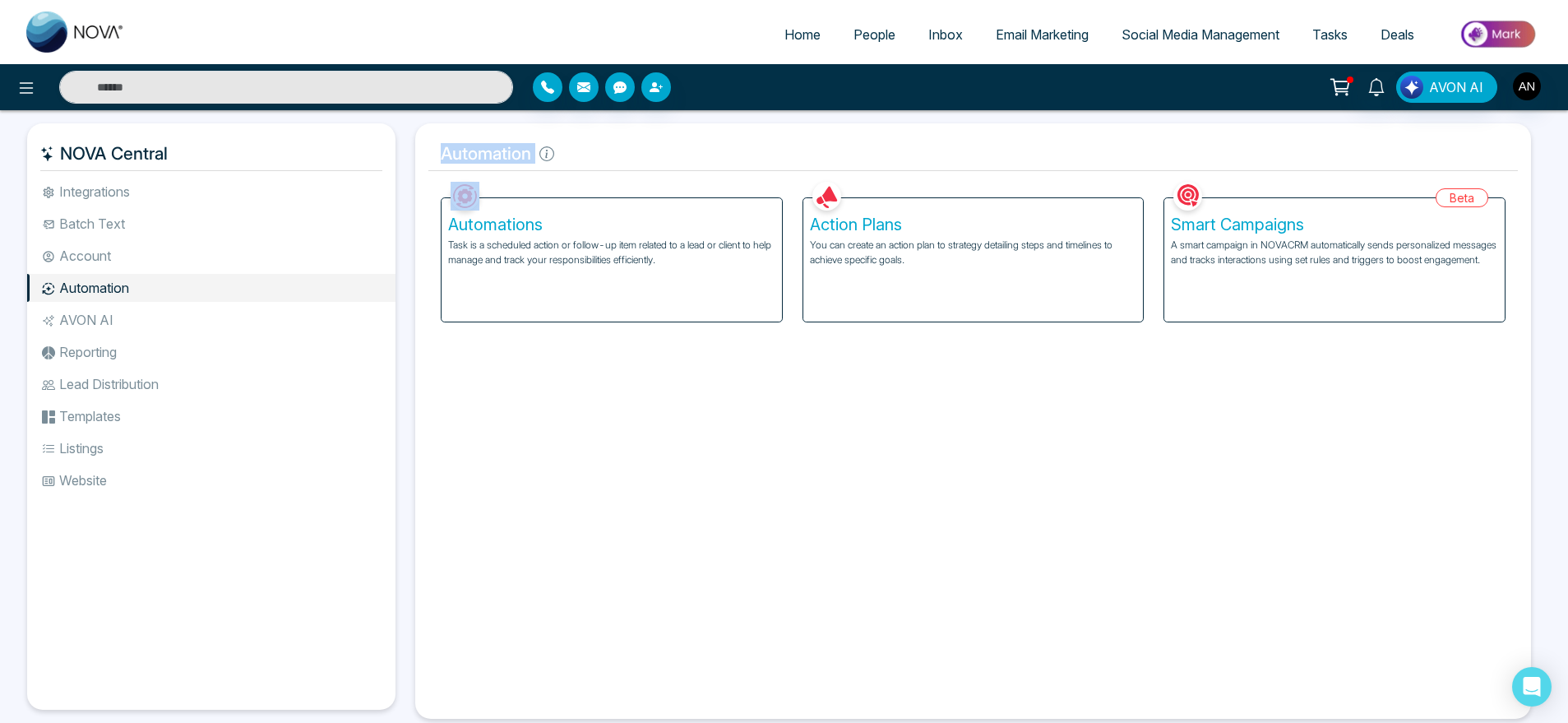
drag, startPoint x: 433, startPoint y: 154, endPoint x: 569, endPoint y: 150, distance: 136.1
click at [569, 150] on h5 "Automation" at bounding box center [973, 154] width 1090 height 35
drag, startPoint x: 556, startPoint y: 157, endPoint x: 414, endPoint y: 157, distance: 142.0
click at [414, 157] on div "Automation Facebook NOVACRM enables users to connect to Facebook to schedule so…" at bounding box center [973, 421] width 1136 height 596
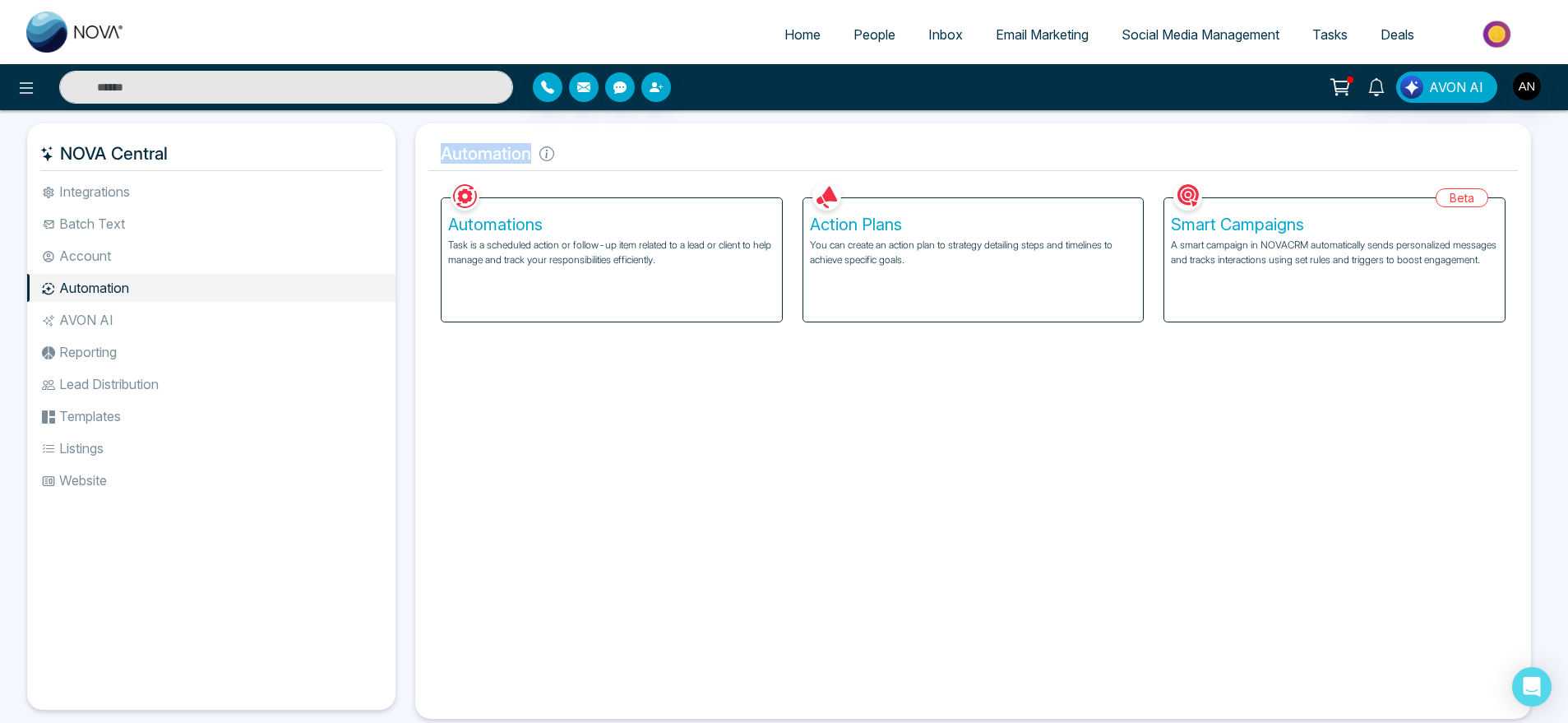
click at [564, 160] on h5 "Automation" at bounding box center [973, 154] width 1090 height 35
drag, startPoint x: 564, startPoint y: 160, endPoint x: 414, endPoint y: 153, distance: 150.2
click at [414, 153] on div "Automation Facebook NOVACRM enables users to connect to Facebook to schedule so…" at bounding box center [973, 421] width 1136 height 596
click at [572, 153] on h5 "Automation" at bounding box center [973, 154] width 1090 height 35
click at [1186, 254] on p "A smart campaign in NOVACRM automatically sends personalized messages and track…" at bounding box center [1335, 253] width 327 height 30
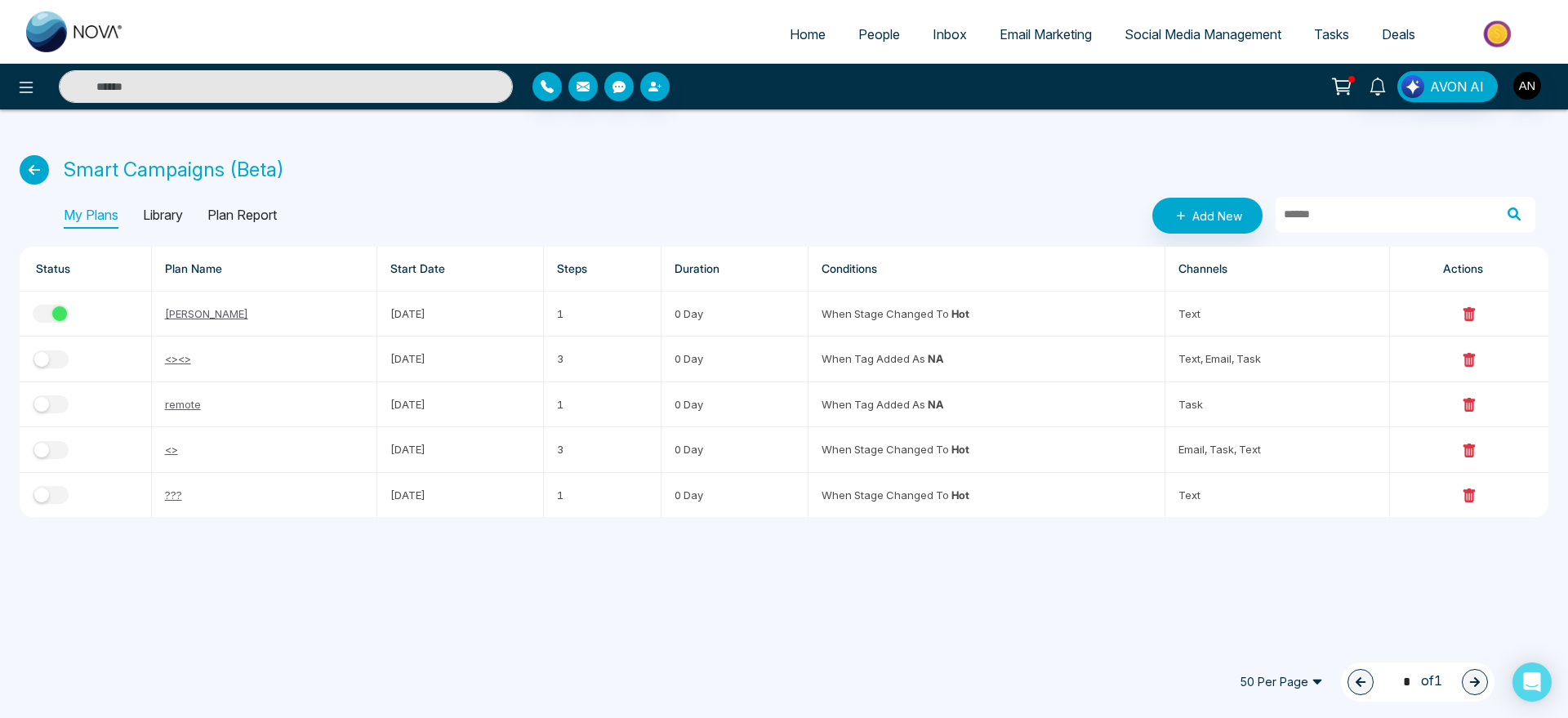
click at [862, 45] on link "People" at bounding box center [879, 35] width 74 height 31
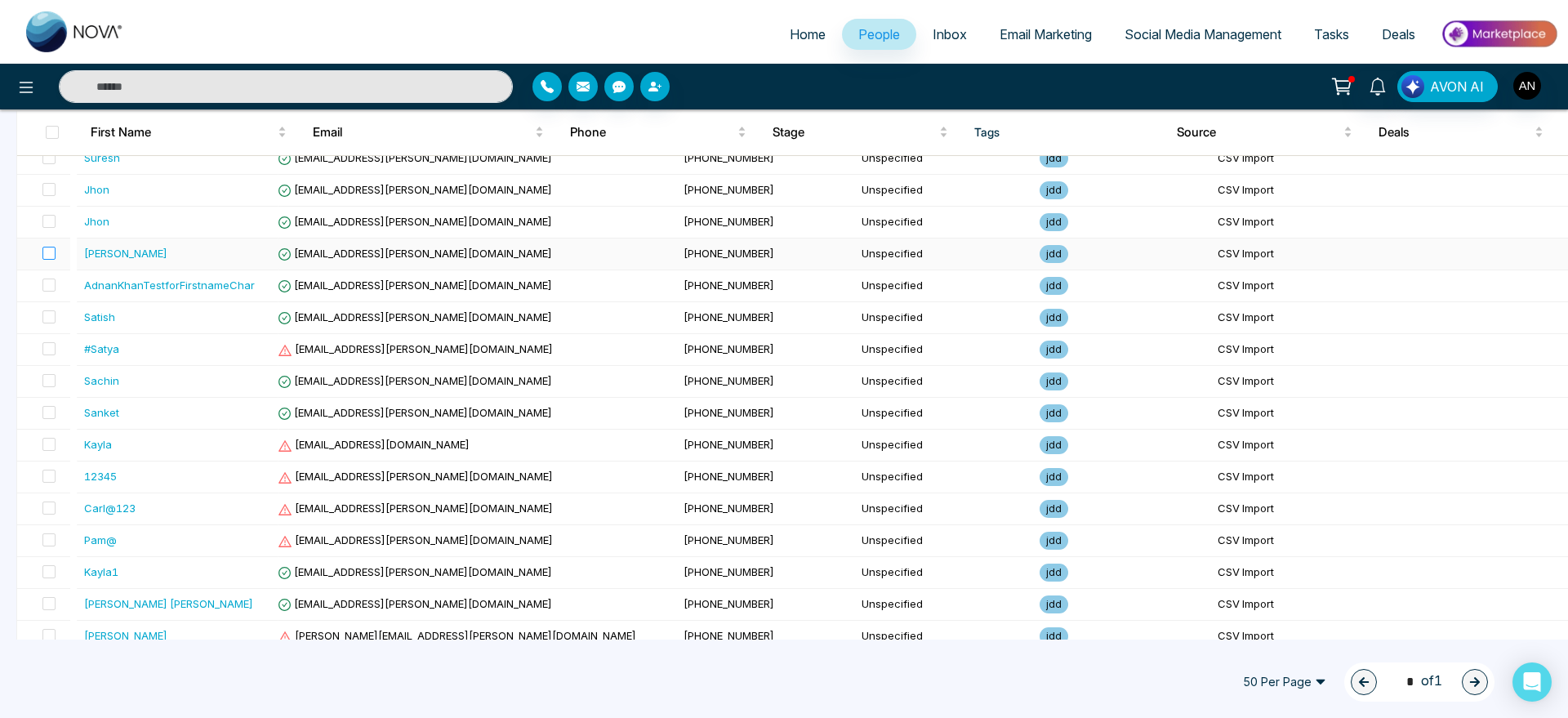
scroll to position [424, 0]
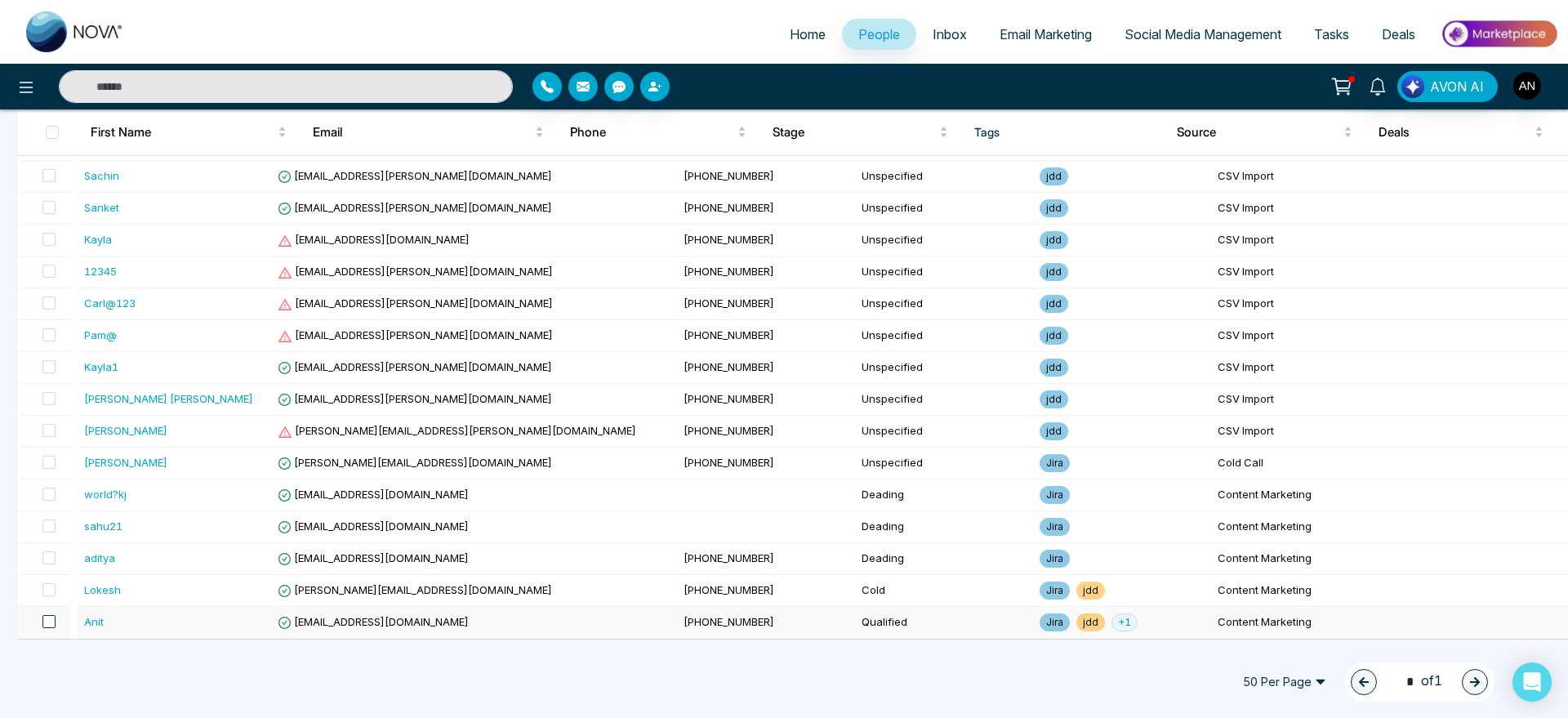
click at [49, 627] on span at bounding box center [49, 622] width 13 height 13
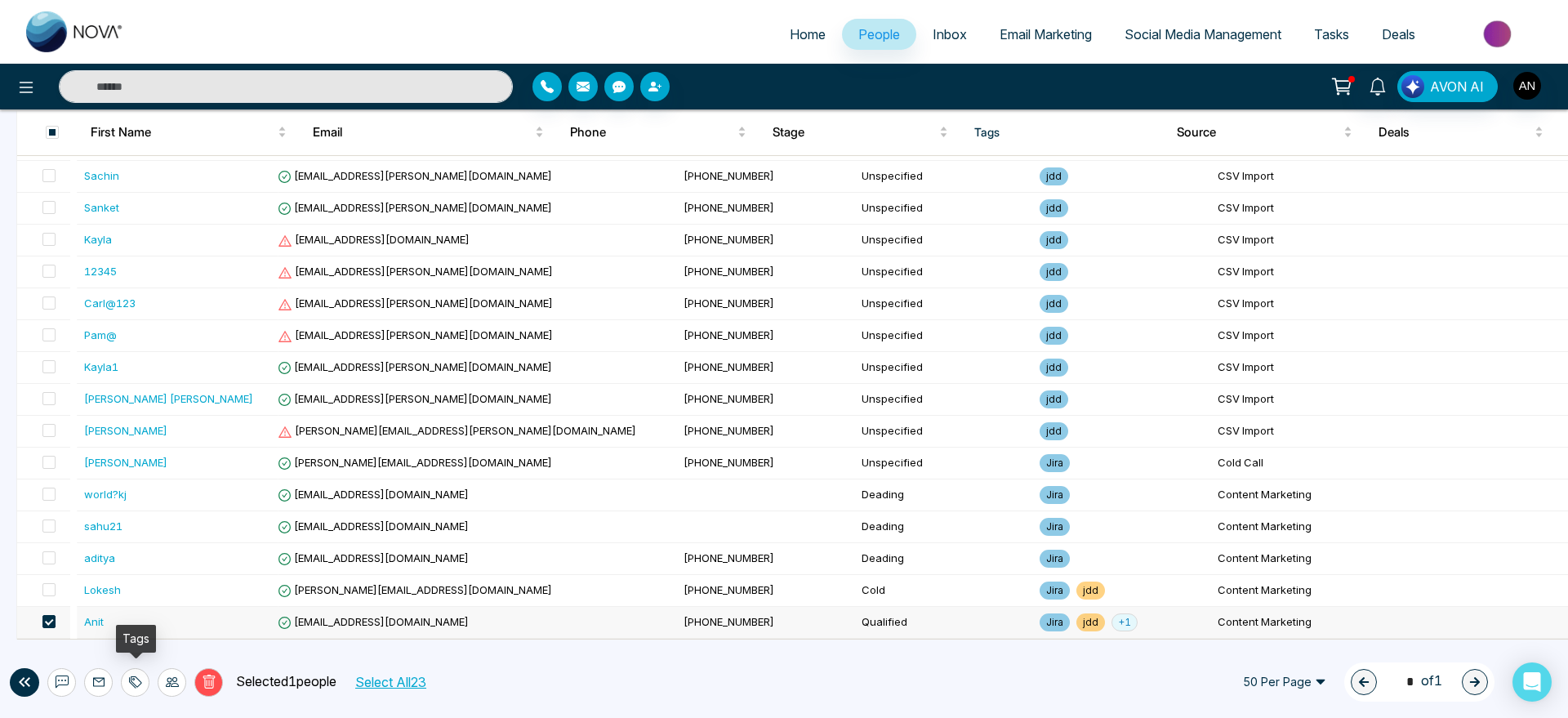
click at [131, 694] on div at bounding box center [135, 683] width 29 height 29
click at [163, 680] on div at bounding box center [172, 683] width 29 height 29
click at [179, 592] on link "Update Stage" at bounding box center [143, 593] width 75 height 14
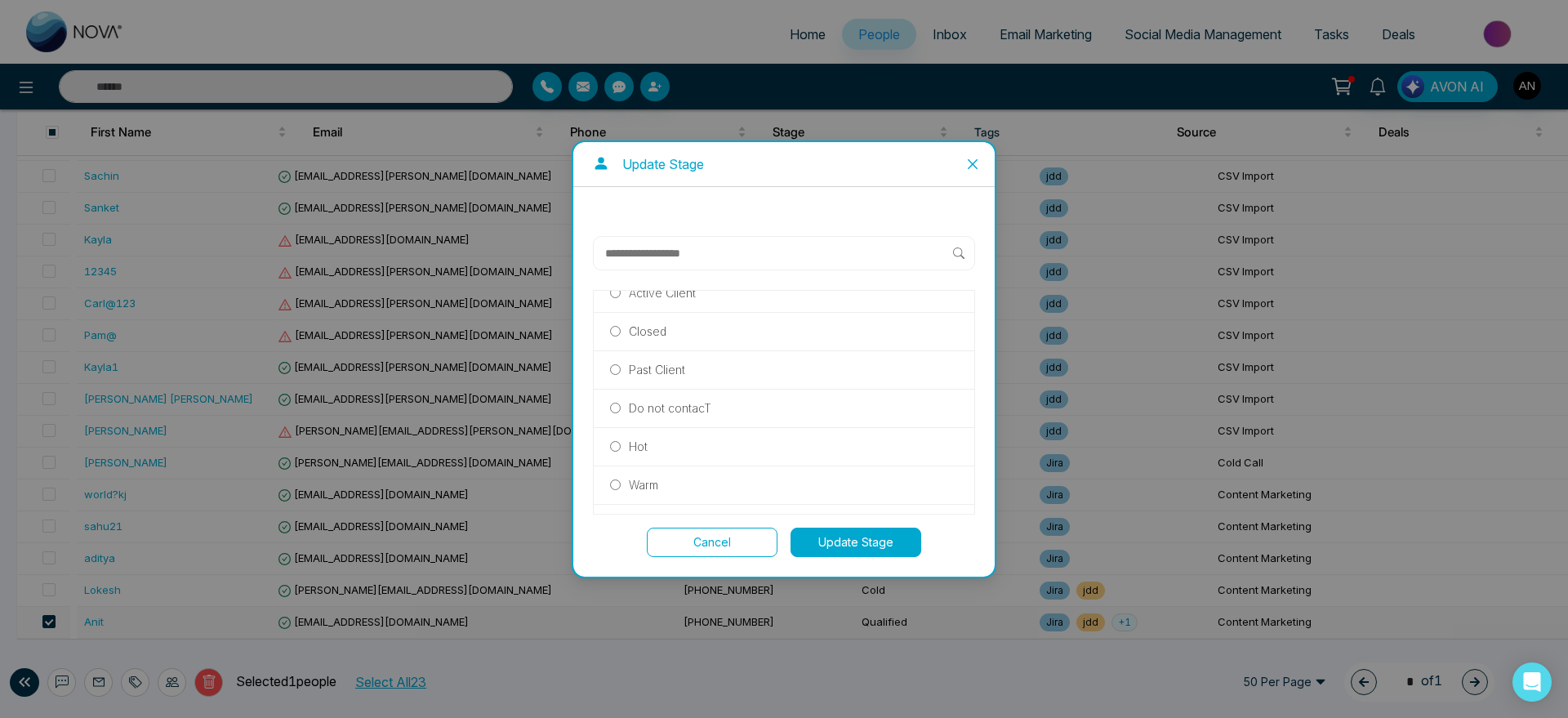
scroll to position [174, 0]
click at [674, 441] on label "Hot" at bounding box center [784, 443] width 348 height 18
click at [860, 544] on button "Update Stage" at bounding box center [856, 543] width 130 height 30
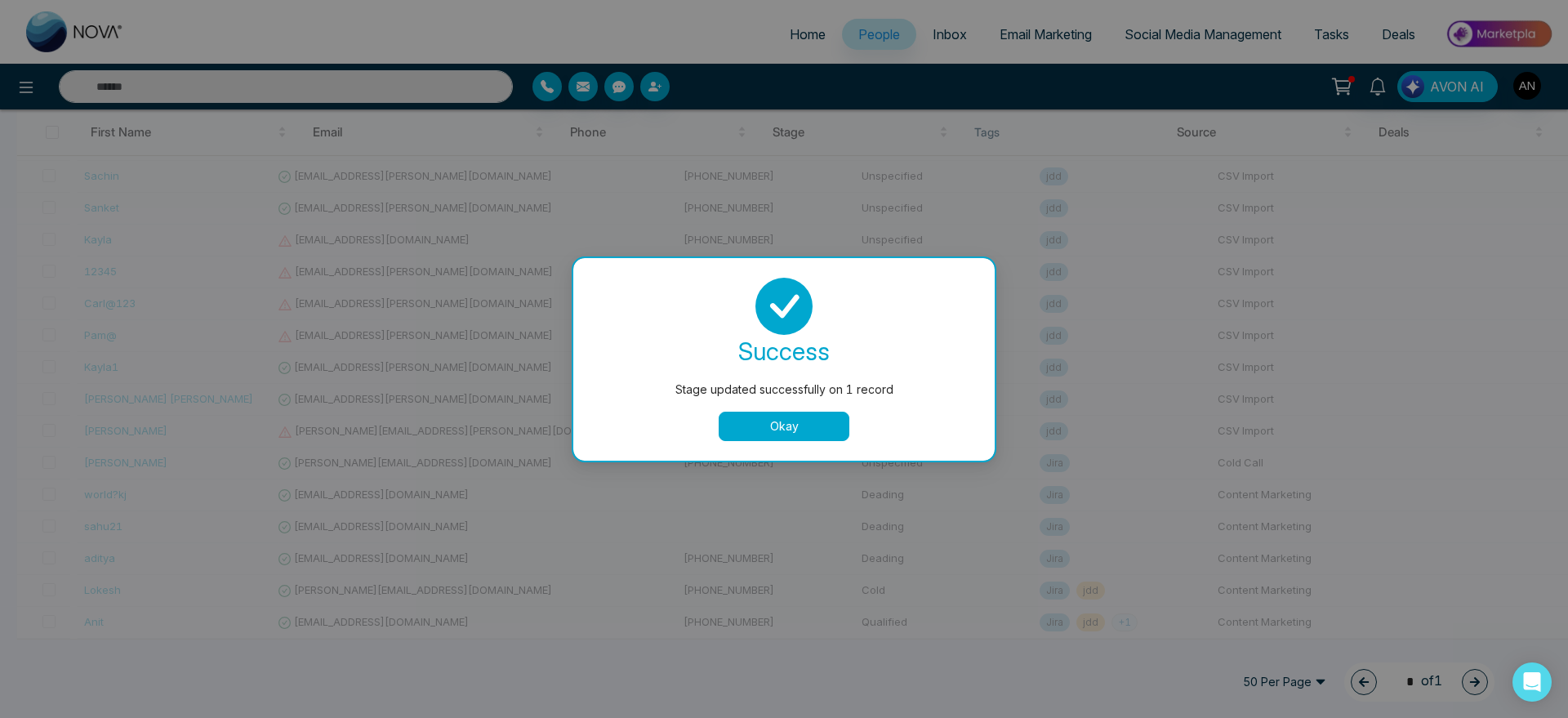
click at [797, 413] on button "Okay" at bounding box center [784, 427] width 130 height 30
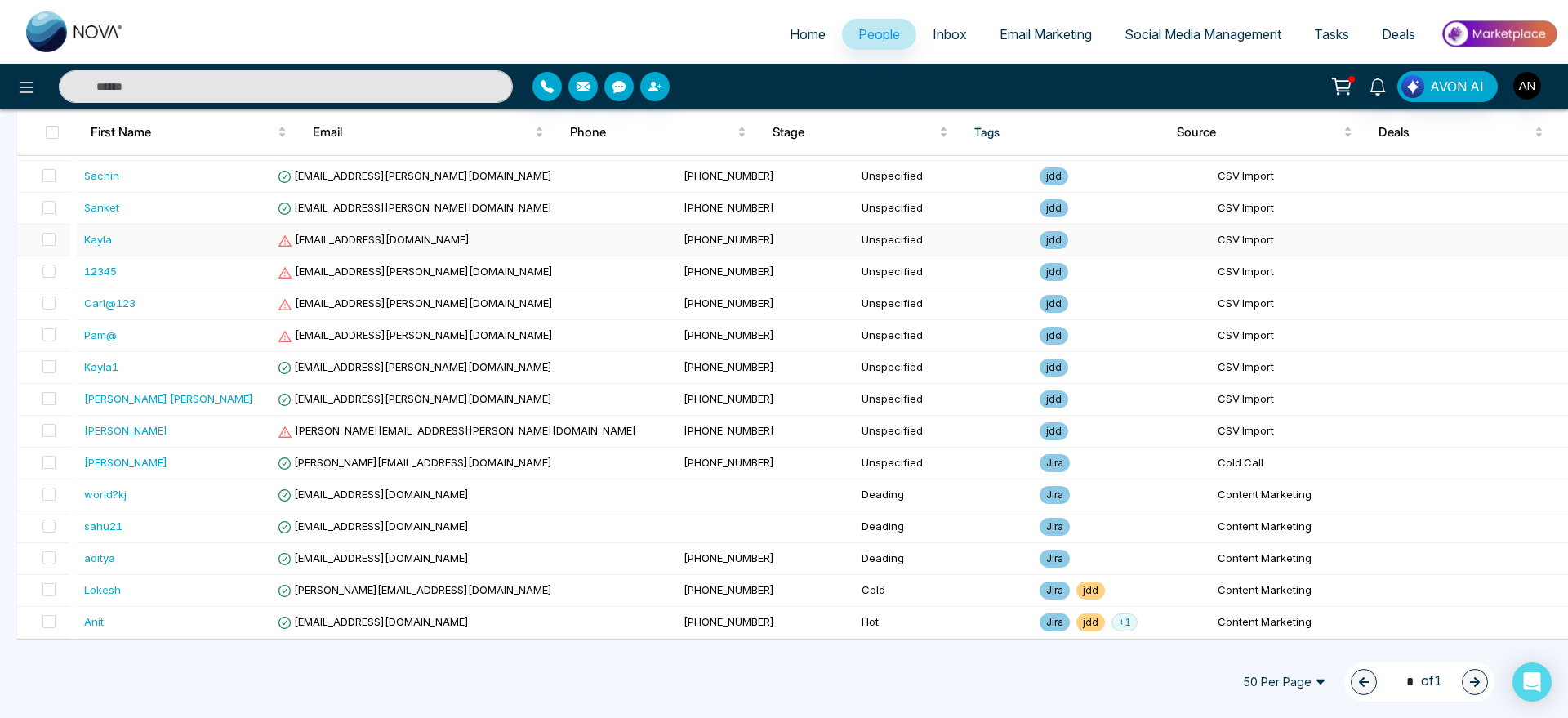
scroll to position [0, 0]
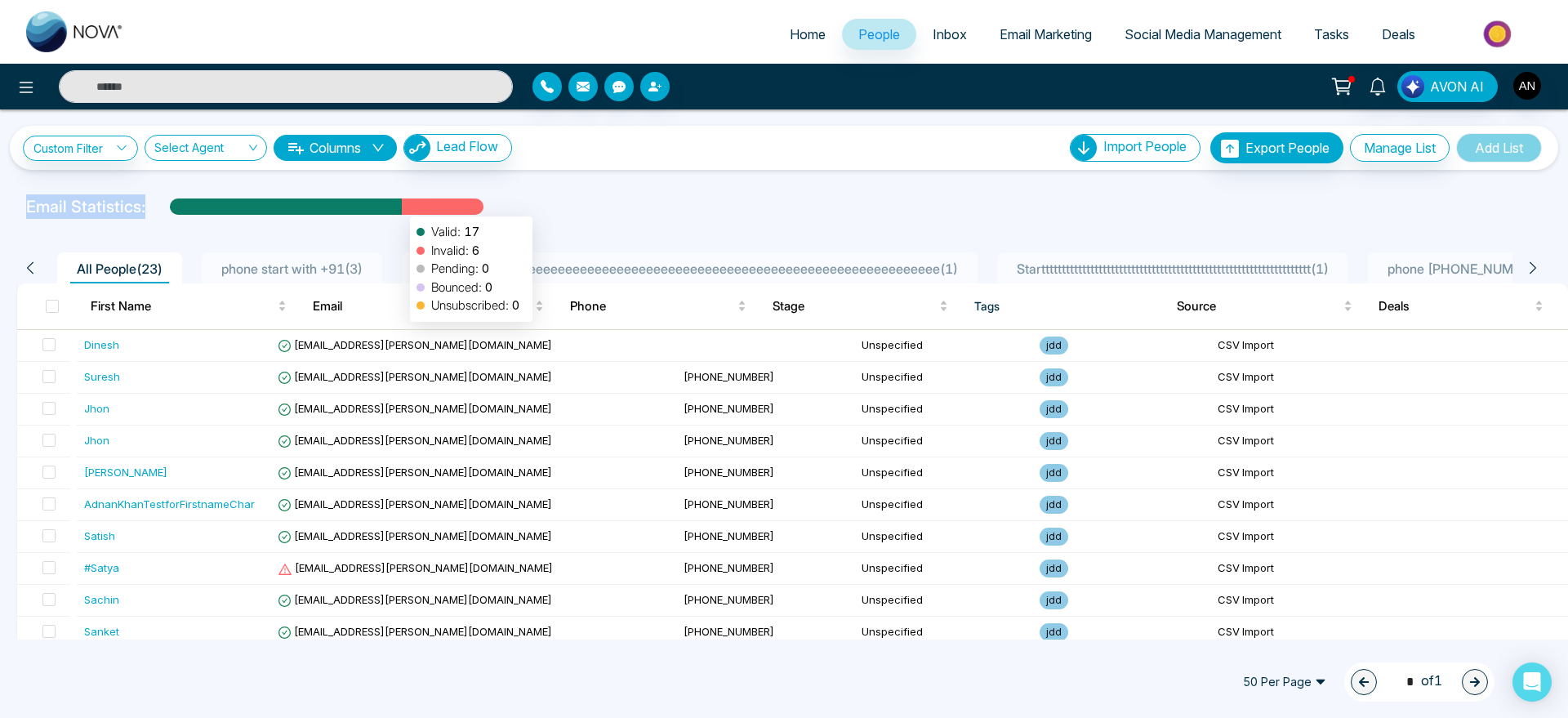
drag, startPoint x: 10, startPoint y: 198, endPoint x: 472, endPoint y: 202, distance: 462.0
click at [472, 202] on div "Email Statistics: Valid: 17 Invalid: 6 Pending: 0 Bounced: 0 Unsubscribed: 0" at bounding box center [784, 207] width 1568 height 25
click at [472, 202] on div at bounding box center [442, 213] width 82 height 29
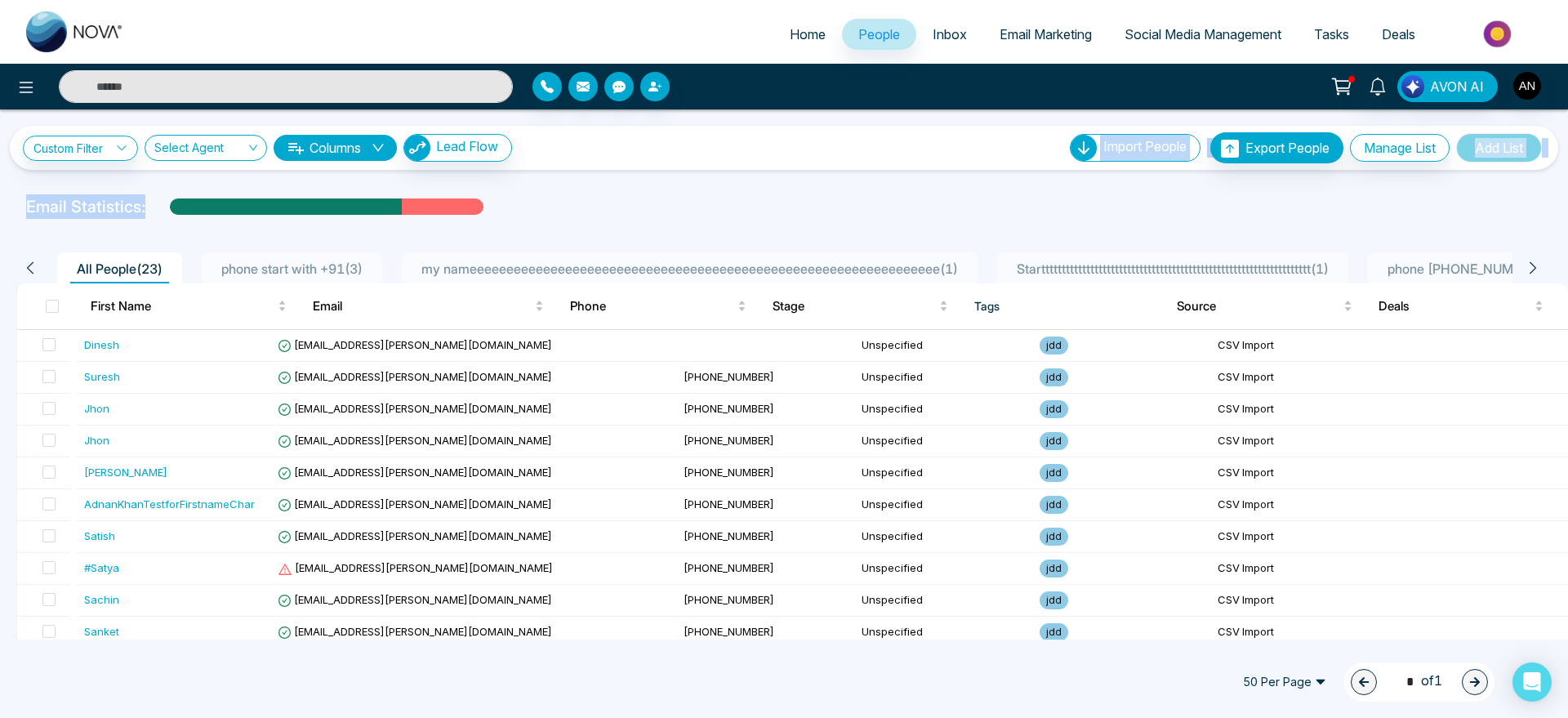
drag, startPoint x: 472, startPoint y: 202, endPoint x: 470, endPoint y: 163, distance: 39.1
click at [470, 163] on div "Custom Filter Choose a filters Cancel Apply Select Agent Columns Lead Flow Impo…" at bounding box center [784, 375] width 1568 height 531
click at [407, 215] on div "Email Statistics:" at bounding box center [528, 207] width 1004 height 25
drag, startPoint x: 26, startPoint y: 210, endPoint x: 506, endPoint y: 219, distance: 480.1
click at [506, 219] on div "Custom Filter Choose a filters Cancel Apply Select Agent Columns Lead Flow Impo…" at bounding box center [784, 375] width 1568 height 531
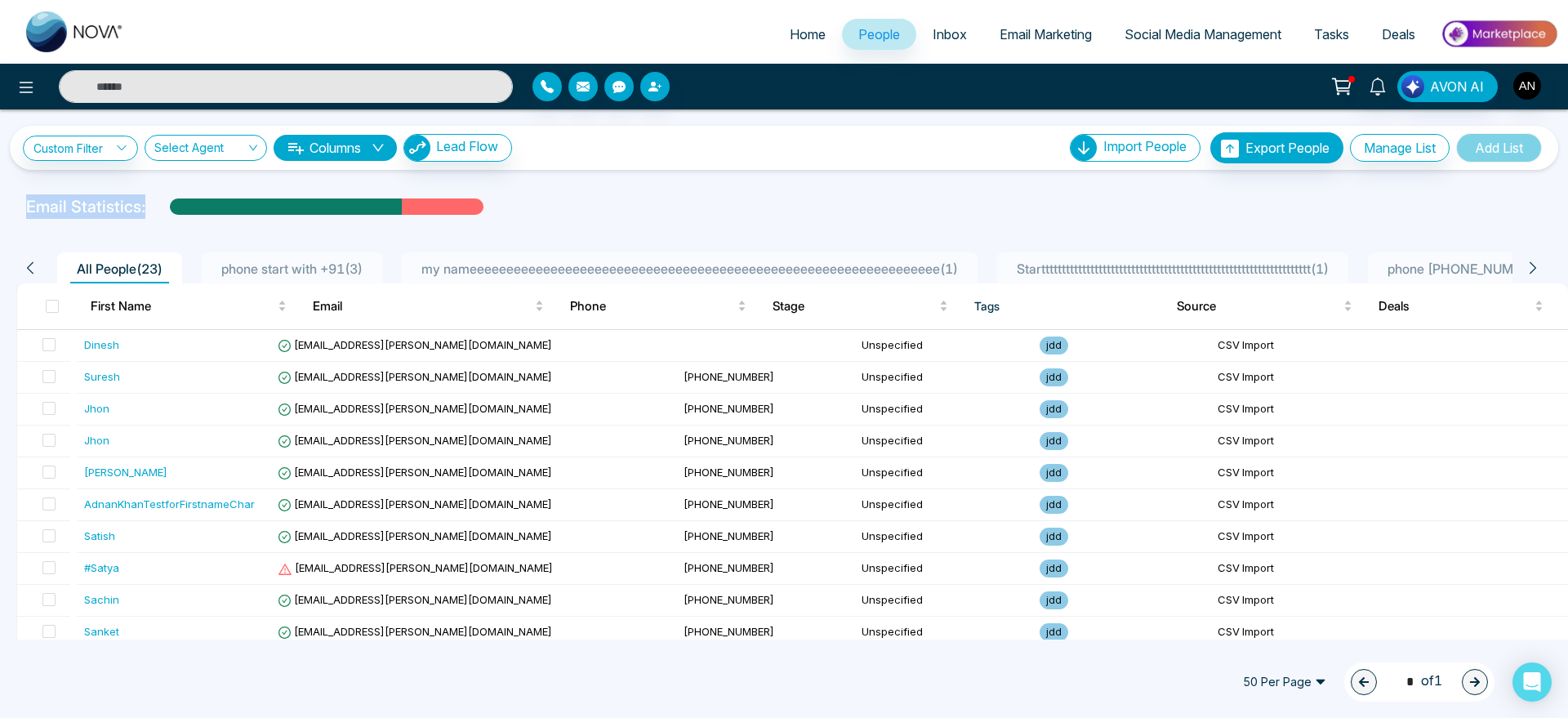
click at [506, 219] on div at bounding box center [784, 222] width 1548 height 7
click at [790, 27] on span "Home" at bounding box center [808, 35] width 36 height 17
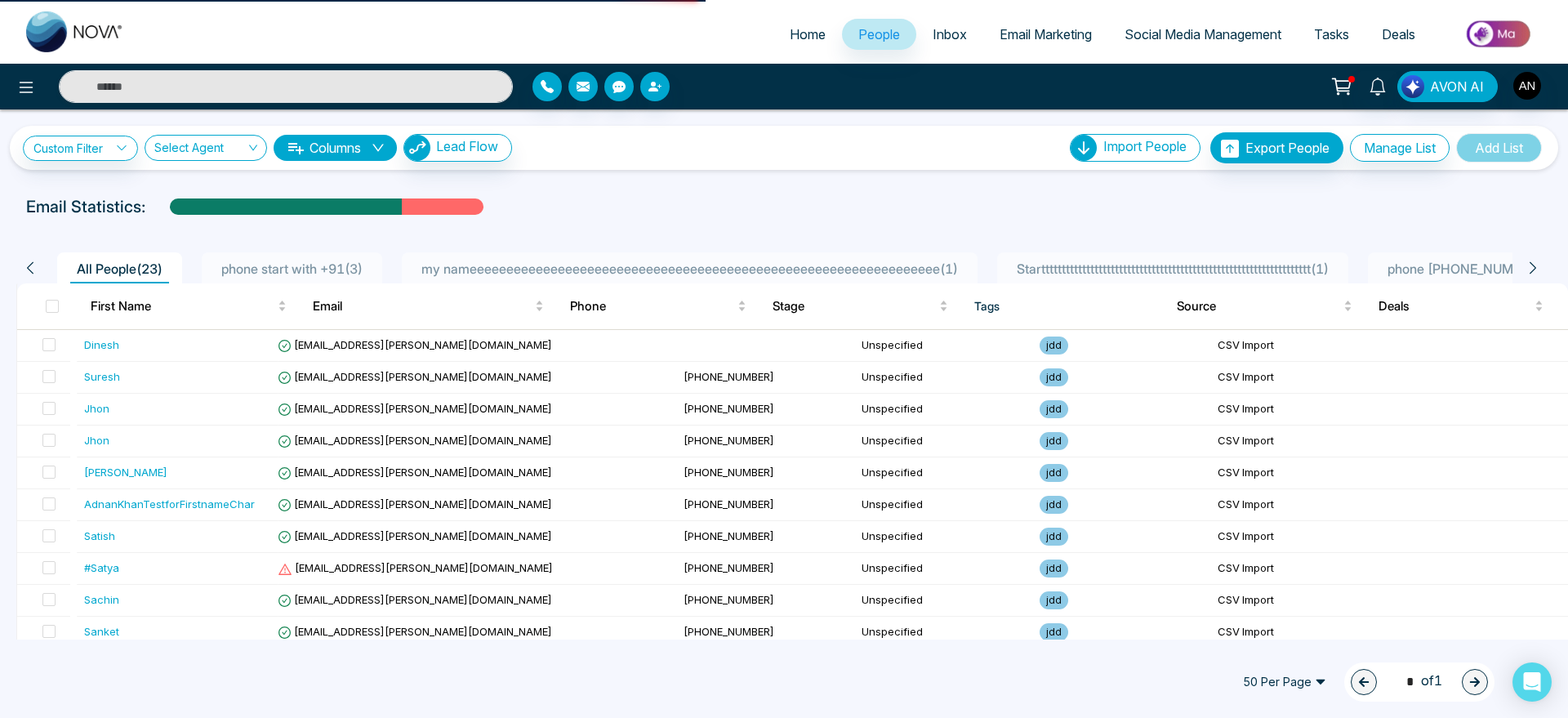
select select "*"
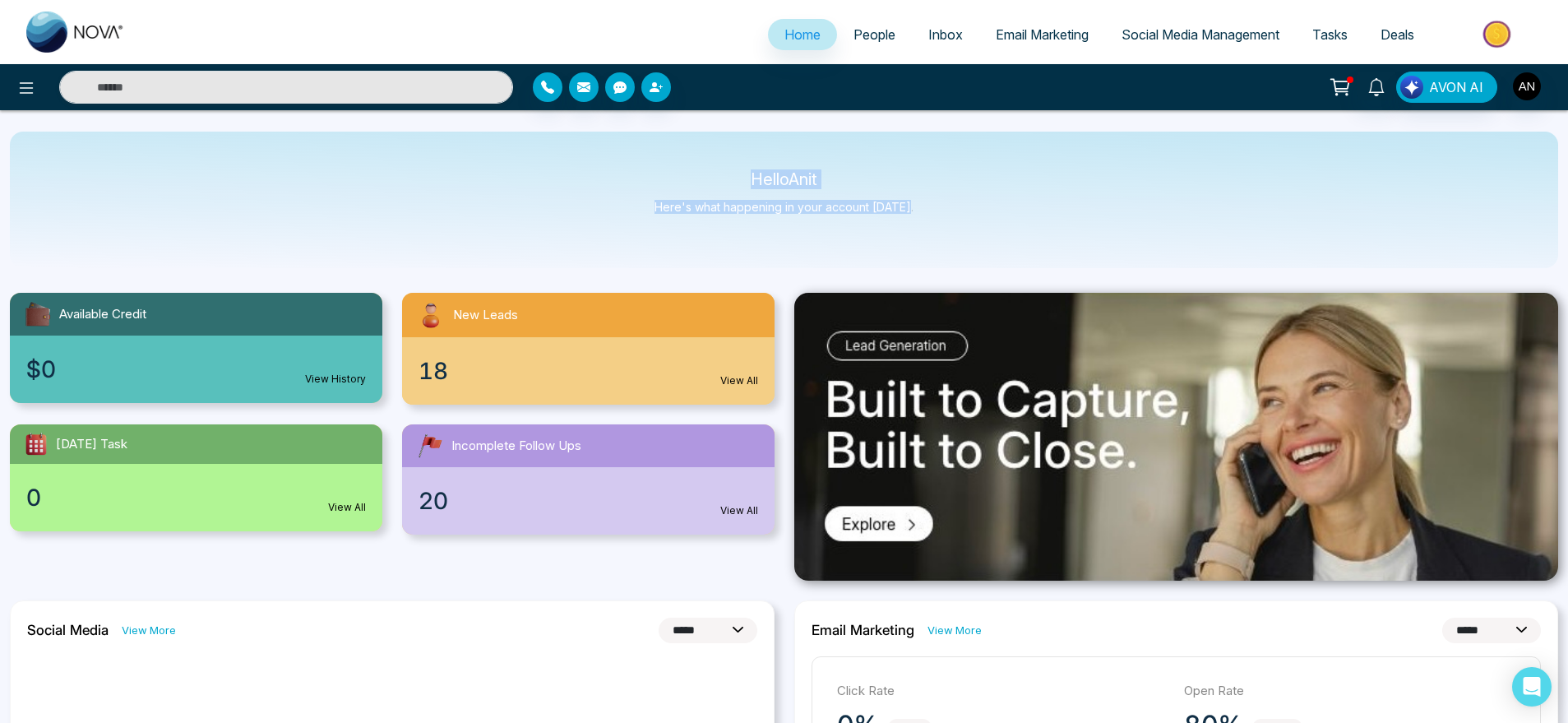
drag, startPoint x: 744, startPoint y: 158, endPoint x: 941, endPoint y: 224, distance: 207.8
click at [941, 224] on div "Hello Anit Here's what happening in your account [DATE]." at bounding box center [784, 199] width 1549 height 136
drag, startPoint x: 941, startPoint y: 224, endPoint x: 686, endPoint y: 175, distance: 259.7
click at [686, 175] on div "Hello Anit Here's what happening in your account [DATE]." at bounding box center [784, 199] width 1549 height 136
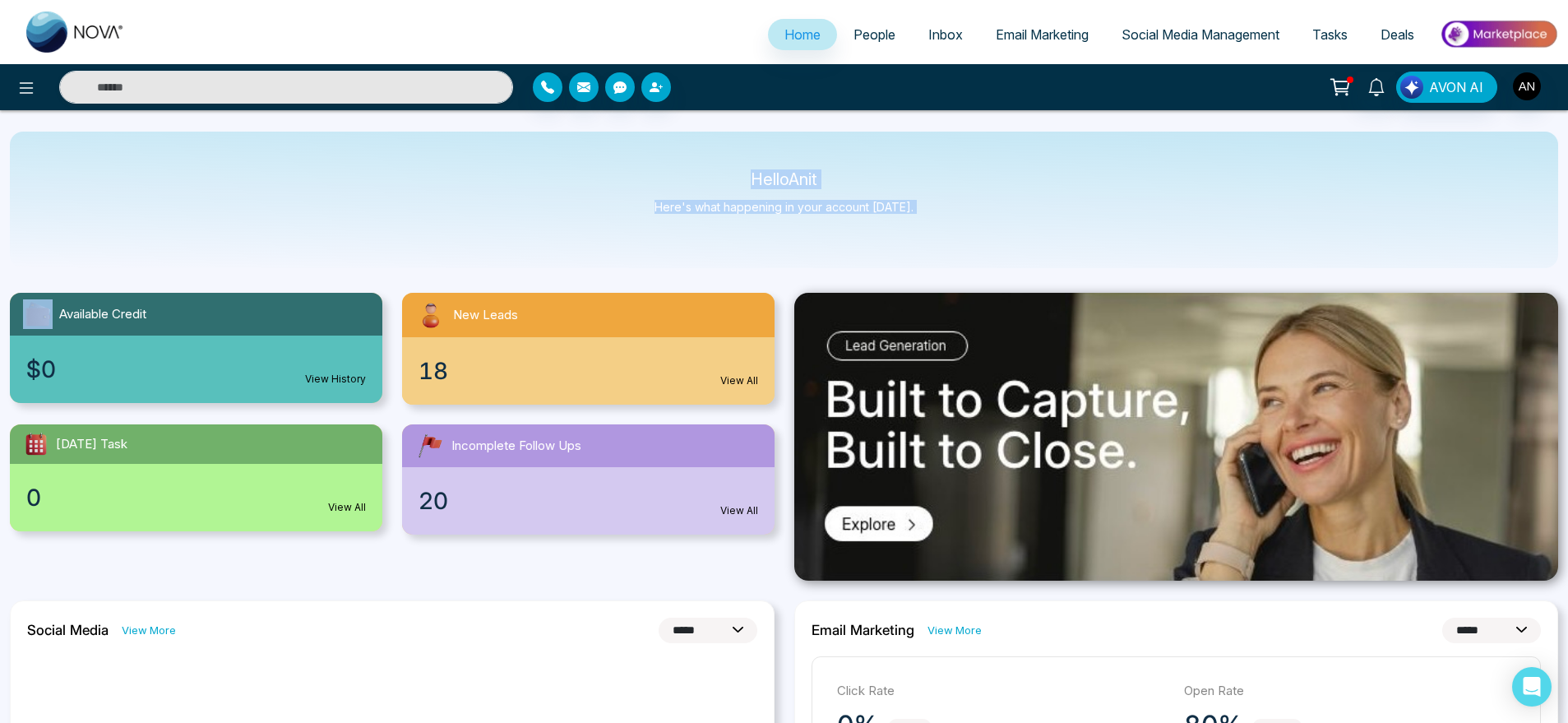
click at [686, 175] on p "Hello Anit" at bounding box center [784, 180] width 259 height 14
drag, startPoint x: 686, startPoint y: 175, endPoint x: 957, endPoint y: 221, distance: 274.9
click at [957, 221] on div "Hello Anit Here's what happening in your account [DATE]." at bounding box center [784, 199] width 1549 height 136
drag, startPoint x: 957, startPoint y: 221, endPoint x: 713, endPoint y: 165, distance: 250.3
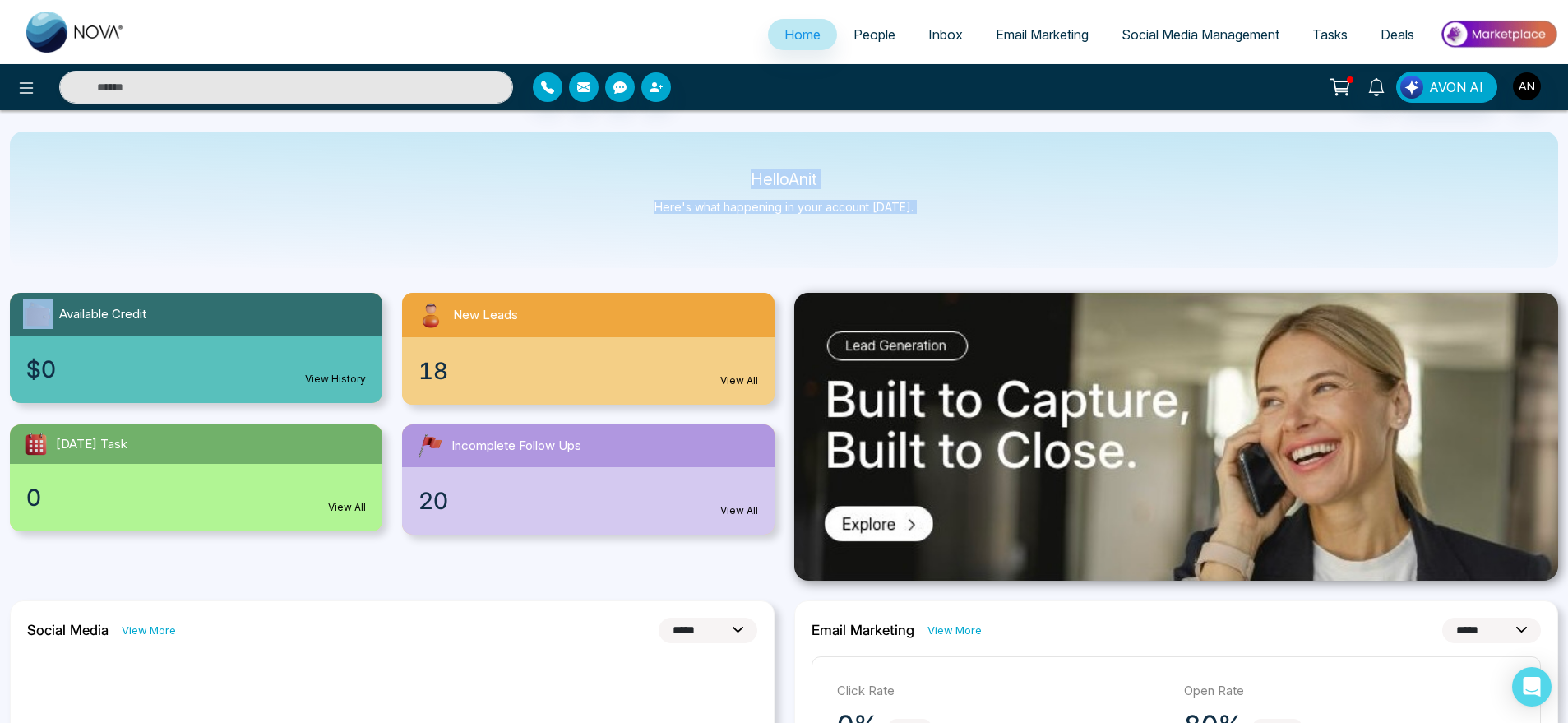
click at [713, 165] on div "Hello Anit Here's what happening in your account [DATE]." at bounding box center [784, 199] width 1549 height 136
drag, startPoint x: 713, startPoint y: 165, endPoint x: 945, endPoint y: 227, distance: 240.1
click at [945, 227] on div "Hello Anit Here's what happening in your account [DATE]." at bounding box center [784, 199] width 1549 height 136
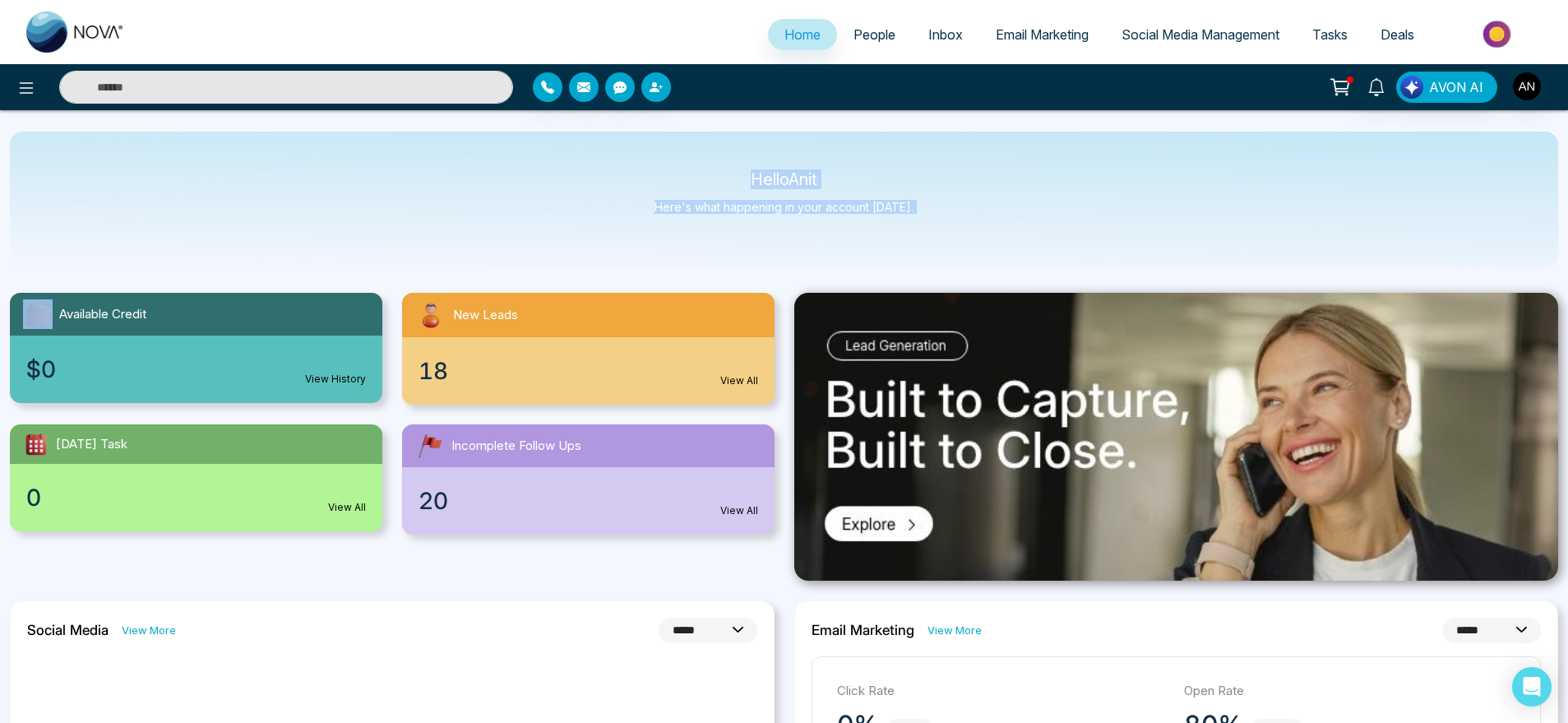
drag, startPoint x: 945, startPoint y: 227, endPoint x: 704, endPoint y: 160, distance: 250.1
click at [704, 160] on div "Hello Anit Here's what happening in your account [DATE]." at bounding box center [784, 199] width 1549 height 136
drag, startPoint x: 704, startPoint y: 160, endPoint x: 960, endPoint y: 227, distance: 264.6
click at [960, 227] on div "Hello Anit Here's what happening in your account [DATE]." at bounding box center [784, 199] width 1549 height 136
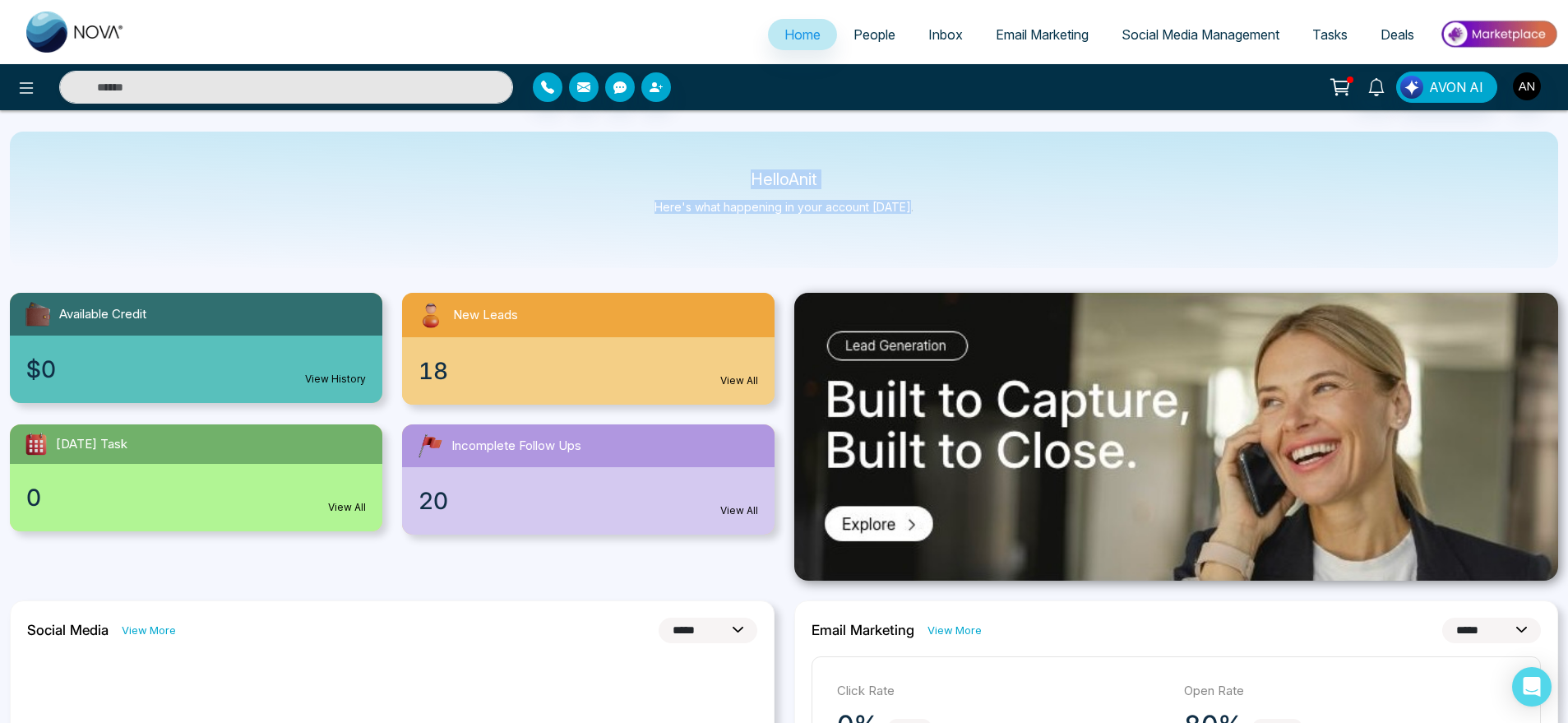
click at [960, 227] on div "Hello Anit Here's what happening in your account [DATE]." at bounding box center [784, 199] width 1549 height 136
drag, startPoint x: 960, startPoint y: 227, endPoint x: 645, endPoint y: 173, distance: 319.6
click at [645, 173] on div "Hello Anit Here's what happening in your account [DATE]." at bounding box center [784, 199] width 1549 height 136
drag, startPoint x: 743, startPoint y: 183, endPoint x: 943, endPoint y: 221, distance: 203.6
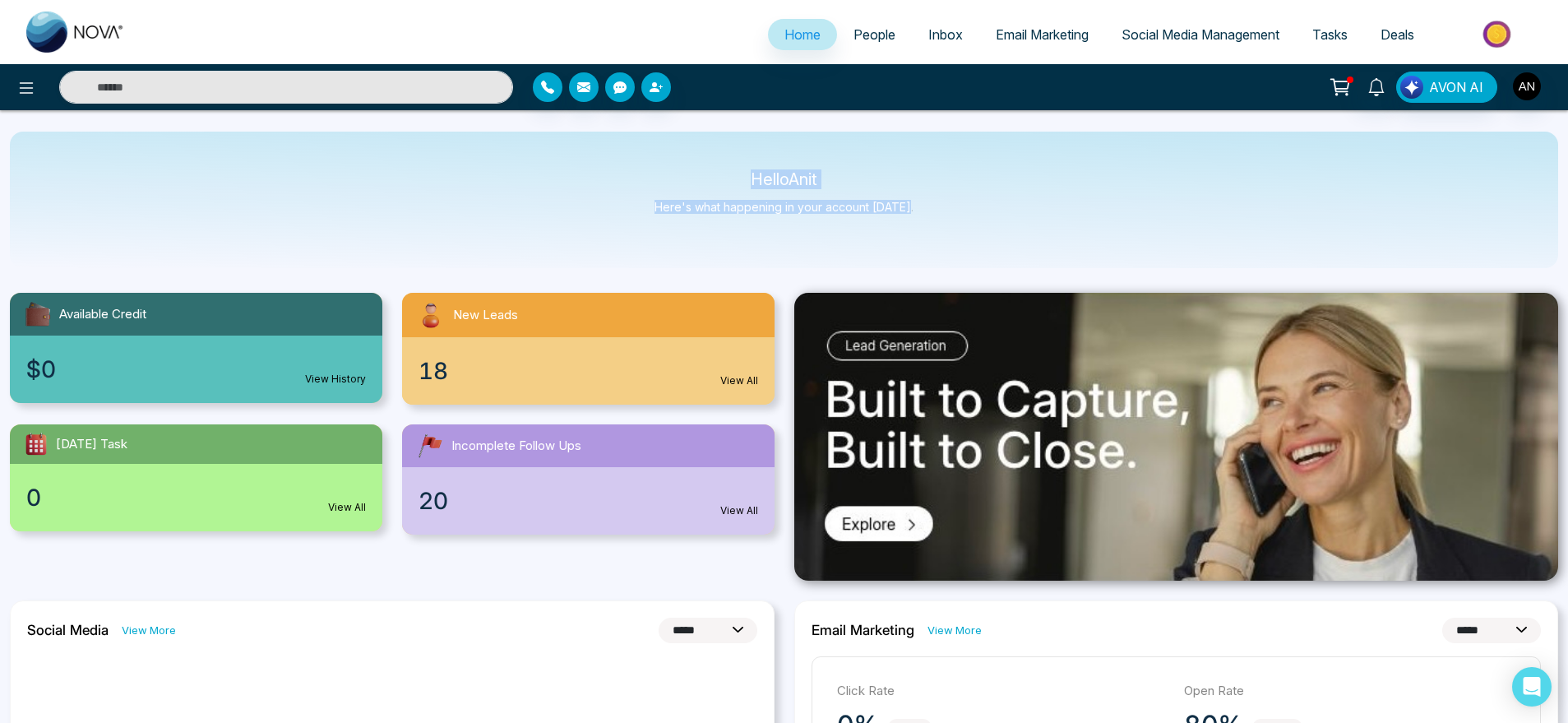
click at [943, 221] on div "Hello Anit Here's what happening in your account [DATE]." at bounding box center [784, 199] width 1549 height 136
drag, startPoint x: 943, startPoint y: 221, endPoint x: 713, endPoint y: 180, distance: 233.6
click at [713, 180] on div "Hello Anit Here's what happening in your account [DATE]." at bounding box center [784, 199] width 1549 height 136
click at [982, 219] on div "Hello Anit Here's what happening in your account [DATE]." at bounding box center [784, 199] width 1549 height 136
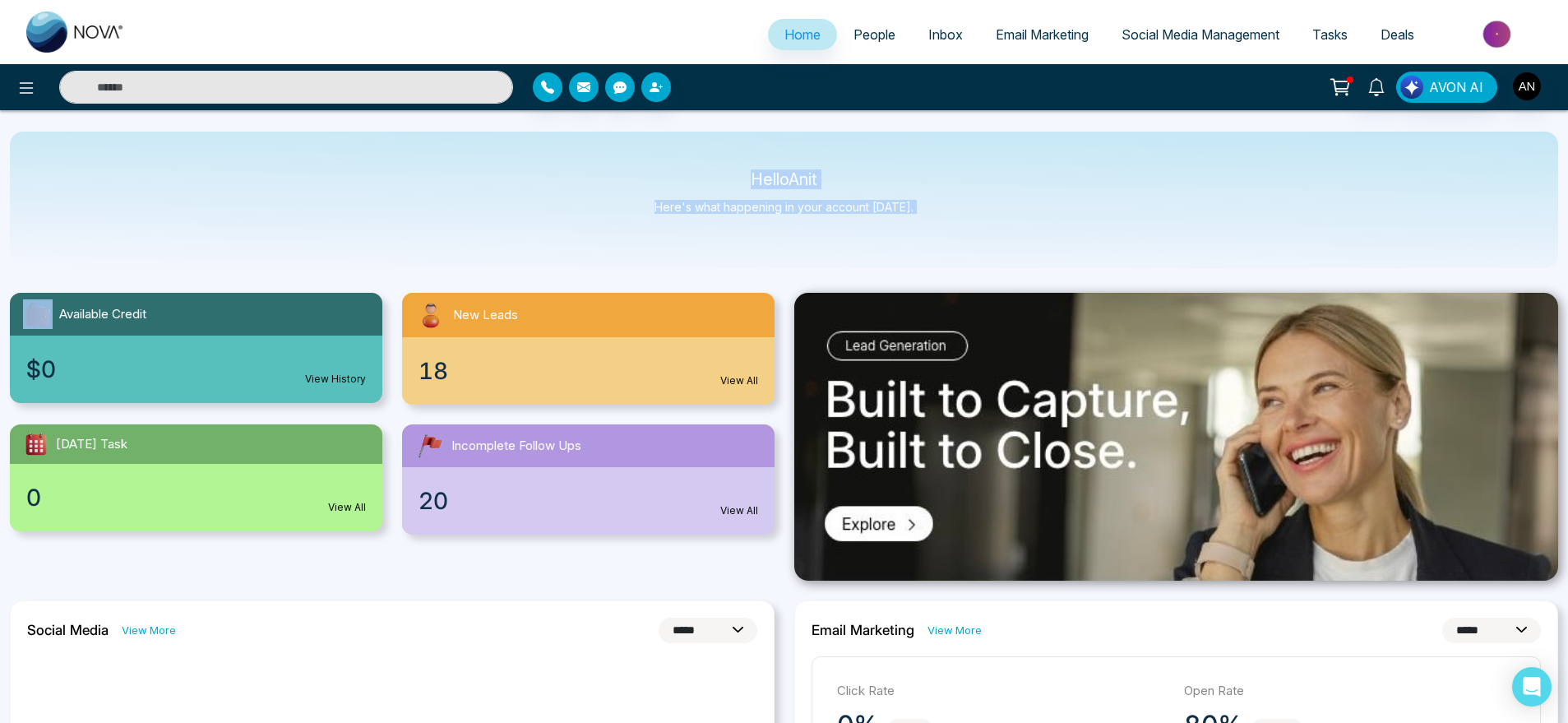
drag, startPoint x: 982, startPoint y: 219, endPoint x: 727, endPoint y: 176, distance: 258.6
click at [727, 176] on div "Hello Anit Here's what happening in your account [DATE]." at bounding box center [784, 199] width 1549 height 136
click at [727, 176] on p "Hello Anit" at bounding box center [784, 180] width 259 height 14
drag, startPoint x: 727, startPoint y: 176, endPoint x: 943, endPoint y: 205, distance: 217.9
click at [943, 205] on div "Hello Anit Here's what happening in your account [DATE]." at bounding box center [784, 199] width 1549 height 136
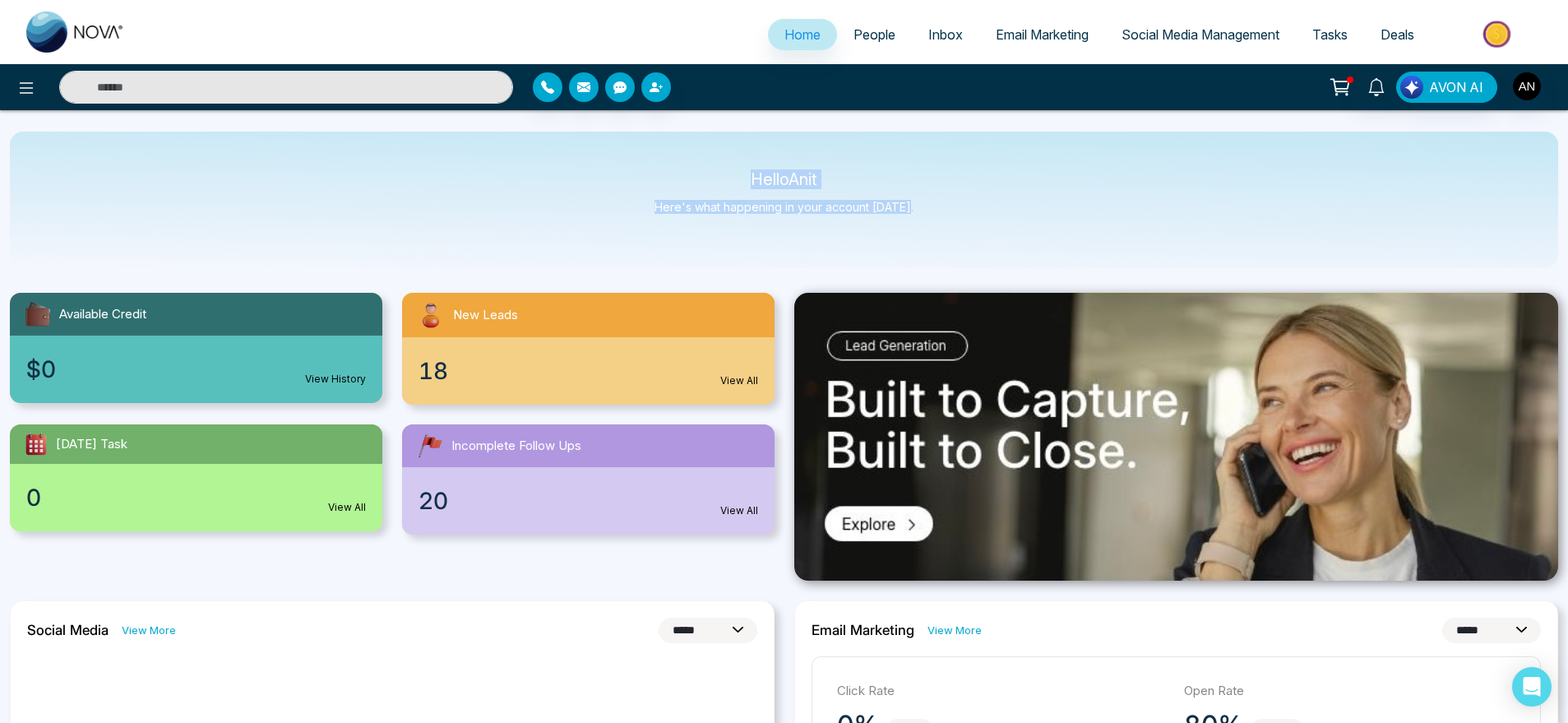
click at [943, 205] on div "Hello Anit Here's what happening in your account [DATE]." at bounding box center [784, 199] width 1549 height 136
drag, startPoint x: 719, startPoint y: 176, endPoint x: 933, endPoint y: 209, distance: 216.5
click at [933, 209] on div "Hello Anit Here's what happening in your account [DATE]." at bounding box center [784, 199] width 1549 height 136
drag, startPoint x: 933, startPoint y: 209, endPoint x: 715, endPoint y: 178, distance: 220.2
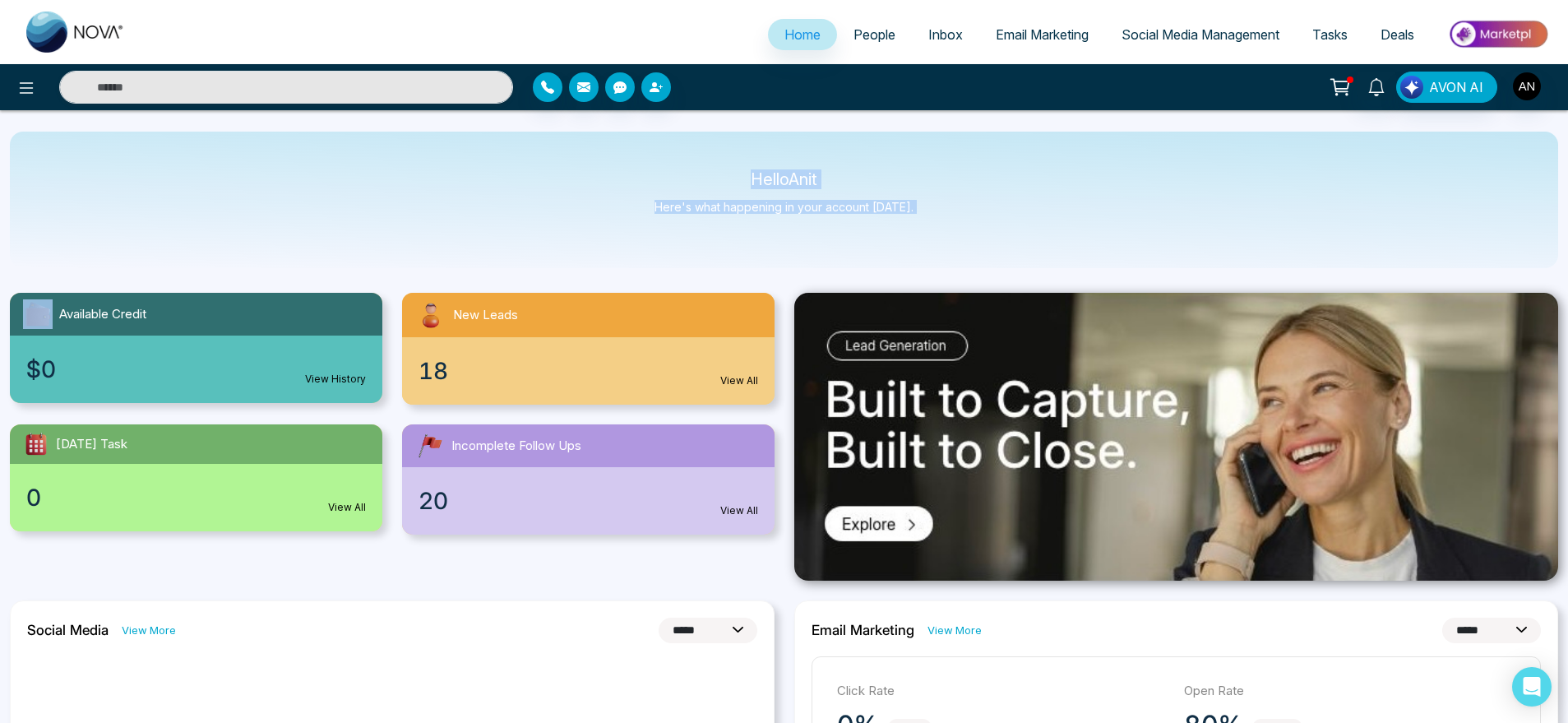
click at [715, 178] on div "Hello Anit Here's what happening in your account [DATE]." at bounding box center [784, 199] width 1549 height 136
click at [715, 178] on p "Hello Anit" at bounding box center [784, 180] width 259 height 14
drag, startPoint x: 715, startPoint y: 178, endPoint x: 937, endPoint y: 209, distance: 224.2
click at [937, 209] on div "Hello Anit Here's what happening in your account [DATE]." at bounding box center [784, 199] width 1549 height 136
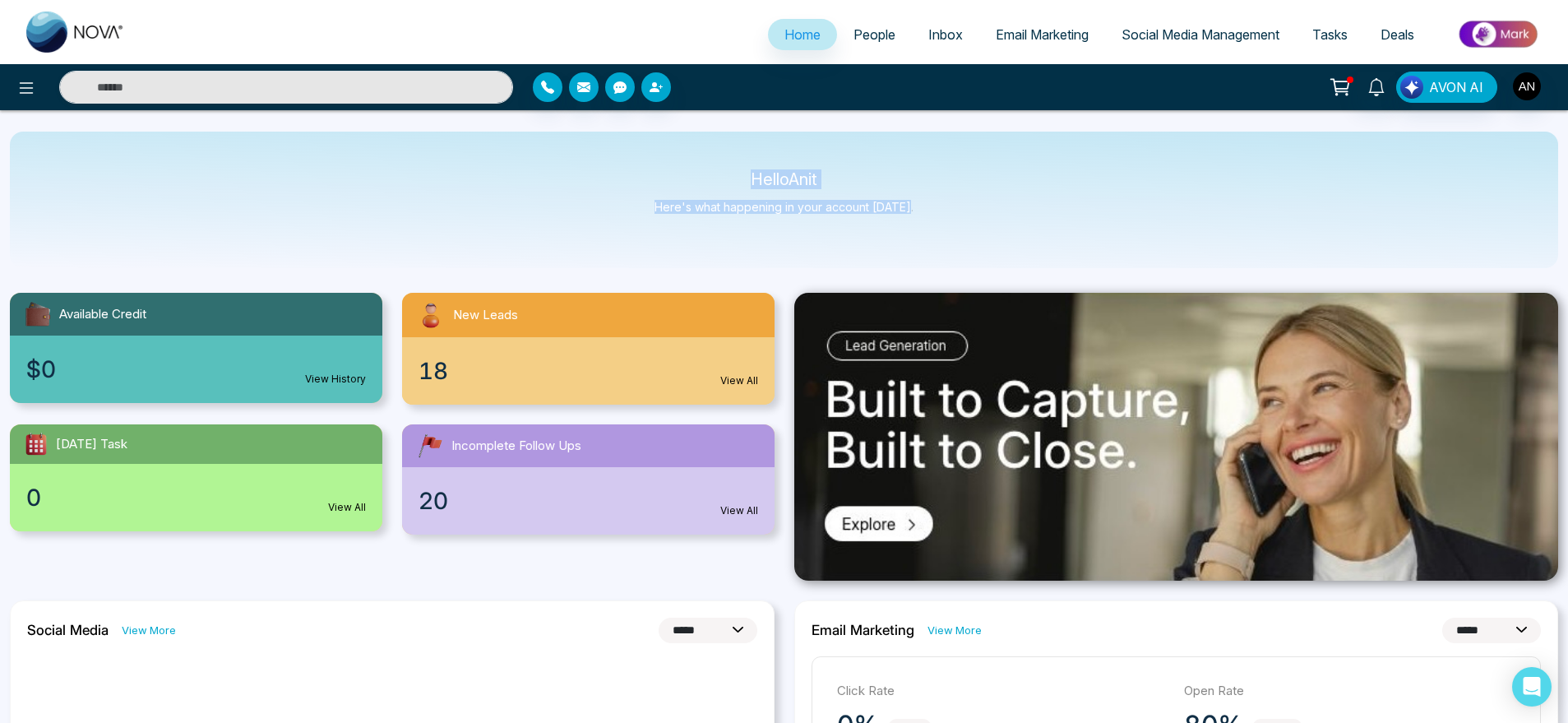
drag, startPoint x: 740, startPoint y: 167, endPoint x: 960, endPoint y: 243, distance: 232.8
click at [960, 243] on div "Hello Anit Here's what happening in your account [DATE]." at bounding box center [784, 199] width 1549 height 136
drag, startPoint x: 960, startPoint y: 243, endPoint x: 685, endPoint y: 157, distance: 288.1
click at [685, 157] on div "Hello Anit Here's what happening in your account [DATE]." at bounding box center [784, 199] width 1549 height 136
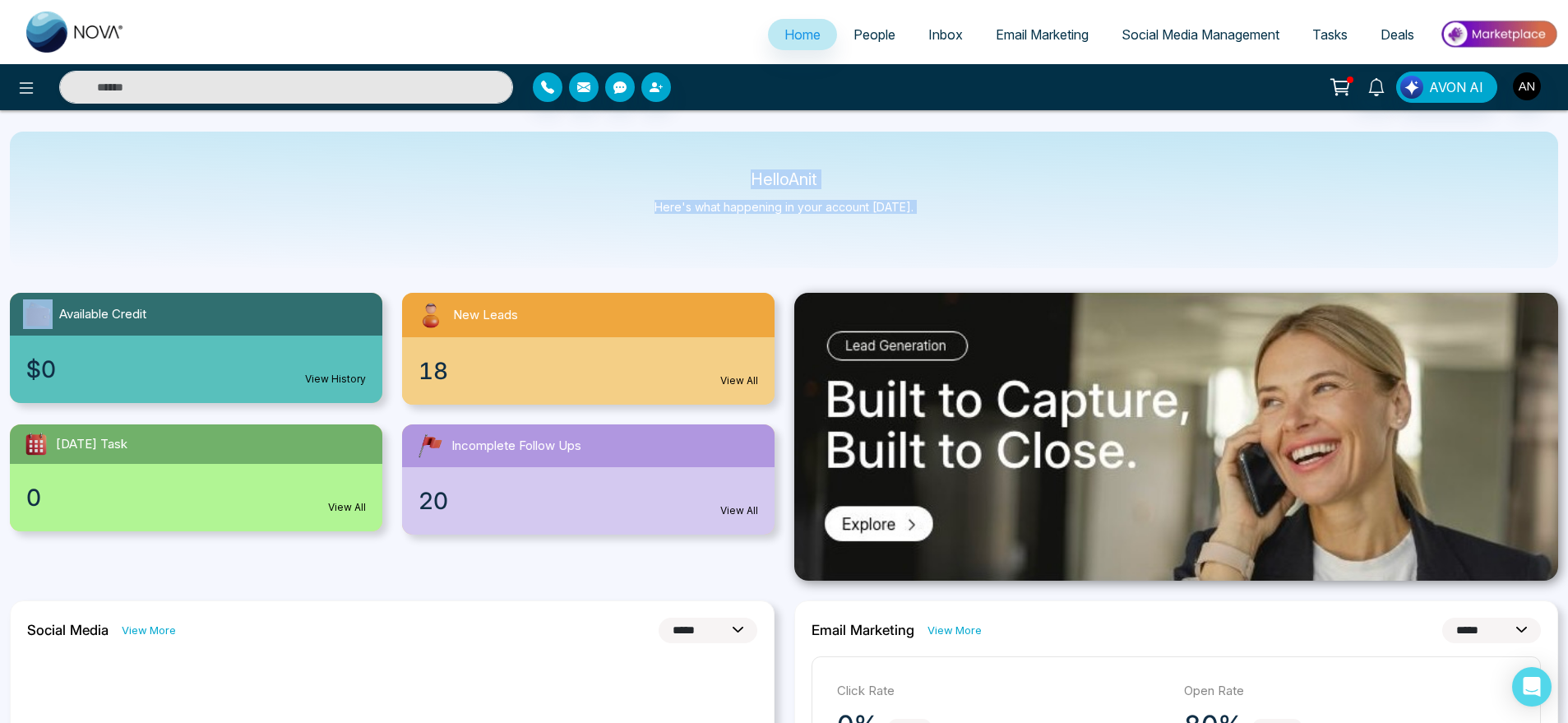
click at [685, 157] on div "Hello Anit Here's what happening in your account [DATE]." at bounding box center [784, 199] width 1549 height 136
drag, startPoint x: 730, startPoint y: 170, endPoint x: 943, endPoint y: 228, distance: 220.8
click at [943, 228] on div "Hello Anit Here's what happening in your account [DATE]." at bounding box center [784, 199] width 1549 height 136
drag, startPoint x: 943, startPoint y: 228, endPoint x: 710, endPoint y: 160, distance: 242.7
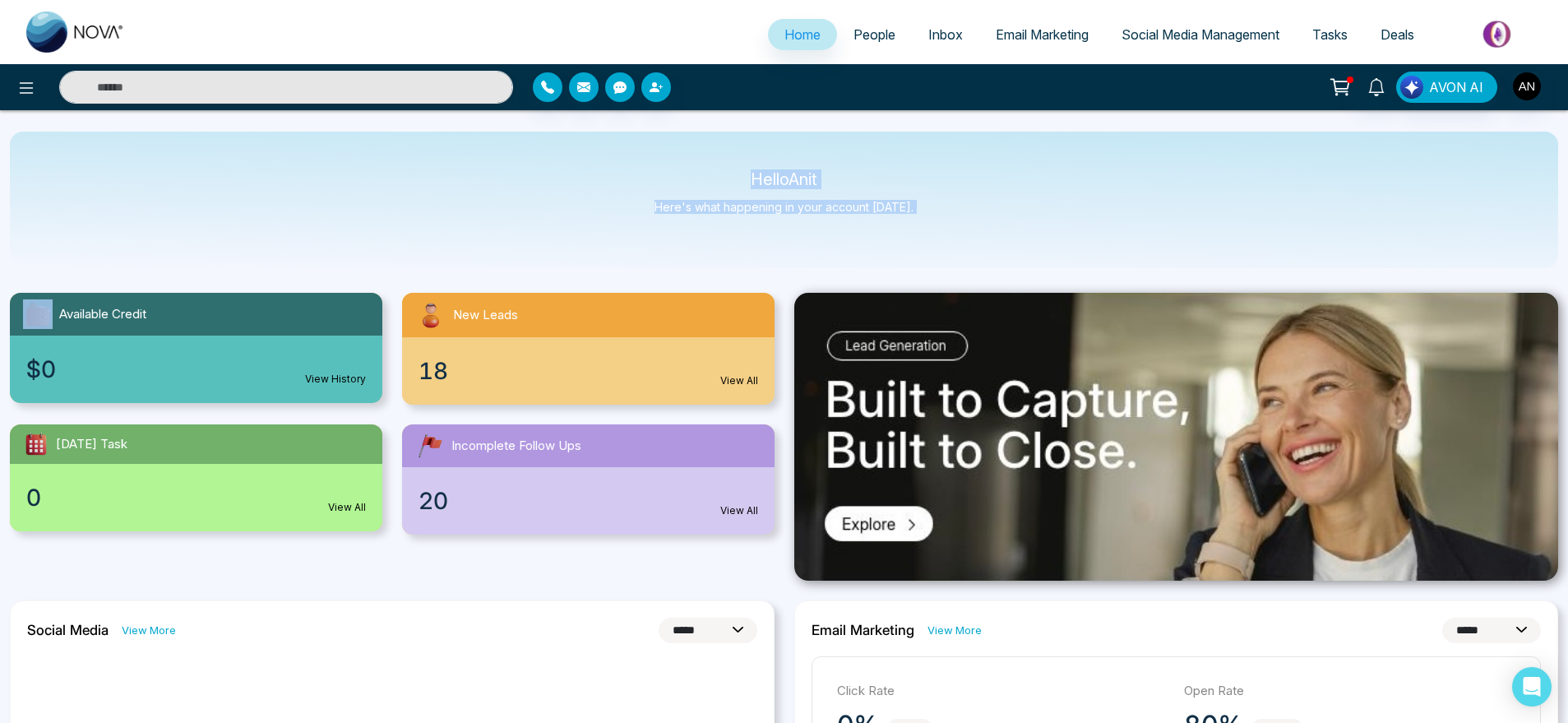
click at [710, 160] on div "Hello Anit Here's what happening in your account [DATE]." at bounding box center [784, 199] width 1549 height 136
drag, startPoint x: 945, startPoint y: 219, endPoint x: 718, endPoint y: 169, distance: 232.4
click at [718, 169] on div "Hello Anit Here's what happening in your account [DATE]." at bounding box center [784, 199] width 1549 height 136
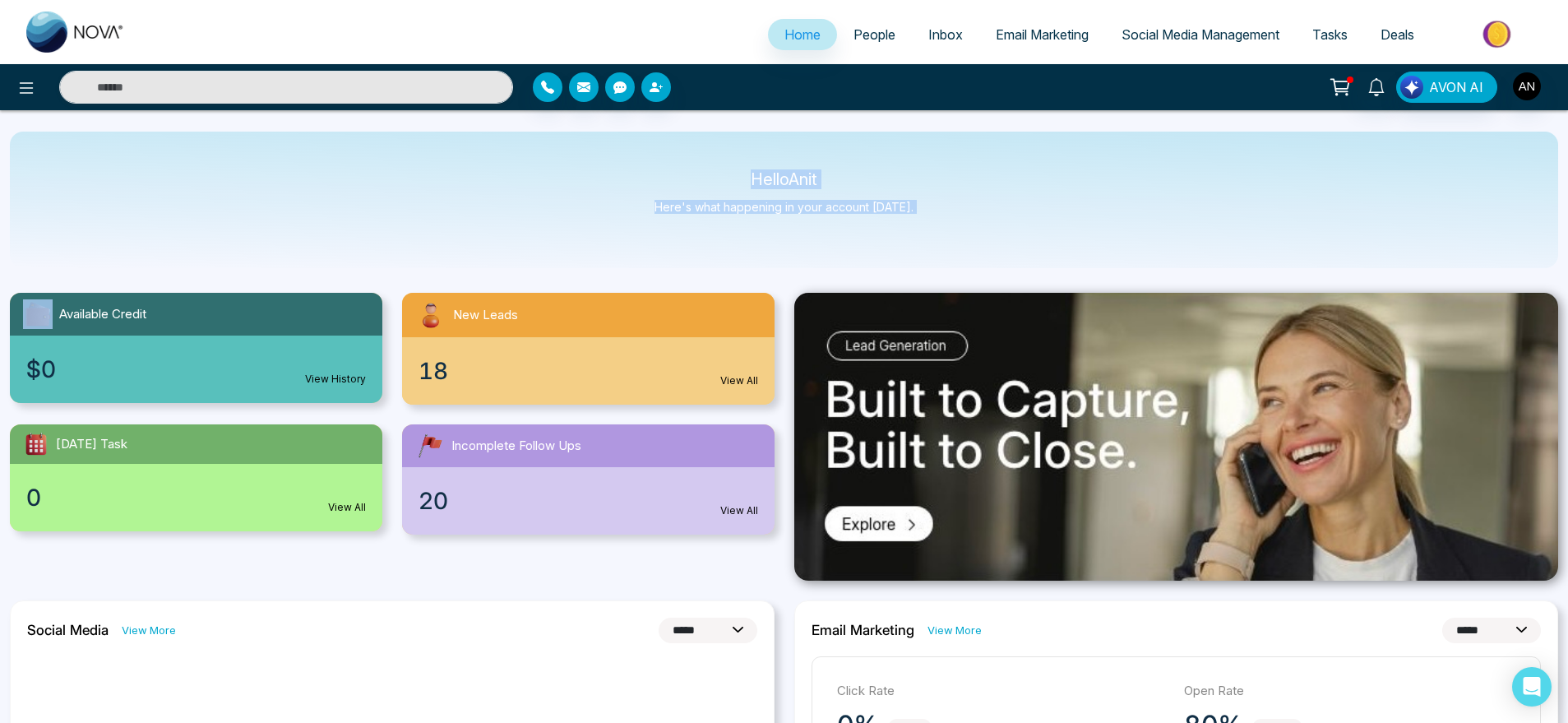
drag, startPoint x: 718, startPoint y: 169, endPoint x: 914, endPoint y: 209, distance: 200.0
click at [914, 209] on div "Hello Anit Here's what happening in your account [DATE]." at bounding box center [784, 199] width 1549 height 136
drag, startPoint x: 914, startPoint y: 209, endPoint x: 688, endPoint y: 155, distance: 232.4
click at [688, 155] on div "Hello Anit Here's what happening in your account [DATE]." at bounding box center [784, 199] width 1549 height 136
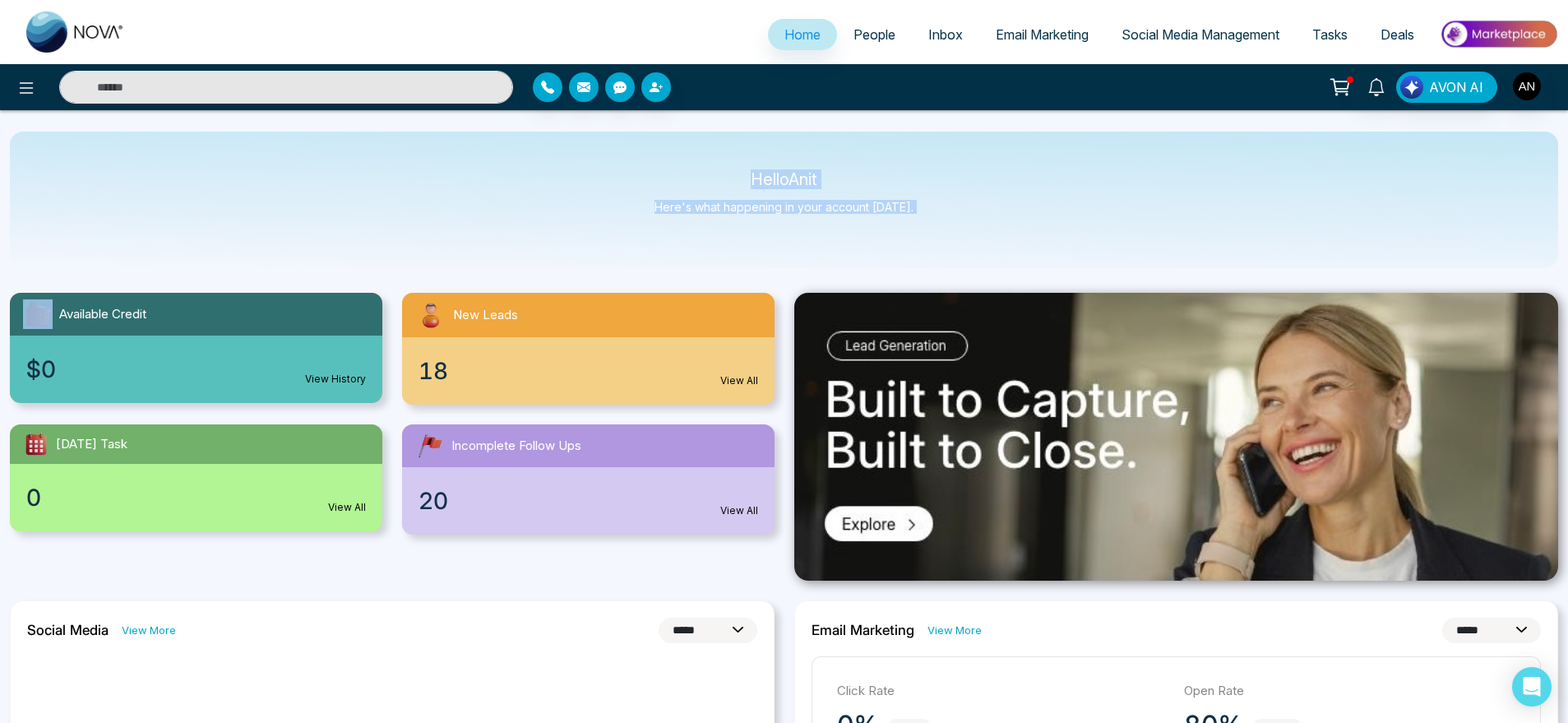
click at [688, 155] on div "Hello Anit Here's what happening in your account [DATE]." at bounding box center [784, 199] width 1549 height 136
drag, startPoint x: 745, startPoint y: 163, endPoint x: 946, endPoint y: 233, distance: 212.8
click at [946, 233] on div "Hello Anit Here's what happening in your account [DATE]." at bounding box center [784, 199] width 1549 height 136
drag, startPoint x: 946, startPoint y: 233, endPoint x: 660, endPoint y: 168, distance: 293.3
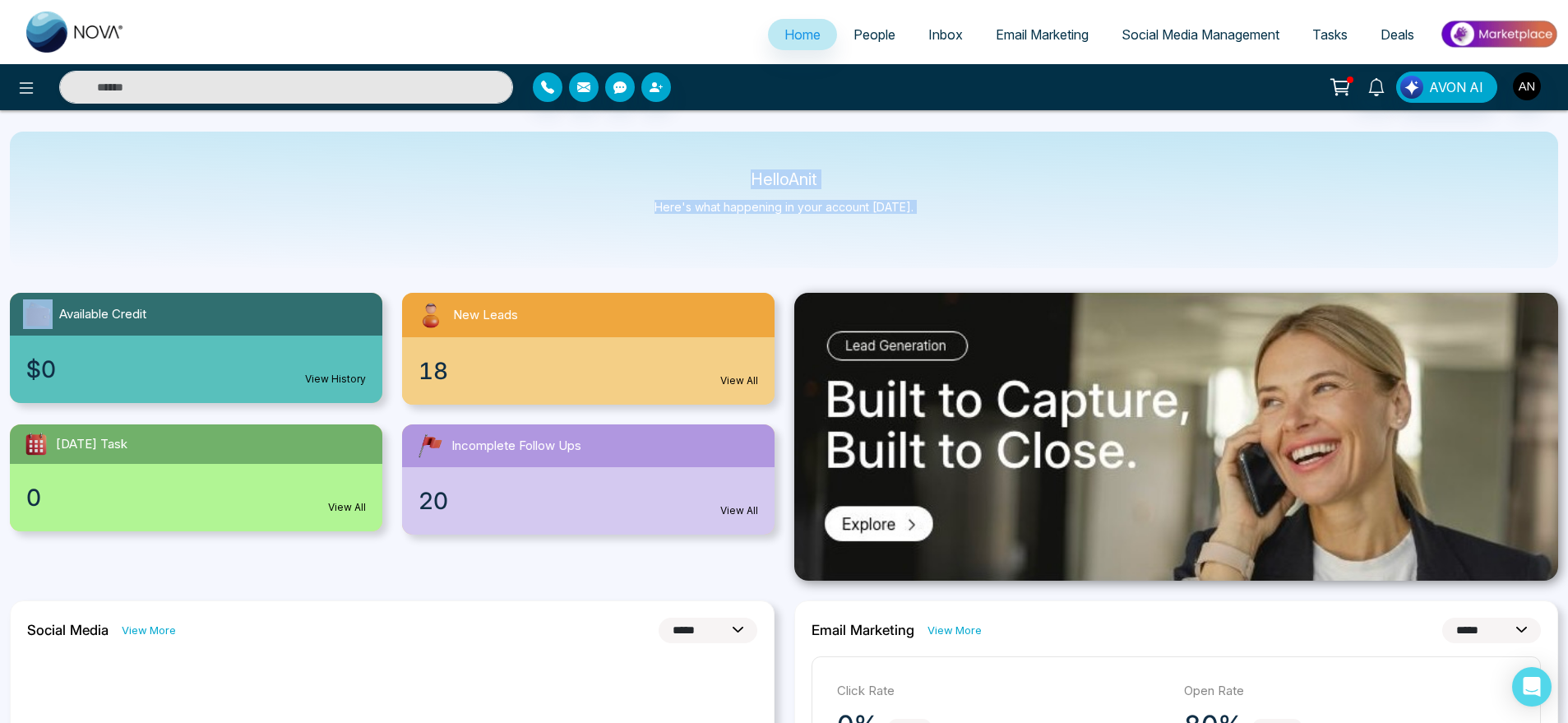
click at [660, 168] on div "Hello Anit Here's what happening in your account [DATE]." at bounding box center [784, 199] width 1549 height 136
drag, startPoint x: 725, startPoint y: 168, endPoint x: 976, endPoint y: 225, distance: 257.4
click at [976, 225] on div "Hello Anit Here's what happening in your account [DATE]." at bounding box center [784, 199] width 1549 height 136
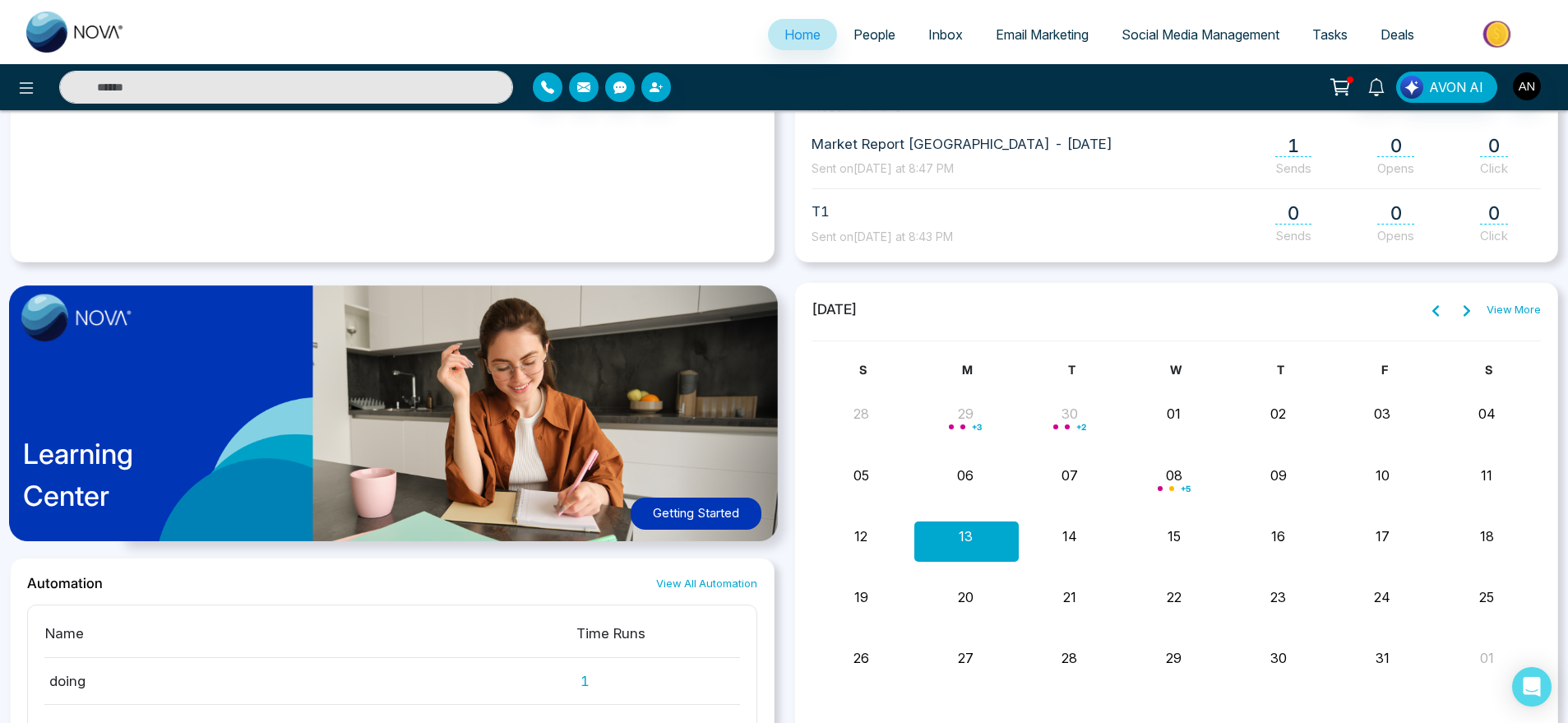
scroll to position [800, 0]
click at [1514, 318] on div "View More" at bounding box center [1482, 311] width 117 height 22
click at [1527, 312] on link "View More" at bounding box center [1513, 311] width 54 height 17
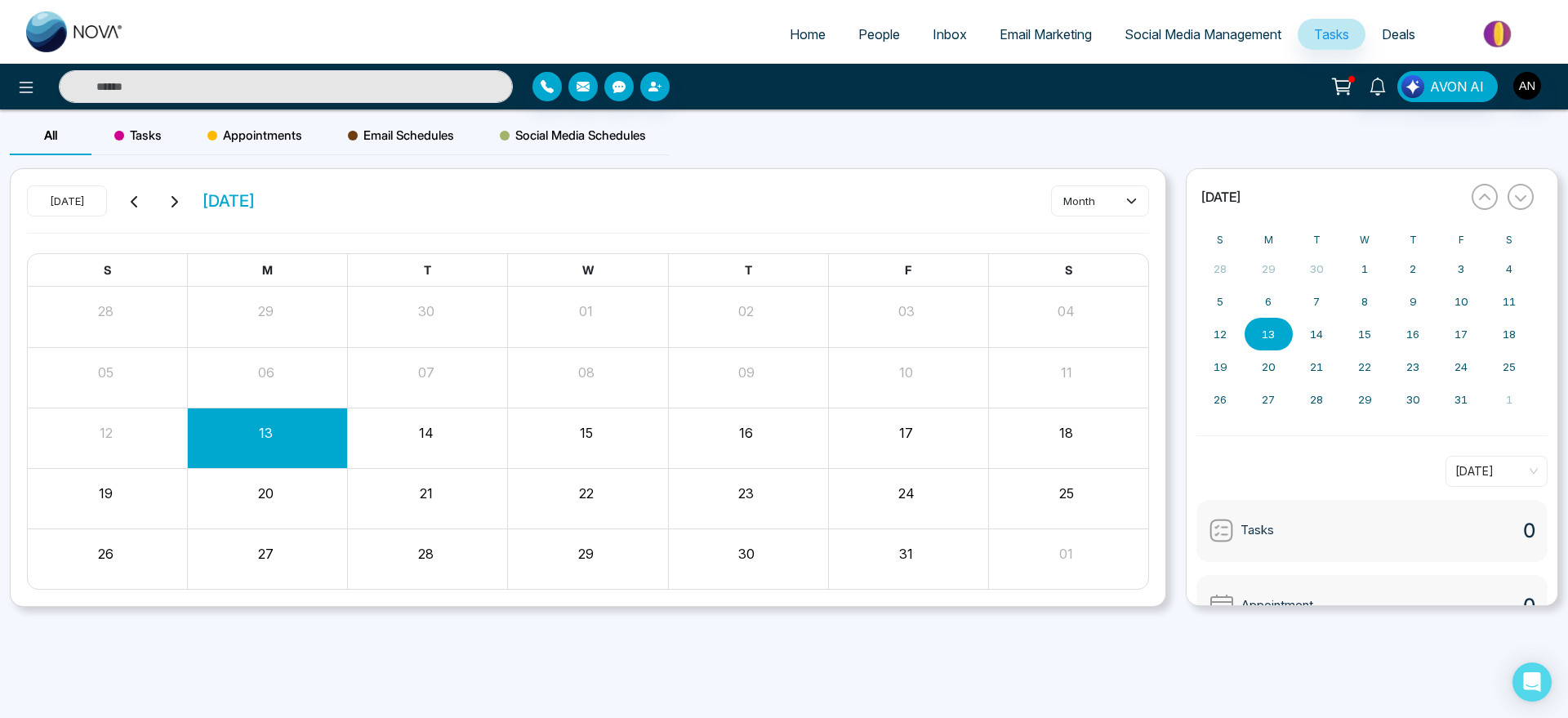
click at [796, 41] on span "Home" at bounding box center [808, 35] width 36 height 17
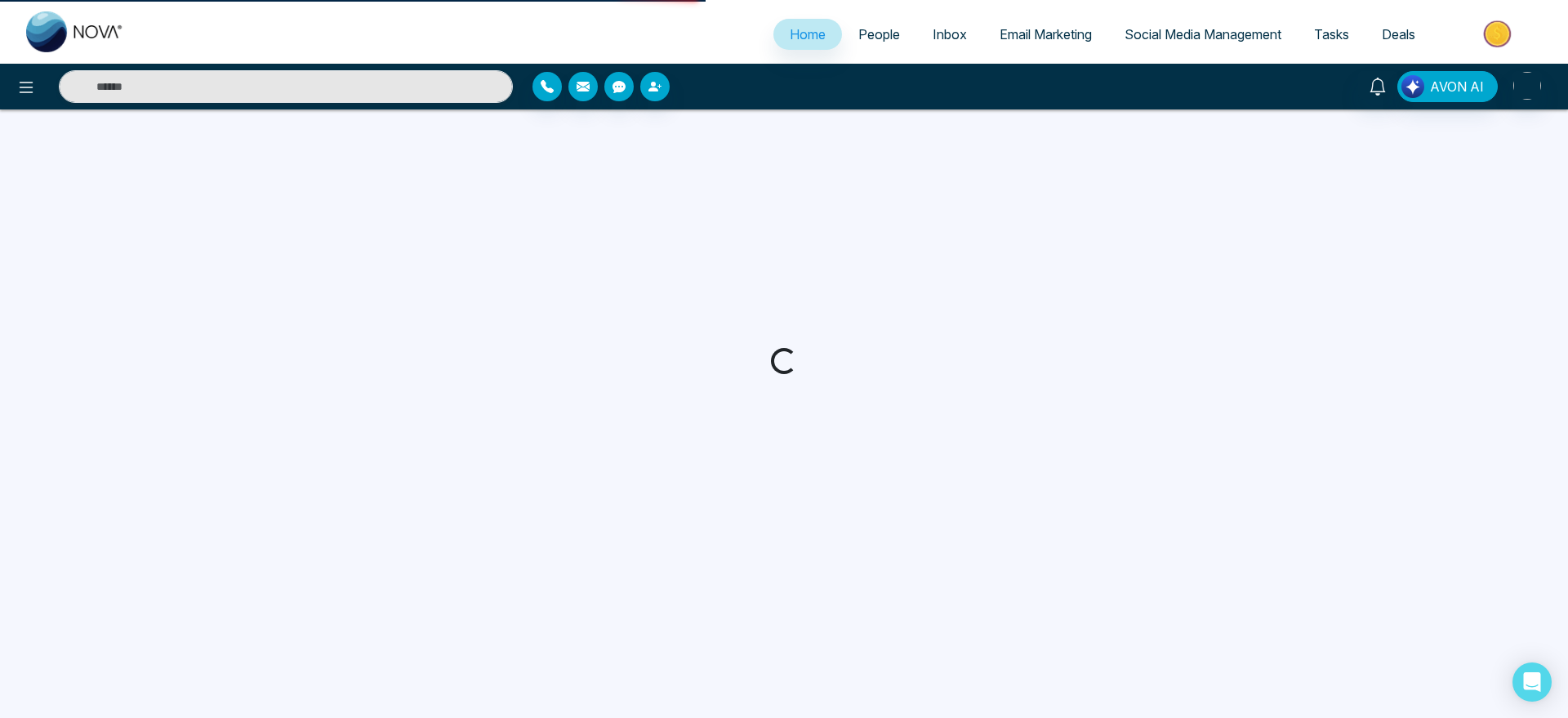
select select "*"
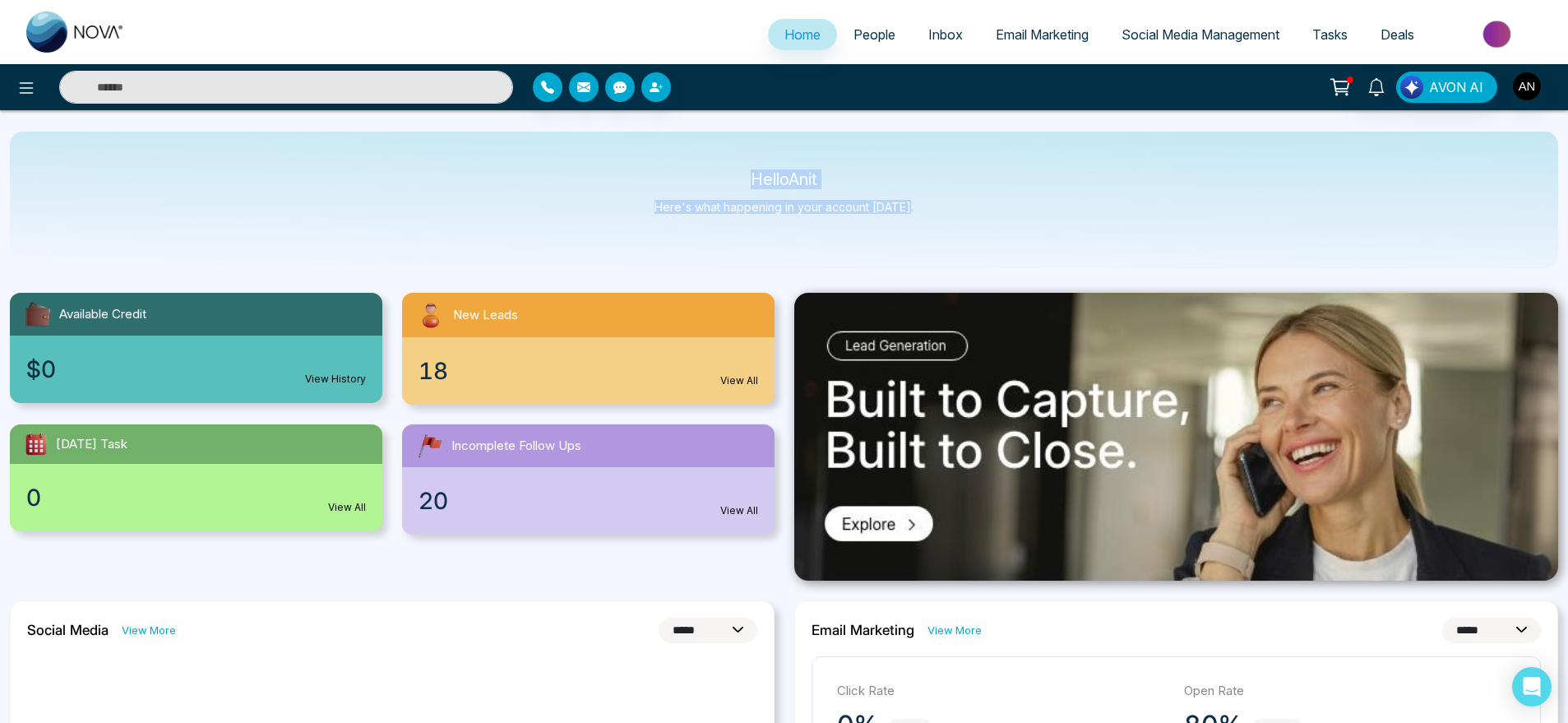
drag, startPoint x: 723, startPoint y: 152, endPoint x: 1030, endPoint y: 242, distance: 319.9
click at [1030, 242] on div "Hello Anit Here's what happening in your account [DATE]." at bounding box center [784, 199] width 1549 height 136
drag, startPoint x: 1030, startPoint y: 242, endPoint x: 706, endPoint y: 180, distance: 329.9
click at [706, 180] on div "Hello Anit Here's what happening in your account [DATE]." at bounding box center [784, 199] width 1549 height 136
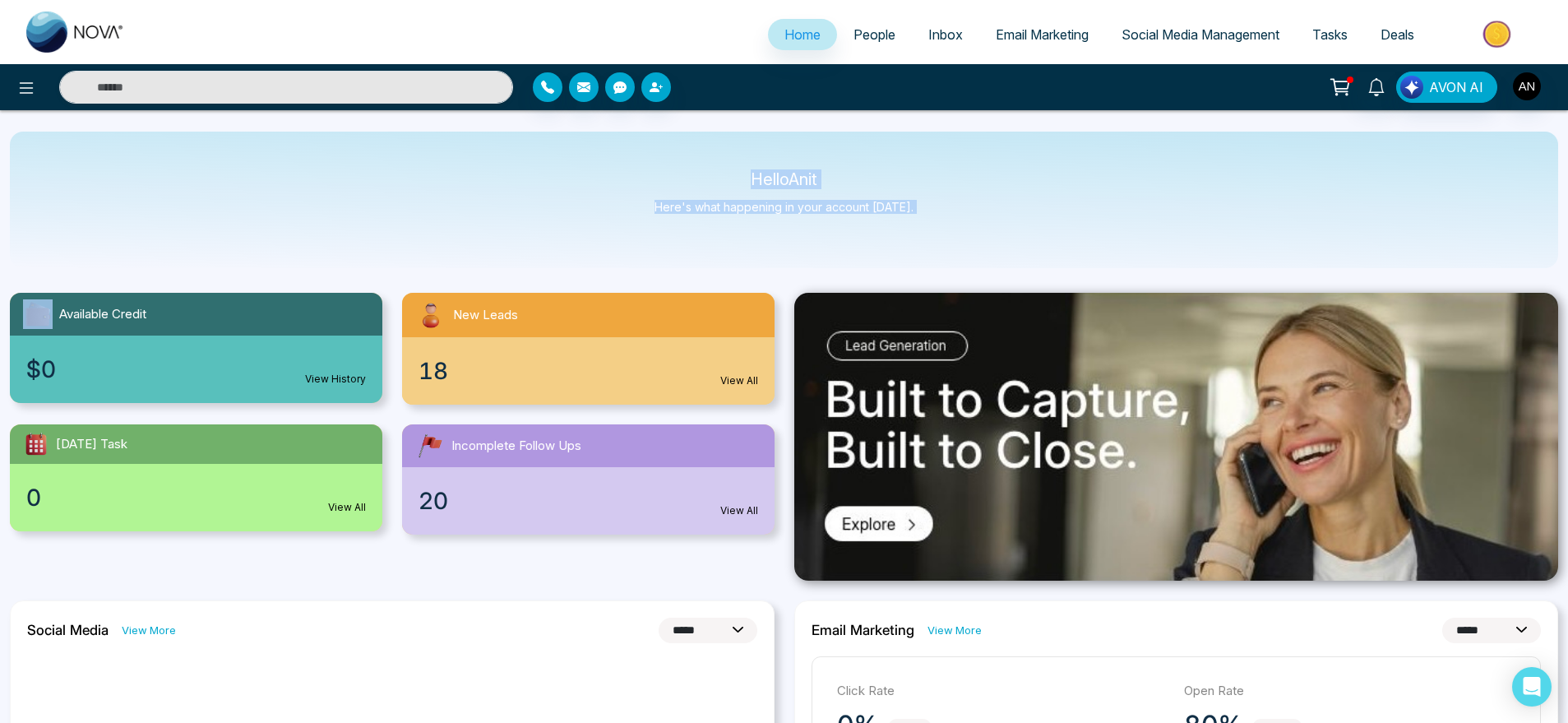
click at [706, 180] on p "Hello Anit" at bounding box center [784, 180] width 259 height 14
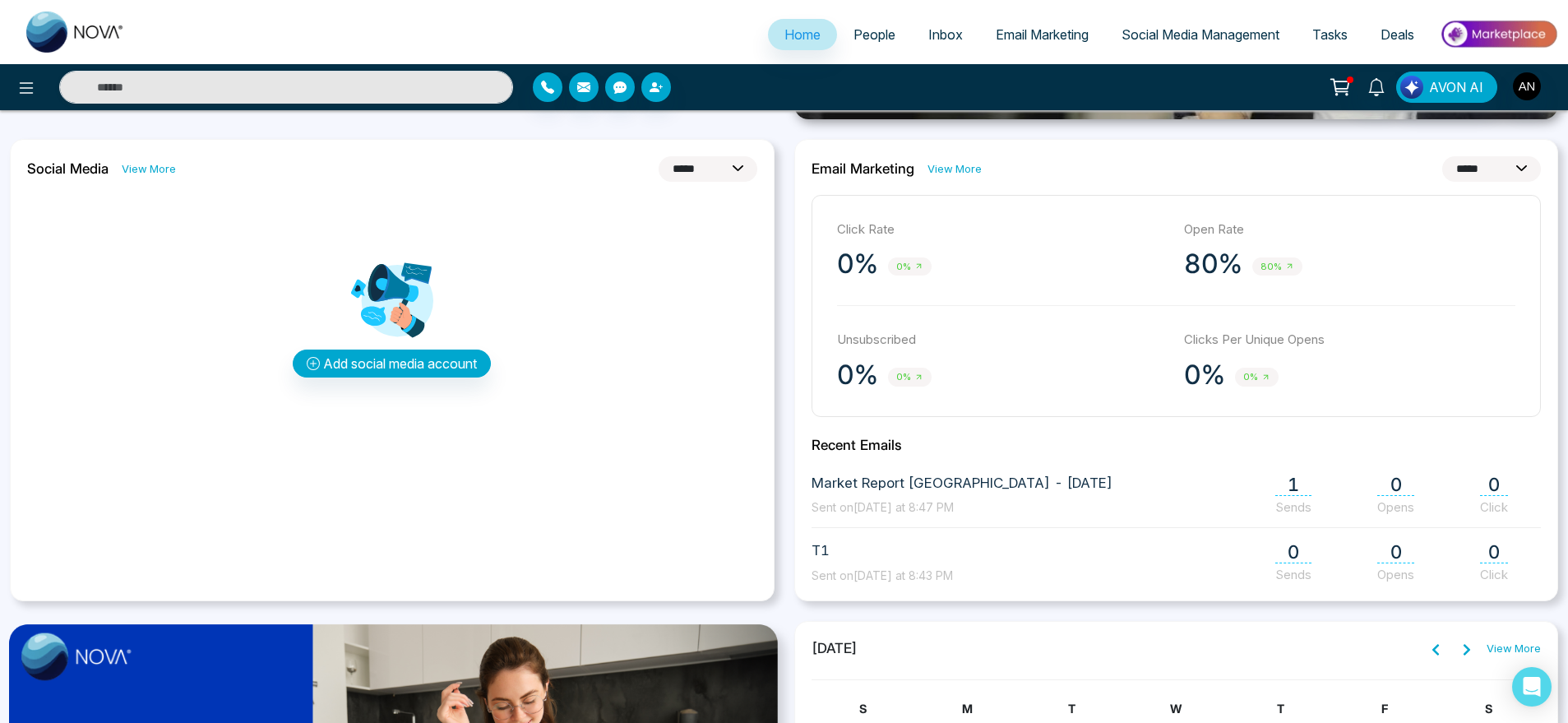
scroll to position [473, 0]
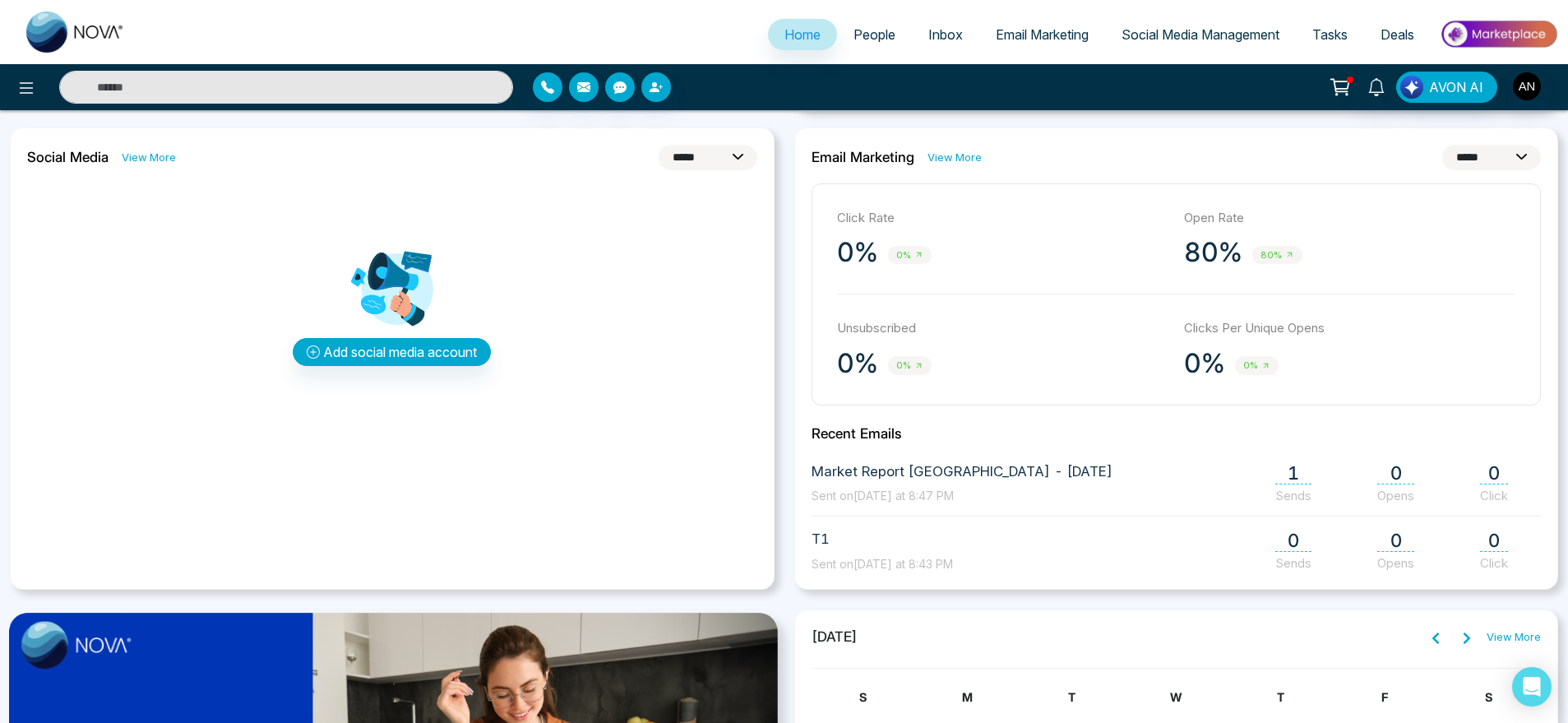
click at [724, 168] on select "**********" at bounding box center [708, 157] width 99 height 26
click at [659, 145] on select "**********" at bounding box center [708, 157] width 99 height 26
click at [723, 166] on select "**********" at bounding box center [708, 157] width 99 height 26
click at [659, 145] on select "**********" at bounding box center [708, 157] width 99 height 26
click at [707, 158] on select "**********" at bounding box center [708, 157] width 99 height 26
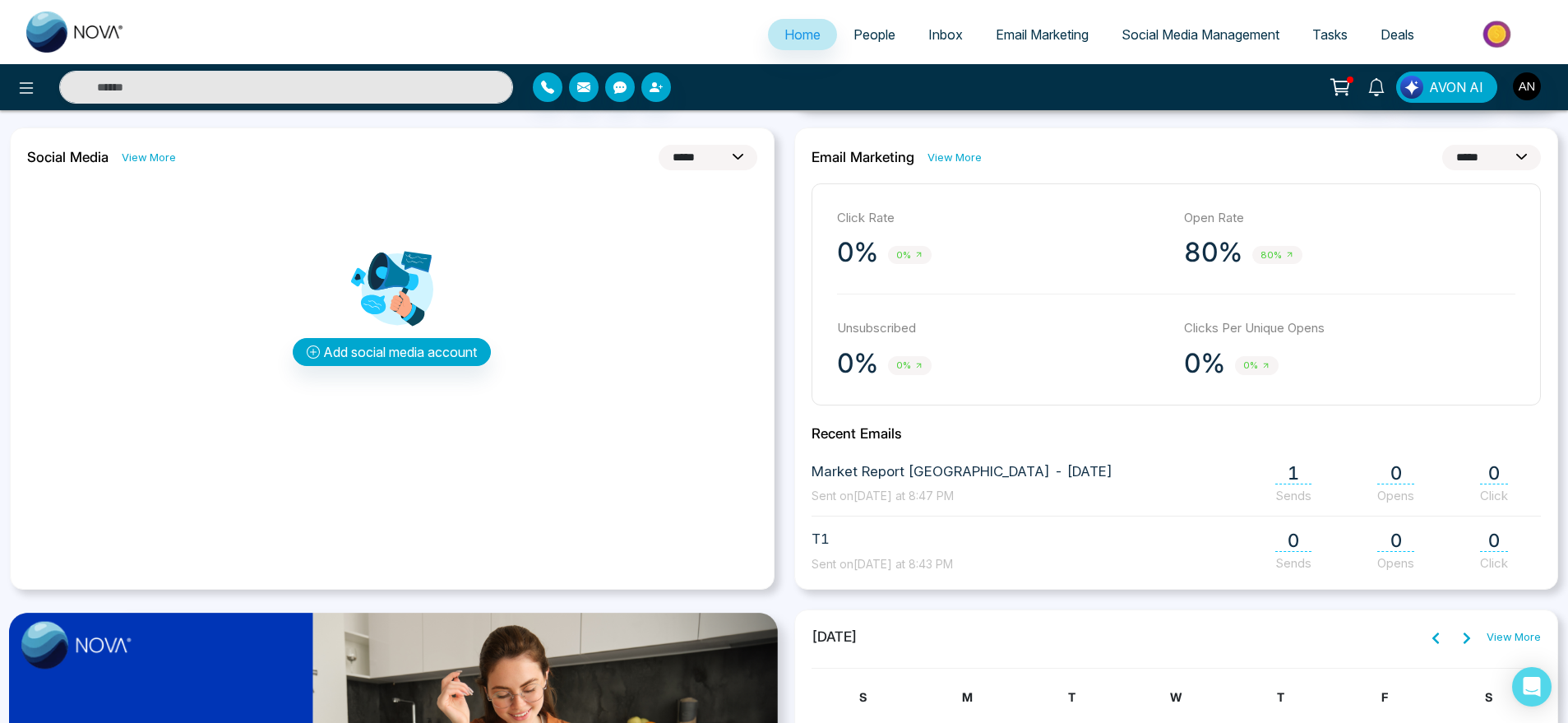
select select "**"
click at [659, 145] on select "**********" at bounding box center [708, 157] width 99 height 26
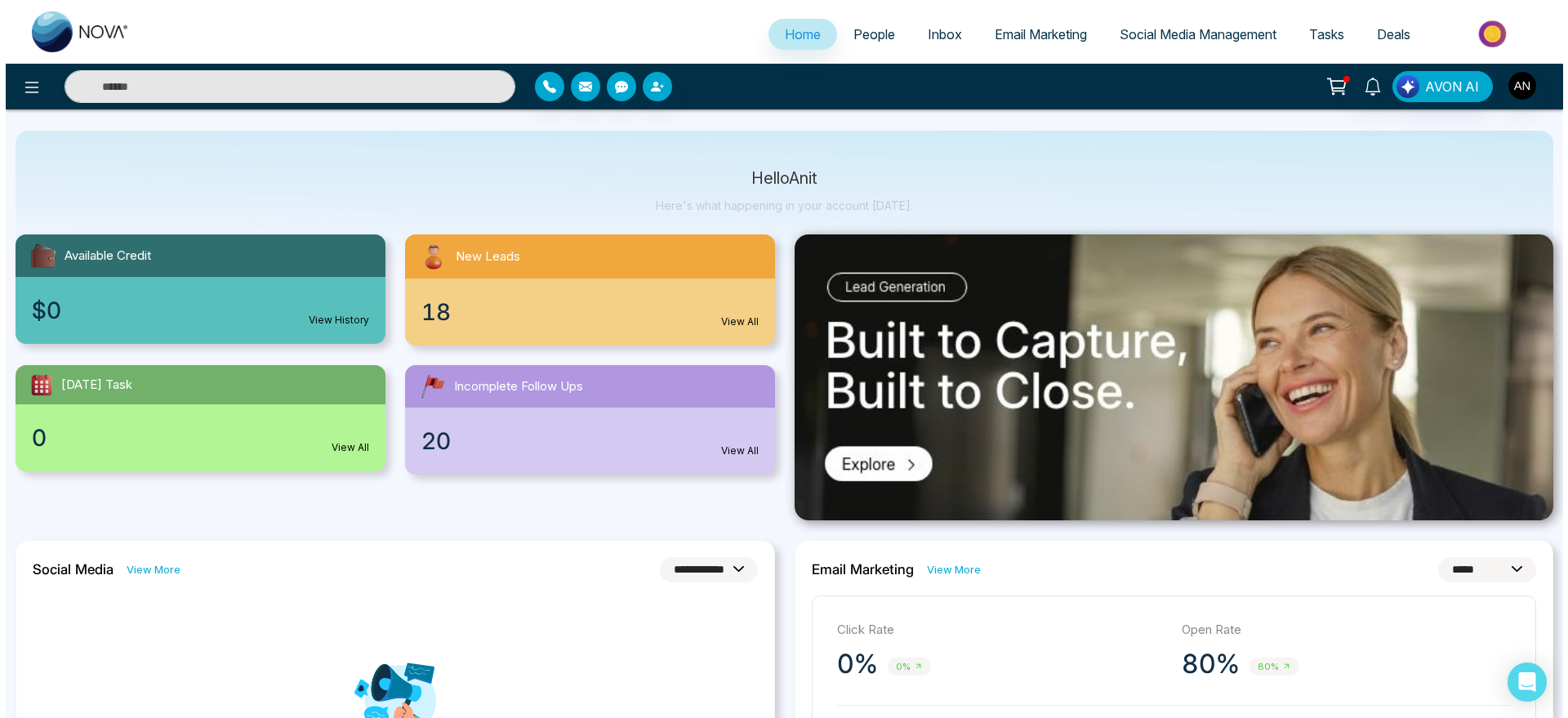
scroll to position [0, 0]
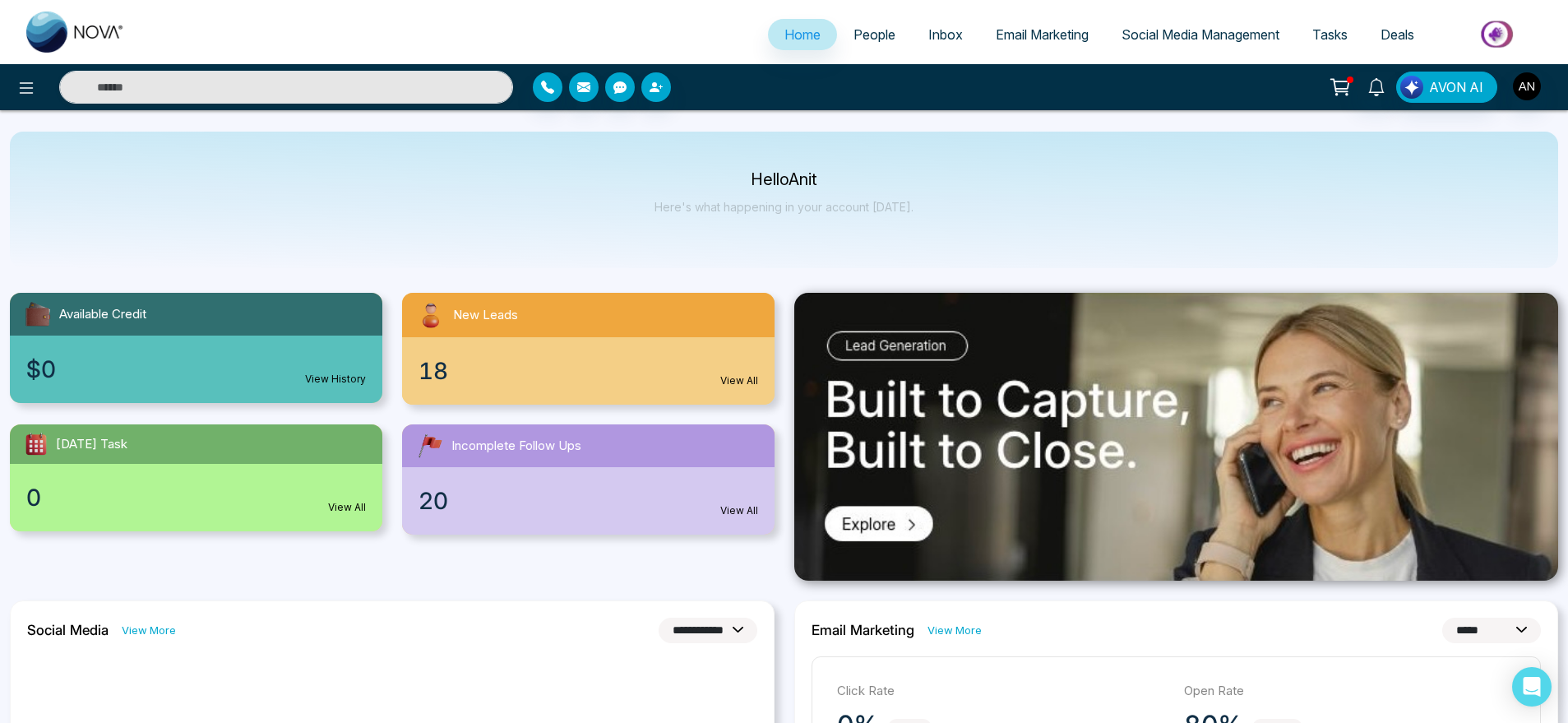
click at [891, 35] on link "People" at bounding box center [875, 35] width 75 height 32
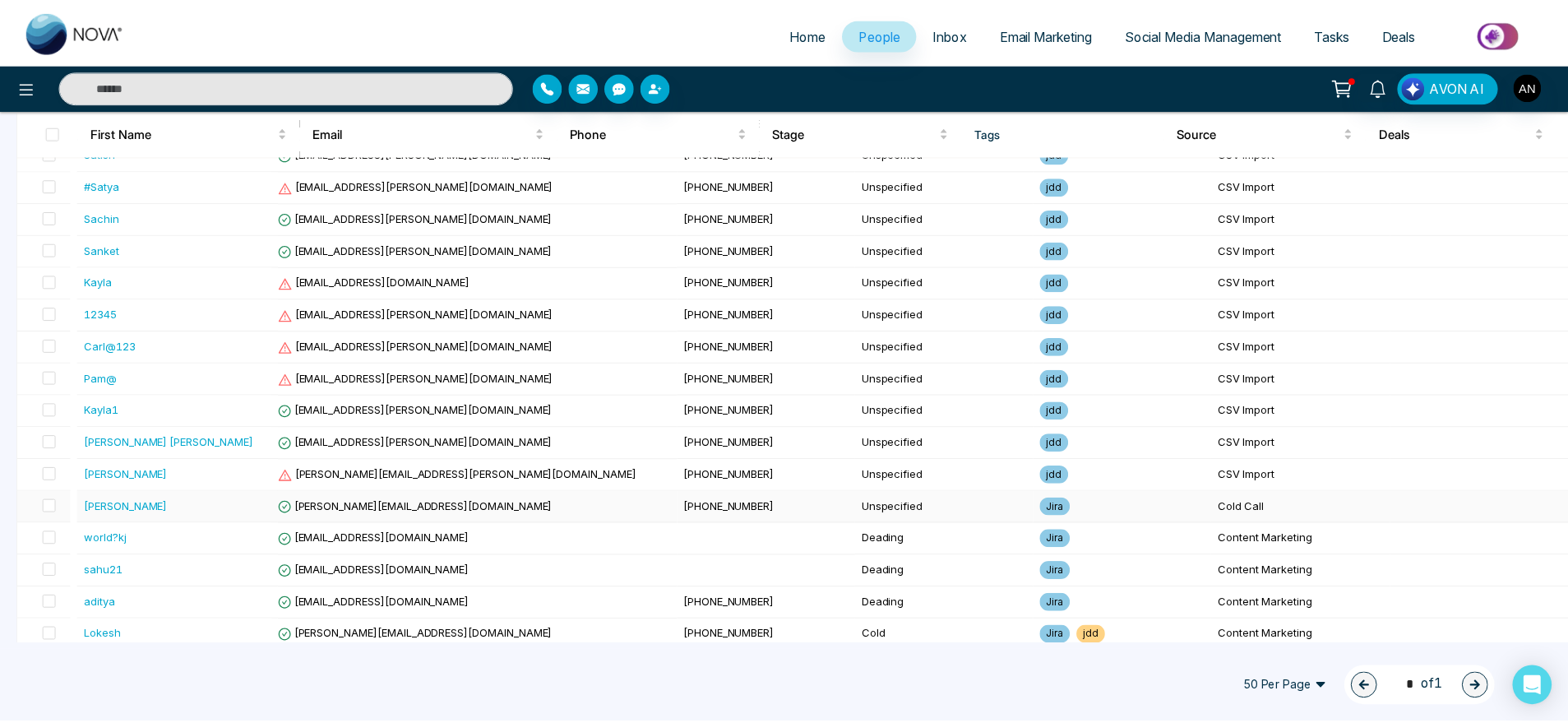
scroll to position [427, 0]
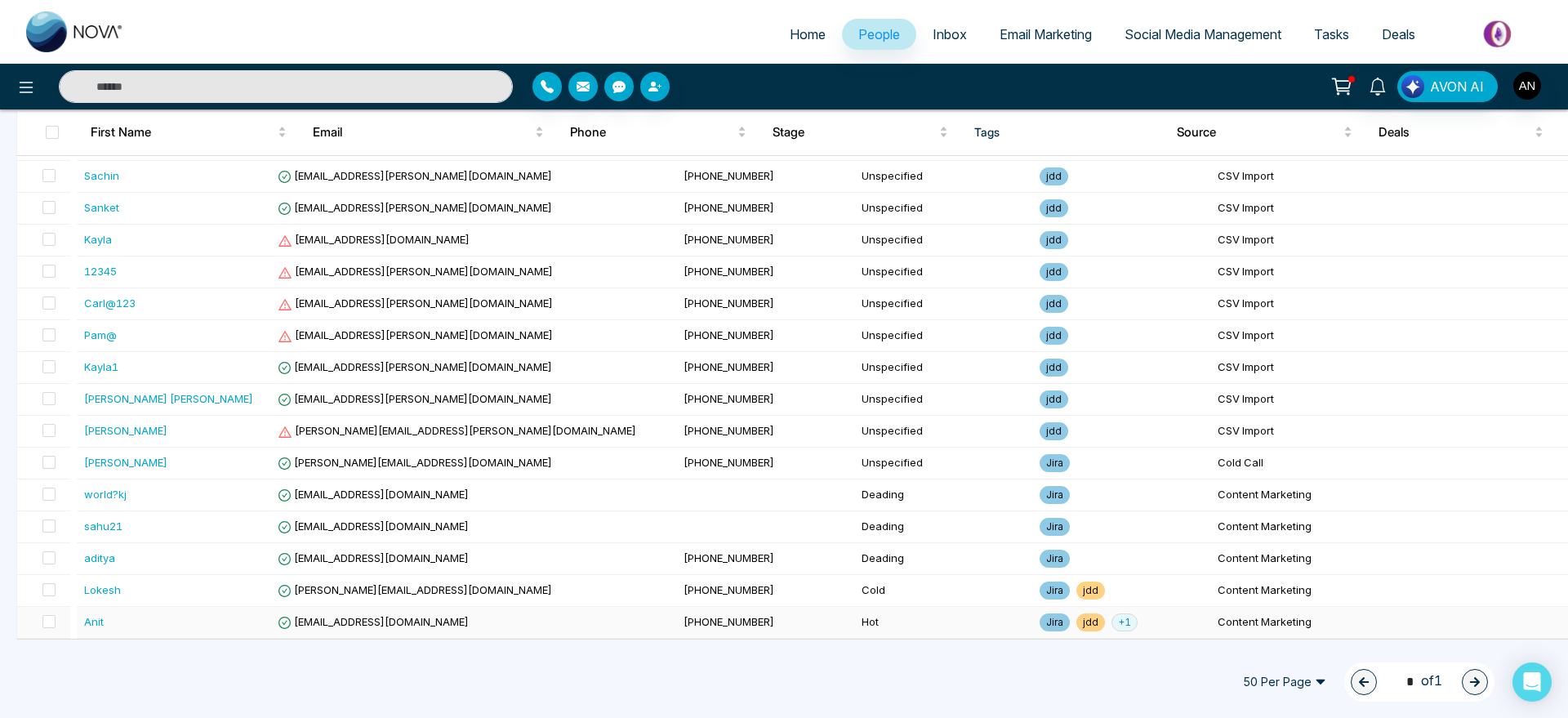
click at [463, 610] on td "[EMAIL_ADDRESS][DOMAIN_NAME]" at bounding box center [474, 623] width 406 height 32
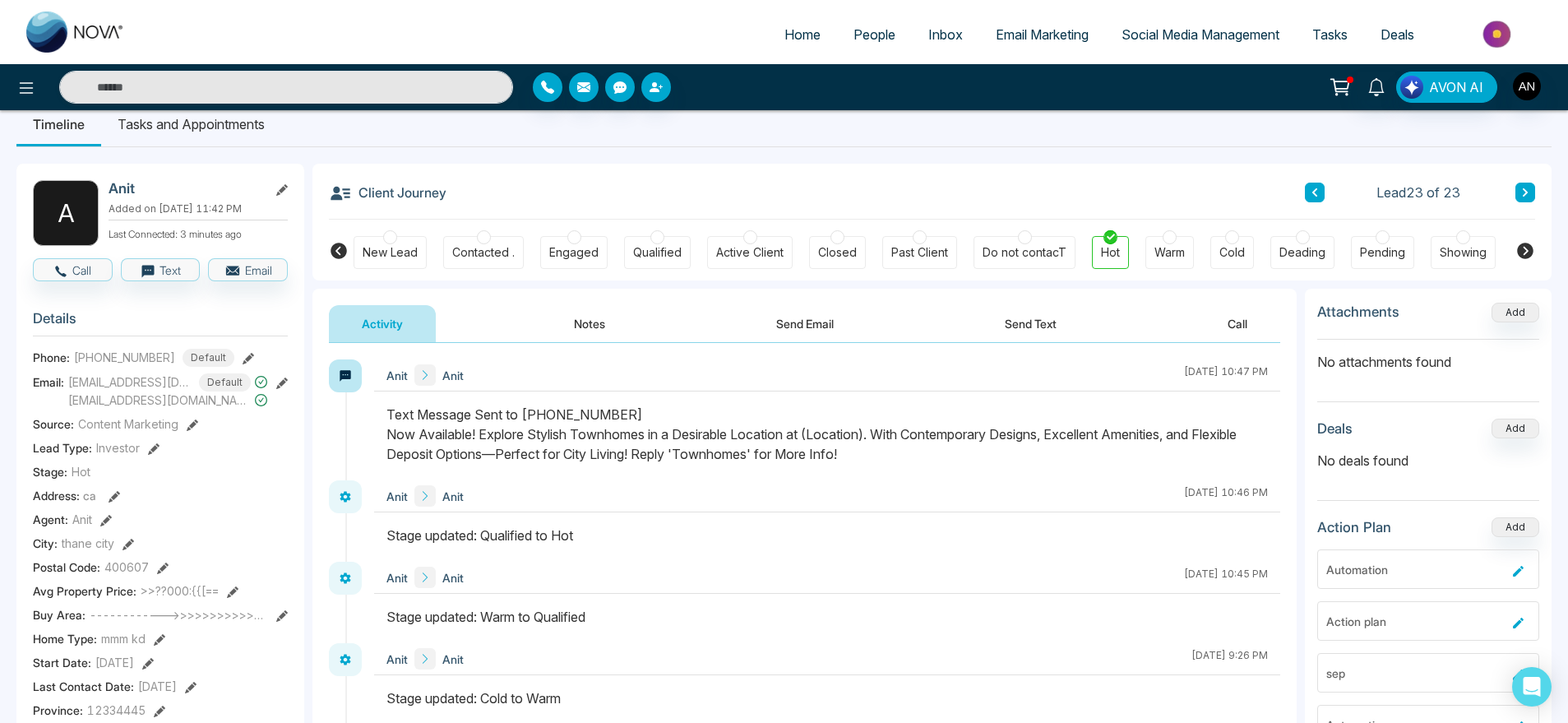
scroll to position [17, 0]
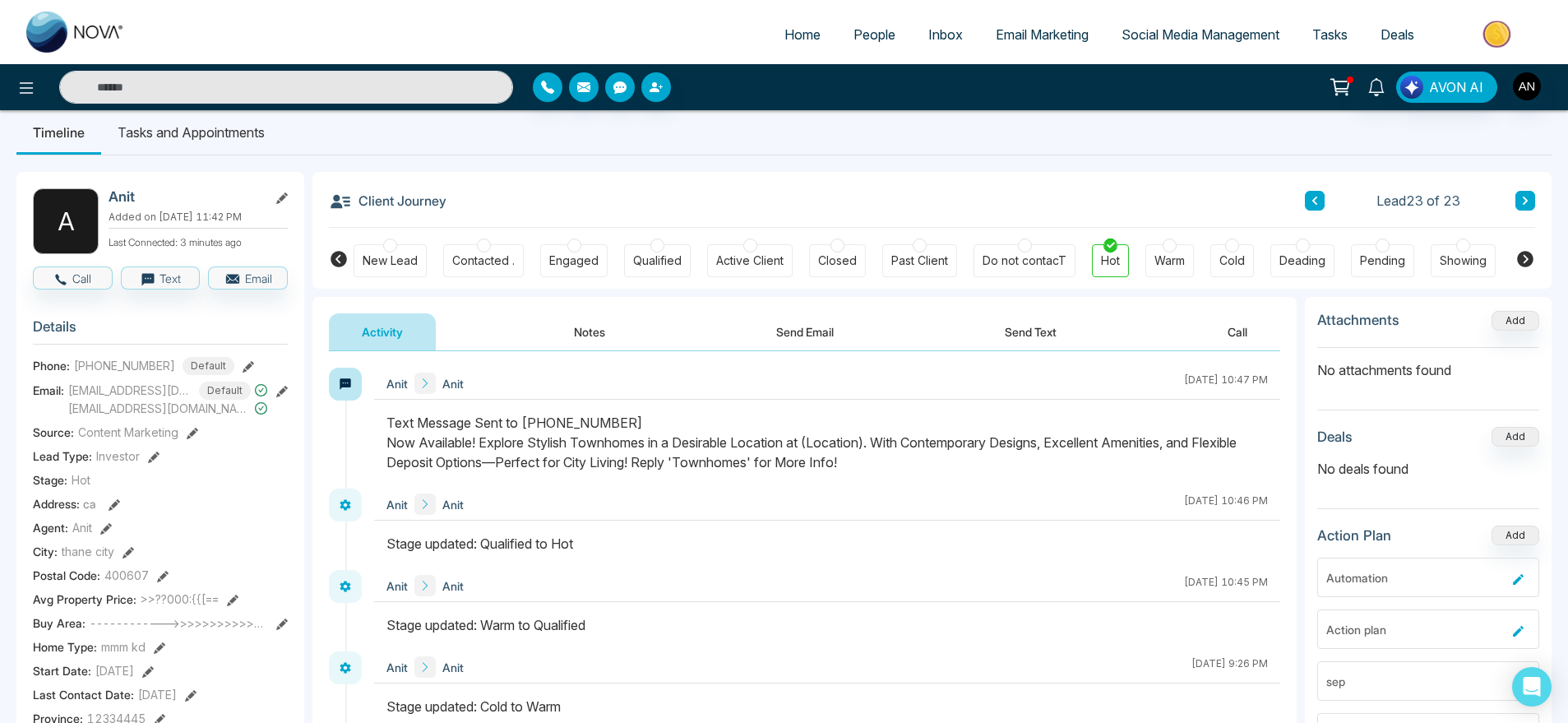
click at [1309, 203] on button at bounding box center [1315, 201] width 20 height 20
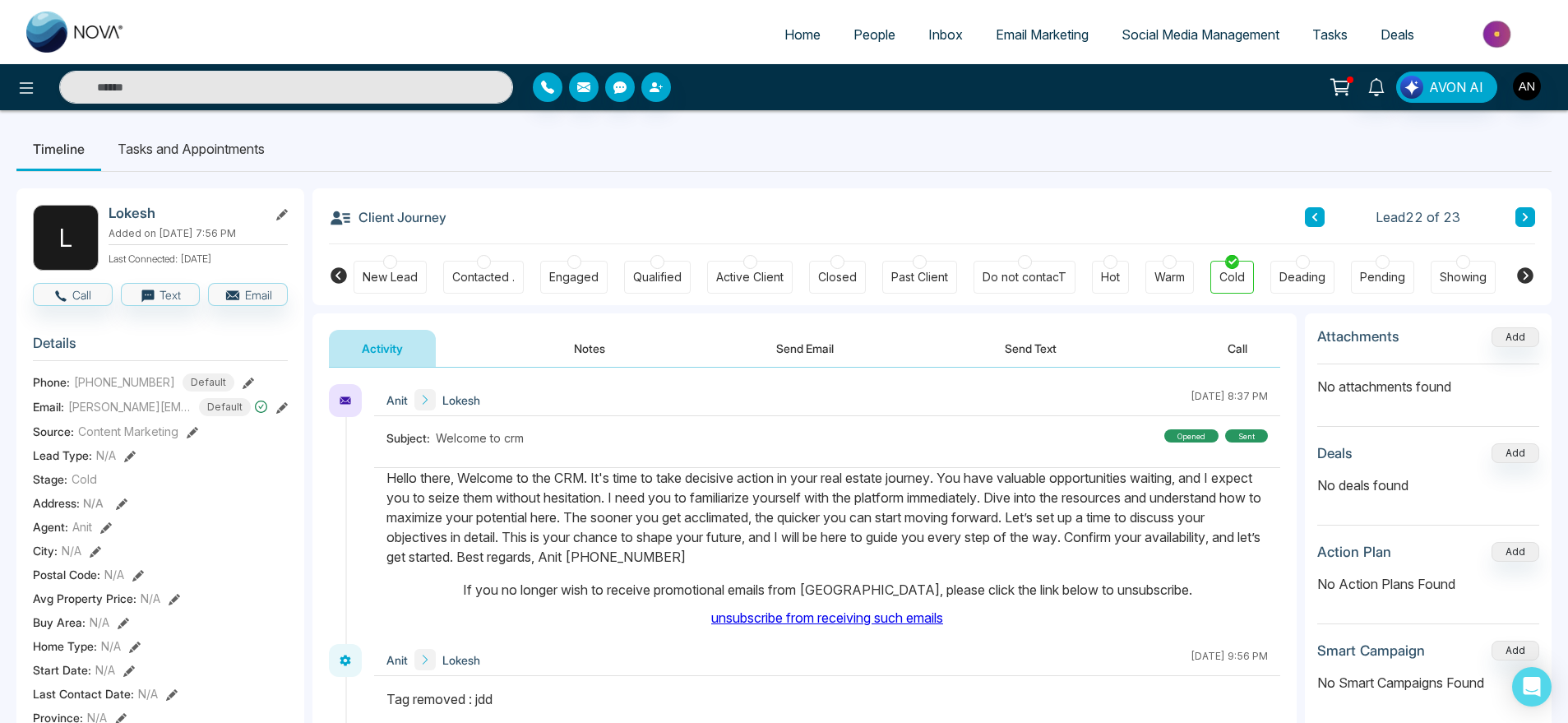
click at [1518, 216] on button at bounding box center [1526, 218] width 20 height 20
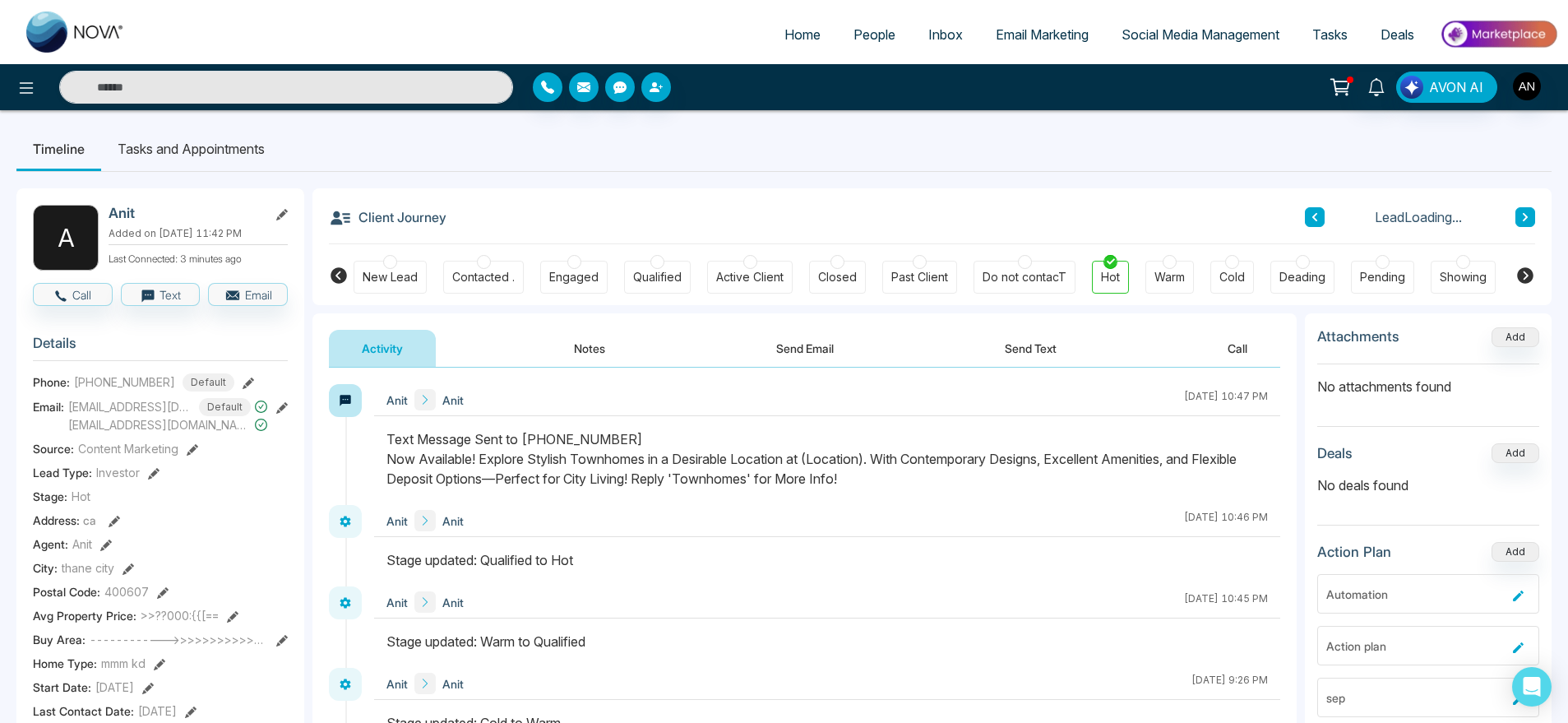
click at [387, 168] on ul "Timeline Tasks and Appointments" at bounding box center [784, 148] width 1536 height 44
click at [648, 349] on div "Activity Notes Send Email Send Text Call" at bounding box center [805, 349] width 952 height 38
click at [590, 346] on button "Notes" at bounding box center [590, 348] width 97 height 37
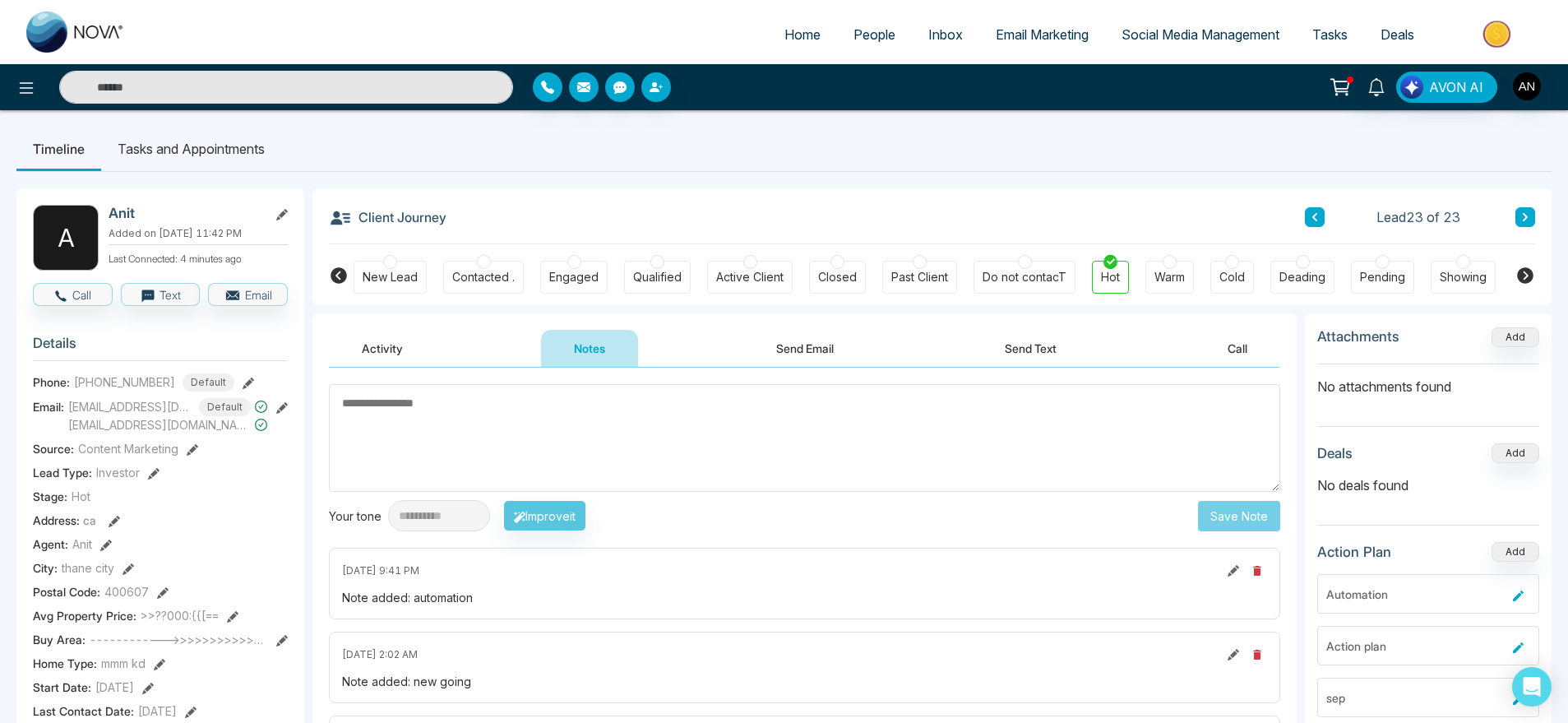
click at [418, 366] on button "Activity" at bounding box center [382, 348] width 107 height 37
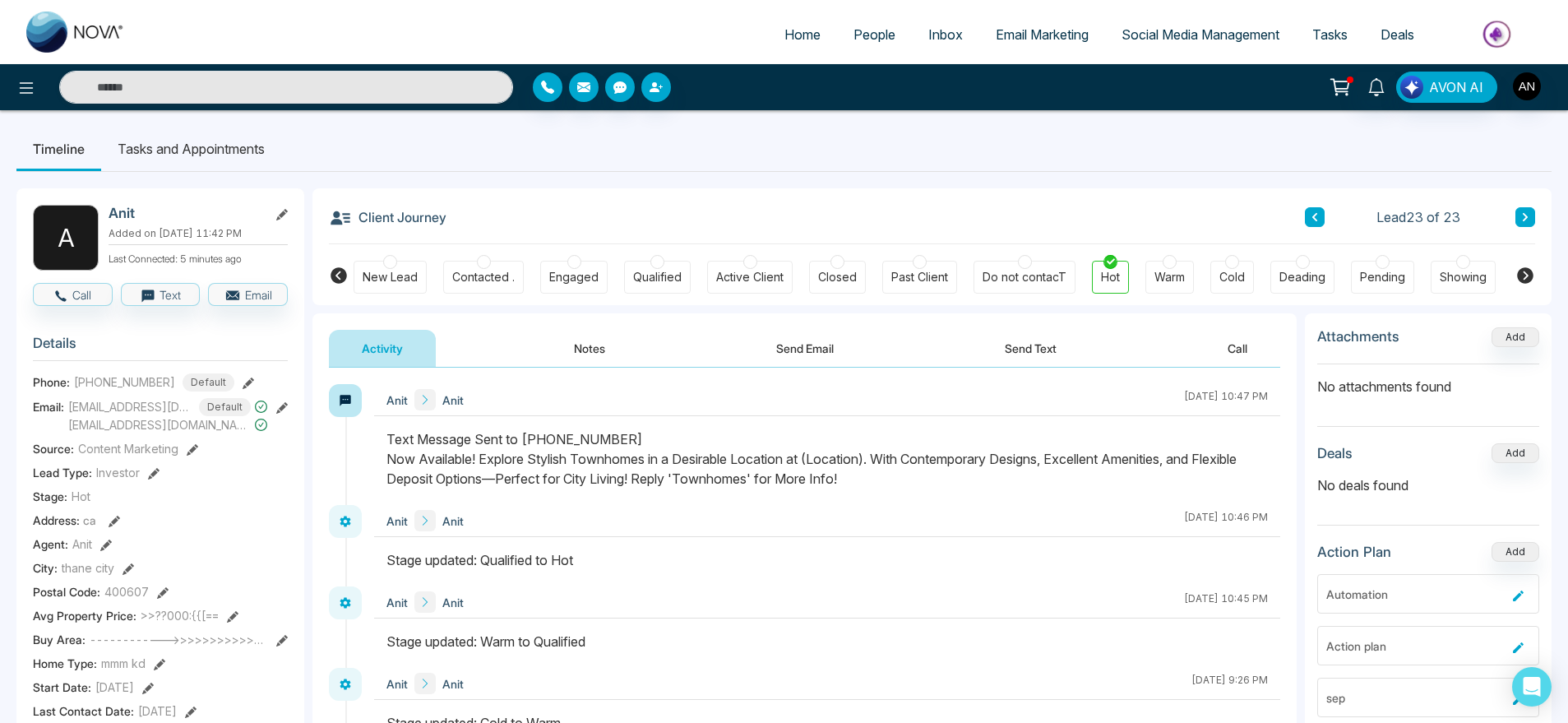
click at [592, 365] on button "Notes" at bounding box center [590, 348] width 97 height 37
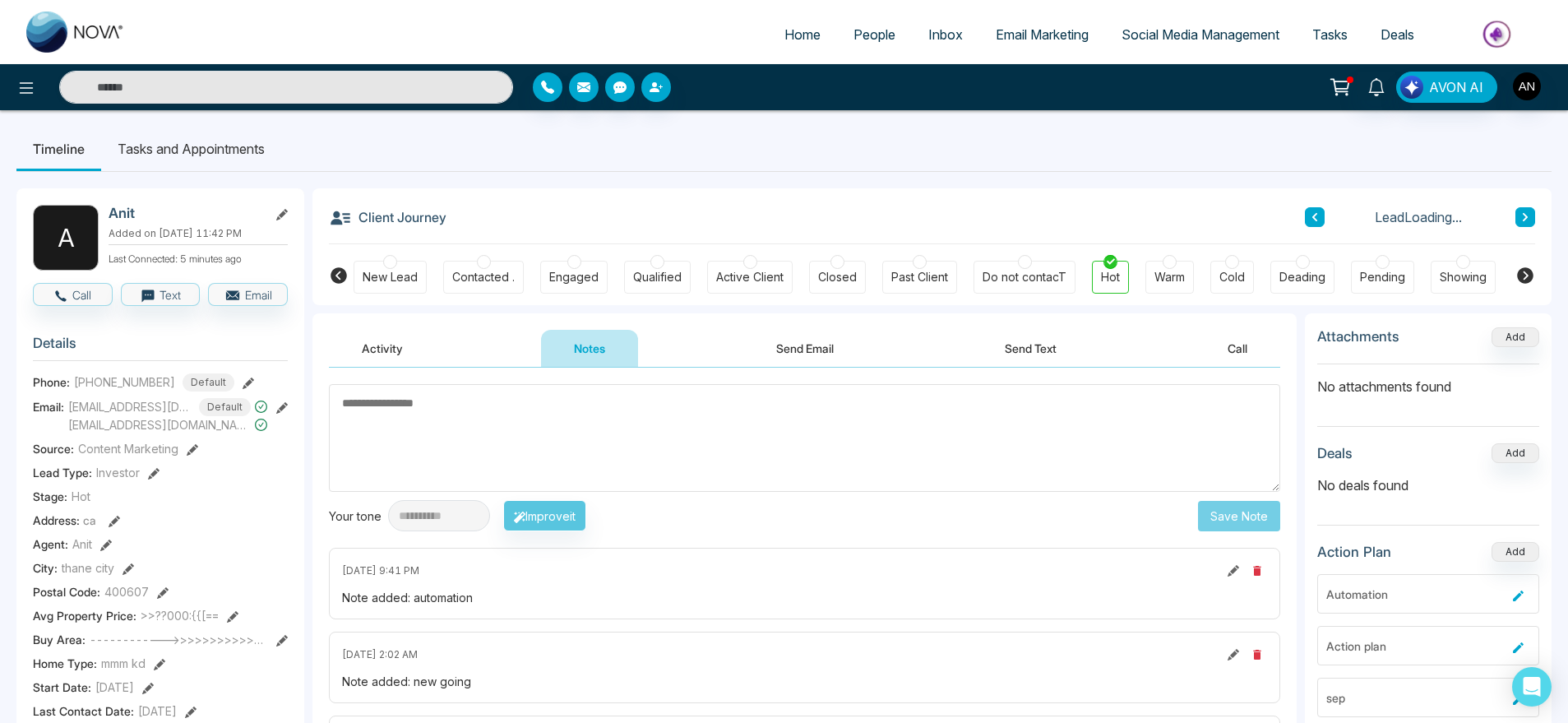
click at [875, 364] on div "Activity Notes Send Email Send Text Call" at bounding box center [805, 349] width 952 height 38
click at [1024, 347] on button "Send Text" at bounding box center [1031, 348] width 118 height 37
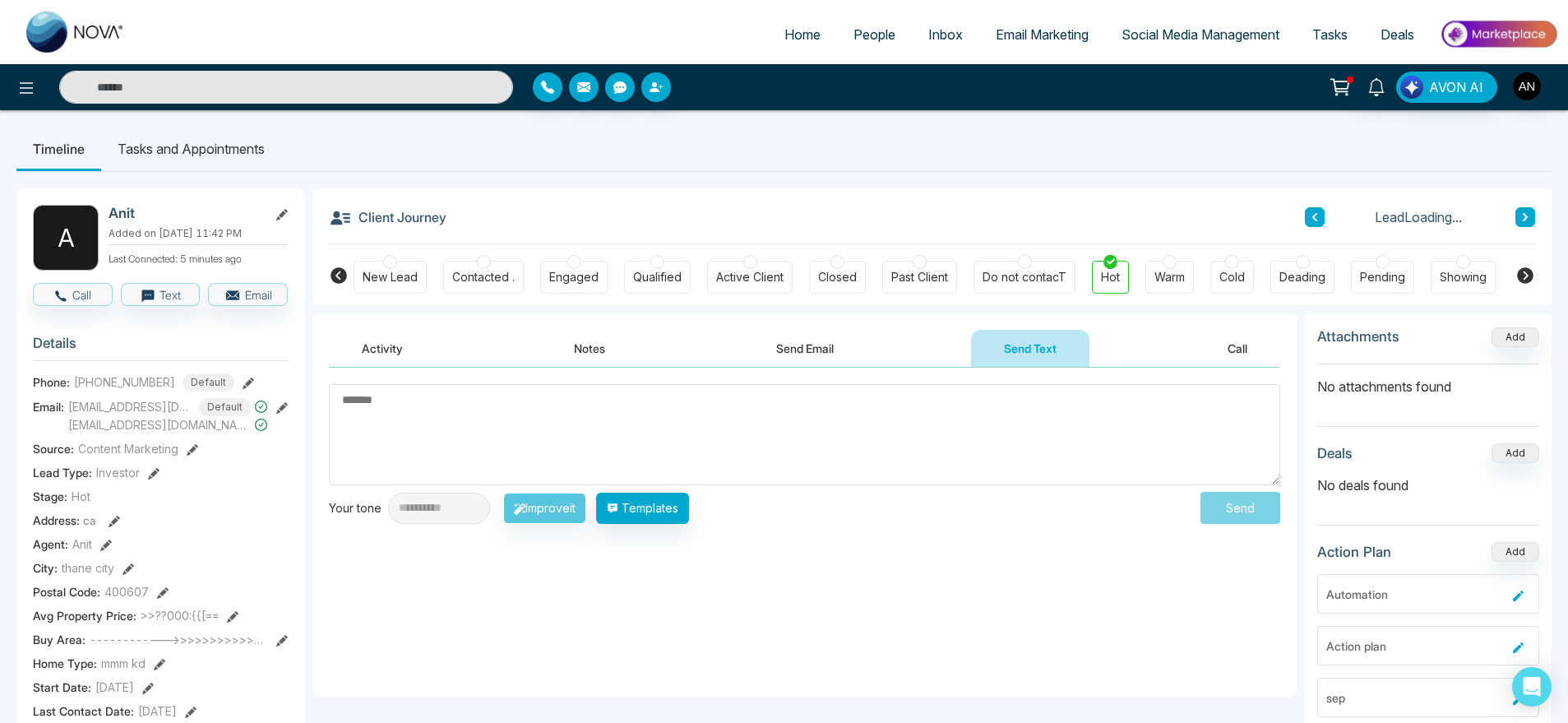
click at [1238, 349] on button "Call" at bounding box center [1237, 348] width 86 height 37
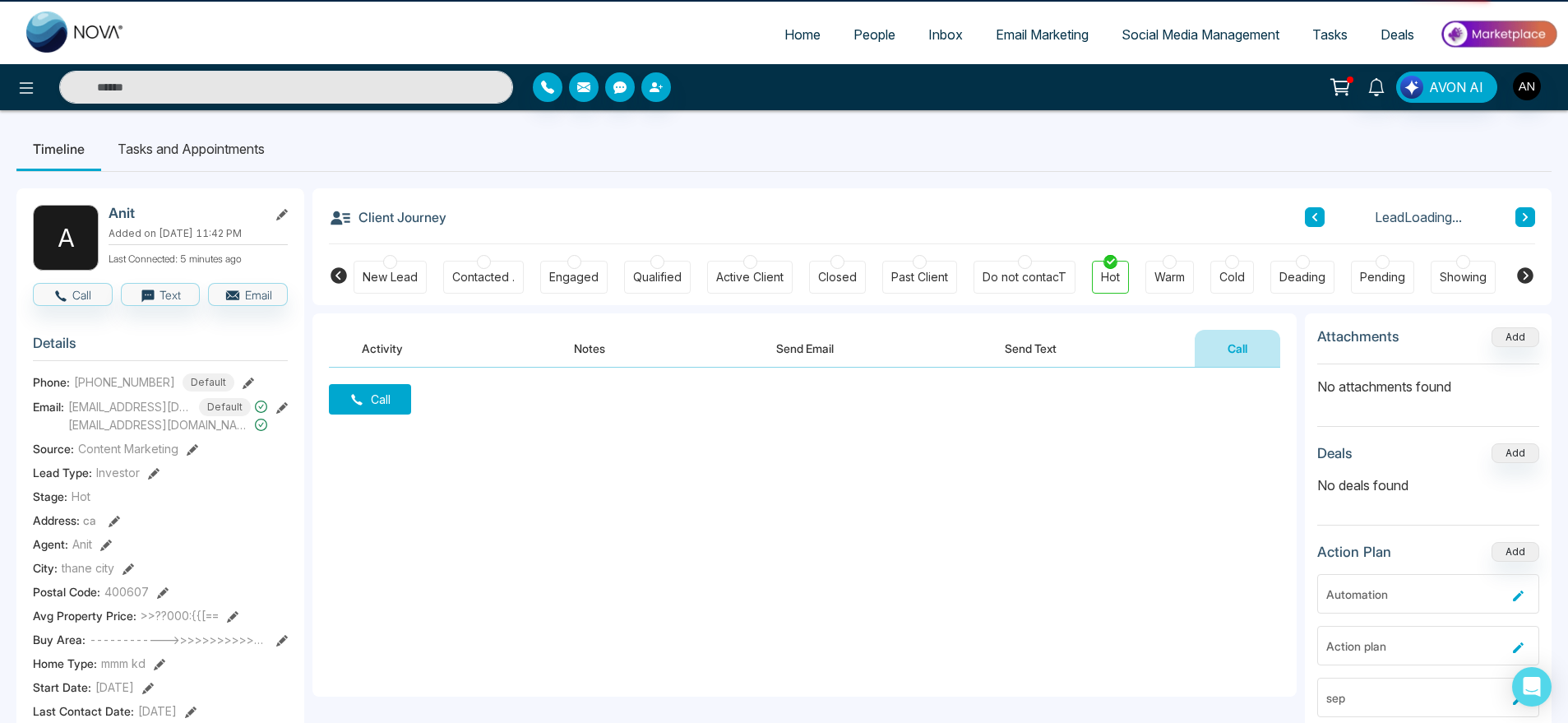
click at [341, 401] on button "Call" at bounding box center [370, 399] width 82 height 31
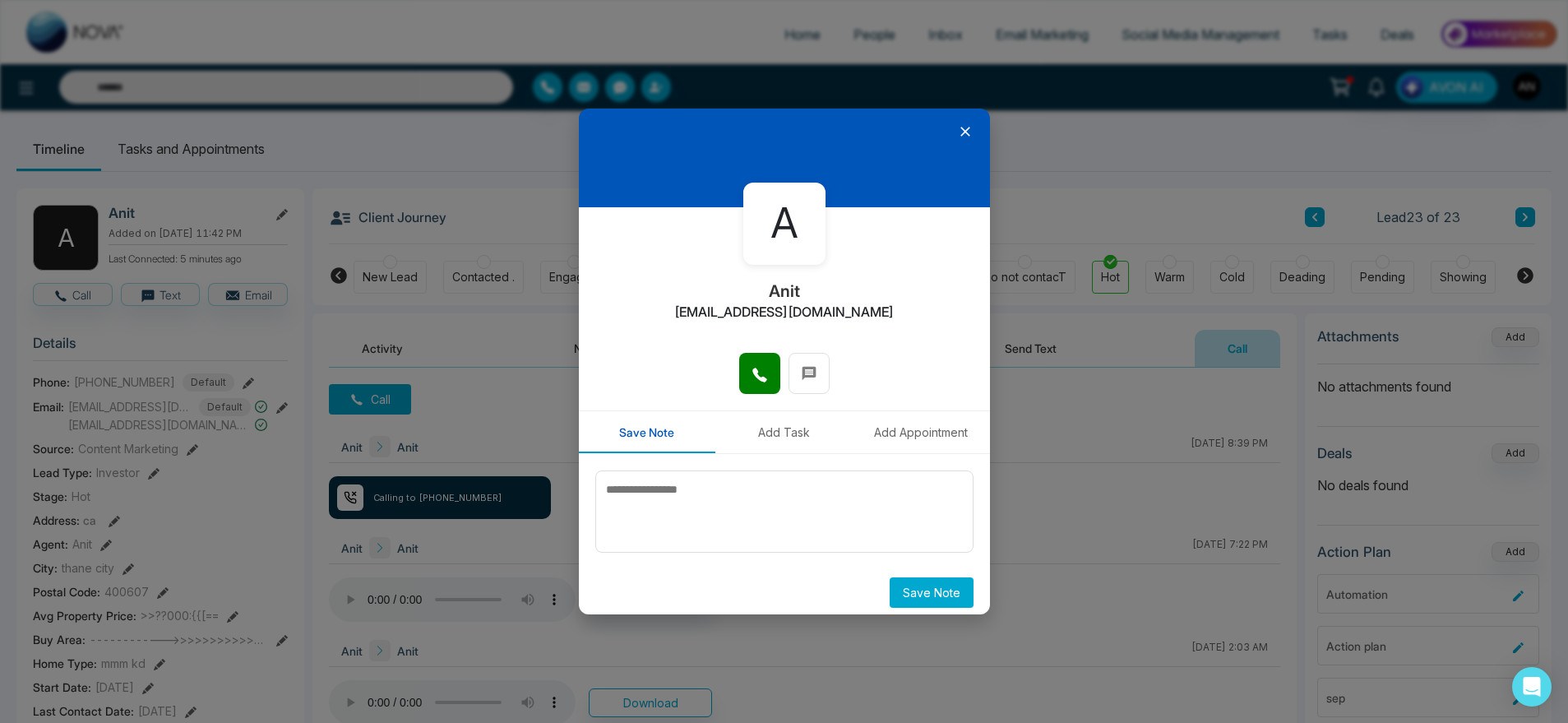
scroll to position [10, 0]
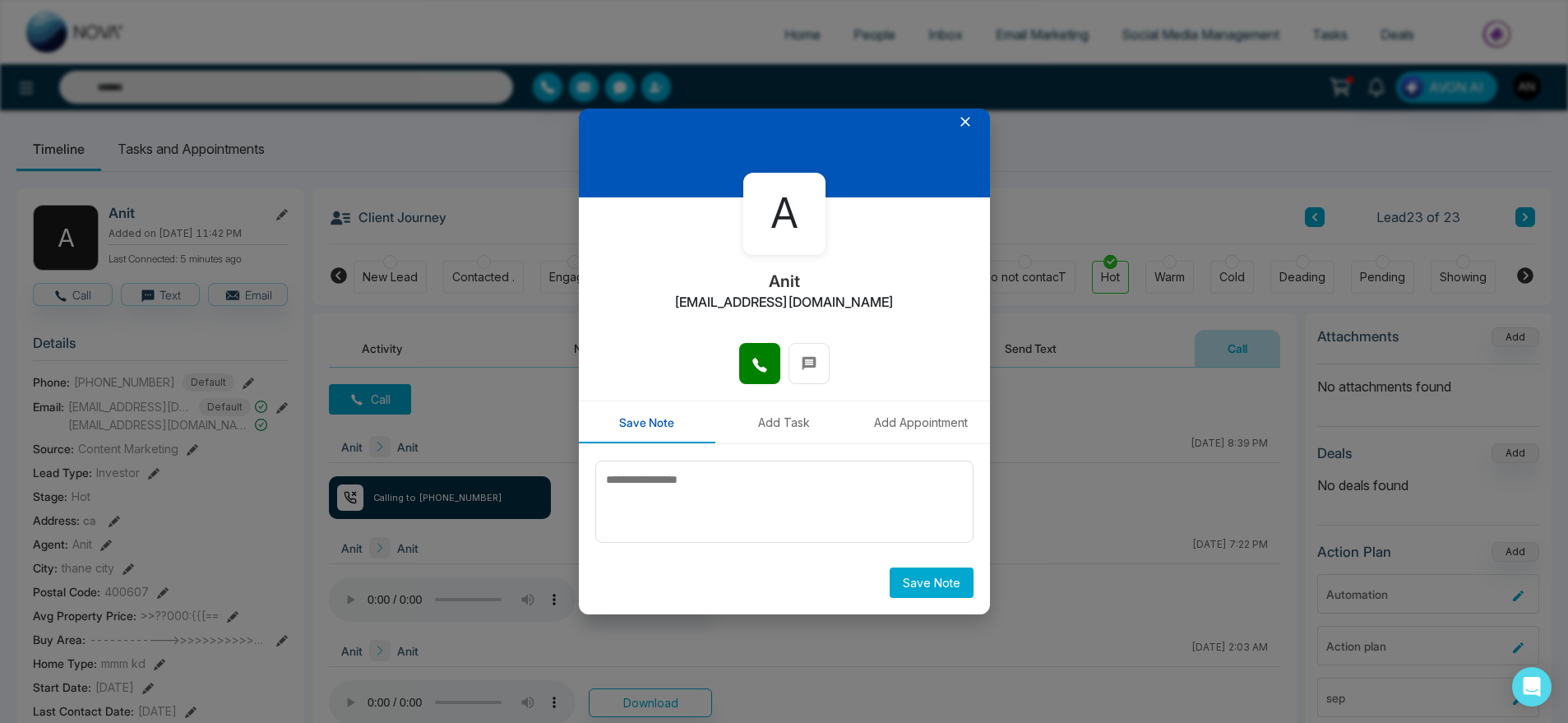
click at [961, 118] on icon at bounding box center [966, 122] width 10 height 10
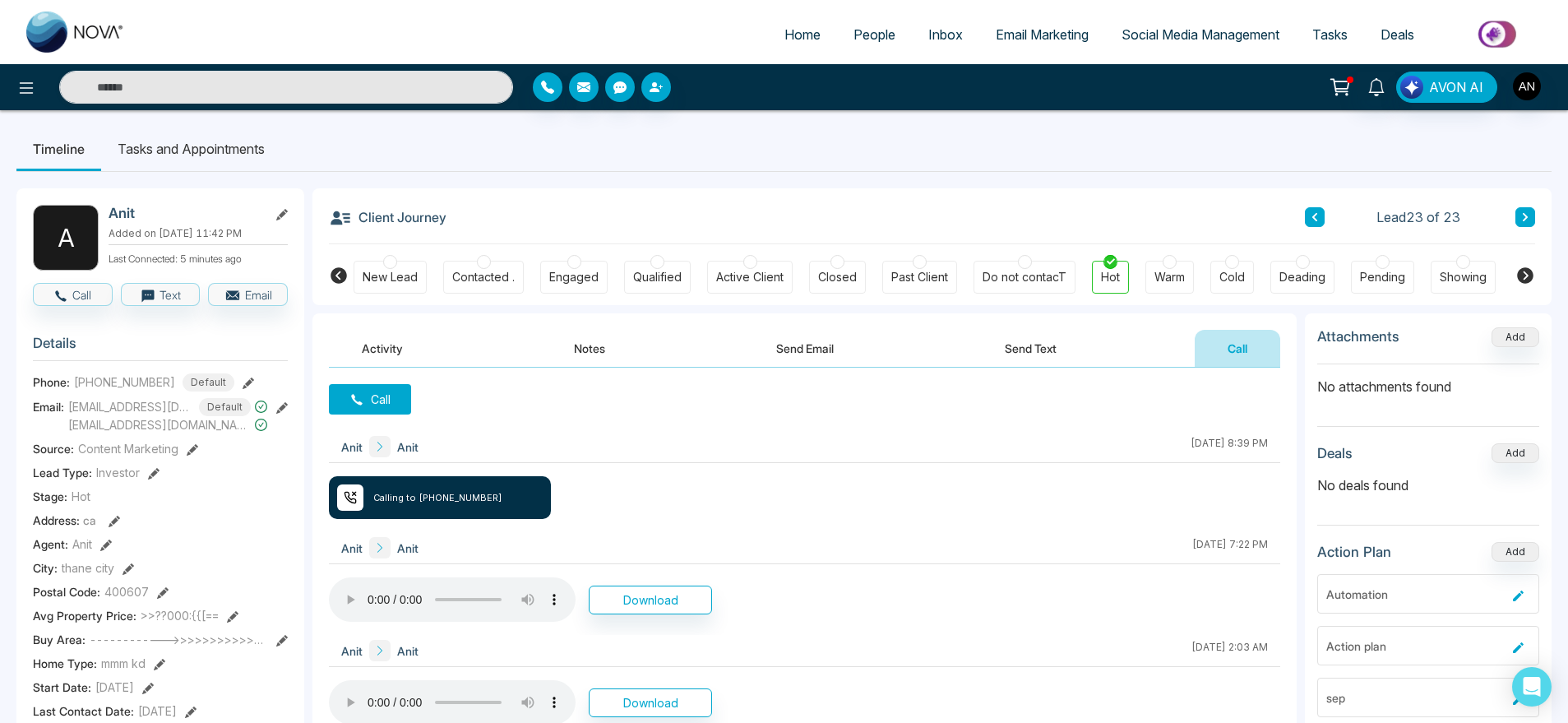
click at [1018, 351] on button "Send Text" at bounding box center [1031, 348] width 118 height 37
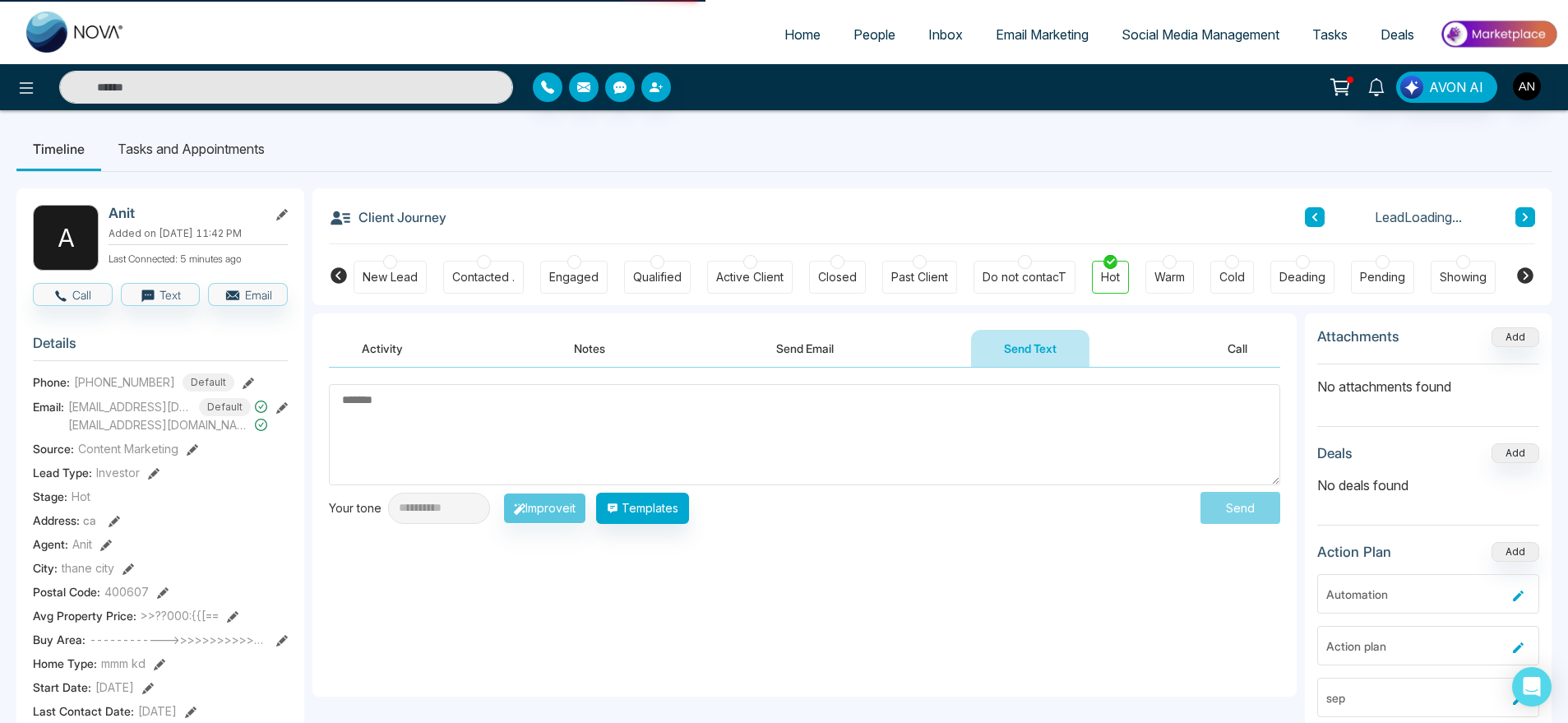
click at [995, 351] on button "Send Text" at bounding box center [1030, 348] width 119 height 37
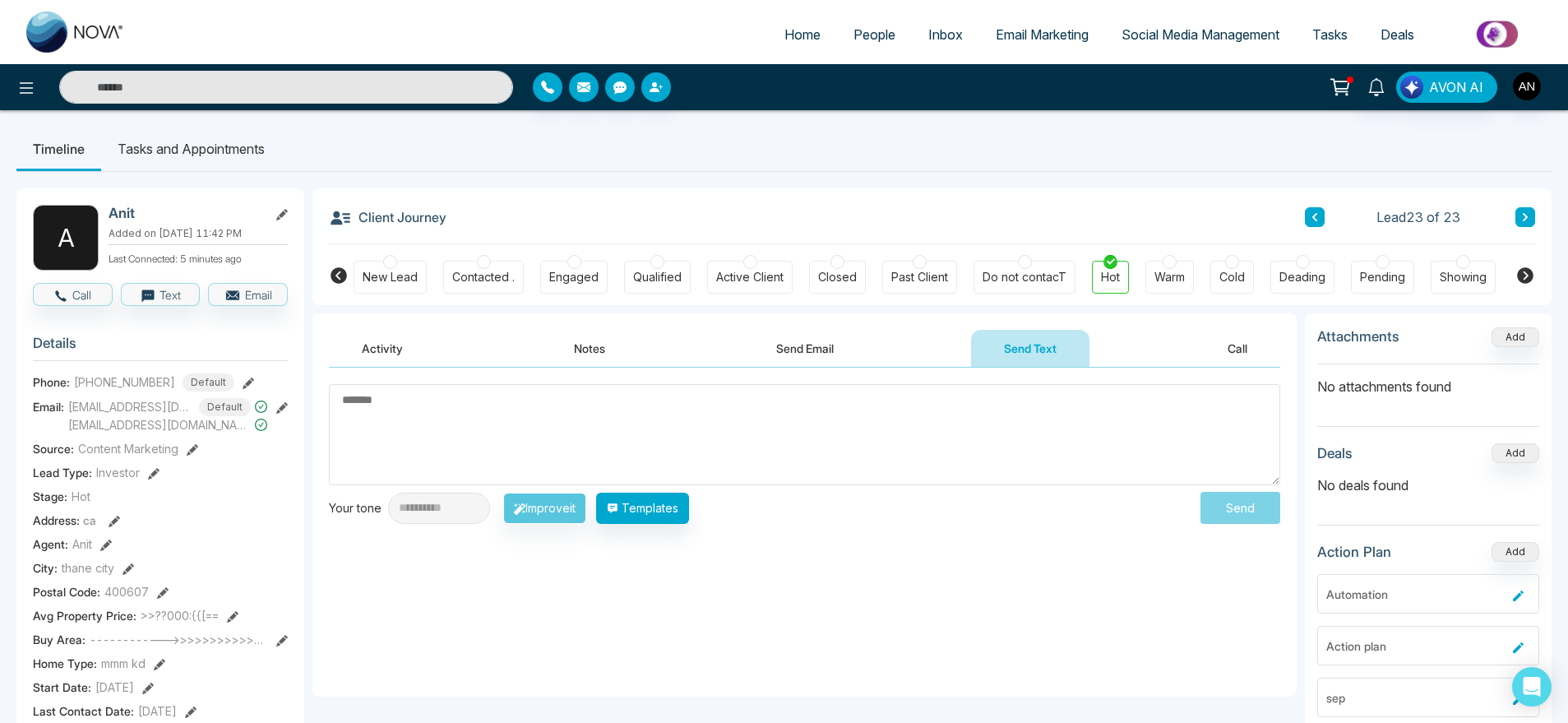
click at [789, 357] on button "Send Email" at bounding box center [805, 348] width 124 height 37
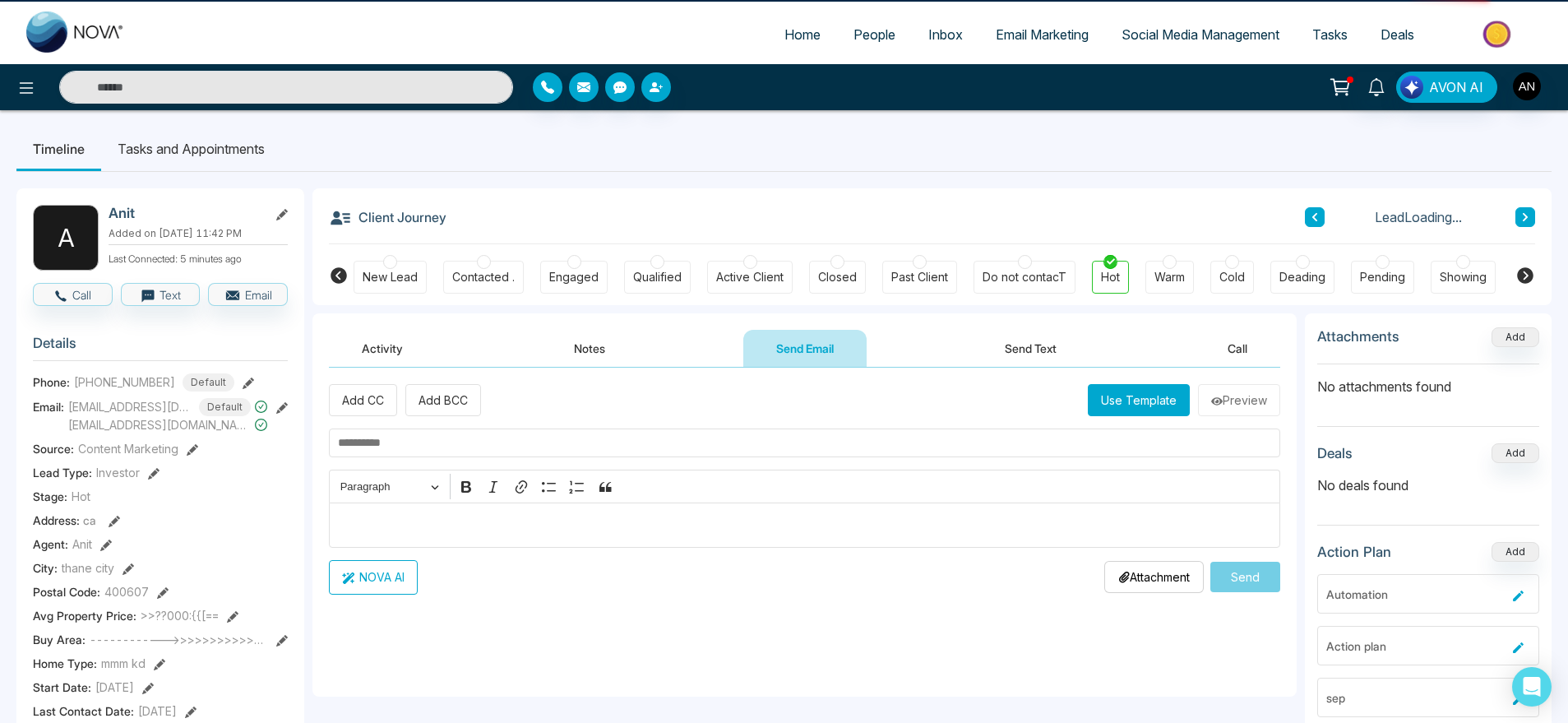
click at [596, 356] on button "Notes" at bounding box center [590, 348] width 97 height 37
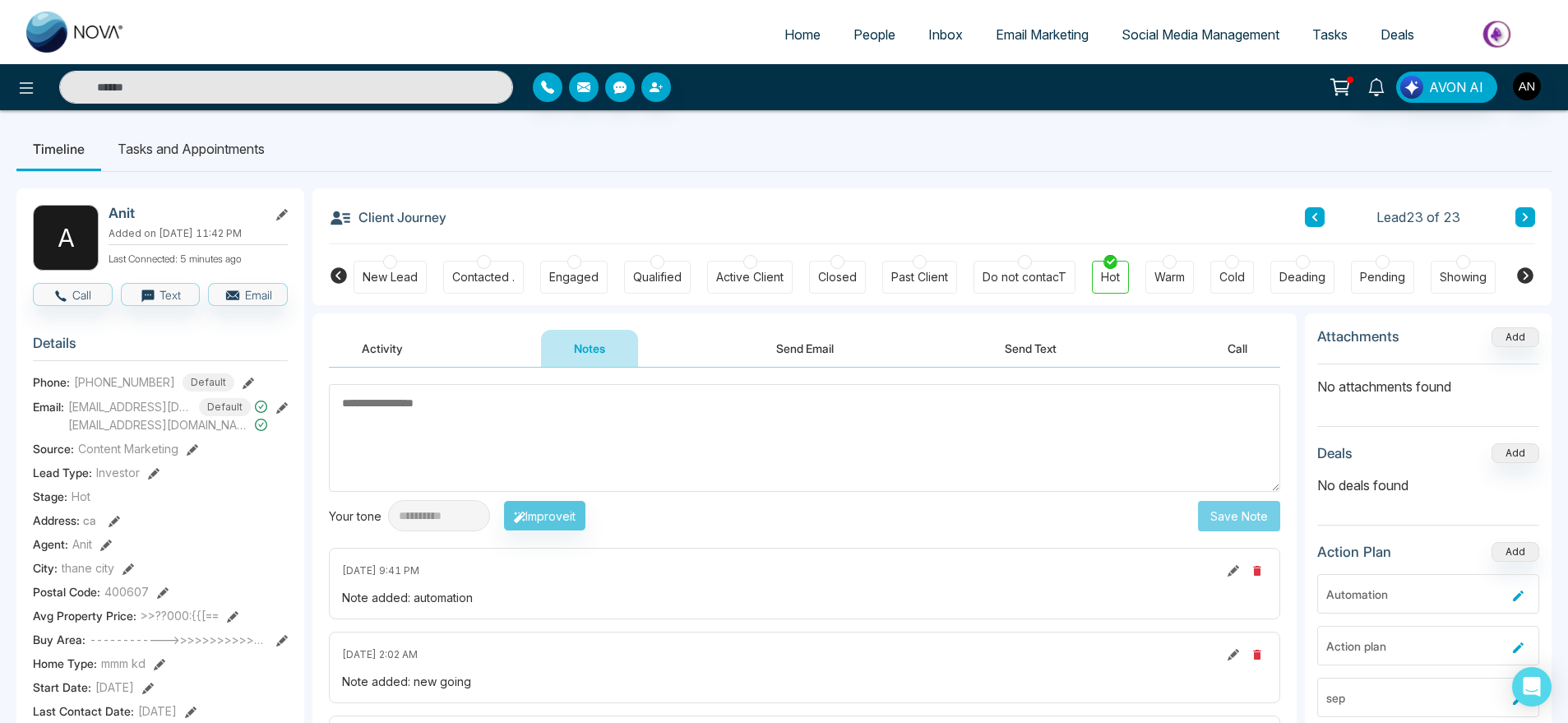
click at [389, 332] on button "Activity" at bounding box center [382, 348] width 107 height 37
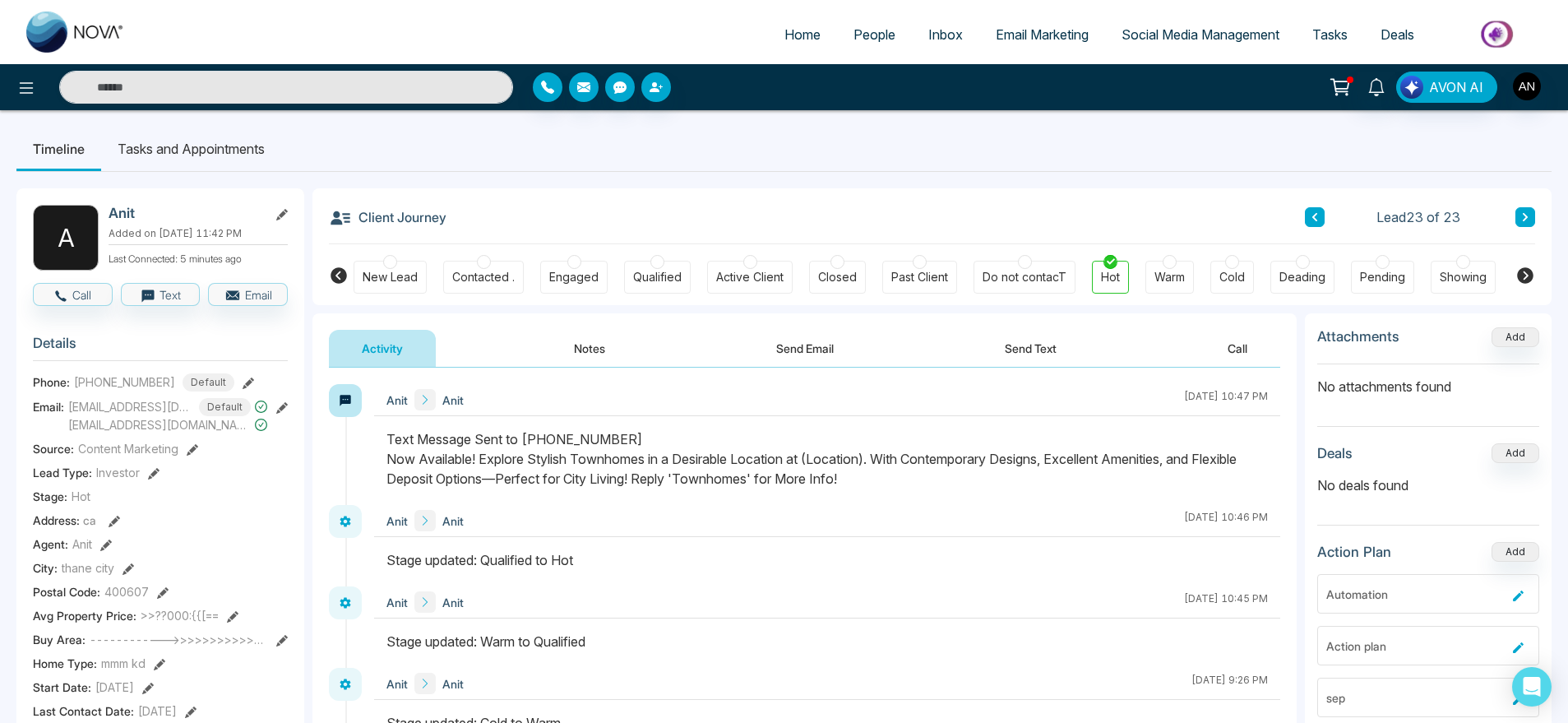
click at [580, 342] on button "Notes" at bounding box center [590, 348] width 97 height 37
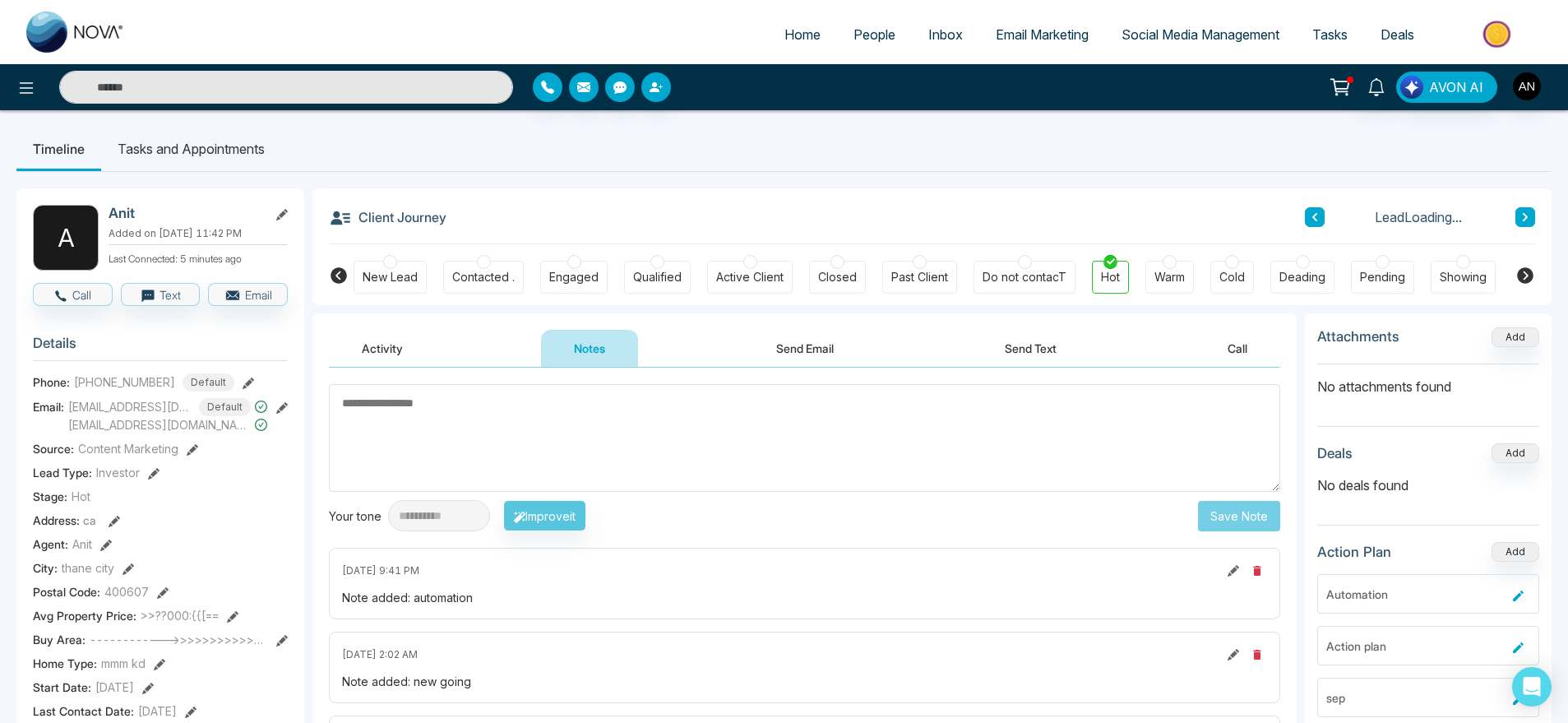
click at [812, 354] on button "Send Email" at bounding box center [805, 348] width 124 height 37
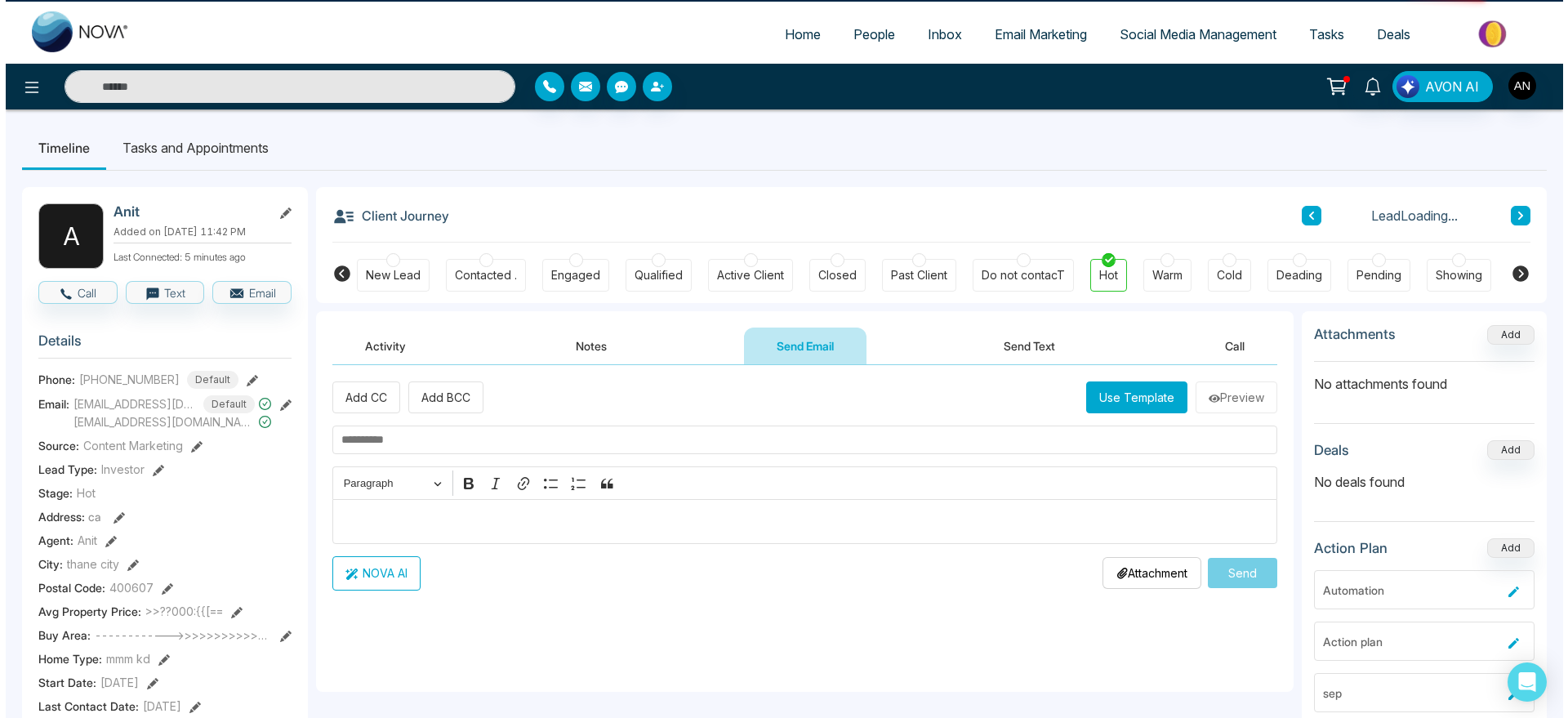
scroll to position [40, 0]
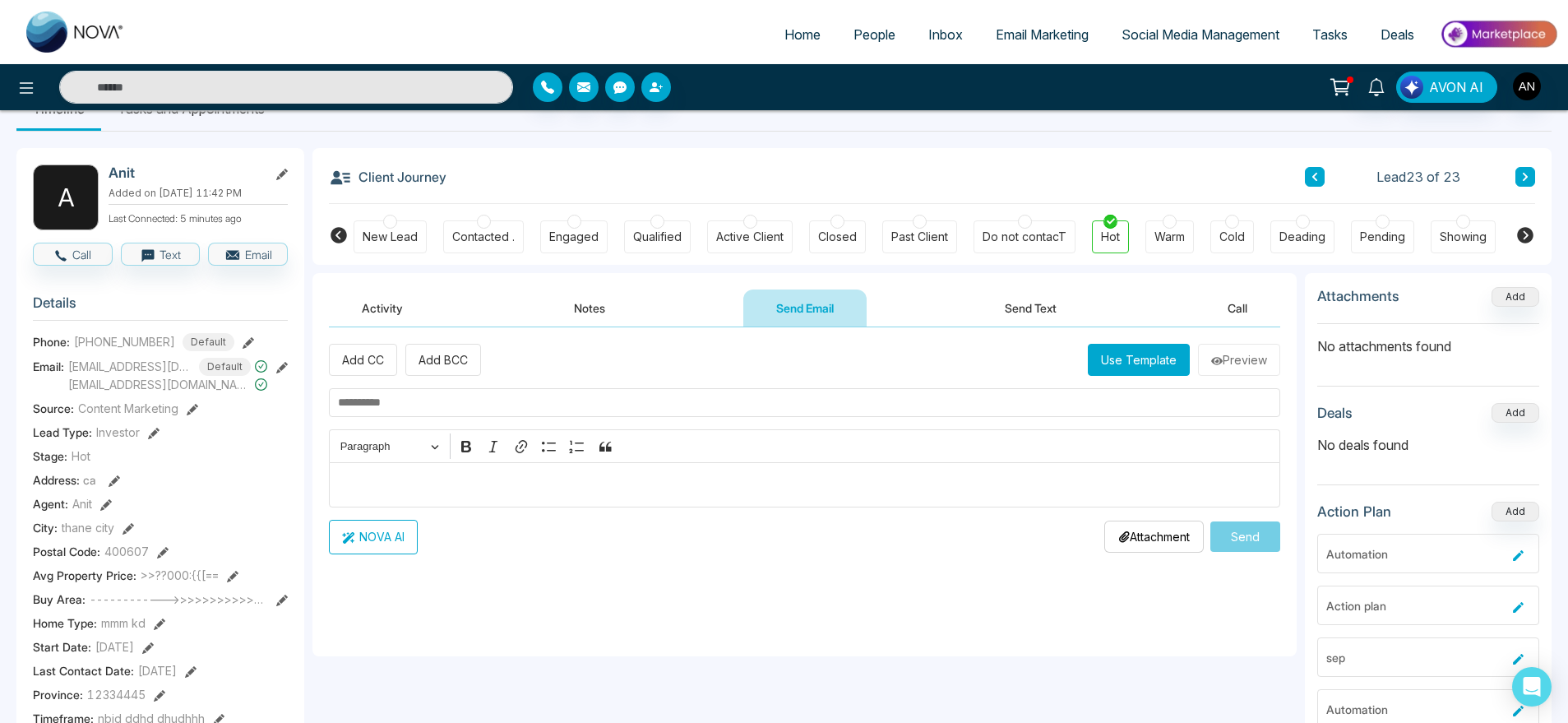
click at [1144, 357] on button "Use Template" at bounding box center [1139, 360] width 102 height 32
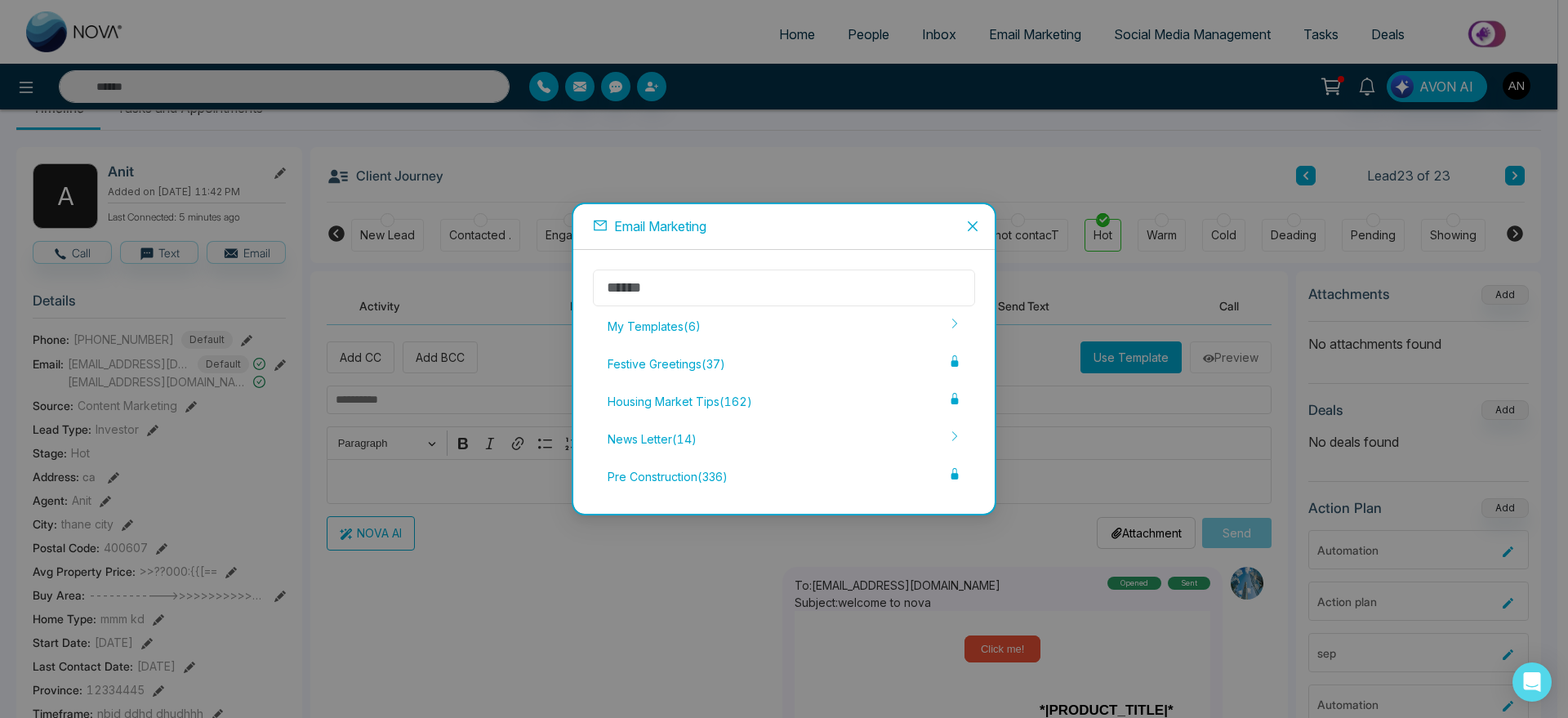
click at [779, 285] on input "text" at bounding box center [784, 288] width 382 height 37
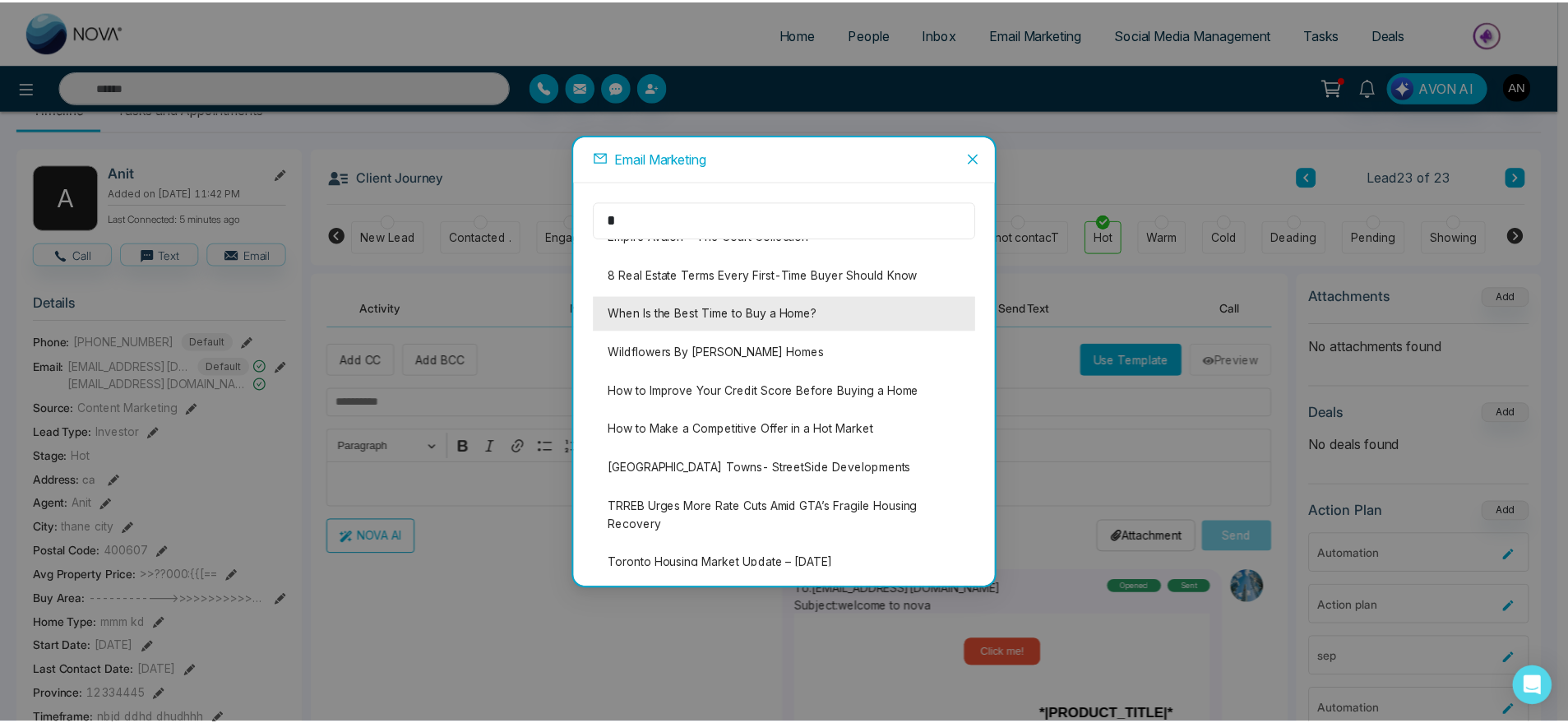
scroll to position [371, 0]
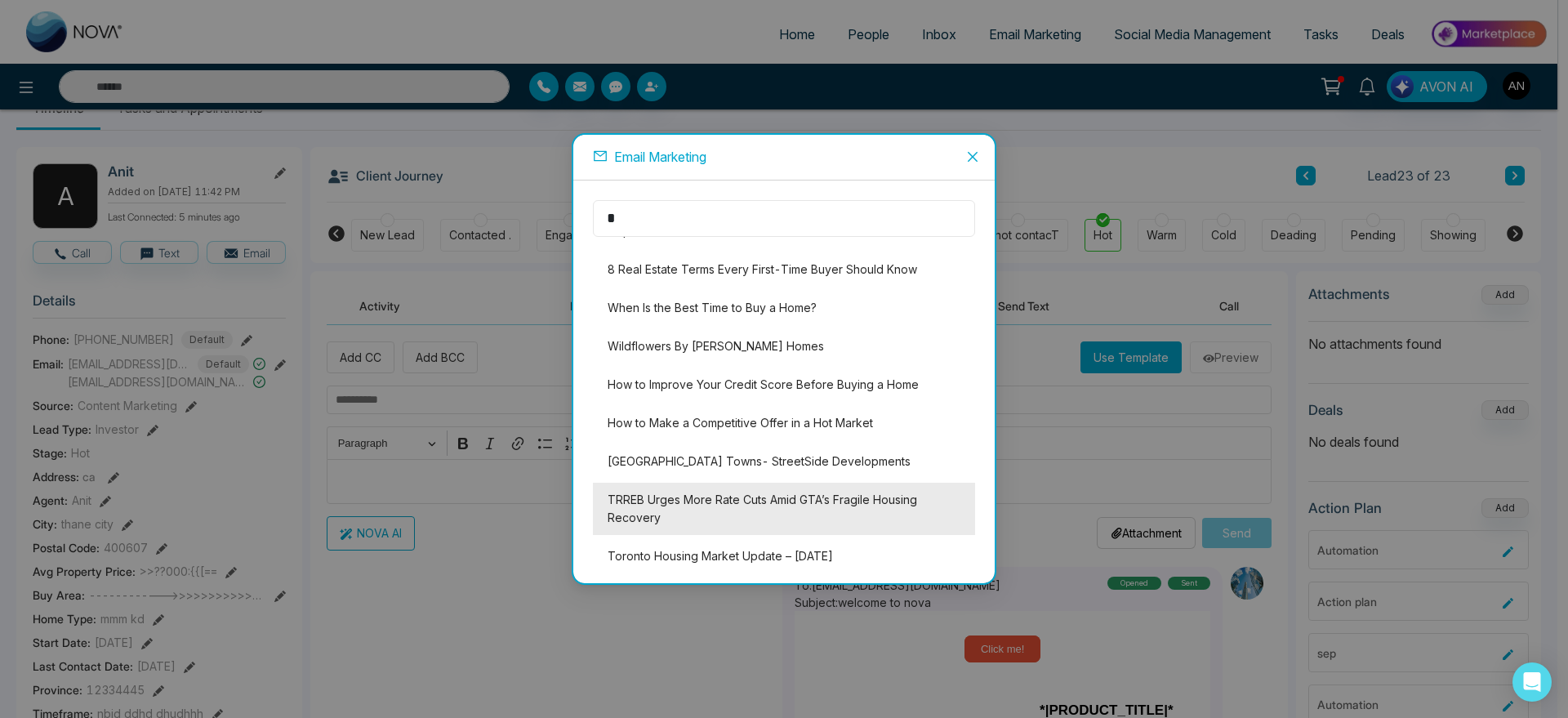
type input "*"
click at [780, 503] on li "TRREB Urges More Rate Cuts Amid GTA’s Fragile Housing Recovery" at bounding box center [784, 508] width 382 height 52
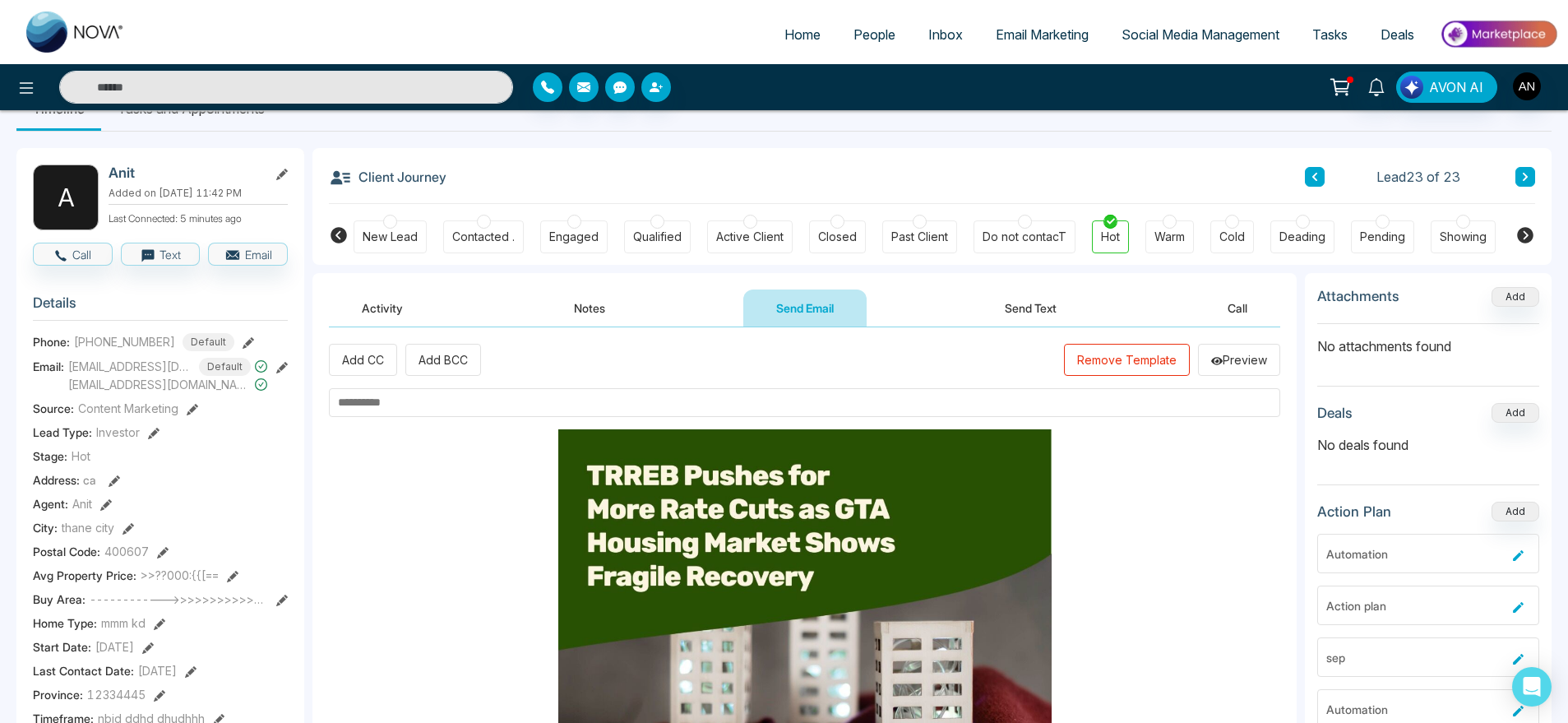
click at [388, 411] on input "text" at bounding box center [805, 402] width 952 height 29
click at [470, 399] on input "text" at bounding box center [805, 402] width 952 height 29
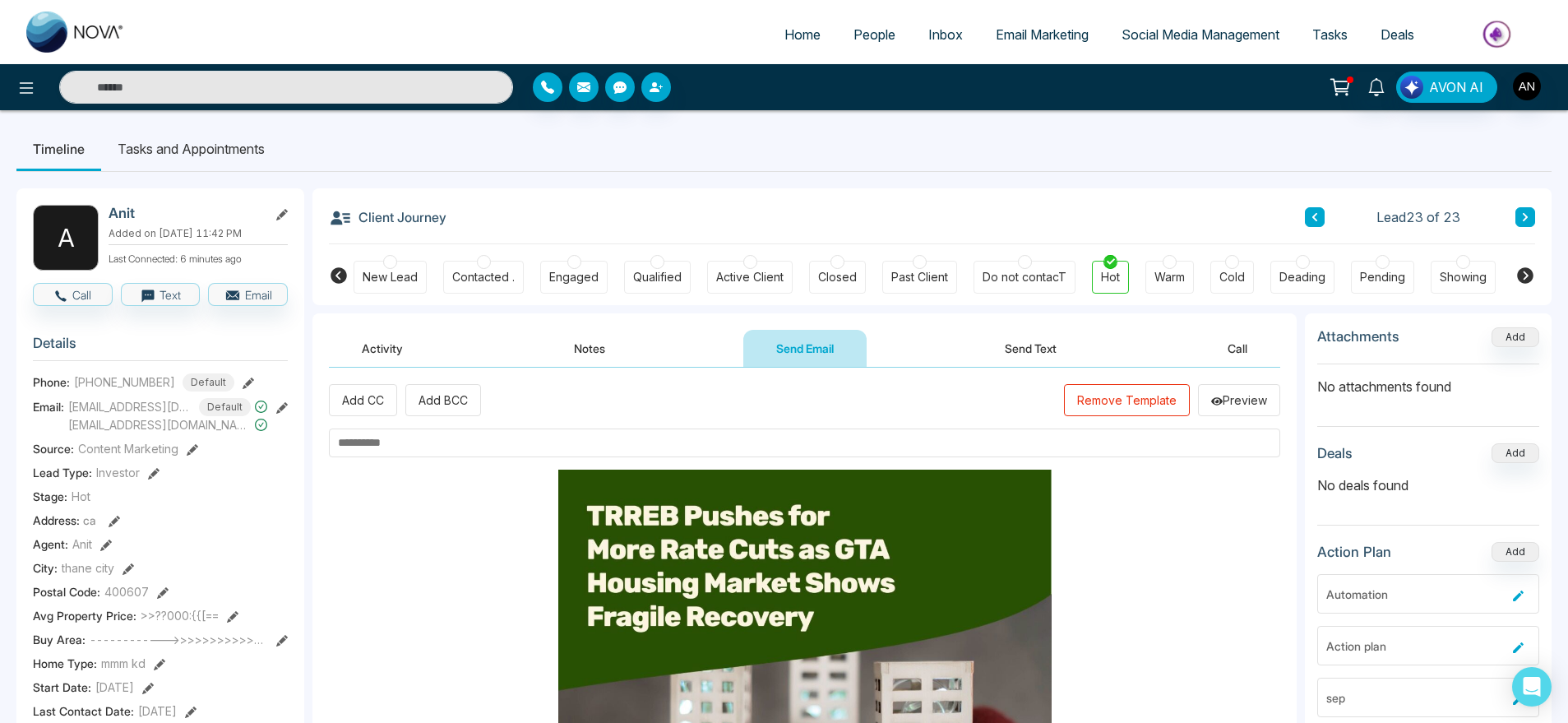
click at [443, 454] on input "text" at bounding box center [805, 443] width 952 height 29
click at [462, 430] on input "text" at bounding box center [805, 443] width 952 height 29
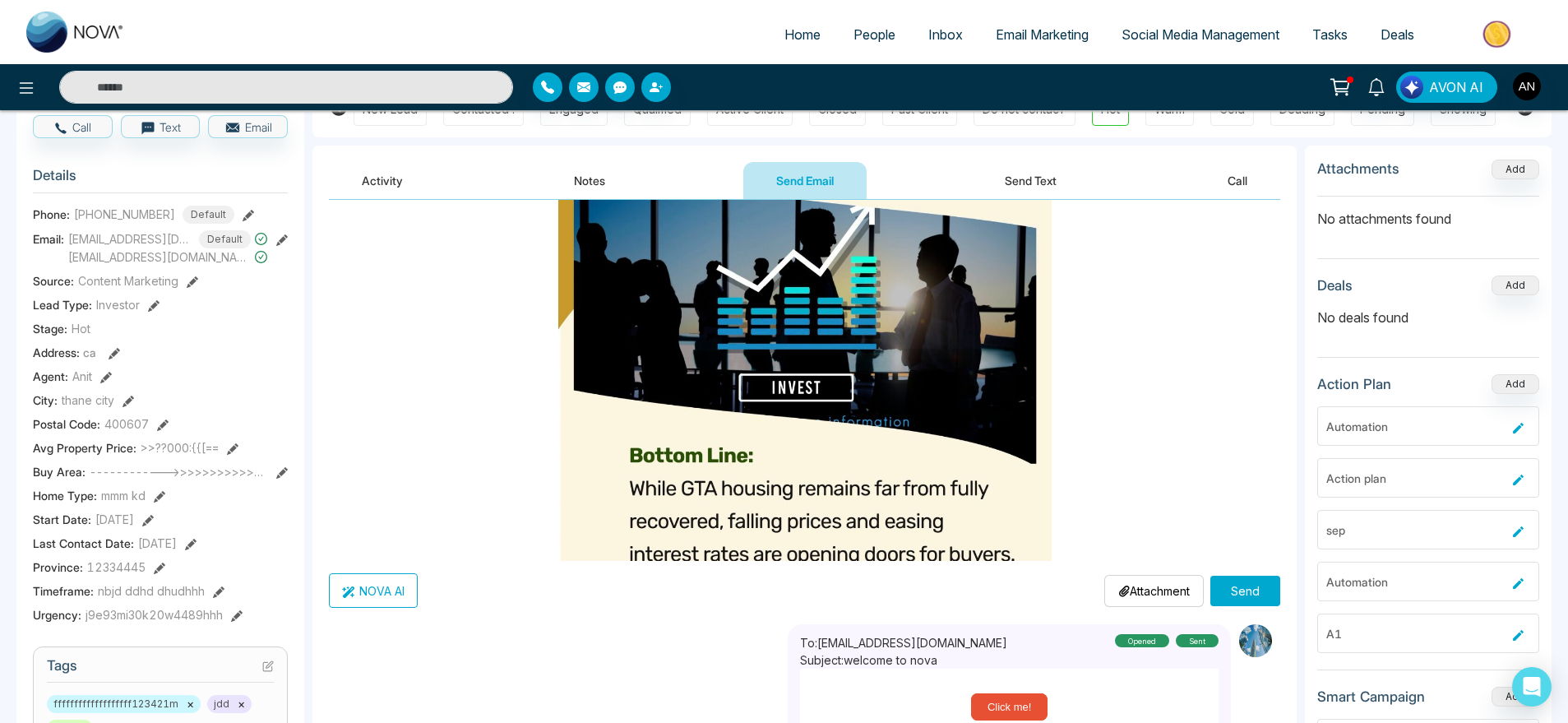
scroll to position [4026, 0]
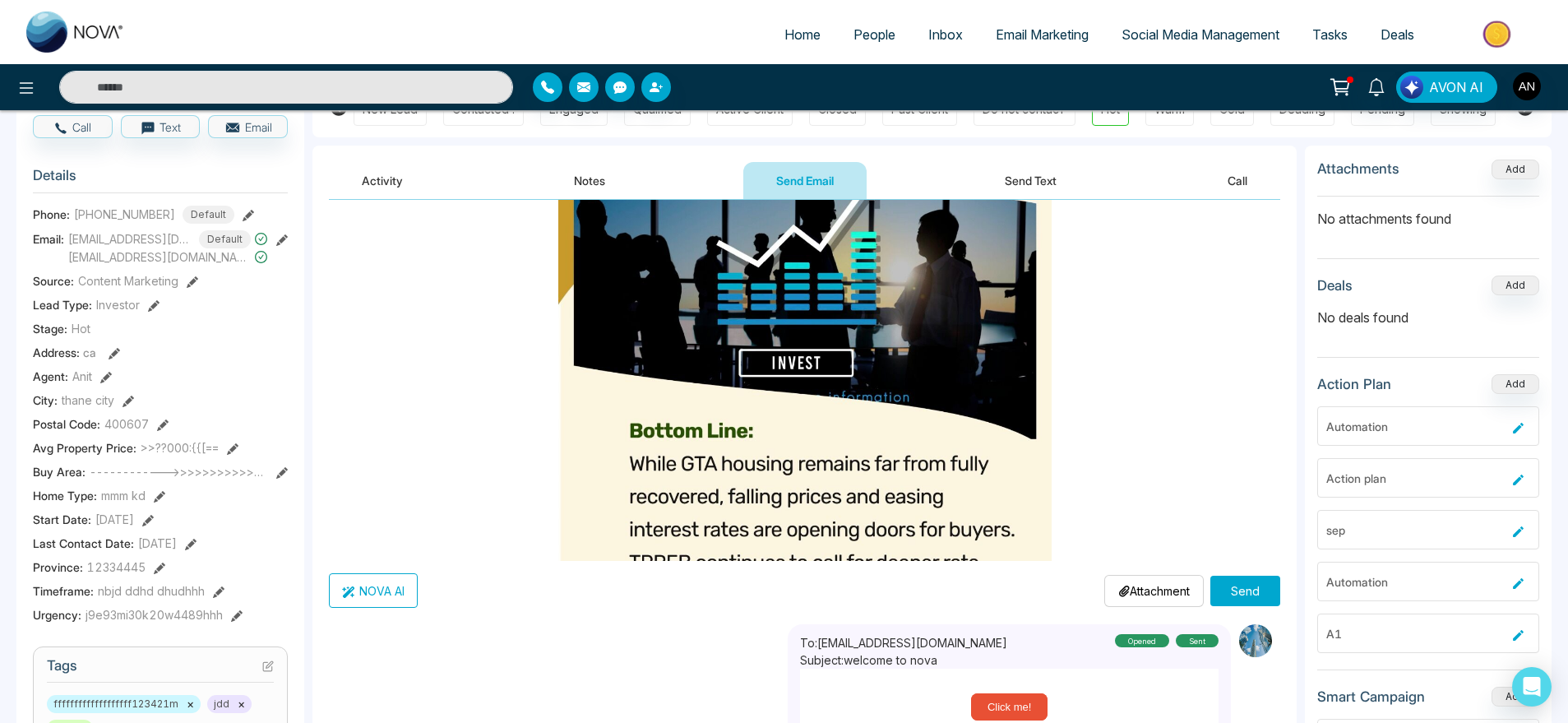
type input "*****"
click at [1132, 592] on p "Attachment" at bounding box center [1154, 591] width 71 height 17
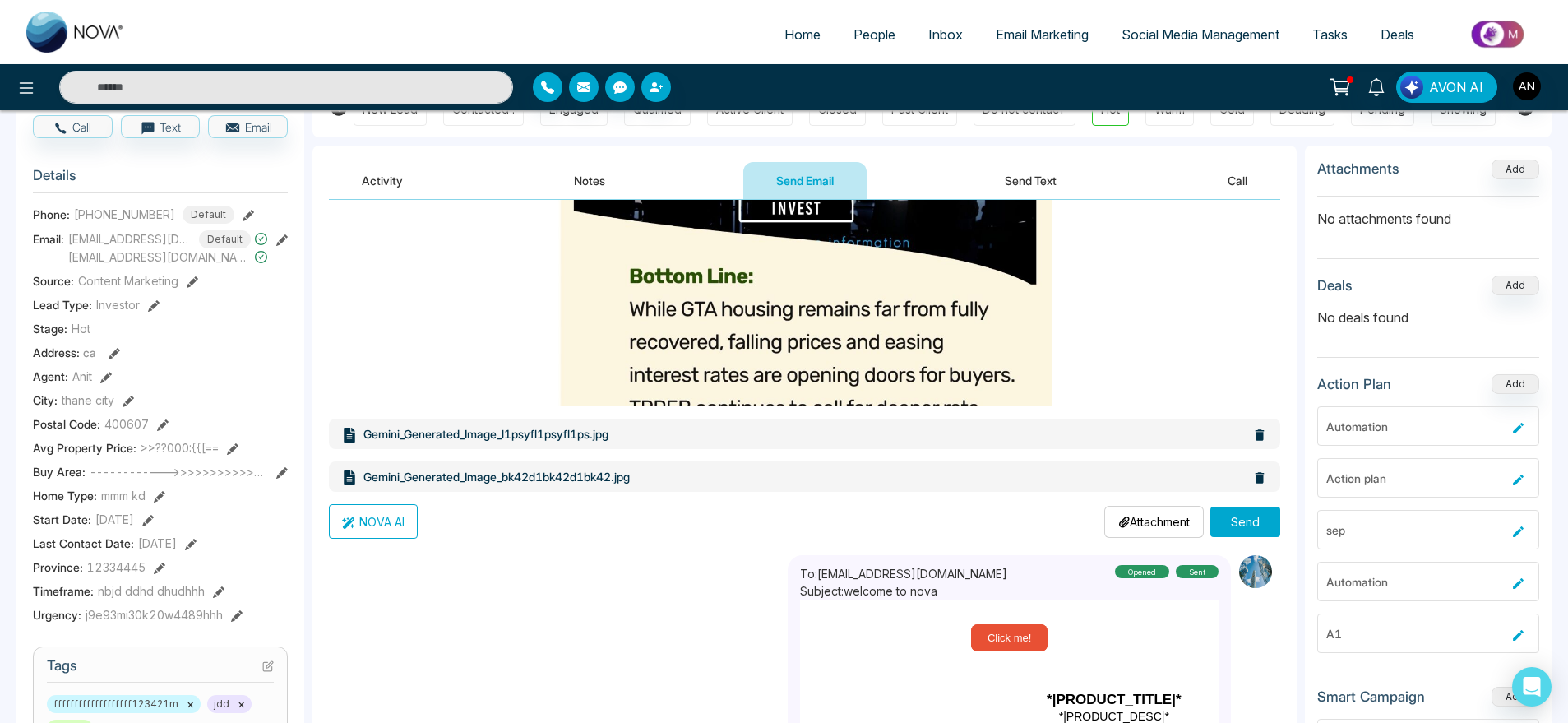
scroll to position [412, 0]
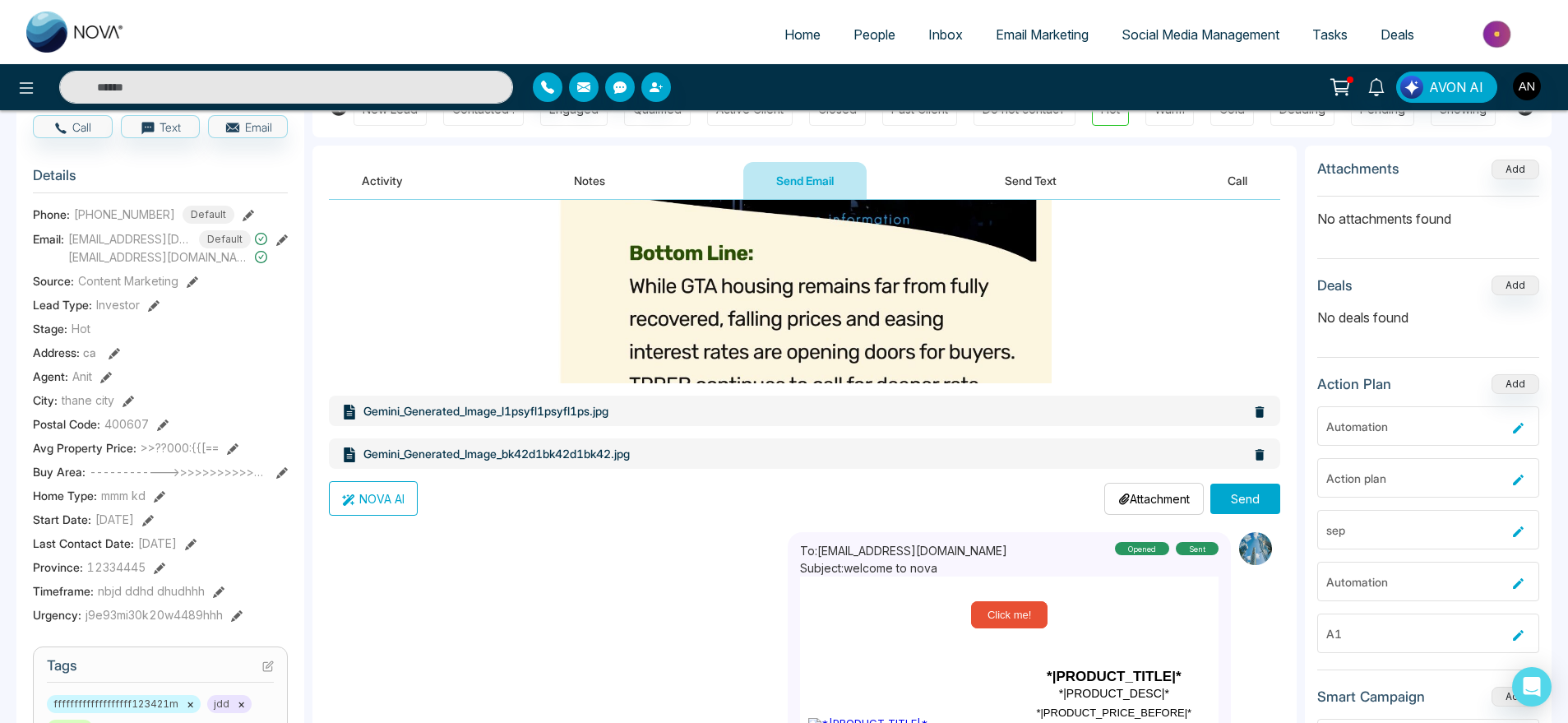
click at [1237, 504] on button "Send" at bounding box center [1246, 499] width 70 height 31
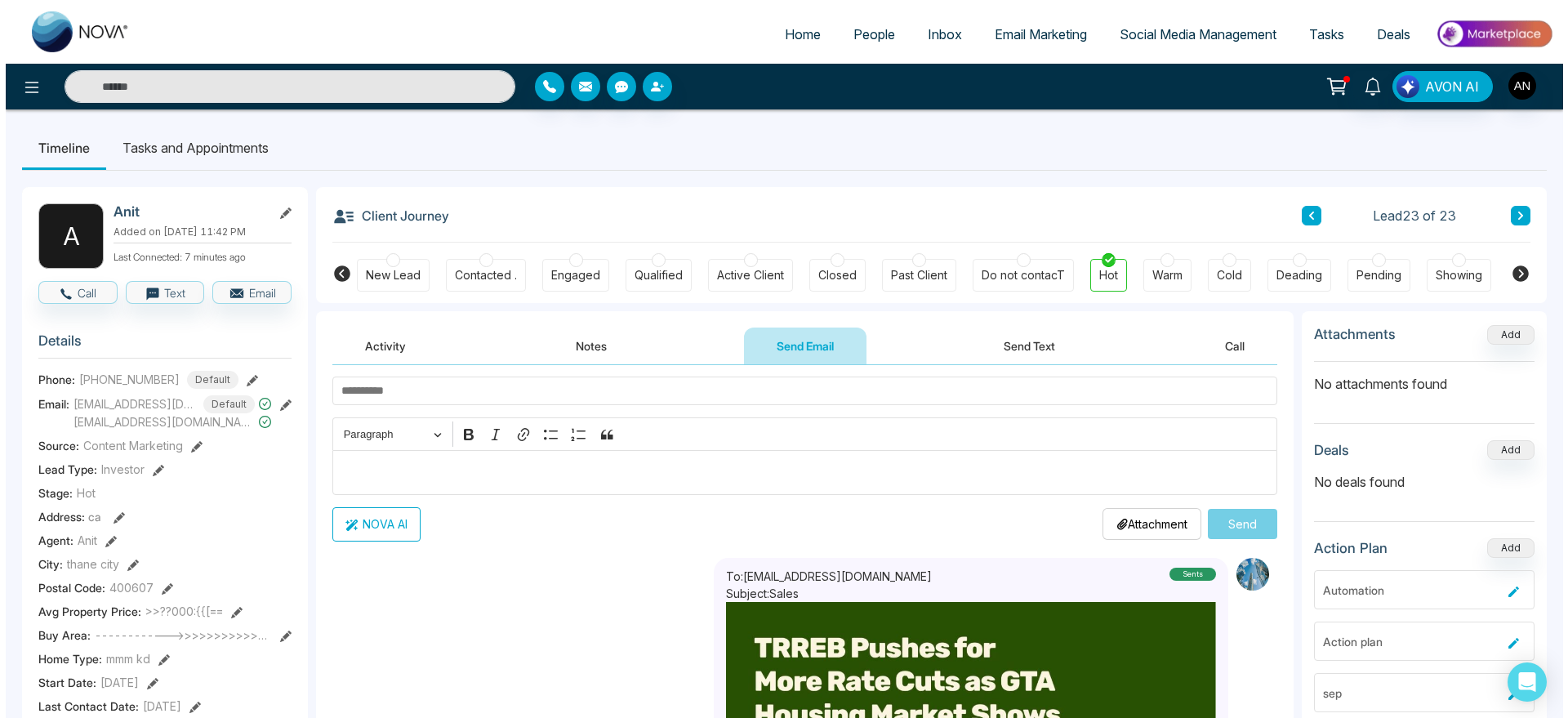
scroll to position [0, 0]
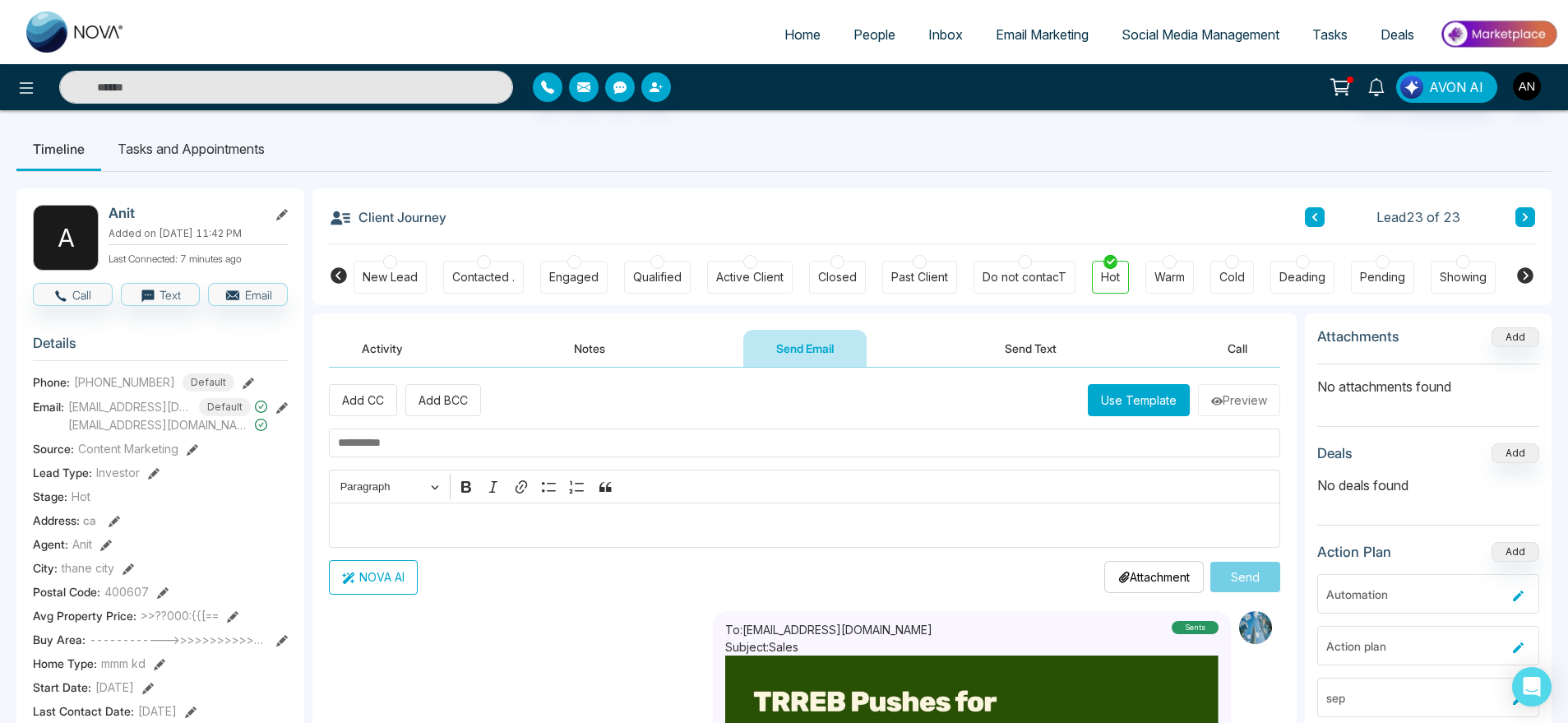
click at [581, 336] on button "Notes" at bounding box center [590, 348] width 97 height 37
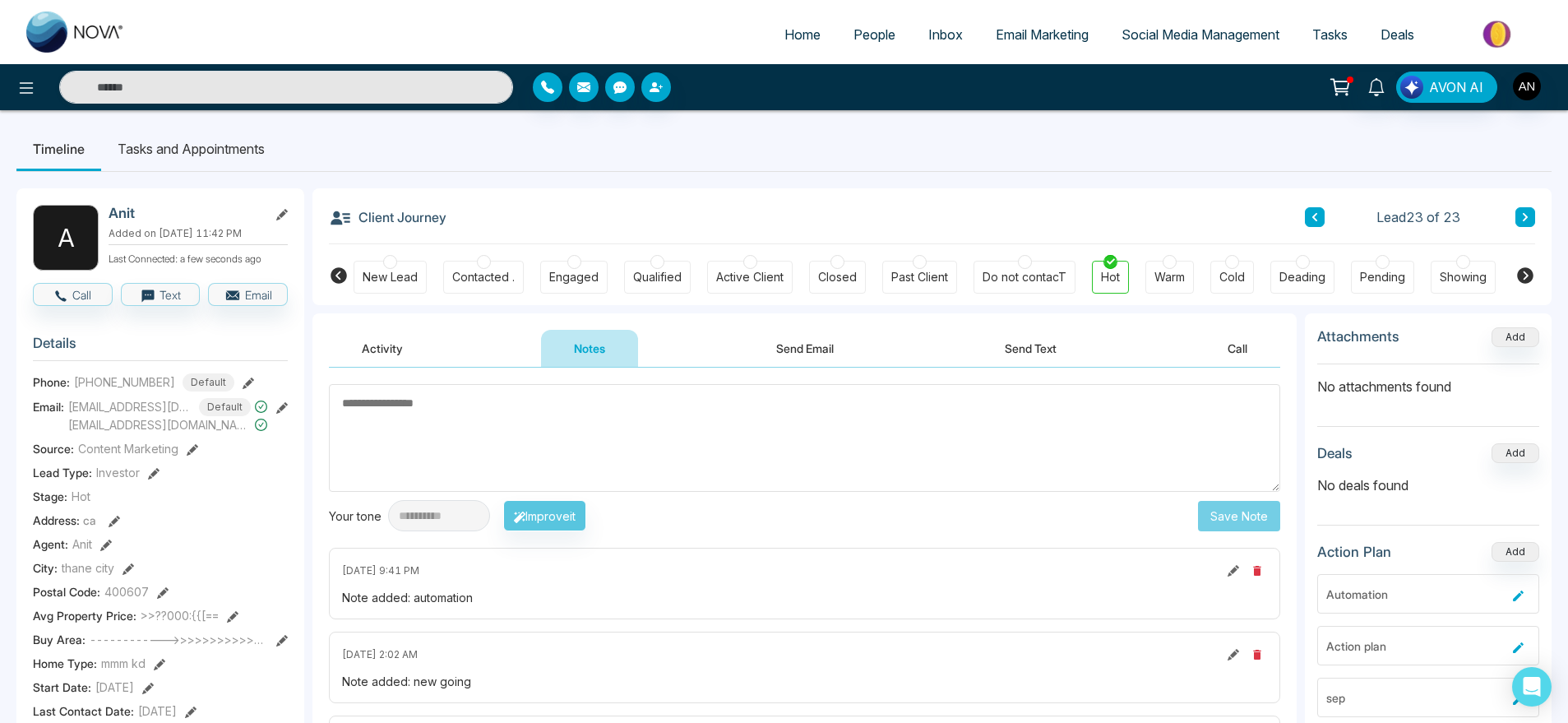
click at [394, 340] on button "Activity" at bounding box center [382, 348] width 107 height 37
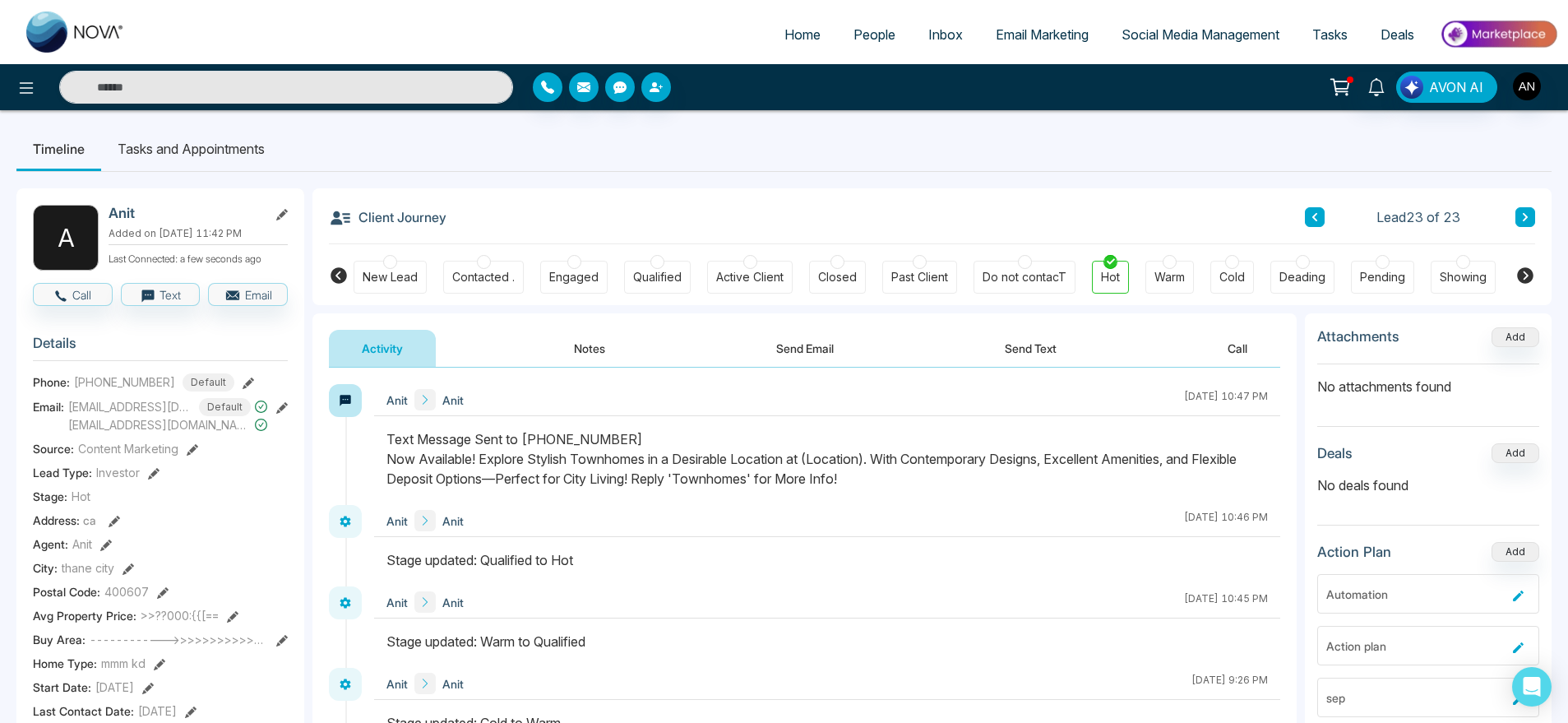
click at [616, 345] on button "Notes" at bounding box center [590, 348] width 97 height 37
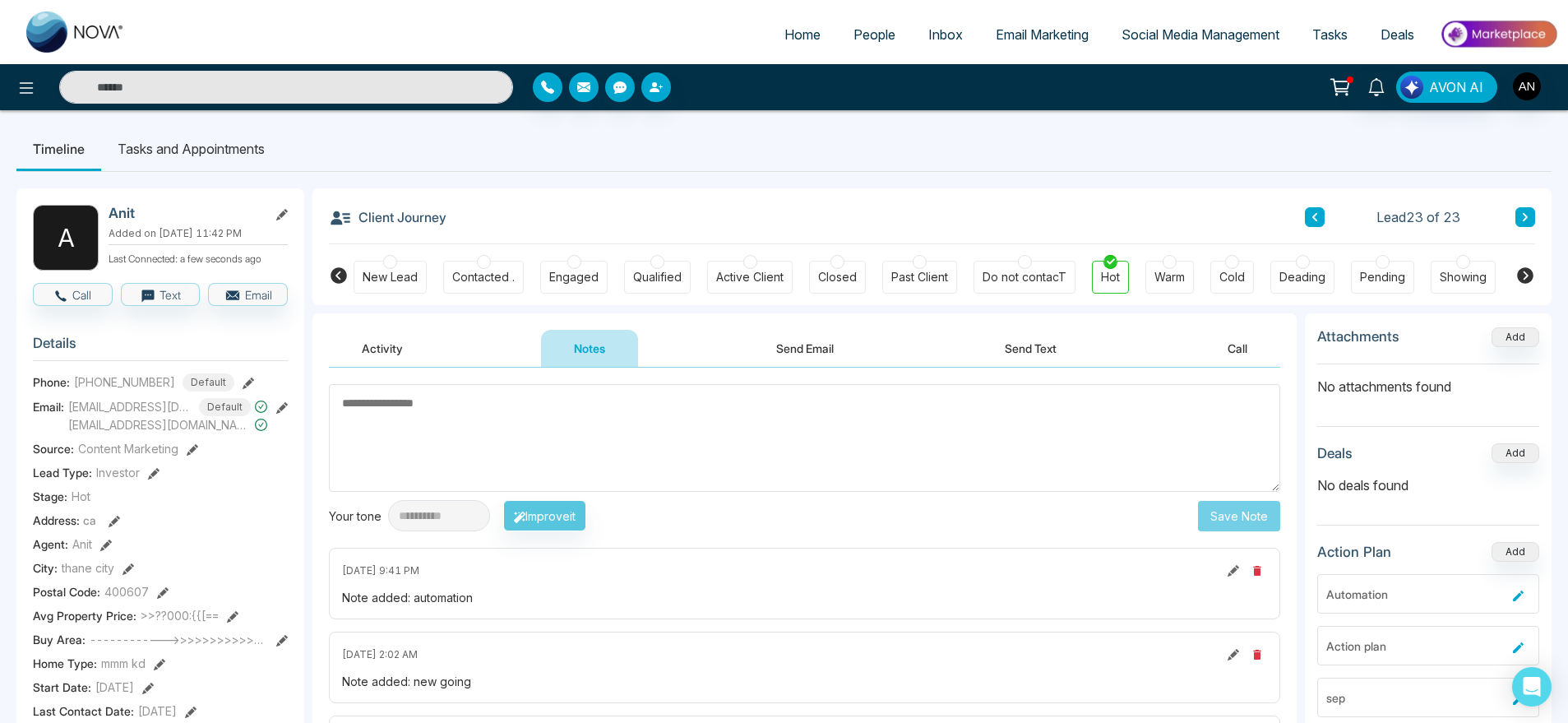
click at [811, 342] on button "Send Email" at bounding box center [805, 348] width 124 height 37
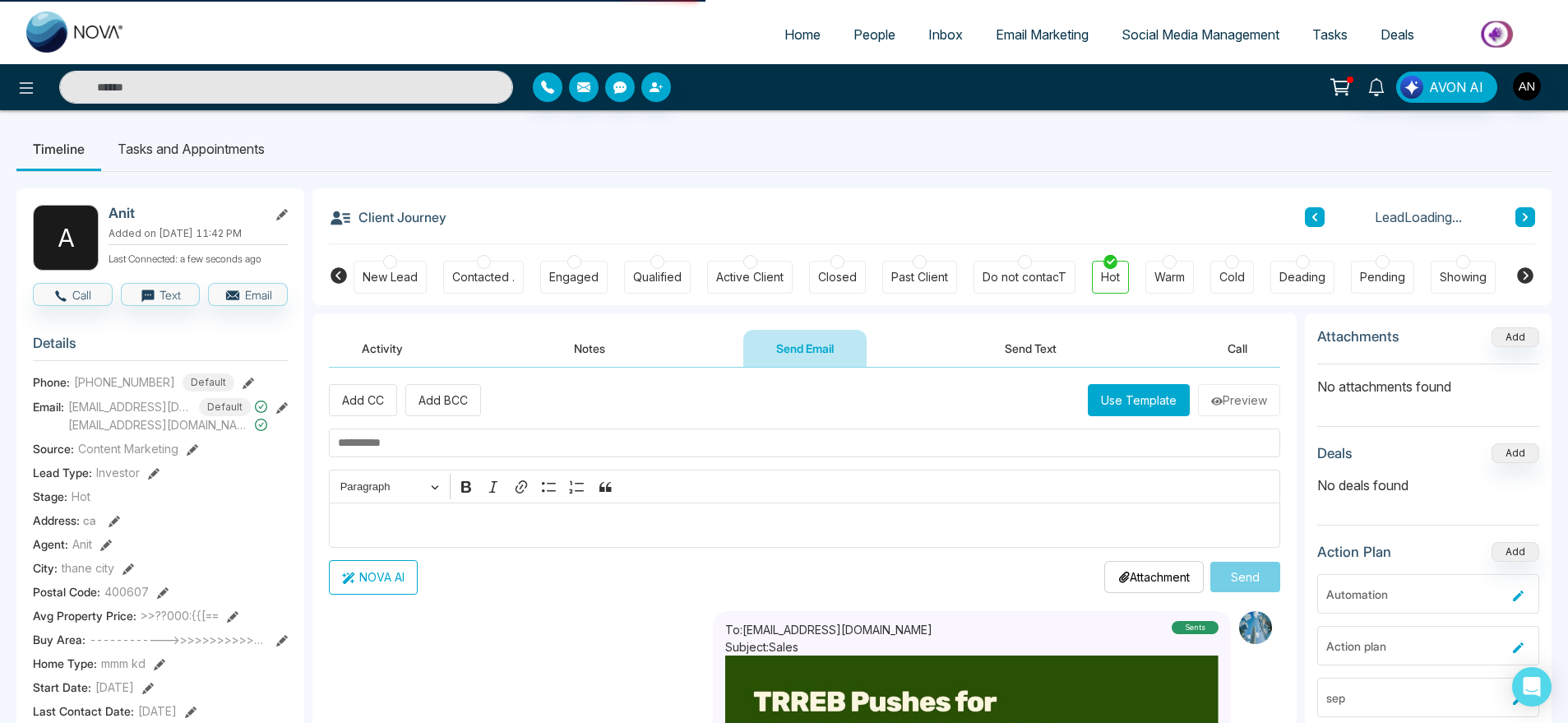
click at [1052, 342] on button "Send Text" at bounding box center [1031, 348] width 118 height 37
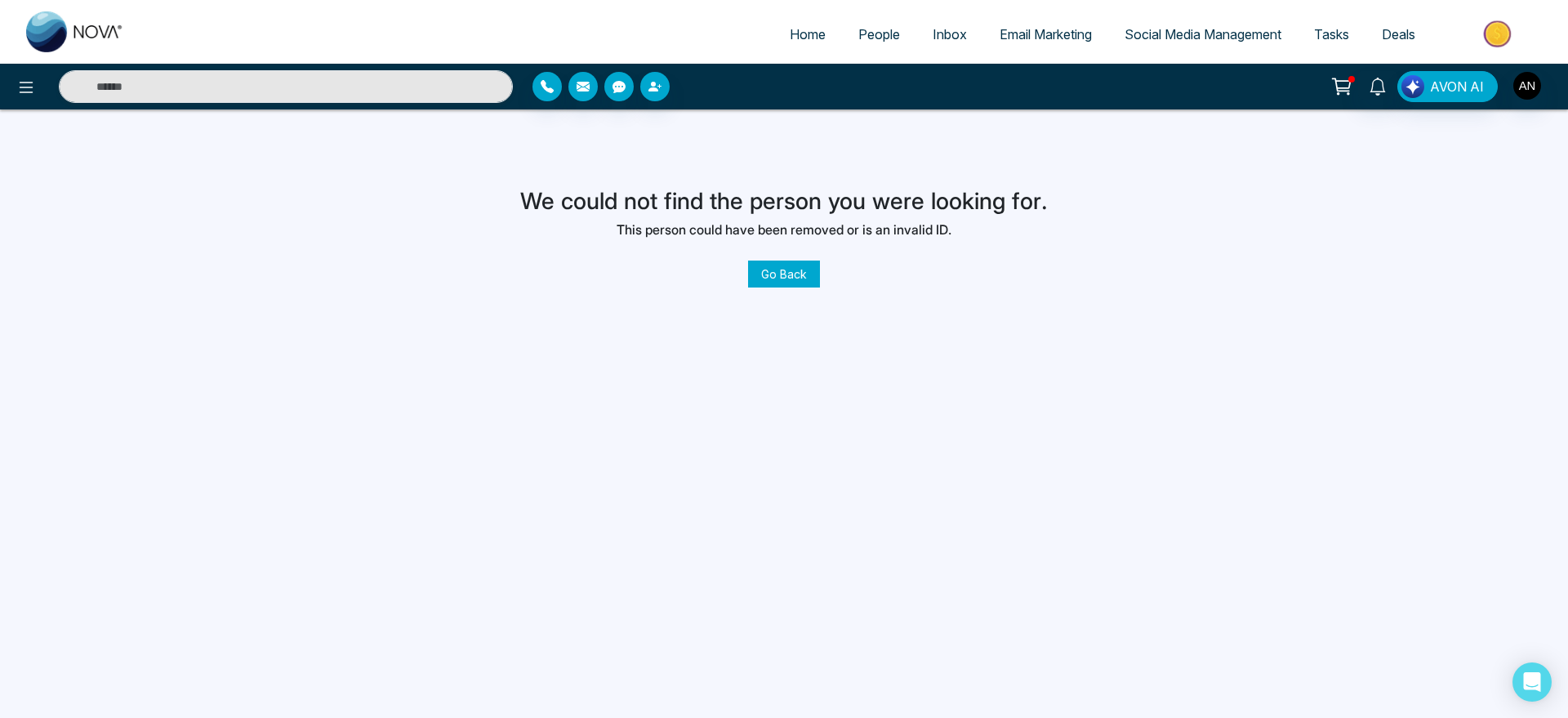
click at [794, 273] on link "Go Back" at bounding box center [784, 274] width 72 height 27
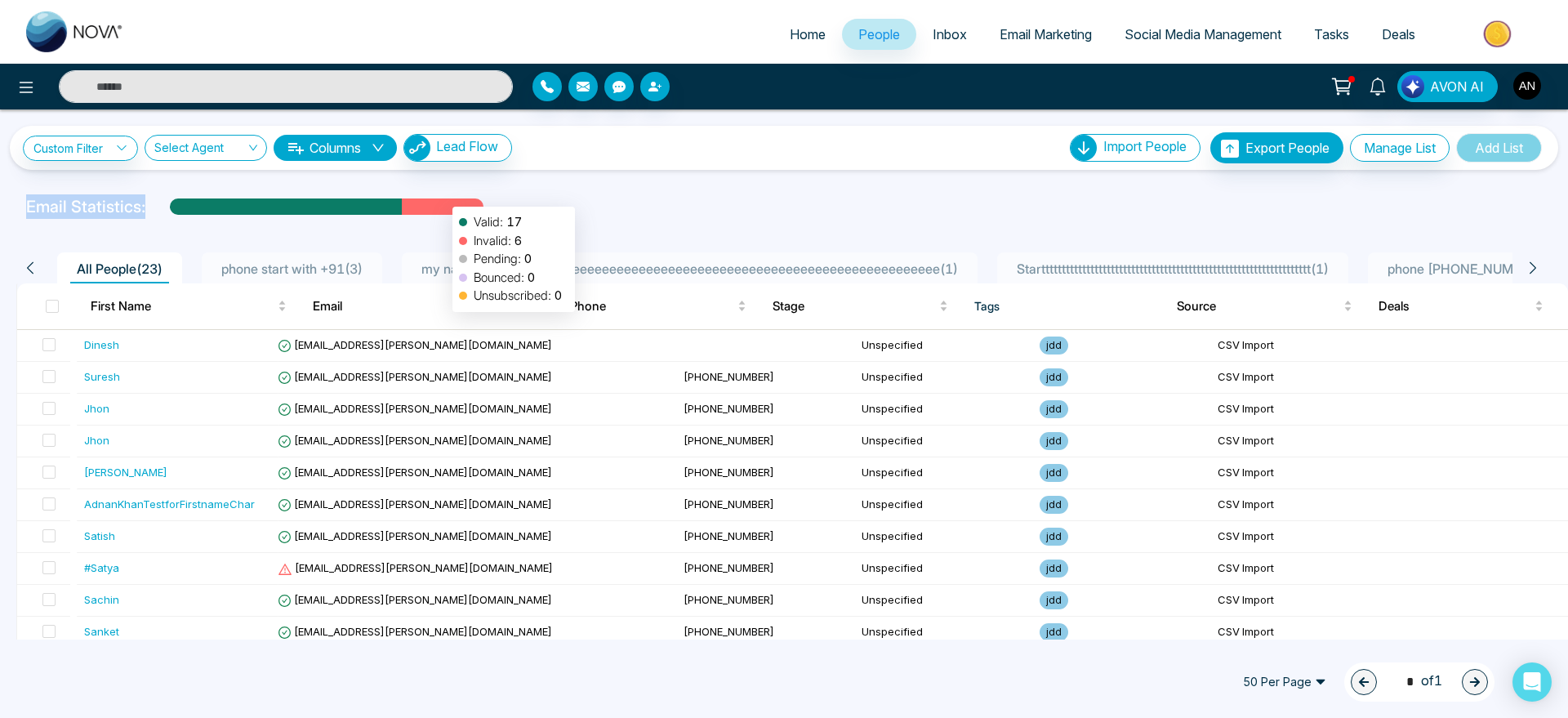
drag, startPoint x: 13, startPoint y: 204, endPoint x: 534, endPoint y: 188, distance: 521.2
click at [534, 188] on div "Custom Filter Choose a filters Cancel Apply Select Agent Columns Lead Flow Impo…" at bounding box center [784, 375] width 1568 height 531
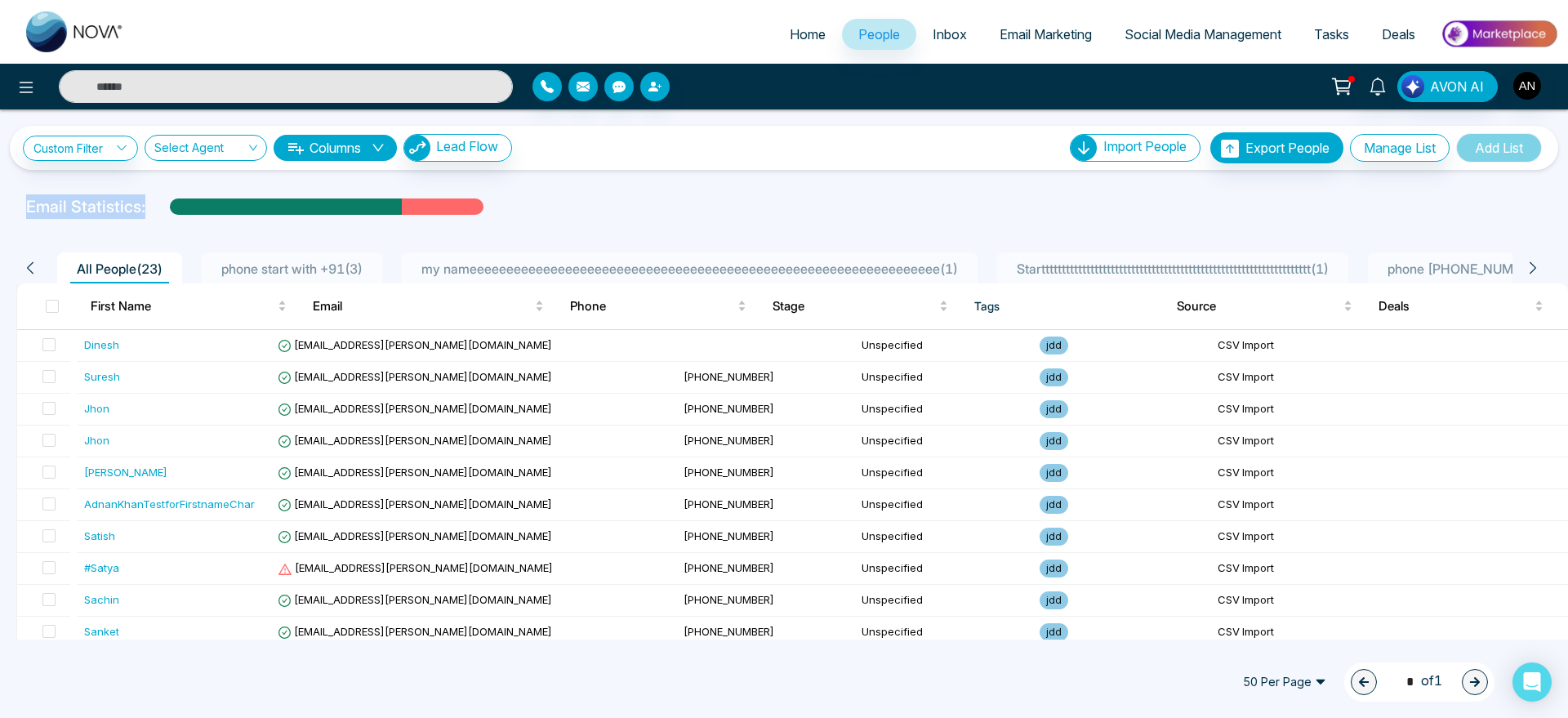
click at [534, 188] on div "Custom Filter Choose a filters Cancel Apply Select Agent Columns Lead Flow Impo…" at bounding box center [784, 375] width 1568 height 531
drag, startPoint x: 20, startPoint y: 209, endPoint x: 516, endPoint y: 194, distance: 496.2
click at [516, 195] on div "Email Statistics:" at bounding box center [528, 207] width 1024 height 25
click at [516, 195] on div "Email Statistics:" at bounding box center [528, 207] width 1004 height 25
click at [26, 201] on p "Email Statistics:" at bounding box center [86, 207] width 120 height 25
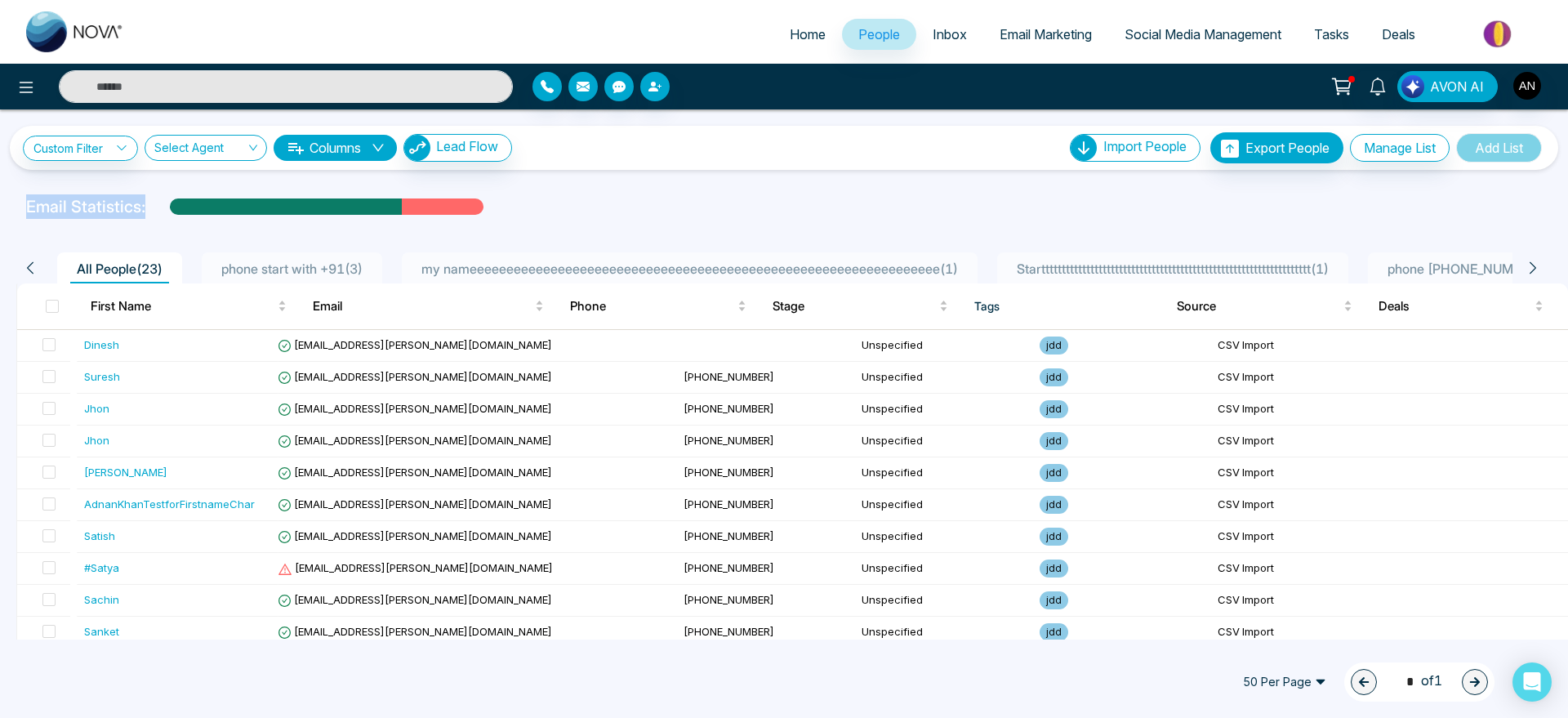
drag, startPoint x: 155, startPoint y: 205, endPoint x: 15, endPoint y: 207, distance: 140.0
click at [15, 207] on div "Email Statistics:" at bounding box center [784, 207] width 1568 height 25
drag, startPoint x: 15, startPoint y: 207, endPoint x: 440, endPoint y: 221, distance: 425.2
click at [440, 221] on div "Custom Filter Choose a filters Cancel Apply Select Agent Columns Lead Flow Impo…" at bounding box center [784, 375] width 1568 height 531
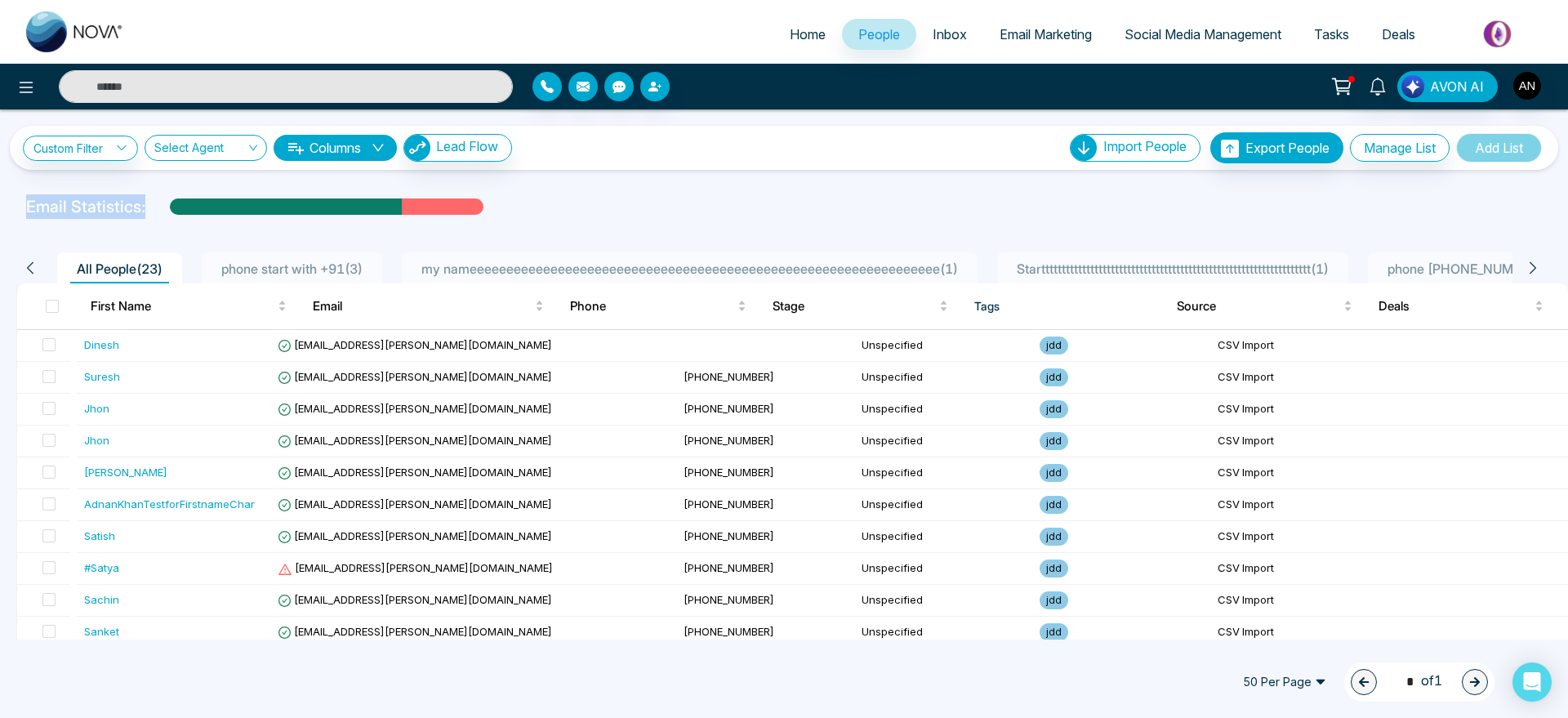
click at [711, 198] on div "Email Statistics:" at bounding box center [528, 207] width 1004 height 25
drag, startPoint x: 18, startPoint y: 207, endPoint x: 172, endPoint y: 199, distance: 154.2
click at [172, 199] on div "Email Statistics:" at bounding box center [528, 207] width 1024 height 25
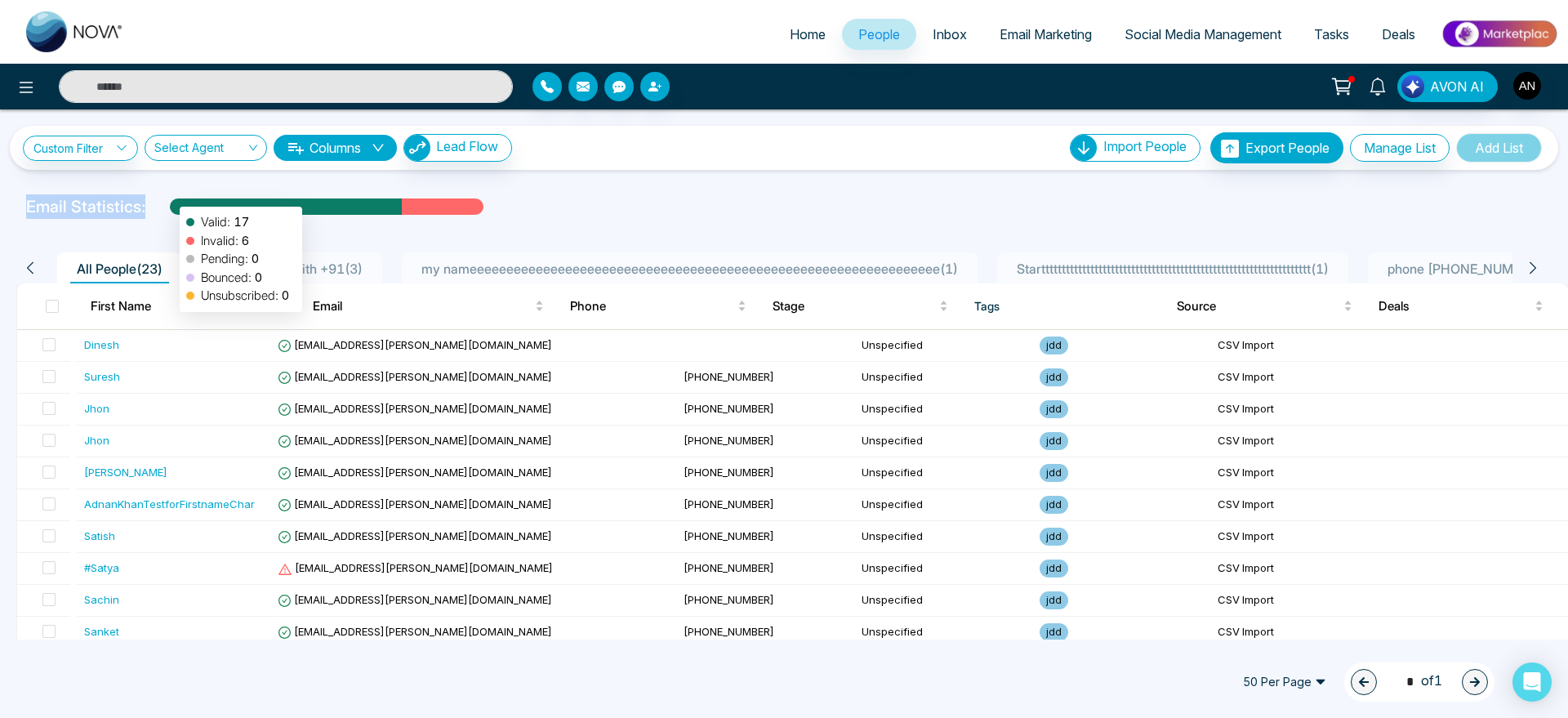
click at [172, 199] on div at bounding box center [285, 213] width 232 height 29
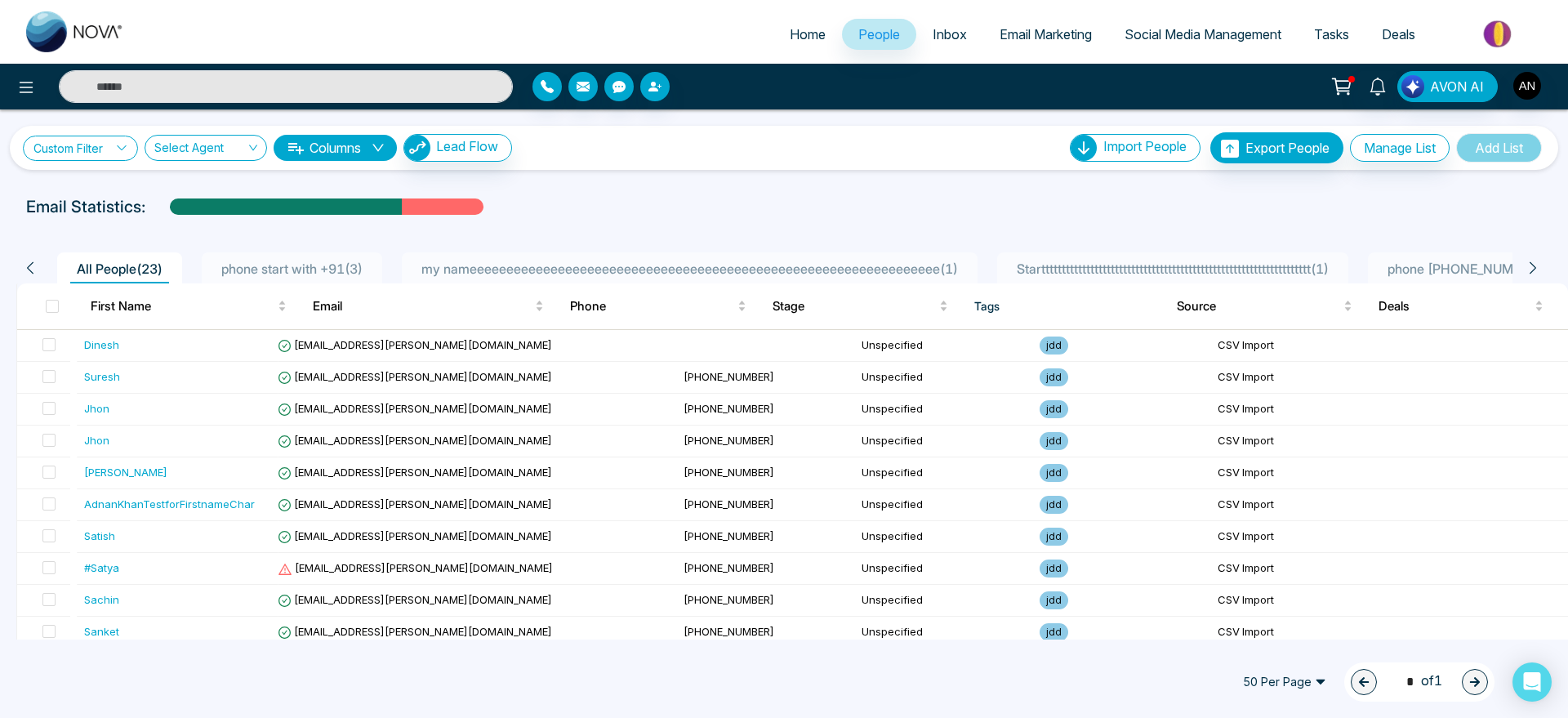
click at [91, 152] on link "Custom Filter" at bounding box center [81, 148] width 115 height 26
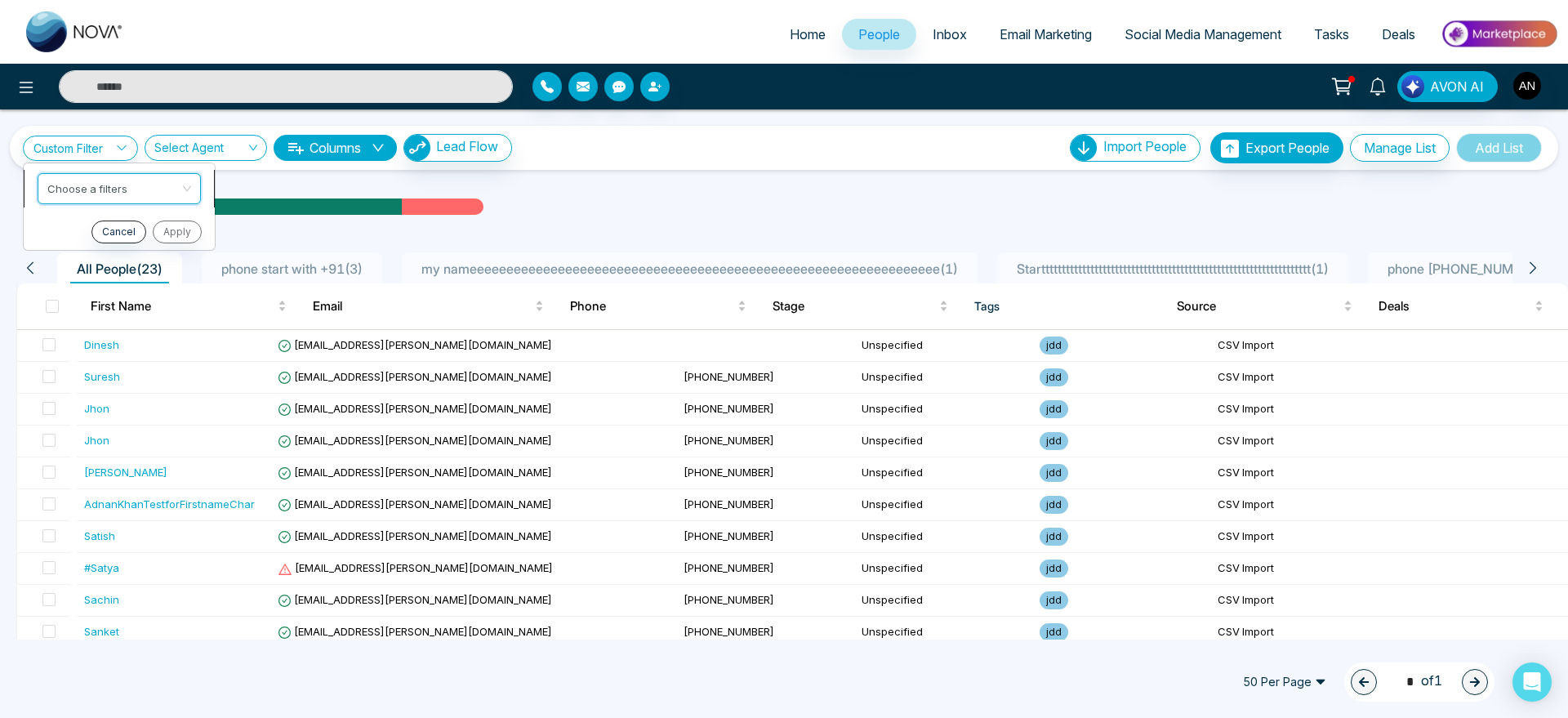
click at [157, 188] on input "search" at bounding box center [113, 187] width 132 height 25
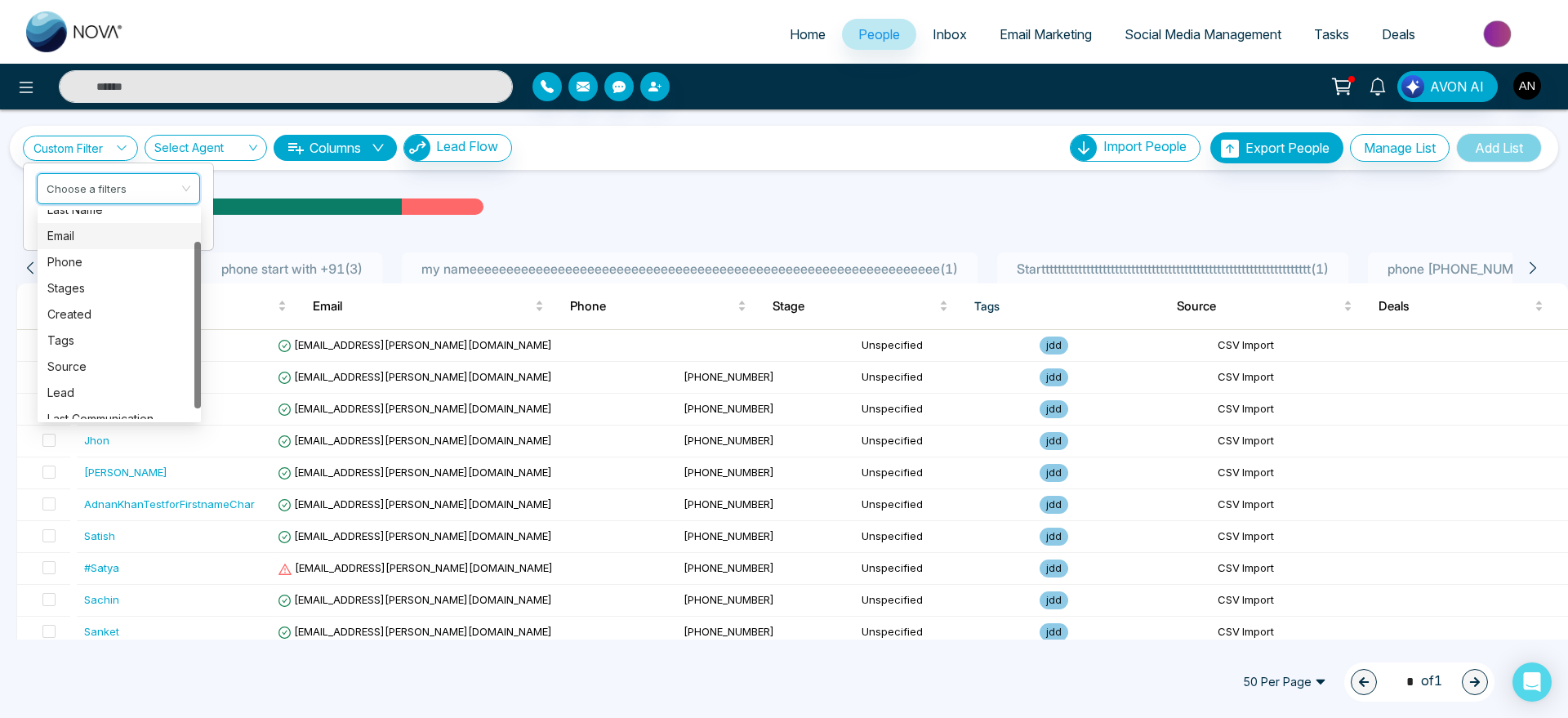
scroll to position [40, 0]
click at [91, 344] on div "Tags" at bounding box center [119, 341] width 144 height 18
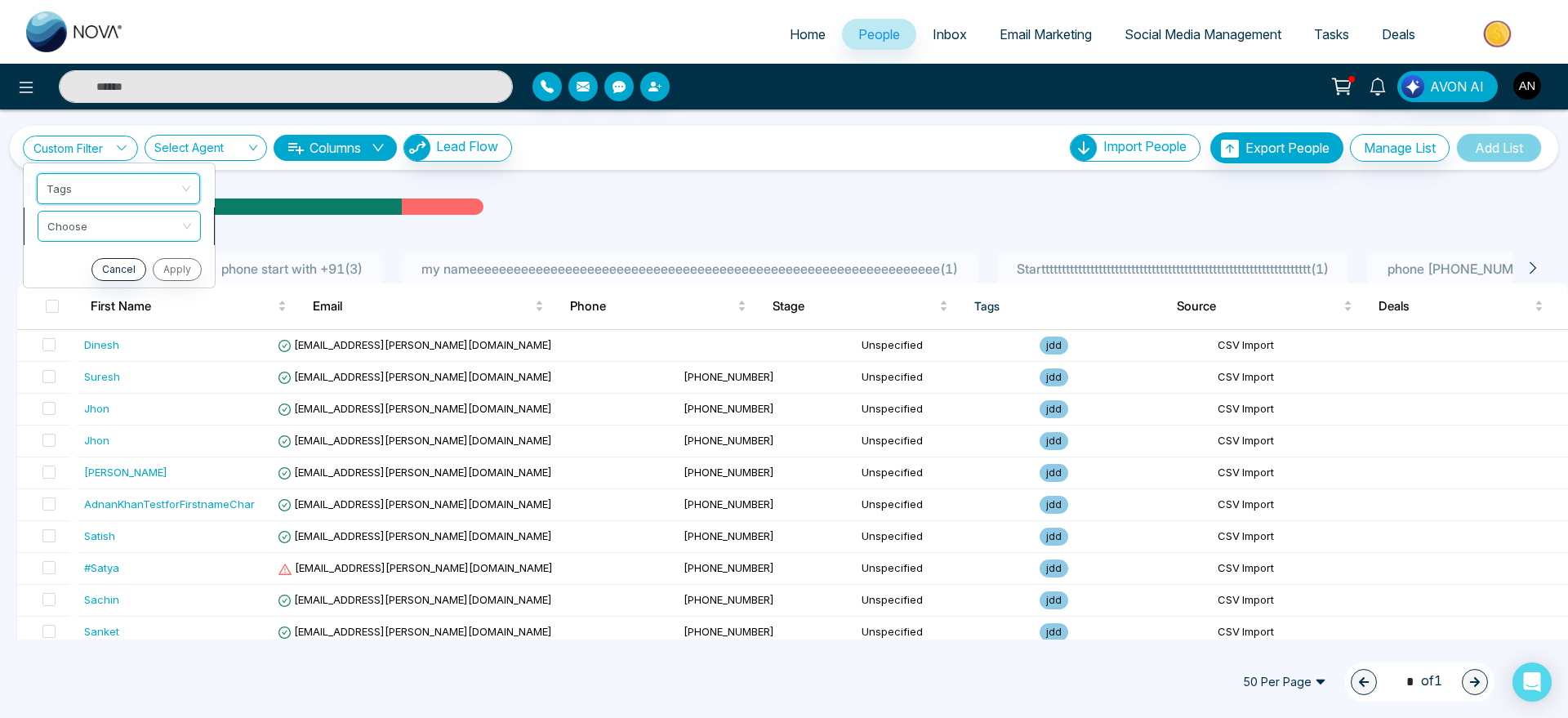
click at [163, 228] on input "search" at bounding box center [113, 224] width 132 height 25
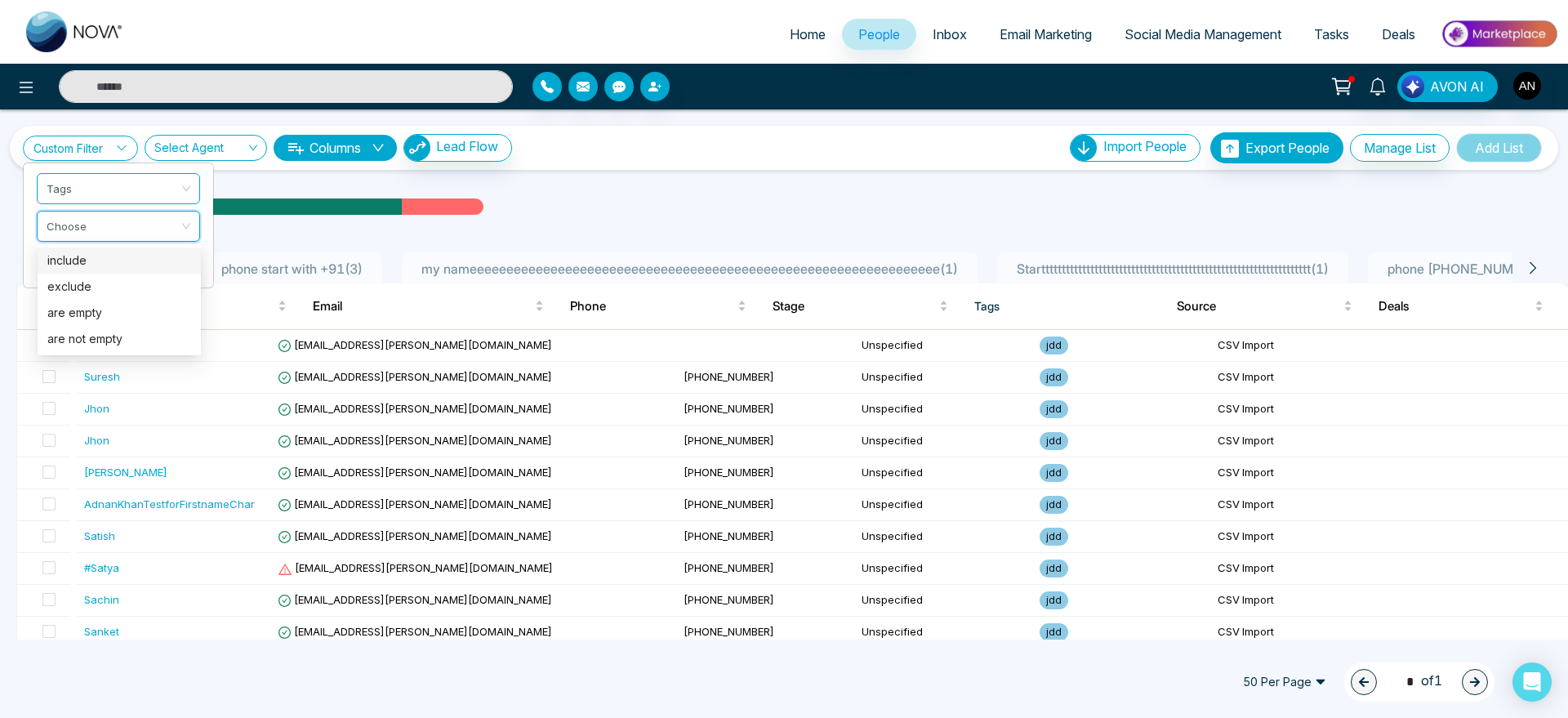
click at [138, 265] on div "include" at bounding box center [119, 261] width 144 height 18
click at [98, 267] on input "search" at bounding box center [113, 262] width 132 height 25
click at [86, 331] on div "jdd" at bounding box center [119, 324] width 144 height 18
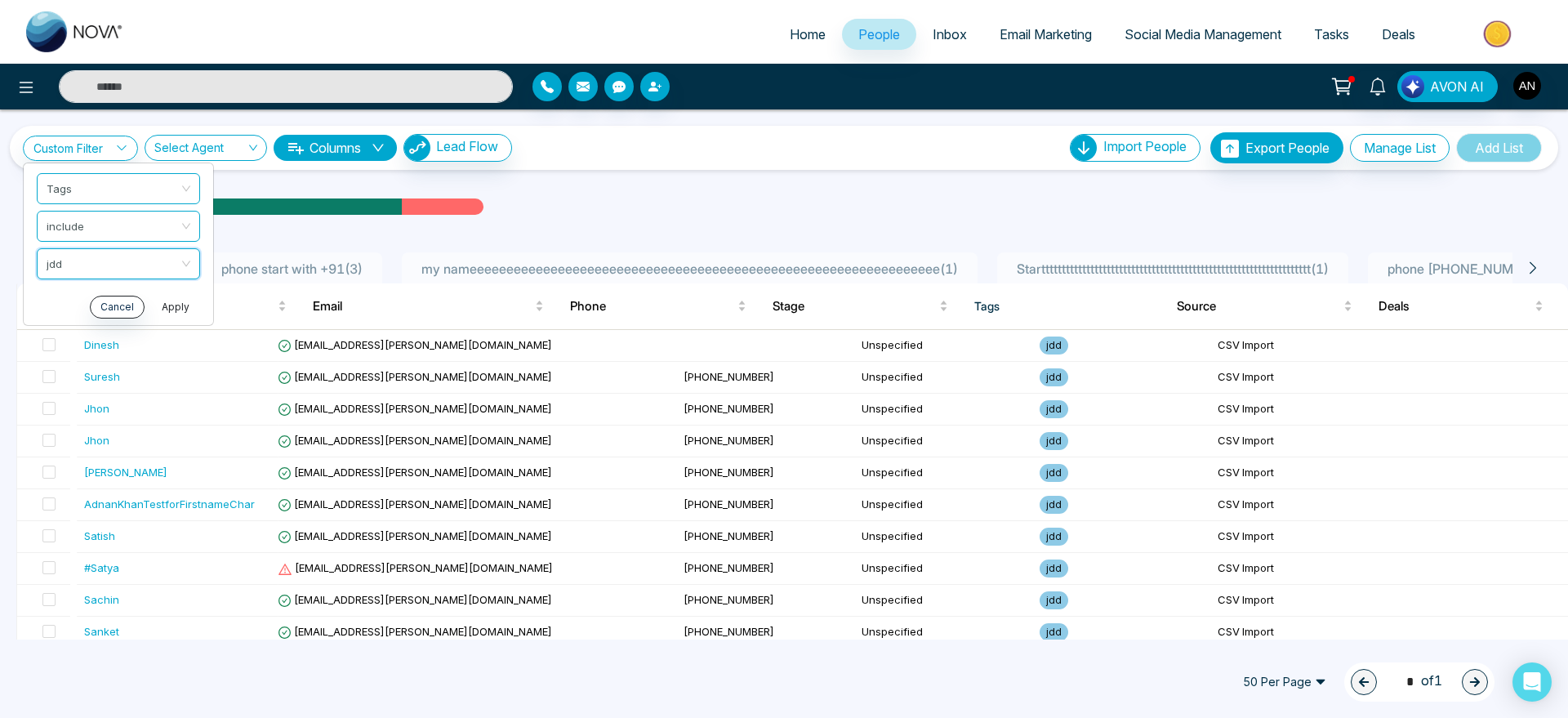
click at [164, 305] on button "Apply" at bounding box center [175, 307] width 49 height 23
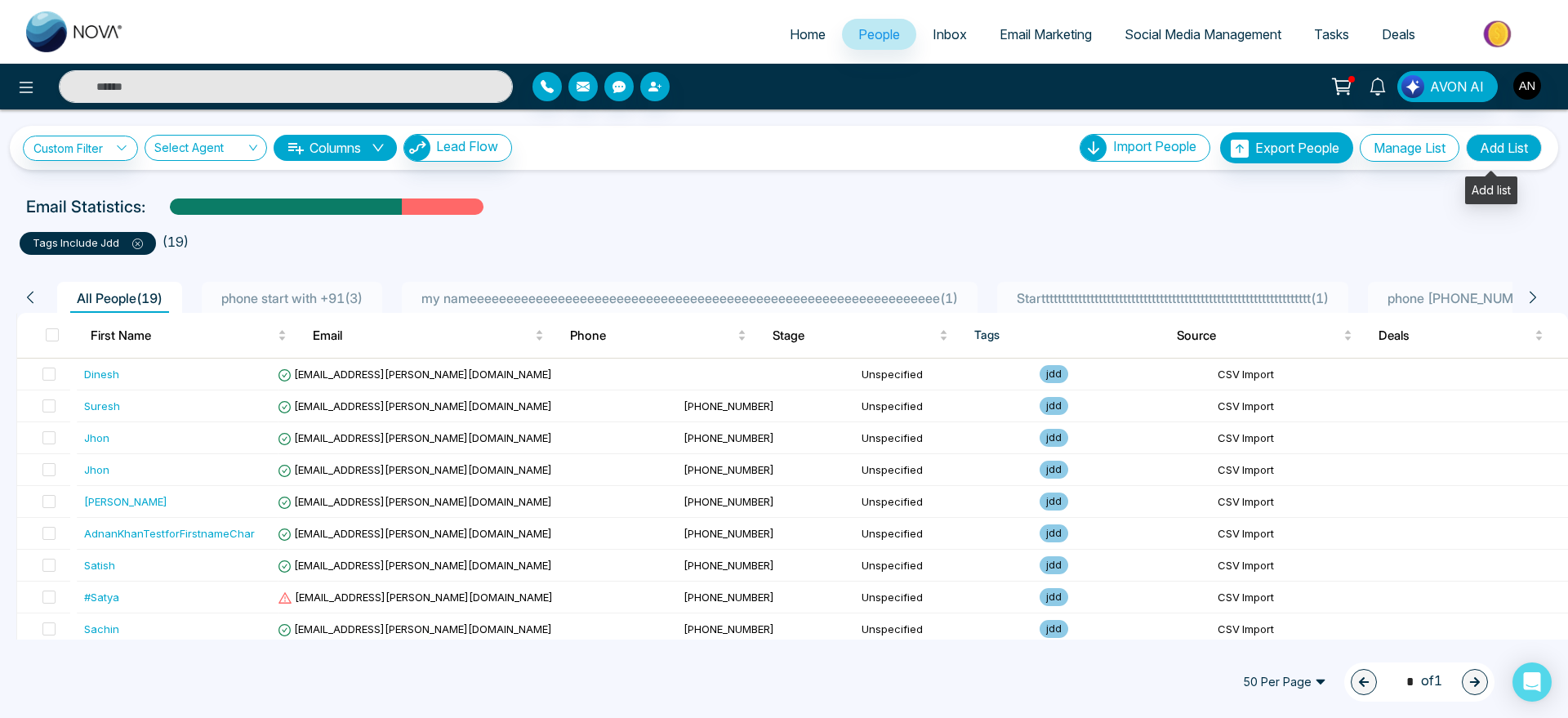
click at [1501, 159] on button "Add List" at bounding box center [1504, 148] width 76 height 28
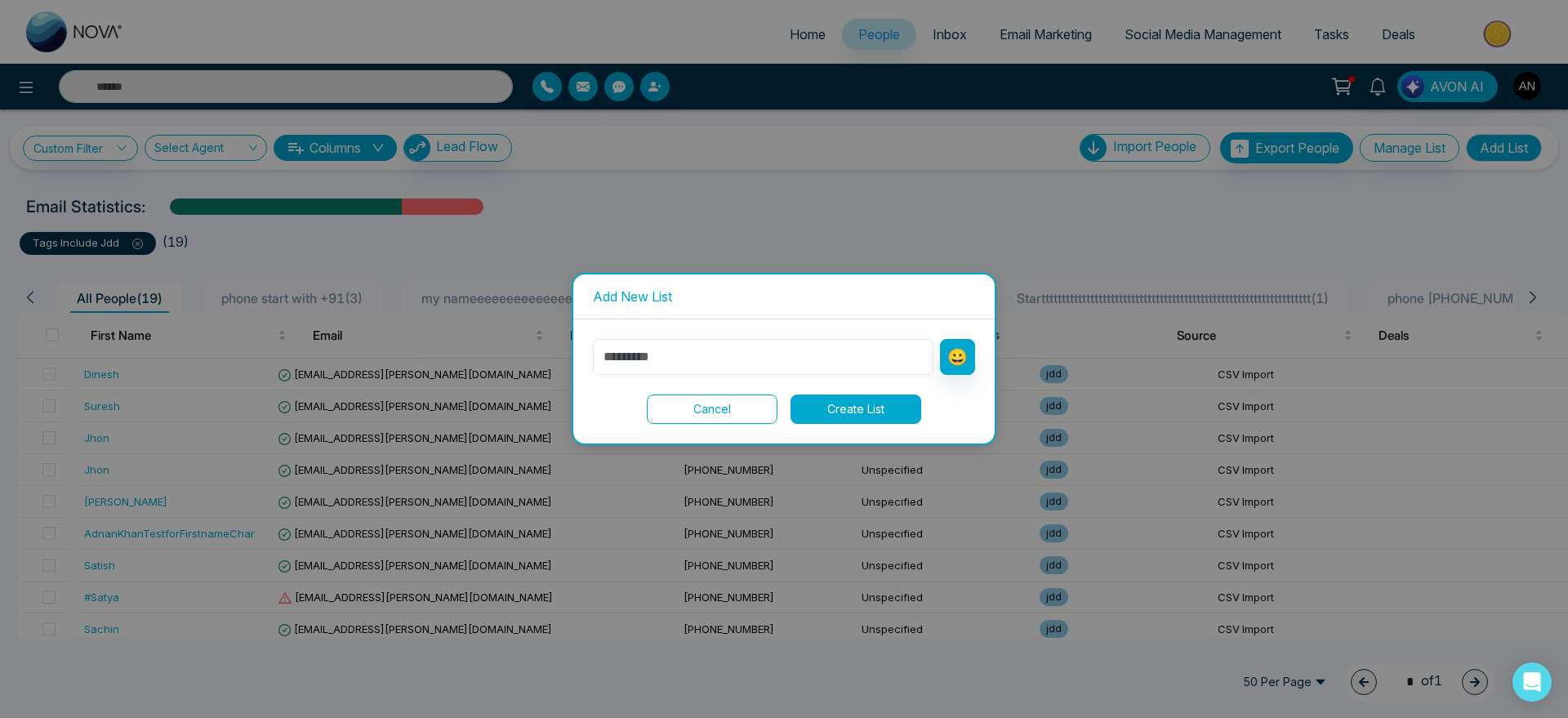
click at [778, 347] on input "text" at bounding box center [763, 357] width 341 height 36
type input "***"
click at [869, 411] on button "Create List" at bounding box center [856, 409] width 130 height 30
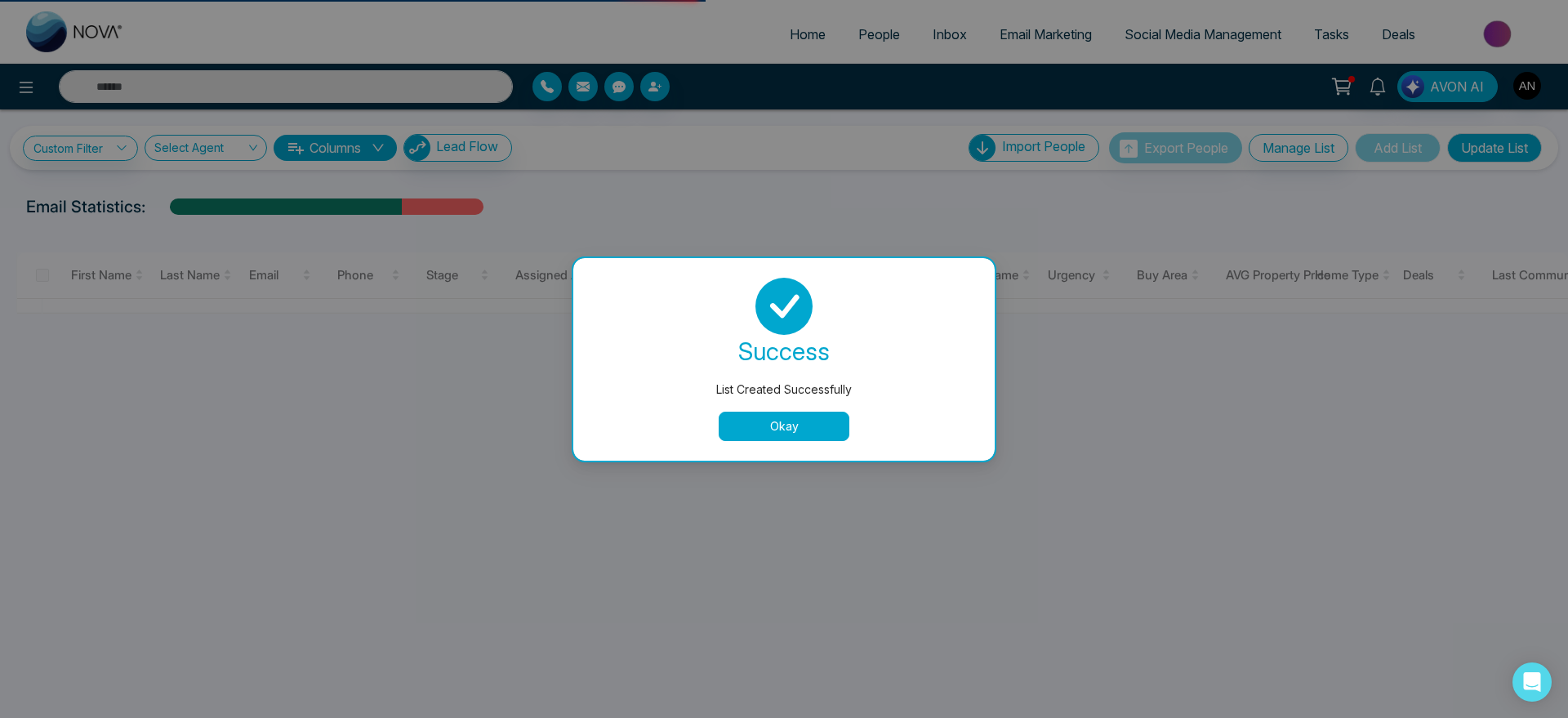
click at [795, 436] on button "Okay" at bounding box center [784, 427] width 130 height 30
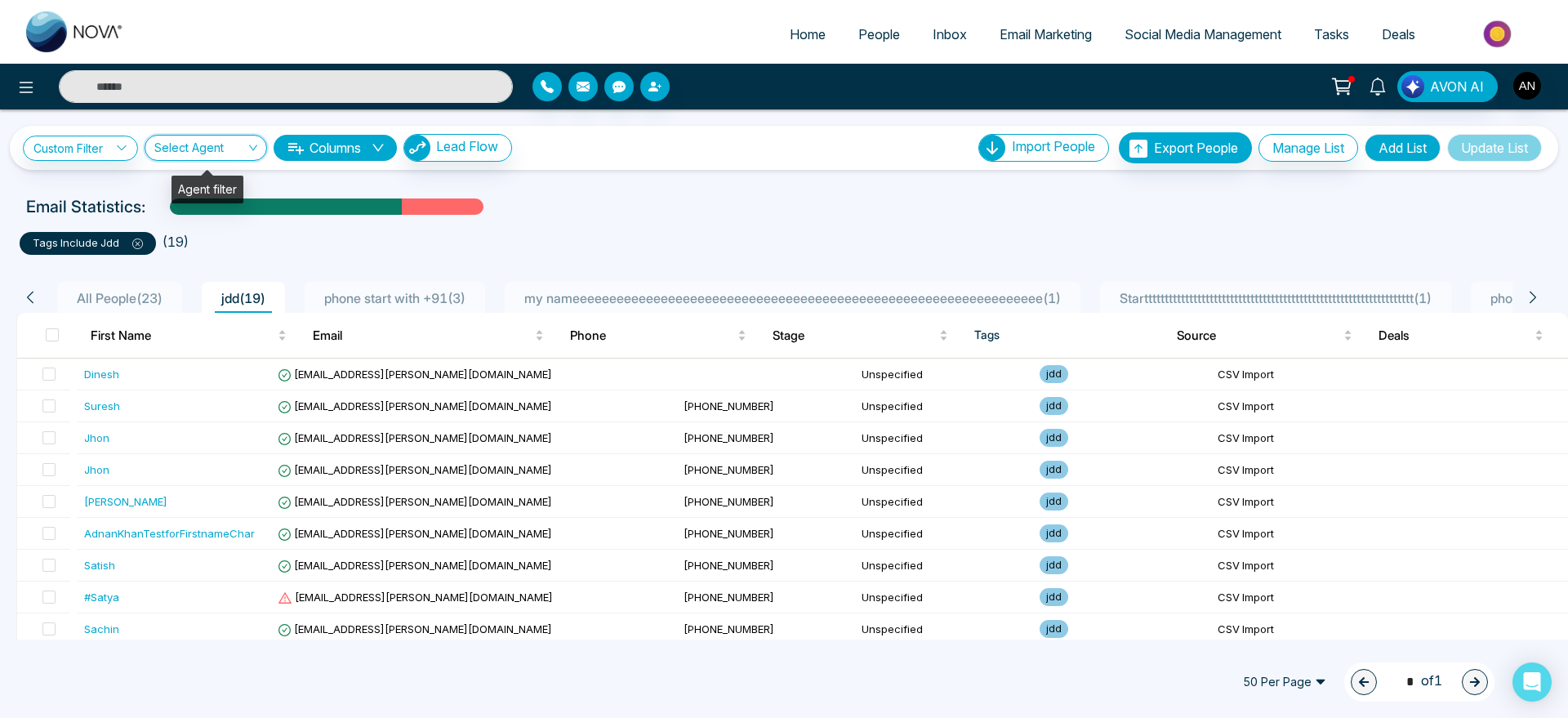
click at [206, 153] on input "search" at bounding box center [200, 151] width 92 height 31
click at [1314, 149] on button "Manage List" at bounding box center [1308, 148] width 100 height 28
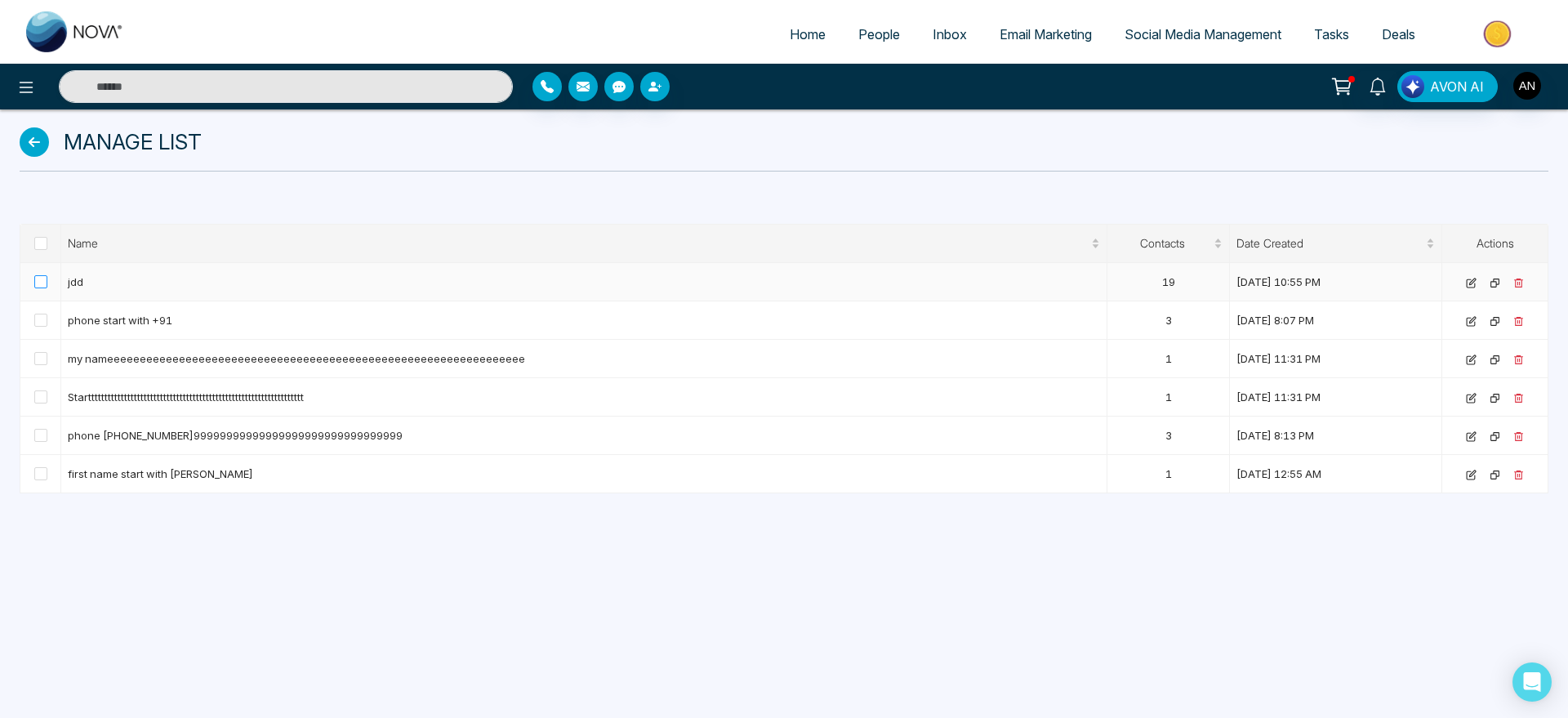
click at [40, 280] on span at bounding box center [41, 282] width 13 height 13
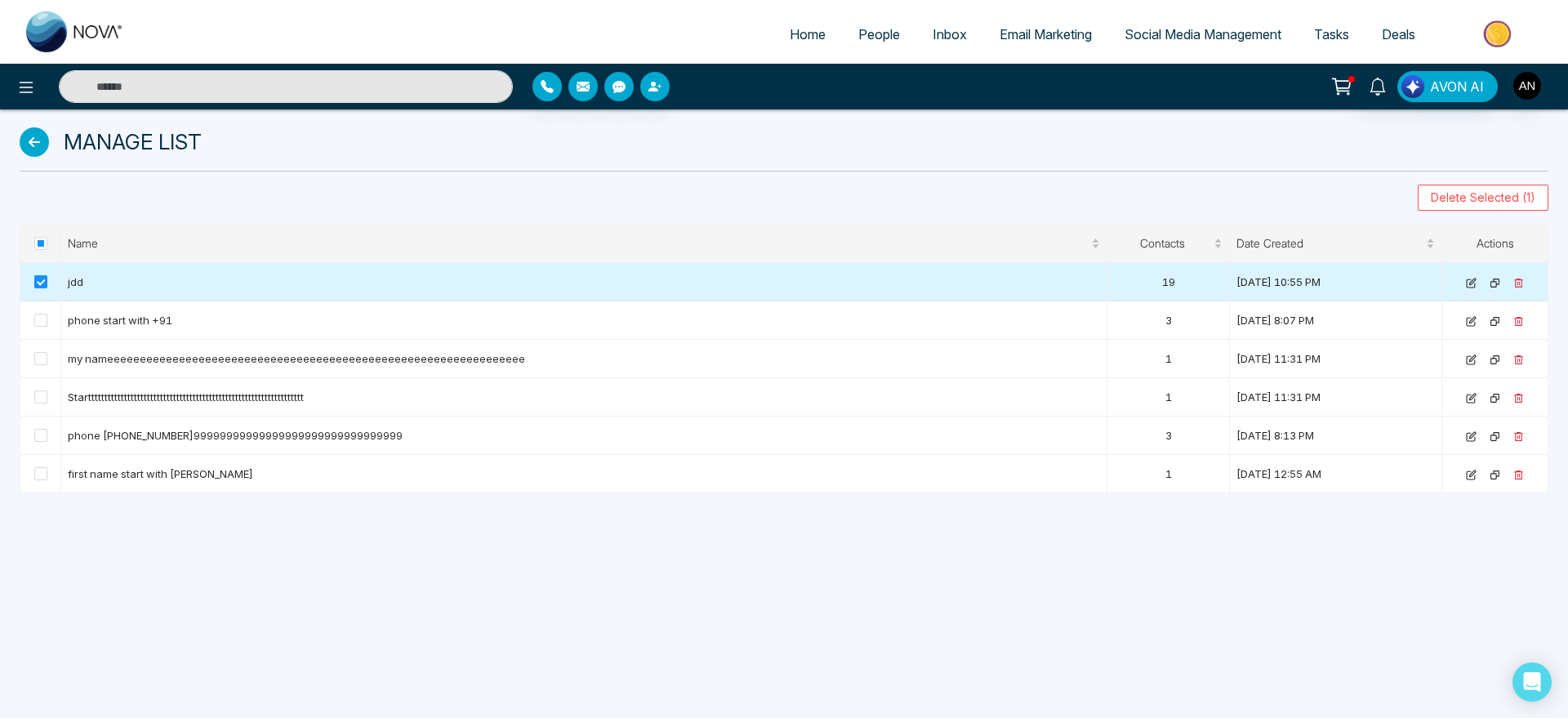
click at [40, 280] on span at bounding box center [41, 282] width 13 height 13
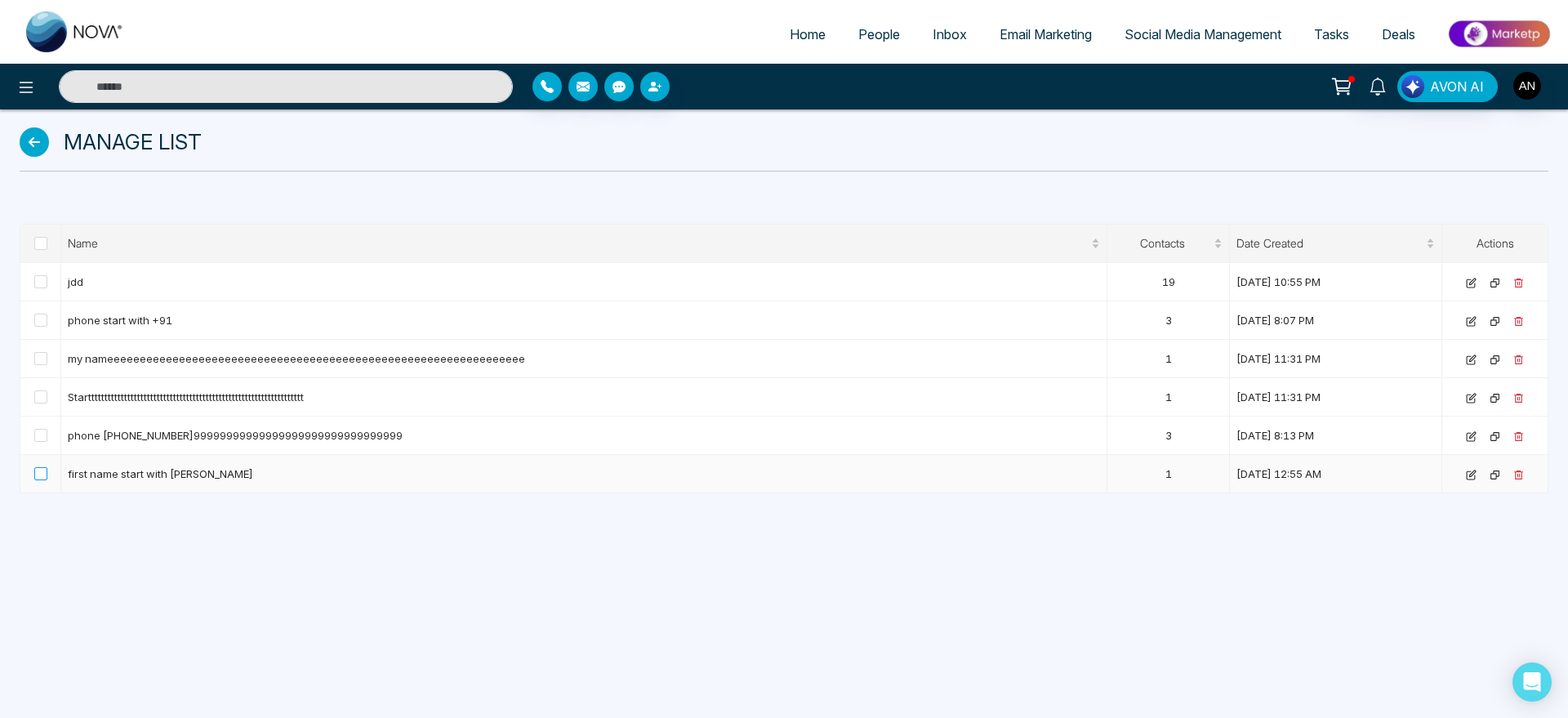
click at [42, 481] on label at bounding box center [41, 474] width 13 height 18
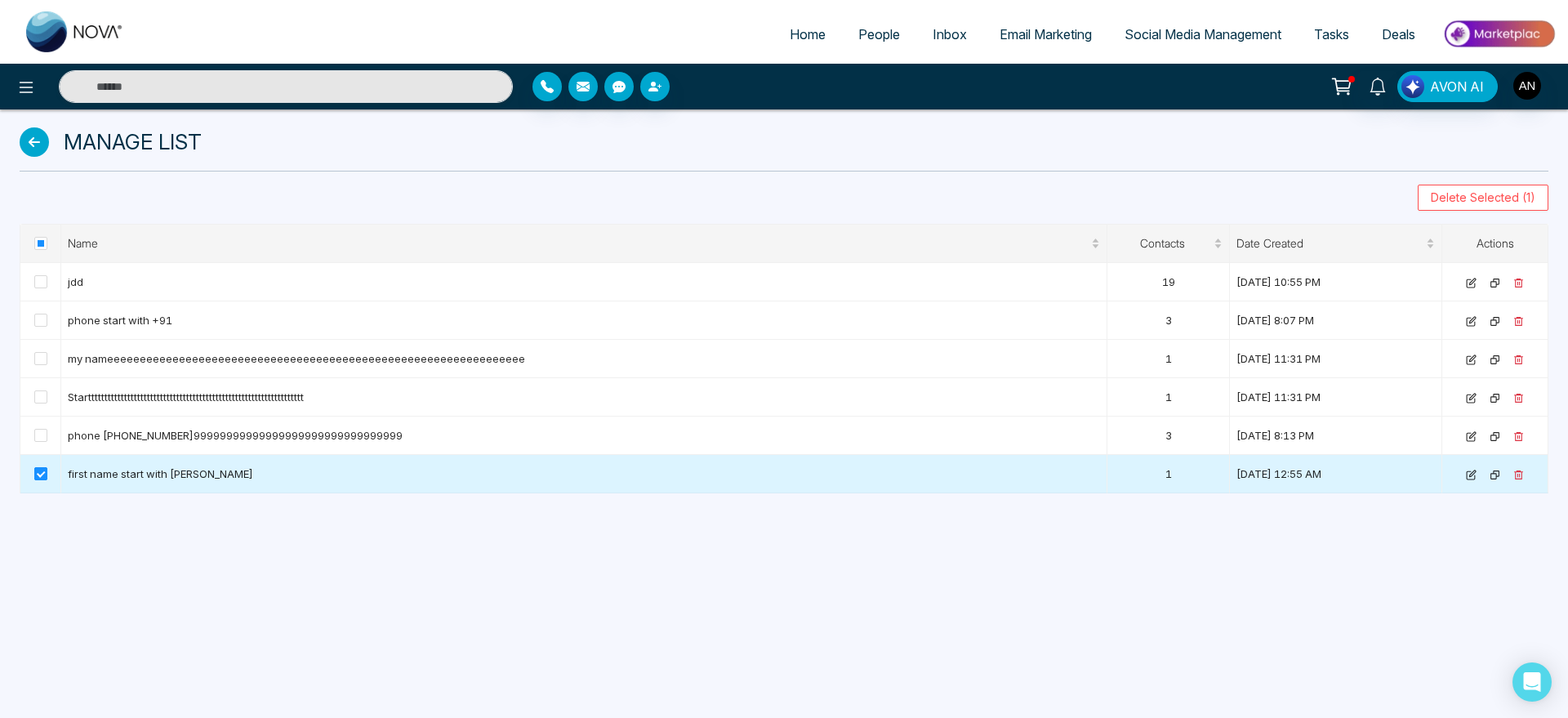
click at [42, 481] on label at bounding box center [41, 474] width 13 height 18
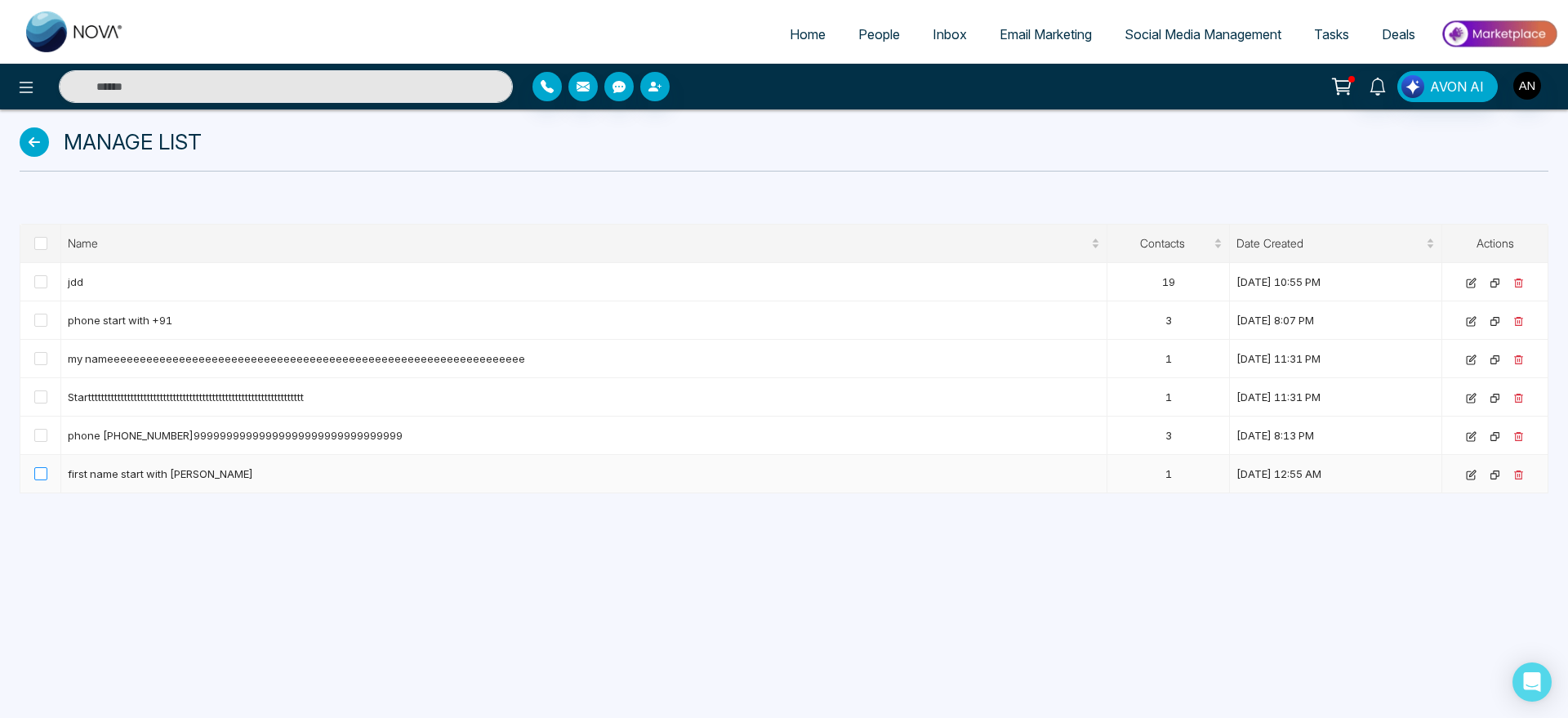
click at [42, 481] on label at bounding box center [41, 474] width 13 height 18
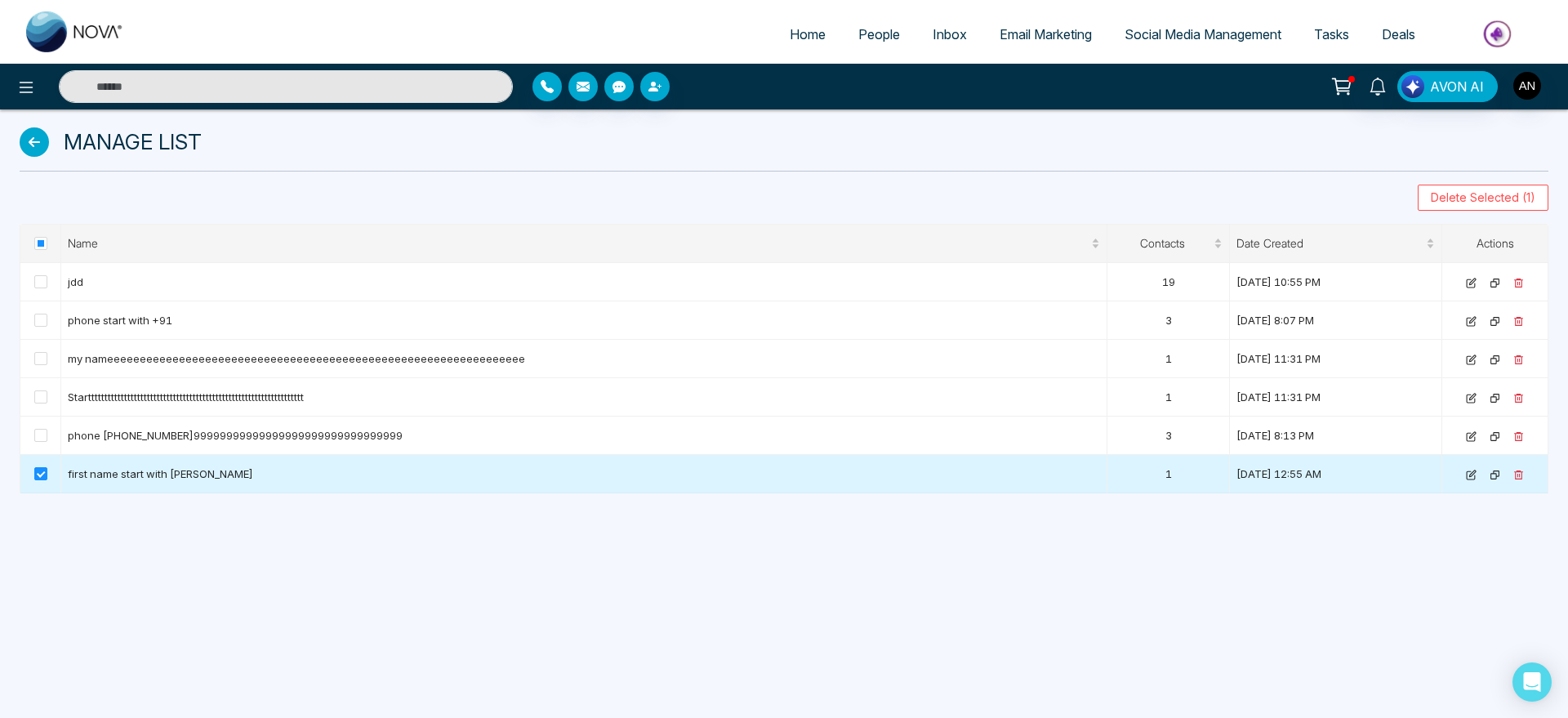
click at [1526, 475] on td at bounding box center [1495, 475] width 106 height 39
click at [1524, 475] on td at bounding box center [1495, 475] width 106 height 39
click at [1515, 475] on icon at bounding box center [1519, 475] width 11 height 11
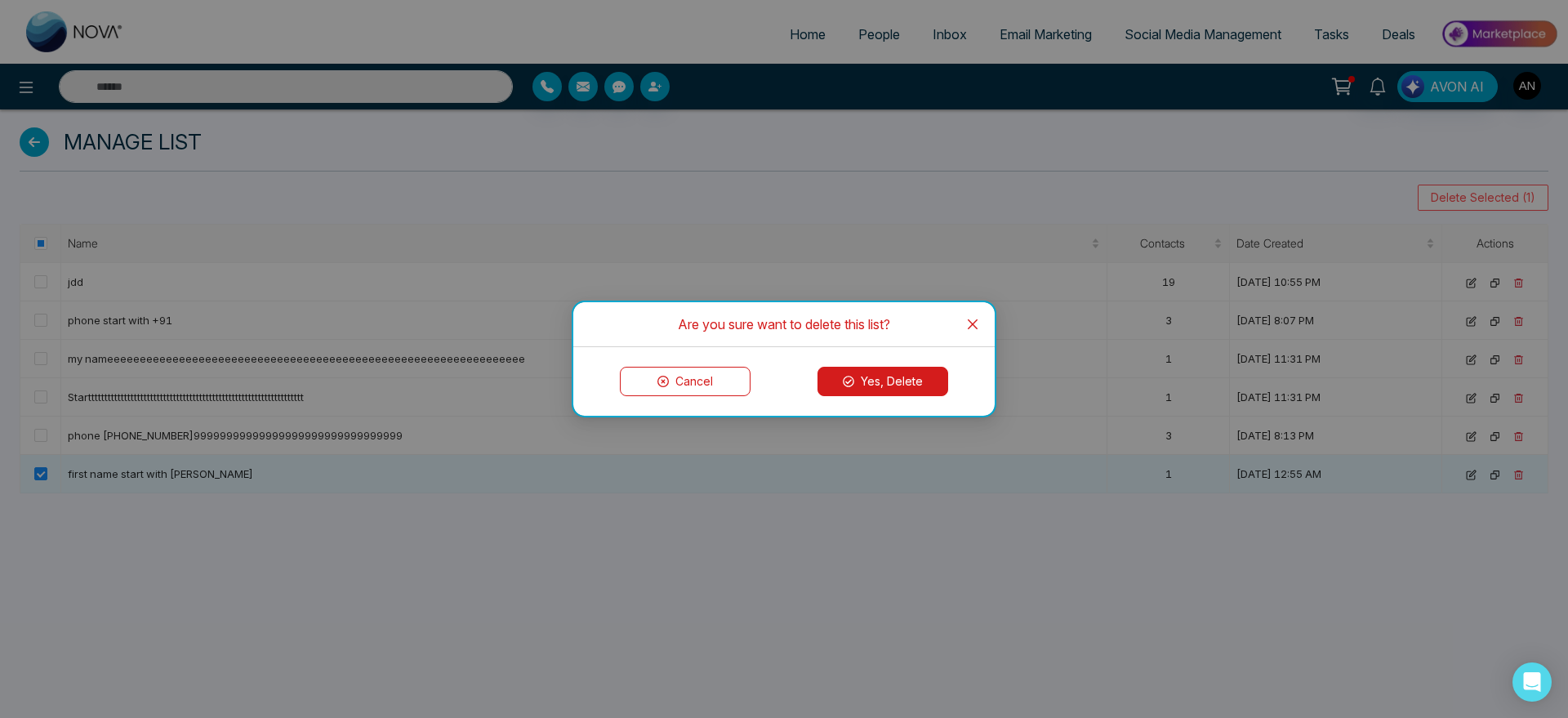
click at [866, 399] on div "Cancel Yes, Delete" at bounding box center [784, 381] width 421 height 68
click at [891, 387] on button "Yes, Delete" at bounding box center [883, 382] width 130 height 30
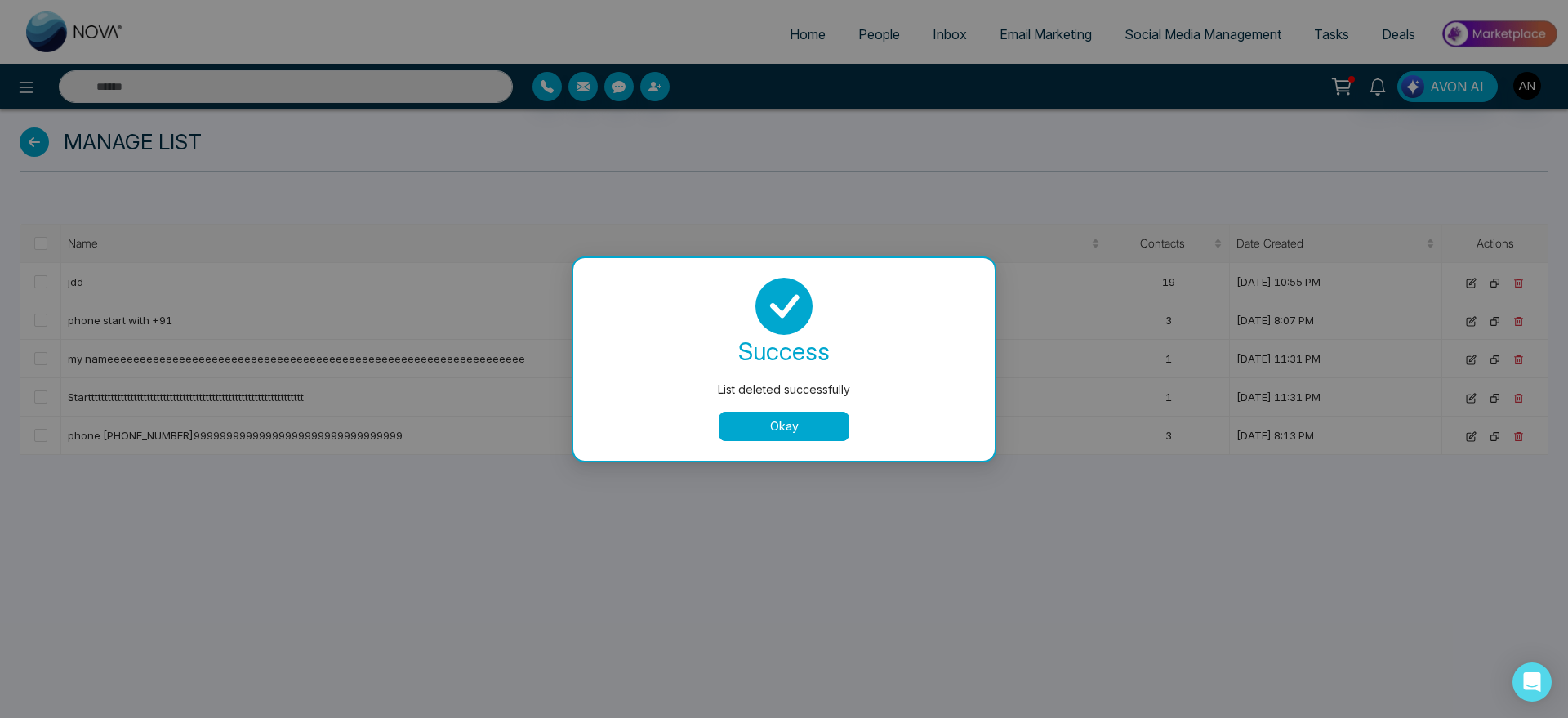
click at [782, 428] on button "Okay" at bounding box center [784, 427] width 130 height 30
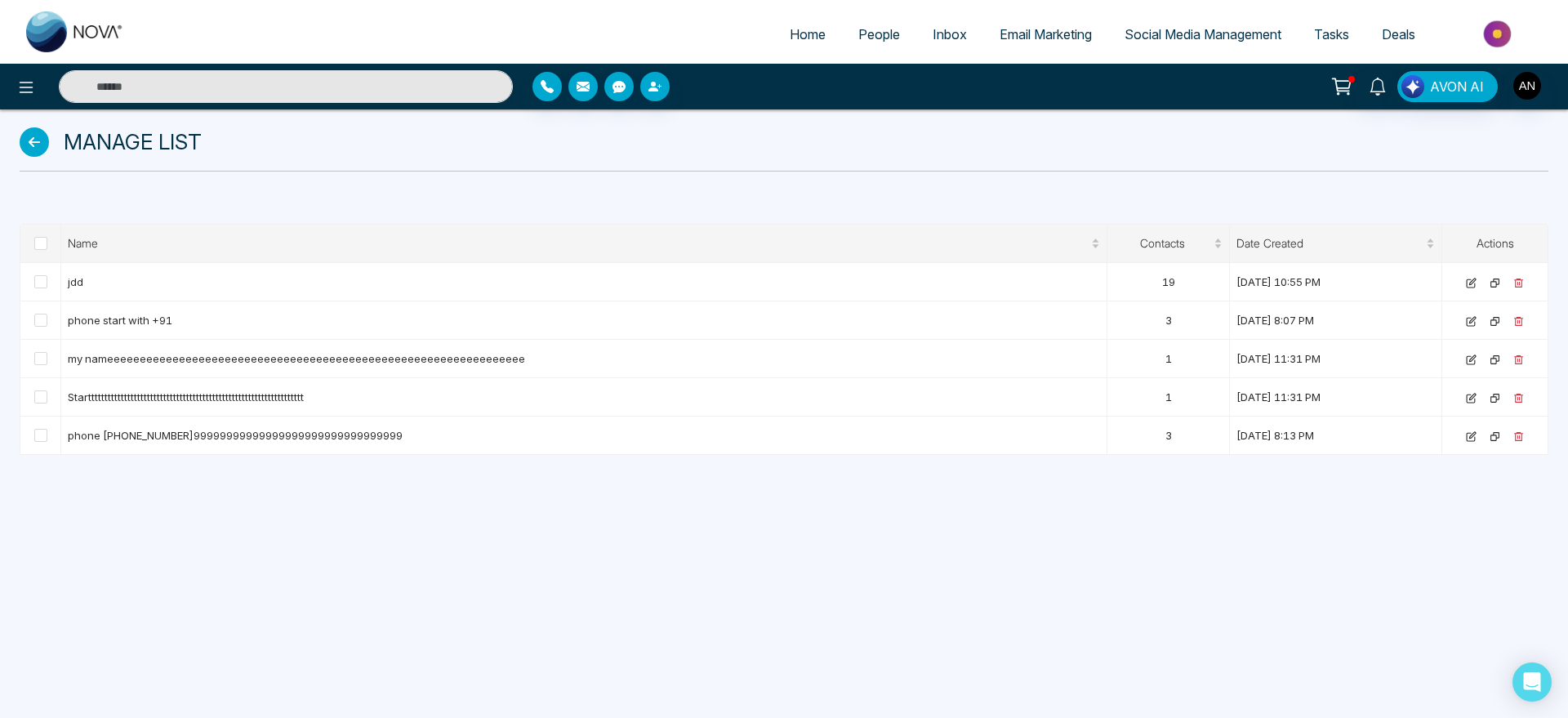
click at [38, 139] on icon at bounding box center [35, 142] width 30 height 30
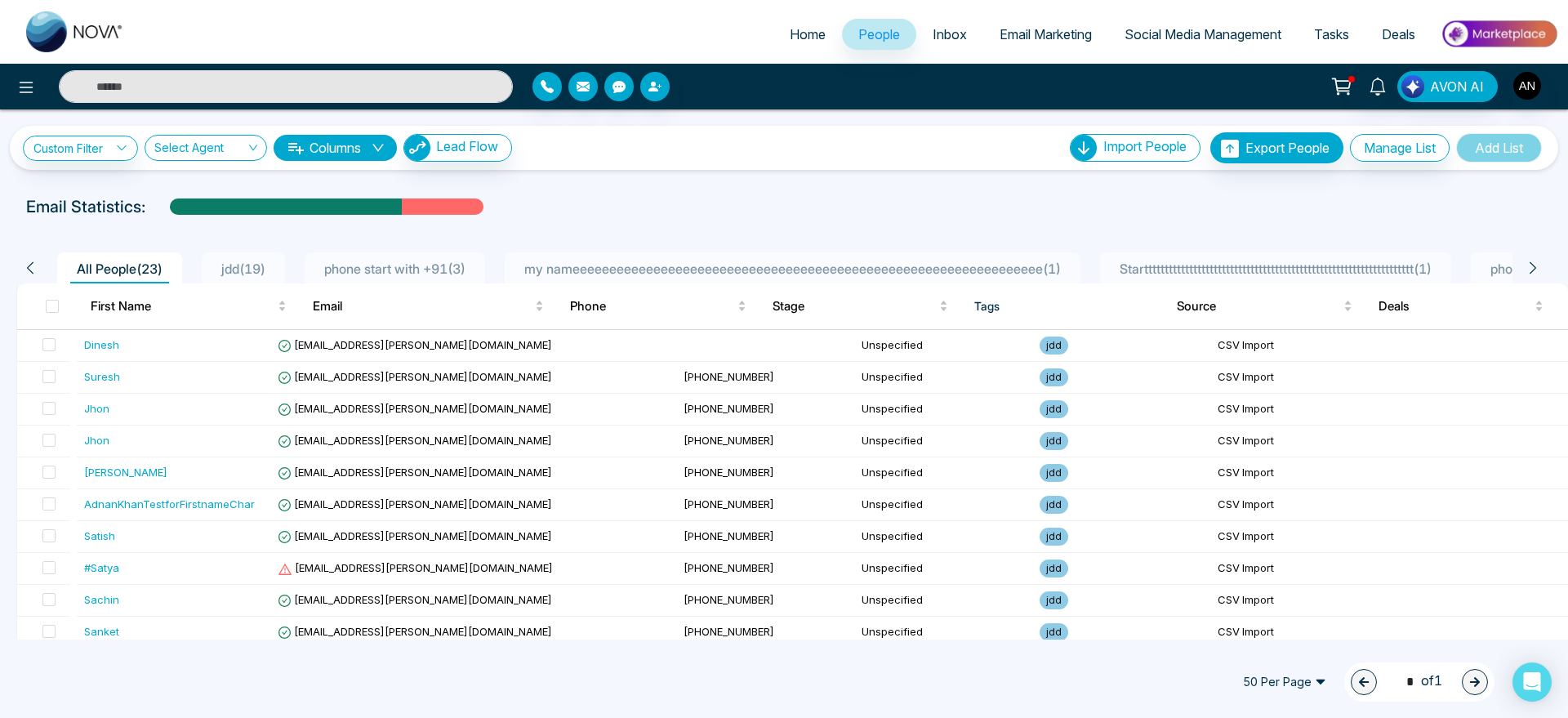
click at [1345, 78] on icon at bounding box center [1342, 87] width 23 height 23
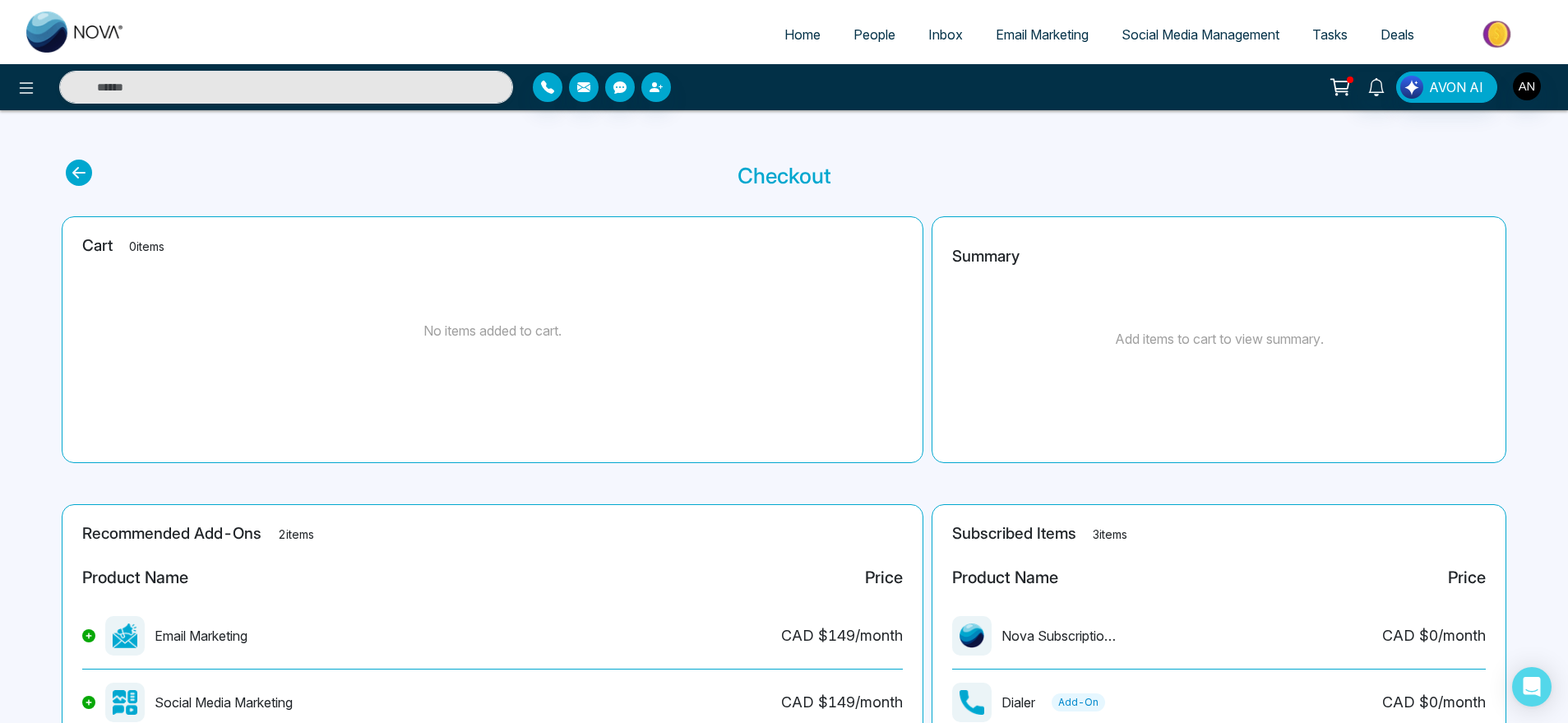
click at [70, 170] on icon at bounding box center [79, 173] width 27 height 27
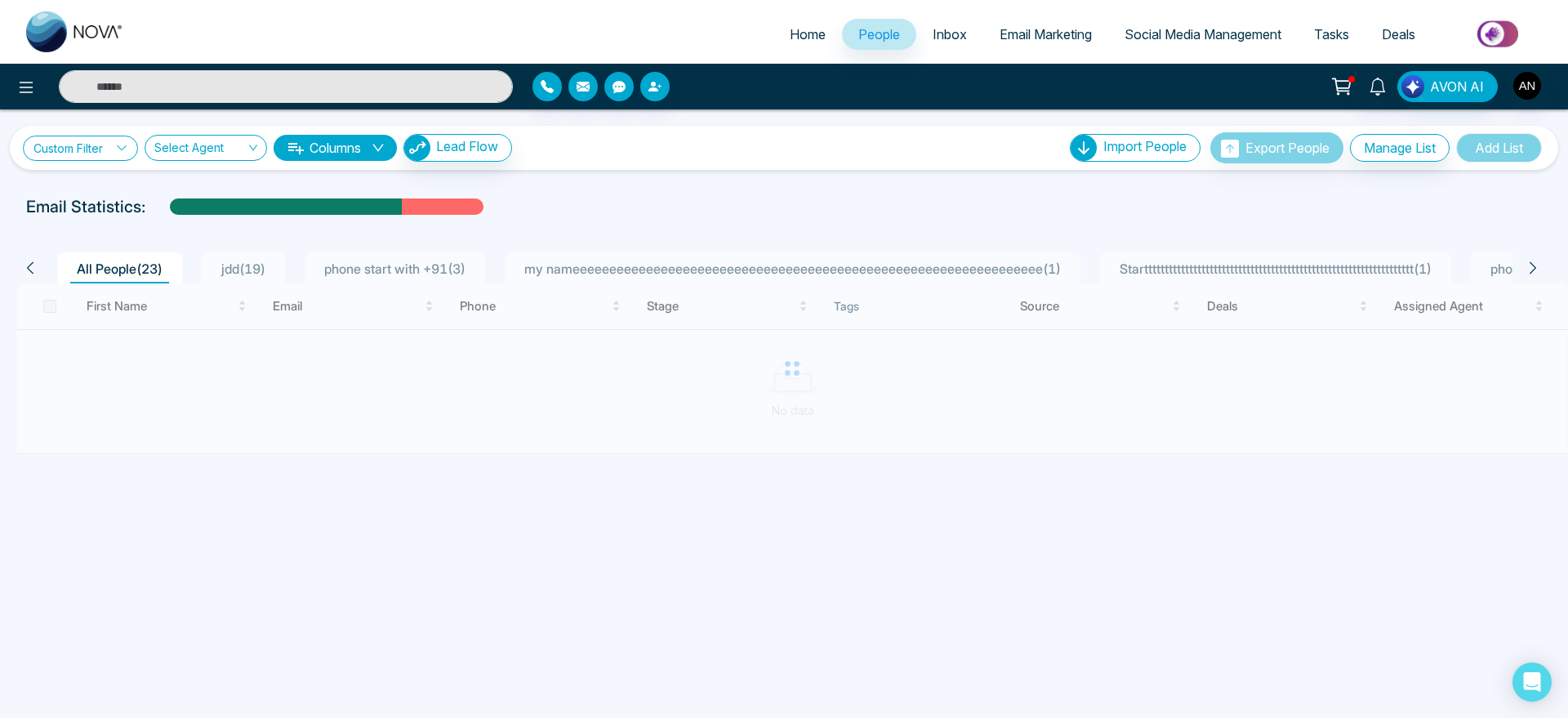
click at [94, 144] on link "Custom Filter" at bounding box center [81, 148] width 115 height 26
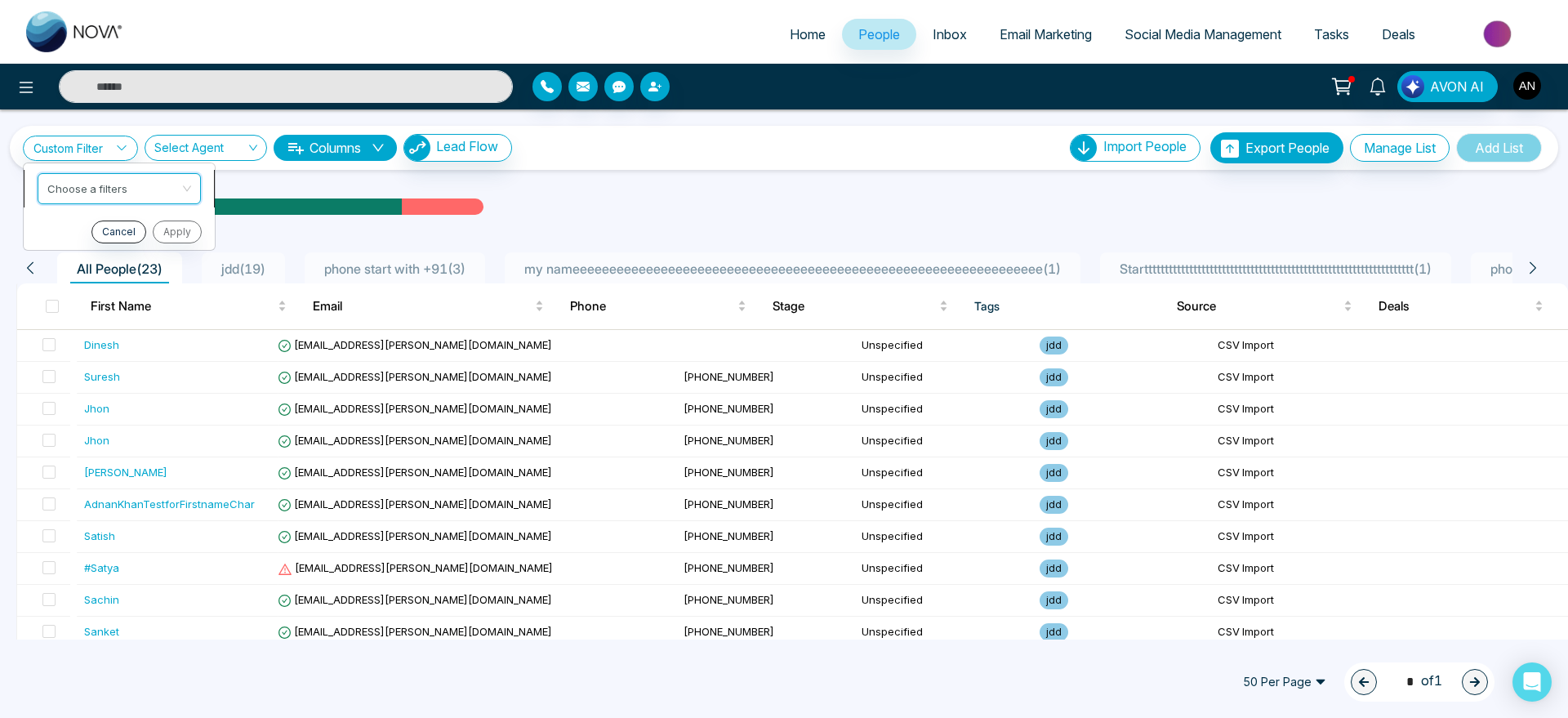
click at [136, 185] on input "search" at bounding box center [113, 187] width 132 height 25
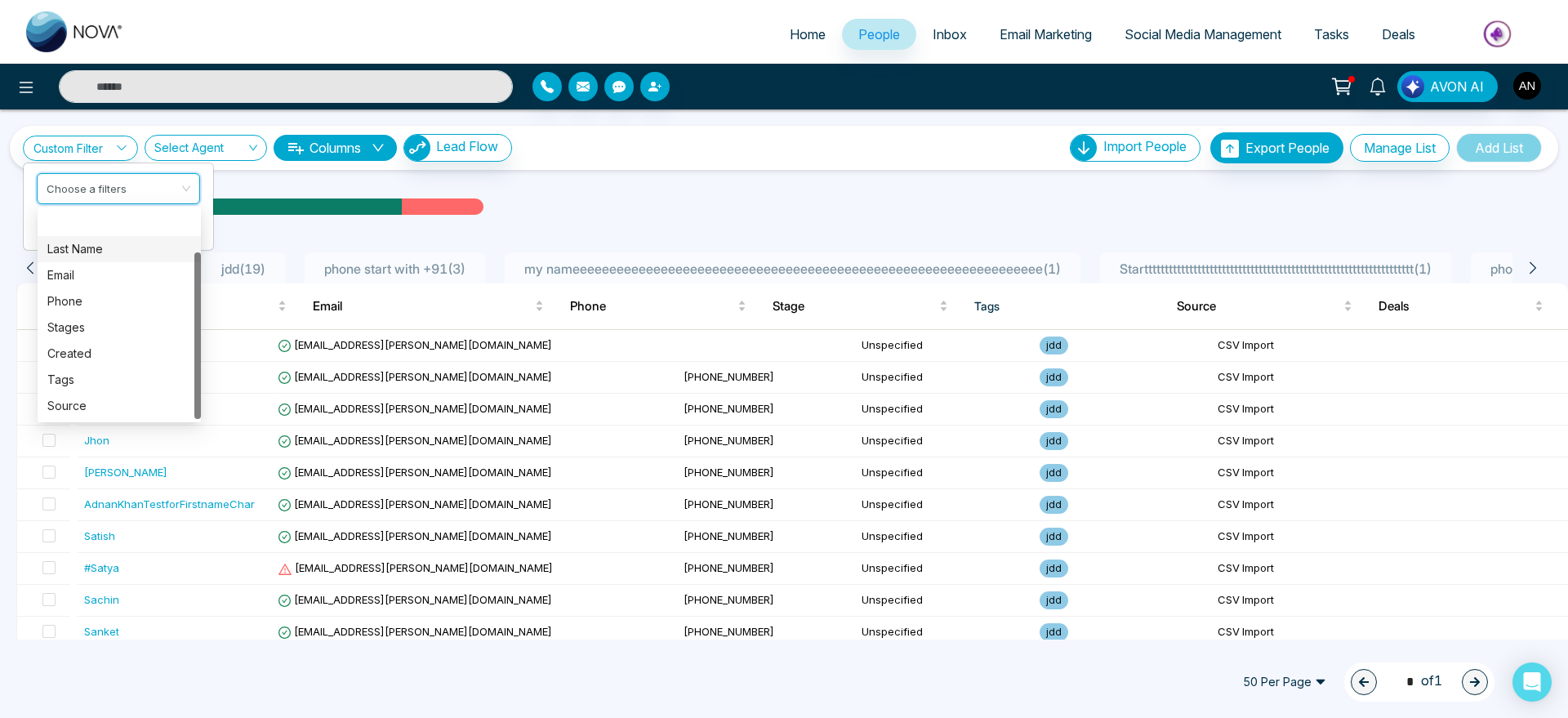
scroll to position [52, 0]
click at [229, 152] on input "search" at bounding box center [200, 151] width 92 height 31
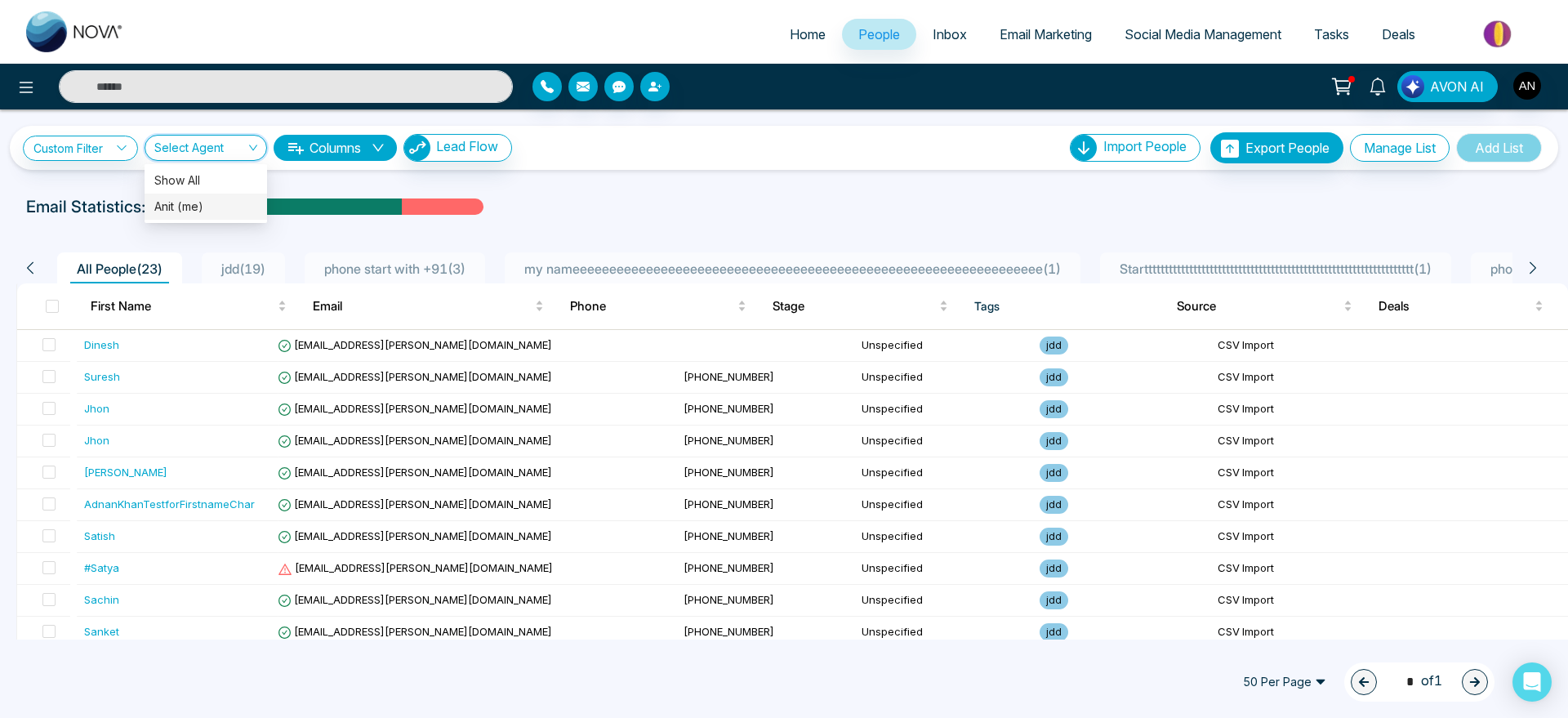
click at [223, 207] on div "Anit (me)" at bounding box center [205, 207] width 103 height 18
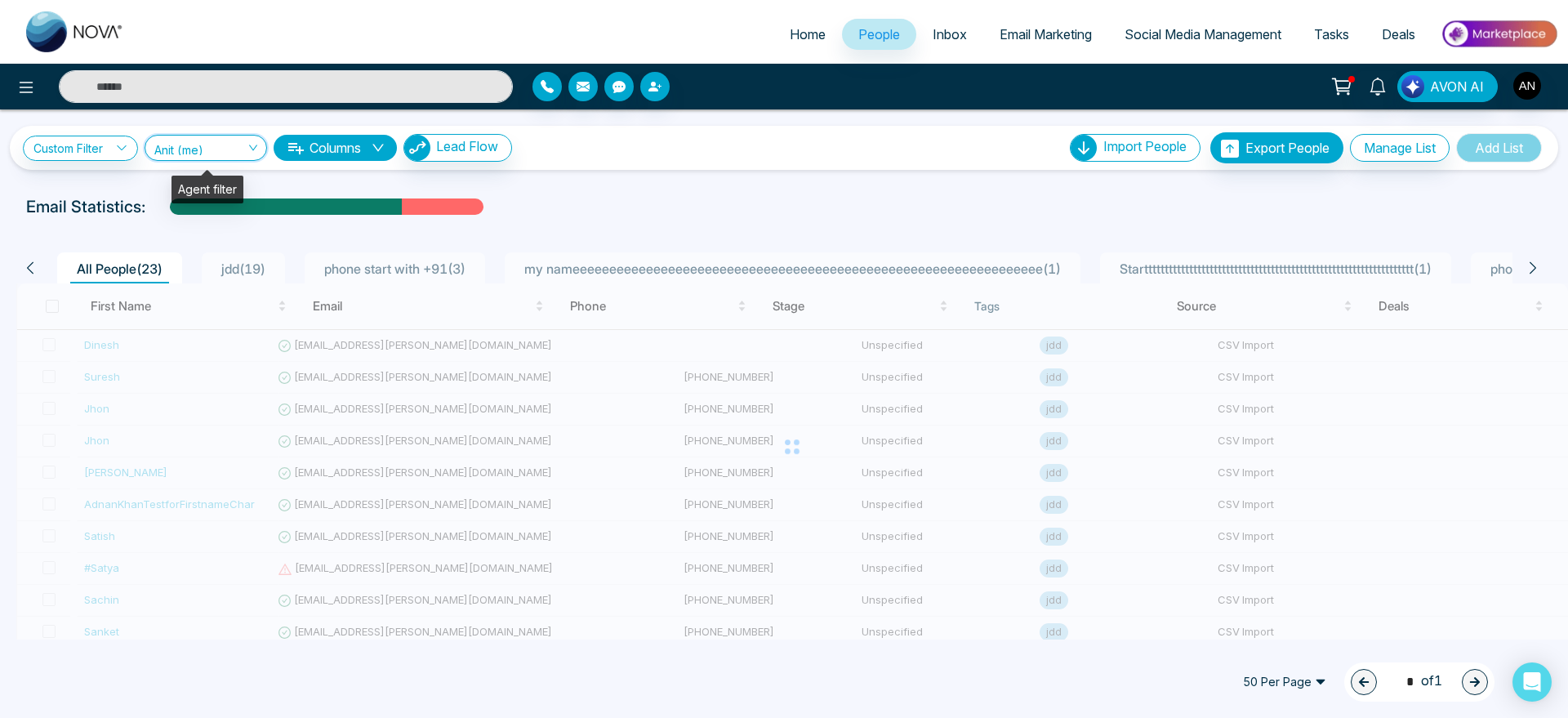
click at [221, 145] on span "Anit (me)" at bounding box center [205, 147] width 103 height 16
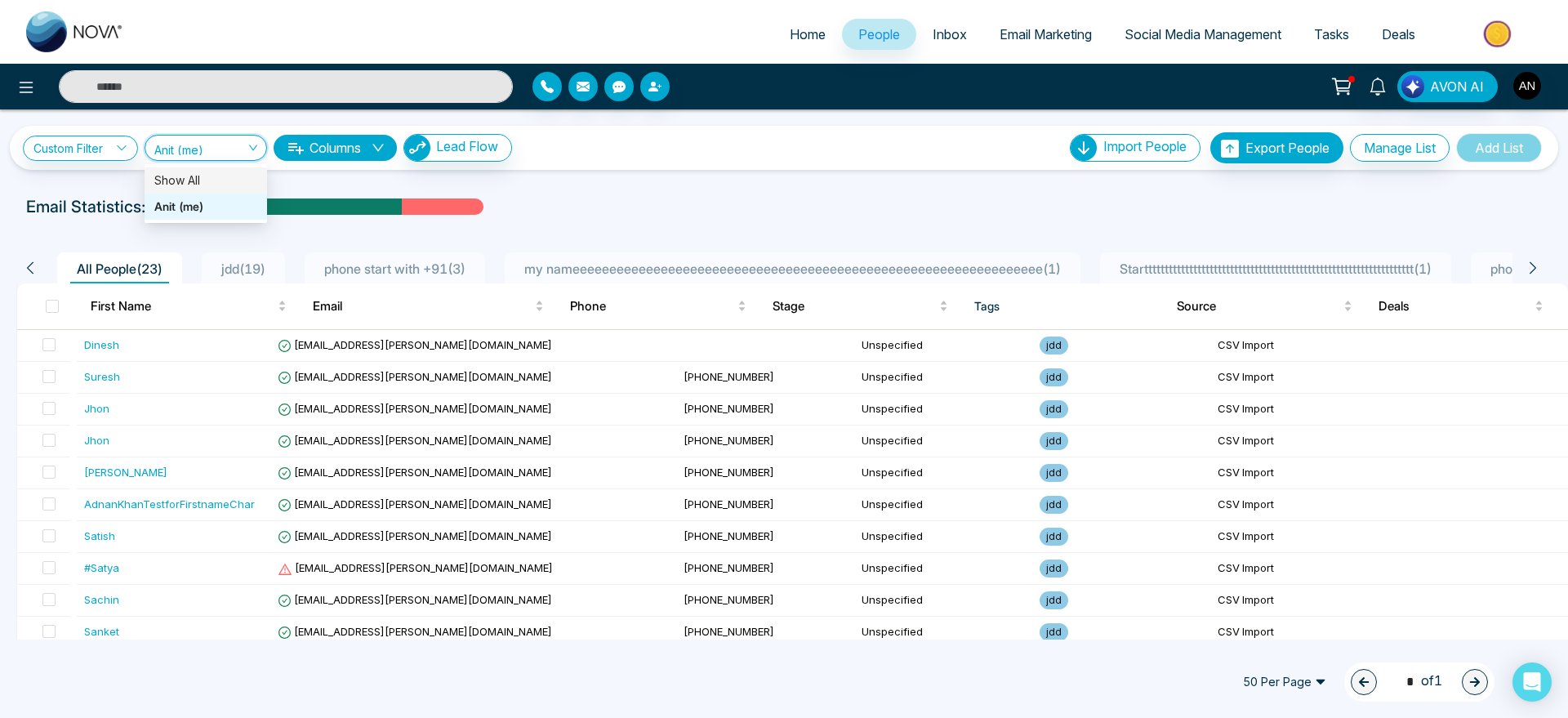
click at [221, 172] on div "Show All" at bounding box center [205, 181] width 103 height 18
click at [47, 148] on link "Custom Filter" at bounding box center [81, 148] width 115 height 26
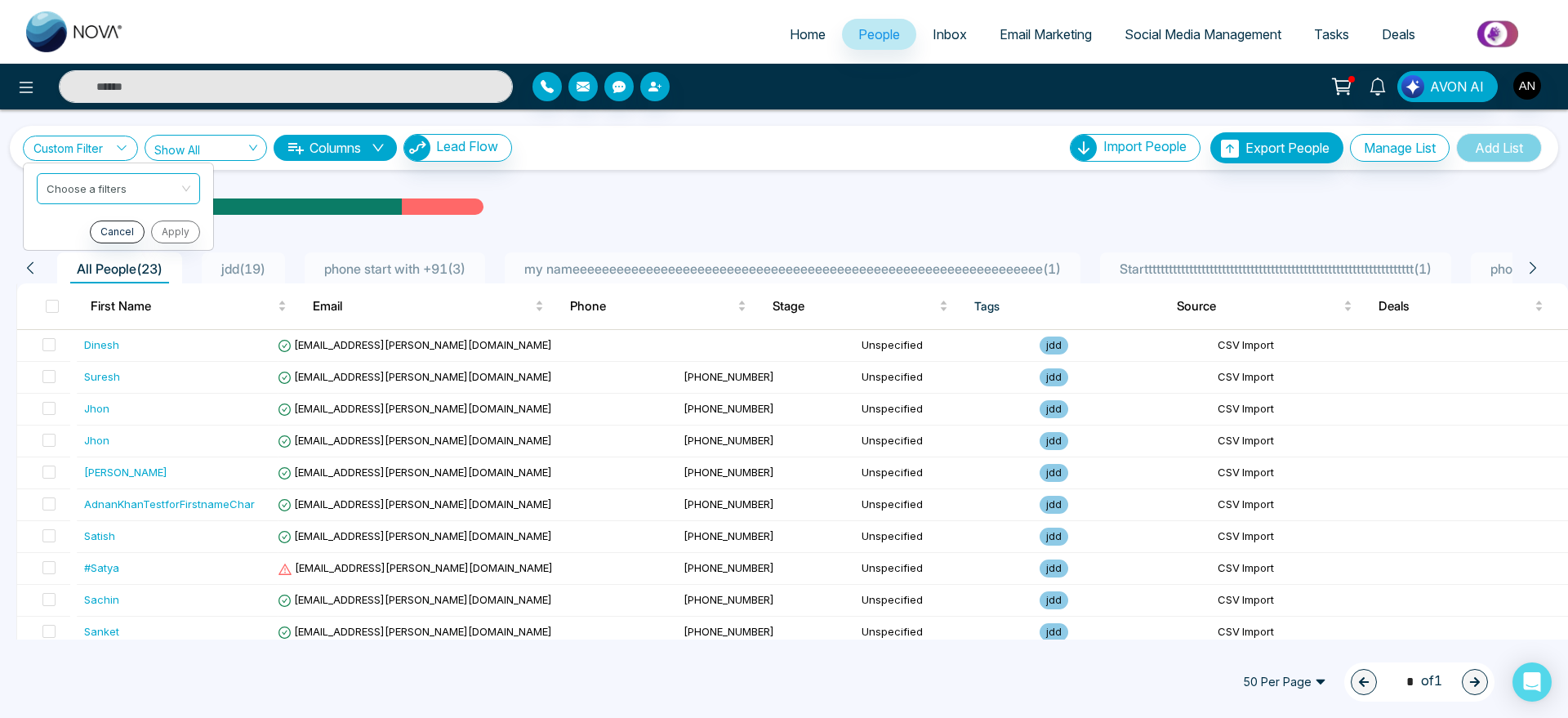
click at [47, 148] on link "Custom Filter" at bounding box center [81, 148] width 115 height 26
click at [578, 123] on div "Custom Filter Choose a filters Cancel Apply Show All 2776 Show All Anit (me) Co…" at bounding box center [784, 139] width 1568 height 60
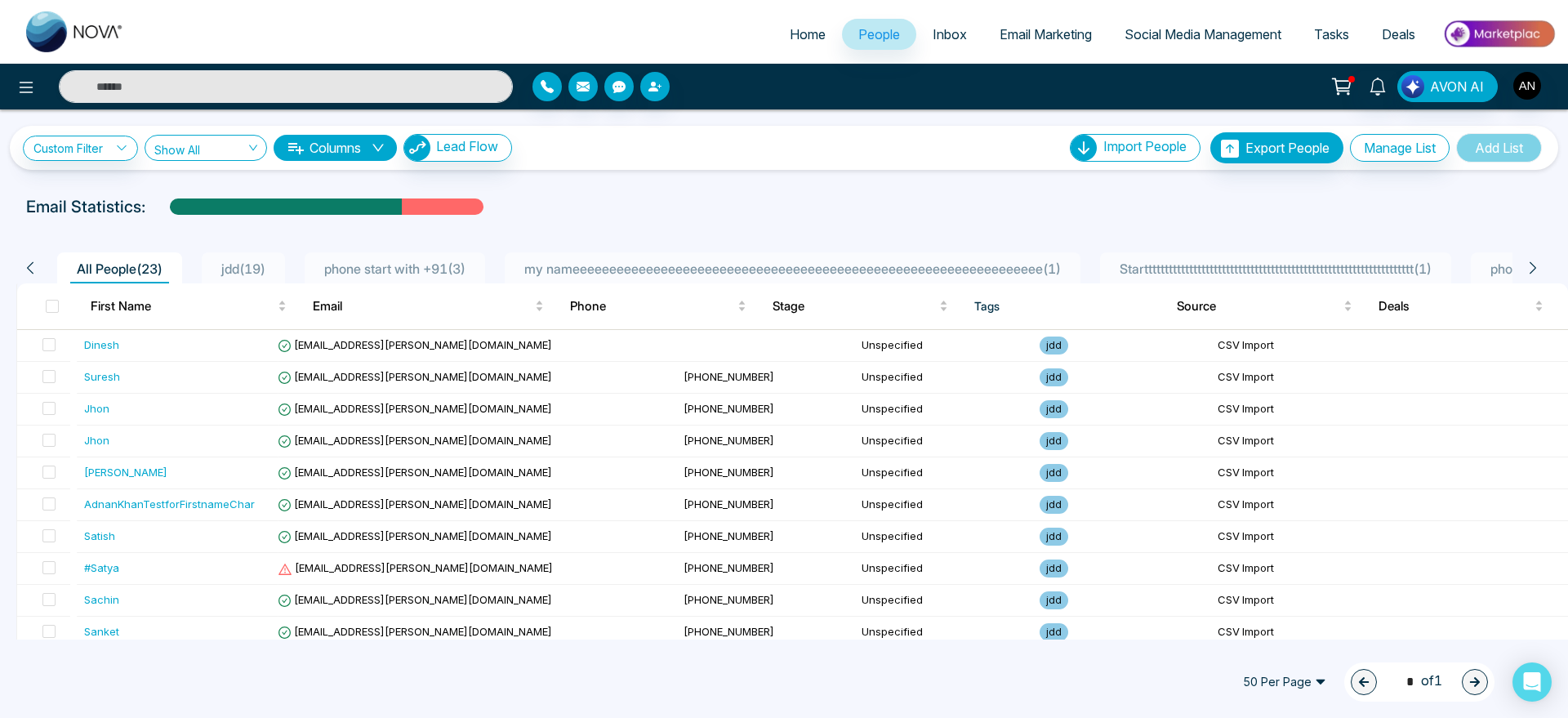
click at [784, 196] on div "Email Statistics:" at bounding box center [528, 207] width 1004 height 25
click at [1533, 77] on img "button" at bounding box center [1528, 86] width 28 height 28
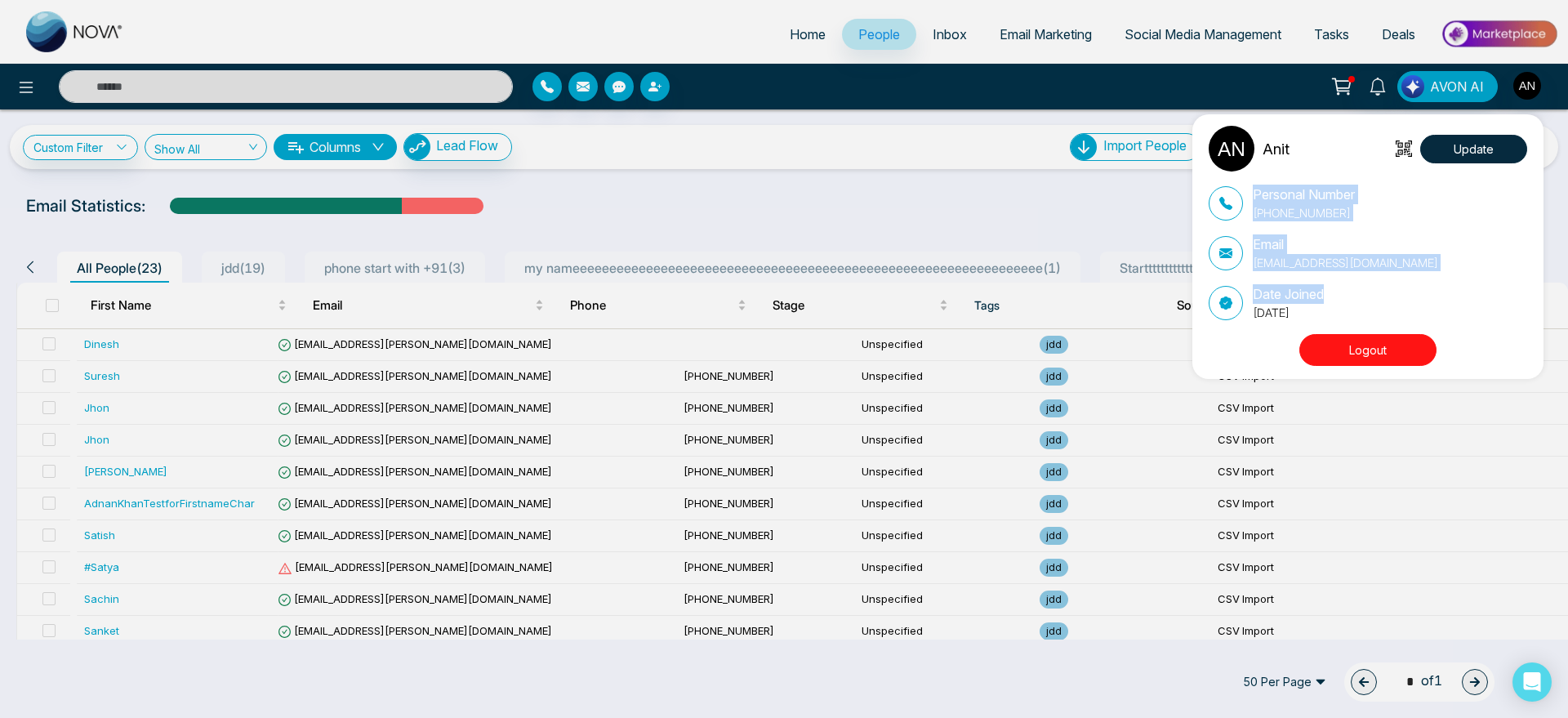
drag, startPoint x: 1246, startPoint y: 180, endPoint x: 1360, endPoint y: 314, distance: 175.9
click at [1360, 314] on div "Anit Update Personal Number [PHONE_NUMBER] Email [EMAIL_ADDRESS][DOMAIN_NAME] D…" at bounding box center [1373, 246] width 327 height 242
click at [1324, 314] on p "[DATE]" at bounding box center [1288, 312] width 71 height 17
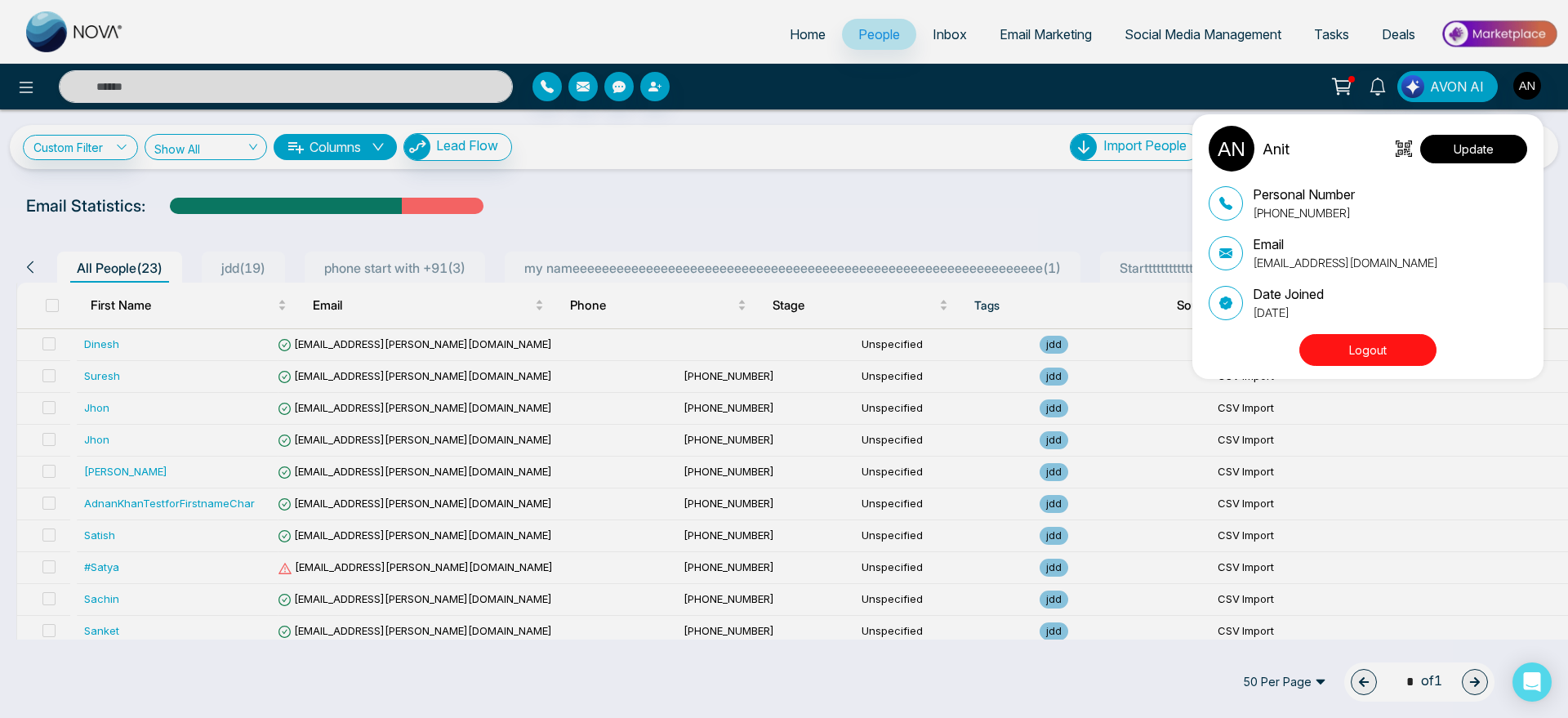
click at [1449, 146] on button "Update" at bounding box center [1474, 149] width 107 height 29
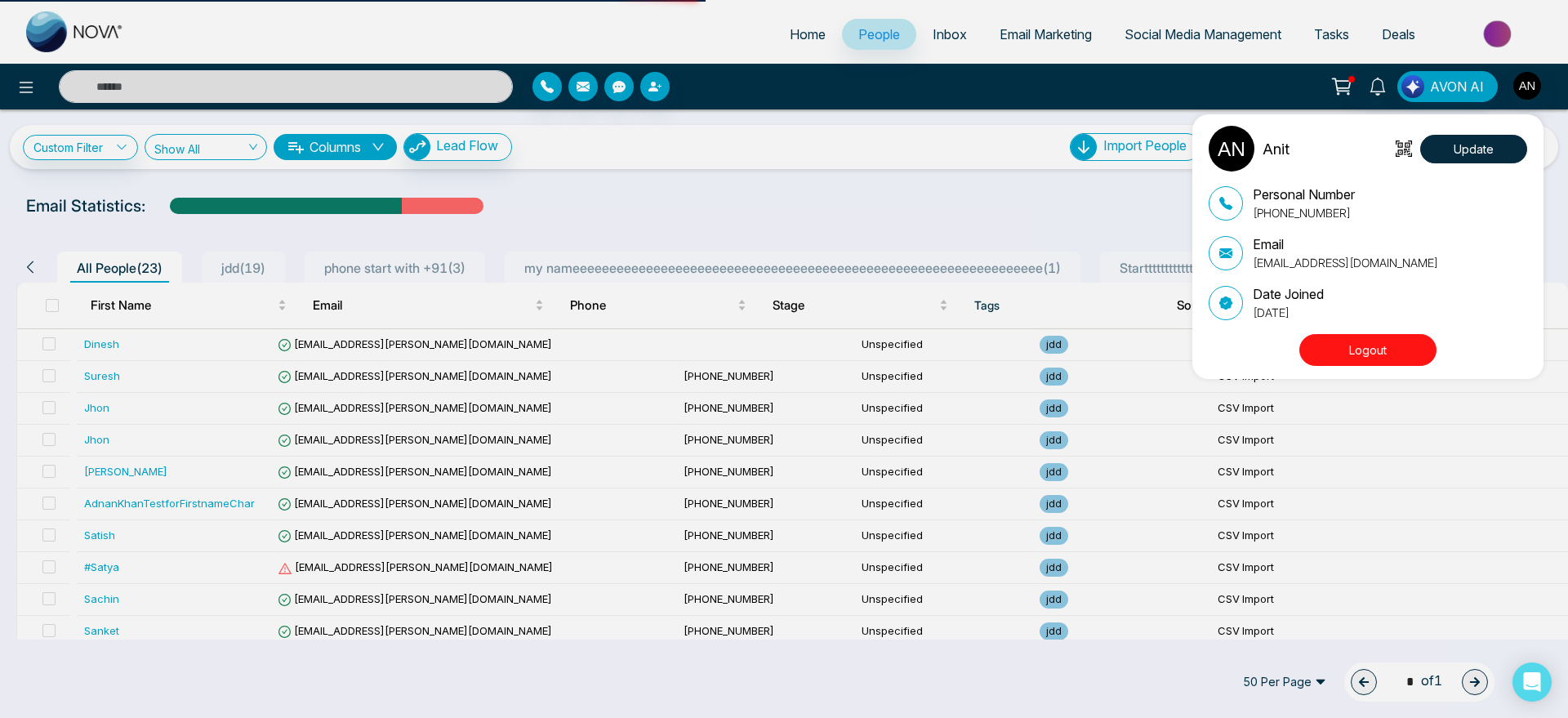
select select
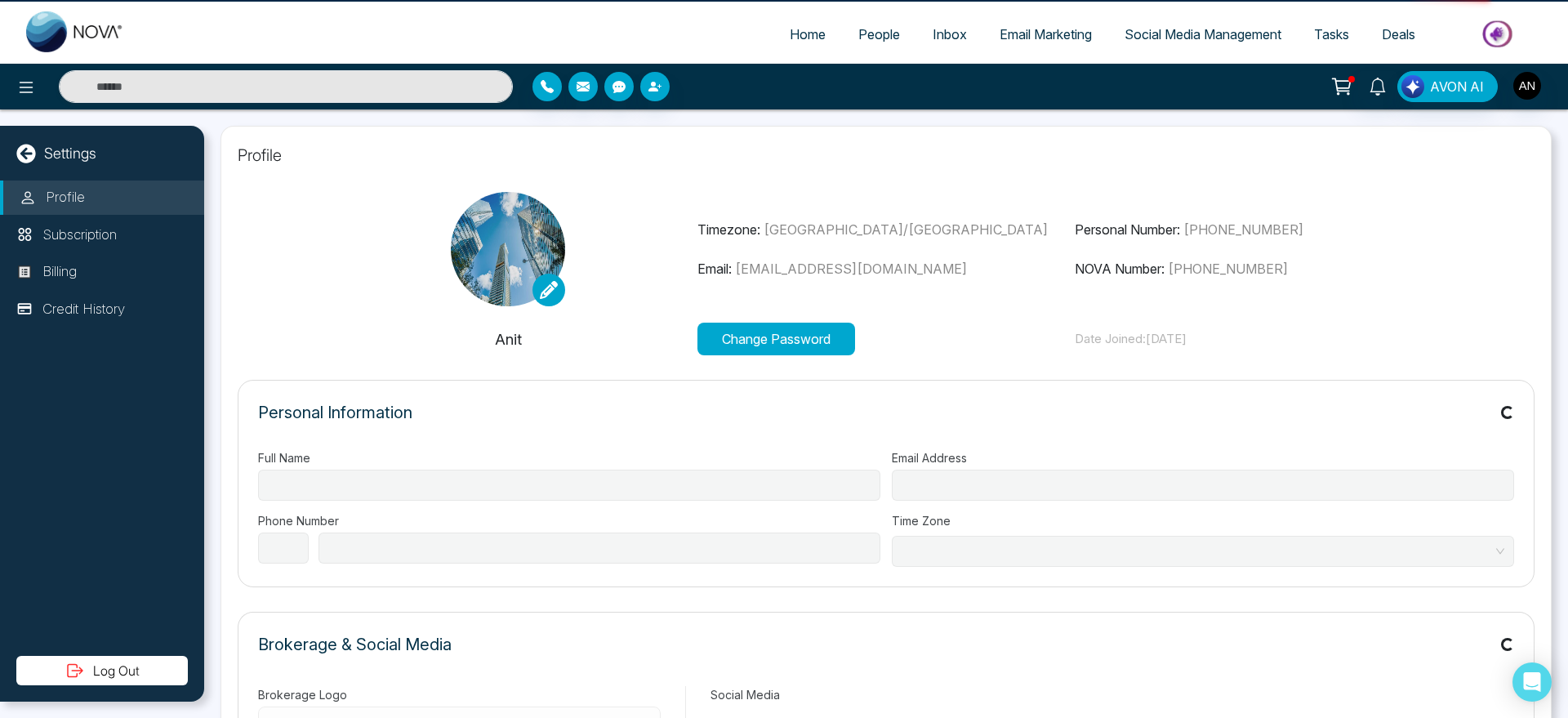
type input "****"
type input "**********"
select select "***"
type input "**********"
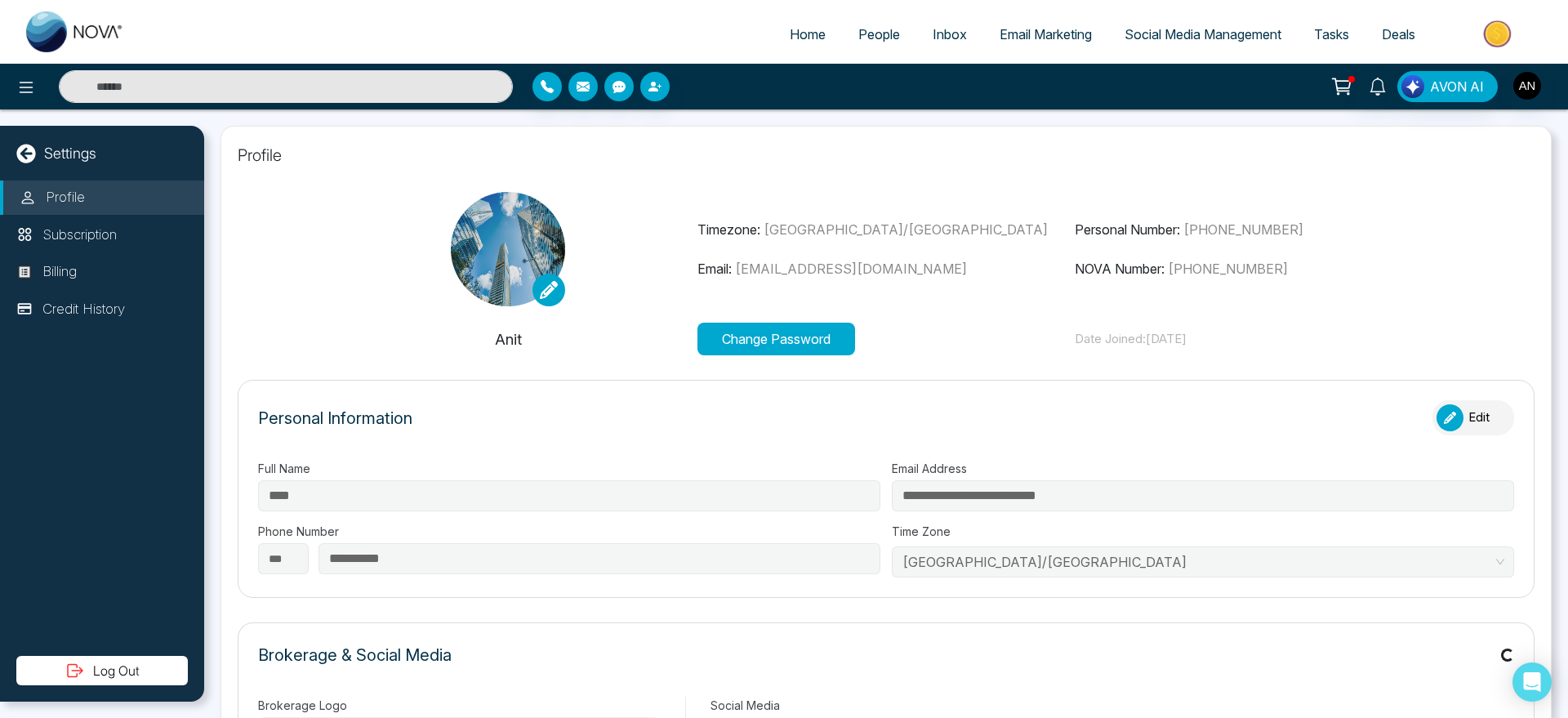
type input "*******"
type input "**********"
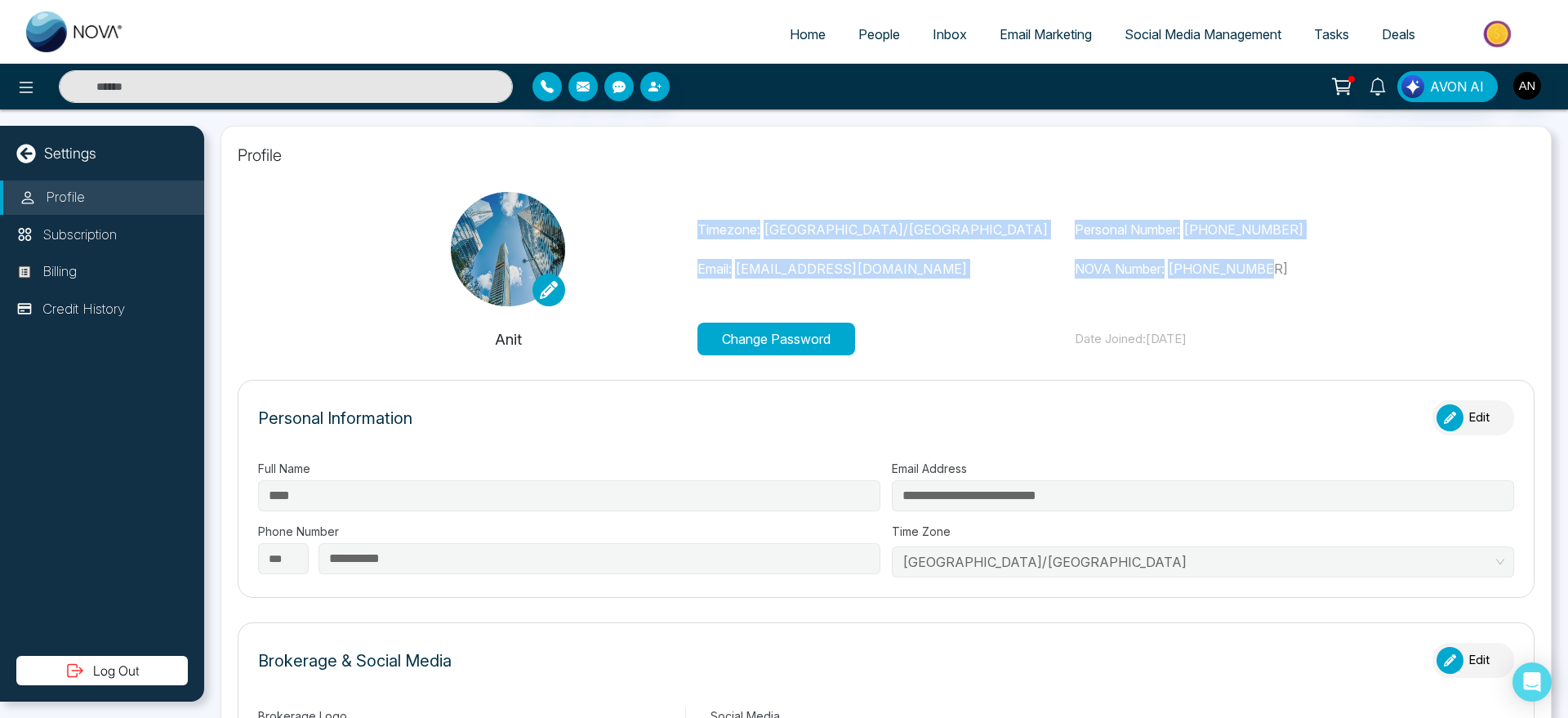
drag, startPoint x: 697, startPoint y: 216, endPoint x: 1362, endPoint y: 276, distance: 667.7
click at [1362, 276] on div "Timezone: Asia/Kolkata Email: anit+bagent1@mmnovatech.com Personal Number: +919…" at bounding box center [886, 249] width 1133 height 115
click at [1362, 276] on p "NOVA Number: +12363057287" at bounding box center [1264, 269] width 378 height 20
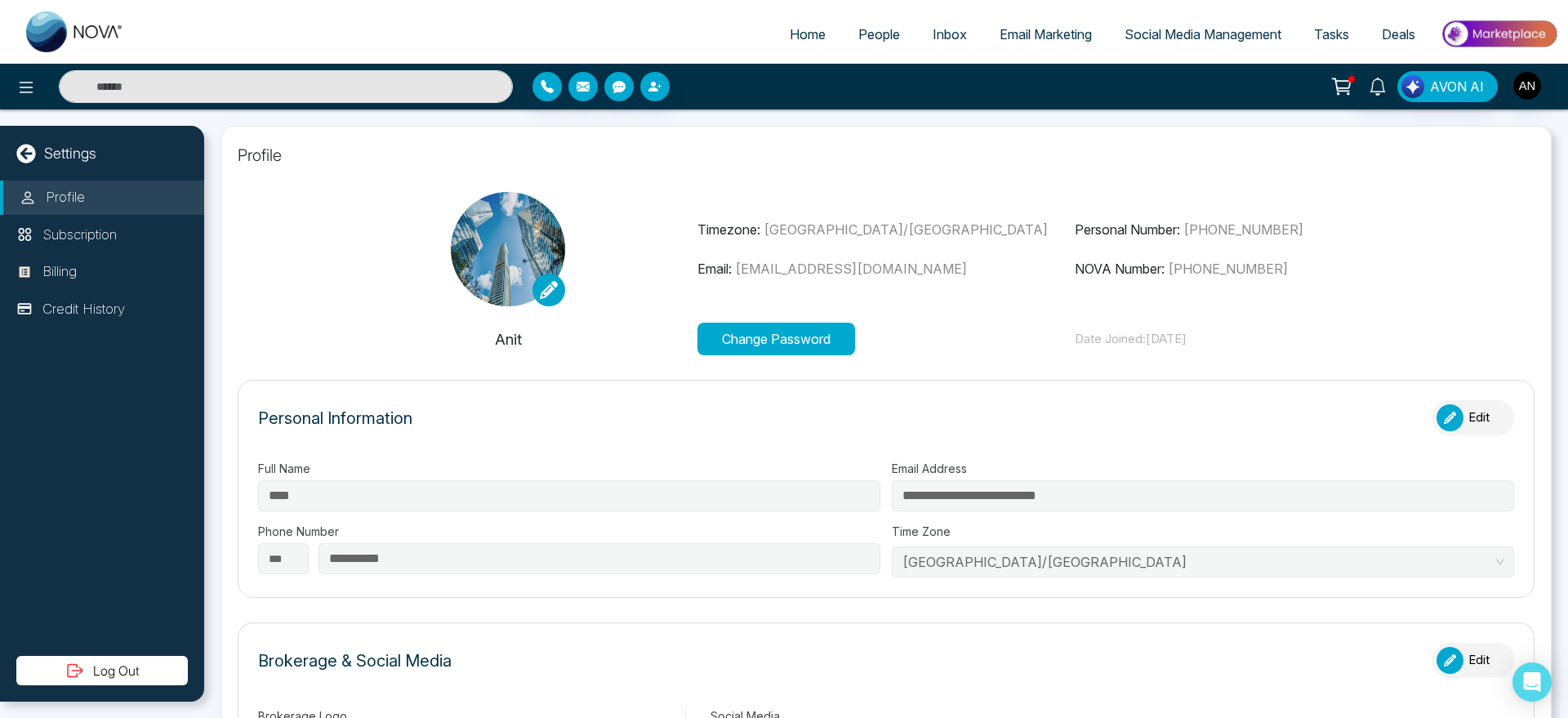
click at [803, 37] on span "Home" at bounding box center [808, 35] width 36 height 17
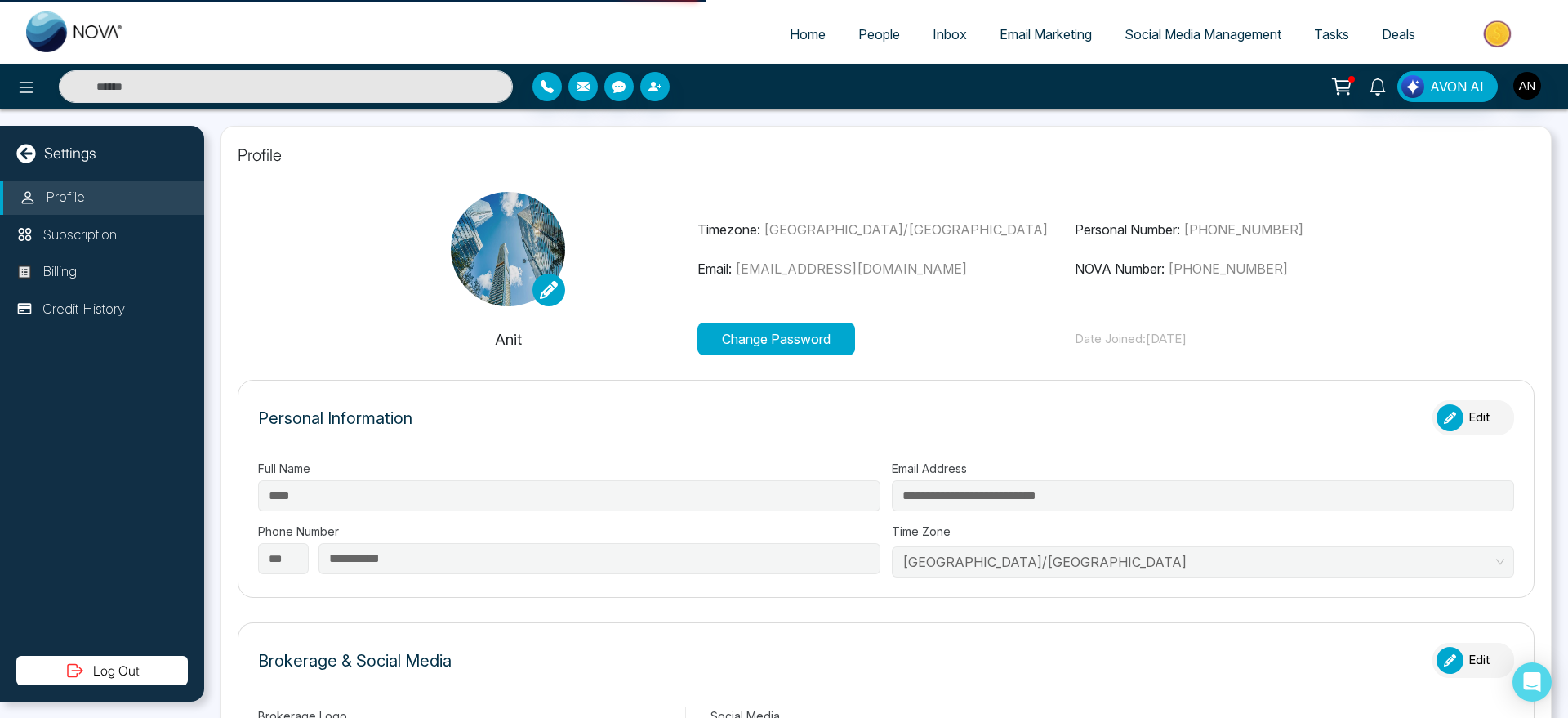
select select "*"
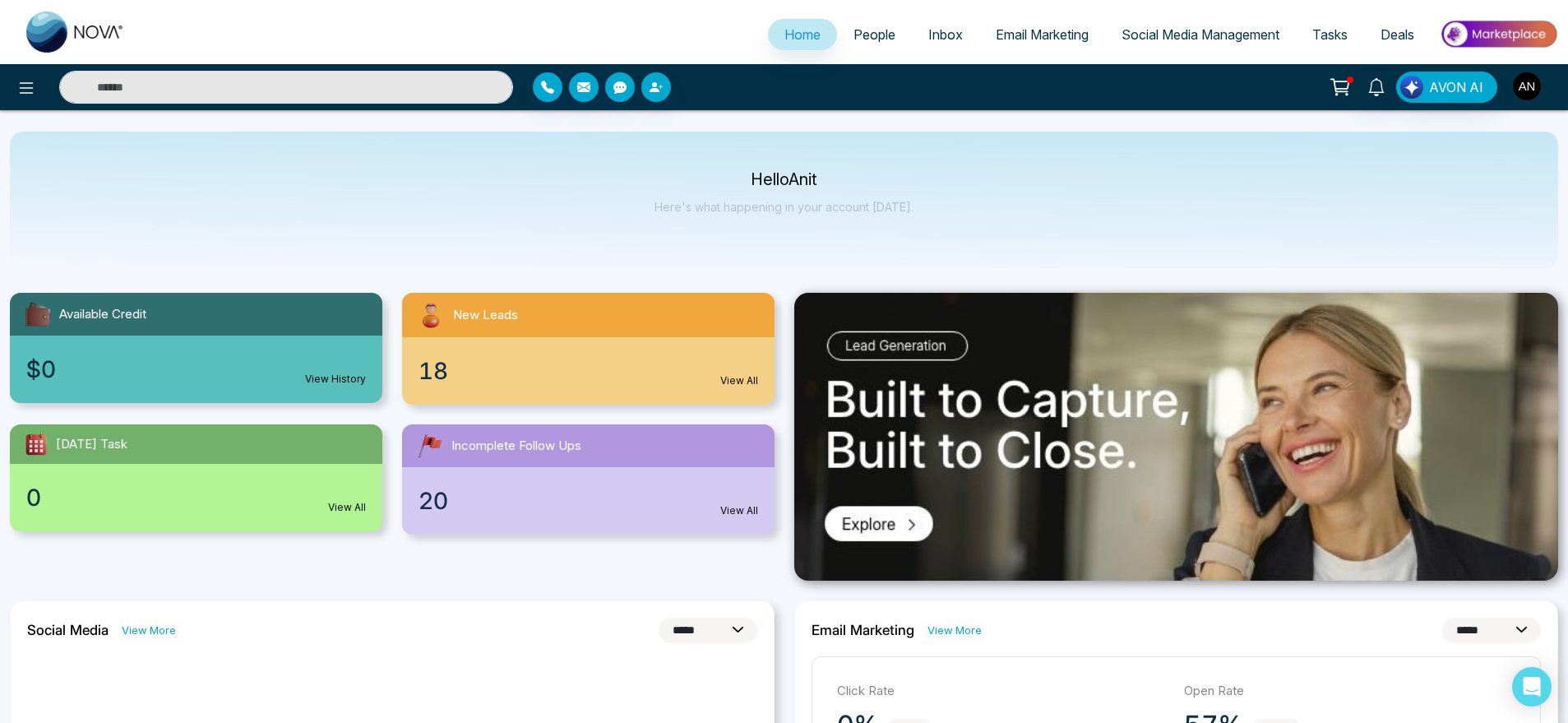
click at [1526, 96] on img "button" at bounding box center [1527, 86] width 28 height 28
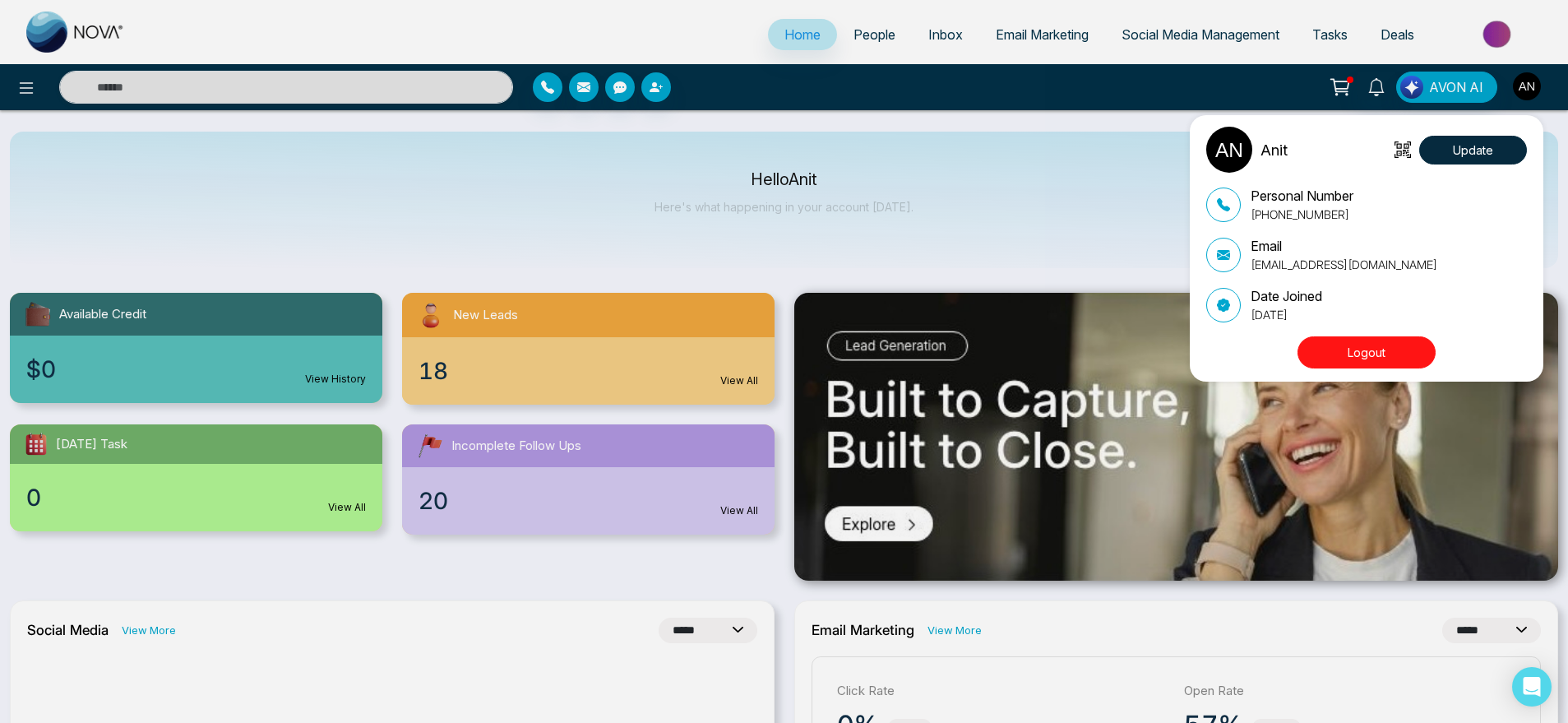
scroll to position [15, 0]
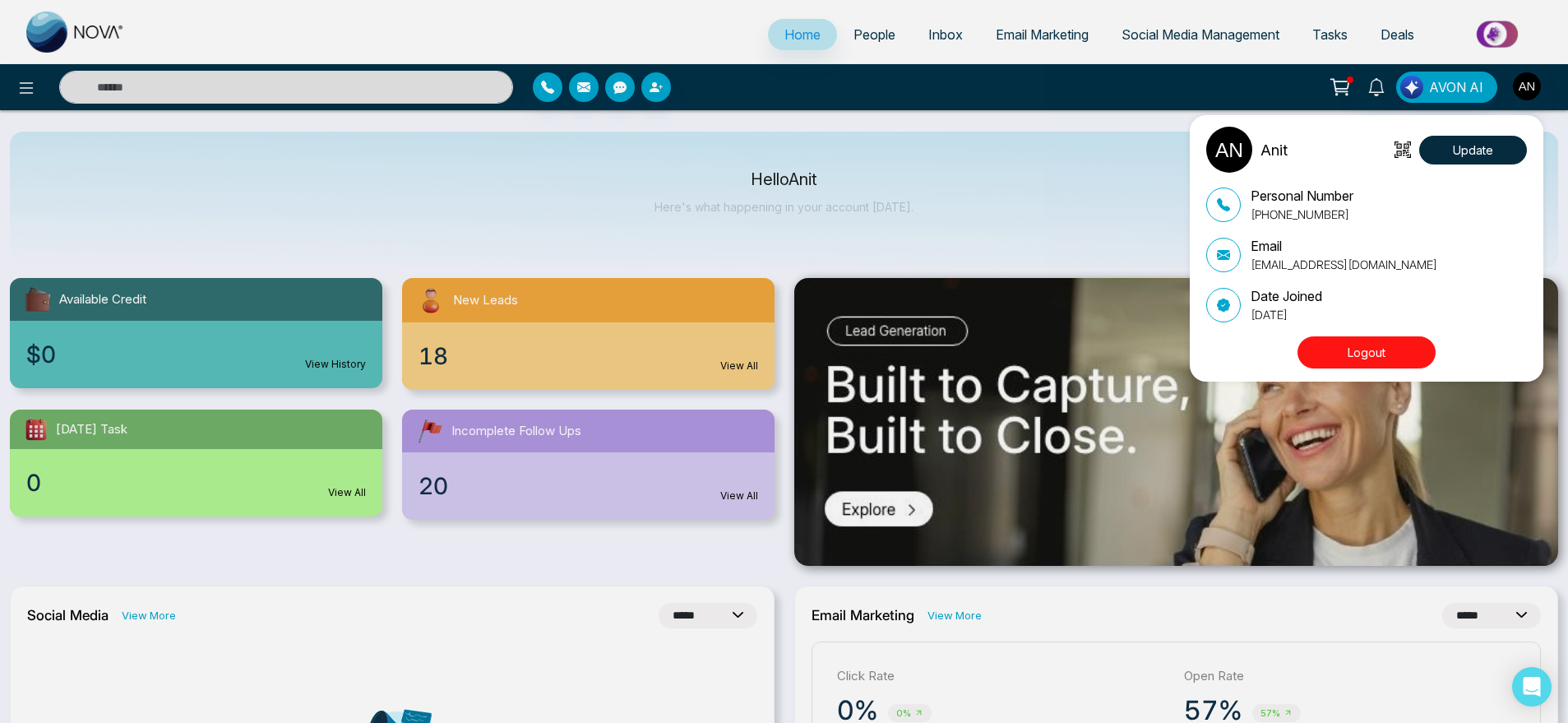
click at [1002, 185] on div "Anit Update Personal Number [PHONE_NUMBER] Email [EMAIL_ADDRESS][DOMAIN_NAME] D…" at bounding box center [784, 362] width 1568 height 723
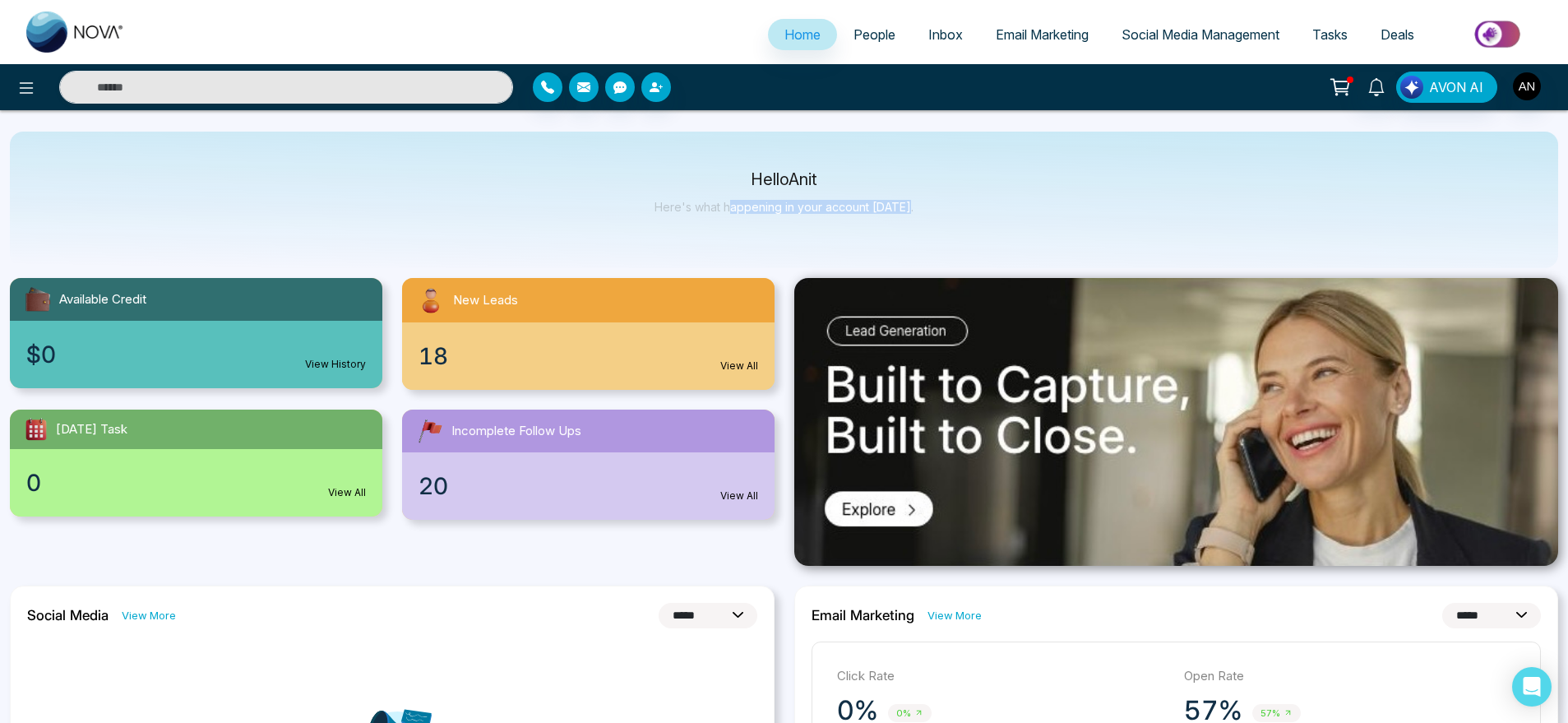
drag, startPoint x: 731, startPoint y: 188, endPoint x: 917, endPoint y: 214, distance: 187.8
click at [917, 214] on div "Hello Anit Here's what happening in your account [DATE]." at bounding box center [784, 199] width 1549 height 136
drag, startPoint x: 917, startPoint y: 214, endPoint x: 757, endPoint y: 233, distance: 161.1
click at [757, 233] on div "Hello Anit Here's what happening in your account [DATE]." at bounding box center [784, 199] width 1549 height 136
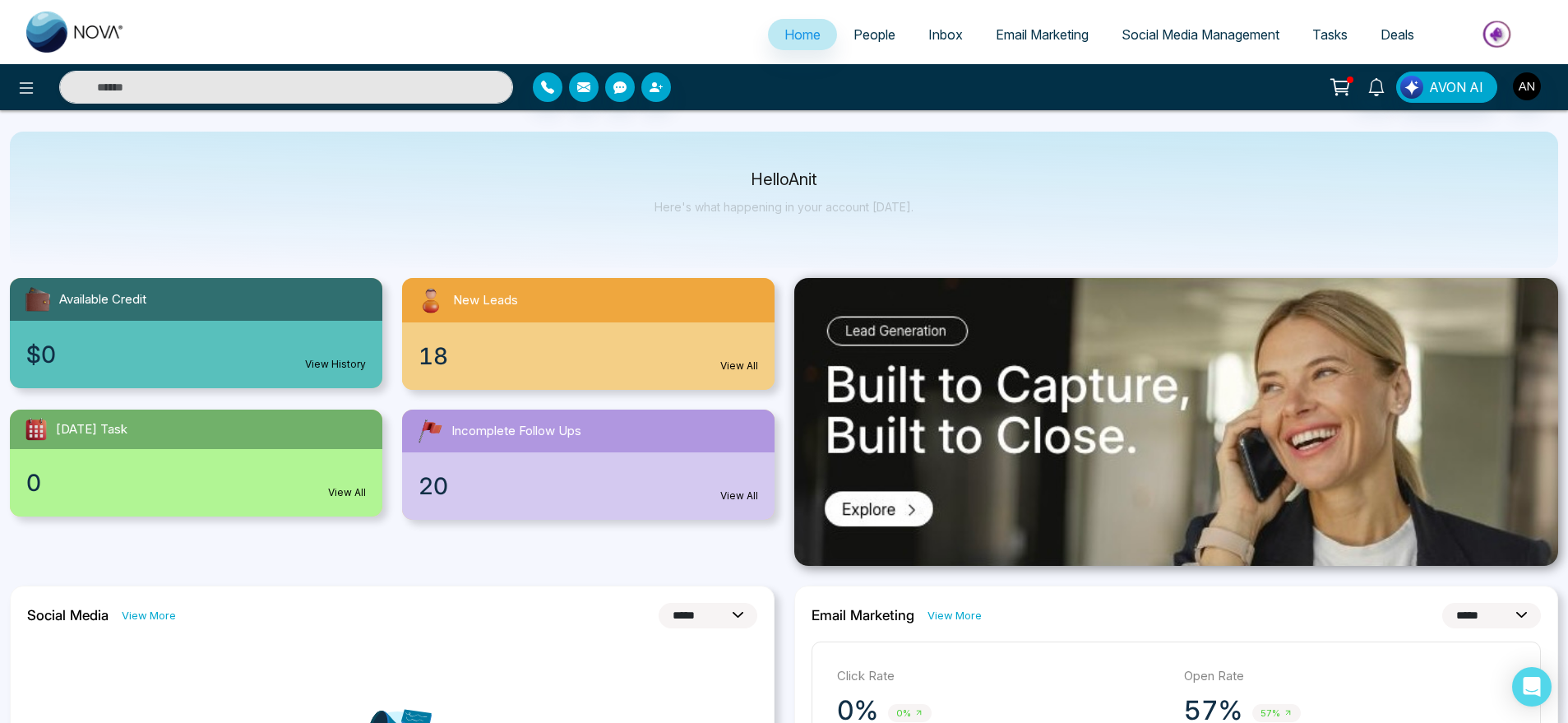
click at [728, 169] on div "Hello Anit Here's what happening in your account [DATE]." at bounding box center [784, 199] width 1549 height 136
drag, startPoint x: 728, startPoint y: 169, endPoint x: 962, endPoint y: 219, distance: 239.3
click at [962, 219] on div "Hello Anit Here's what happening in your account [DATE]." at bounding box center [784, 199] width 1549 height 136
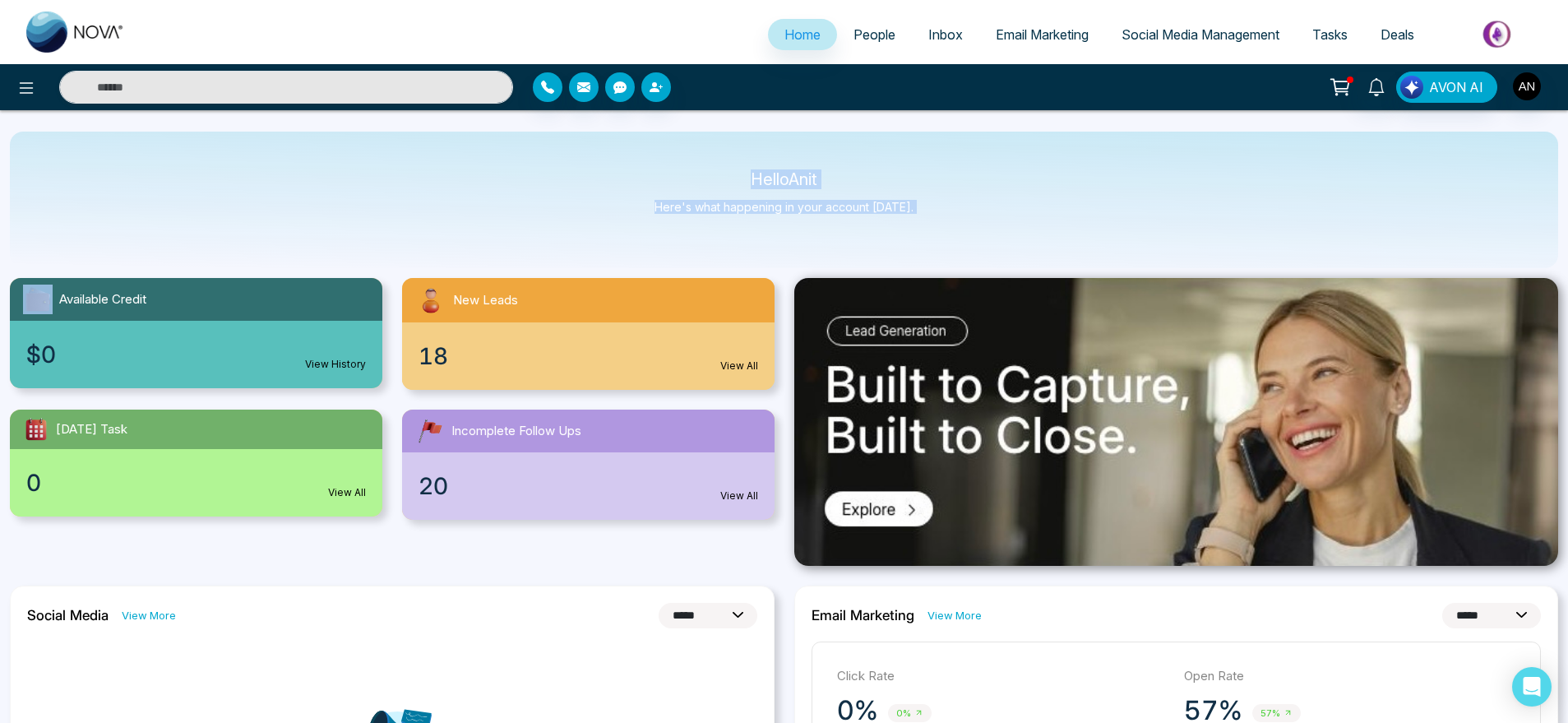
drag, startPoint x: 962, startPoint y: 219, endPoint x: 696, endPoint y: 147, distance: 275.6
click at [696, 147] on div "Hello Anit Here's what happening in your account [DATE]." at bounding box center [784, 199] width 1549 height 136
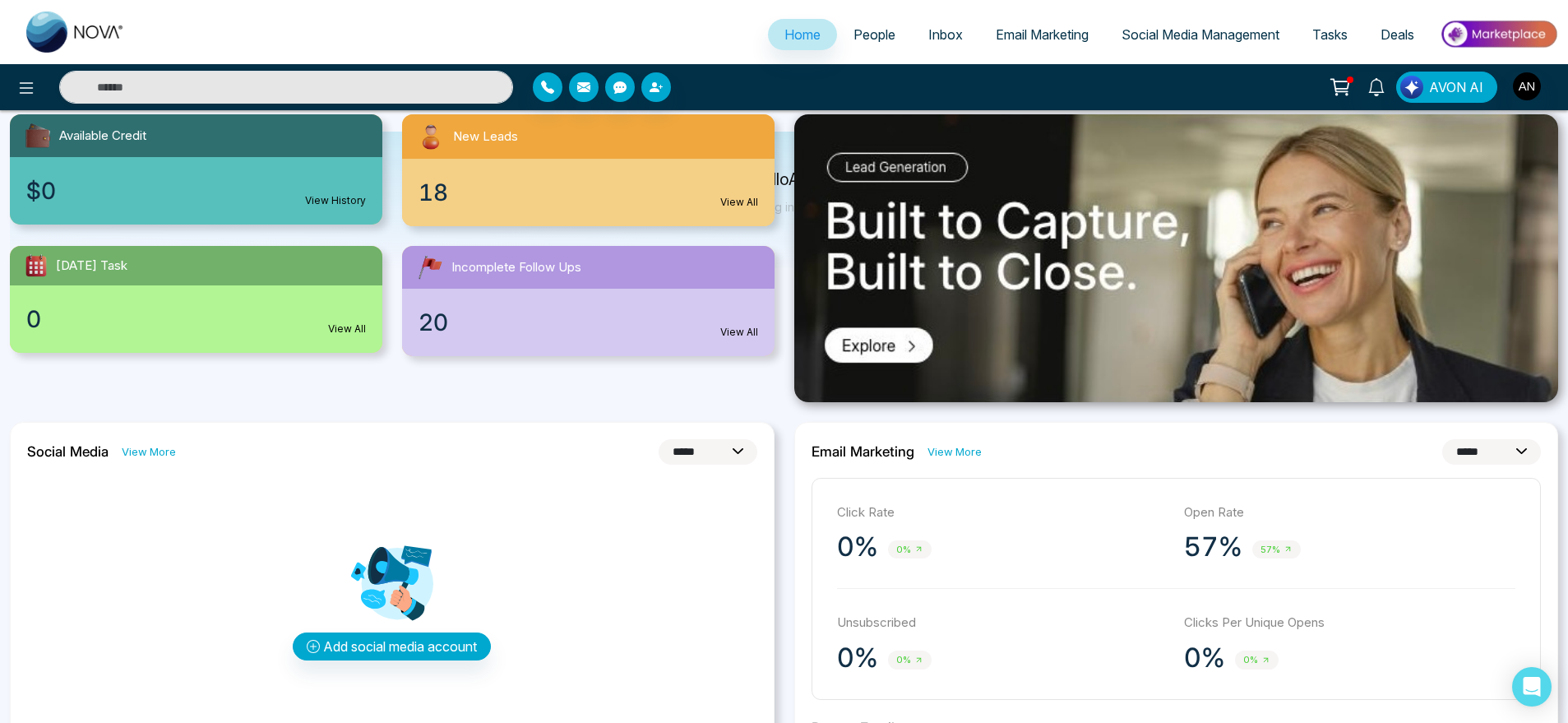
scroll to position [0, 0]
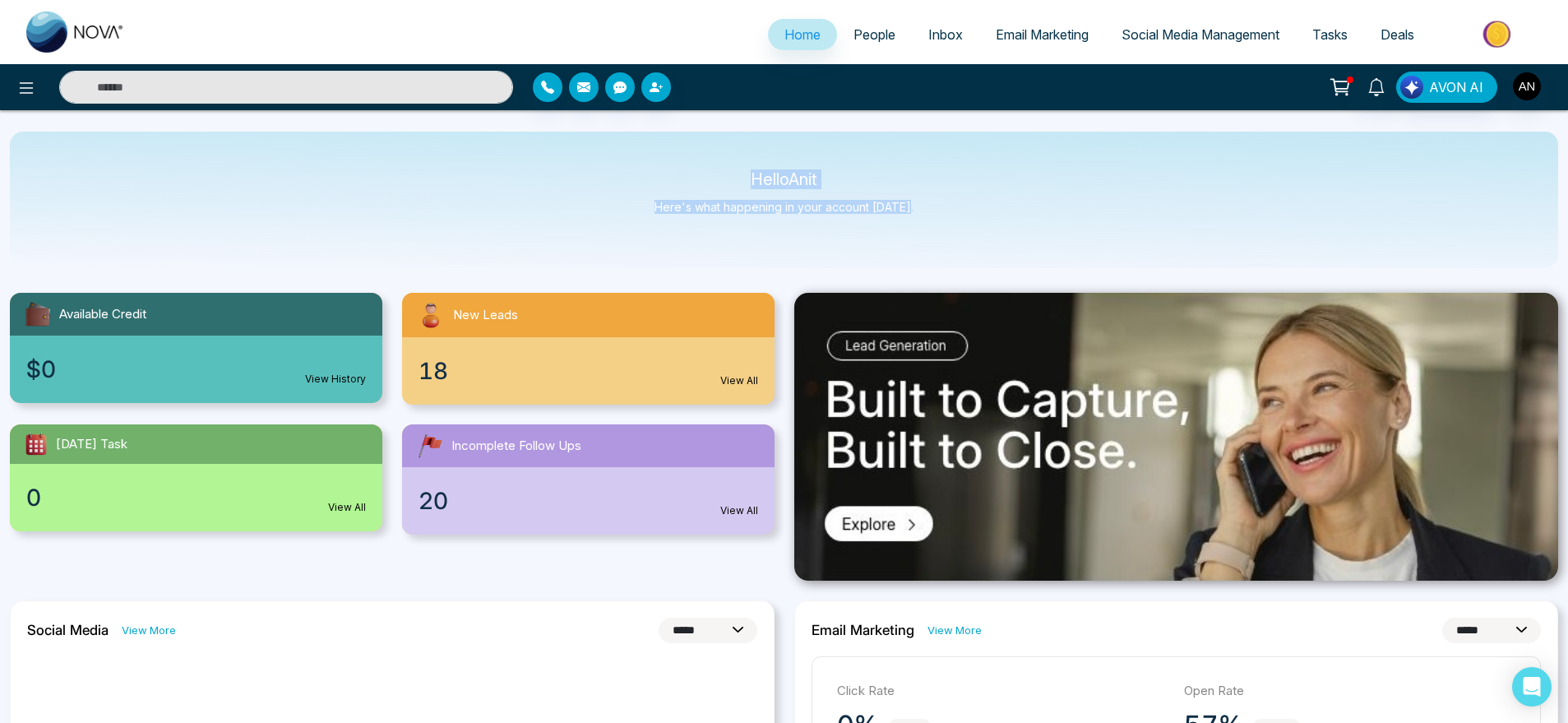
drag, startPoint x: 730, startPoint y: 173, endPoint x: 1049, endPoint y: 219, distance: 322.3
click at [1049, 219] on div "Hello Anit Here's what happening in your account [DATE]." at bounding box center [784, 199] width 1549 height 136
click at [971, 219] on div "Hello Anit Here's what happening in your account [DATE]." at bounding box center [784, 199] width 1549 height 136
drag, startPoint x: 971, startPoint y: 219, endPoint x: 745, endPoint y: 182, distance: 229.0
click at [745, 182] on div "Hello Anit Here's what happening in your account [DATE]." at bounding box center [784, 199] width 1549 height 136
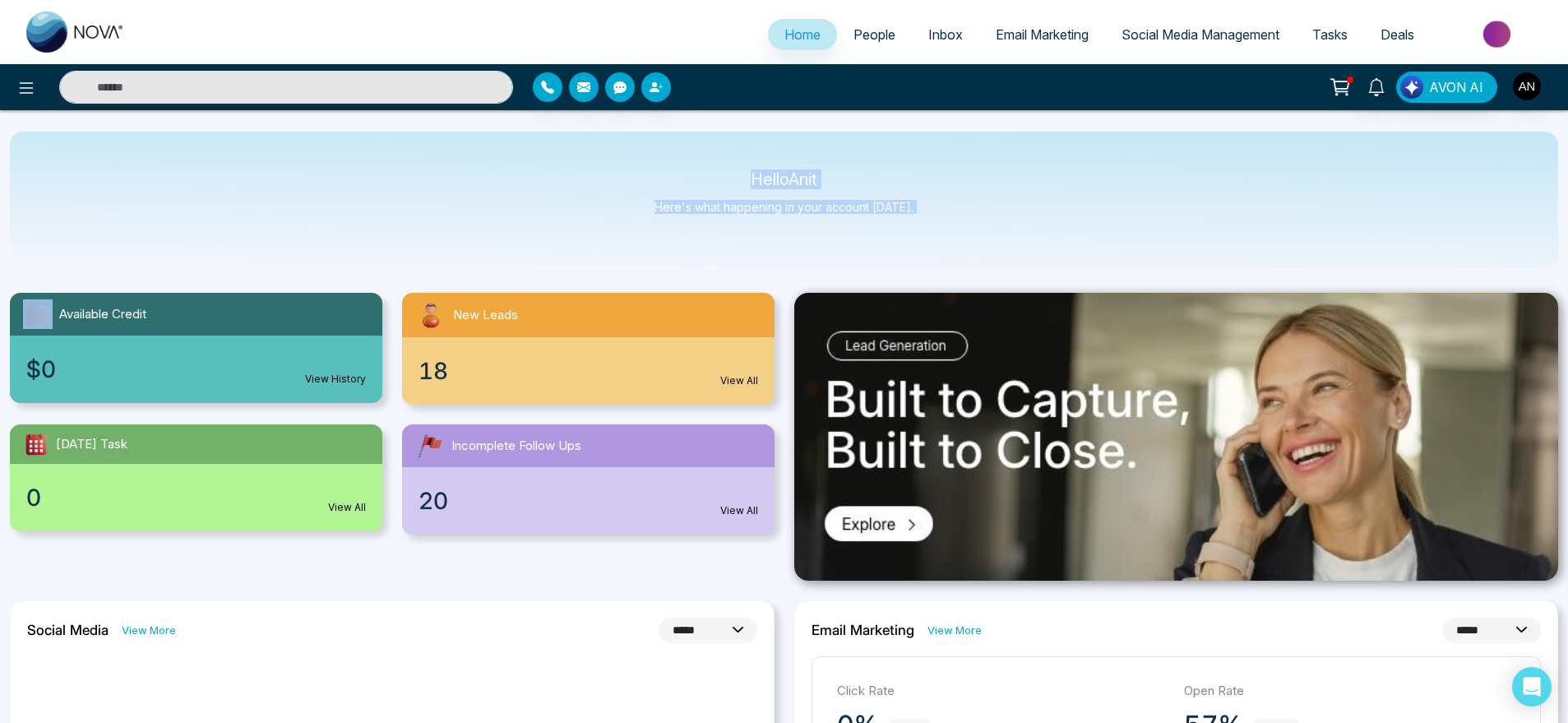
click at [745, 182] on p "Hello Anit" at bounding box center [784, 180] width 259 height 14
drag, startPoint x: 945, startPoint y: 211, endPoint x: 708, endPoint y: 152, distance: 244.2
click at [708, 152] on div "Hello Anit Here's what happening in your account [DATE]." at bounding box center [784, 199] width 1549 height 136
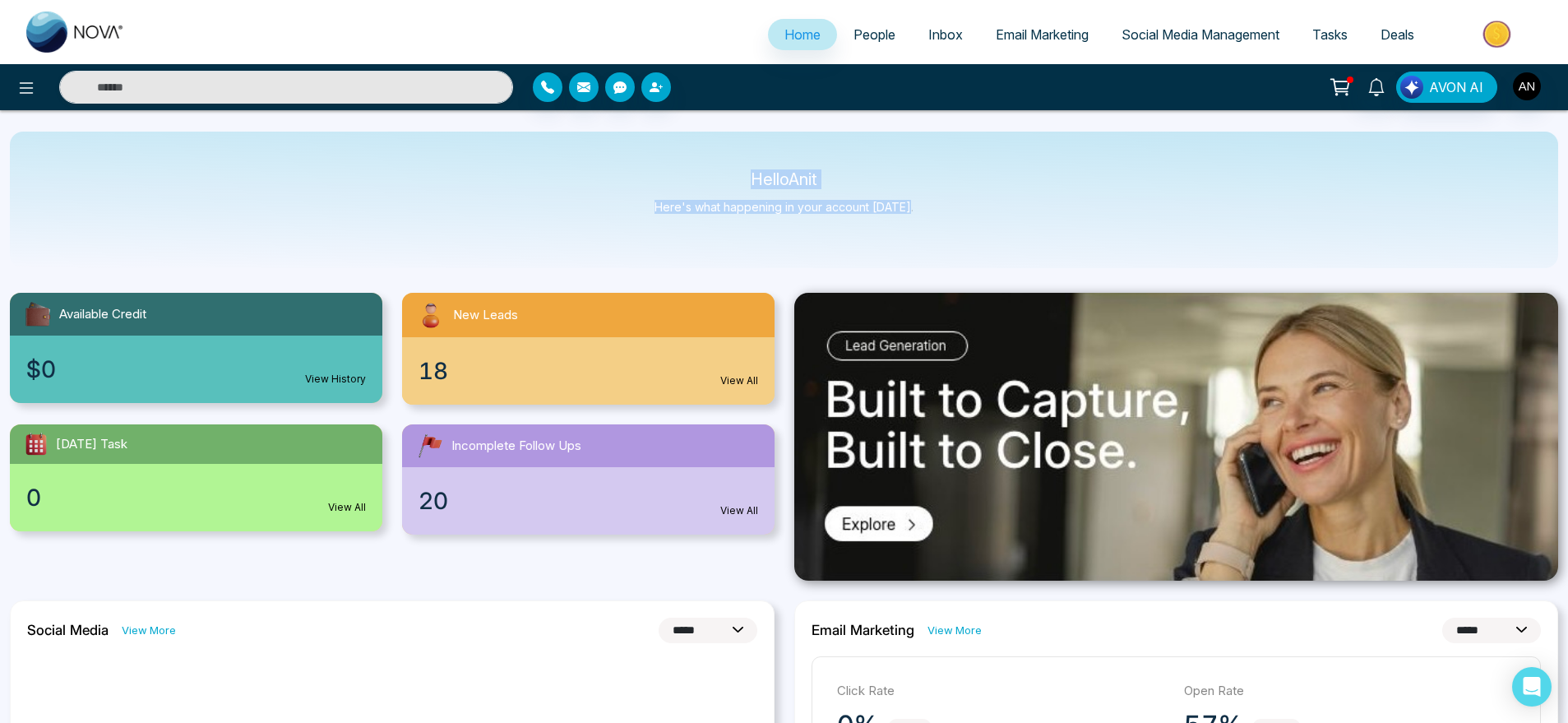
drag, startPoint x: 708, startPoint y: 152, endPoint x: 929, endPoint y: 234, distance: 235.7
click at [929, 234] on div "Hello Anit Here's what happening in your account [DATE]." at bounding box center [784, 199] width 1549 height 136
drag, startPoint x: 929, startPoint y: 234, endPoint x: 696, endPoint y: 175, distance: 240.4
click at [696, 175] on div "Hello Anit Here's what happening in your account [DATE]." at bounding box center [784, 199] width 1549 height 136
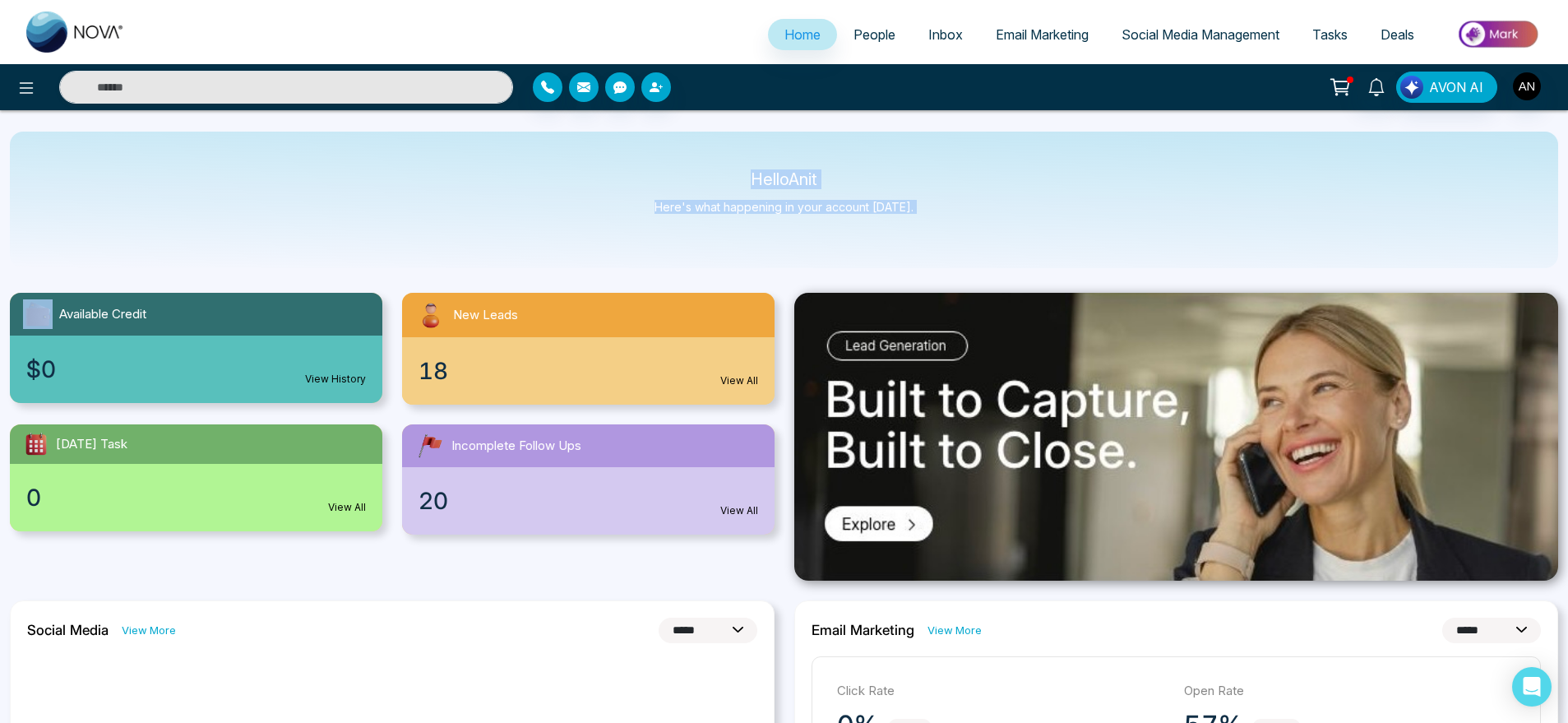
click at [696, 175] on p "Hello Anit" at bounding box center [784, 180] width 259 height 14
drag, startPoint x: 929, startPoint y: 203, endPoint x: 742, endPoint y: 175, distance: 189.1
click at [742, 175] on div "Hello Anit Here's what happening in your account [DATE]." at bounding box center [784, 199] width 1549 height 136
click at [742, 175] on p "Hello Anit" at bounding box center [784, 180] width 259 height 14
drag, startPoint x: 742, startPoint y: 175, endPoint x: 929, endPoint y: 209, distance: 190.1
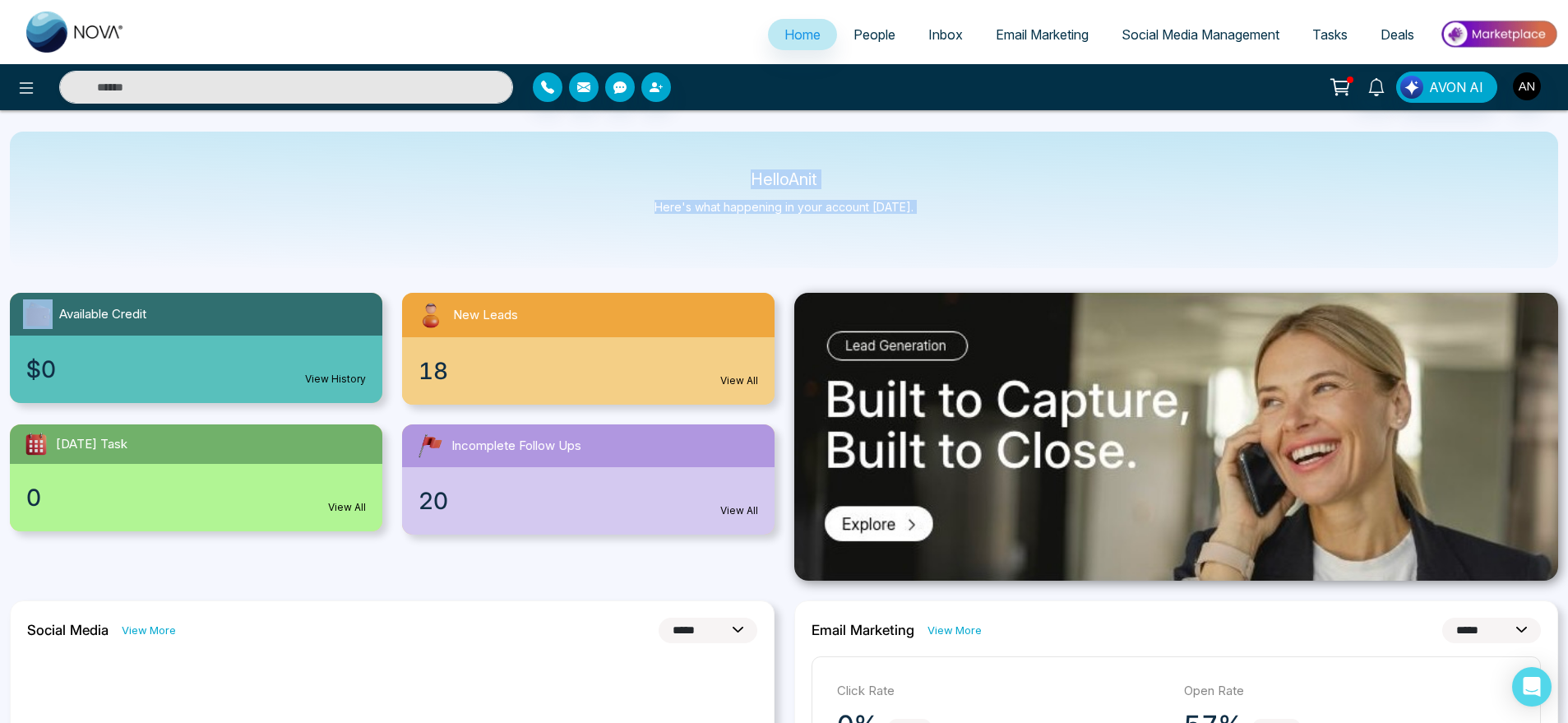
click at [929, 209] on div "Hello Anit Here's what happening in your account [DATE]." at bounding box center [784, 199] width 1549 height 136
drag, startPoint x: 929, startPoint y: 209, endPoint x: 710, endPoint y: 166, distance: 223.2
click at [710, 166] on div "Hello Anit Here's what happening in your account [DATE]." at bounding box center [784, 199] width 1549 height 136
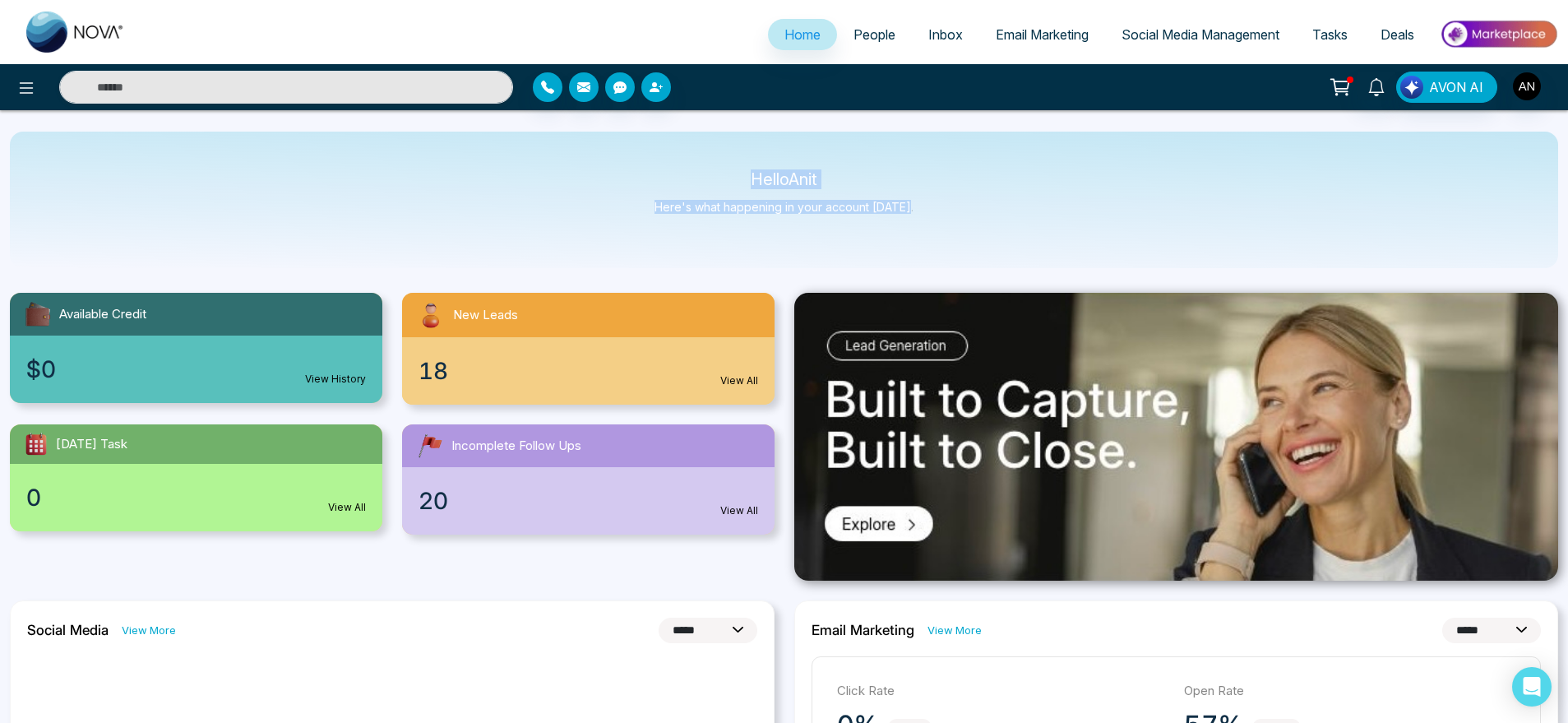
drag, startPoint x: 740, startPoint y: 172, endPoint x: 1001, endPoint y: 242, distance: 270.2
click at [1001, 242] on div "Hello Anit Here's what happening in your account [DATE]." at bounding box center [784, 199] width 1549 height 136
drag, startPoint x: 1001, startPoint y: 242, endPoint x: 726, endPoint y: 171, distance: 284.0
click at [726, 171] on div "Hello Anit Here's what happening in your account [DATE]." at bounding box center [784, 199] width 1549 height 136
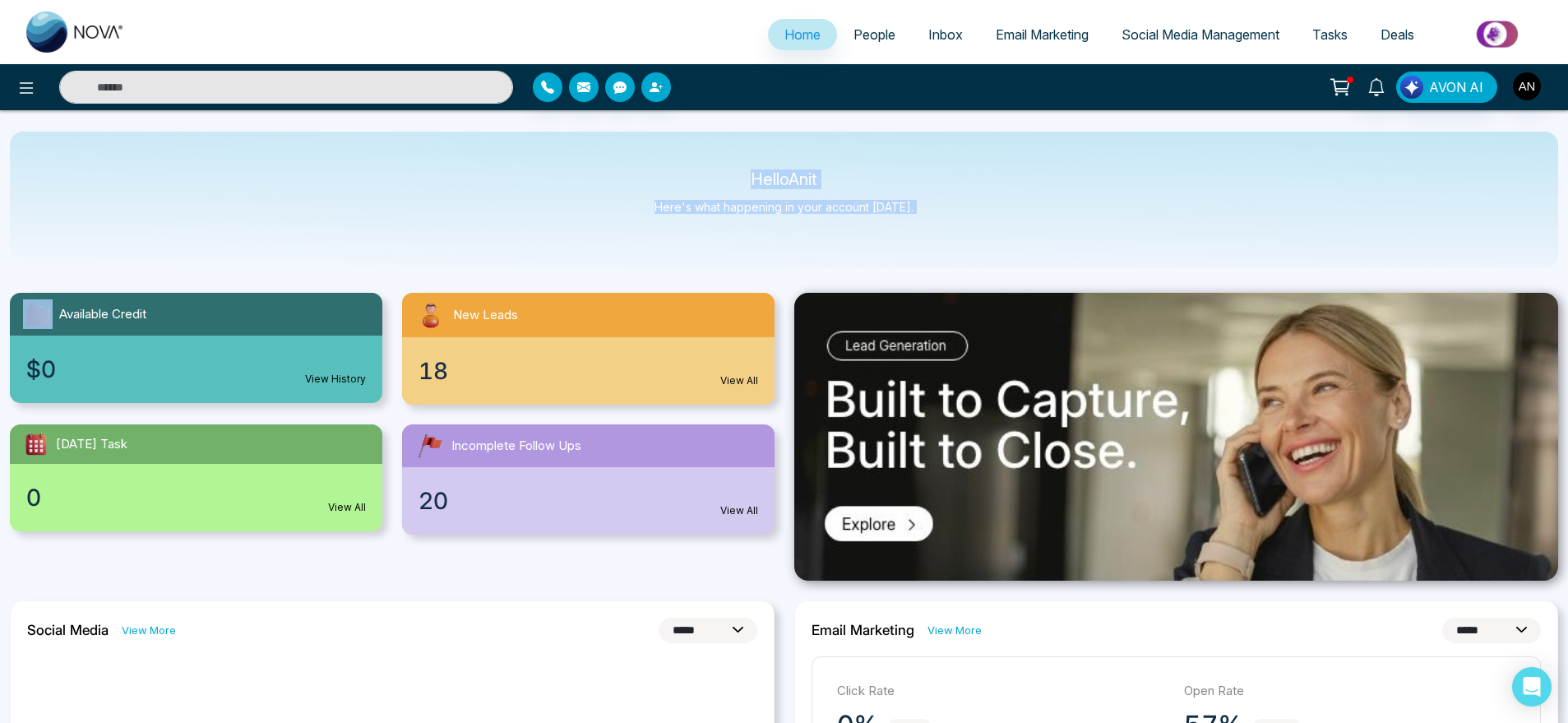
click at [726, 171] on div "Hello Anit Here's what happening in your account [DATE]." at bounding box center [784, 199] width 1549 height 136
drag, startPoint x: 738, startPoint y: 171, endPoint x: 977, endPoint y: 260, distance: 255.0
click at [977, 260] on div "Hello Anit Here's what happening in your account [DATE]." at bounding box center [784, 199] width 1549 height 136
drag, startPoint x: 929, startPoint y: 214, endPoint x: 723, endPoint y: 159, distance: 213.2
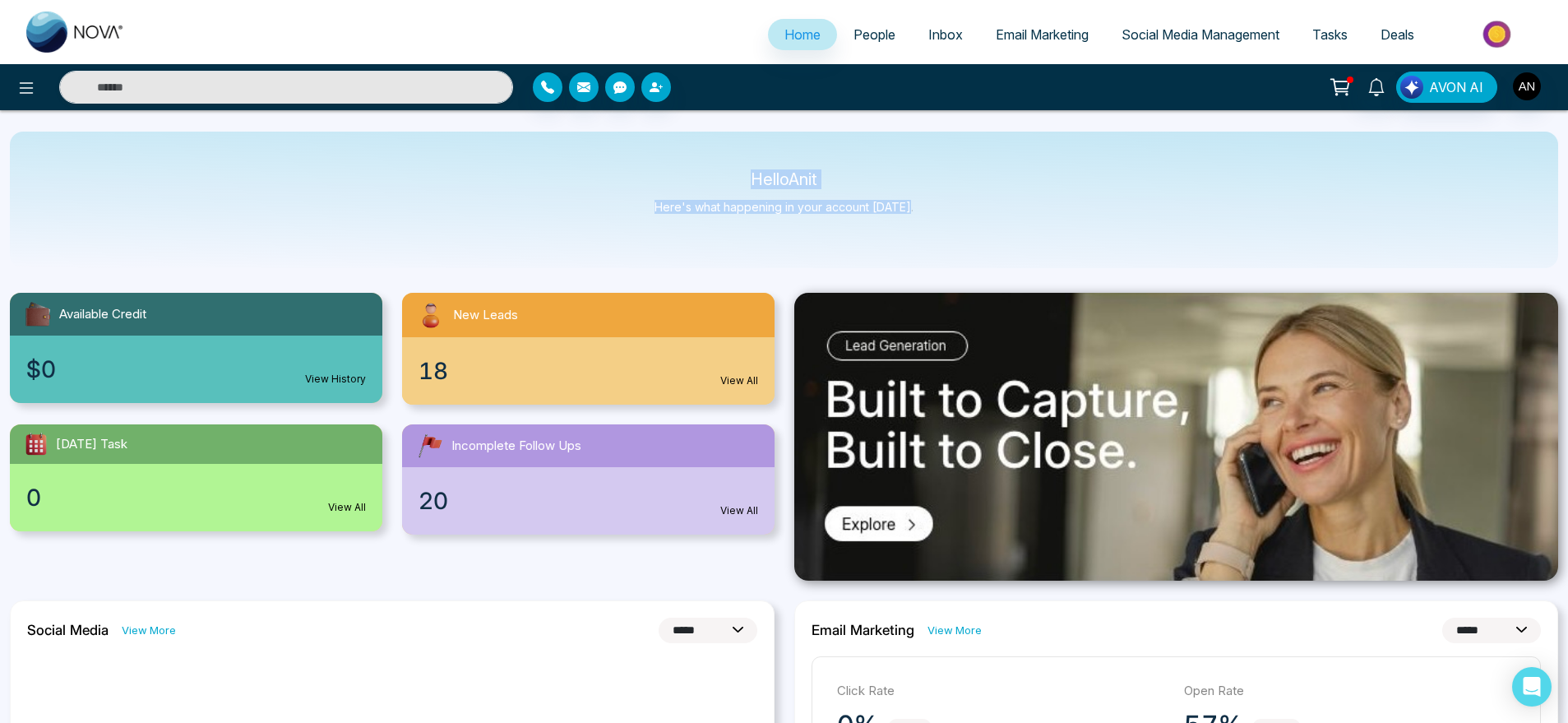
click at [723, 159] on div "Hello Anit Here's what happening in your account [DATE]." at bounding box center [784, 199] width 1549 height 136
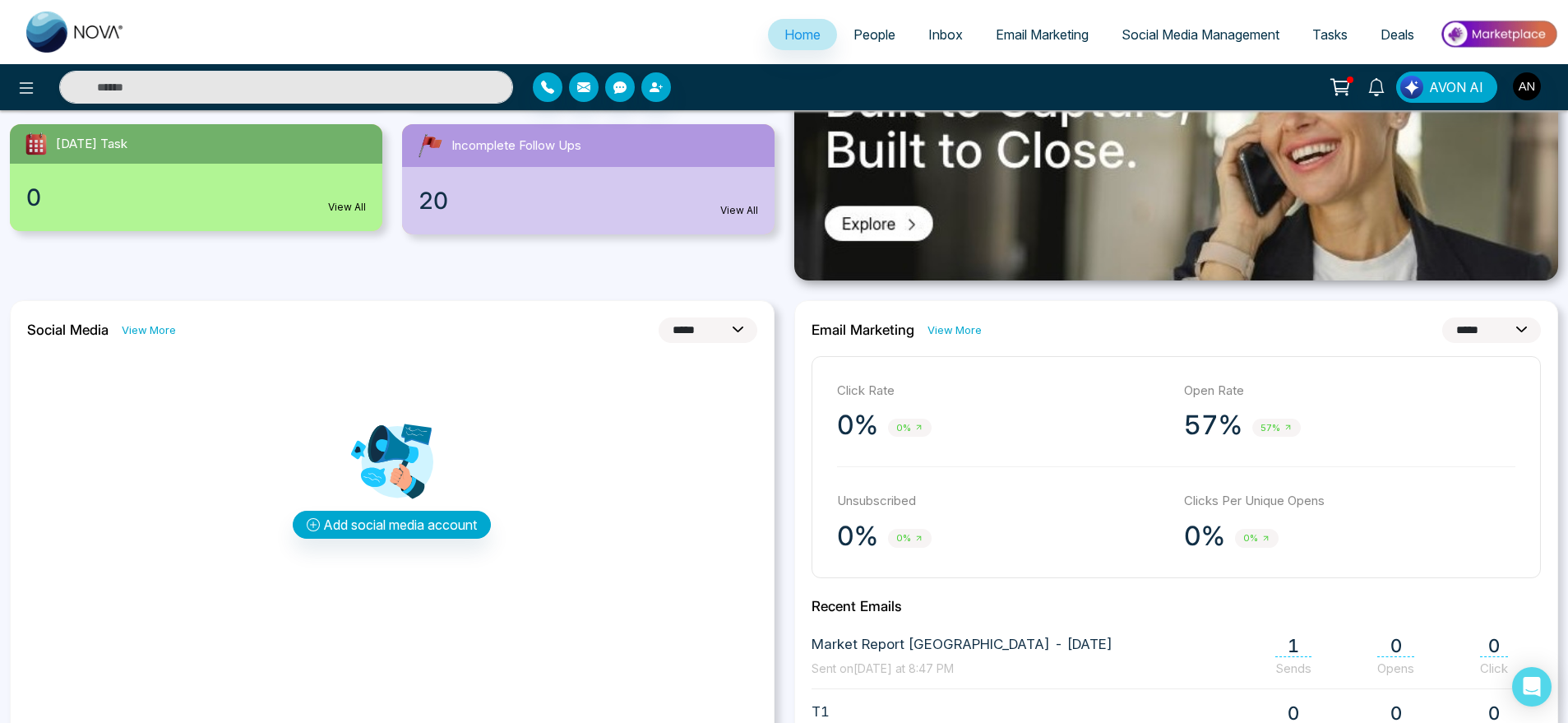
scroll to position [301, 0]
click at [737, 317] on select "**********" at bounding box center [708, 329] width 99 height 26
click at [659, 317] on select "**********" at bounding box center [708, 329] width 99 height 26
click at [708, 336] on select "**********" at bounding box center [708, 329] width 99 height 26
click at [659, 317] on select "**********" at bounding box center [708, 329] width 99 height 26
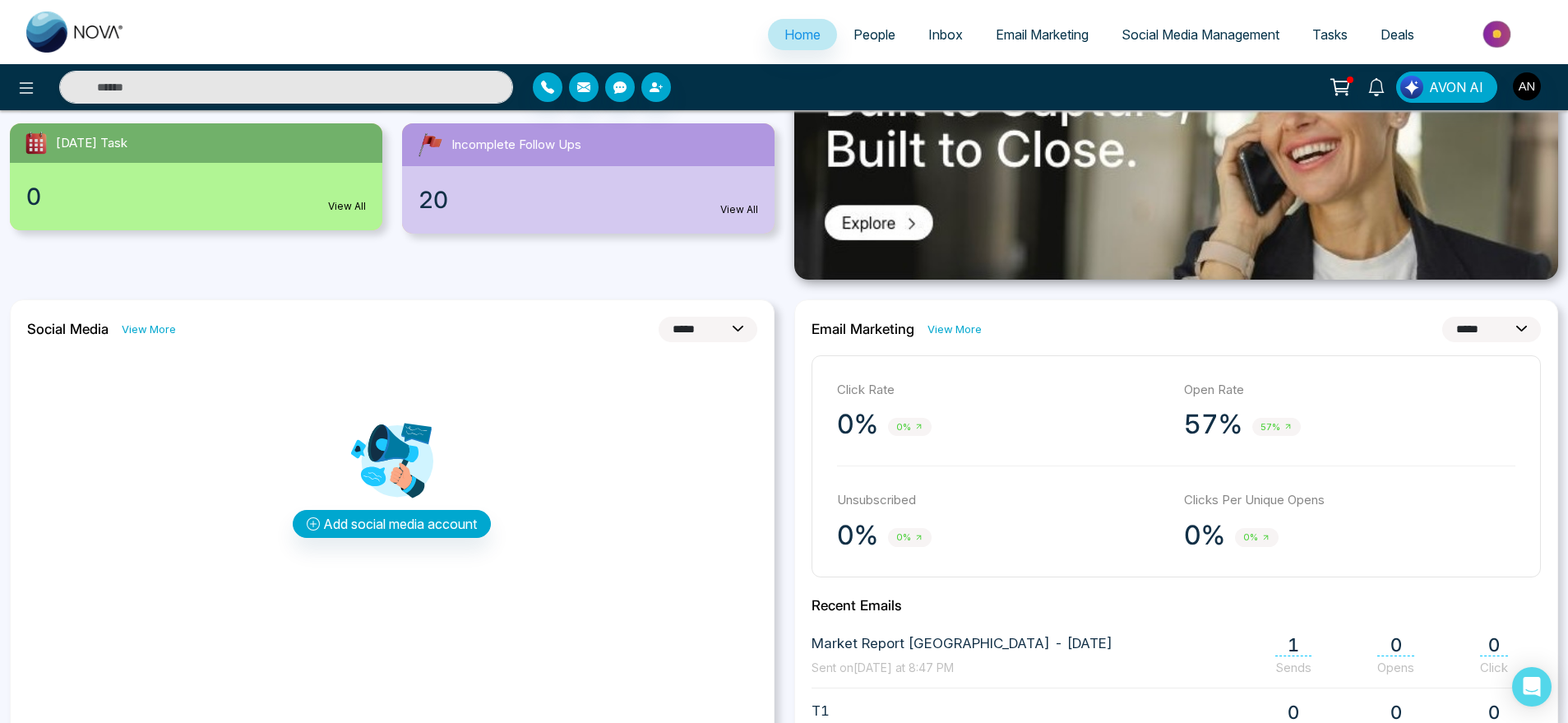
click at [733, 314] on div "**********" at bounding box center [392, 530] width 765 height 463
click at [742, 327] on select "**********" at bounding box center [708, 329] width 99 height 26
select select "*"
click at [659, 317] on select "**********" at bounding box center [708, 329] width 99 height 26
click at [943, 324] on link "View More" at bounding box center [954, 329] width 54 height 16
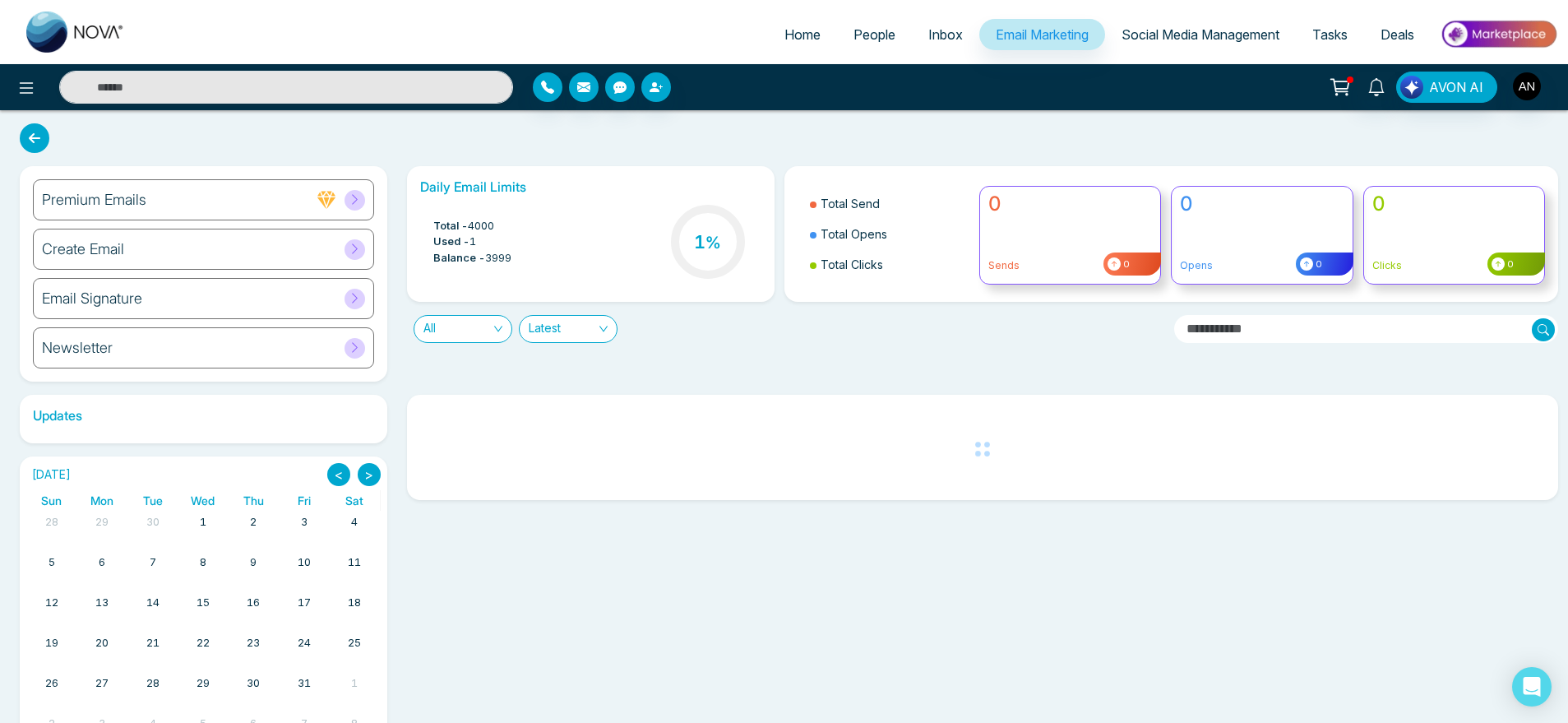
click at [801, 33] on span "Home" at bounding box center [803, 35] width 37 height 17
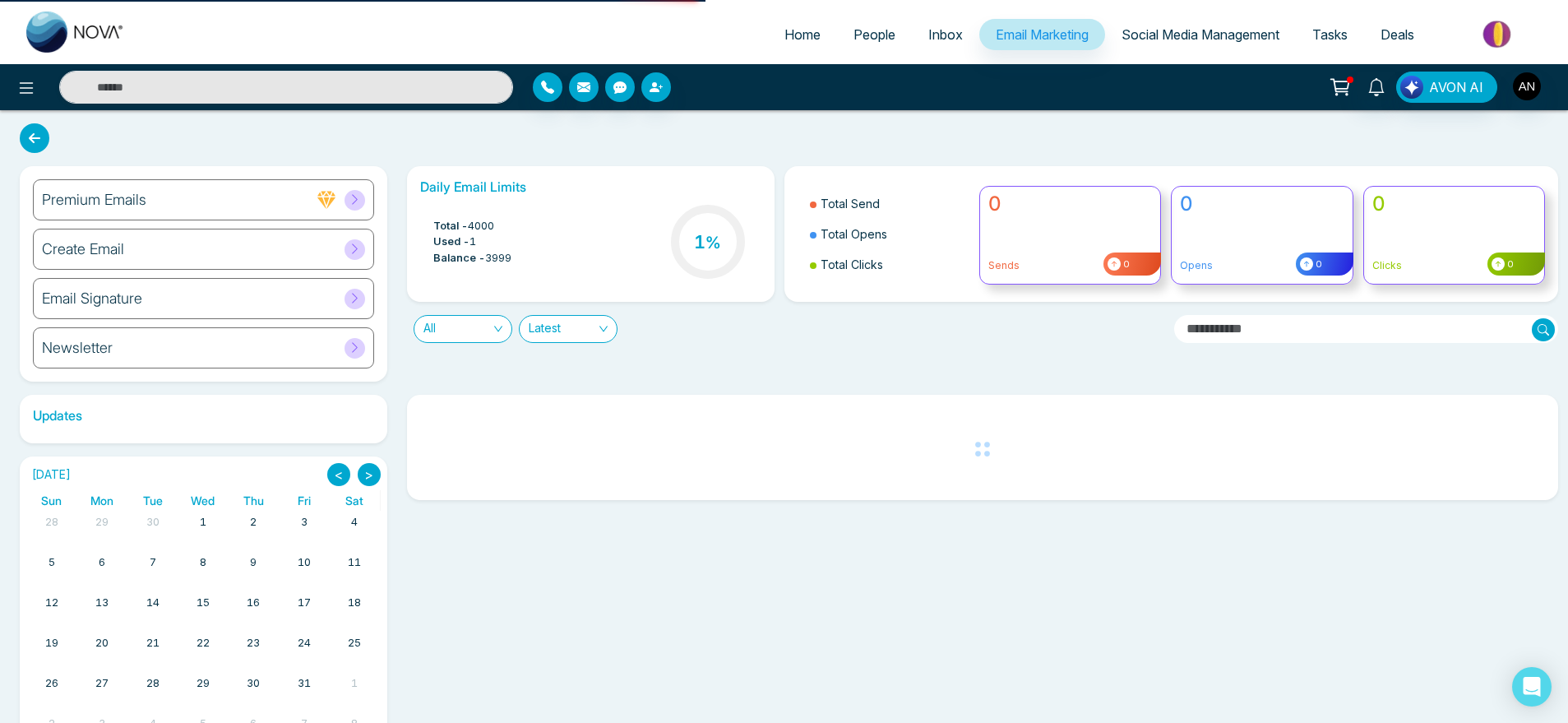
select select "*"
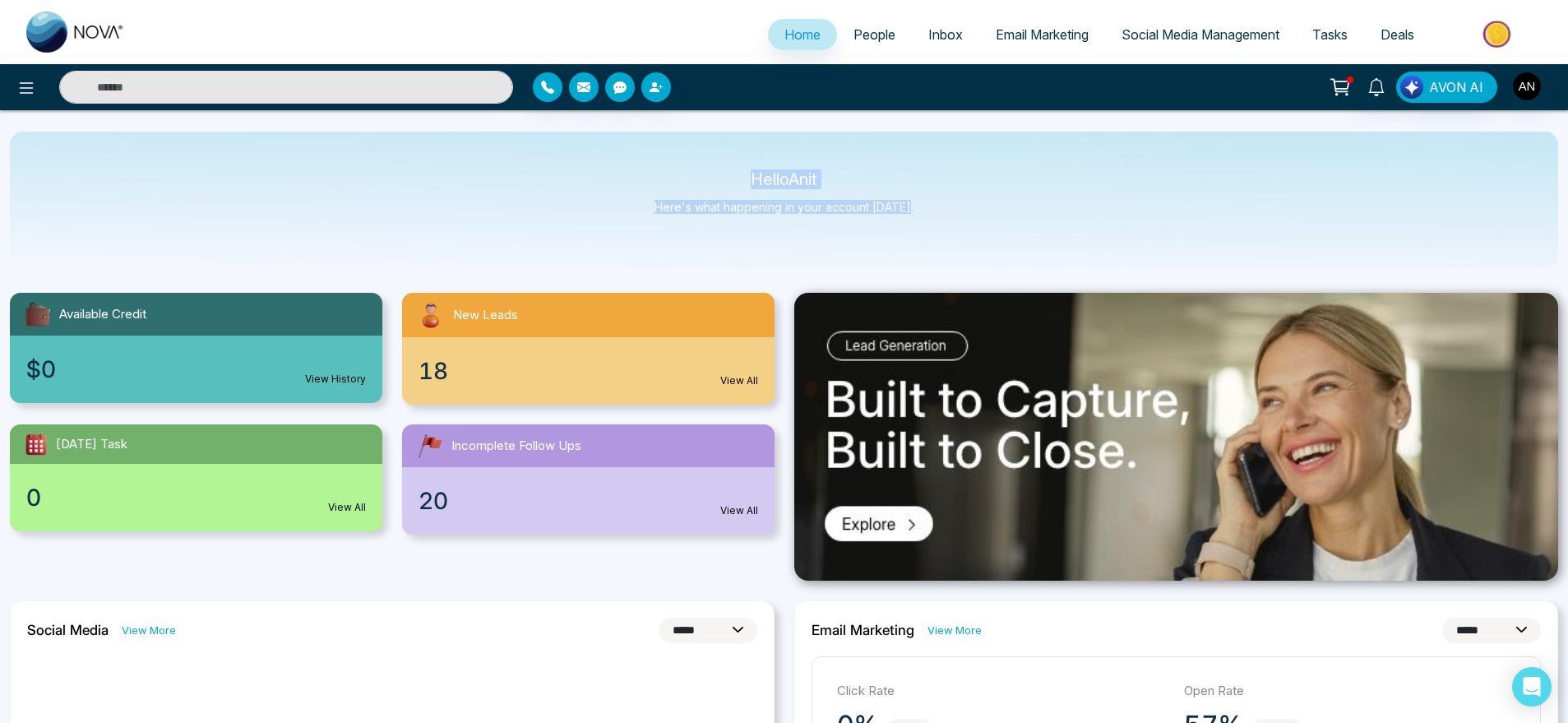
drag, startPoint x: 740, startPoint y: 169, endPoint x: 1002, endPoint y: 220, distance: 266.9
click at [1002, 220] on div "Hello Anit Here's what happening in your account [DATE]." at bounding box center [784, 199] width 1549 height 136
drag, startPoint x: 1002, startPoint y: 220, endPoint x: 677, endPoint y: 138, distance: 335.2
click at [677, 138] on div "Hello Anit Here's what happening in your account [DATE]." at bounding box center [784, 199] width 1549 height 136
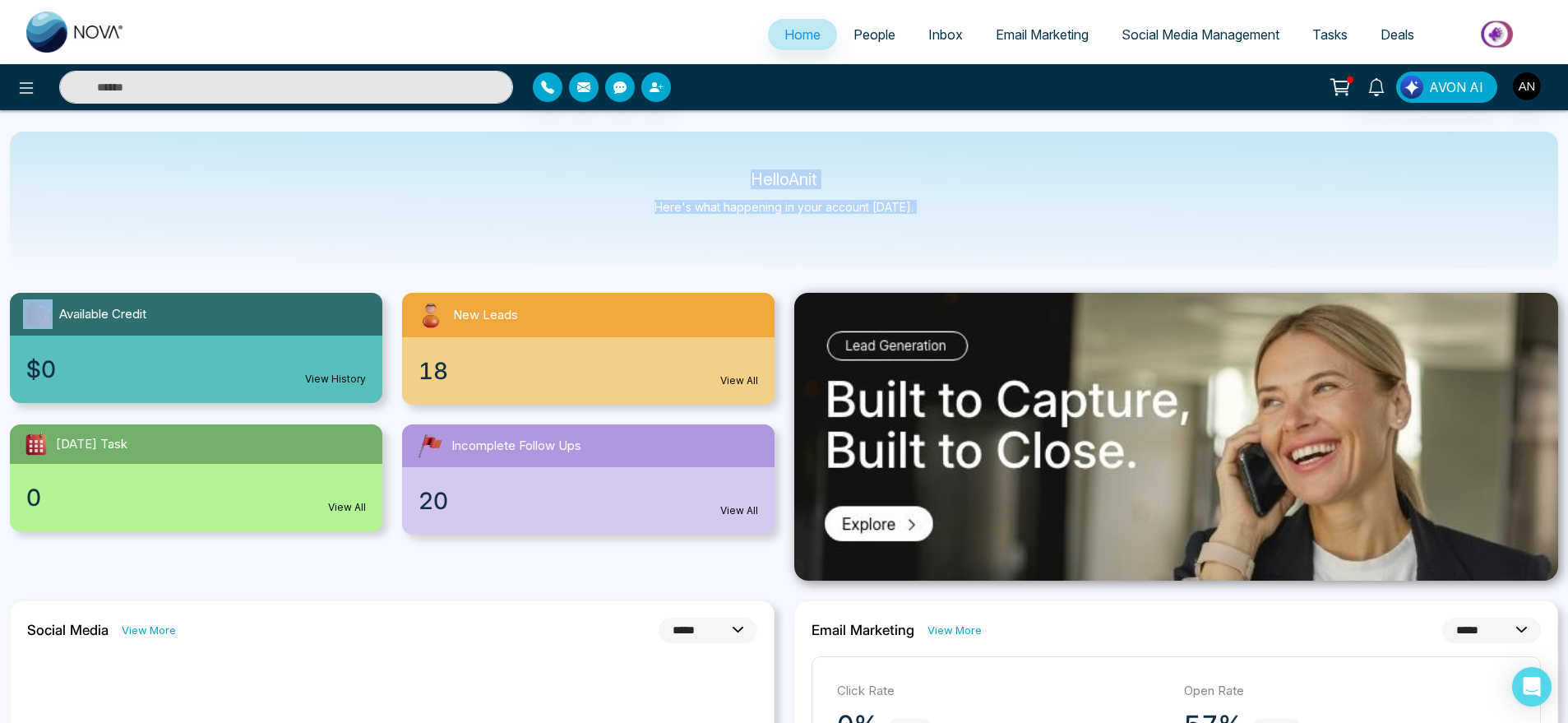
click at [677, 138] on div "Hello Anit Here's what happening in your account [DATE]." at bounding box center [784, 199] width 1549 height 136
drag, startPoint x: 729, startPoint y: 169, endPoint x: 947, endPoint y: 224, distance: 224.8
click at [947, 224] on div "Hello Anit Here's what happening in your account [DATE]." at bounding box center [784, 199] width 1549 height 136
drag, startPoint x: 947, startPoint y: 224, endPoint x: 704, endPoint y: 182, distance: 246.6
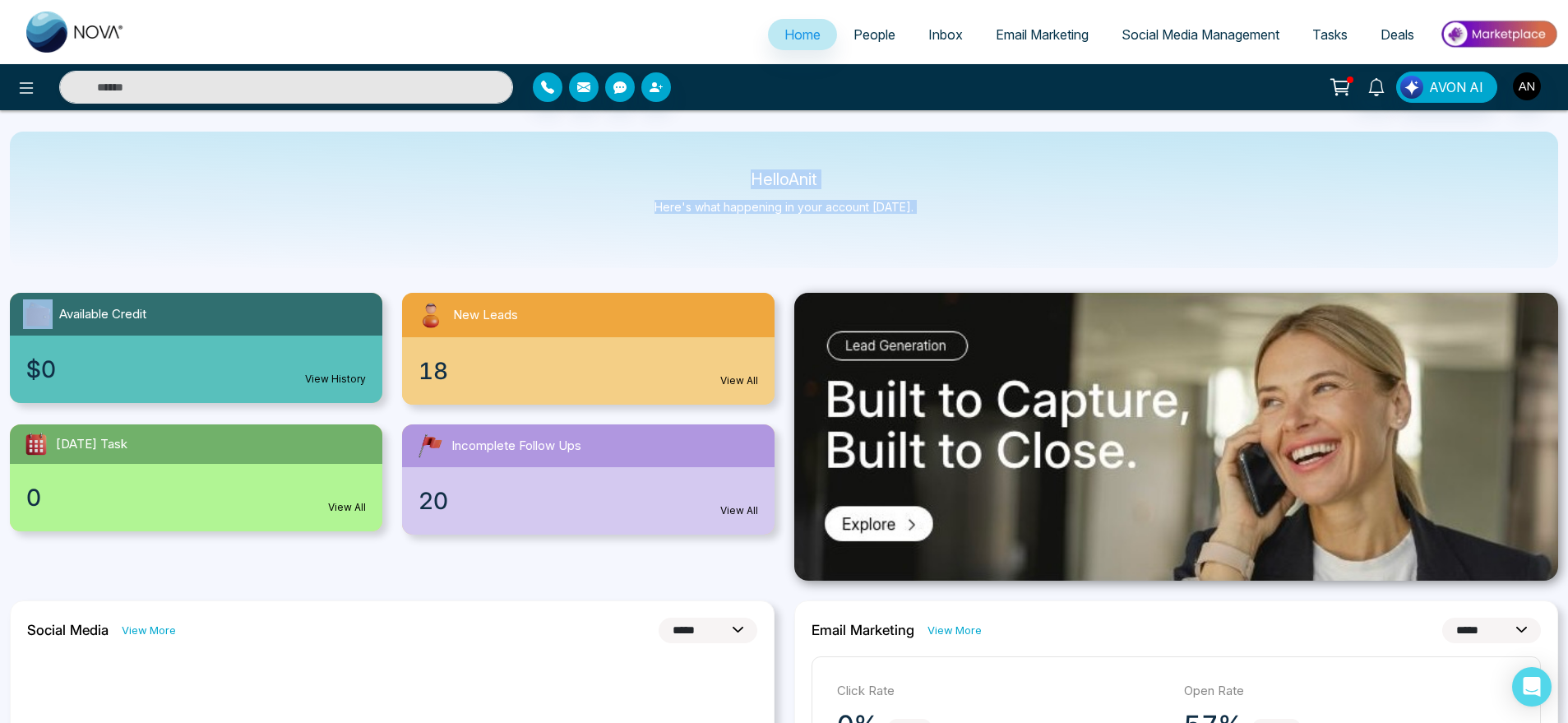
click at [704, 182] on div "Hello Anit Here's what happening in your account [DATE]." at bounding box center [784, 199] width 1549 height 136
click at [704, 182] on p "Hello Anit" at bounding box center [784, 180] width 259 height 14
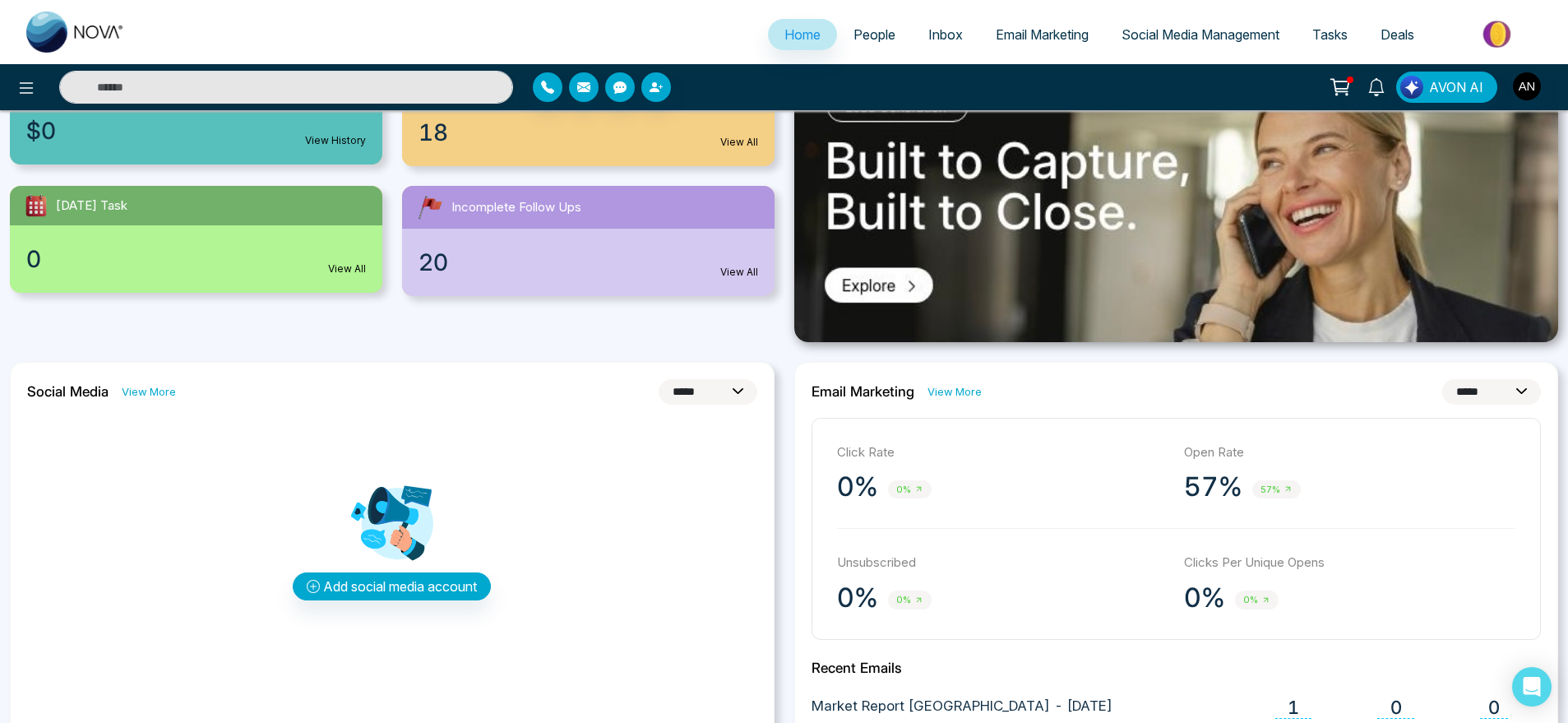
scroll to position [239, 0]
click at [708, 391] on select "**********" at bounding box center [708, 391] width 99 height 26
click at [659, 379] on select "**********" at bounding box center [708, 391] width 99 height 26
click at [717, 381] on select "**********" at bounding box center [708, 391] width 99 height 26
select select "*"
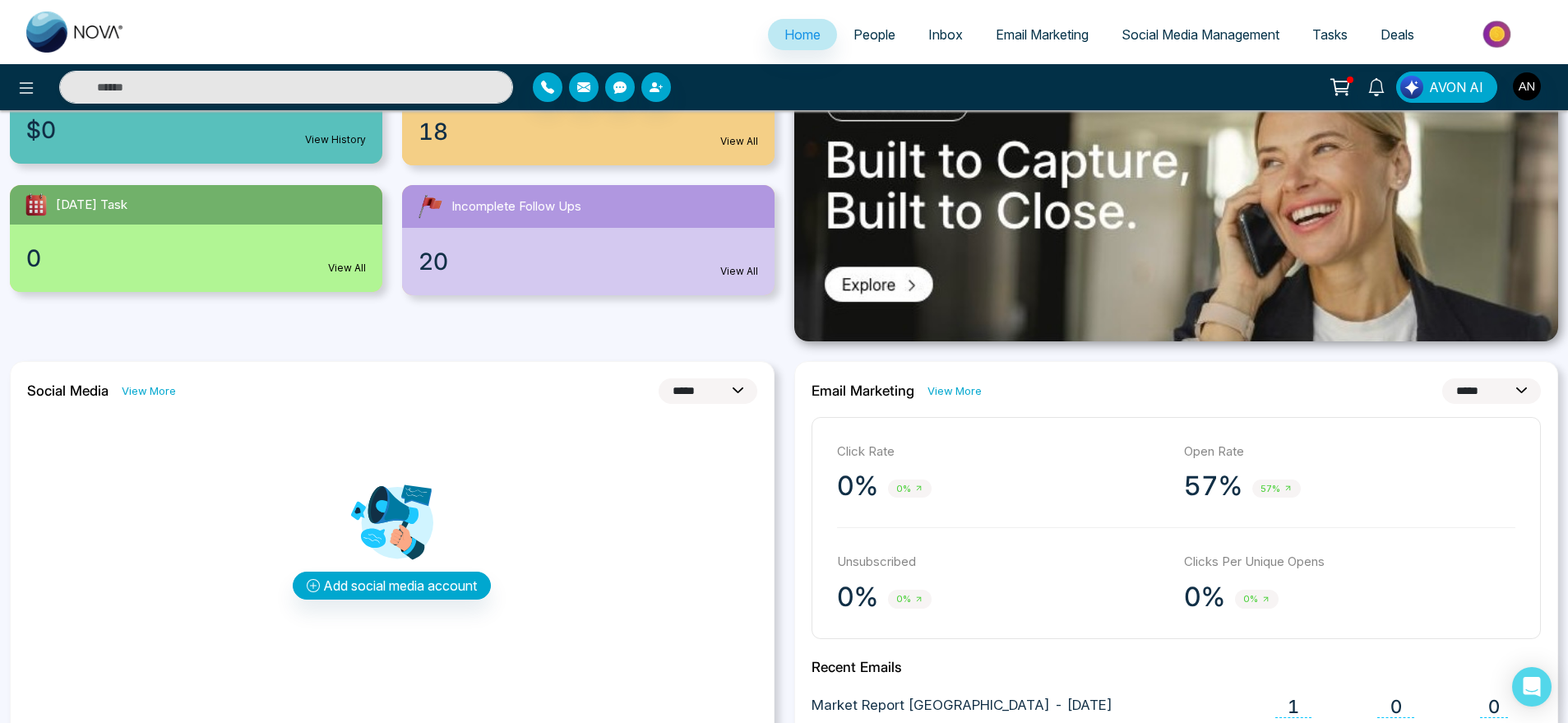
click at [659, 379] on select "**********" at bounding box center [708, 391] width 99 height 26
click at [950, 393] on link "View More" at bounding box center [954, 391] width 54 height 16
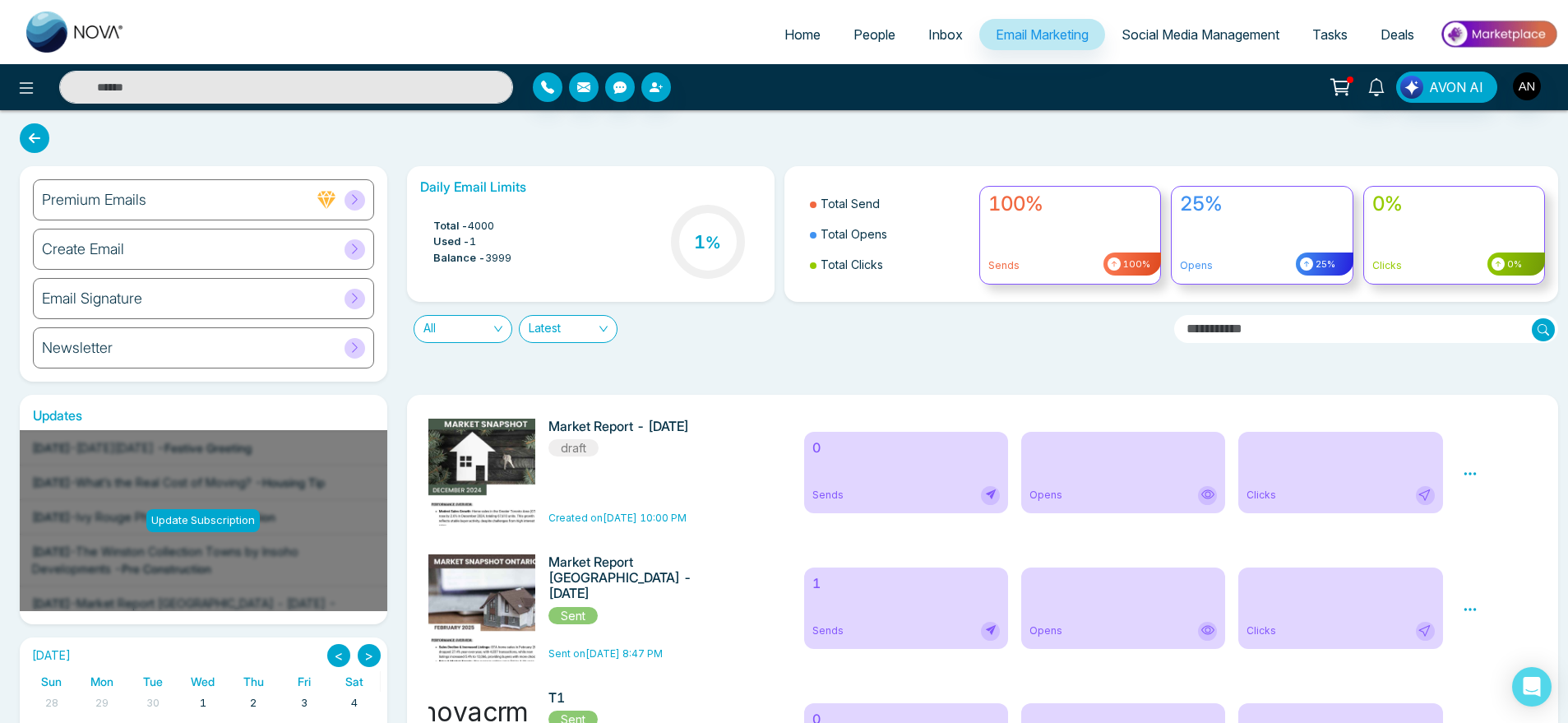
click at [1218, 25] on link "Social Media Management" at bounding box center [1201, 35] width 191 height 32
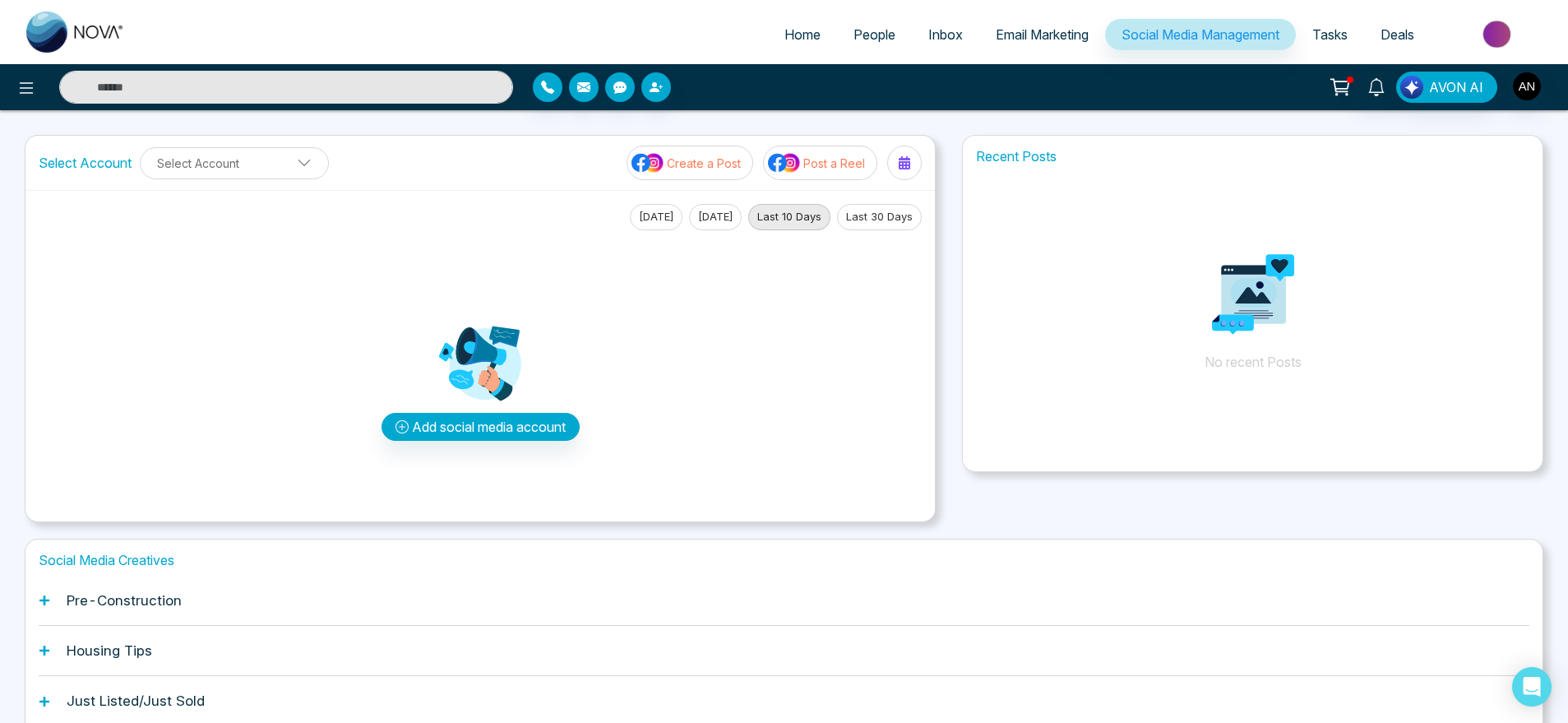
click at [1334, 43] on link "Tasks" at bounding box center [1330, 35] width 68 height 32
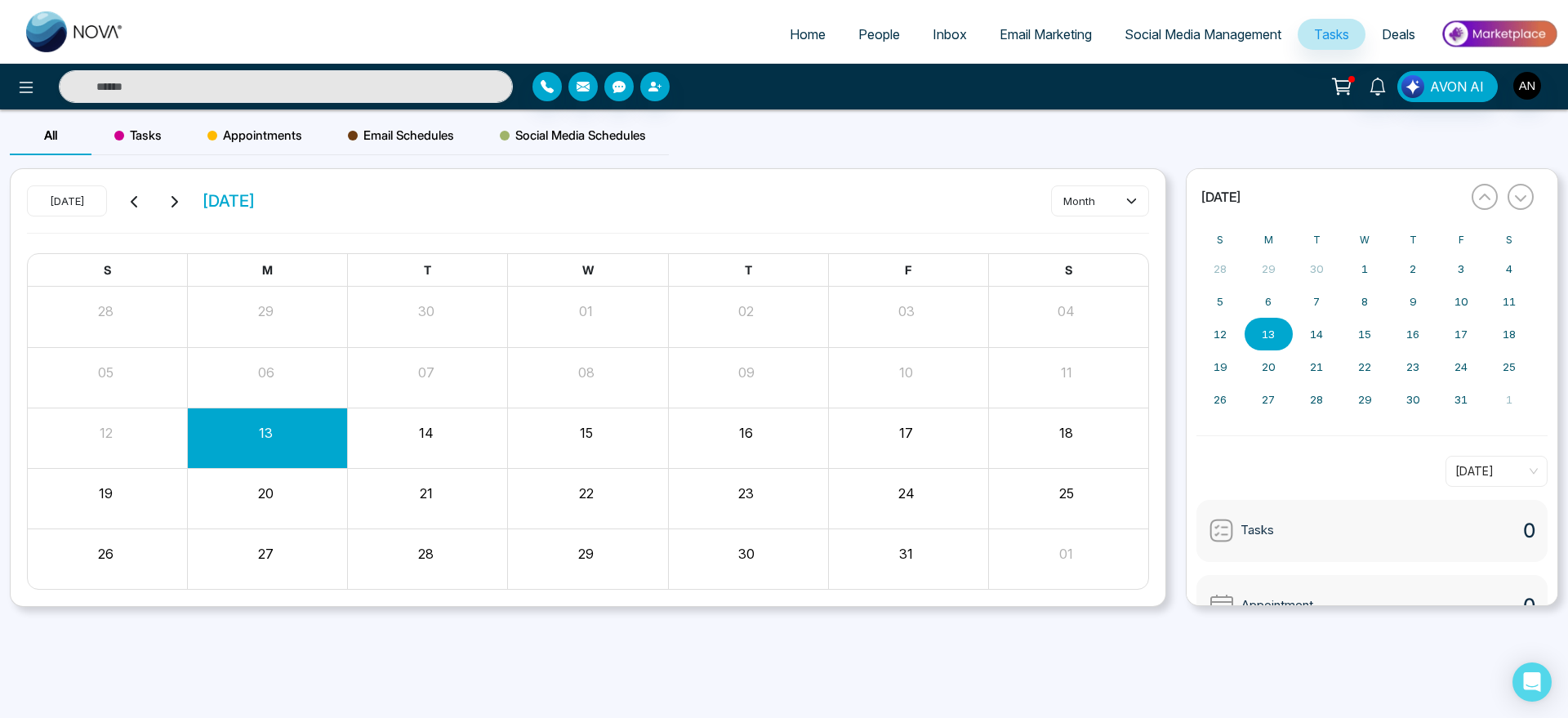
drag, startPoint x: 112, startPoint y: 103, endPoint x: 150, endPoint y: 146, distance: 57.4
click at [150, 146] on div "Home People Inbox Email Marketing Social Media Management Tasks Deals AVON AI A…" at bounding box center [784, 359] width 1568 height 718
click at [150, 146] on div "Tasks" at bounding box center [138, 136] width 93 height 40
click at [1107, 210] on button "Create" at bounding box center [1099, 201] width 98 height 30
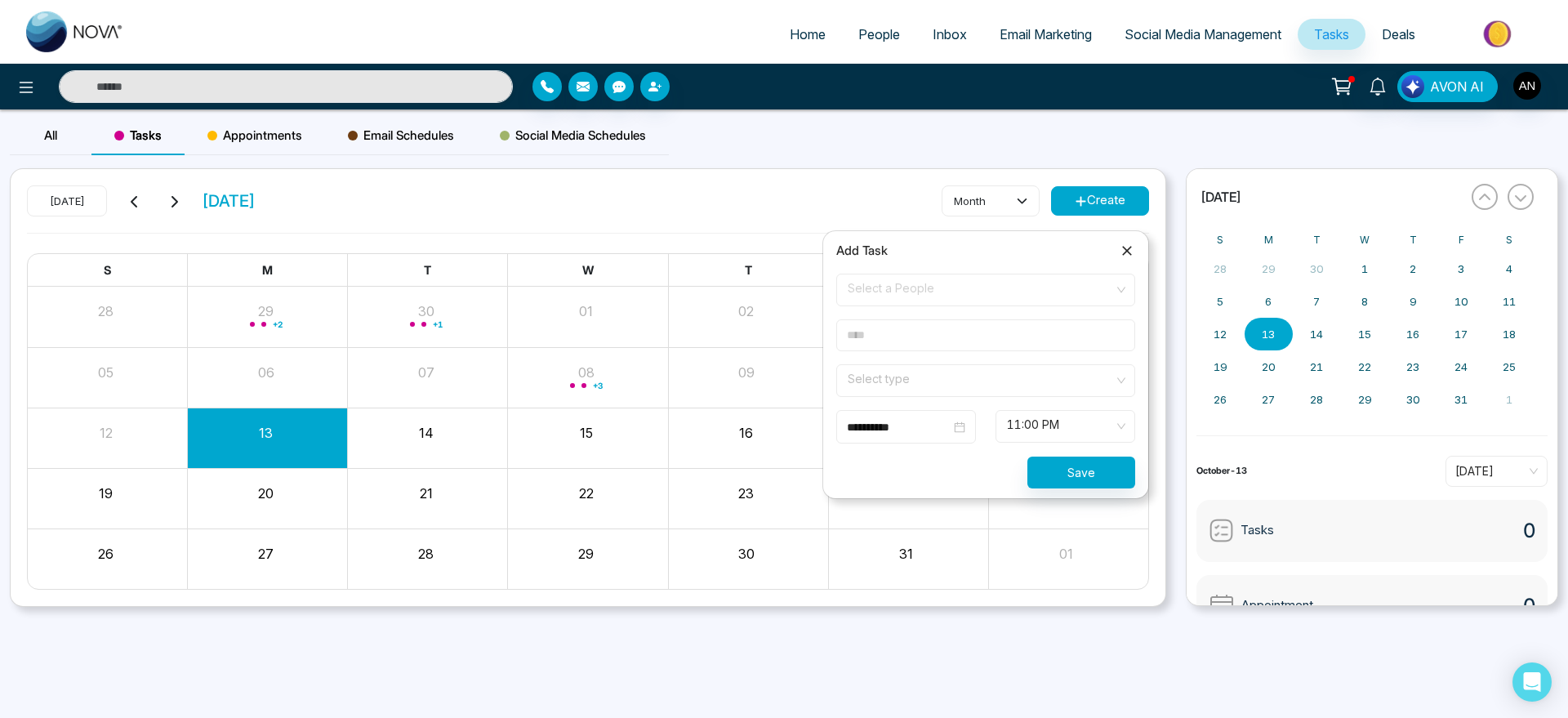
click at [994, 297] on span "Select a People" at bounding box center [986, 291] width 276 height 28
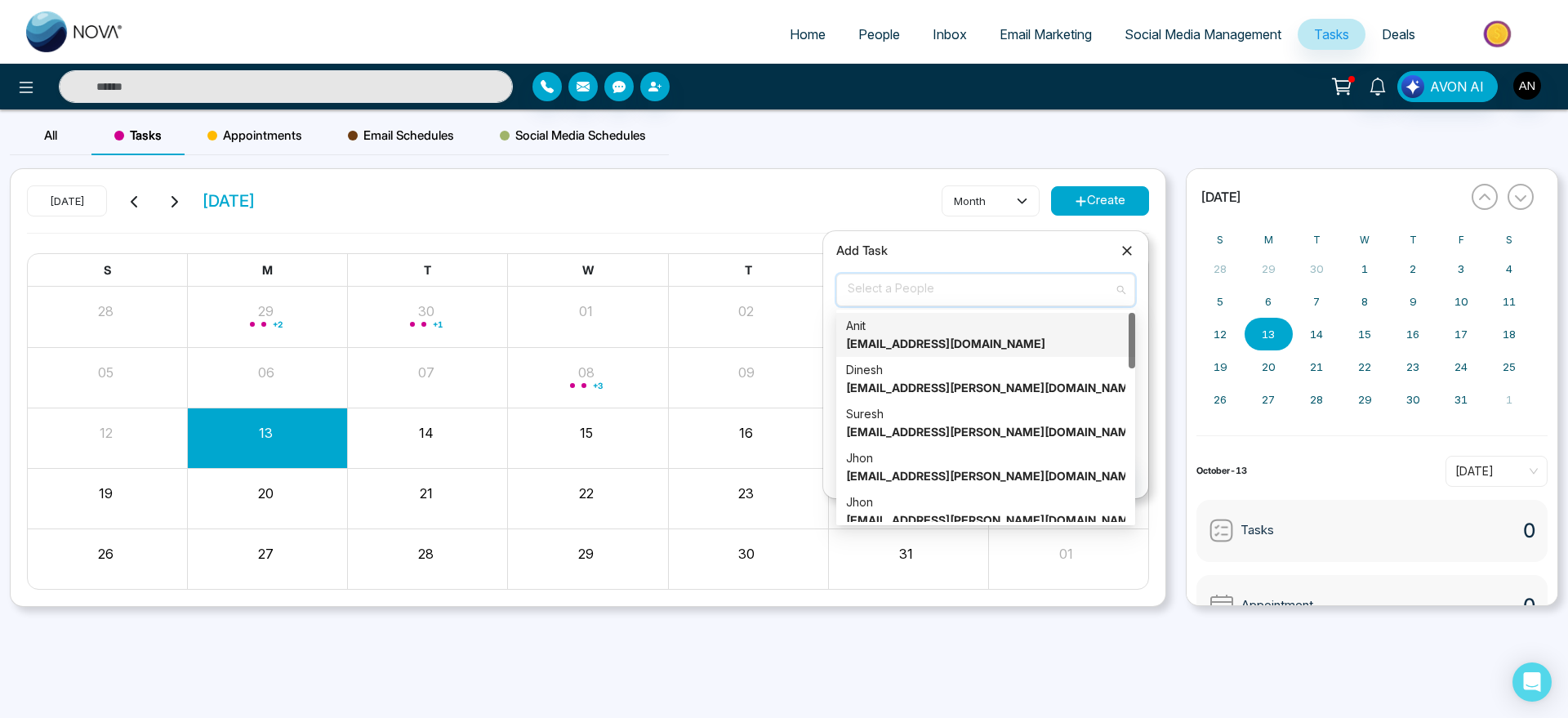
click at [979, 327] on div "Anit anit@mmnovatech.com" at bounding box center [986, 335] width 280 height 36
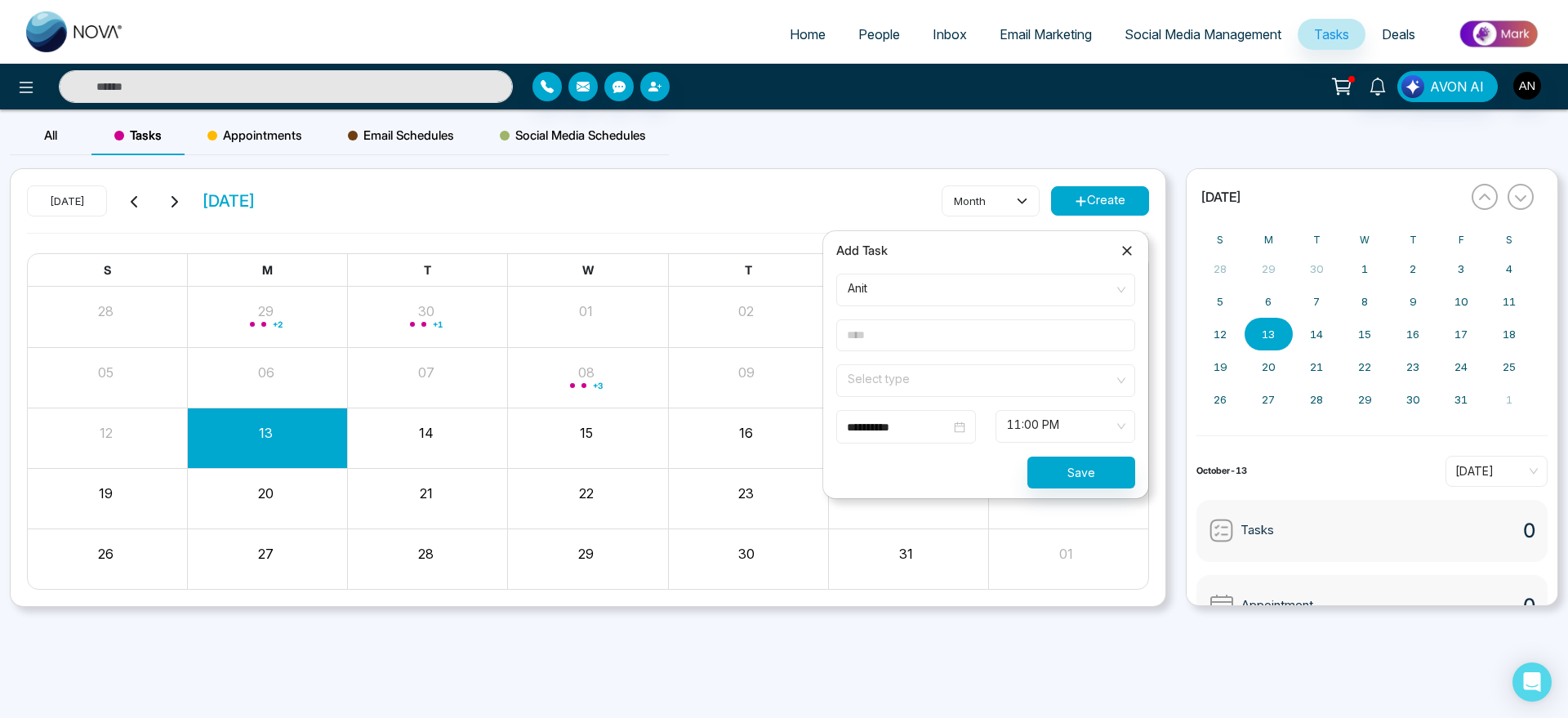
click at [906, 341] on input "text" at bounding box center [986, 335] width 299 height 32
type input "*******"
click at [911, 380] on input "search" at bounding box center [980, 378] width 268 height 25
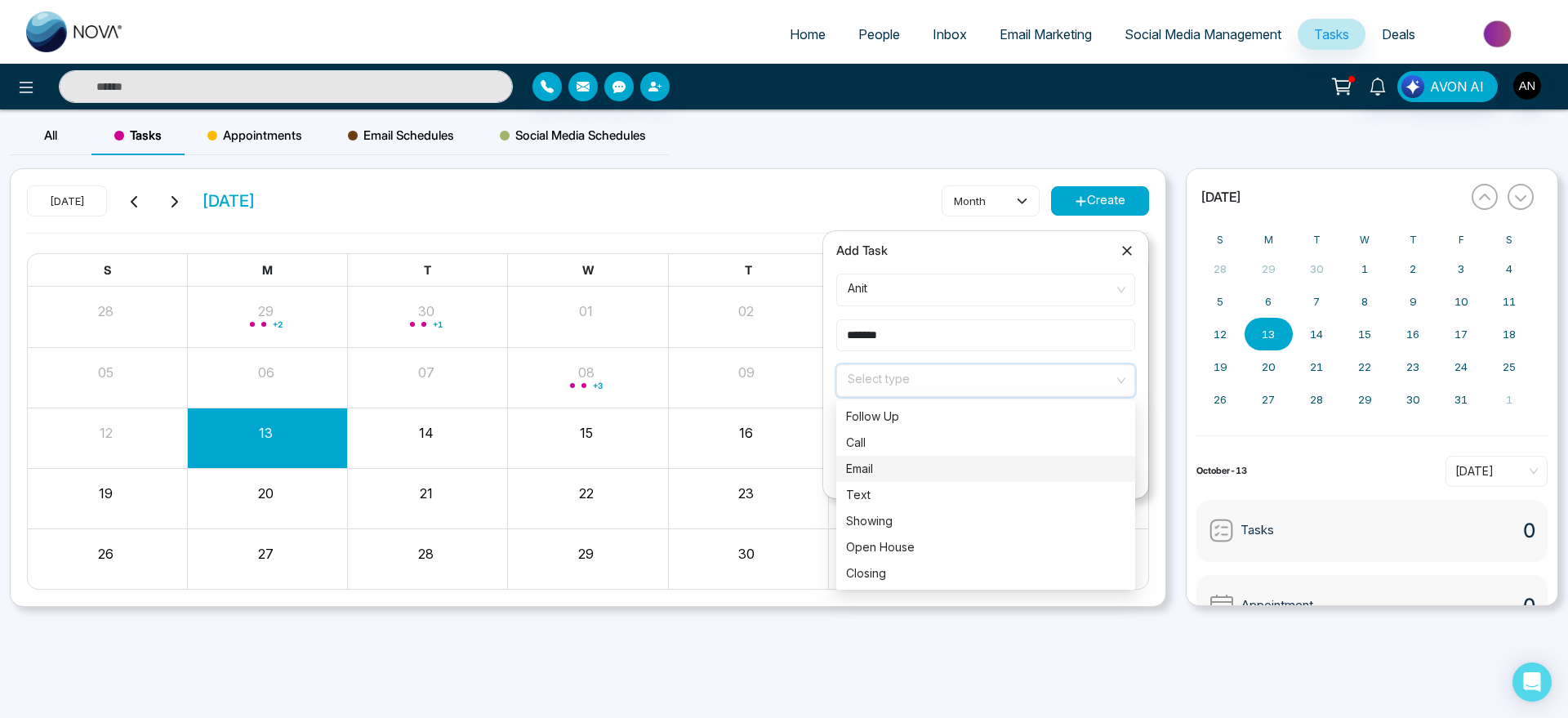
click at [912, 480] on div "Email" at bounding box center [986, 470] width 299 height 26
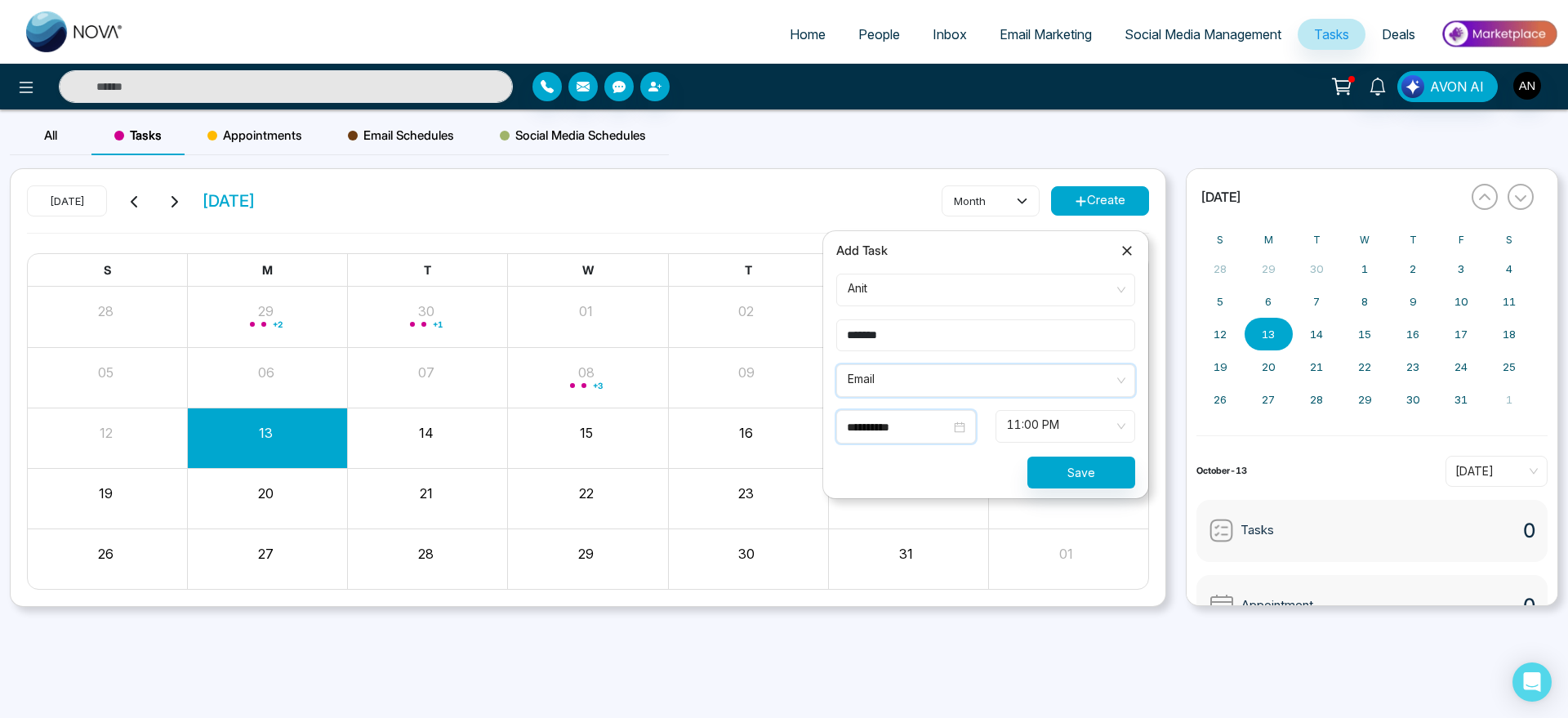
click at [947, 422] on input "**********" at bounding box center [899, 427] width 104 height 18
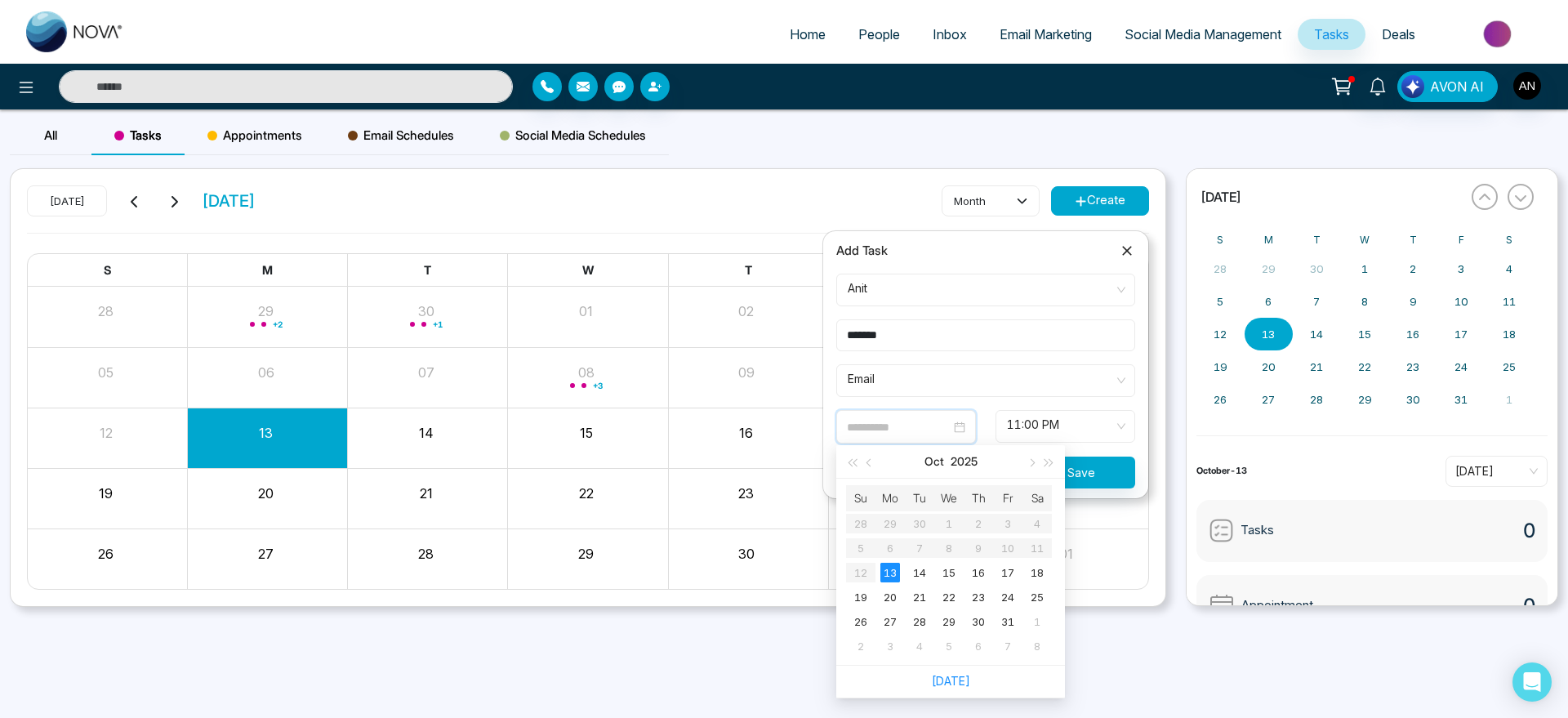
type input "**********"
click at [1071, 366] on input "search" at bounding box center [980, 378] width 268 height 25
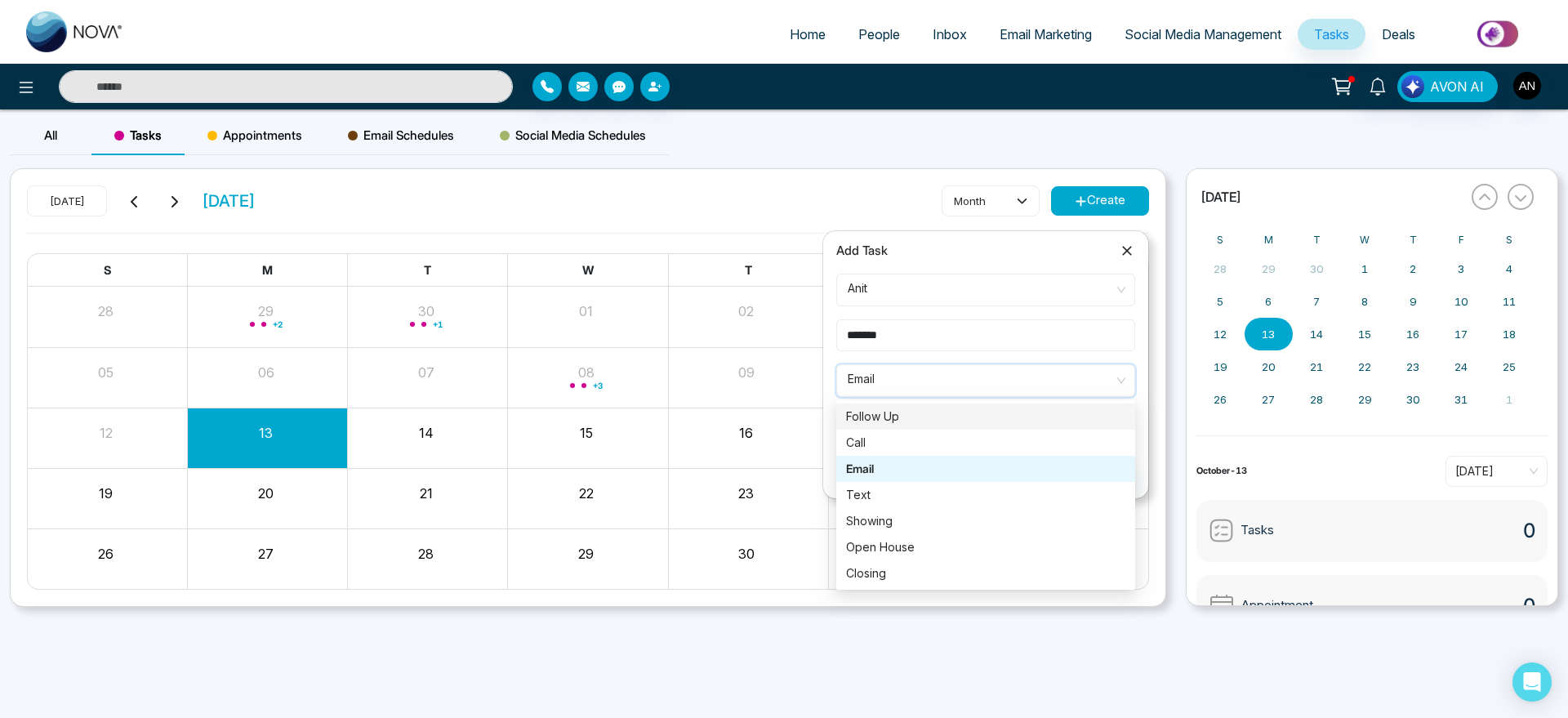
click at [1146, 395] on div "**********" at bounding box center [986, 365] width 325 height 267
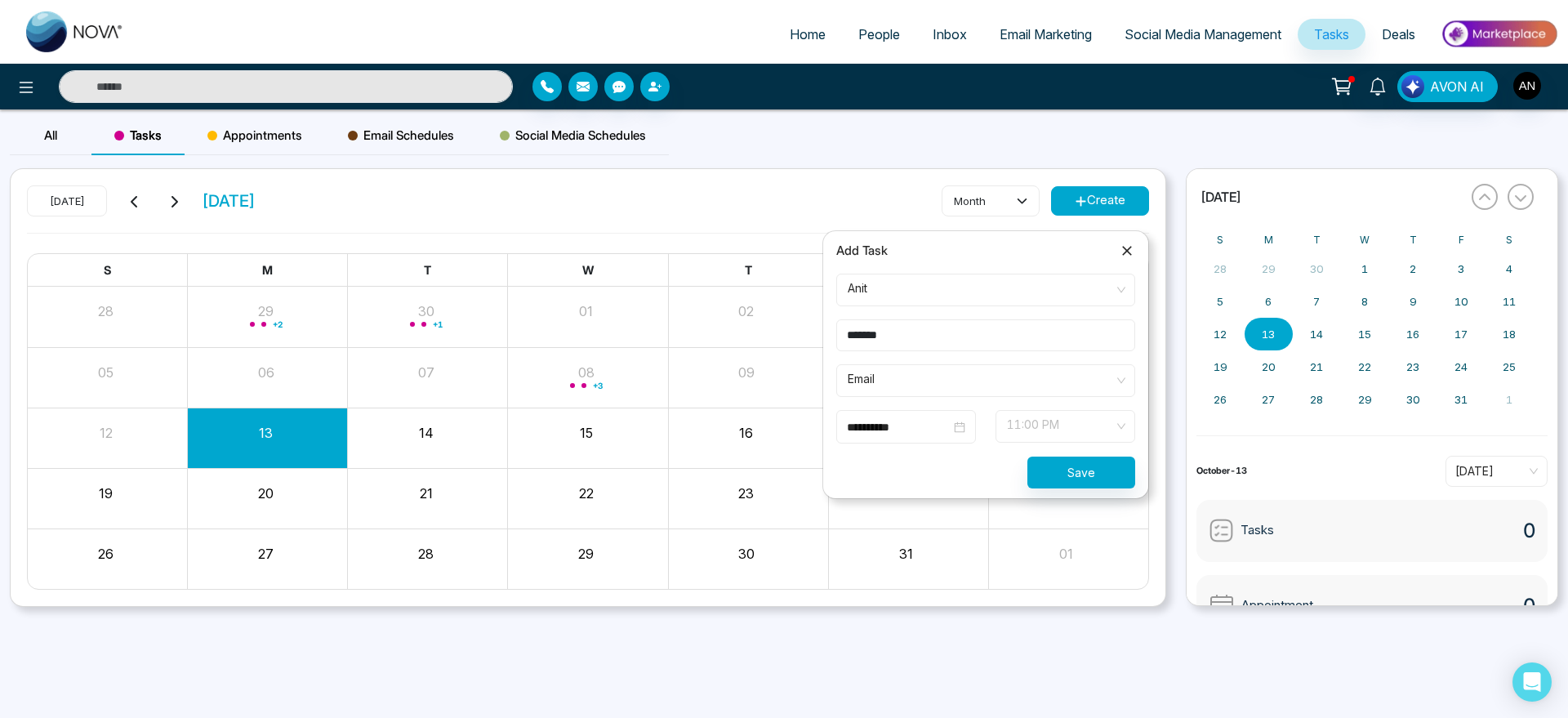
click at [1021, 432] on span "11:00 PM" at bounding box center [1066, 427] width 117 height 28
click at [864, 421] on input "**********" at bounding box center [899, 427] width 104 height 18
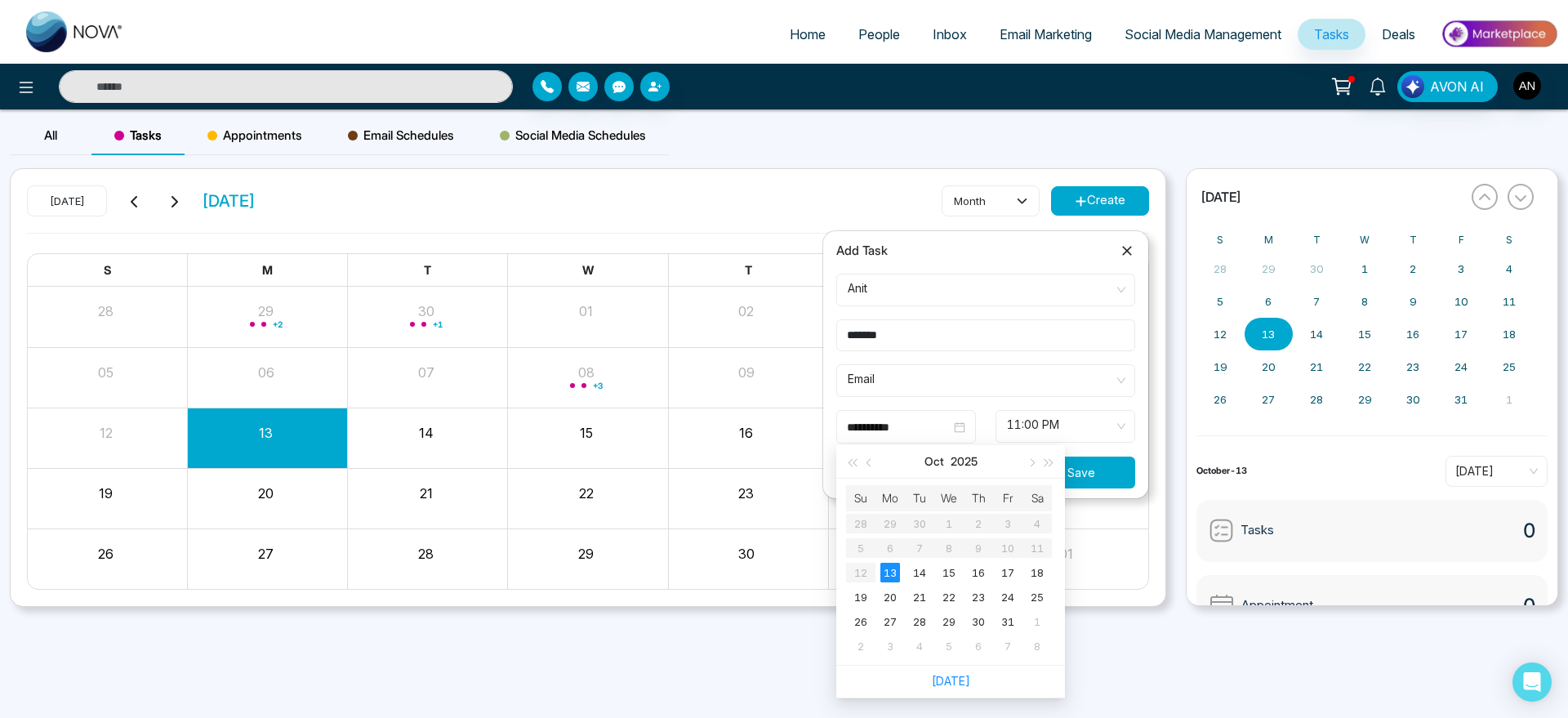
click at [1090, 484] on button "Save" at bounding box center [1081, 473] width 108 height 32
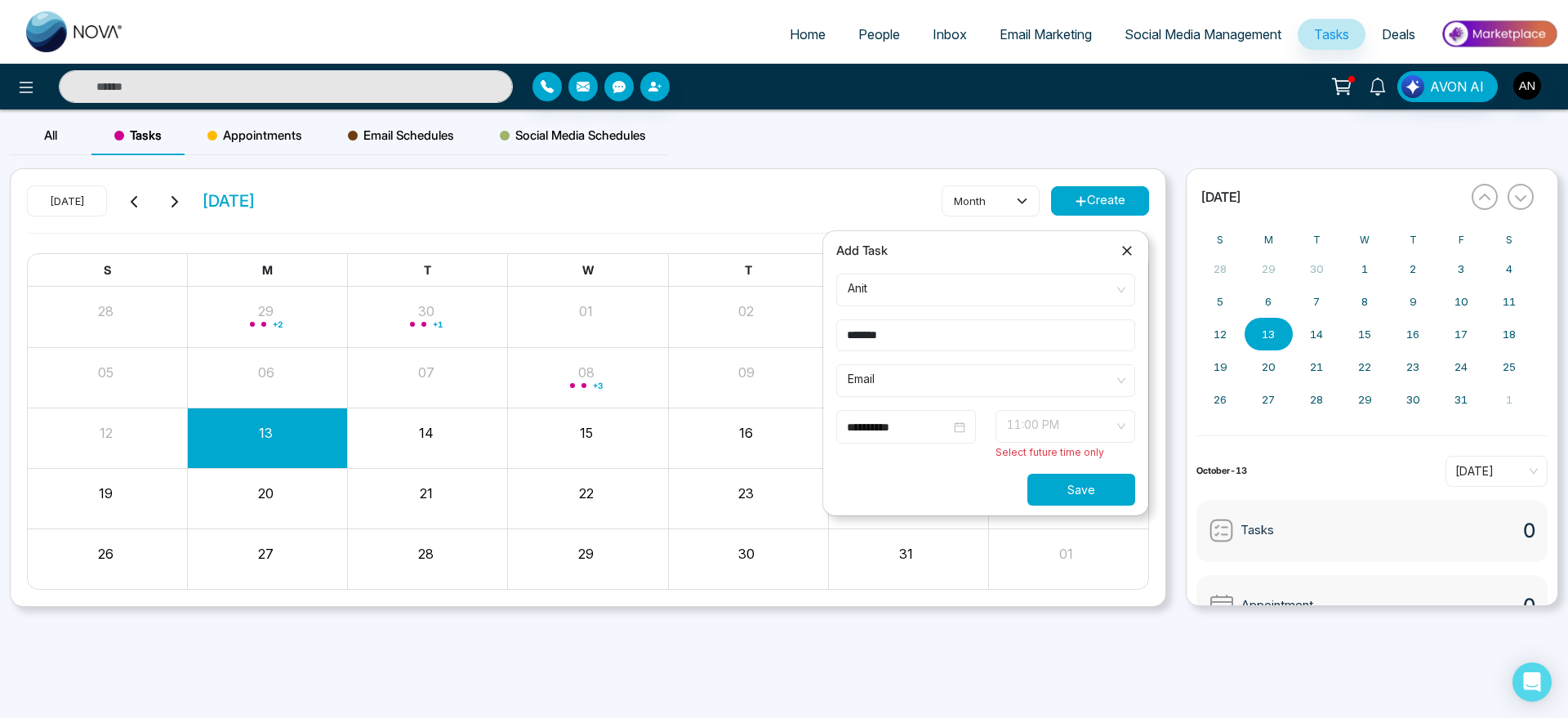
click at [1054, 436] on span "11:00 PM" at bounding box center [1066, 427] width 117 height 28
click at [1037, 465] on div "11:30 PM" at bounding box center [1066, 463] width 120 height 18
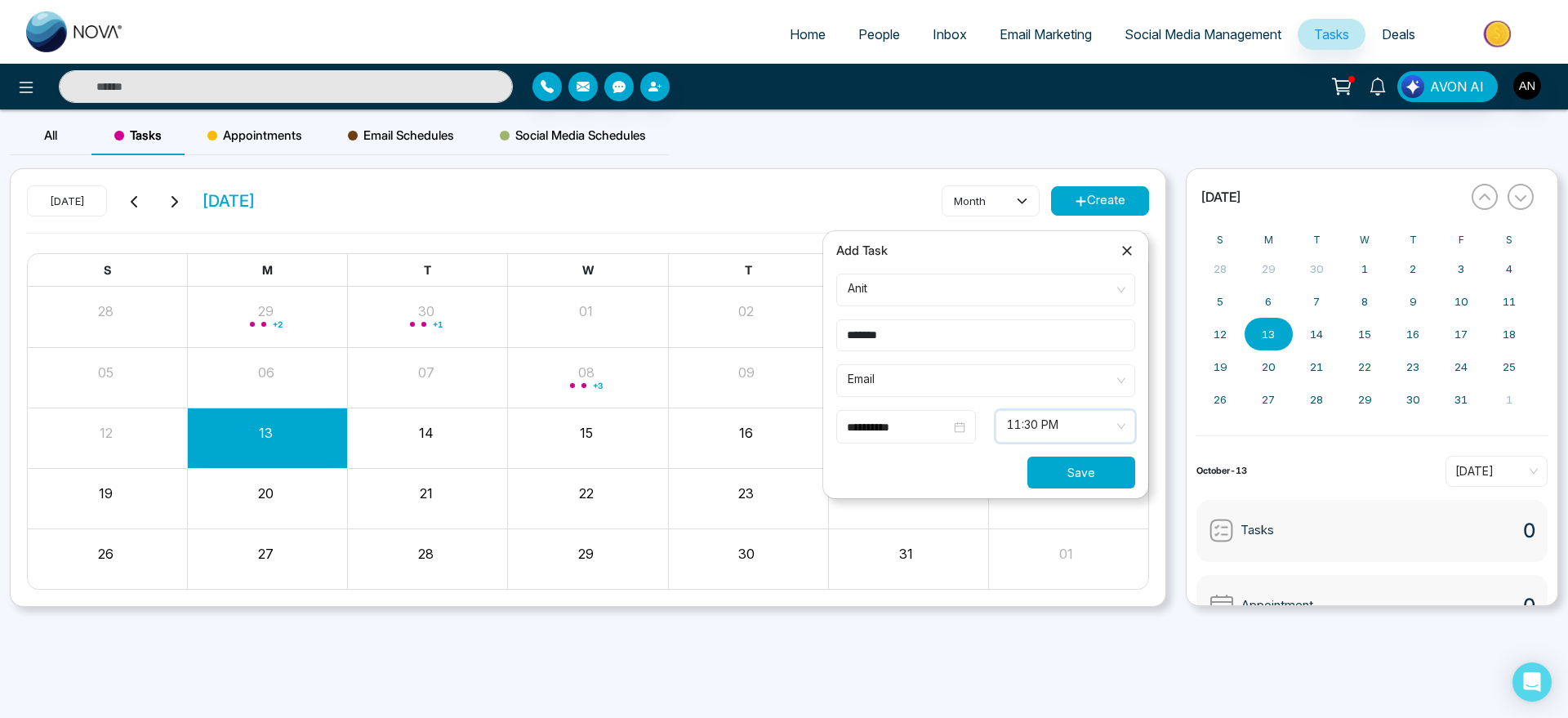
click at [1098, 471] on button "Save" at bounding box center [1081, 473] width 108 height 32
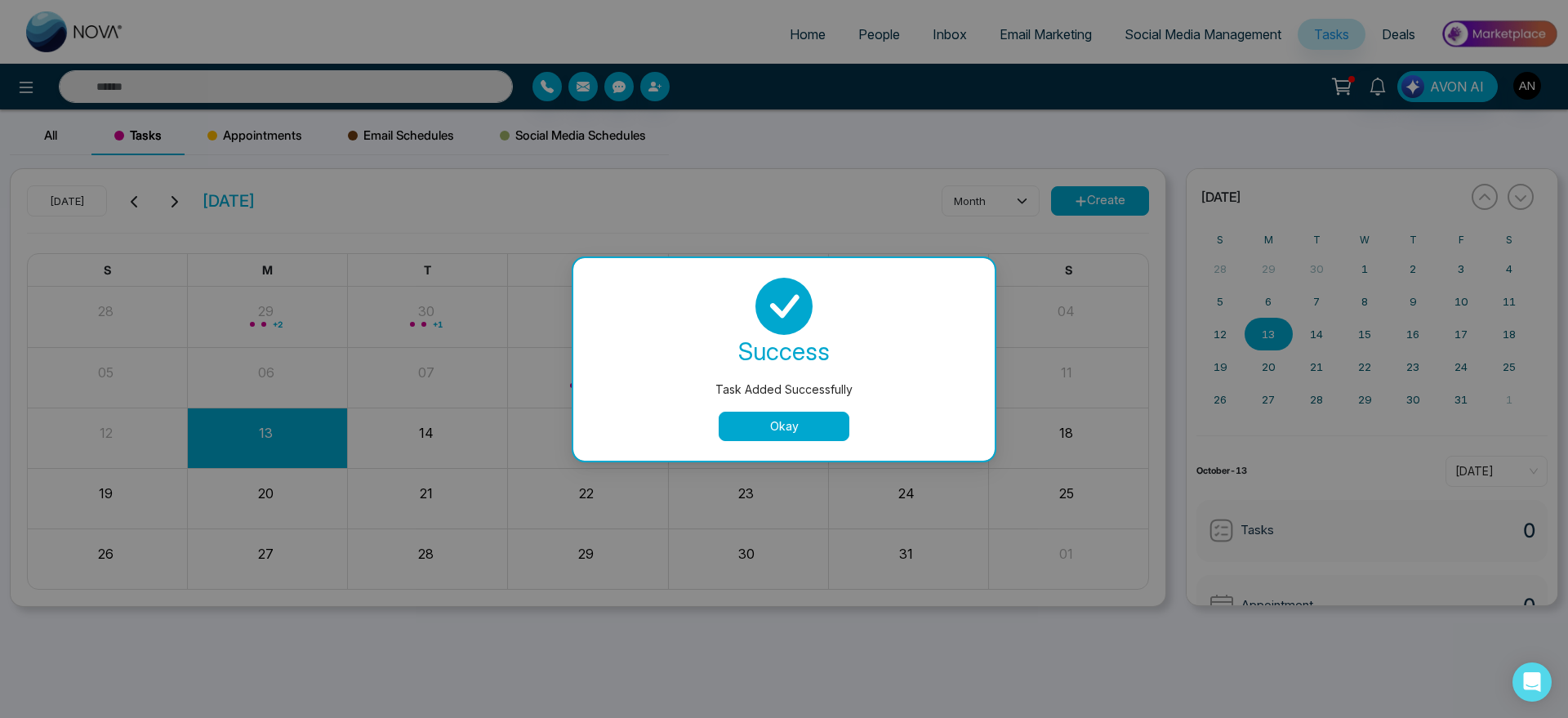
click at [760, 430] on button "Okay" at bounding box center [784, 427] width 130 height 30
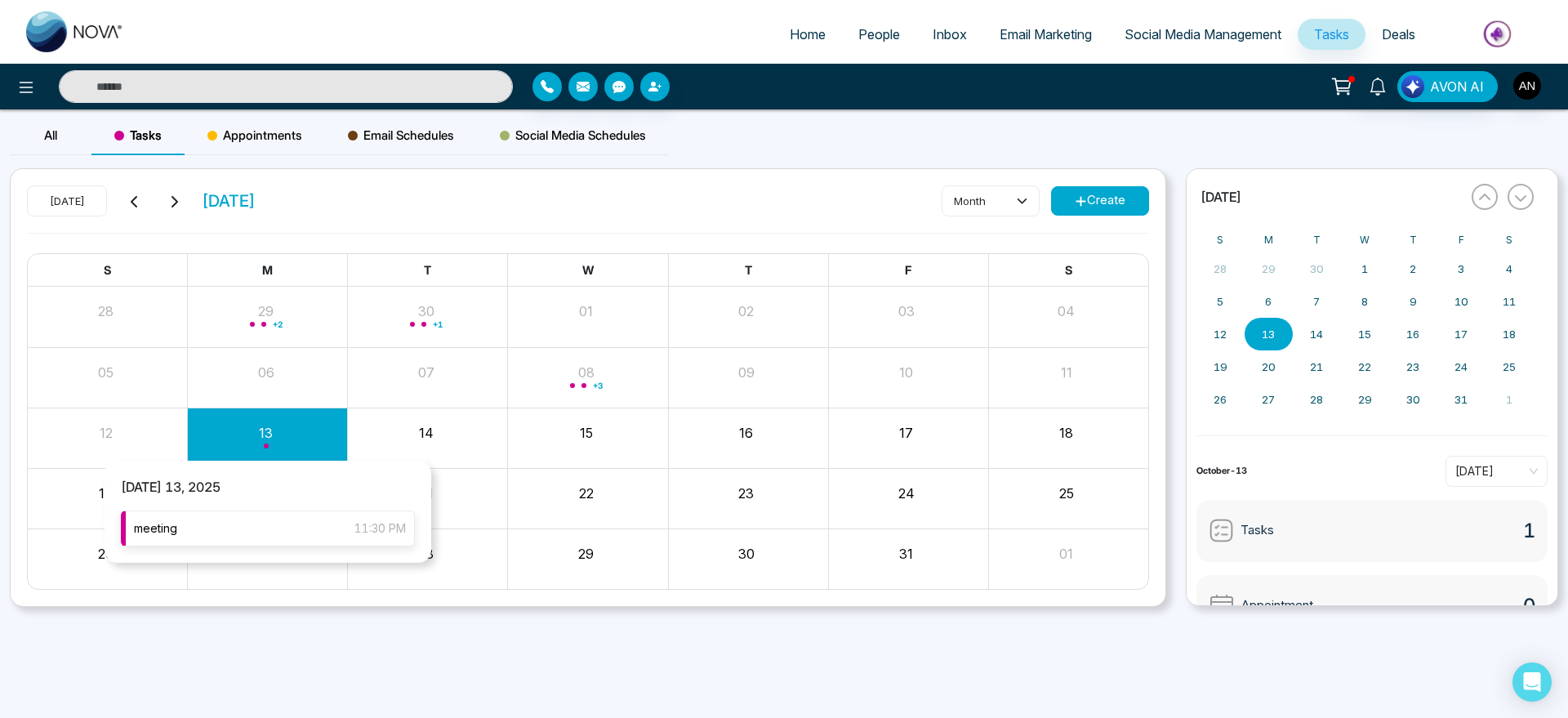
drag, startPoint x: 273, startPoint y: 509, endPoint x: 280, endPoint y: 541, distance: 32.8
click at [280, 541] on div "Monday 13, 2025 meeting 11:30 PM" at bounding box center [268, 512] width 327 height 102
click at [280, 541] on div "meeting 11:30 PM" at bounding box center [268, 529] width 294 height 36
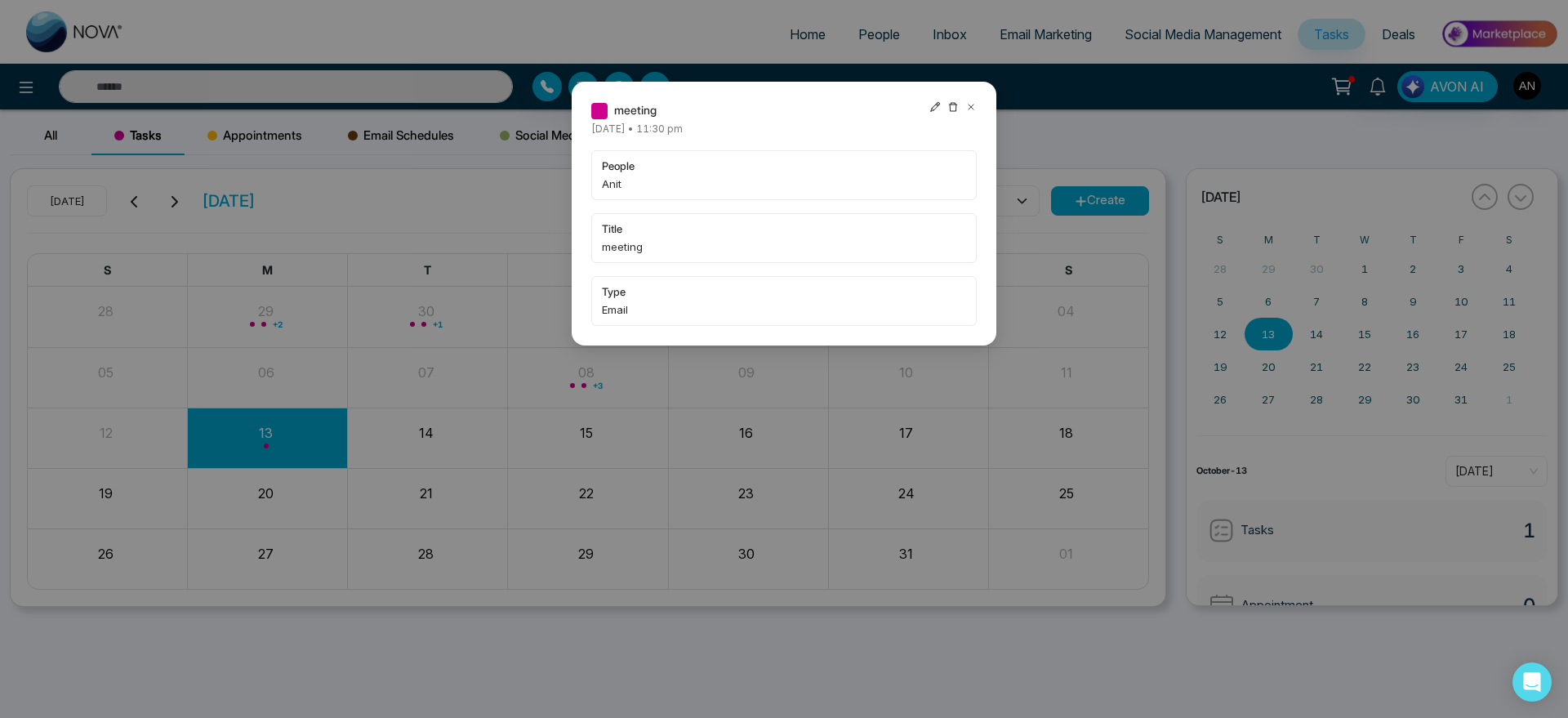
click at [972, 106] on icon at bounding box center [971, 107] width 12 height 12
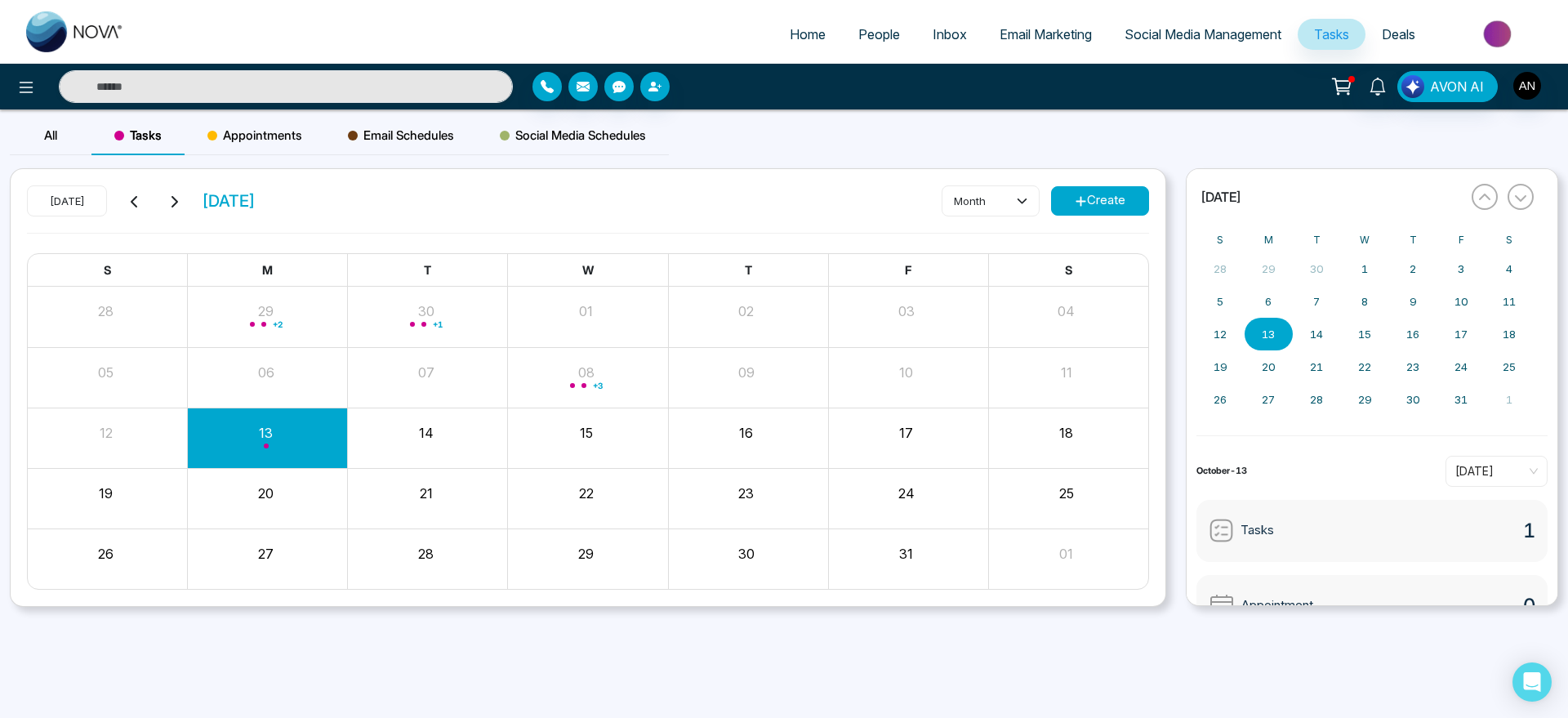
click at [224, 139] on span "Appointments" at bounding box center [255, 135] width 95 height 20
click at [1108, 195] on button "Create" at bounding box center [1099, 201] width 98 height 30
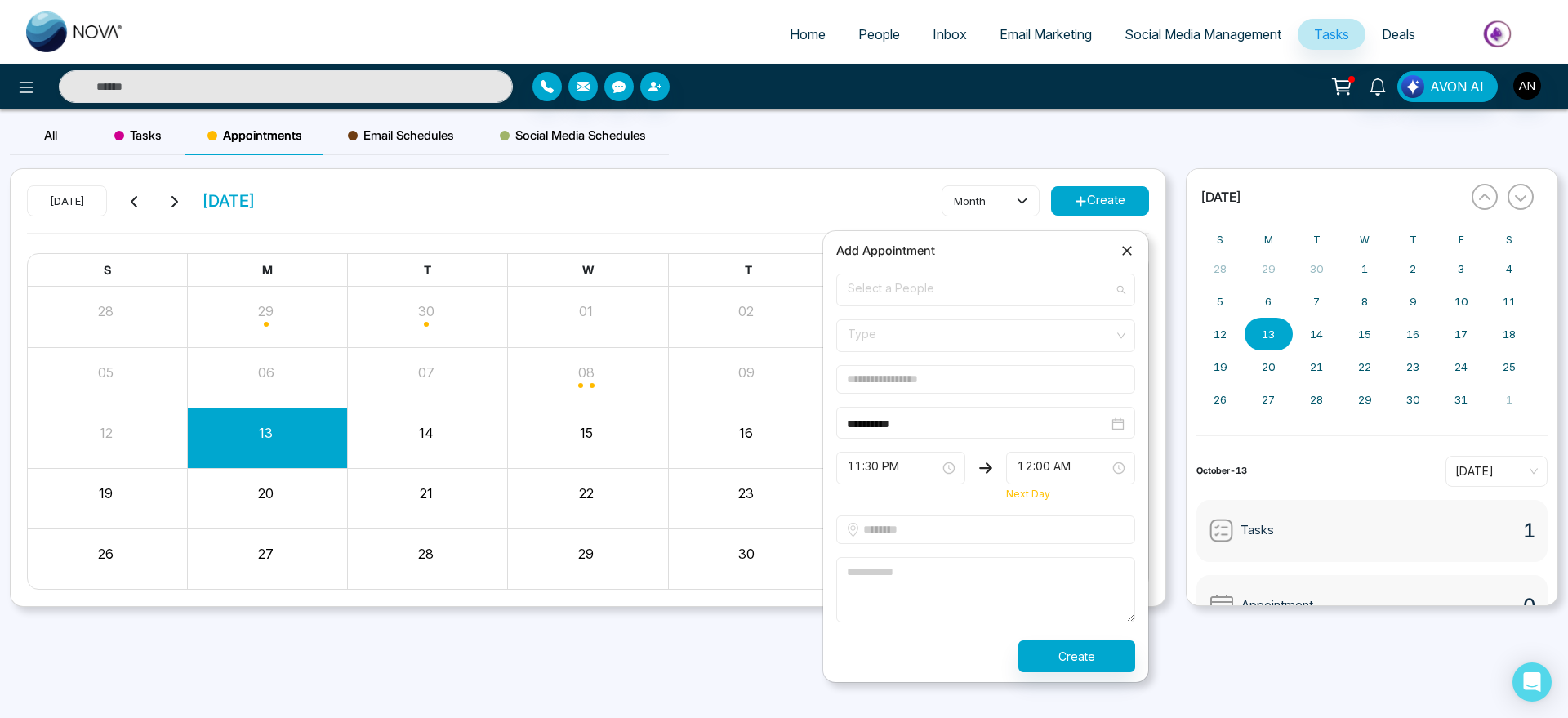
click at [946, 304] on span at bounding box center [980, 291] width 268 height 31
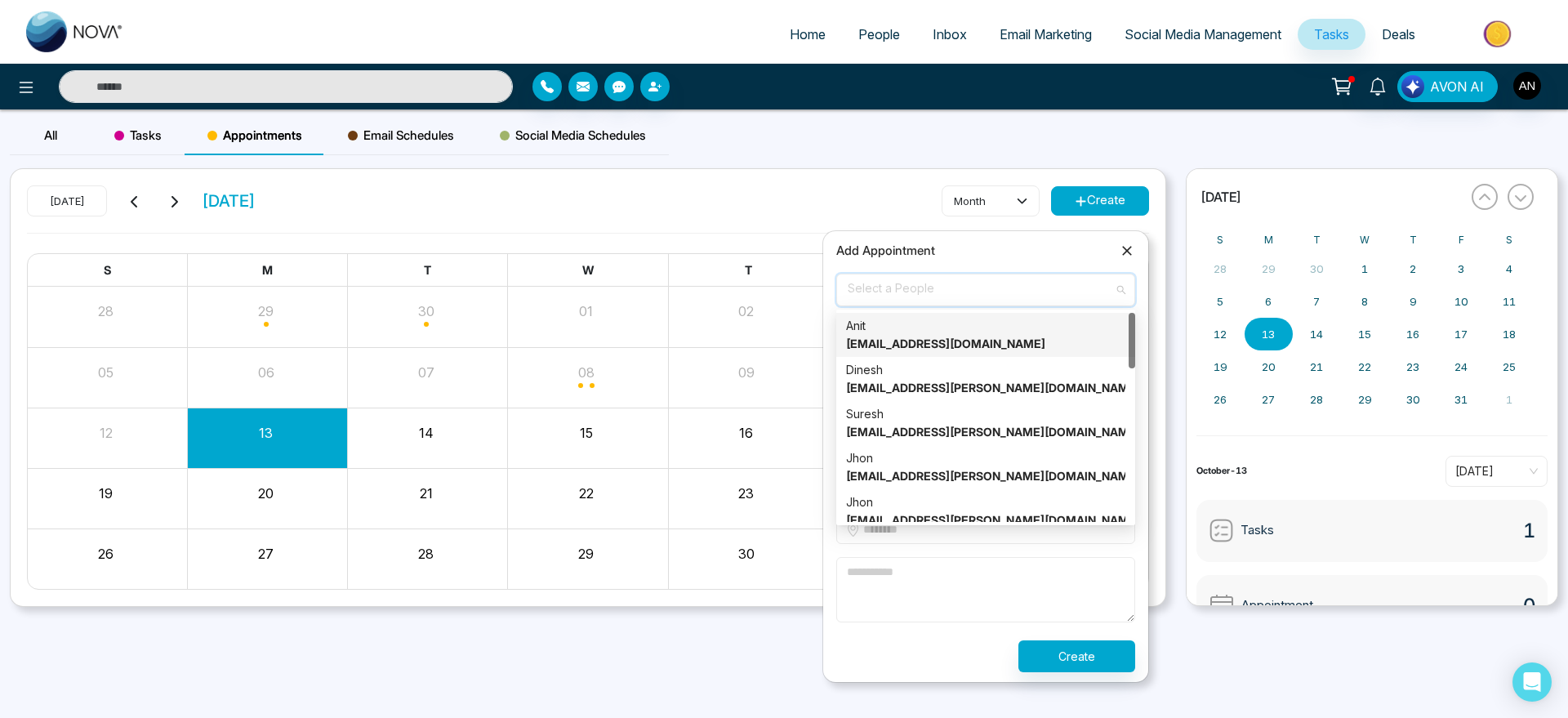
click at [973, 352] on div "Anit anit@mmnovatech.com" at bounding box center [986, 335] width 280 height 36
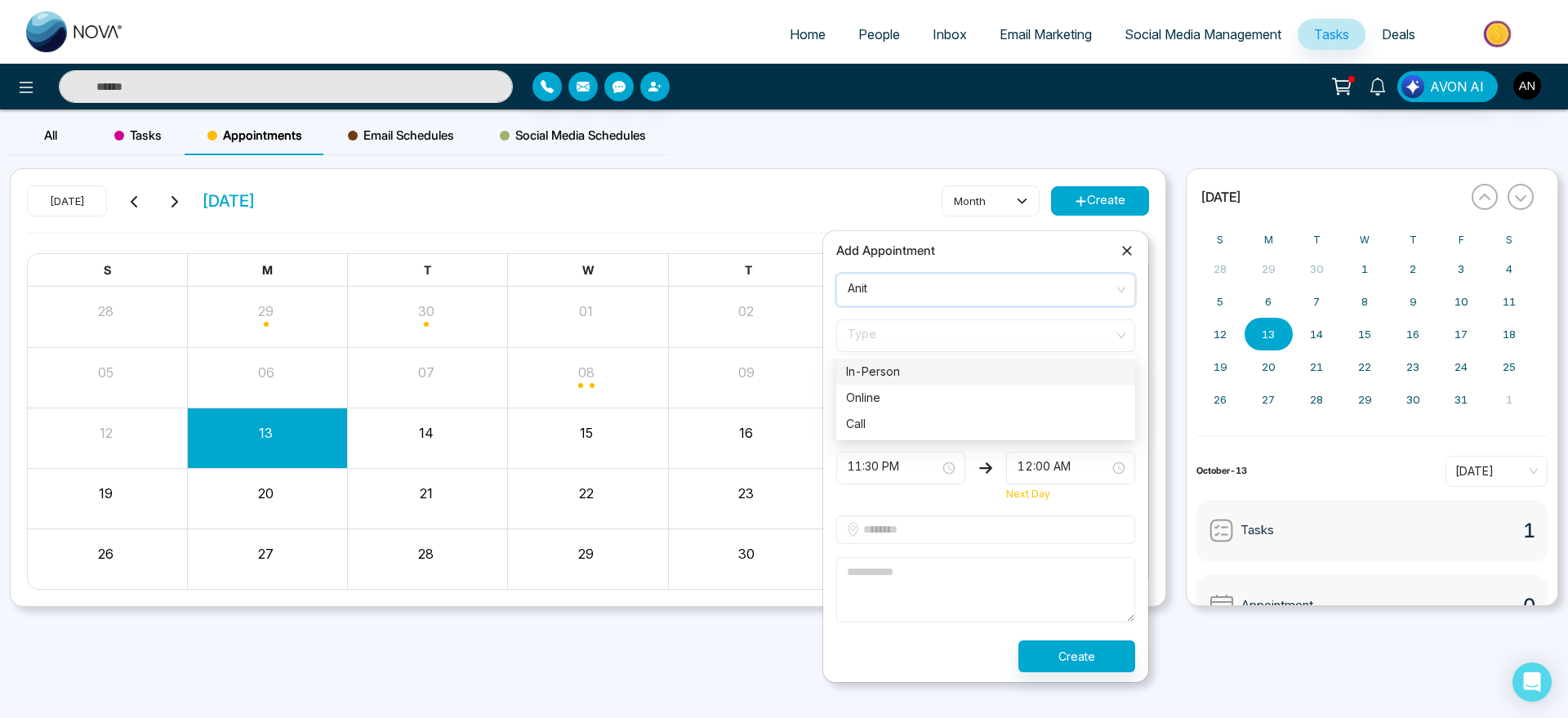
click at [969, 325] on span "Type" at bounding box center [986, 336] width 276 height 28
click at [969, 412] on div "Call" at bounding box center [986, 424] width 299 height 26
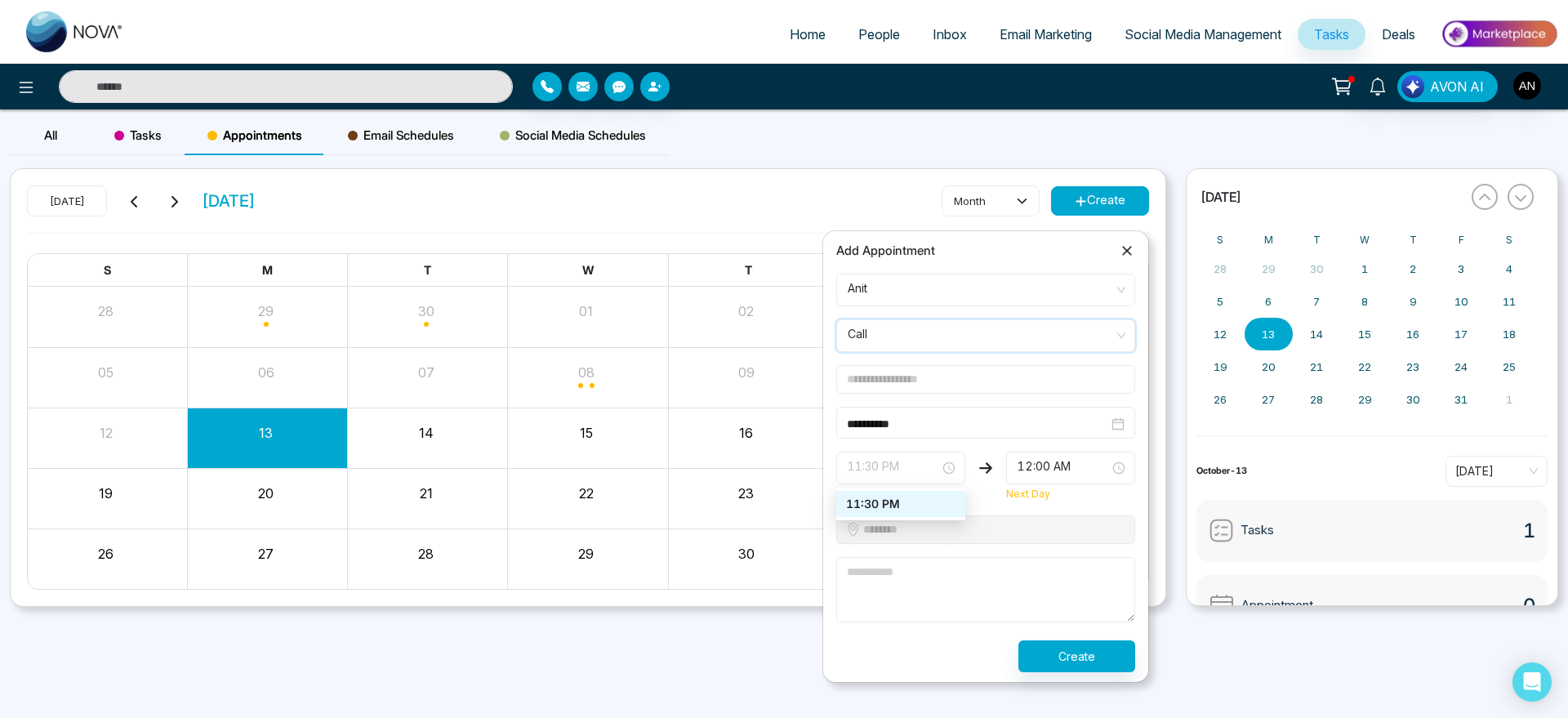
drag, startPoint x: 913, startPoint y: 460, endPoint x: 928, endPoint y: 355, distance: 106.1
click at [928, 355] on form "**********" at bounding box center [986, 473] width 318 height 399
click at [928, 378] on input "text" at bounding box center [986, 380] width 299 height 29
type input "**********"
drag, startPoint x: 959, startPoint y: 383, endPoint x: 746, endPoint y: 390, distance: 213.1
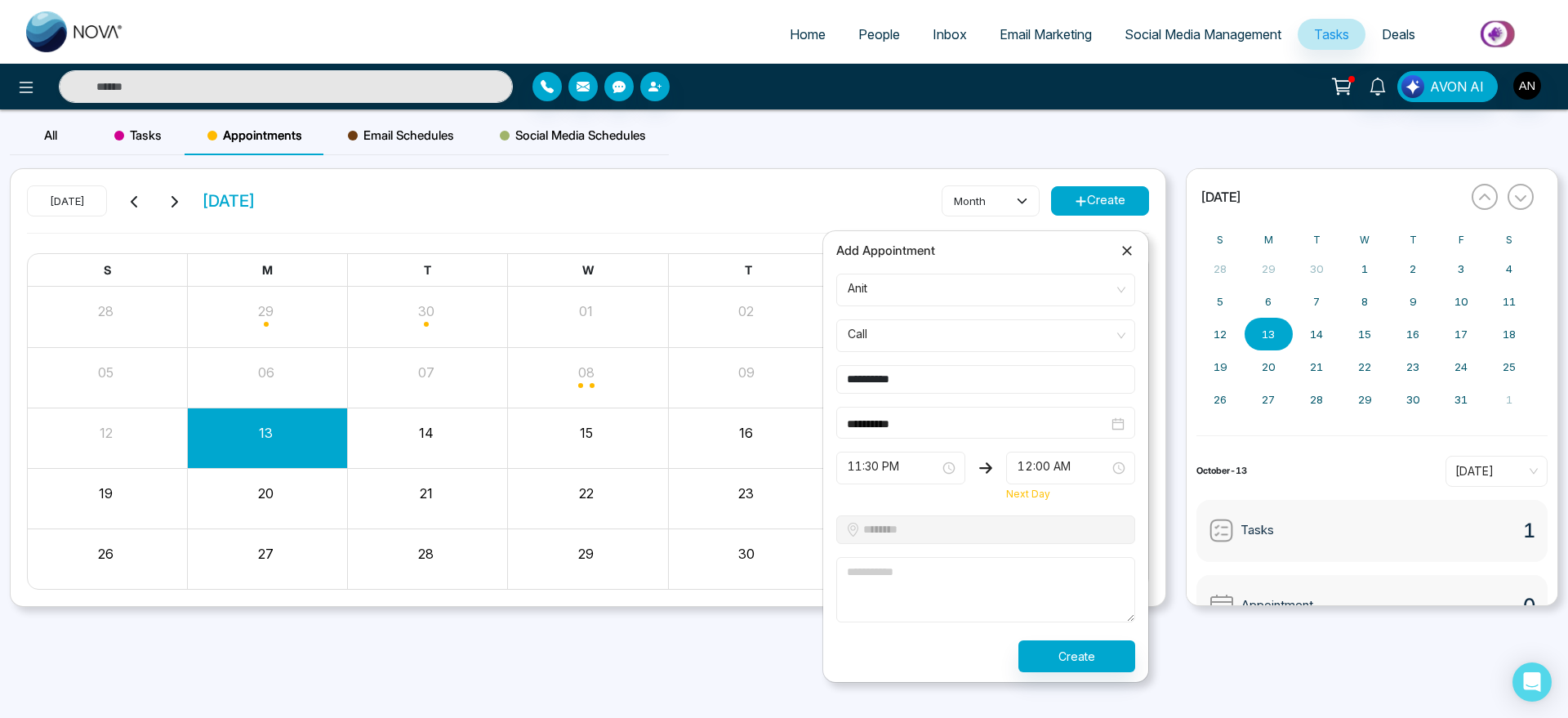
click at [746, 390] on body "**********" at bounding box center [784, 359] width 1568 height 718
click at [942, 372] on input "text" at bounding box center [986, 380] width 299 height 29
click at [858, 376] on input "text" at bounding box center [986, 380] width 299 height 29
type input "**********"
click at [864, 569] on textarea at bounding box center [986, 589] width 299 height 65
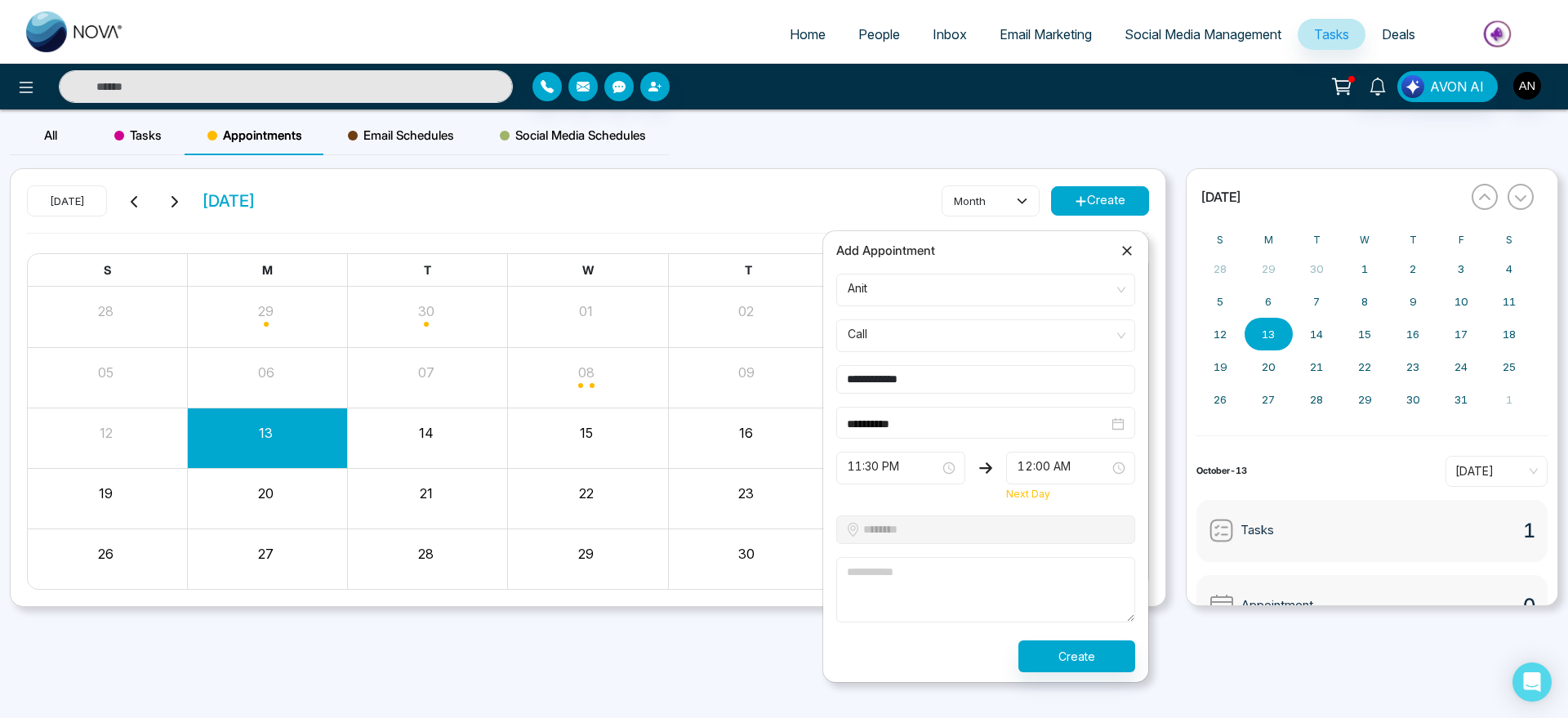
click at [912, 561] on textarea at bounding box center [986, 589] width 299 height 65
click at [912, 569] on textarea at bounding box center [986, 589] width 299 height 65
type textarea "*"
drag, startPoint x: 912, startPoint y: 569, endPoint x: 800, endPoint y: 565, distance: 112.1
click at [800, 565] on body "**********" at bounding box center [784, 359] width 1568 height 718
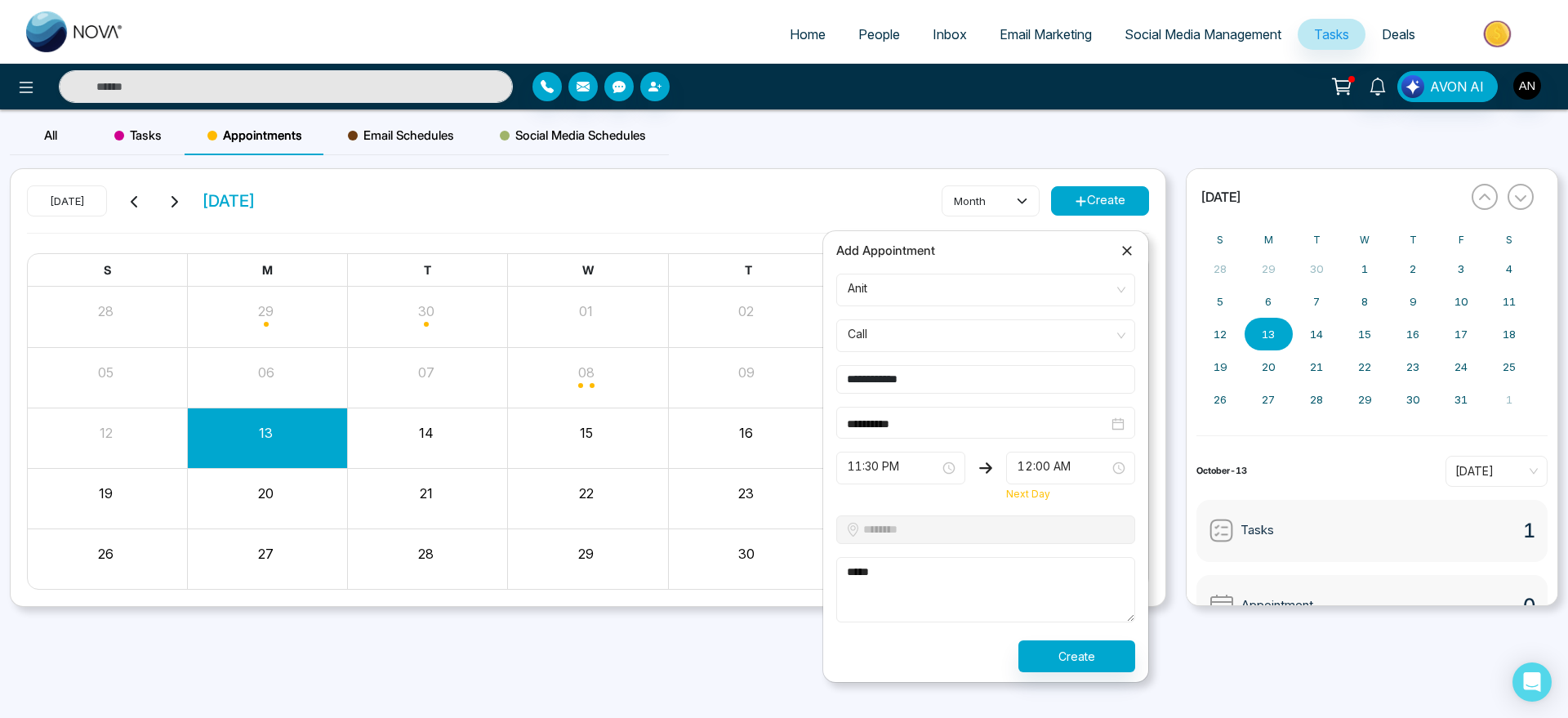
click at [919, 569] on textarea "****" at bounding box center [986, 589] width 299 height 65
drag, startPoint x: 892, startPoint y: 564, endPoint x: 853, endPoint y: 561, distance: 39.1
click at [853, 561] on textarea "****" at bounding box center [986, 589] width 299 height 65
click at [963, 576] on textarea "****" at bounding box center [986, 589] width 299 height 65
type textarea "****"
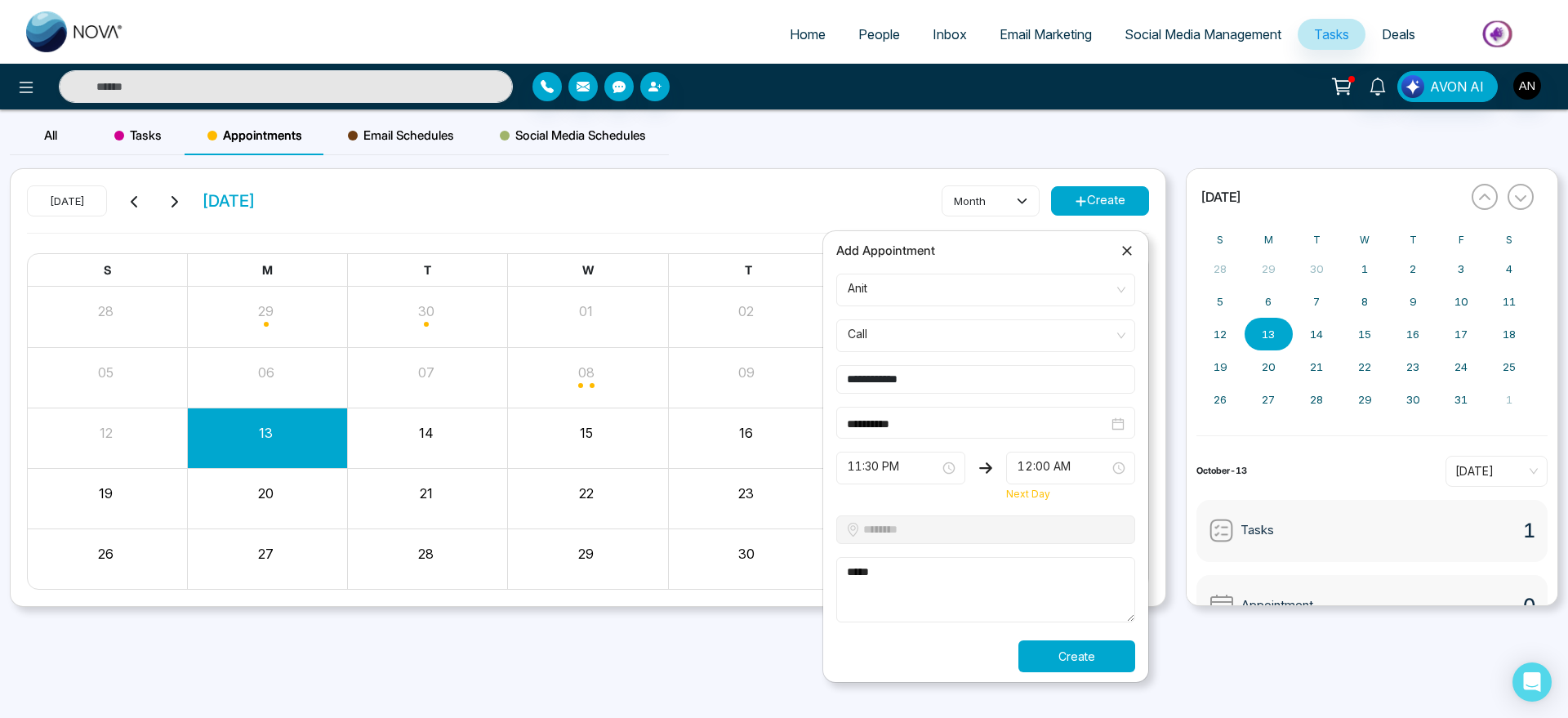
click at [1094, 662] on button "Create" at bounding box center [1077, 656] width 117 height 32
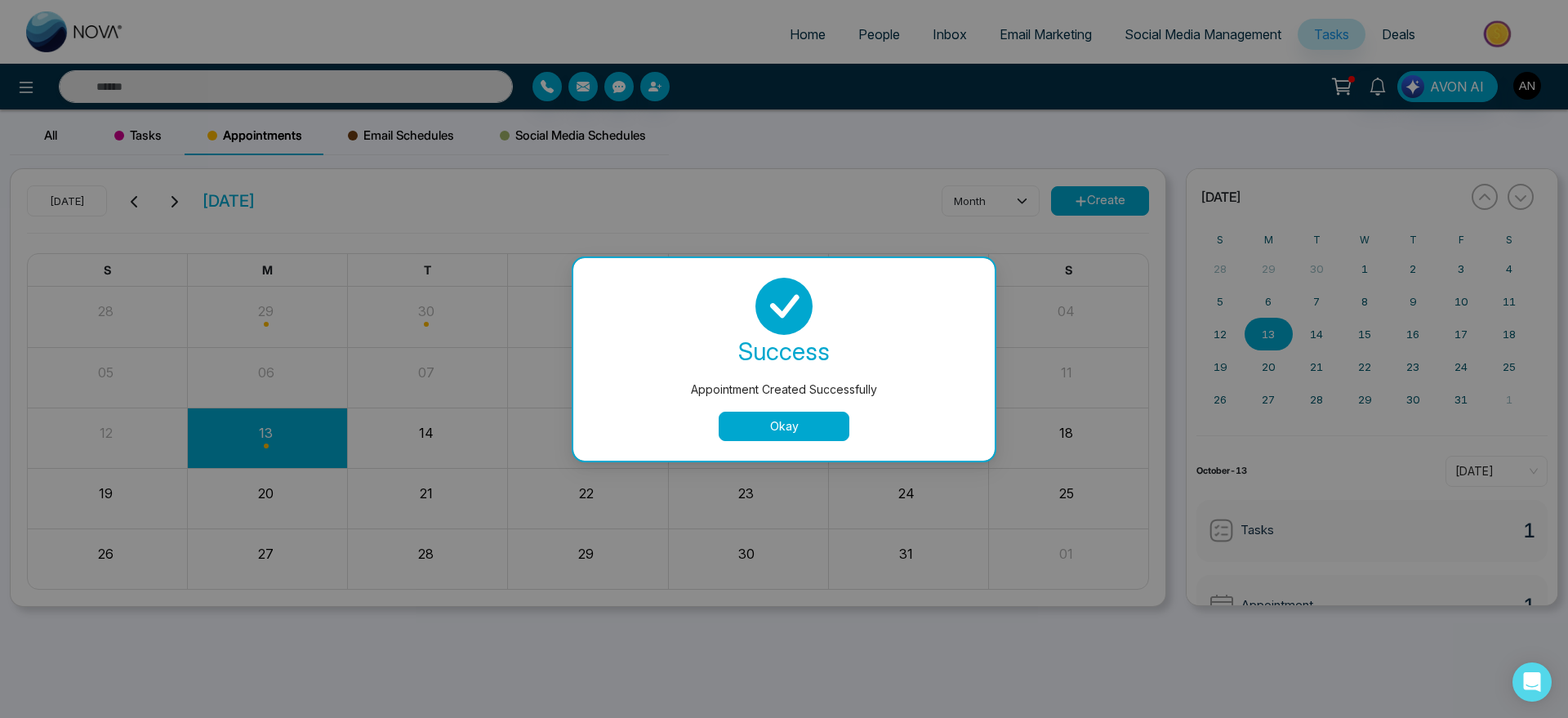
click at [817, 417] on button "Okay" at bounding box center [784, 427] width 130 height 30
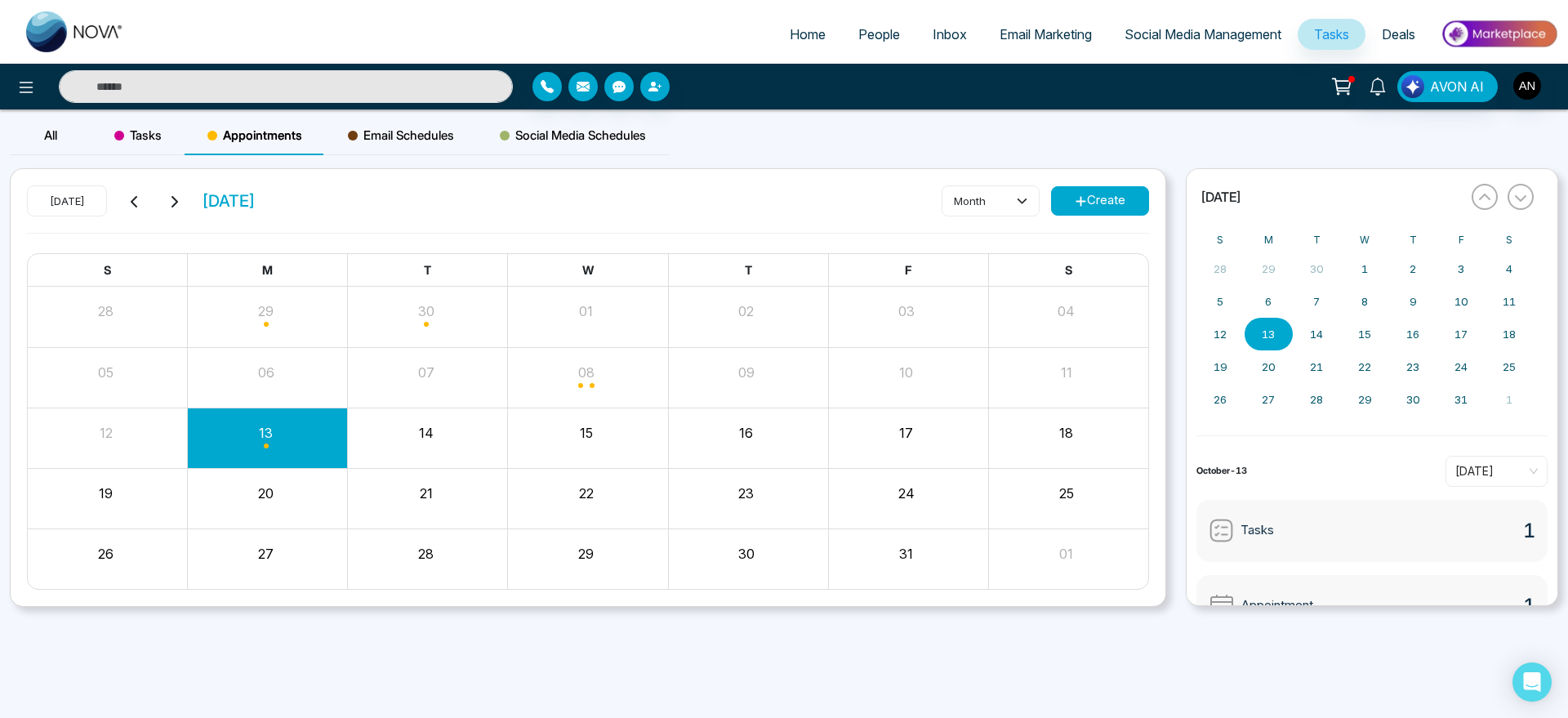
click at [134, 129] on span "Tasks" at bounding box center [138, 135] width 47 height 20
click at [266, 128] on span "Appointments" at bounding box center [255, 135] width 95 height 20
click at [116, 121] on div "Tasks" at bounding box center [138, 136] width 93 height 40
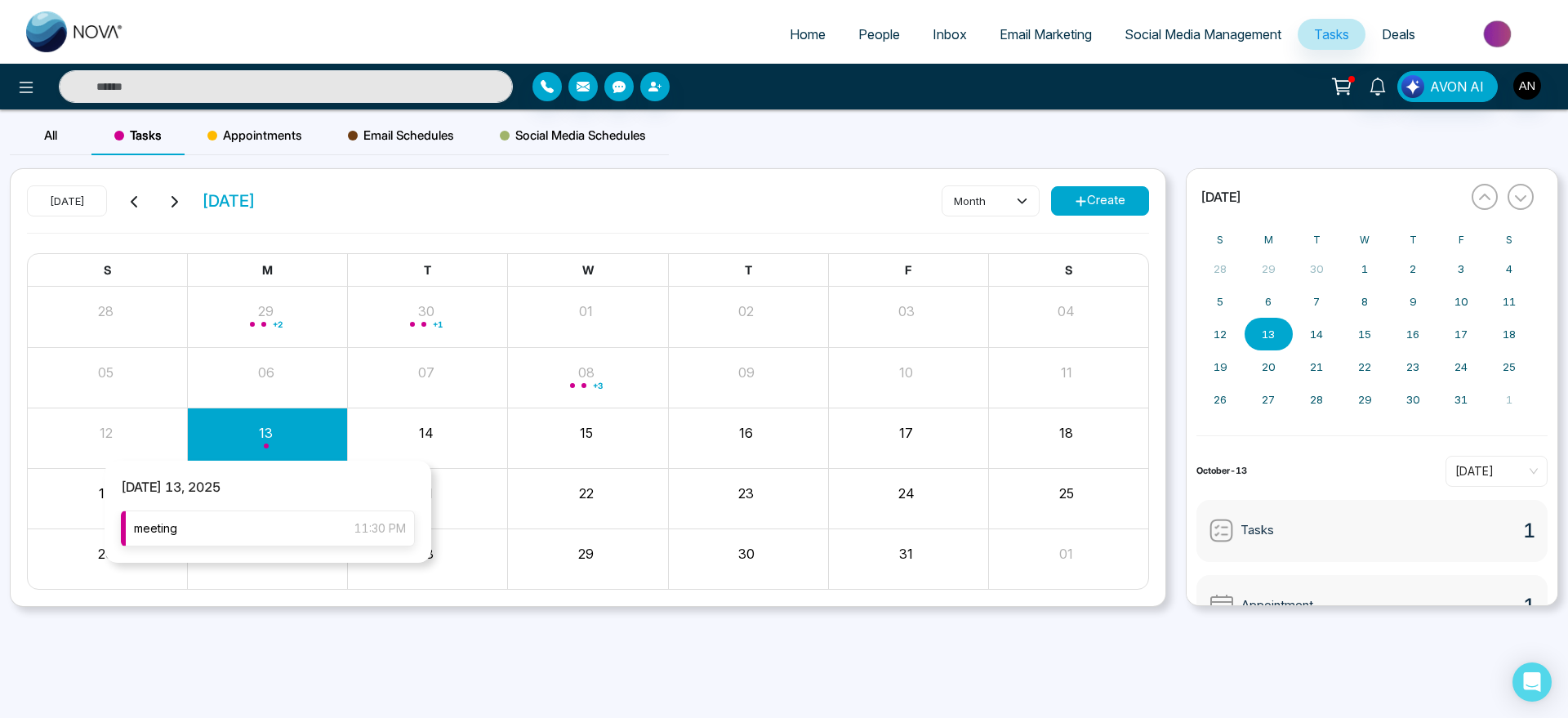
click at [291, 522] on div "meeting 11:30 PM" at bounding box center [268, 529] width 294 height 36
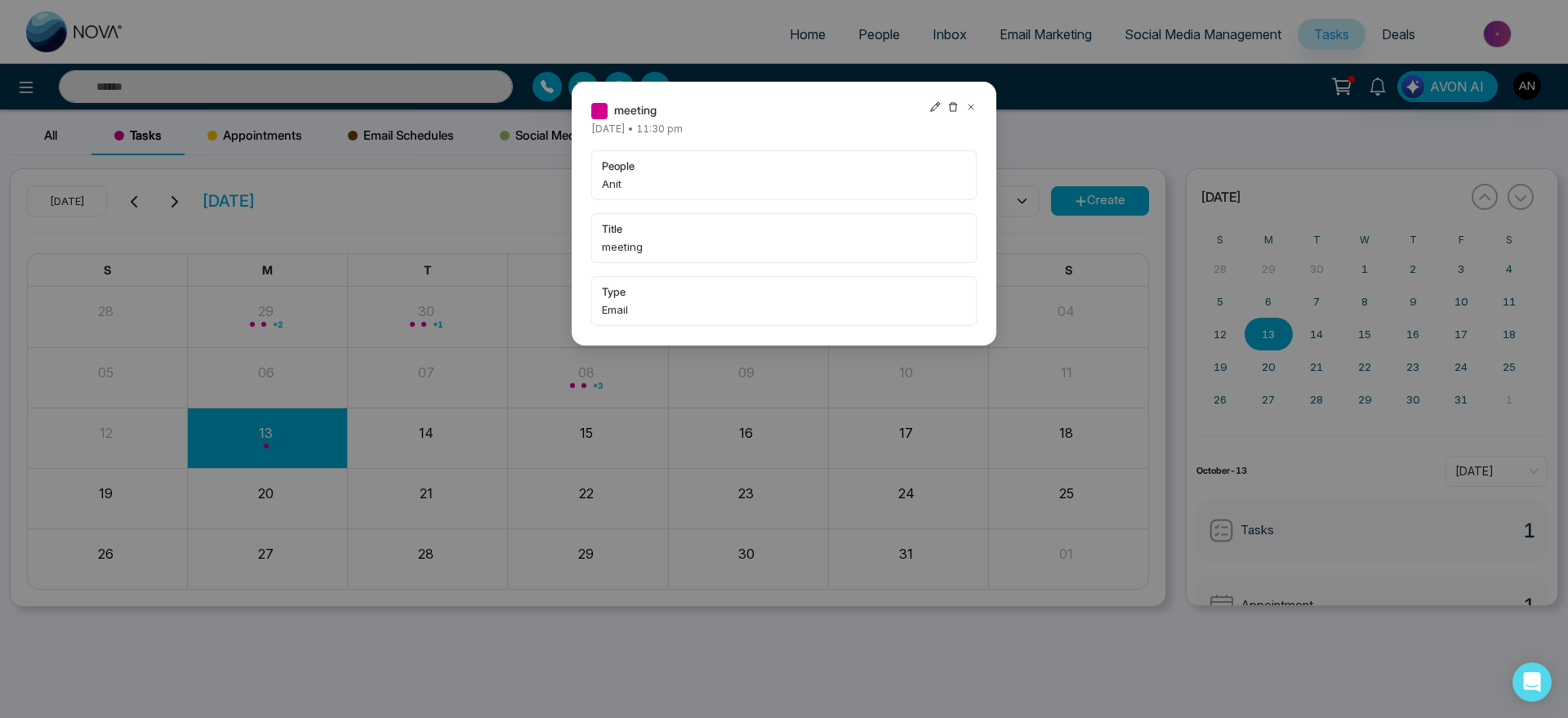
click at [932, 103] on icon at bounding box center [935, 107] width 12 height 12
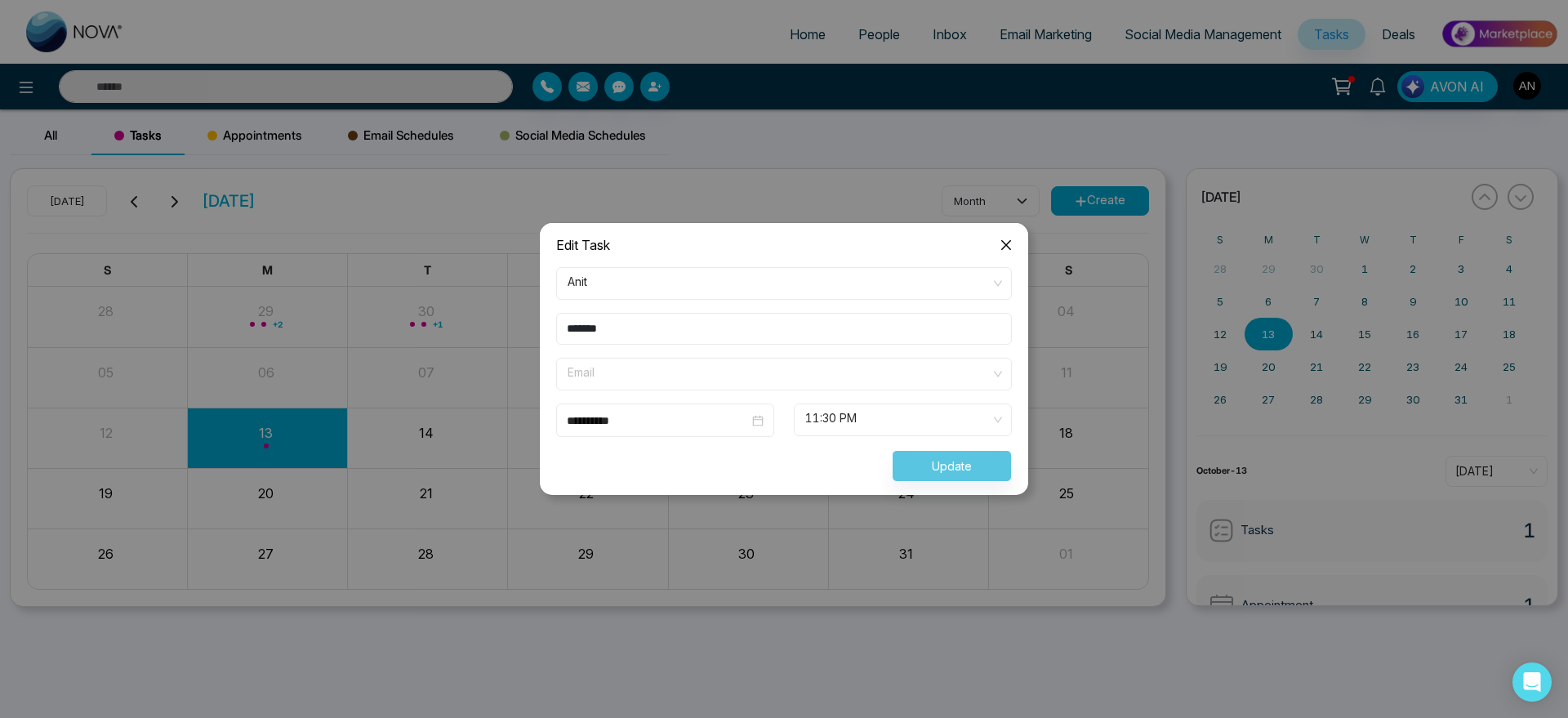
click at [684, 374] on span "Email" at bounding box center [784, 375] width 433 height 28
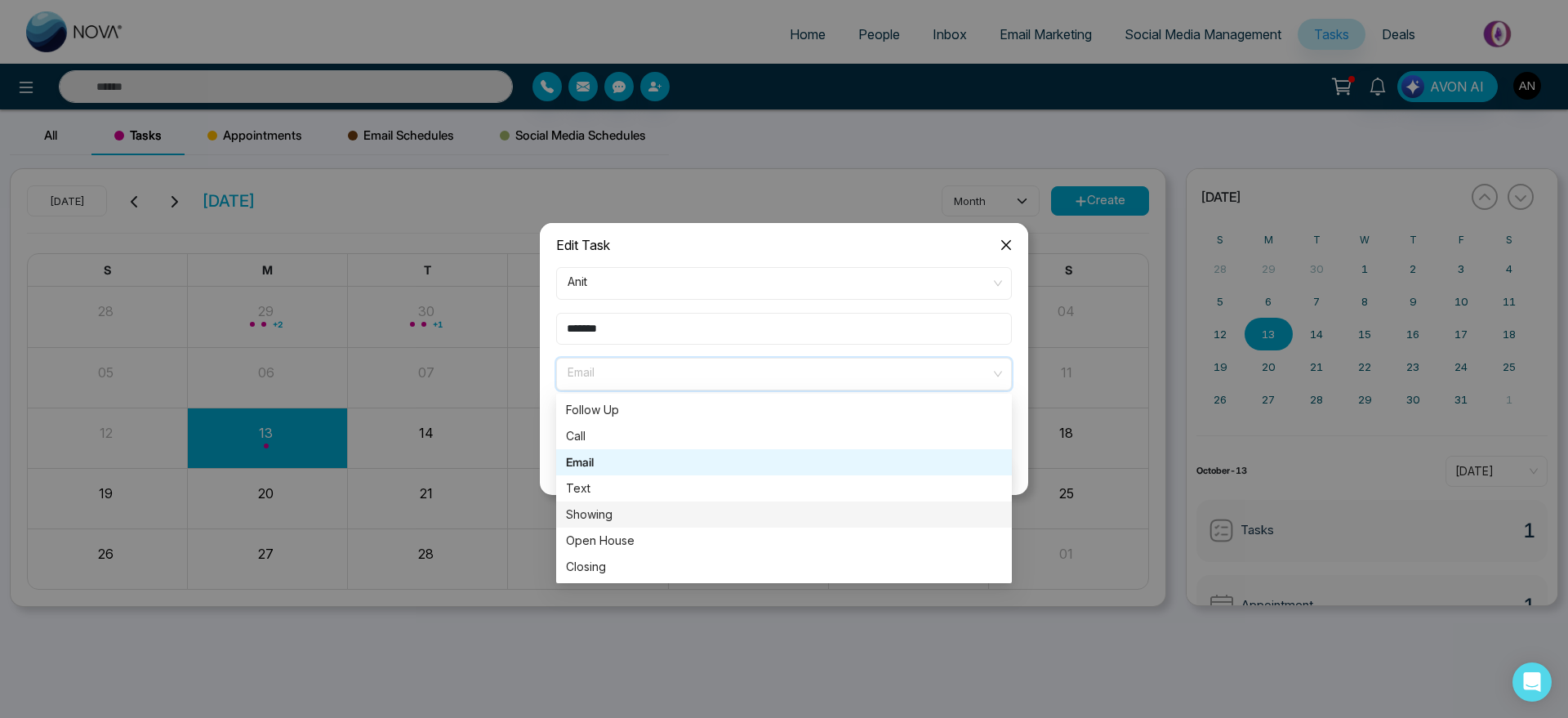
click at [654, 516] on div "Showing" at bounding box center [784, 515] width 436 height 18
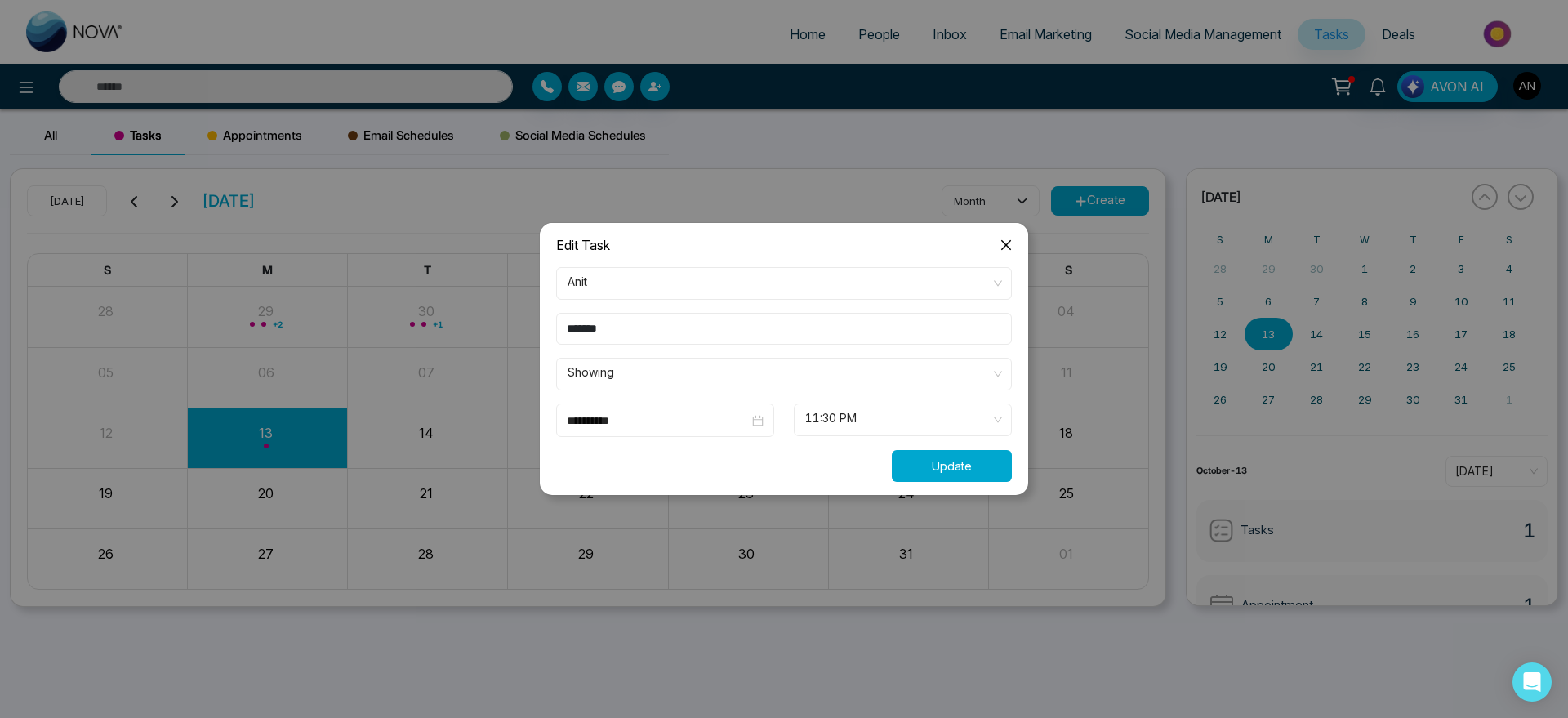
click at [944, 468] on button "Update" at bounding box center [952, 466] width 120 height 32
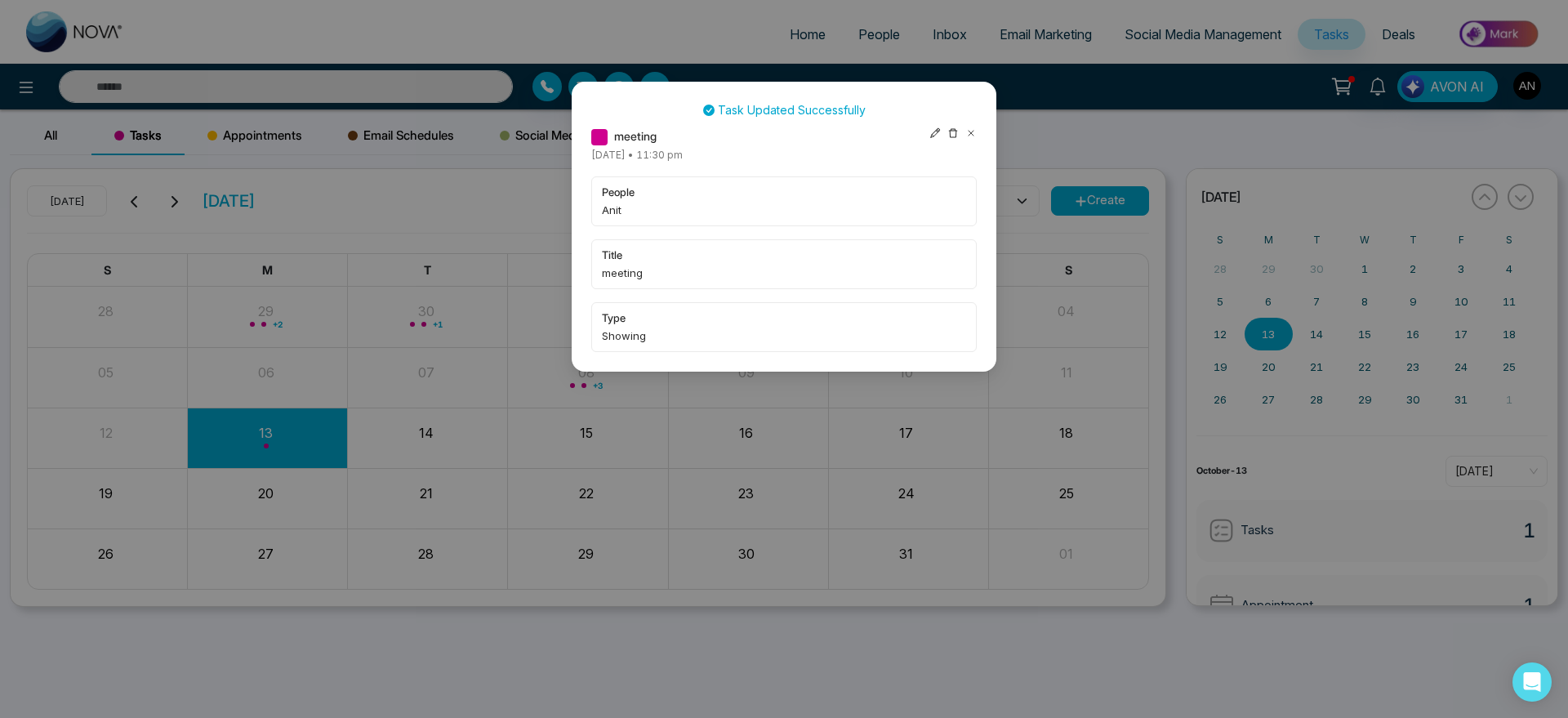
click at [966, 130] on icon at bounding box center [971, 133] width 12 height 12
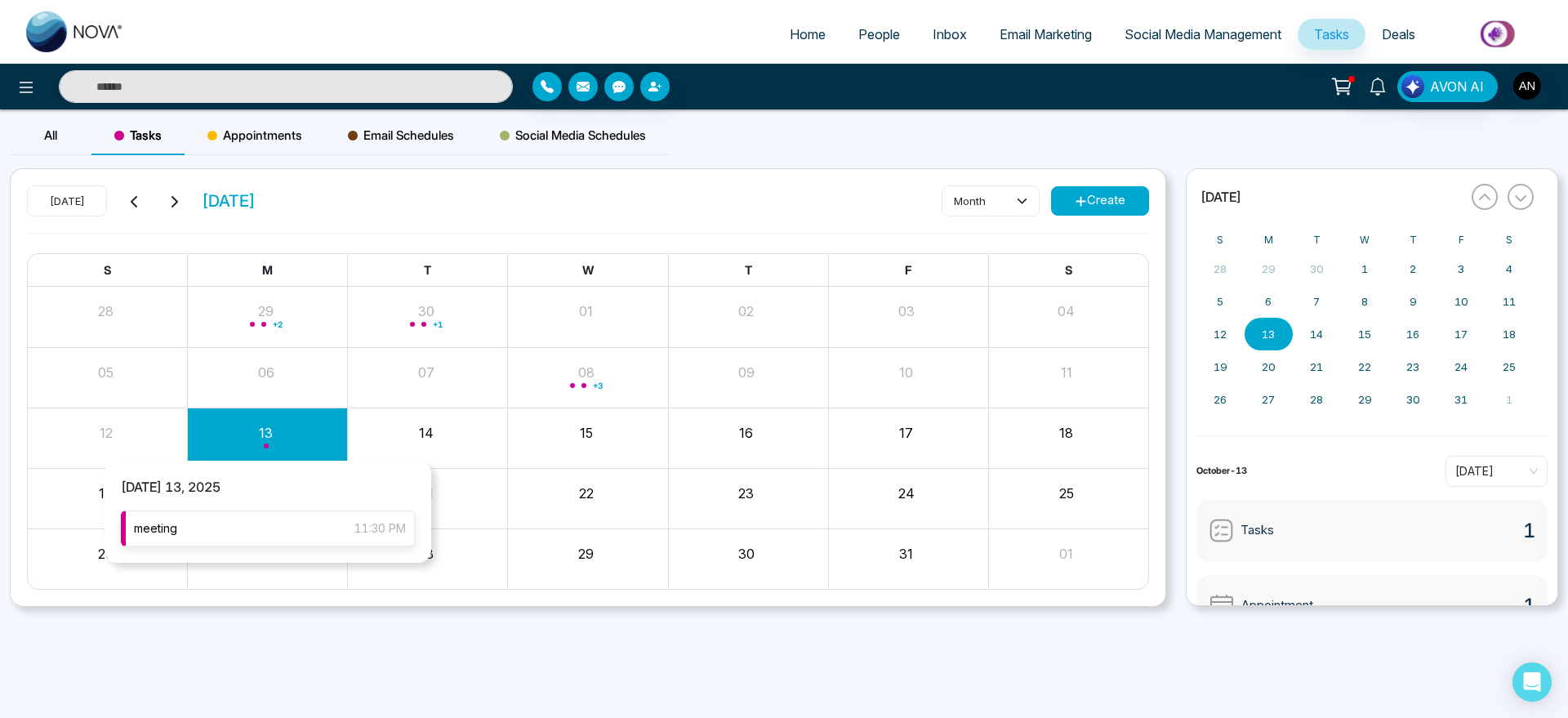
click at [319, 532] on div "meeting 11:30 PM" at bounding box center [268, 529] width 294 height 36
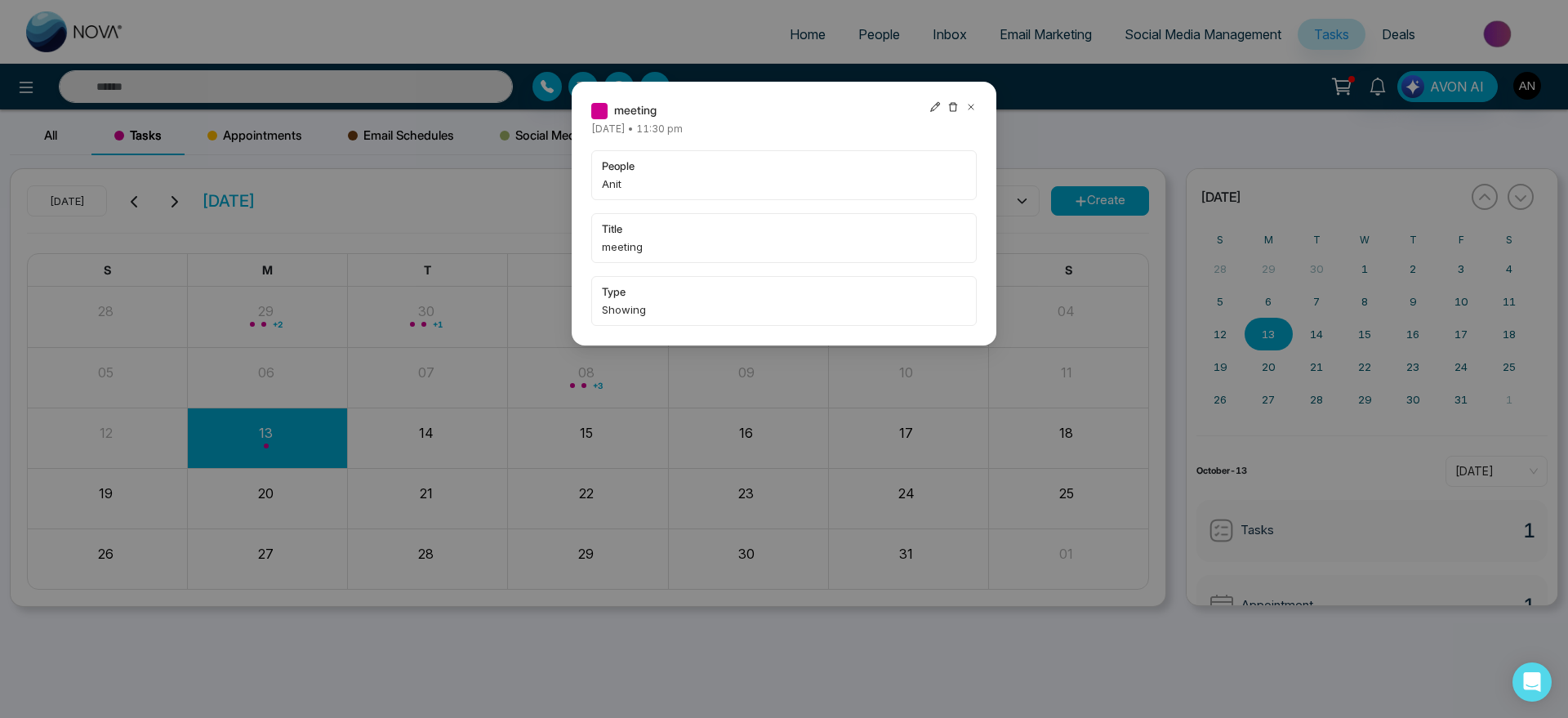
click at [972, 106] on icon at bounding box center [971, 107] width 12 height 12
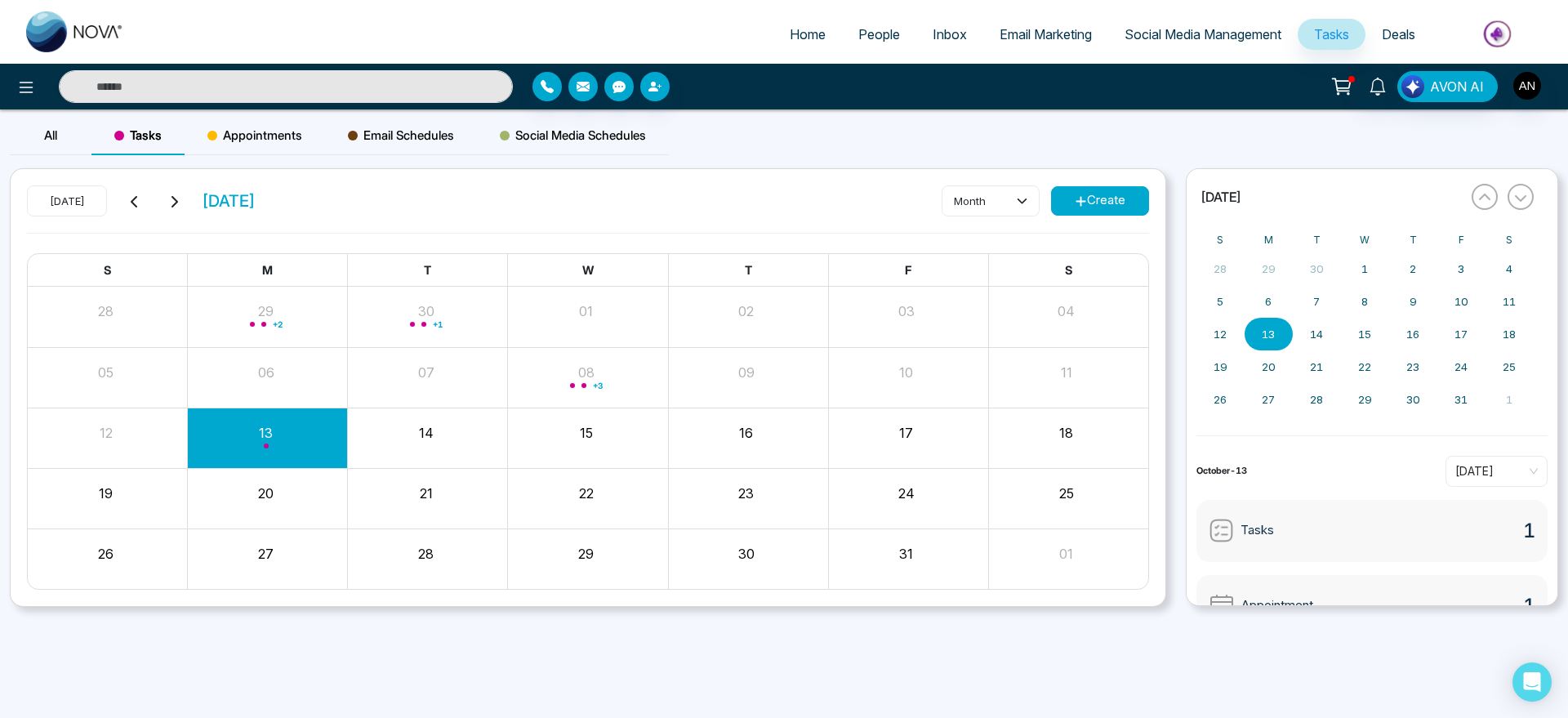
click at [304, 151] on div "Appointments" at bounding box center [255, 136] width 140 height 40
click at [289, 147] on div "Appointments" at bounding box center [255, 136] width 140 height 40
click at [356, 215] on div "Today October 2025 month Create" at bounding box center [588, 209] width 1123 height 47
drag, startPoint x: 196, startPoint y: 205, endPoint x: 374, endPoint y: 214, distance: 178.2
click at [374, 214] on div "Today October 2025 month Create" at bounding box center [588, 209] width 1123 height 47
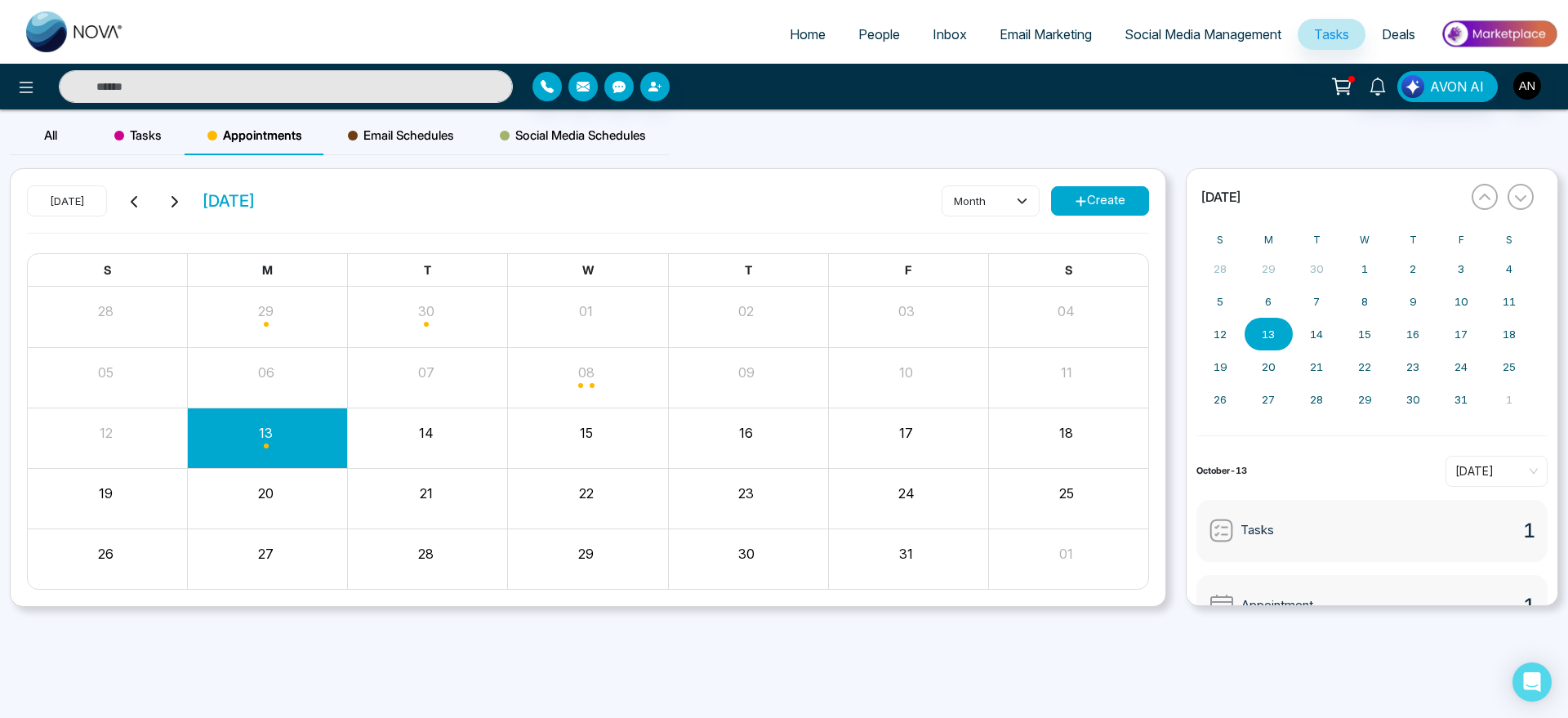
click at [374, 214] on div "Today October 2025 month Create" at bounding box center [588, 209] width 1123 height 47
click at [1122, 199] on button "Create" at bounding box center [1099, 201] width 98 height 30
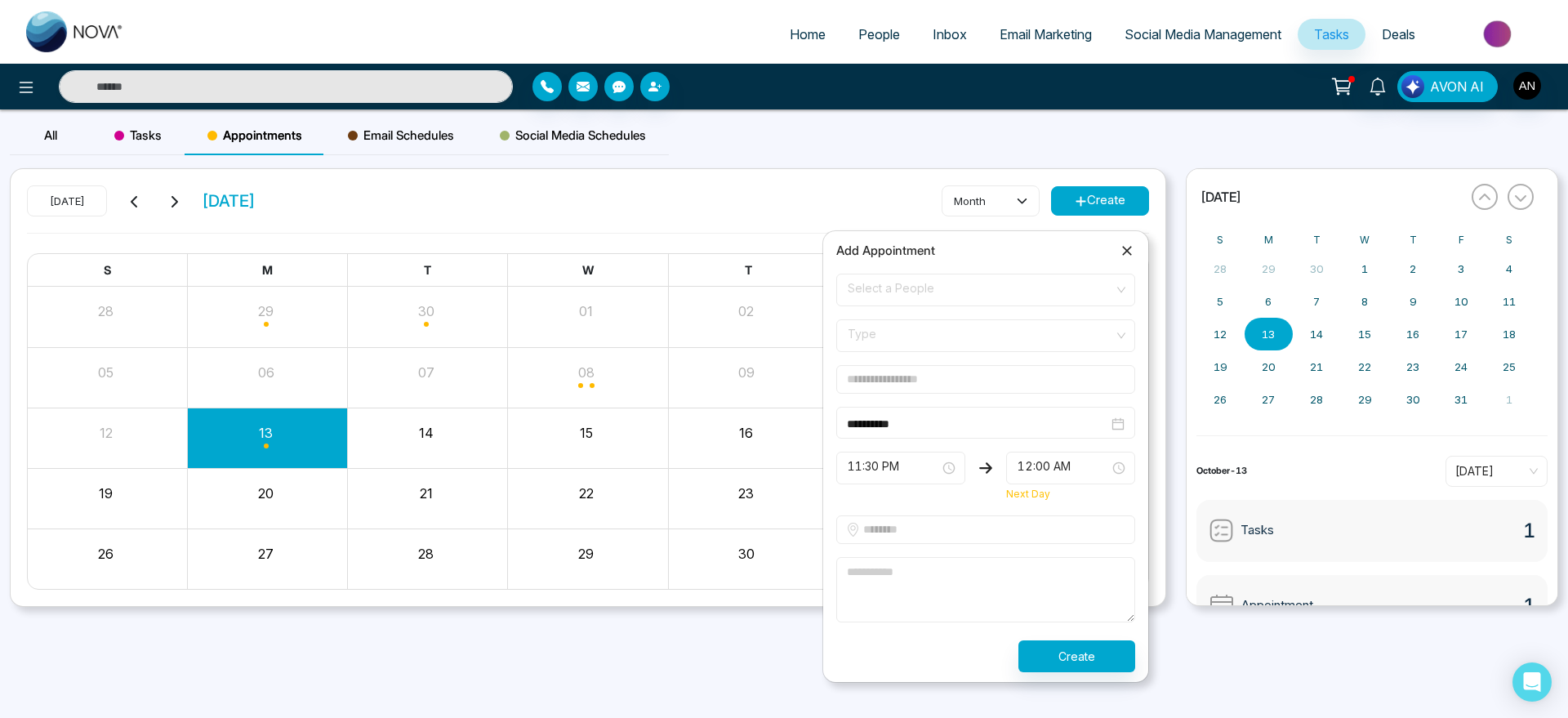
click at [921, 291] on span "Select a People" at bounding box center [986, 291] width 276 height 28
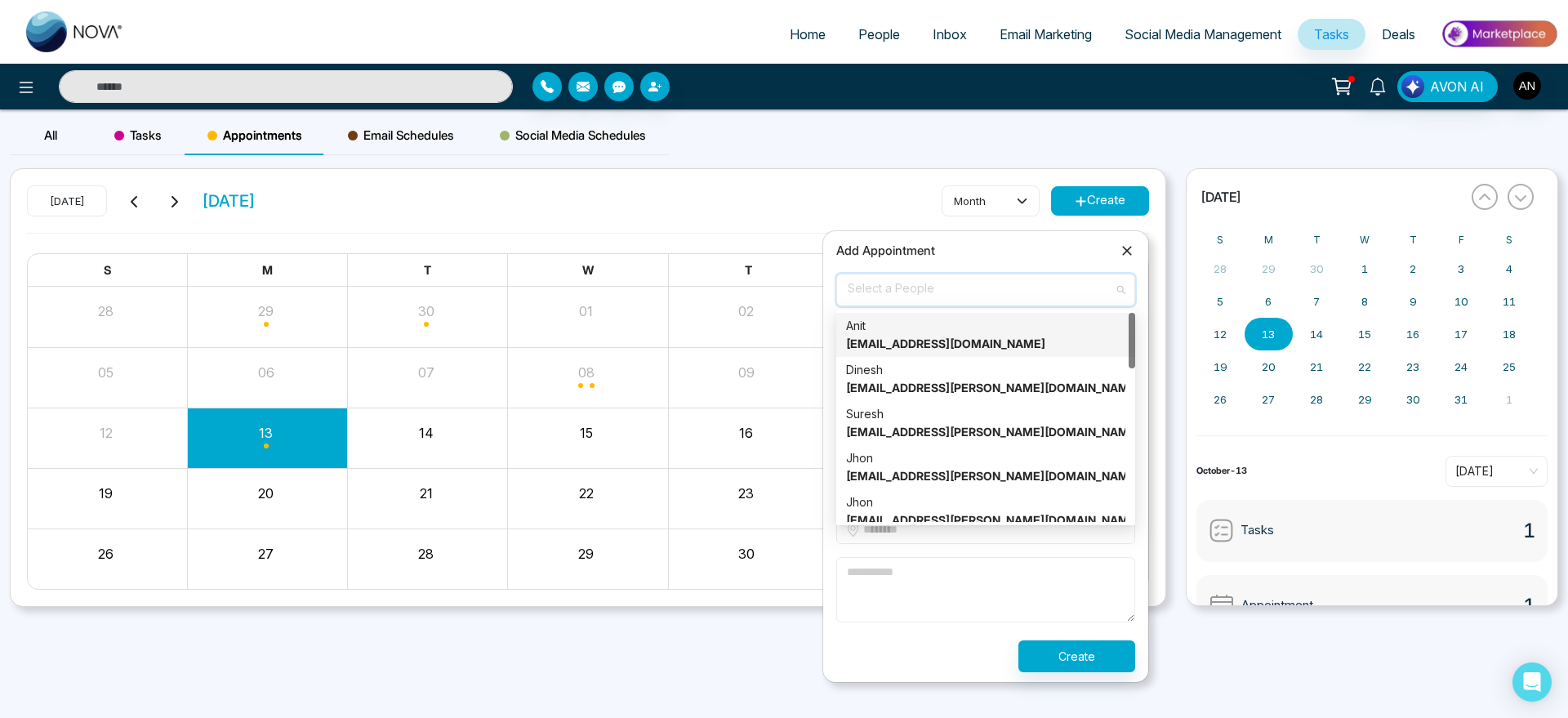
click at [923, 347] on strong "[EMAIL_ADDRESS][DOMAIN_NAME]" at bounding box center [946, 343] width 200 height 14
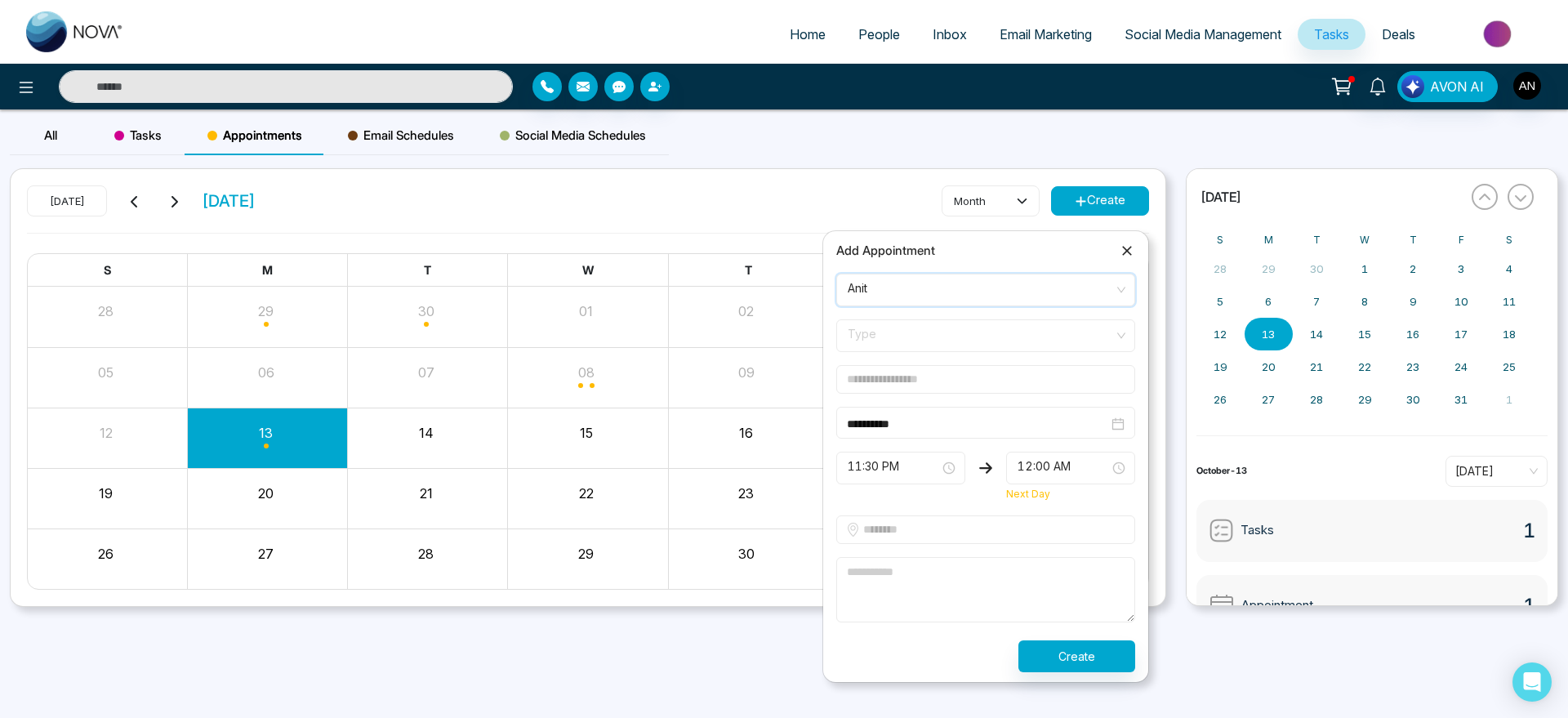
click at [1019, 333] on span "Type" at bounding box center [986, 336] width 276 height 28
click at [928, 418] on div "Call" at bounding box center [986, 424] width 280 height 18
click at [966, 385] on input "text" at bounding box center [986, 380] width 299 height 29
type input "******"
click at [902, 579] on textarea at bounding box center [986, 589] width 299 height 65
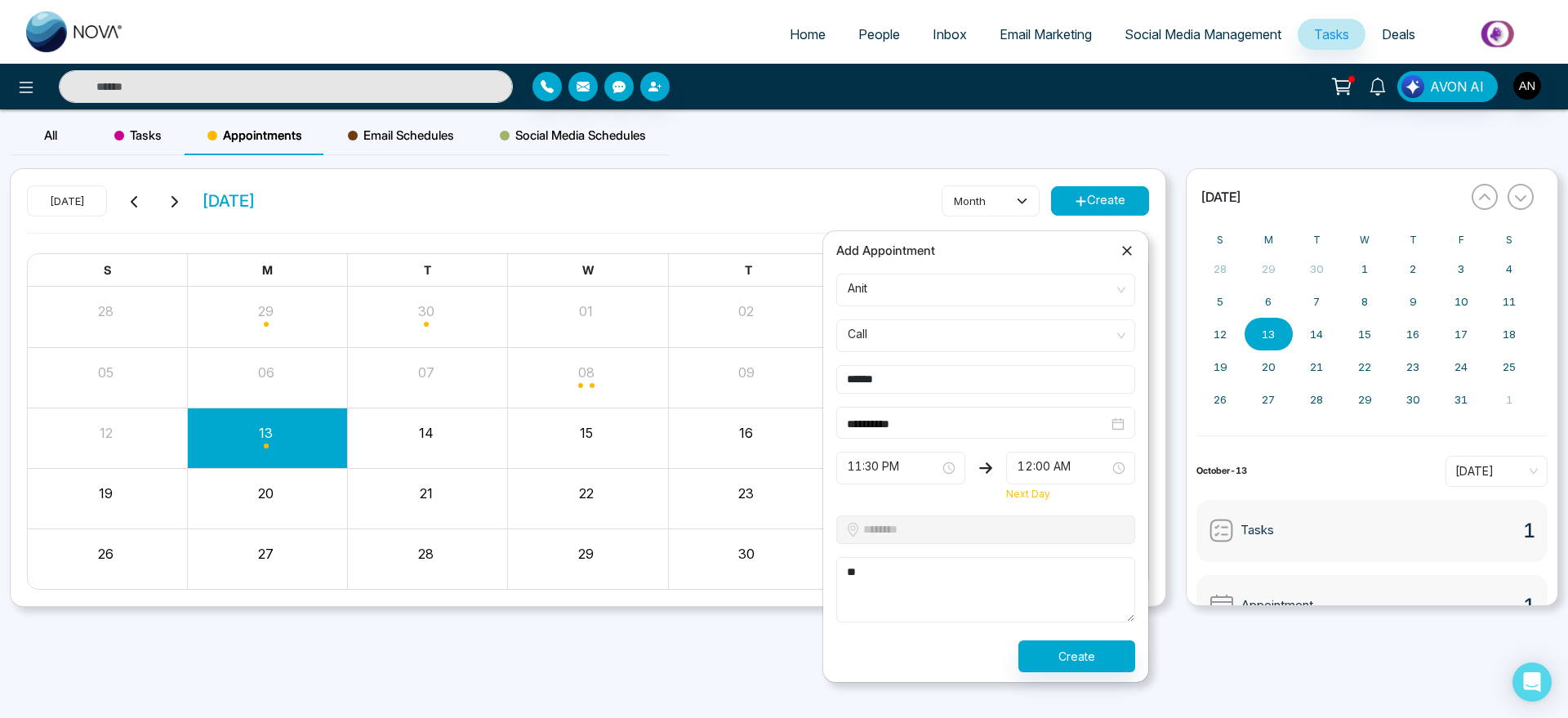
type textarea "*"
click at [902, 464] on span "11:30 PM" at bounding box center [901, 469] width 106 height 28
type textarea "****"
click at [925, 465] on span "11:30 PM" at bounding box center [901, 469] width 106 height 28
click at [1110, 670] on button "Create" at bounding box center [1077, 656] width 117 height 32
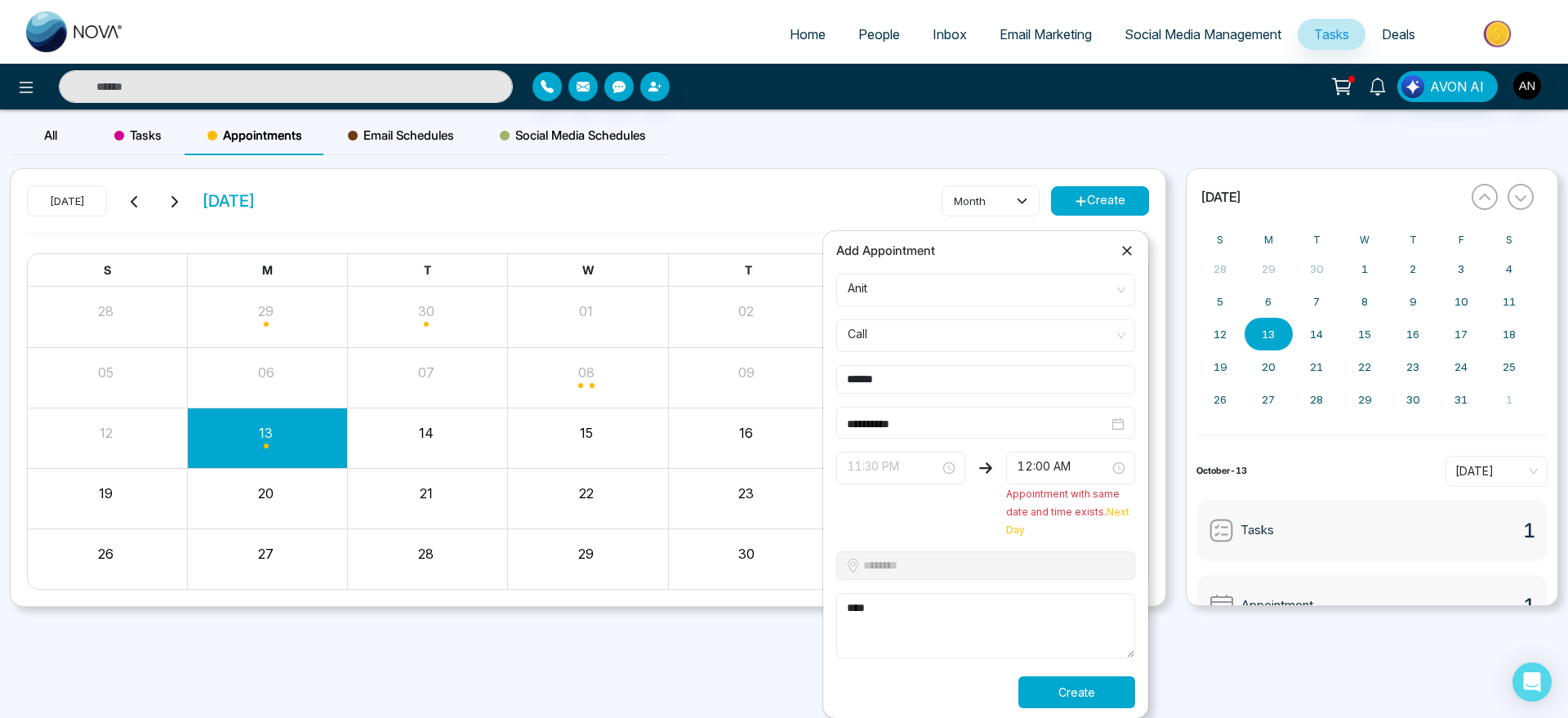
click at [896, 456] on span "11:30 PM" at bounding box center [901, 469] width 106 height 28
click at [896, 480] on span "11:30 PM" at bounding box center [901, 469] width 106 height 28
click at [962, 430] on input "**********" at bounding box center [977, 424] width 261 height 18
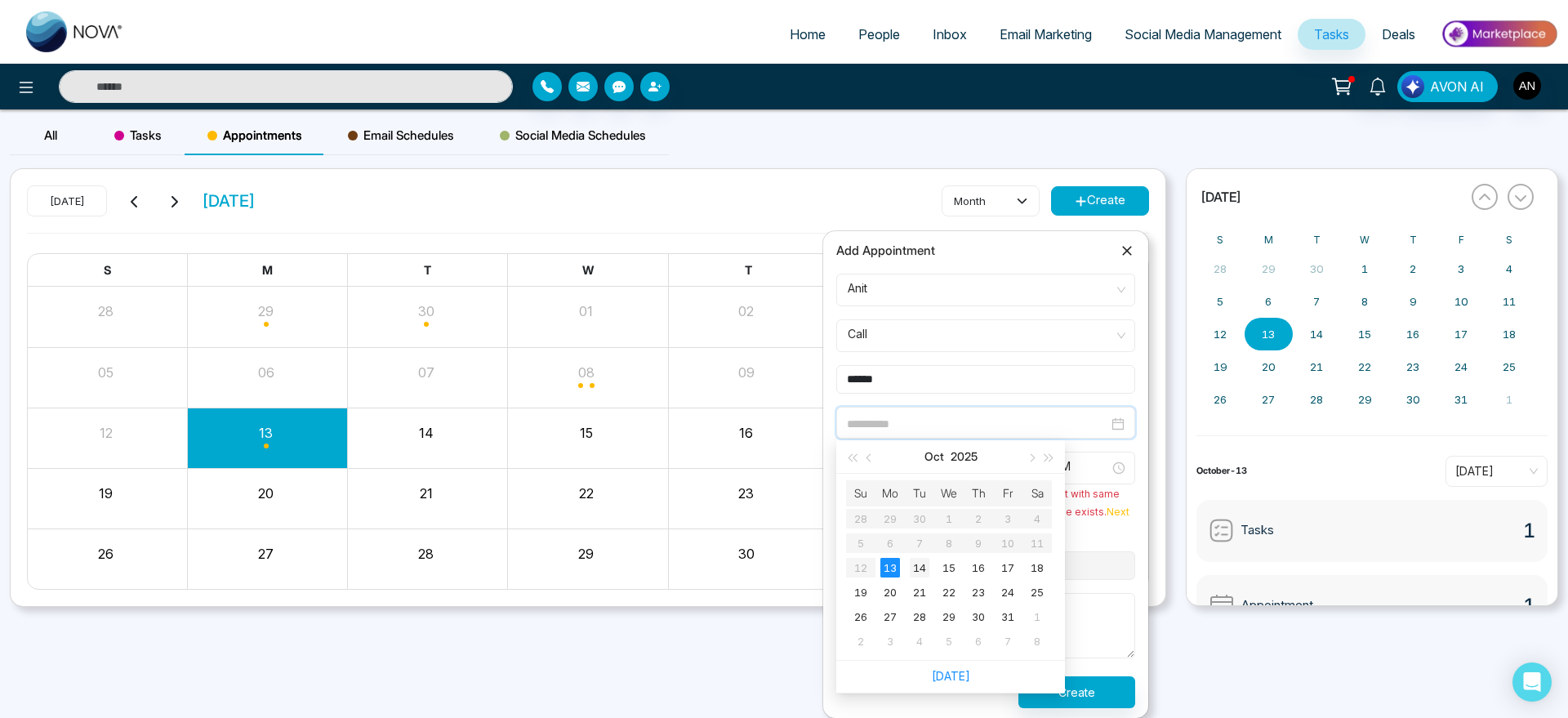
click at [925, 566] on div "14" at bounding box center [920, 568] width 20 height 20
type input "**********"
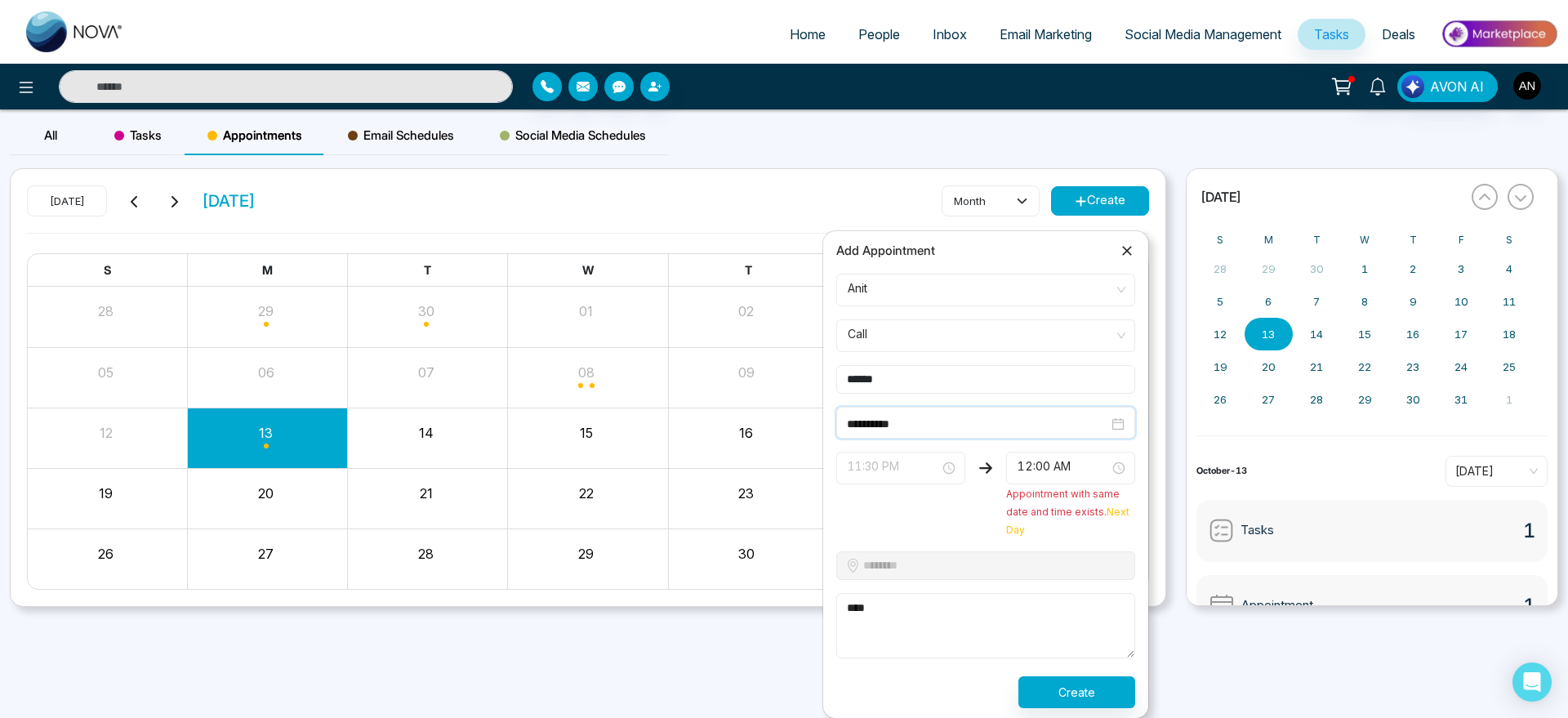
click at [900, 473] on span "11:30 PM" at bounding box center [901, 469] width 106 height 28
click at [962, 533] on div "11:30 PM 8:00 PM 8:30 PM 9:00 PM 7:30 PM 8:00 PM 8:30 PM 9:00 PM 9:30 PM 10:00 …" at bounding box center [901, 495] width 129 height 87
click at [976, 418] on input "**********" at bounding box center [977, 424] width 261 height 18
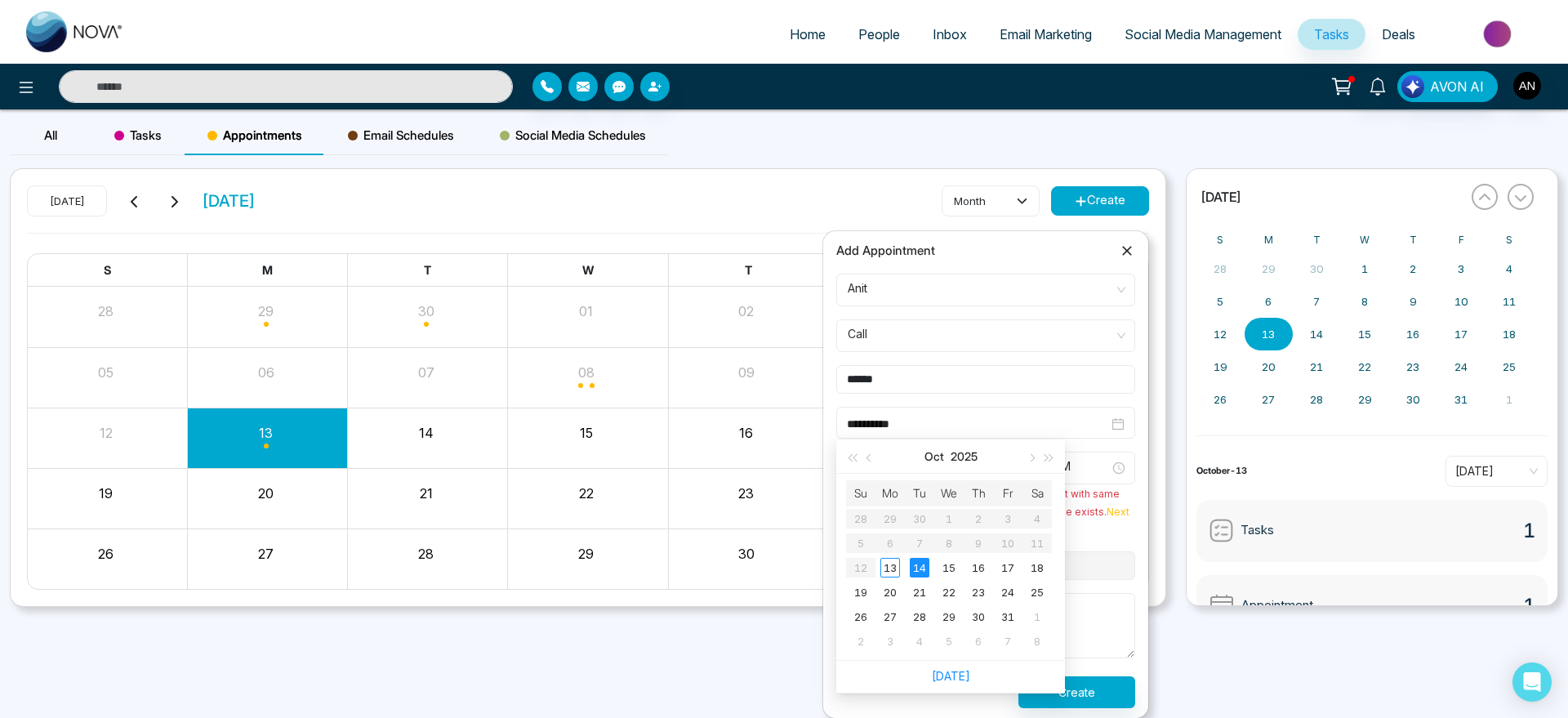
click at [1131, 596] on textarea "****" at bounding box center [986, 626] width 299 height 65
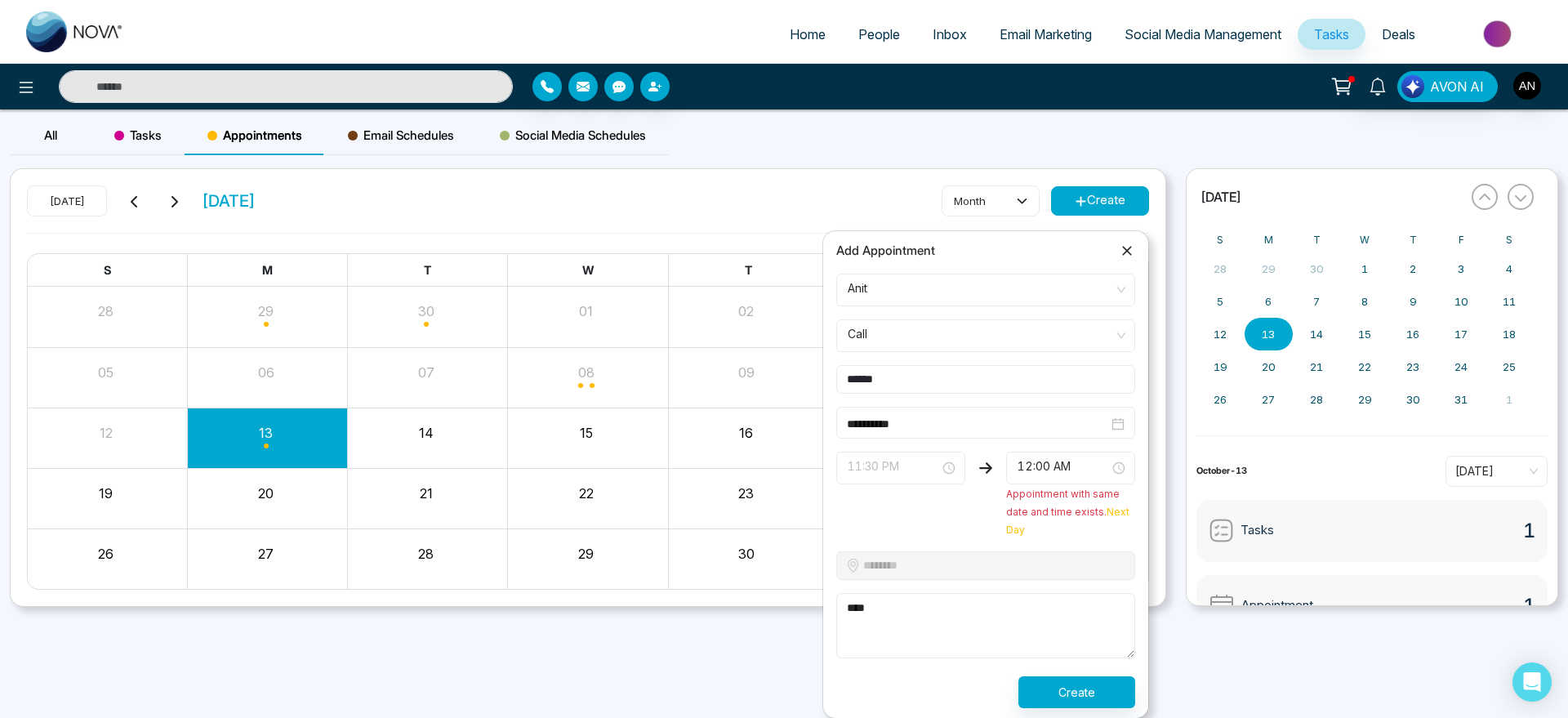
click at [936, 458] on span "11:30 PM" at bounding box center [901, 469] width 106 height 28
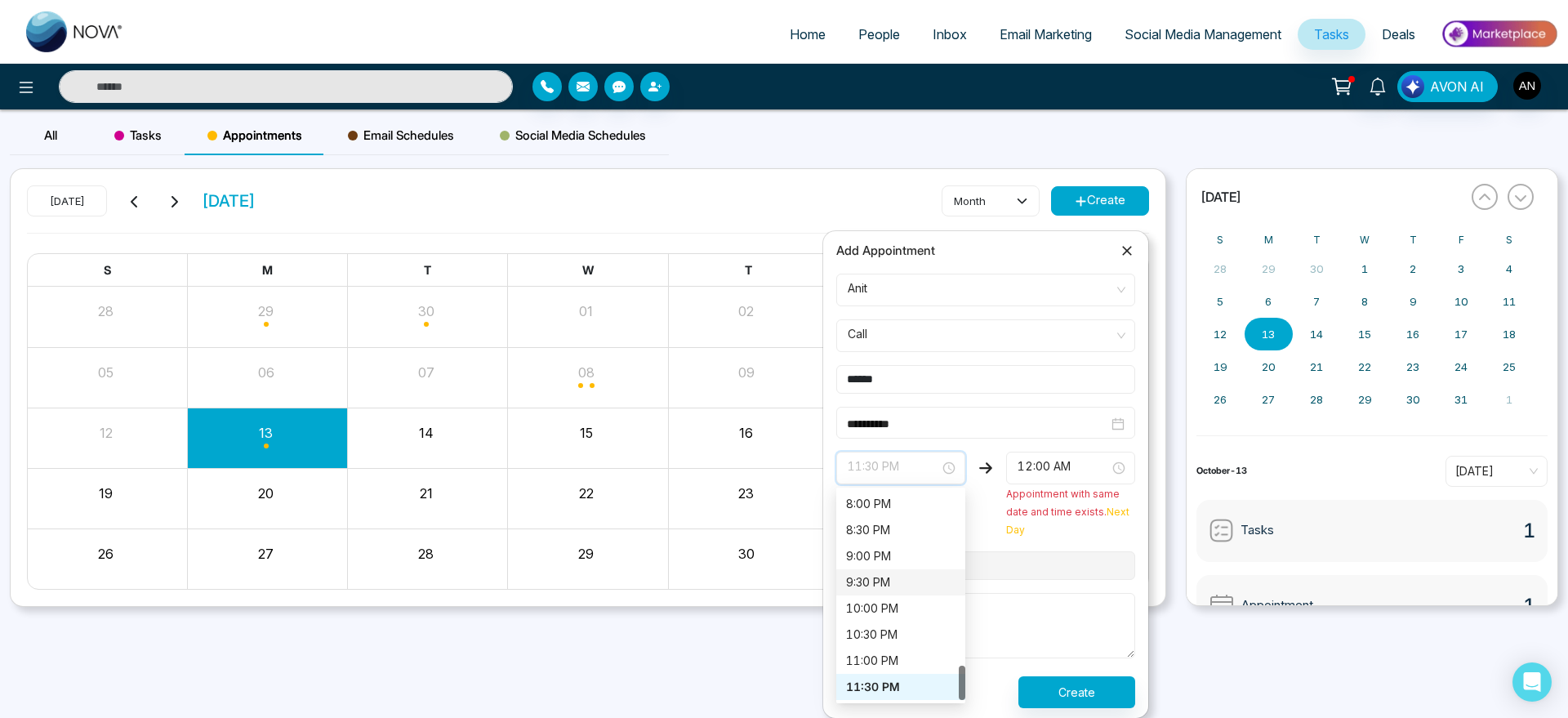
click at [873, 583] on div "9:30 PM" at bounding box center [901, 583] width 110 height 18
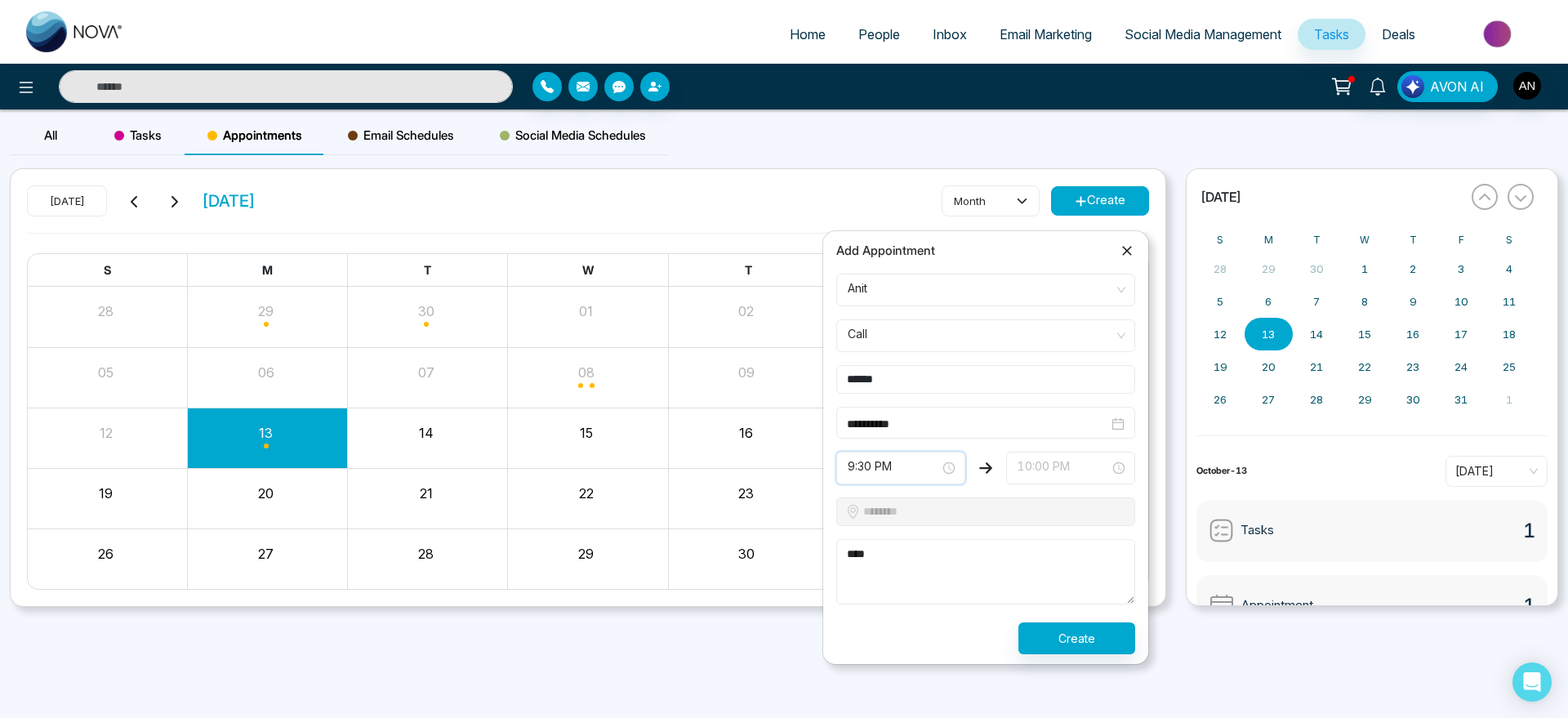
click at [1054, 457] on span "10:00 PM" at bounding box center [1071, 469] width 106 height 28
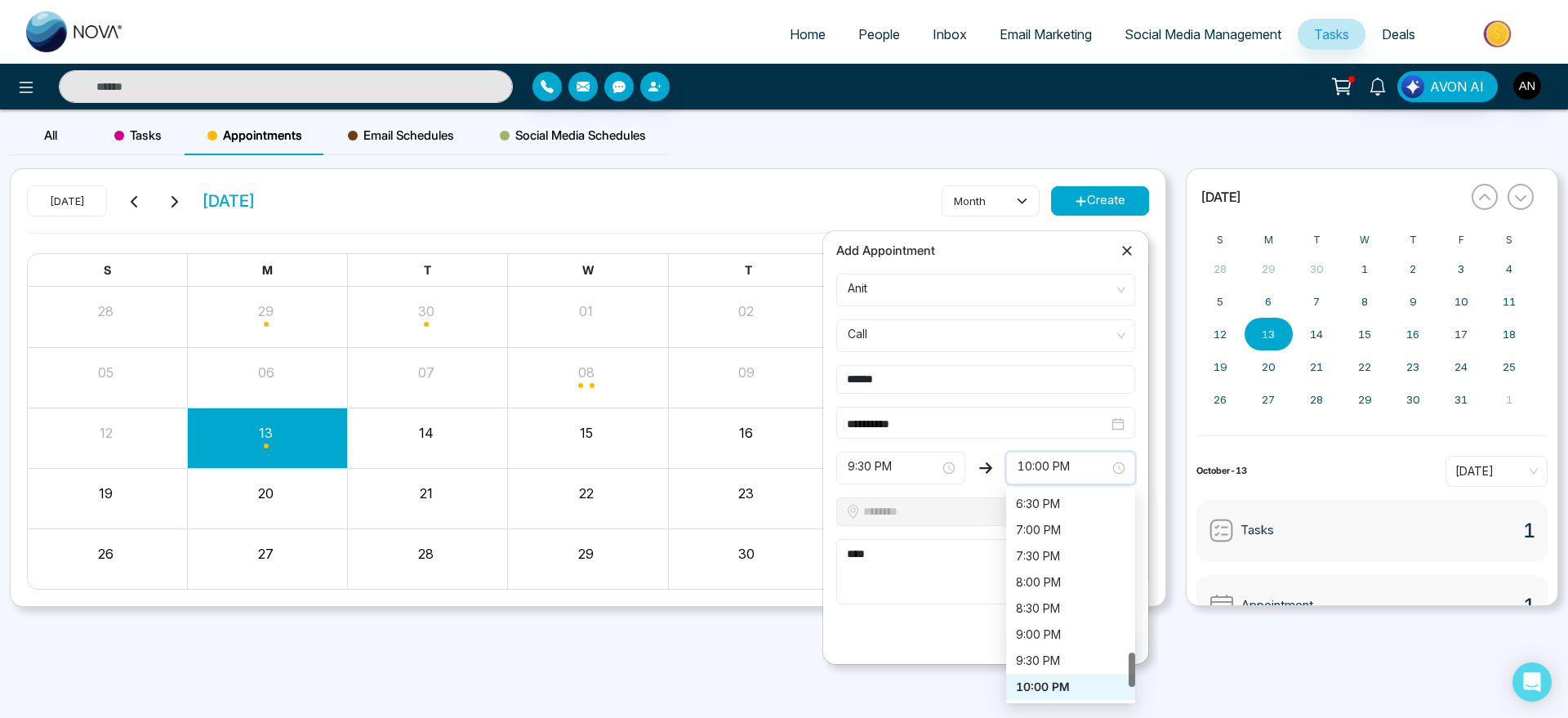
click at [924, 615] on form "**********" at bounding box center [986, 464] width 318 height 380
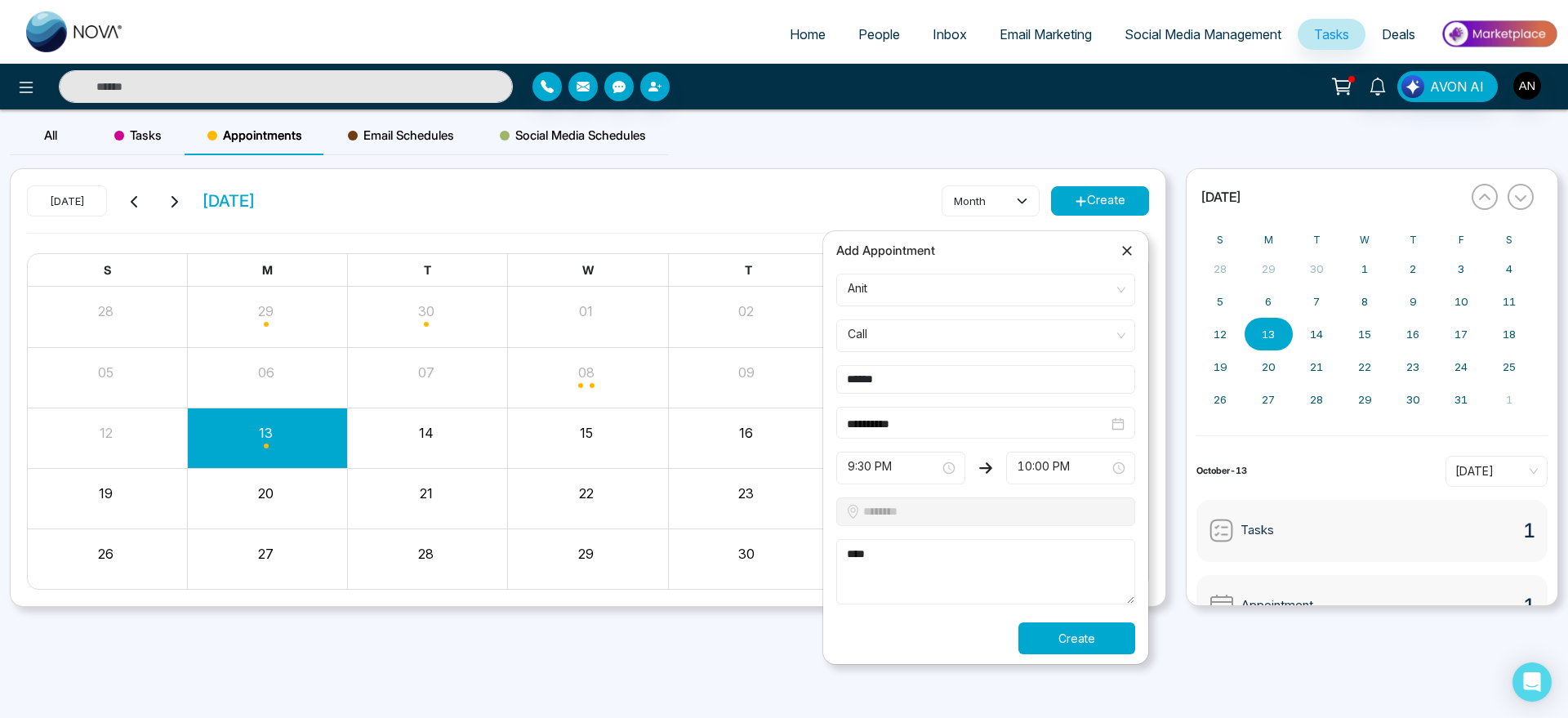
click at [1065, 646] on button "Create" at bounding box center [1077, 639] width 117 height 32
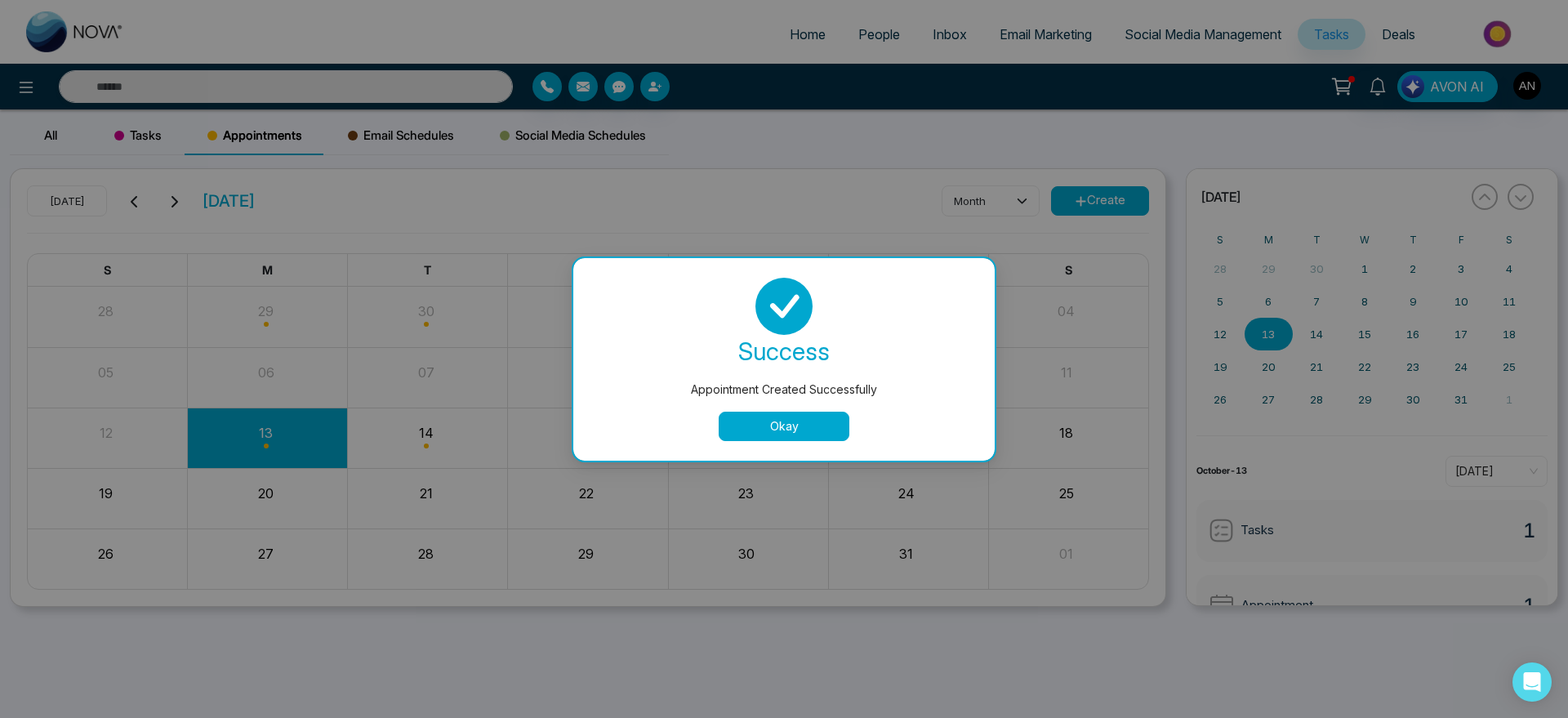
click at [794, 439] on button "Okay" at bounding box center [784, 427] width 130 height 30
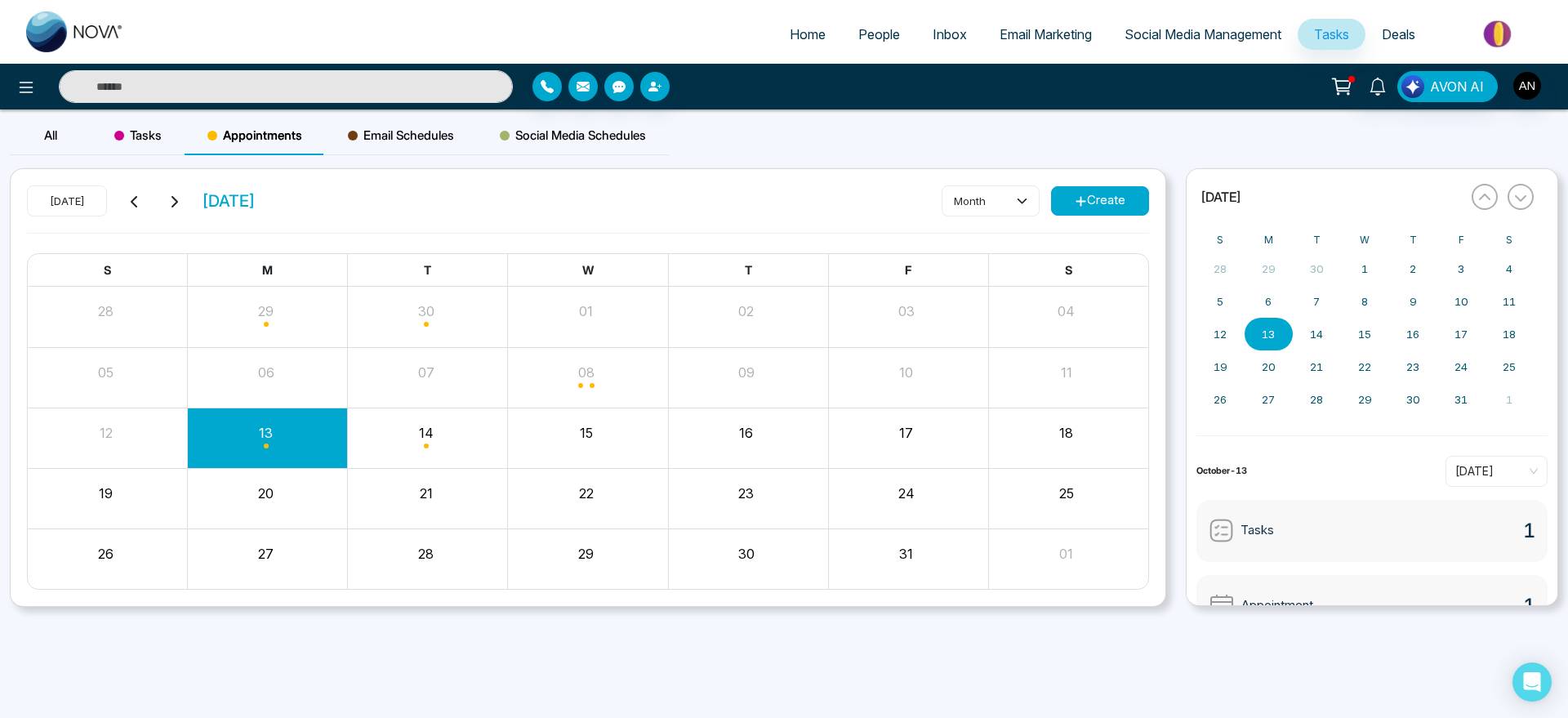
click at [367, 130] on span "Email Schedules" at bounding box center [401, 135] width 106 height 20
click at [272, 125] on span "Appointments" at bounding box center [255, 135] width 95 height 20
click at [450, 129] on span "Email Schedules" at bounding box center [401, 135] width 106 height 20
click at [1517, 201] on icon "button" at bounding box center [1521, 198] width 13 height 13
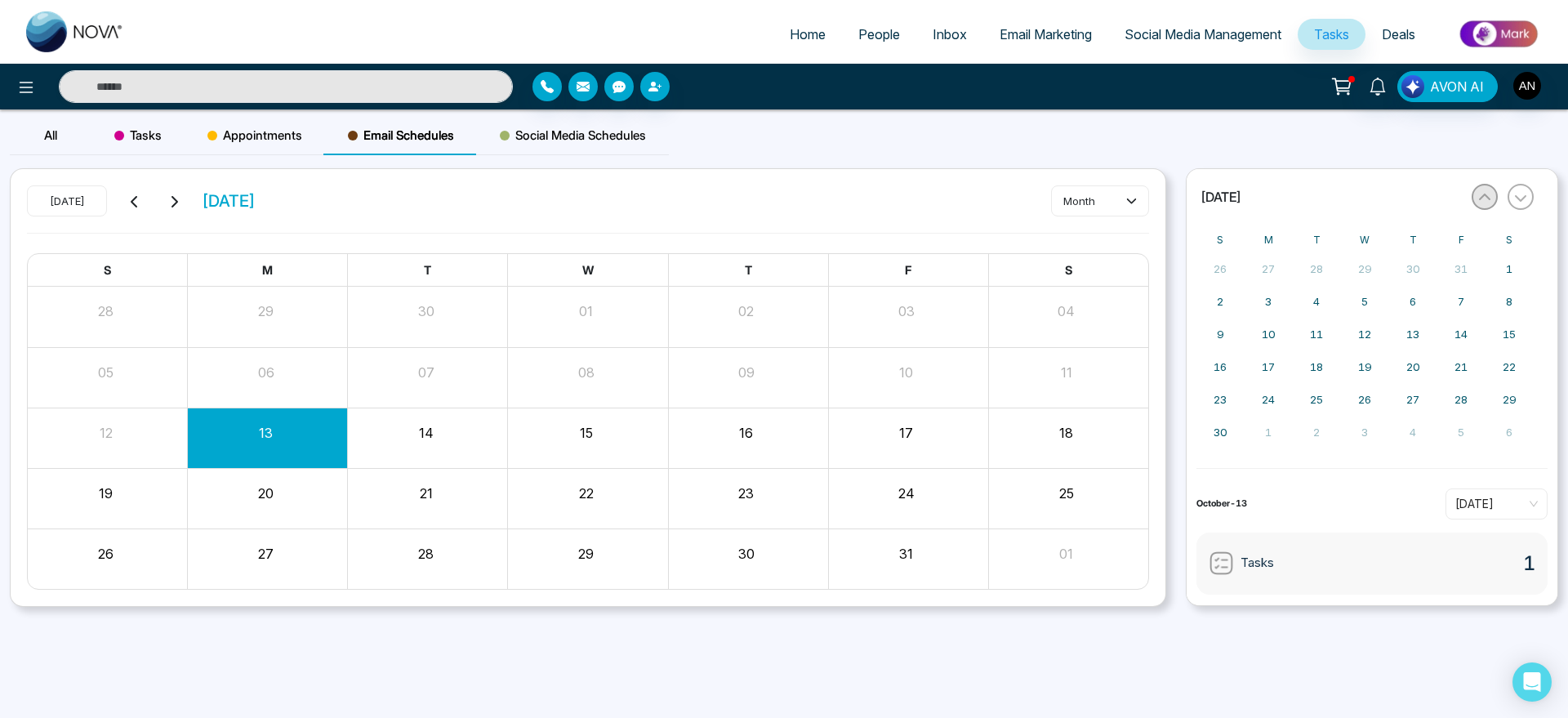
click at [1476, 205] on button "button" at bounding box center [1485, 197] width 26 height 26
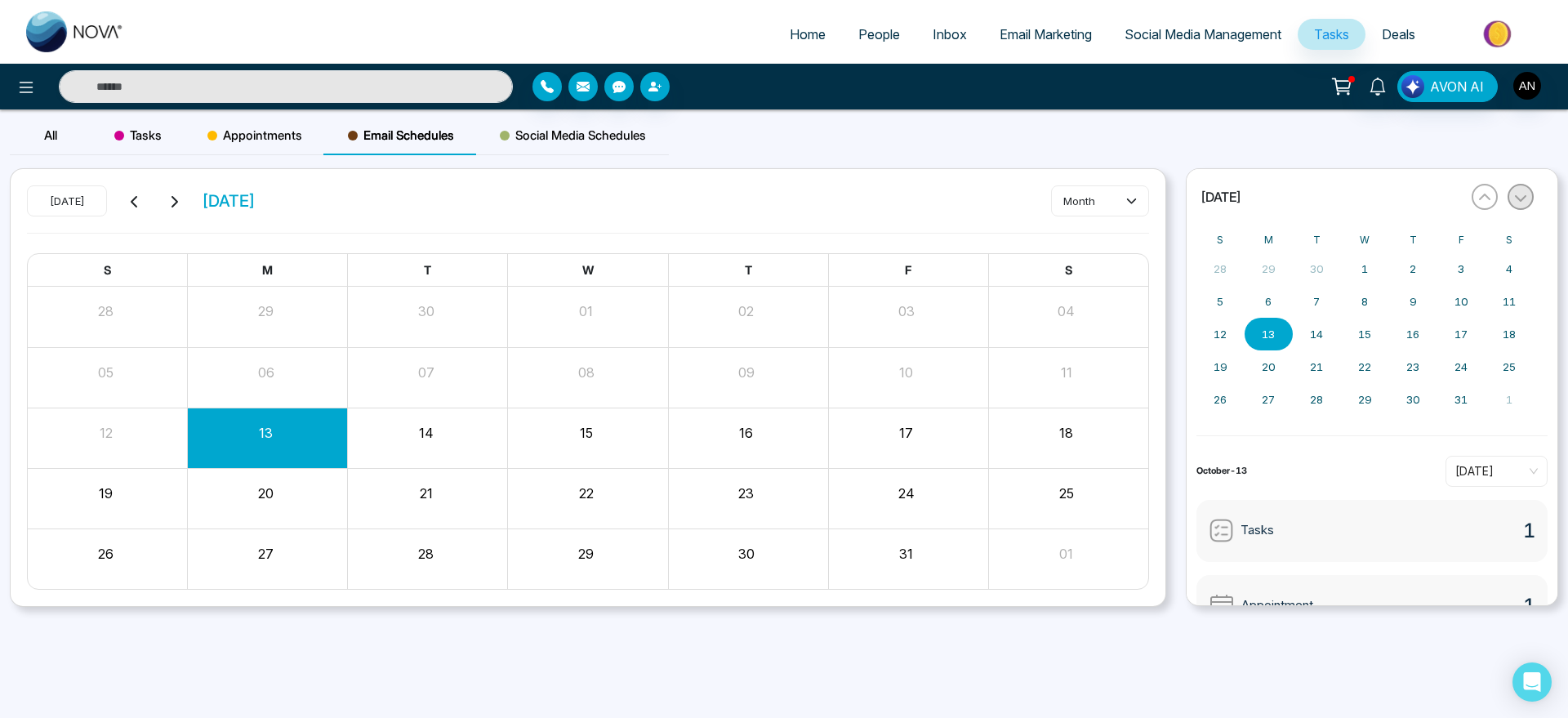
click at [1518, 199] on icon "button" at bounding box center [1521, 198] width 13 height 13
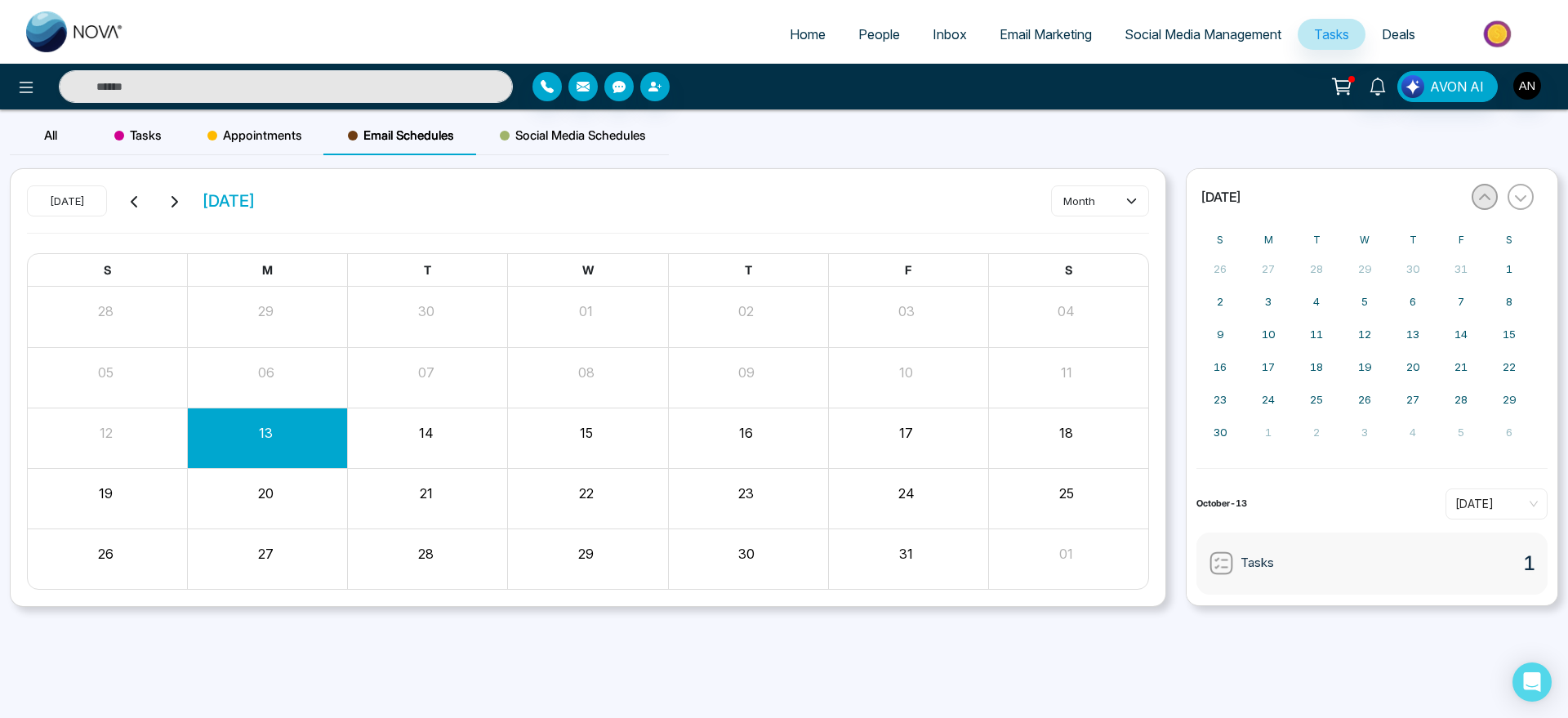
click at [1490, 198] on icon "button" at bounding box center [1485, 197] width 12 height 7
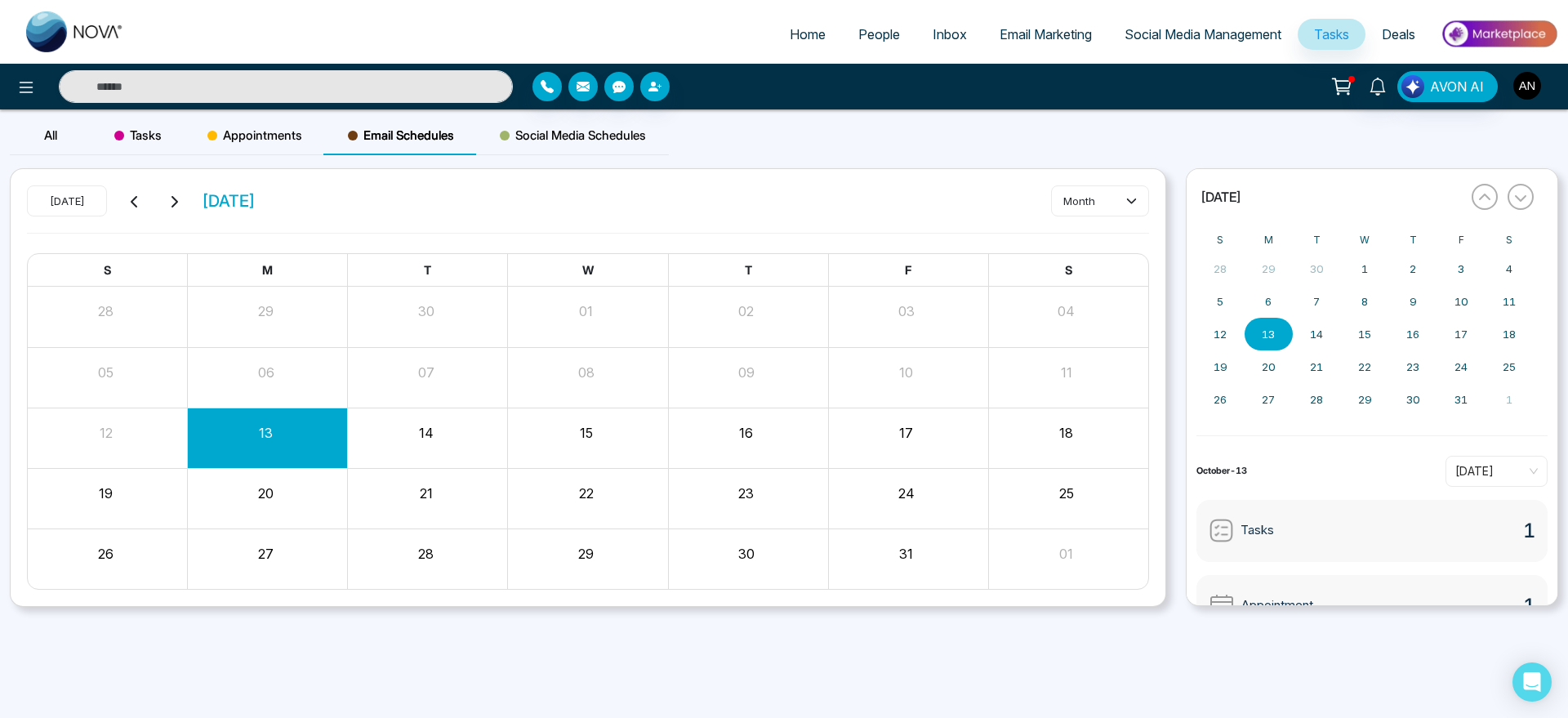
click at [1536, 92] on img "button" at bounding box center [1528, 86] width 28 height 28
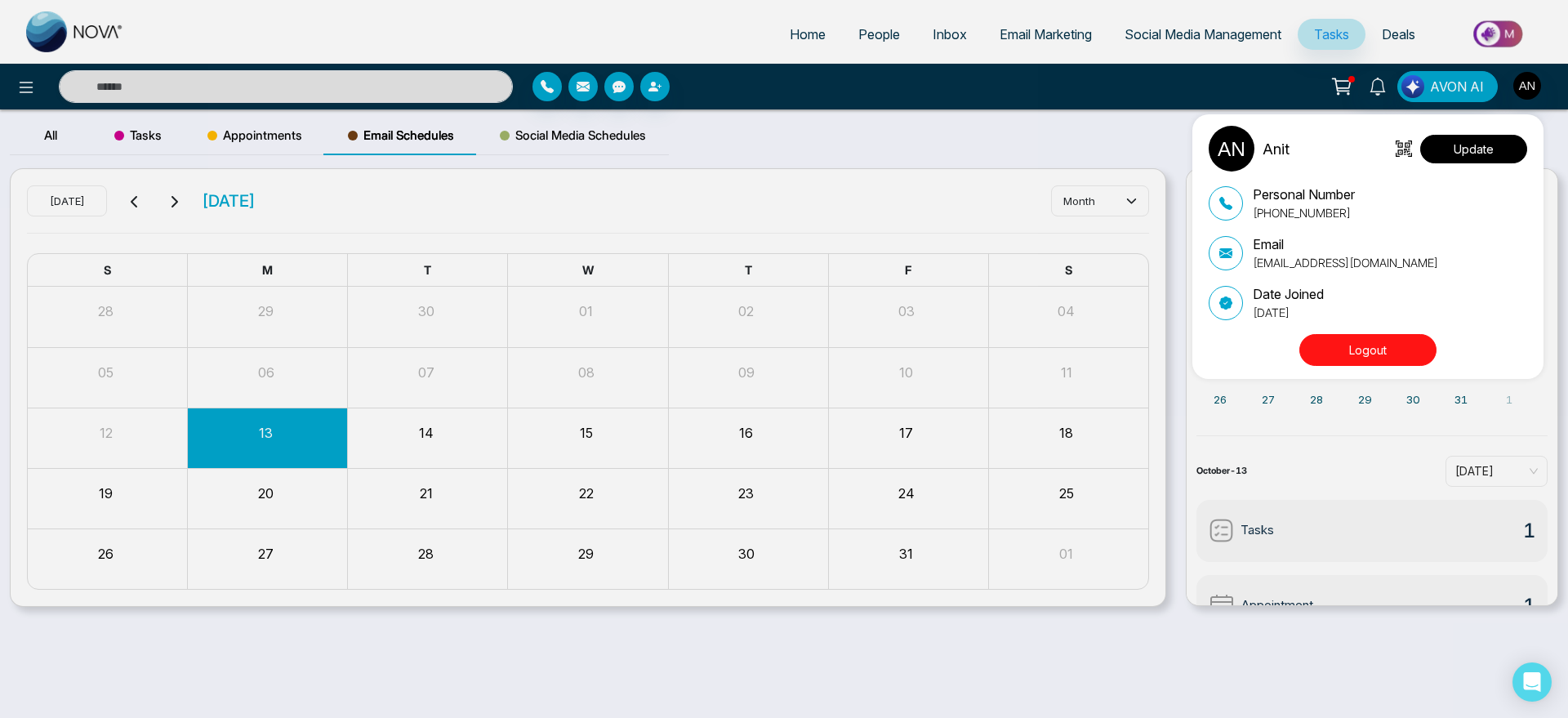
click at [1481, 141] on button "Update" at bounding box center [1474, 149] width 107 height 29
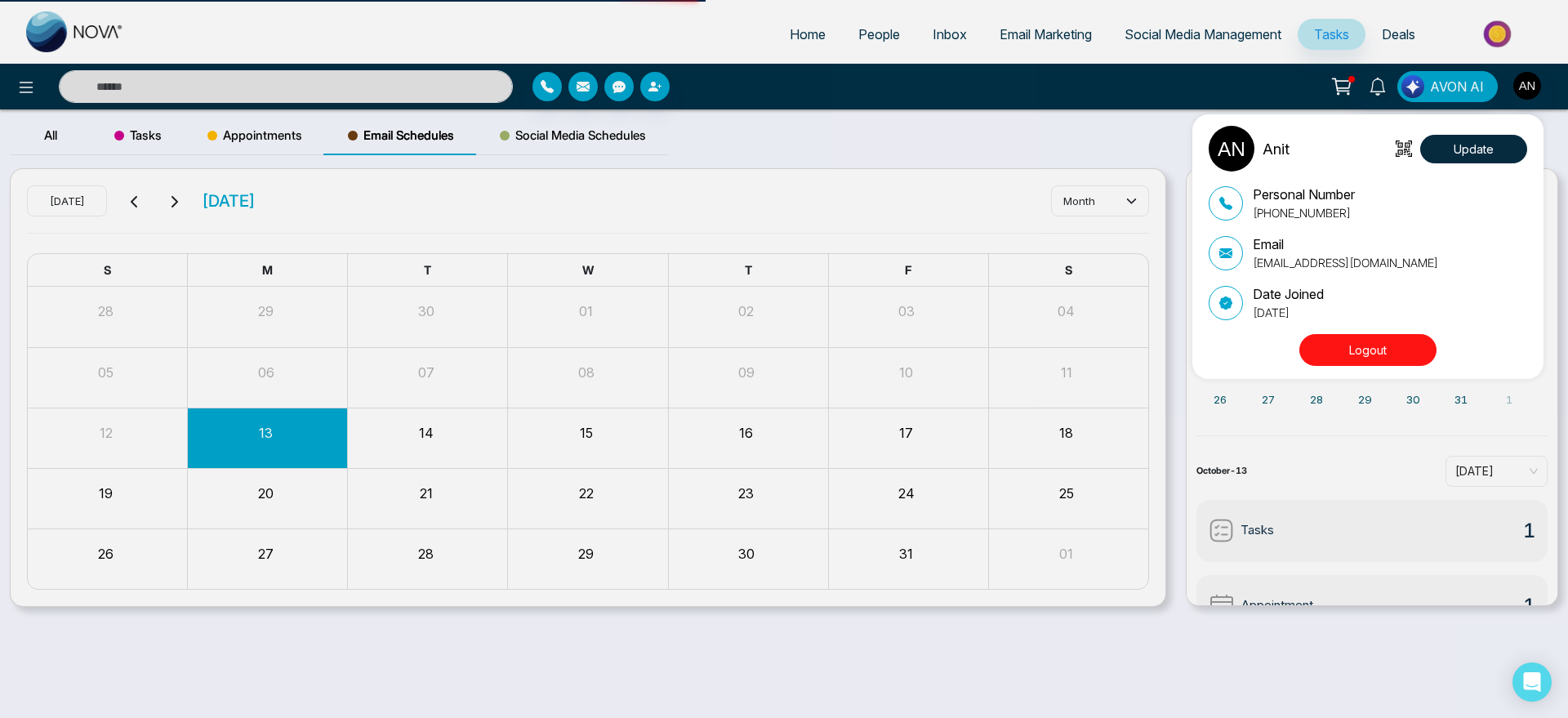
select select "***"
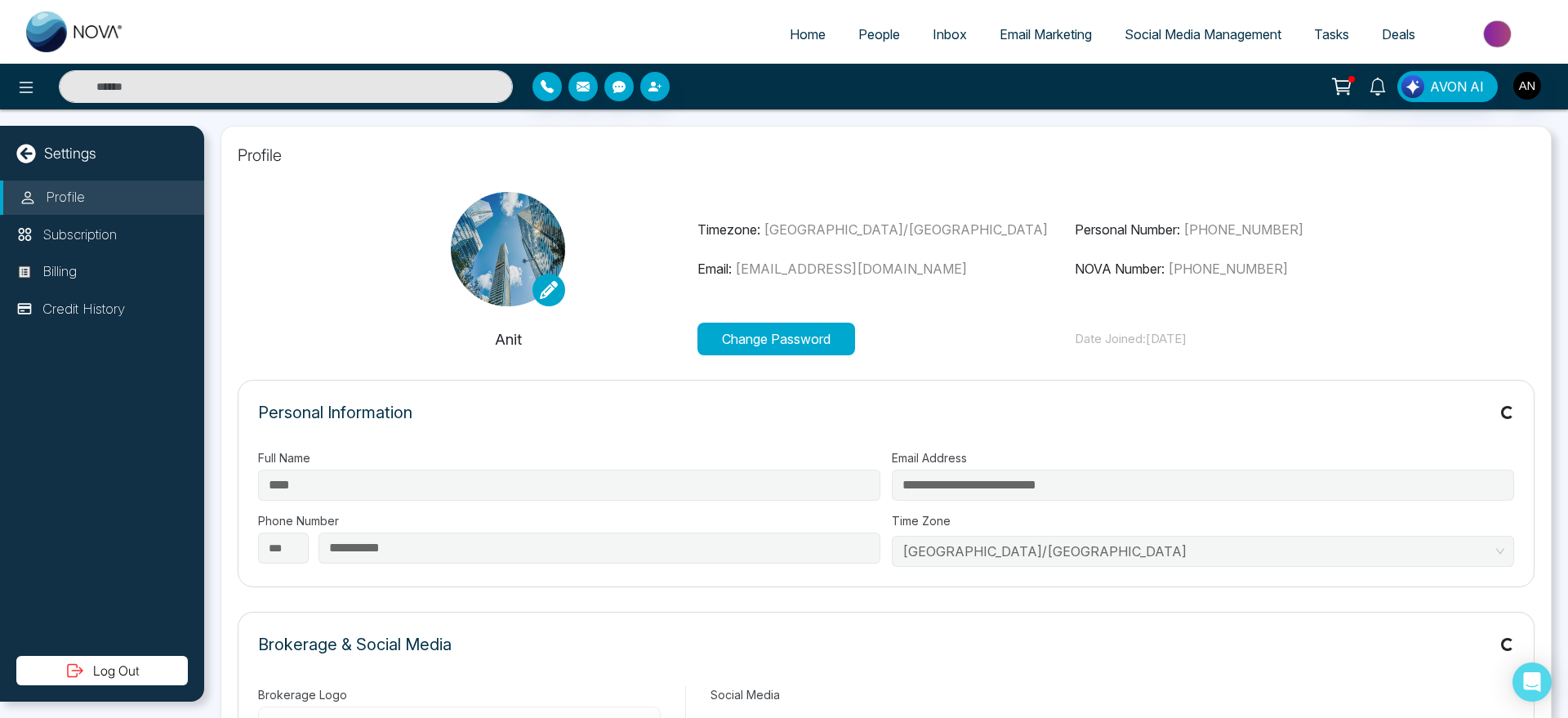
type input "*******"
type input "**********"
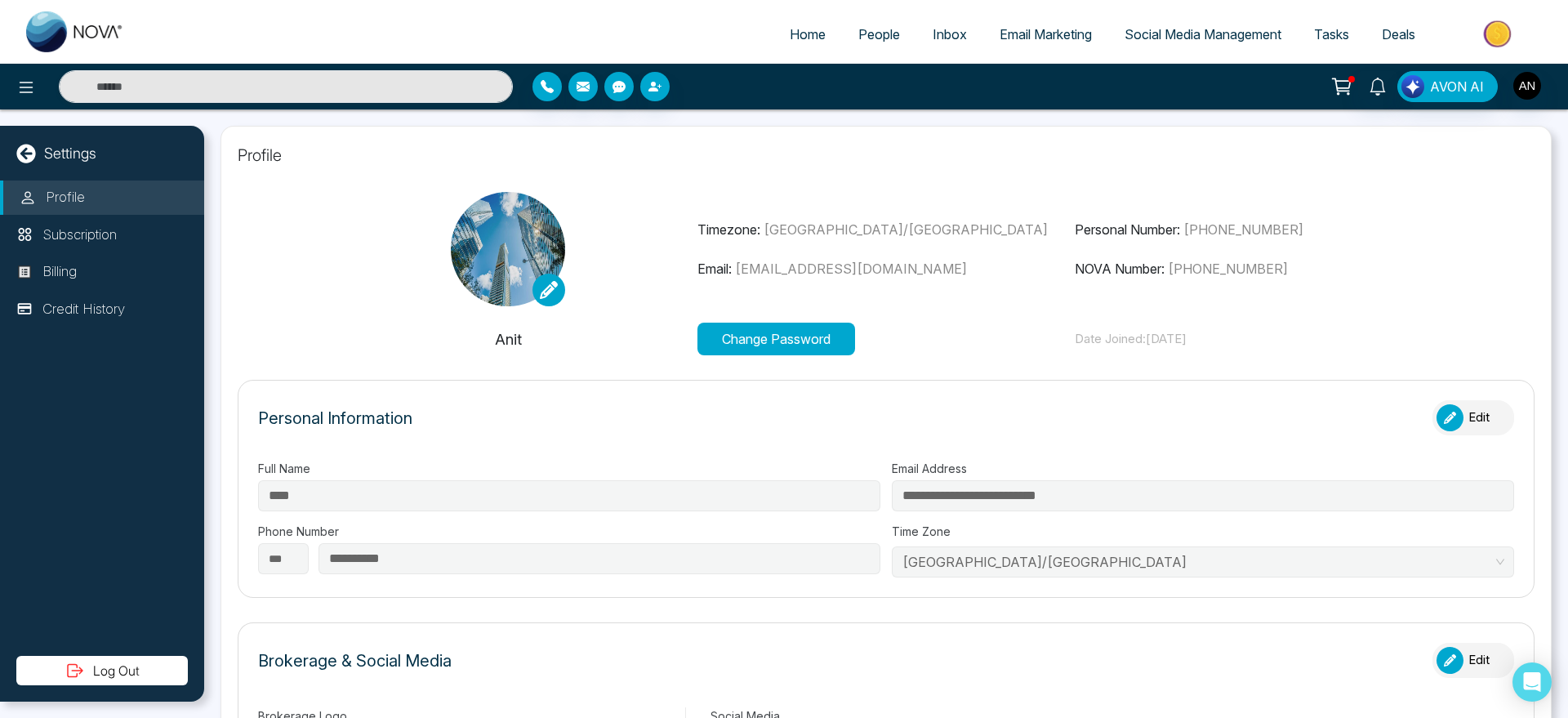
click at [798, 43] on link "Home" at bounding box center [808, 35] width 68 height 31
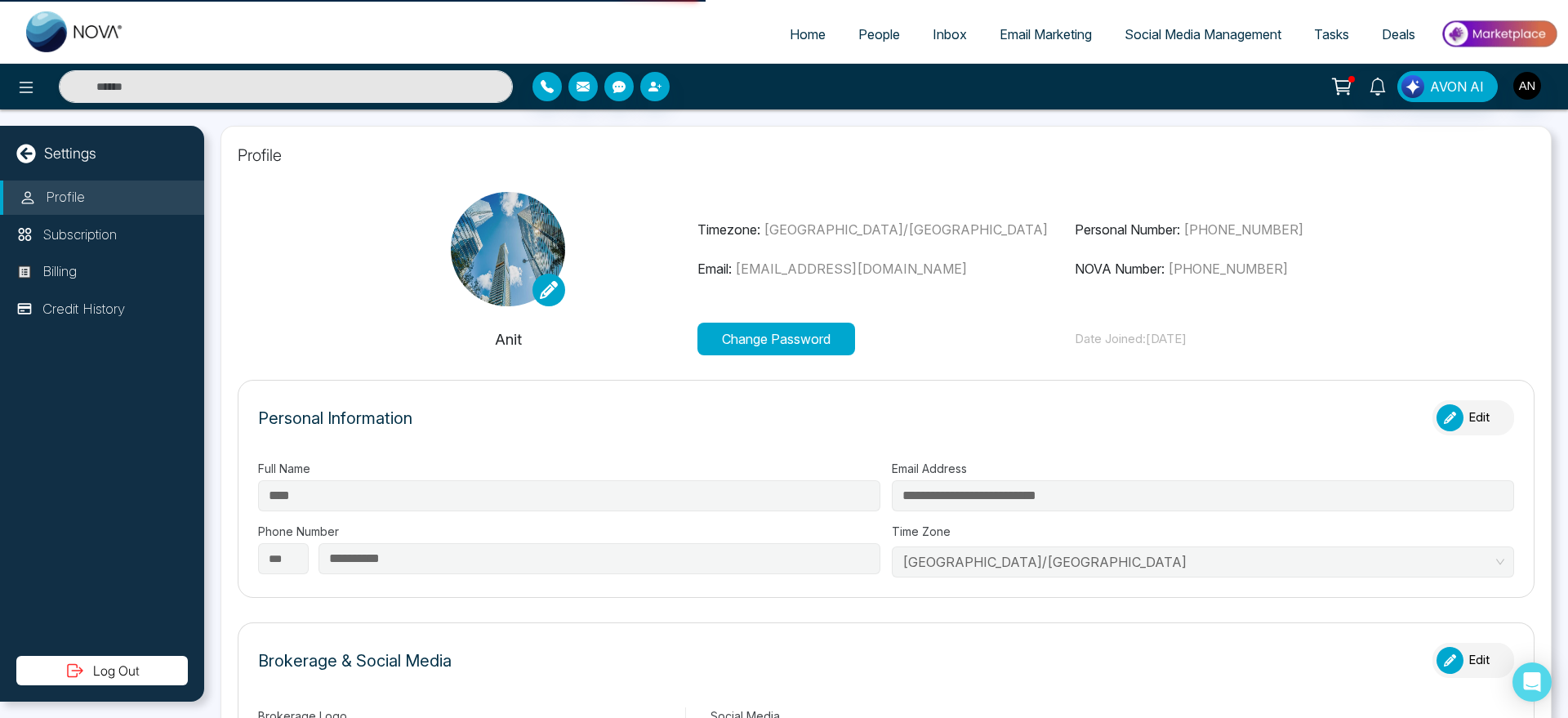
select select "*"
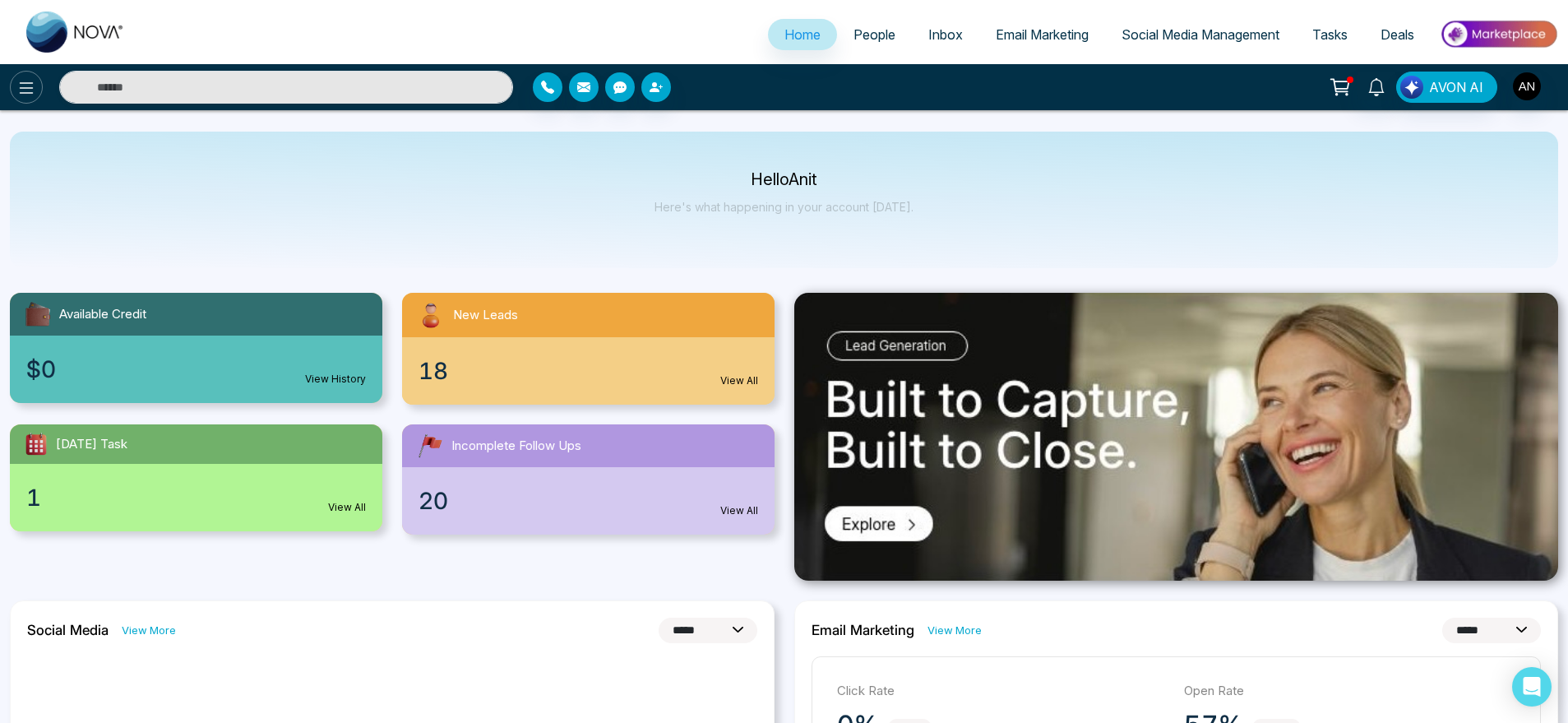
click at [23, 96] on icon at bounding box center [27, 88] width 20 height 20
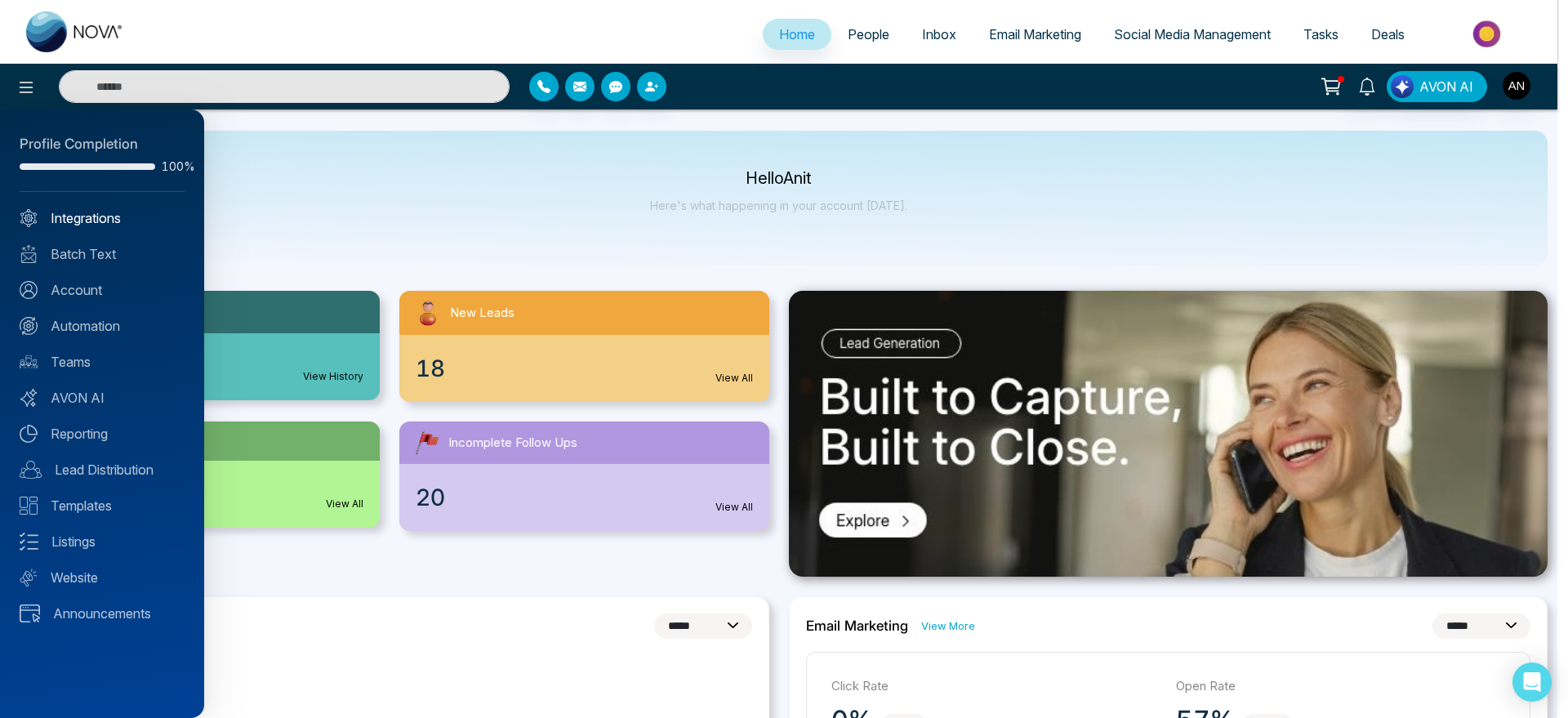
click at [110, 218] on link "Integrations" at bounding box center [102, 219] width 165 height 20
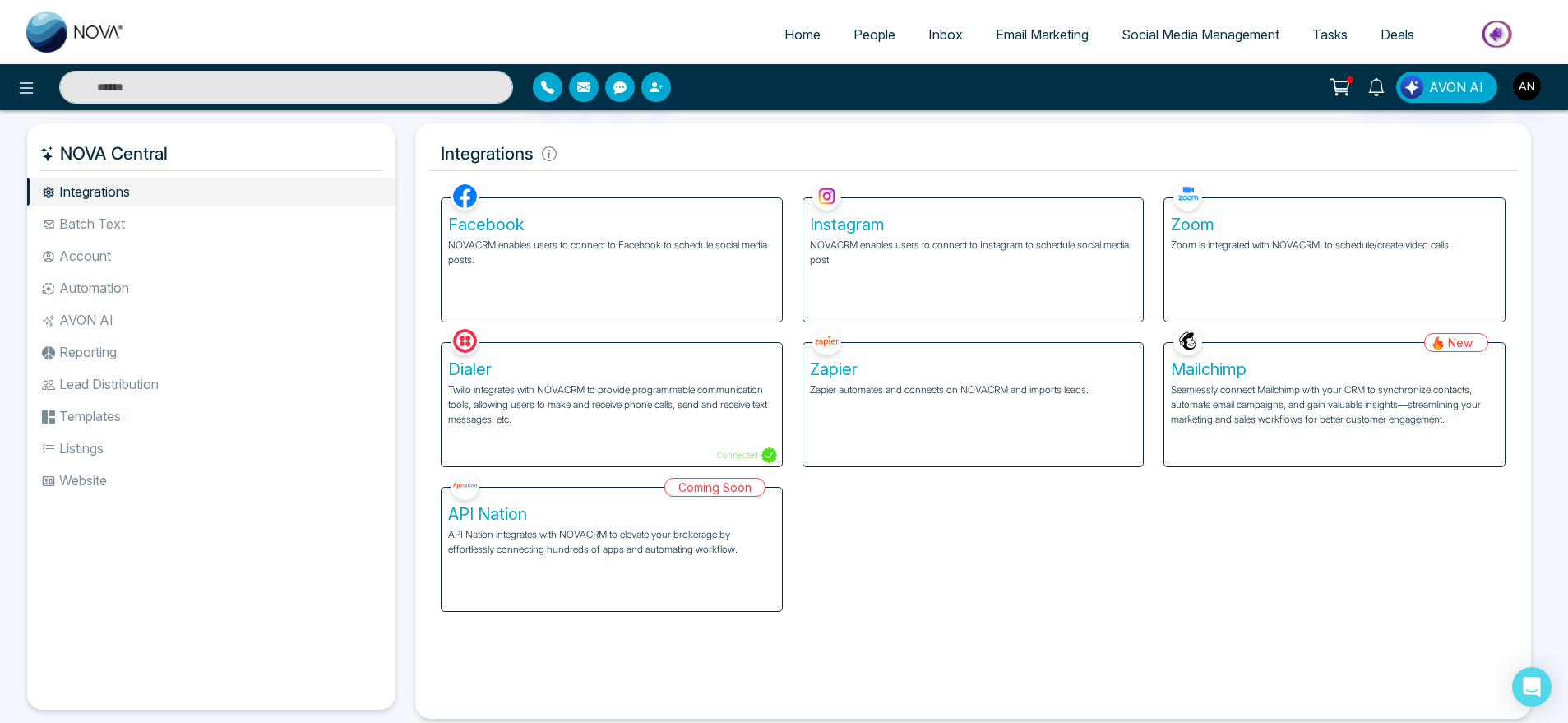
click at [158, 220] on li "Batch Text" at bounding box center [212, 224] width 369 height 28
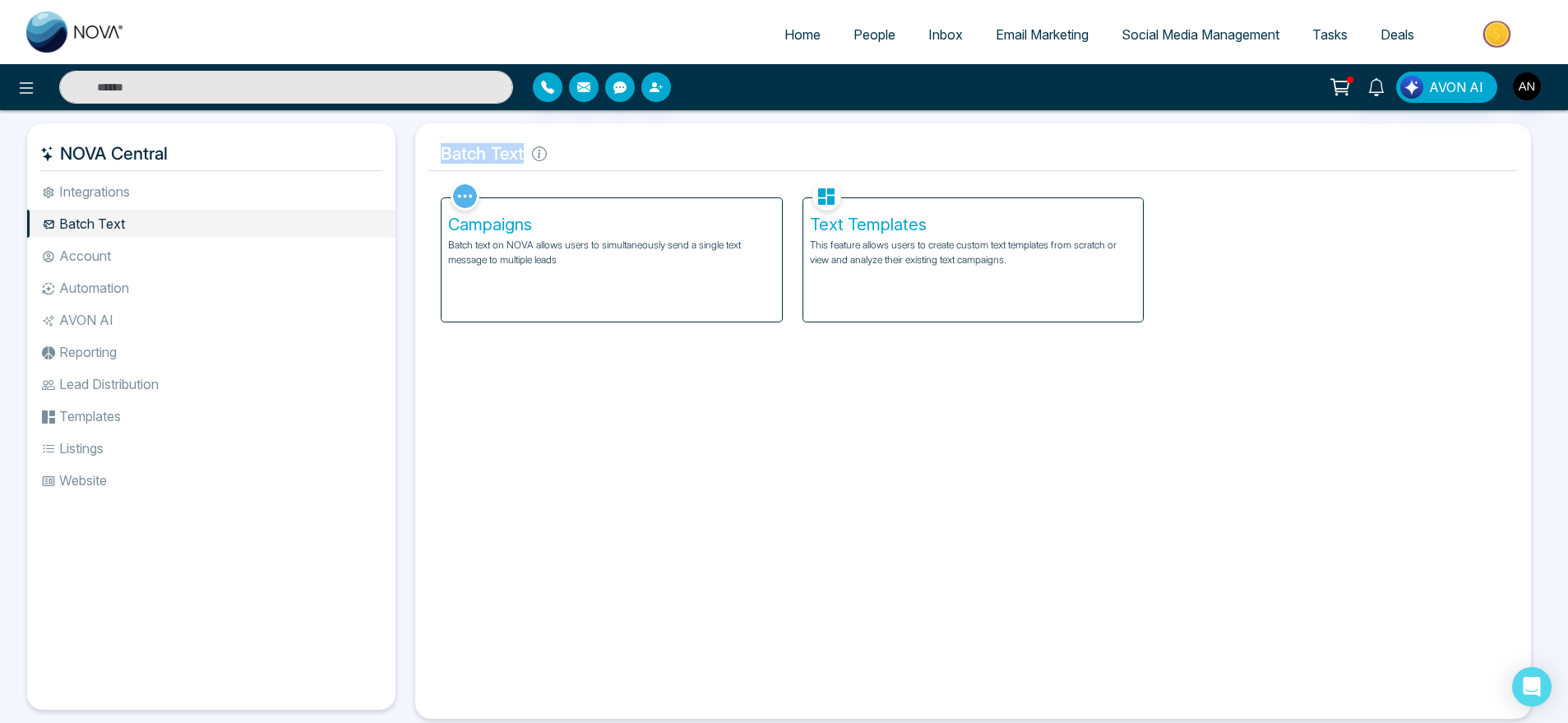
drag, startPoint x: 428, startPoint y: 147, endPoint x: 649, endPoint y: 150, distance: 221.0
click at [649, 150] on div "Batch Text Facebook NOVACRM enables users to connect to Facebook to schedule so…" at bounding box center [973, 421] width 1116 height 596
click at [649, 150] on h5 "Batch Text" at bounding box center [973, 154] width 1090 height 35
drag, startPoint x: 425, startPoint y: 150, endPoint x: 616, endPoint y: 157, distance: 191.1
click at [616, 157] on div "Batch Text Facebook NOVACRM enables users to connect to Facebook to schedule so…" at bounding box center [973, 421] width 1116 height 596
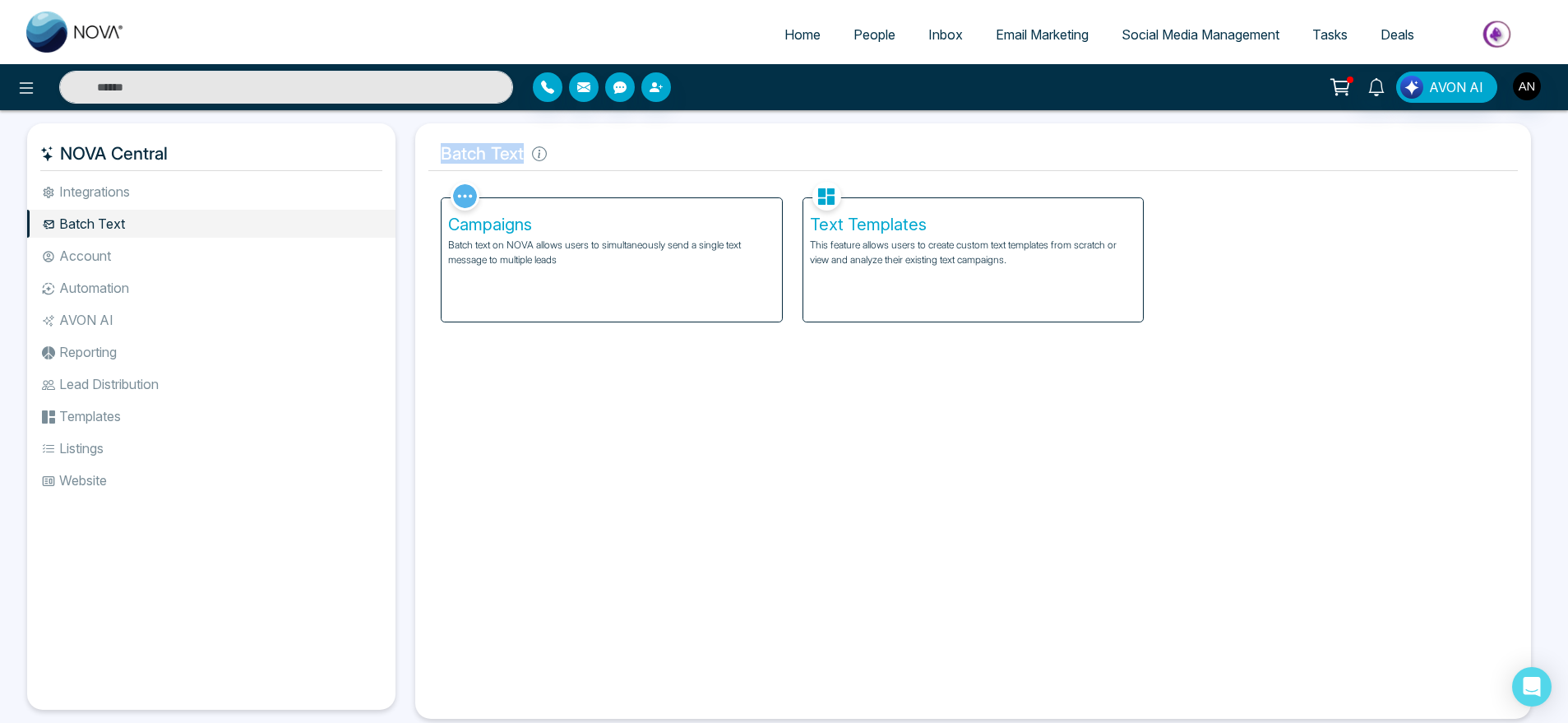
click at [616, 157] on h5 "Batch Text" at bounding box center [973, 154] width 1090 height 35
drag, startPoint x: 616, startPoint y: 157, endPoint x: 428, endPoint y: 135, distance: 189.3
click at [428, 135] on div "Batch Text Facebook NOVACRM enables users to connect to Facebook to schedule so…" at bounding box center [973, 421] width 1116 height 596
click at [148, 255] on li "Account" at bounding box center [212, 256] width 369 height 28
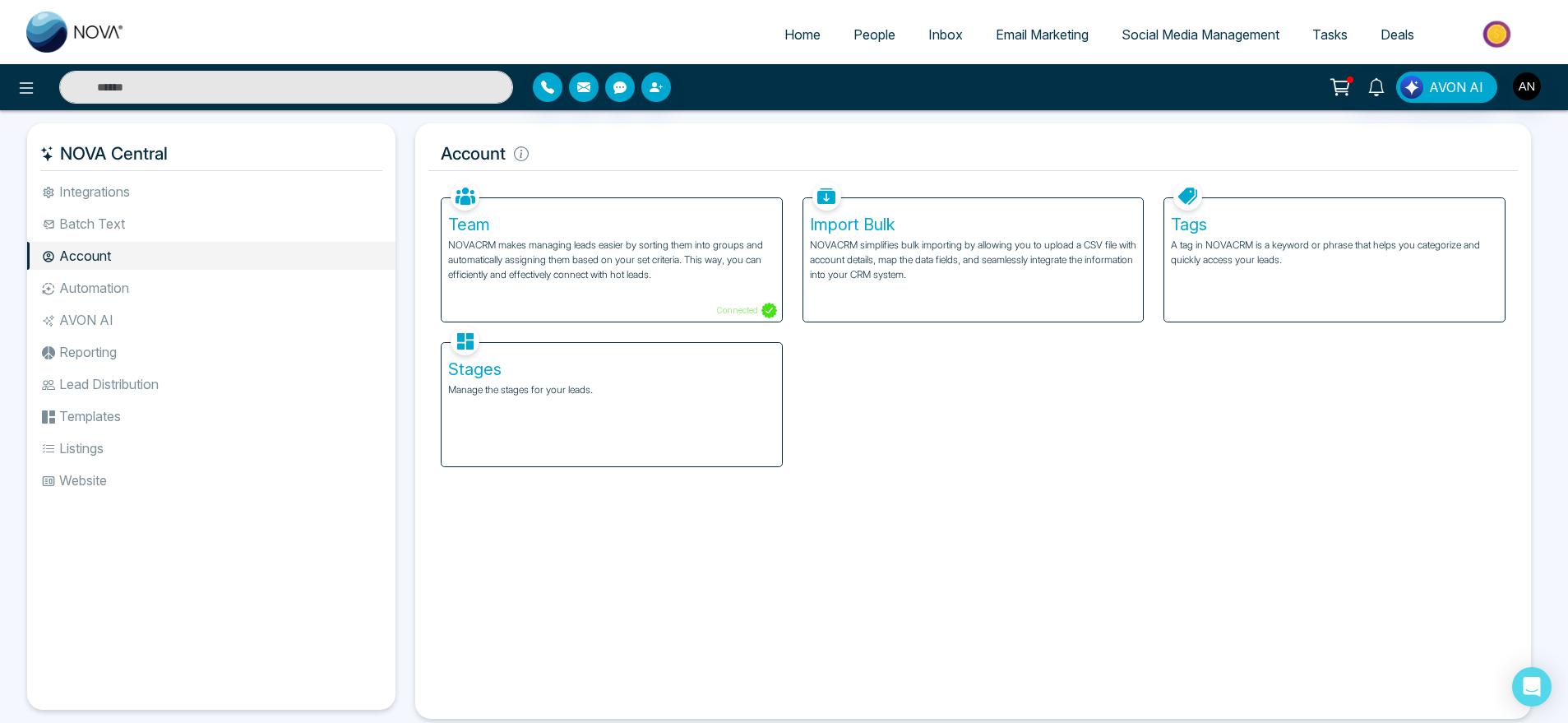
click at [155, 285] on li "Automation" at bounding box center [212, 288] width 369 height 28
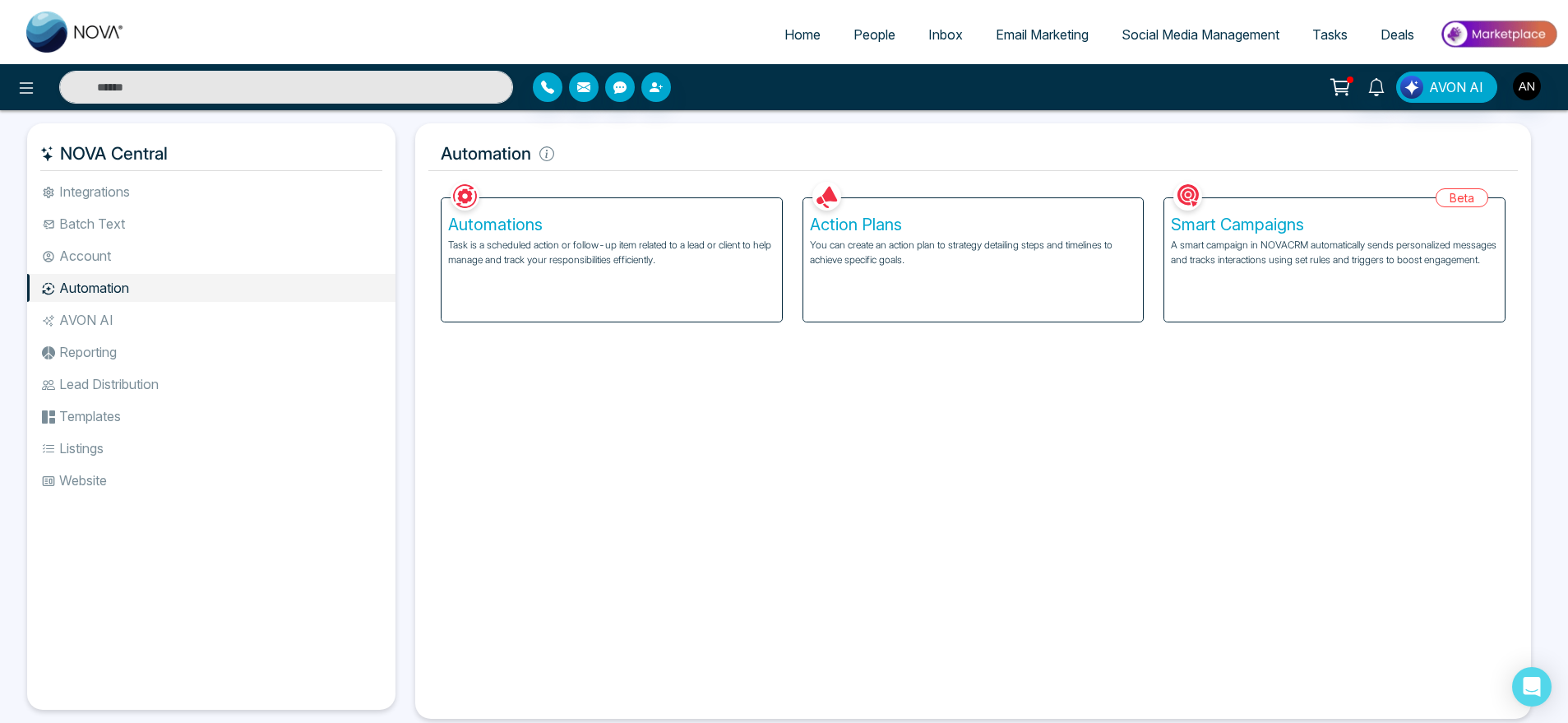
click at [1340, 257] on p "A smart campaign in NOVACRM automatically sends personalized messages and track…" at bounding box center [1335, 253] width 327 height 30
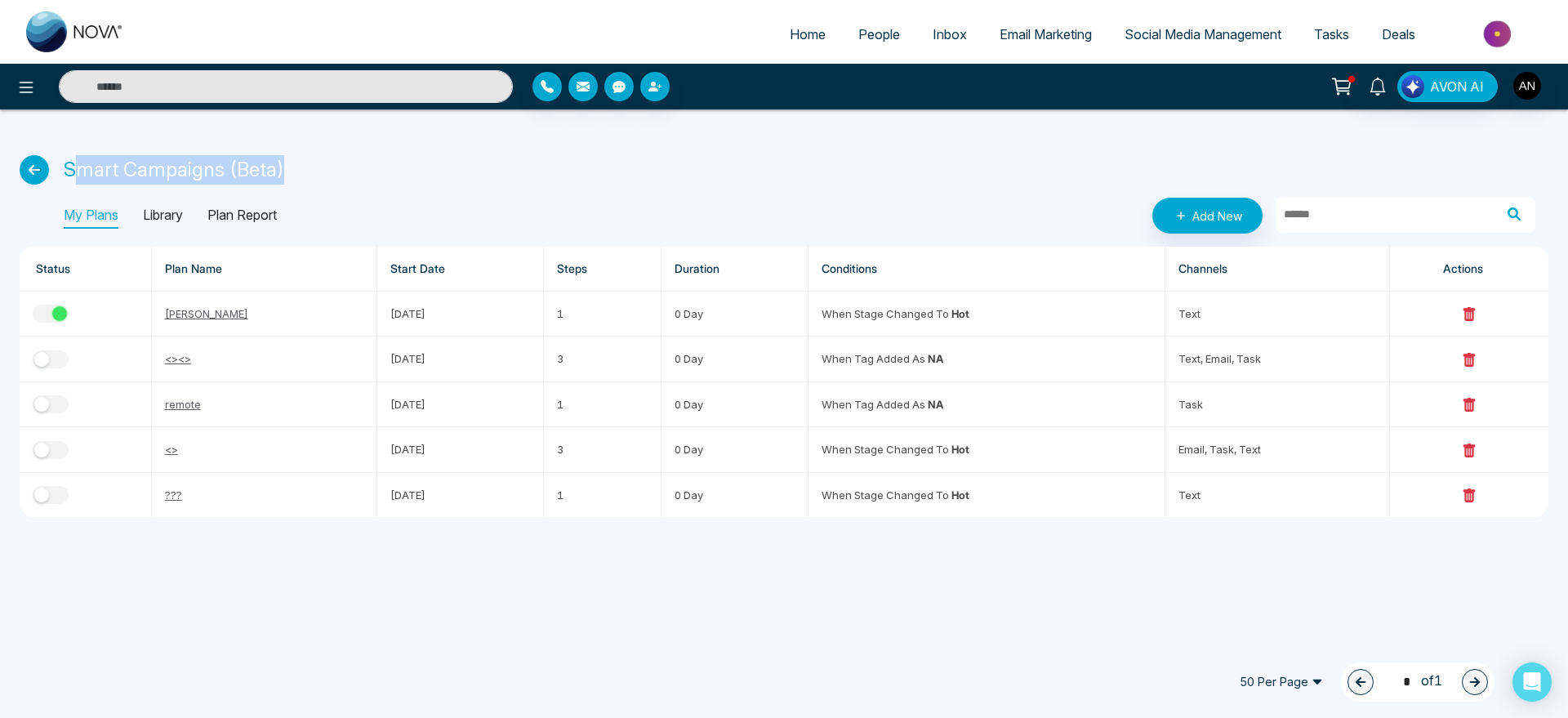
drag, startPoint x: 73, startPoint y: 172, endPoint x: 393, endPoint y: 175, distance: 320.0
click at [393, 175] on div "Smart Campaigns (Beta)" at bounding box center [784, 170] width 1529 height 30
click at [39, 312] on button "button" at bounding box center [51, 314] width 36 height 18
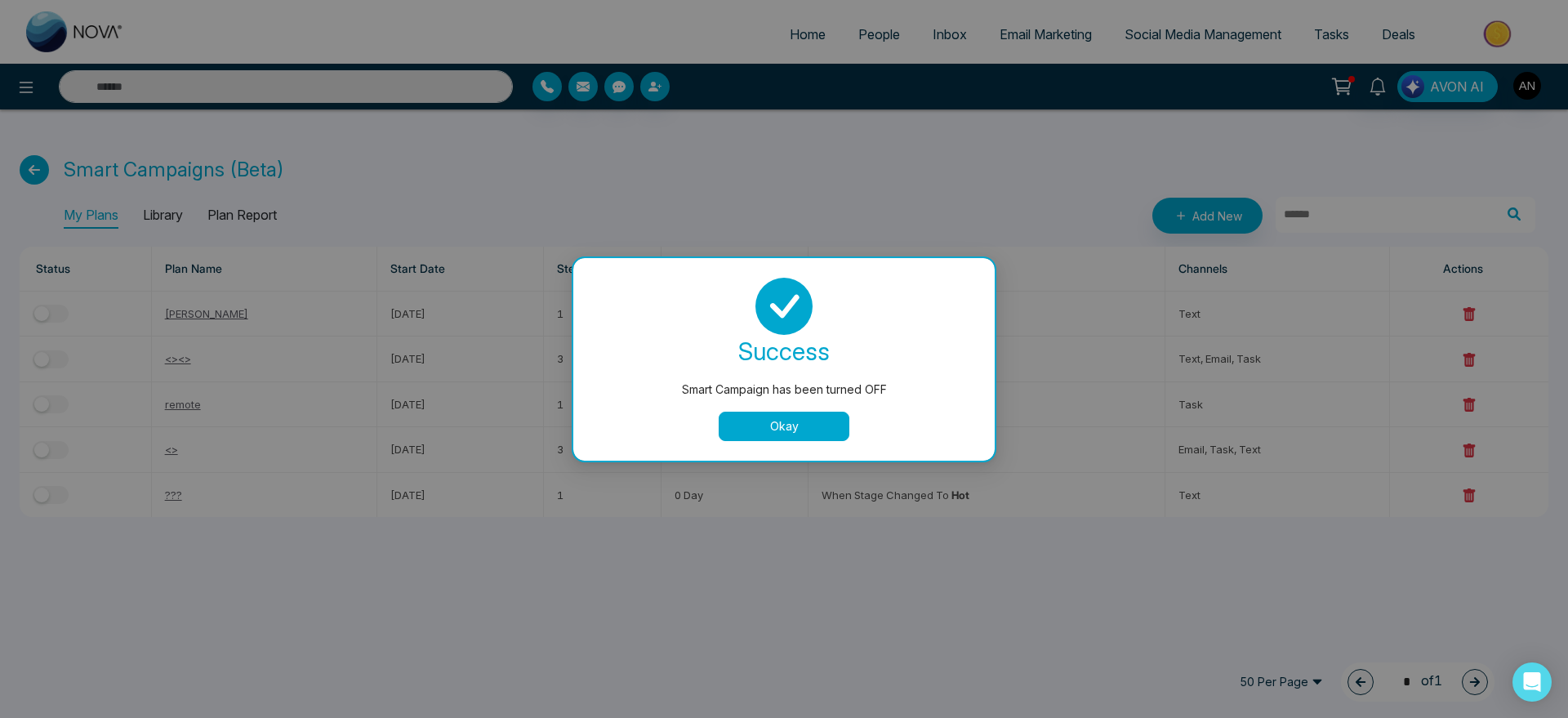
click at [761, 419] on button "Okay" at bounding box center [784, 427] width 130 height 30
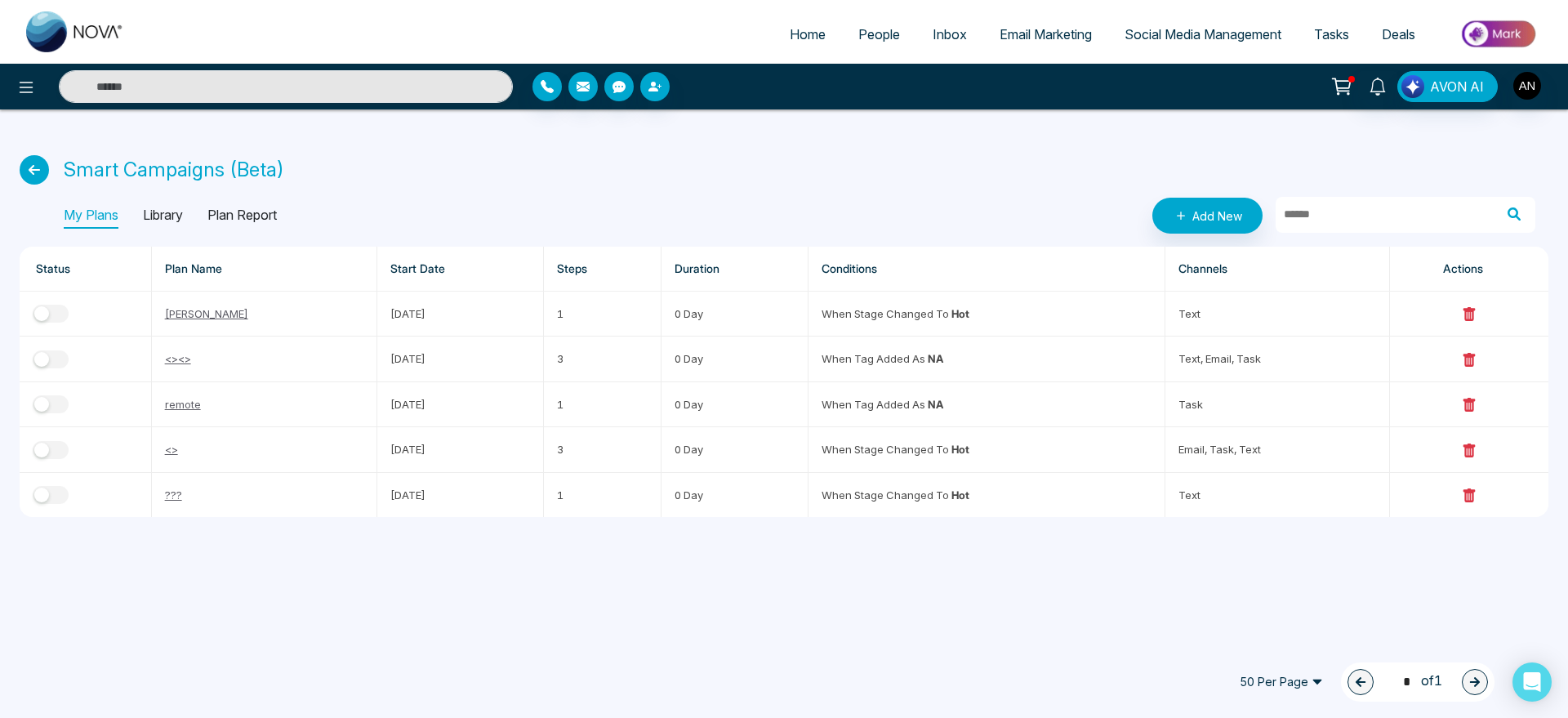
click at [37, 166] on icon at bounding box center [35, 170] width 30 height 30
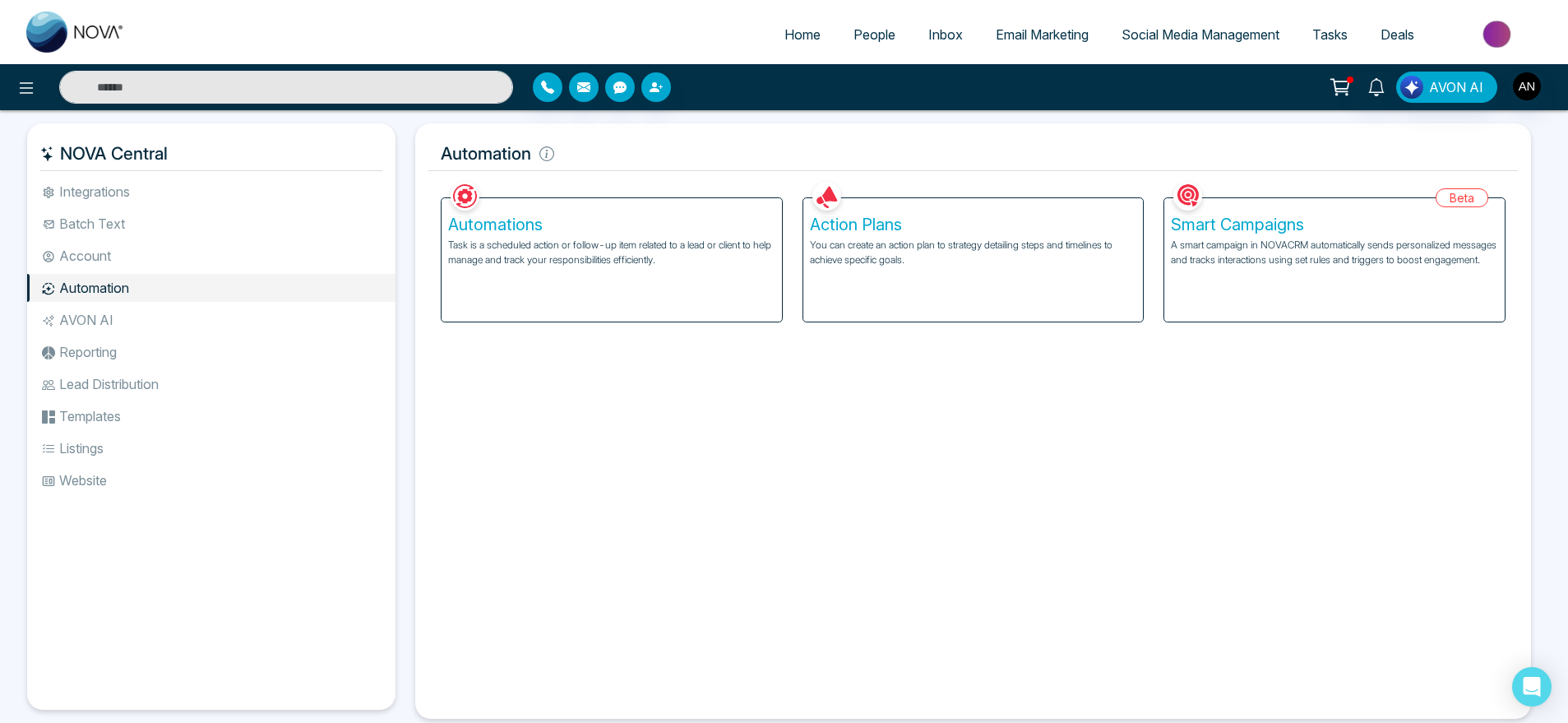
click at [422, 139] on div "Automation Facebook NOVACRM enables users to connect to Facebook to schedule so…" at bounding box center [973, 421] width 1116 height 596
drag, startPoint x: 422, startPoint y: 138, endPoint x: 590, endPoint y: 164, distance: 170.0
click at [590, 164] on div "Automation Facebook NOVACRM enables users to connect to Facebook to schedule so…" at bounding box center [973, 421] width 1116 height 596
click at [549, 151] on icon at bounding box center [547, 154] width 15 height 15
click at [570, 167] on h5 "Automation" at bounding box center [973, 154] width 1090 height 35
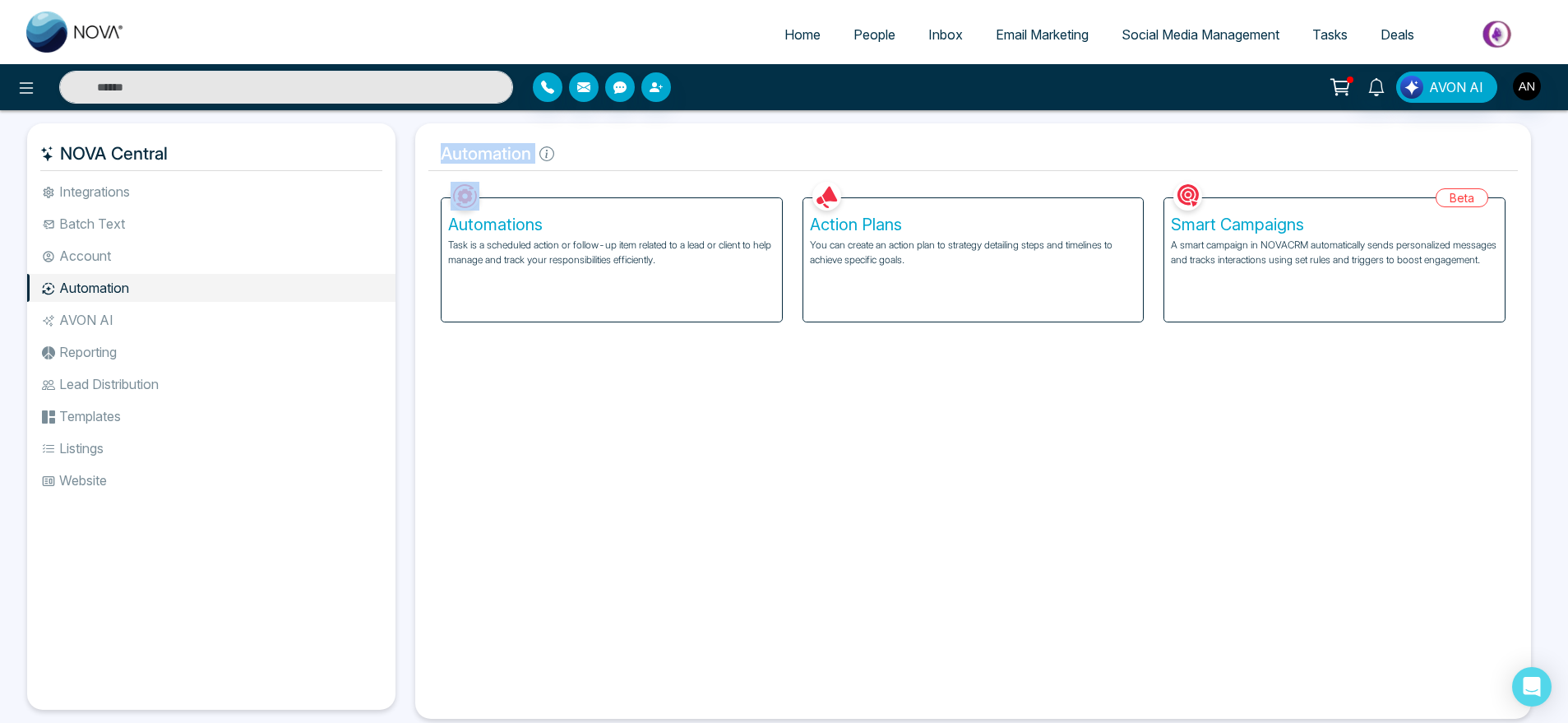
drag, startPoint x: 570, startPoint y: 167, endPoint x: 448, endPoint y: 133, distance: 126.6
click at [448, 133] on div "Automation Facebook NOVACRM enables users to connect to Facebook to schedule so…" at bounding box center [973, 421] width 1116 height 596
click at [631, 157] on h5 "Automation" at bounding box center [973, 154] width 1090 height 35
click at [1439, 308] on div "Smart Campaigns A smart campaign in NOVACRM automatically sends personalized me…" at bounding box center [1335, 260] width 341 height 124
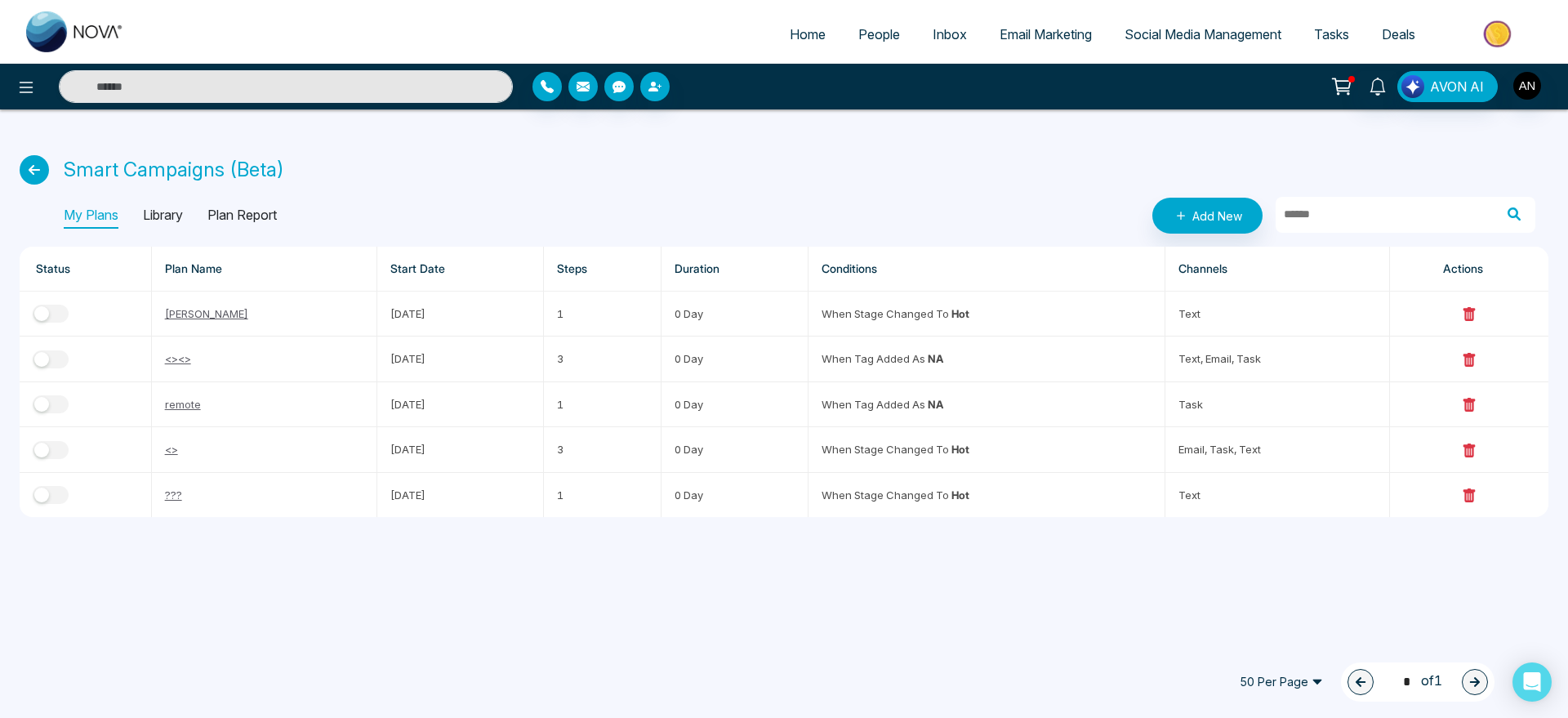
click at [249, 218] on p "Plan Report" at bounding box center [242, 216] width 69 height 26
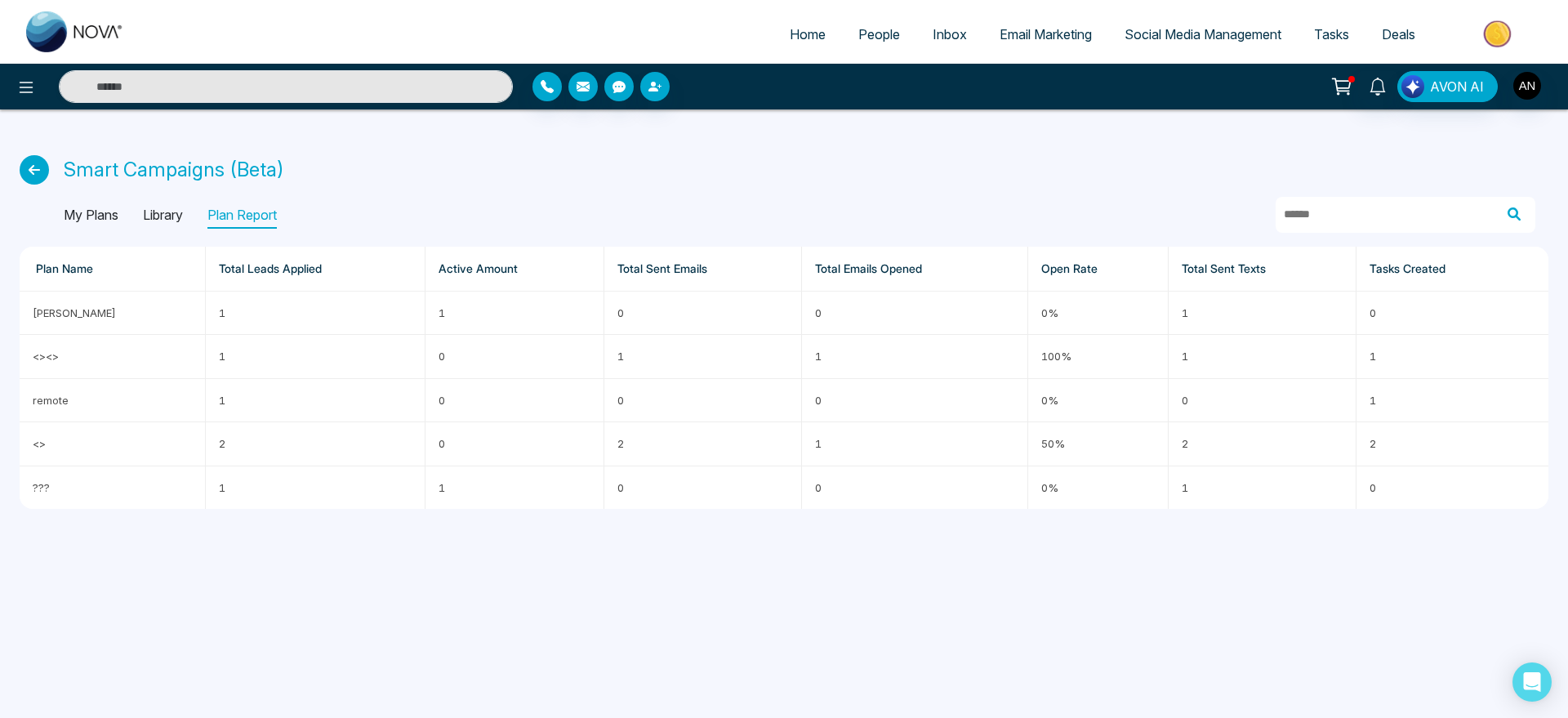
click at [24, 161] on icon at bounding box center [35, 170] width 30 height 30
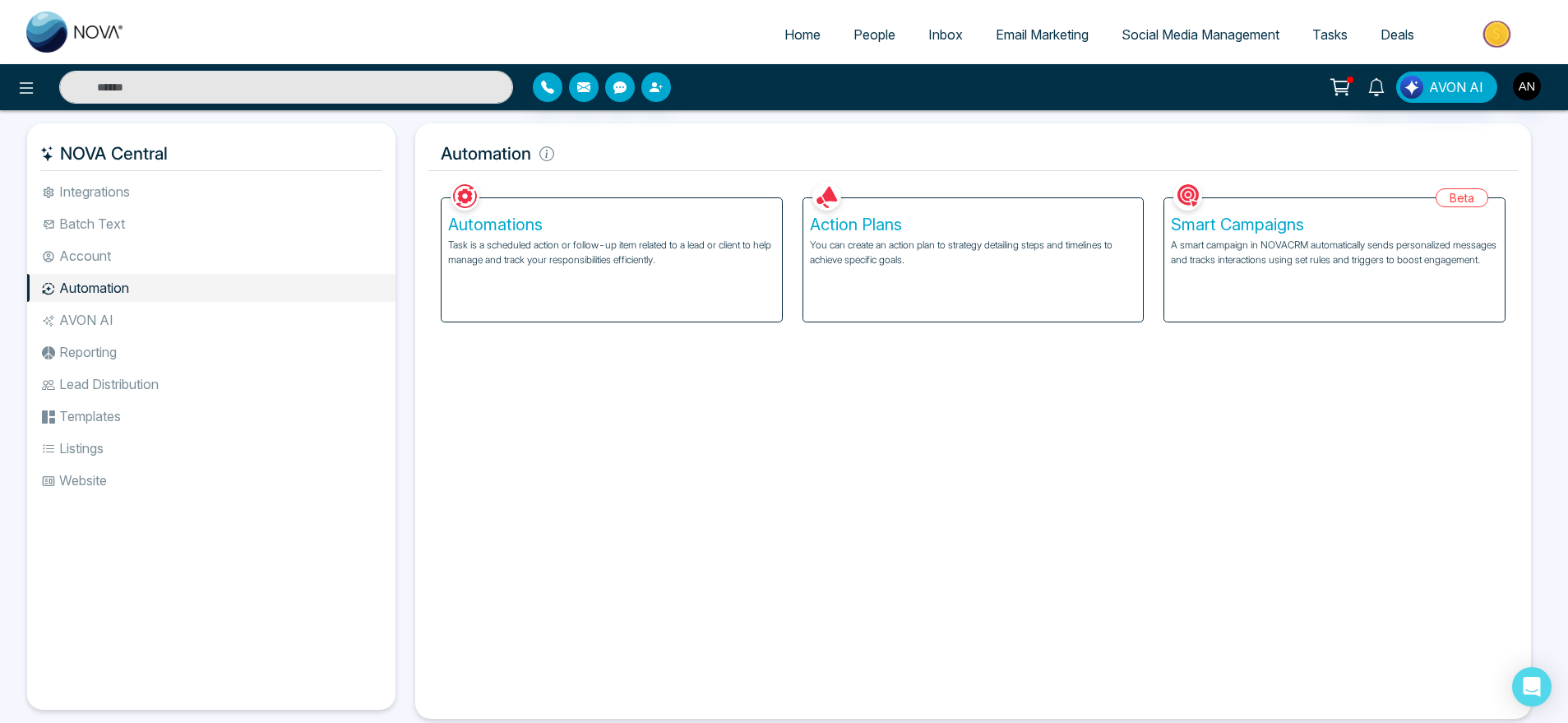
click at [126, 316] on li "AVON AI" at bounding box center [212, 320] width 369 height 28
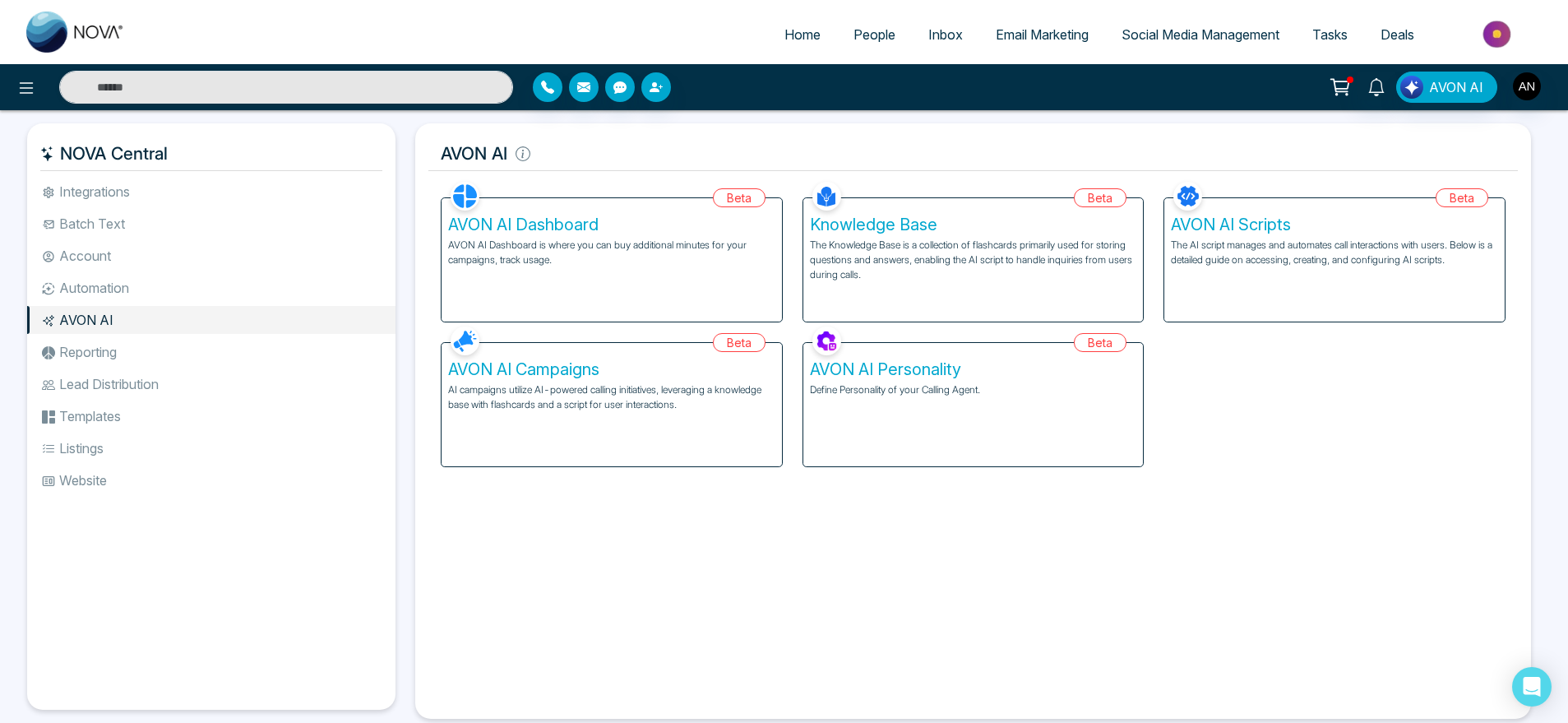
click at [164, 369] on ul "Integrations Batch Text Account Automation AVON AI Reporting Lead Distribution …" at bounding box center [212, 430] width 369 height 506
click at [124, 347] on li "Reporting" at bounding box center [212, 352] width 369 height 28
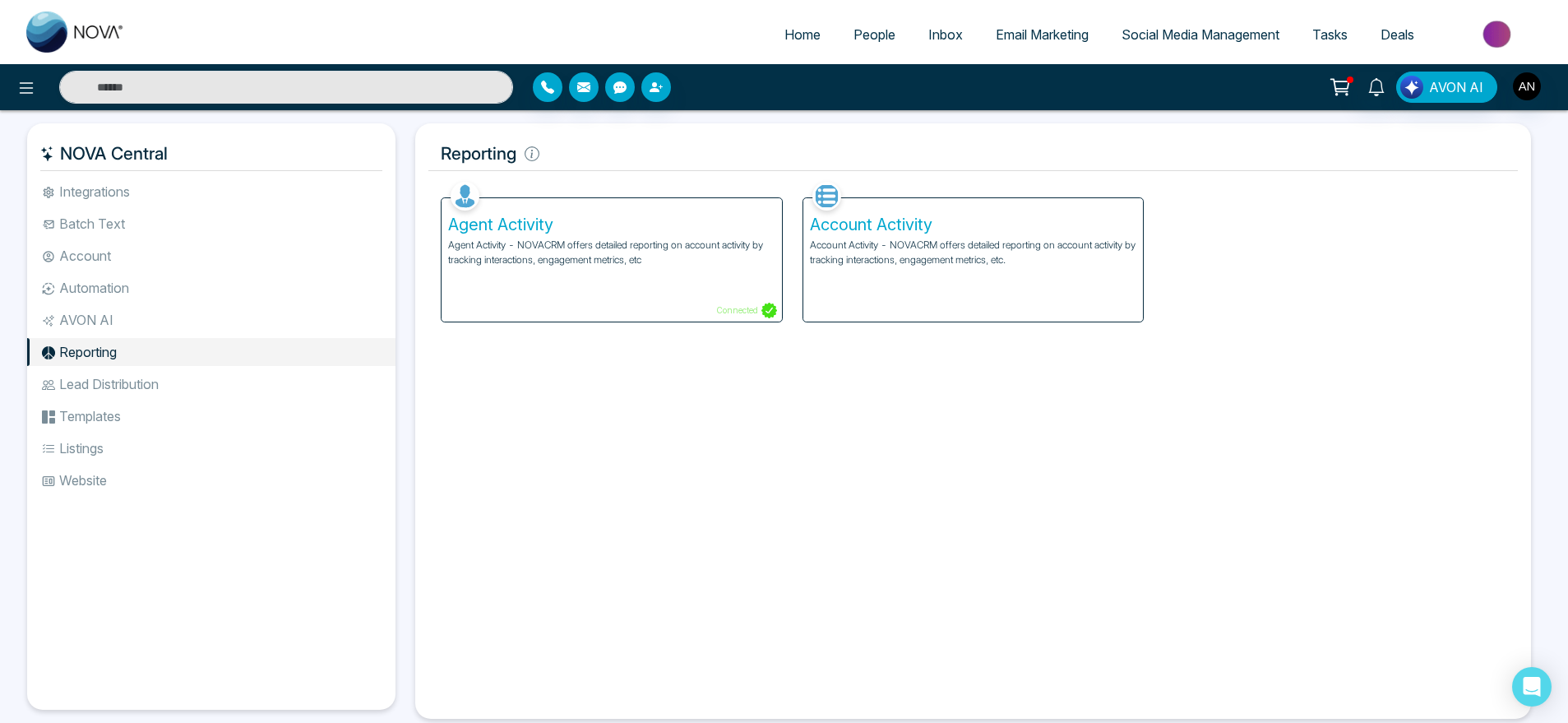
click at [884, 299] on div "Account Activity Account Activity - NOVACRM offers detailed reporting on accoun…" at bounding box center [973, 260] width 341 height 124
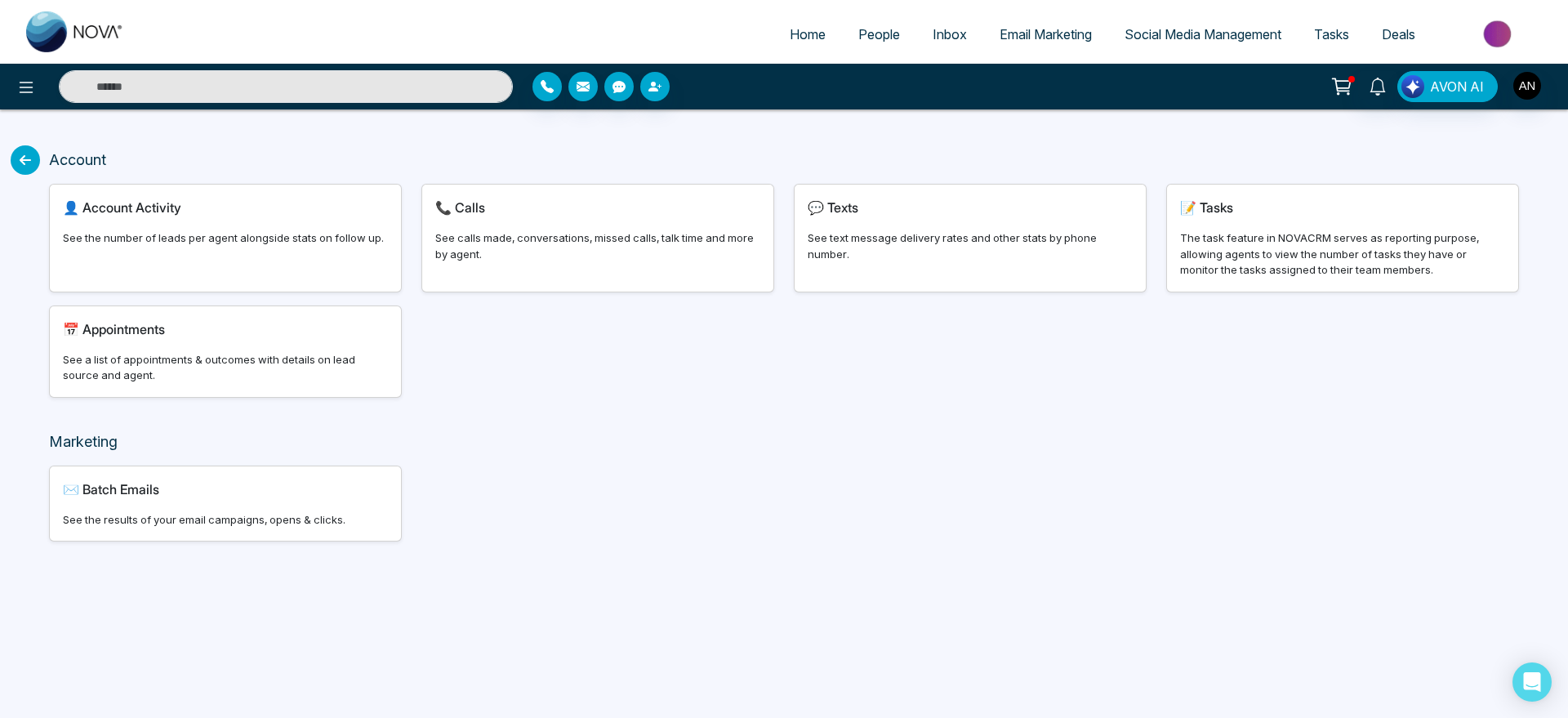
click at [34, 164] on icon at bounding box center [26, 160] width 30 height 30
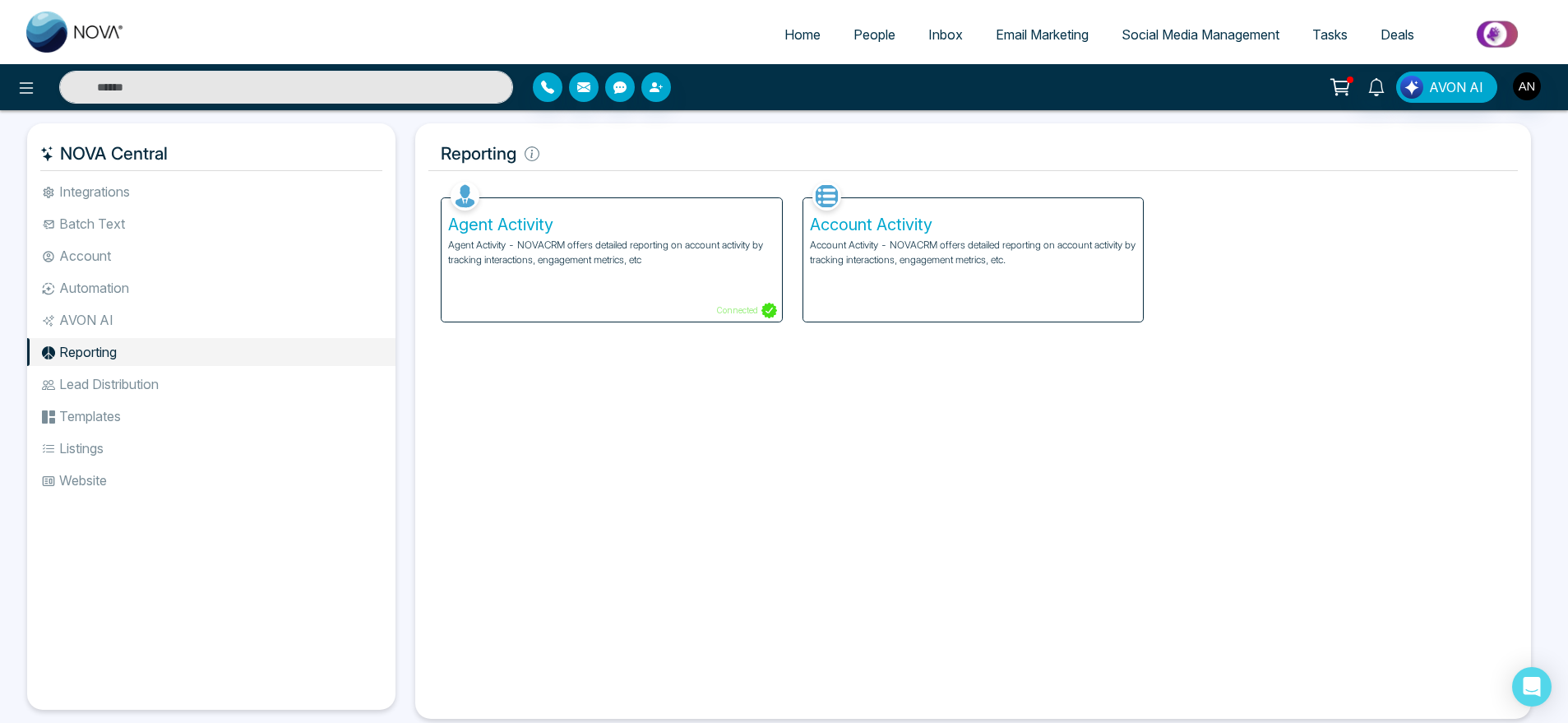
click at [178, 381] on li "Lead Distribution" at bounding box center [212, 385] width 369 height 28
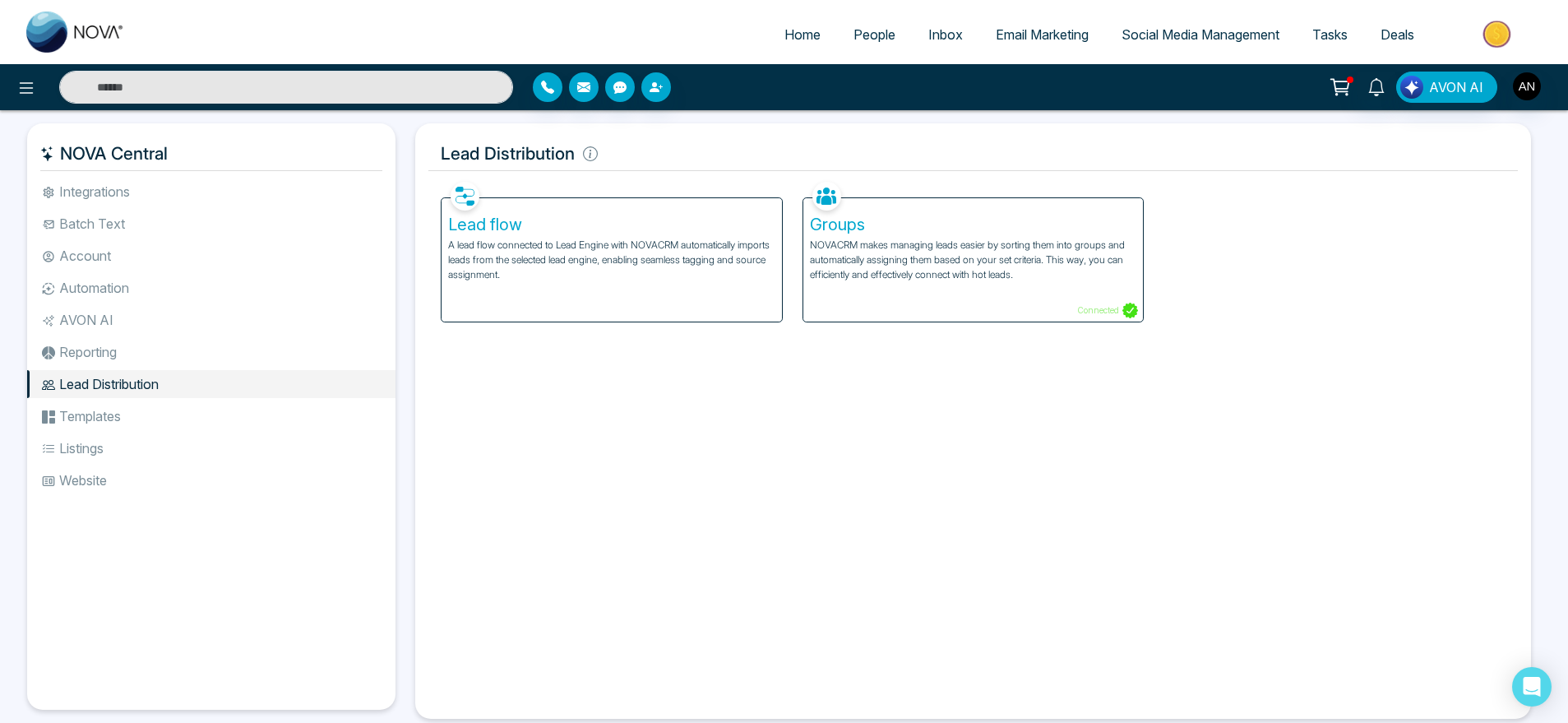
click at [94, 407] on li "Templates" at bounding box center [212, 416] width 369 height 28
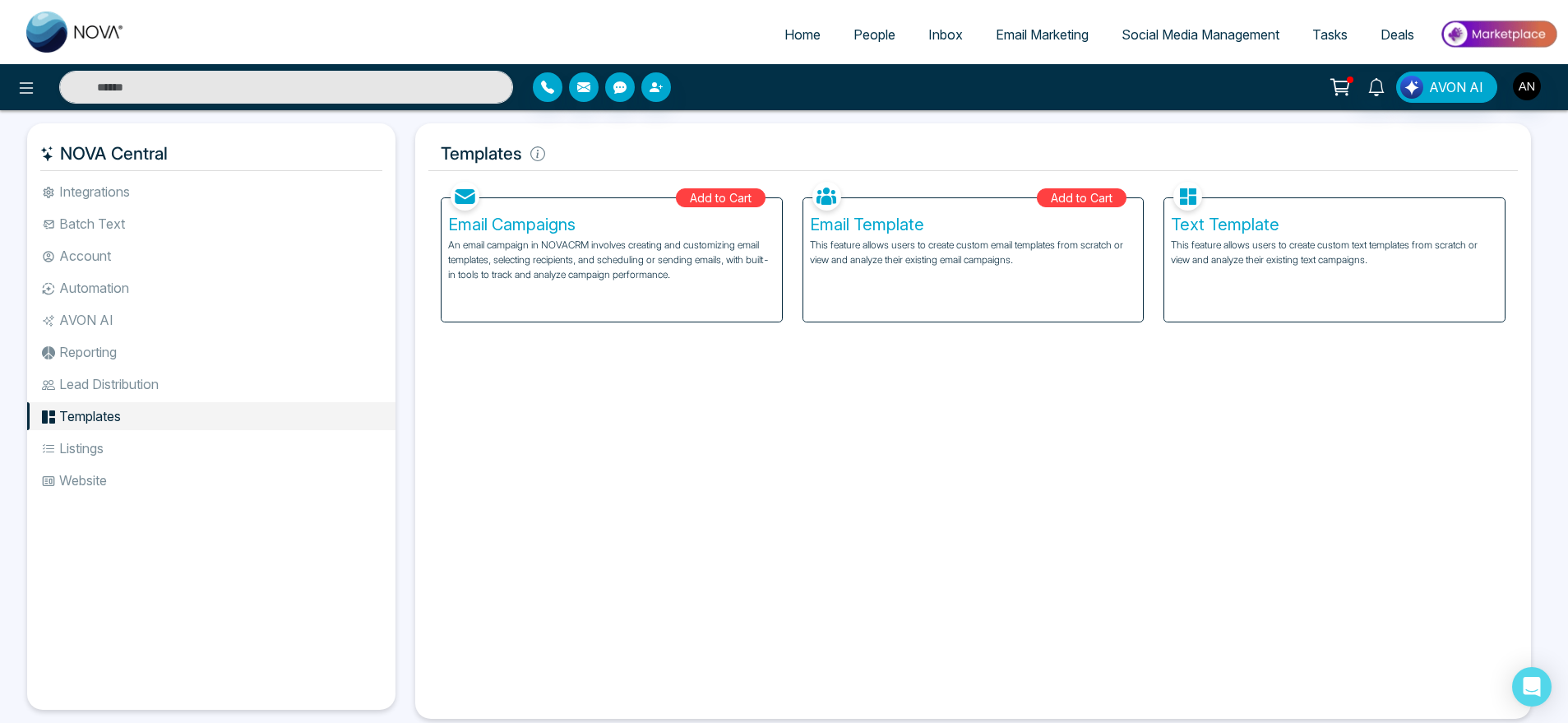
click at [1273, 250] on p "This feature allows users to create custom text templates from scratch or view …" at bounding box center [1335, 253] width 327 height 30
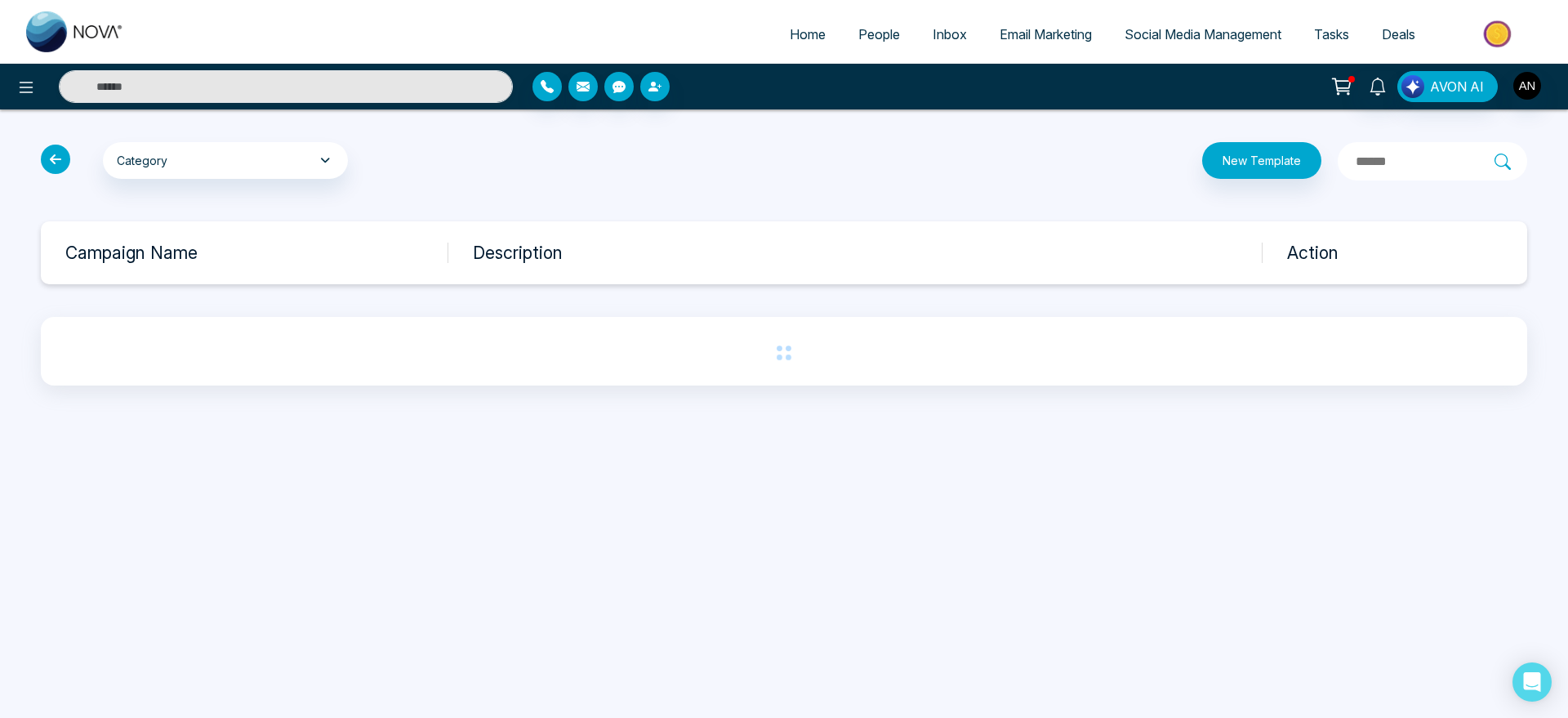
click at [64, 158] on icon at bounding box center [56, 159] width 30 height 30
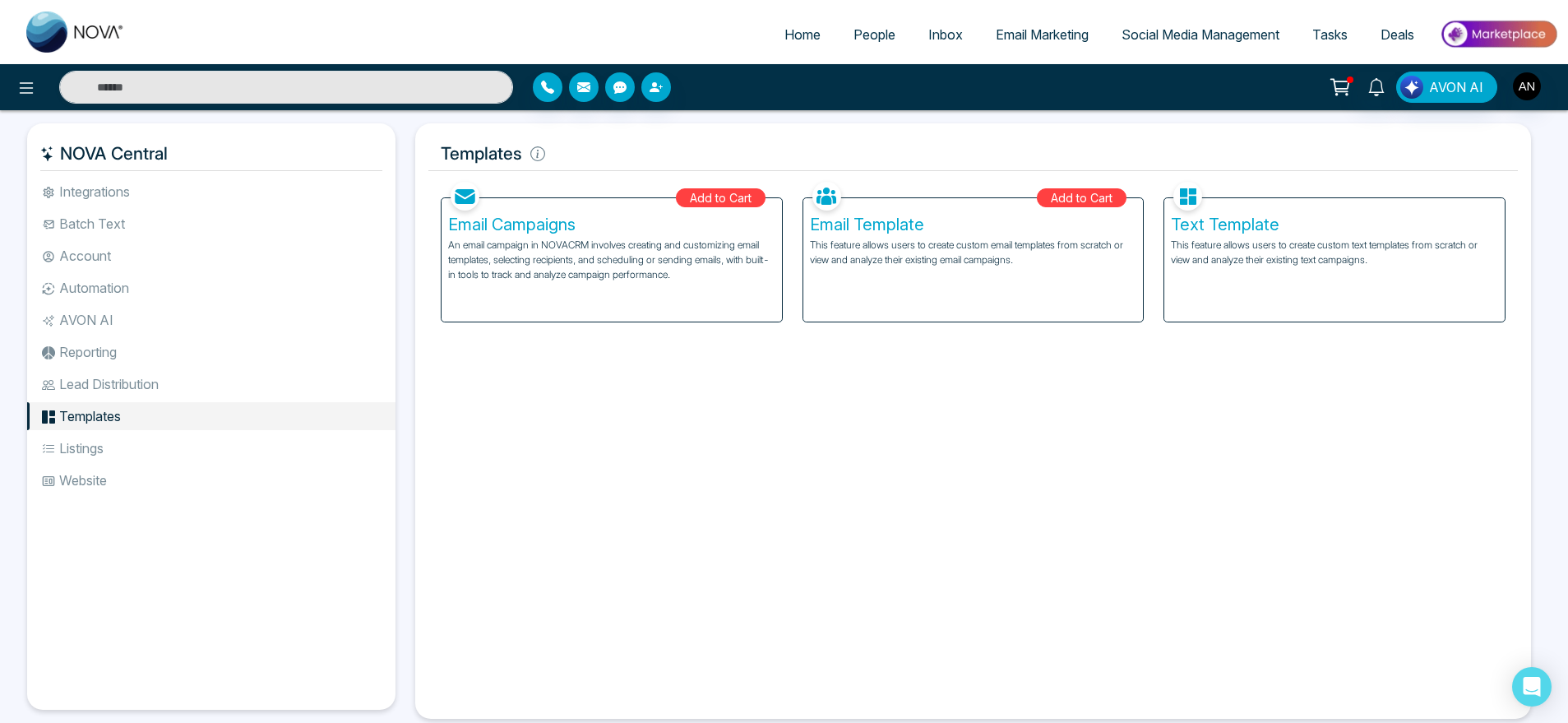
click at [178, 446] on li "Listings" at bounding box center [212, 449] width 369 height 28
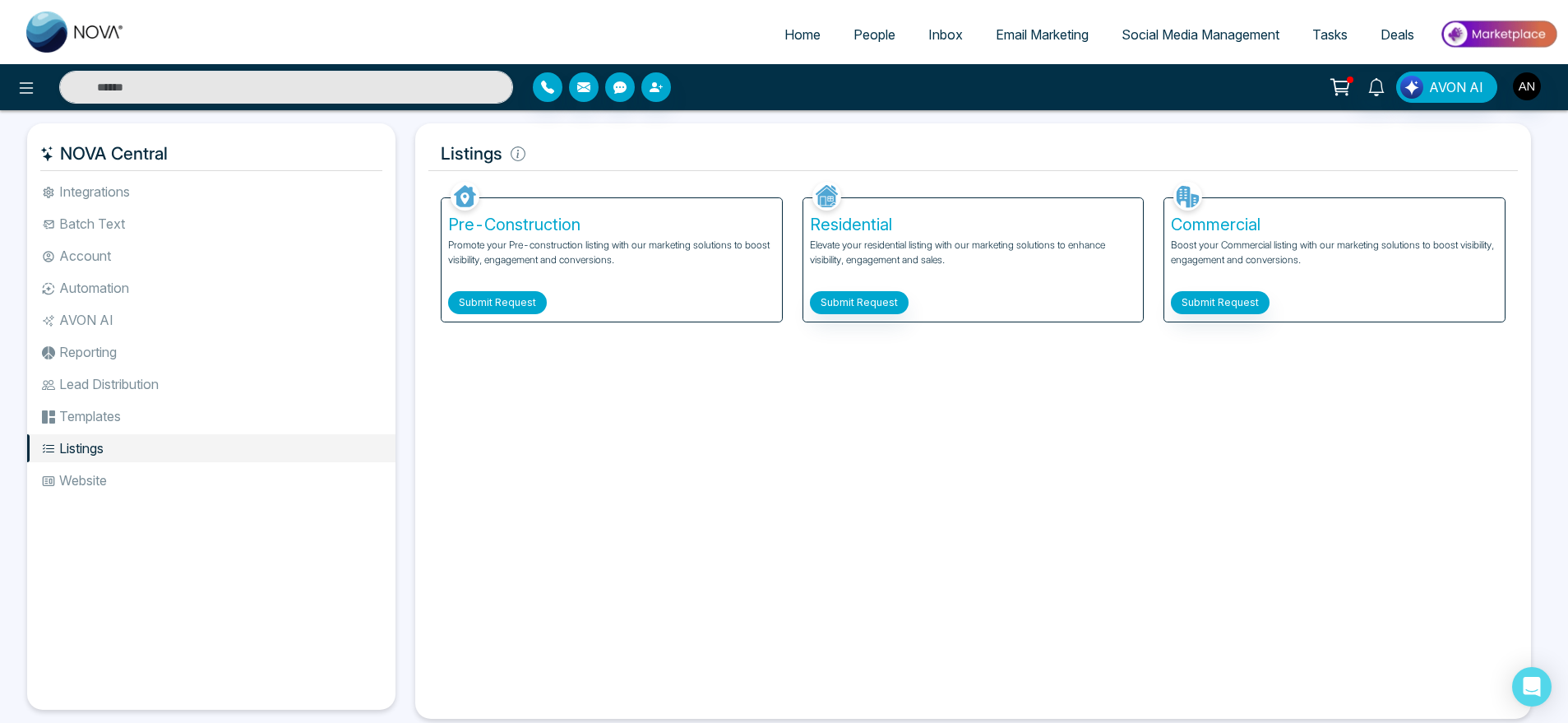
click at [531, 302] on button "Submit Request" at bounding box center [497, 303] width 99 height 23
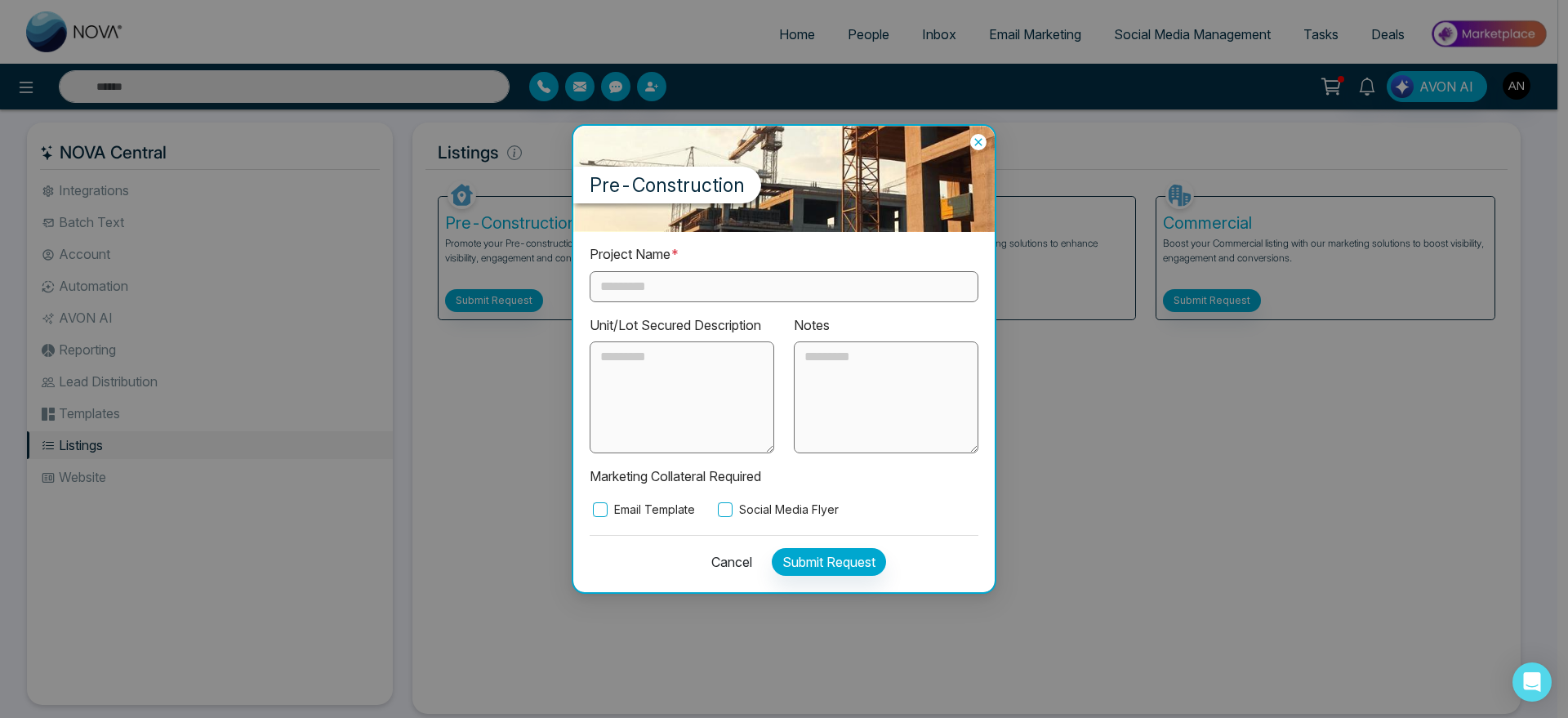
click at [721, 282] on input "text" at bounding box center [784, 287] width 388 height 31
type input "****"
click at [742, 513] on label "Social Media Flyer" at bounding box center [776, 510] width 125 height 18
click at [812, 567] on button "Submit Request" at bounding box center [829, 562] width 115 height 28
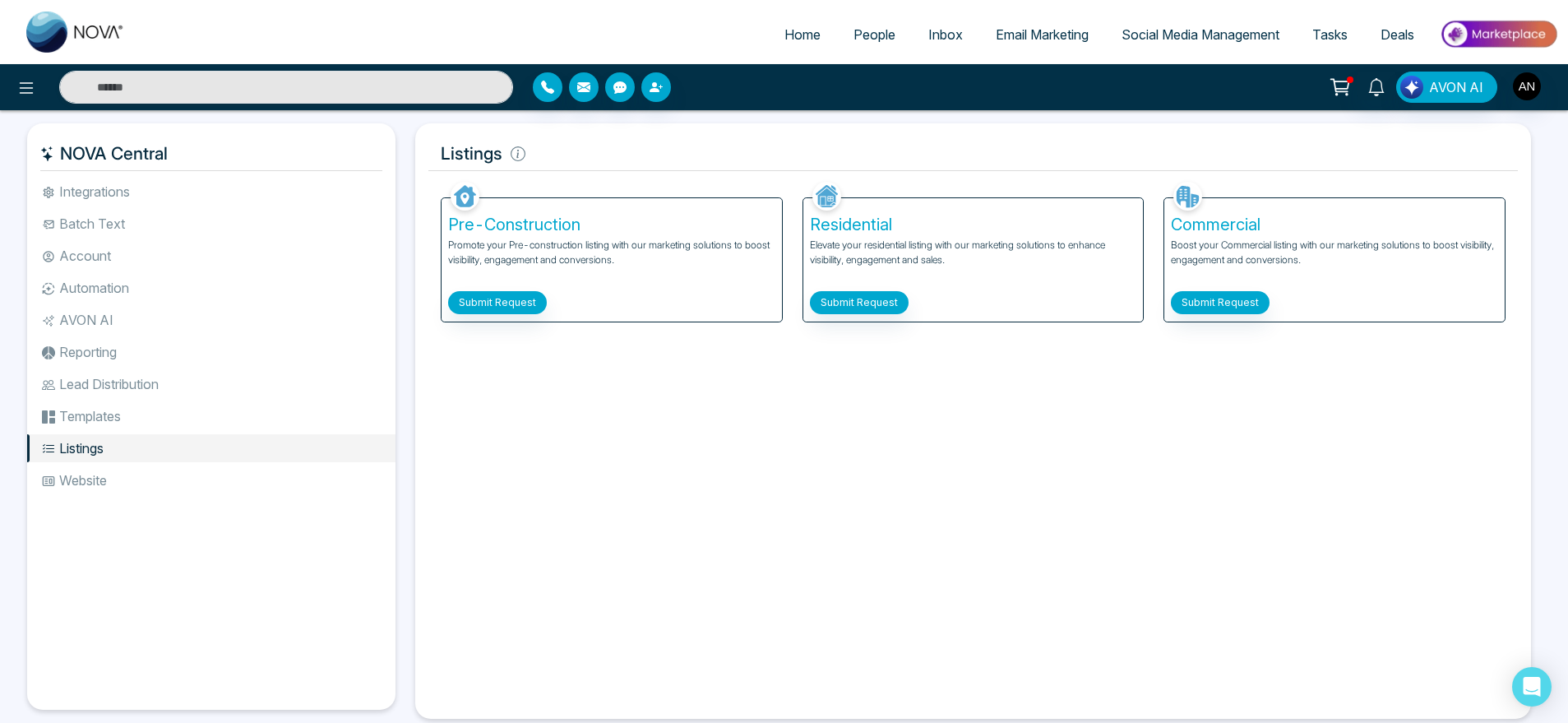
click at [1269, 310] on div "Commercial Boost your Commercial listing with our marketing solutions to boost …" at bounding box center [1335, 260] width 341 height 124
click at [1228, 298] on button "Submit Request" at bounding box center [1220, 303] width 99 height 23
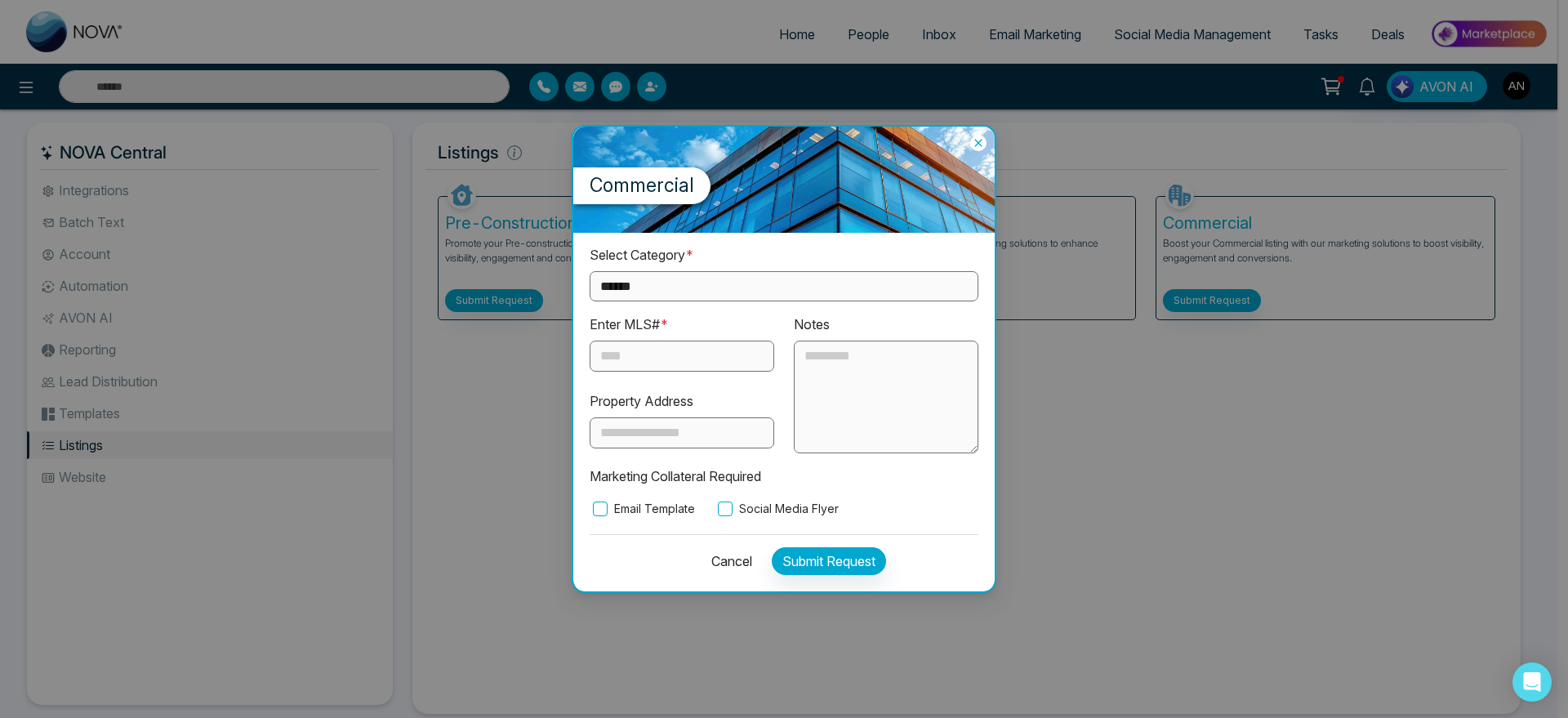
click at [752, 281] on select "**********" at bounding box center [784, 286] width 388 height 31
select select "**********"
click at [590, 272] on select "**********" at bounding box center [784, 286] width 388 height 31
click at [661, 342] on input "text" at bounding box center [682, 357] width 185 height 31
type input "**"
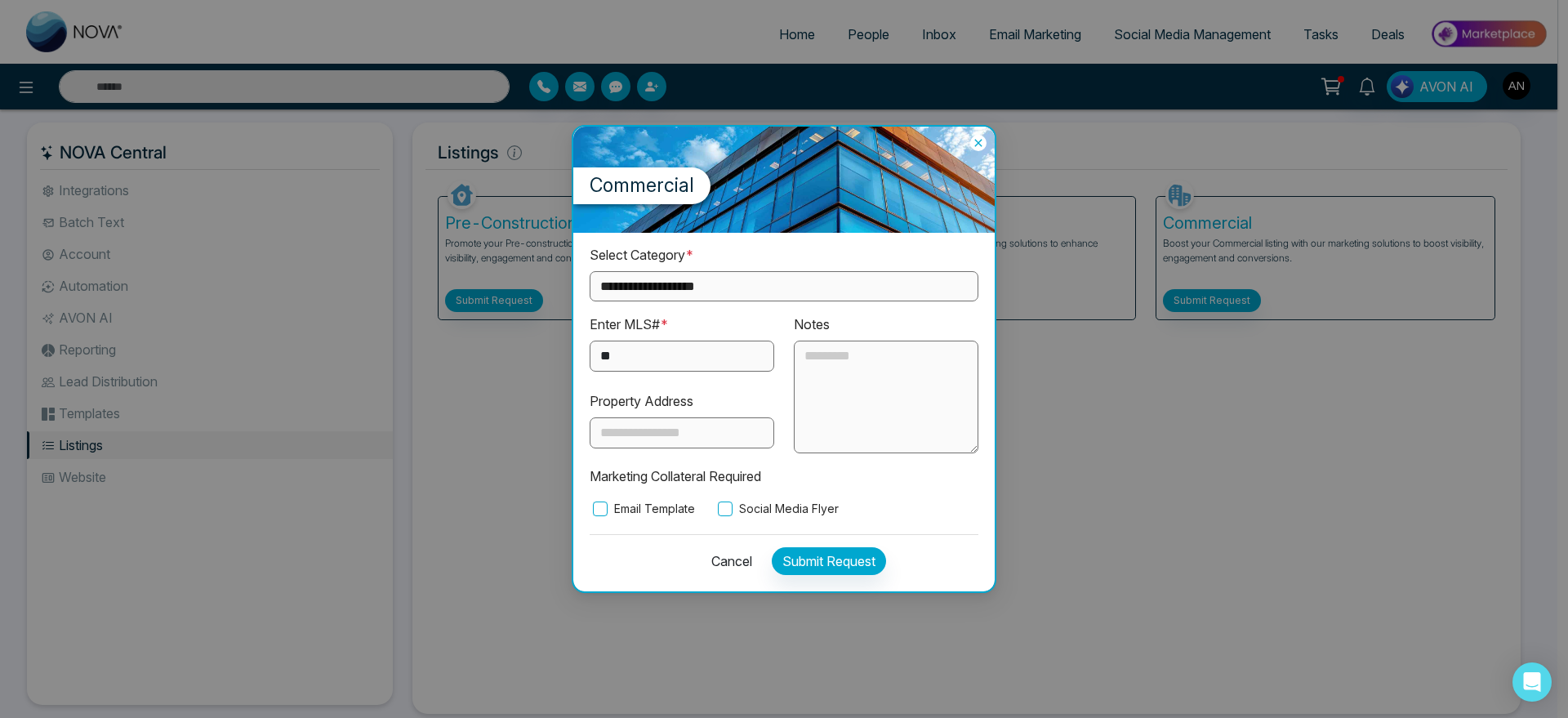
drag, startPoint x: 753, startPoint y: 500, endPoint x: 812, endPoint y: 548, distance: 76.1
click at [812, 548] on div "**********" at bounding box center [784, 412] width 421 height 359
click at [820, 556] on button "Submit Request" at bounding box center [829, 561] width 115 height 28
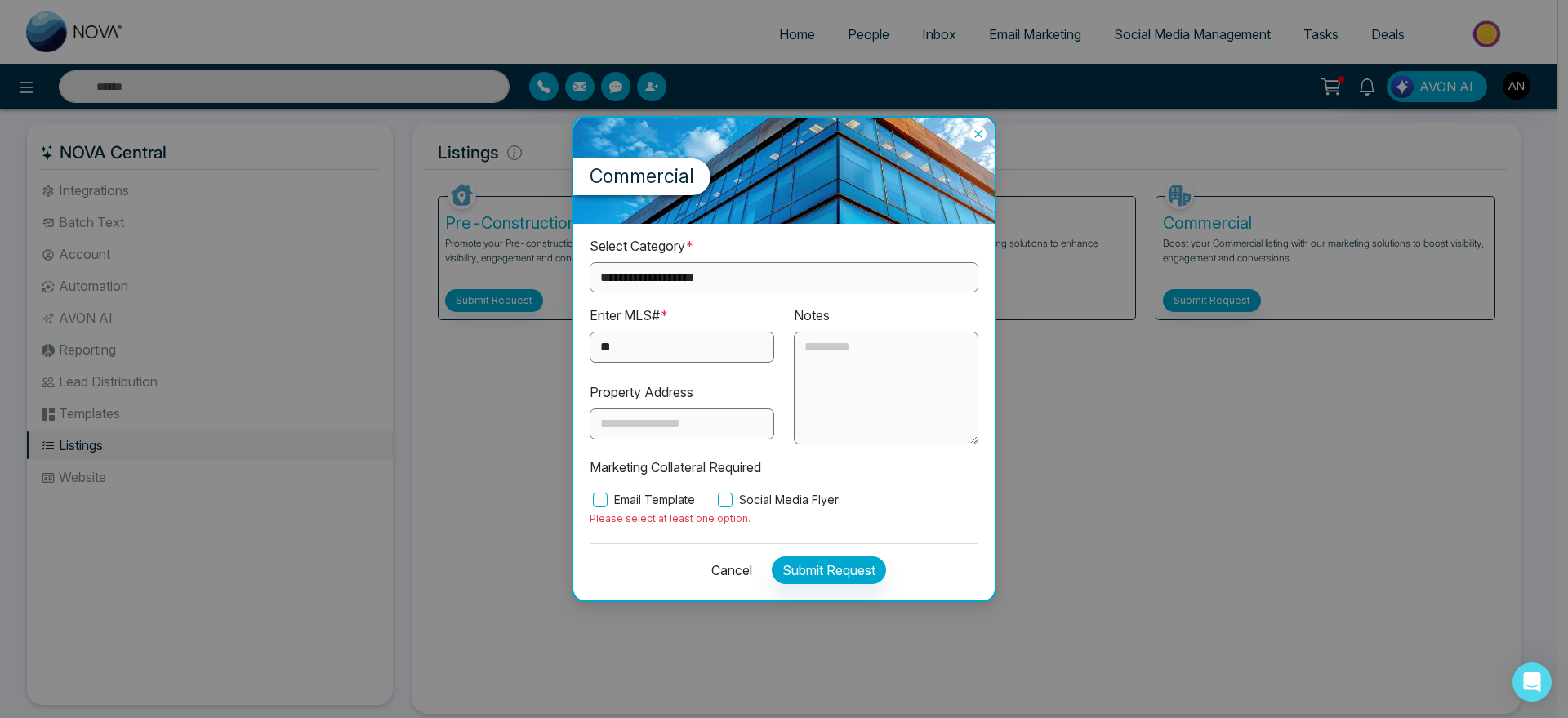
click at [744, 507] on label "Social Media Flyer" at bounding box center [776, 500] width 125 height 18
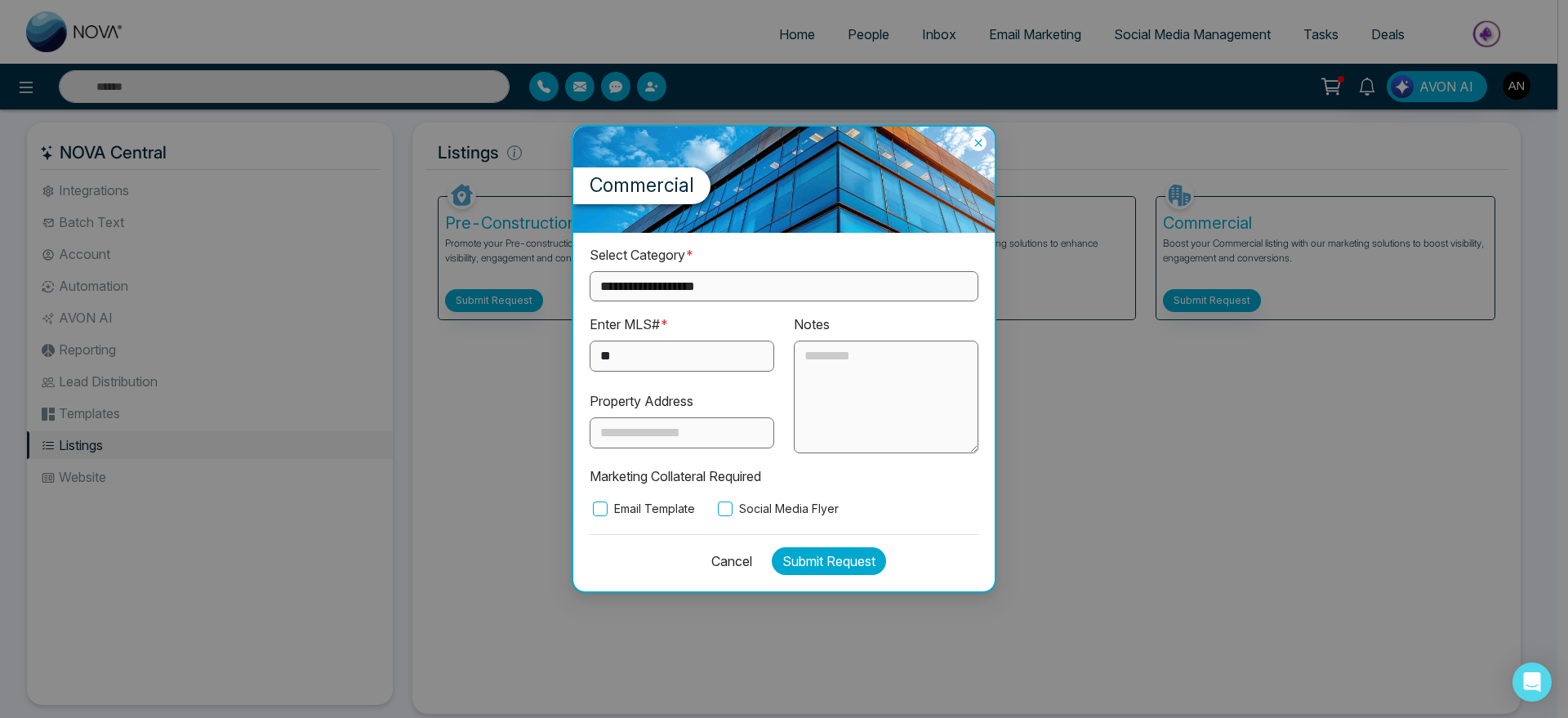
click at [875, 560] on button "Submit Request" at bounding box center [829, 561] width 115 height 28
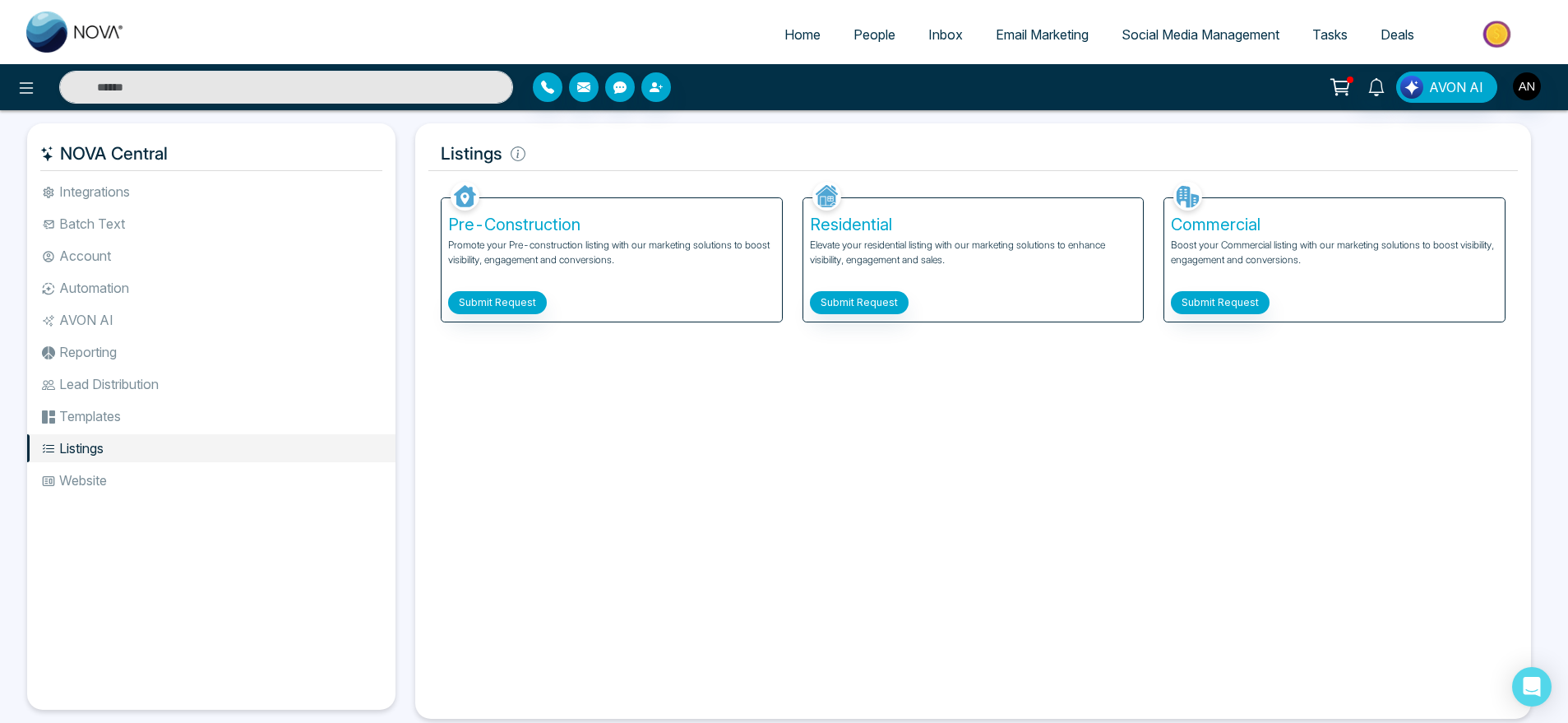
scroll to position [12, 0]
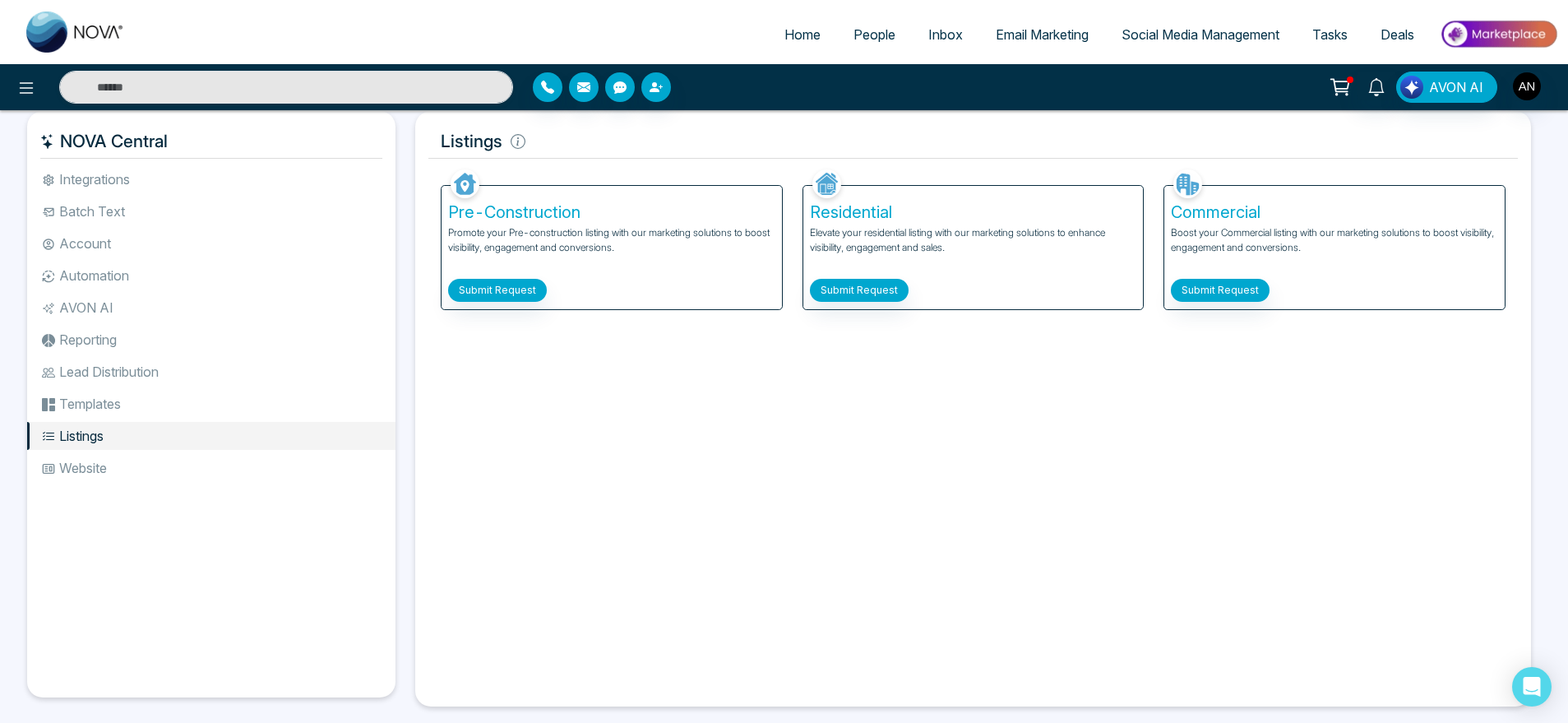
click at [162, 467] on li "Website" at bounding box center [212, 469] width 369 height 28
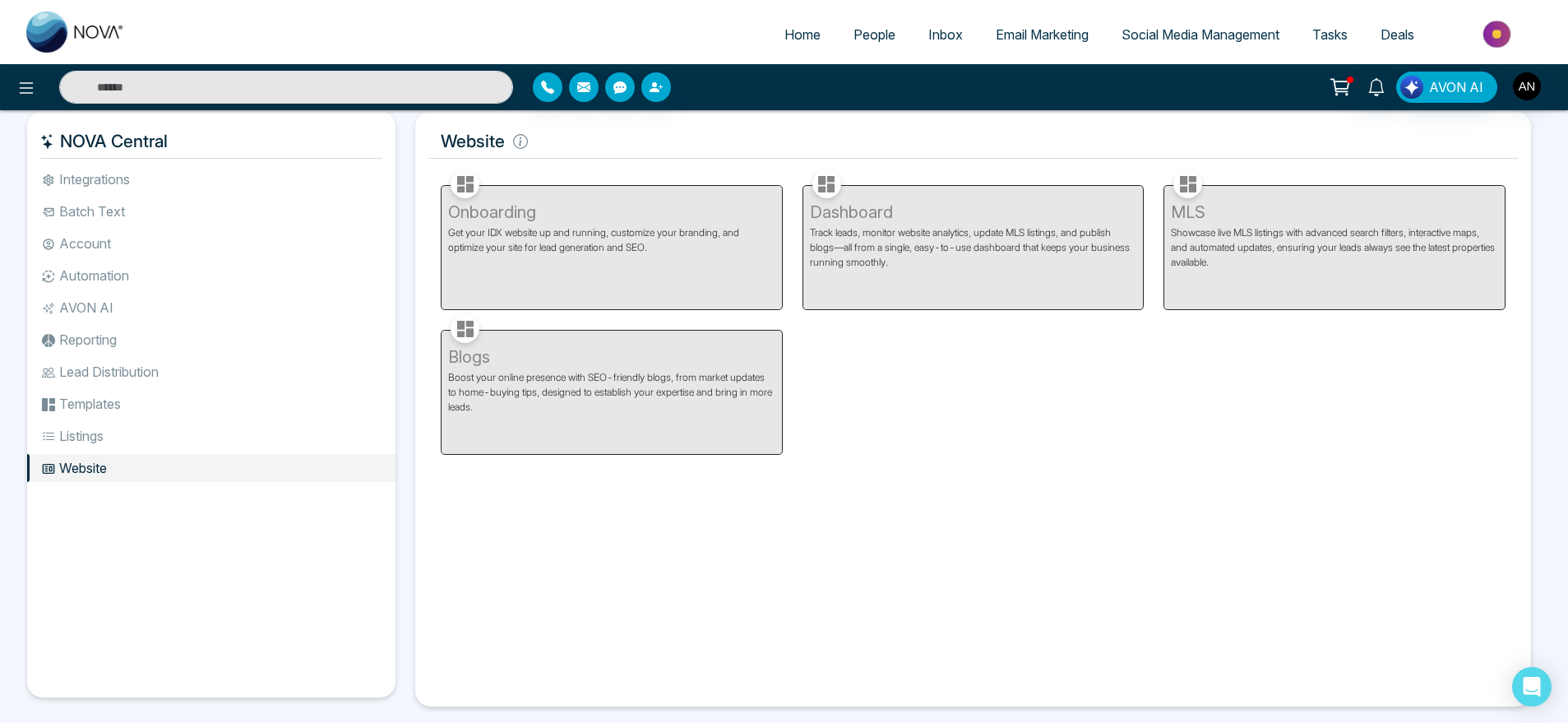
click at [194, 187] on li "Integrations" at bounding box center [212, 180] width 369 height 28
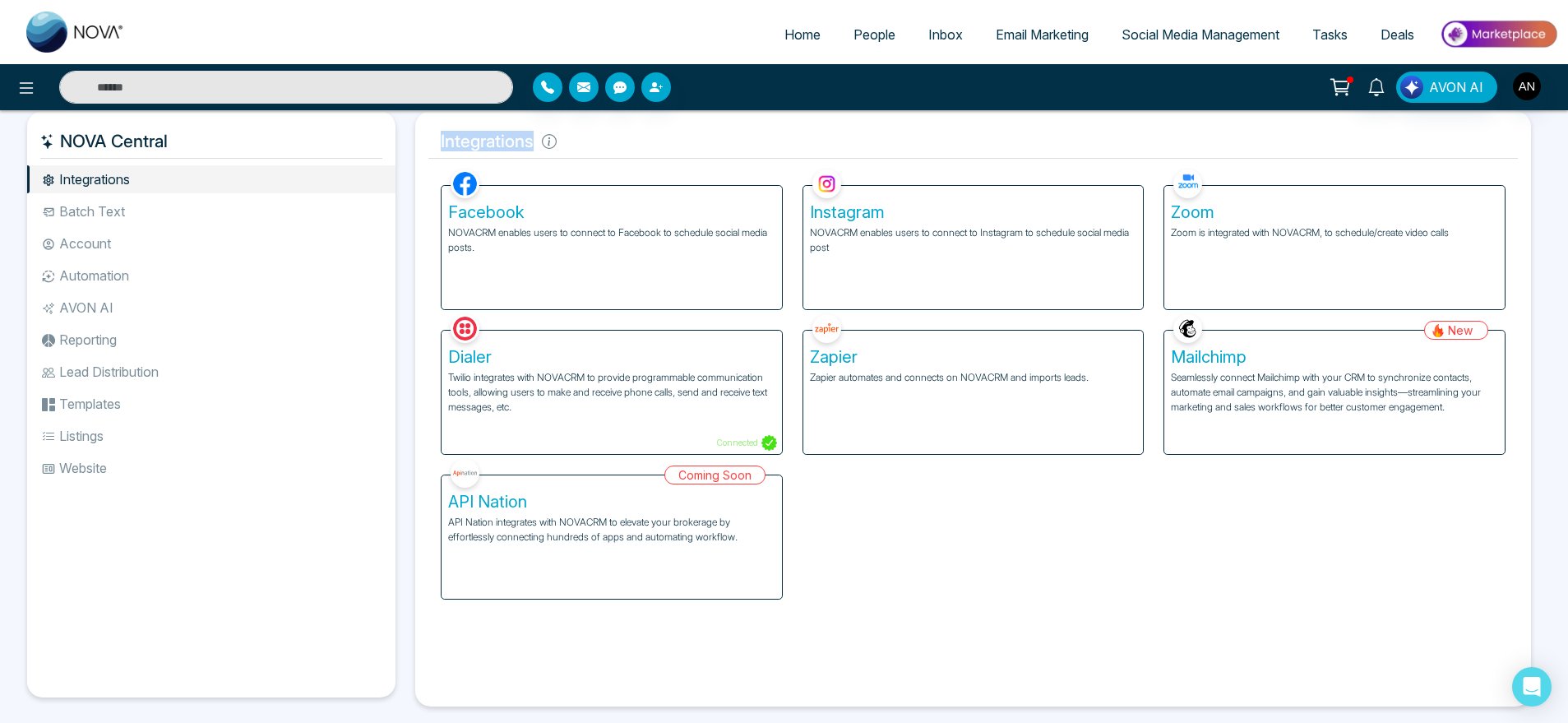
drag, startPoint x: 438, startPoint y: 144, endPoint x: 628, endPoint y: 138, distance: 190.1
click at [628, 138] on h5 "Integrations" at bounding box center [973, 142] width 1090 height 35
drag, startPoint x: 547, startPoint y: 136, endPoint x: 427, endPoint y: 136, distance: 120.0
click at [427, 136] on div "Integrations Facebook NOVACRM enables users to connect to Facebook to schedule …" at bounding box center [973, 409] width 1116 height 596
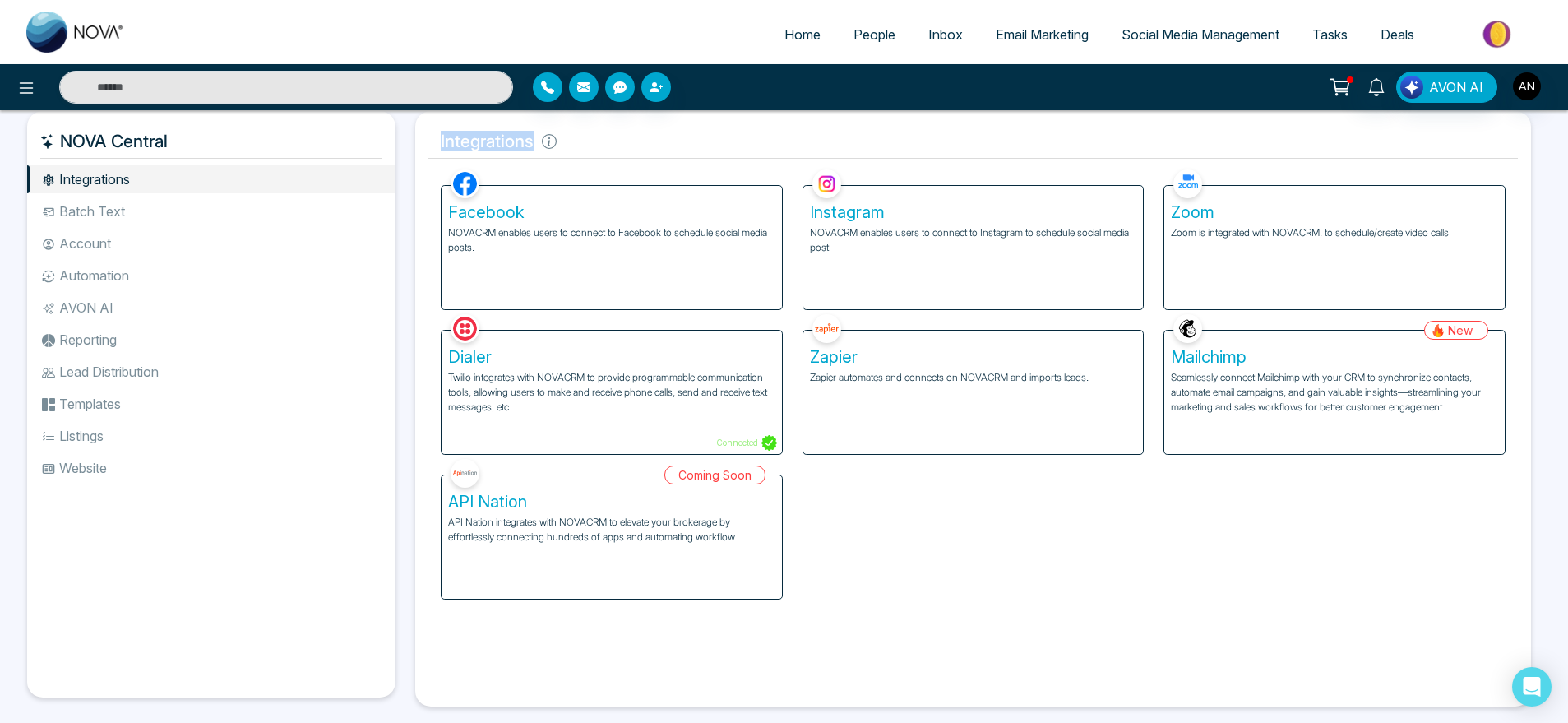
click at [427, 136] on div "Integrations Facebook NOVACRM enables users to connect to Facebook to schedule …" at bounding box center [973, 409] width 1116 height 596
drag, startPoint x: 427, startPoint y: 136, endPoint x: 635, endPoint y: 138, distance: 208.0
click at [635, 138] on div "Integrations Facebook NOVACRM enables users to connect to Facebook to schedule …" at bounding box center [973, 409] width 1116 height 596
click at [635, 138] on h5 "Integrations" at bounding box center [973, 142] width 1090 height 35
drag, startPoint x: 579, startPoint y: 156, endPoint x: 433, endPoint y: 137, distance: 147.2
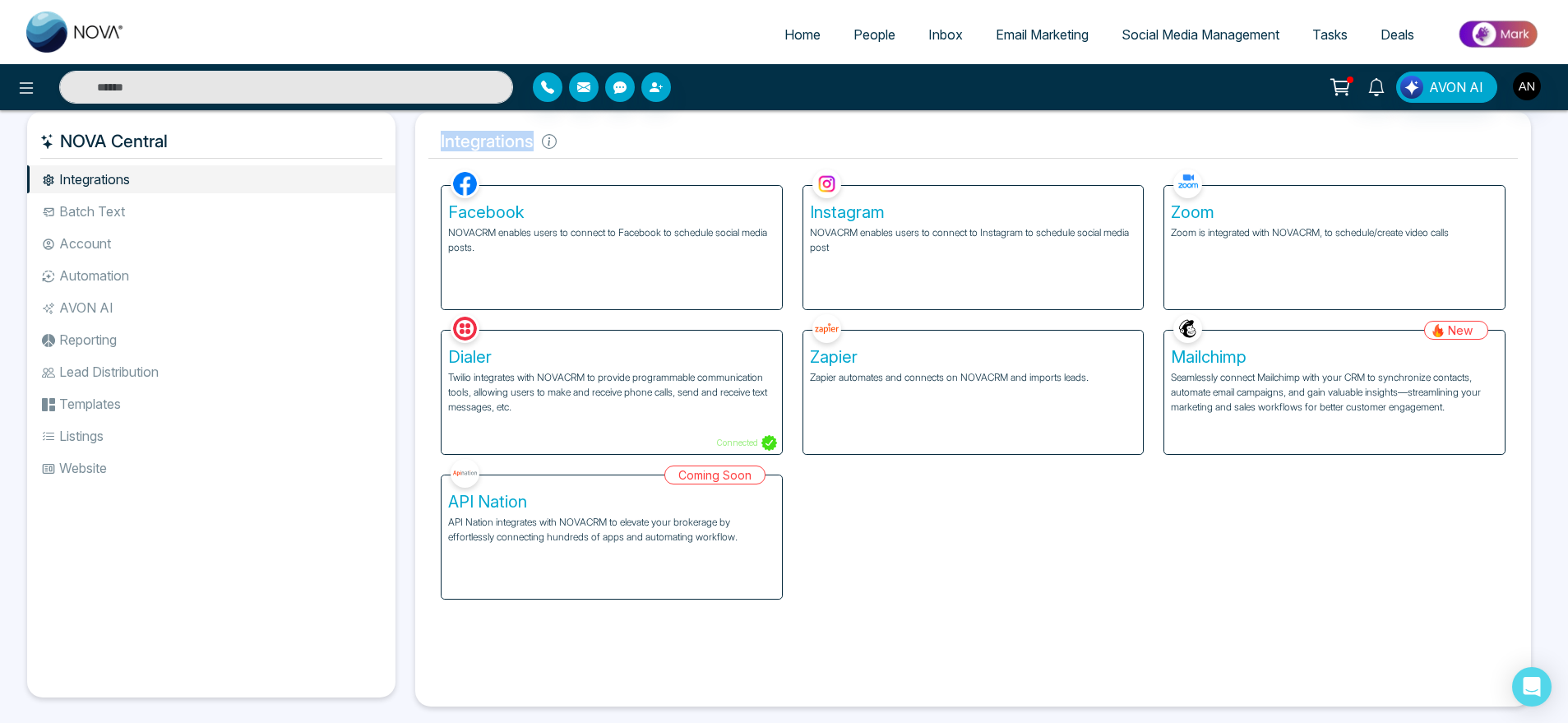
click at [433, 137] on h5 "Integrations" at bounding box center [973, 142] width 1090 height 35
drag, startPoint x: 433, startPoint y: 137, endPoint x: 627, endPoint y: 138, distance: 194.0
click at [627, 138] on h5 "Integrations" at bounding box center [973, 142] width 1090 height 35
click at [554, 142] on icon at bounding box center [550, 141] width 15 height 15
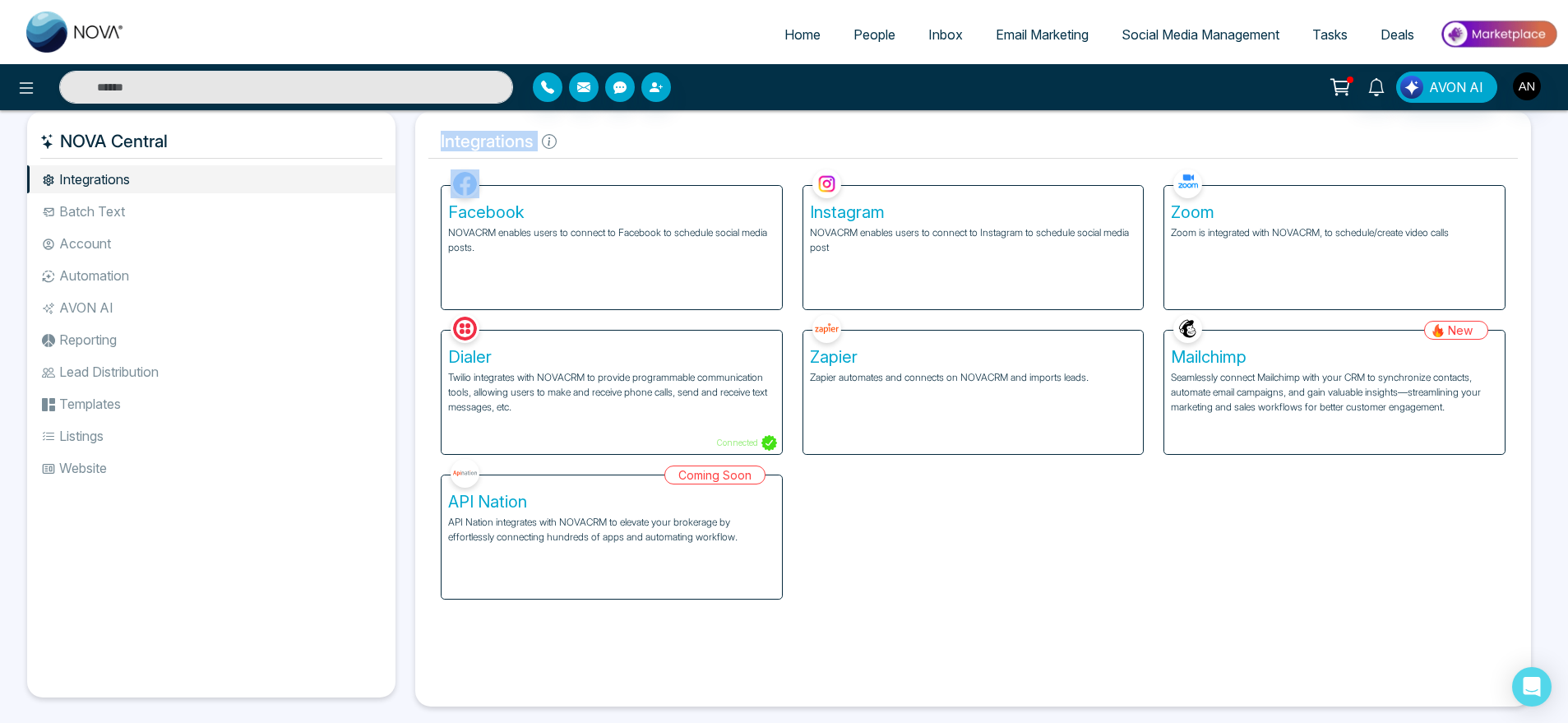
drag, startPoint x: 554, startPoint y: 142, endPoint x: 437, endPoint y: 148, distance: 117.2
click at [437, 148] on h5 "Integrations" at bounding box center [973, 142] width 1090 height 35
click at [546, 137] on icon at bounding box center [550, 141] width 15 height 15
click at [28, 106] on div "AVON AI" at bounding box center [784, 86] width 1568 height 46
click at [10, 93] on div at bounding box center [262, 87] width 523 height 33
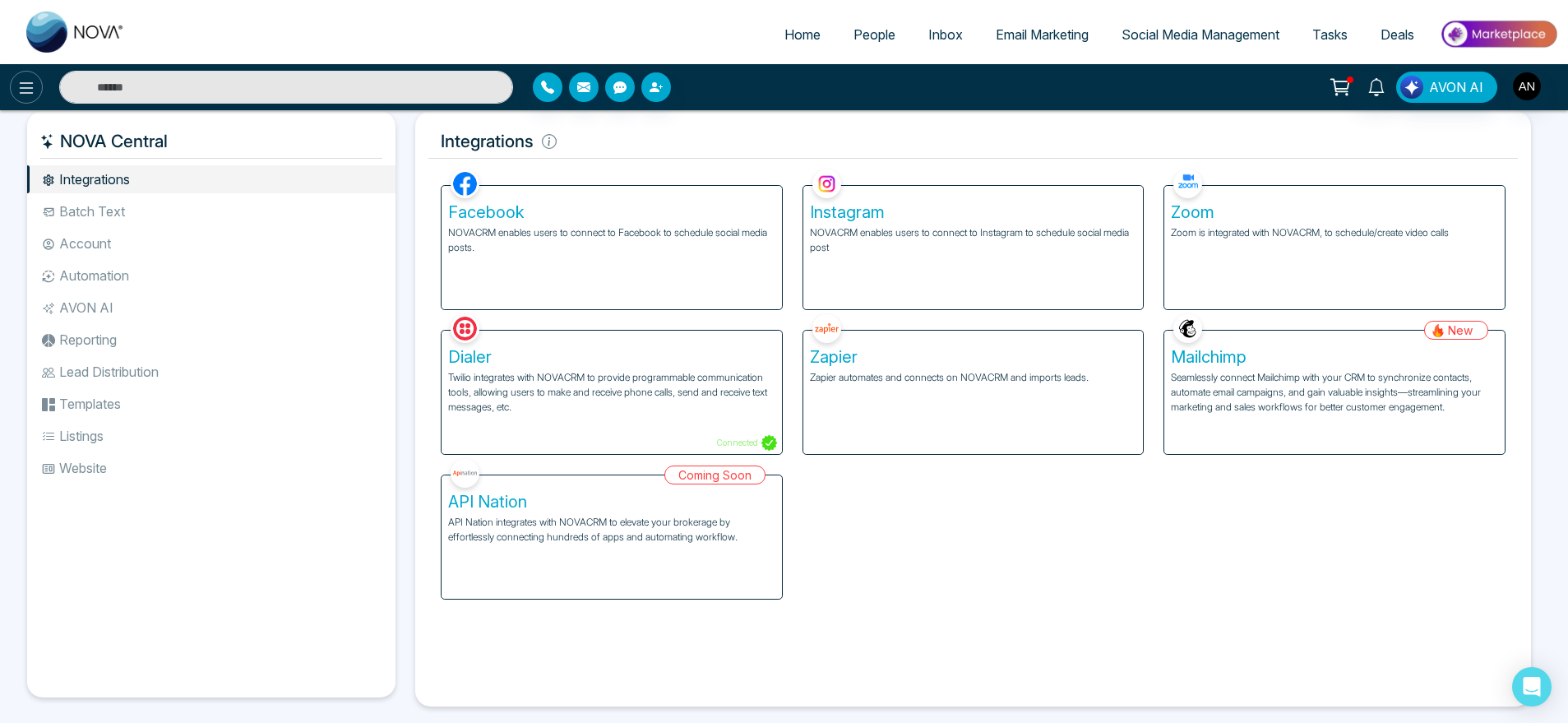
click at [30, 89] on icon at bounding box center [27, 88] width 20 height 20
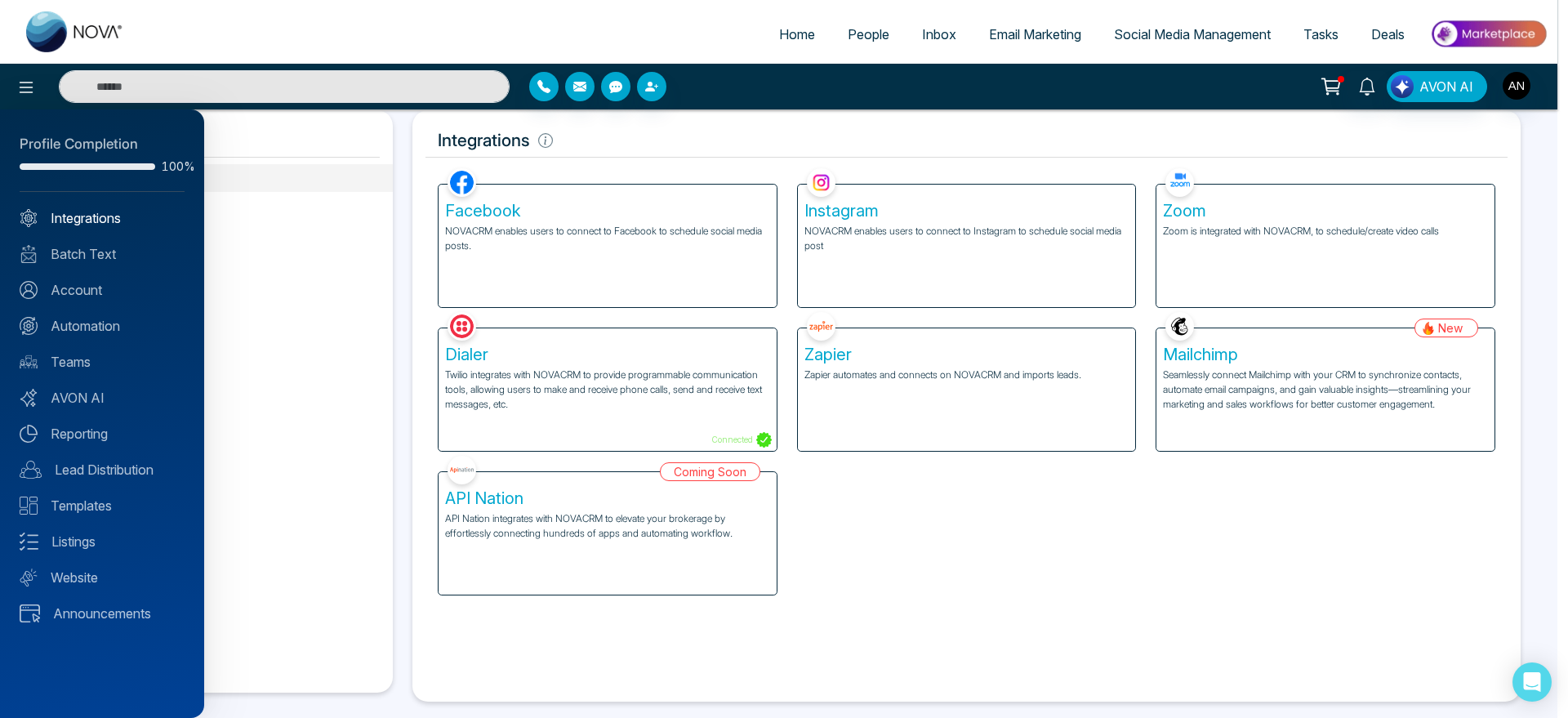
click at [73, 211] on link "Integrations" at bounding box center [102, 219] width 165 height 20
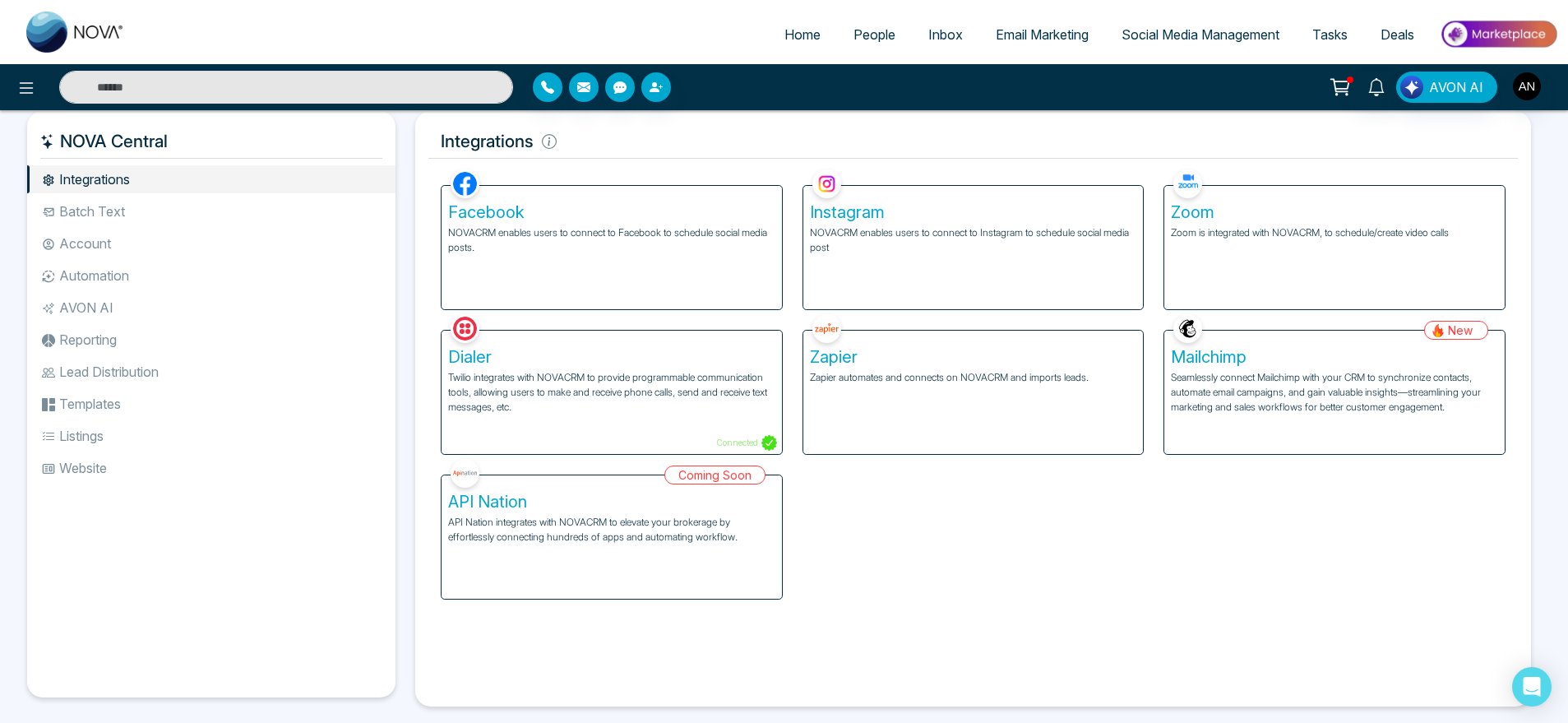
click at [74, 213] on li "Batch Text" at bounding box center [212, 212] width 369 height 28
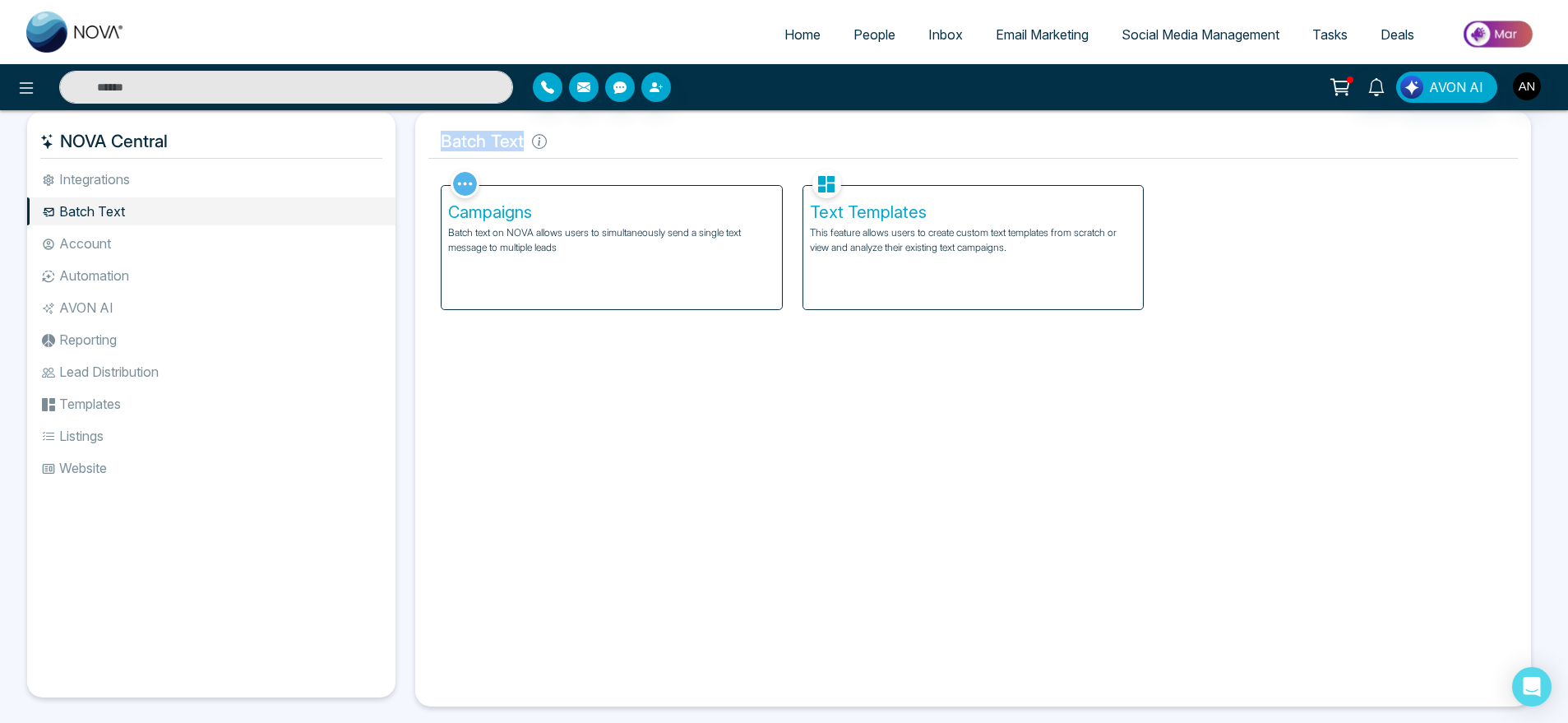
drag, startPoint x: 431, startPoint y: 143, endPoint x: 594, endPoint y: 154, distance: 163.4
click at [594, 154] on h5 "Batch Text" at bounding box center [973, 142] width 1090 height 35
click at [144, 249] on li "Account" at bounding box center [212, 243] width 369 height 28
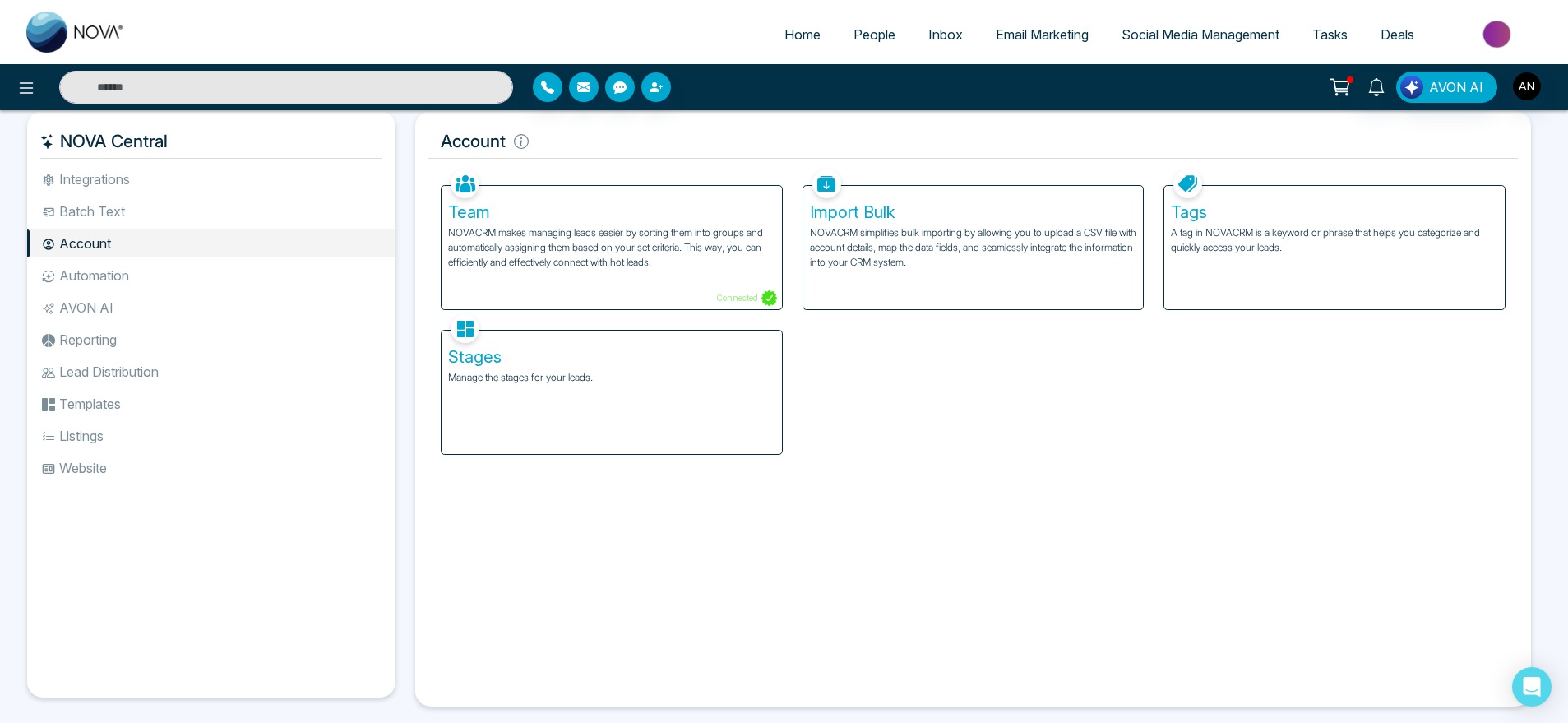
click at [172, 282] on li "Automation" at bounding box center [212, 276] width 369 height 28
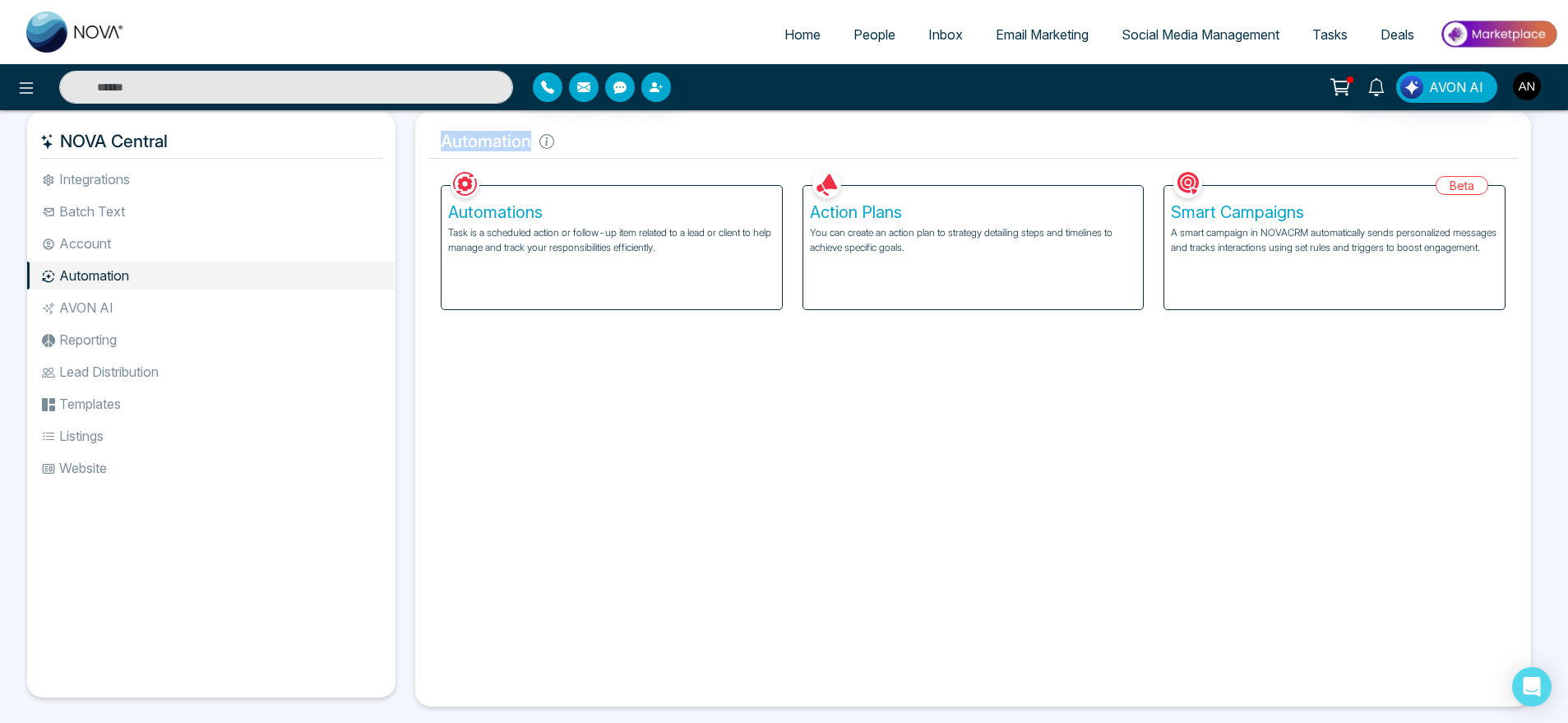
drag, startPoint x: 430, startPoint y: 146, endPoint x: 626, endPoint y: 140, distance: 196.1
click at [626, 140] on h5 "Automation" at bounding box center [973, 142] width 1090 height 35
drag, startPoint x: 587, startPoint y: 139, endPoint x: 430, endPoint y: 143, distance: 157.1
click at [430, 143] on h5 "Automation" at bounding box center [973, 142] width 1090 height 35
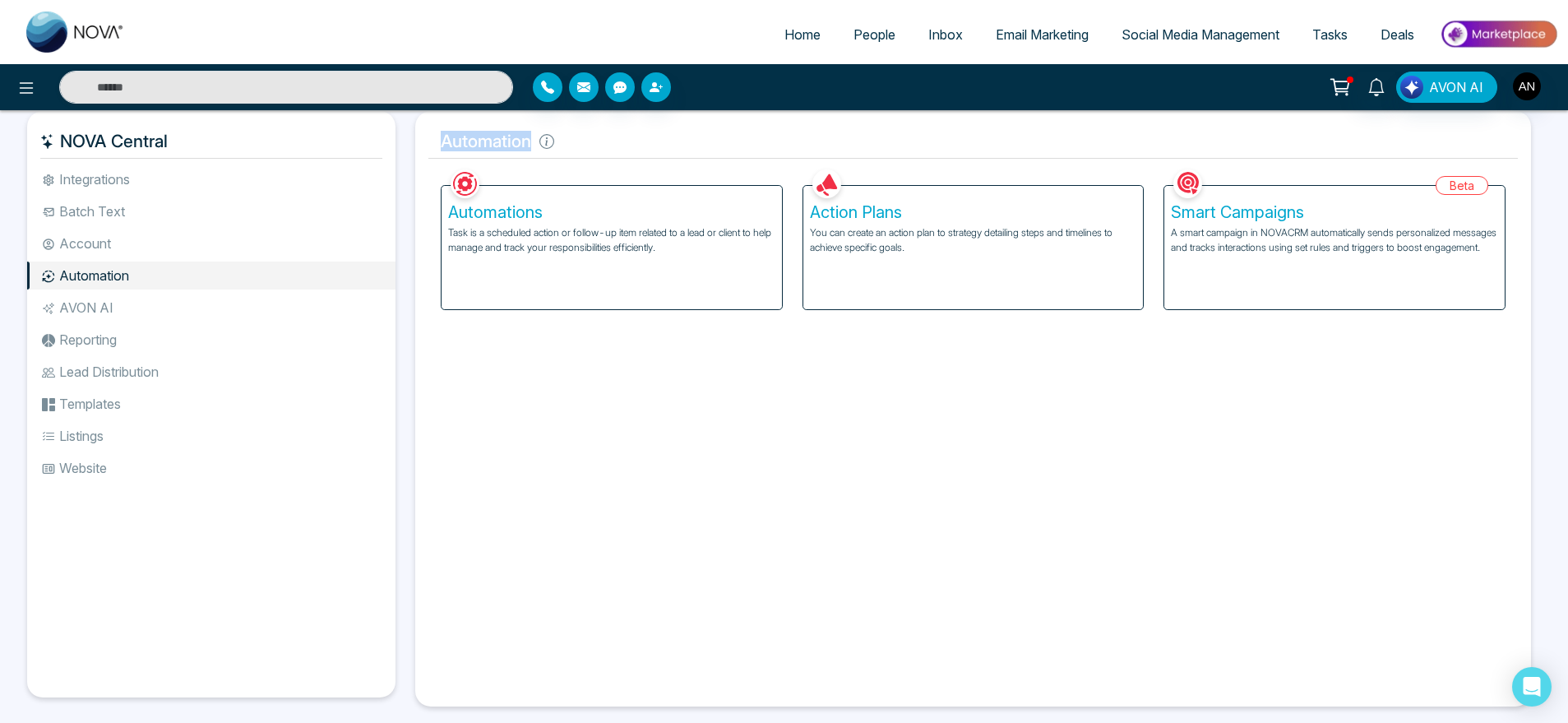
click at [430, 143] on h5 "Automation" at bounding box center [973, 142] width 1090 height 35
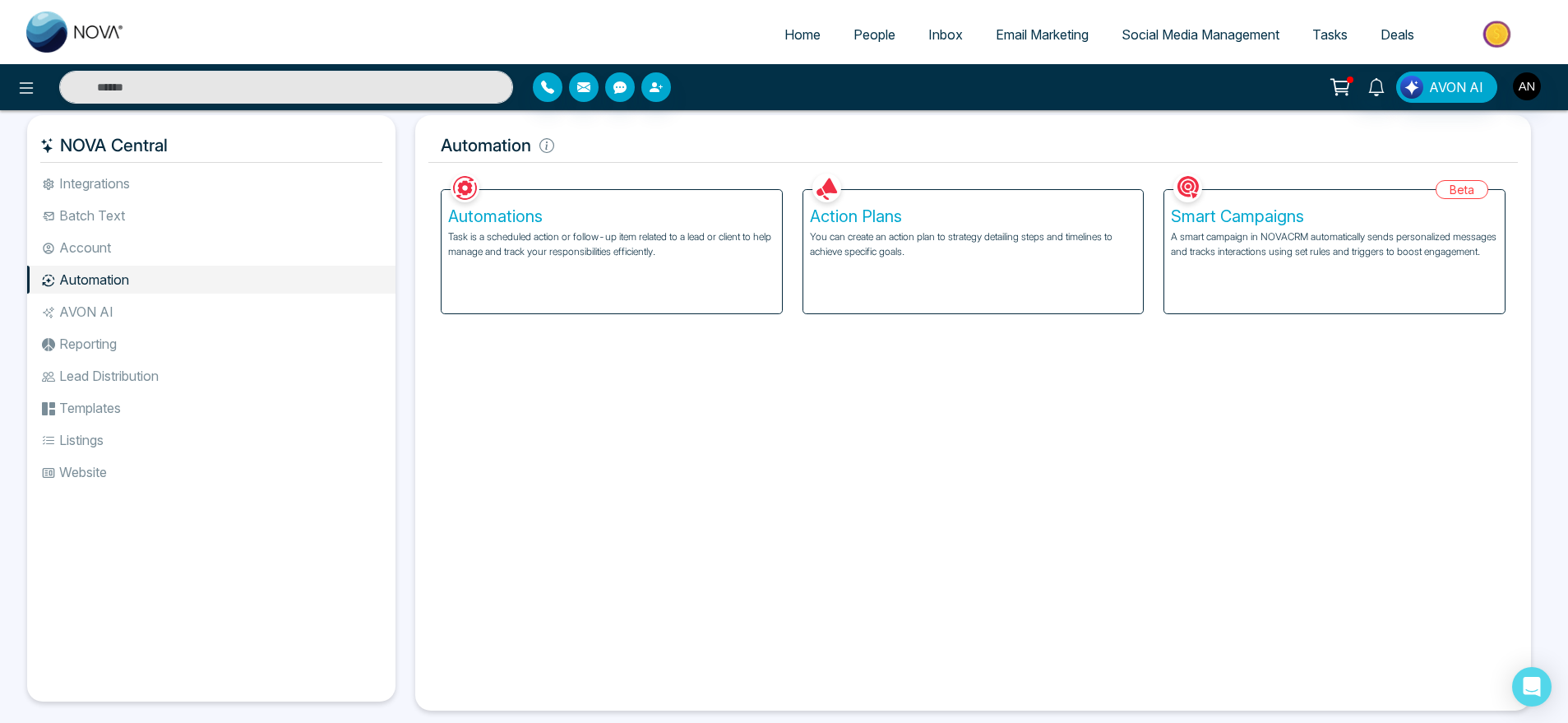
click at [156, 305] on li "AVON AI" at bounding box center [212, 312] width 369 height 28
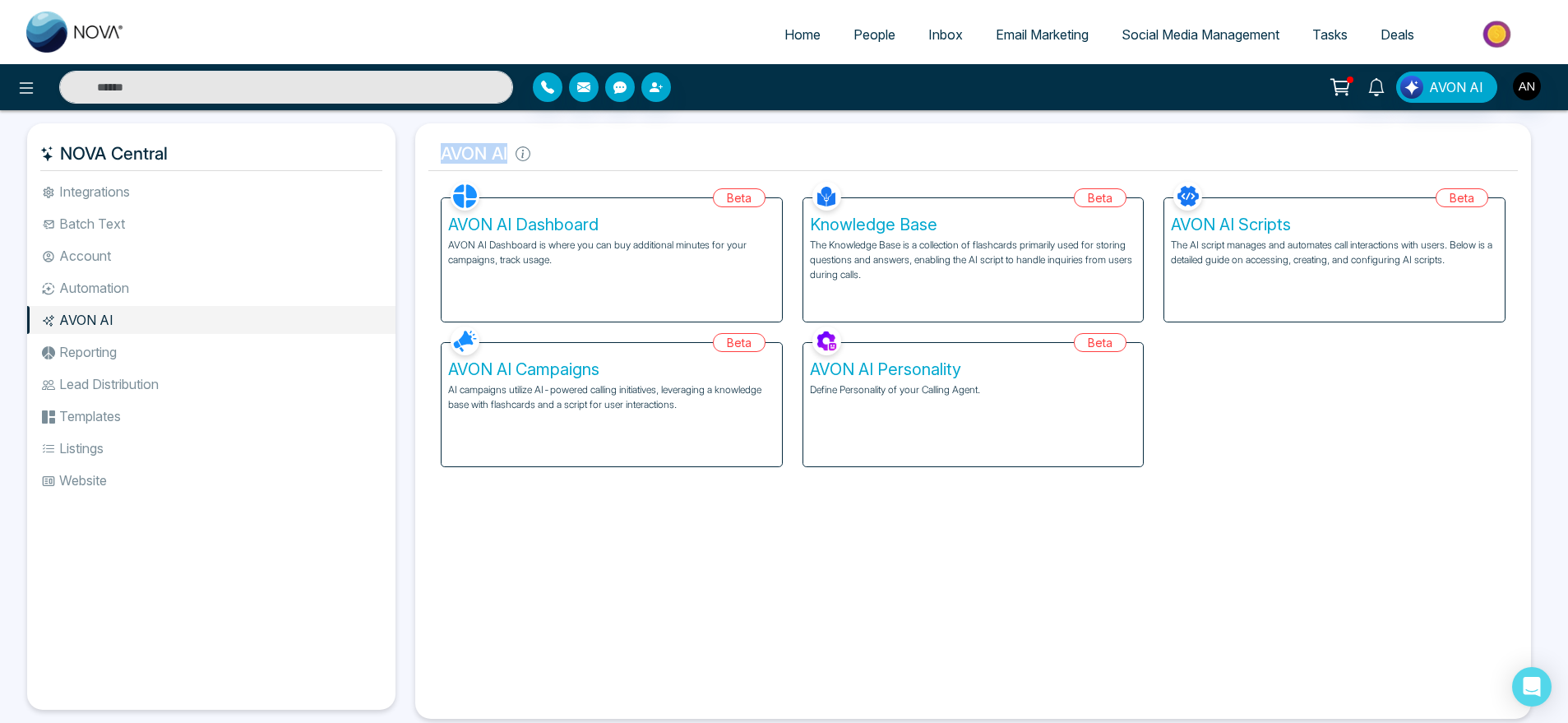
drag, startPoint x: 563, startPoint y: 154, endPoint x: 422, endPoint y: 135, distance: 142.3
click at [422, 135] on div "AVON AI Facebook NOVACRM enables users to connect to Facebook to schedule socia…" at bounding box center [973, 421] width 1116 height 596
click at [157, 348] on li "Reporting" at bounding box center [212, 352] width 369 height 28
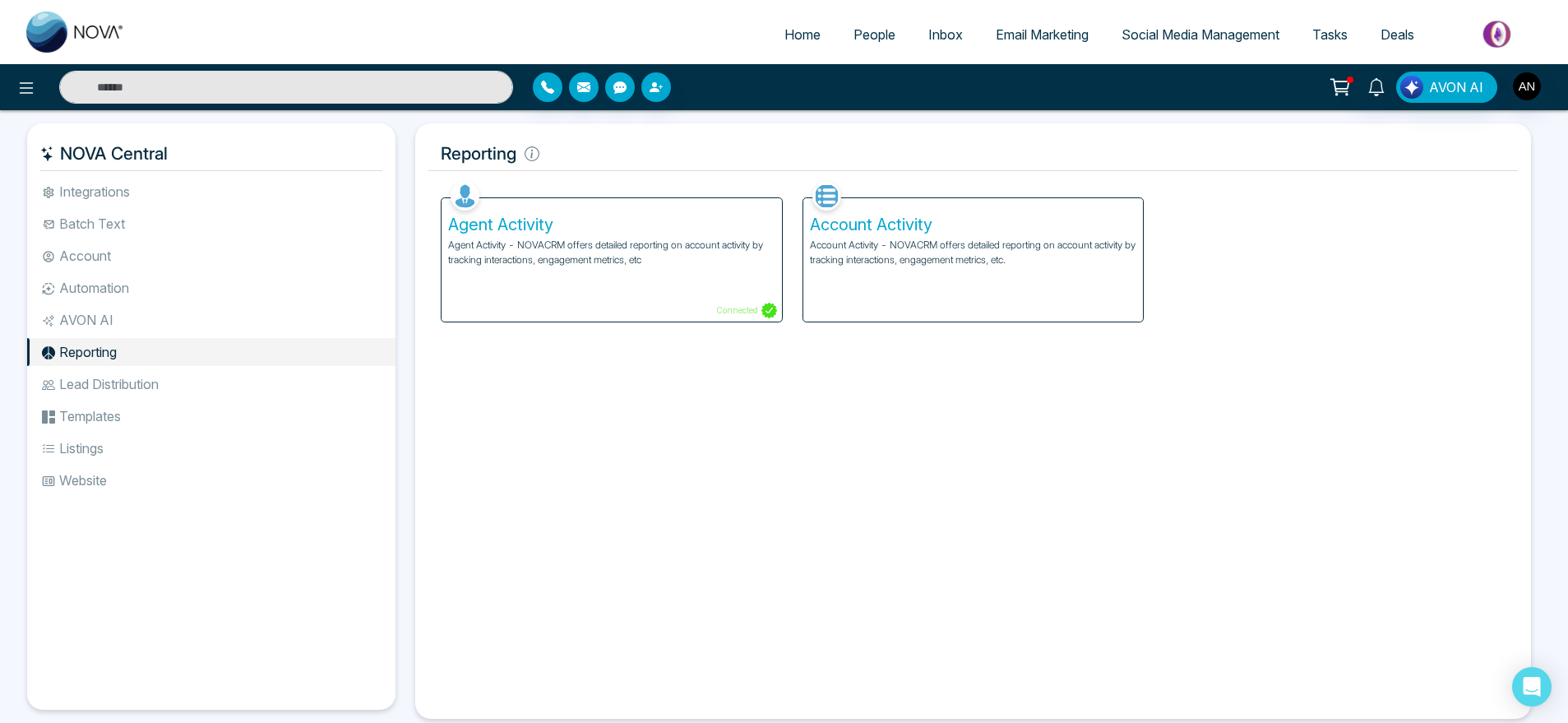
click at [146, 388] on li "Lead Distribution" at bounding box center [212, 385] width 369 height 28
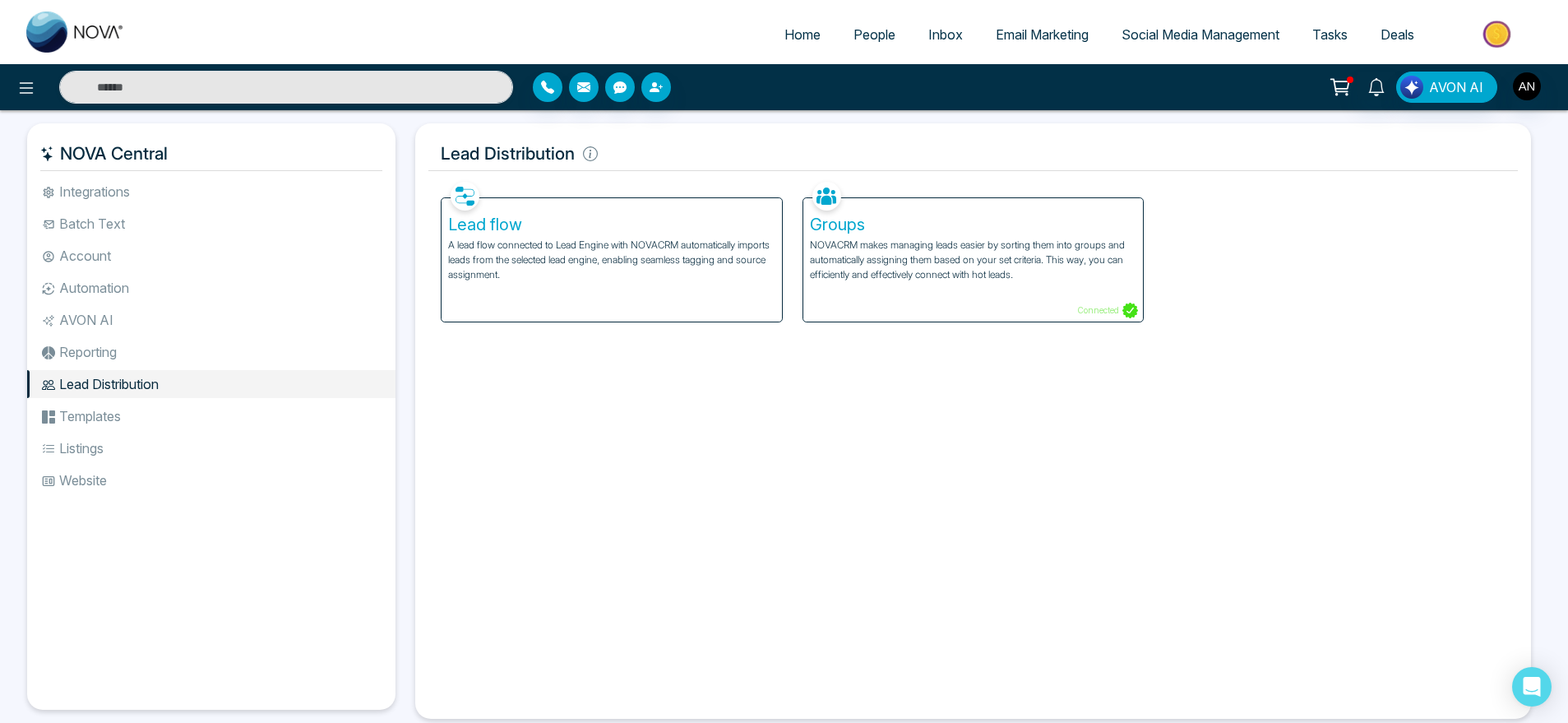
click at [150, 415] on li "Templates" at bounding box center [212, 416] width 369 height 28
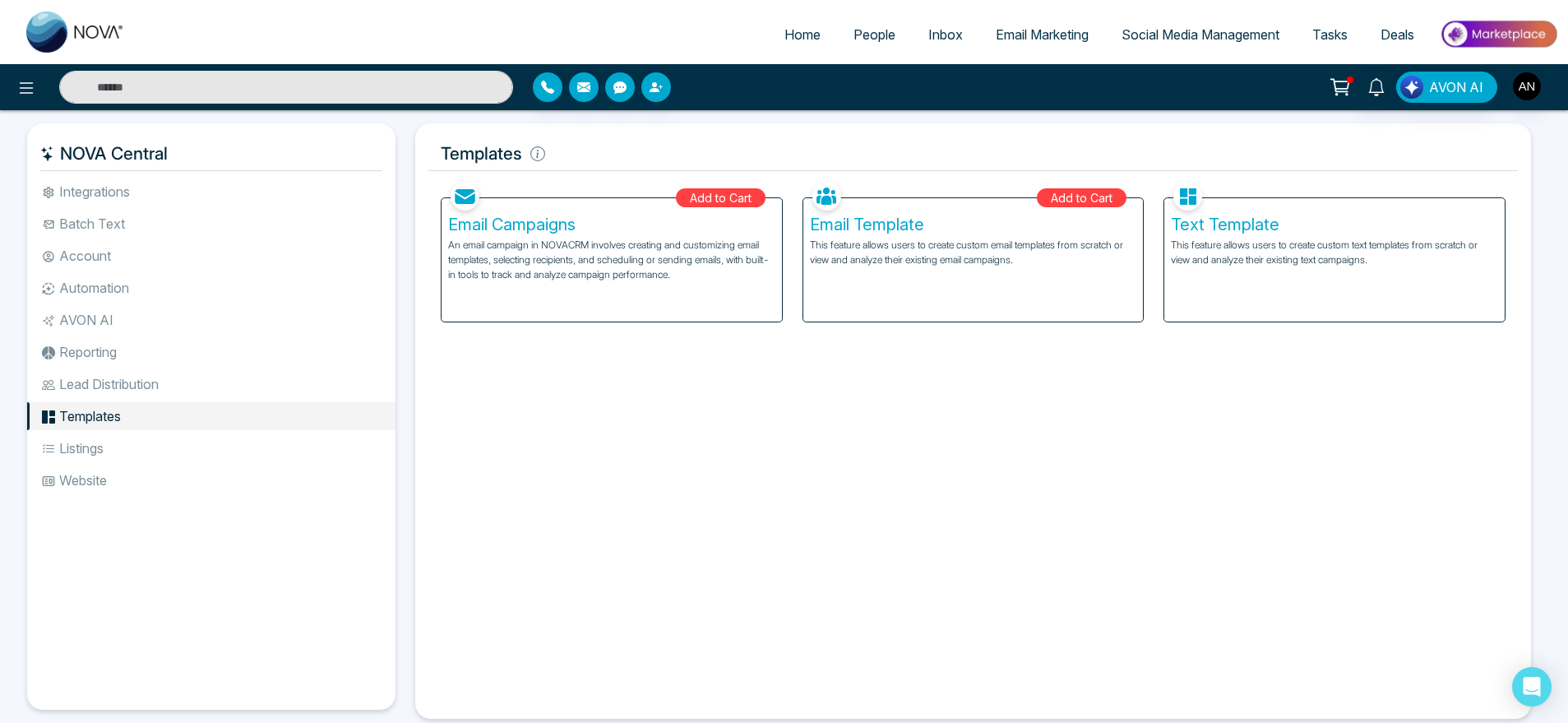
click at [793, 33] on span "Home" at bounding box center [803, 35] width 37 height 17
select select "*"
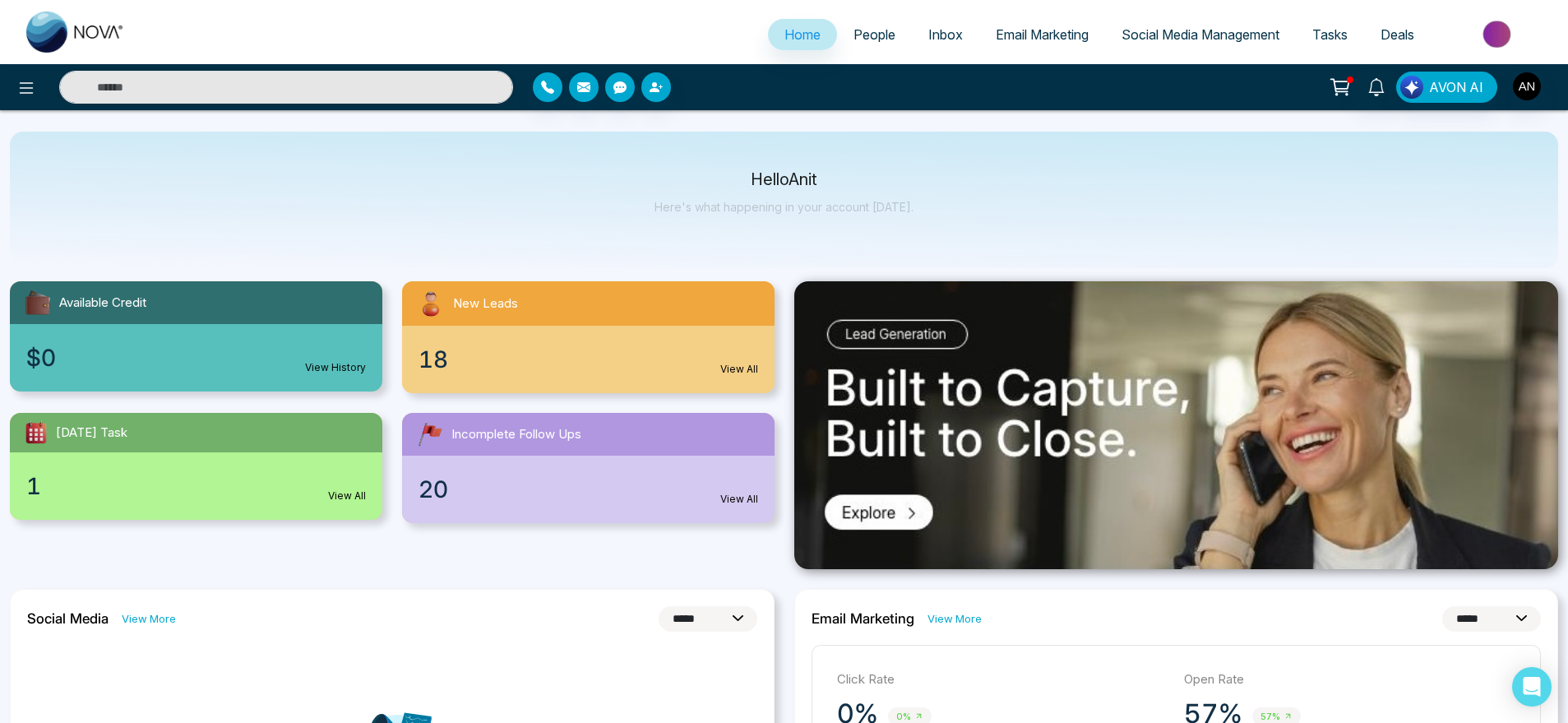
scroll to position [16, 0]
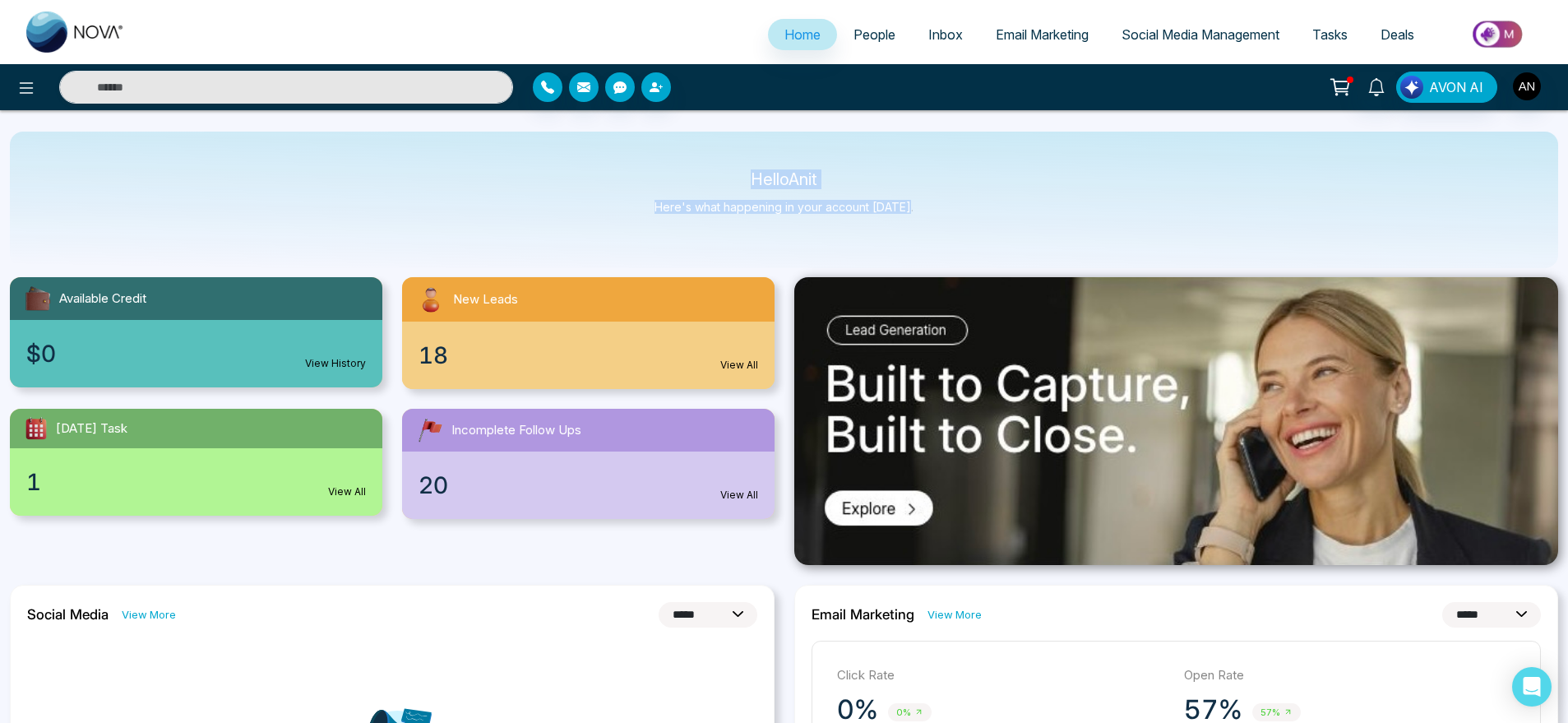
drag, startPoint x: 733, startPoint y: 171, endPoint x: 961, endPoint y: 223, distance: 233.9
click at [961, 223] on div "Hello Anit Here's what happening in your account [DATE]." at bounding box center [784, 199] width 1549 height 136
drag, startPoint x: 961, startPoint y: 223, endPoint x: 698, endPoint y: 147, distance: 273.8
click at [698, 147] on div "Hello Anit Here's what happening in your account [DATE]." at bounding box center [784, 199] width 1549 height 136
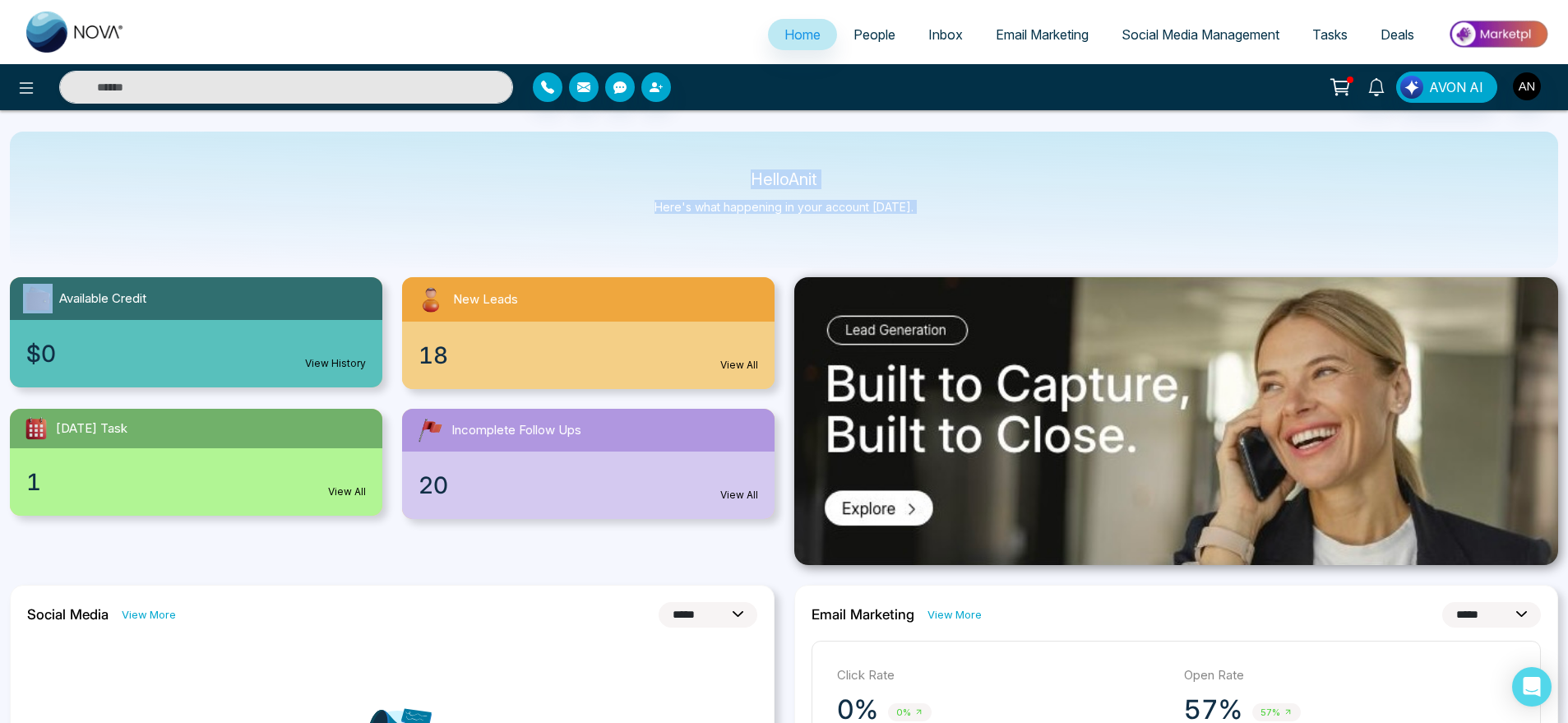
click at [698, 147] on div "Hello Anit Here's what happening in your account [DATE]." at bounding box center [784, 199] width 1549 height 136
drag, startPoint x: 698, startPoint y: 147, endPoint x: 975, endPoint y: 238, distance: 291.6
click at [975, 238] on div "Hello Anit Here's what happening in your account [DATE]." at bounding box center [784, 199] width 1549 height 136
drag, startPoint x: 975, startPoint y: 238, endPoint x: 684, endPoint y: 144, distance: 305.8
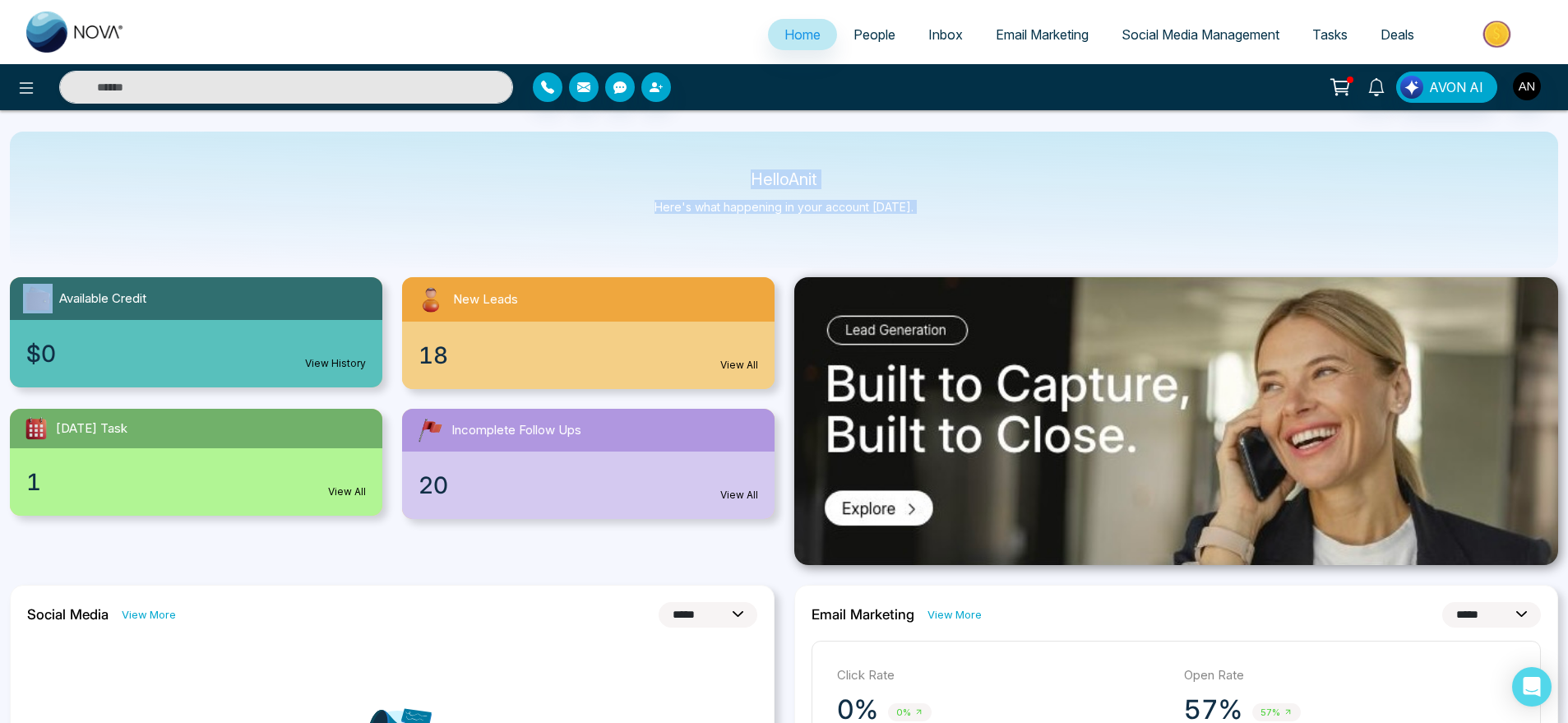
click at [684, 144] on div "Hello Anit Here's what happening in your account [DATE]." at bounding box center [784, 199] width 1549 height 136
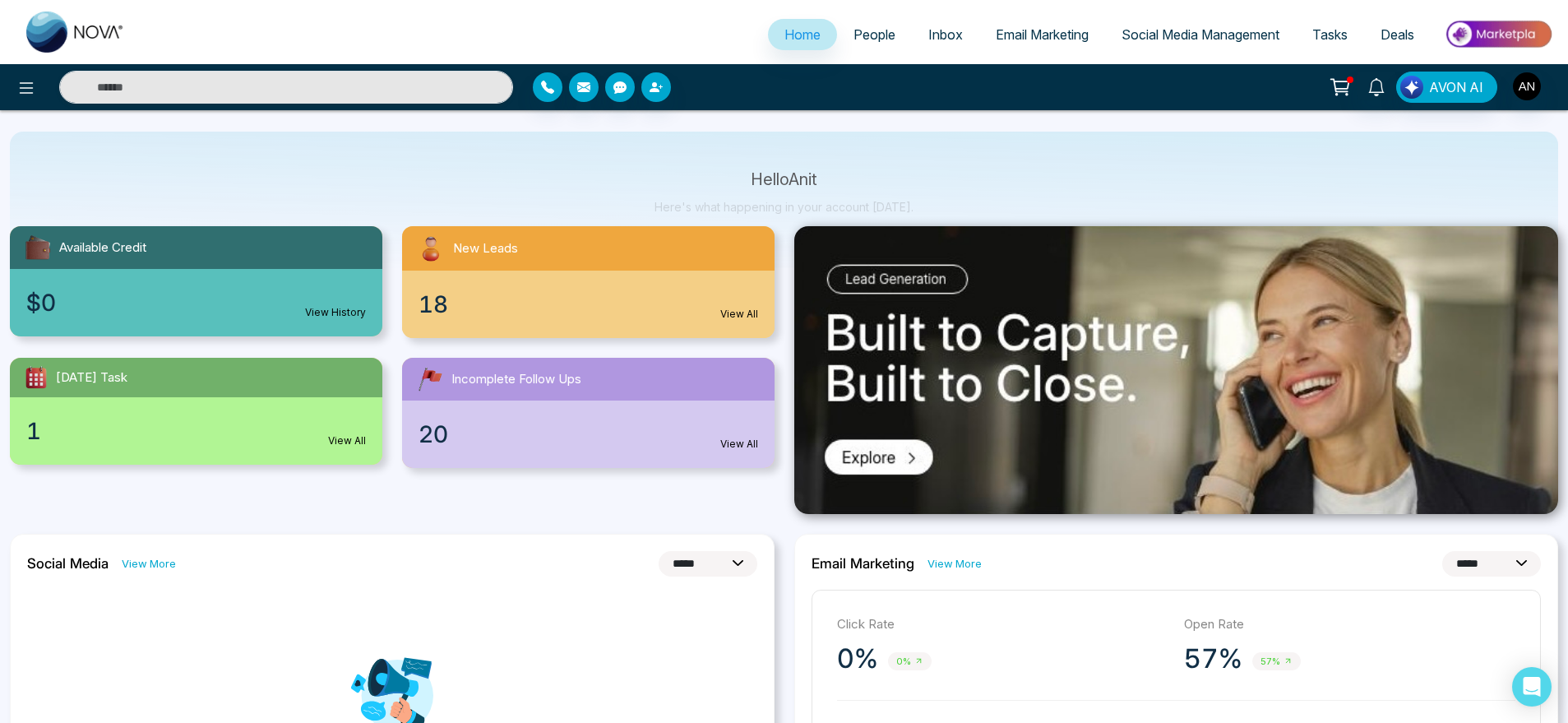
scroll to position [0, 0]
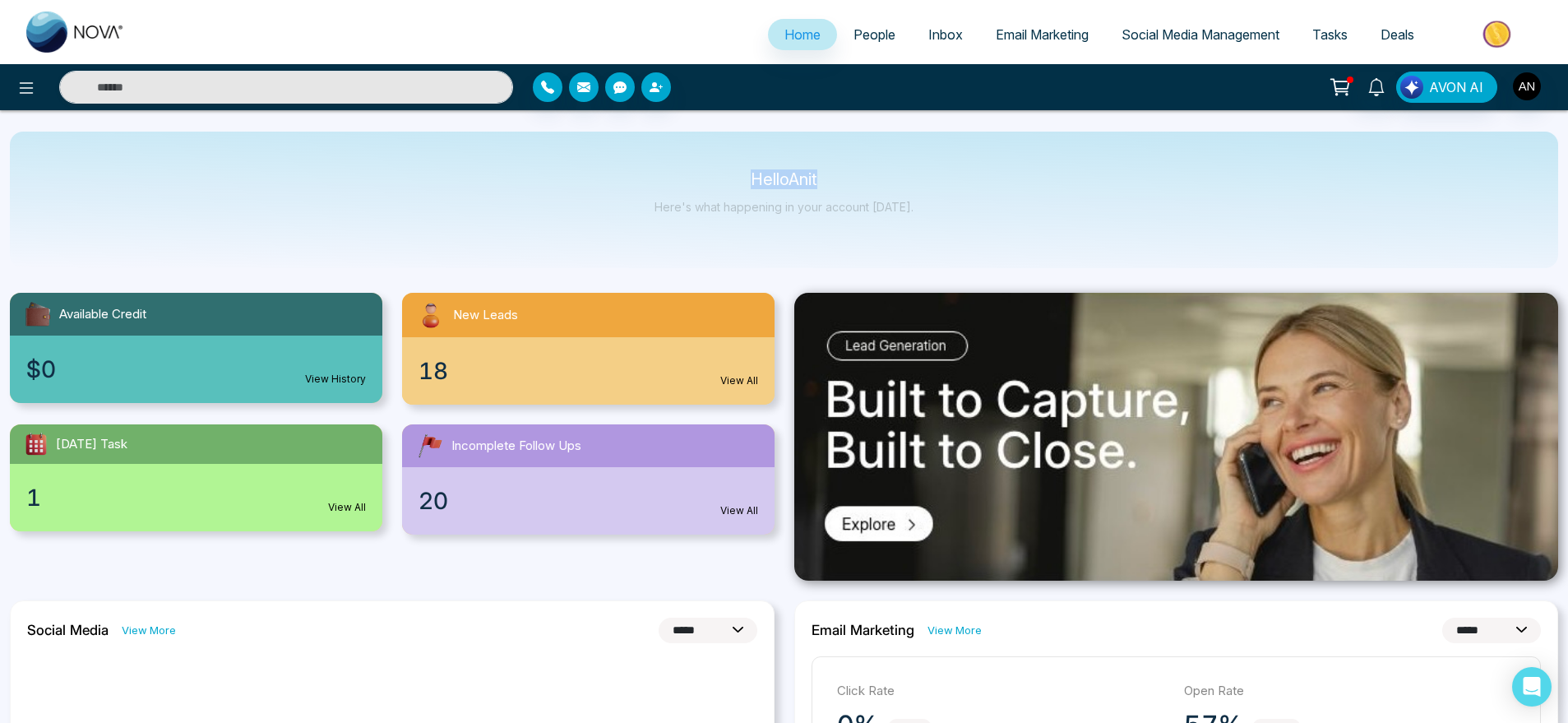
drag, startPoint x: 720, startPoint y: 167, endPoint x: 970, endPoint y: 236, distance: 259.3
click at [970, 236] on div "Hello Anit Here's what happening in your account [DATE]." at bounding box center [784, 199] width 1549 height 136
drag, startPoint x: 970, startPoint y: 236, endPoint x: 680, endPoint y: 125, distance: 310.5
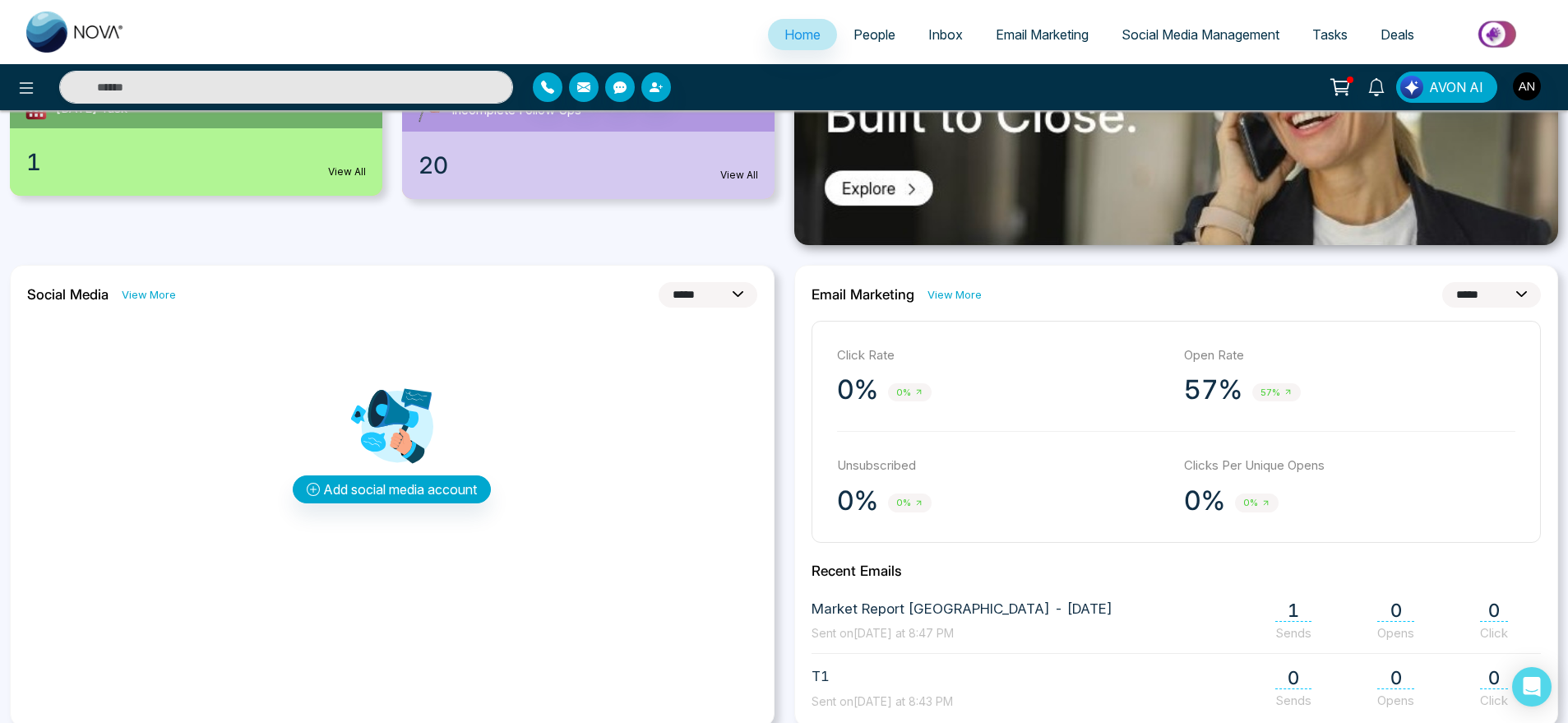
scroll to position [334, 0]
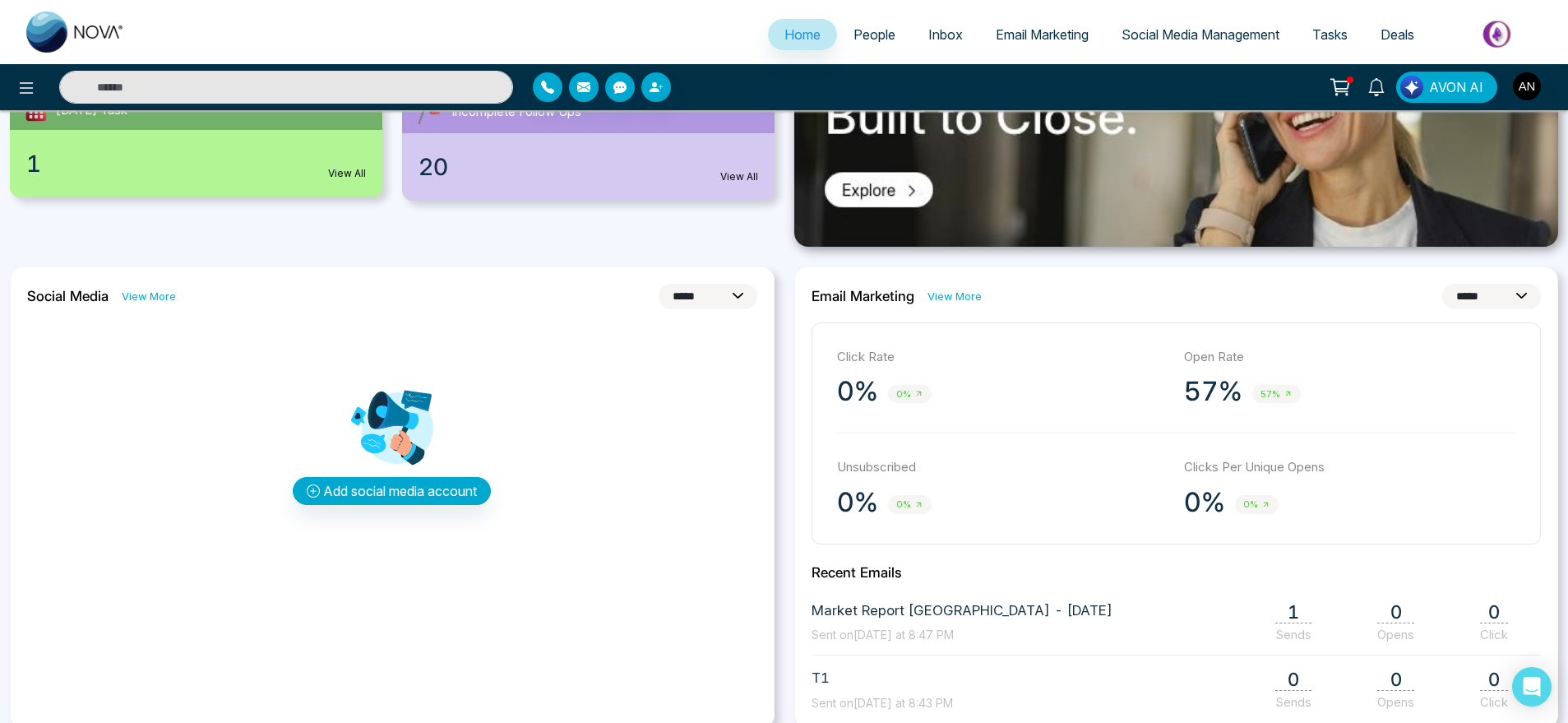
click at [974, 291] on link "View More" at bounding box center [954, 297] width 54 height 16
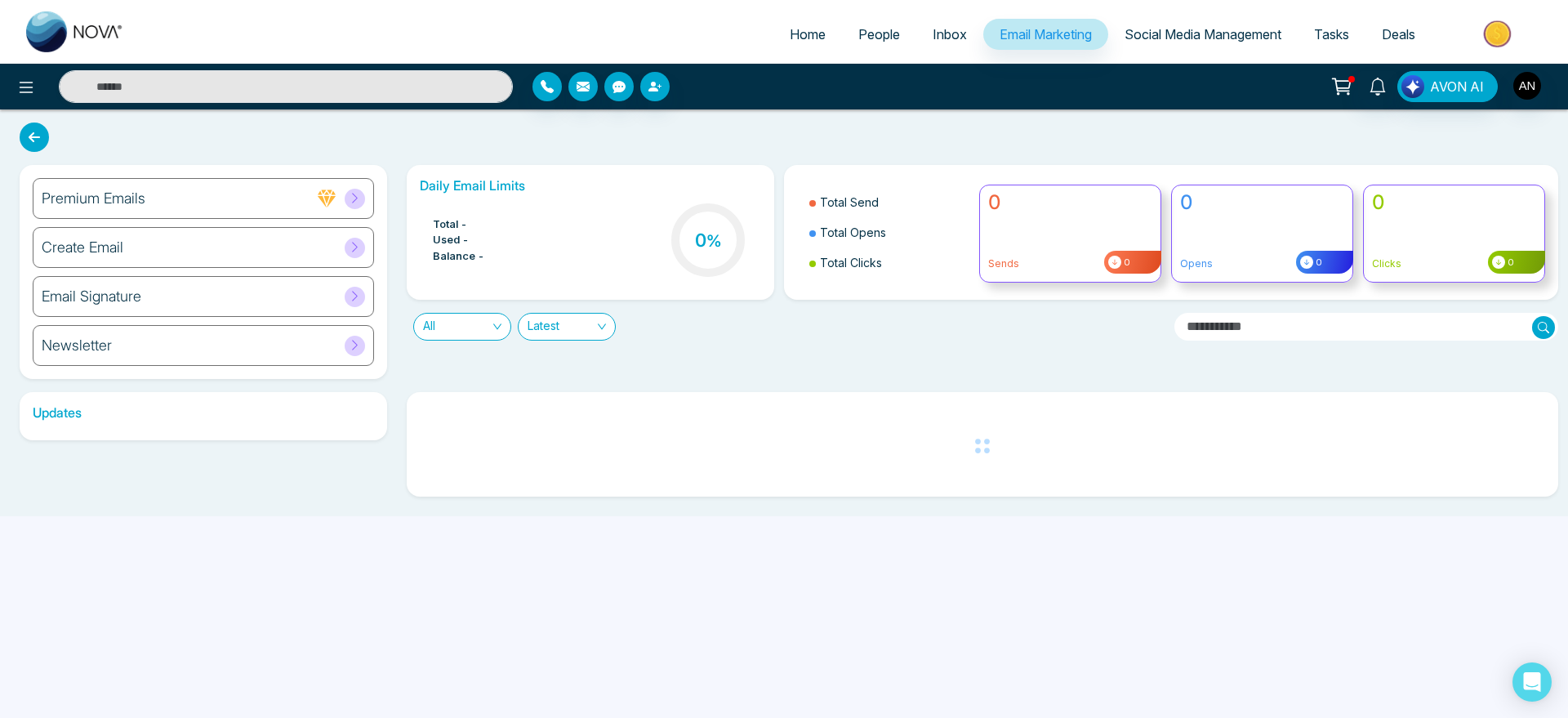
click at [782, 44] on link "Home" at bounding box center [808, 35] width 68 height 31
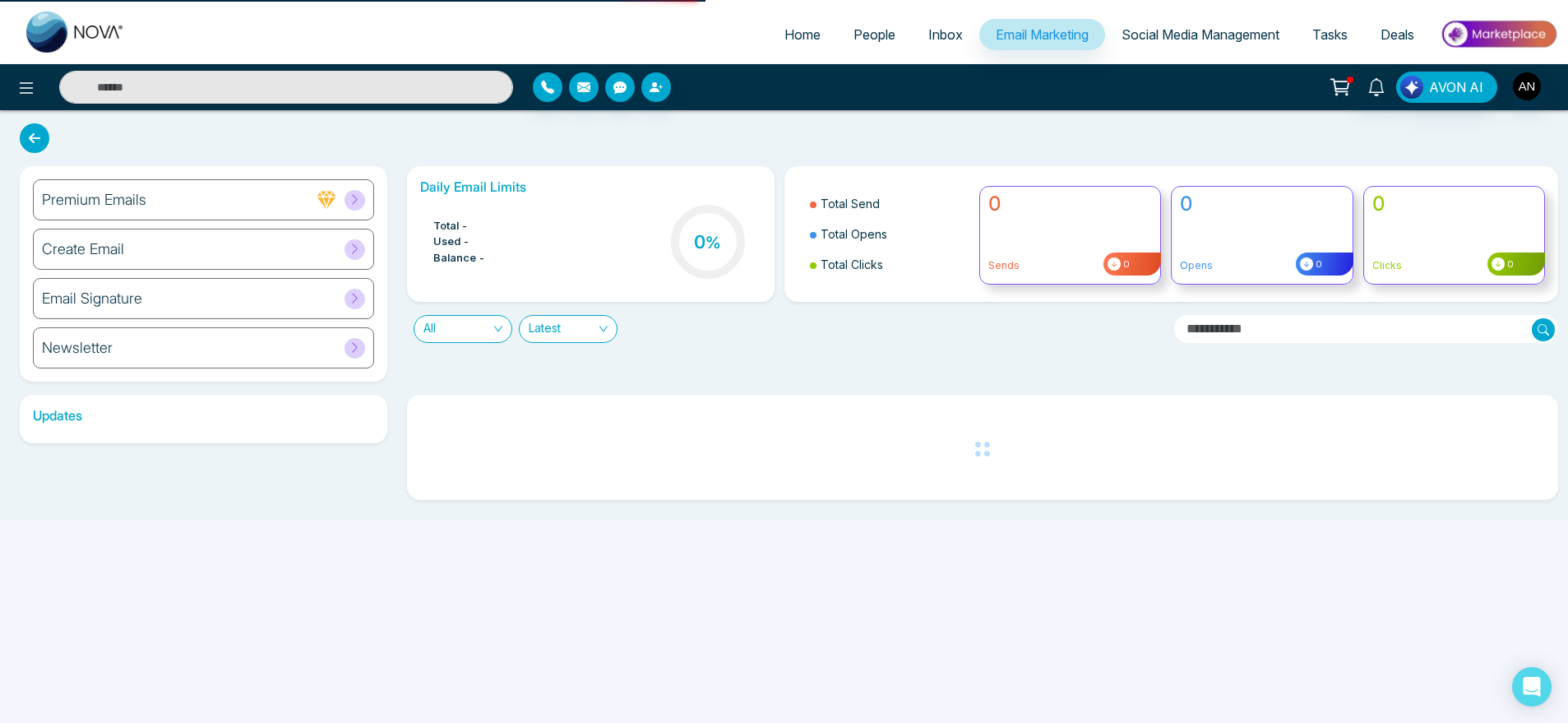
select select "*"
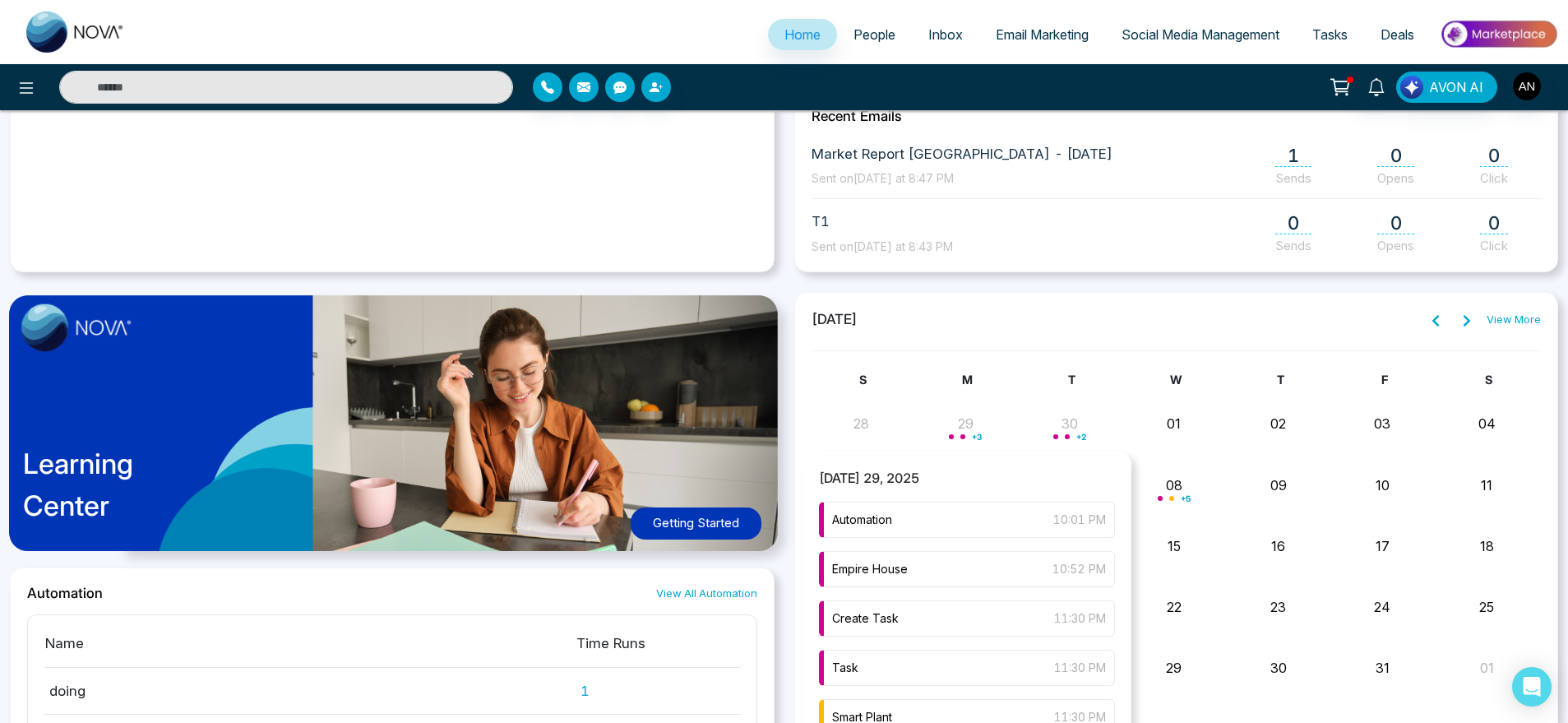
scroll to position [798, 0]
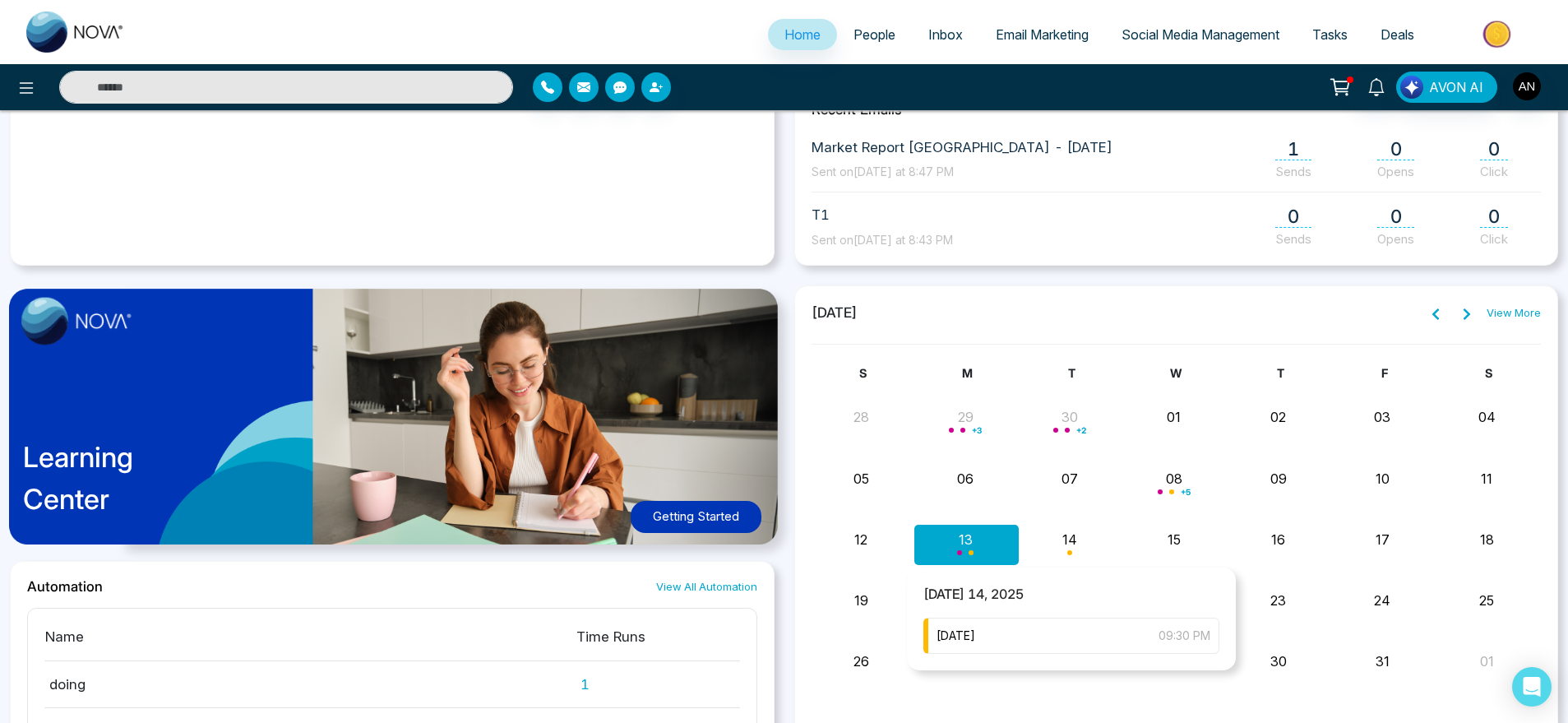
drag, startPoint x: 1224, startPoint y: 528, endPoint x: 1044, endPoint y: 545, distance: 180.8
click at [1044, 545] on div "12 13 14 15 16 17 18" at bounding box center [1176, 545] width 730 height 40
click at [1059, 642] on div "friday 09:30 PM" at bounding box center [1071, 637] width 296 height 37
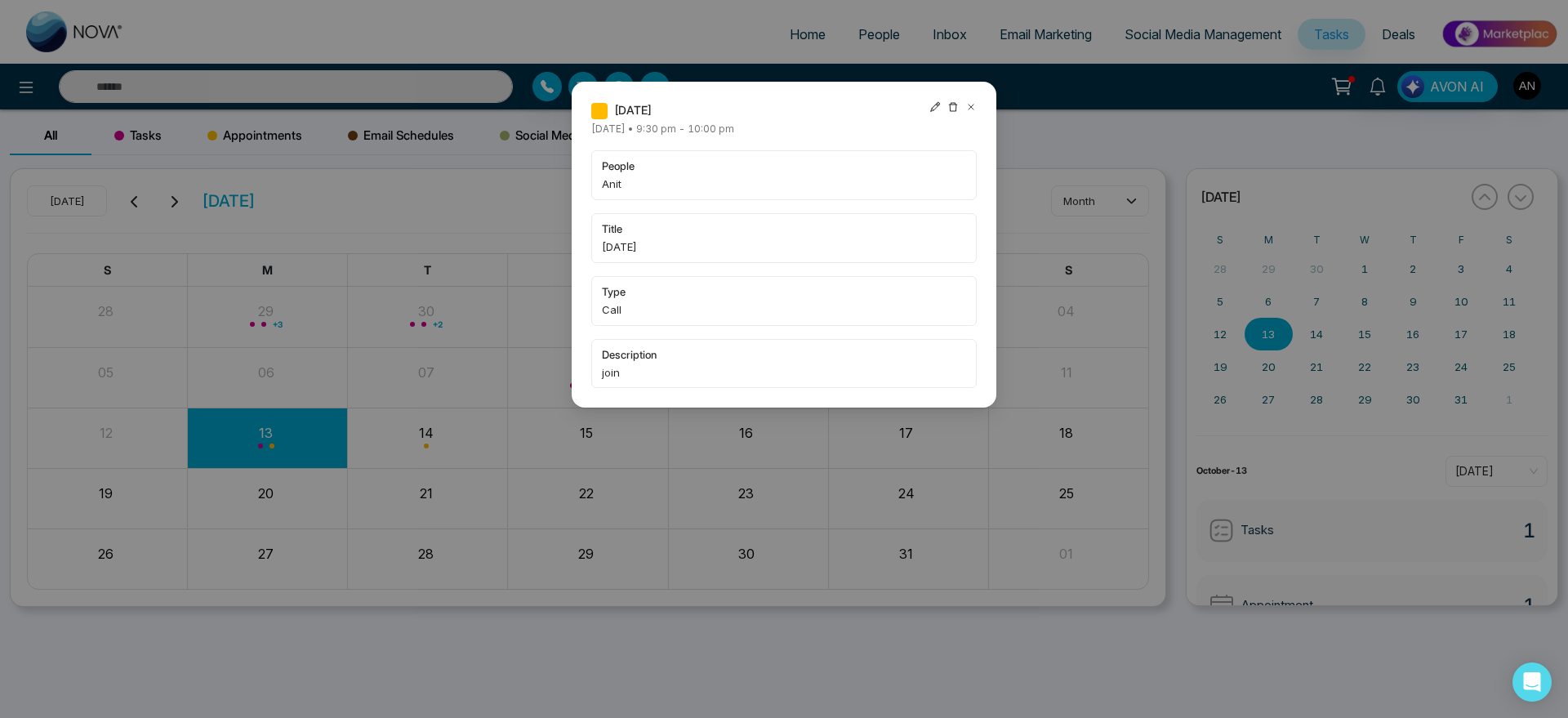
click at [972, 111] on icon at bounding box center [971, 107] width 12 height 12
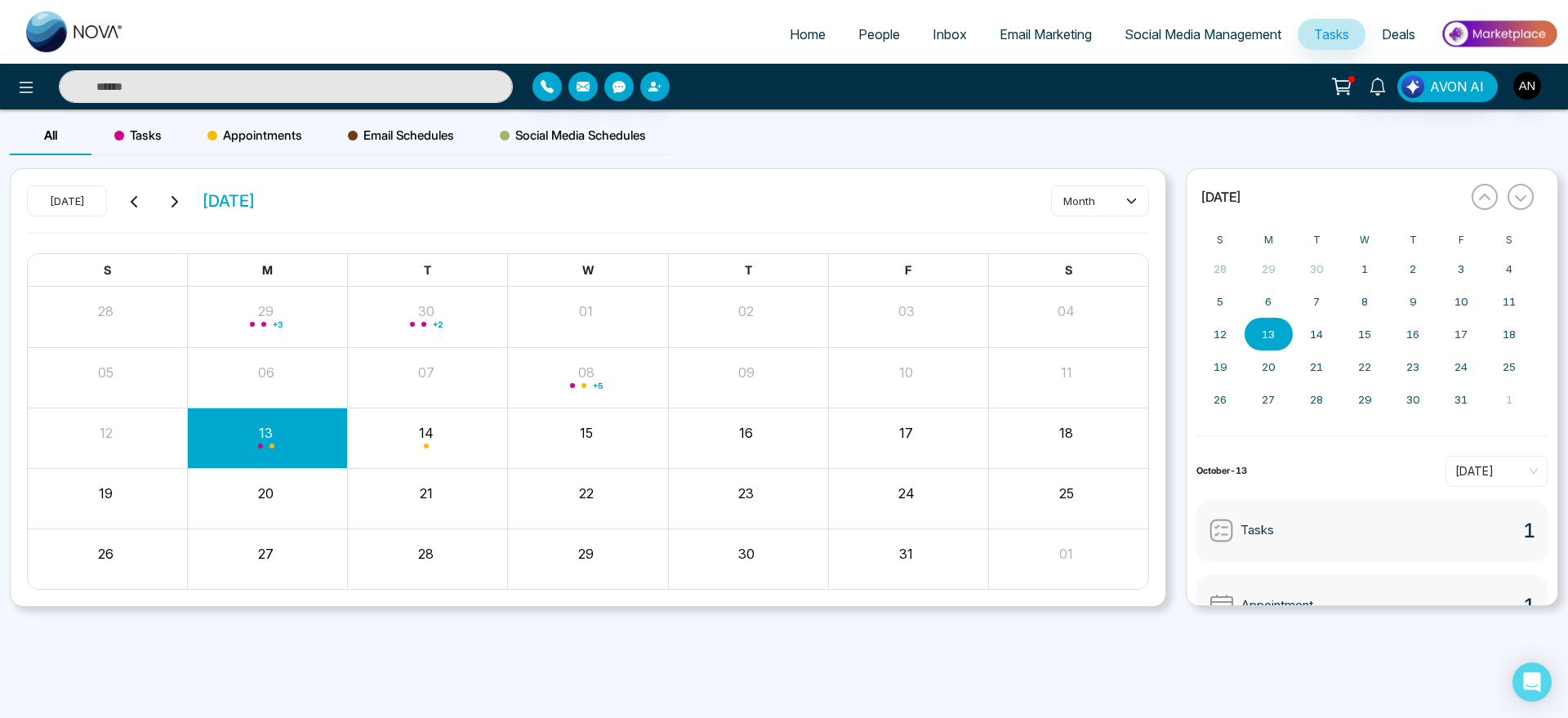
click at [239, 125] on span "Appointments" at bounding box center [255, 135] width 95 height 20
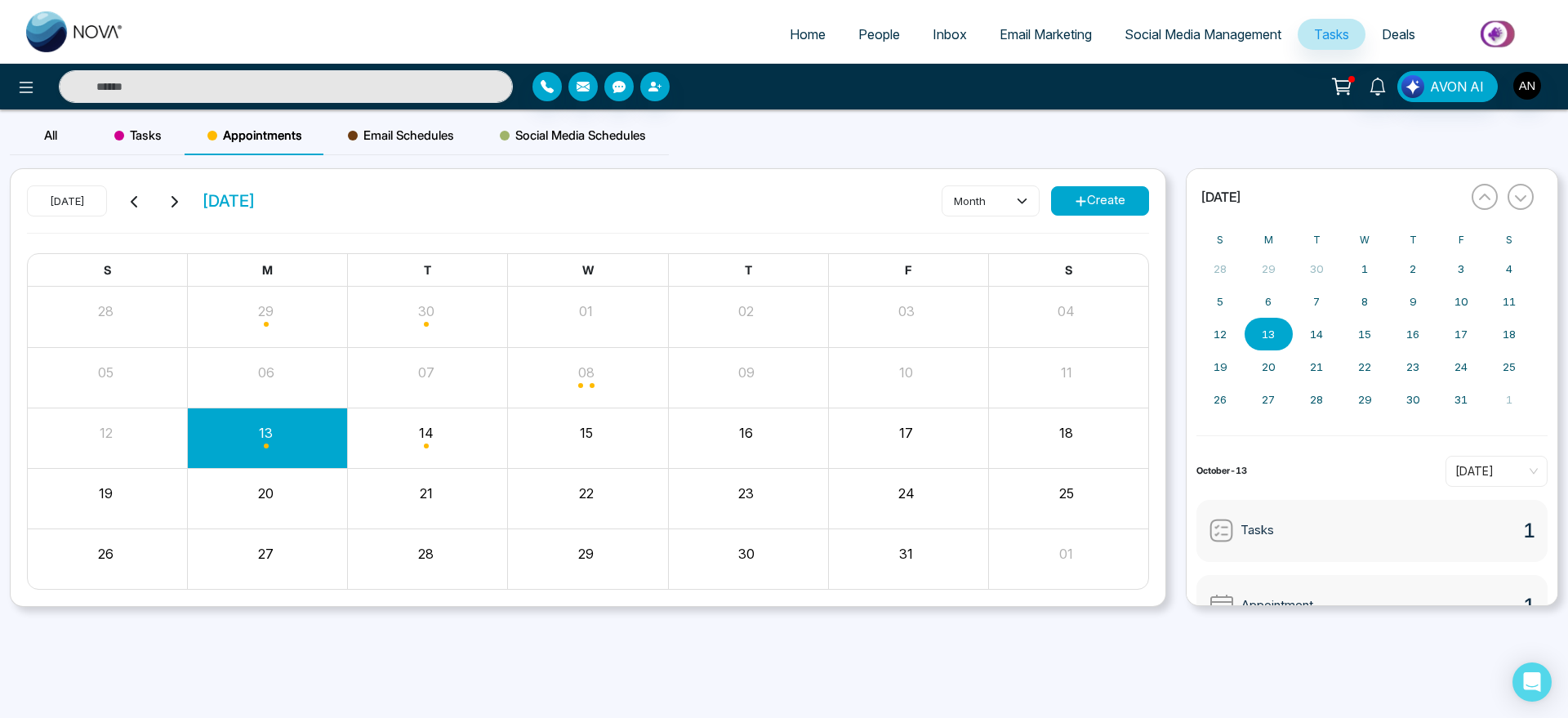
click at [107, 131] on div "Tasks" at bounding box center [138, 136] width 93 height 40
click at [819, 35] on link "Home" at bounding box center [808, 35] width 68 height 31
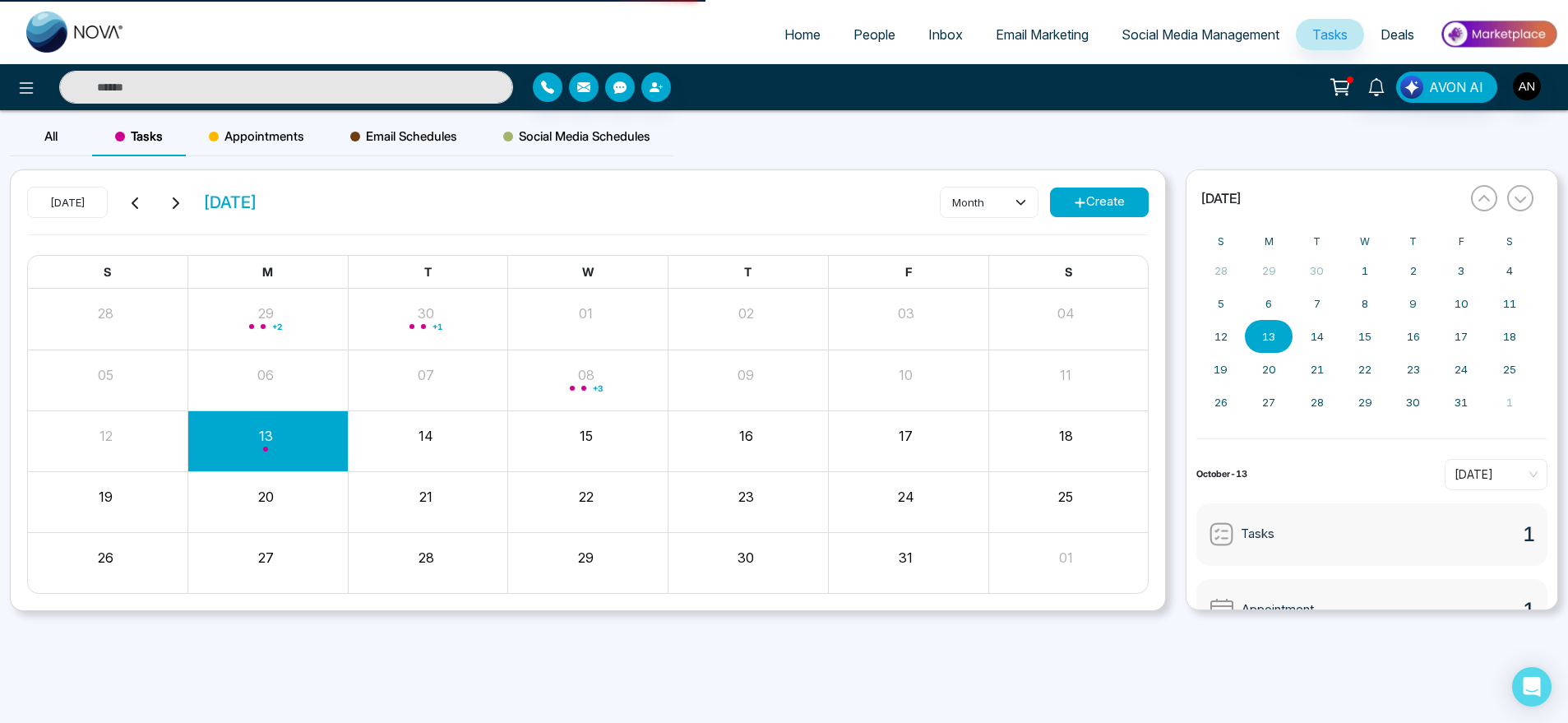
select select "*"
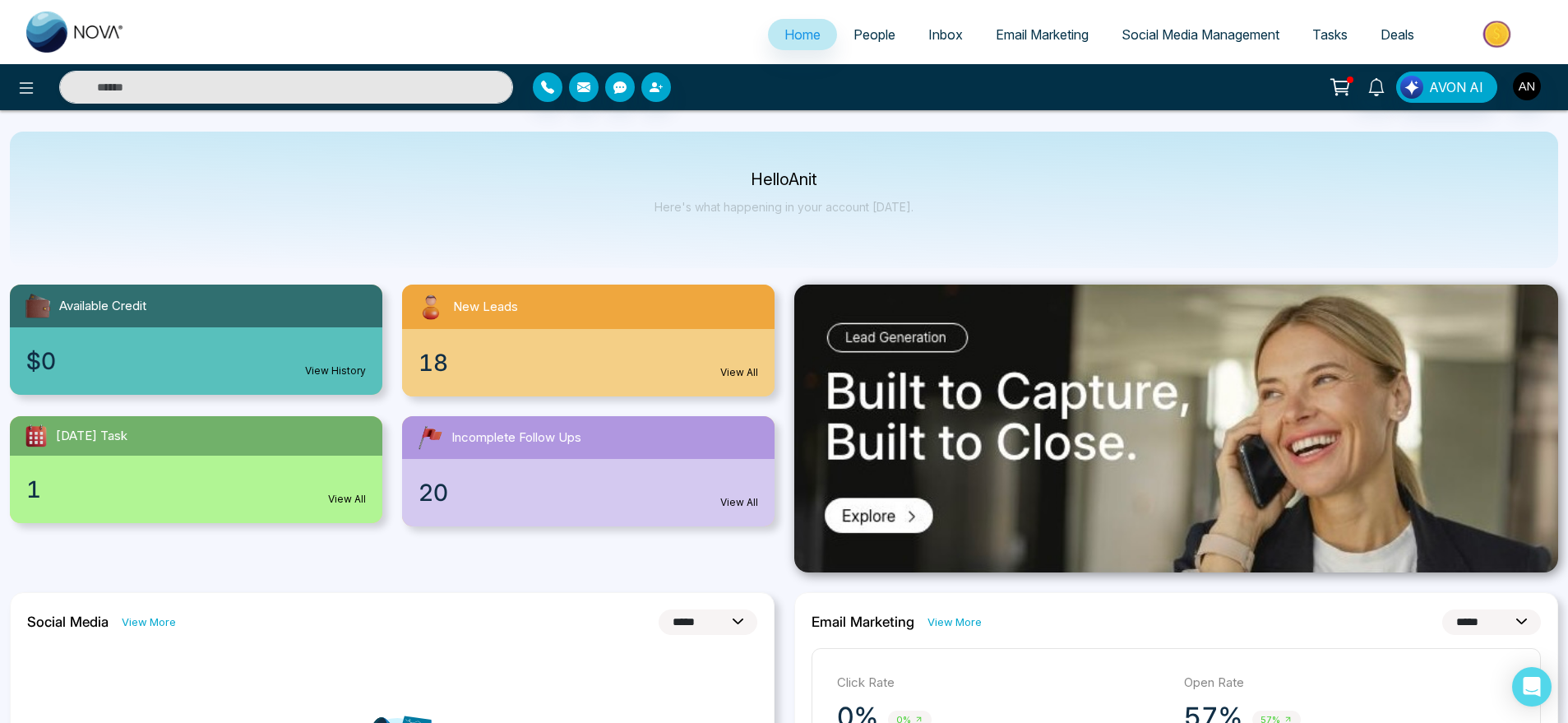
scroll to position [9, 0]
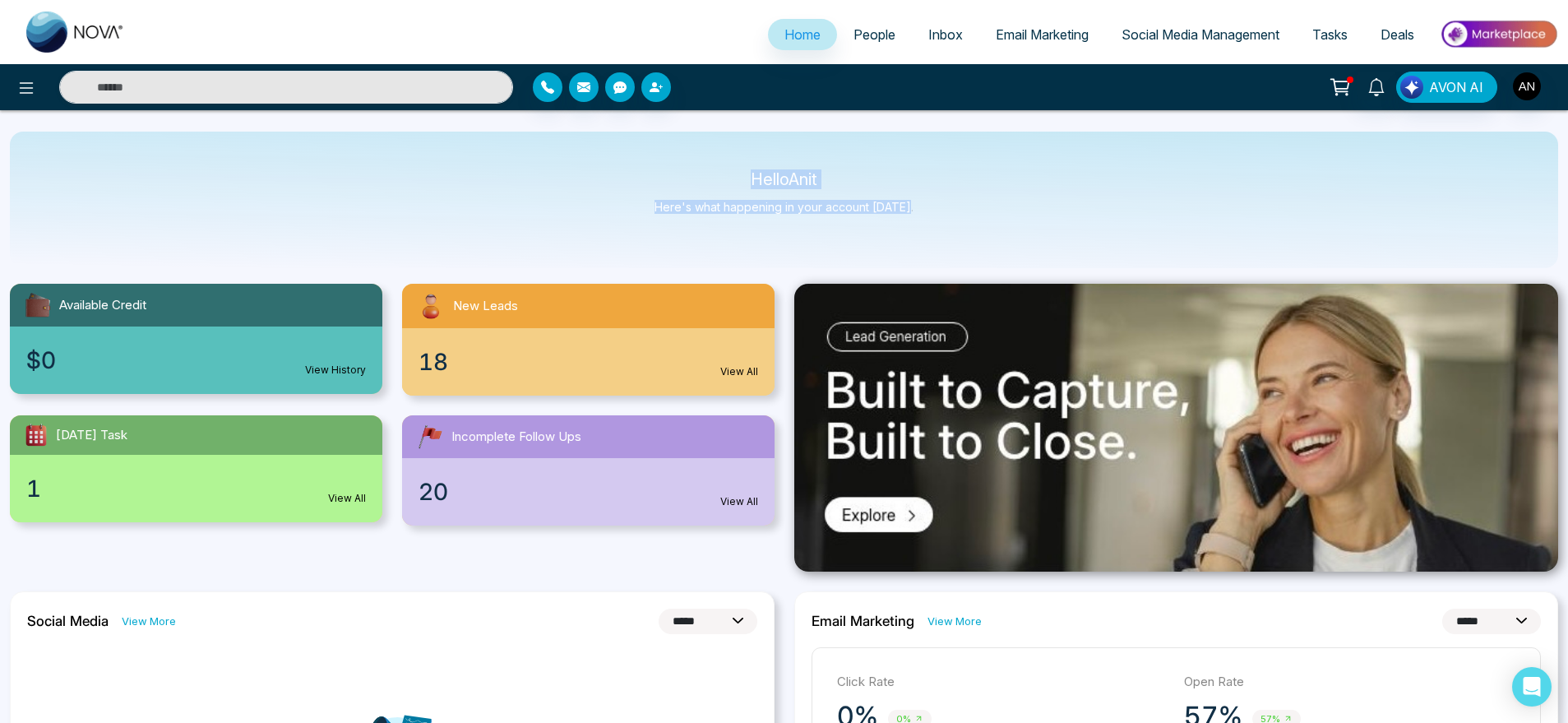
drag, startPoint x: 709, startPoint y: 157, endPoint x: 973, endPoint y: 249, distance: 279.6
click at [973, 249] on div "Hello Anit Here's what happening in your account [DATE]." at bounding box center [784, 199] width 1549 height 136
drag, startPoint x: 973, startPoint y: 249, endPoint x: 701, endPoint y: 184, distance: 279.7
click at [701, 184] on div "Hello Anit Here's what happening in your account [DATE]." at bounding box center [784, 199] width 1549 height 136
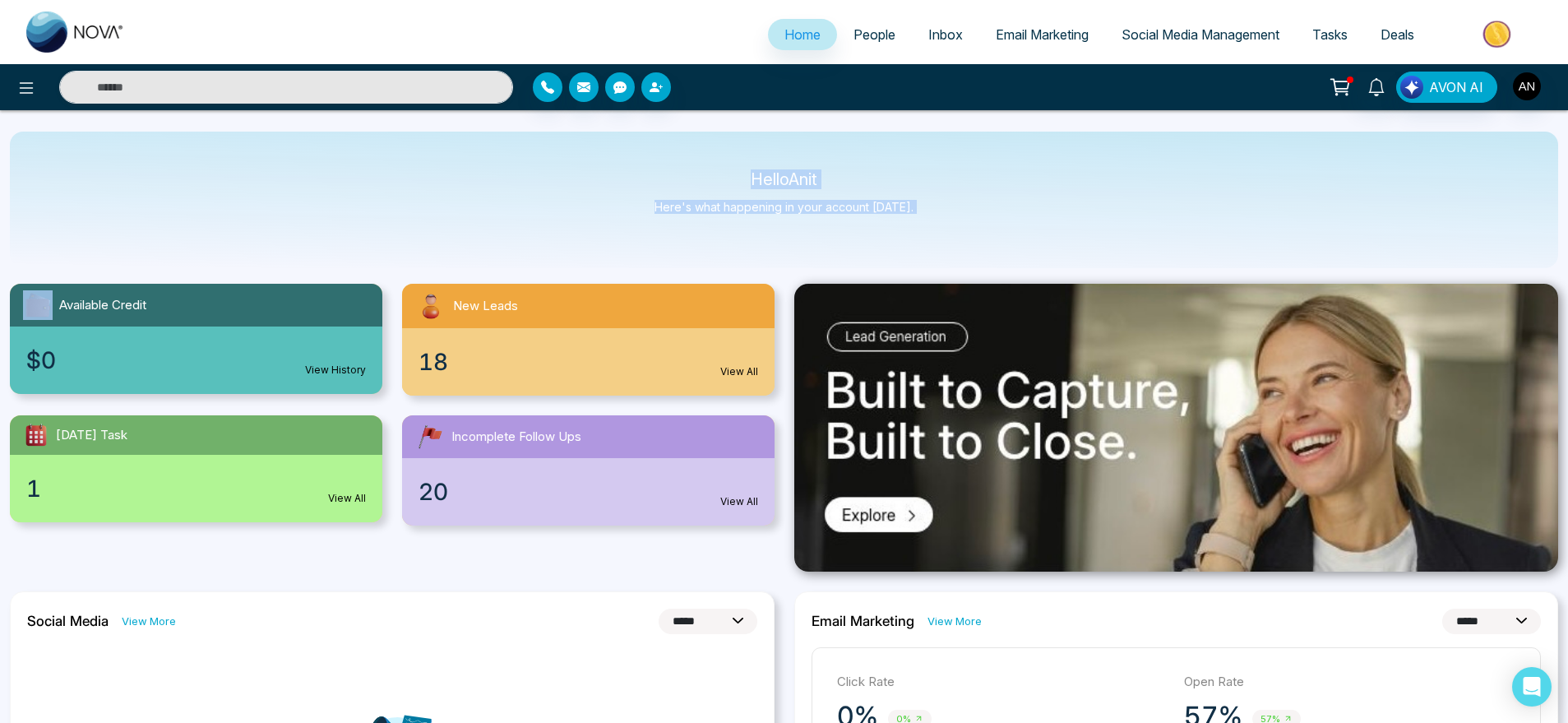
click at [701, 184] on p "Hello Anit" at bounding box center [784, 180] width 259 height 14
drag, startPoint x: 701, startPoint y: 184, endPoint x: 969, endPoint y: 243, distance: 274.4
click at [969, 243] on div "Hello Anit Here's what happening in your account [DATE]." at bounding box center [784, 199] width 1549 height 136
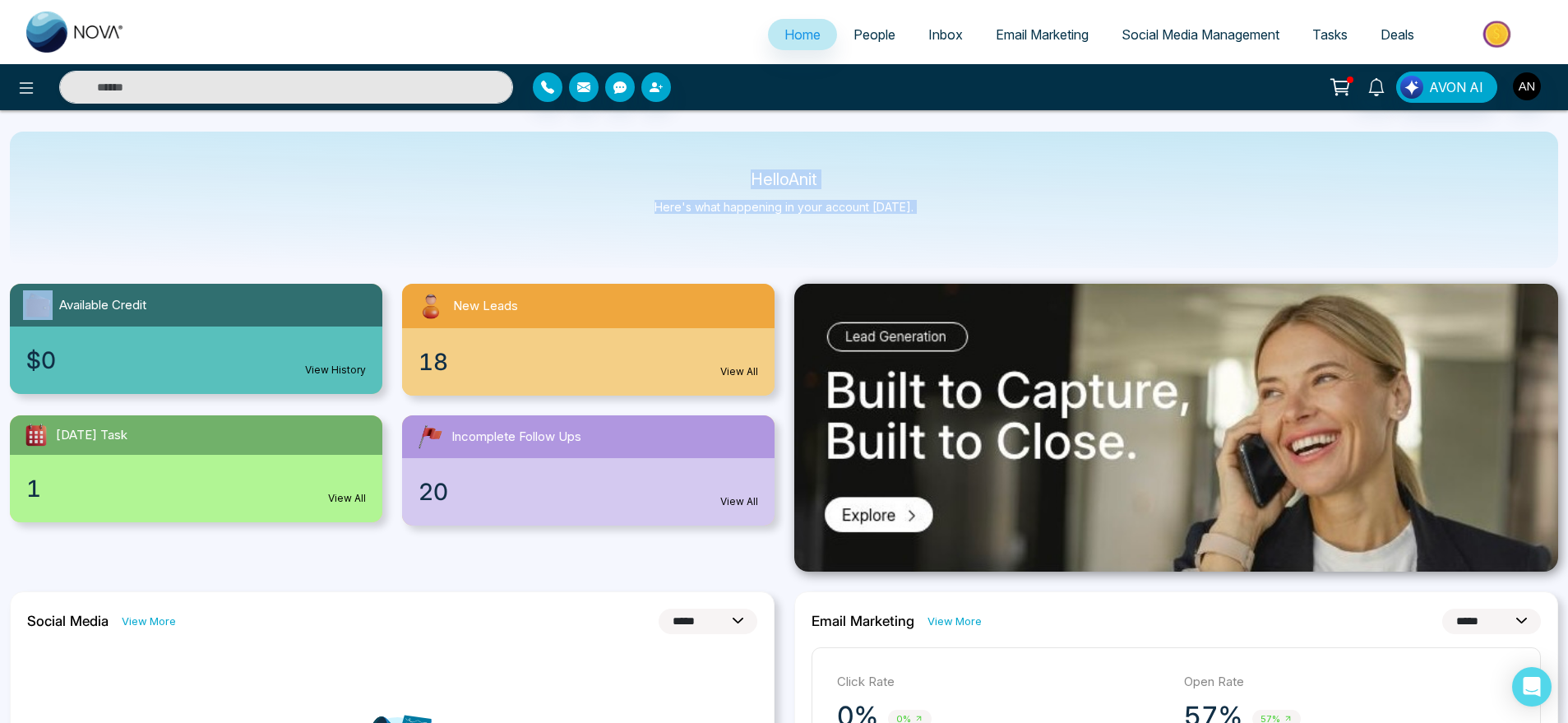
drag, startPoint x: 969, startPoint y: 243, endPoint x: 707, endPoint y: 141, distance: 281.2
click at [707, 141] on div "Hello Anit Here's what happening in your account [DATE]." at bounding box center [784, 199] width 1549 height 136
drag, startPoint x: 725, startPoint y: 189, endPoint x: 970, endPoint y: 251, distance: 252.7
click at [970, 251] on div "Hello Anit Here's what happening in your account [DATE]." at bounding box center [784, 199] width 1549 height 136
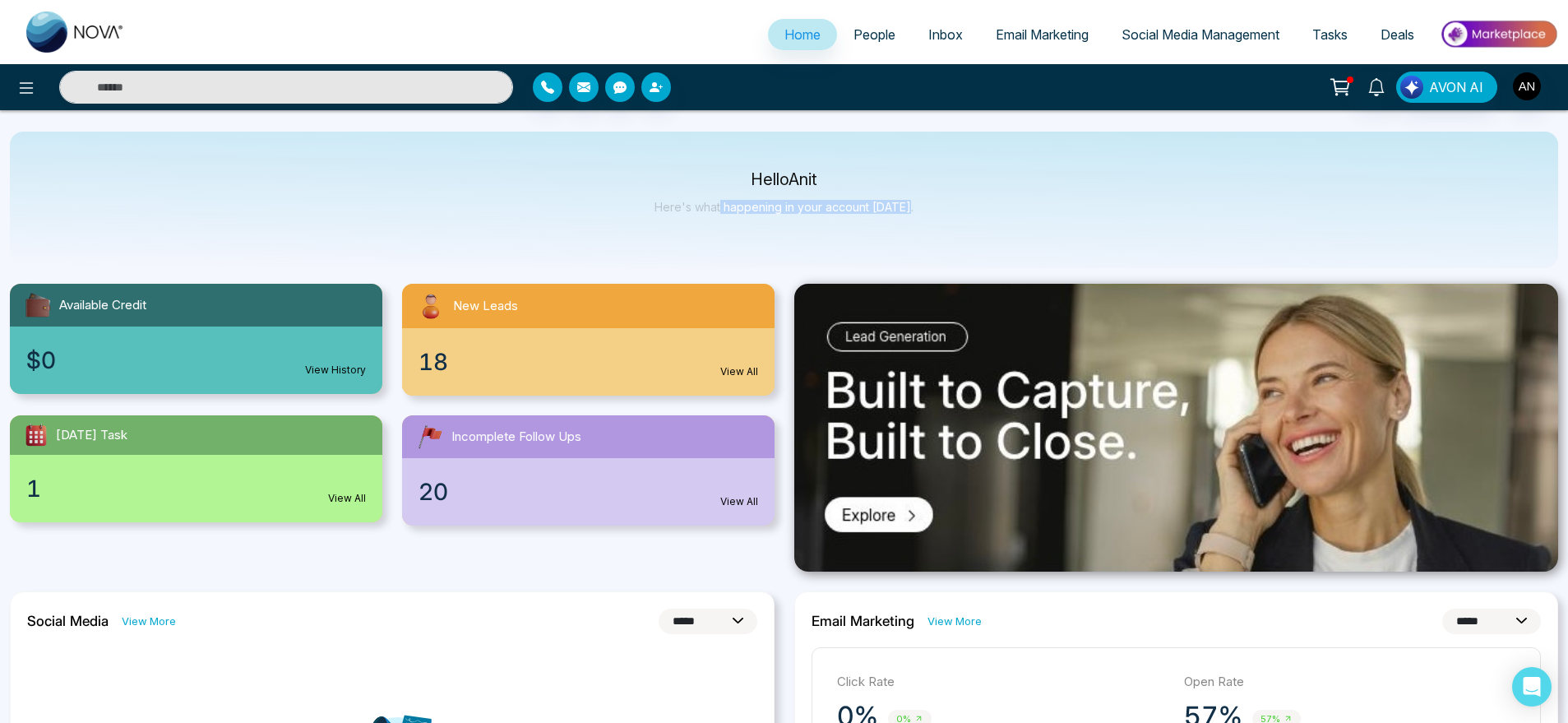
click at [970, 251] on div "Hello Anit Here's what happening in your account [DATE]." at bounding box center [784, 199] width 1549 height 136
drag, startPoint x: 970, startPoint y: 251, endPoint x: 716, endPoint y: 153, distance: 272.2
click at [716, 153] on div "Hello Anit Here's what happening in your account [DATE]." at bounding box center [784, 199] width 1549 height 136
drag, startPoint x: 716, startPoint y: 153, endPoint x: 961, endPoint y: 214, distance: 252.5
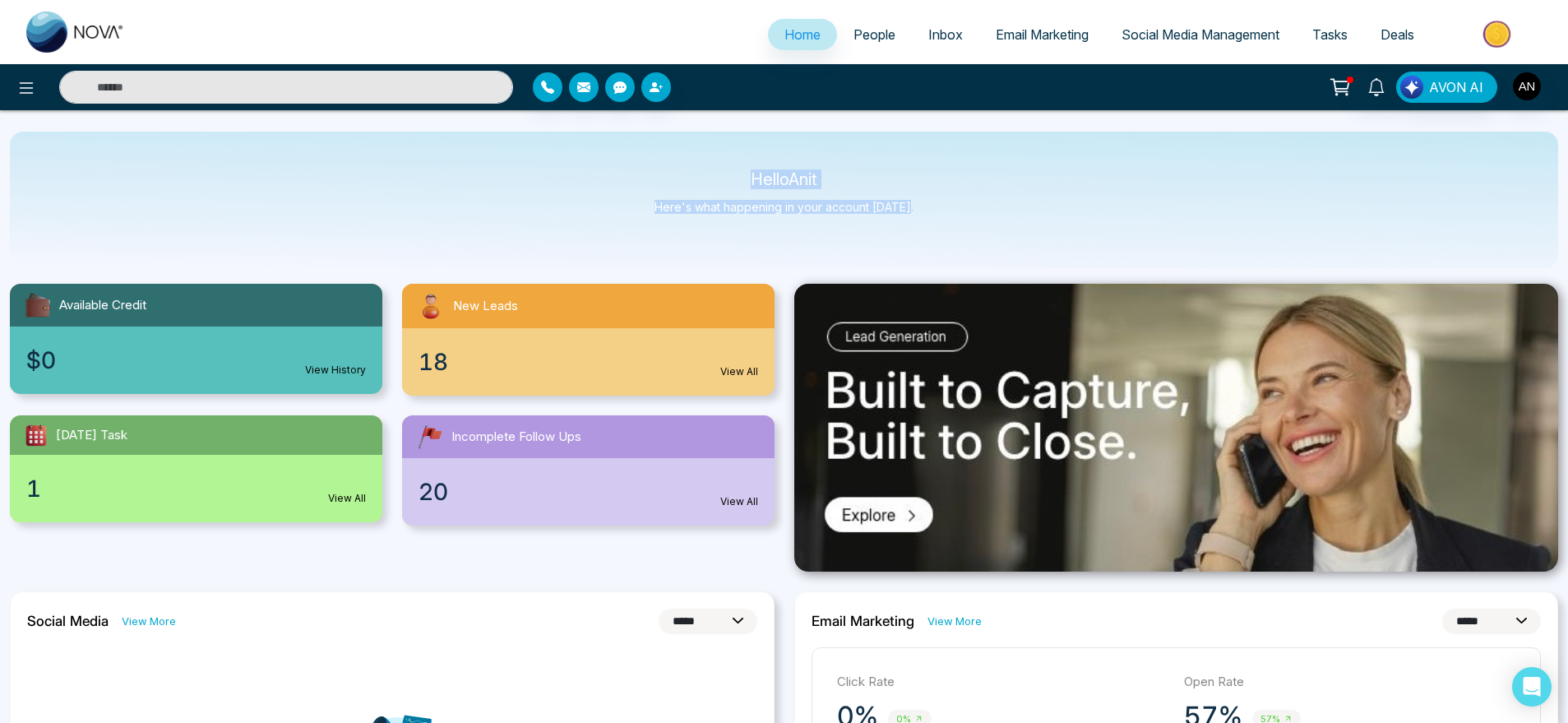
click at [961, 214] on div "Hello Anit Here's what happening in your account [DATE]." at bounding box center [784, 199] width 1549 height 136
drag, startPoint x: 961, startPoint y: 214, endPoint x: 687, endPoint y: 155, distance: 280.3
click at [687, 155] on div "Hello Anit Here's what happening in your account [DATE]." at bounding box center [784, 199] width 1549 height 136
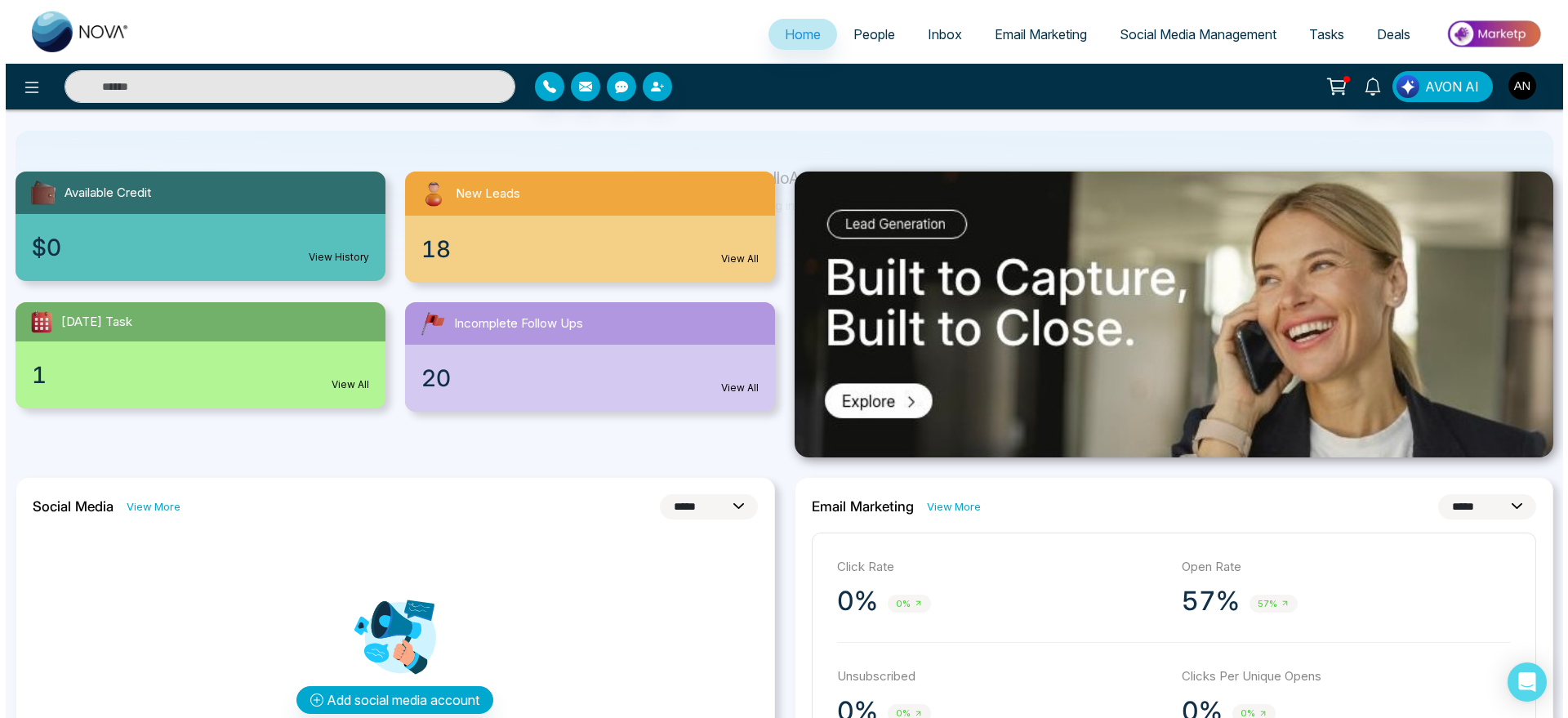
scroll to position [0, 0]
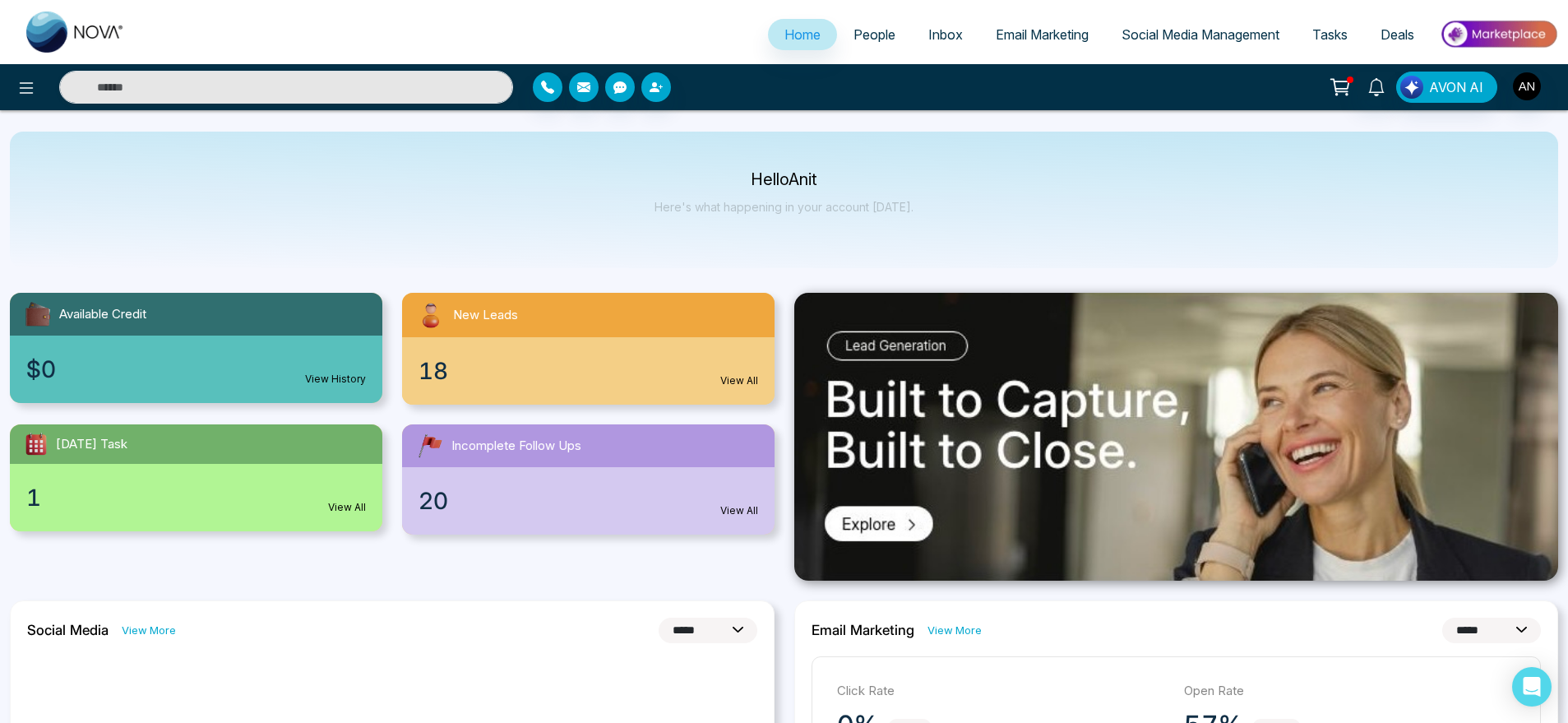
click at [858, 23] on link "People" at bounding box center [875, 35] width 75 height 32
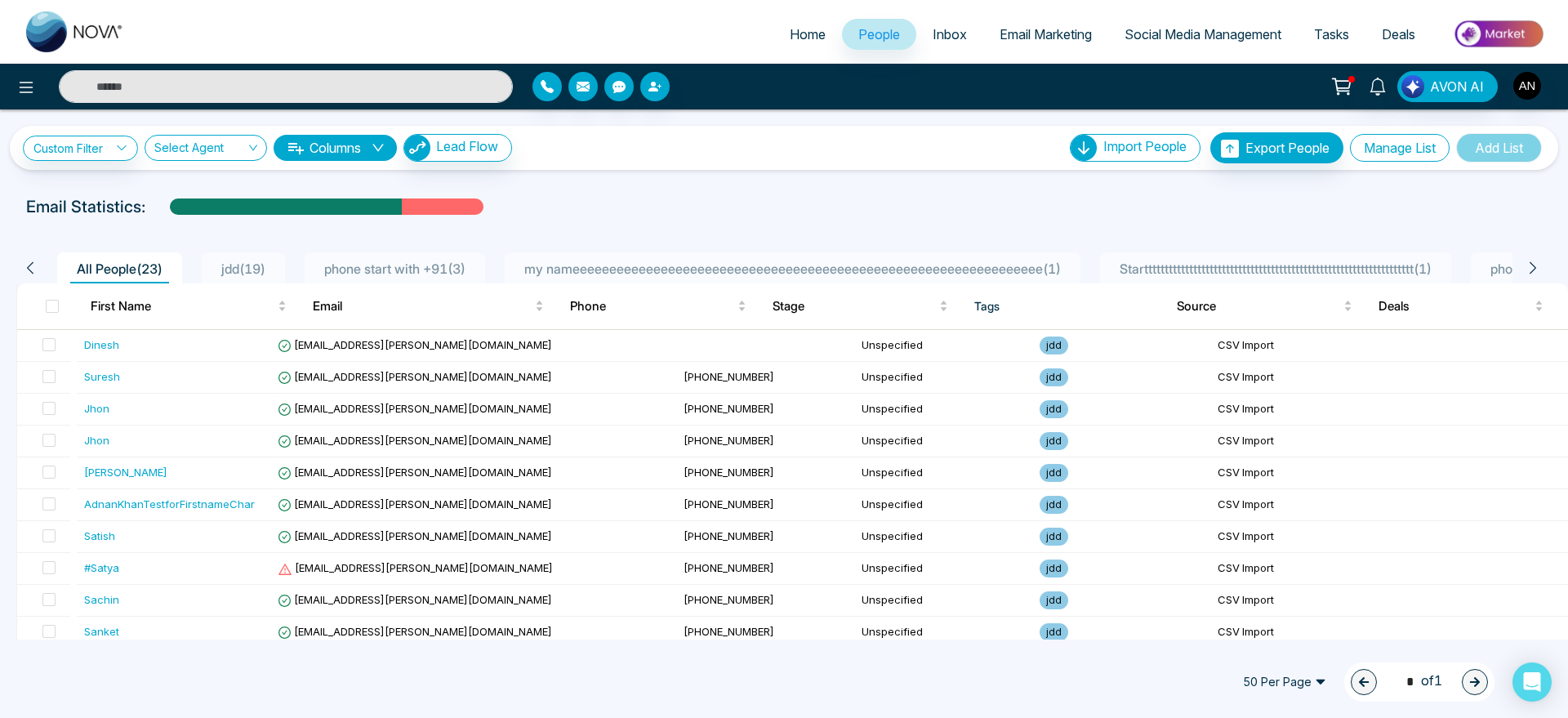
click at [1406, 144] on button "Manage List" at bounding box center [1400, 148] width 100 height 28
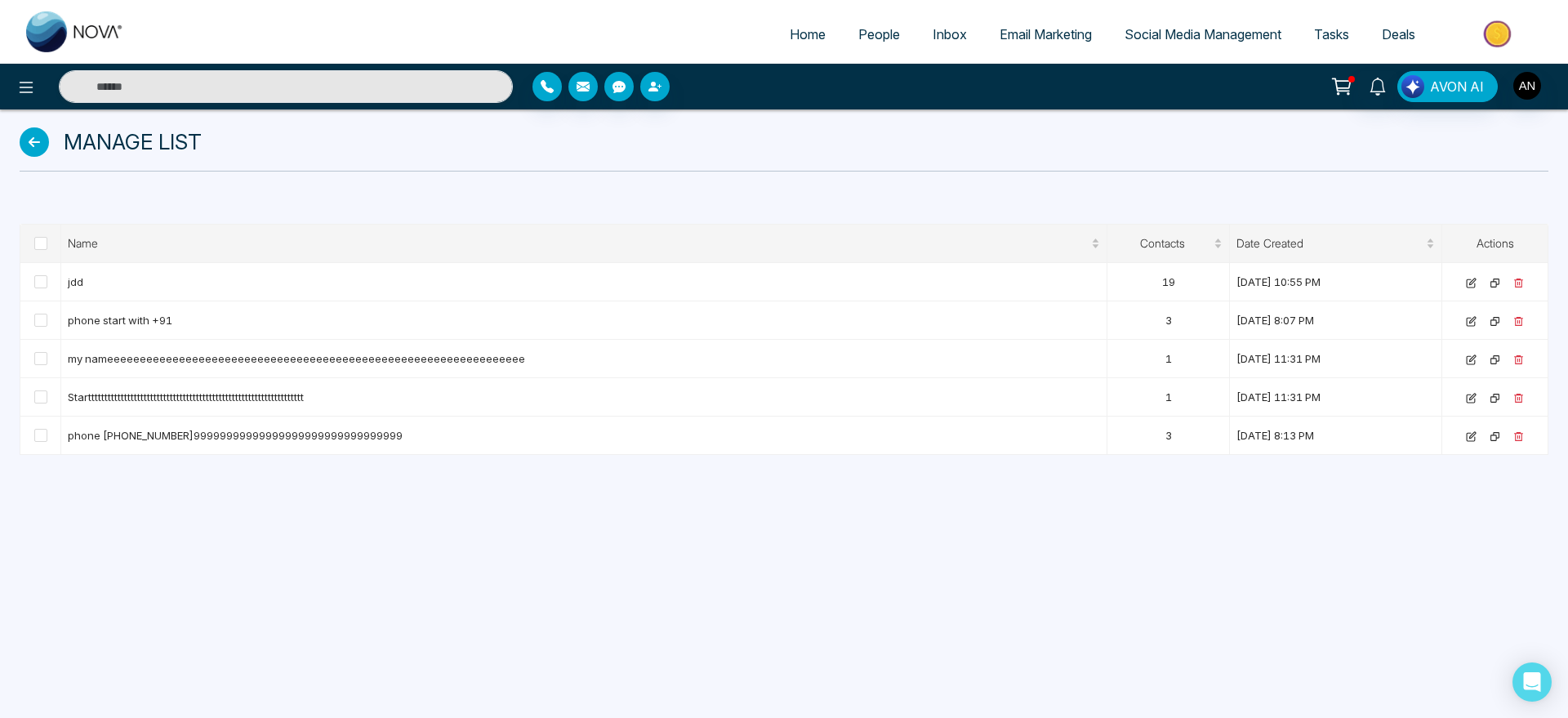
click at [790, 37] on span "Home" at bounding box center [808, 35] width 36 height 17
select select "*"
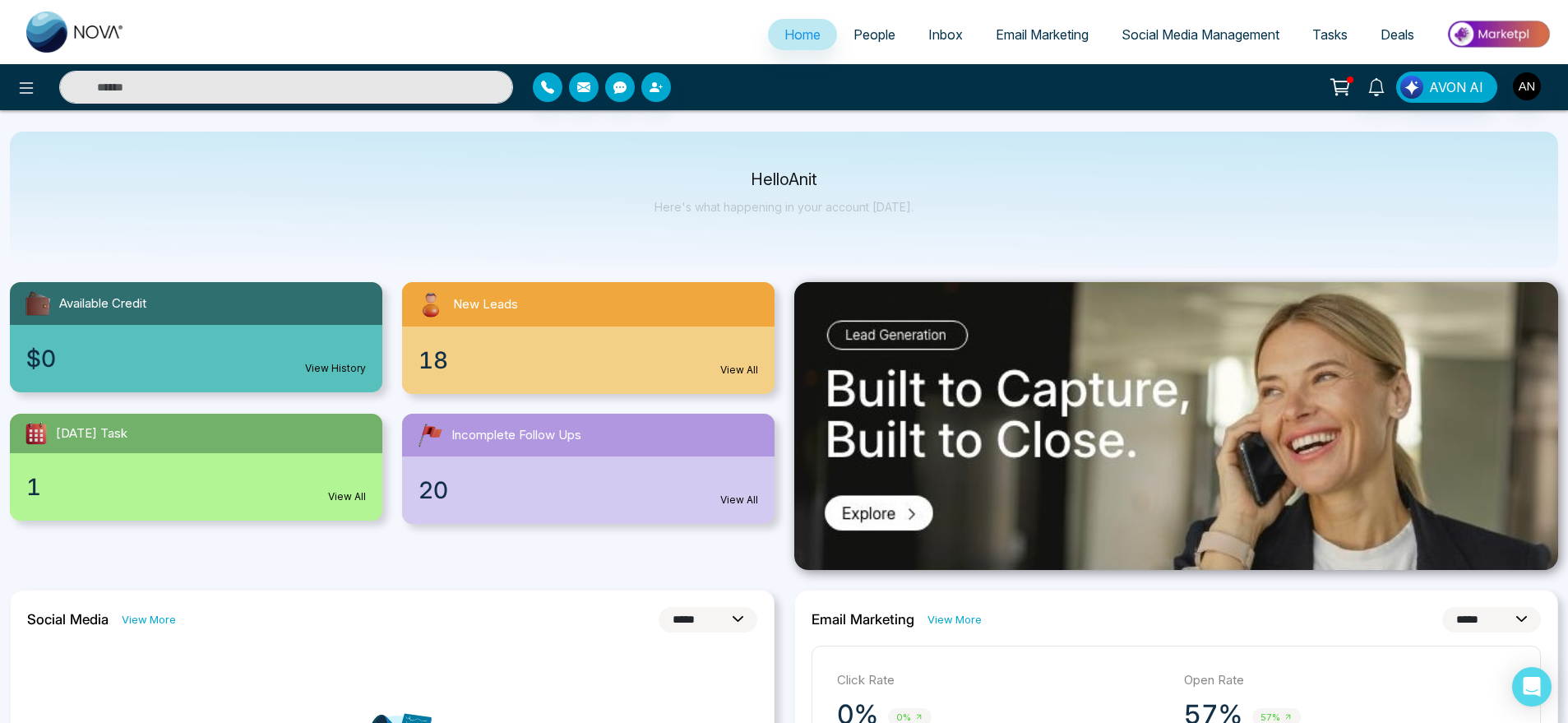
scroll to position [9, 0]
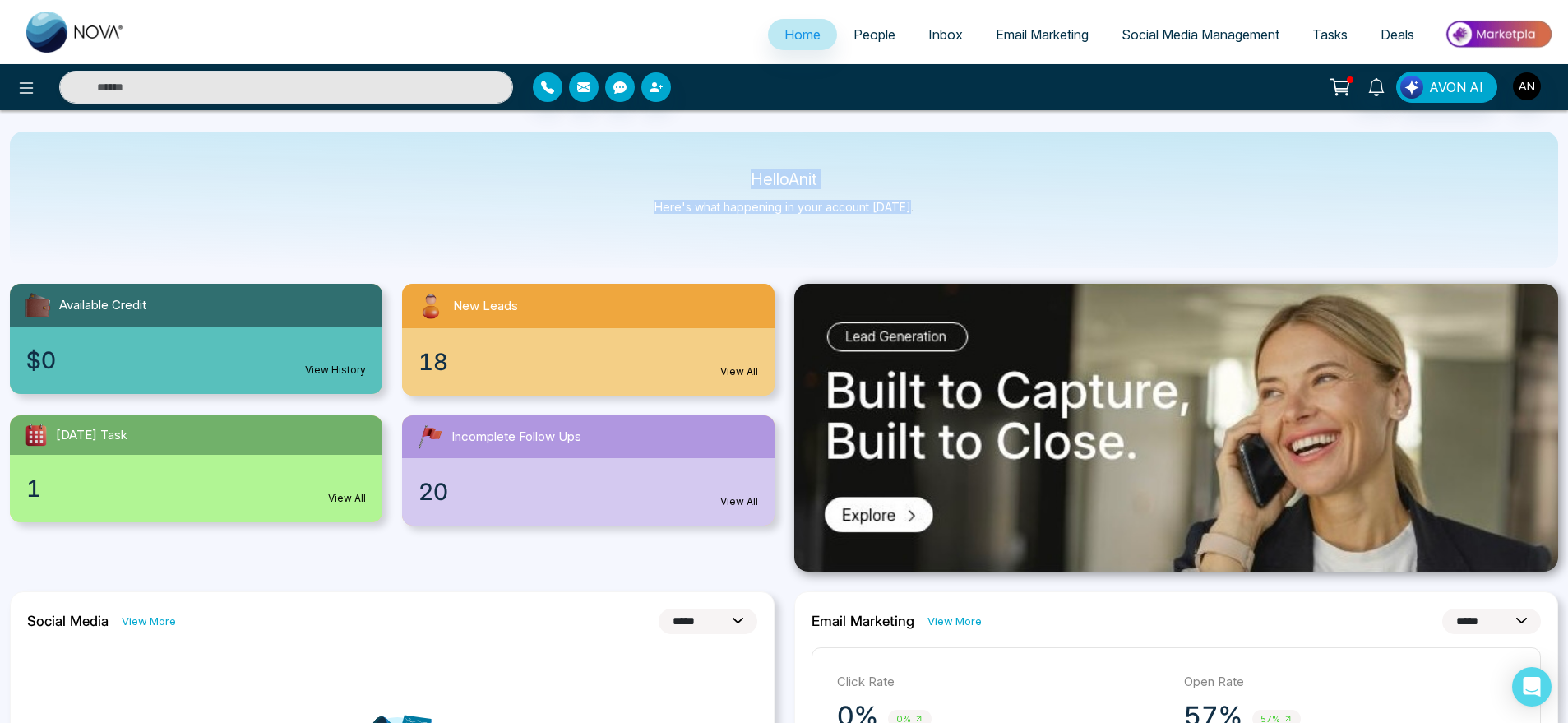
drag, startPoint x: 744, startPoint y: 172, endPoint x: 953, endPoint y: 204, distance: 211.4
click at [953, 204] on div "Hello Anit Here's what happening in your account [DATE]." at bounding box center [784, 199] width 1549 height 136
drag, startPoint x: 953, startPoint y: 204, endPoint x: 649, endPoint y: 161, distance: 307.0
click at [649, 161] on div "Hello Anit Here's what happening in your account [DATE]." at bounding box center [784, 199] width 1549 height 136
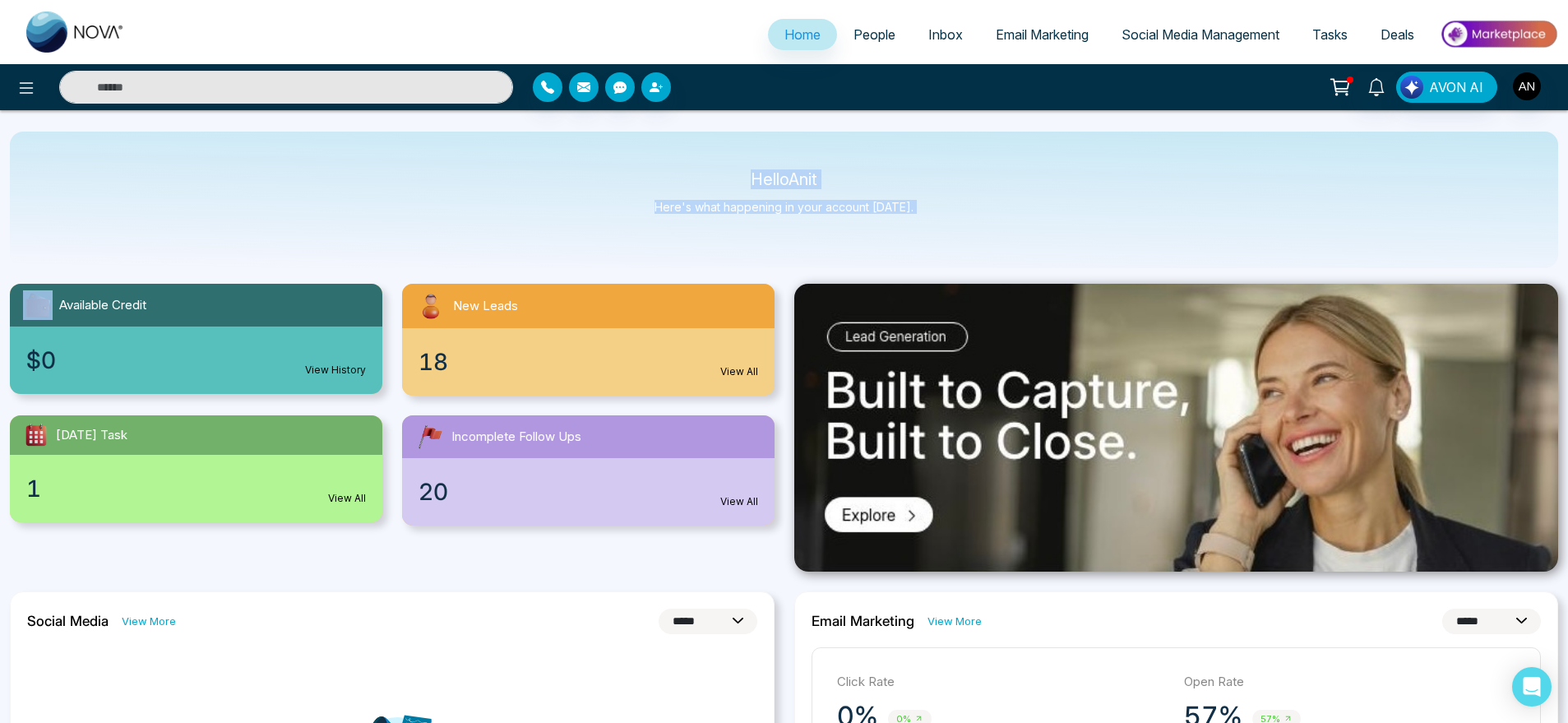
click at [649, 161] on div "Hello Anit Here's what happening in your account [DATE]." at bounding box center [784, 199] width 1549 height 136
drag, startPoint x: 649, startPoint y: 161, endPoint x: 988, endPoint y: 206, distance: 342.0
click at [988, 206] on div "Hello Anit Here's what happening in your account [DATE]." at bounding box center [784, 199] width 1549 height 136
drag, startPoint x: 988, startPoint y: 206, endPoint x: 723, endPoint y: 162, distance: 268.6
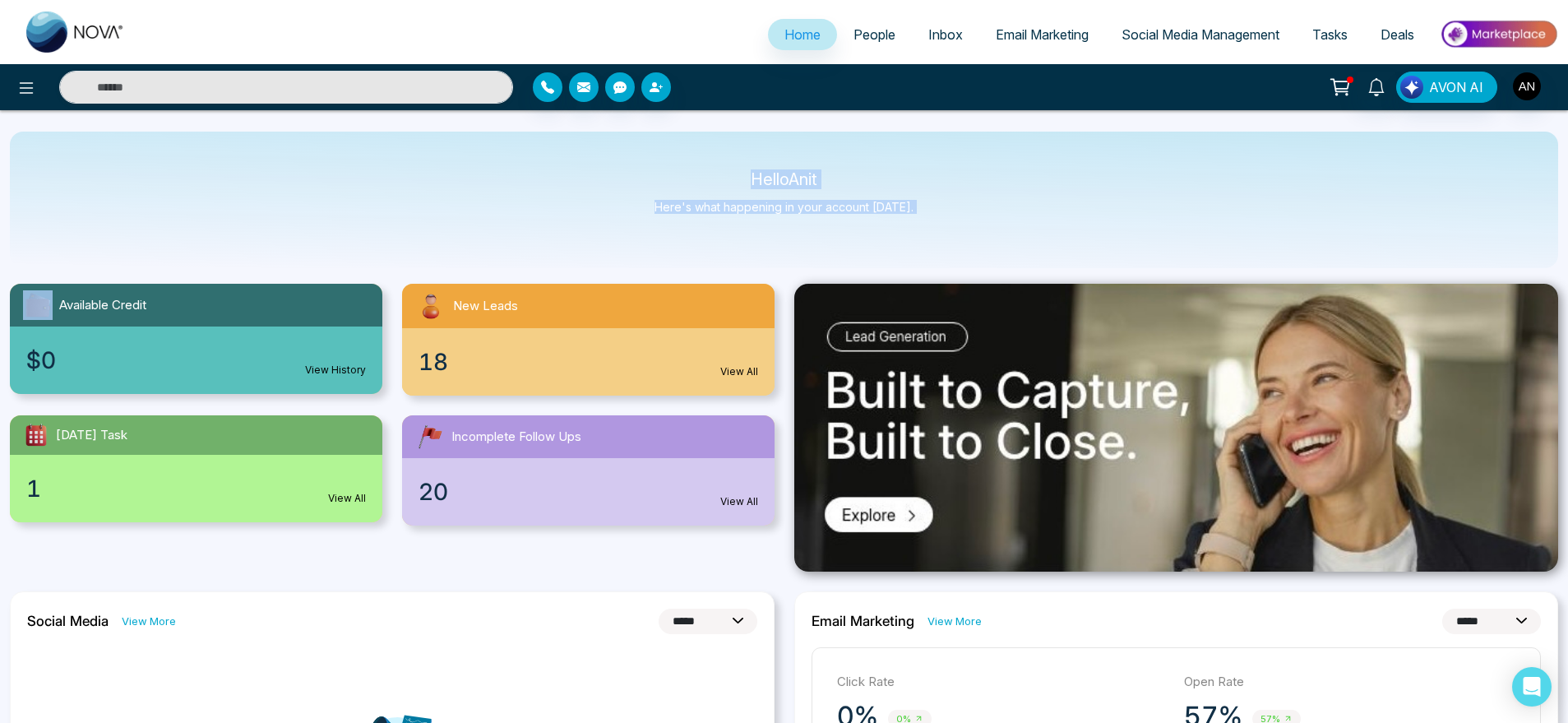
click at [723, 162] on div "Hello Anit Here's what happening in your account [DATE]." at bounding box center [784, 199] width 1549 height 136
drag, startPoint x: 738, startPoint y: 168, endPoint x: 943, endPoint y: 229, distance: 213.9
click at [943, 229] on div "Hello Anit Here's what happening in your account [DATE]." at bounding box center [784, 199] width 1549 height 136
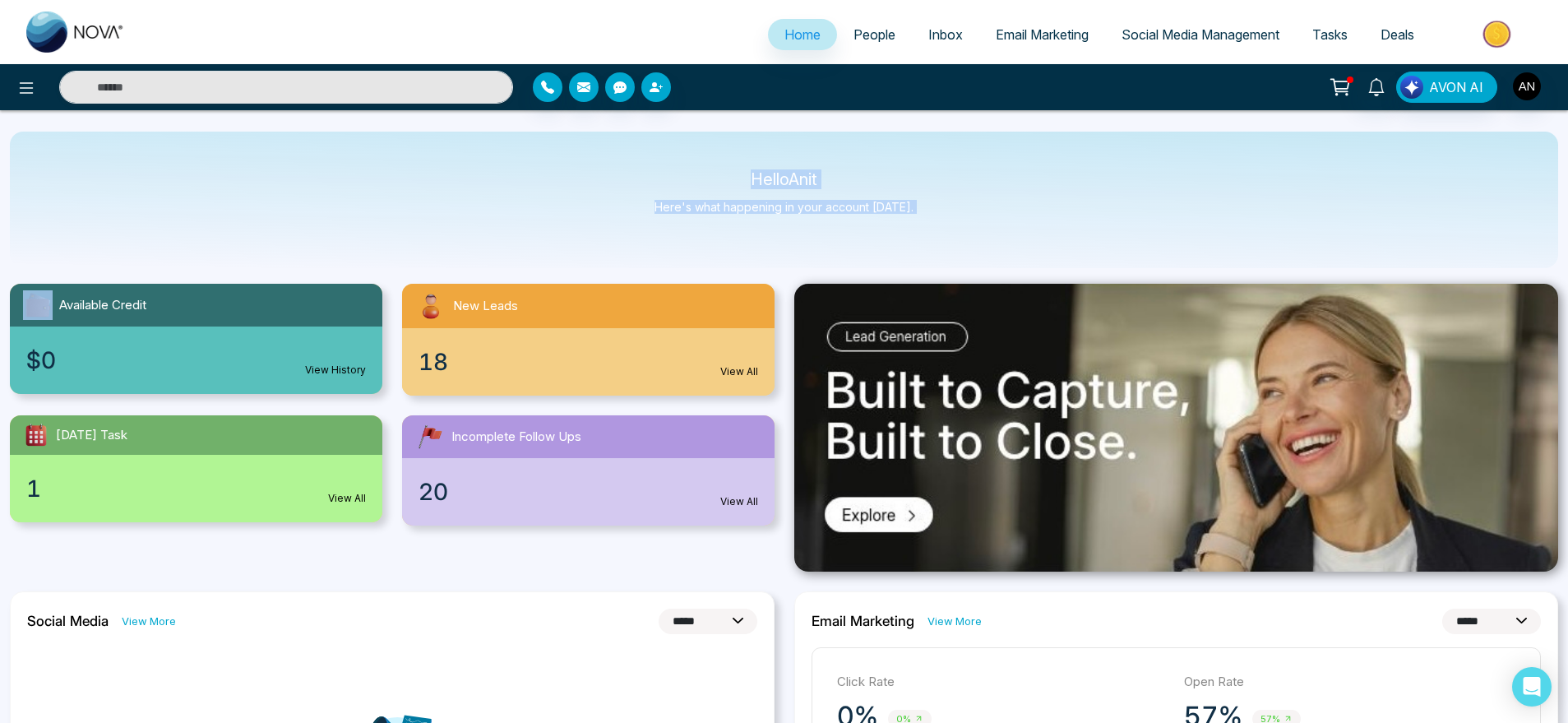
drag, startPoint x: 943, startPoint y: 229, endPoint x: 671, endPoint y: 153, distance: 282.4
click at [671, 153] on div "Hello Anit Here's what happening in your account [DATE]." at bounding box center [784, 199] width 1549 height 136
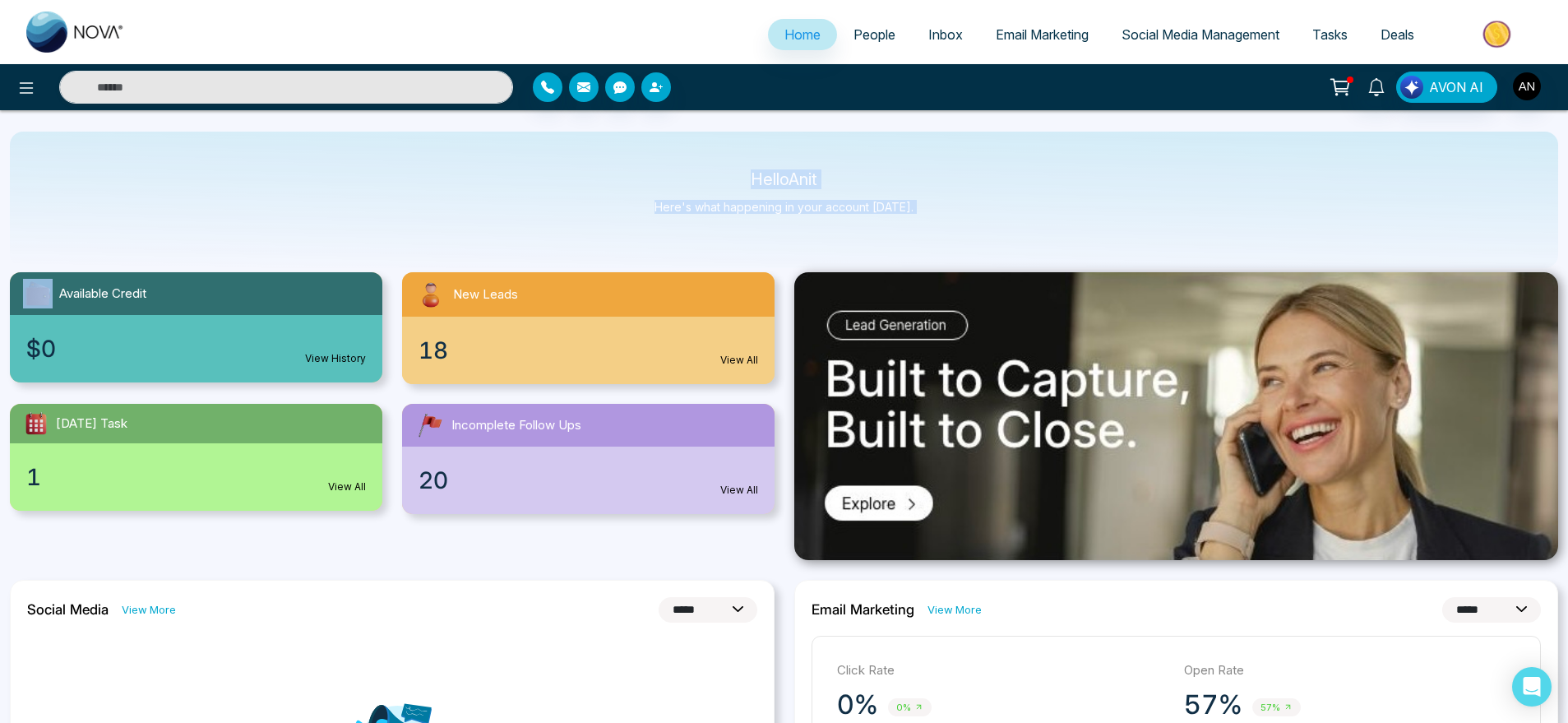
scroll to position [0, 0]
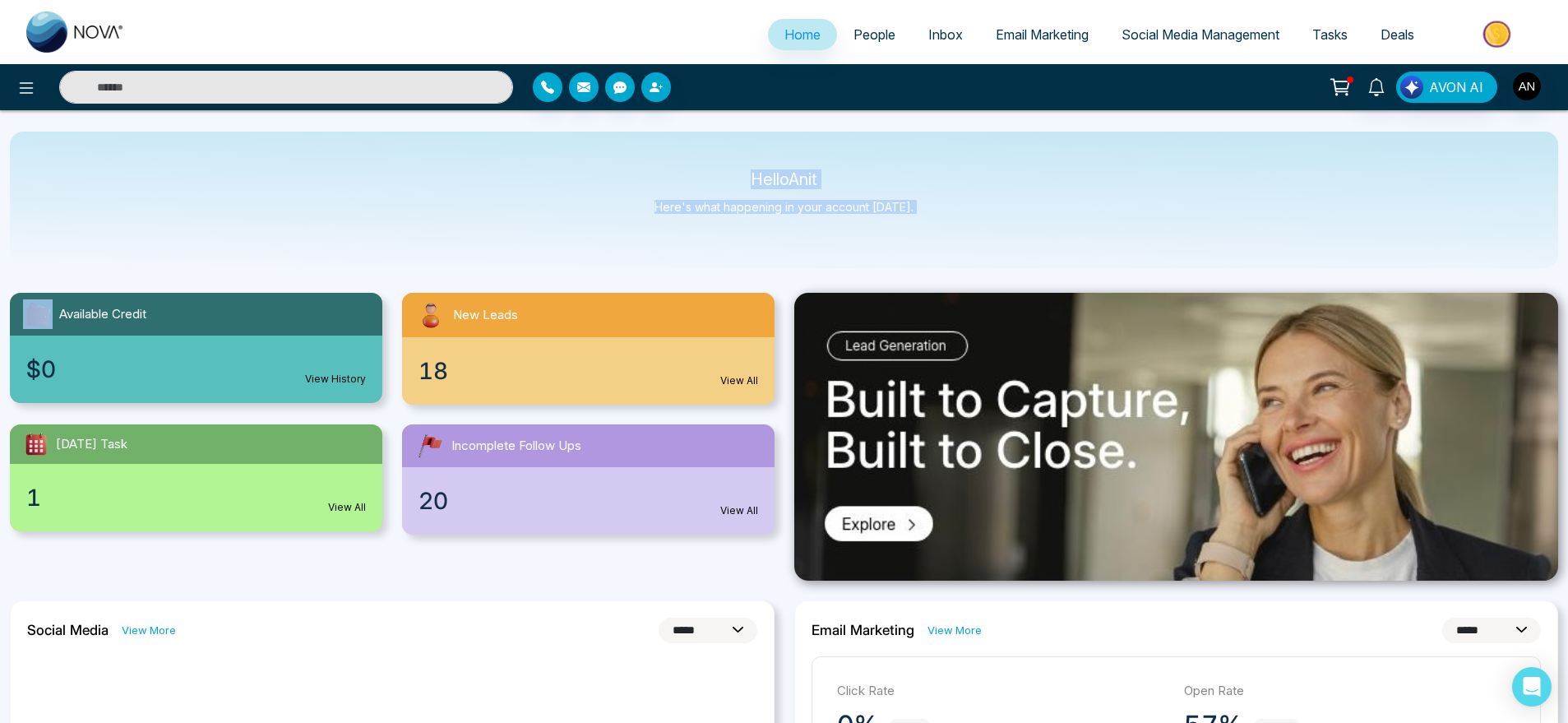
click at [739, 196] on div "Hello Anit Here's what happening in your account [DATE]." at bounding box center [784, 199] width 259 height 54
drag, startPoint x: 731, startPoint y: 160, endPoint x: 965, endPoint y: 242, distance: 248.0
click at [965, 242] on div "Hello Anit Here's what happening in your account [DATE]." at bounding box center [784, 199] width 1549 height 136
click at [884, 42] on link "People" at bounding box center [875, 35] width 75 height 32
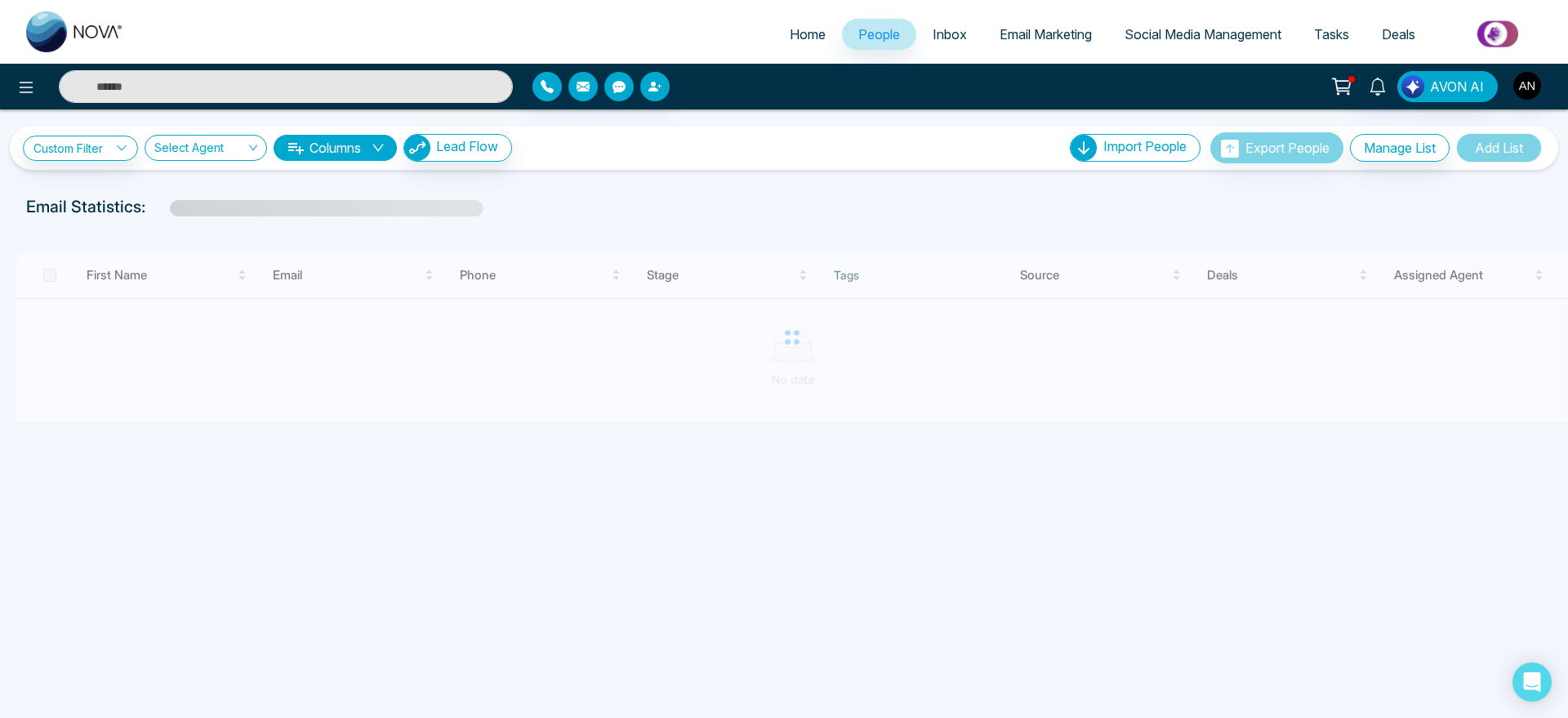
click at [1045, 21] on link "Email Marketing" at bounding box center [1046, 35] width 125 height 31
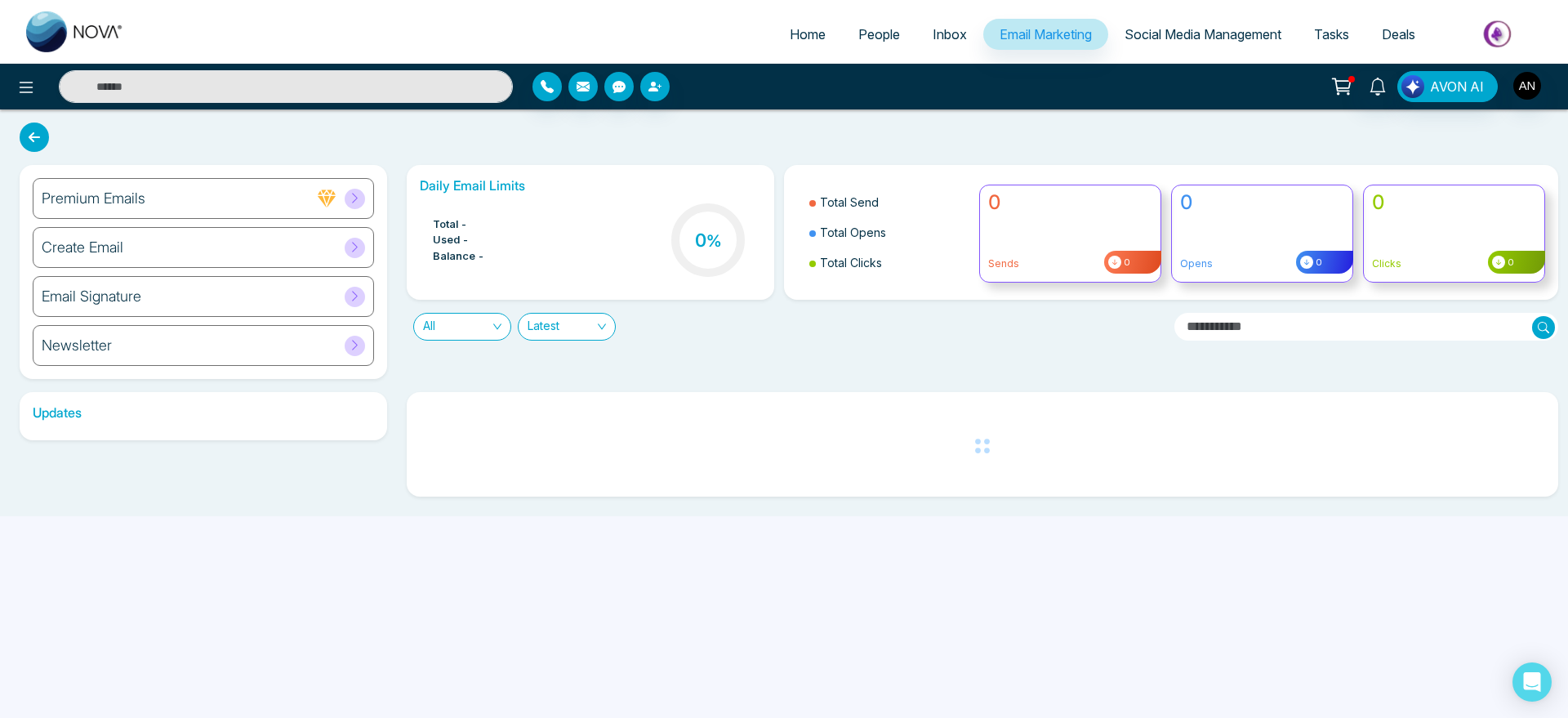
click at [1184, 33] on span "Social Media Management" at bounding box center [1203, 35] width 157 height 17
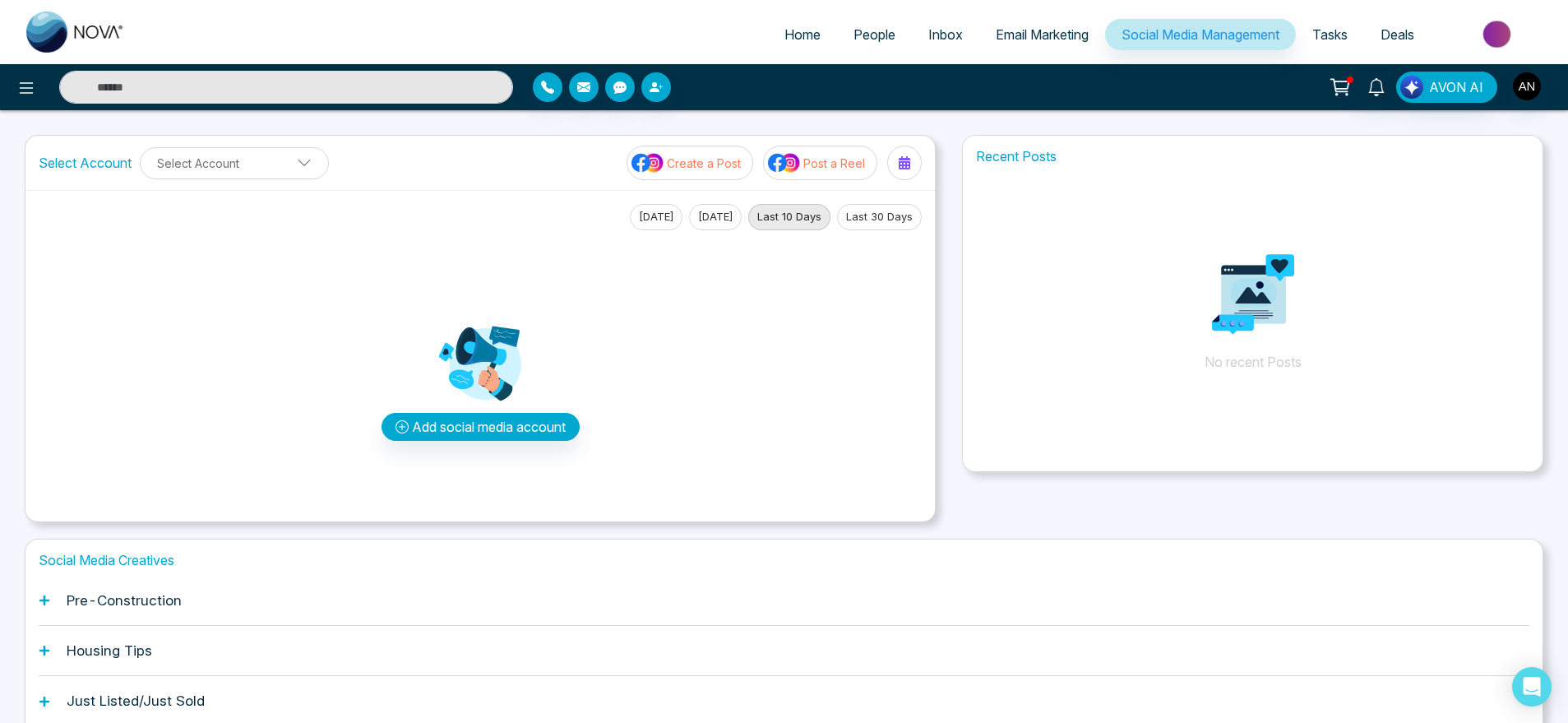
click at [801, 14] on ul "Home People Inbox Email Marketing Social Media Management Tasks Deals" at bounding box center [850, 36] width 1417 height 45
click at [785, 32] on span "Home" at bounding box center [803, 35] width 37 height 17
select select "*"
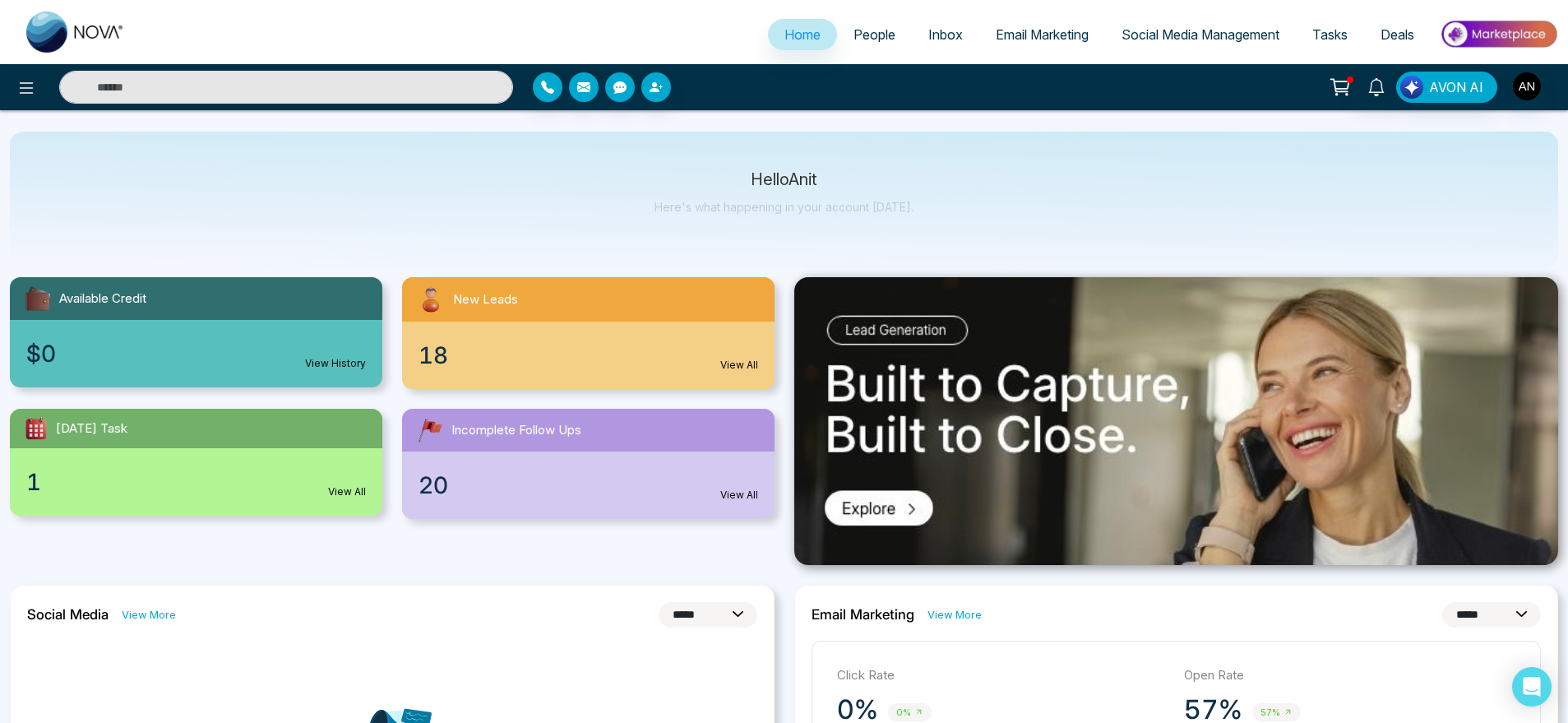
scroll to position [48, 0]
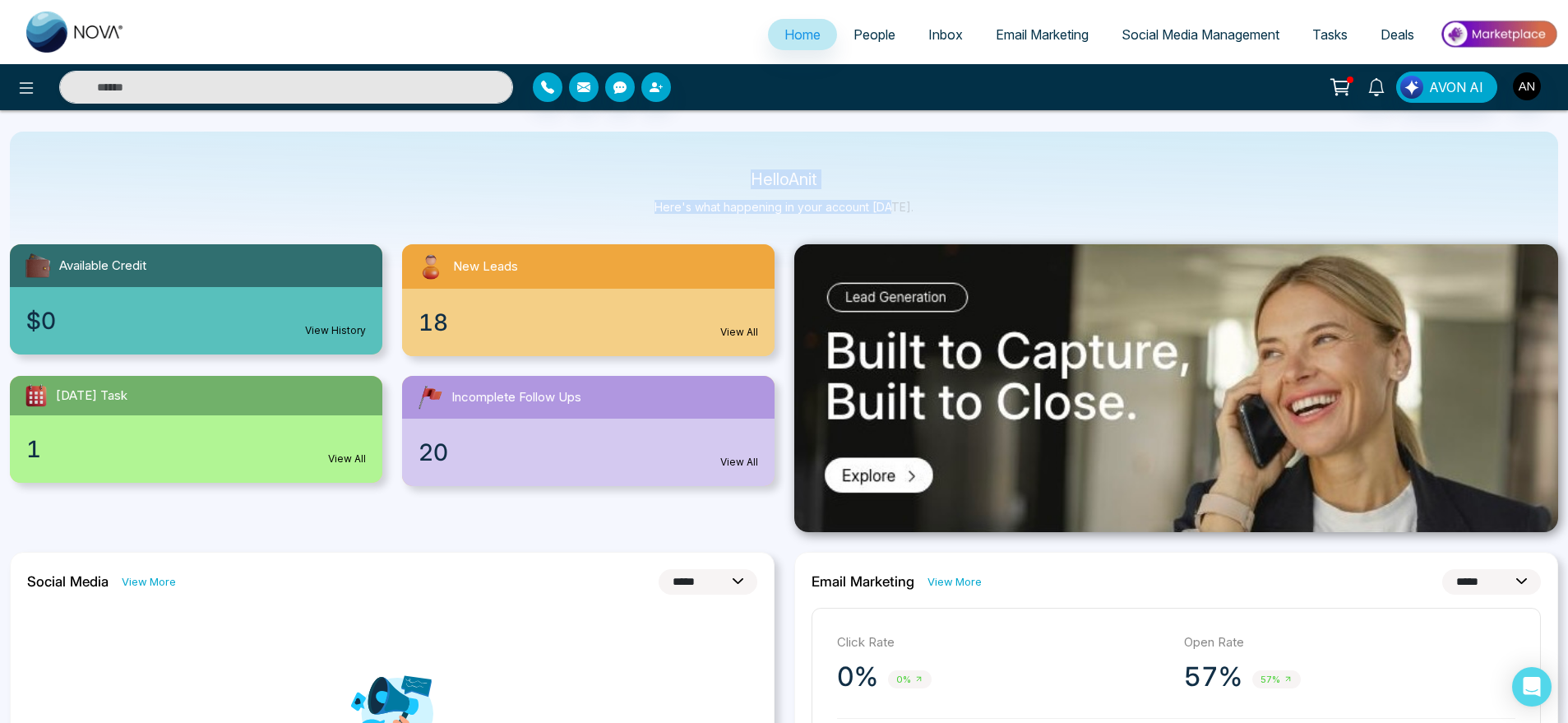
drag, startPoint x: 731, startPoint y: 168, endPoint x: 926, endPoint y: 230, distance: 204.6
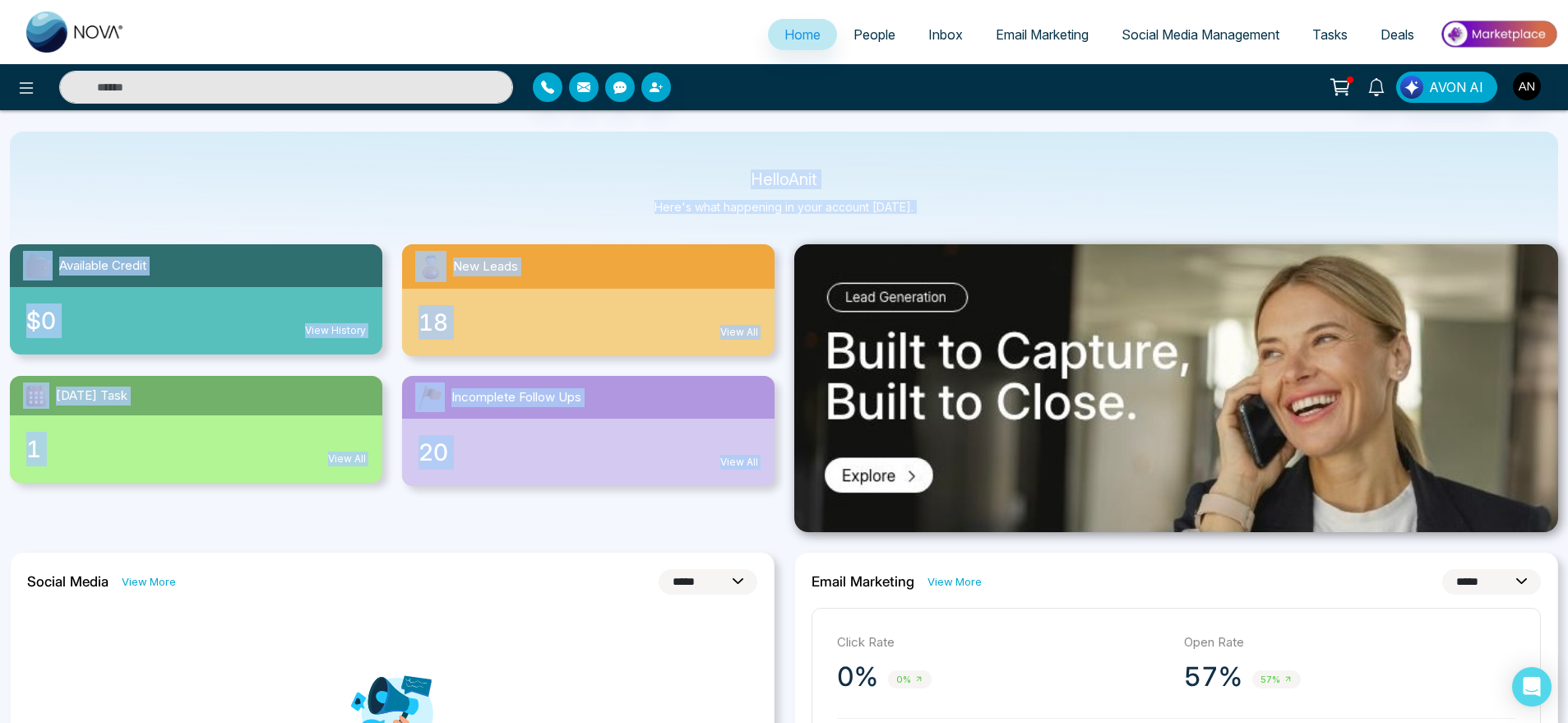
click at [949, 223] on div "Hello Anit Here's what happening in your account [DATE]." at bounding box center [784, 199] width 1549 height 136
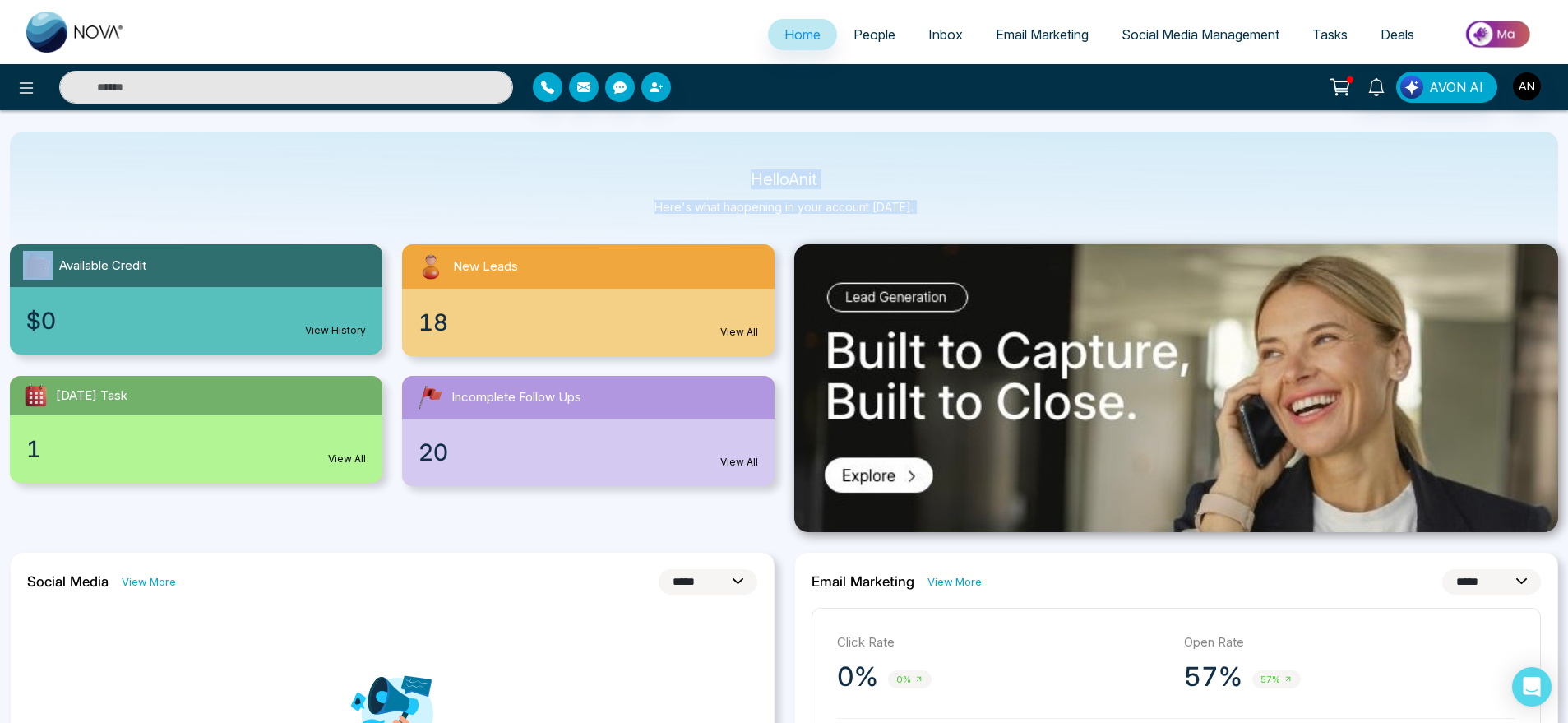
drag, startPoint x: 949, startPoint y: 223, endPoint x: 732, endPoint y: 163, distance: 225.1
click at [732, 163] on div "Hello Anit Here's what happening in your account [DATE]." at bounding box center [784, 199] width 1549 height 136
drag, startPoint x: 919, startPoint y: 214, endPoint x: 700, endPoint y: 157, distance: 226.3
click at [700, 157] on div "Hello Anit Here's what happening in your account [DATE]." at bounding box center [784, 199] width 1549 height 136
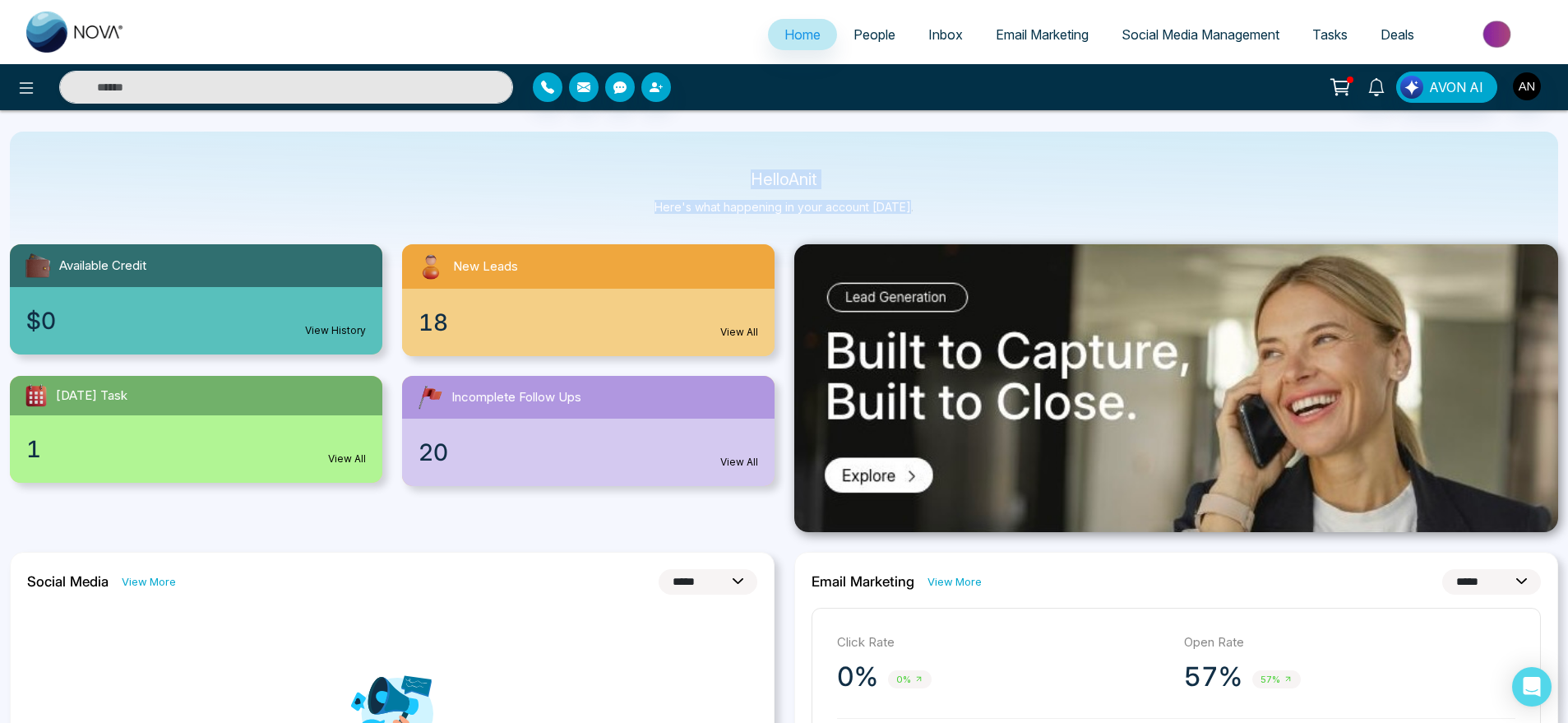
click at [700, 157] on div "Hello Anit Here's what happening in your account [DATE]." at bounding box center [784, 199] width 1549 height 136
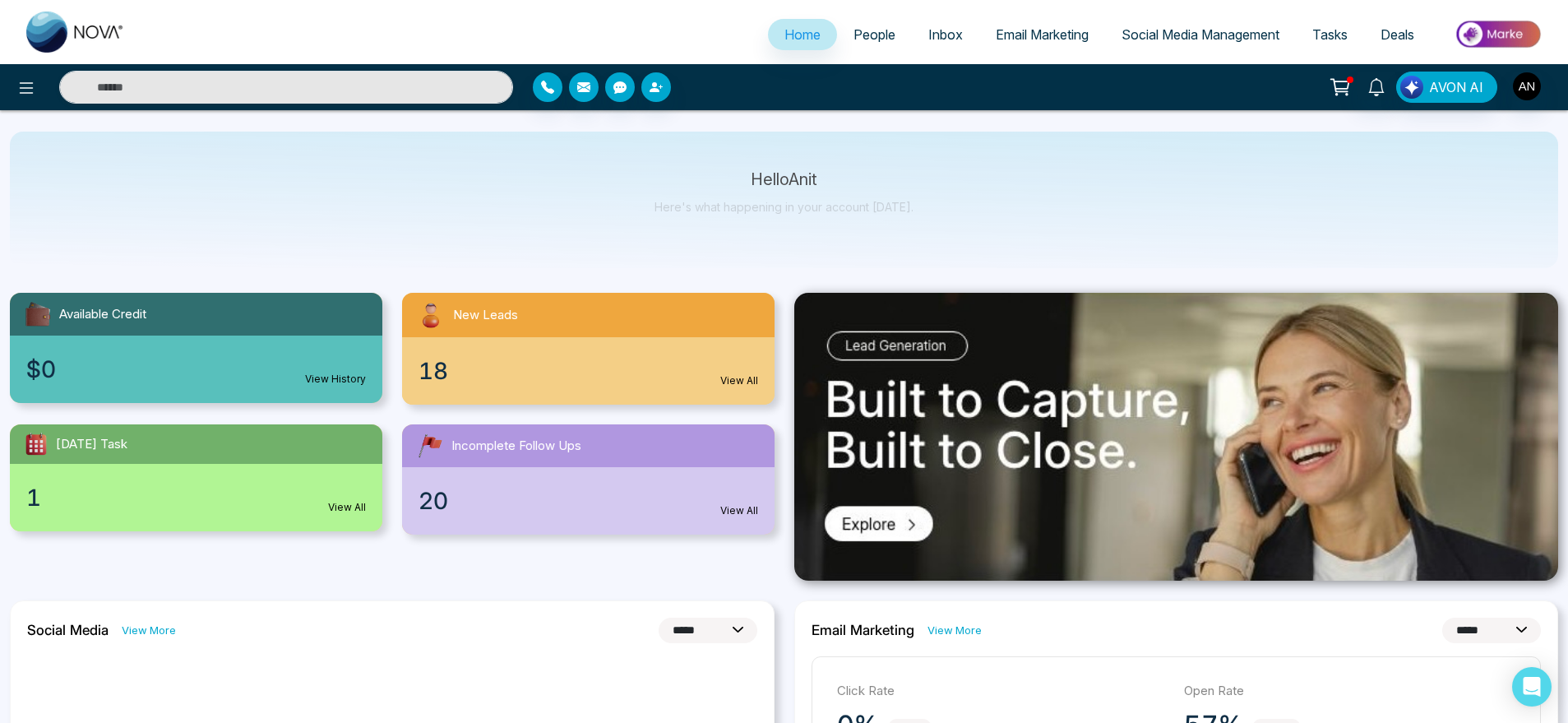
select select "*"
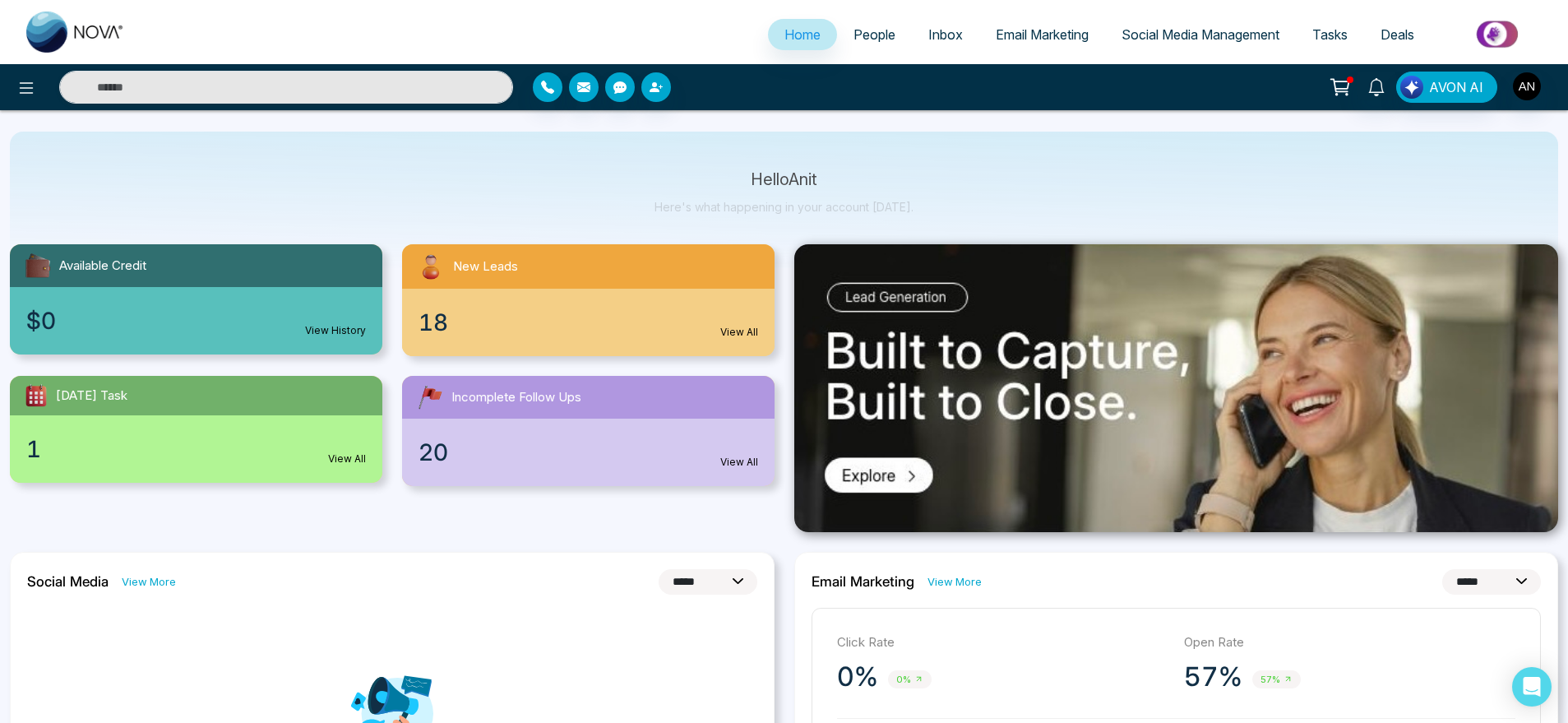
click at [1016, 42] on span "Email Marketing" at bounding box center [1042, 35] width 93 height 17
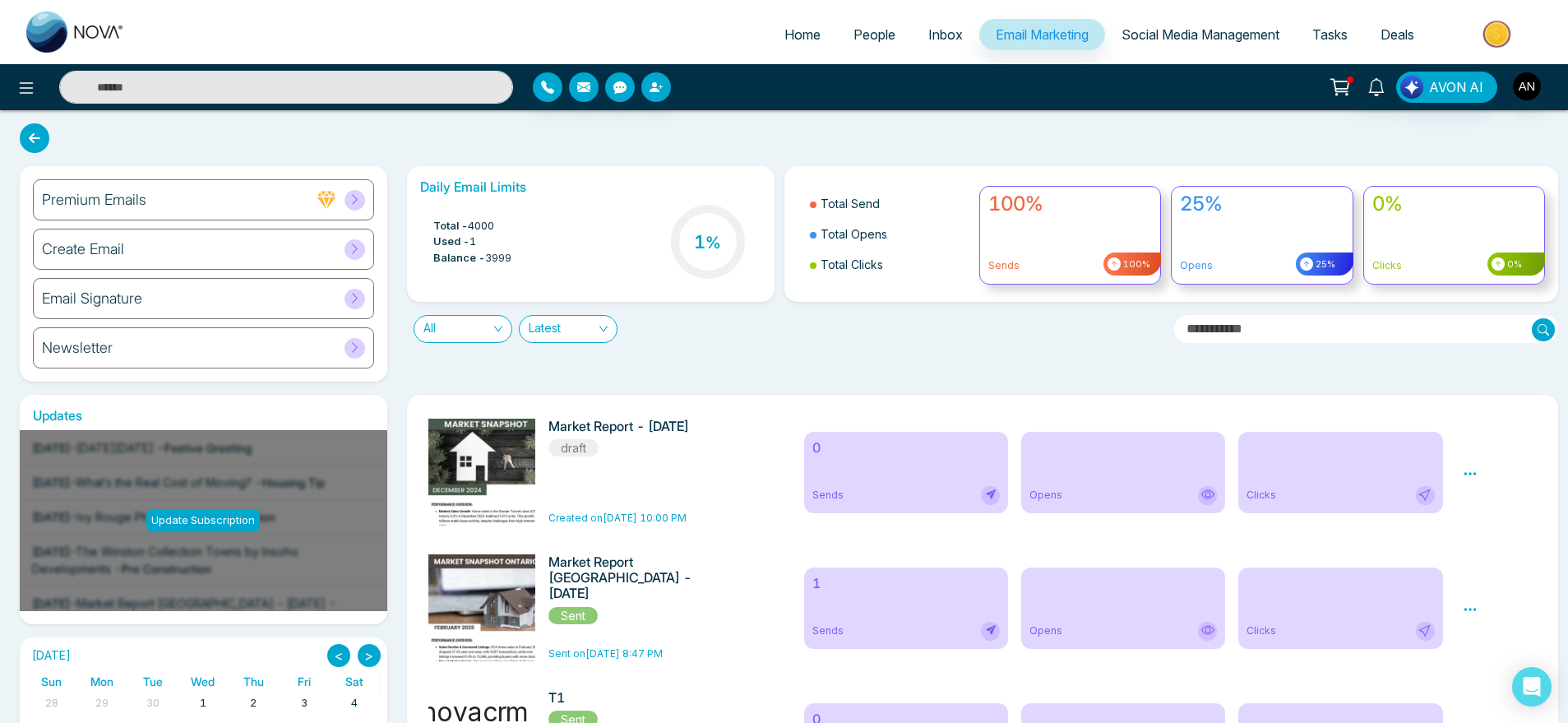
click at [801, 34] on span "Home" at bounding box center [803, 35] width 37 height 17
select select "*"
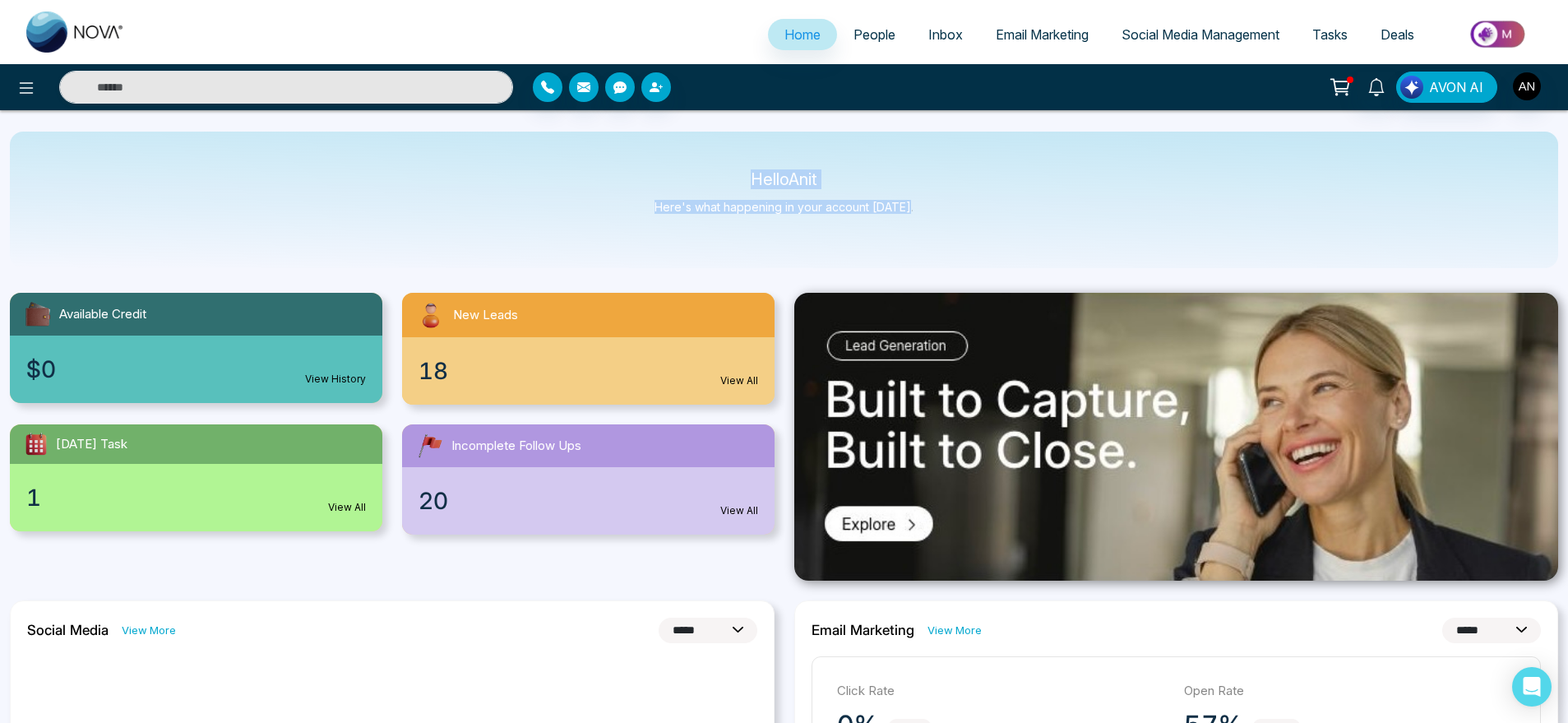
drag, startPoint x: 936, startPoint y: 207, endPoint x: 708, endPoint y: 152, distance: 234.5
click at [708, 152] on div "Hello Anit Here's what happening in your account [DATE]." at bounding box center [784, 199] width 1549 height 136
click at [1003, 47] on link "Email Marketing" at bounding box center [1042, 35] width 126 height 32
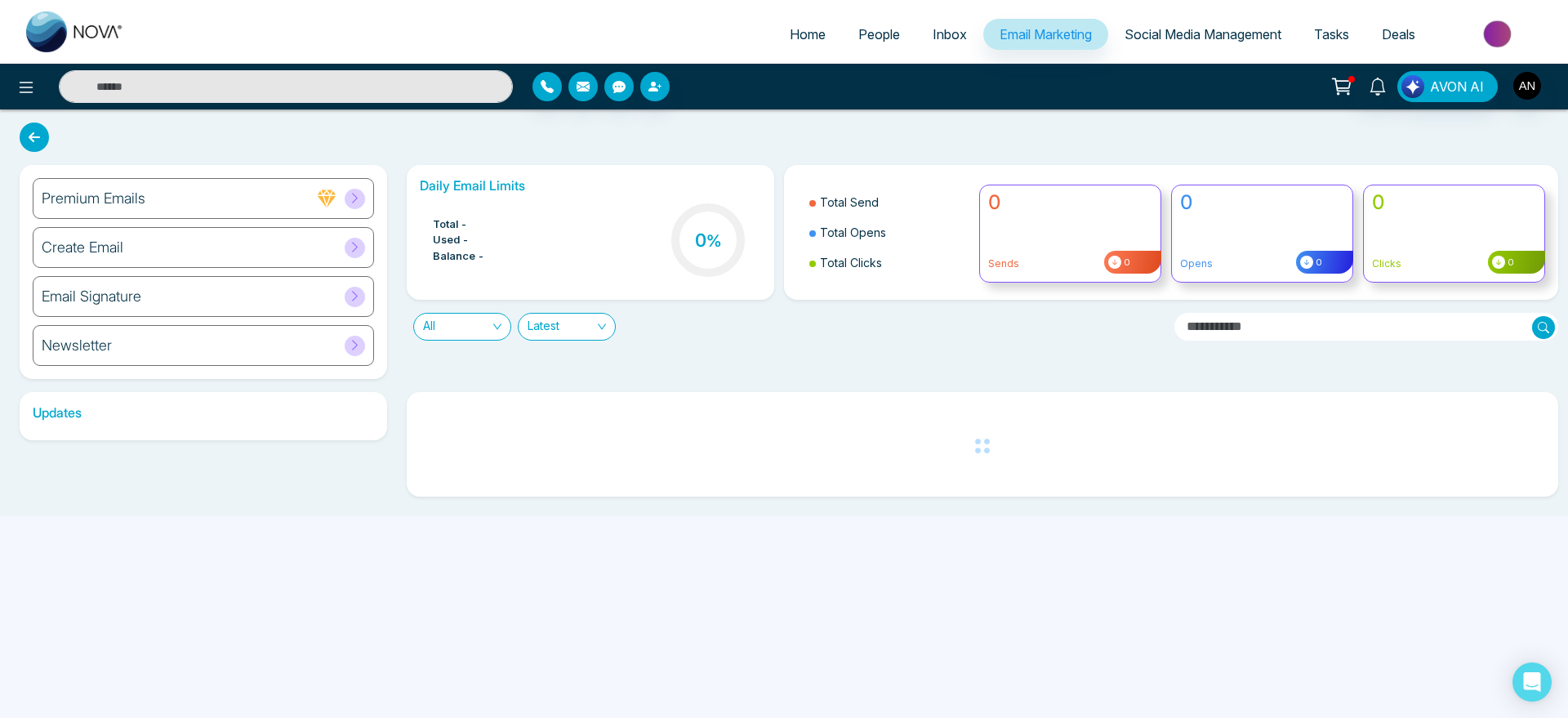
click at [1214, 38] on span "Social Media Management" at bounding box center [1203, 35] width 157 height 17
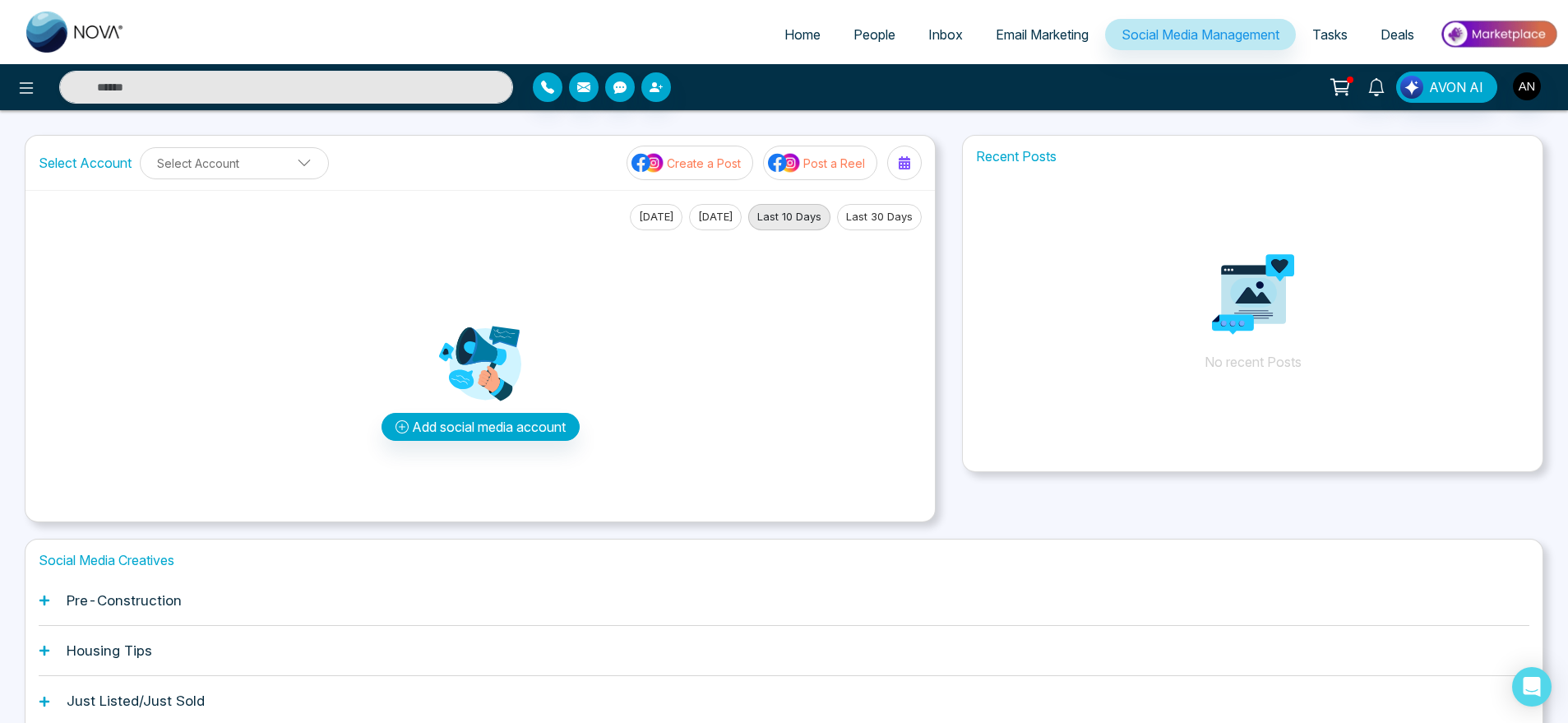
click at [791, 32] on span "Home" at bounding box center [803, 35] width 37 height 17
select select "*"
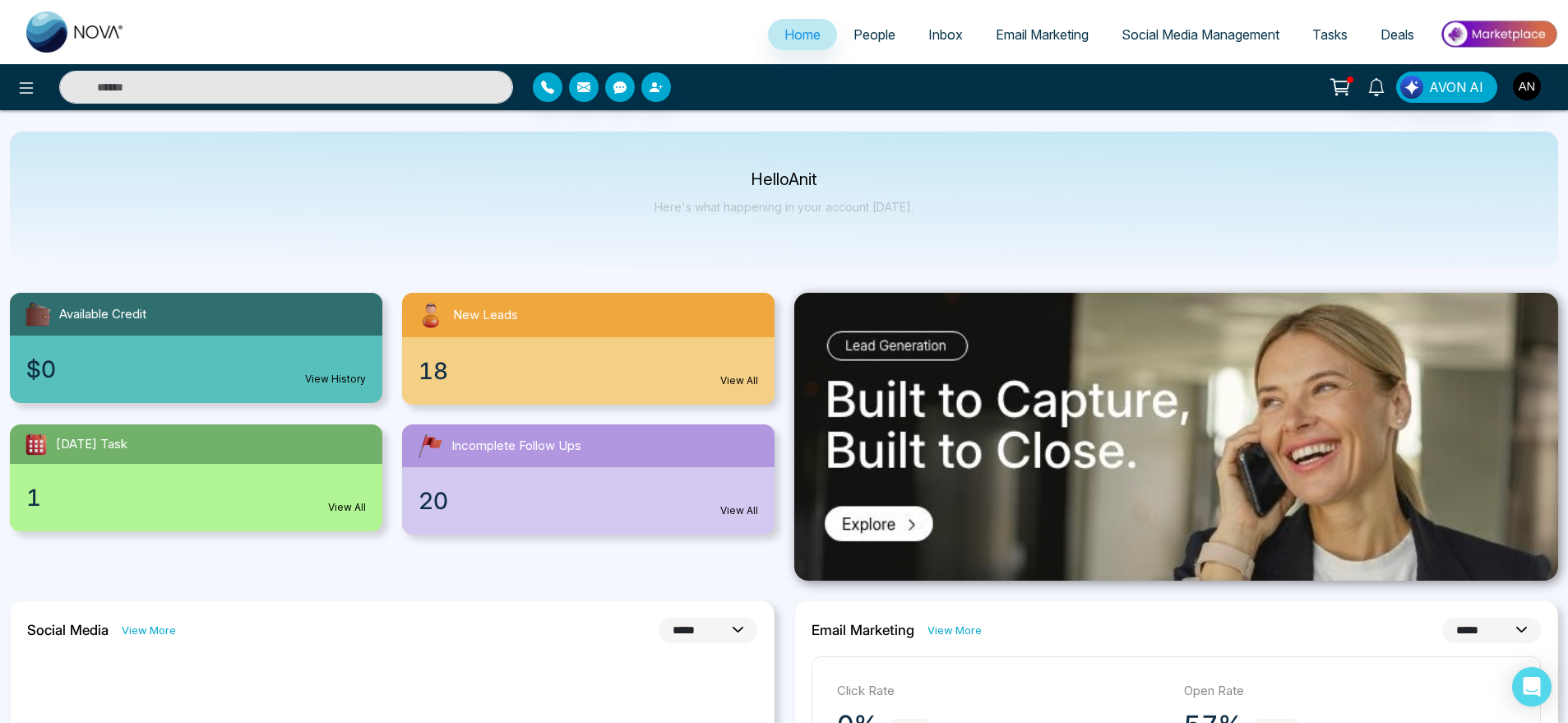
click at [1335, 76] on icon at bounding box center [1340, 87] width 23 height 23
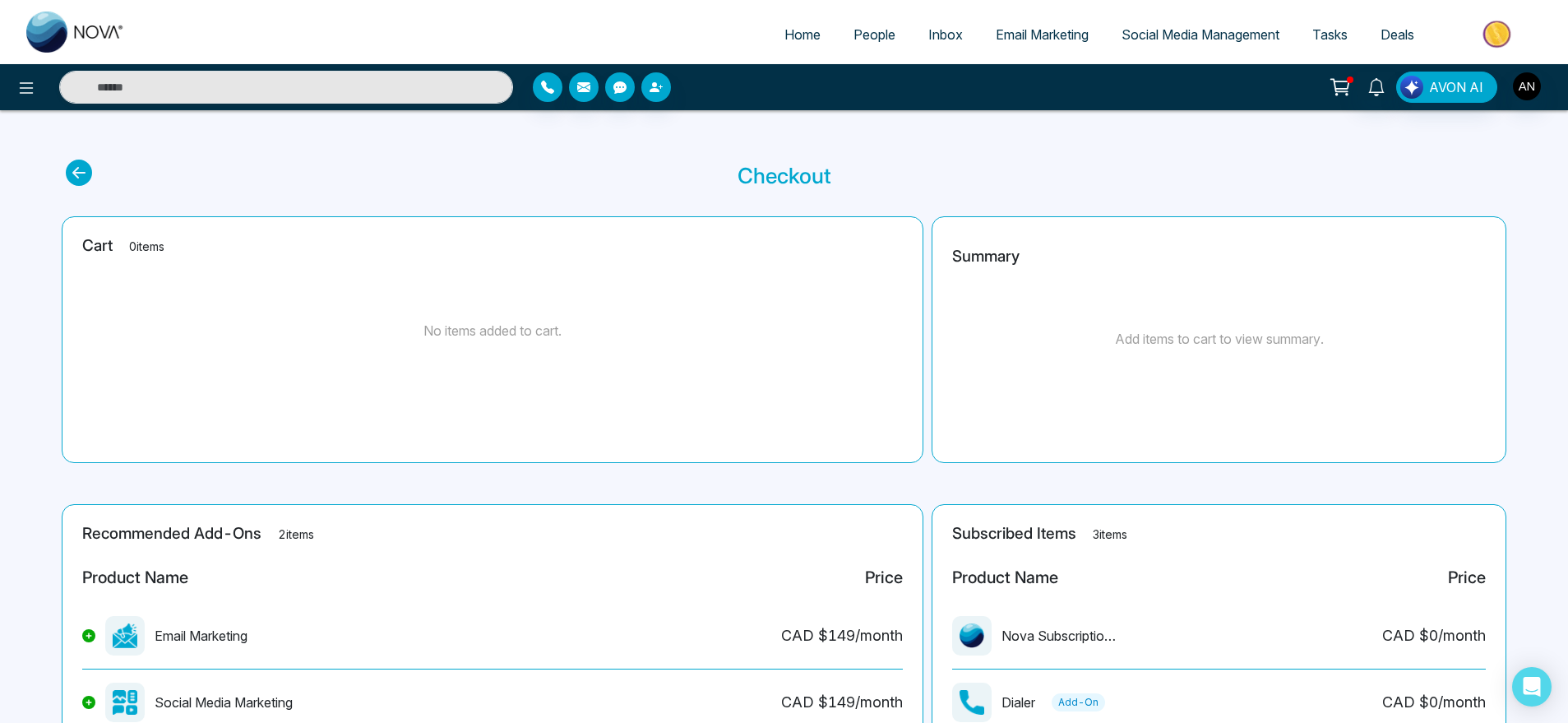
click at [768, 43] on link "Home" at bounding box center [802, 35] width 69 height 32
select select "*"
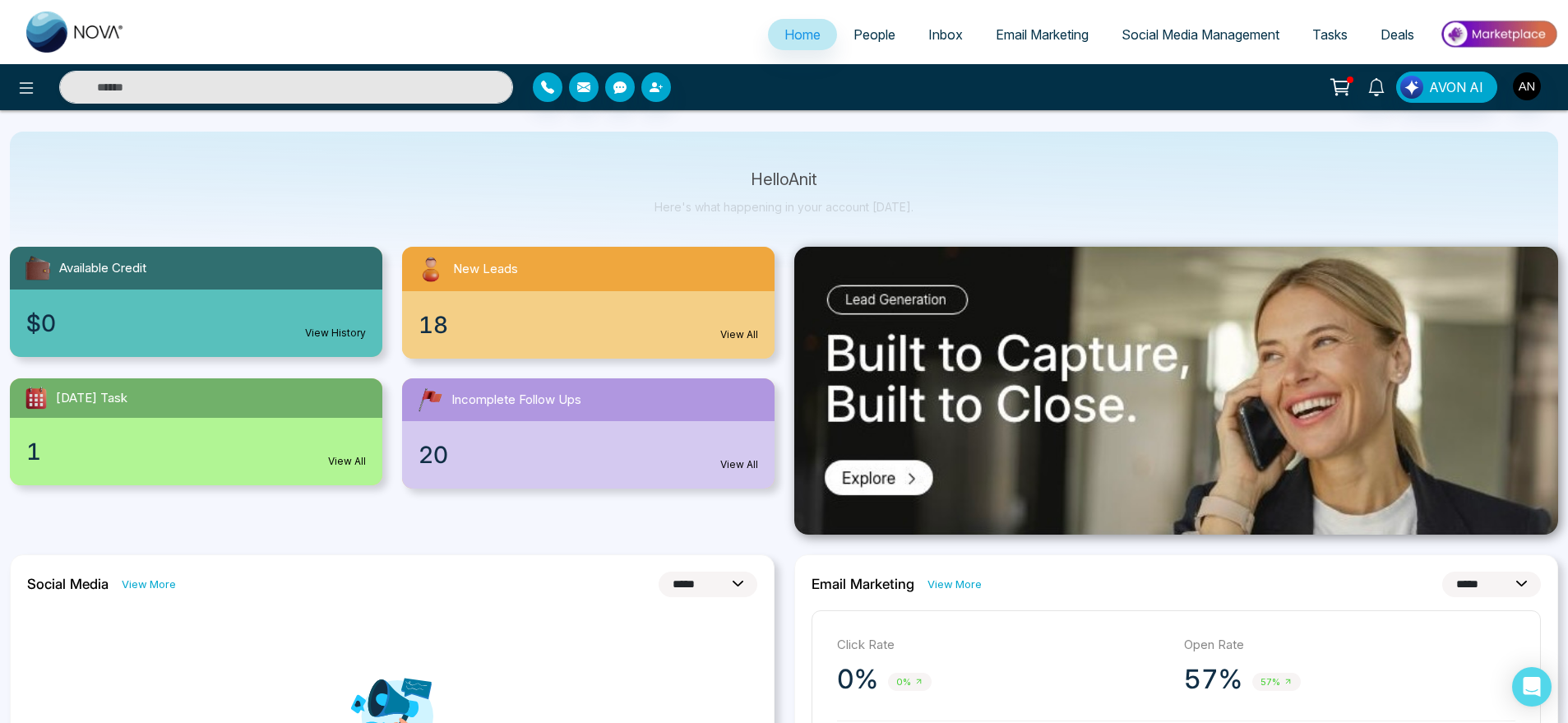
scroll to position [50, 0]
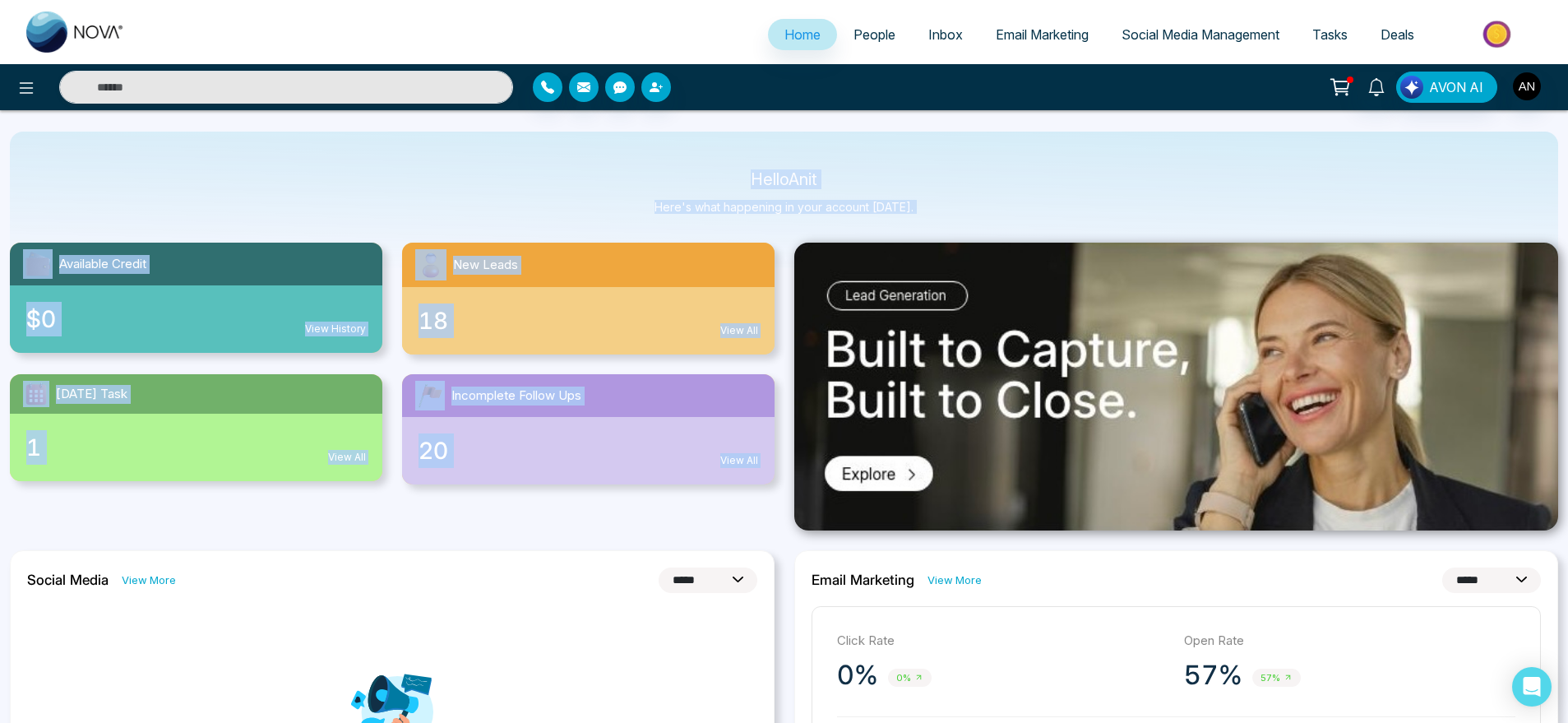
drag, startPoint x: 732, startPoint y: 169, endPoint x: 970, endPoint y: 228, distance: 245.2
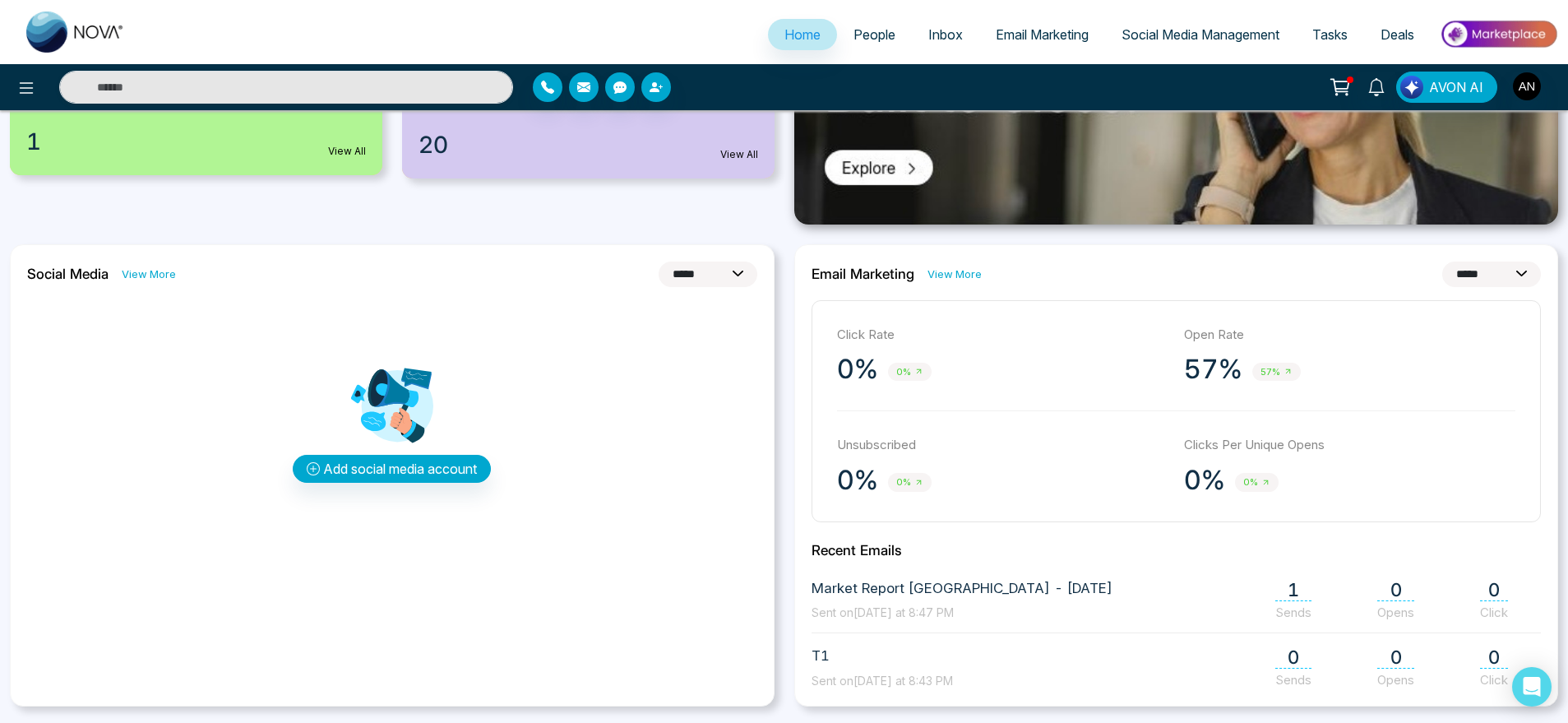
scroll to position [355, 0]
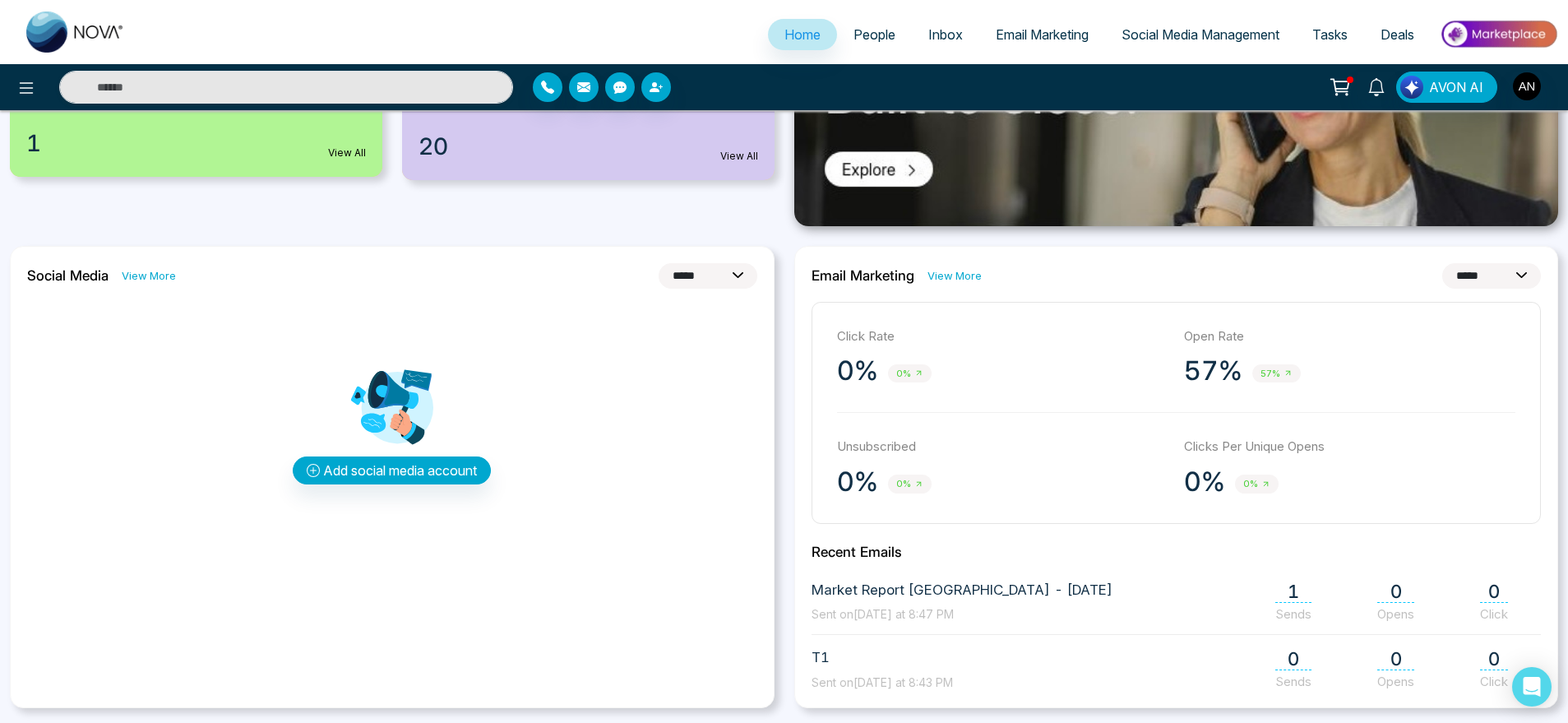
click at [709, 277] on select "**********" at bounding box center [708, 276] width 99 height 26
select select "*"
click at [659, 263] on select "**********" at bounding box center [708, 276] width 99 height 26
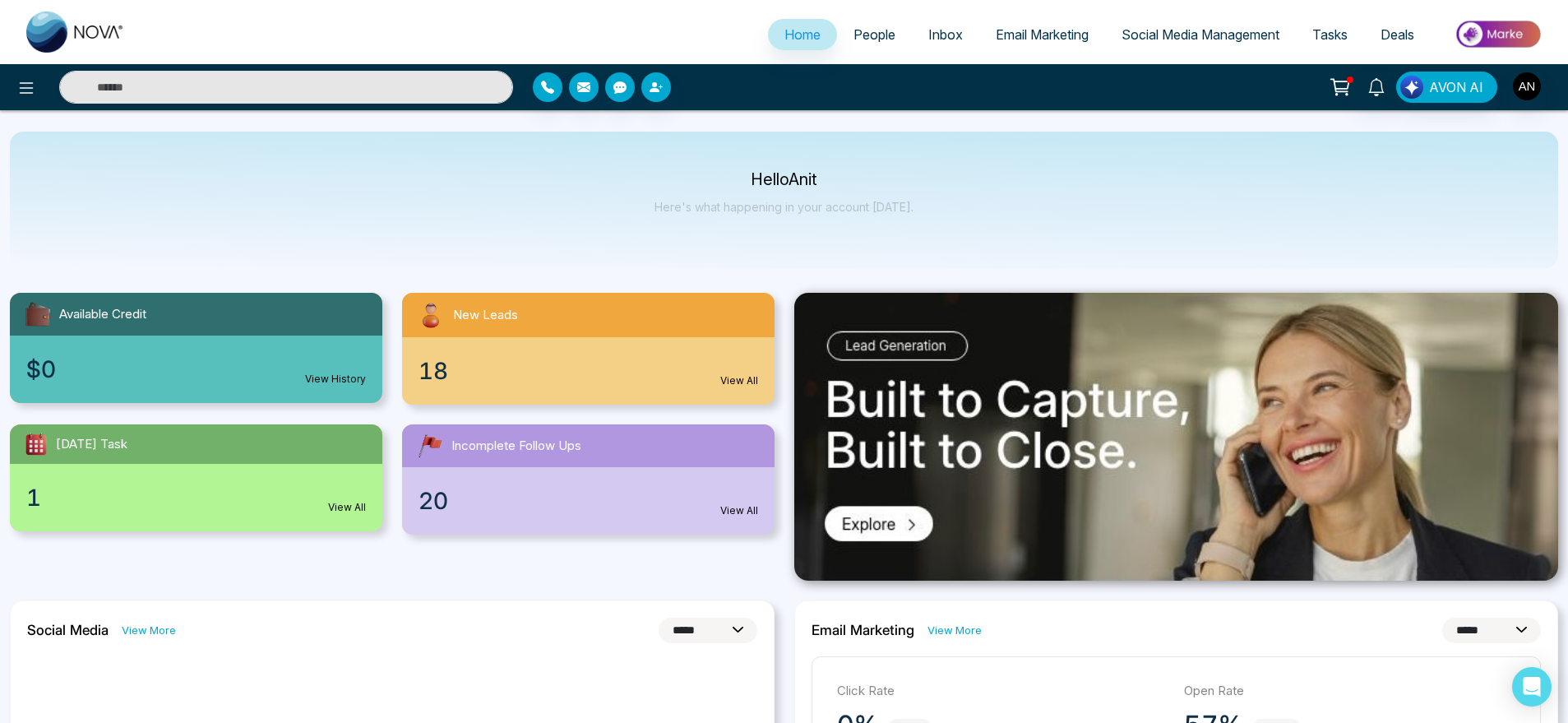
scroll to position [11, 0]
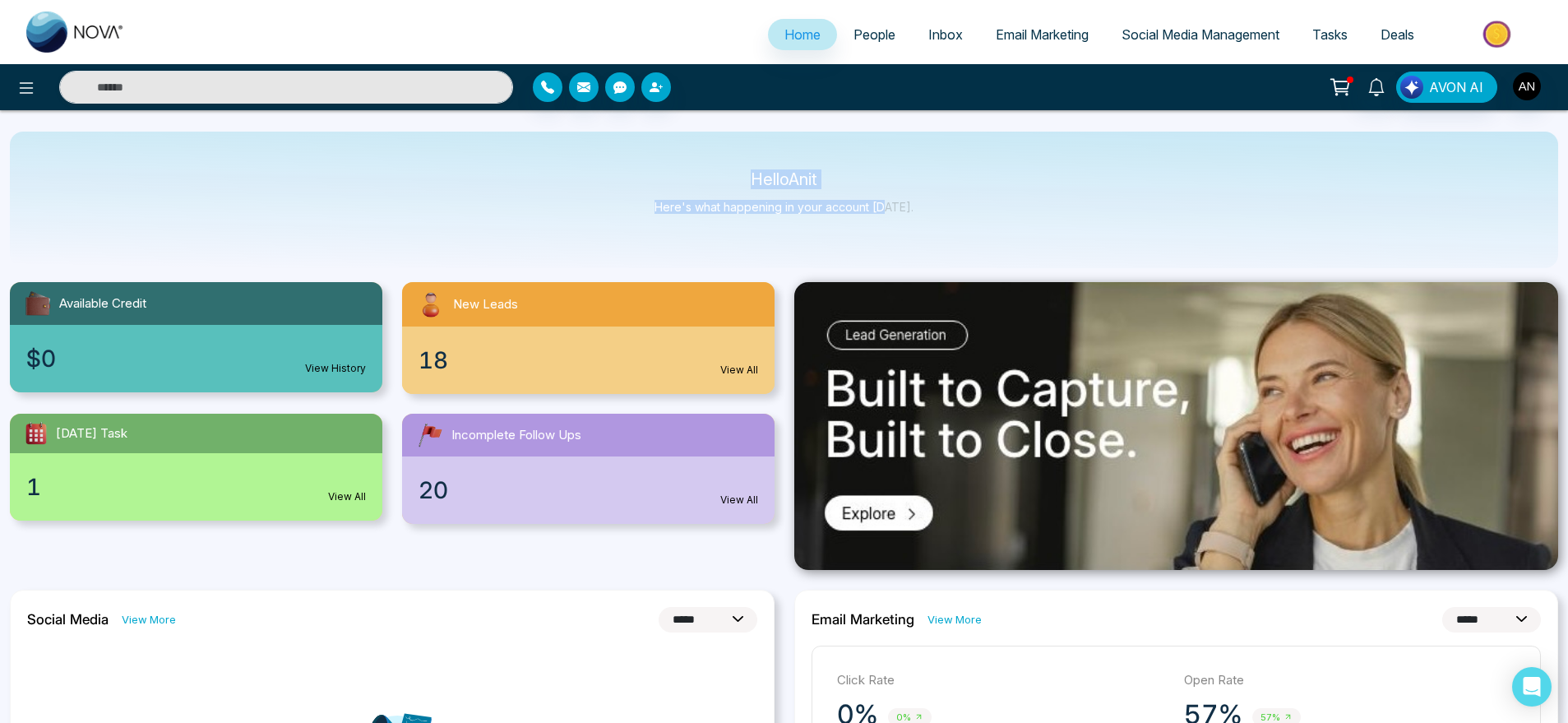
drag, startPoint x: 725, startPoint y: 170, endPoint x: 902, endPoint y: 216, distance: 182.9
click at [902, 216] on div "Hello Anit Here's what happening in your account [DATE]." at bounding box center [784, 199] width 1549 height 136
click at [939, 216] on div "Hello Anit Here's what happening in your account [DATE]." at bounding box center [784, 199] width 1549 height 136
drag, startPoint x: 939, startPoint y: 216, endPoint x: 703, endPoint y: 188, distance: 237.7
click at [703, 188] on div "Hello Anit Here's what happening in your account [DATE]." at bounding box center [784, 199] width 1549 height 136
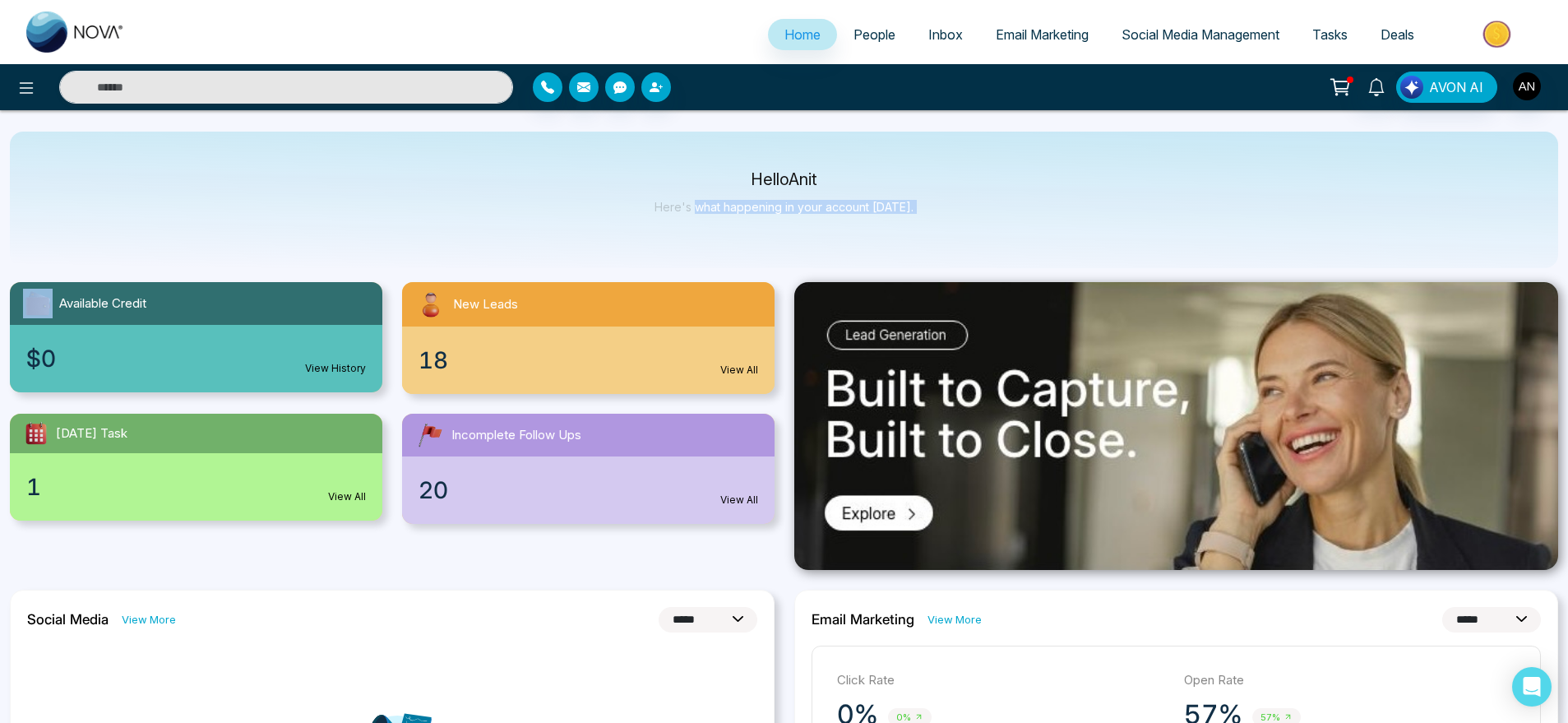
click at [703, 188] on div "Hello Anit Here's what happening in your account [DATE]." at bounding box center [784, 199] width 259 height 54
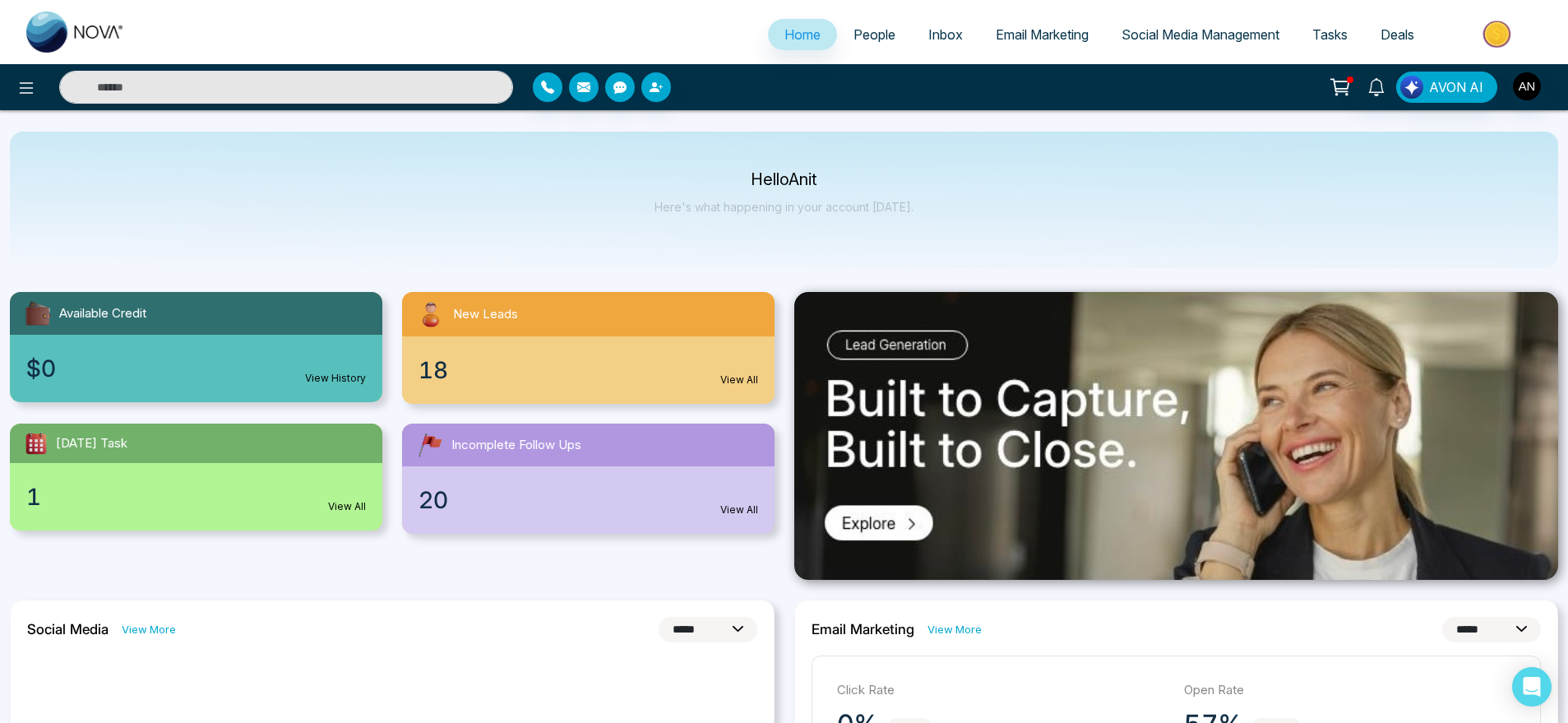
scroll to position [0, 0]
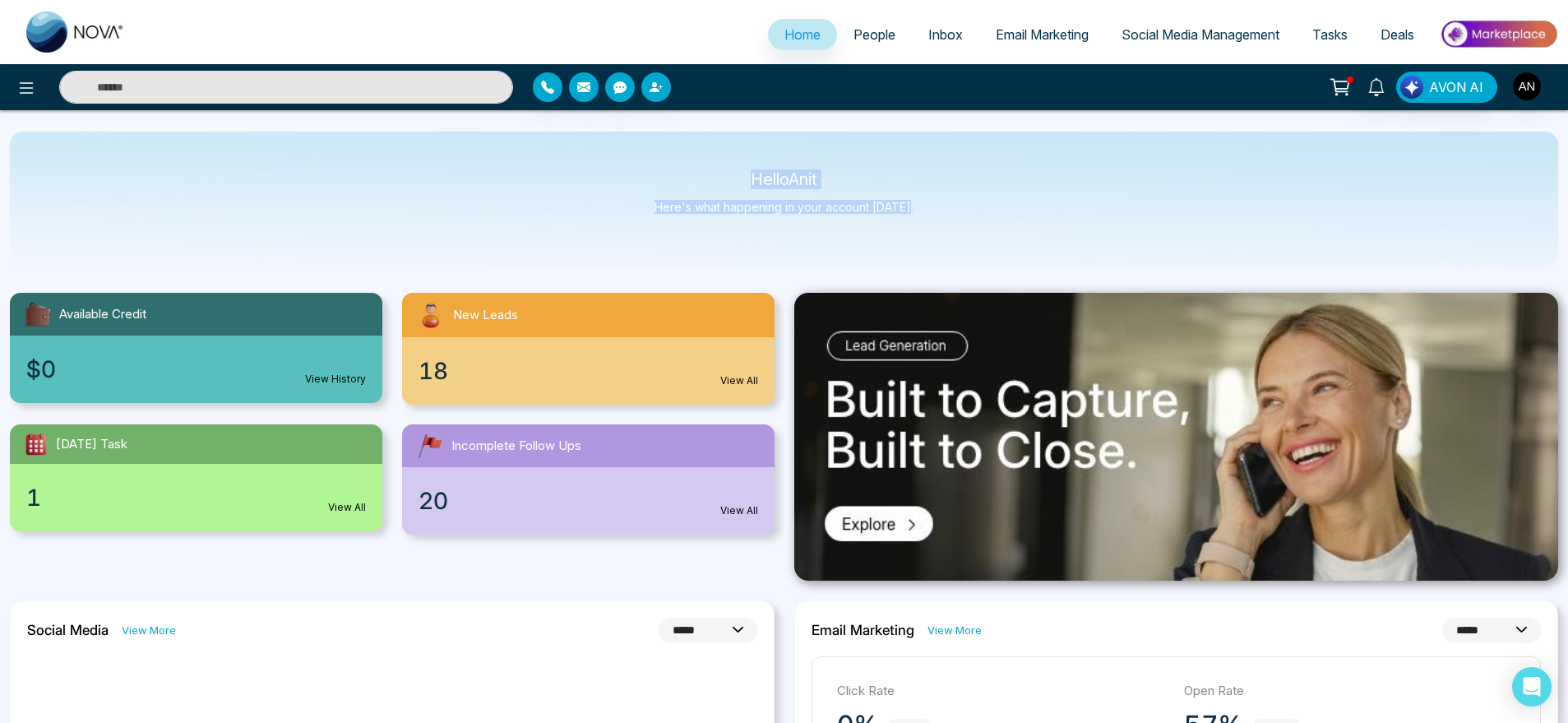
drag, startPoint x: 734, startPoint y: 164, endPoint x: 1030, endPoint y: 241, distance: 305.9
click at [1030, 241] on div "Hello Anit Here's what happening in your account [DATE]." at bounding box center [784, 199] width 1549 height 136
drag, startPoint x: 1030, startPoint y: 241, endPoint x: 622, endPoint y: 160, distance: 416.0
click at [622, 160] on div "Hello Anit Here's what happening in your account [DATE]." at bounding box center [784, 199] width 1549 height 136
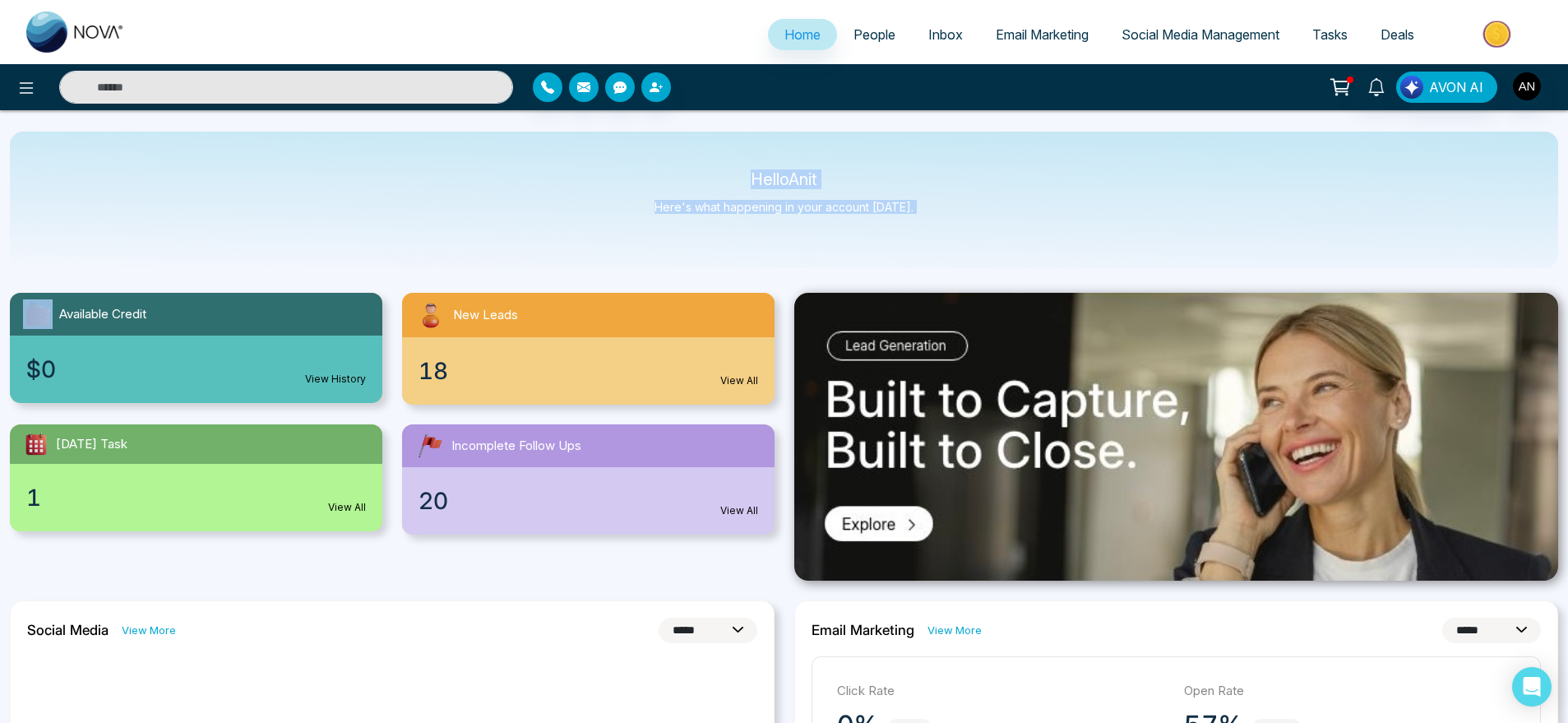
click at [622, 160] on div "Hello Anit Here's what happening in your account [DATE]." at bounding box center [784, 199] width 1549 height 136
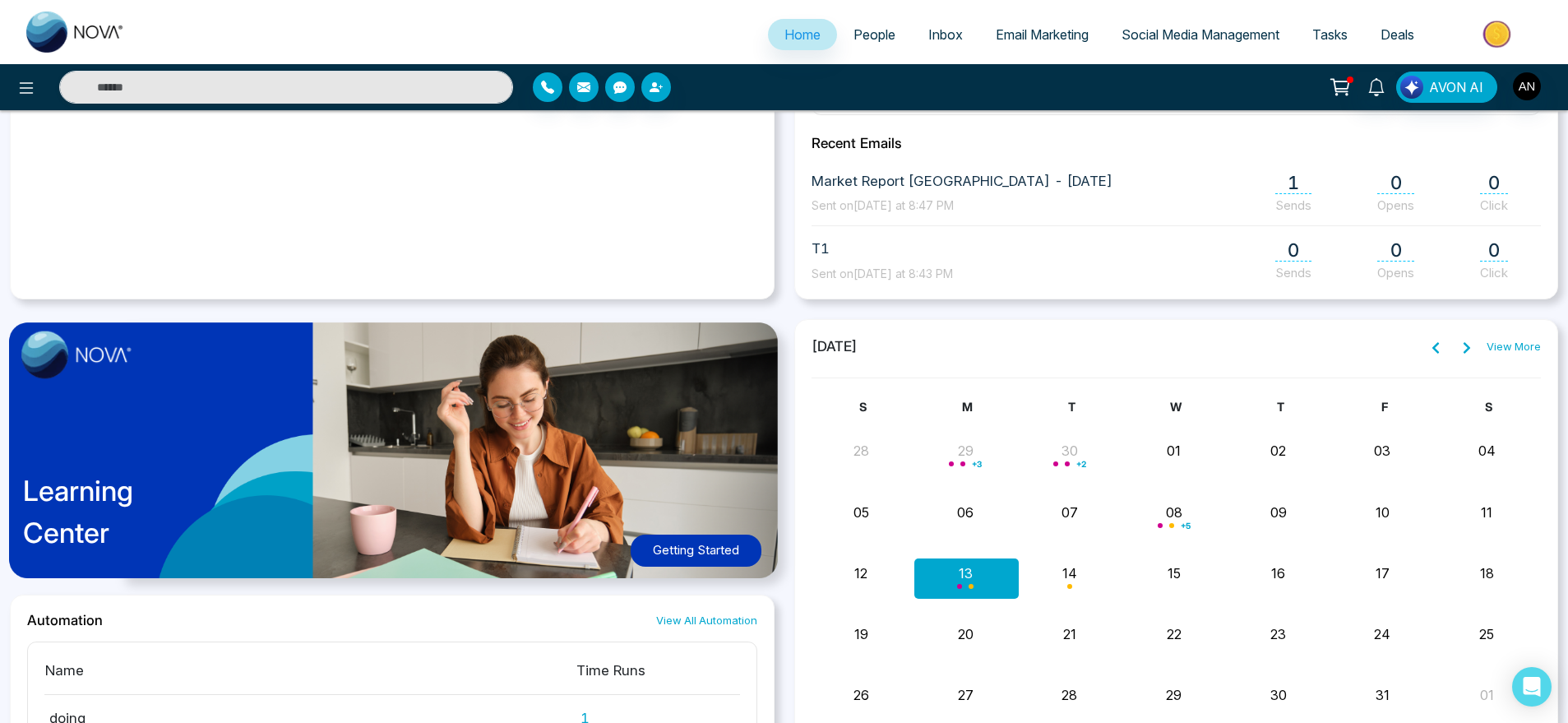
scroll to position [765, 0]
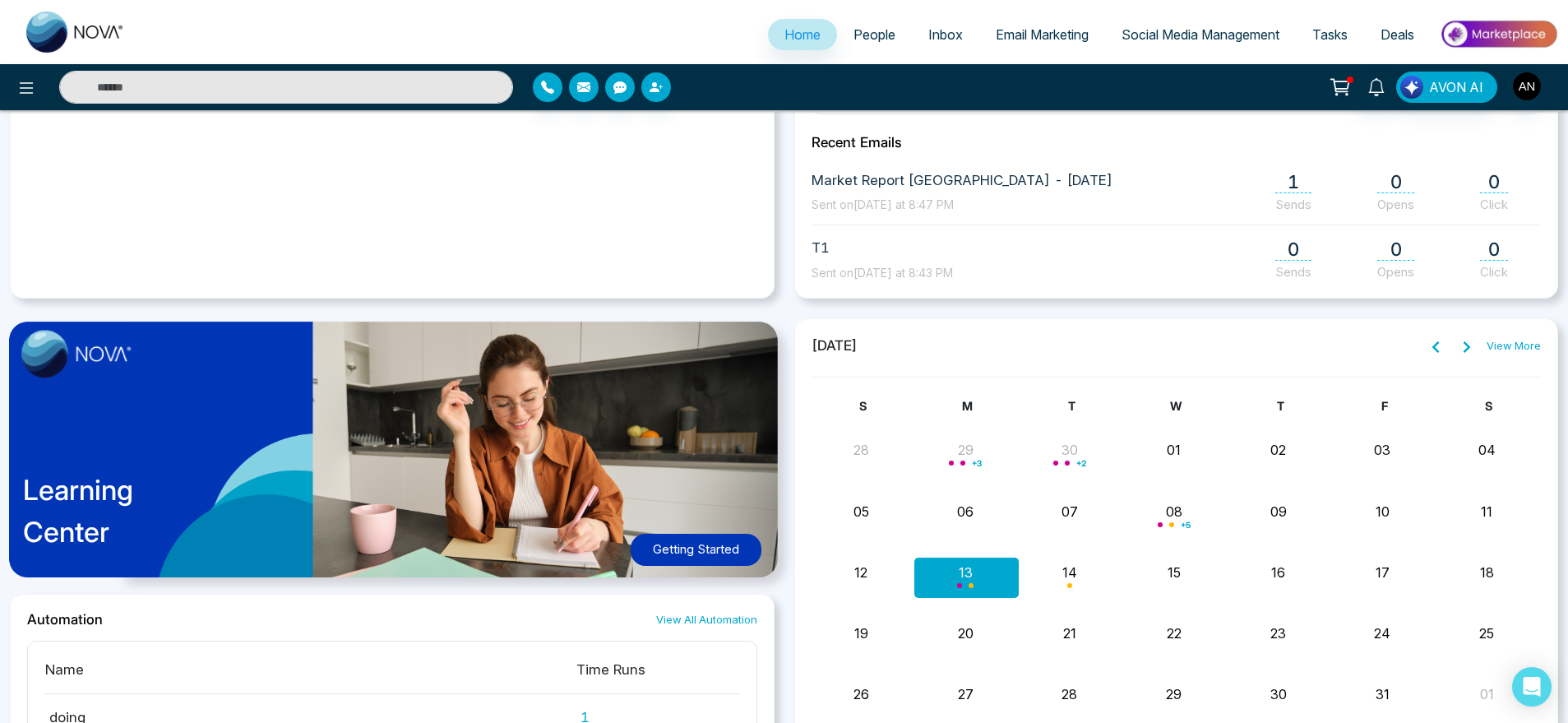
click at [1527, 342] on link "View More" at bounding box center [1513, 347] width 54 height 17
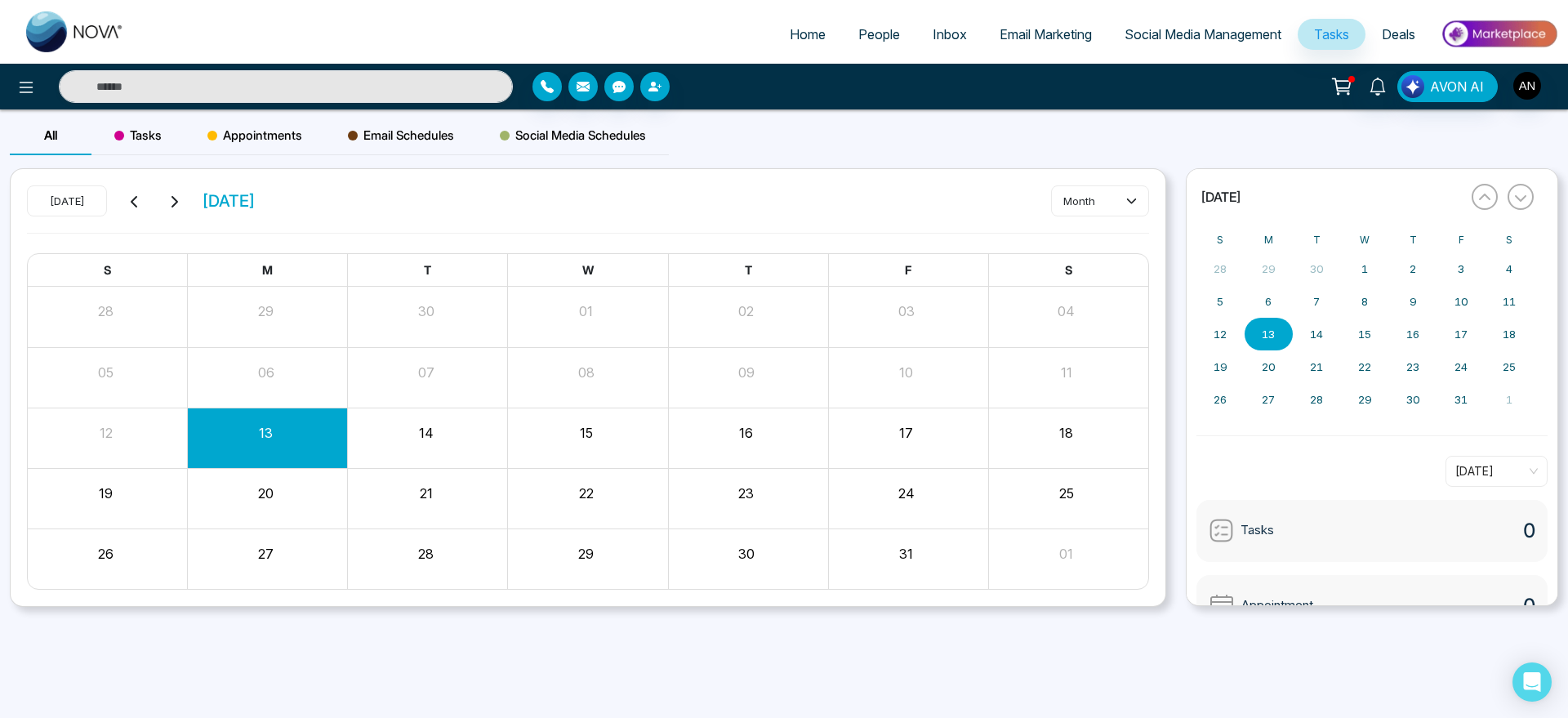
click at [799, 24] on link "Home" at bounding box center [808, 35] width 68 height 31
select select "*"
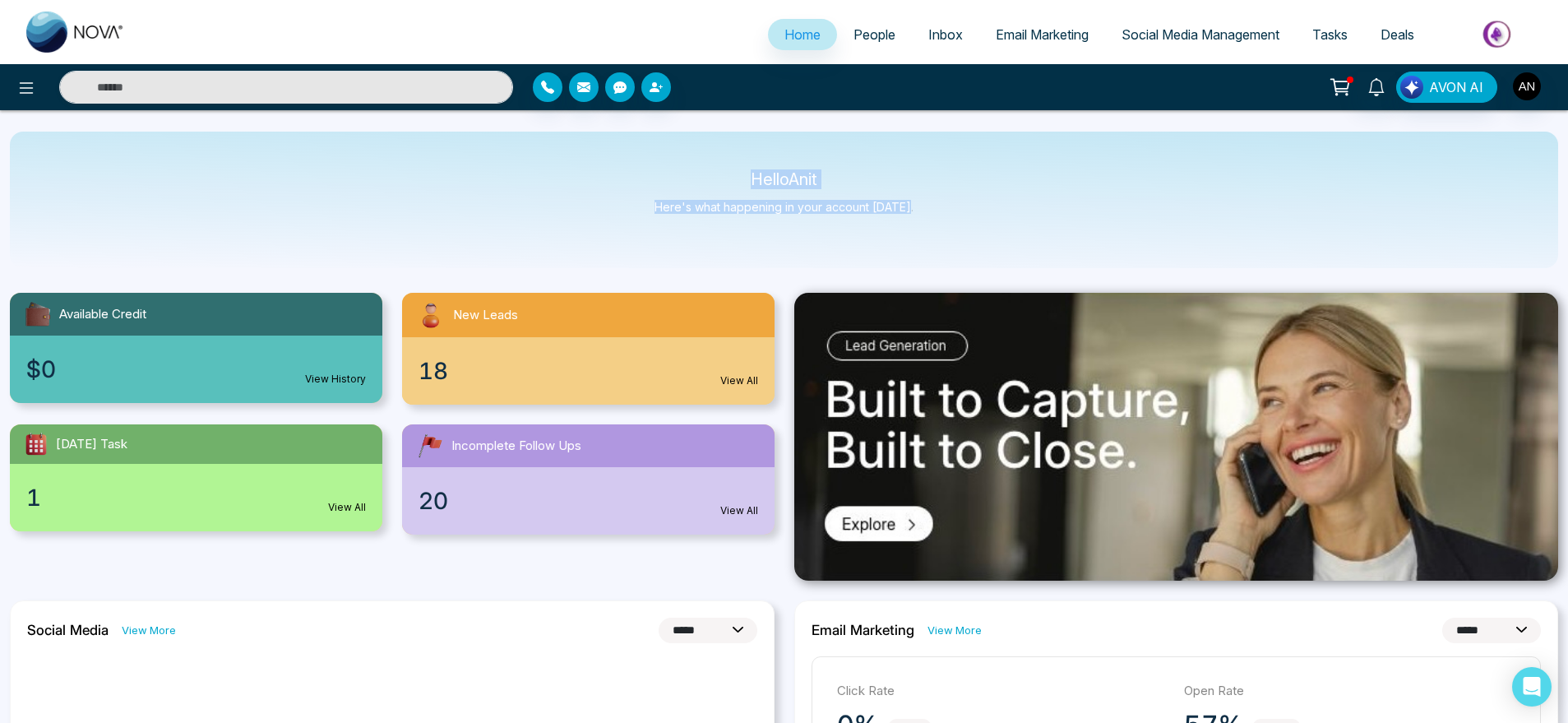
drag, startPoint x: 745, startPoint y: 185, endPoint x: 927, endPoint y: 218, distance: 185.0
click at [927, 218] on div "Hello Anit Here's what happening in your account [DATE]." at bounding box center [784, 199] width 1549 height 136
drag, startPoint x: 927, startPoint y: 218, endPoint x: 699, endPoint y: 168, distance: 233.4
click at [699, 168] on div "Hello Anit Here's what happening in your account [DATE]." at bounding box center [784, 199] width 1549 height 136
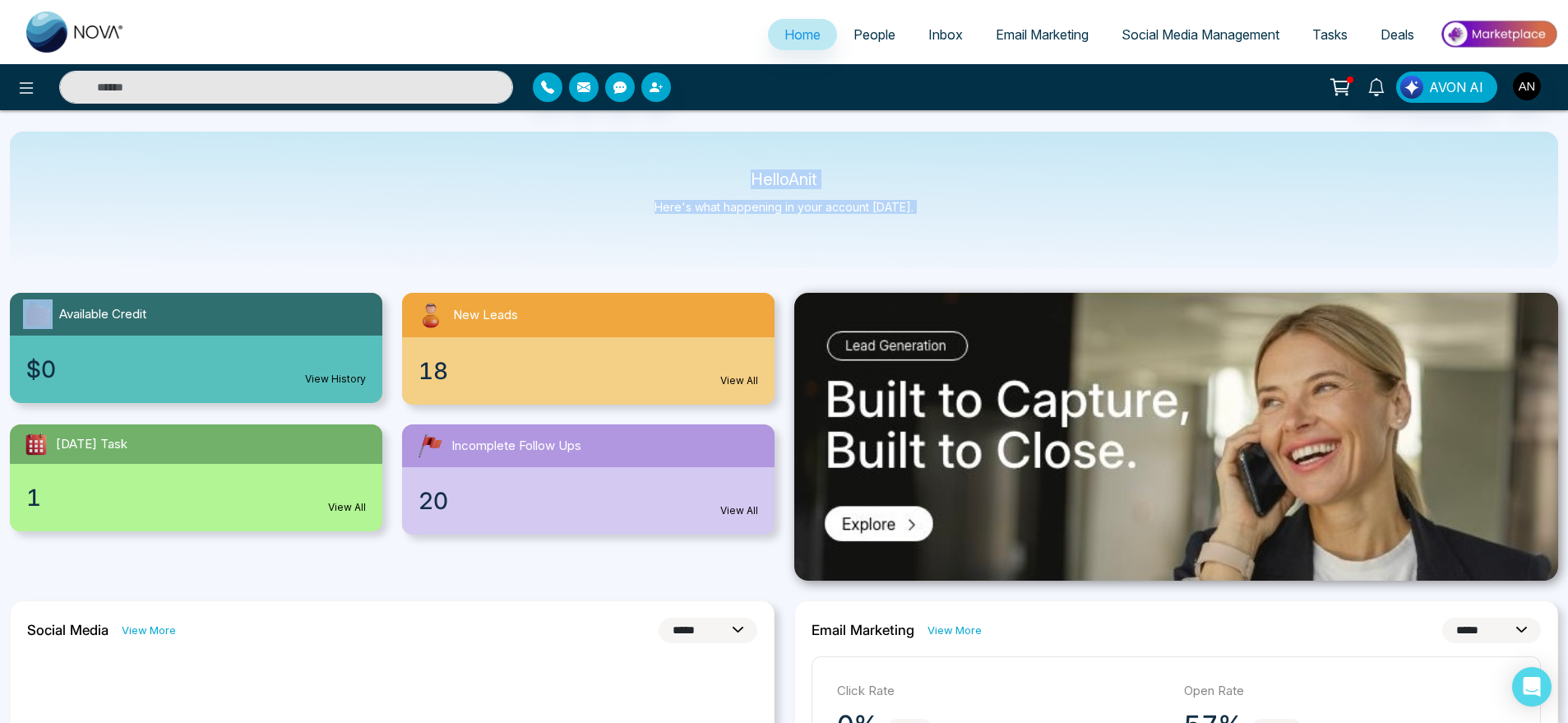
click at [699, 168] on div "Hello Anit Here's what happening in your account [DATE]." at bounding box center [784, 199] width 1549 height 136
drag, startPoint x: 728, startPoint y: 171, endPoint x: 977, endPoint y: 222, distance: 254.2
click at [977, 222] on div "Hello Anit Here's what happening in your account [DATE]." at bounding box center [784, 199] width 1549 height 136
drag, startPoint x: 977, startPoint y: 222, endPoint x: 667, endPoint y: 146, distance: 319.2
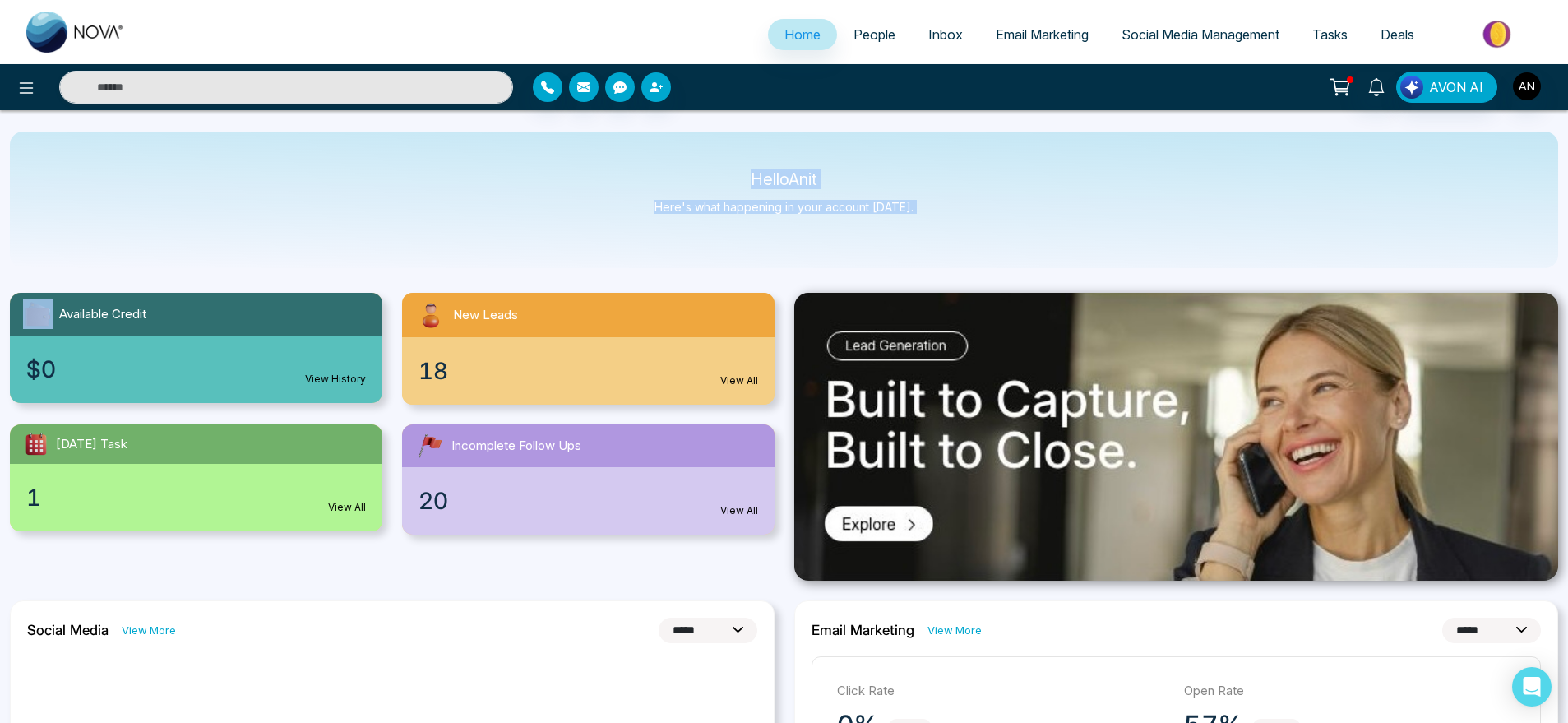
click at [667, 146] on div "Hello Anit Here's what happening in your account [DATE]." at bounding box center [784, 199] width 1549 height 136
drag, startPoint x: 741, startPoint y: 157, endPoint x: 938, endPoint y: 239, distance: 213.4
click at [938, 239] on div "Hello Anit Here's what happening in your account [DATE]." at bounding box center [784, 199] width 1549 height 136
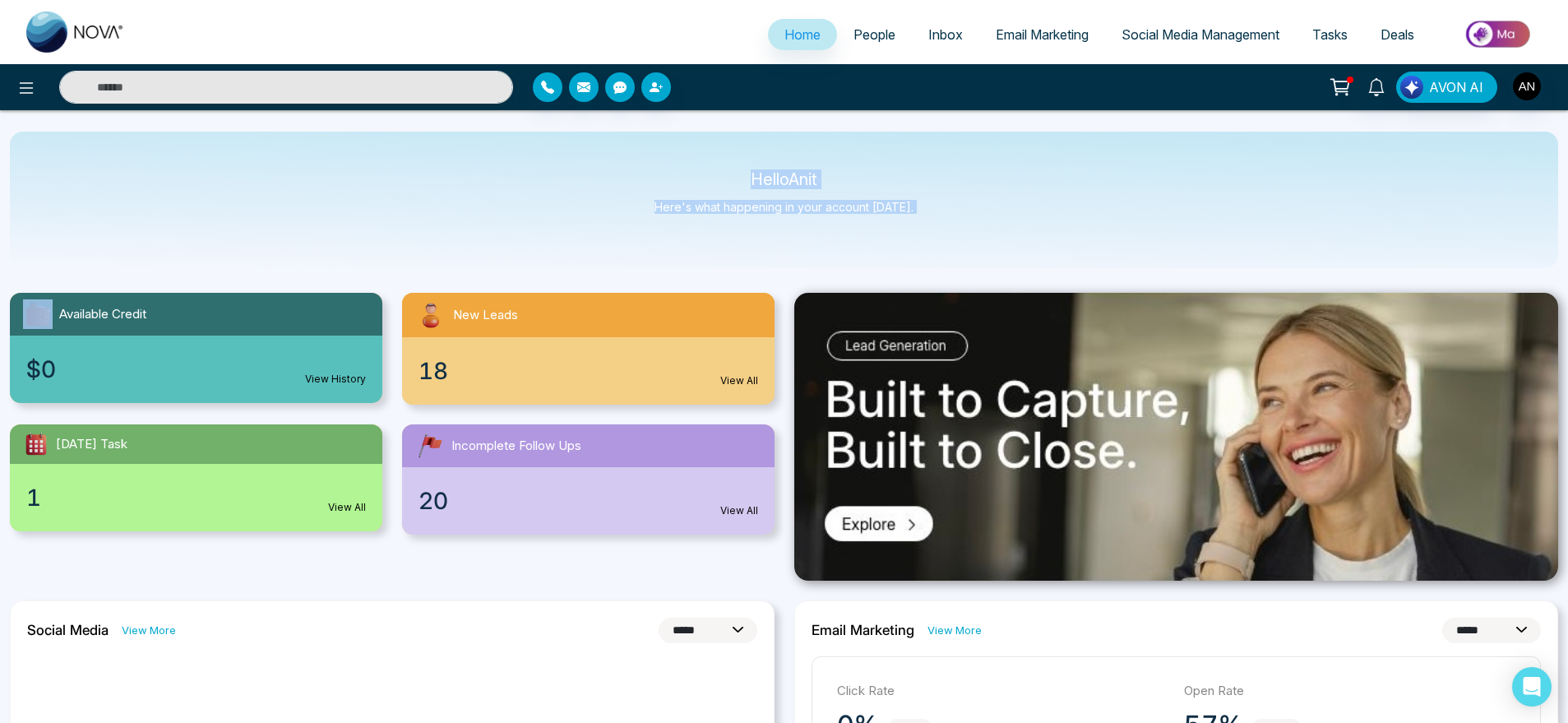
drag, startPoint x: 938, startPoint y: 239, endPoint x: 729, endPoint y: 180, distance: 217.2
click at [729, 180] on div "Hello Anit Here's what happening in your account [DATE]." at bounding box center [784, 199] width 1549 height 136
click at [729, 180] on p "Hello Anit" at bounding box center [784, 180] width 259 height 14
click at [867, 40] on ul "Home People Inbox Email Marketing Social Media Management Tasks Deals" at bounding box center [850, 36] width 1417 height 45
click at [867, 40] on span "People" at bounding box center [875, 35] width 42 height 17
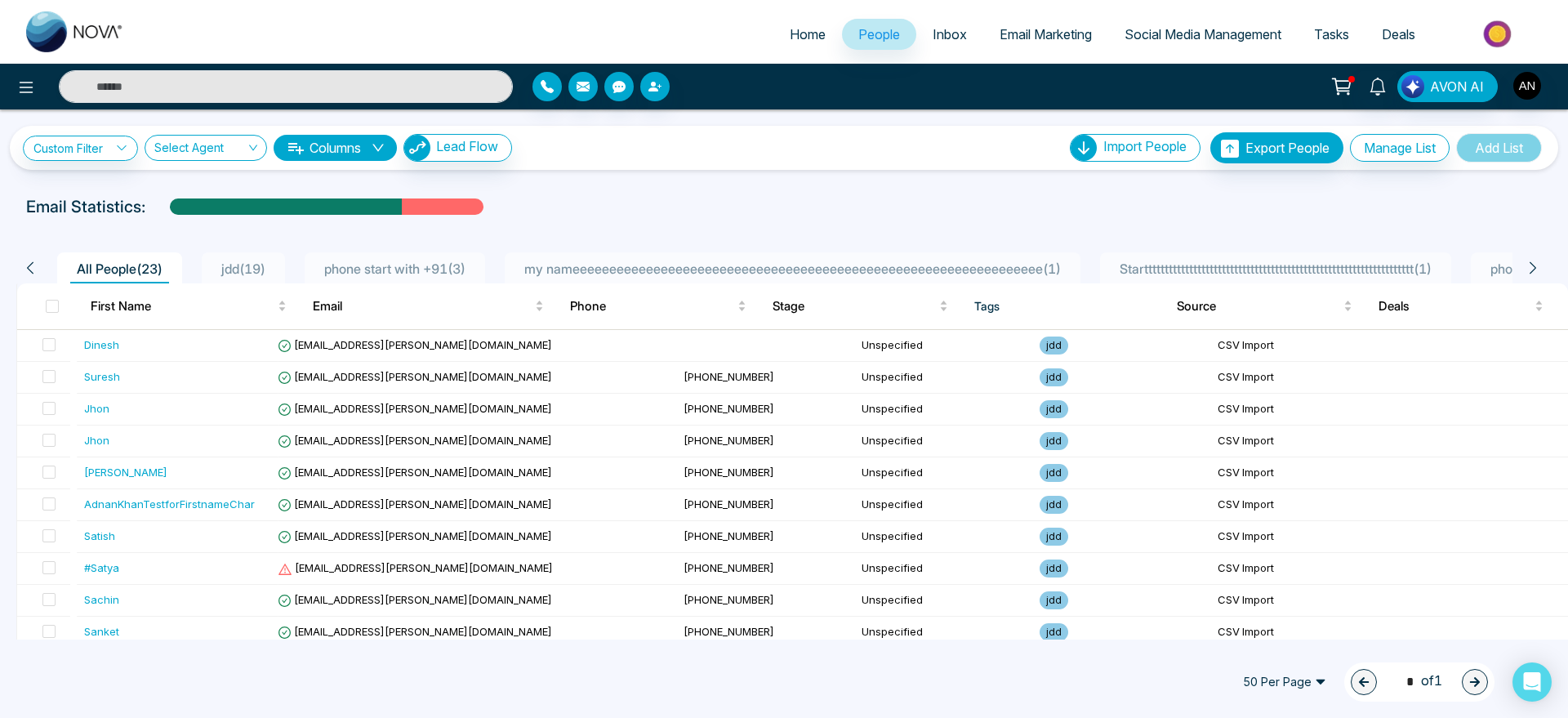
click at [797, 37] on span "Home" at bounding box center [808, 35] width 36 height 17
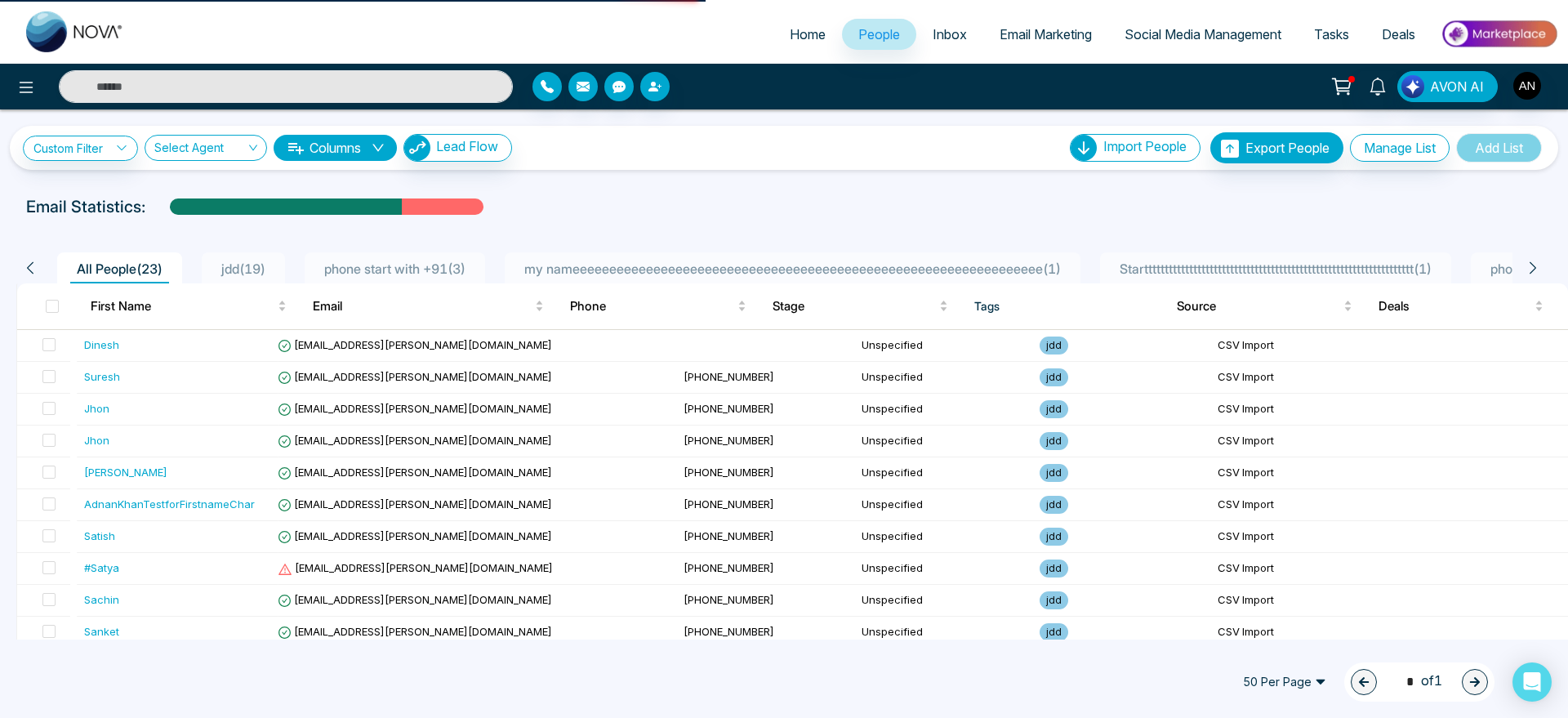
select select "*"
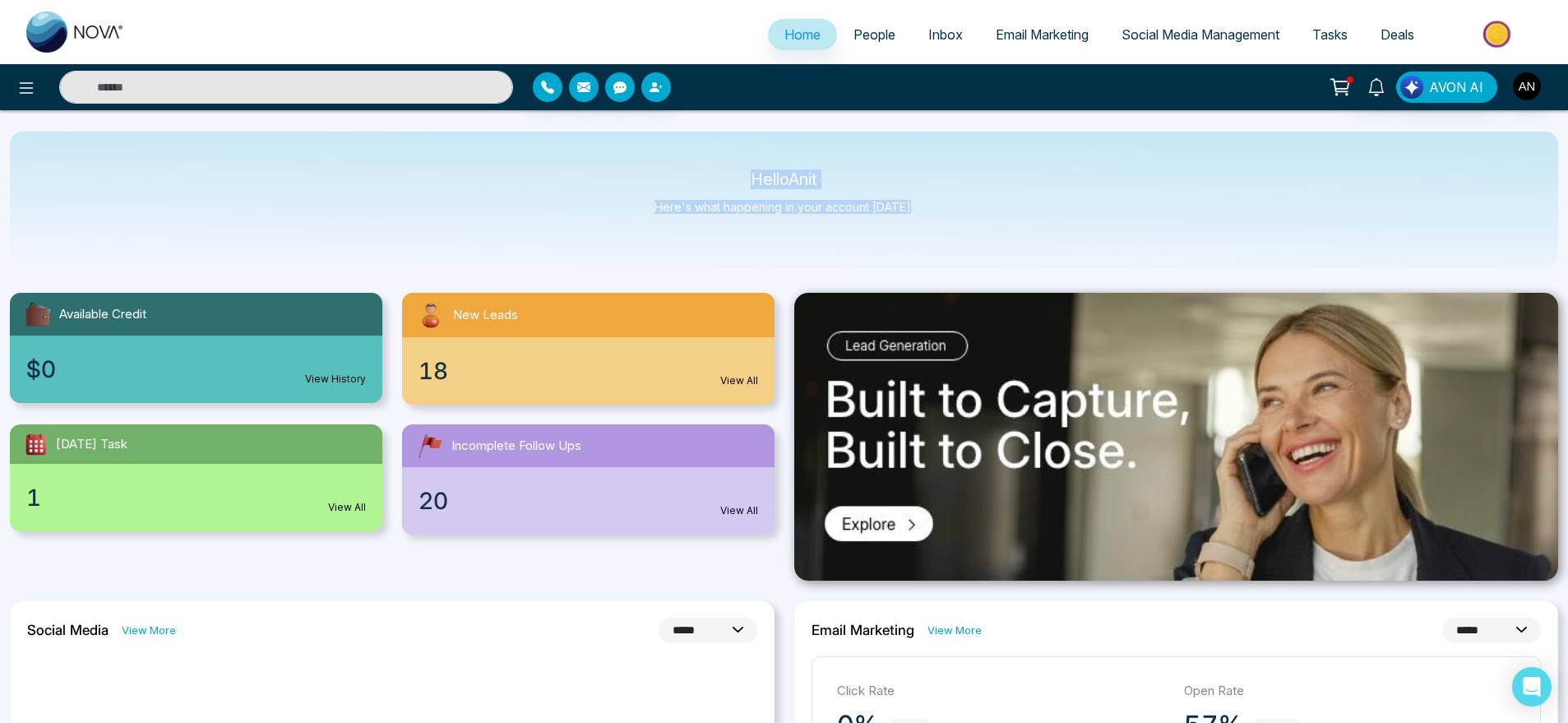
drag, startPoint x: 733, startPoint y: 168, endPoint x: 979, endPoint y: 219, distance: 251.2
click at [979, 219] on div "Hello Anit Here's what happening in your account [DATE]." at bounding box center [784, 199] width 1549 height 136
drag, startPoint x: 979, startPoint y: 219, endPoint x: 678, endPoint y: 170, distance: 305.0
click at [678, 170] on div "Hello Anit Here's what happening in your account [DATE]." at bounding box center [784, 199] width 1549 height 136
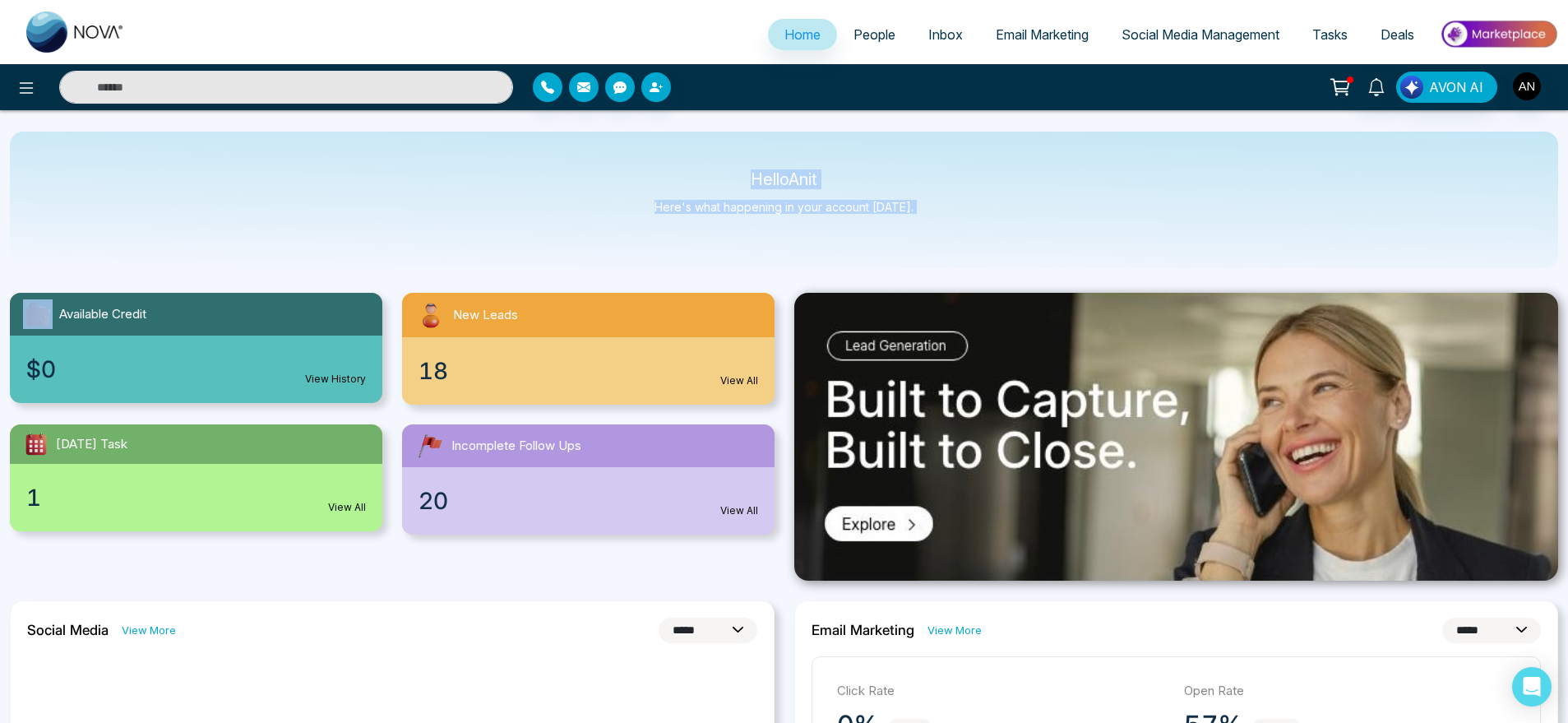
click at [678, 170] on div "Hello Anit Here's what happening in your account [DATE]." at bounding box center [784, 199] width 1549 height 136
drag, startPoint x: 678, startPoint y: 170, endPoint x: 950, endPoint y: 217, distance: 276.0
click at [950, 217] on div "Hello Anit Here's what happening in your account [DATE]." at bounding box center [784, 199] width 1549 height 136
drag, startPoint x: 950, startPoint y: 217, endPoint x: 691, endPoint y: 151, distance: 267.3
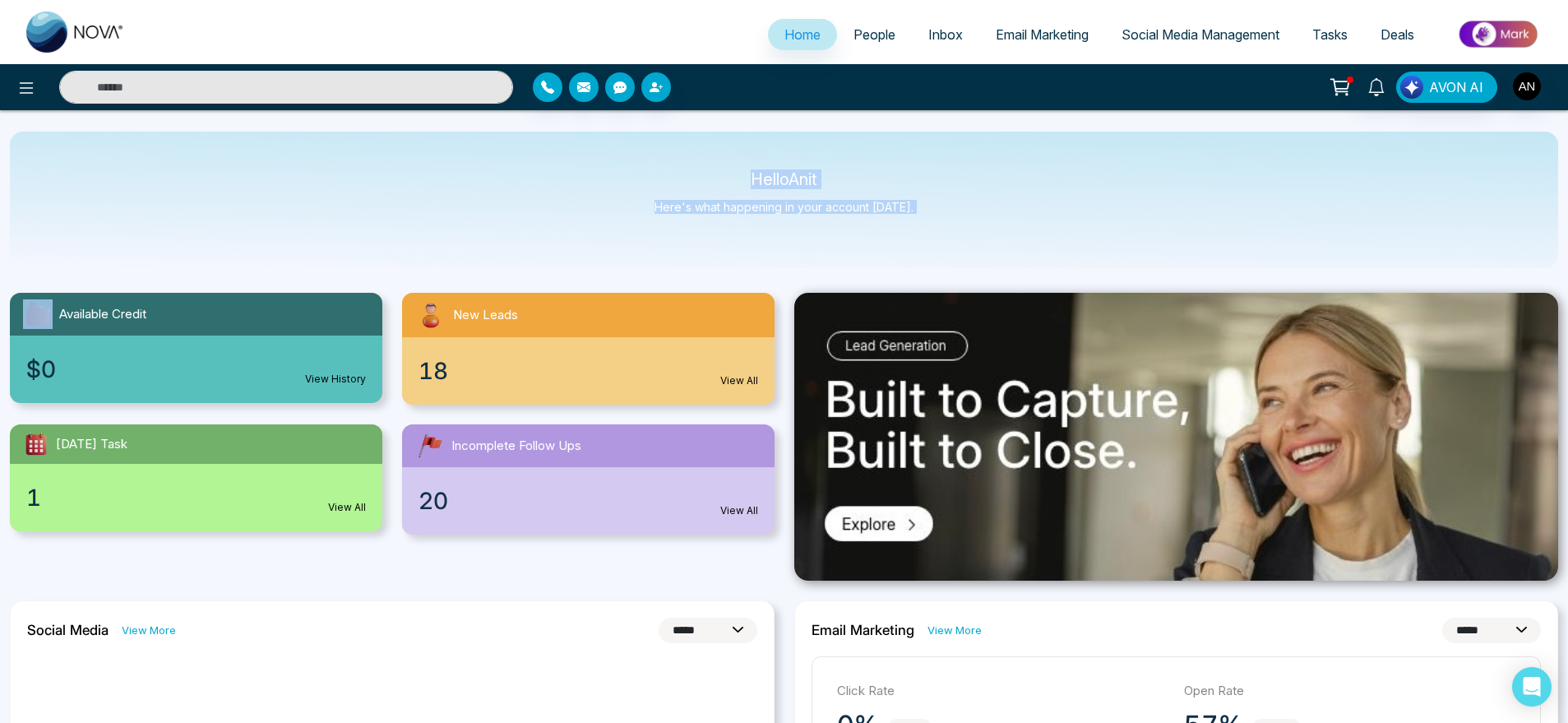
click at [691, 151] on div "Hello Anit Here's what happening in your account [DATE]." at bounding box center [784, 199] width 1549 height 136
drag, startPoint x: 703, startPoint y: 171, endPoint x: 1002, endPoint y: 230, distance: 304.8
click at [1002, 230] on div "Hello Anit Here's what happening in your account [DATE]." at bounding box center [784, 199] width 1549 height 136
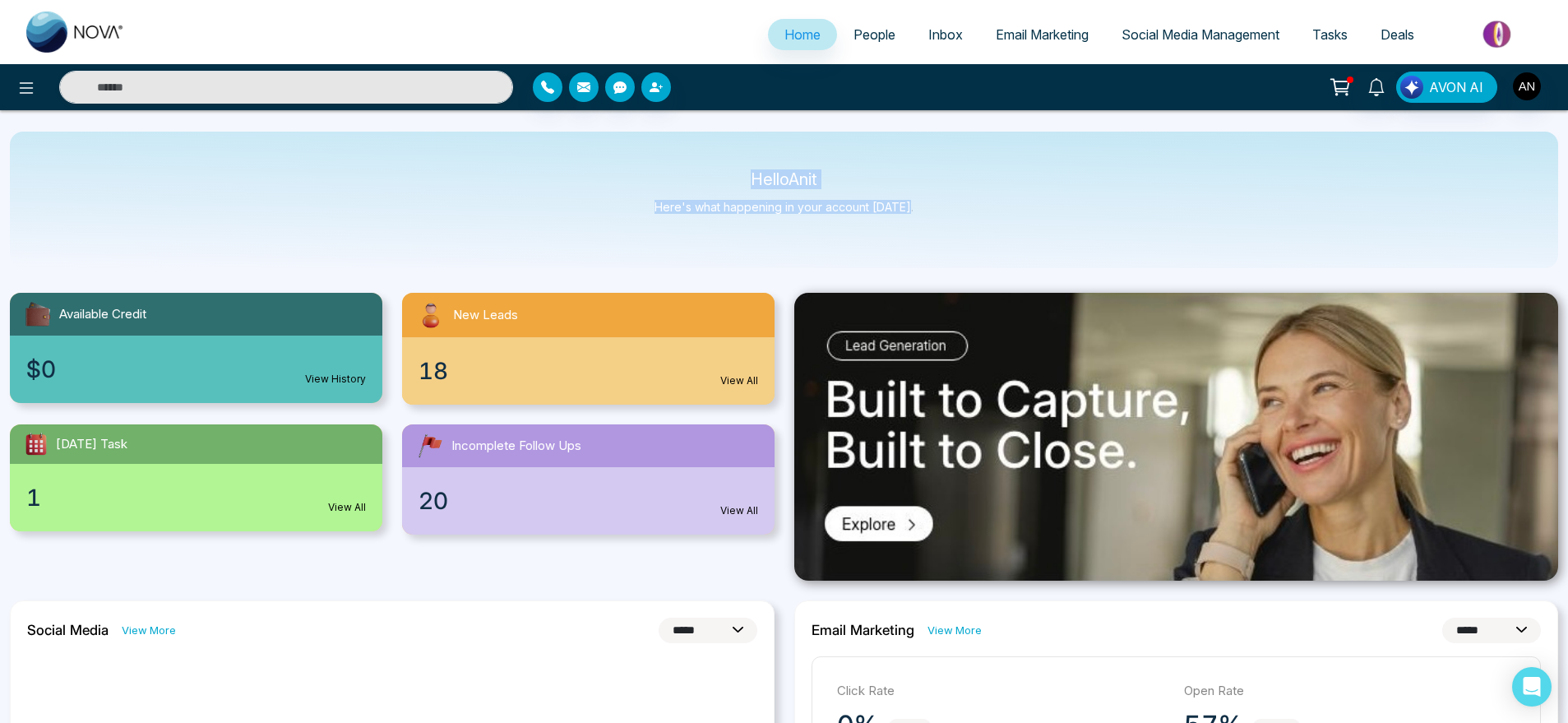
drag, startPoint x: 914, startPoint y: 217, endPoint x: 699, endPoint y: 150, distance: 225.2
click at [699, 150] on div "Hello Anit Here's what happening in your account [DATE]." at bounding box center [784, 199] width 1549 height 136
drag, startPoint x: 699, startPoint y: 150, endPoint x: 942, endPoint y: 221, distance: 253.2
click at [942, 221] on div "Hello Anit Here's what happening in your account [DATE]." at bounding box center [784, 199] width 1549 height 136
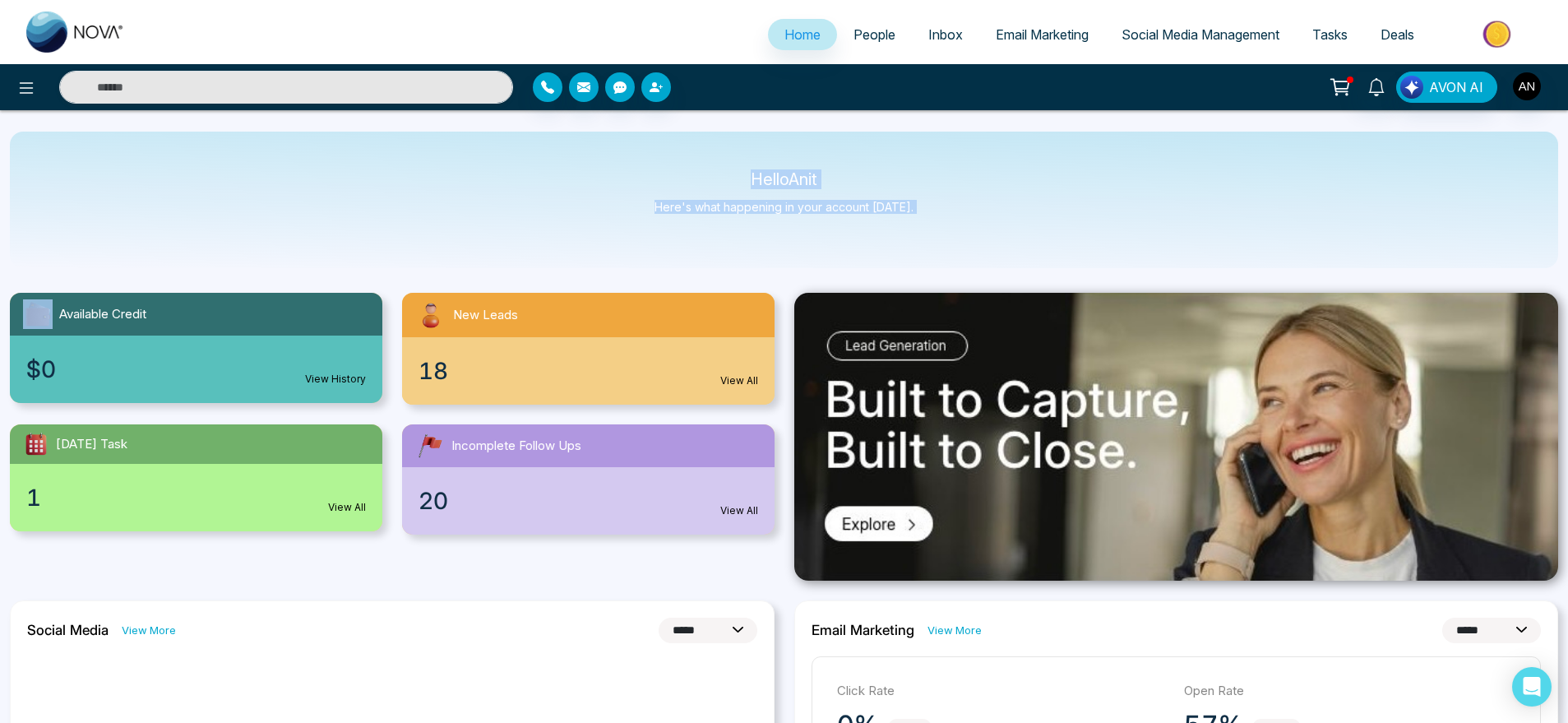
click at [942, 221] on div "Hello Anit Here's what happening in your account [DATE]." at bounding box center [784, 199] width 1549 height 136
drag, startPoint x: 710, startPoint y: 160, endPoint x: 1099, endPoint y: 252, distance: 399.7
click at [1099, 252] on div "Hello Anit Here's what happening in your account [DATE]." at bounding box center [784, 199] width 1549 height 136
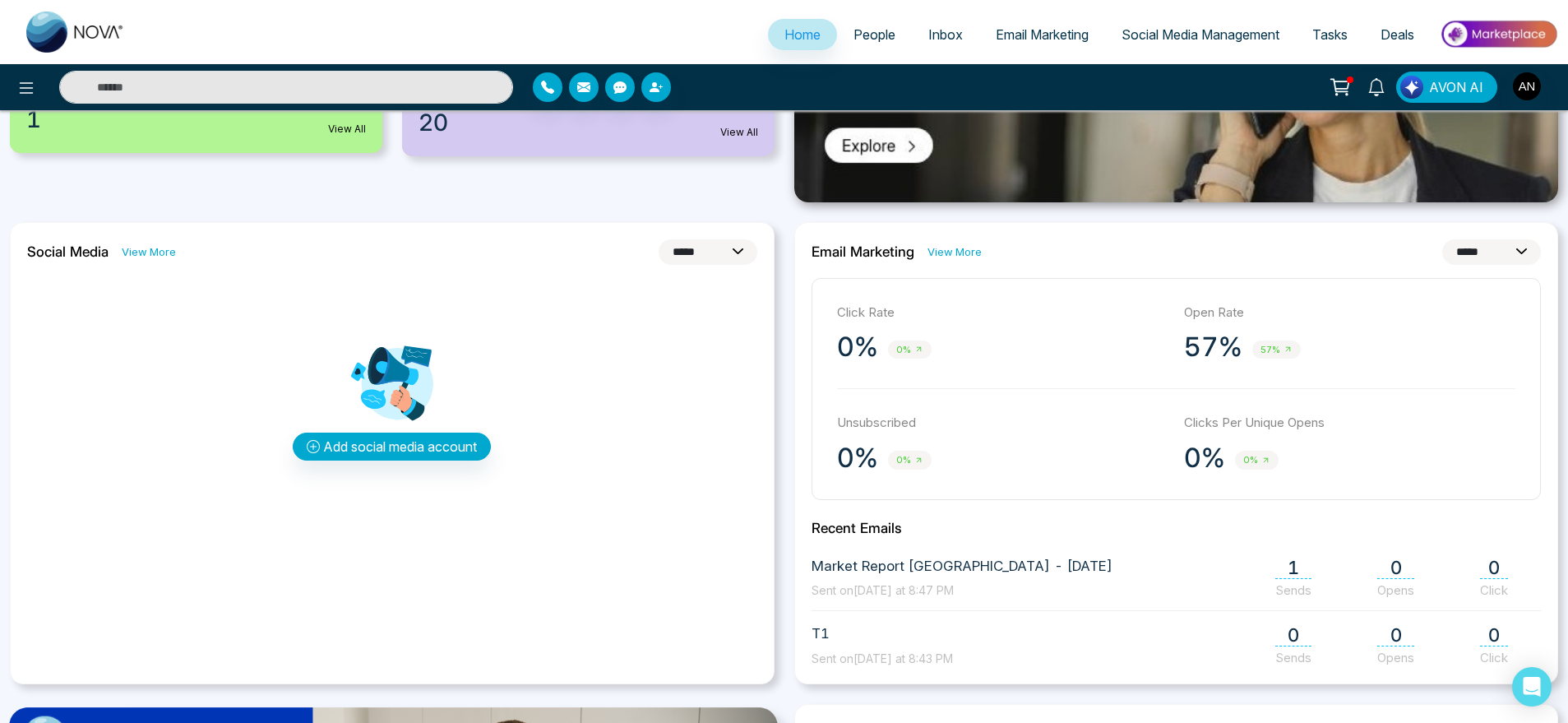
scroll to position [371, 0]
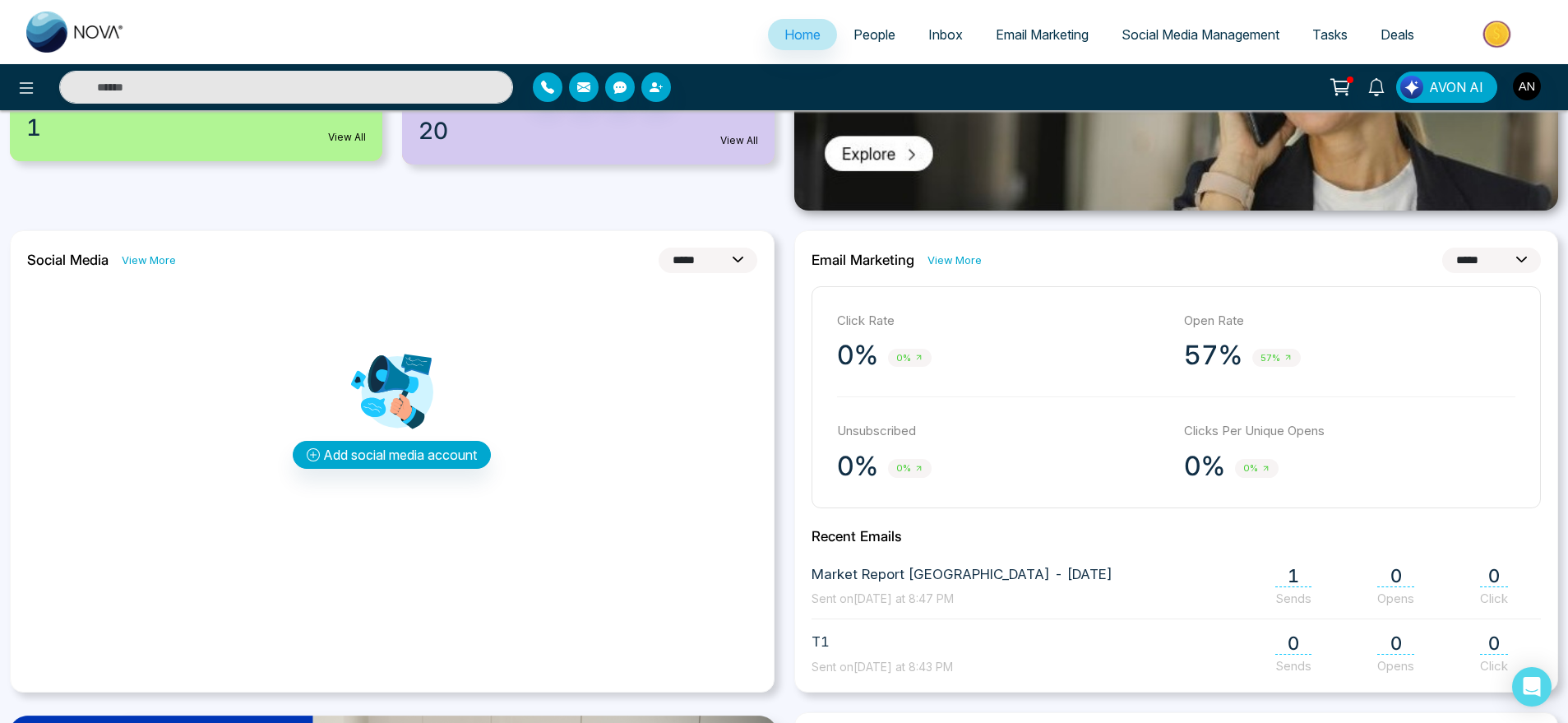
click at [959, 262] on link "View More" at bounding box center [954, 260] width 54 height 16
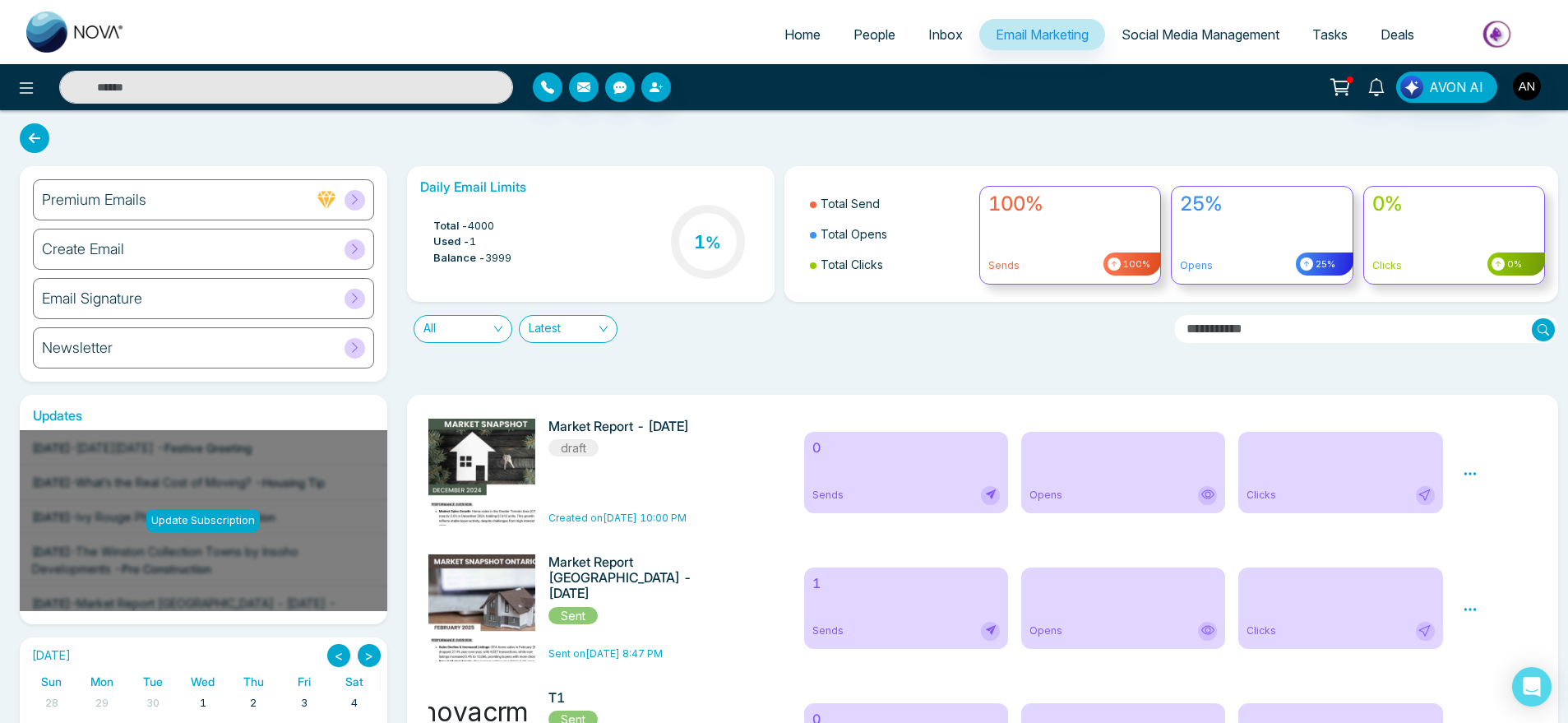
click at [789, 46] on link "Home" at bounding box center [802, 35] width 69 height 32
select select "*"
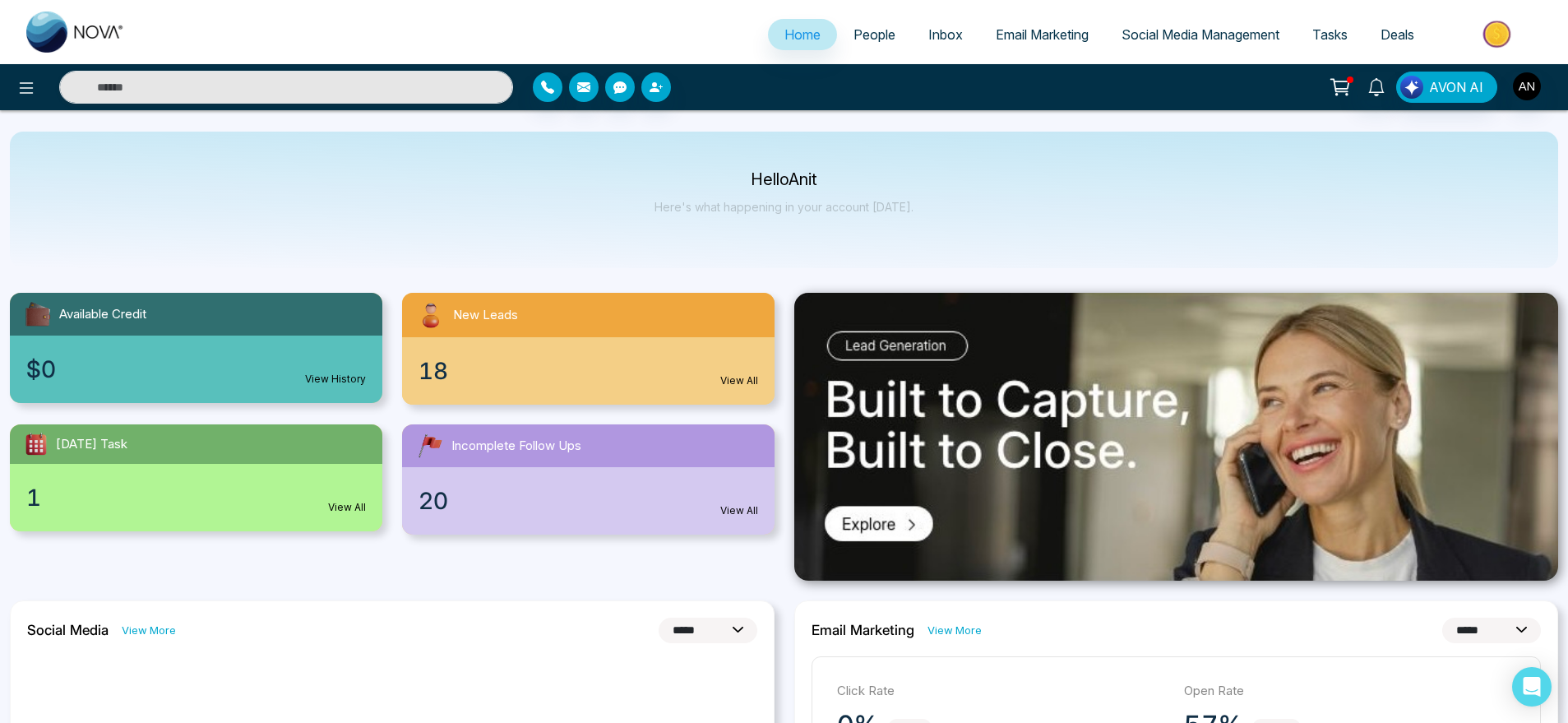
click at [1012, 32] on span "Email Marketing" at bounding box center [1042, 35] width 93 height 17
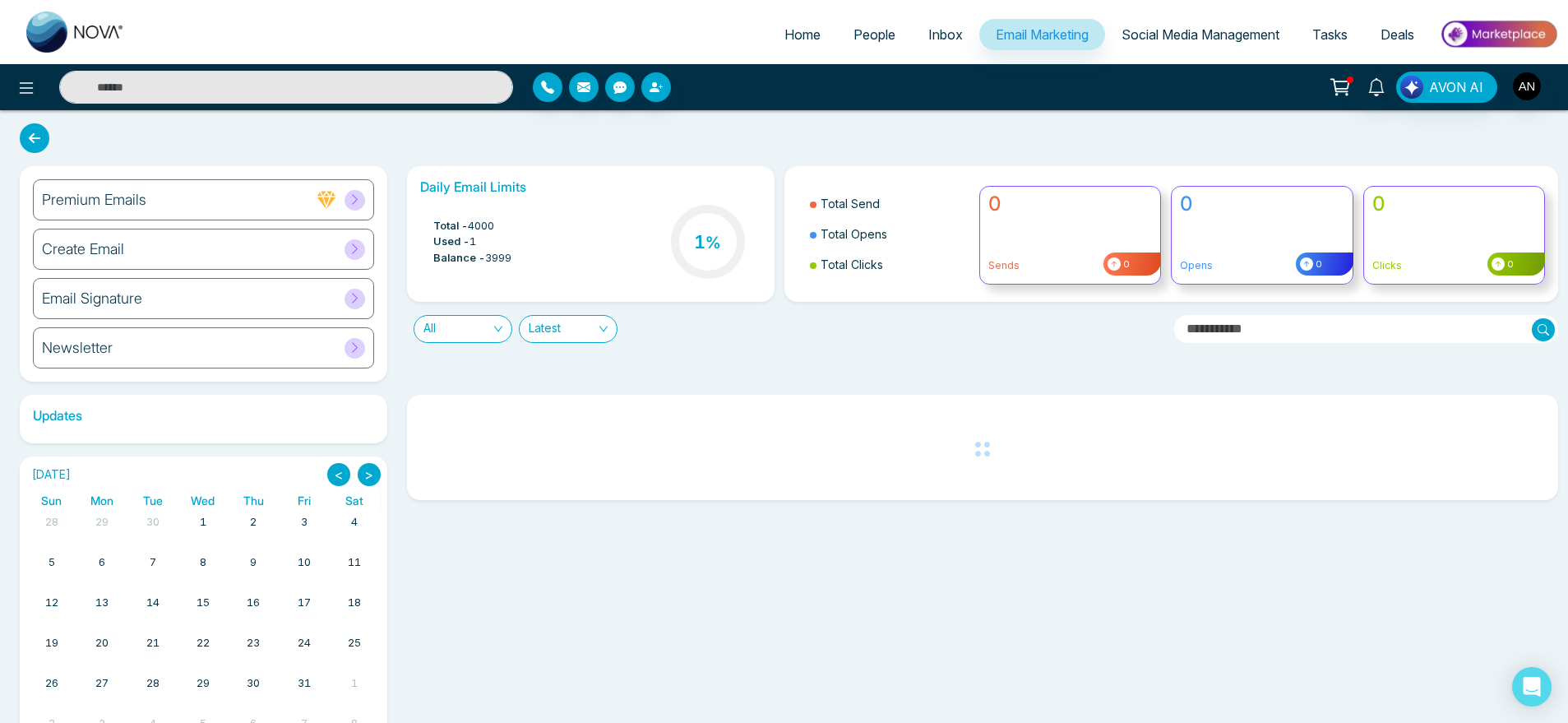
click at [42, 150] on icon at bounding box center [35, 139] width 30 height 30
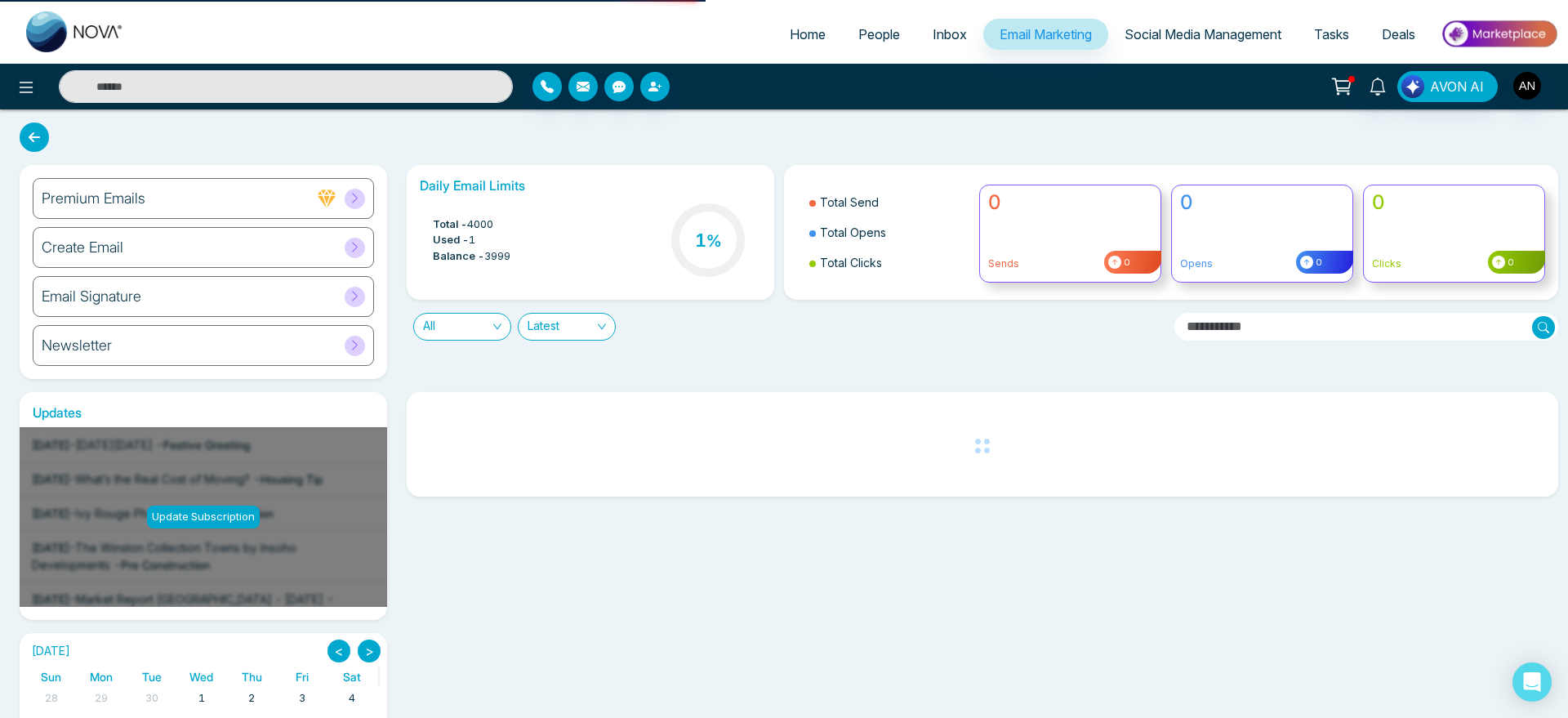
select select "*"
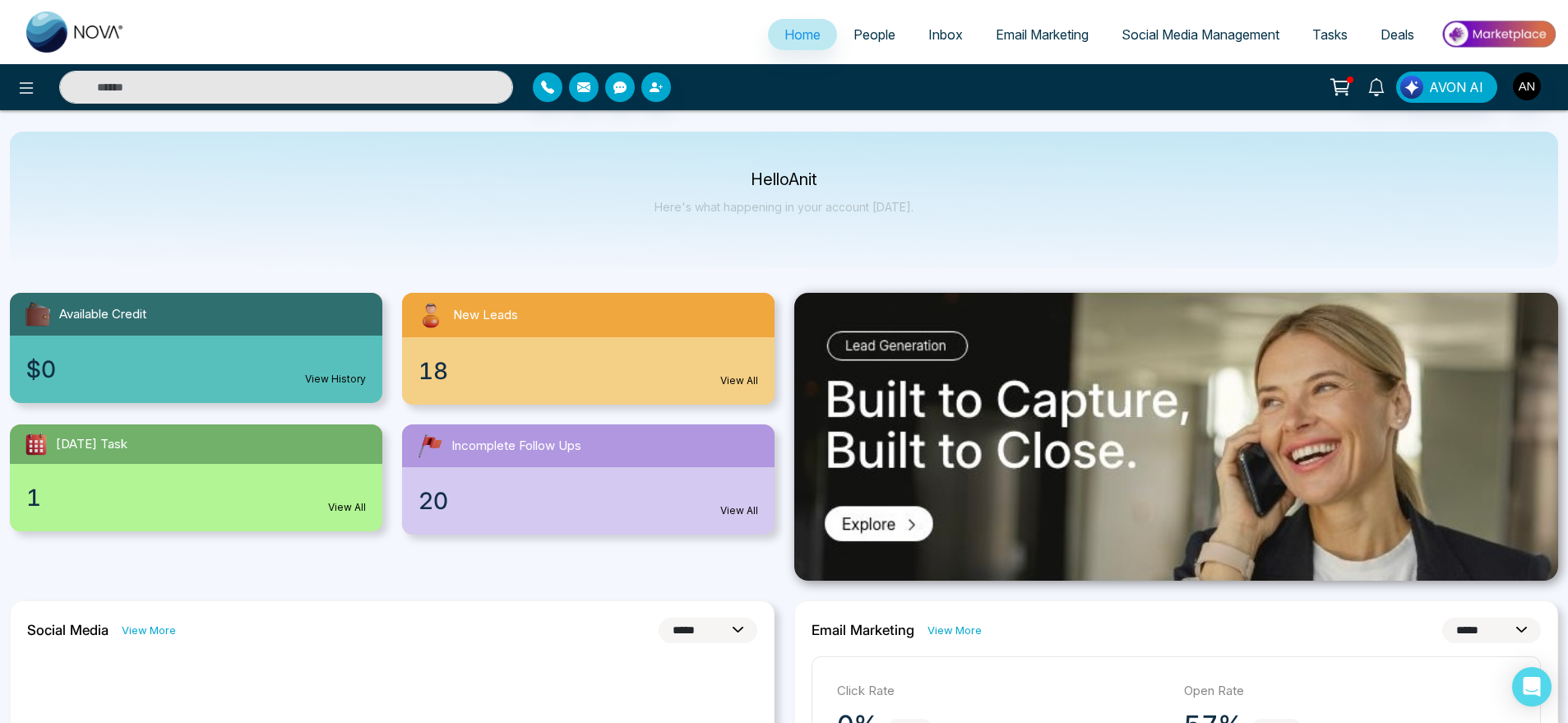
click at [1188, 23] on link "Social Media Management" at bounding box center [1201, 35] width 191 height 32
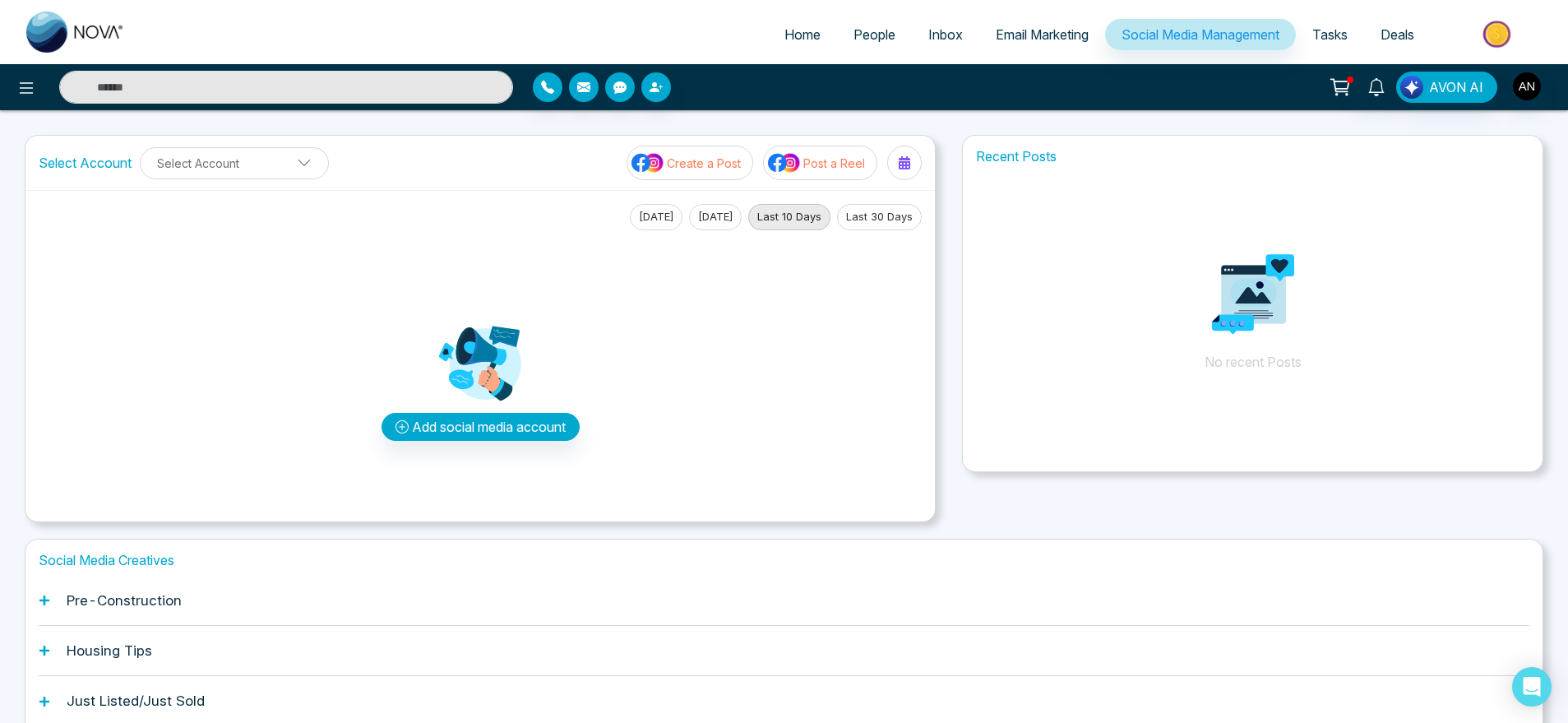
click at [810, 42] on link "Home" at bounding box center [802, 35] width 69 height 32
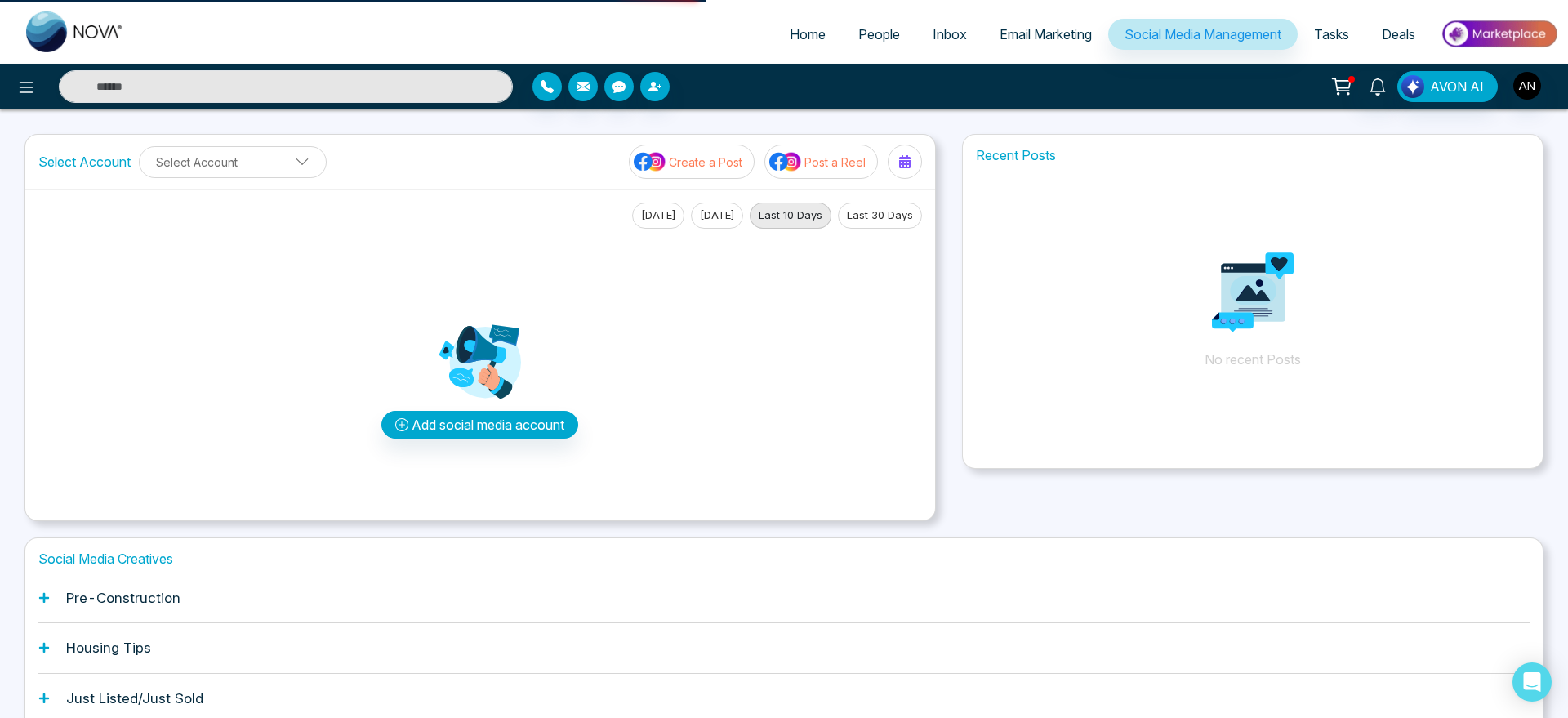
select select "*"
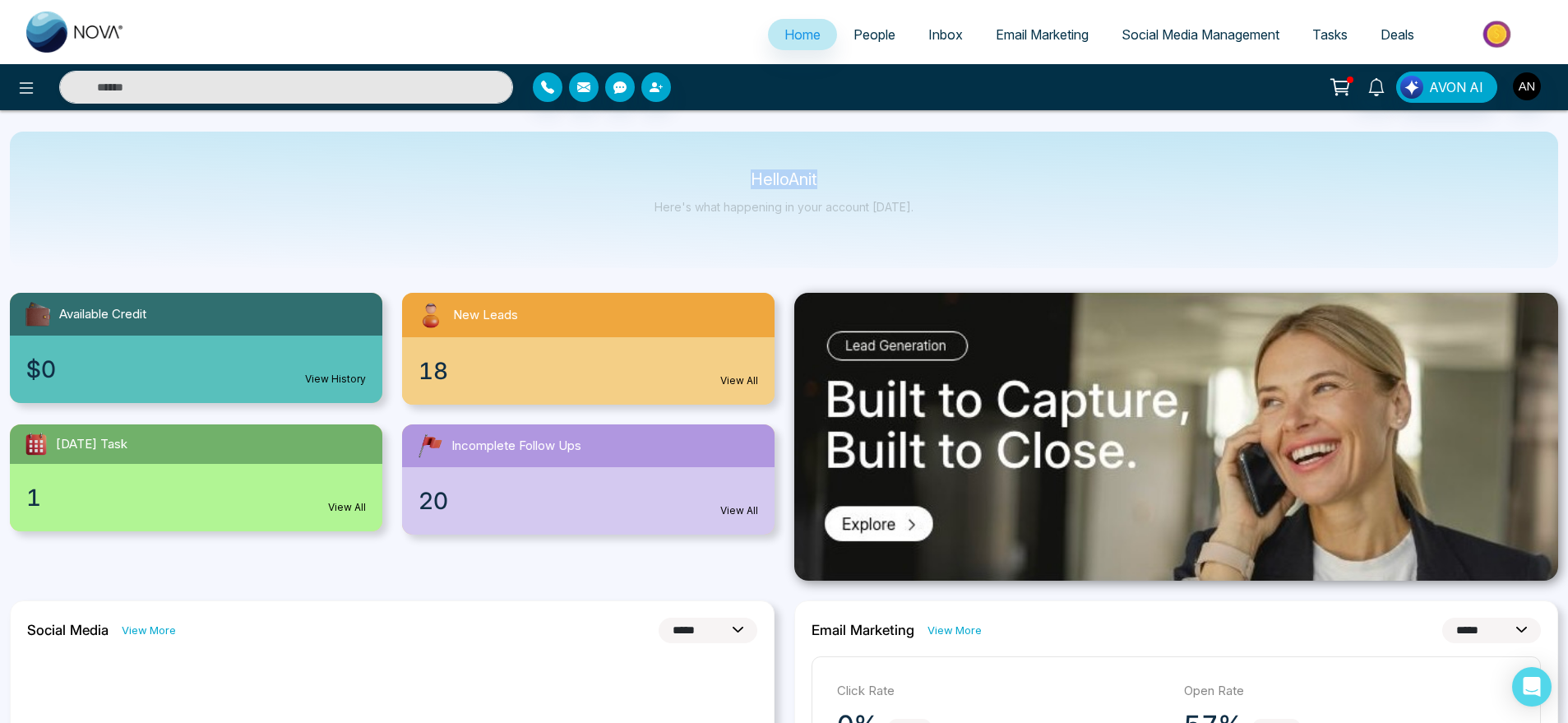
drag, startPoint x: 716, startPoint y: 170, endPoint x: 943, endPoint y: 194, distance: 228.3
click at [943, 194] on div "Hello Anit Here's what happening in your account [DATE]." at bounding box center [784, 199] width 1549 height 136
drag, startPoint x: 943, startPoint y: 194, endPoint x: 667, endPoint y: 153, distance: 279.0
click at [667, 153] on div "Hello Anit Here's what happening in your account [DATE]." at bounding box center [784, 199] width 1549 height 136
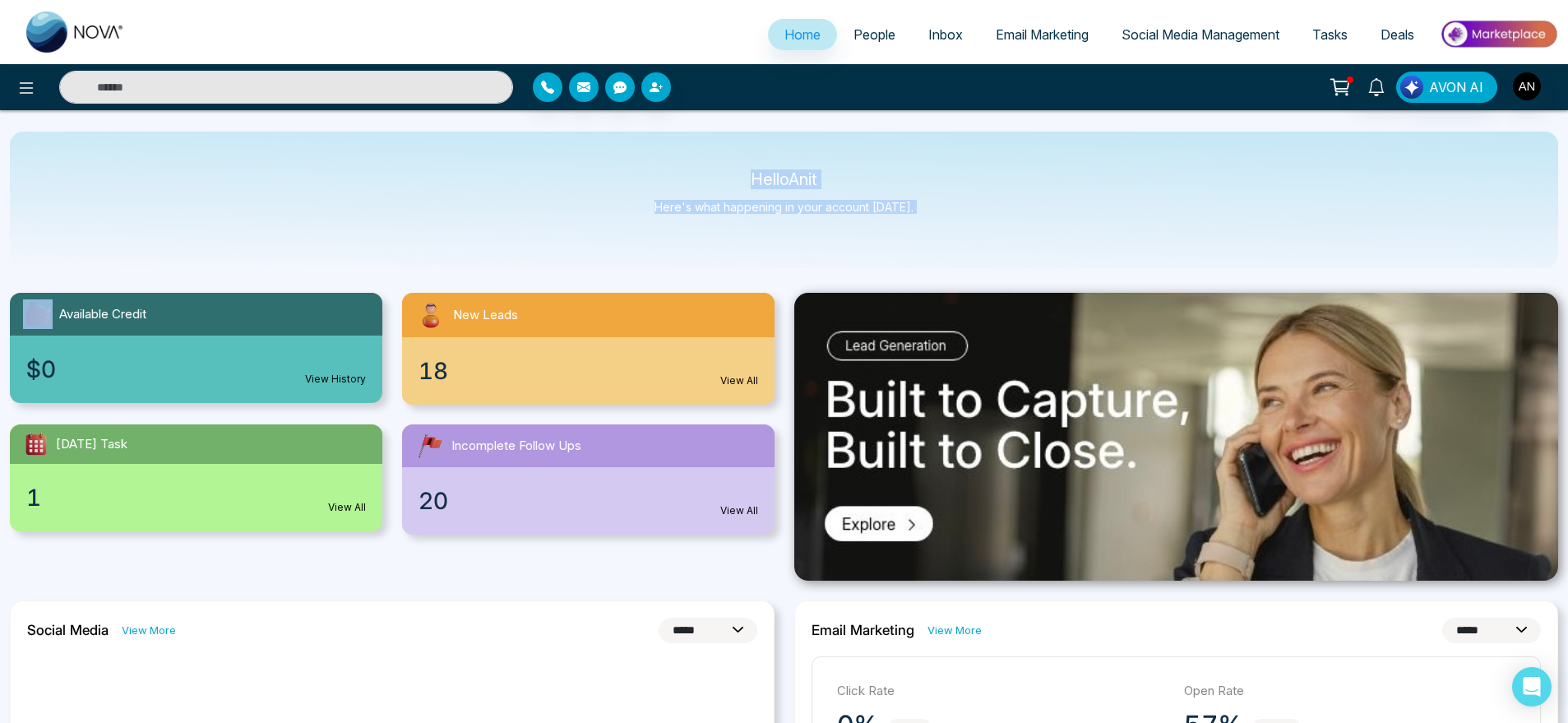
click at [1196, 43] on link "Social Media Management" at bounding box center [1201, 35] width 191 height 32
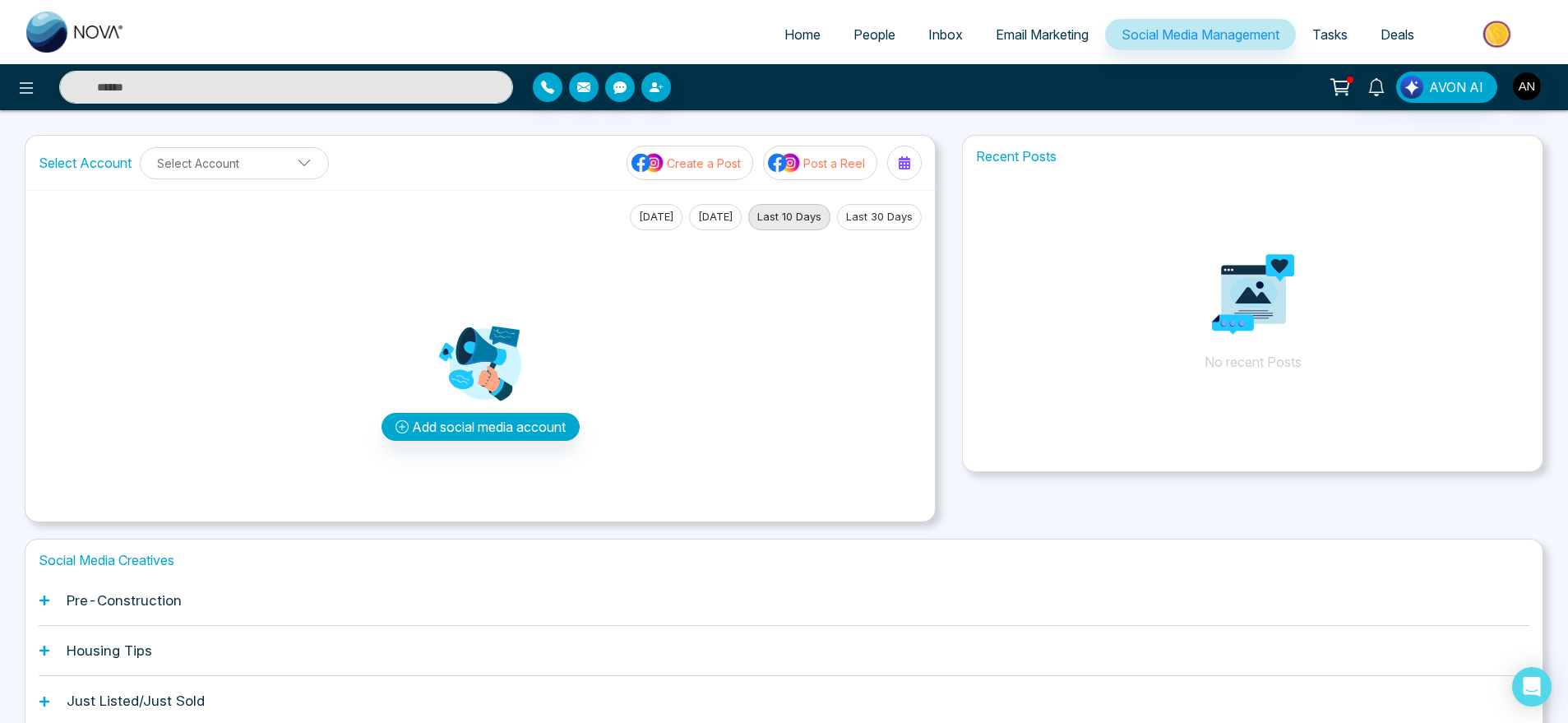
click at [1347, 85] on icon at bounding box center [1340, 87] width 23 height 23
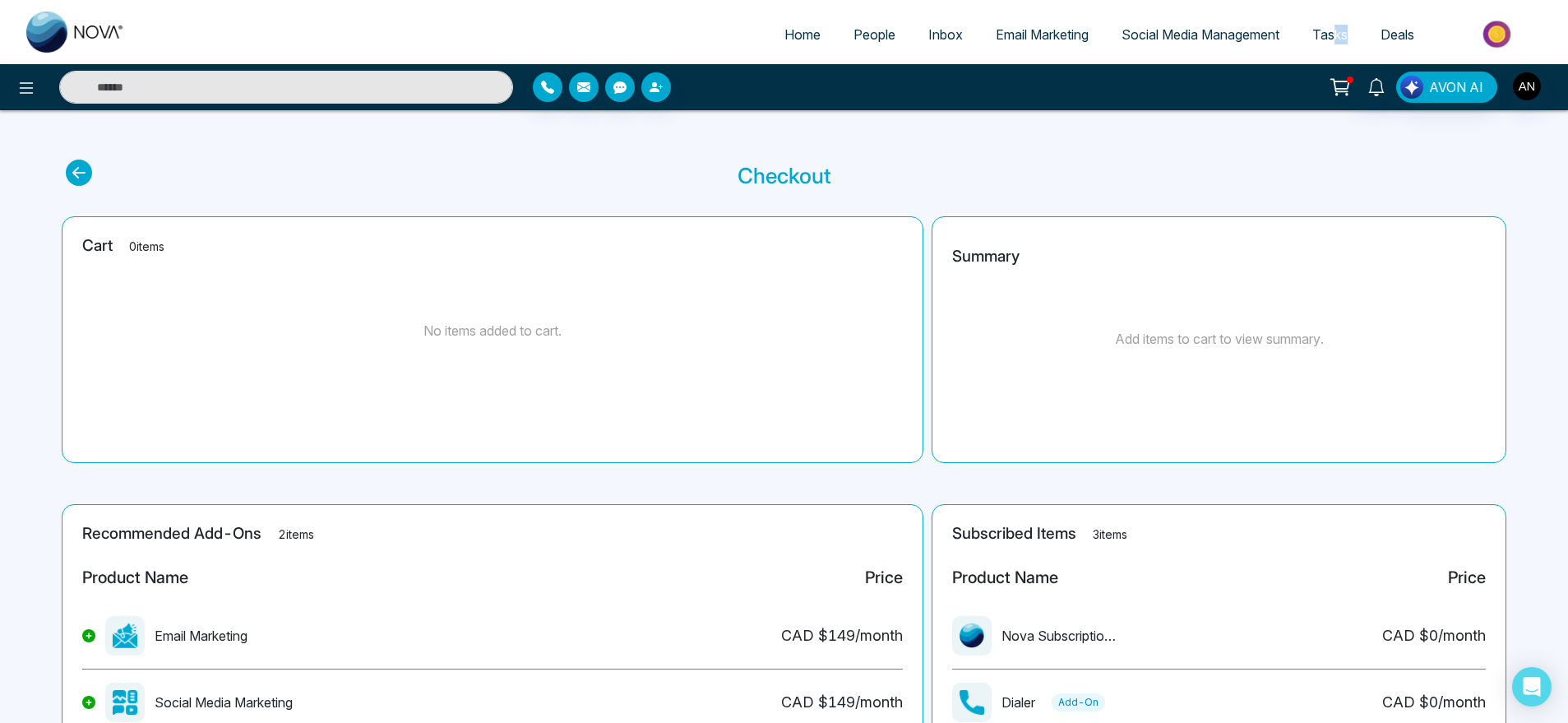
drag, startPoint x: 1343, startPoint y: 52, endPoint x: 1330, endPoint y: 38, distance: 19.1
click at [1330, 38] on ul "Home People Inbox Email Marketing Social Media Management Tasks Deals" at bounding box center [850, 36] width 1417 height 45
click at [1330, 38] on span "Tasks" at bounding box center [1330, 35] width 36 height 17
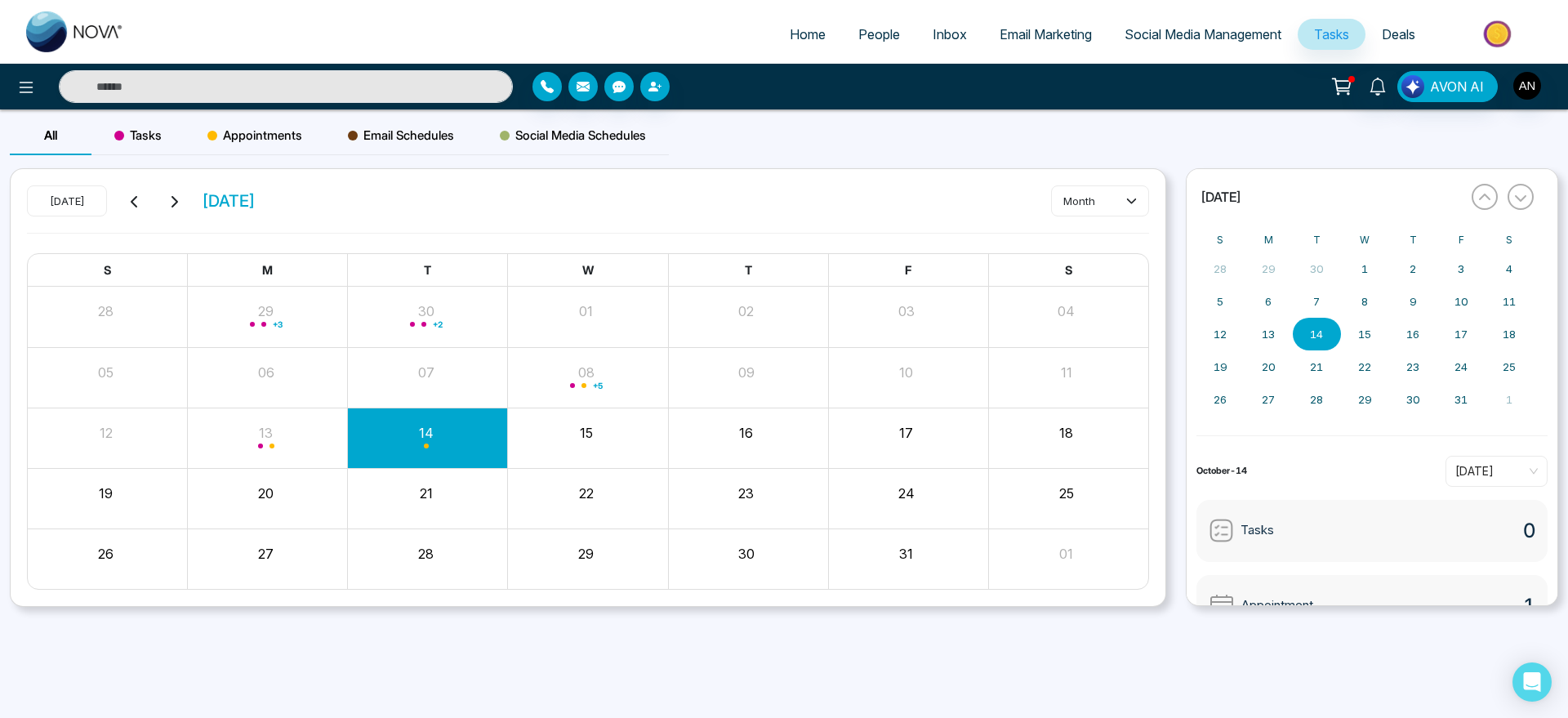
click at [131, 146] on div "Tasks" at bounding box center [138, 136] width 93 height 40
click at [309, 131] on div "Appointments" at bounding box center [255, 136] width 140 height 40
click at [526, 110] on div "All Tasks Appointments Email Schedules Social Media Schedules Today October 202…" at bounding box center [784, 388] width 1568 height 556
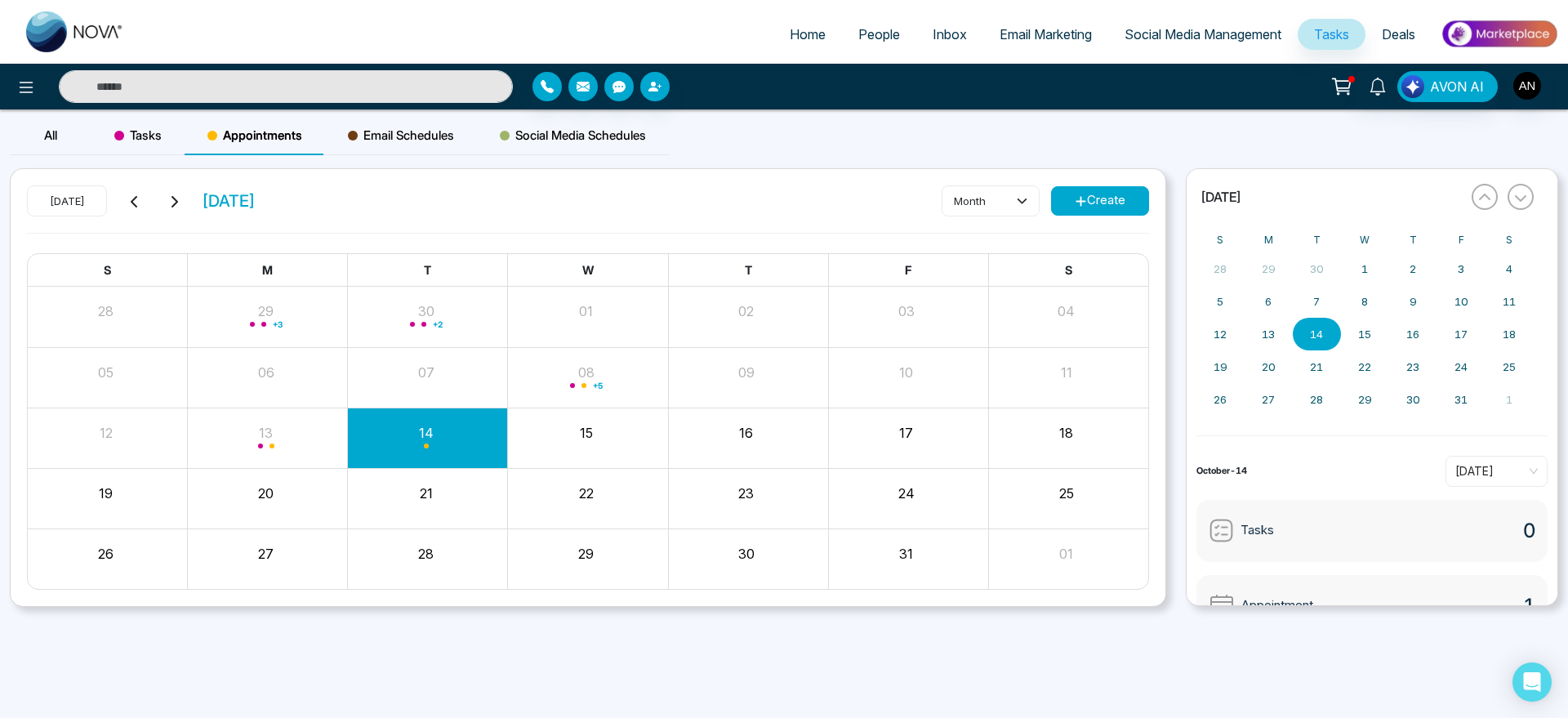
click at [564, 130] on span "Social Media Schedules" at bounding box center [572, 135] width 146 height 20
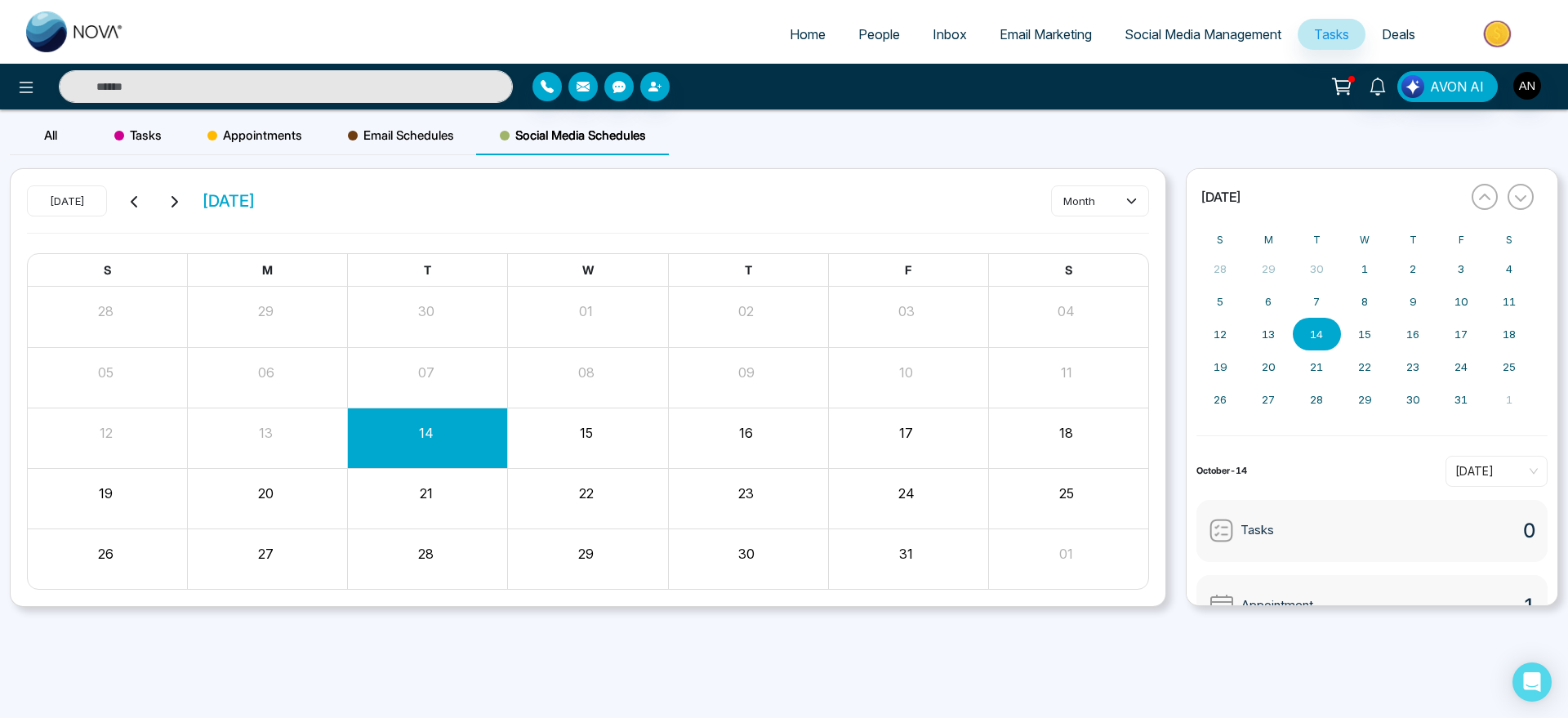
click at [1149, 34] on span "Social Media Management" at bounding box center [1203, 35] width 157 height 17
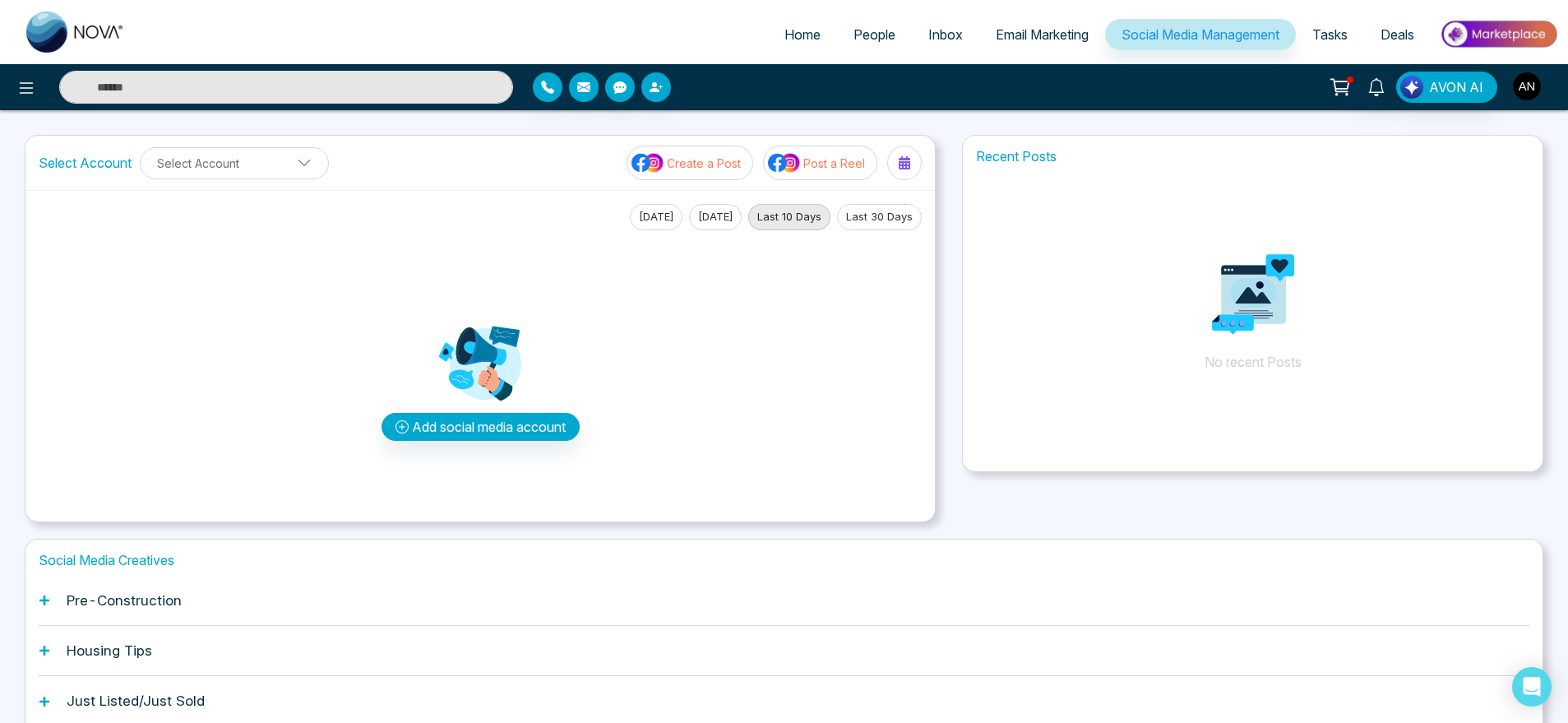
click at [1536, 91] on img "button" at bounding box center [1527, 86] width 28 height 28
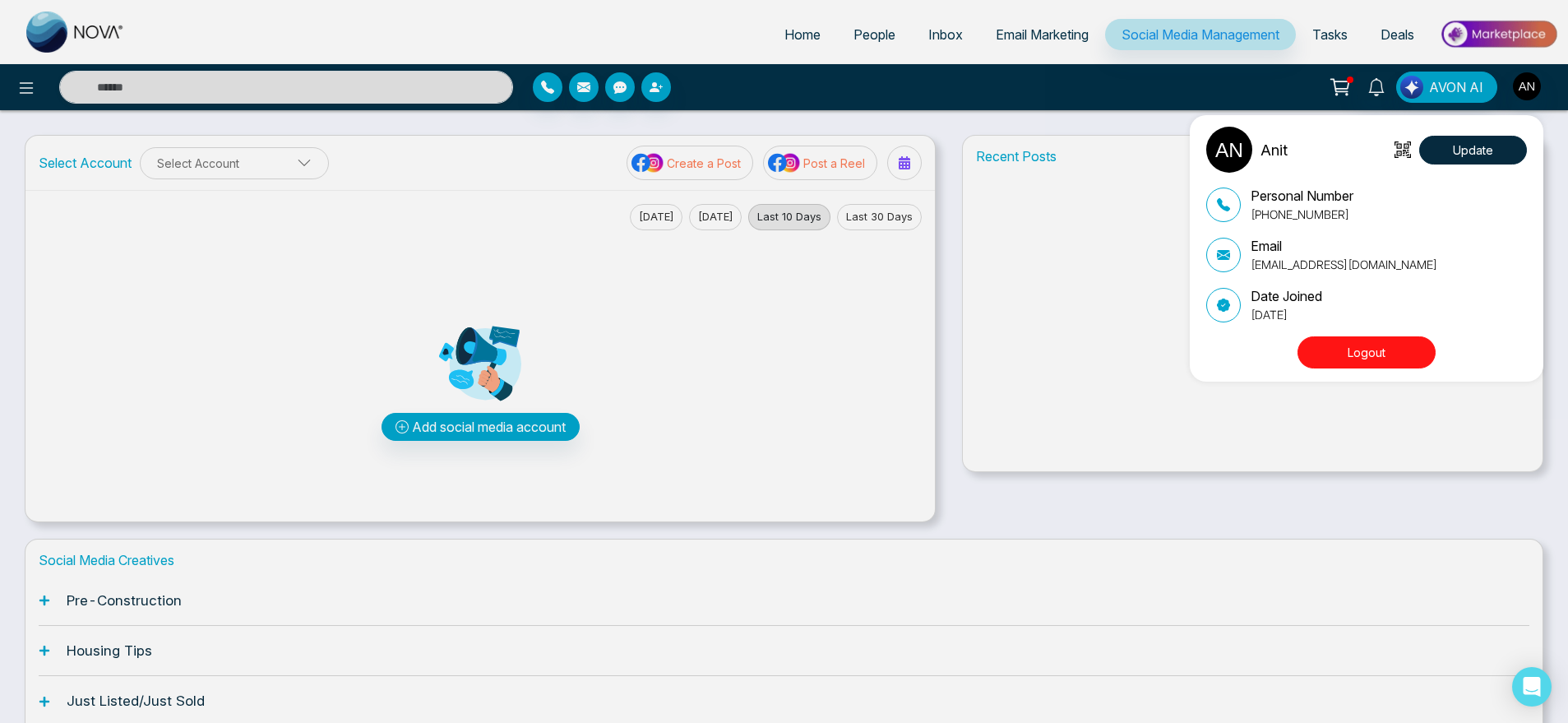
click at [1405, 355] on button "Logout" at bounding box center [1367, 352] width 138 height 32
